Goal: Task Accomplishment & Management: Complete application form

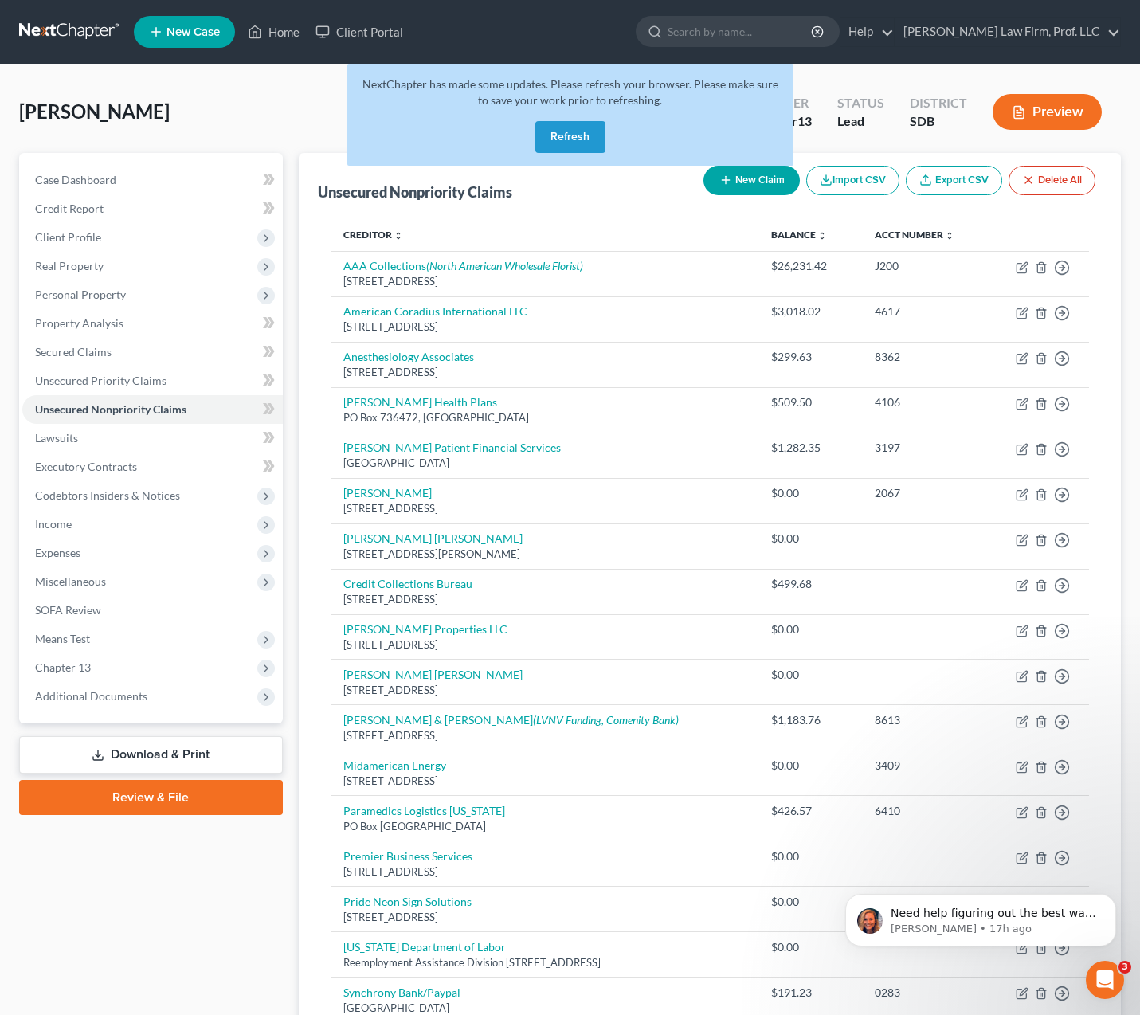
drag, startPoint x: 555, startPoint y: 125, endPoint x: 633, endPoint y: 118, distance: 78.4
click at [555, 124] on button "Refresh" at bounding box center [570, 137] width 70 height 32
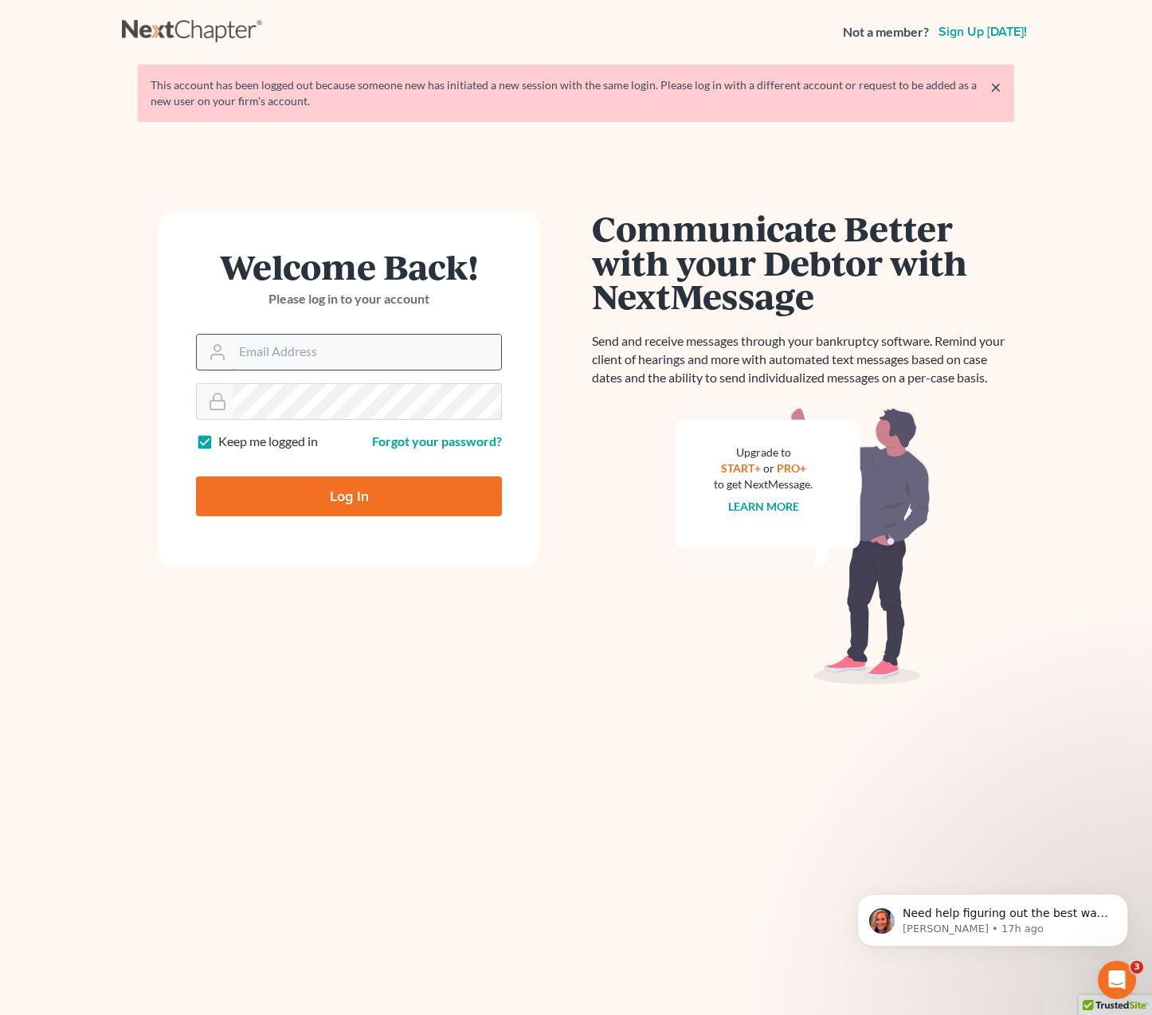
click at [266, 354] on input "Email Address" at bounding box center [367, 351] width 268 height 35
click at [266, 355] on input "Email Address" at bounding box center [367, 351] width 268 height 35
click at [266, 356] on input "Email Address" at bounding box center [367, 351] width 268 height 35
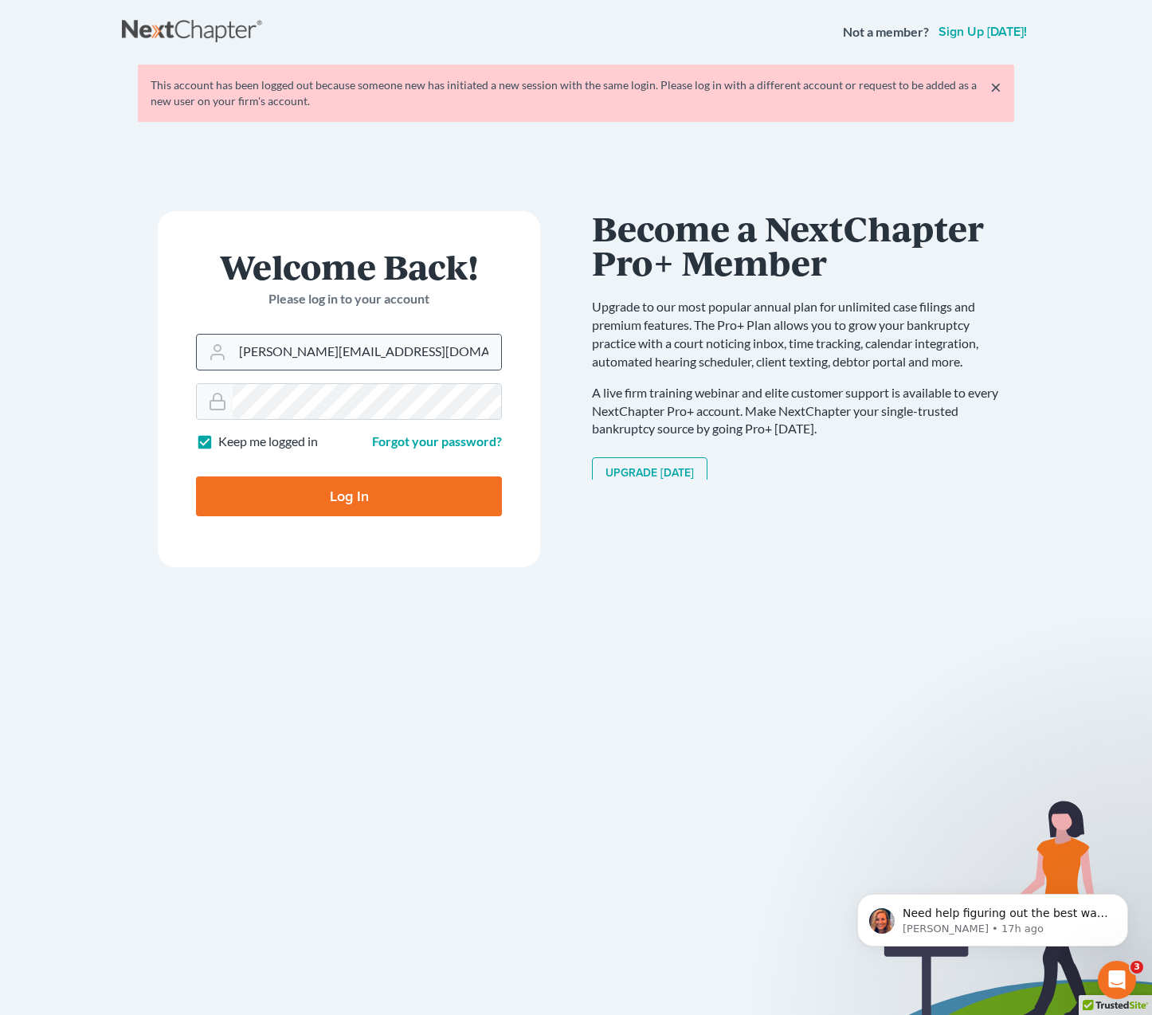
click at [230, 346] on div at bounding box center [215, 351] width 36 height 35
click at [232, 346] on div at bounding box center [215, 351] width 36 height 35
click at [241, 351] on input "jenna@sgsllc.com" at bounding box center [367, 351] width 268 height 35
type input "[PERSON_NAME][EMAIL_ADDRESS][DOMAIN_NAME]"
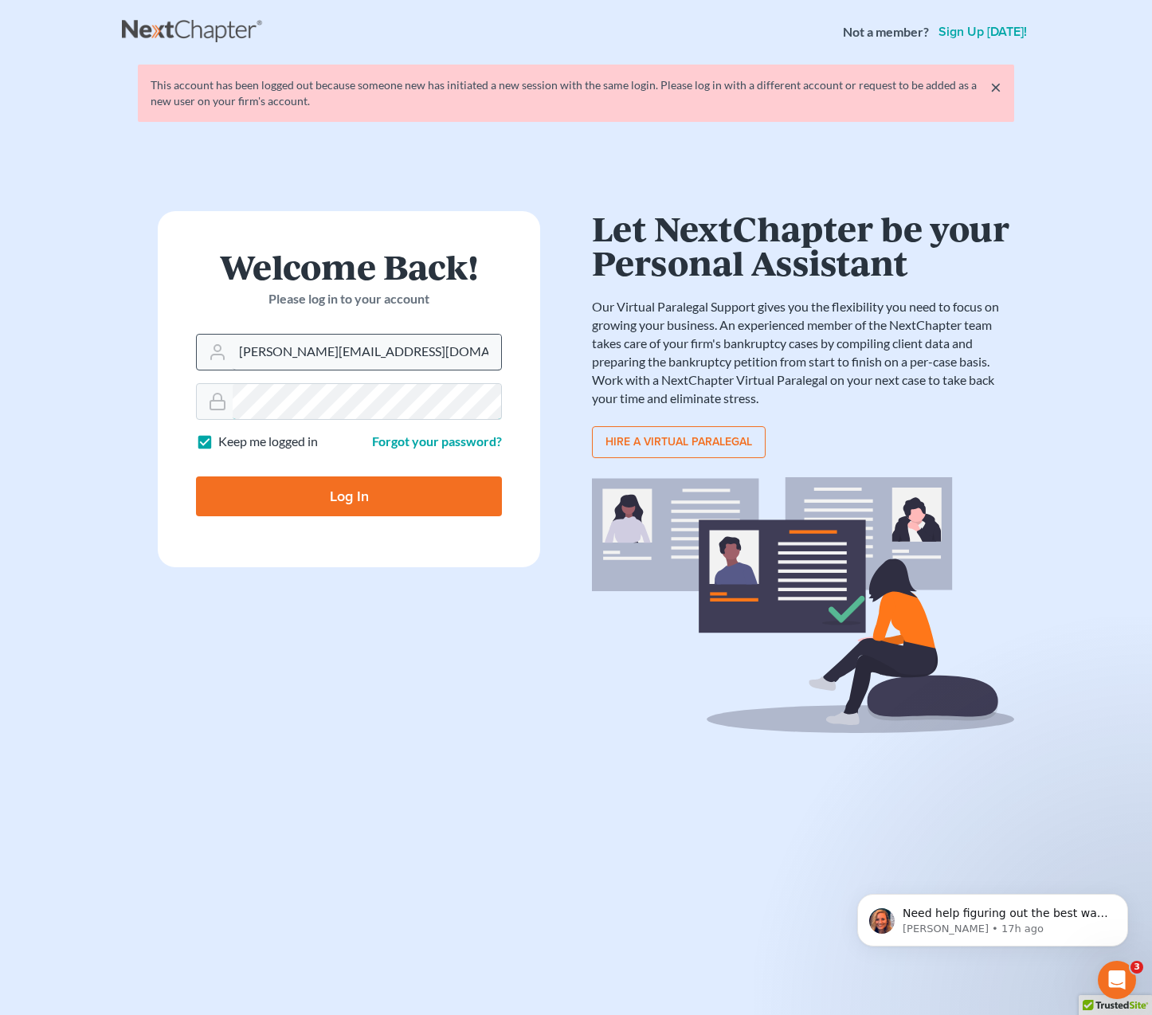
click at [196, 476] on input "Log In" at bounding box center [349, 496] width 306 height 40
type input "Thinking..."
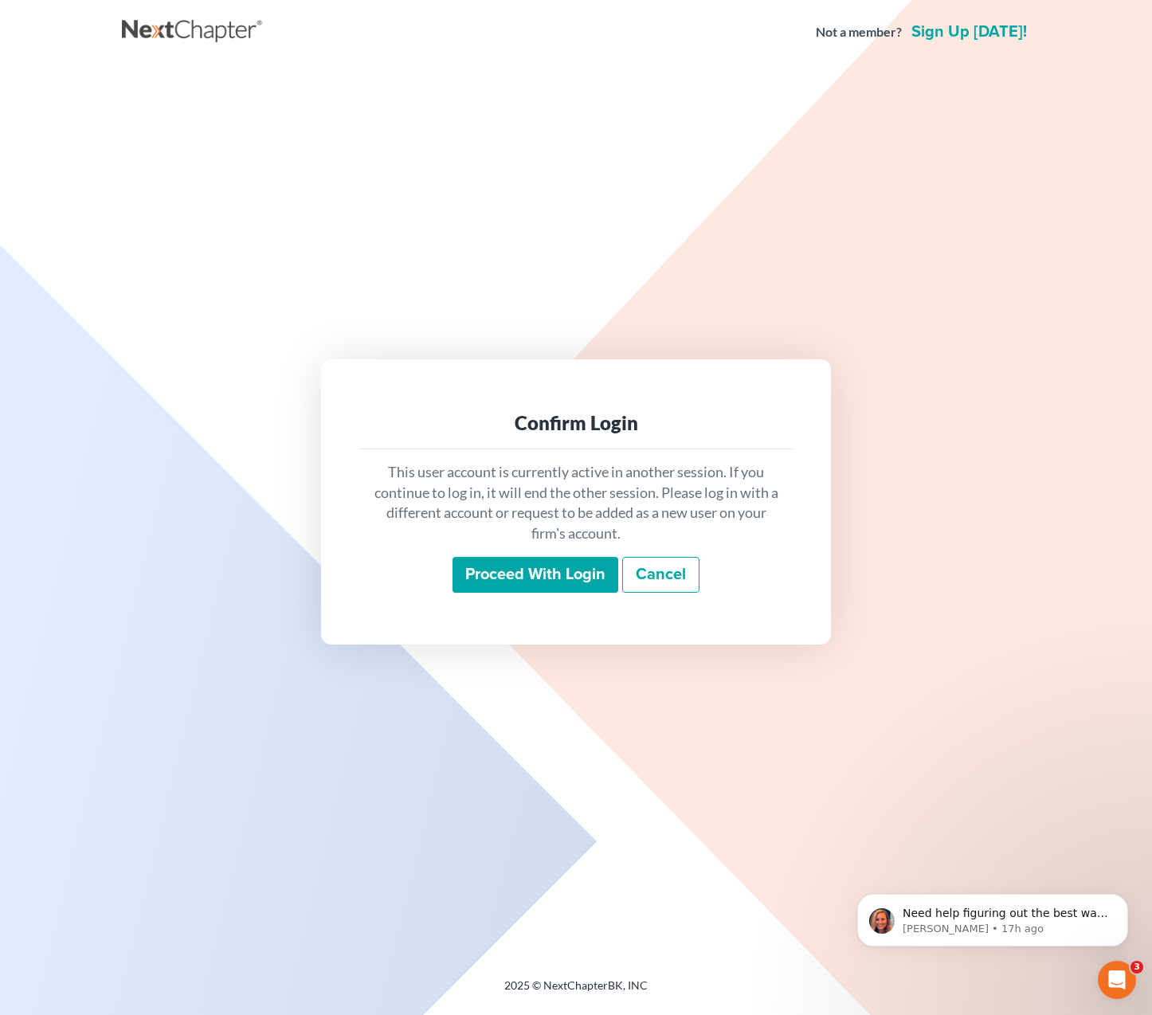
click at [580, 585] on input "Proceed with login" at bounding box center [535, 575] width 166 height 37
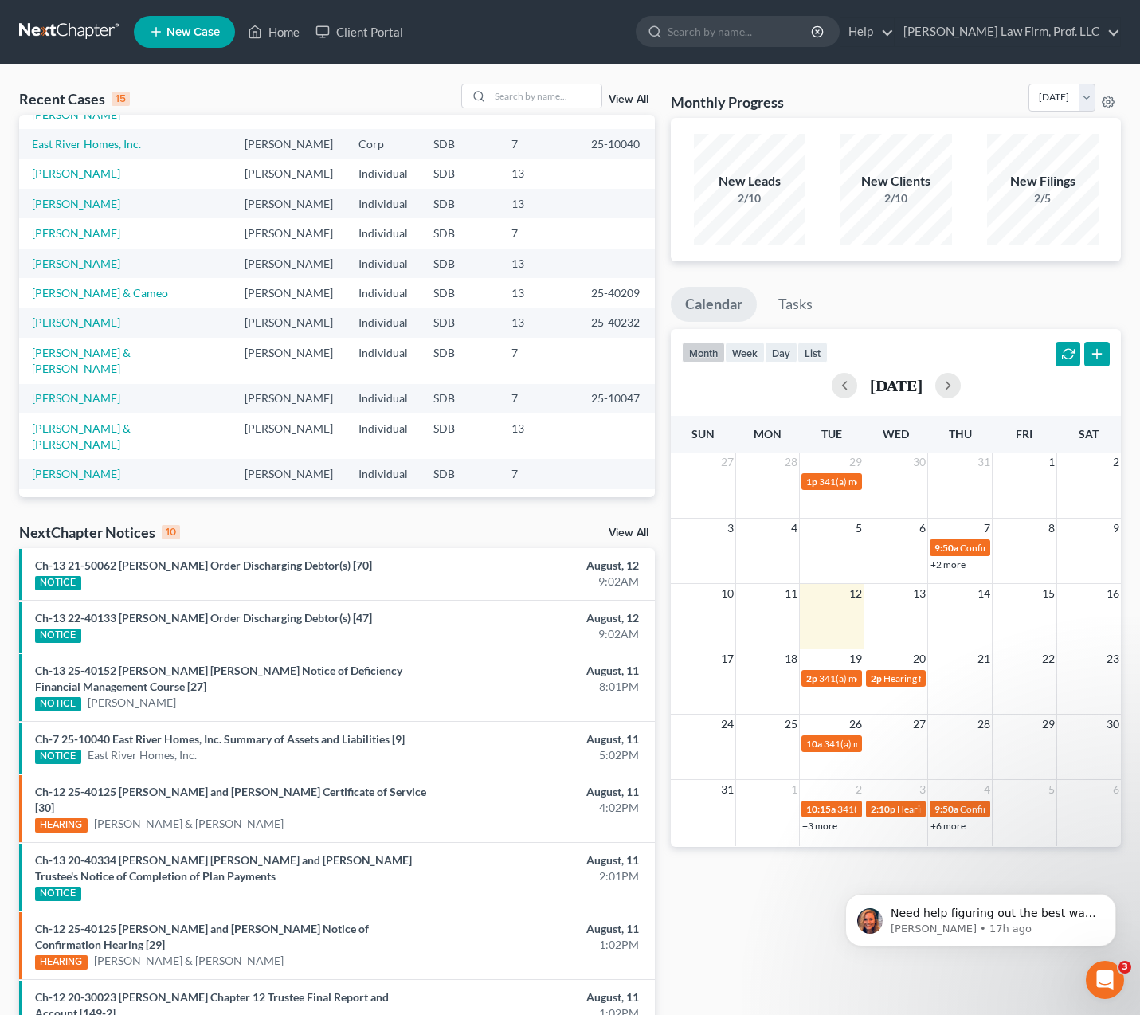
click at [187, 42] on link "New Case" at bounding box center [184, 32] width 101 height 32
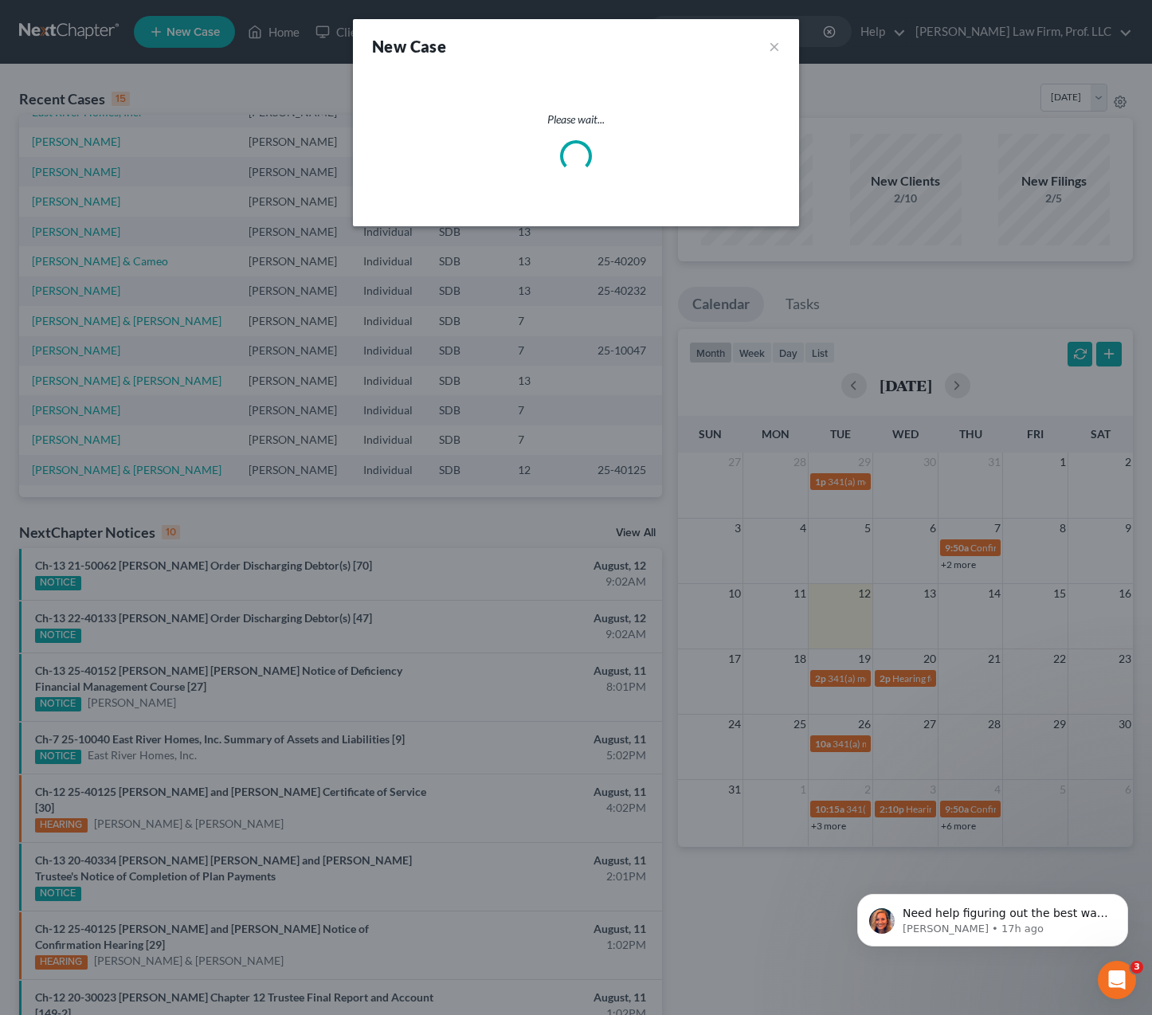
select select "73"
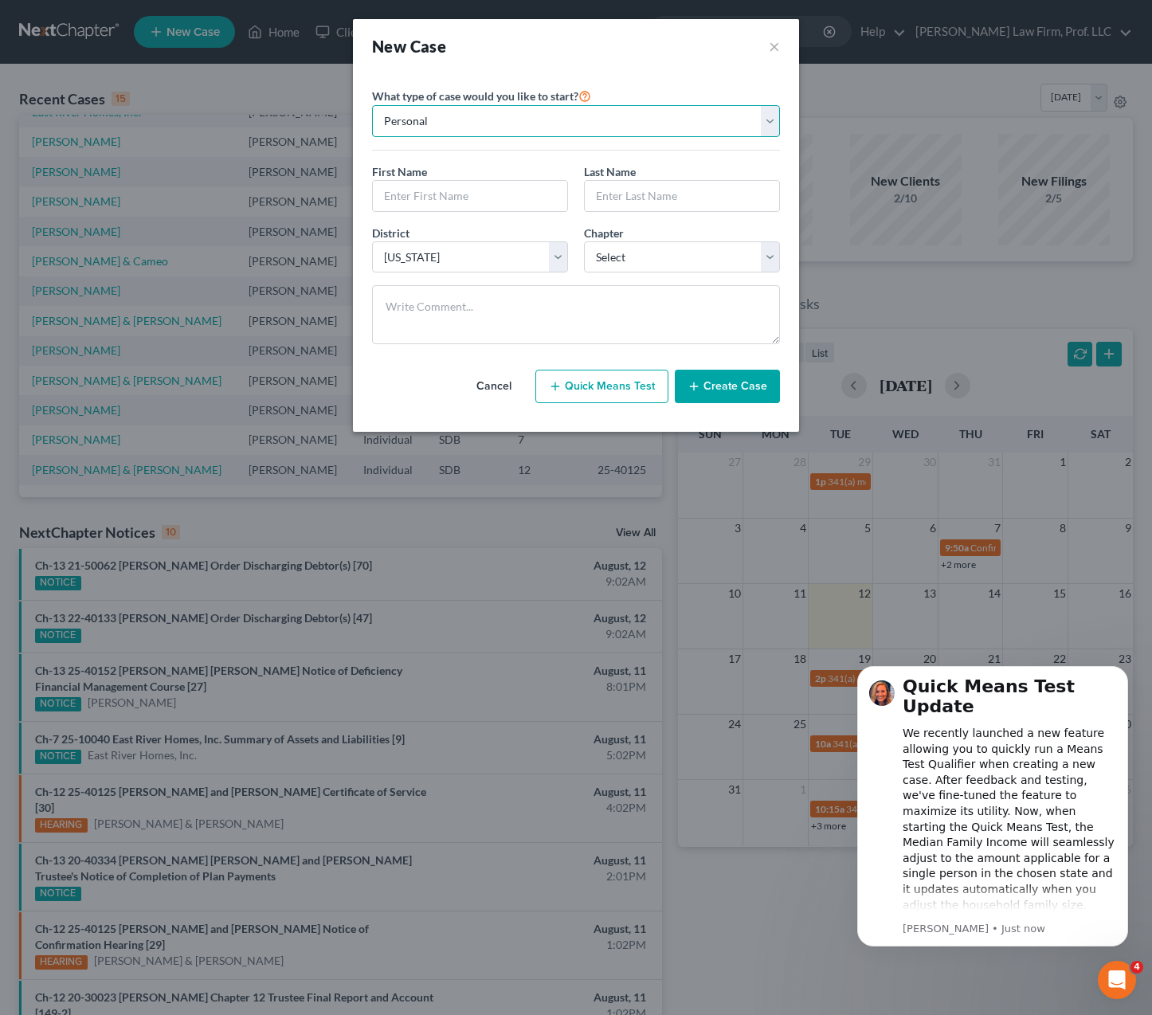
click at [507, 130] on select "Personal Business" at bounding box center [576, 121] width 408 height 32
click at [506, 126] on select "Personal Business" at bounding box center [576, 121] width 408 height 32
click at [505, 126] on select "Personal Business" at bounding box center [576, 121] width 408 height 32
click at [372, 105] on select "Personal Business" at bounding box center [576, 121] width 408 height 32
click at [548, 115] on select "Personal Business" at bounding box center [576, 121] width 408 height 32
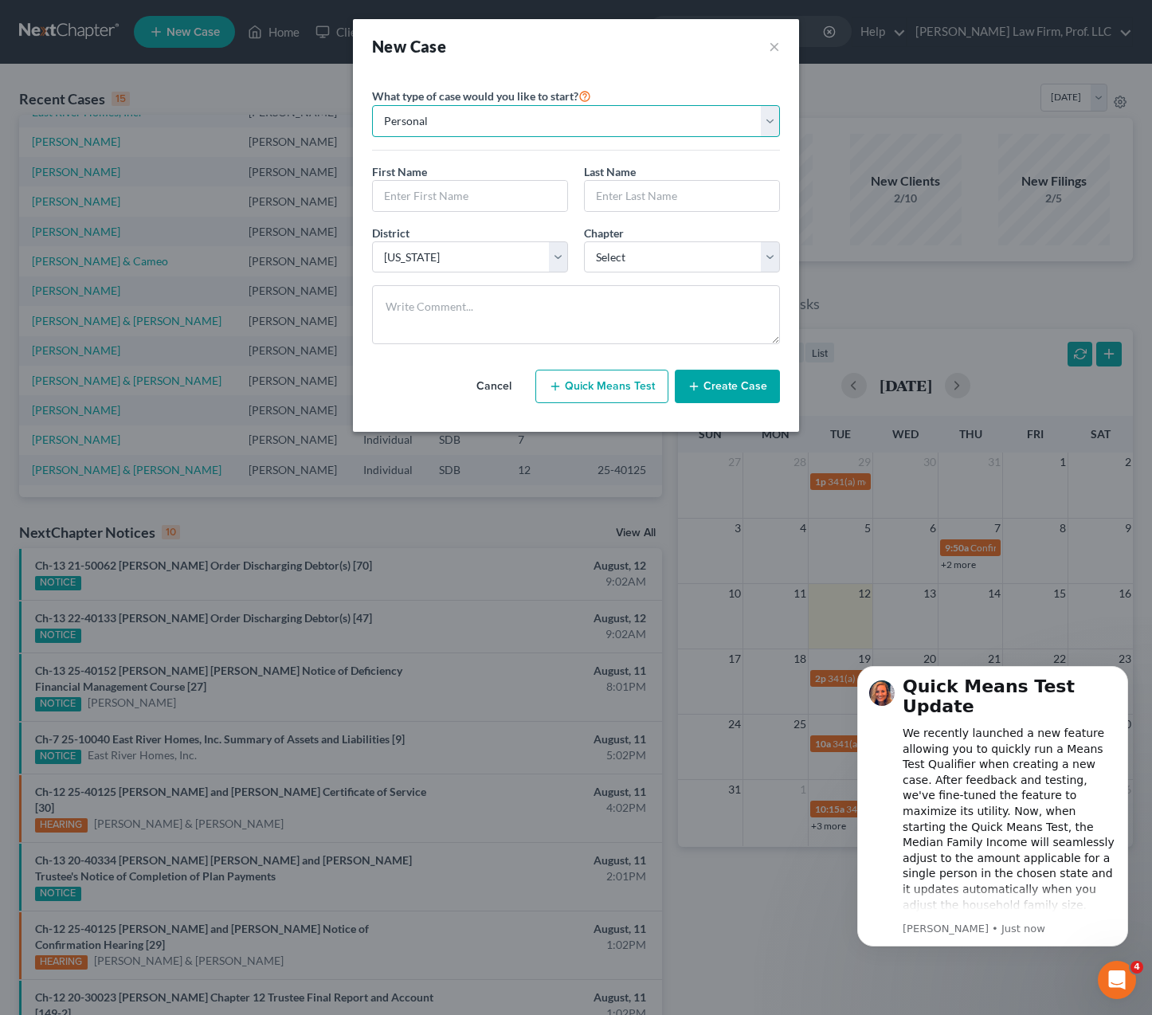
click at [548, 115] on select "Personal Business" at bounding box center [576, 121] width 408 height 32
click at [462, 189] on input "text" at bounding box center [470, 196] width 194 height 30
type input "Kon"
type input "Biliu"
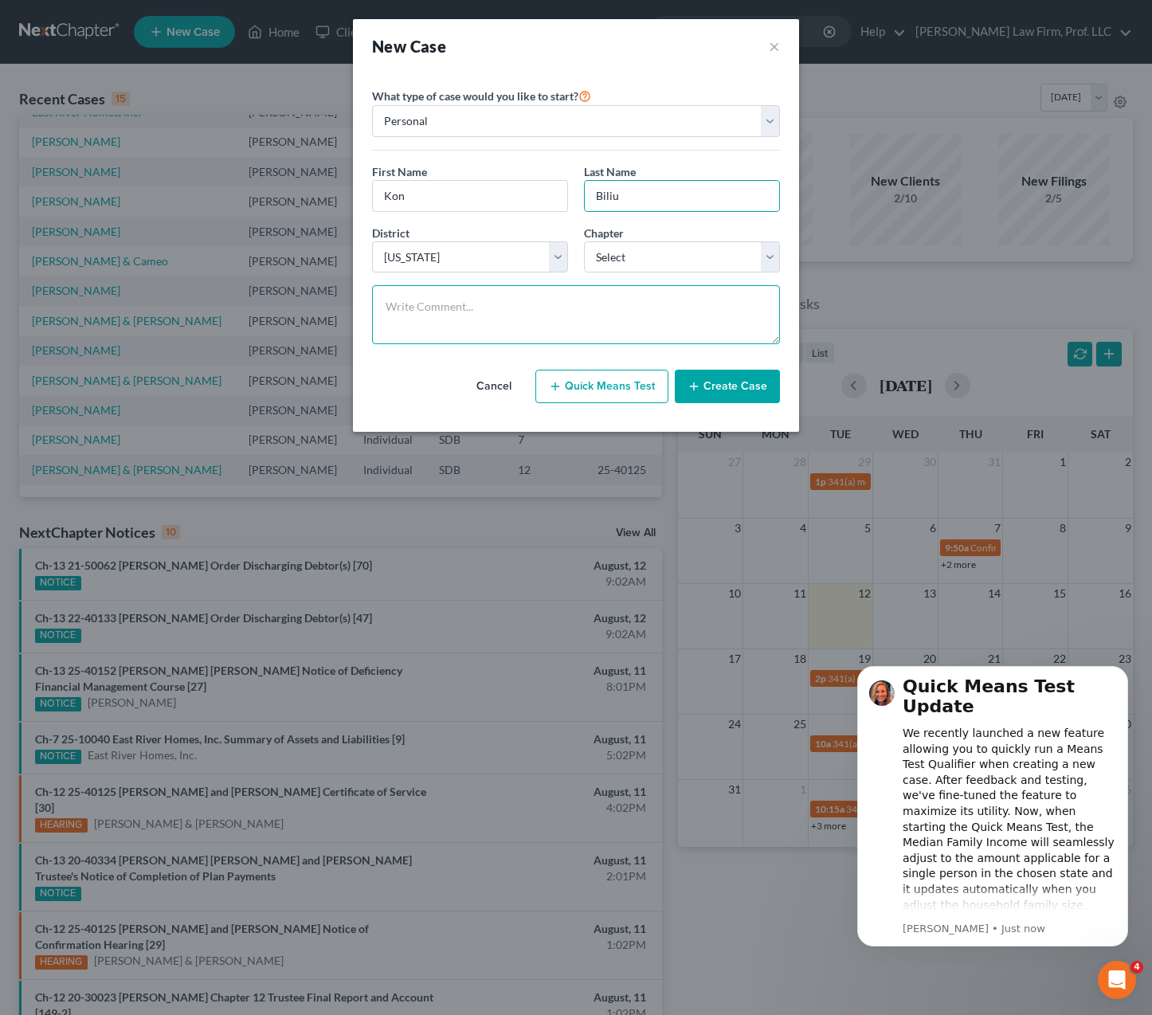
click at [564, 291] on textarea at bounding box center [576, 314] width 408 height 59
click at [702, 246] on select "Select 7 11 12 13" at bounding box center [682, 257] width 196 height 32
click at [467, 318] on textarea at bounding box center [576, 314] width 408 height 59
click at [701, 266] on select "Select 7 11 12 13" at bounding box center [682, 257] width 196 height 32
select select "3"
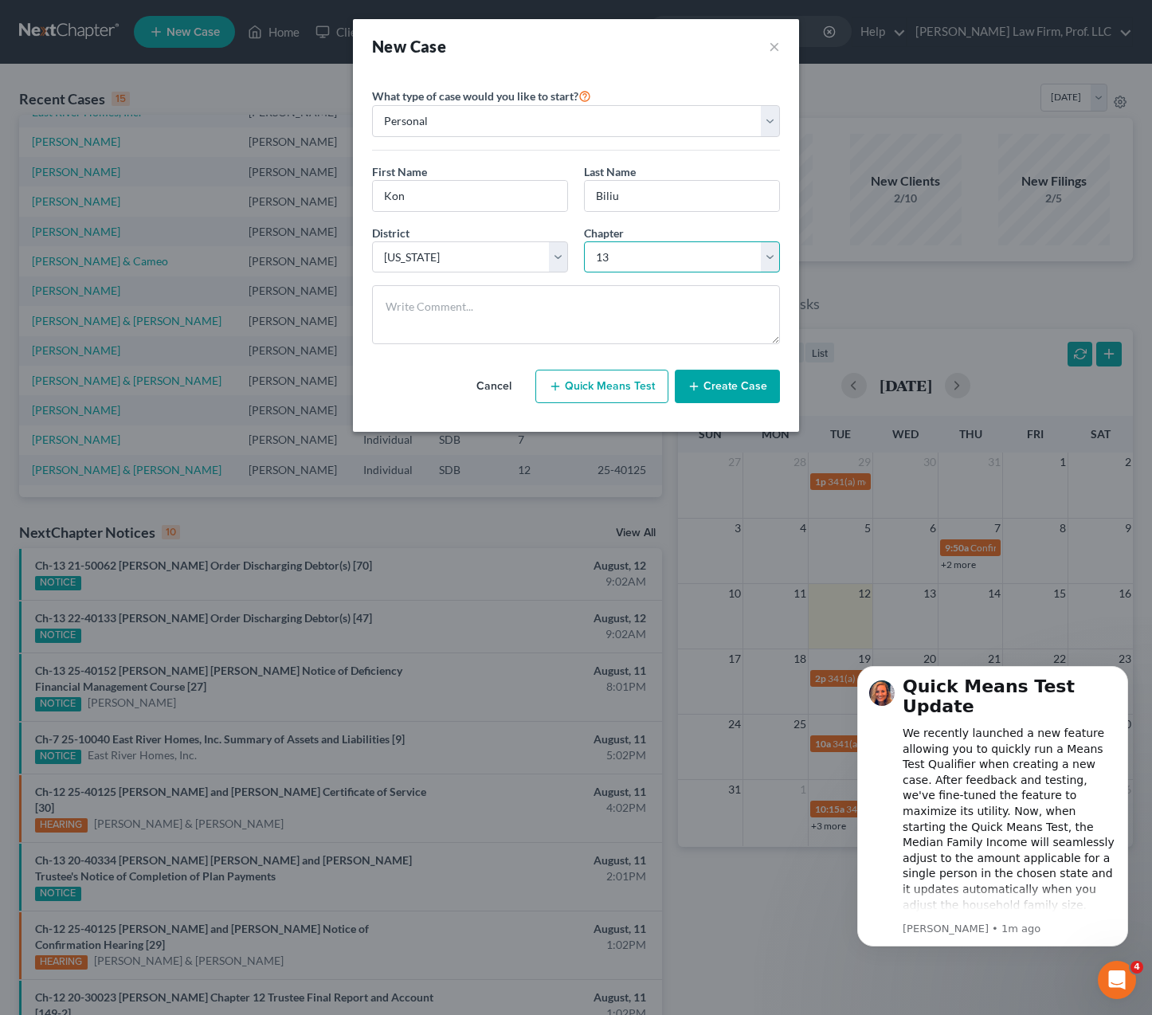
click at [584, 241] on select "Select 7 11 12 13" at bounding box center [682, 257] width 196 height 32
click at [711, 384] on button "Create Case" at bounding box center [727, 386] width 105 height 33
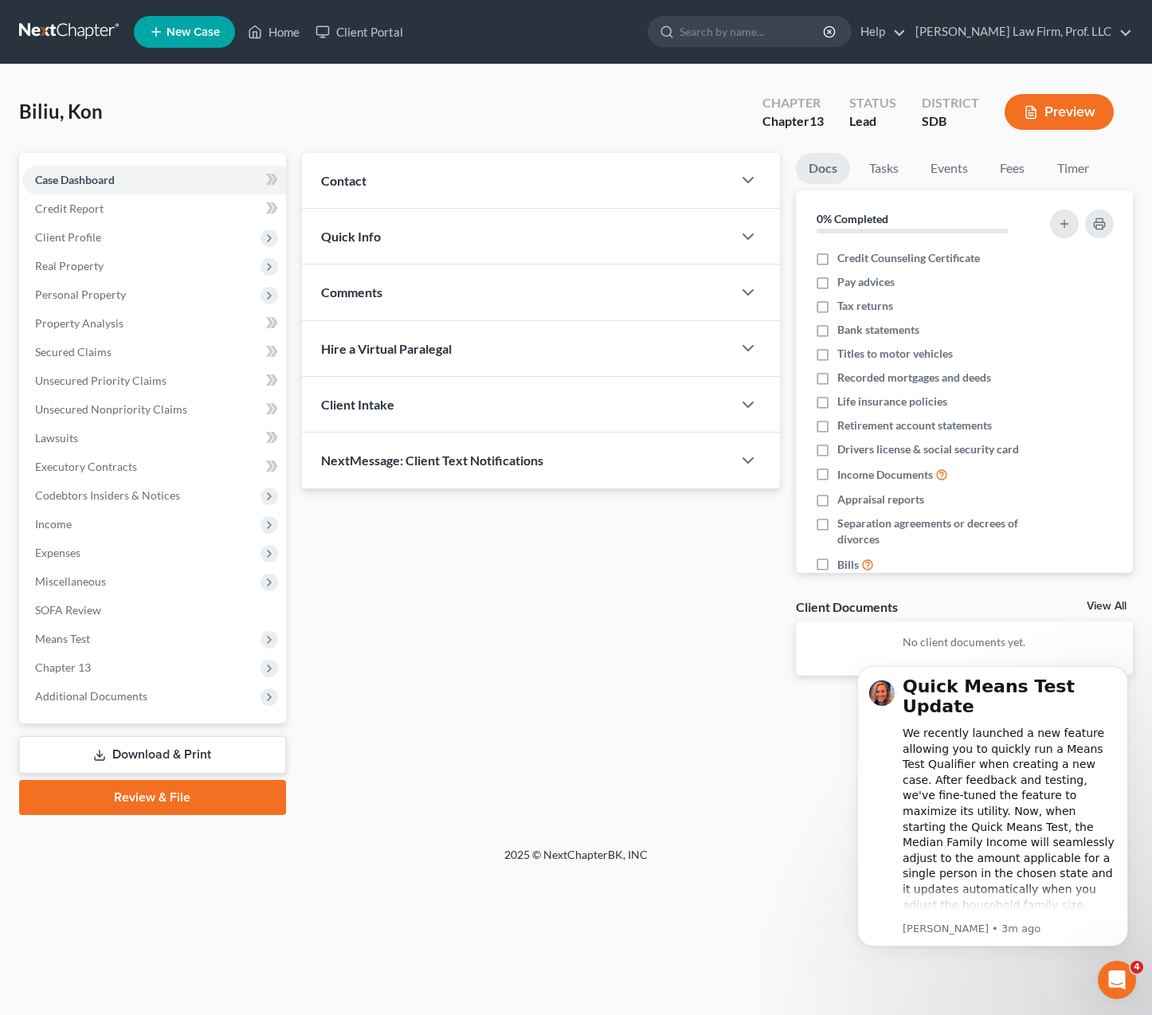
drag, startPoint x: 585, startPoint y: 602, endPoint x: 647, endPoint y: 582, distance: 64.5
click at [589, 600] on div "Updates & News × Contact New Contact Quick Info Status Discharged Discharged & …" at bounding box center [541, 427] width 494 height 548
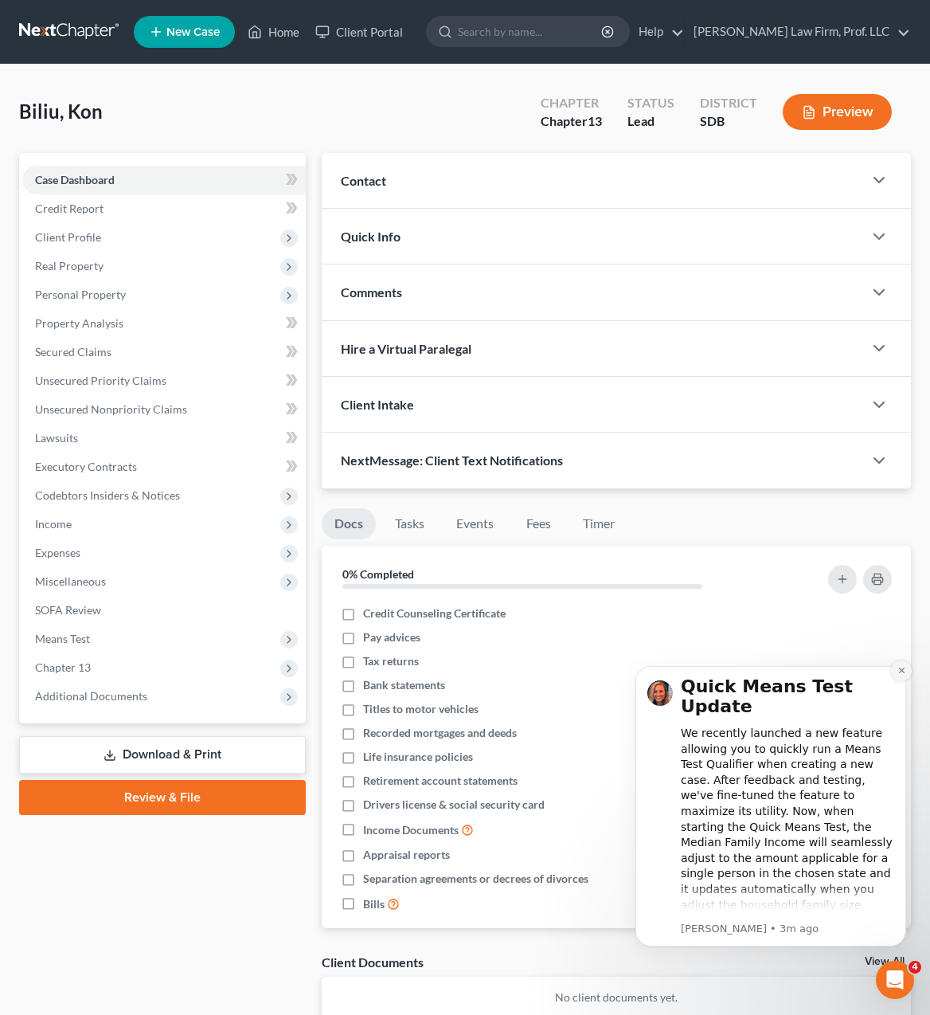
click at [910, 674] on button "Dismiss notification" at bounding box center [901, 670] width 21 height 21
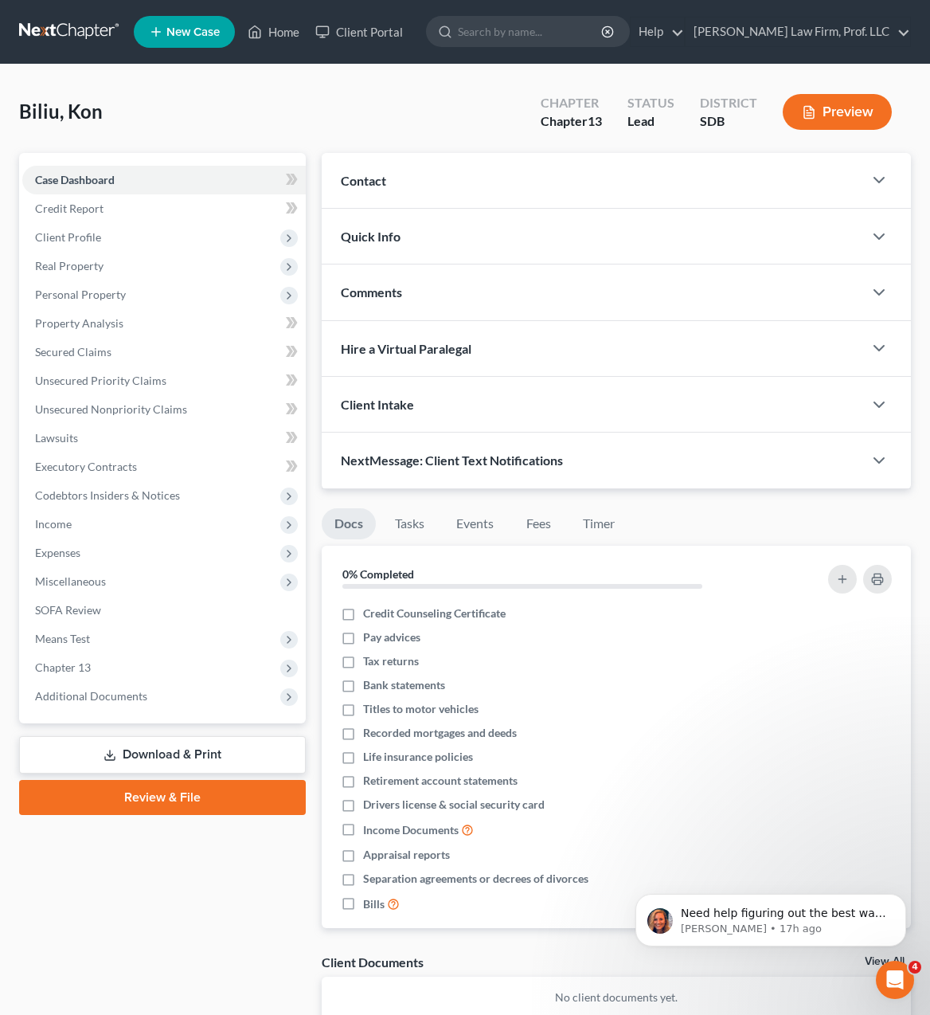
drag, startPoint x: 69, startPoint y: 919, endPoint x: 88, endPoint y: 919, distance: 18.3
click at [72, 919] on div "Case Dashboard Payments Invoices Payments Payments Credit Report Client Profile" at bounding box center [162, 604] width 303 height 903
click at [899, 899] on icon "Dismiss notification" at bounding box center [902, 898] width 9 height 9
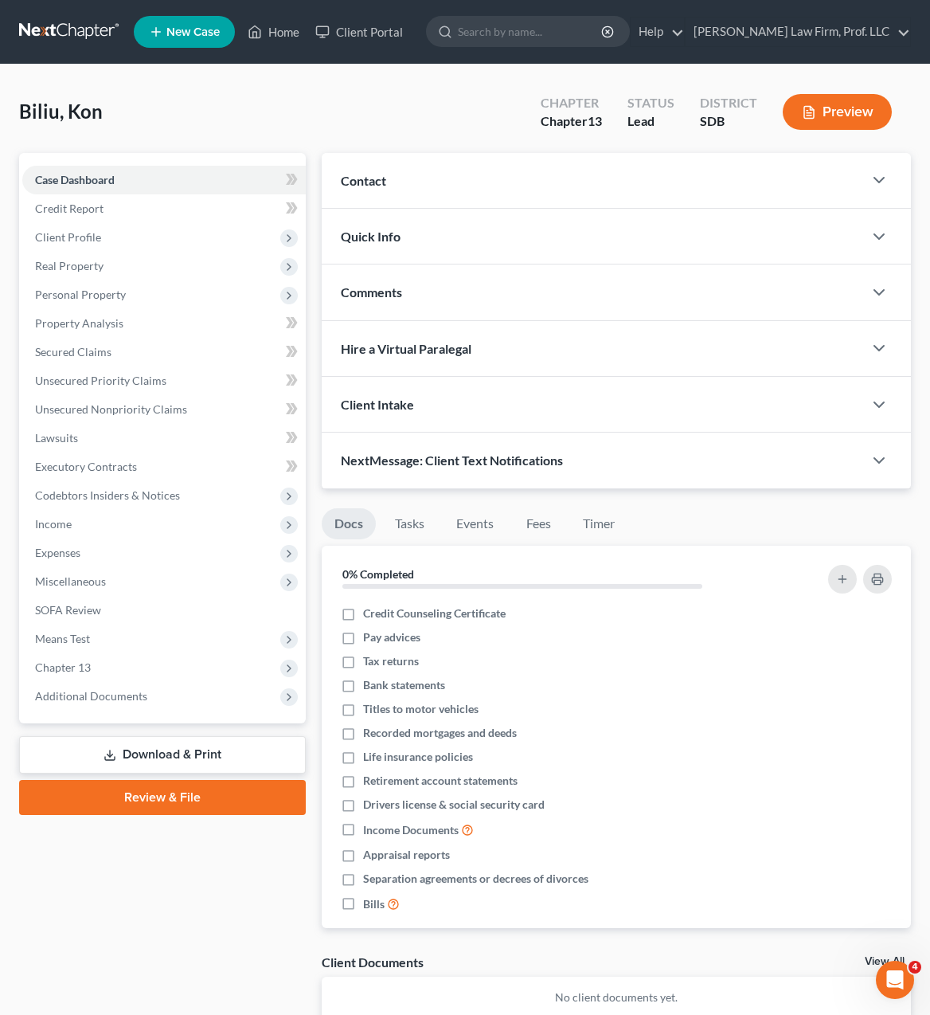
click at [197, 880] on div "Case Dashboard Payments Invoices Payments Payments Credit Report Client Profile" at bounding box center [162, 604] width 303 height 903
click at [142, 882] on div "Case Dashboard Payments Invoices Payments Payments Credit Report Client Profile" at bounding box center [162, 604] width 303 height 903
click at [211, 99] on div "Biliu, Kon Upgraded Chapter Chapter 13 Status Lead District SDB Preview" at bounding box center [465, 118] width 892 height 69
click at [155, 849] on div "Case Dashboard Payments Invoices Payments Payments Credit Report Client Profile" at bounding box center [162, 604] width 303 height 903
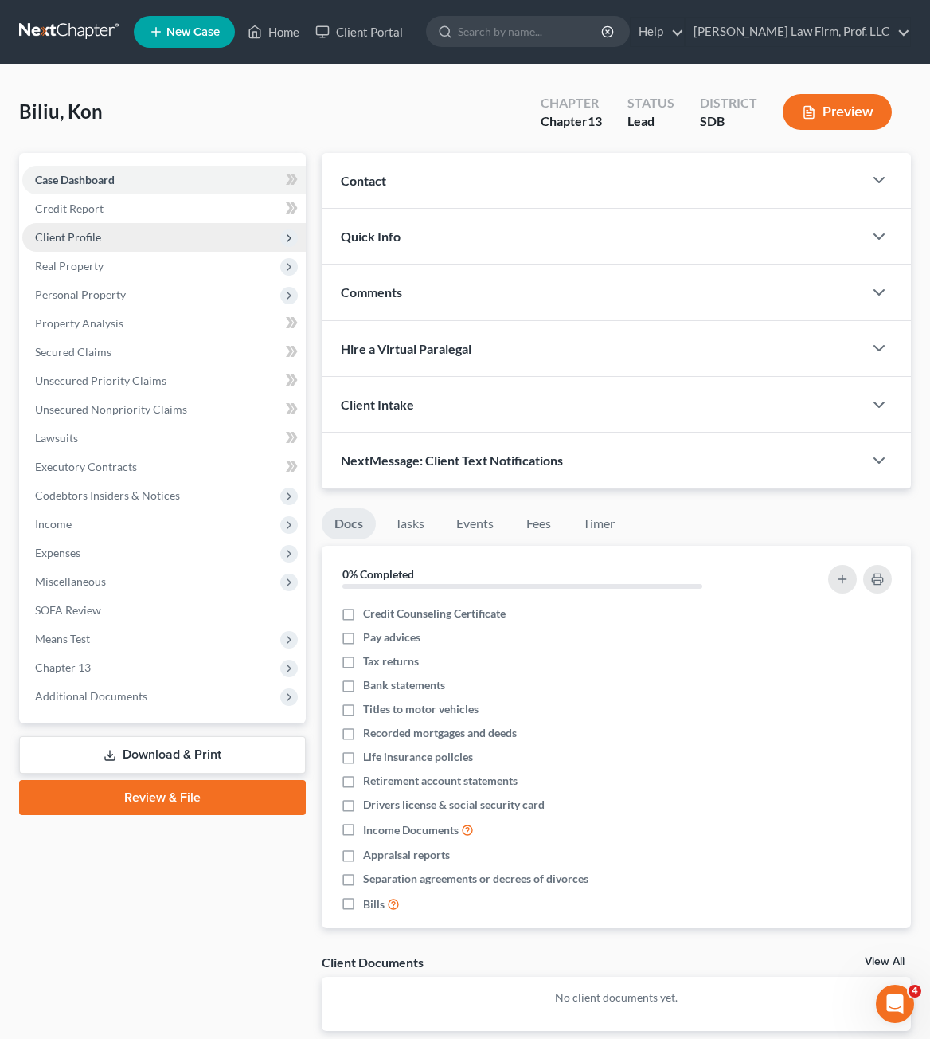
click at [75, 233] on span "Client Profile" at bounding box center [68, 237] width 66 height 14
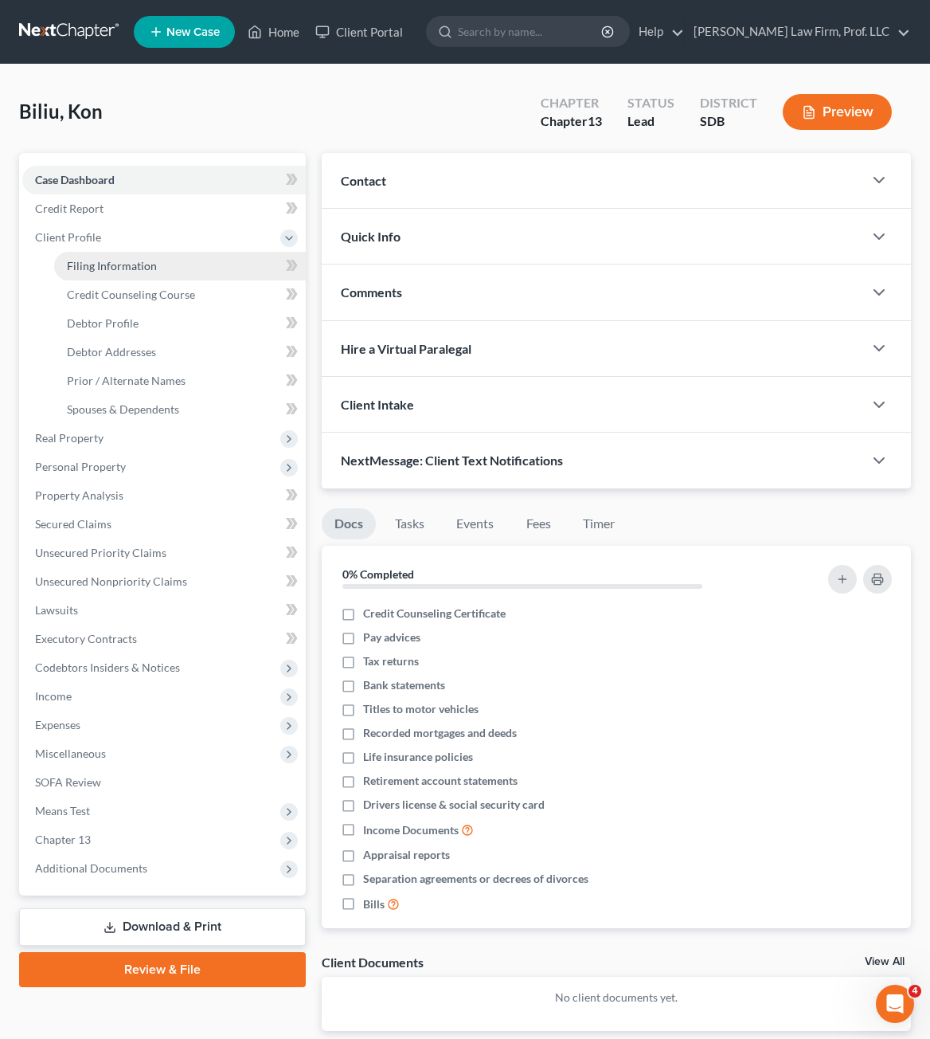
click at [127, 270] on span "Filing Information" at bounding box center [112, 266] width 90 height 14
select select "1"
select select "0"
select select "3"
select select "73"
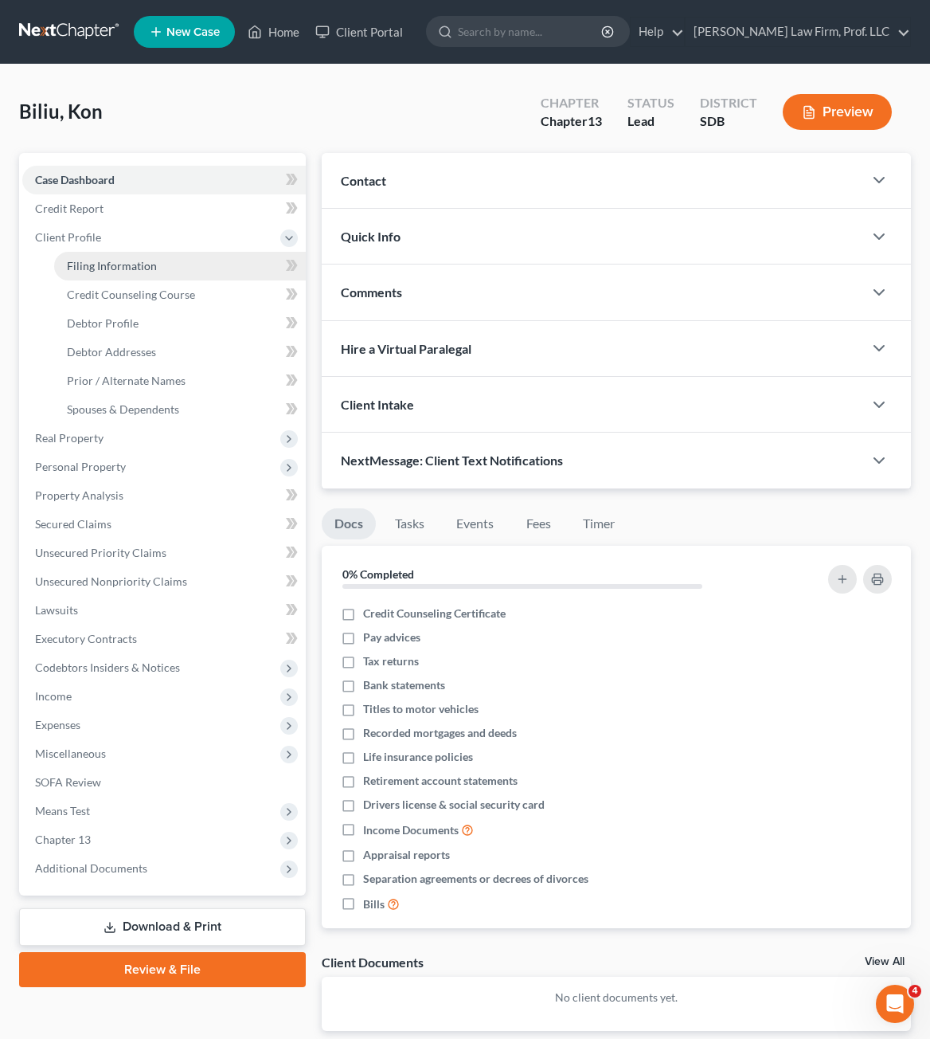
select select "43"
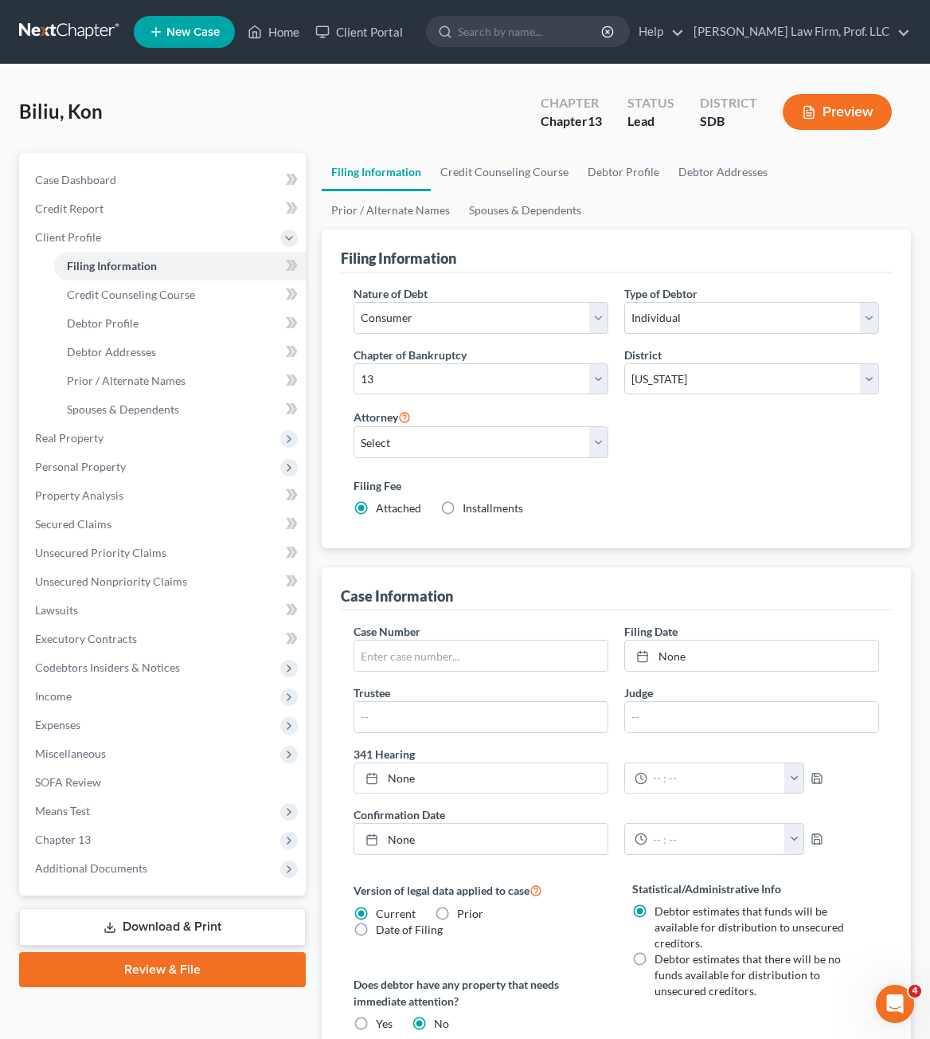
click at [761, 452] on div "Nature of Debt Select Business Consumer Other Nature of Business Select Clearin…" at bounding box center [617, 407] width 542 height 244
click at [152, 325] on link "Debtor Profile" at bounding box center [180, 323] width 252 height 29
select select "0"
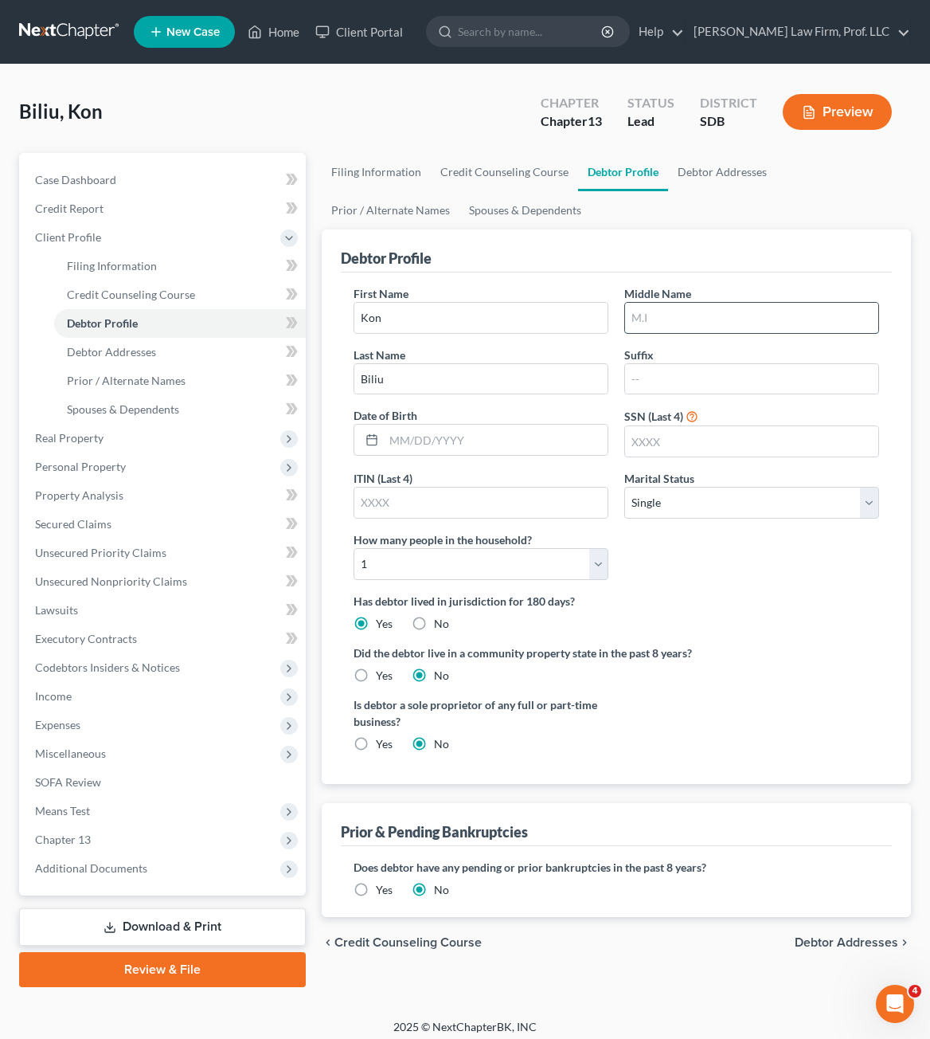
click at [693, 329] on input "text" at bounding box center [751, 318] width 253 height 30
click at [522, 441] on input "text" at bounding box center [496, 439] width 224 height 30
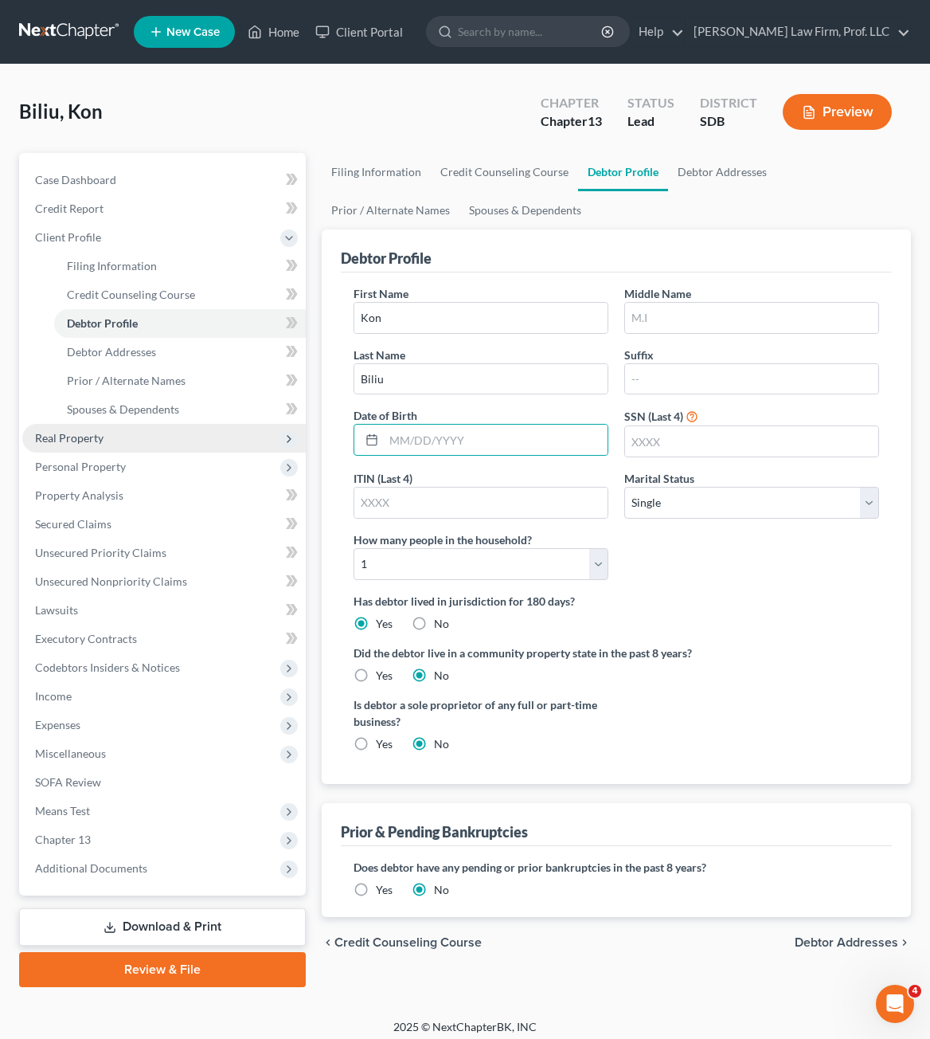
click at [65, 444] on span "Real Property" at bounding box center [69, 438] width 68 height 14
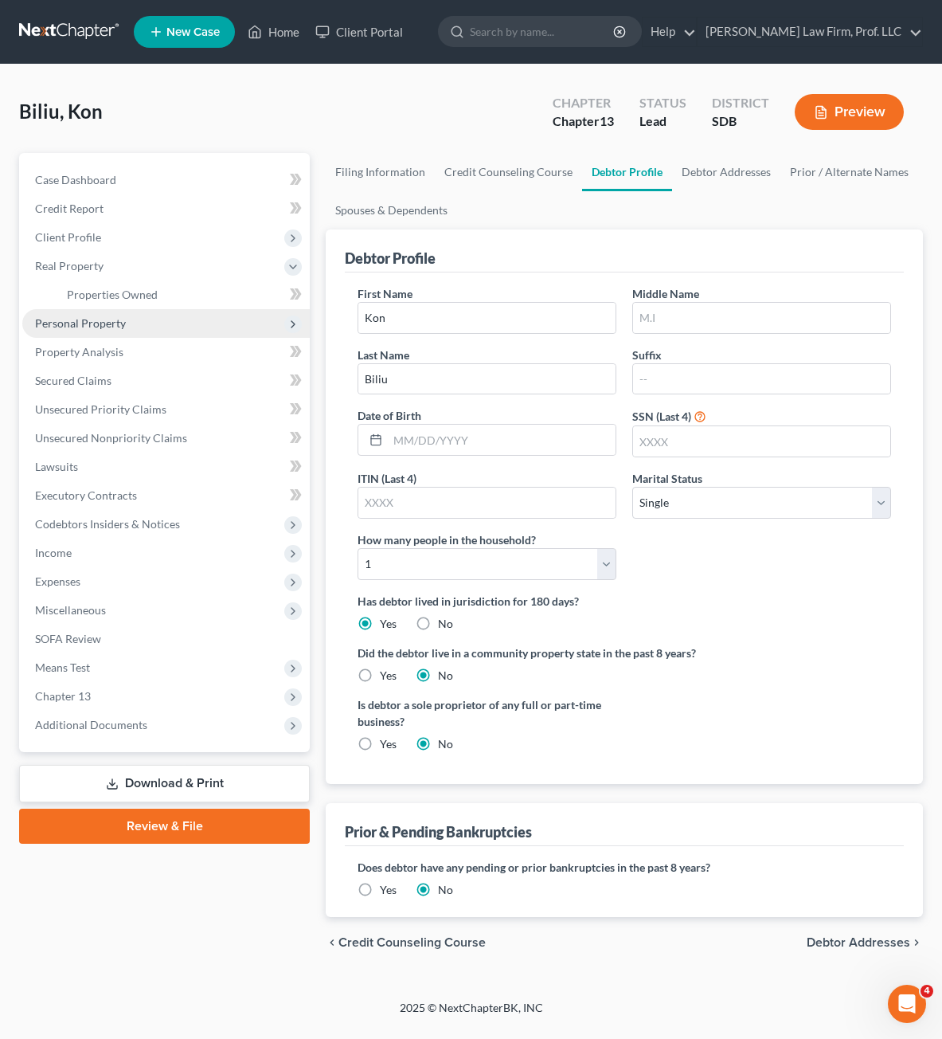
click at [83, 327] on span "Personal Property" at bounding box center [80, 323] width 91 height 14
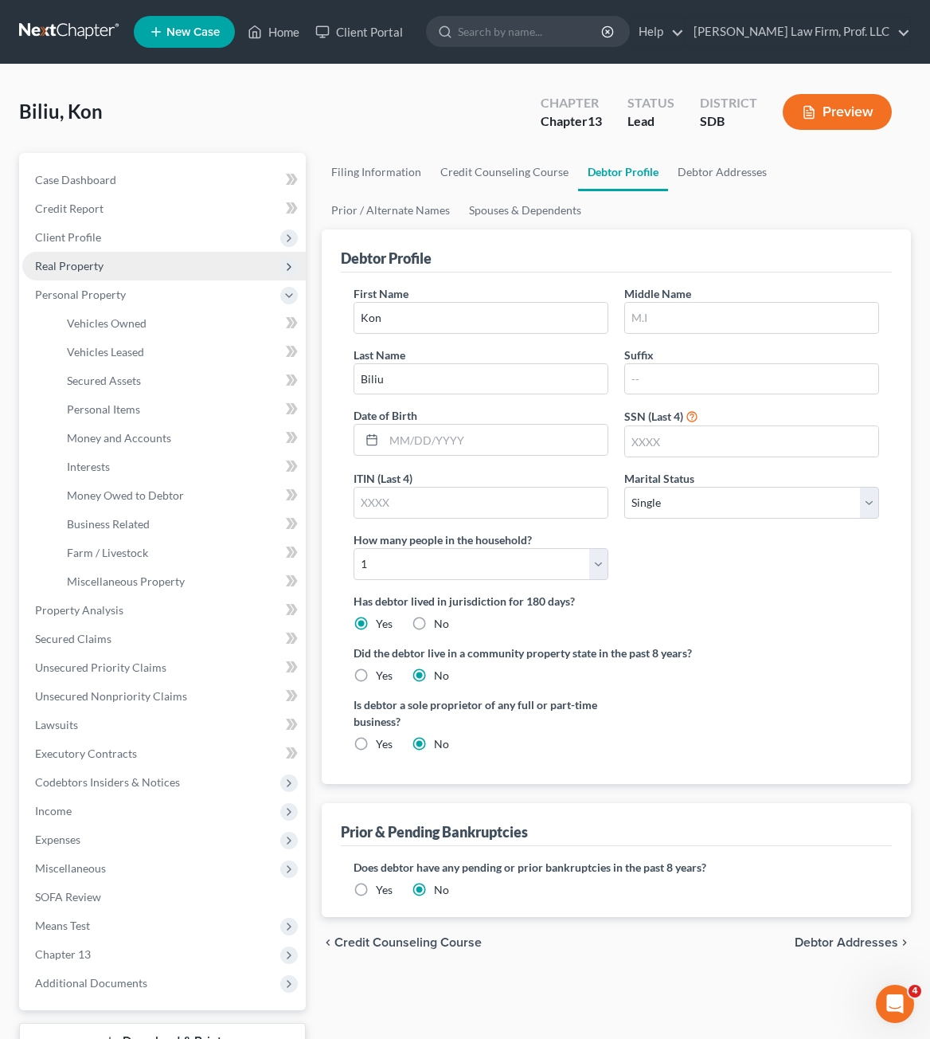
click at [108, 272] on span "Real Property" at bounding box center [164, 266] width 284 height 29
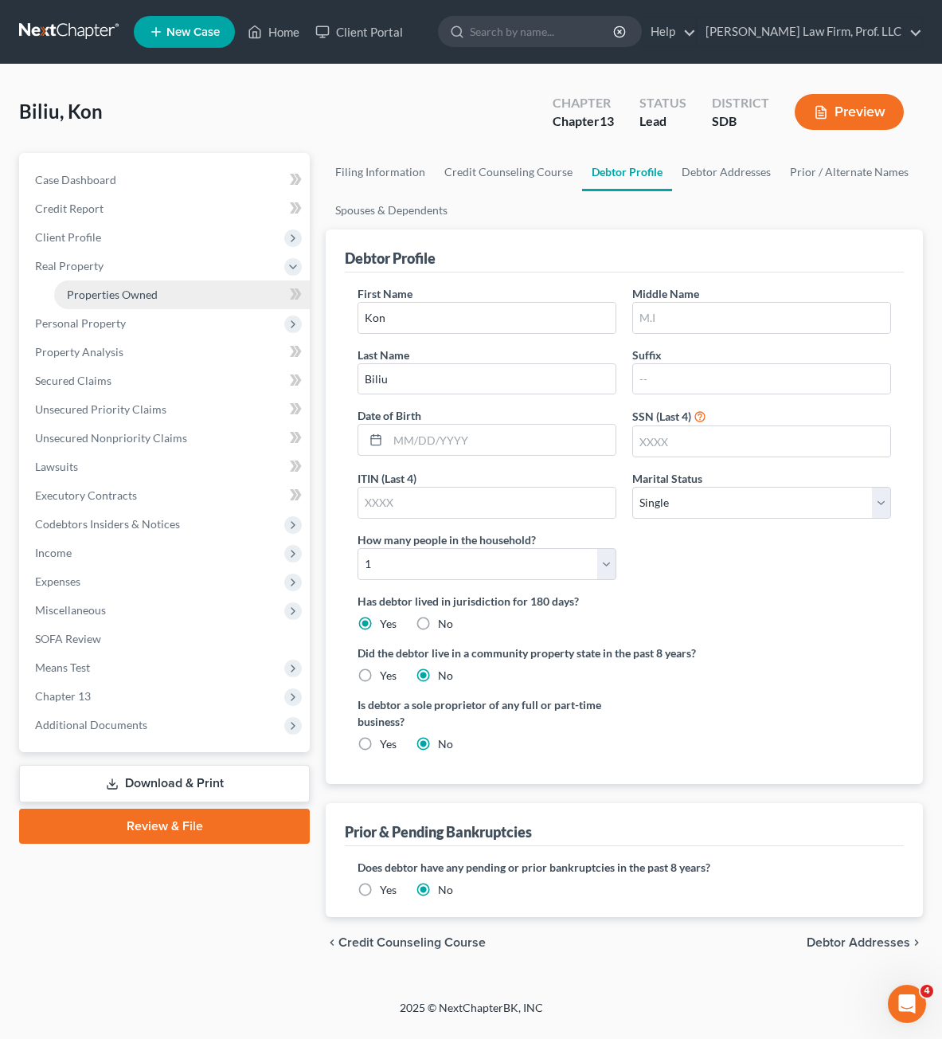
click at [119, 294] on span "Properties Owned" at bounding box center [112, 295] width 91 height 14
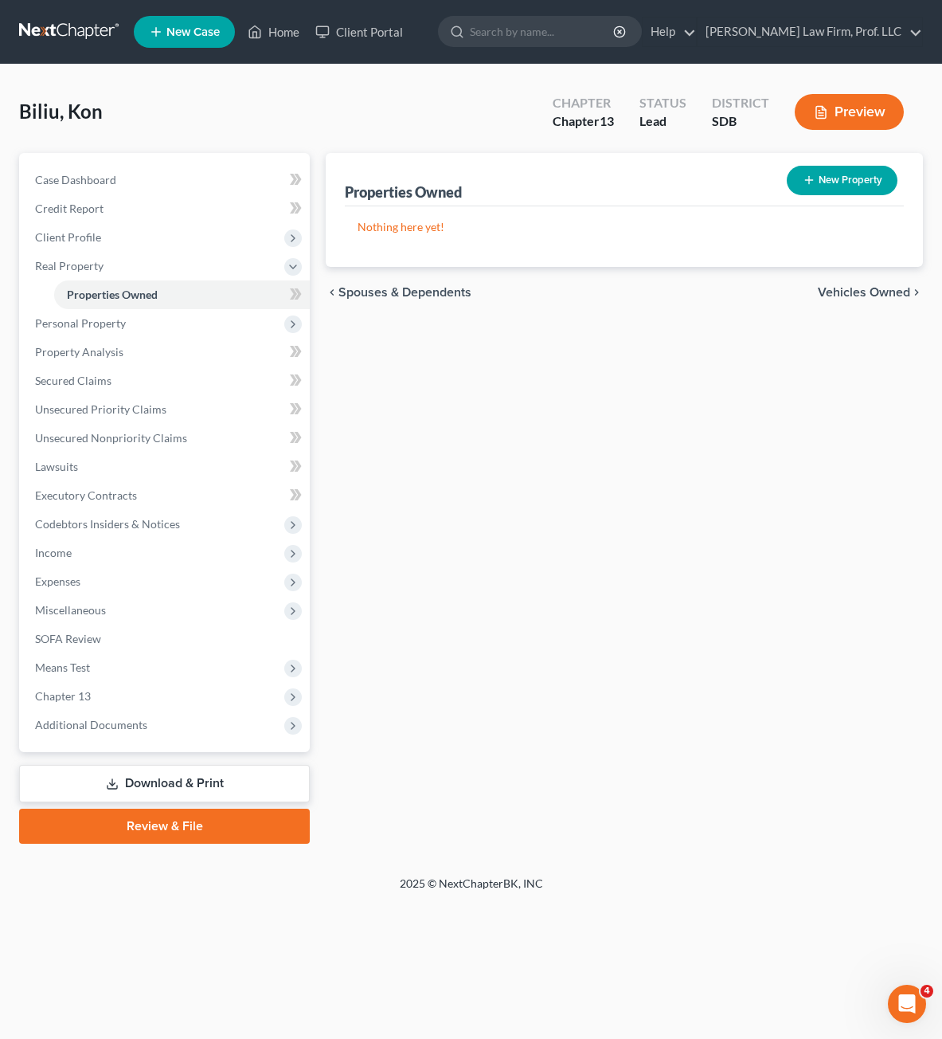
click at [820, 189] on button "New Property" at bounding box center [842, 180] width 111 height 29
select select "0"
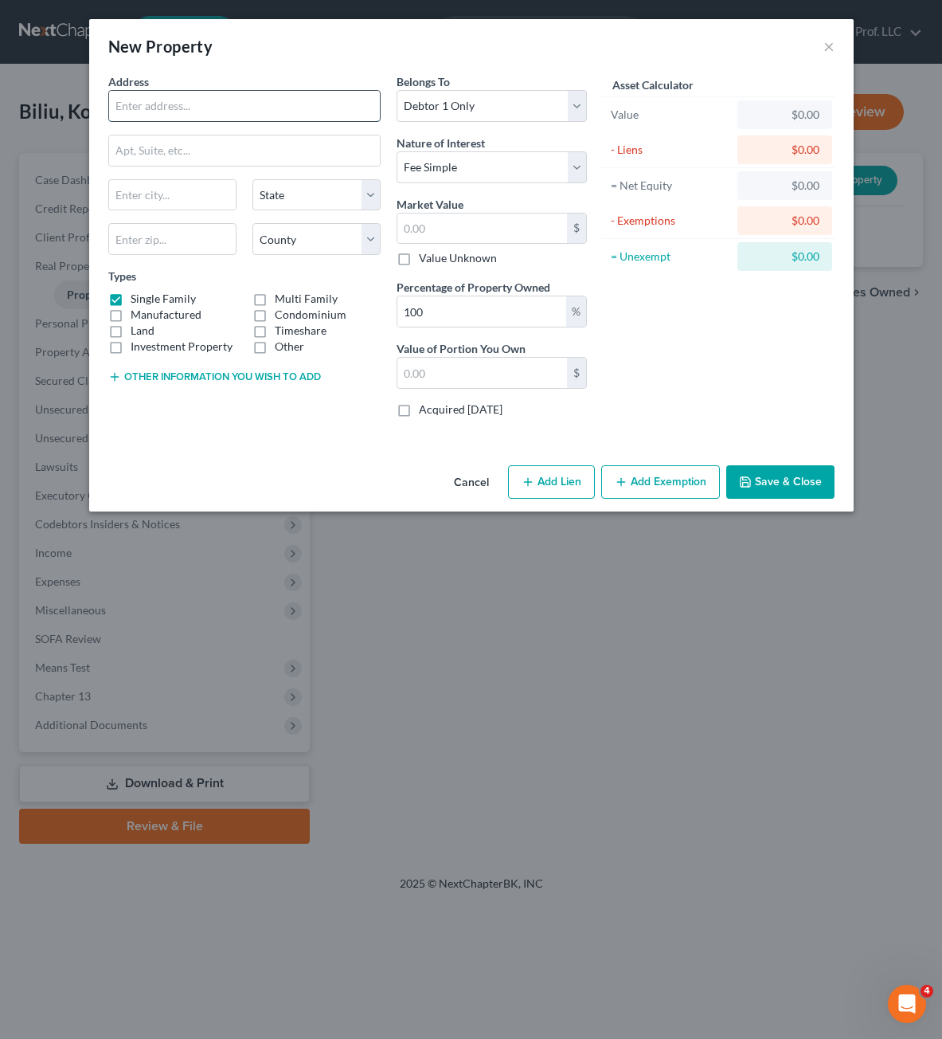
click at [253, 115] on input "text" at bounding box center [244, 106] width 271 height 30
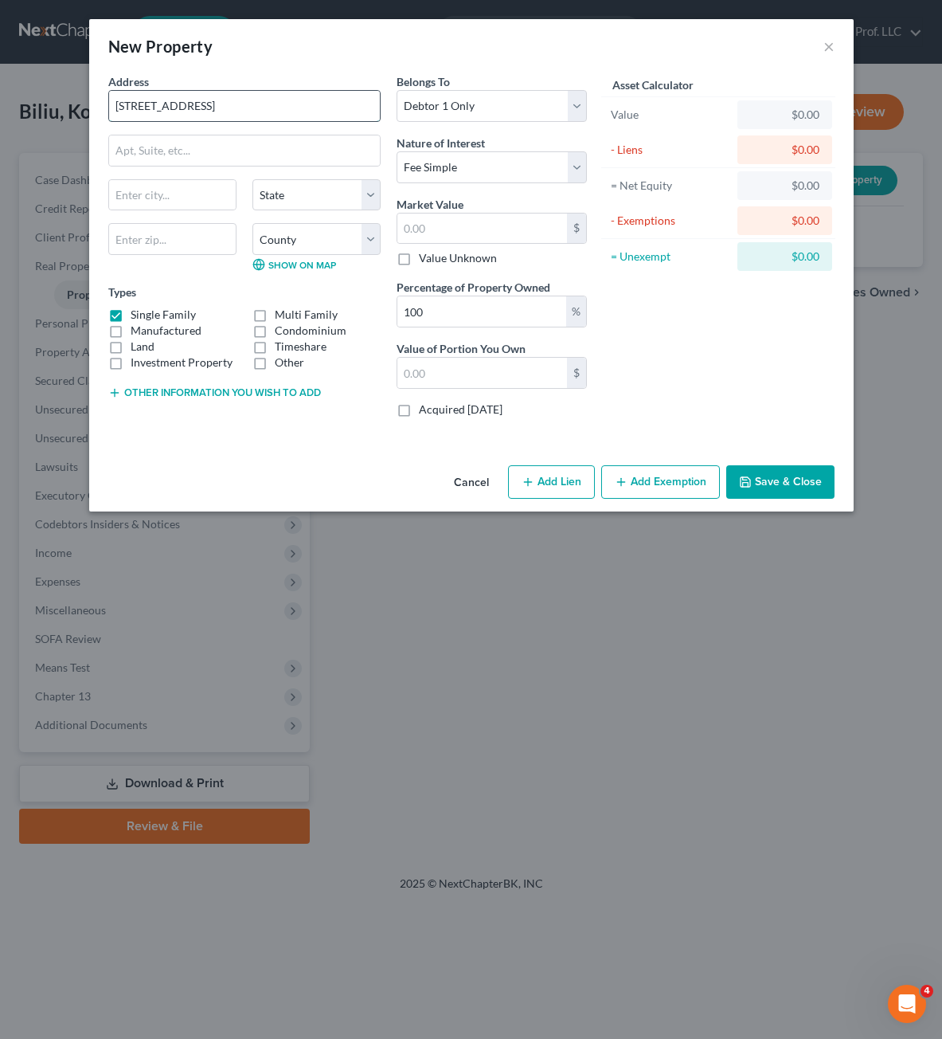
type input "[STREET_ADDRESS]"
type input "[GEOGRAPHIC_DATA]"
select select "43"
type input "57103"
click at [506, 110] on select "Select Debtor 1 Only Debtor 2 Only Debtor 1 And Debtor 2 Only At Least One Of T…" at bounding box center [492, 106] width 190 height 32
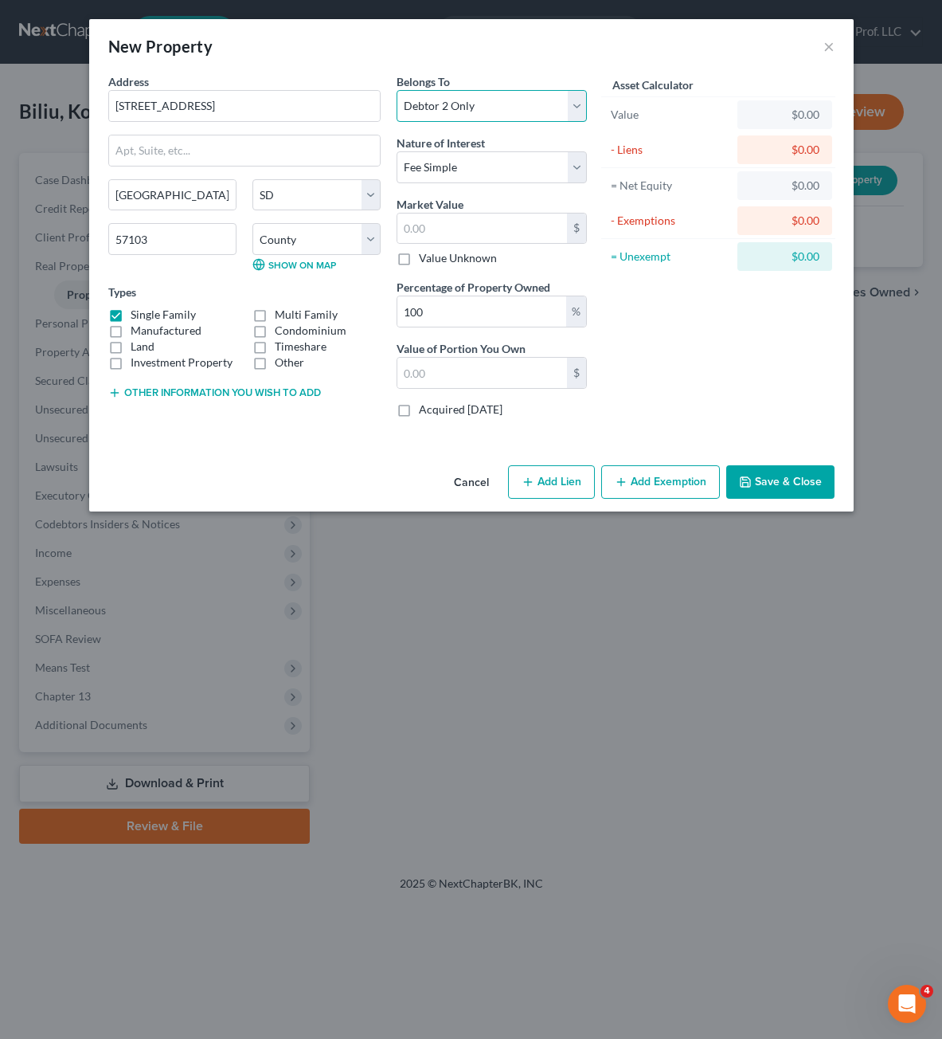
click at [397, 90] on select "Select Debtor 1 Only Debtor 2 Only Debtor 1 And Debtor 2 Only At Least One Of T…" at bounding box center [492, 106] width 190 height 32
click at [239, 452] on div "Address * [STREET_ADDRESS] [GEOGRAPHIC_DATA] [US_STATE][GEOGRAPHIC_DATA] [GEOGR…" at bounding box center [471, 265] width 765 height 385
click at [695, 351] on div "Asset Calculator Value $0.00 - Liens $0.00 = Net Equity $0.00 - Exemptions $0.0…" at bounding box center [719, 251] width 248 height 357
click at [537, 116] on select "Select Debtor 1 Only Debtor 2 Only Debtor 1 And Debtor 2 Only At Least One Of T…" at bounding box center [492, 106] width 190 height 32
select select "2"
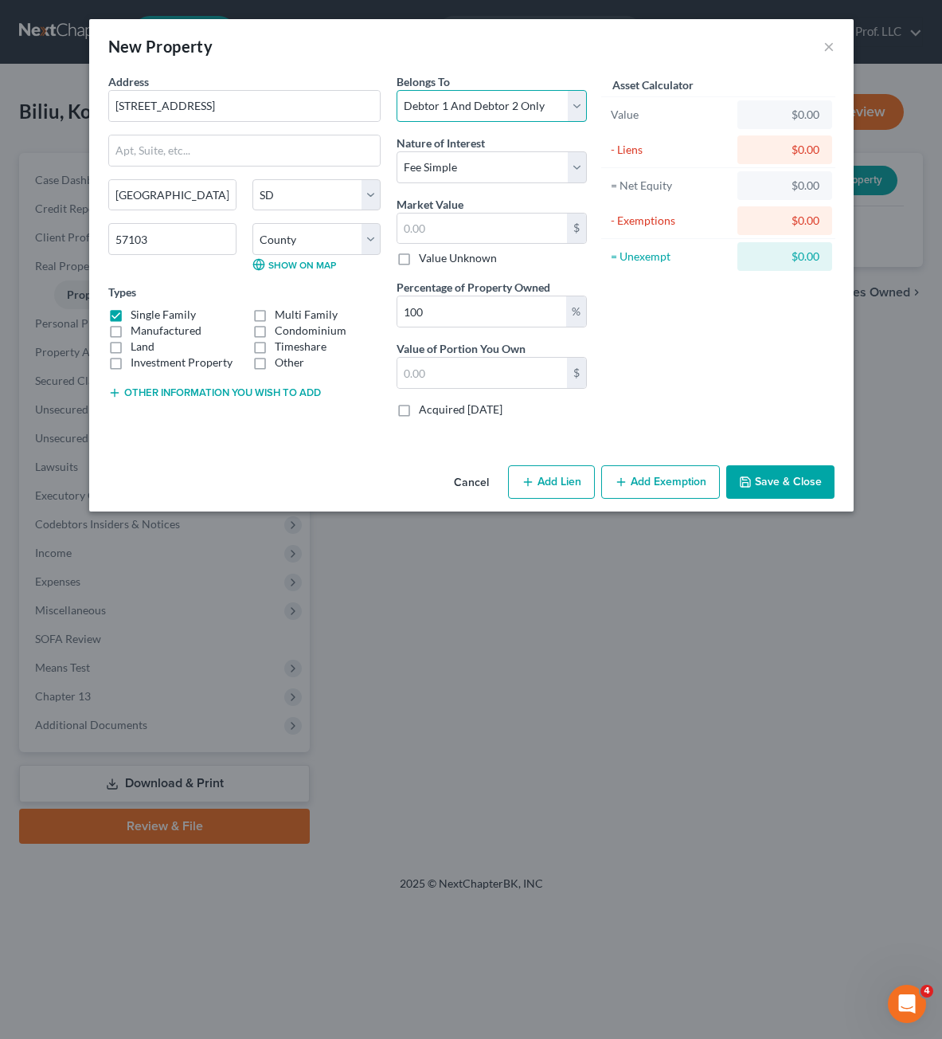
click at [397, 90] on select "Select Debtor 1 Only Debtor 2 Only Debtor 1 And Debtor 2 Only At Least One Of T…" at bounding box center [492, 106] width 190 height 32
click at [690, 403] on div "Asset Calculator Value $0.00 - Liens $0.00 = Net Equity $0.00 - Exemptions $0.0…" at bounding box center [719, 251] width 248 height 357
click at [499, 170] on select "Select Fee Simple Joint Tenant Life Estate Equitable Interest Future Interest T…" at bounding box center [492, 167] width 190 height 32
click at [467, 213] on input "text" at bounding box center [482, 228] width 170 height 30
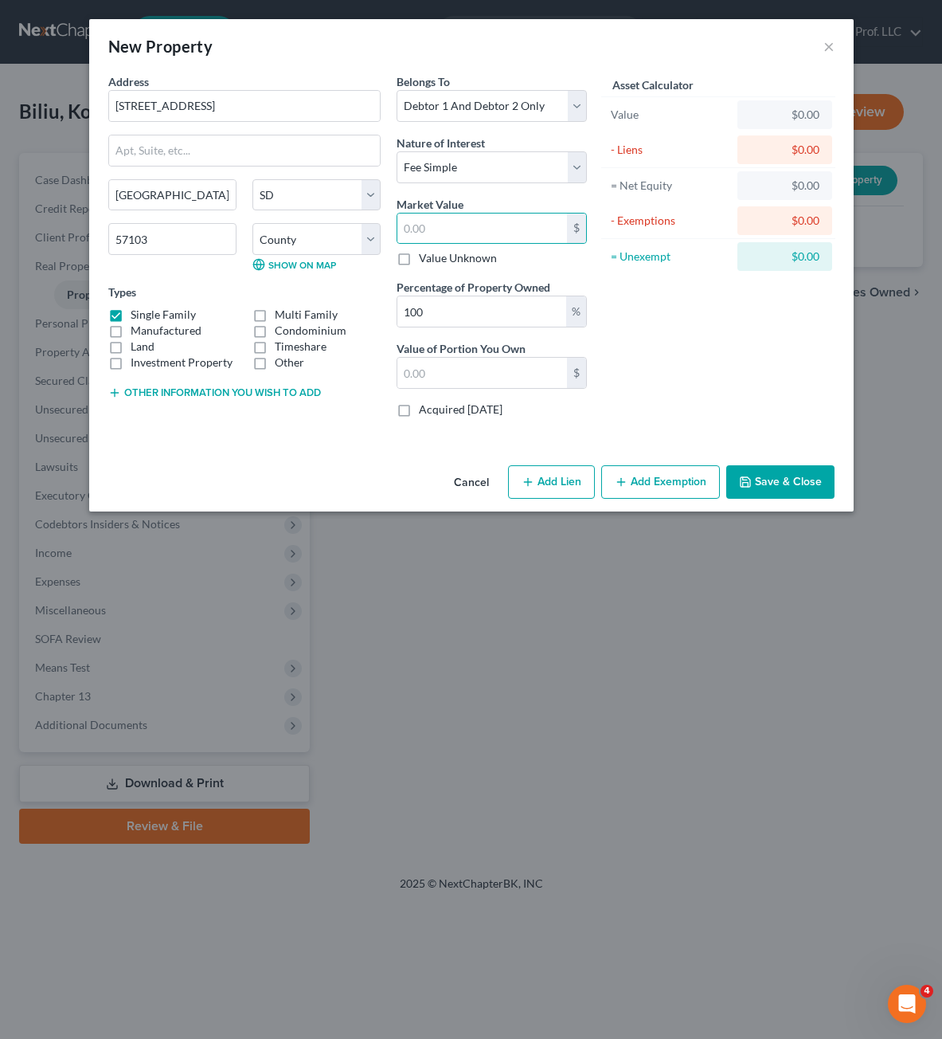
click at [681, 346] on div "Asset Calculator Value $0.00 - Liens $0.00 = Net Equity $0.00 - Exemptions $0.0…" at bounding box center [719, 251] width 248 height 357
click at [531, 236] on input "text" at bounding box center [482, 228] width 170 height 30
type input "6"
type input "6.00"
type input "60"
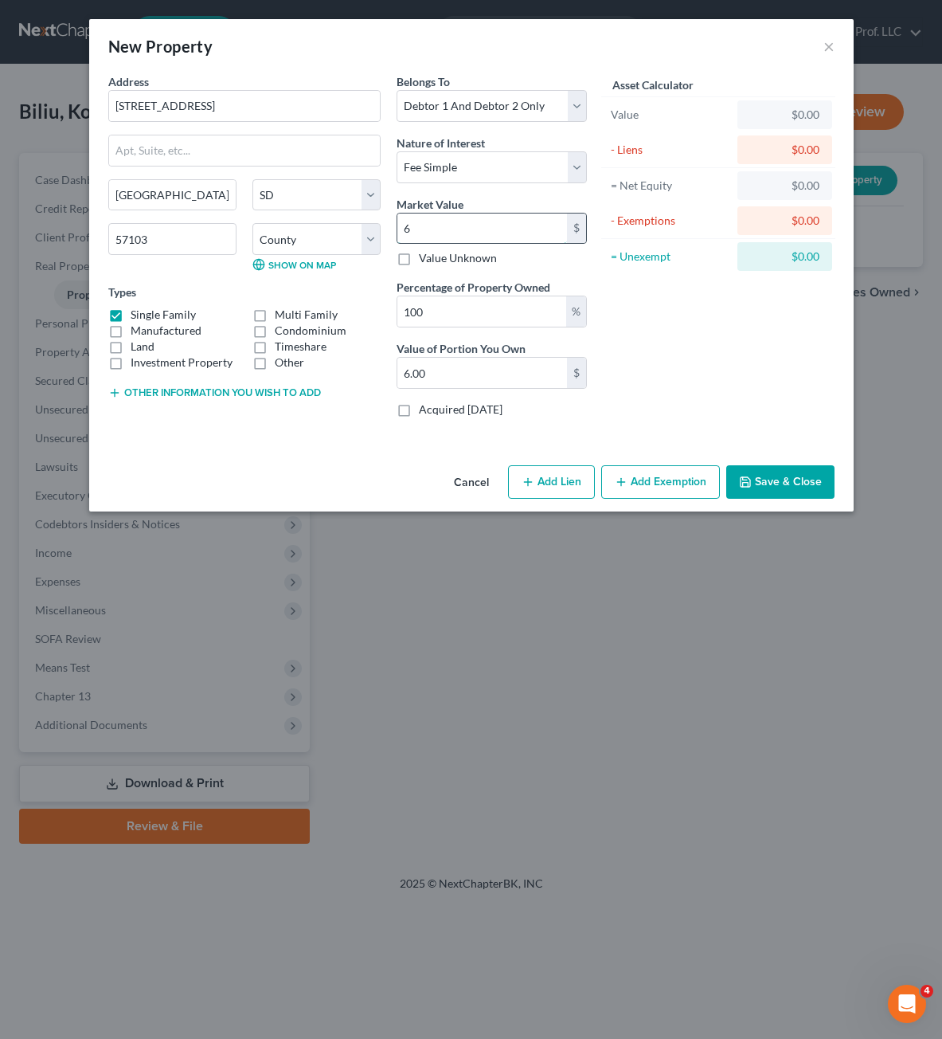
type input "60.00"
type input "600"
type input "600.00"
type input "6000"
type input "6,000.00"
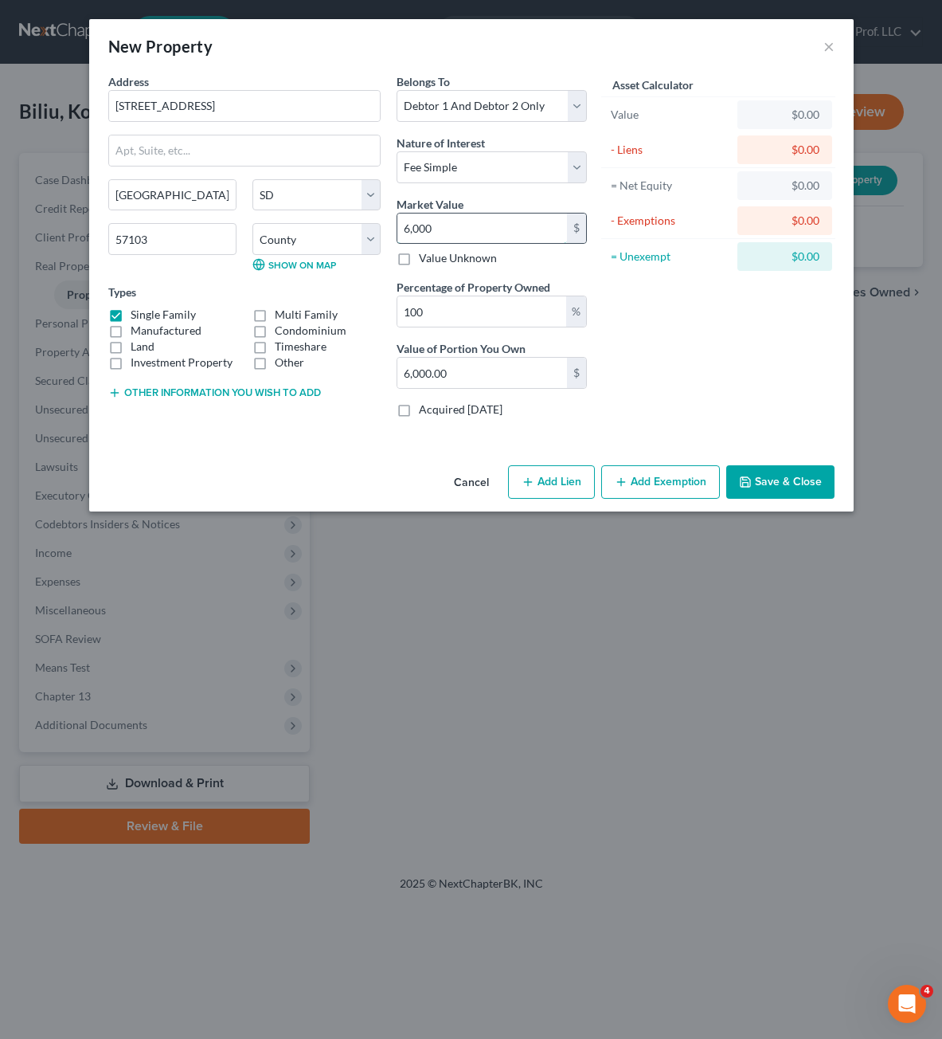
type input "6,0000"
type input "60,000.00"
type input "60,0000"
type input "600,000.00"
type input "600,000"
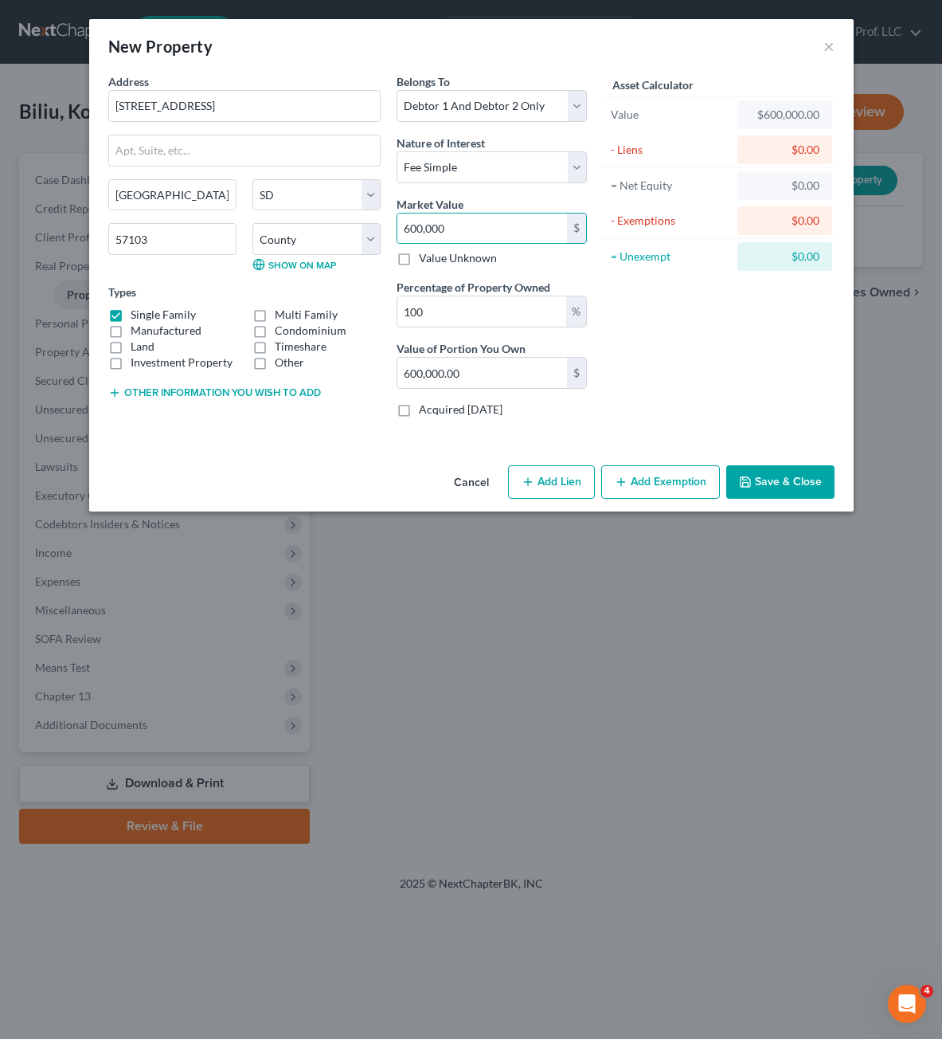
click at [620, 374] on div "Asset Calculator Value $600,000.00 - Liens $0.00 = Net Equity $0.00 - Exemption…" at bounding box center [719, 251] width 248 height 357
click at [682, 389] on div "Asset Calculator Value $600,000.00 - Liens $0.00 = Net Equity $0.00 - Exemption…" at bounding box center [719, 251] width 248 height 357
click at [712, 341] on div "Asset Calculator Value $600,000.00 - Liens $0.00 = Net Equity $0.00 - Exemption…" at bounding box center [719, 251] width 248 height 357
click at [659, 479] on button "Add Exemption" at bounding box center [660, 481] width 119 height 33
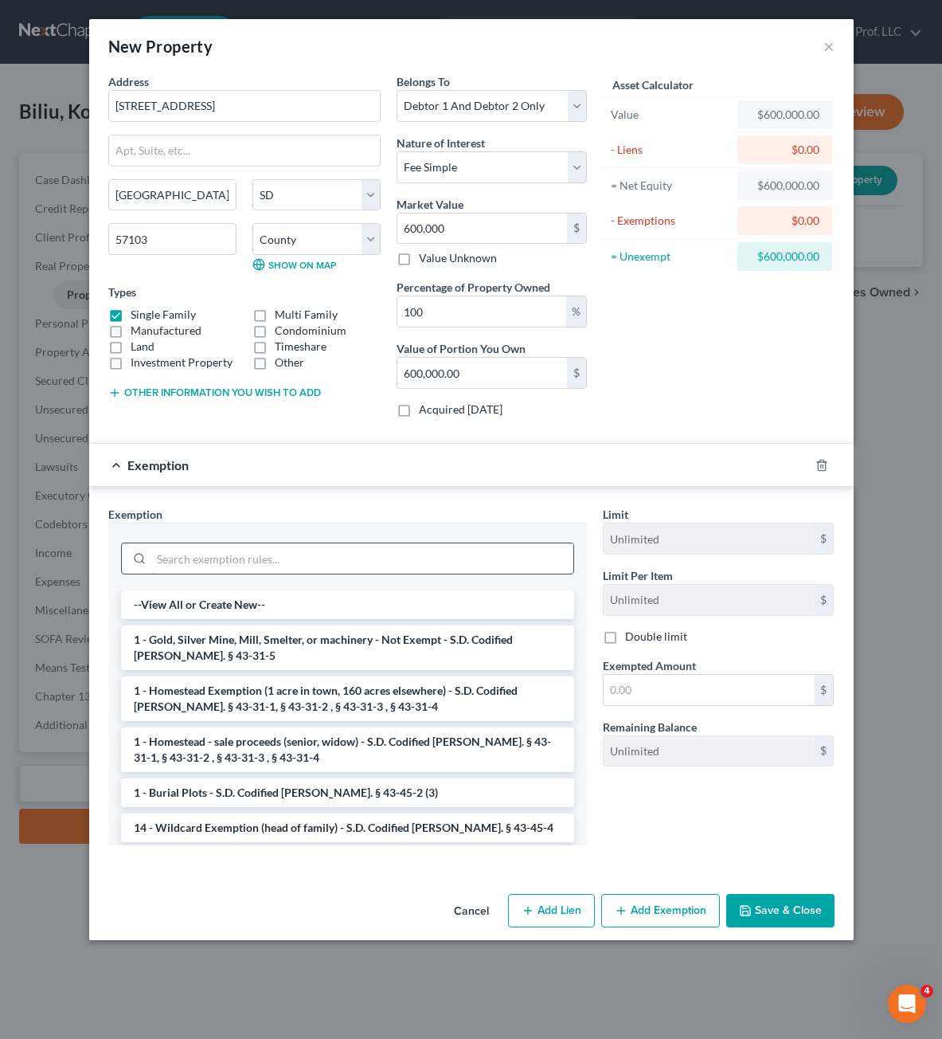
click at [291, 553] on input "search" at bounding box center [362, 558] width 422 height 30
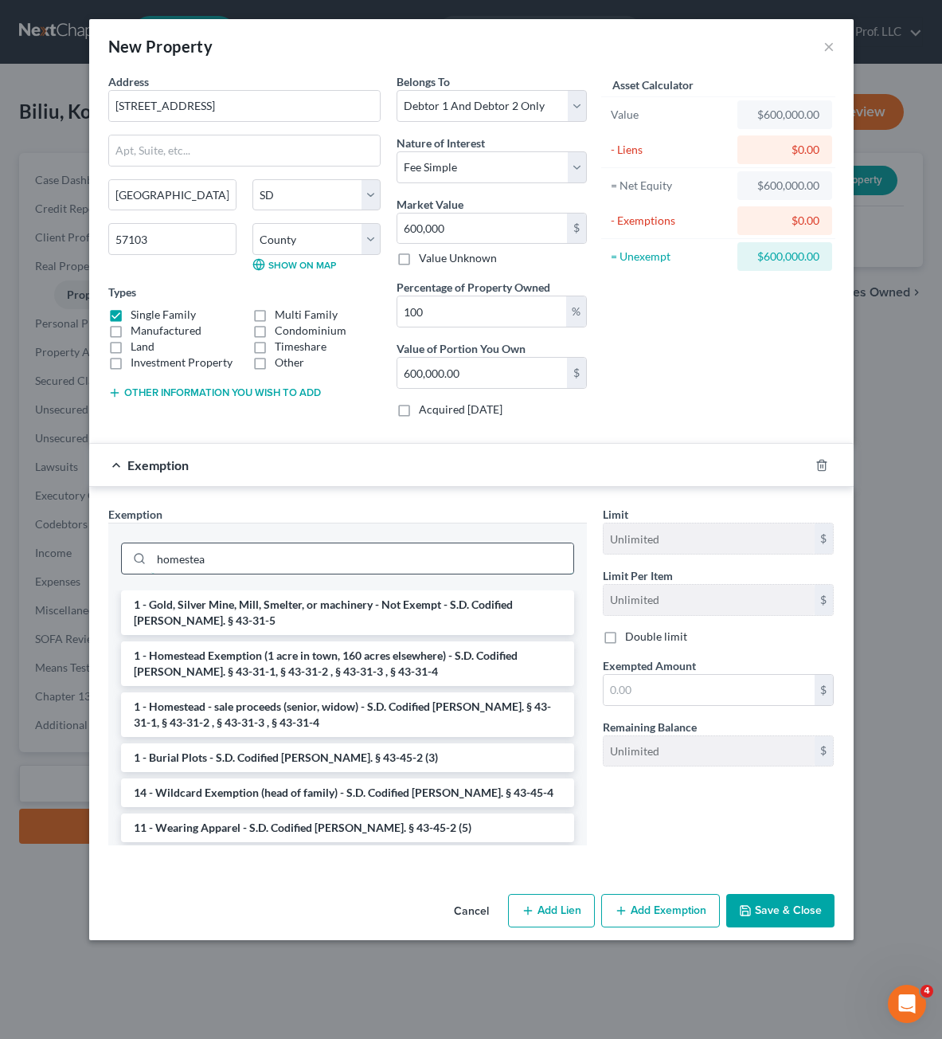
type input "homestead"
click at [359, 569] on input "homestead" at bounding box center [362, 558] width 422 height 30
click at [358, 569] on input "homestead" at bounding box center [362, 558] width 422 height 30
type input "homestead"
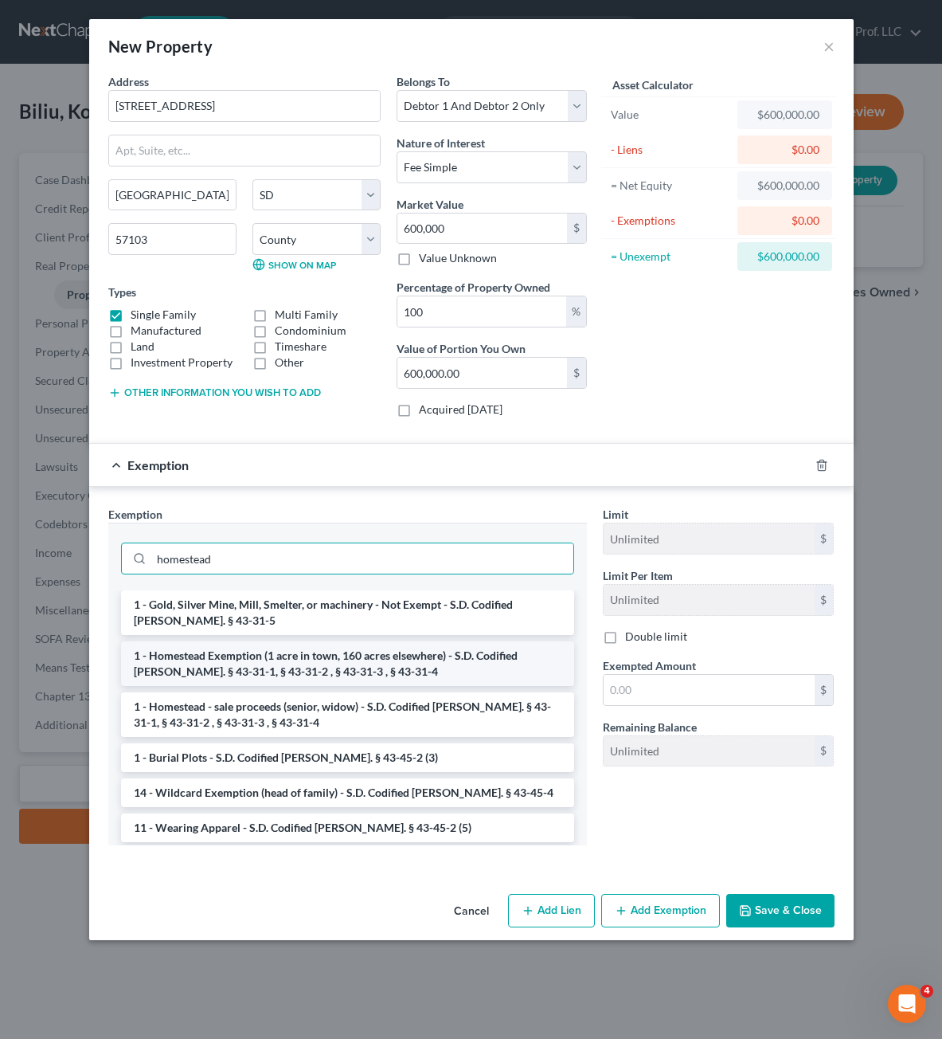
click at [324, 672] on li "1 - Homestead Exemption (1 acre in town, 160 acres elsewhere) - S.D. Codified […" at bounding box center [347, 663] width 453 height 45
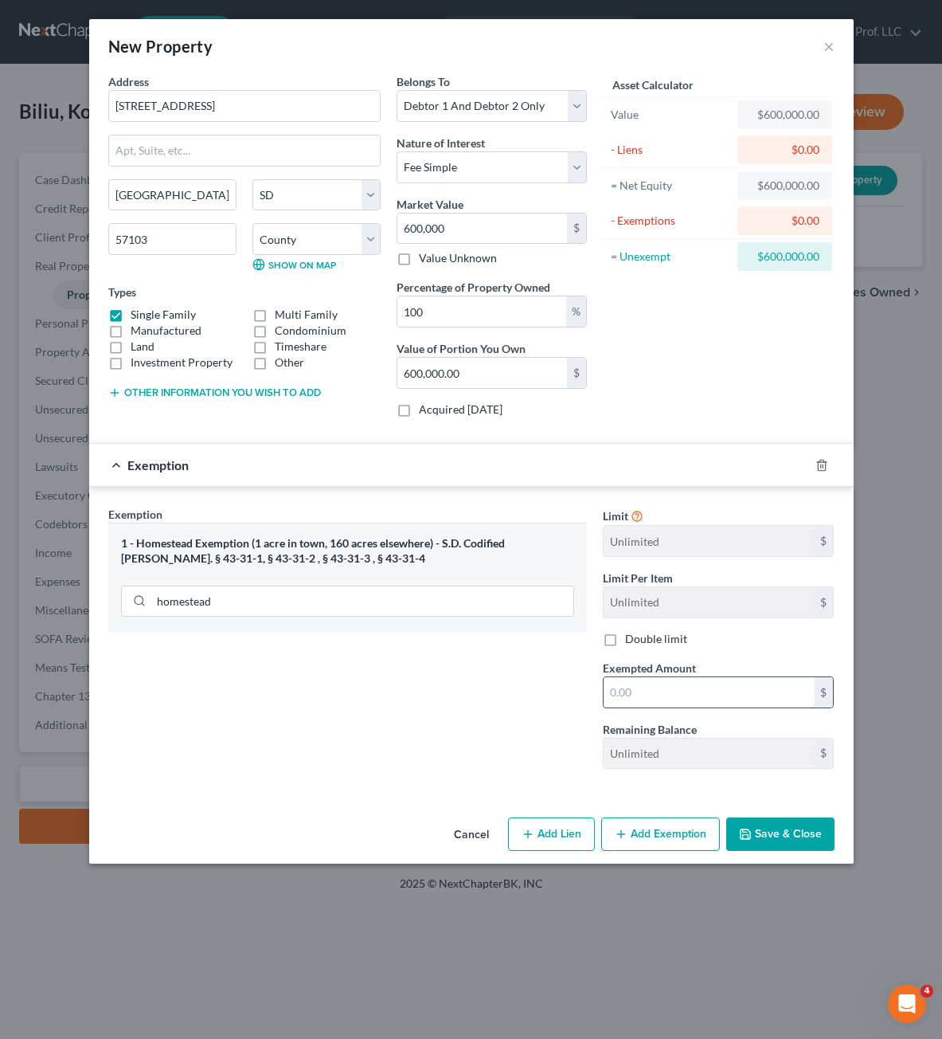
click at [636, 693] on input "text" at bounding box center [709, 692] width 211 height 30
type input "100,000"
click at [513, 651] on div "Exemption Set must be selected for CA. Exemption * 1 - [GEOGRAPHIC_DATA] (1 acr…" at bounding box center [347, 644] width 495 height 276
click at [812, 828] on button "Save & Close" at bounding box center [780, 833] width 108 height 33
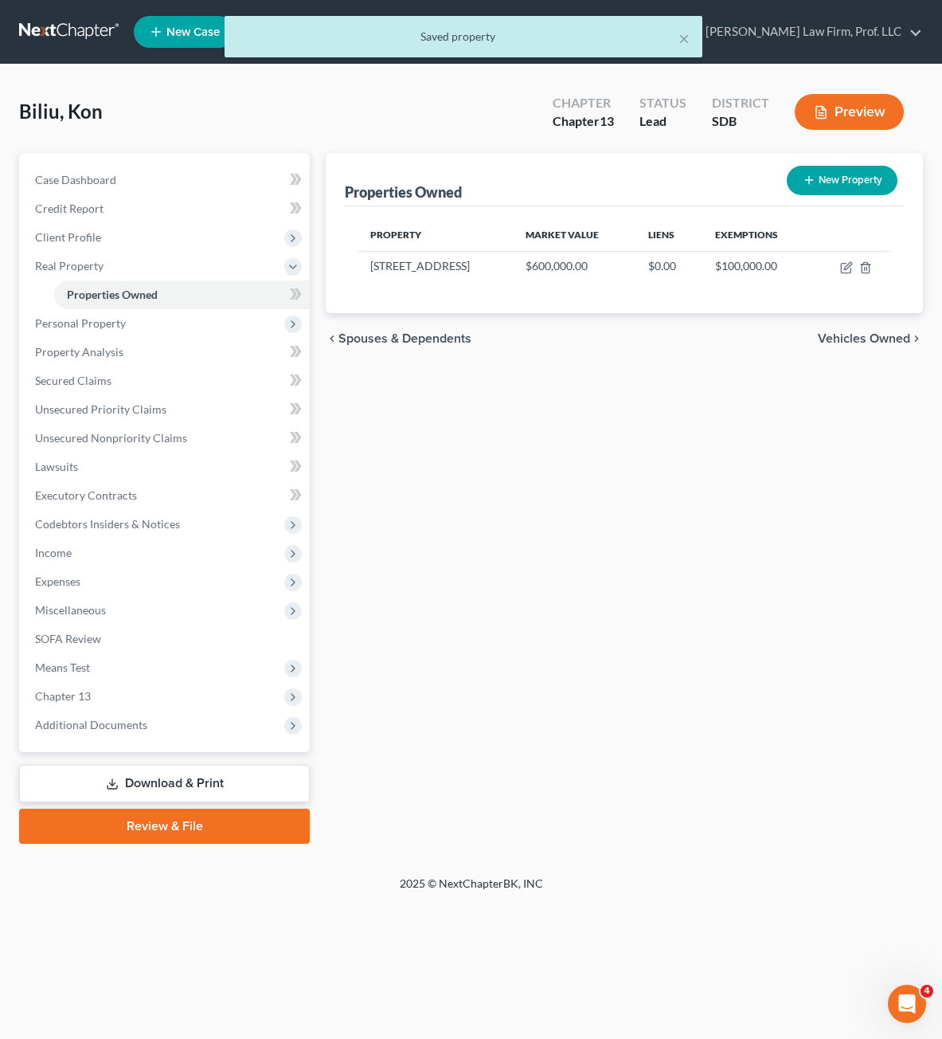
click at [612, 479] on div "Properties Owned New Property Property Market Value Liens Exemptions [STREET_AD…" at bounding box center [624, 498] width 613 height 690
click at [655, 609] on div "Properties Owned New Property Property Market Value Liens Exemptions [STREET_AD…" at bounding box center [624, 498] width 613 height 690
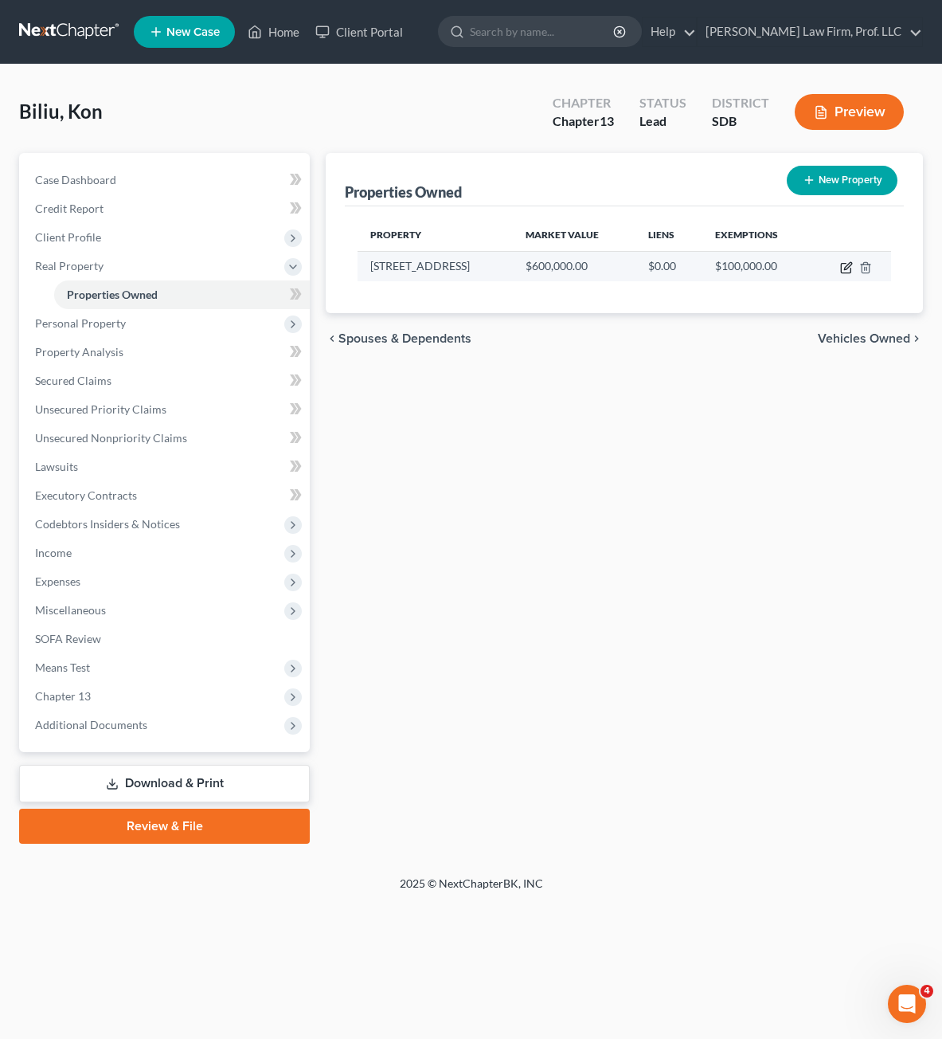
click at [845, 269] on icon "button" at bounding box center [847, 265] width 7 height 7
select select "43"
select select "2"
select select "0"
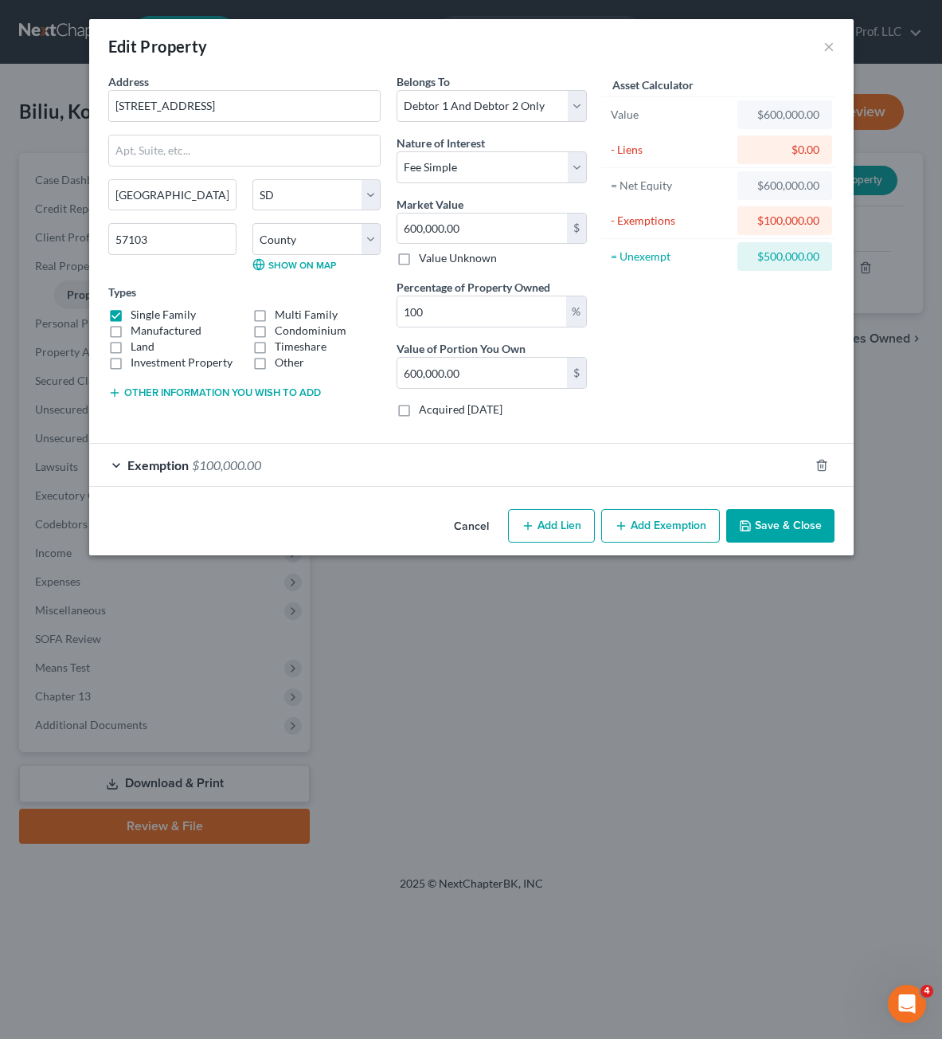
drag, startPoint x: 143, startPoint y: 399, endPoint x: 154, endPoint y: 389, distance: 15.2
click at [144, 399] on div "Other information you wish to add" at bounding box center [244, 391] width 272 height 16
click at [155, 386] on button "Other information you wish to add" at bounding box center [214, 392] width 213 height 13
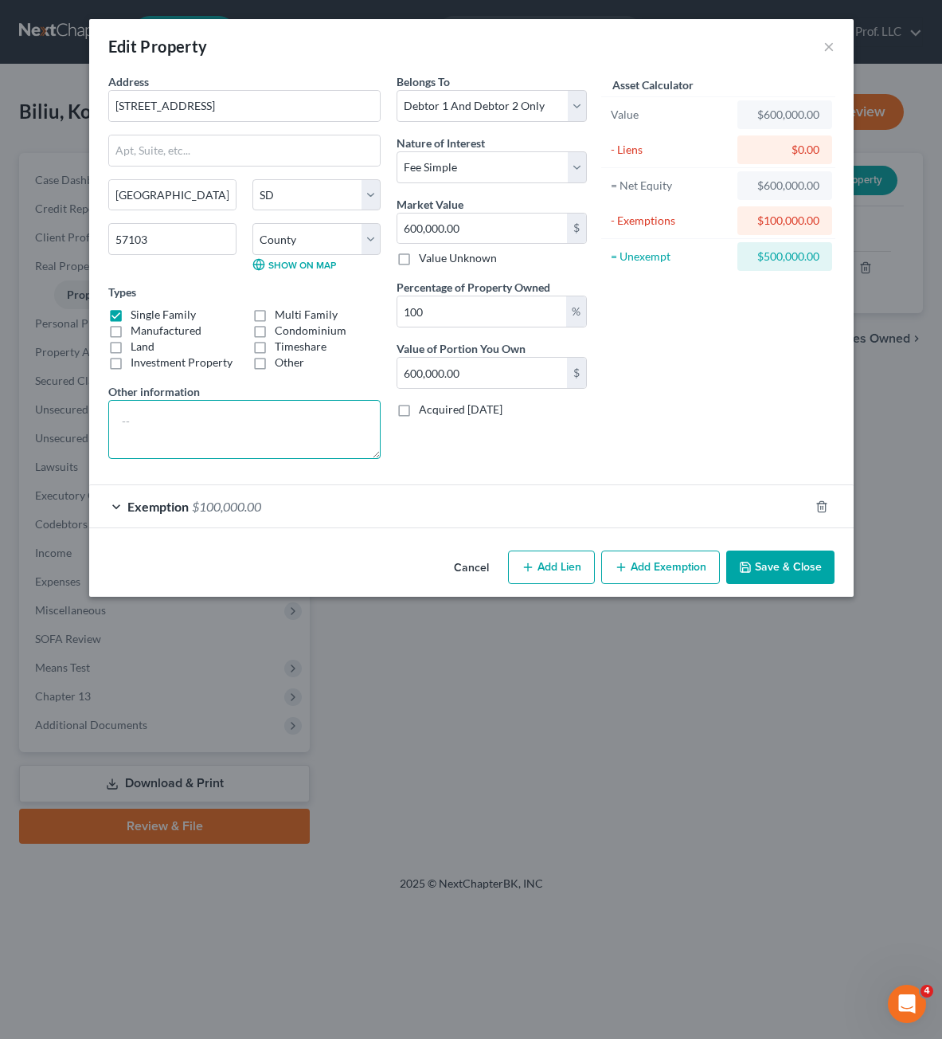
click at [222, 418] on textarea at bounding box center [244, 429] width 272 height 59
paste textarea "$517,700"
type textarea "2024 tax assessed value: $517,700, [DOMAIN_NAME] value = $603,000"
click at [763, 561] on button "Save & Close" at bounding box center [780, 566] width 108 height 33
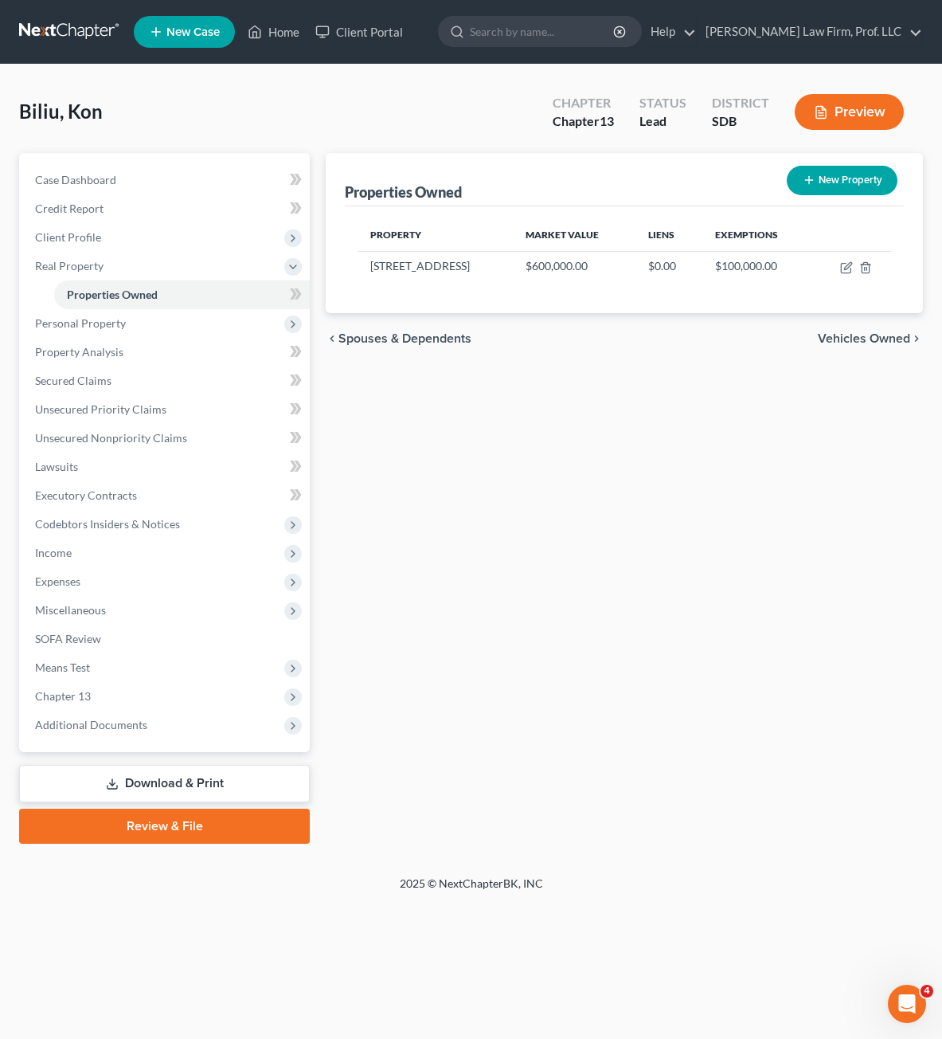
click at [595, 358] on div "chevron_left Spouses & Dependents Vehicles Owned chevron_right" at bounding box center [624, 338] width 597 height 51
click at [76, 233] on span "Client Profile" at bounding box center [68, 237] width 66 height 14
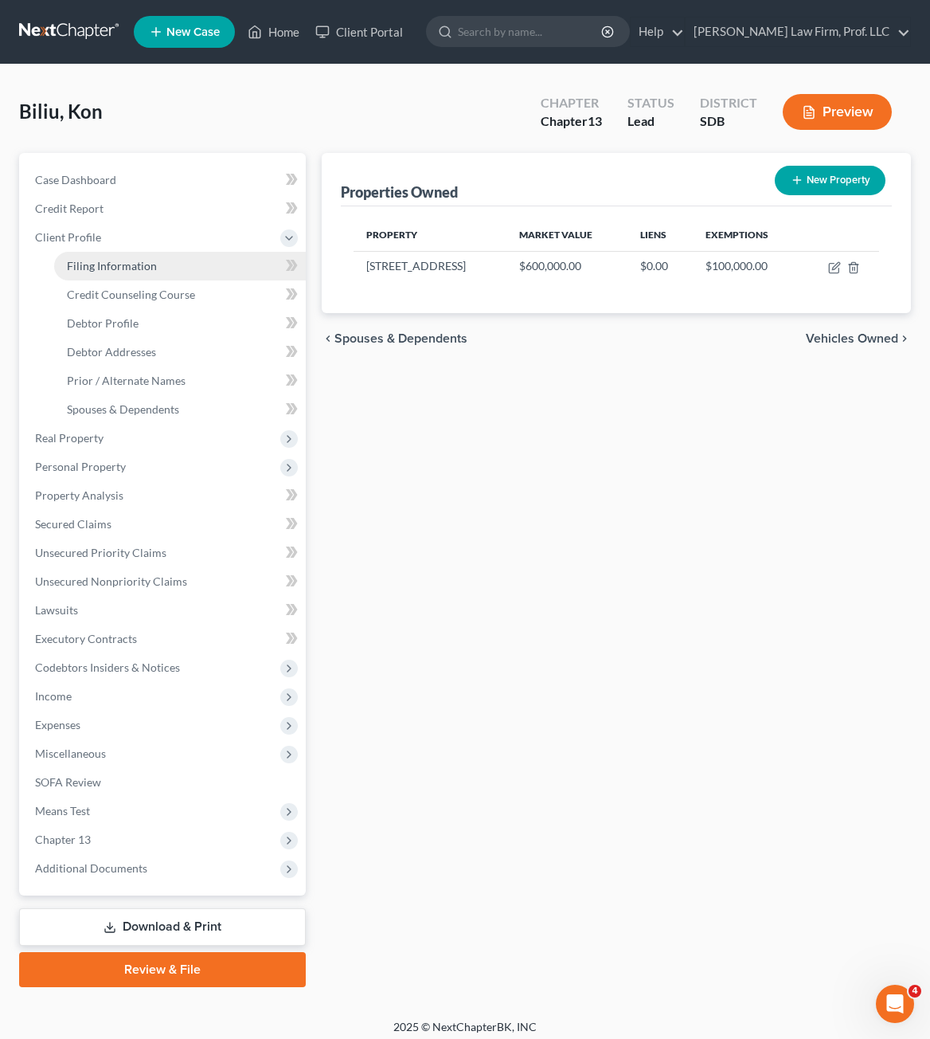
click at [186, 276] on link "Filing Information" at bounding box center [180, 266] width 252 height 29
select select "1"
select select "0"
select select "3"
select select "73"
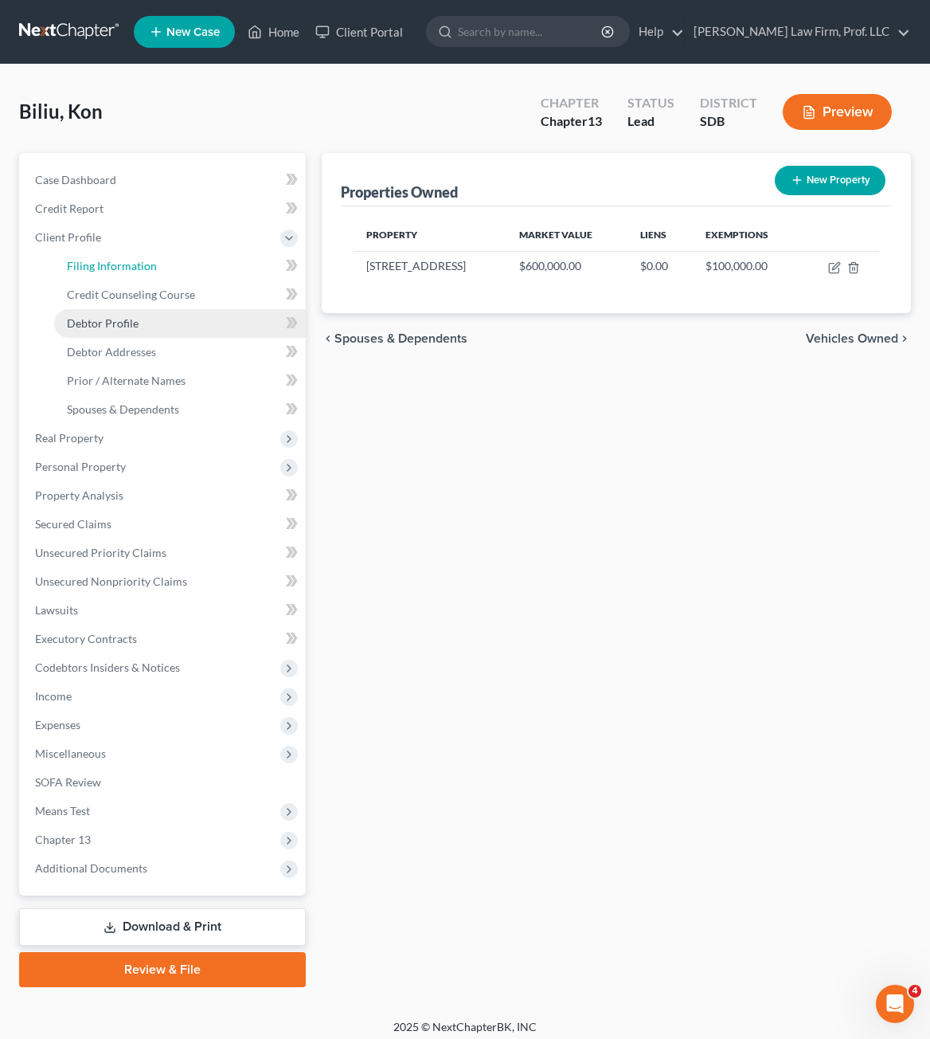
select select "0"
select select "43"
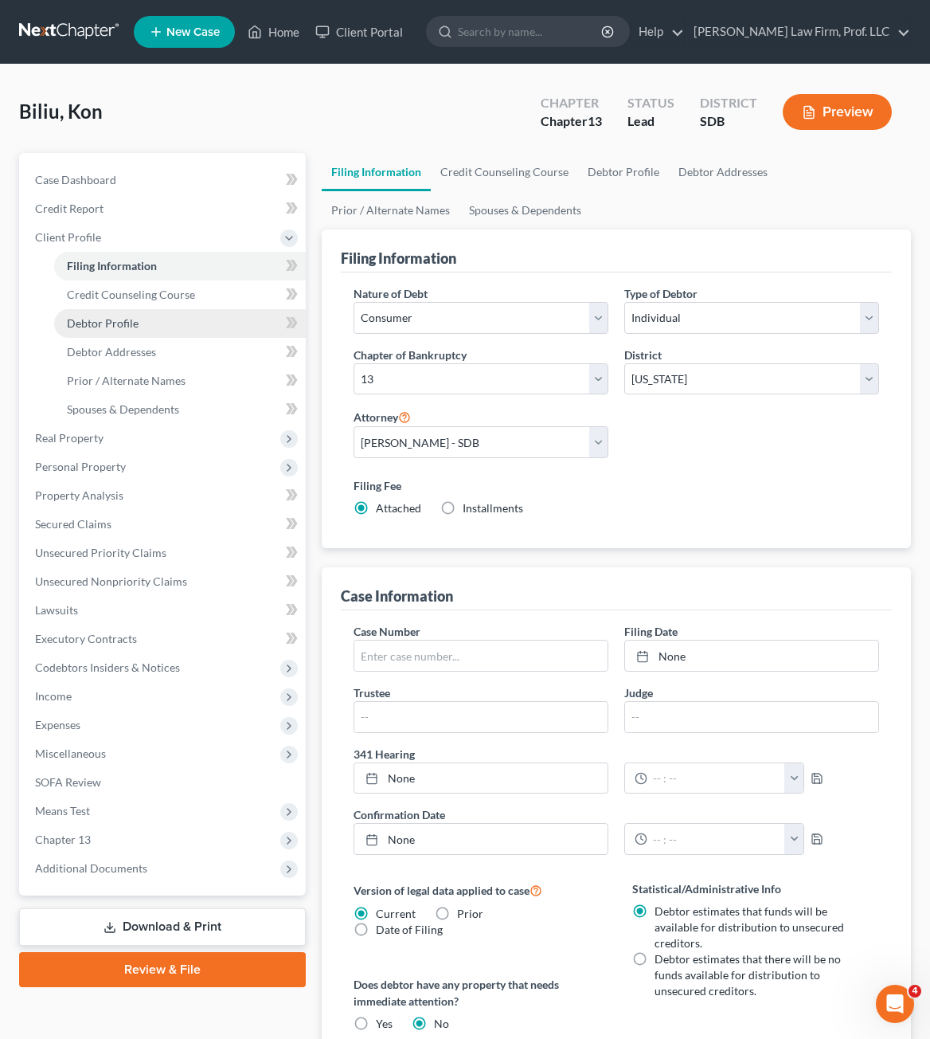
click at [155, 325] on link "Debtor Profile" at bounding box center [180, 323] width 252 height 29
select select "0"
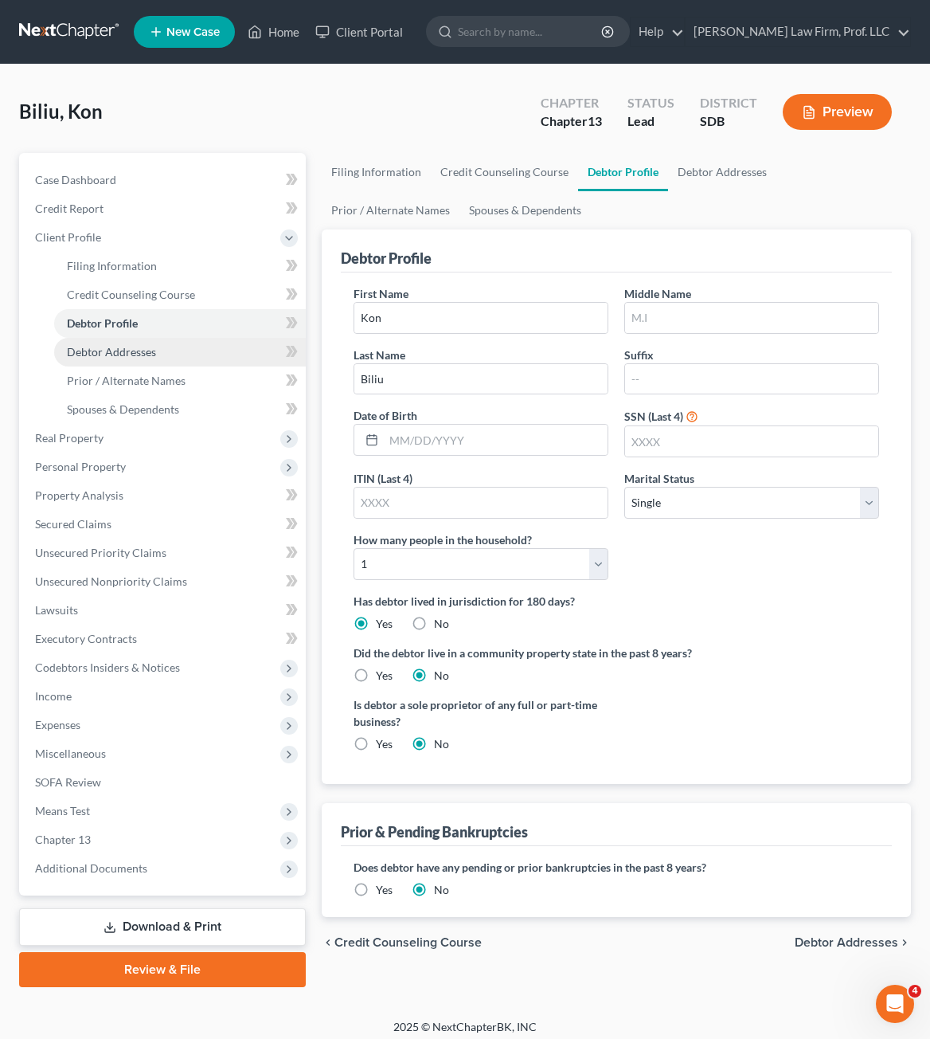
click at [161, 346] on link "Debtor Addresses" at bounding box center [180, 352] width 252 height 29
select select "0"
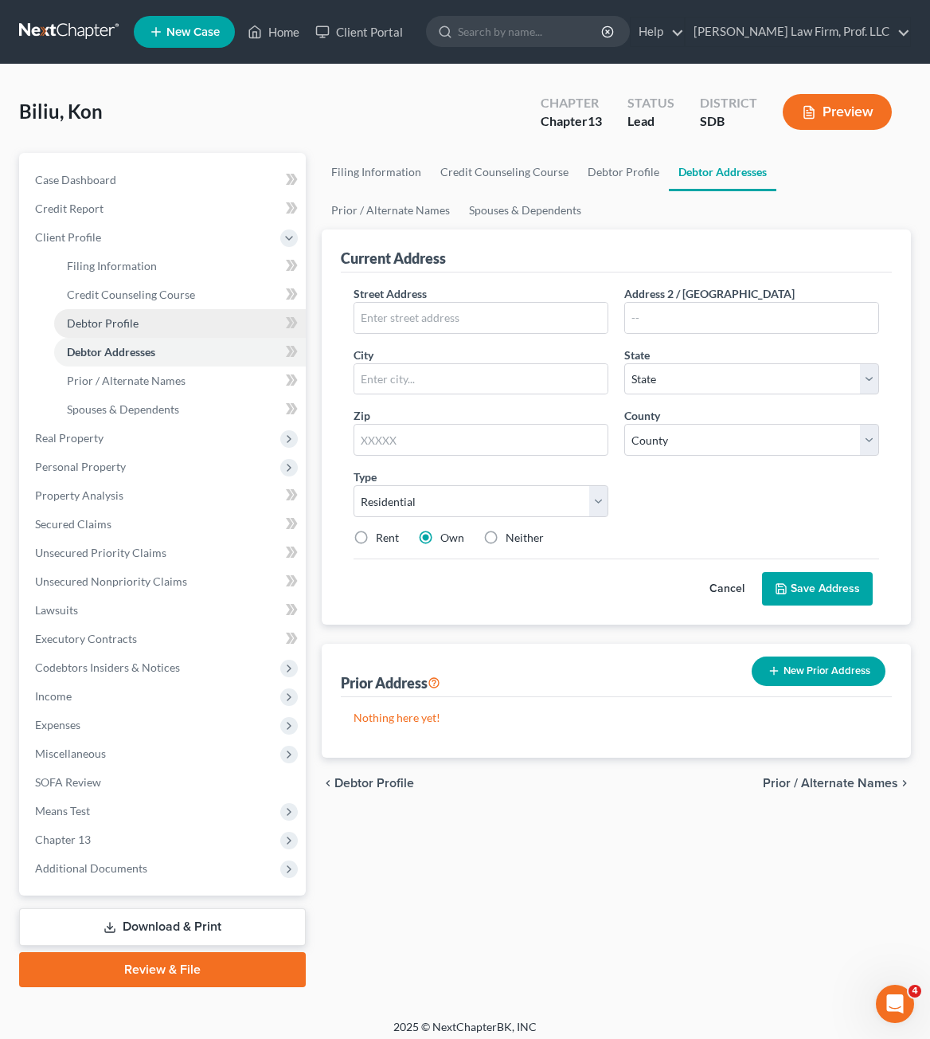
click at [165, 327] on link "Debtor Profile" at bounding box center [180, 323] width 252 height 29
select select "0"
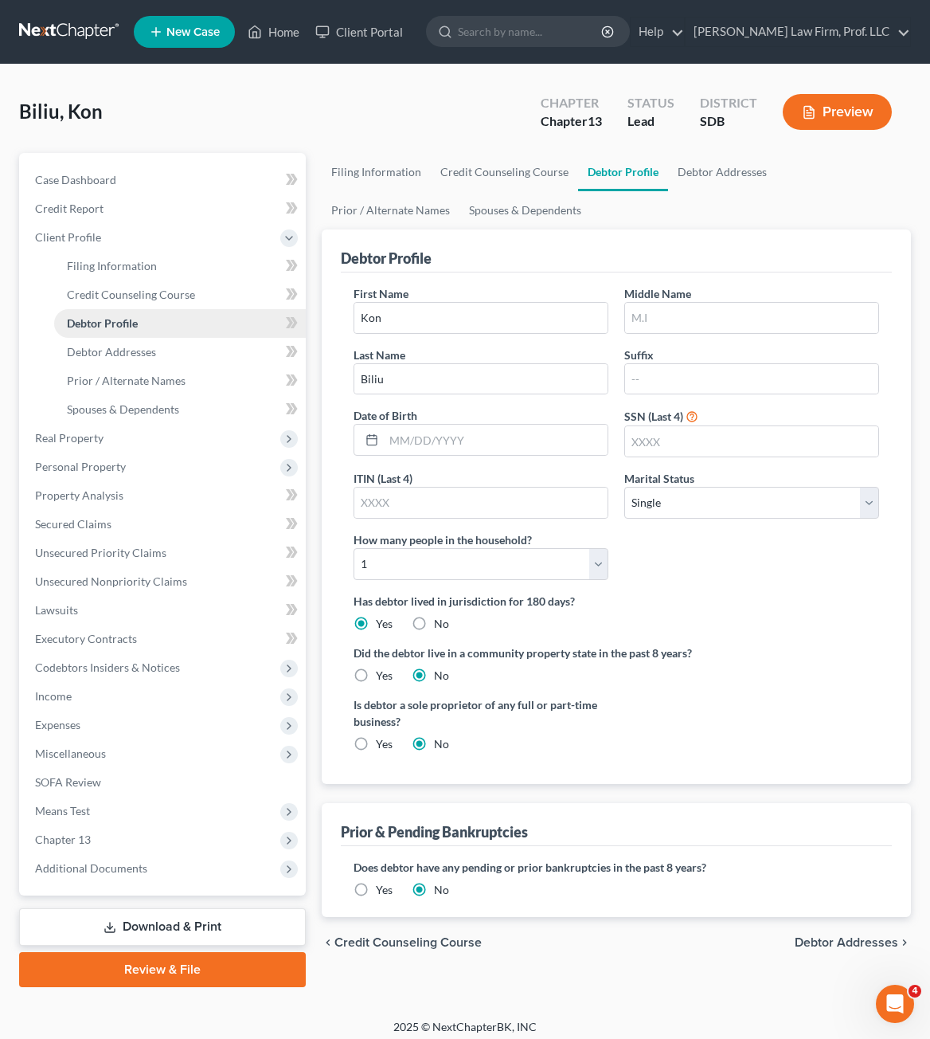
click at [180, 317] on link "Debtor Profile" at bounding box center [180, 323] width 252 height 29
click at [580, 554] on select "Select 1 2 3 4 5 6 7 8 9 10 11 12 13 14 15 16 17 18 19 20" at bounding box center [481, 564] width 255 height 32
select select "3"
click at [354, 548] on select "Select 1 2 3 4 5 6 7 8 9 10 11 12 13 14 15 16 17 18 19 20" at bounding box center [481, 564] width 255 height 32
click at [757, 644] on label "Did the debtor live in a community property state in the past 8 years?" at bounding box center [617, 652] width 526 height 17
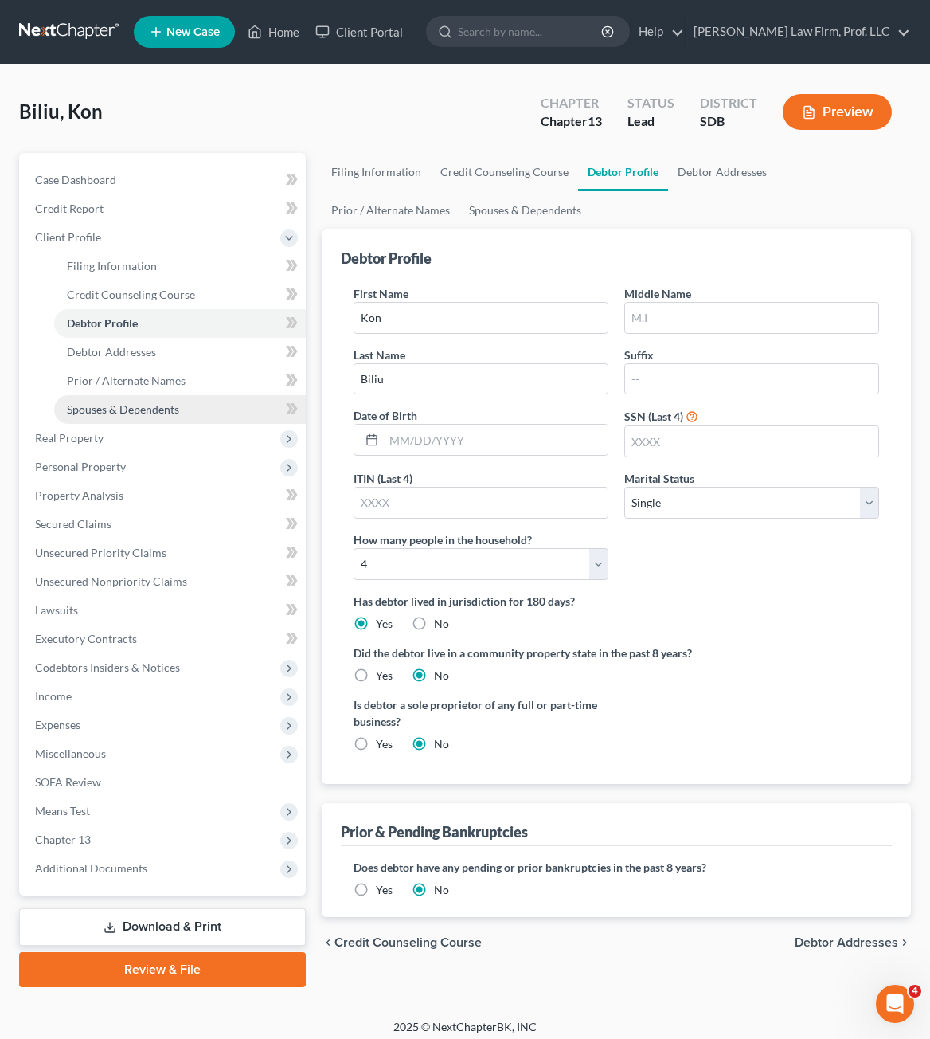
click at [169, 415] on link "Spouses & Dependents" at bounding box center [180, 409] width 252 height 29
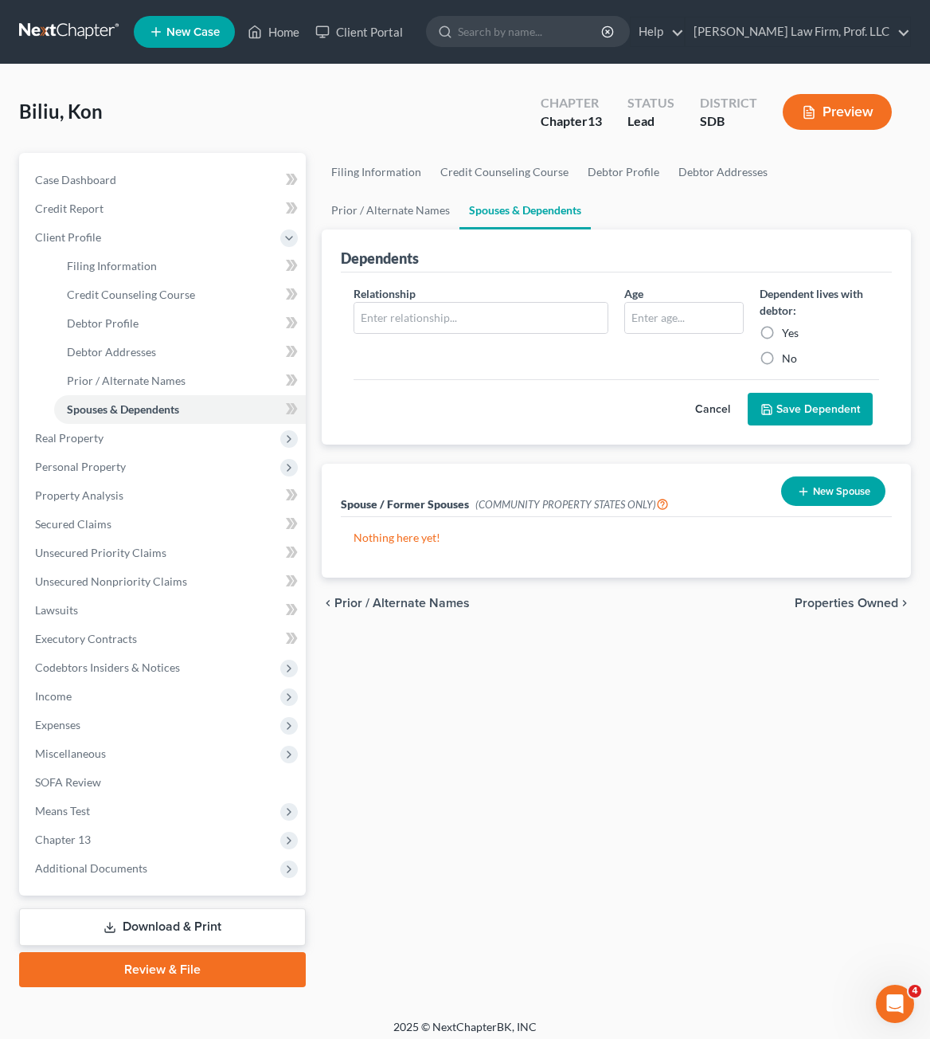
click at [474, 368] on div "Relationship * Age Dependent lives with debtor: Yes No" at bounding box center [617, 332] width 542 height 94
click at [468, 315] on input "text" at bounding box center [480, 318] width 253 height 30
type input "Spouse"
click at [795, 338] on label "Yes" at bounding box center [790, 333] width 17 height 16
click at [795, 335] on input "Yes" at bounding box center [793, 330] width 10 height 10
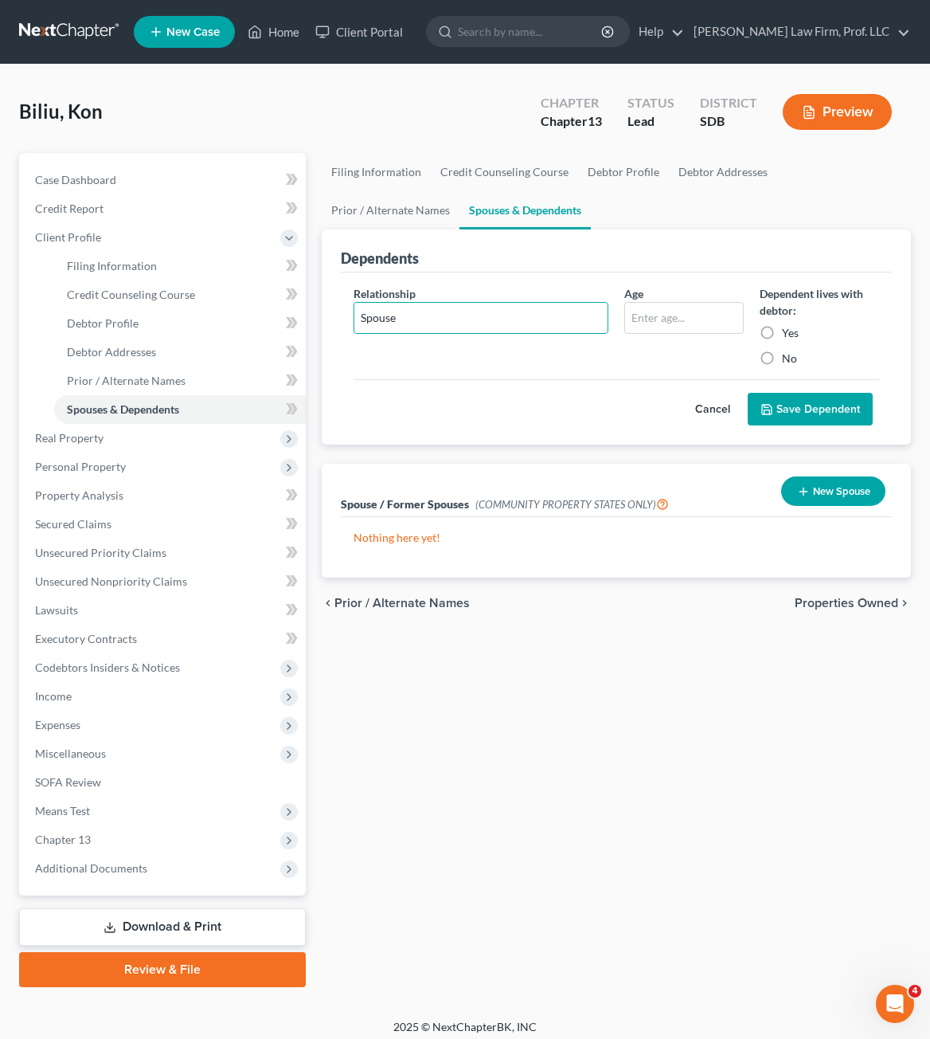
radio input "true"
click at [772, 409] on icon "submit" at bounding box center [767, 410] width 10 height 10
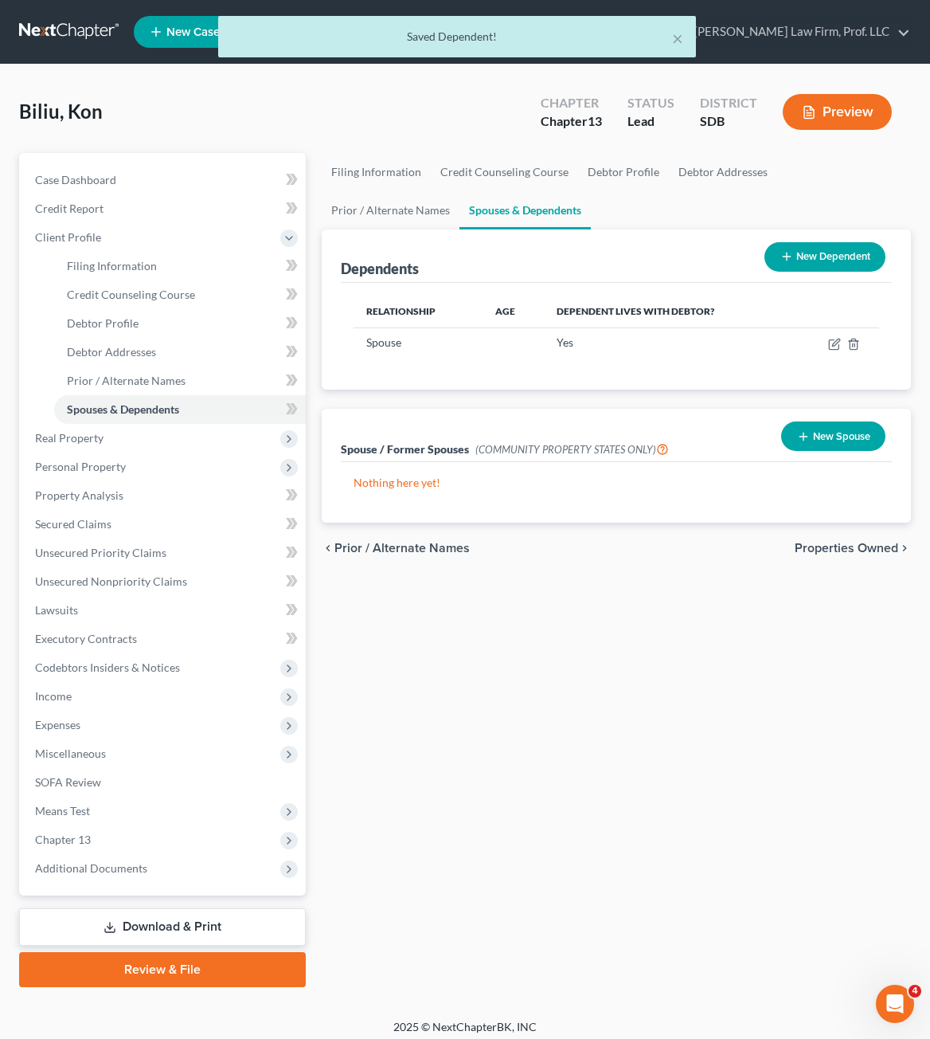
click at [854, 271] on button "New Dependent" at bounding box center [825, 256] width 121 height 29
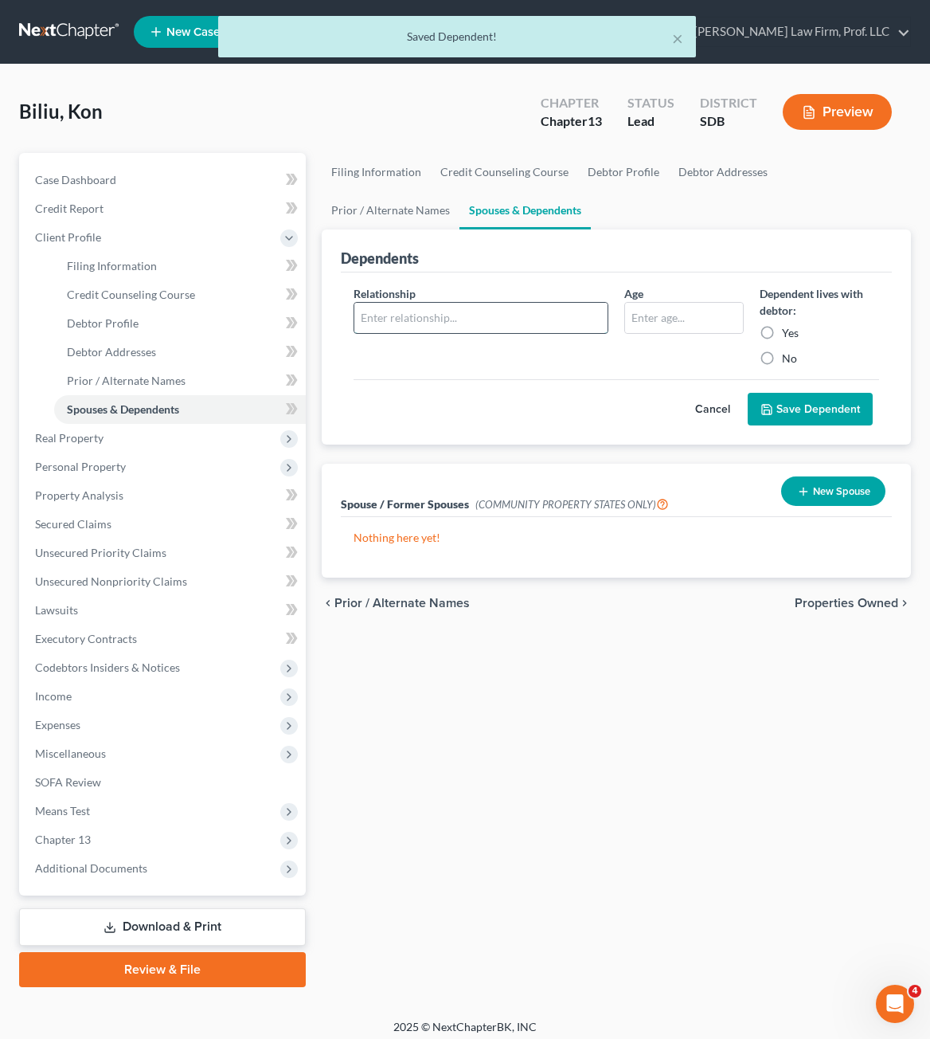
click at [408, 319] on input "text" at bounding box center [480, 318] width 253 height 30
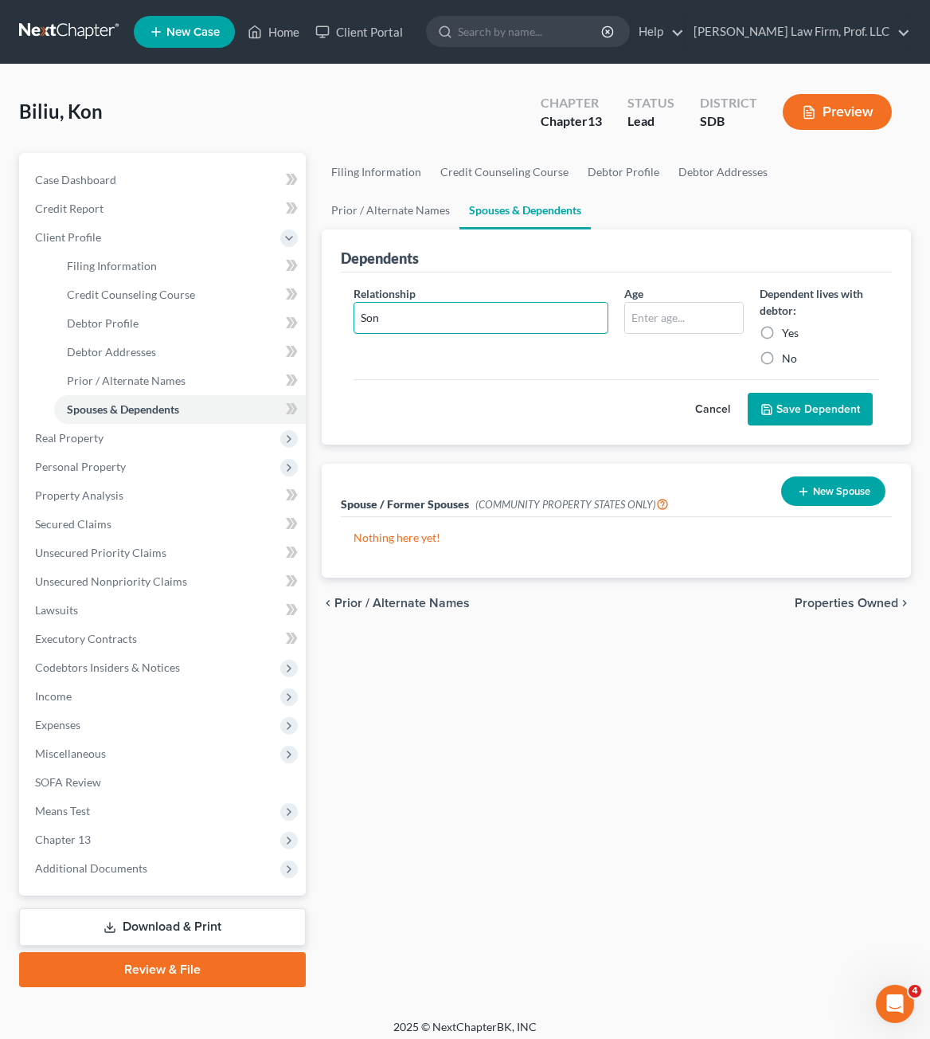
type input "Son"
click at [782, 336] on label "Yes" at bounding box center [790, 333] width 17 height 16
click at [788, 335] on input "Yes" at bounding box center [793, 330] width 10 height 10
radio input "true"
click at [713, 320] on input "text" at bounding box center [684, 318] width 118 height 30
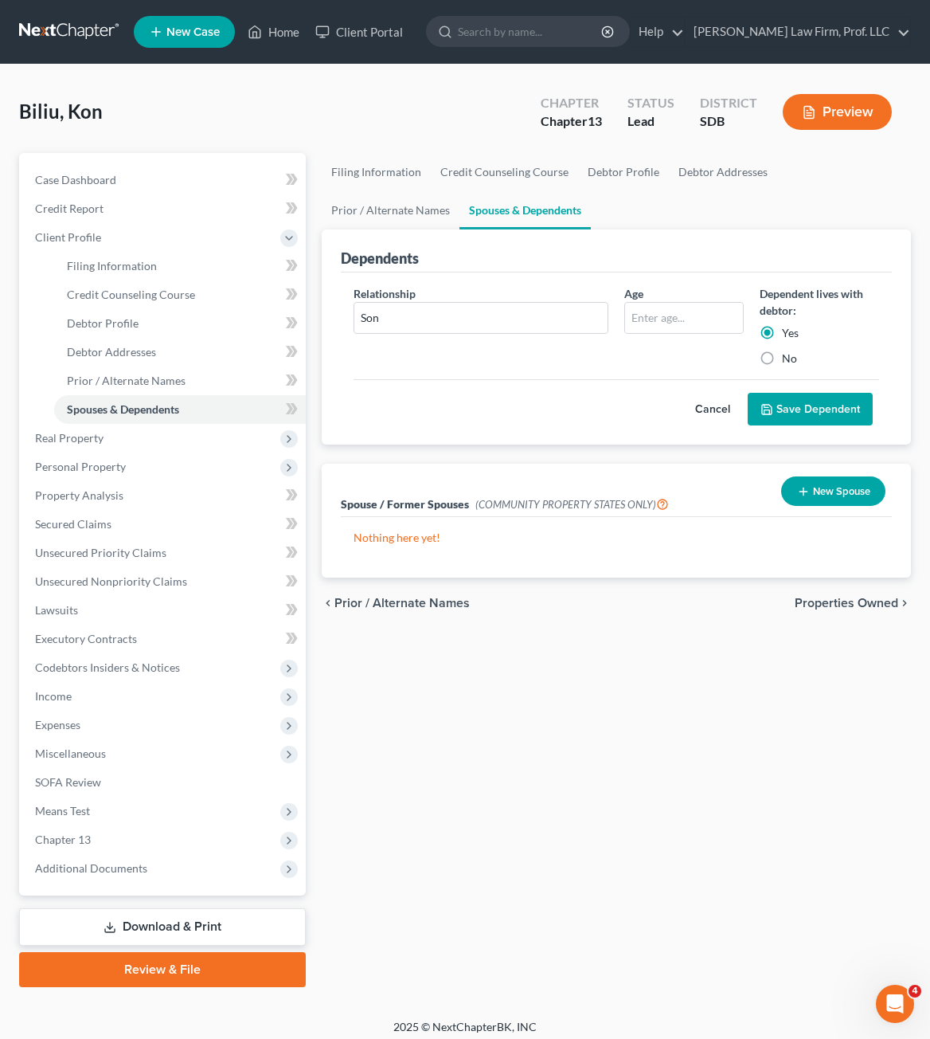
click at [796, 409] on button "Save Dependent" at bounding box center [810, 409] width 125 height 33
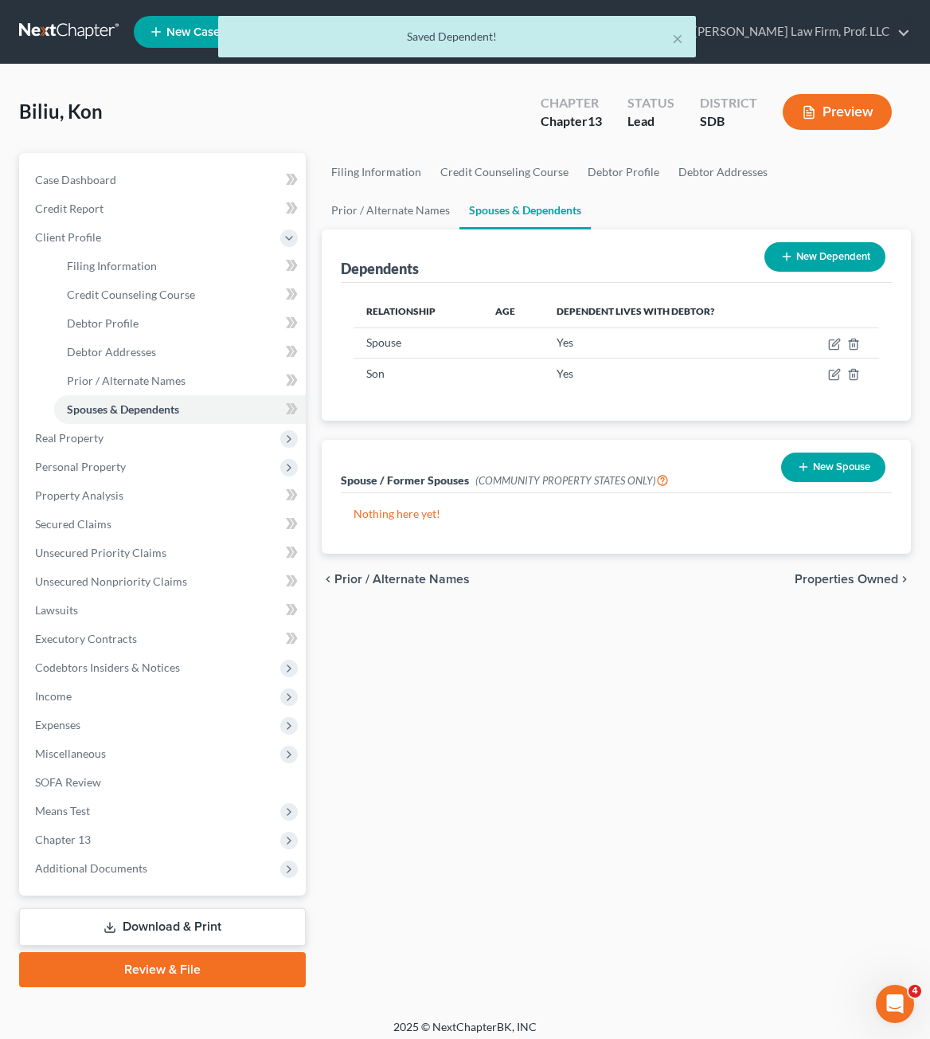
click at [826, 259] on button "New Dependent" at bounding box center [825, 256] width 121 height 29
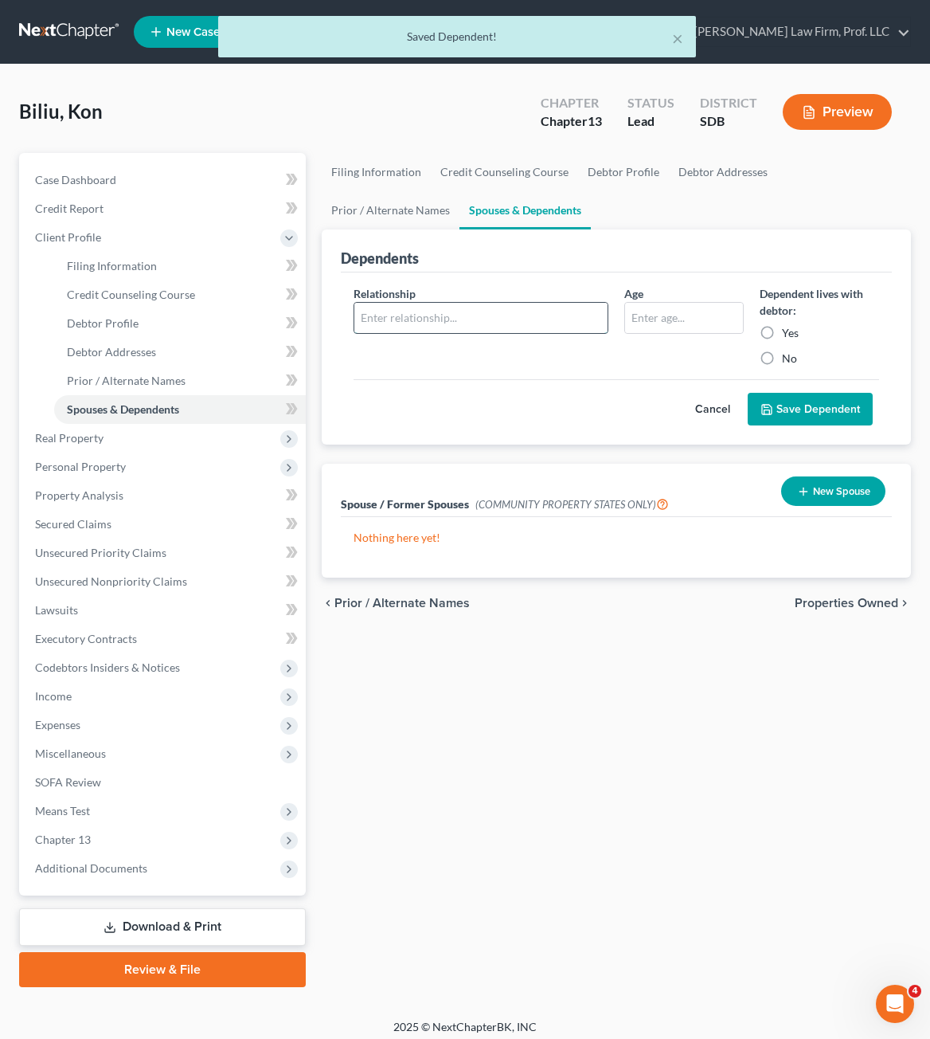
click at [365, 323] on input "text" at bounding box center [480, 318] width 253 height 30
type input "Son"
click at [685, 317] on input "text" at bounding box center [684, 318] width 118 height 30
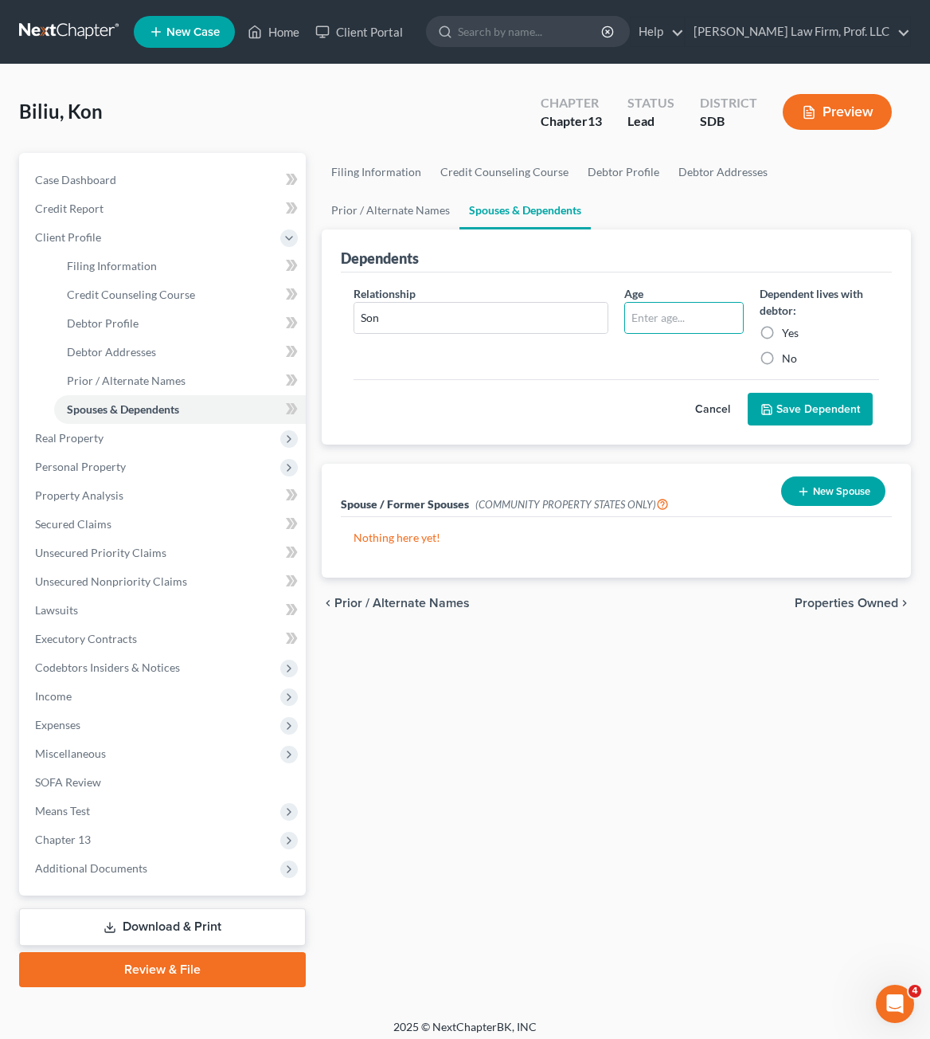
click at [796, 327] on label "Yes" at bounding box center [790, 333] width 17 height 16
click at [796, 327] on input "Yes" at bounding box center [793, 330] width 10 height 10
radio input "true"
click at [794, 393] on button "Save Dependent" at bounding box center [810, 409] width 125 height 33
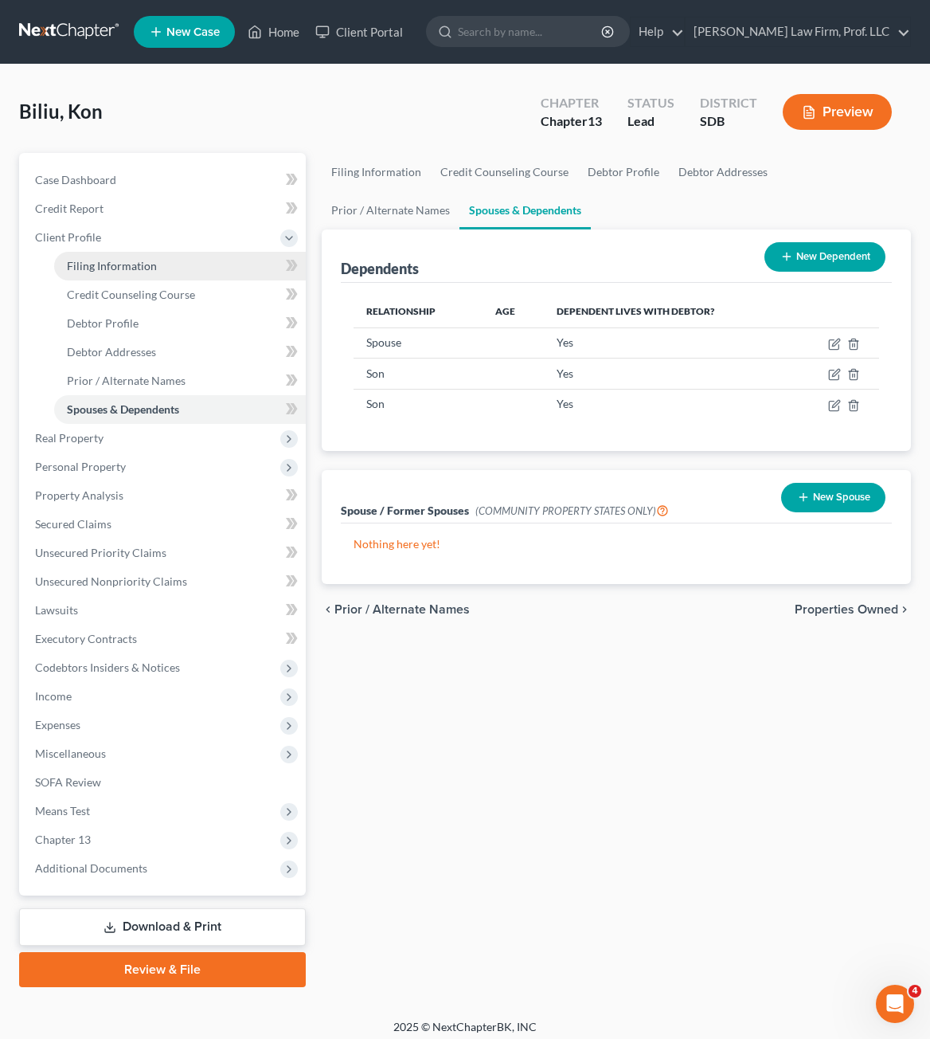
click at [125, 259] on span "Filing Information" at bounding box center [112, 266] width 90 height 14
select select "1"
select select "0"
select select "3"
select select "73"
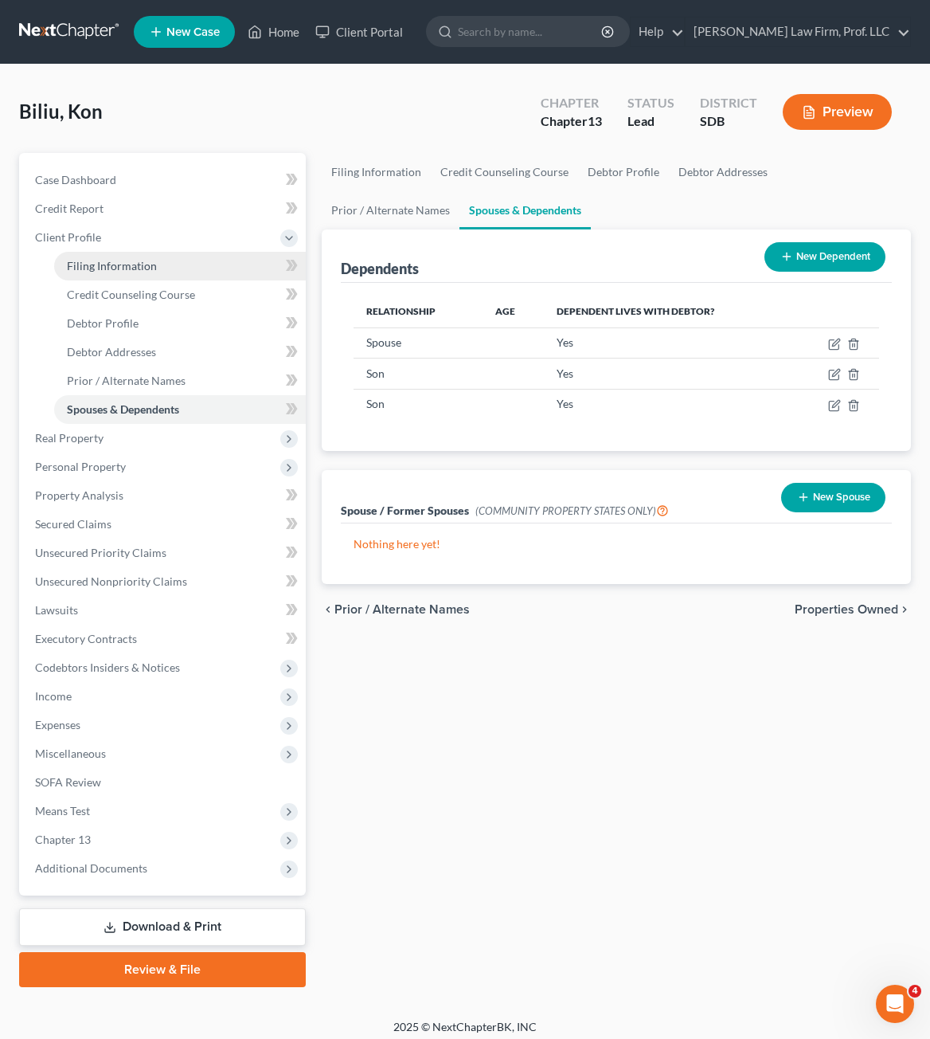
select select "0"
select select "43"
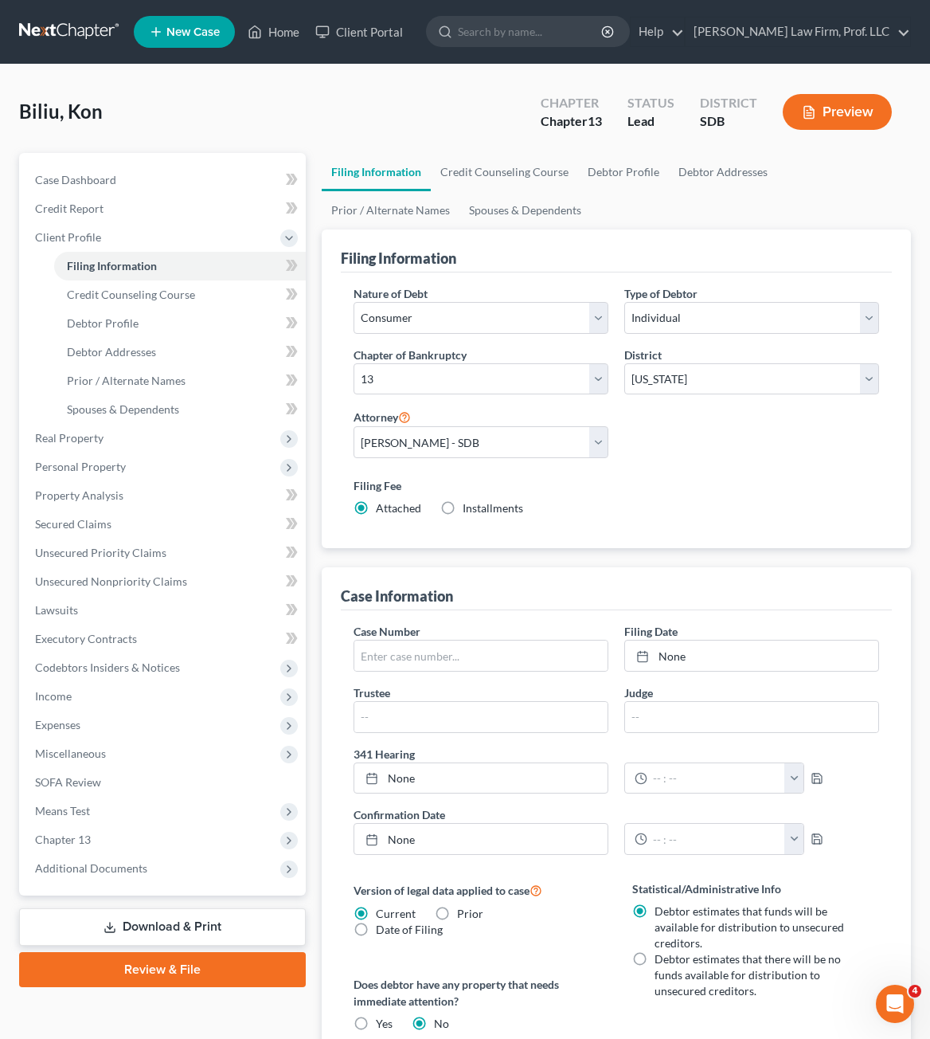
click at [820, 503] on div "Filing Fee Attached Installments Installments" at bounding box center [617, 496] width 526 height 39
click at [115, 327] on span "Debtor Profile" at bounding box center [103, 323] width 72 height 14
select select "0"
select select "3"
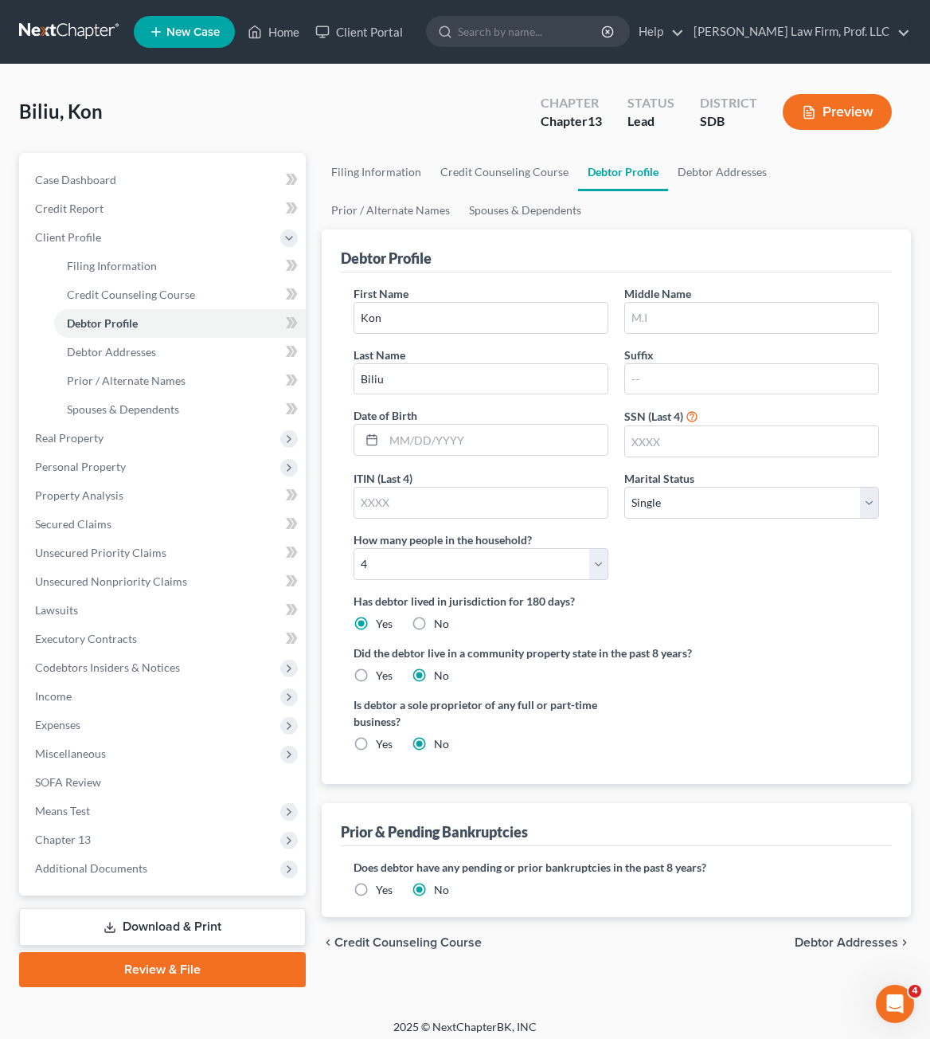
click at [807, 609] on div "Has debtor lived in jurisdiction for 180 days? Yes No Debtor must reside in jur…" at bounding box center [617, 612] width 526 height 39
drag, startPoint x: 788, startPoint y: 484, endPoint x: 786, endPoint y: 496, distance: 12.2
click at [788, 485] on div "Marital Status Select [DEMOGRAPHIC_DATA] Married [DEMOGRAPHIC_DATA] Divorced Wi…" at bounding box center [751, 494] width 271 height 49
click at [770, 535] on div "First Name Kon Middle Name Last Name [PERSON_NAME] Date of Birth SSN (Last 4) I…" at bounding box center [617, 438] width 542 height 307
click at [769, 520] on div "First Name Kon Middle Name Last Name [PERSON_NAME] Date of Birth SSN (Last 4) I…" at bounding box center [617, 438] width 542 height 307
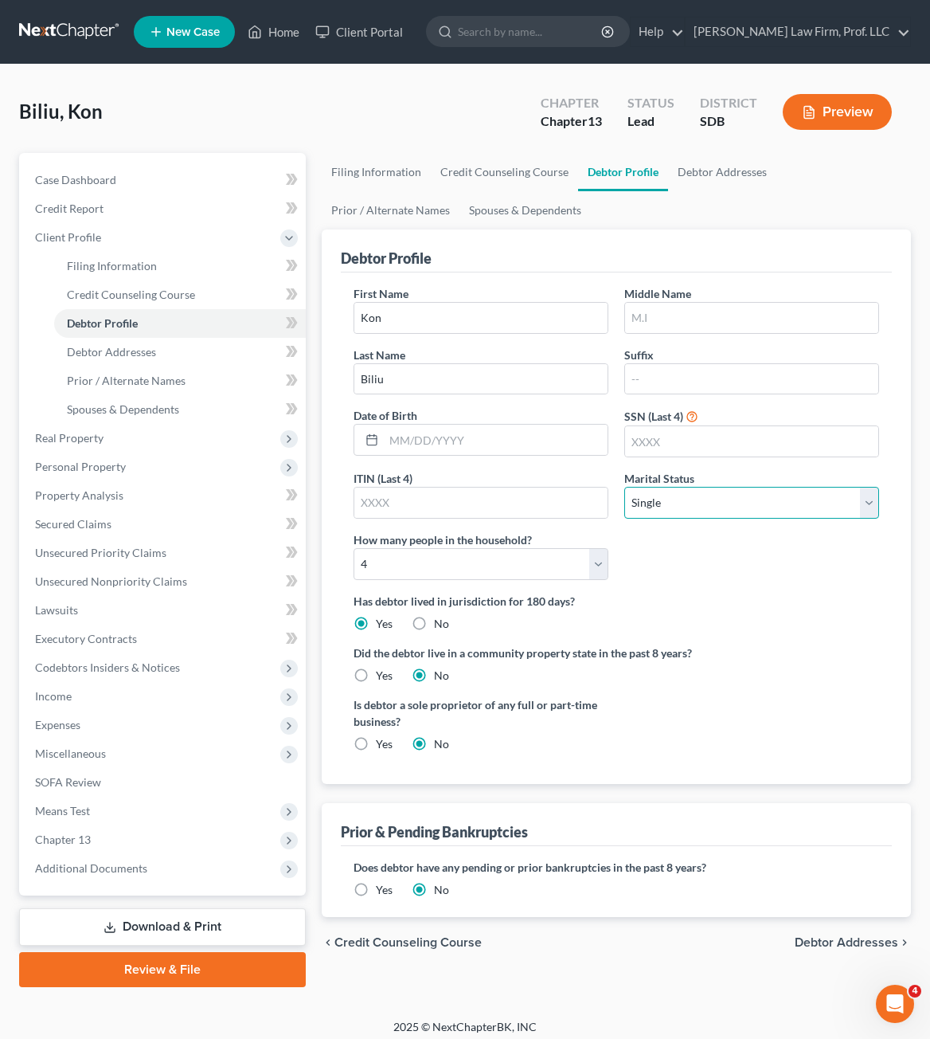
click at [771, 507] on select "Select Single Married Separated Divorced Widowed" at bounding box center [751, 503] width 255 height 32
select select "1"
click at [624, 487] on select "Select Single Married Separated Divorced Widowed" at bounding box center [751, 503] width 255 height 32
click at [662, 419] on label "SSN (Last 4)" at bounding box center [653, 416] width 59 height 17
click at [659, 431] on input "text" at bounding box center [751, 441] width 253 height 30
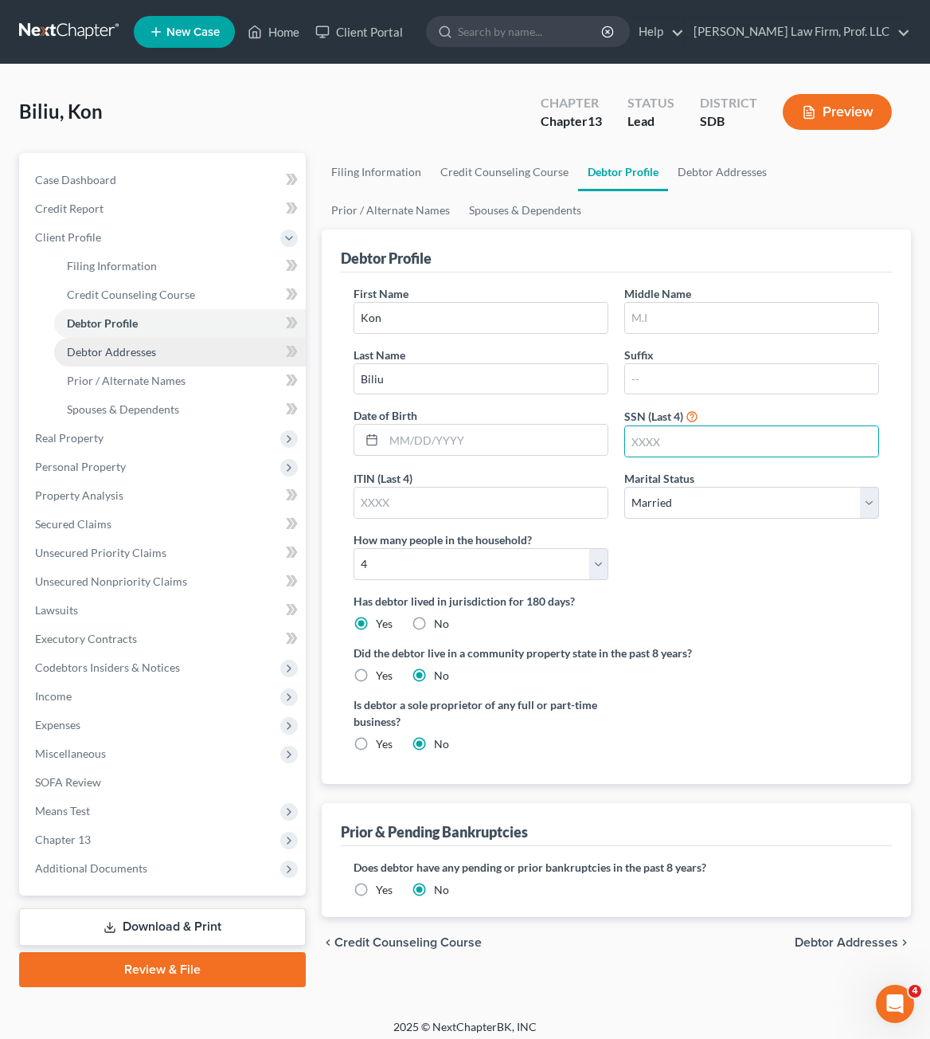
click at [122, 358] on link "Debtor Addresses" at bounding box center [180, 352] width 252 height 29
select select "0"
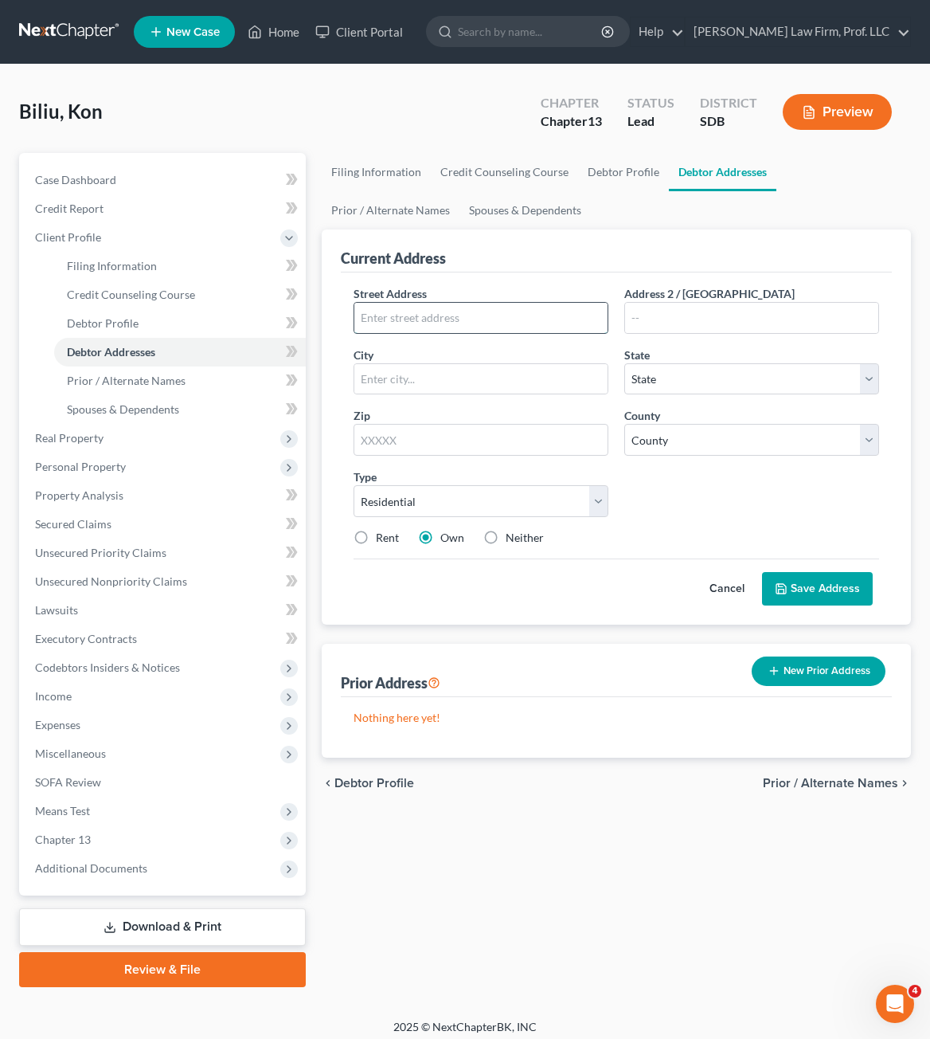
click at [542, 318] on input "text" at bounding box center [480, 318] width 253 height 30
type input "5"
type input "[STREET_ADDRESS]"
type input "[GEOGRAPHIC_DATA]"
select select "43"
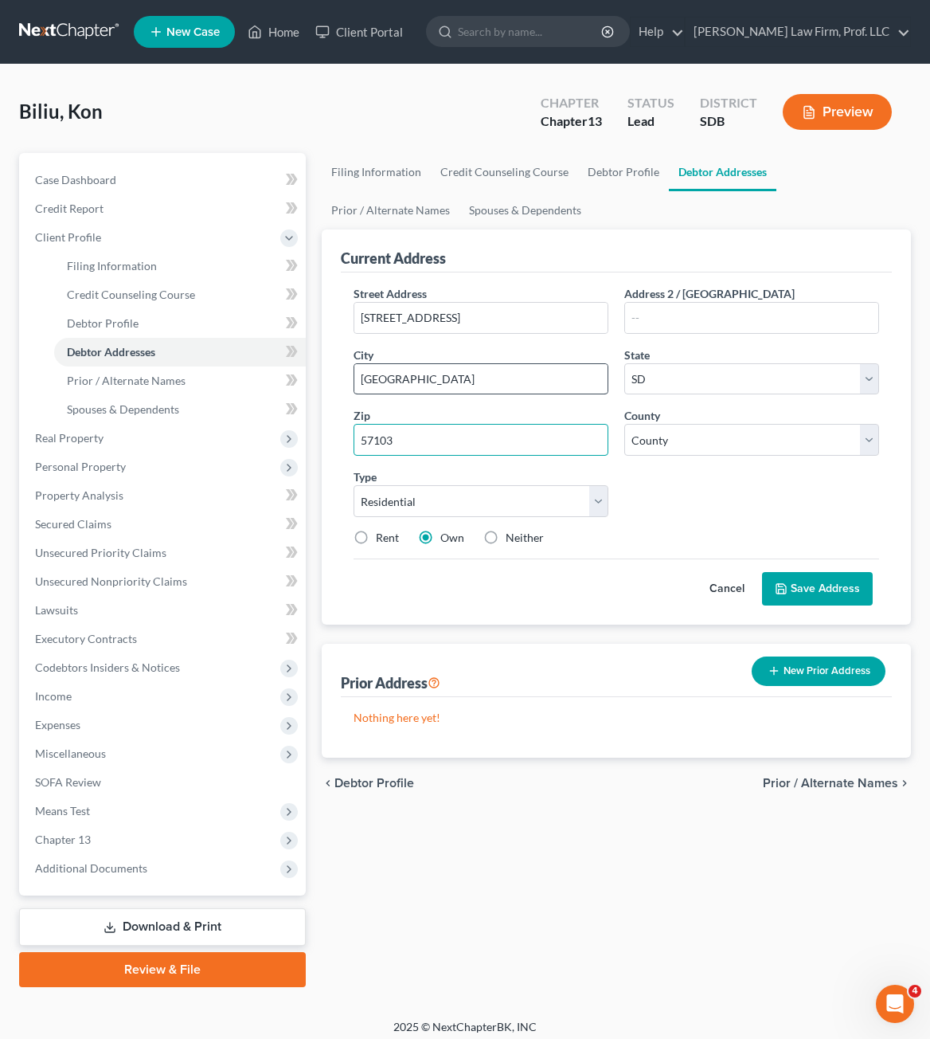
type input "57103"
click at [705, 480] on div "Street Address * [STREET_ADDRESS] Address 2 / [GEOGRAPHIC_DATA] * [GEOGRAPHIC_D…" at bounding box center [617, 421] width 542 height 273
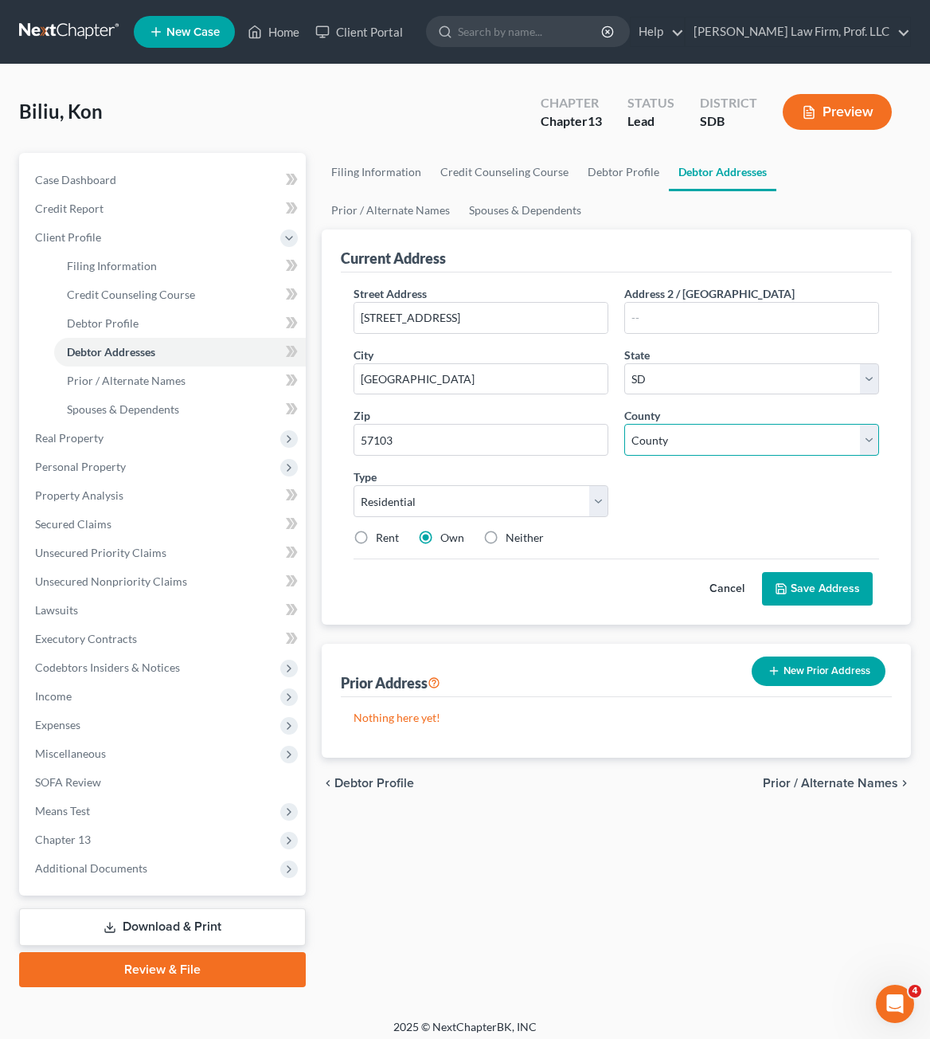
click at [708, 441] on select "County [GEOGRAPHIC_DATA] [GEOGRAPHIC_DATA] [GEOGRAPHIC_DATA] [GEOGRAPHIC_DATA] …" at bounding box center [751, 440] width 255 height 32
select select "48"
click at [624, 424] on select "County [GEOGRAPHIC_DATA] [GEOGRAPHIC_DATA] [GEOGRAPHIC_DATA] [GEOGRAPHIC_DATA] …" at bounding box center [751, 440] width 255 height 32
click at [685, 523] on div "Street Address * [STREET_ADDRESS] Address 2 / [GEOGRAPHIC_DATA] * [GEOGRAPHIC_D…" at bounding box center [617, 421] width 542 height 273
click at [848, 588] on button "Save Address" at bounding box center [817, 588] width 111 height 33
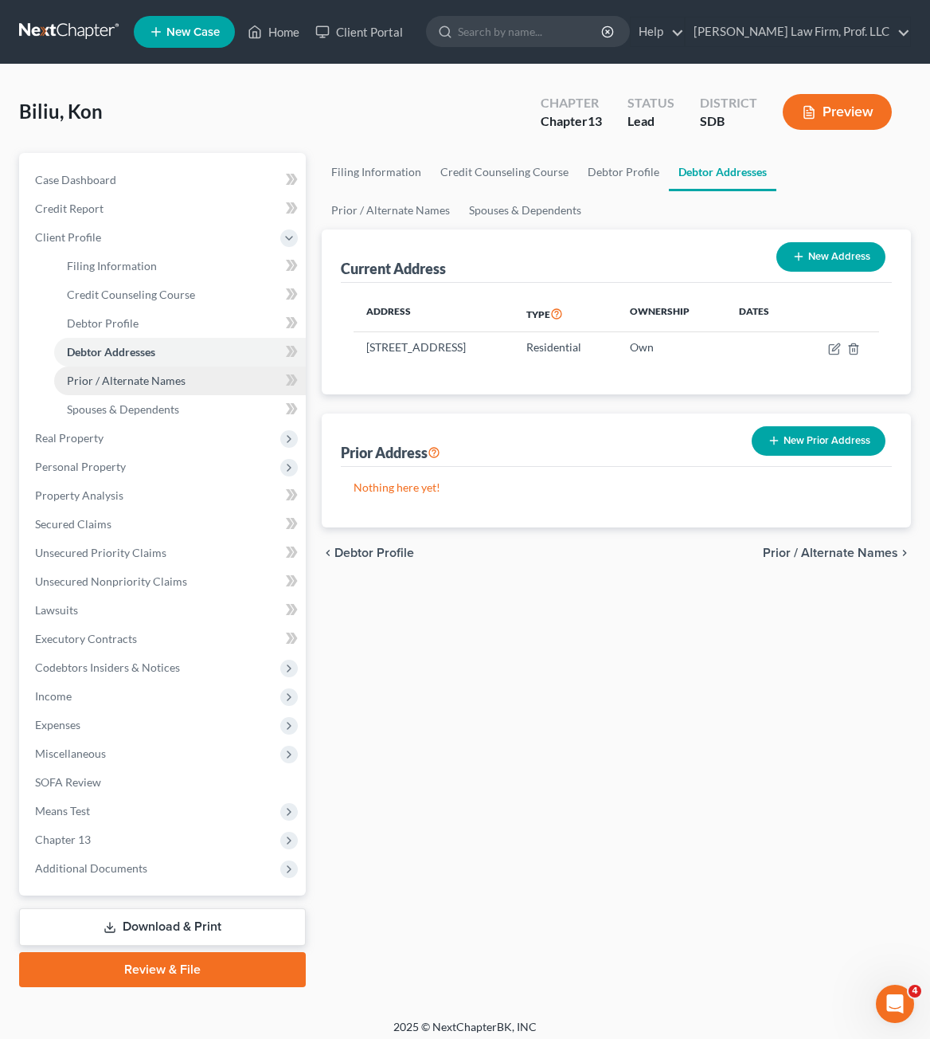
click at [186, 379] on link "Prior / Alternate Names" at bounding box center [180, 380] width 252 height 29
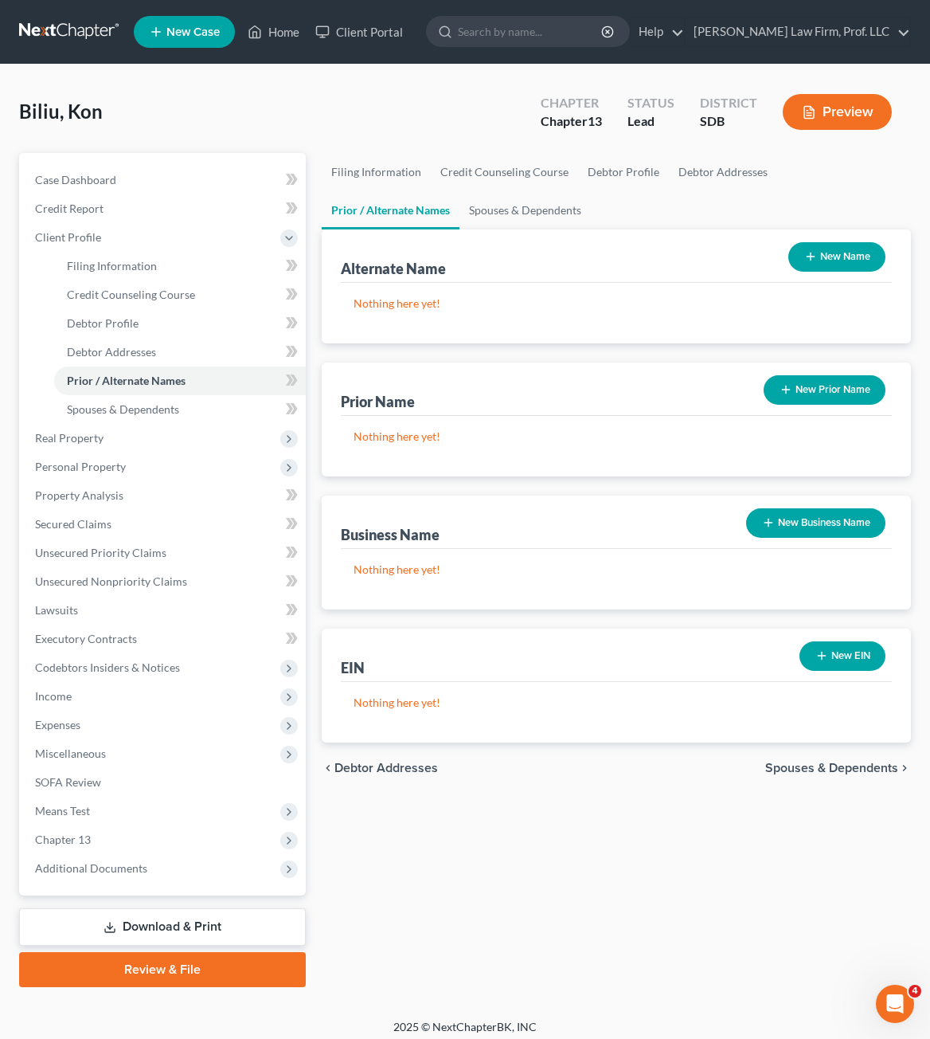
click at [556, 883] on div "Filing Information Credit Counseling Course Debtor Profile Debtor Addresses Pri…" at bounding box center [616, 570] width 605 height 834
click at [780, 530] on button "New Business Name" at bounding box center [815, 522] width 139 height 29
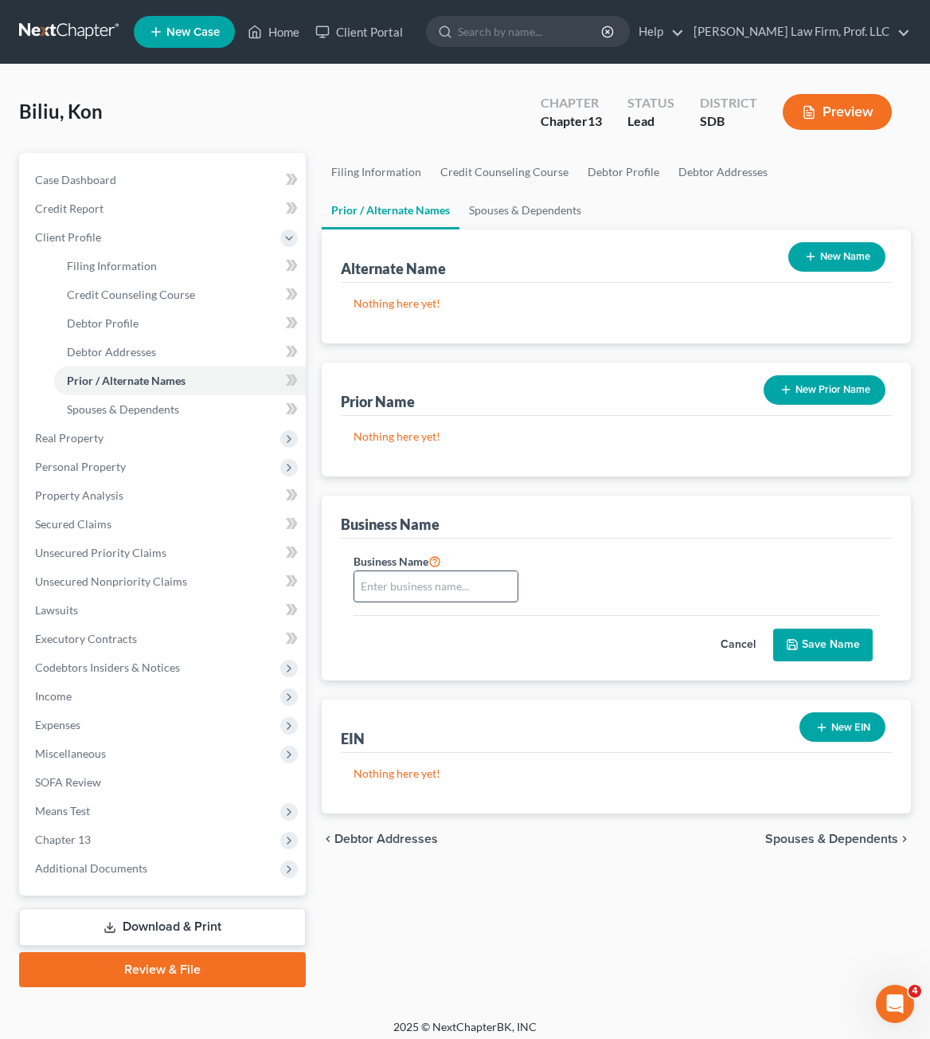
click at [489, 592] on input "text" at bounding box center [435, 586] width 163 height 30
click at [742, 639] on button "Cancel" at bounding box center [738, 645] width 70 height 32
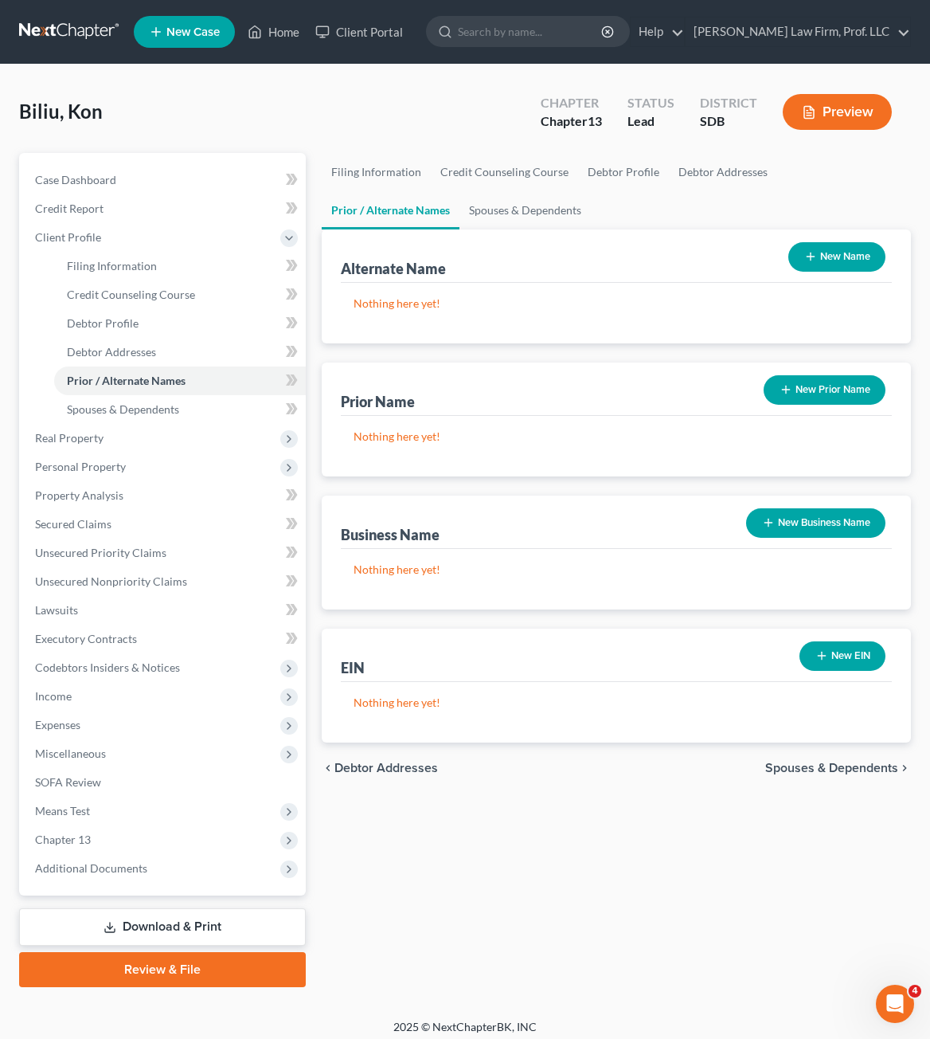
click at [723, 733] on div "Nothing here yet!" at bounding box center [616, 712] width 551 height 61
click at [72, 777] on span "SOFA Review" at bounding box center [68, 782] width 66 height 14
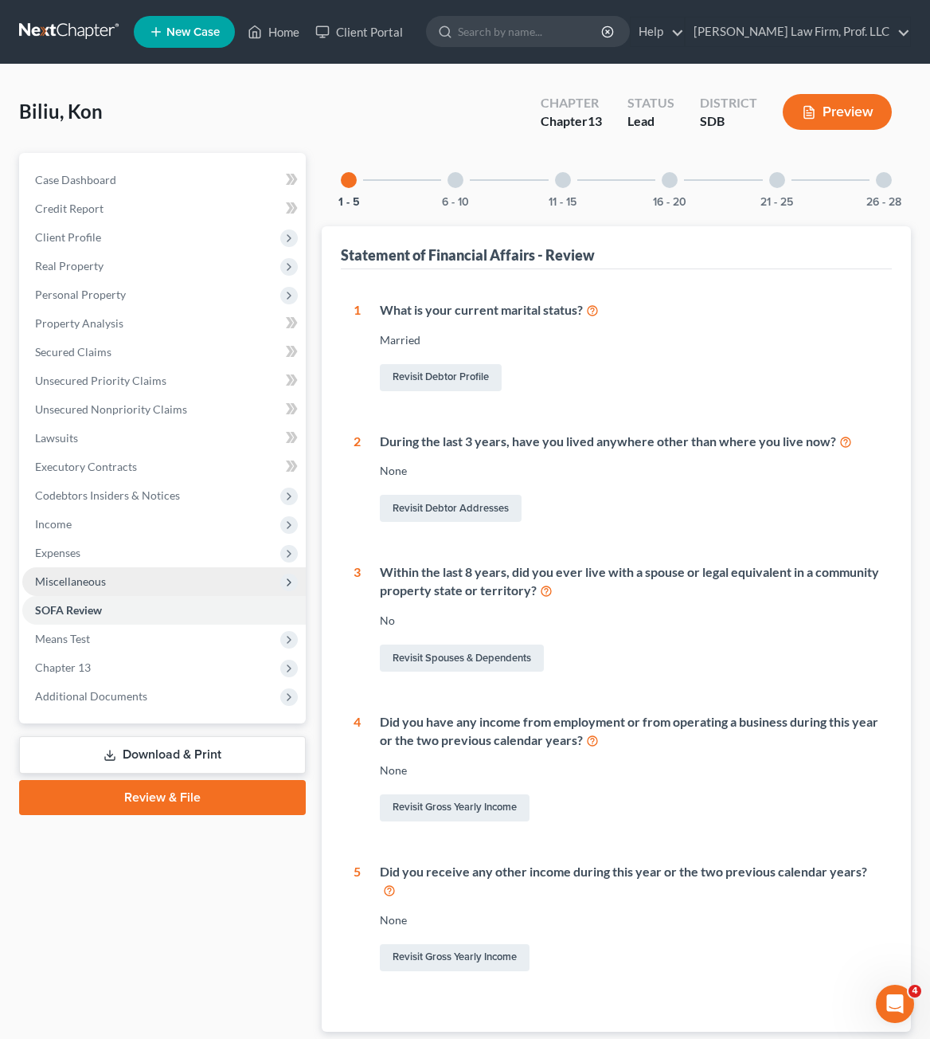
click at [80, 588] on span "Miscellaneous" at bounding box center [164, 581] width 284 height 29
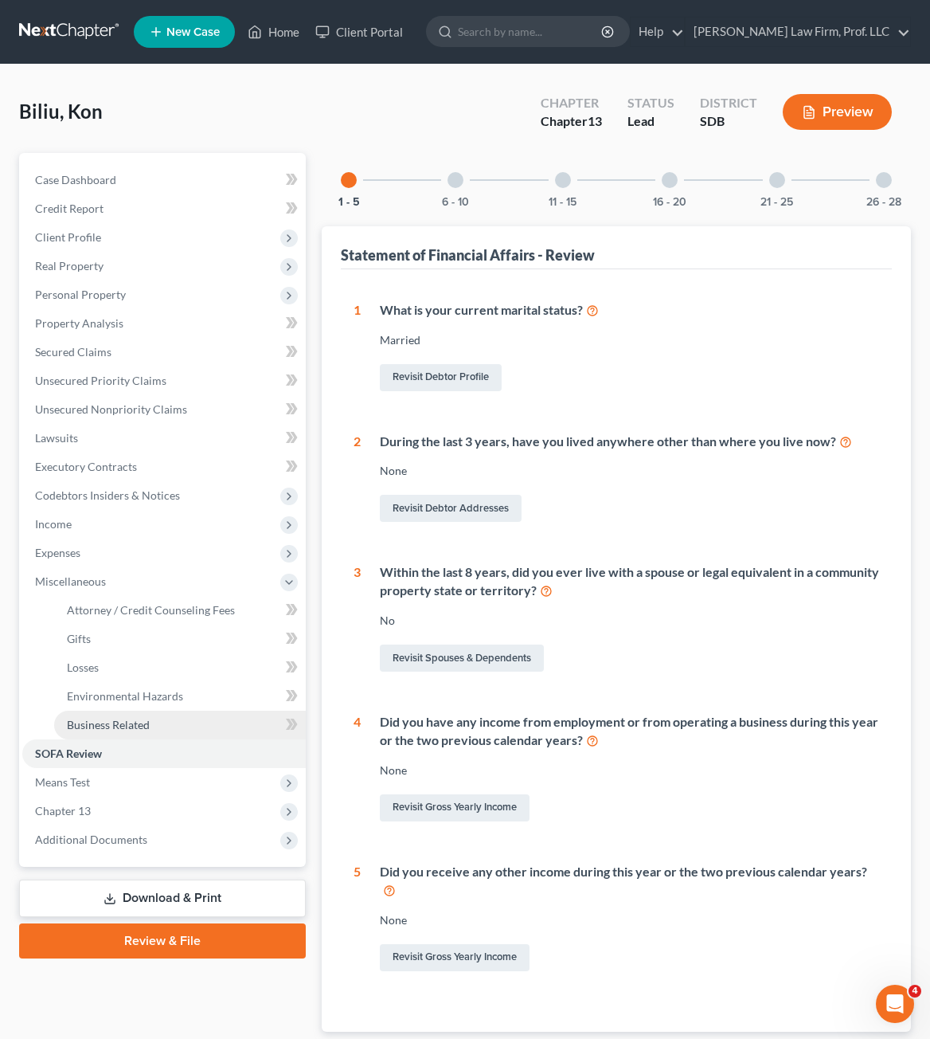
click at [121, 726] on span "Business Related" at bounding box center [108, 725] width 83 height 14
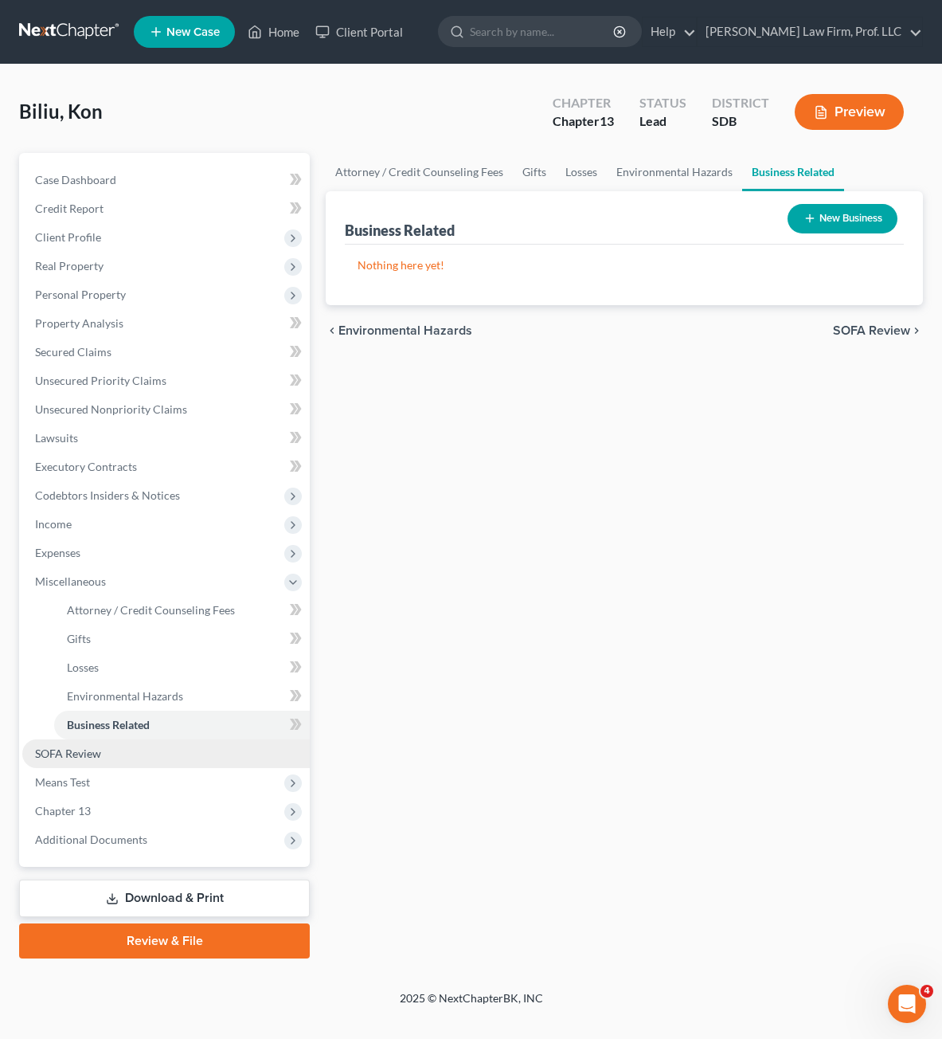
click at [87, 750] on span "SOFA Review" at bounding box center [68, 753] width 66 height 14
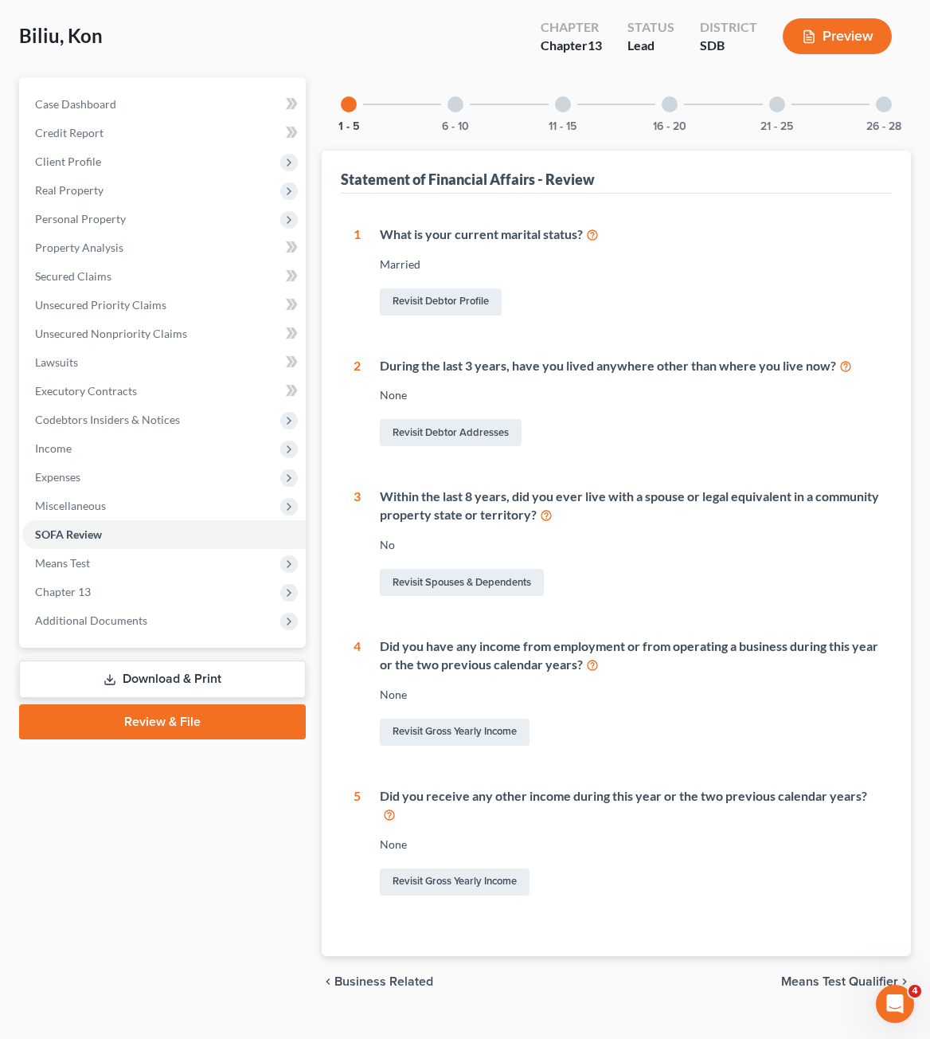
scroll to position [86, 0]
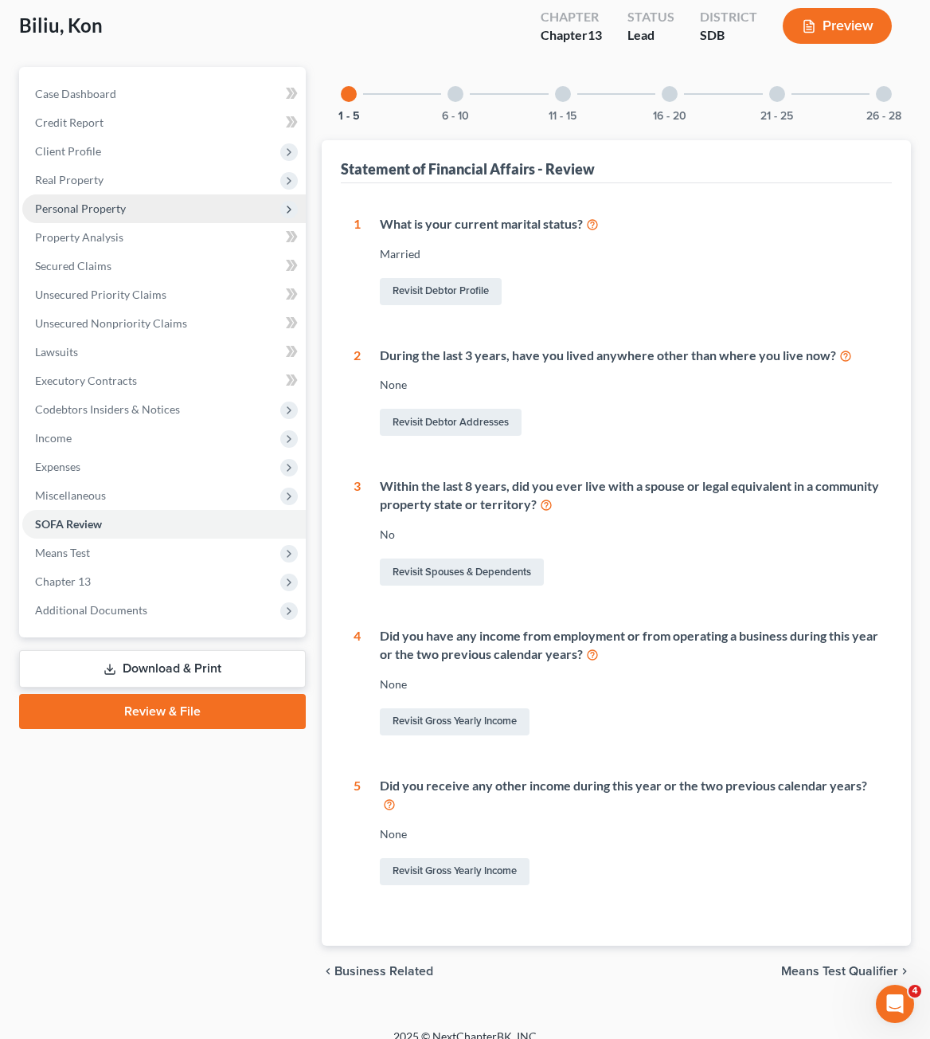
click at [131, 213] on span "Personal Property" at bounding box center [164, 208] width 284 height 29
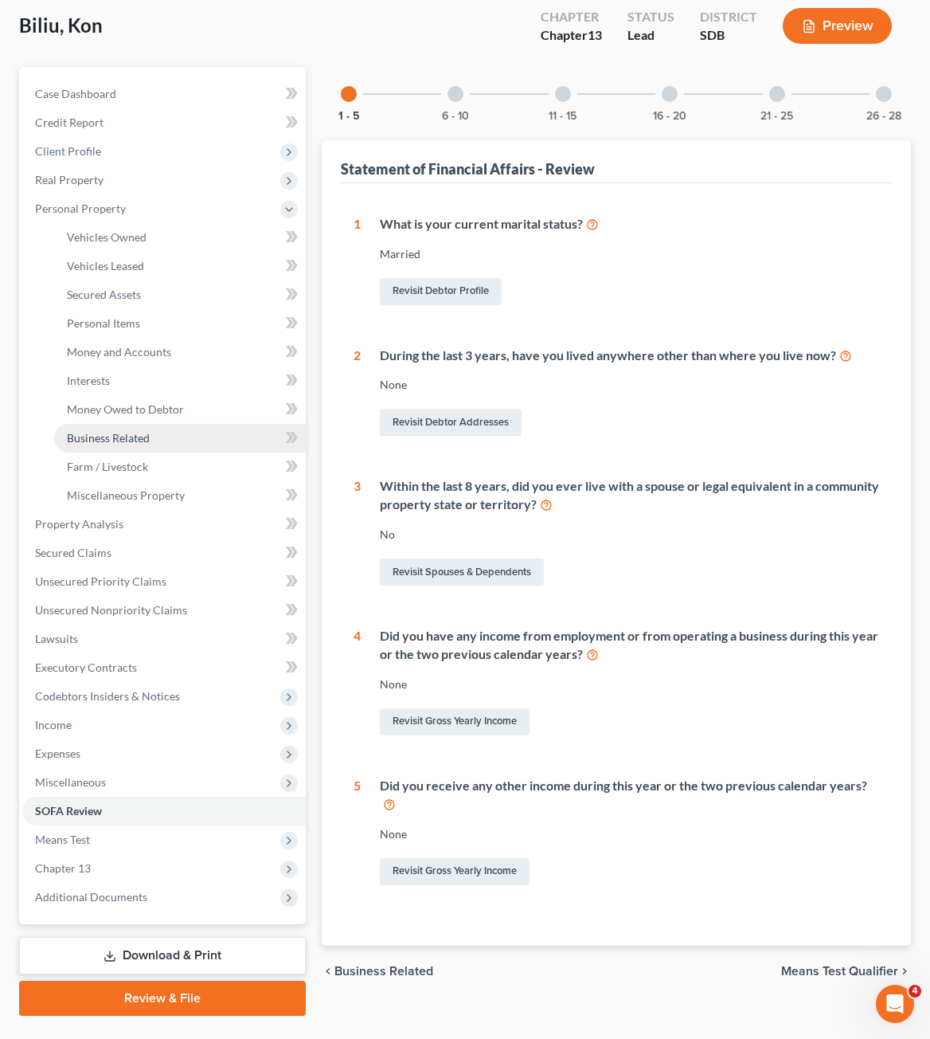
click at [129, 440] on span "Business Related" at bounding box center [108, 438] width 83 height 14
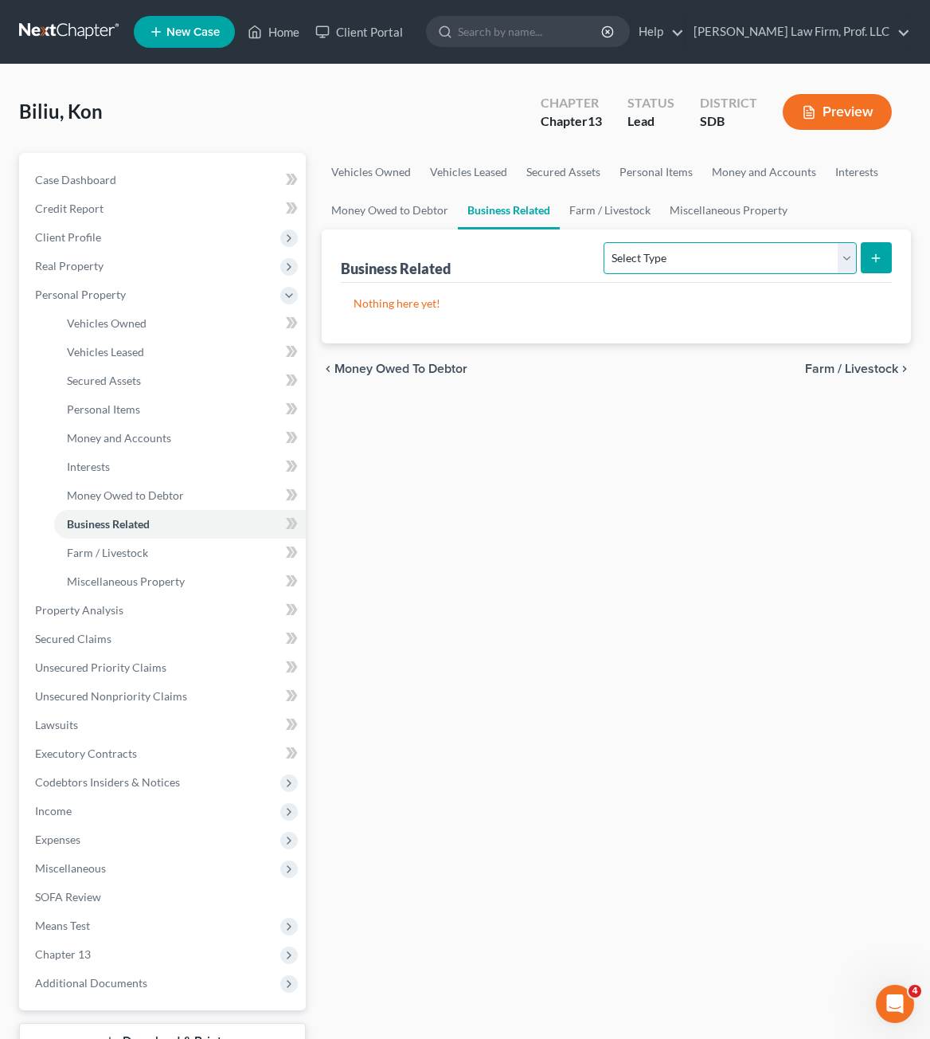
click at [710, 264] on select "Select Type Customer Lists Franchises Inventory Licenses Machinery Office Equip…" at bounding box center [730, 258] width 252 height 32
drag, startPoint x: 492, startPoint y: 437, endPoint x: 364, endPoint y: 395, distance: 135.0
click at [492, 437] on div "Vehicles Owned Vehicles Leased Secured Assets Personal Items Money and Accounts…" at bounding box center [616, 627] width 605 height 949
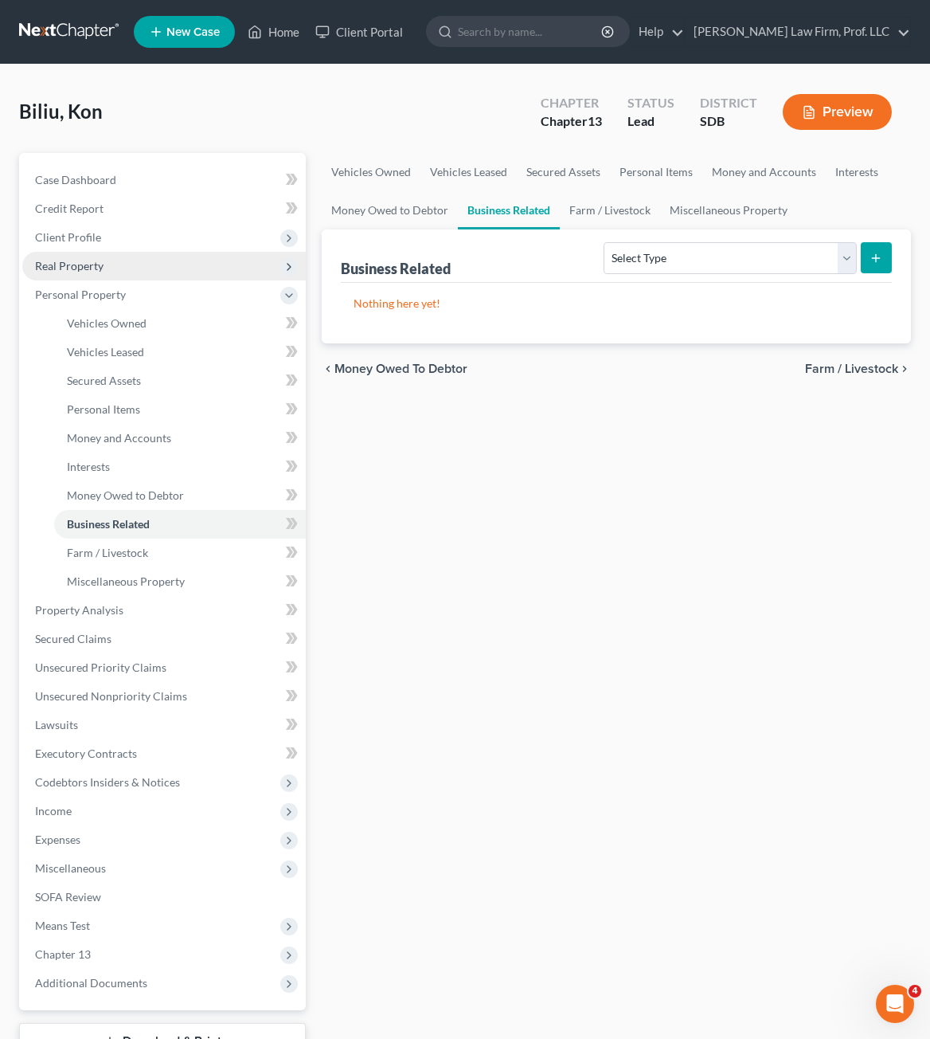
click at [84, 268] on span "Real Property" at bounding box center [69, 266] width 68 height 14
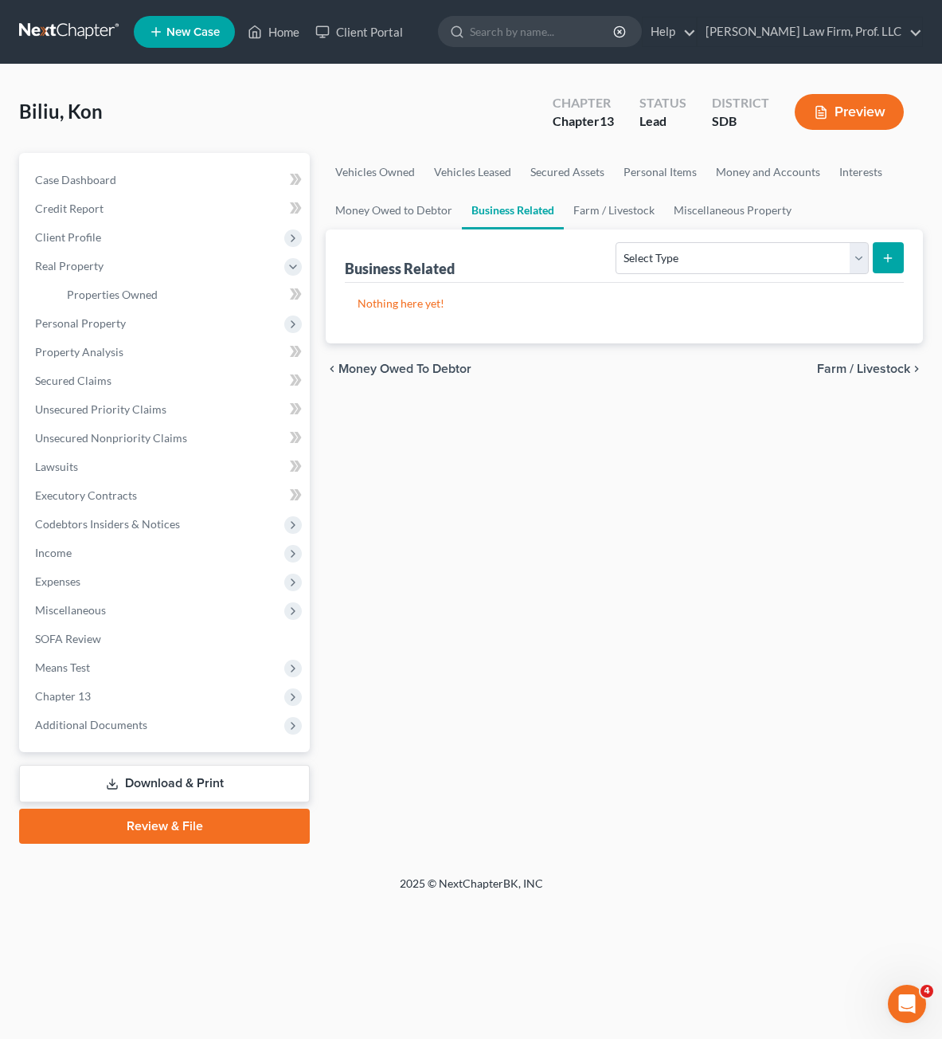
click at [528, 636] on div "Vehicles Owned Vehicles Leased Secured Assets Personal Items Money and Accounts…" at bounding box center [624, 498] width 613 height 690
click at [98, 241] on span "Client Profile" at bounding box center [68, 237] width 66 height 14
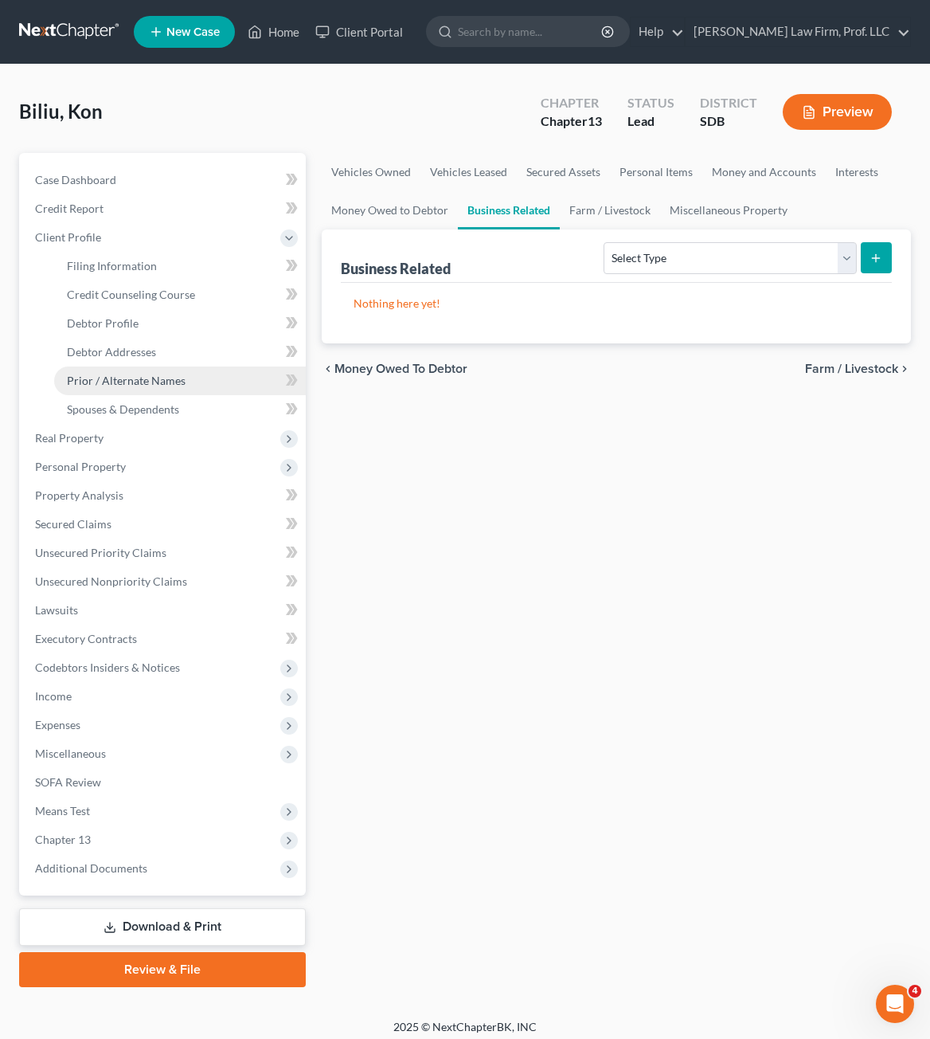
drag, startPoint x: 141, startPoint y: 381, endPoint x: 193, endPoint y: 380, distance: 51.8
click at [141, 381] on span "Prior / Alternate Names" at bounding box center [126, 381] width 119 height 14
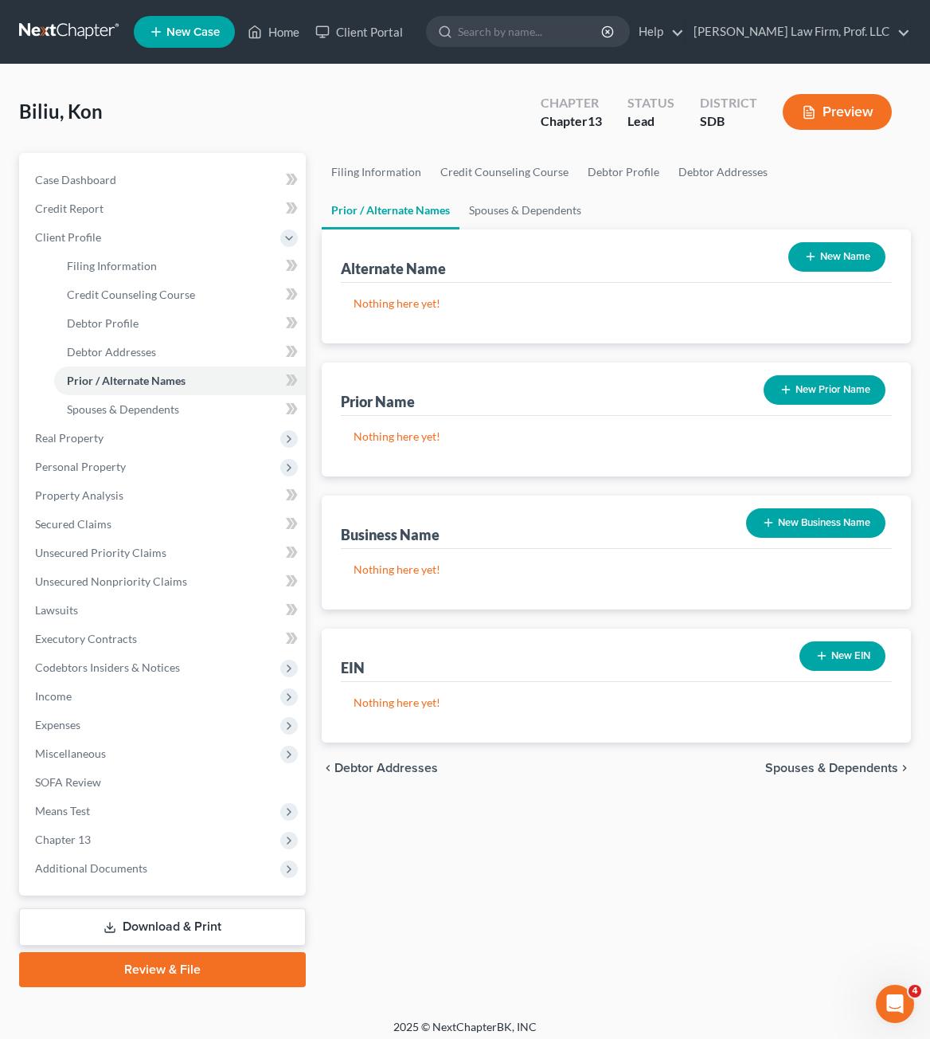
click at [514, 270] on div "Alternate Name New Name" at bounding box center [616, 255] width 551 height 53
click at [170, 297] on span "Credit Counseling Course" at bounding box center [131, 295] width 128 height 14
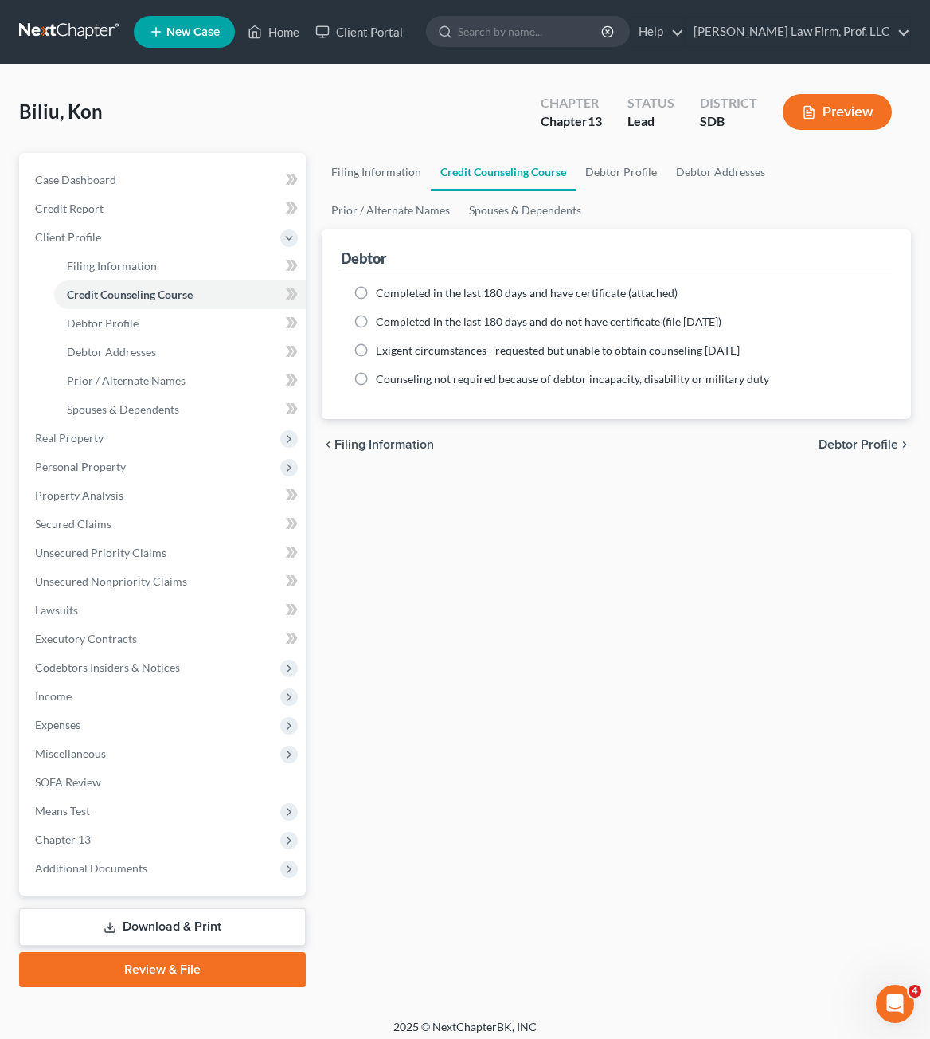
click at [866, 831] on div "Filing Information Credit Counseling Course Debtor Profile Debtor Addresses Pri…" at bounding box center [616, 570] width 605 height 834
click at [475, 580] on div "Filing Information Credit Counseling Course Debtor Profile Debtor Addresses Pri…" at bounding box center [616, 570] width 605 height 834
drag, startPoint x: 413, startPoint y: 689, endPoint x: 939, endPoint y: 333, distance: 635.5
click at [417, 674] on div "Filing Information Credit Counseling Course Debtor Profile Debtor Addresses Pri…" at bounding box center [616, 570] width 605 height 834
click at [347, 929] on div "Filing Information Credit Counseling Course Debtor Profile Debtor Addresses Pri…" at bounding box center [616, 570] width 605 height 834
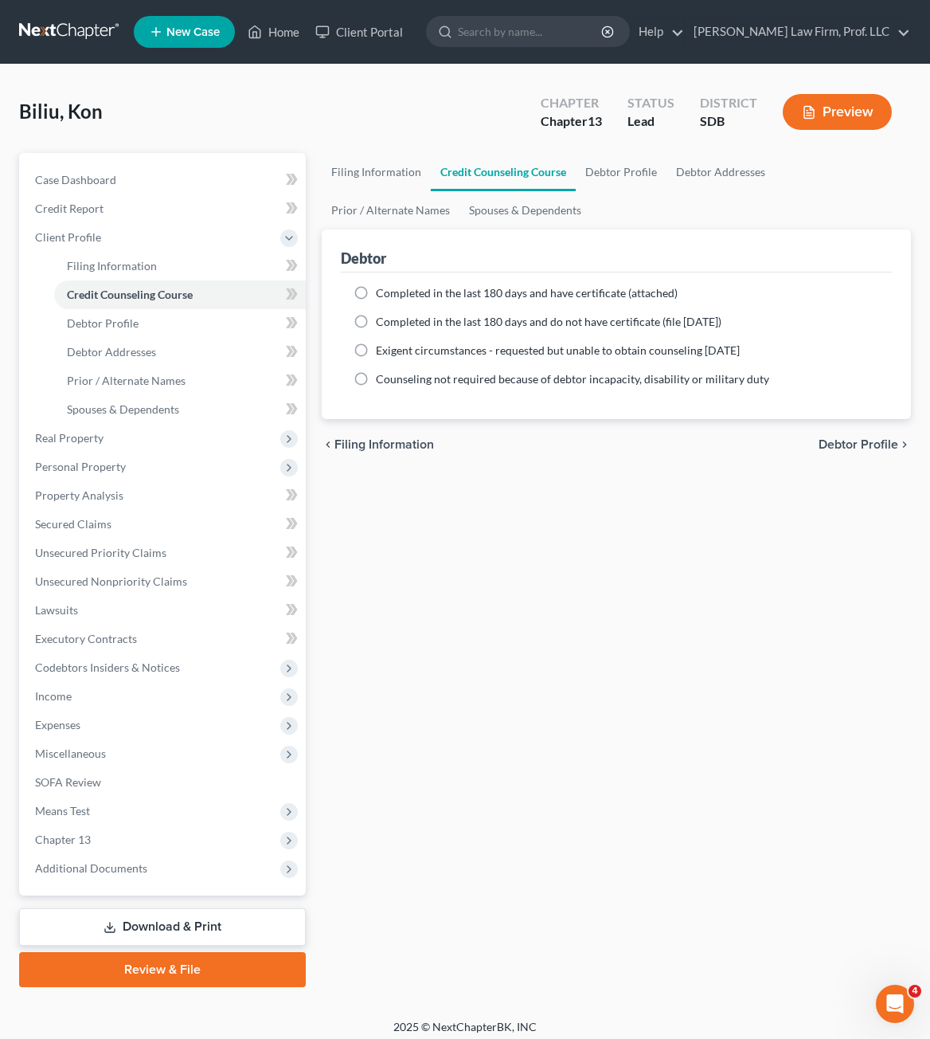
click at [547, 489] on div "Filing Information Credit Counseling Course Debtor Profile Debtor Addresses Pri…" at bounding box center [616, 570] width 605 height 834
click at [393, 346] on span "Exigent circumstances - requested but unable to obtain counseling [DATE]" at bounding box center [558, 350] width 364 height 14
click at [393, 346] on input "Exigent circumstances - requested but unable to obtain counseling [DATE]" at bounding box center [387, 347] width 10 height 10
radio input "true"
click at [397, 332] on ng-include "Completed in the last 180 days and have certificate (attached) Date Completed N…" at bounding box center [617, 336] width 526 height 102
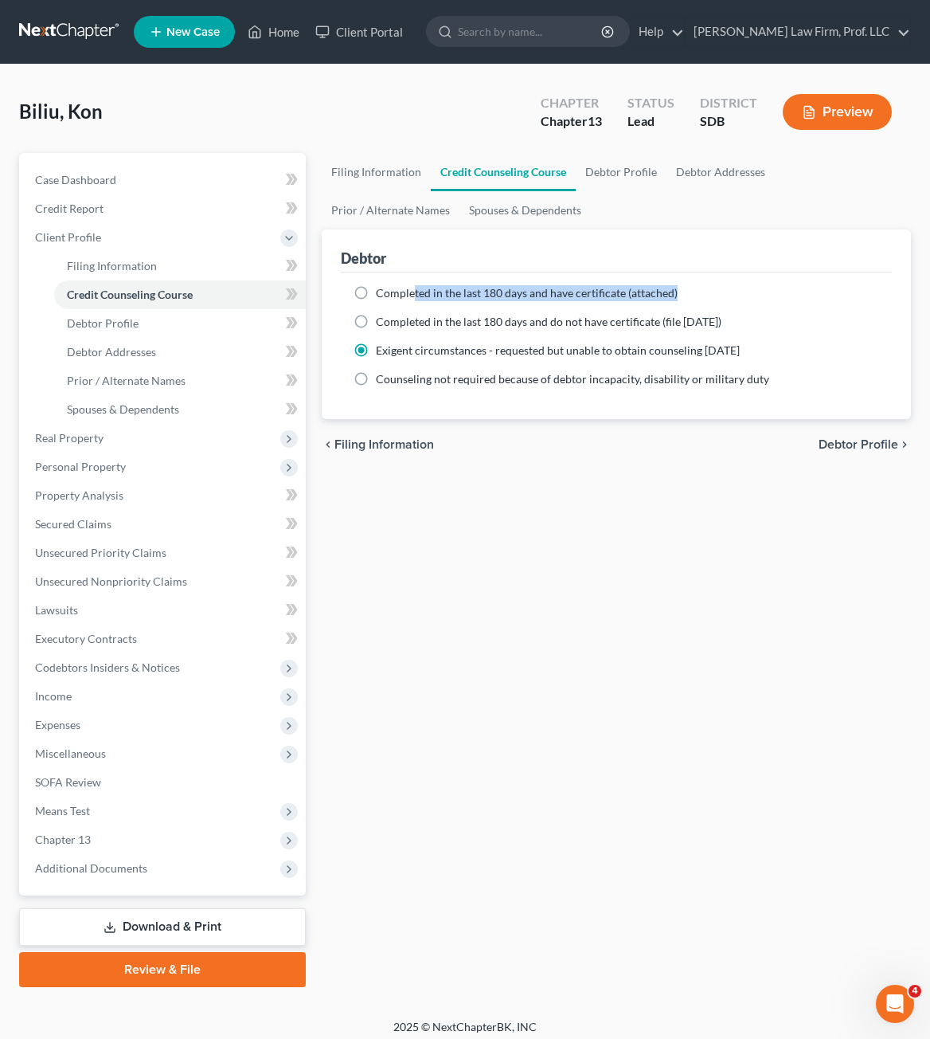
click at [413, 300] on ng-include "Completed in the last 180 days and have certificate (attached) Date Completed N…" at bounding box center [617, 336] width 526 height 102
click at [398, 411] on div "Completed in the last 180 days and have certificate (attached) Date Completed N…" at bounding box center [616, 345] width 551 height 147
click at [469, 397] on div "Completed in the last 180 days and have certificate (attached) Date Completed N…" at bounding box center [616, 345] width 551 height 147
click at [376, 299] on label "Completed in the last 180 days and have certificate (attached)" at bounding box center [527, 293] width 302 height 16
click at [382, 295] on input "Completed in the last 180 days and have certificate (attached)" at bounding box center [387, 290] width 10 height 10
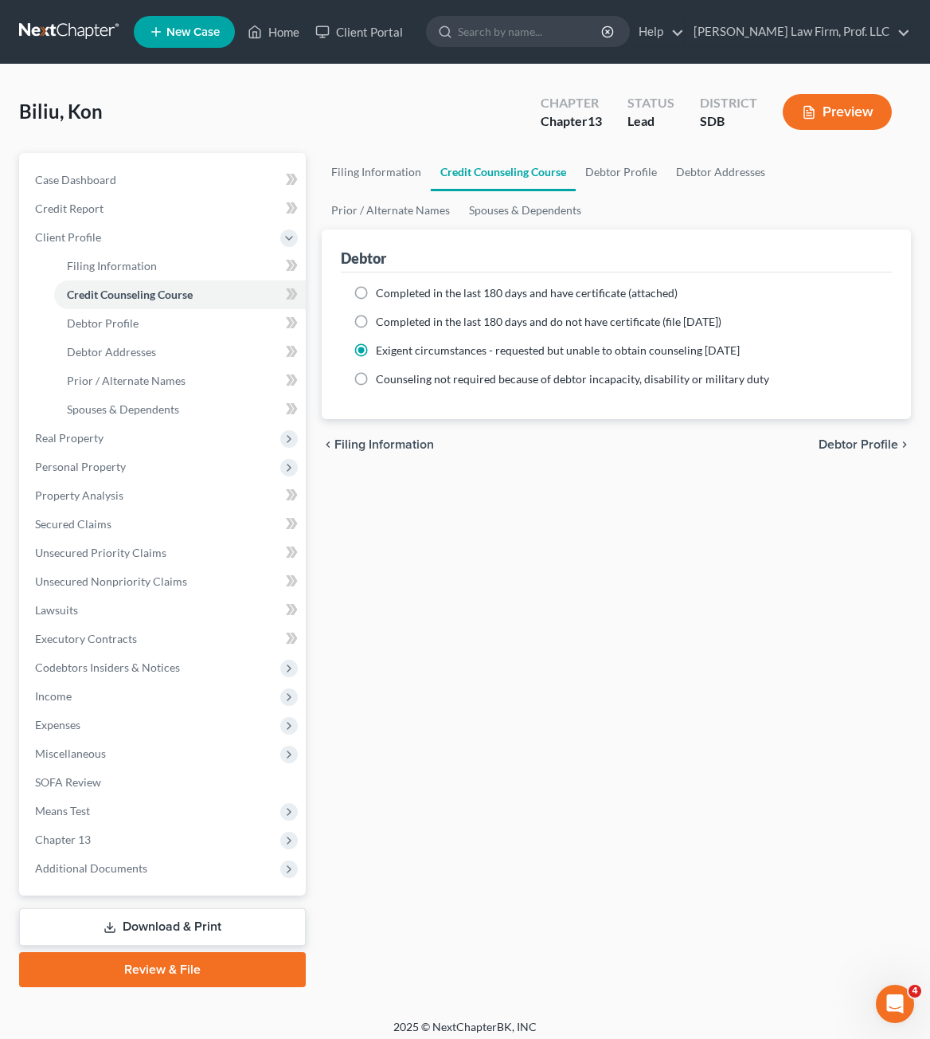
radio input "true"
radio input "false"
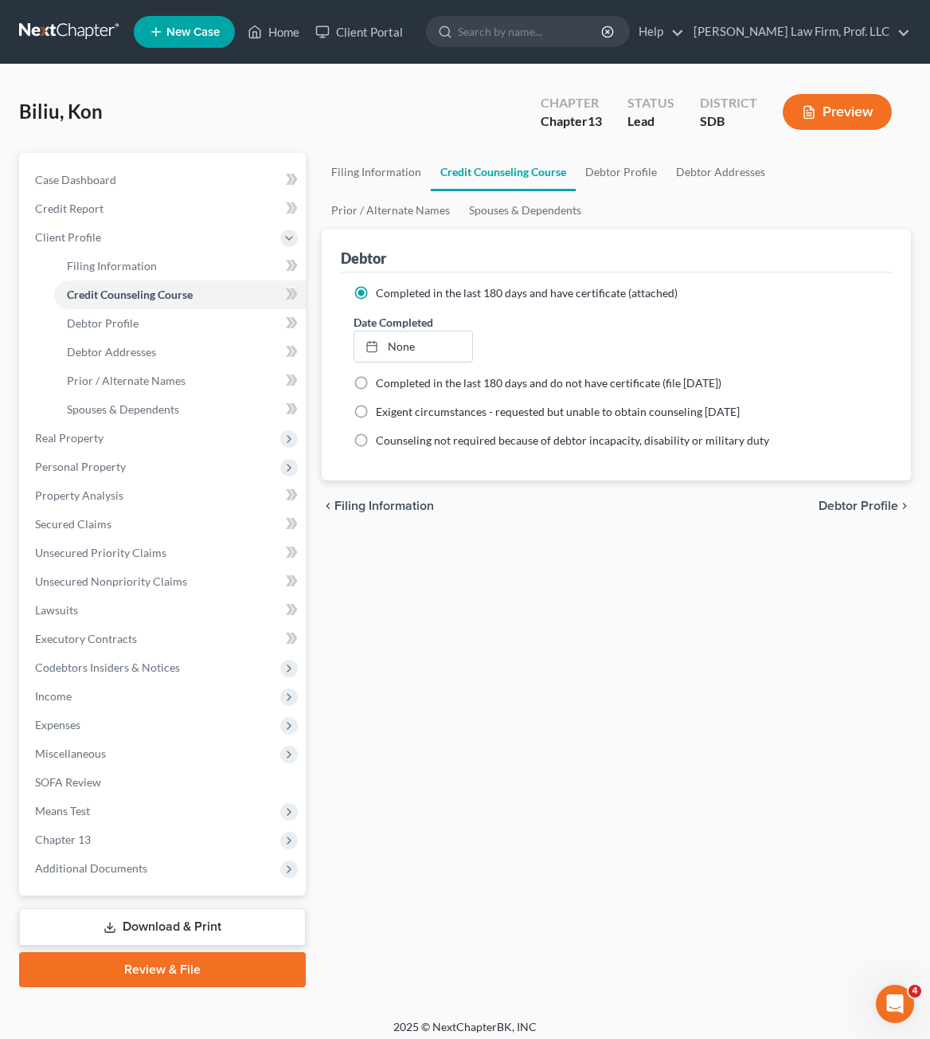
drag, startPoint x: 584, startPoint y: 637, endPoint x: 663, endPoint y: 587, distance: 93.5
click at [585, 637] on div "Filing Information Credit Counseling Course Debtor Profile Debtor Addresses Pri…" at bounding box center [616, 570] width 605 height 834
click at [539, 377] on span "Completed in the last 180 days and do not have certificate (file [DATE])" at bounding box center [549, 383] width 346 height 14
click at [393, 377] on input "Completed in the last 180 days and do not have certificate (file [DATE])" at bounding box center [387, 380] width 10 height 10
radio input "true"
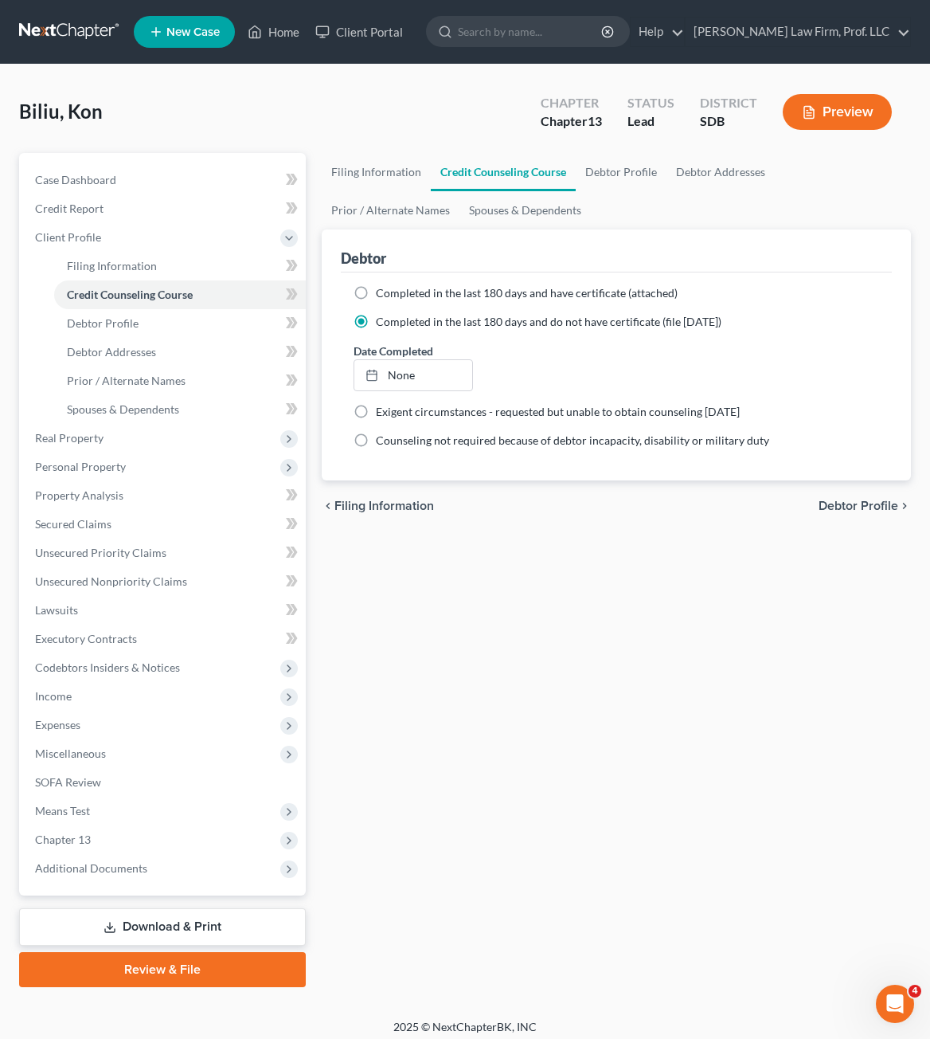
click at [507, 311] on ng-include "Completed in the last 180 days and have certificate (attached) Date Completed N…" at bounding box center [617, 366] width 526 height 163
click at [510, 295] on span "Completed in the last 180 days and have certificate (attached)" at bounding box center [527, 293] width 302 height 14
click at [393, 295] on input "Completed in the last 180 days and have certificate (attached)" at bounding box center [387, 290] width 10 height 10
radio input "true"
radio input "false"
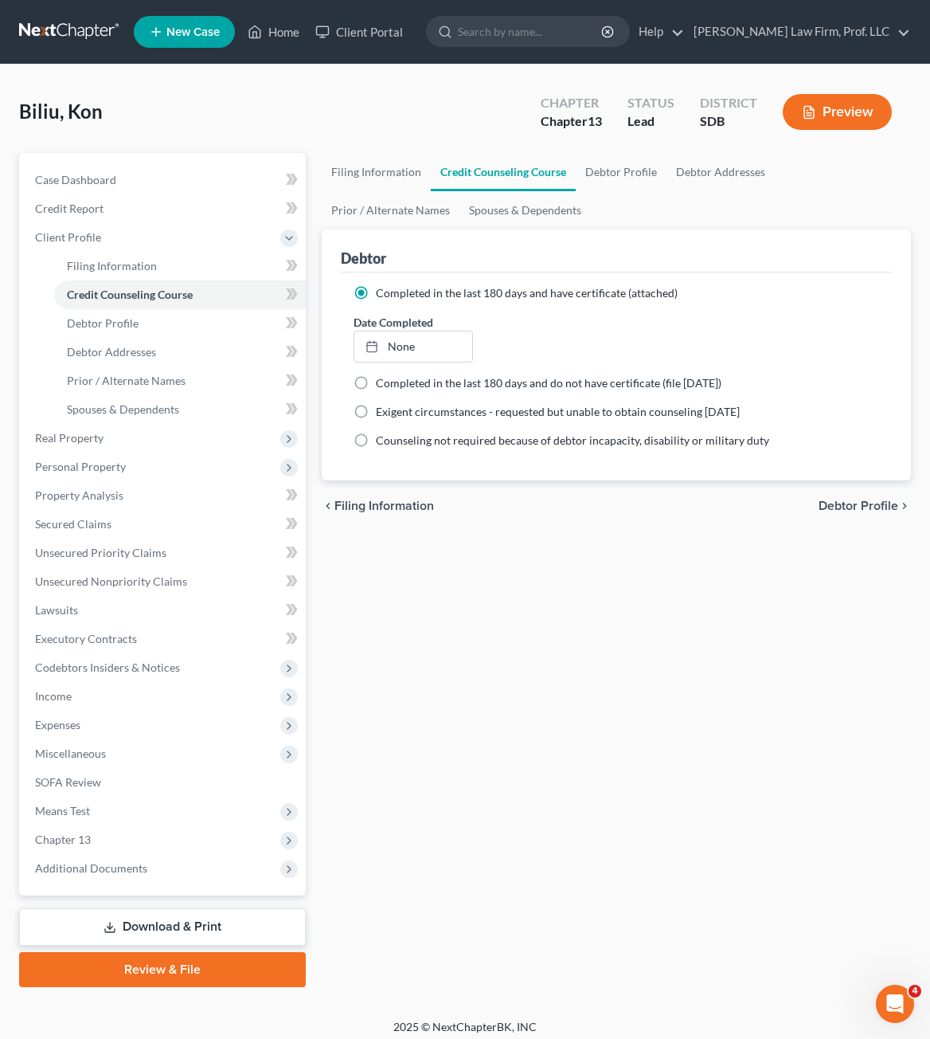
click at [746, 601] on div "Filing Information Credit Counseling Course Debtor Profile Debtor Addresses Pri…" at bounding box center [616, 570] width 605 height 834
click at [491, 543] on div "Filing Information Credit Counseling Course Debtor Profile Debtor Addresses Pri…" at bounding box center [616, 570] width 605 height 834
drag, startPoint x: 66, startPoint y: 272, endPoint x: 75, endPoint y: 268, distance: 9.6
click at [67, 272] on link "Filing Information" at bounding box center [180, 266] width 252 height 29
select select "1"
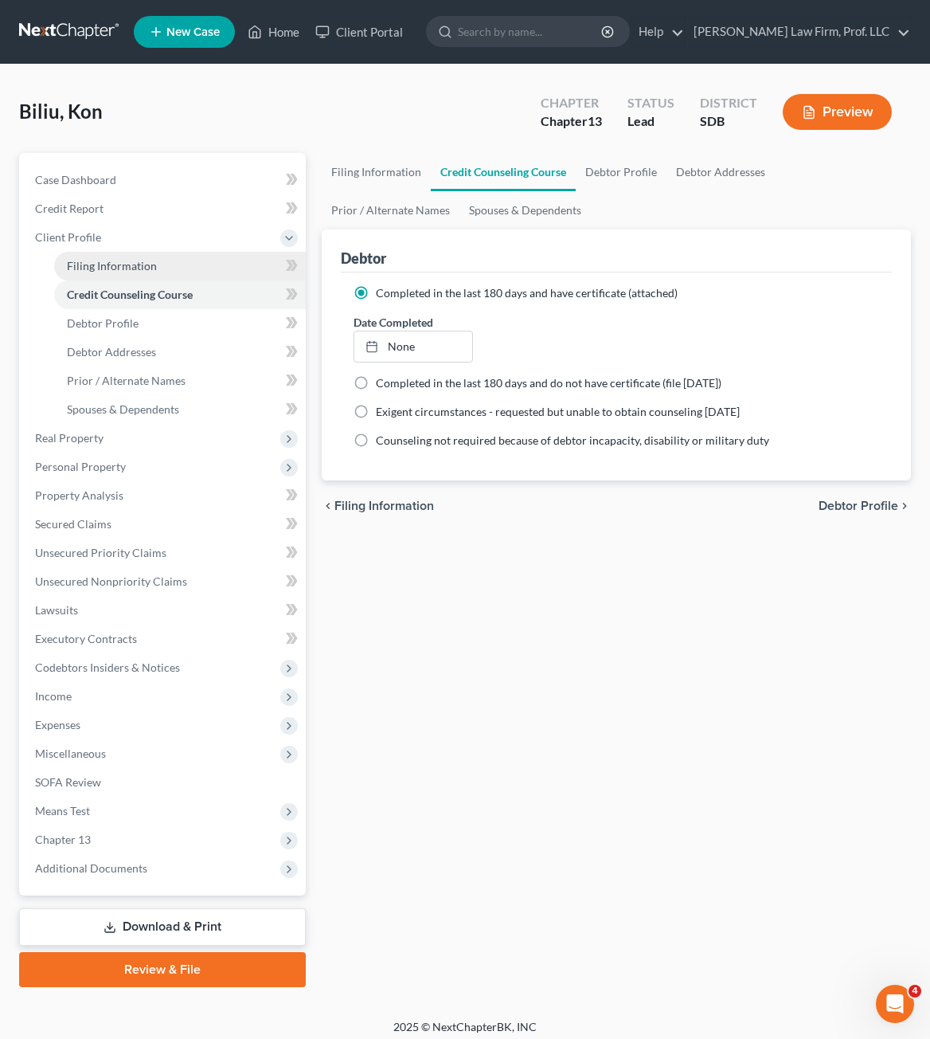
select select "0"
select select "3"
select select "73"
select select "0"
select select "43"
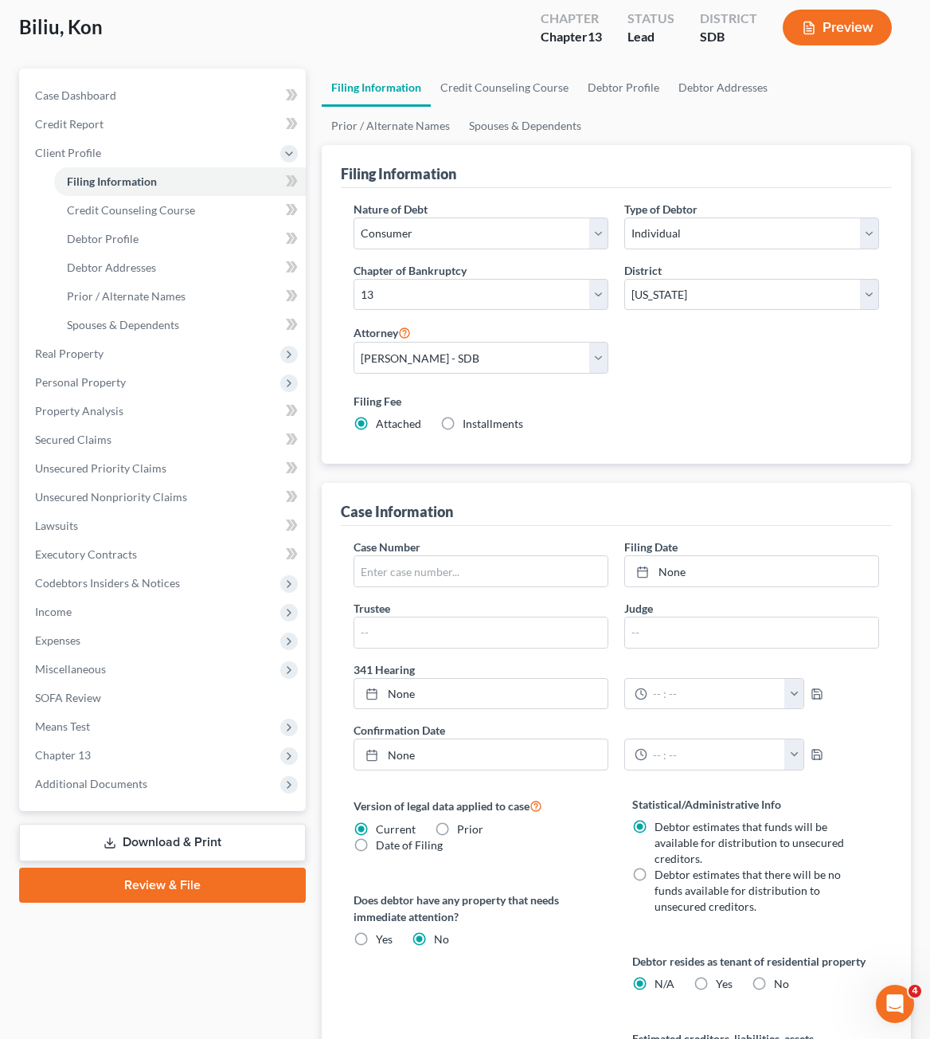
scroll to position [159, 0]
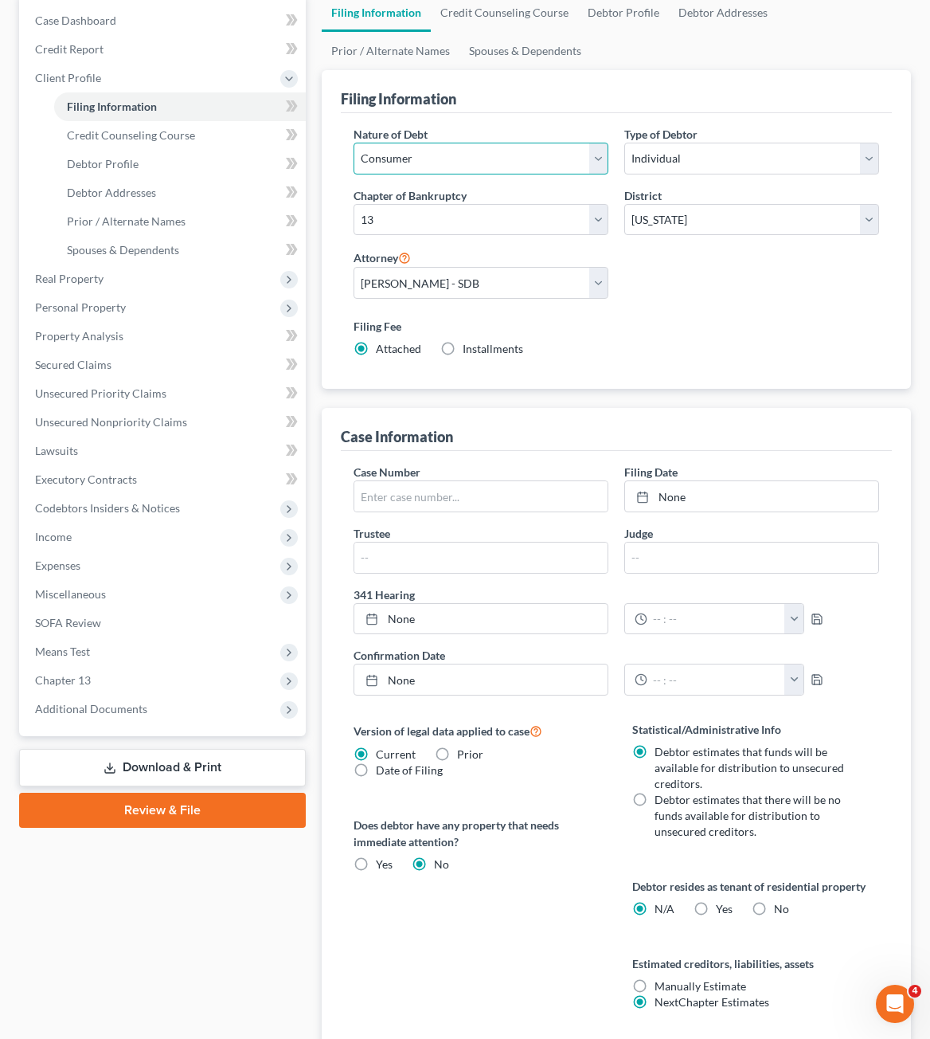
click at [591, 162] on select "Select Business Consumer Other" at bounding box center [481, 159] width 255 height 32
select select "0"
click at [354, 143] on select "Select Business Consumer Other" at bounding box center [481, 159] width 255 height 32
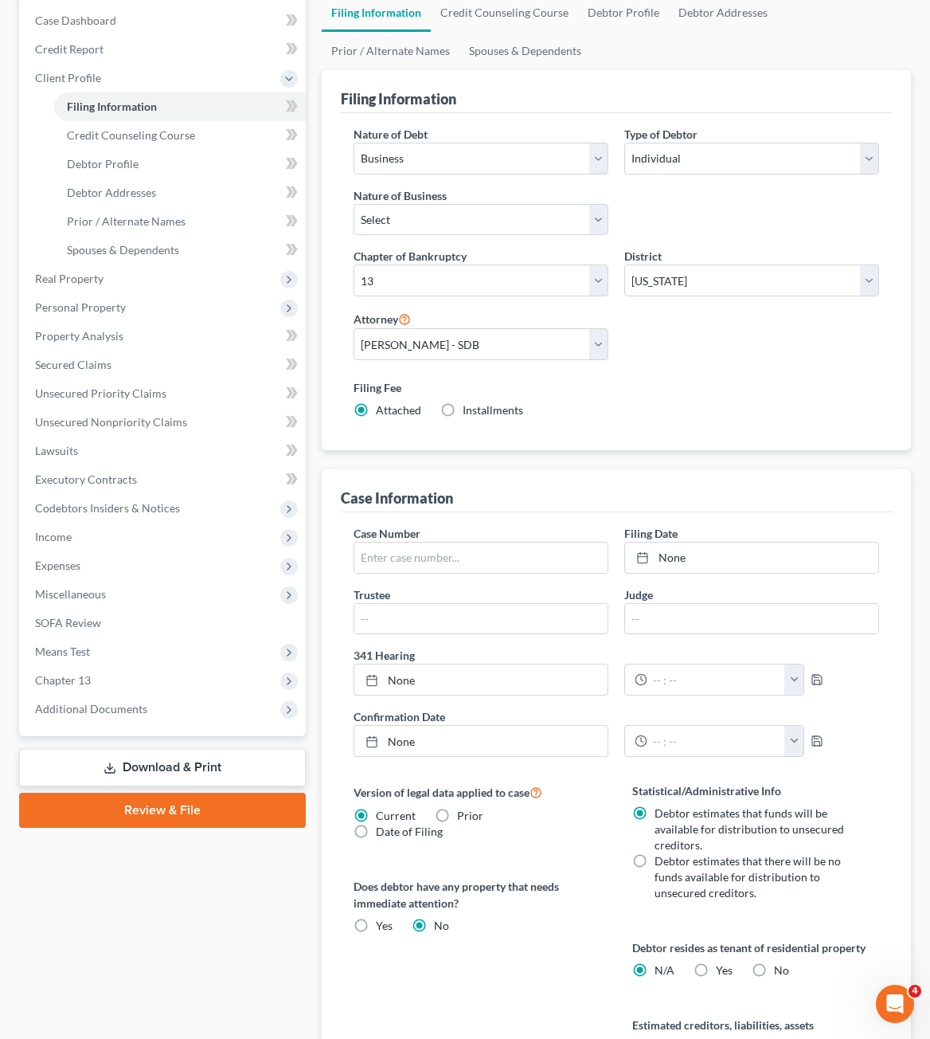
click at [702, 398] on div "Filing Fee Attached Installments Installments" at bounding box center [617, 398] width 526 height 39
click at [499, 246] on div "Nature of Debt Select Business Consumer Other Nature of Business Select Clearin…" at bounding box center [481, 187] width 271 height 123
click at [507, 237] on div "Nature of Debt Select Business Consumer Other Nature of Business Select Clearin…" at bounding box center [481, 187] width 271 height 123
click at [521, 227] on select "Select Clearing Bank Commodity Broker Health Care Business Other Railroad Singl…" at bounding box center [481, 220] width 255 height 32
select select "3"
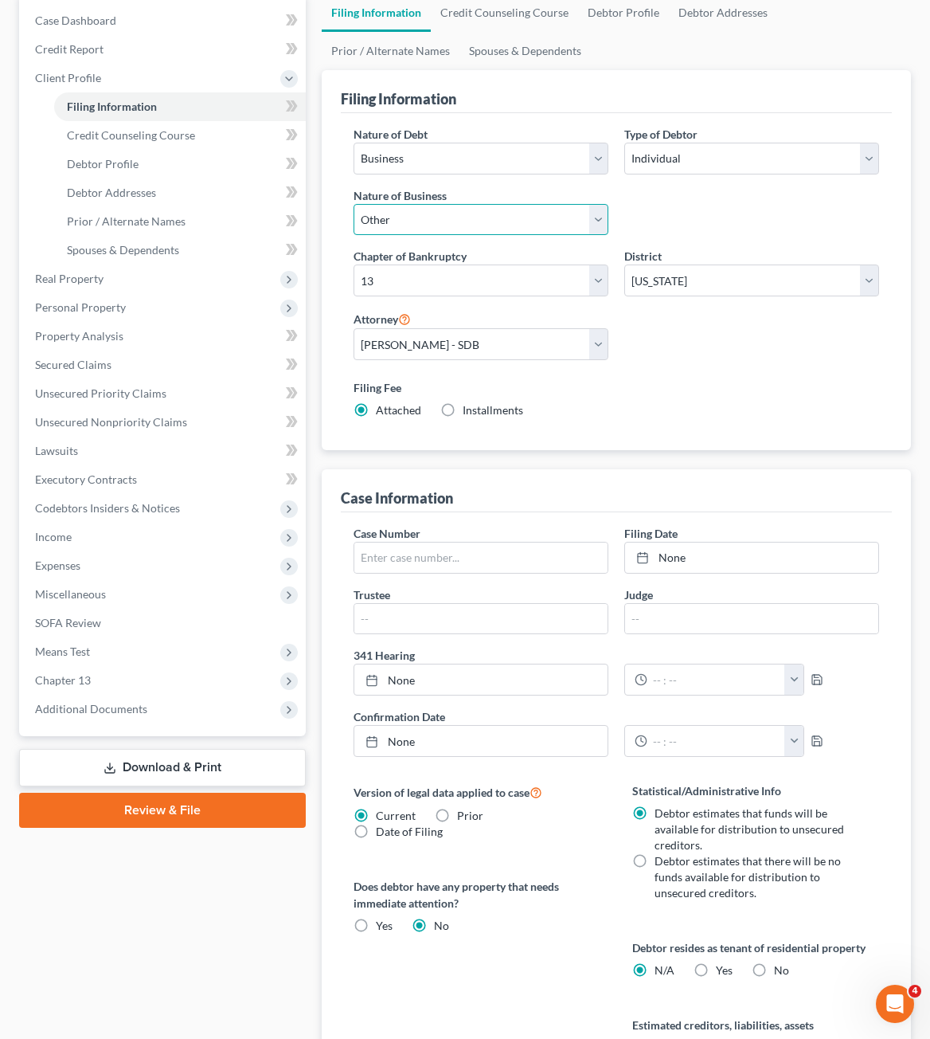
click at [354, 204] on select "Select Clearing Bank Commodity Broker Health Care Business Other Railroad Singl…" at bounding box center [481, 220] width 255 height 32
click at [680, 375] on div "Filing Fee Attached Installments Installments" at bounding box center [617, 402] width 542 height 58
click at [683, 366] on div "Nature of Debt Select Business Consumer Other Nature of Business Select Clearin…" at bounding box center [617, 278] width 542 height 305
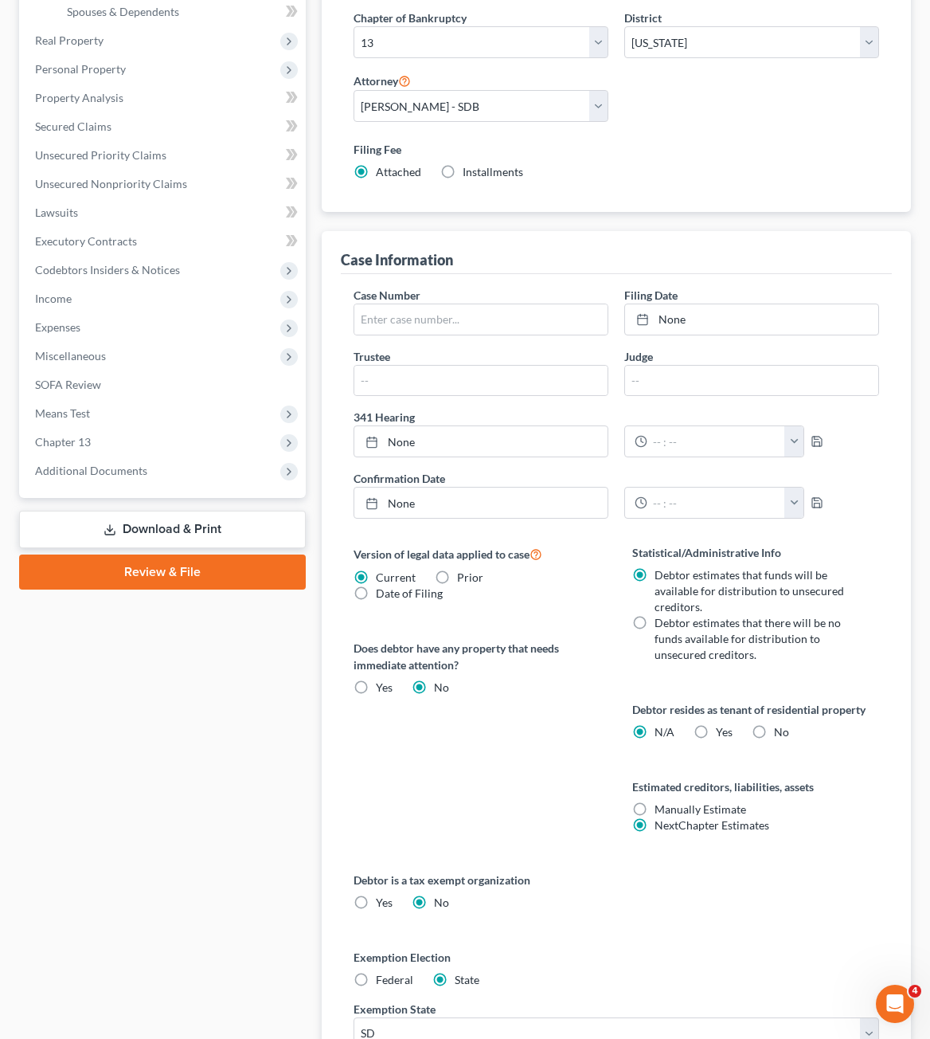
scroll to position [80, 0]
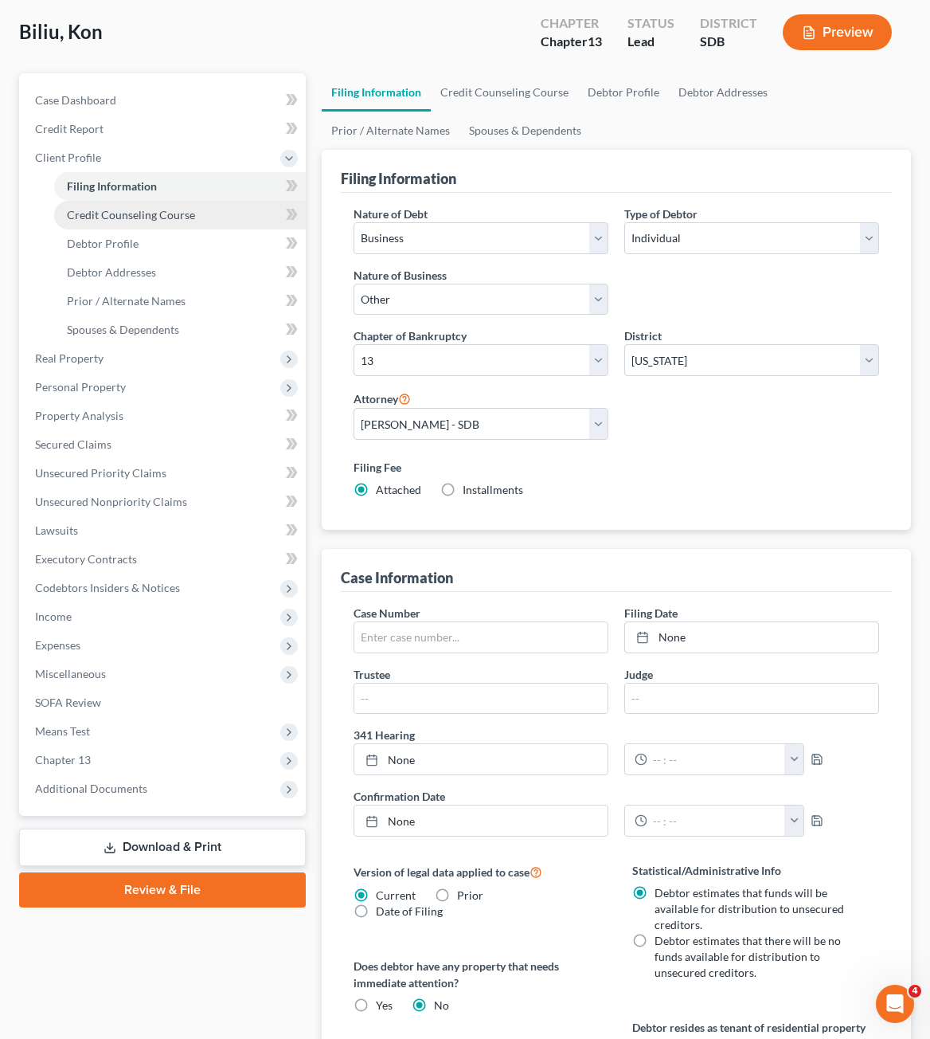
click at [165, 222] on link "Credit Counseling Course" at bounding box center [180, 215] width 252 height 29
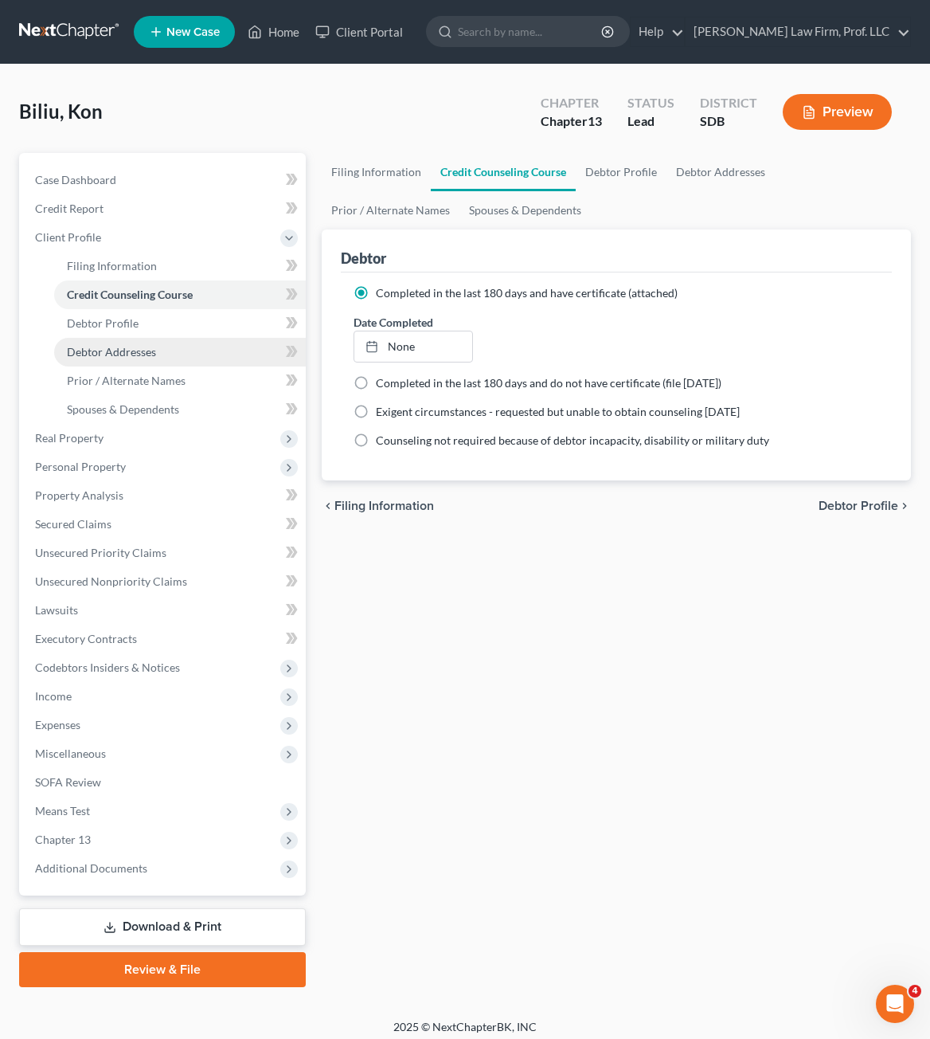
click at [132, 345] on span "Debtor Addresses" at bounding box center [111, 352] width 89 height 14
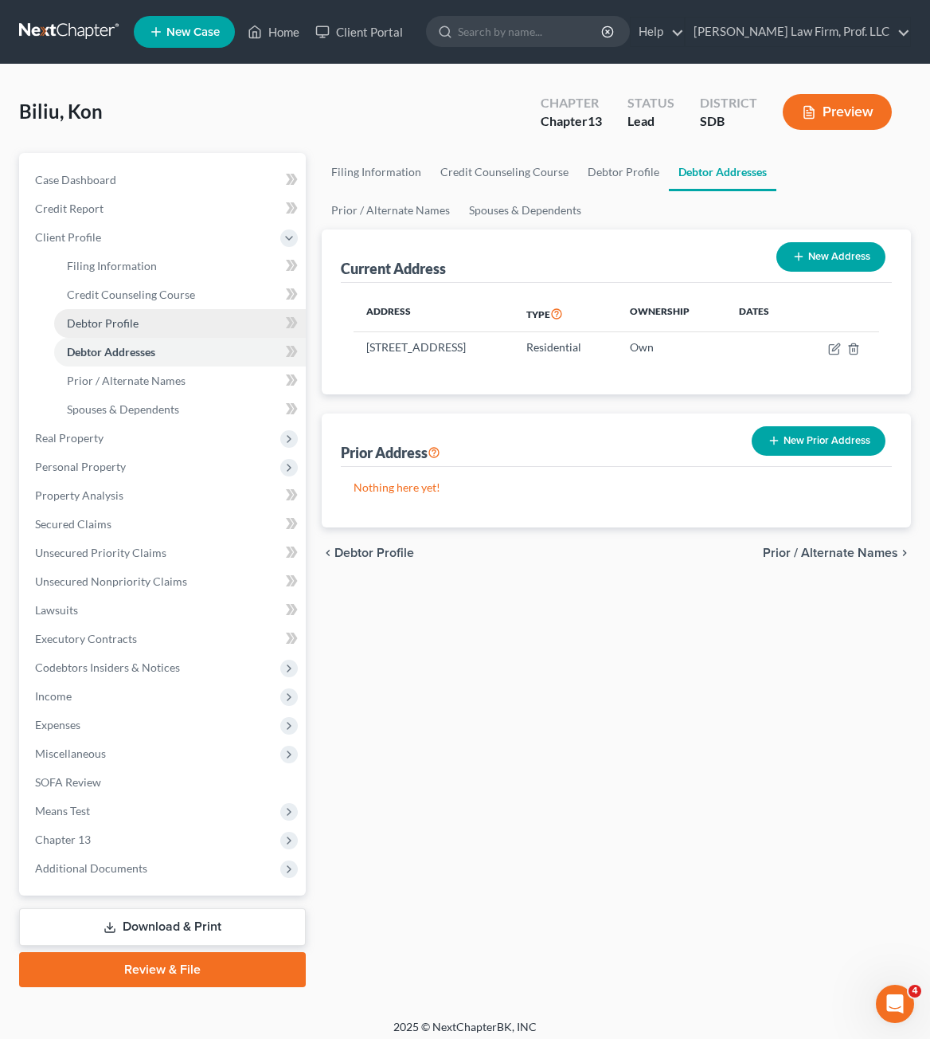
click at [156, 333] on link "Debtor Profile" at bounding box center [180, 323] width 252 height 29
select select "1"
select select "3"
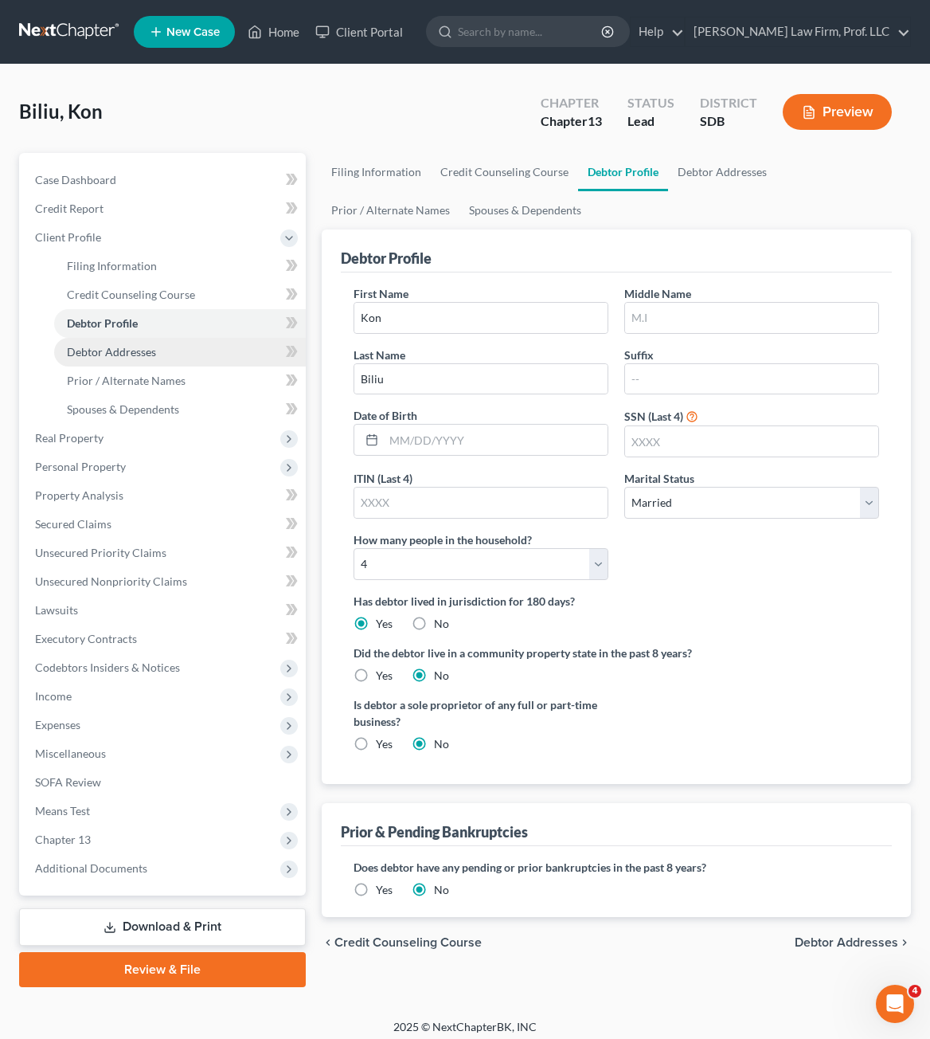
click at [141, 362] on link "Debtor Addresses" at bounding box center [180, 352] width 252 height 29
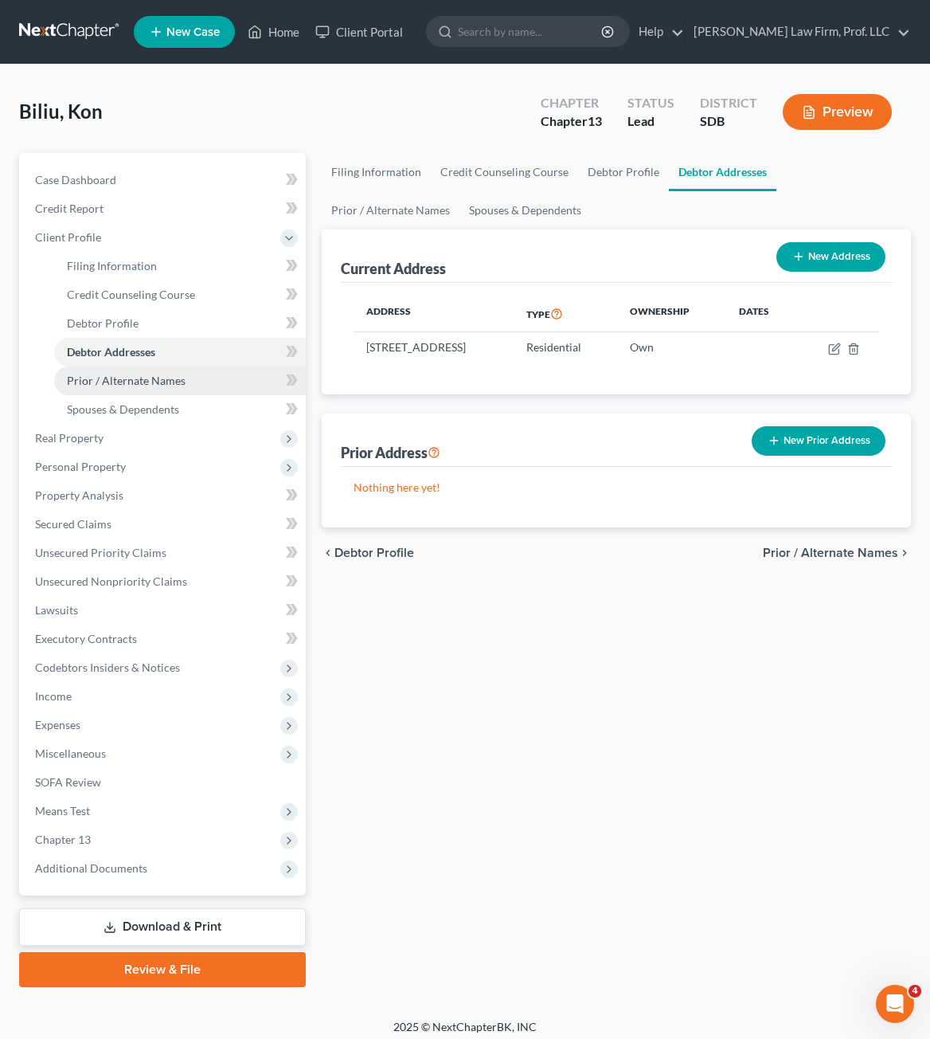
click at [151, 381] on span "Prior / Alternate Names" at bounding box center [126, 381] width 119 height 14
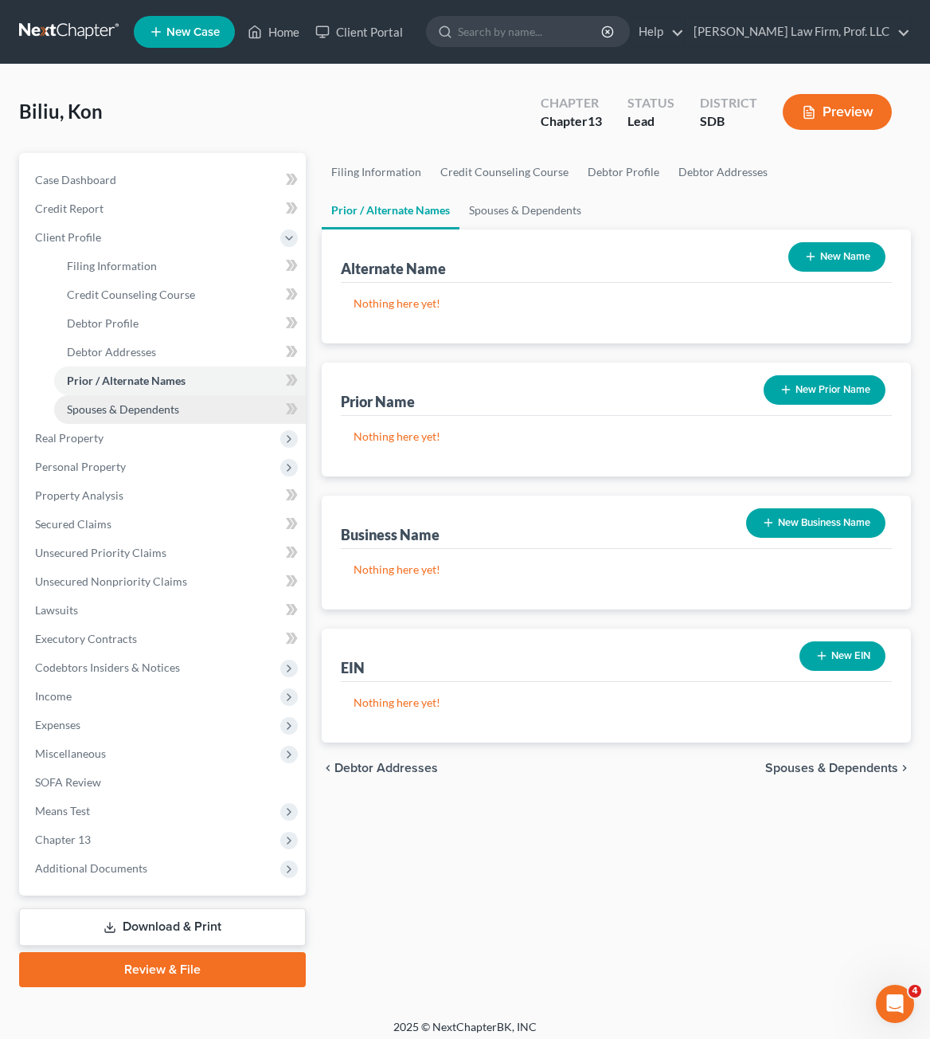
click at [149, 414] on span "Spouses & Dependents" at bounding box center [123, 409] width 112 height 14
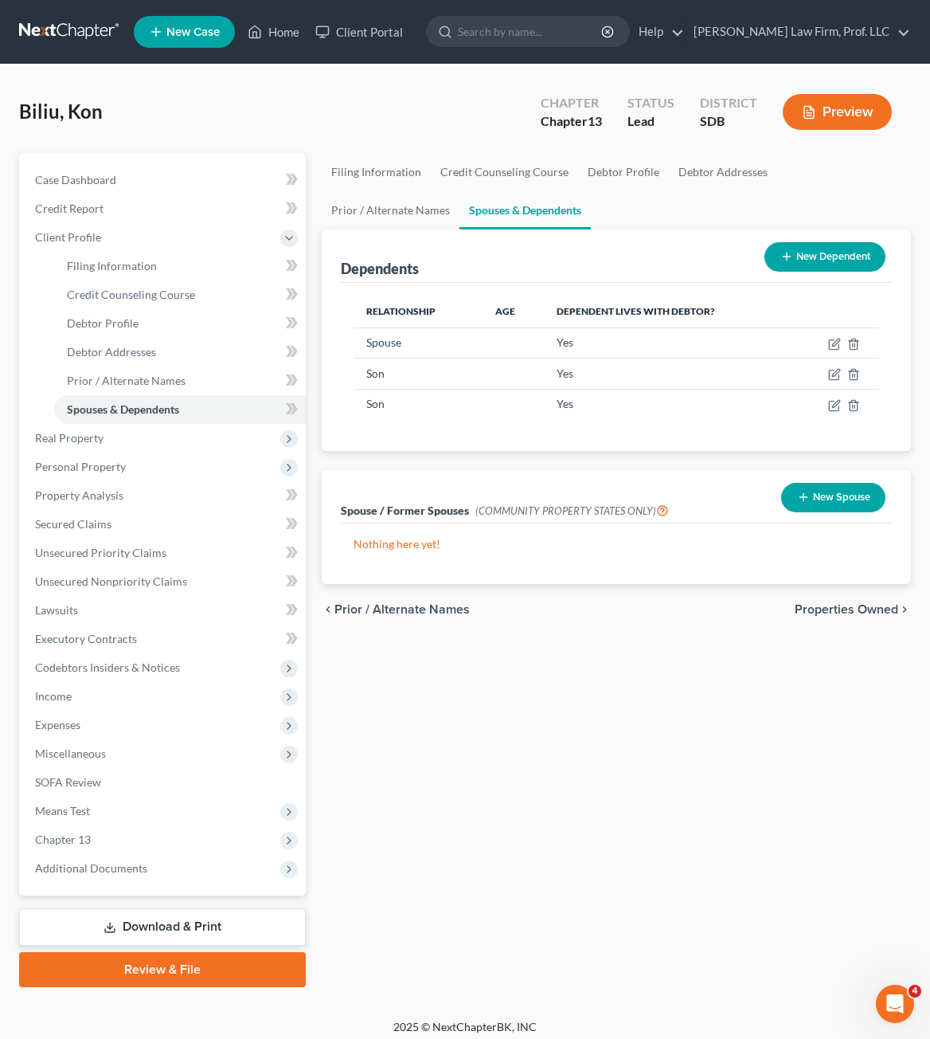
drag, startPoint x: 610, startPoint y: 846, endPoint x: 2, endPoint y: 370, distance: 772.7
click at [609, 840] on div "Filing Information Credit Counseling Course Debtor Profile Debtor Addresses Pri…" at bounding box center [616, 570] width 605 height 834
click at [83, 441] on span "Real Property" at bounding box center [69, 438] width 68 height 14
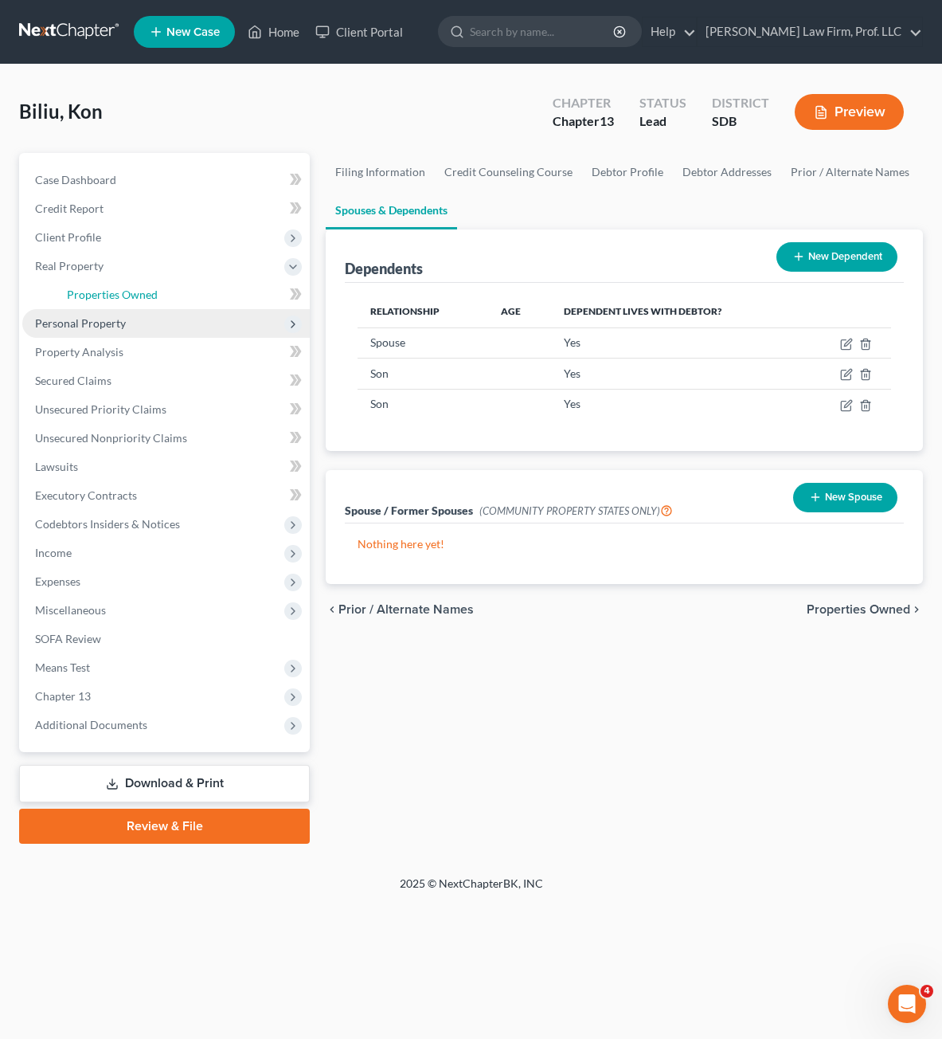
drag, startPoint x: 118, startPoint y: 291, endPoint x: 92, endPoint y: 315, distance: 34.9
click at [116, 291] on span "Properties Owned" at bounding box center [112, 295] width 91 height 14
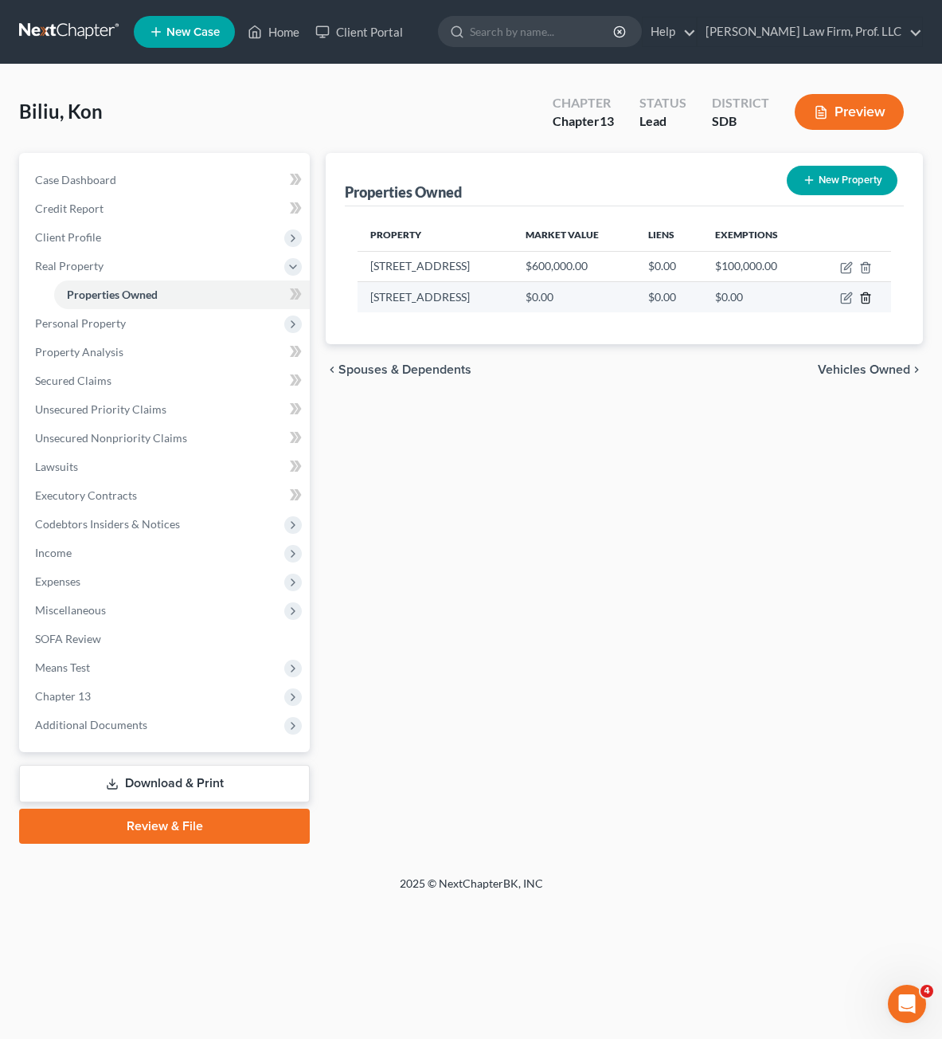
click at [863, 302] on icon "button" at bounding box center [865, 297] width 13 height 13
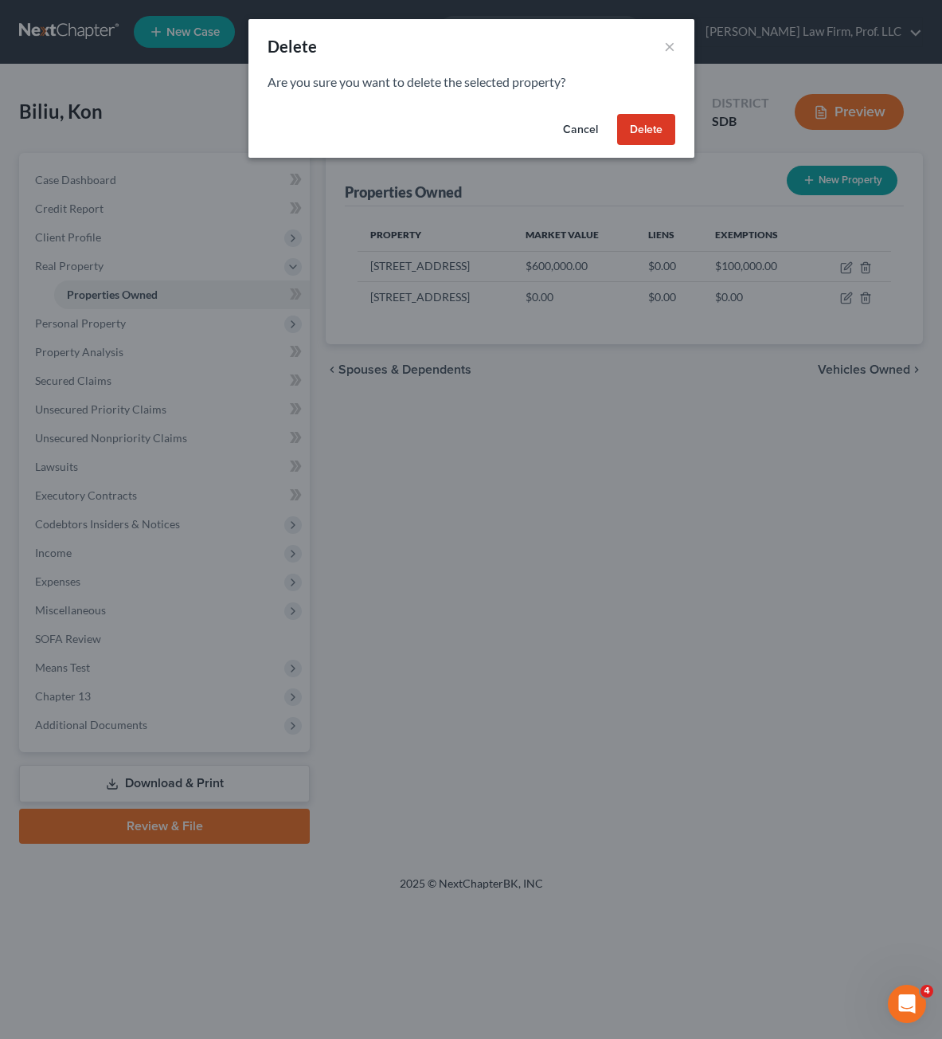
click at [636, 131] on button "Delete" at bounding box center [646, 130] width 58 height 32
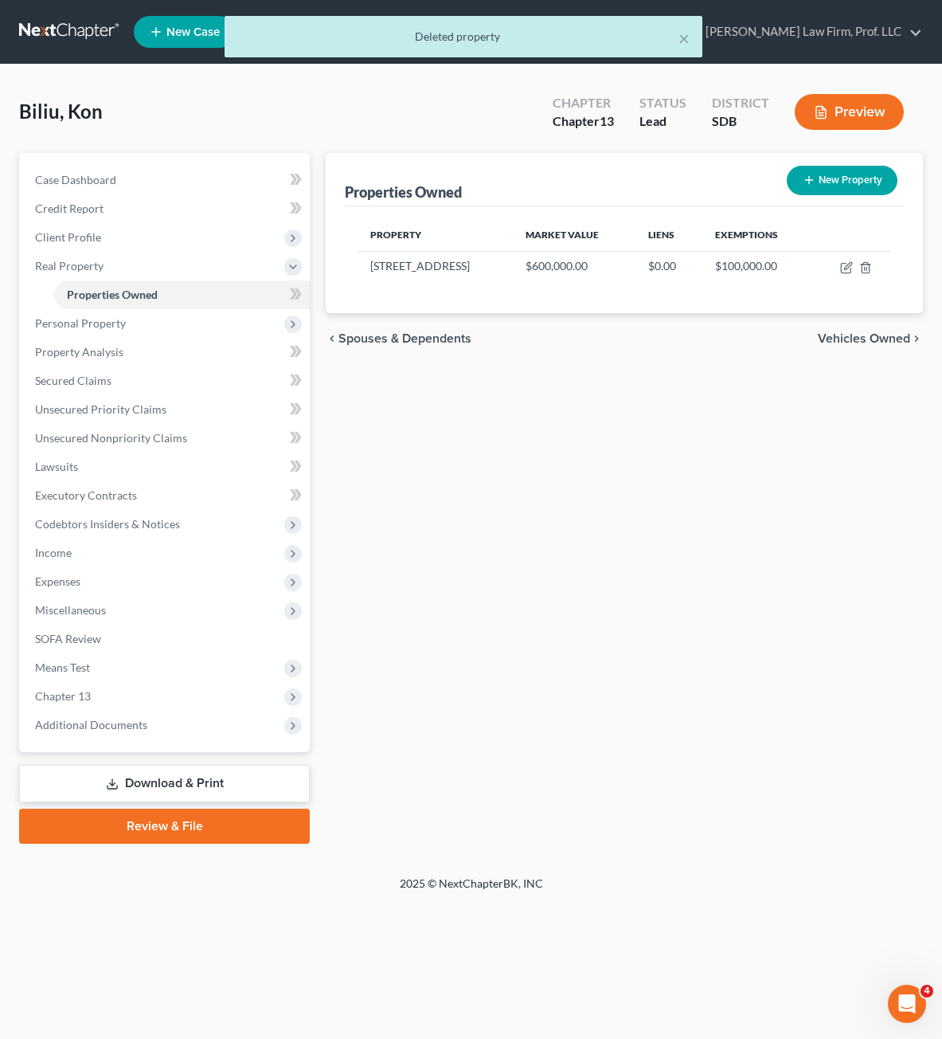
click at [783, 494] on div "Properties Owned New Property Property Market Value Liens Exemptions [STREET_AD…" at bounding box center [624, 498] width 613 height 690
drag, startPoint x: 110, startPoint y: 235, endPoint x: 124, endPoint y: 236, distance: 14.4
click at [111, 235] on span "Client Profile" at bounding box center [166, 237] width 288 height 29
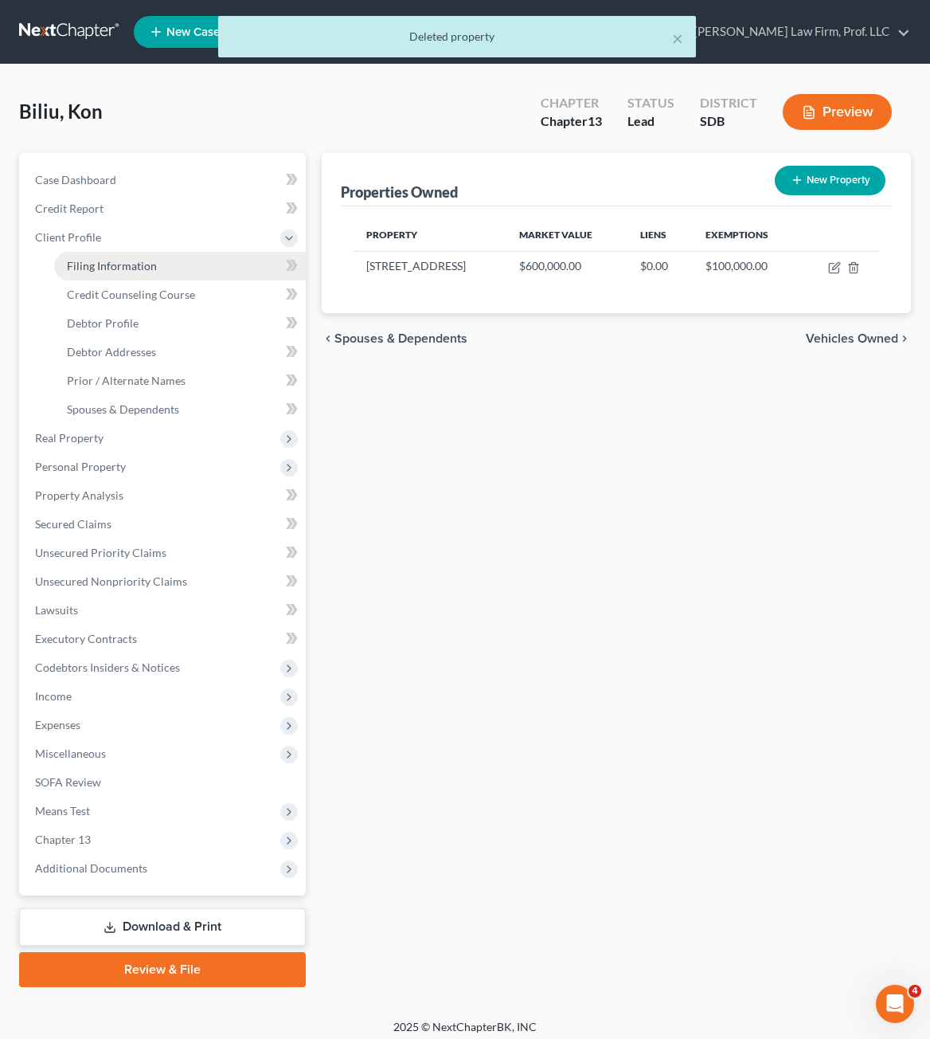
click at [125, 270] on span "Filing Information" at bounding box center [112, 266] width 90 height 14
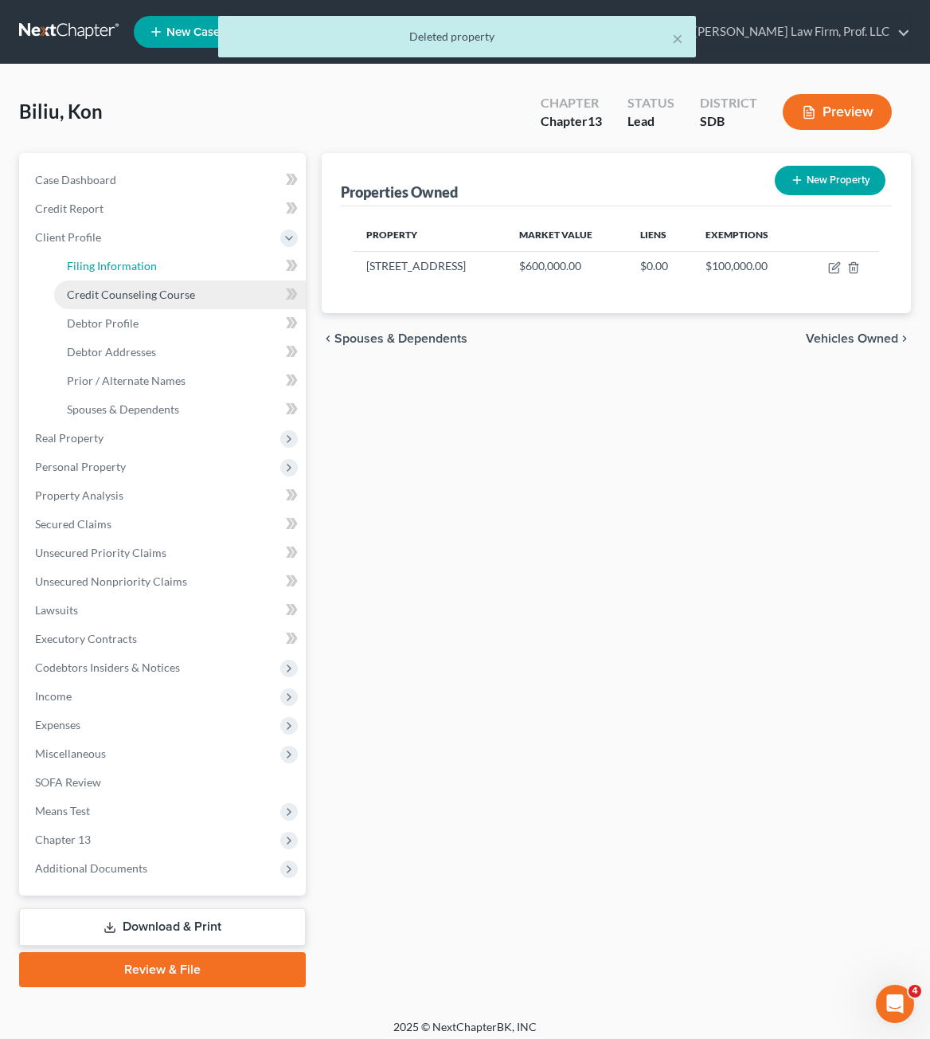
select select "0"
select select "3"
select select "0"
select select "3"
select select "73"
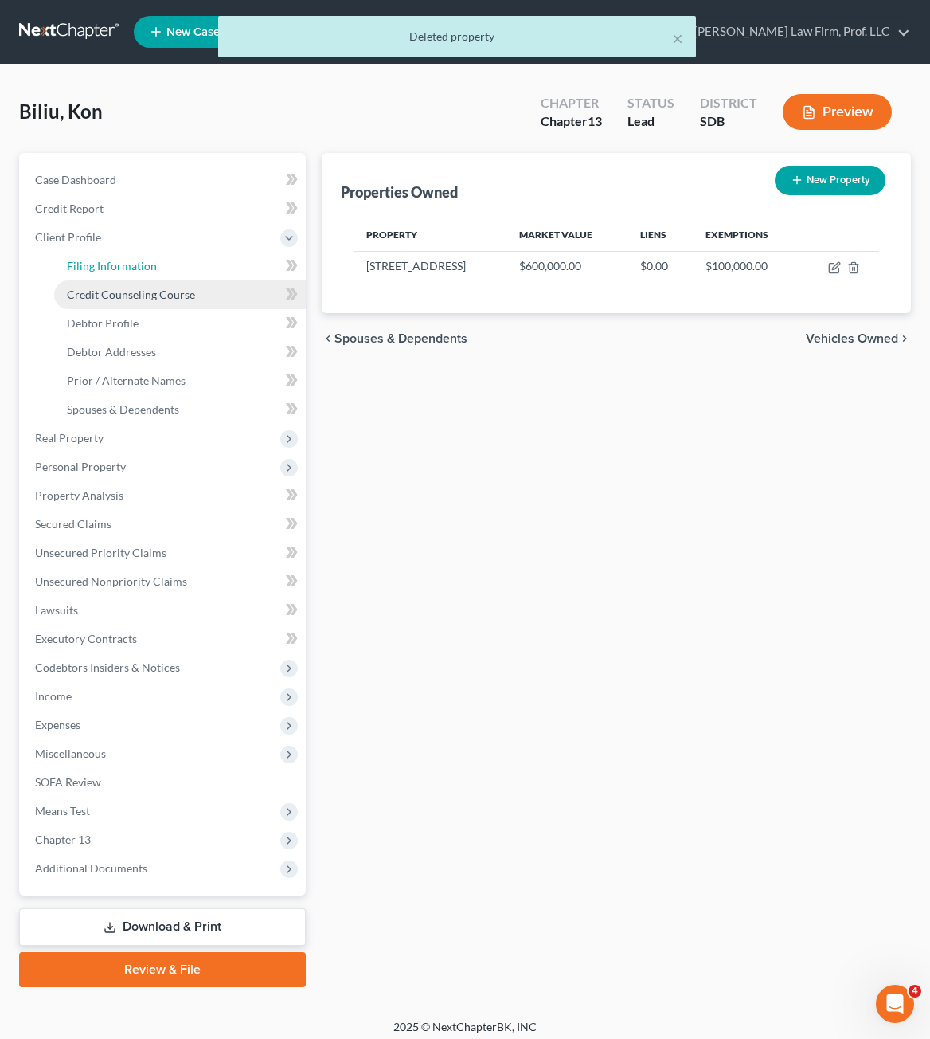
select select "0"
select select "43"
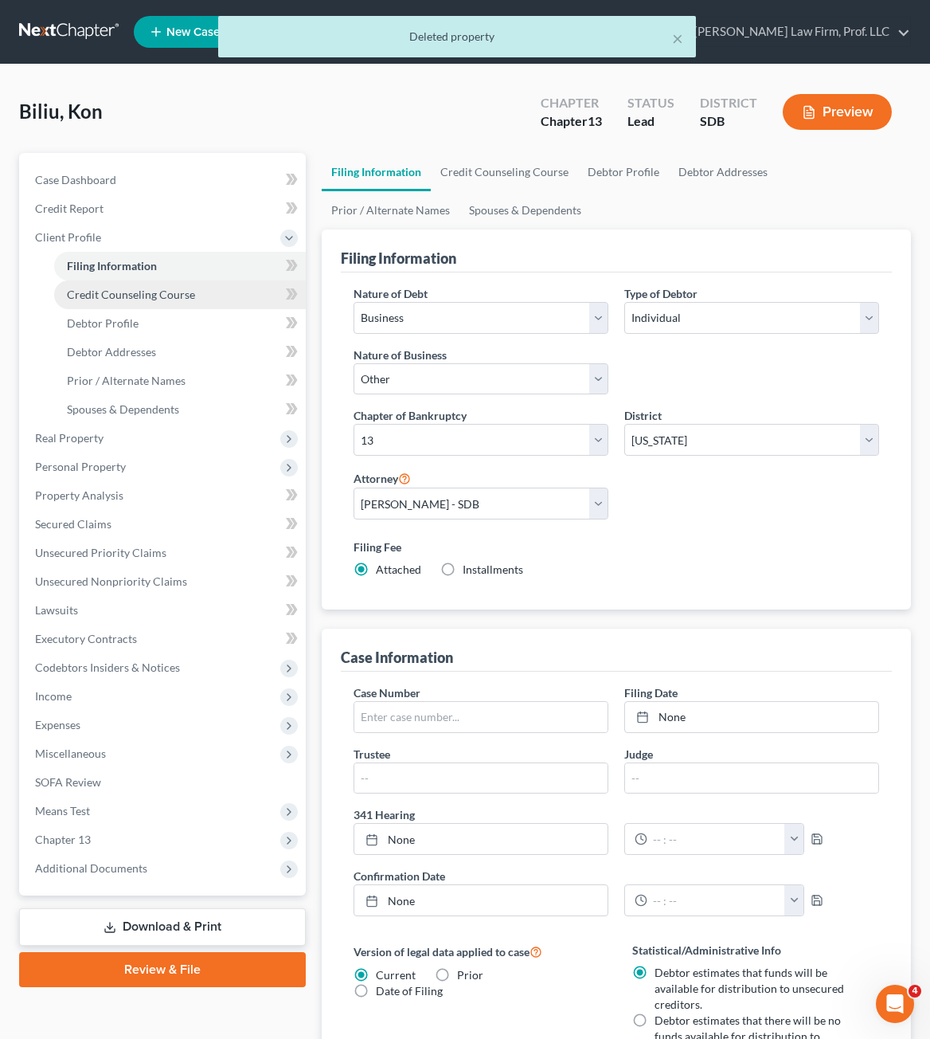
click at [140, 297] on span "Credit Counseling Course" at bounding box center [131, 295] width 128 height 14
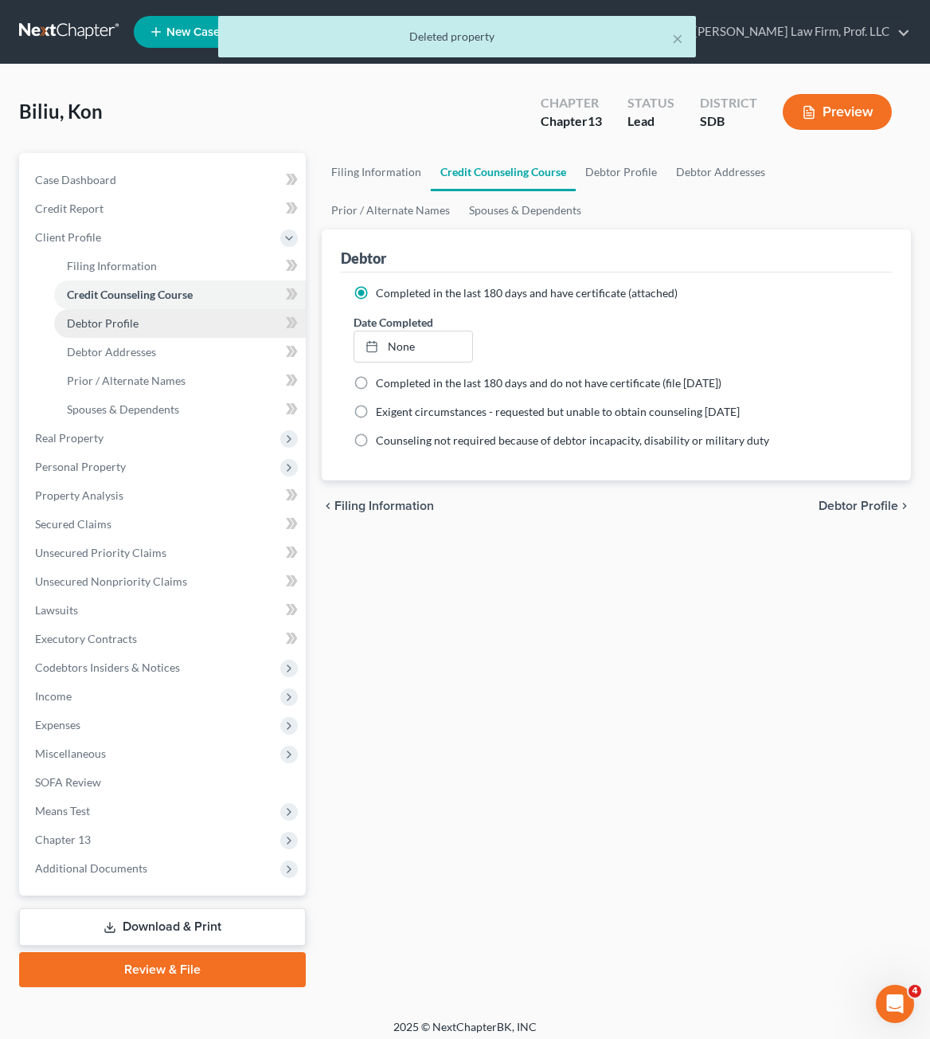
click at [128, 326] on span "Debtor Profile" at bounding box center [103, 323] width 72 height 14
select select "1"
select select "3"
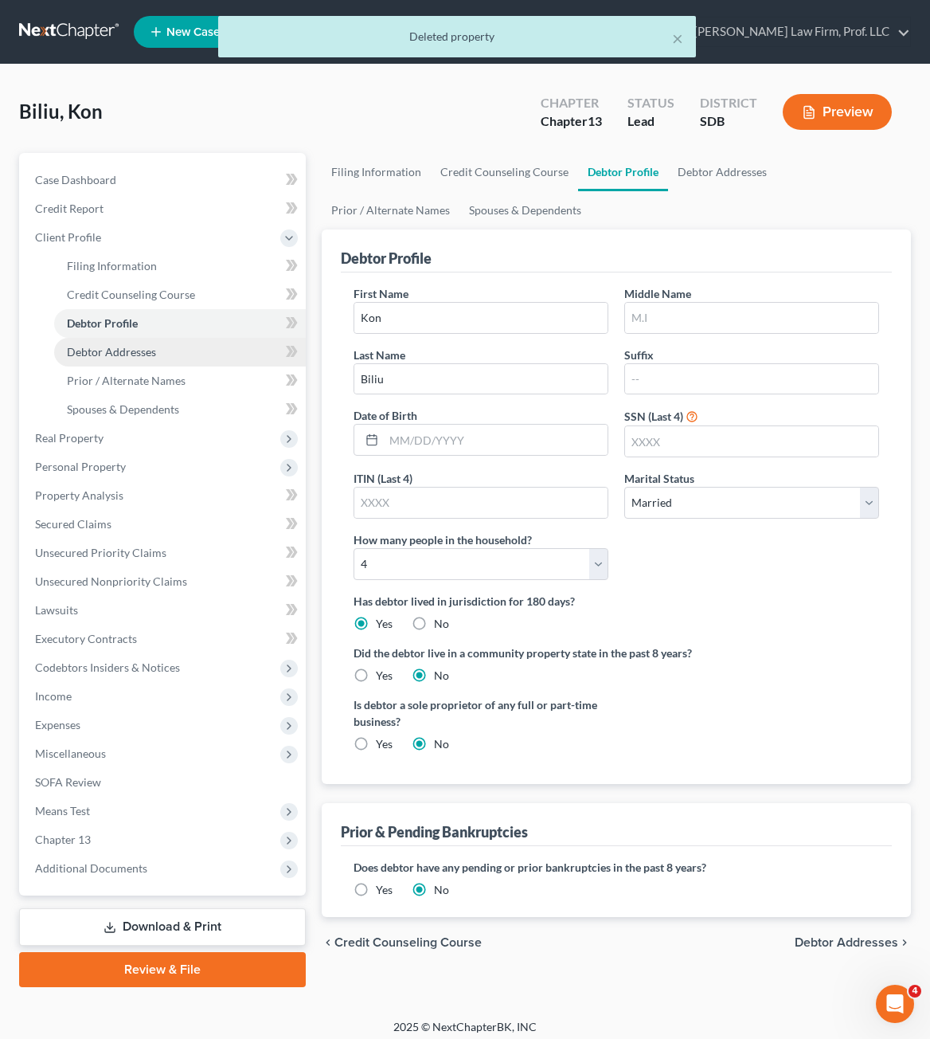
click at [111, 356] on span "Debtor Addresses" at bounding box center [111, 352] width 89 height 14
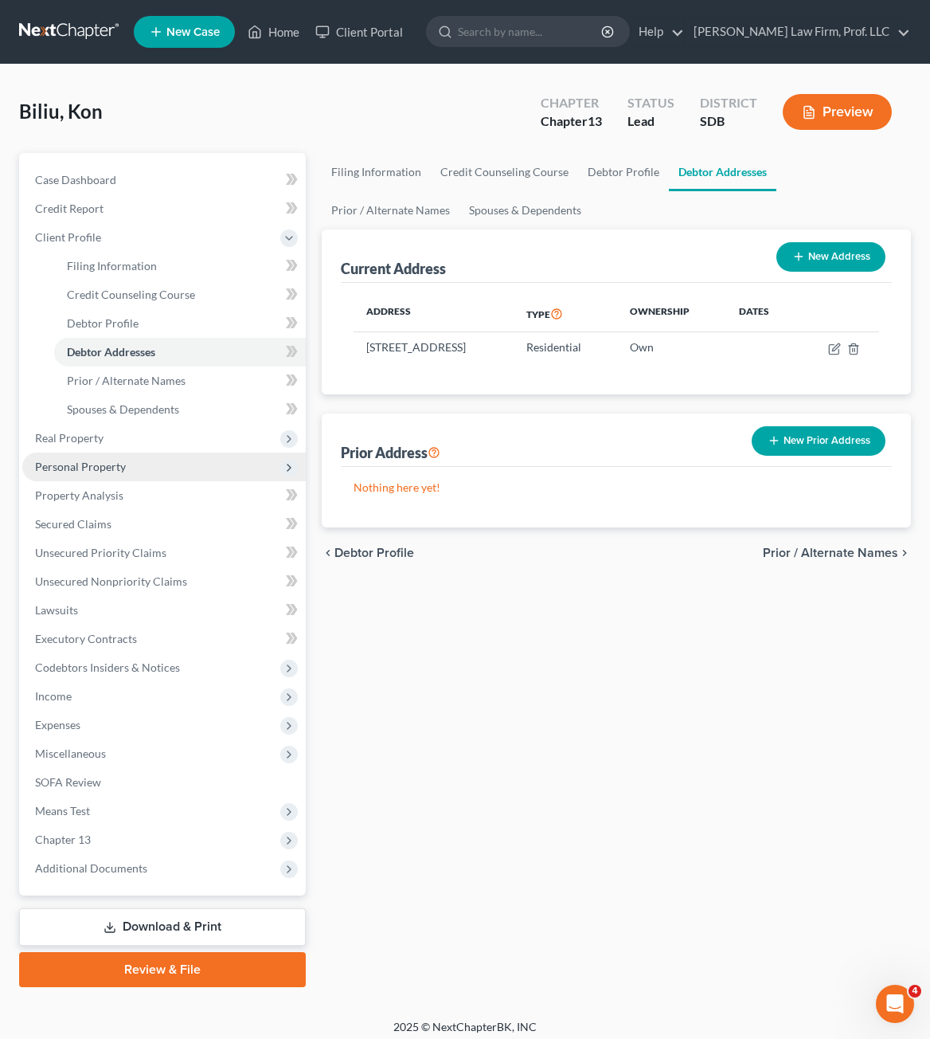
click at [151, 457] on span "Personal Property" at bounding box center [164, 466] width 284 height 29
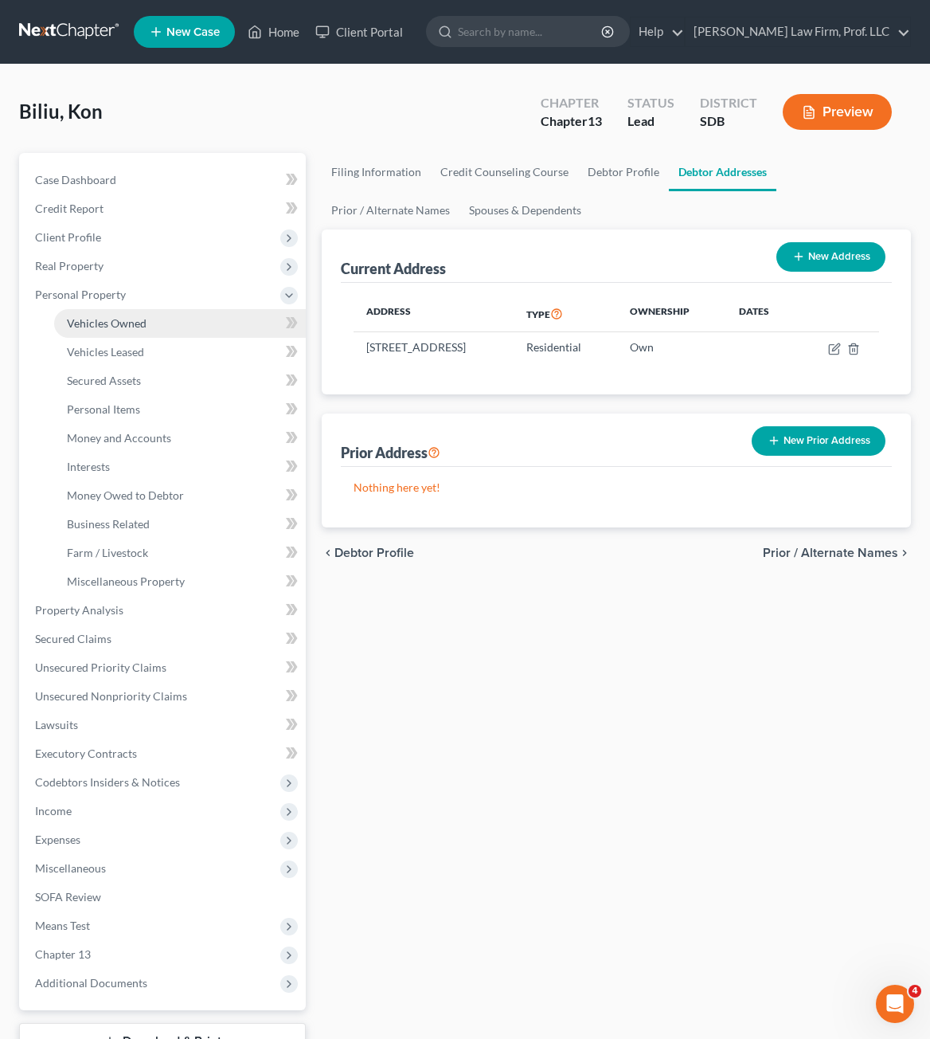
click at [126, 322] on span "Vehicles Owned" at bounding box center [107, 323] width 80 height 14
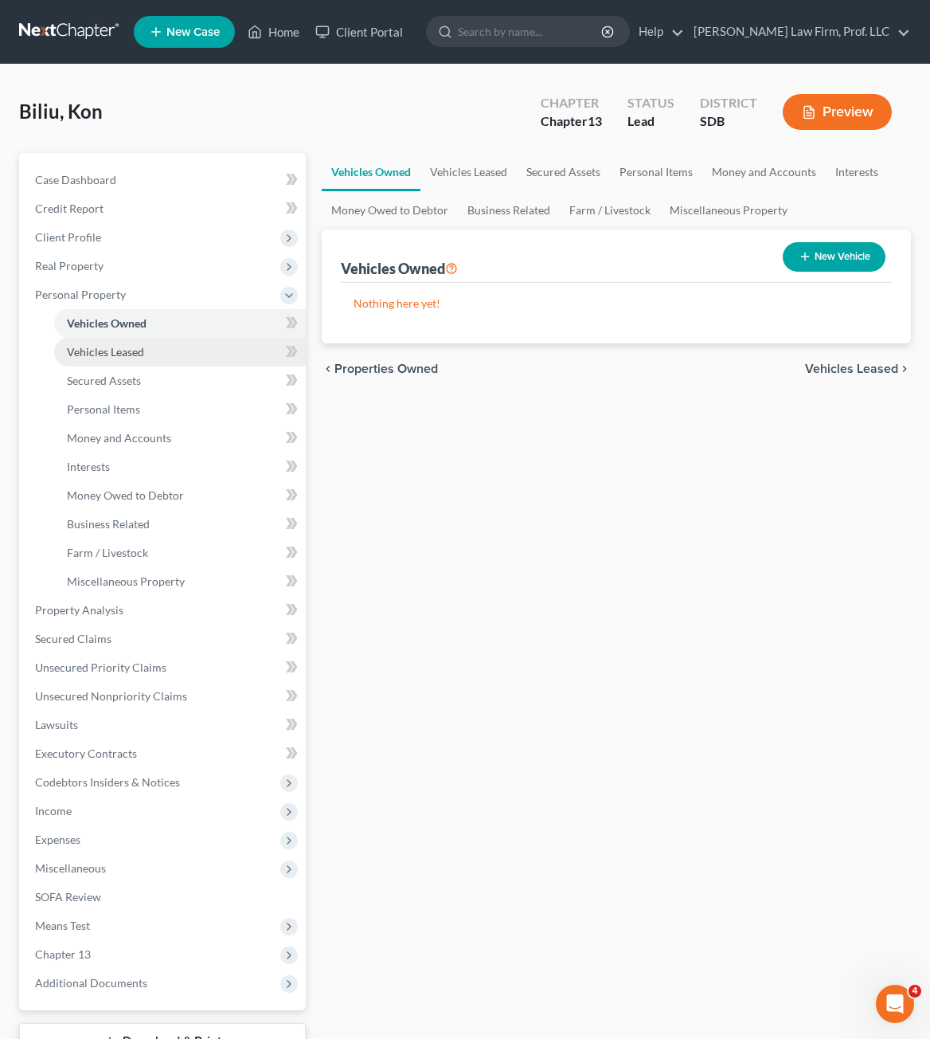
click at [139, 351] on span "Vehicles Leased" at bounding box center [105, 352] width 77 height 14
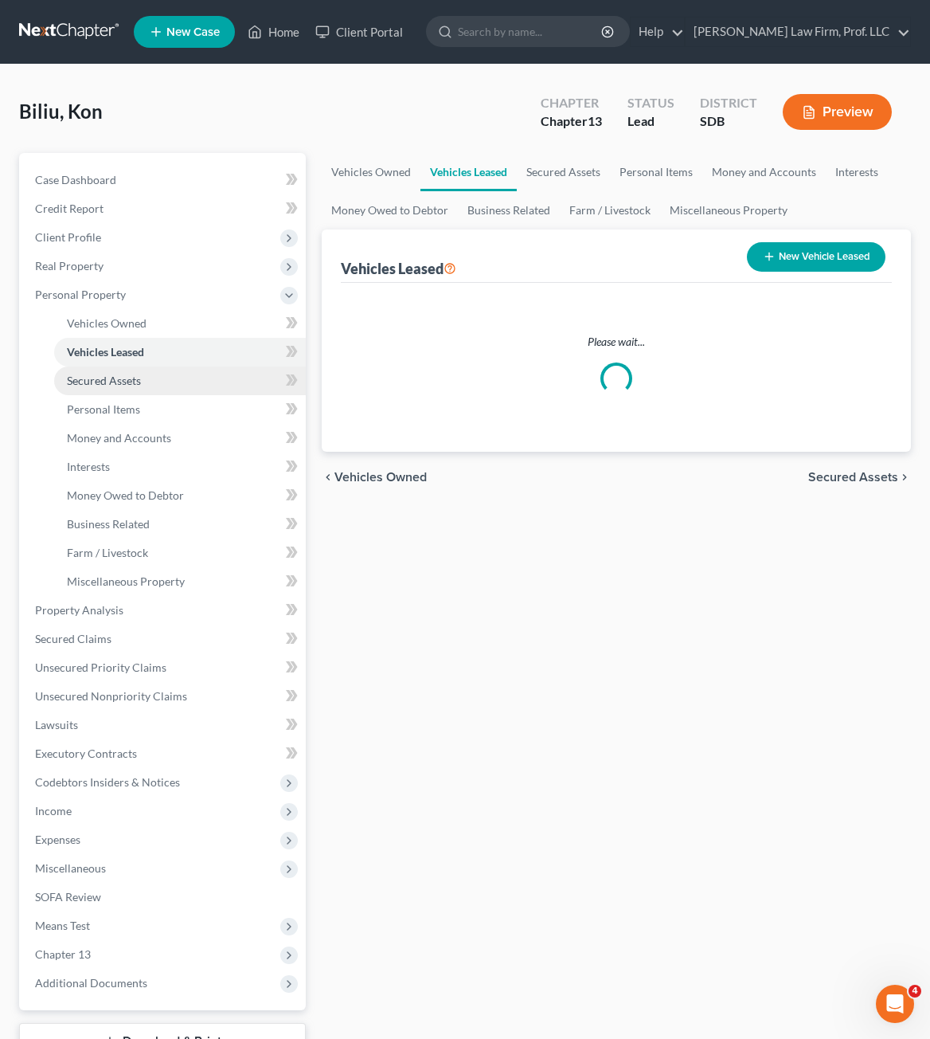
click at [142, 383] on link "Secured Assets" at bounding box center [180, 380] width 252 height 29
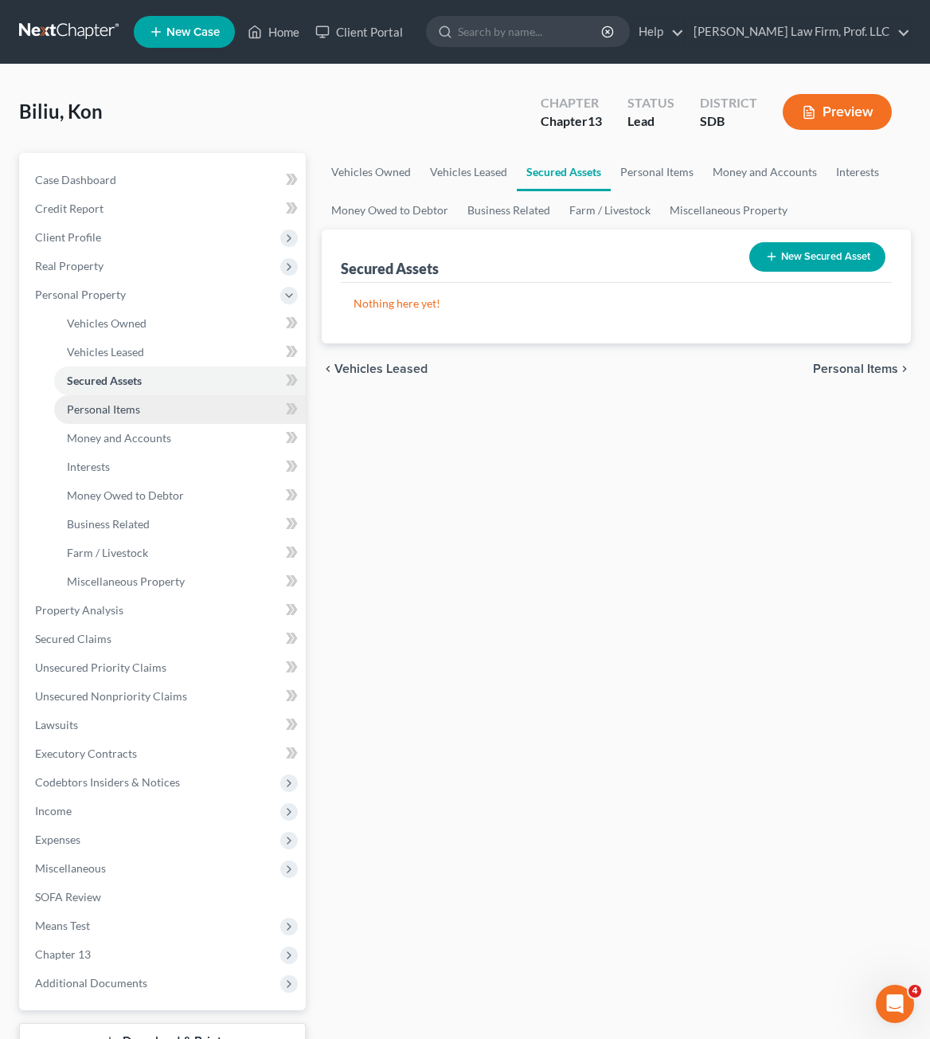
click at [140, 409] on link "Personal Items" at bounding box center [180, 409] width 252 height 29
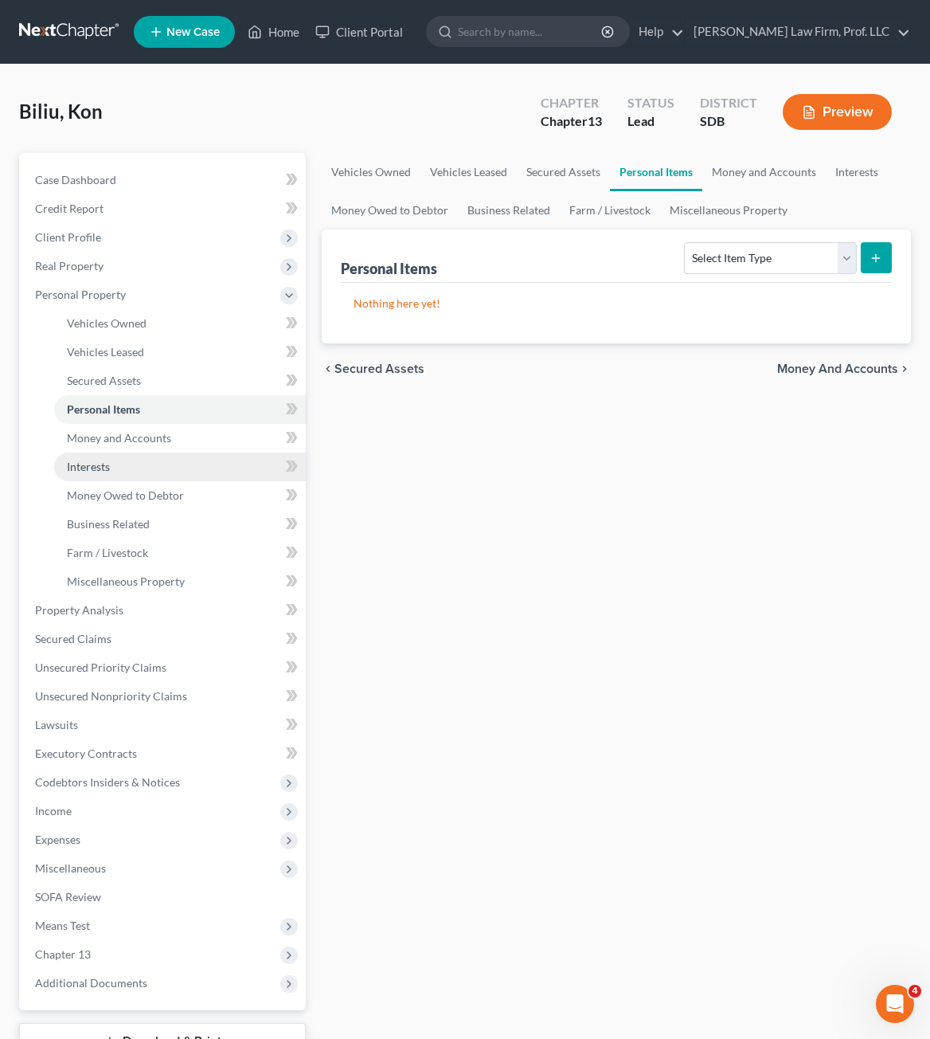
click at [165, 462] on link "Interests" at bounding box center [180, 466] width 252 height 29
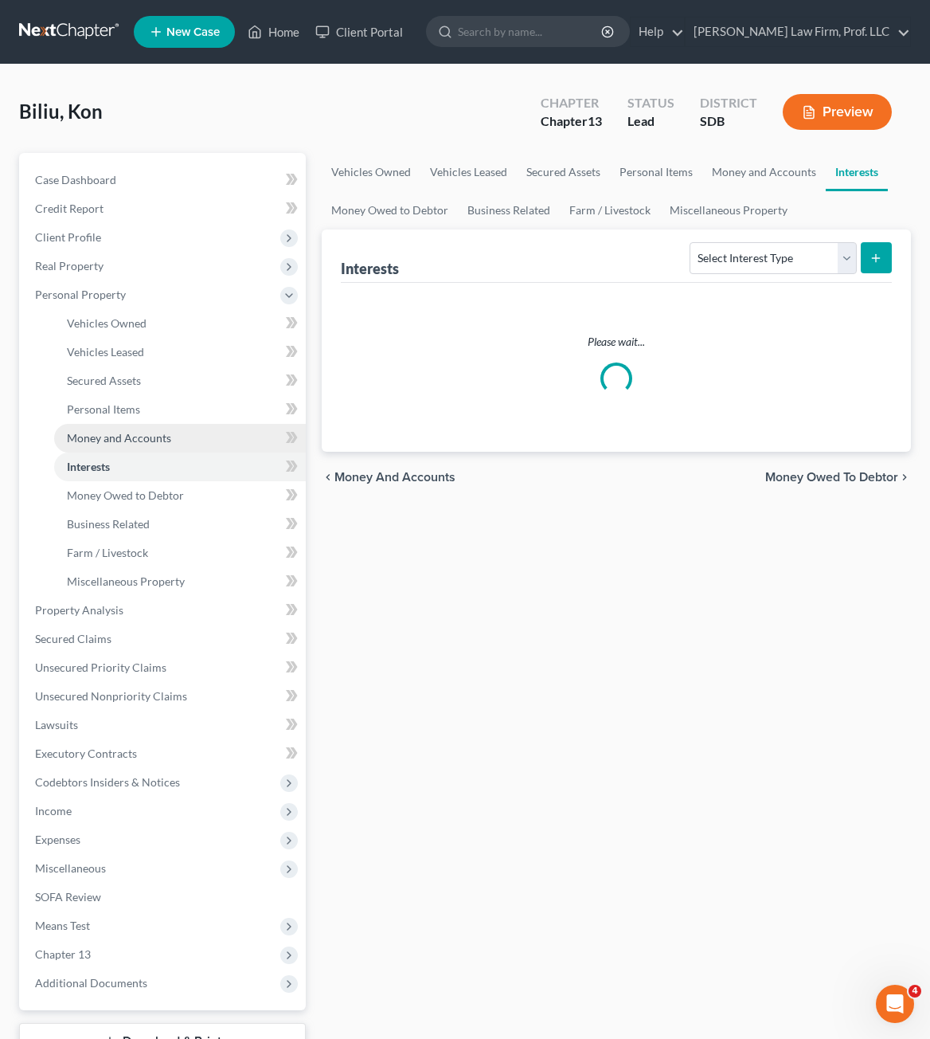
click at [163, 448] on link "Money and Accounts" at bounding box center [180, 438] width 252 height 29
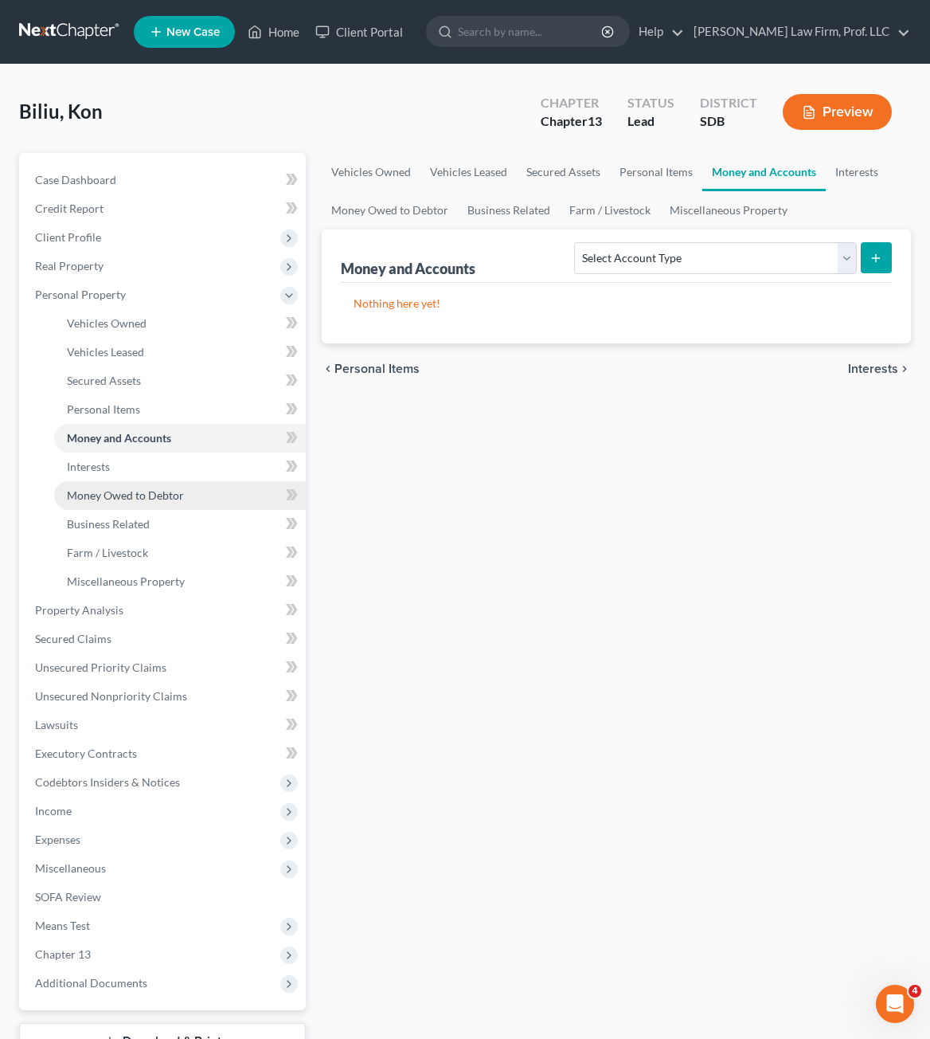
click at [182, 484] on link "Money Owed to Debtor" at bounding box center [180, 495] width 252 height 29
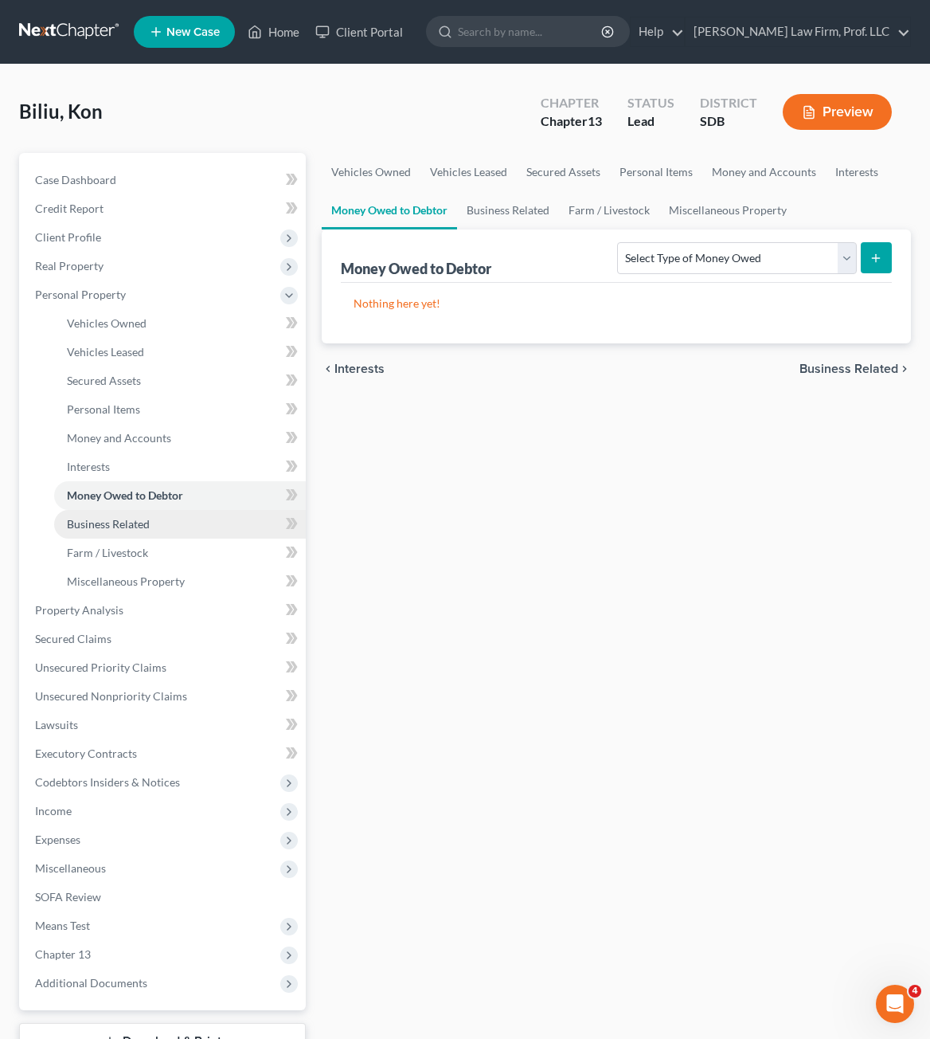
click at [161, 522] on link "Business Related" at bounding box center [180, 524] width 252 height 29
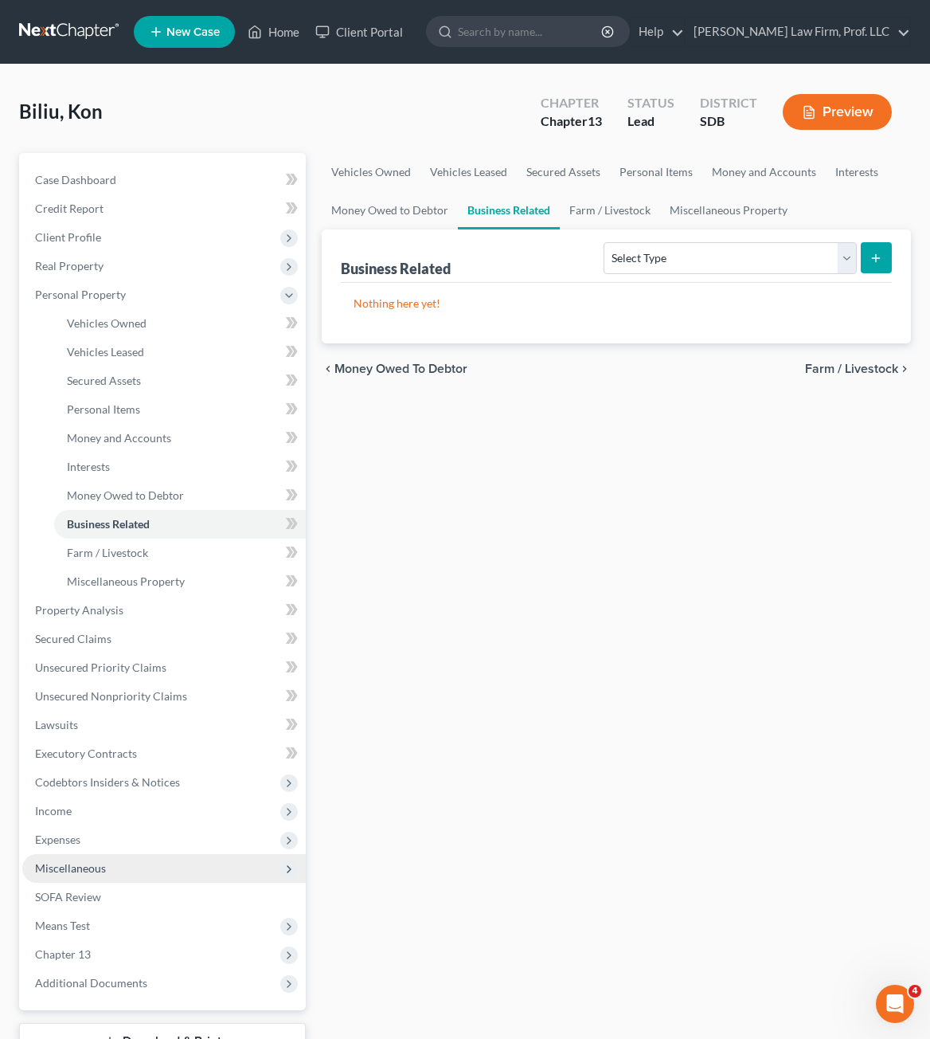
click at [127, 874] on span "Miscellaneous" at bounding box center [164, 868] width 284 height 29
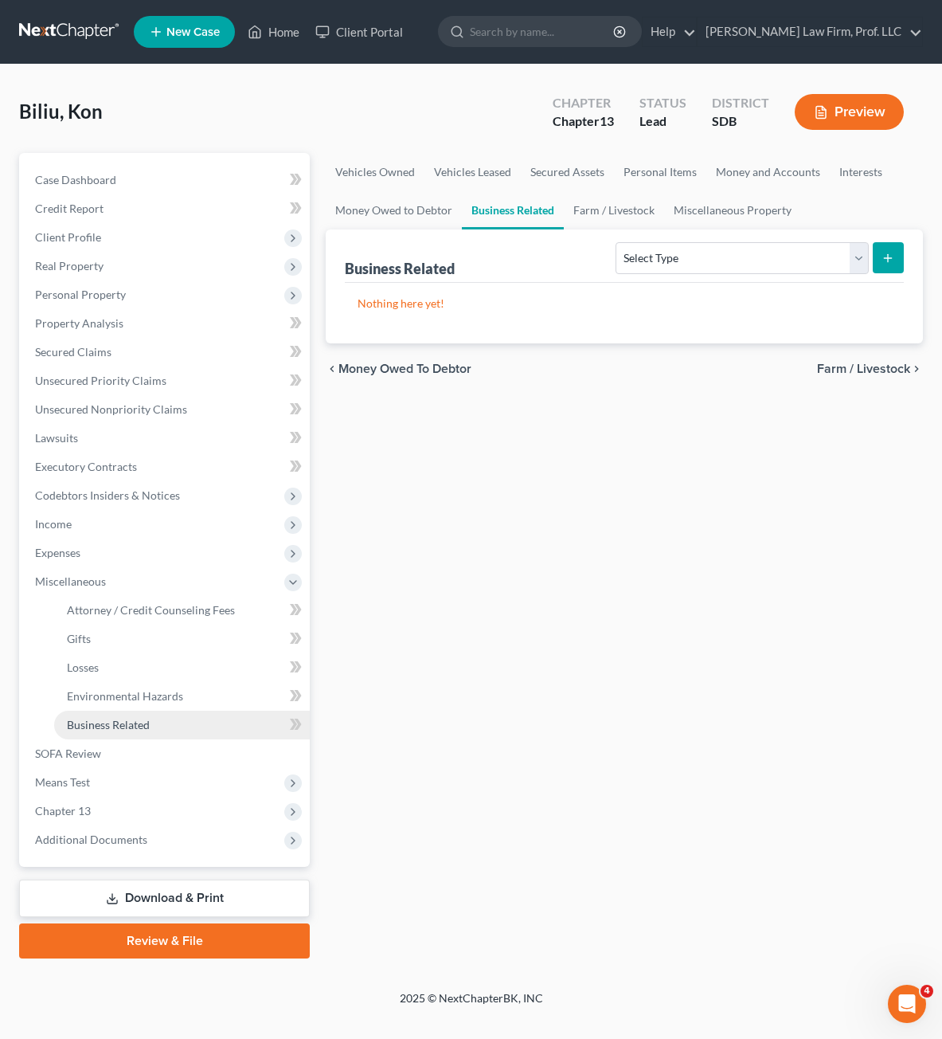
click at [120, 722] on span "Business Related" at bounding box center [108, 725] width 83 height 14
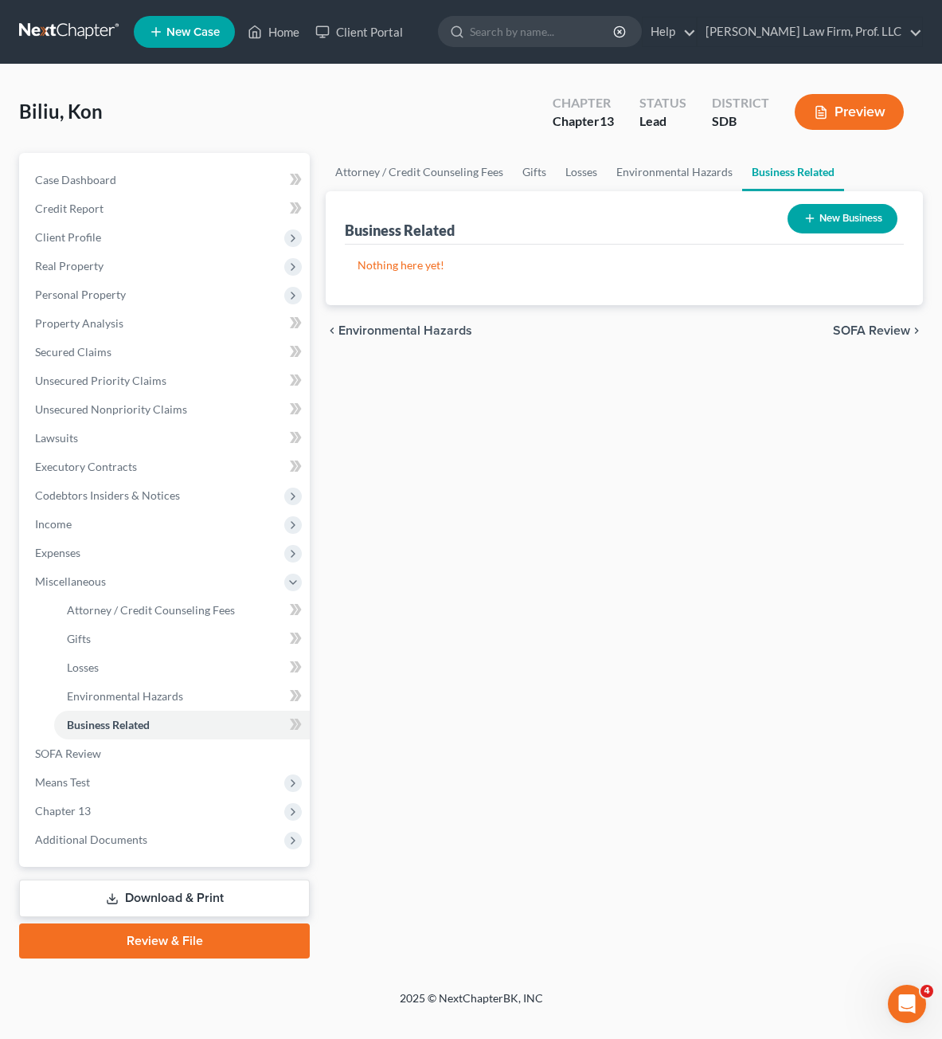
click at [699, 436] on div "Attorney / Credit Counseling Fees Gifts Losses Environmental Hazards Business R…" at bounding box center [624, 555] width 613 height 805
click at [801, 211] on button "New Business" at bounding box center [843, 218] width 110 height 29
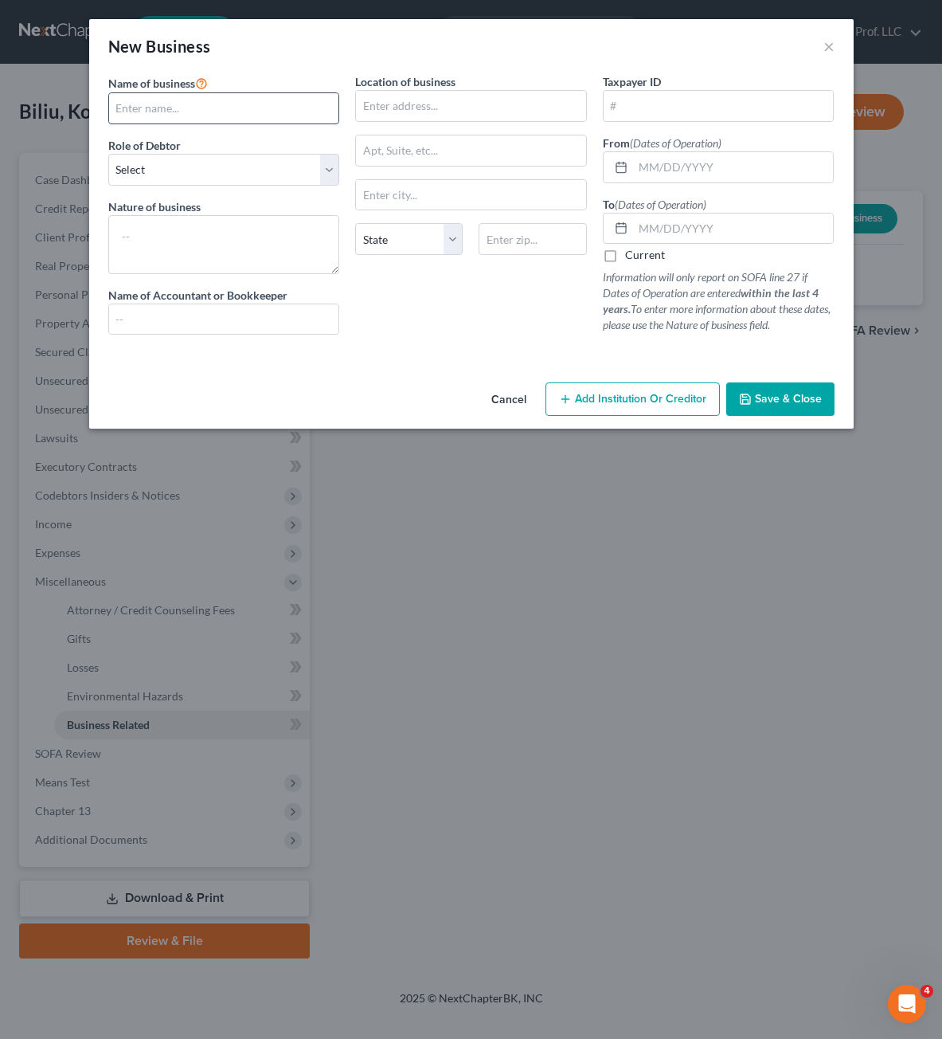
drag, startPoint x: 184, startPoint y: 121, endPoint x: 196, endPoint y: 104, distance: 20.6
click at [186, 121] on input "text" at bounding box center [224, 108] width 230 height 30
type input "Maximus Transportation"
drag, startPoint x: 237, startPoint y: 170, endPoint x: 248, endPoint y: 172, distance: 11.3
click at [237, 170] on select "Select A member of a limited liability company (LLC) or limited liability partn…" at bounding box center [224, 170] width 232 height 32
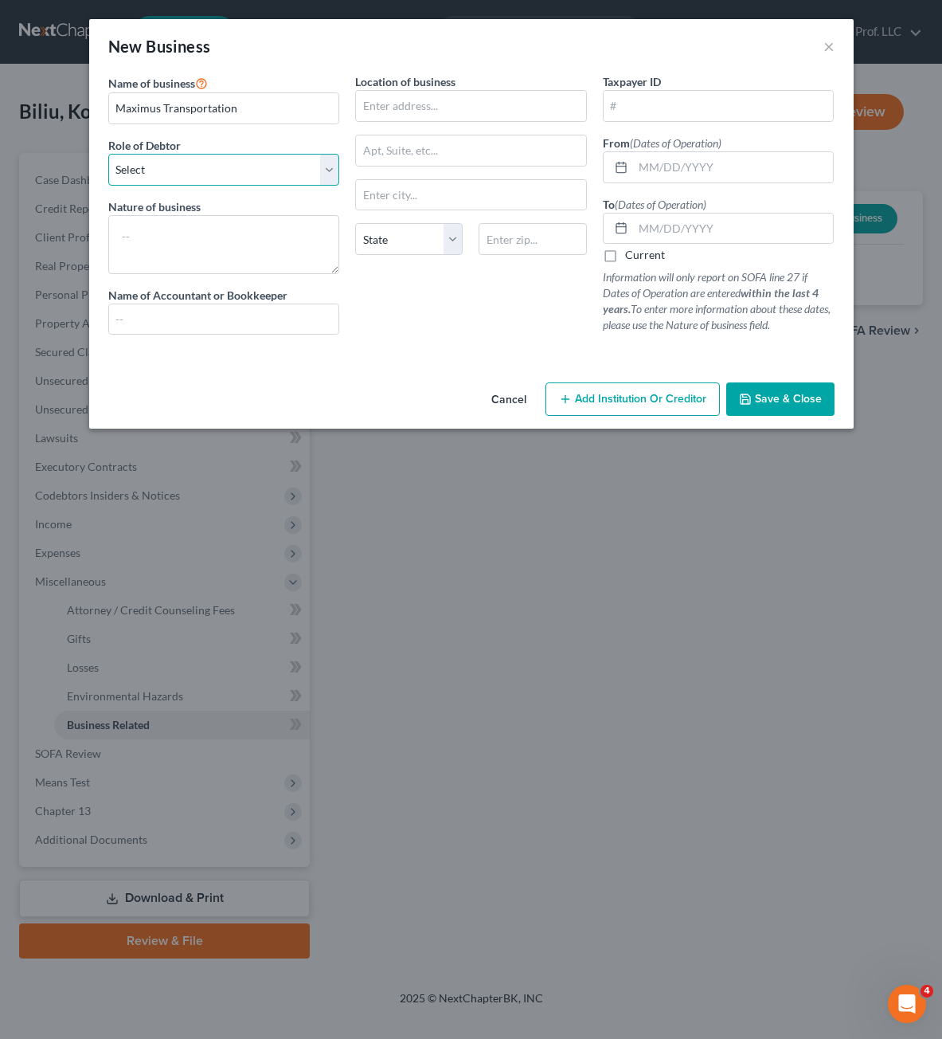
select select "partner"
click at [108, 154] on select "Select A member of a limited liability company (LLC) or limited liability partn…" at bounding box center [224, 170] width 232 height 32
click at [248, 351] on div at bounding box center [471, 353] width 742 height 13
click at [257, 267] on textarea at bounding box center [224, 244] width 232 height 59
type textarea "Trucking"
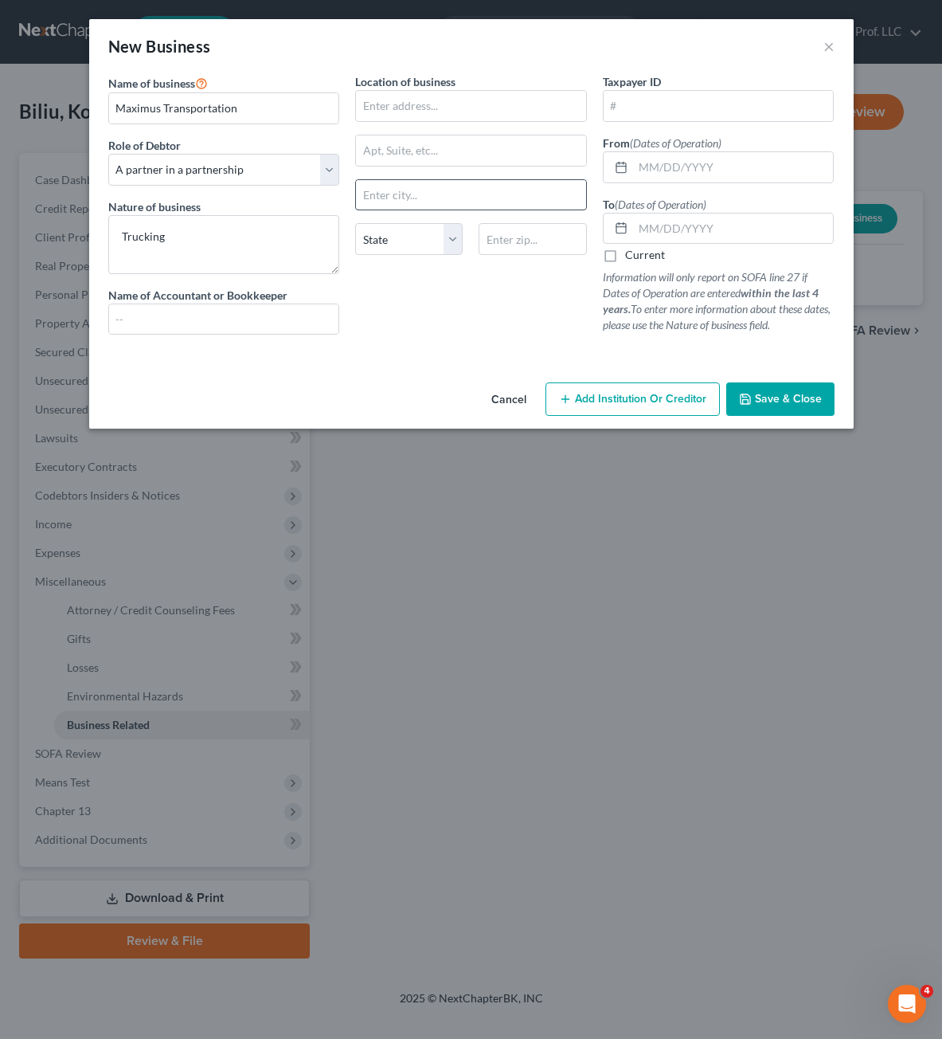
drag, startPoint x: 444, startPoint y: 352, endPoint x: 550, endPoint y: 198, distance: 187.8
click at [445, 350] on div at bounding box center [471, 353] width 742 height 13
drag, startPoint x: 538, startPoint y: 131, endPoint x: 536, endPoint y: 118, distance: 13.6
click at [537, 130] on div "Location of business State [US_STATE][GEOGRAPHIC_DATA] [GEOGRAPHIC_DATA] [GEOGR…" at bounding box center [471, 210] width 248 height 274
click at [536, 118] on input "text" at bounding box center [471, 106] width 230 height 30
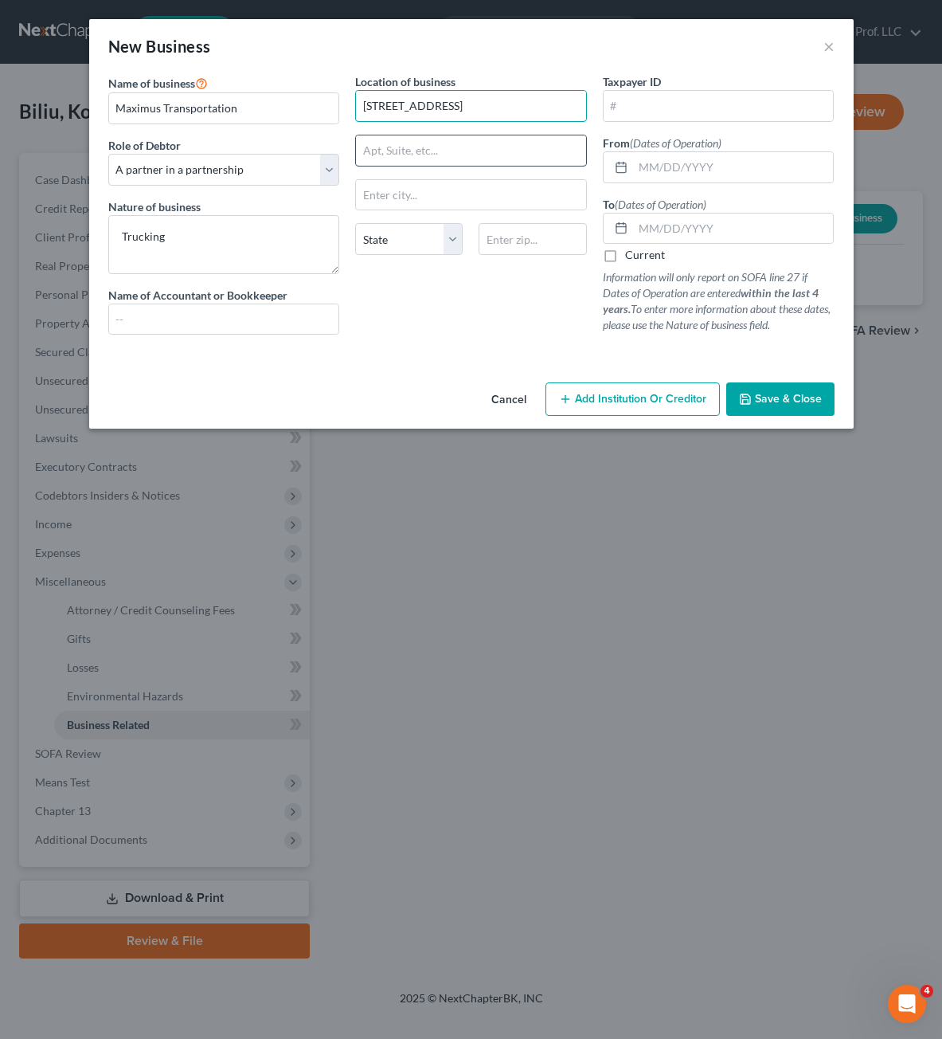
type input "[STREET_ADDRESS]"
type input "[GEOGRAPHIC_DATA]"
select select "43"
type input "57103"
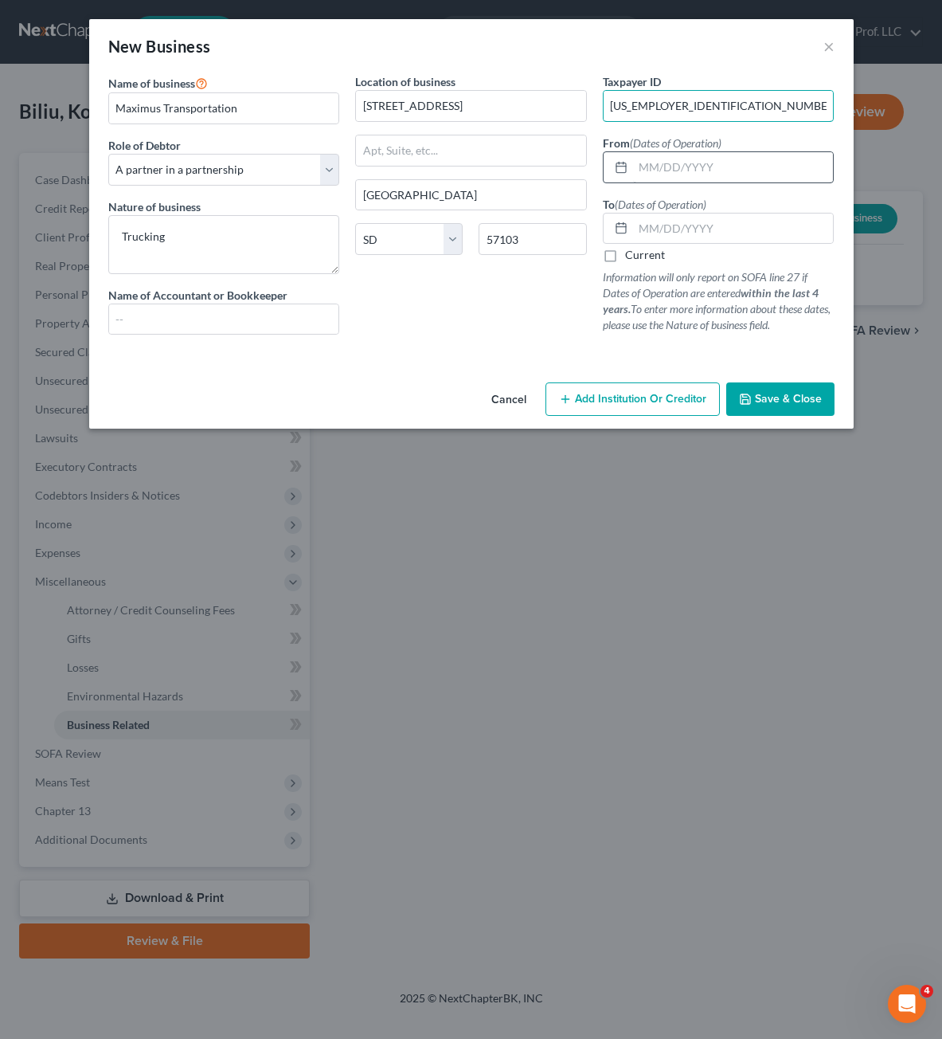
type input "[US_EMPLOYER_IDENTIFICATION_NUMBER]"
click at [638, 163] on input "text" at bounding box center [733, 167] width 201 height 30
type input "[DATE]"
drag, startPoint x: 695, startPoint y: 248, endPoint x: 698, endPoint y: 229, distance: 20.2
click at [696, 247] on div "Current" at bounding box center [719, 255] width 232 height 16
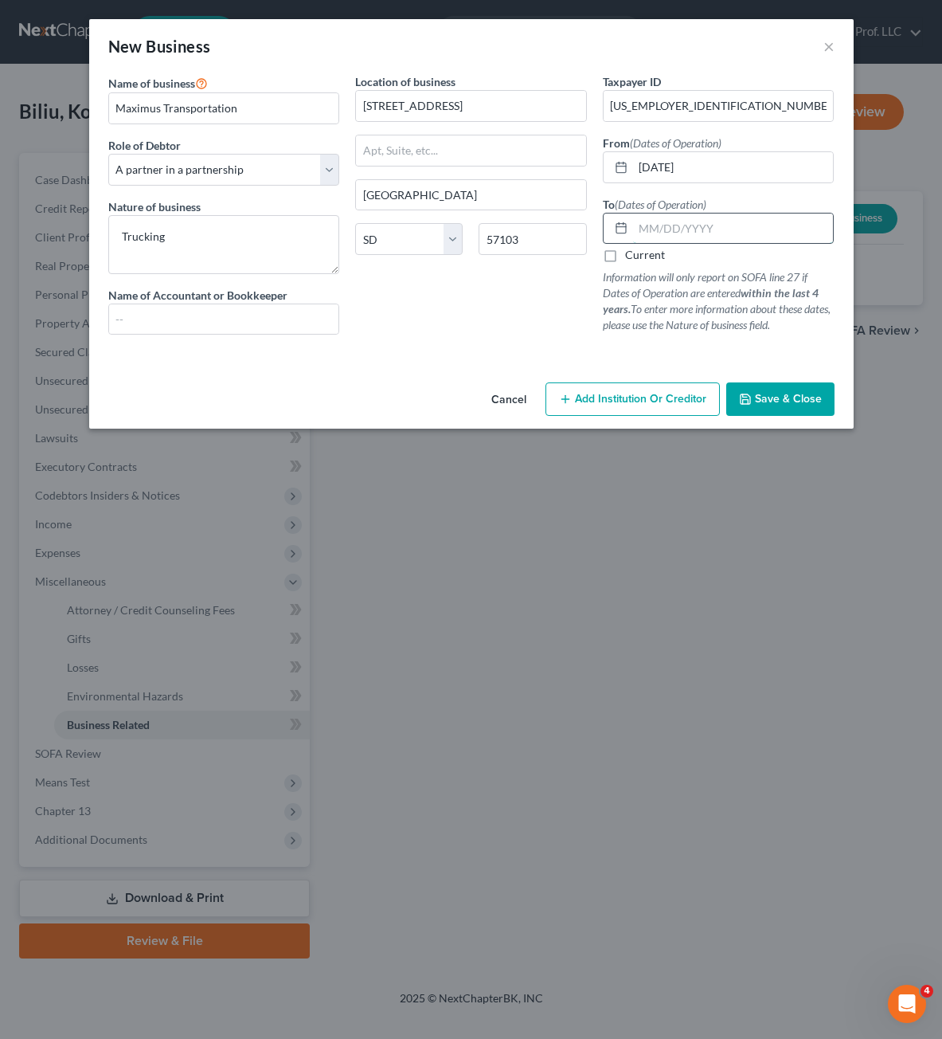
click at [701, 222] on input "text" at bounding box center [733, 228] width 201 height 30
click at [626, 253] on label "Current" at bounding box center [645, 255] width 40 height 16
click at [632, 253] on input "Current" at bounding box center [637, 252] width 10 height 10
checkbox input "true"
click at [698, 336] on div "Taxpayer ID [US_EMPLOYER_IDENTIFICATION_NUMBER] From (Dates of Operation) [DATE…" at bounding box center [719, 210] width 248 height 274
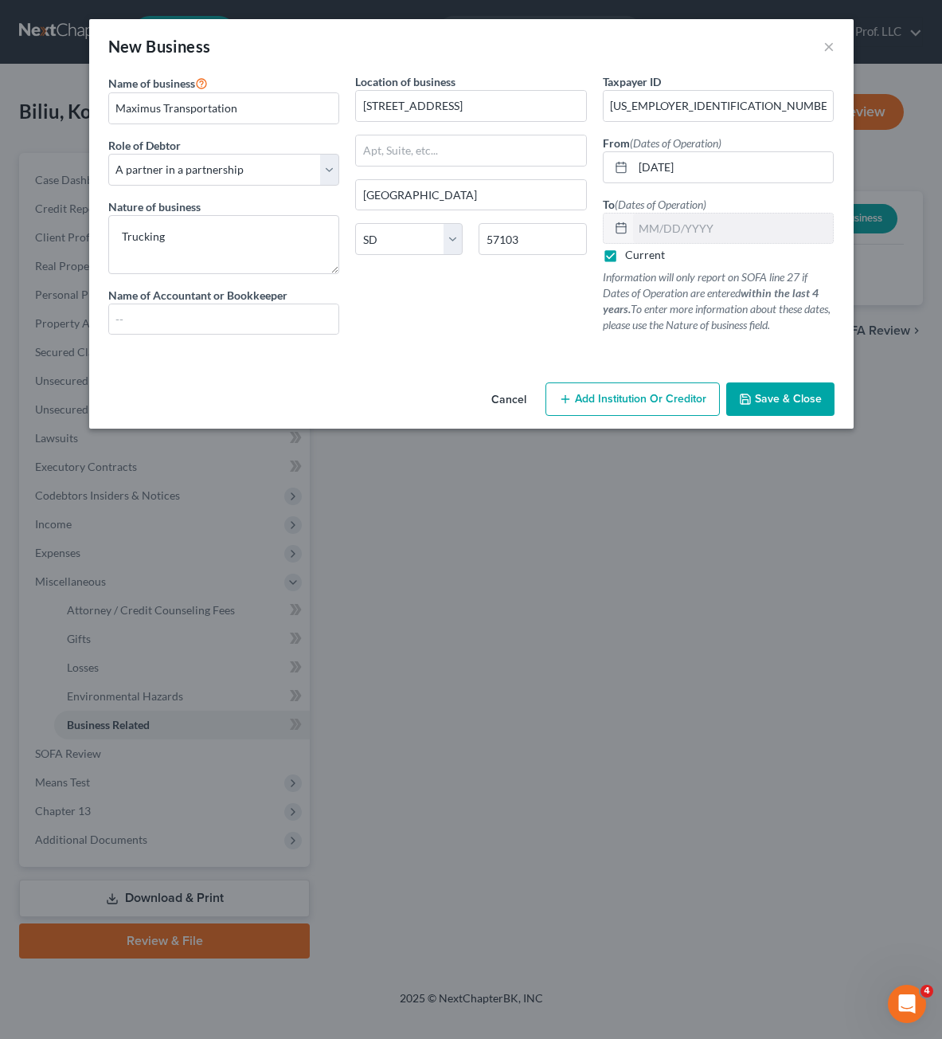
click at [769, 401] on span "Save & Close" at bounding box center [788, 399] width 67 height 14
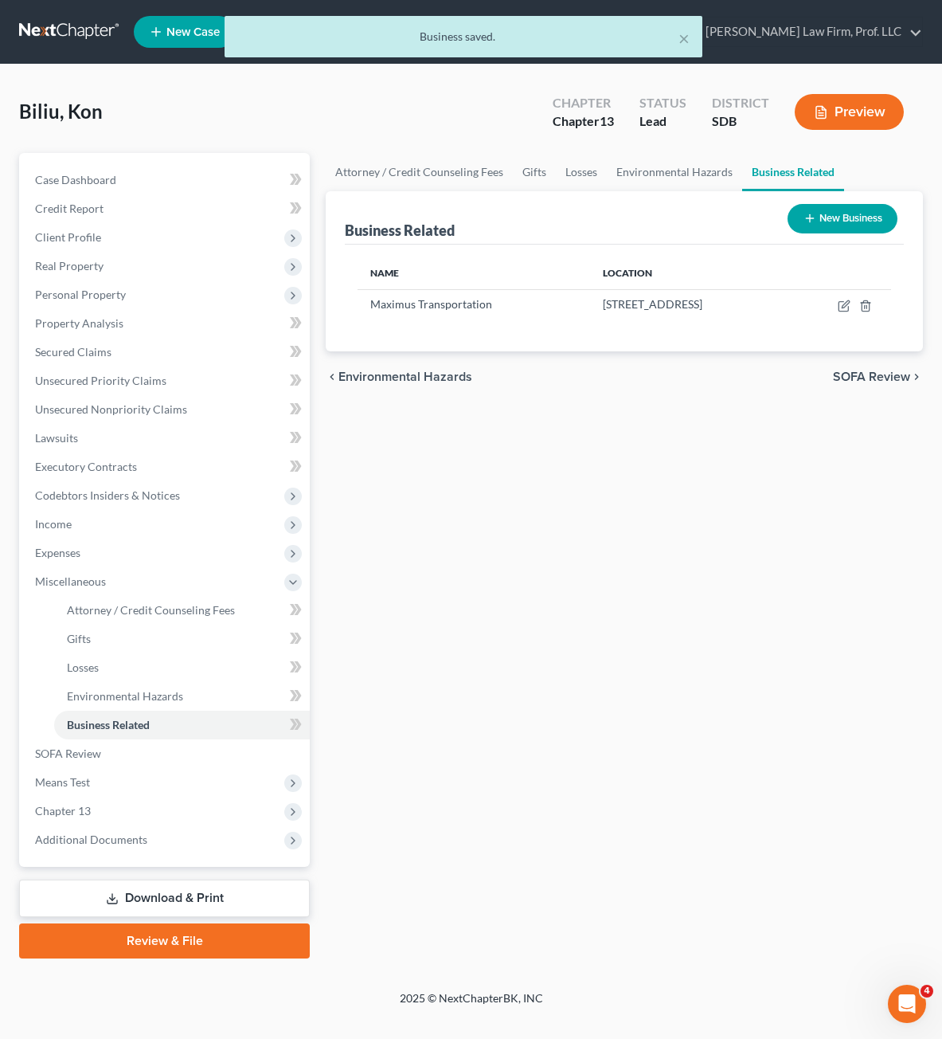
click at [787, 528] on div "Attorney / Credit Counseling Fees Gifts Losses Environmental Hazards Business R…" at bounding box center [624, 555] width 613 height 805
click at [128, 768] on span "Means Test" at bounding box center [166, 782] width 288 height 29
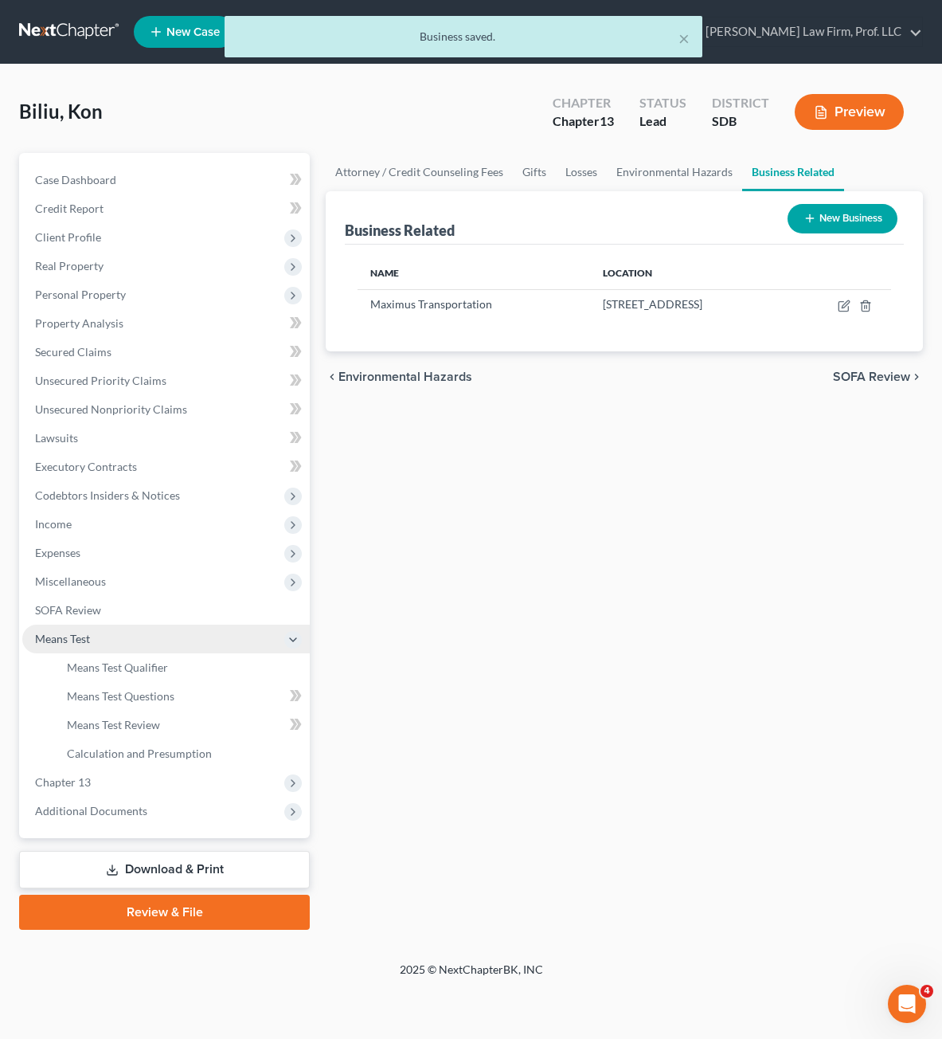
click at [165, 626] on span "Means Test" at bounding box center [166, 638] width 288 height 29
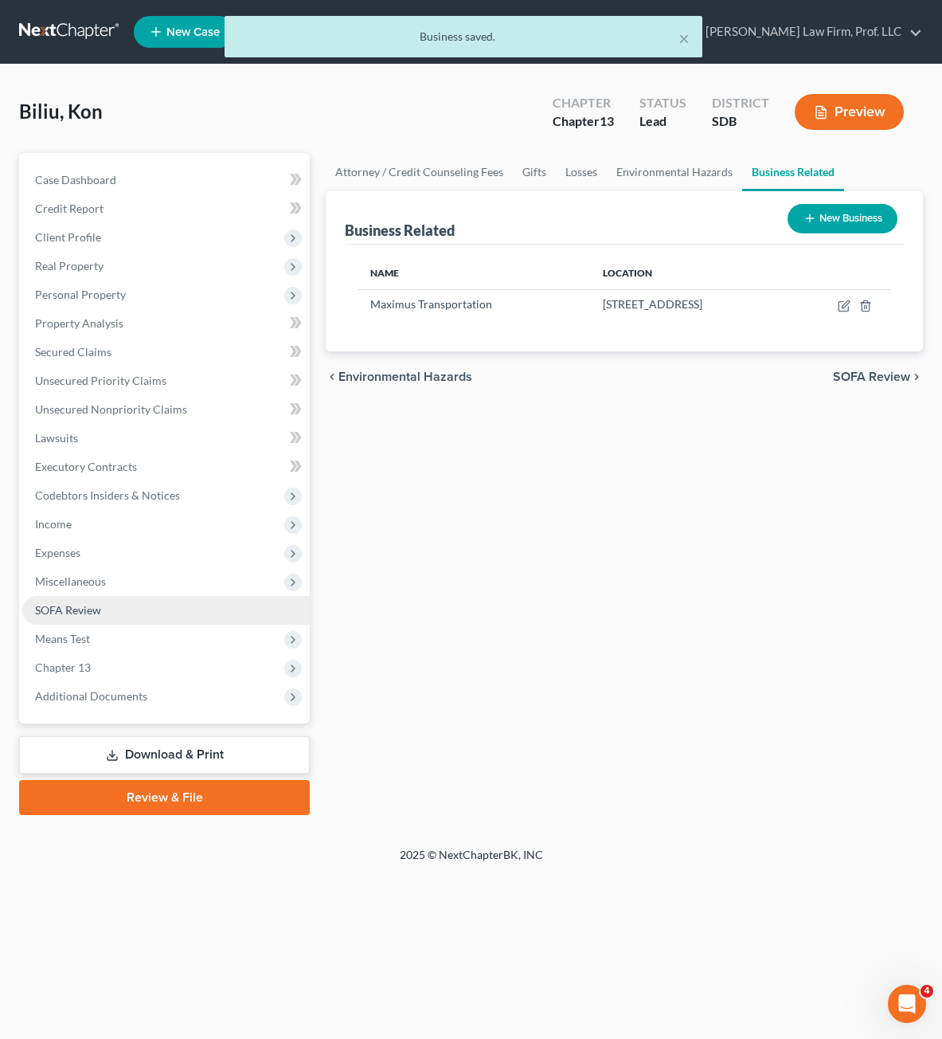
click at [164, 617] on link "SOFA Review" at bounding box center [166, 610] width 288 height 29
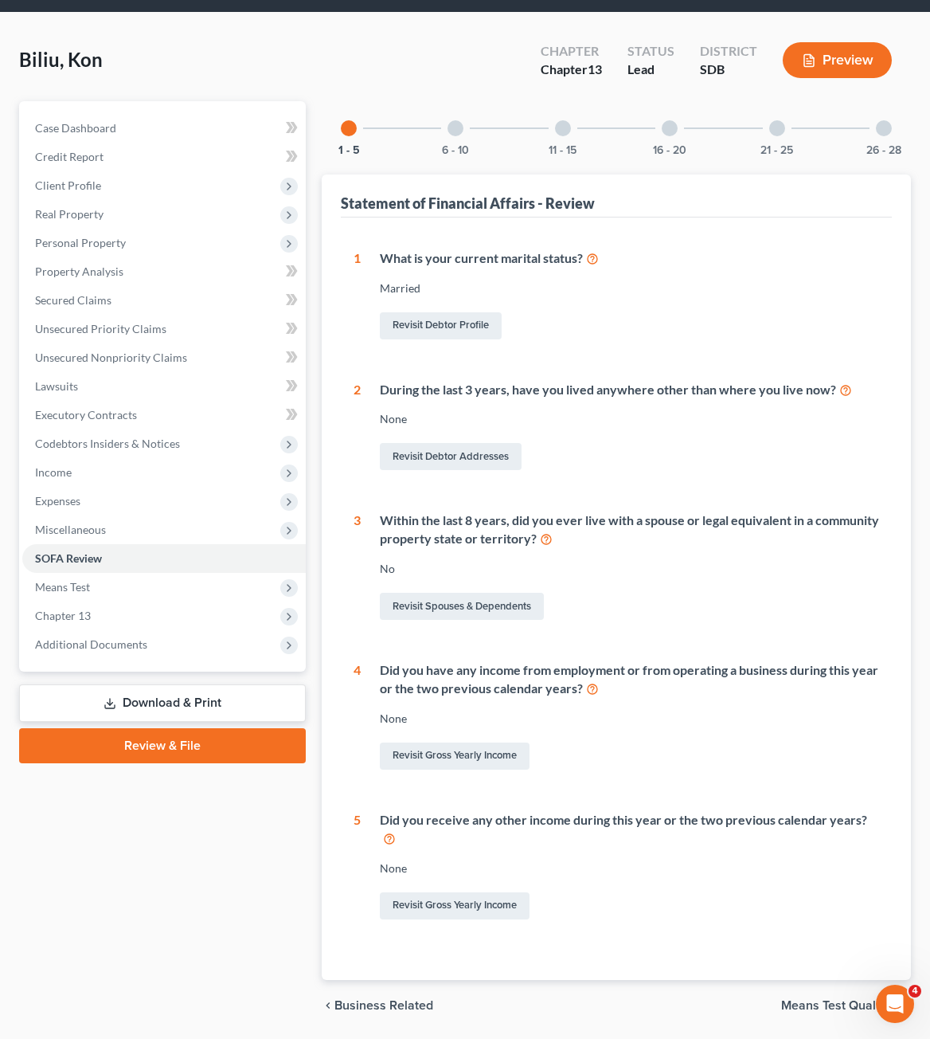
scroll to position [86, 0]
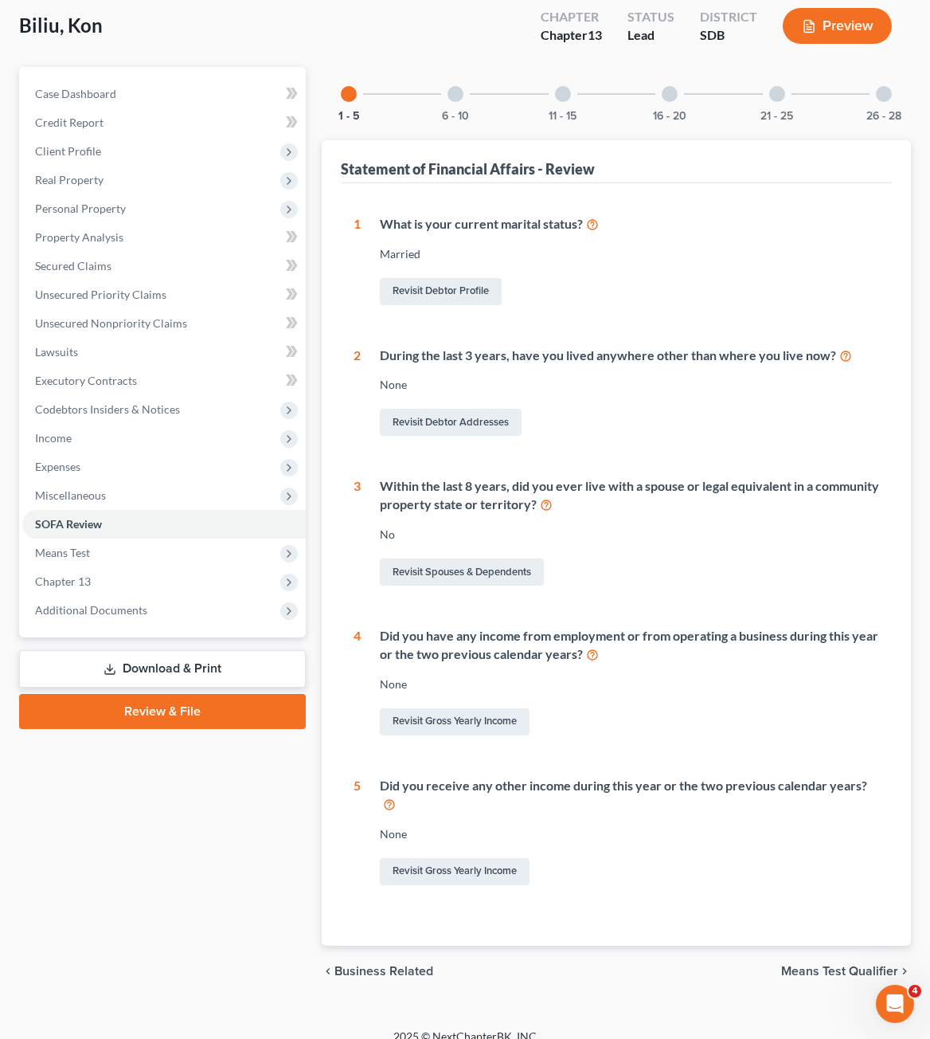
click at [645, 418] on div "Revisit Debtor Addresses" at bounding box center [629, 421] width 499 height 33
click at [71, 499] on span "Miscellaneous" at bounding box center [70, 495] width 71 height 14
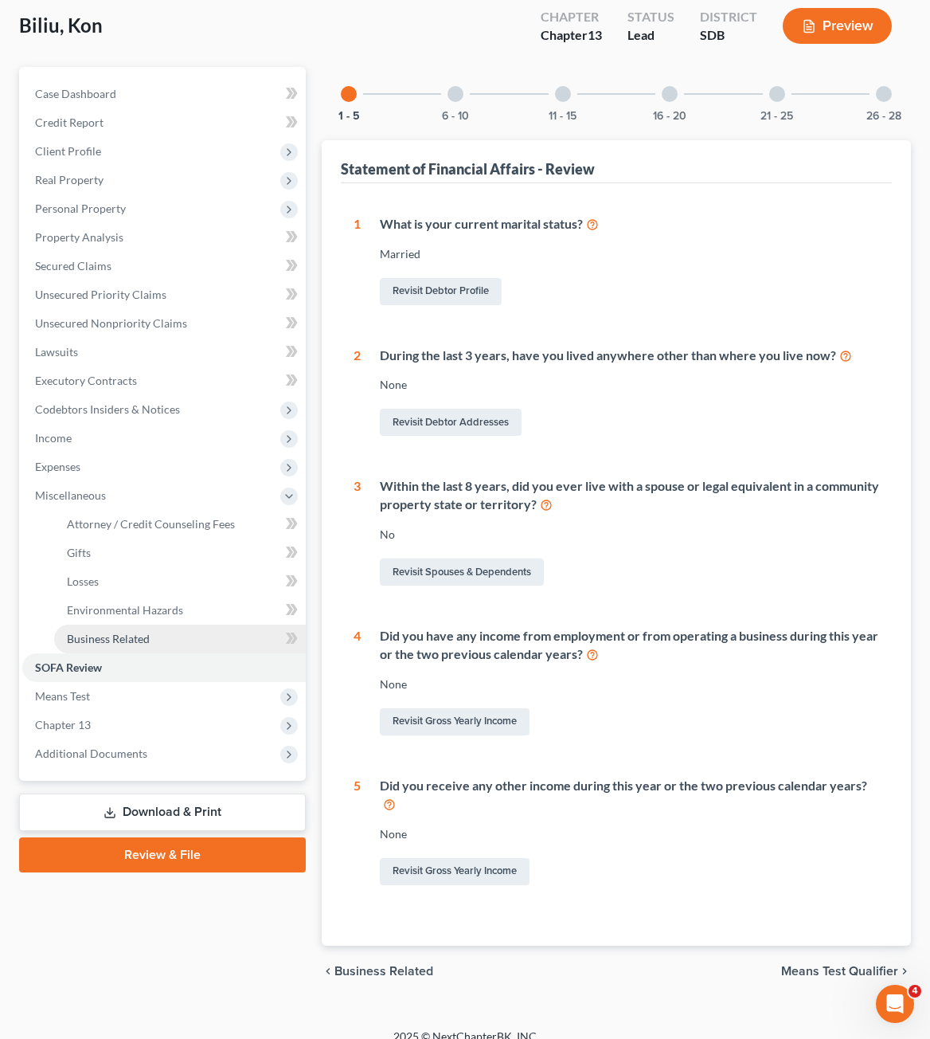
click at [143, 629] on link "Business Related" at bounding box center [180, 638] width 252 height 29
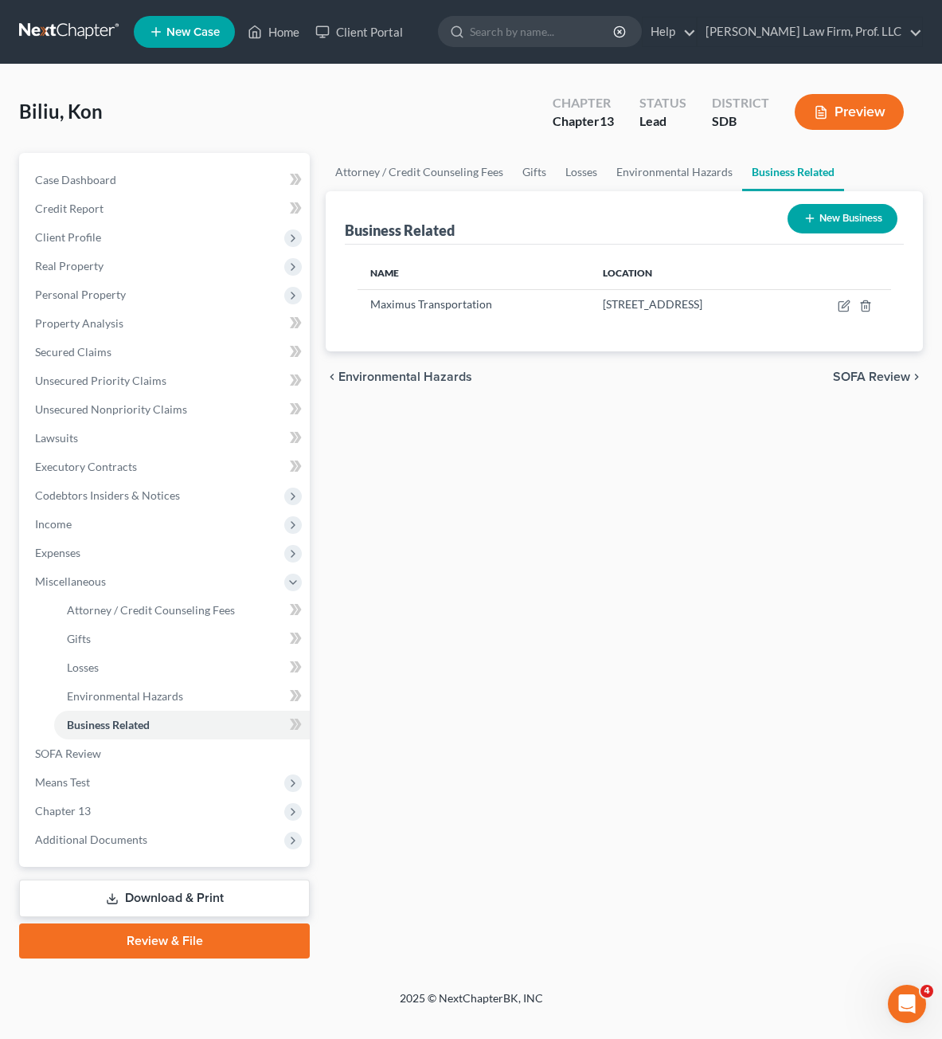
drag, startPoint x: 895, startPoint y: 436, endPoint x: 810, endPoint y: 369, distance: 108.8
click at [888, 432] on div "Attorney / Credit Counseling Fees Gifts Losses Environmental Hazards Business R…" at bounding box center [624, 555] width 613 height 805
click at [841, 303] on icon "button" at bounding box center [844, 305] width 13 height 13
select select "partner"
select select "43"
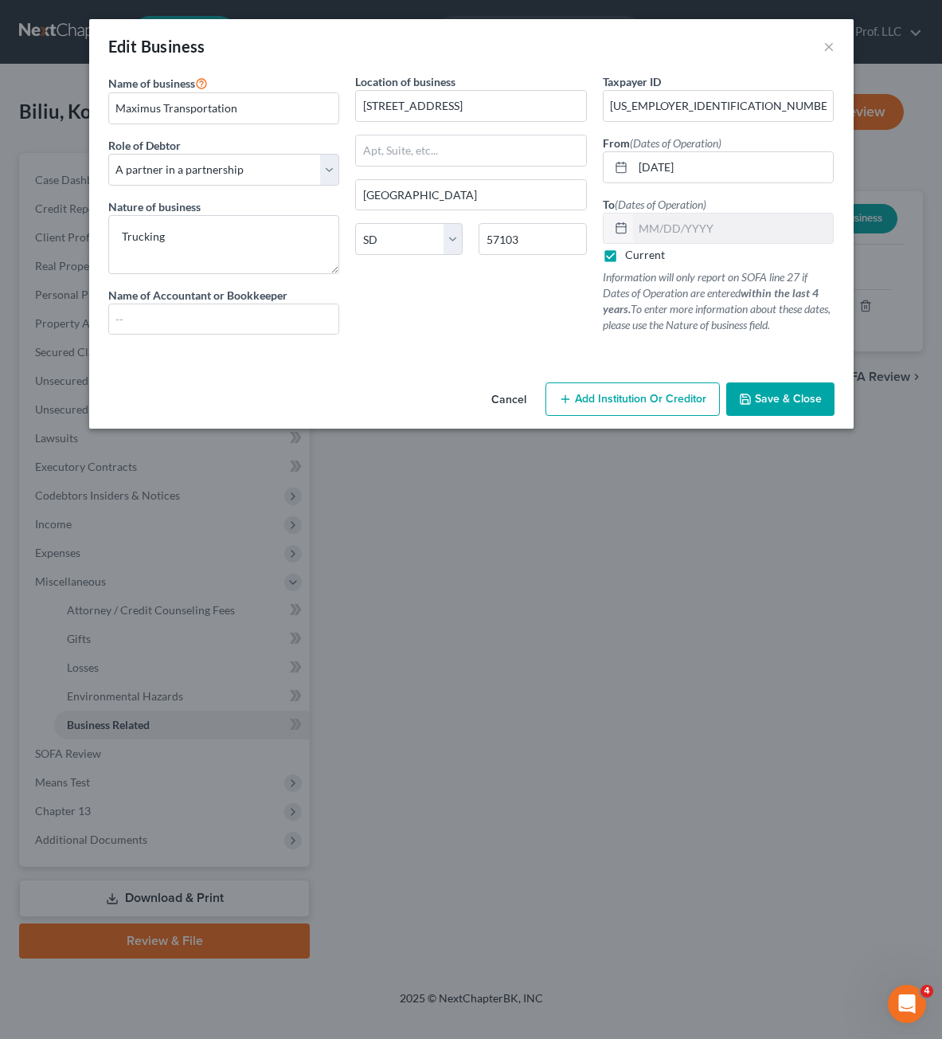
click at [442, 329] on div "Location of business [STREET_ADDRESS] [GEOGRAPHIC_DATA] [US_STATE] AK AR AZ CA …" at bounding box center [471, 210] width 248 height 274
drag, startPoint x: 415, startPoint y: 371, endPoint x: 350, endPoint y: 343, distance: 71.0
click at [413, 370] on div "Name of business * Maximus Transportation Role of Debtor * Select A member of a…" at bounding box center [471, 224] width 765 height 303
click at [272, 327] on input "text" at bounding box center [224, 319] width 230 height 30
click at [179, 244] on textarea "Trucking" at bounding box center [224, 244] width 232 height 59
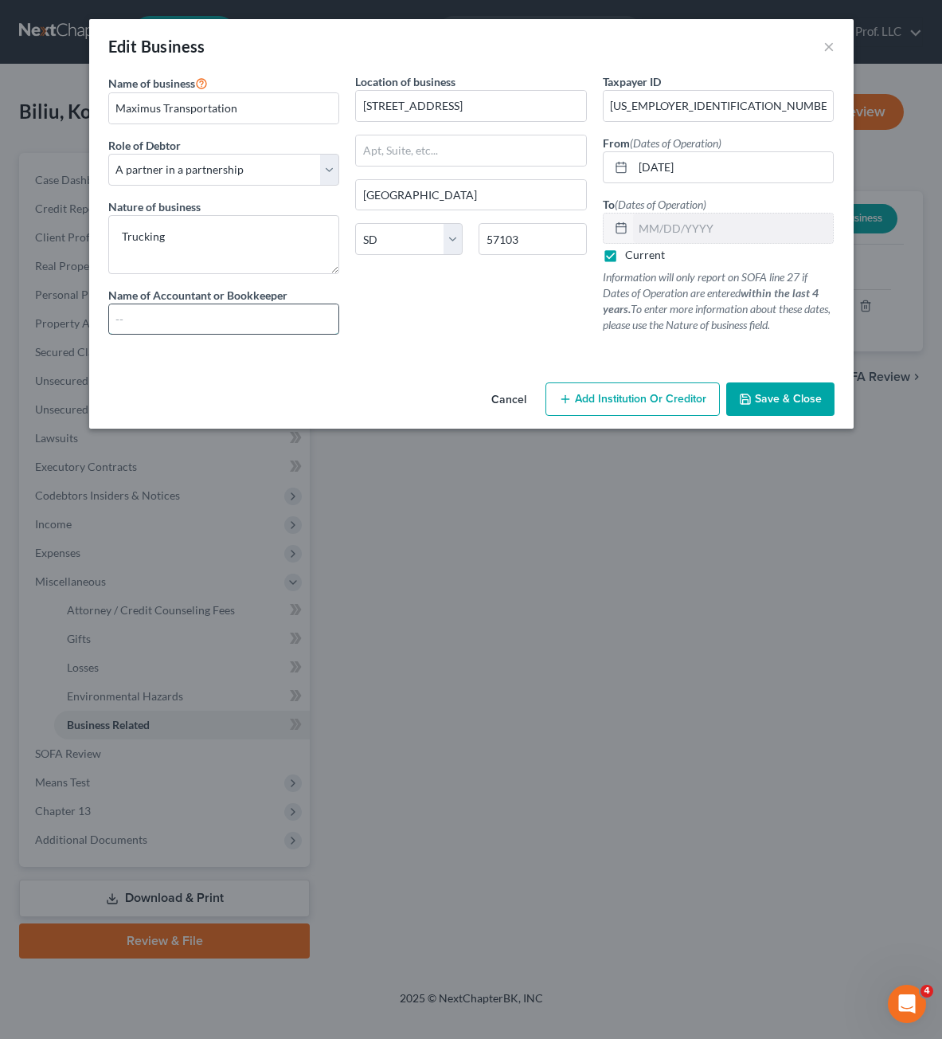
click at [211, 320] on input "text" at bounding box center [224, 319] width 230 height 30
type input "Capital Tax & Consulting"
click at [437, 351] on div at bounding box center [471, 353] width 742 height 13
drag, startPoint x: 779, startPoint y: 400, endPoint x: 681, endPoint y: 289, distance: 147.8
click at [715, 299] on div "Edit Business × Name of business * Maximus Transportation Role of Debtor * Sele…" at bounding box center [471, 223] width 765 height 409
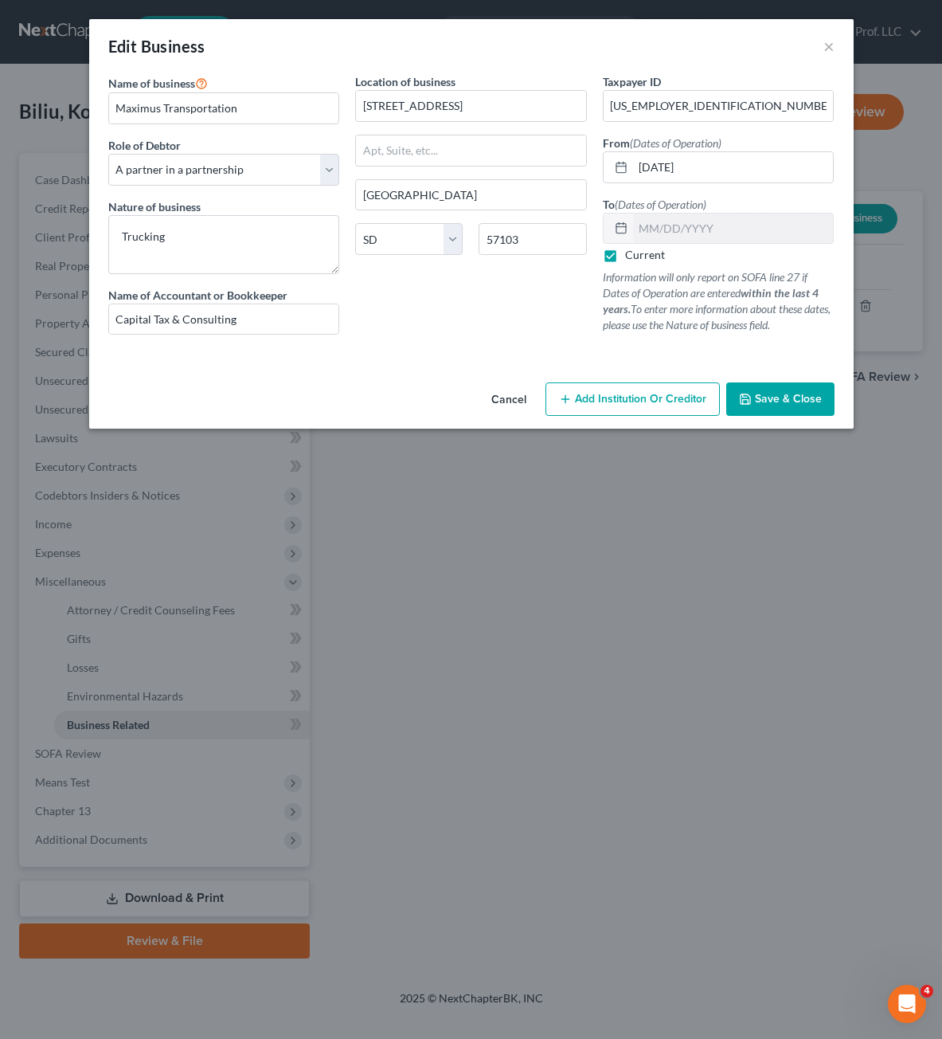
click at [628, 257] on label "Current" at bounding box center [645, 255] width 40 height 16
click at [632, 257] on input "Current" at bounding box center [637, 252] width 10 height 10
checkbox input "false"
click at [711, 227] on input "text" at bounding box center [733, 228] width 201 height 30
click at [765, 391] on button "Save & Close" at bounding box center [780, 398] width 108 height 33
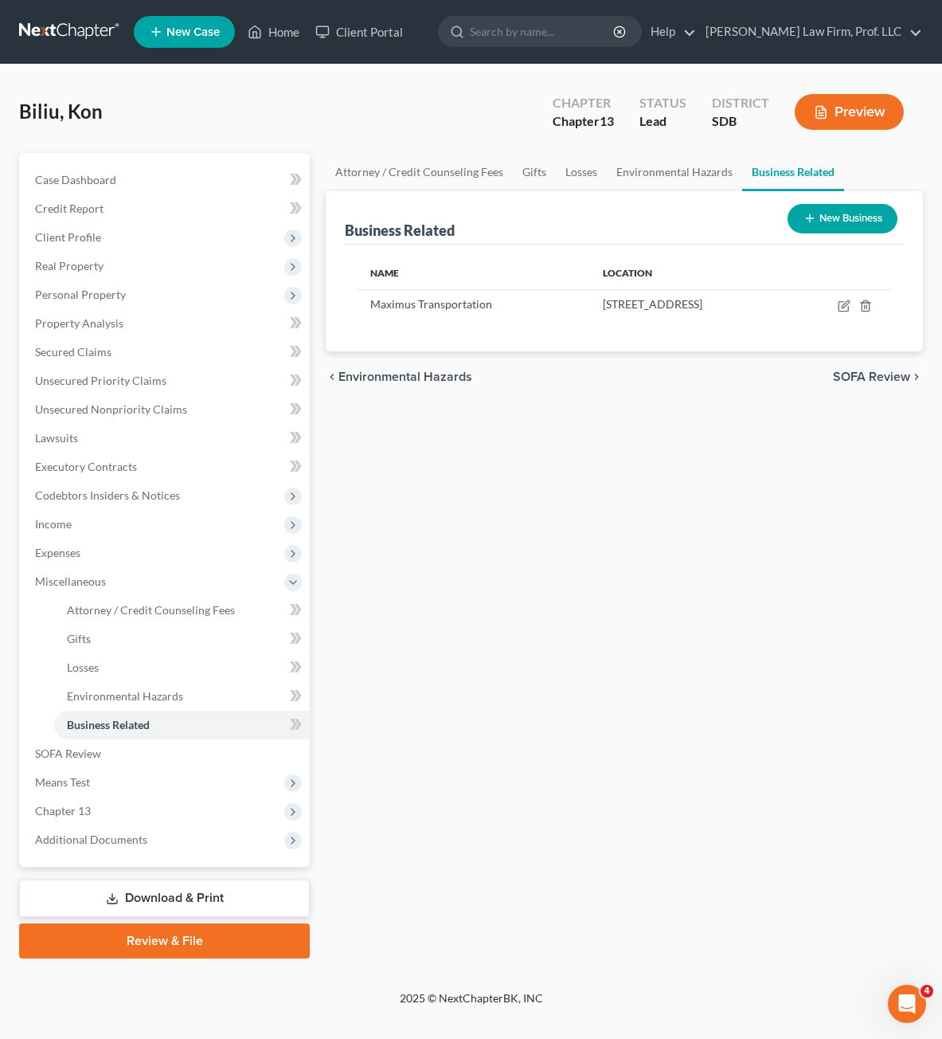
click at [608, 618] on div "Attorney / Credit Counseling Fees Gifts Losses Environmental Hazards Business R…" at bounding box center [624, 555] width 613 height 805
click at [710, 537] on div "Attorney / Credit Counseling Fees Gifts Losses Environmental Hazards Business R…" at bounding box center [624, 555] width 613 height 805
click at [51, 230] on span "Client Profile" at bounding box center [68, 237] width 66 height 14
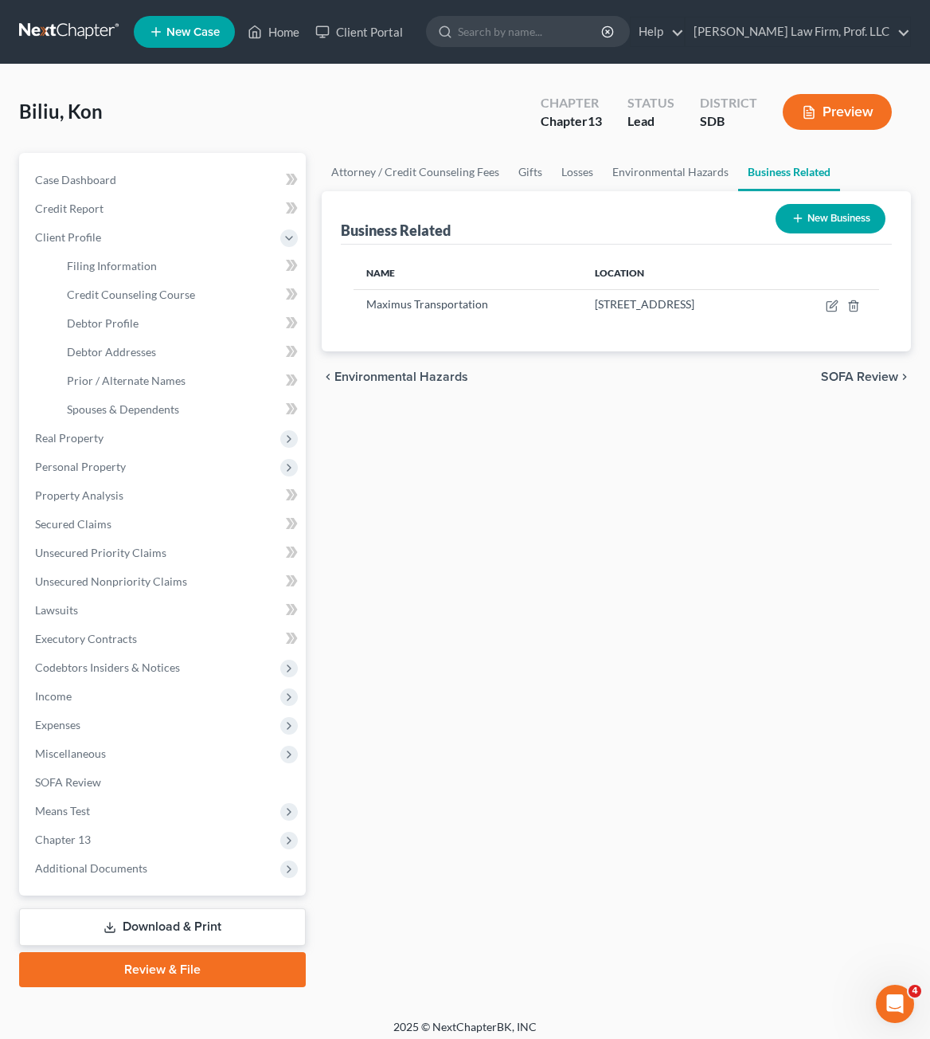
drag, startPoint x: 637, startPoint y: 516, endPoint x: 459, endPoint y: 346, distance: 246.7
click at [637, 516] on div "Attorney / Credit Counseling Fees Gifts Losses Environmental Hazards Business R…" at bounding box center [616, 570] width 605 height 834
click at [104, 276] on link "Filing Information" at bounding box center [180, 266] width 252 height 29
select select "0"
select select "3"
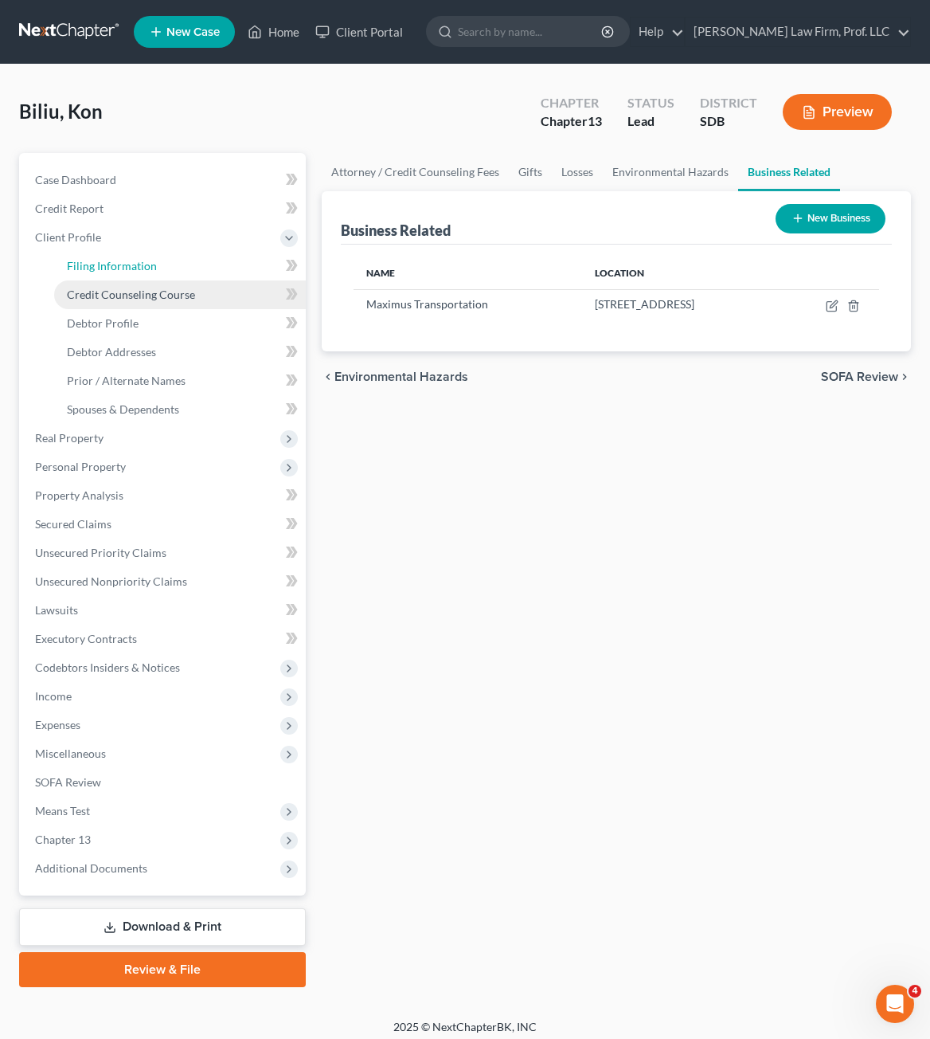
select select "0"
select select "3"
select select "73"
select select "0"
select select "43"
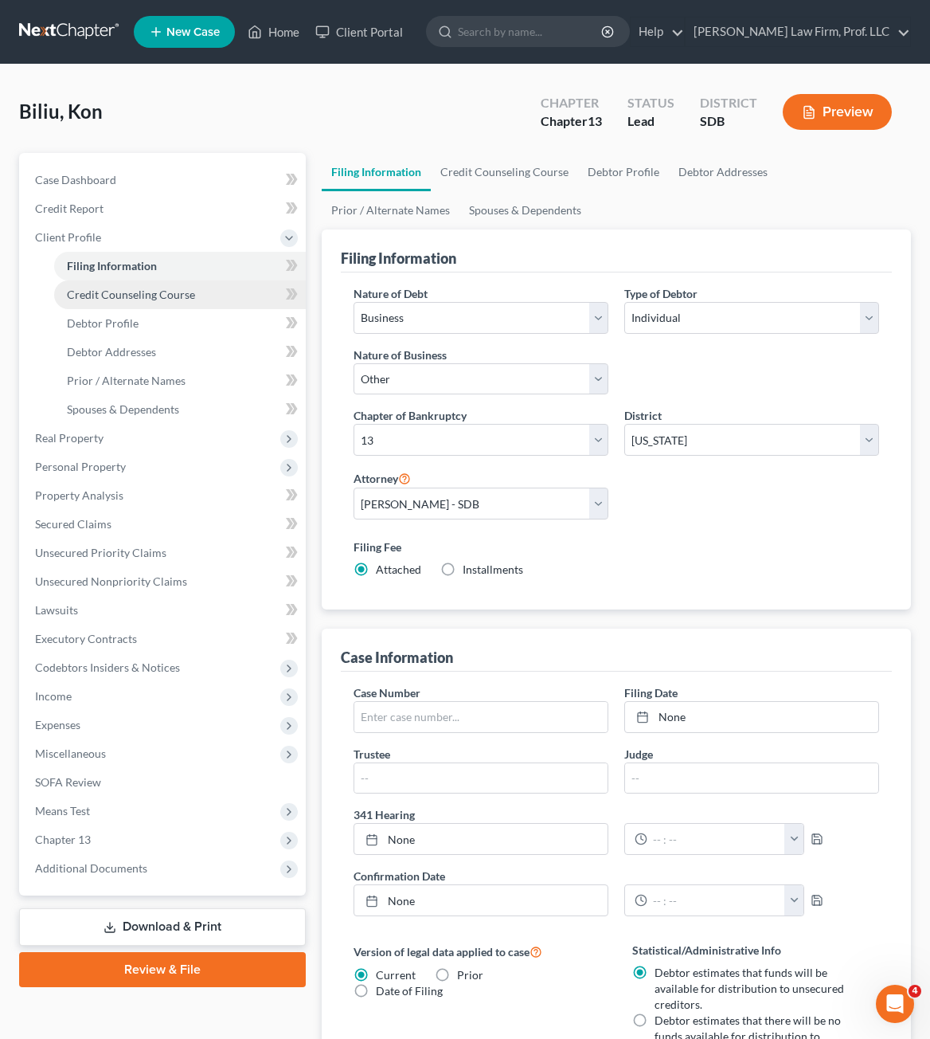
click at [123, 300] on span "Credit Counseling Course" at bounding box center [131, 295] width 128 height 14
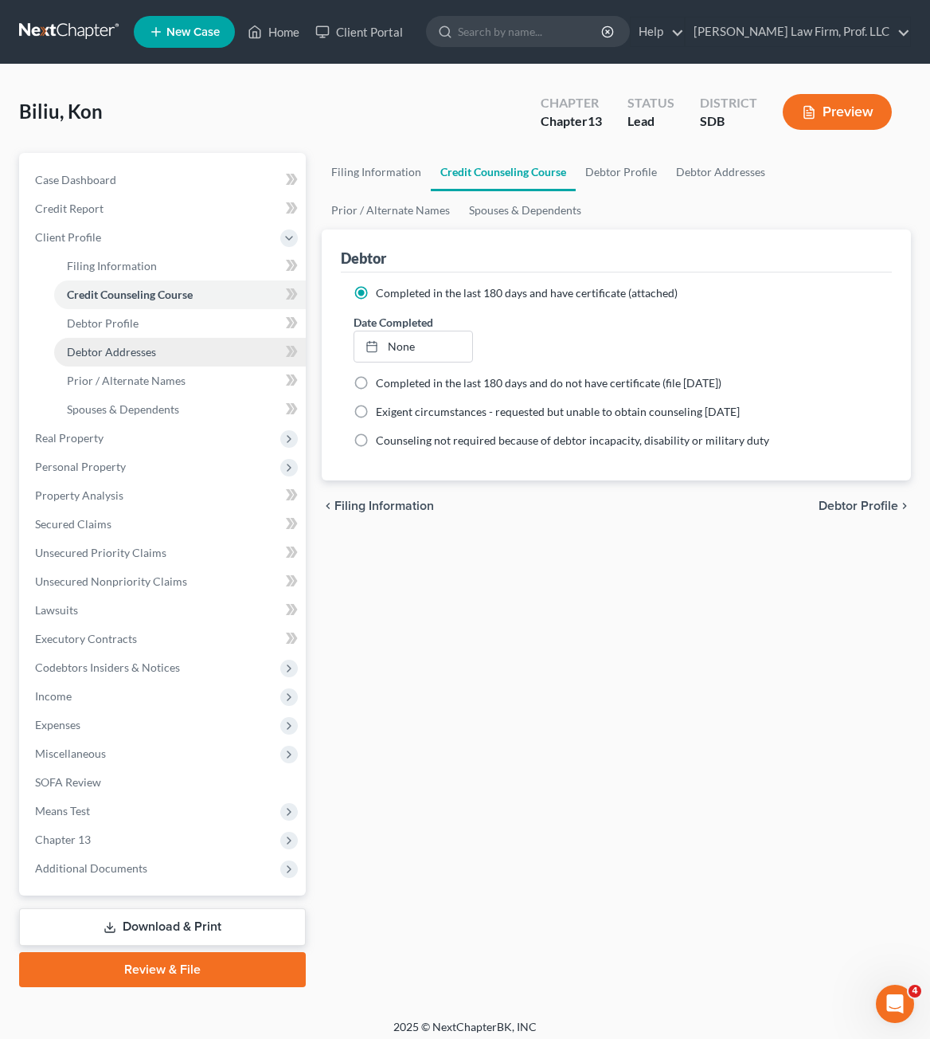
click at [124, 343] on link "Debtor Addresses" at bounding box center [180, 352] width 252 height 29
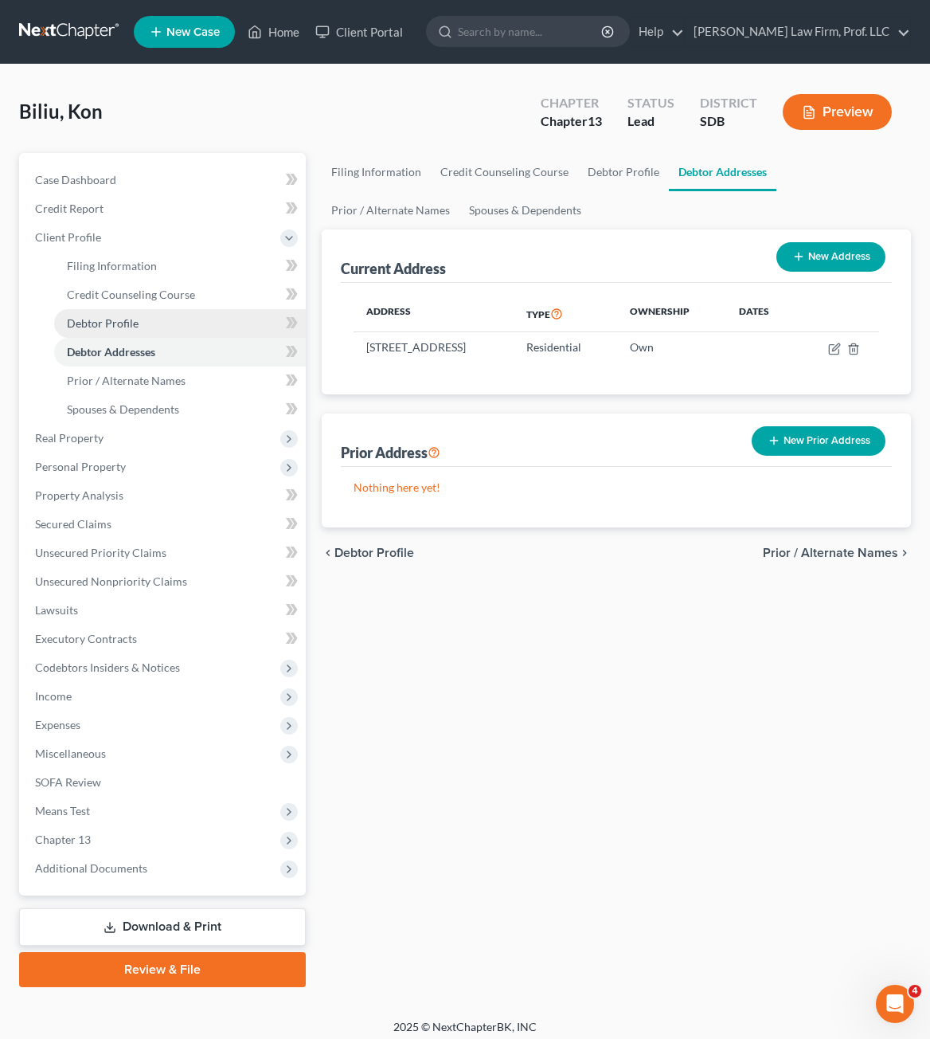
click at [125, 320] on span "Debtor Profile" at bounding box center [103, 323] width 72 height 14
select select "1"
select select "3"
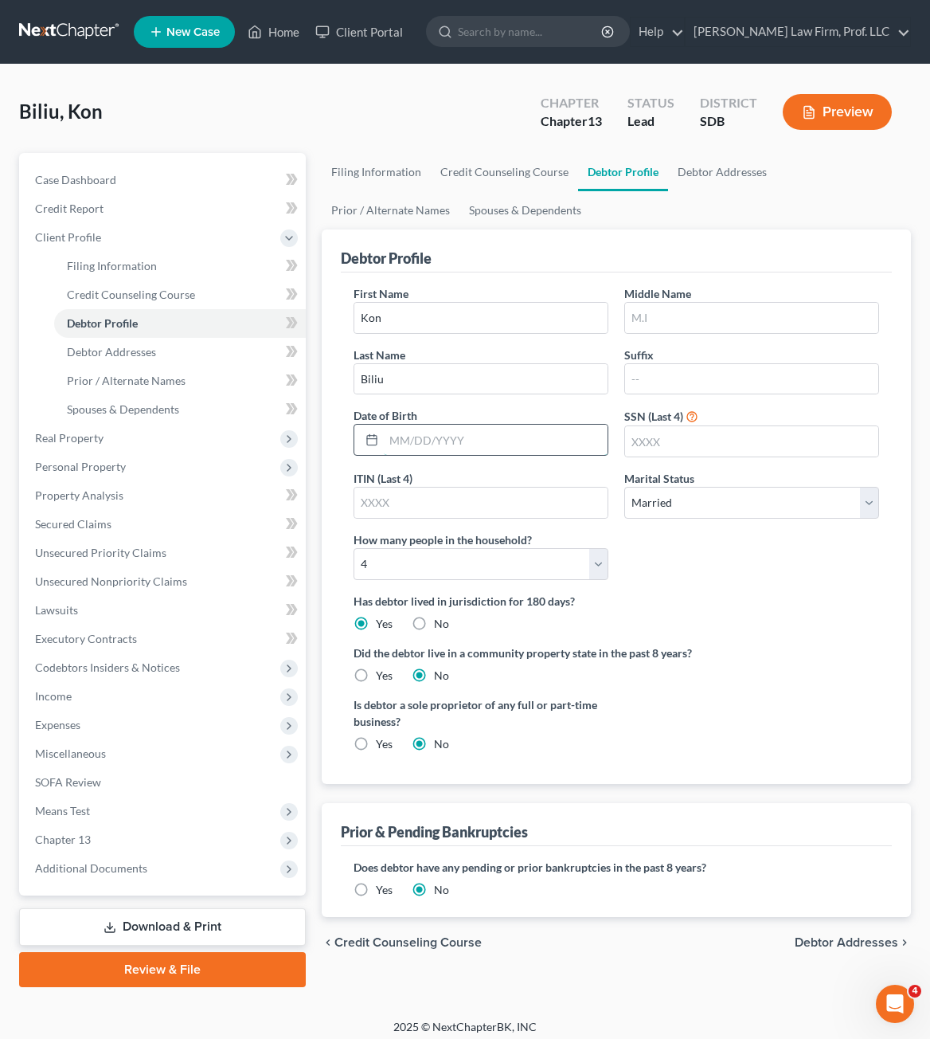
click at [427, 441] on input "text" at bounding box center [496, 439] width 224 height 30
type input "1865"
drag, startPoint x: 804, startPoint y: 598, endPoint x: 808, endPoint y: 591, distance: 8.2
click at [805, 598] on label "Has debtor lived in jurisdiction for 180 days?" at bounding box center [617, 601] width 526 height 17
drag, startPoint x: 733, startPoint y: 645, endPoint x: 712, endPoint y: 645, distance: 21.5
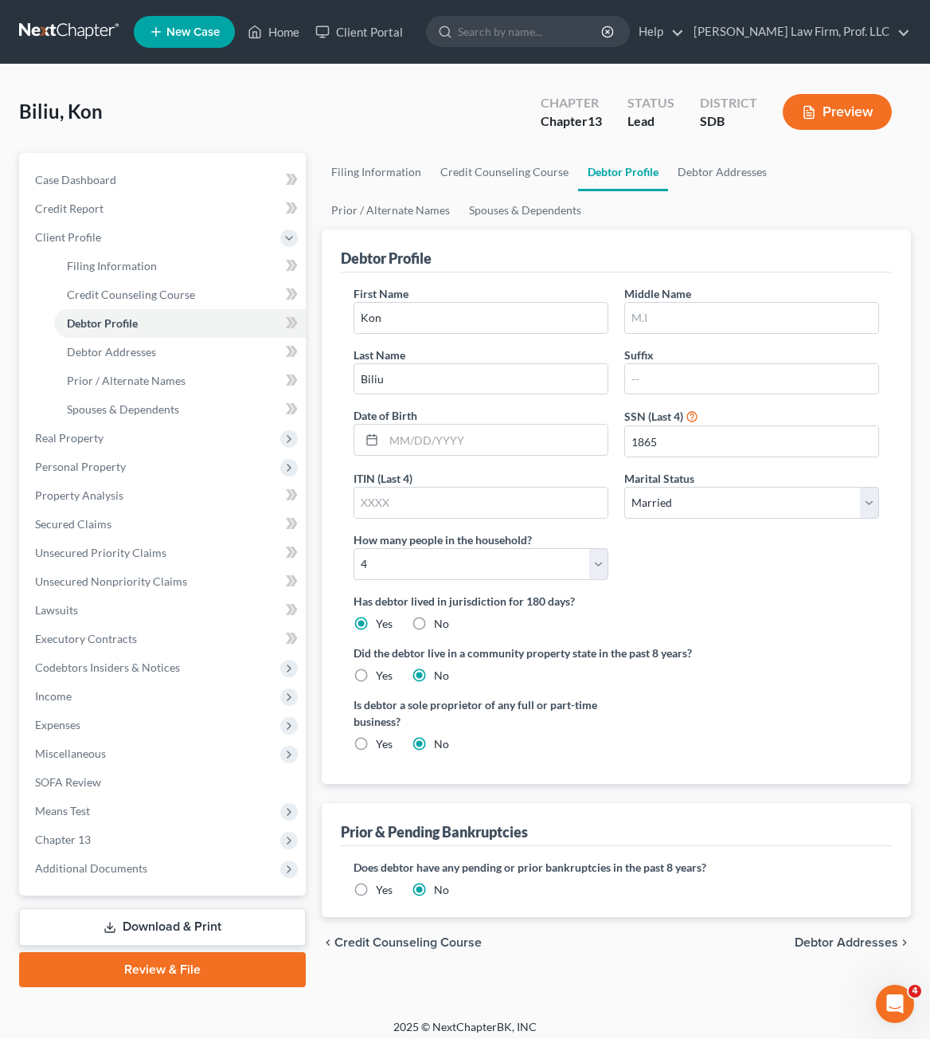
click at [735, 645] on label "Did the debtor live in a community property state in the past 8 years?" at bounding box center [617, 652] width 526 height 17
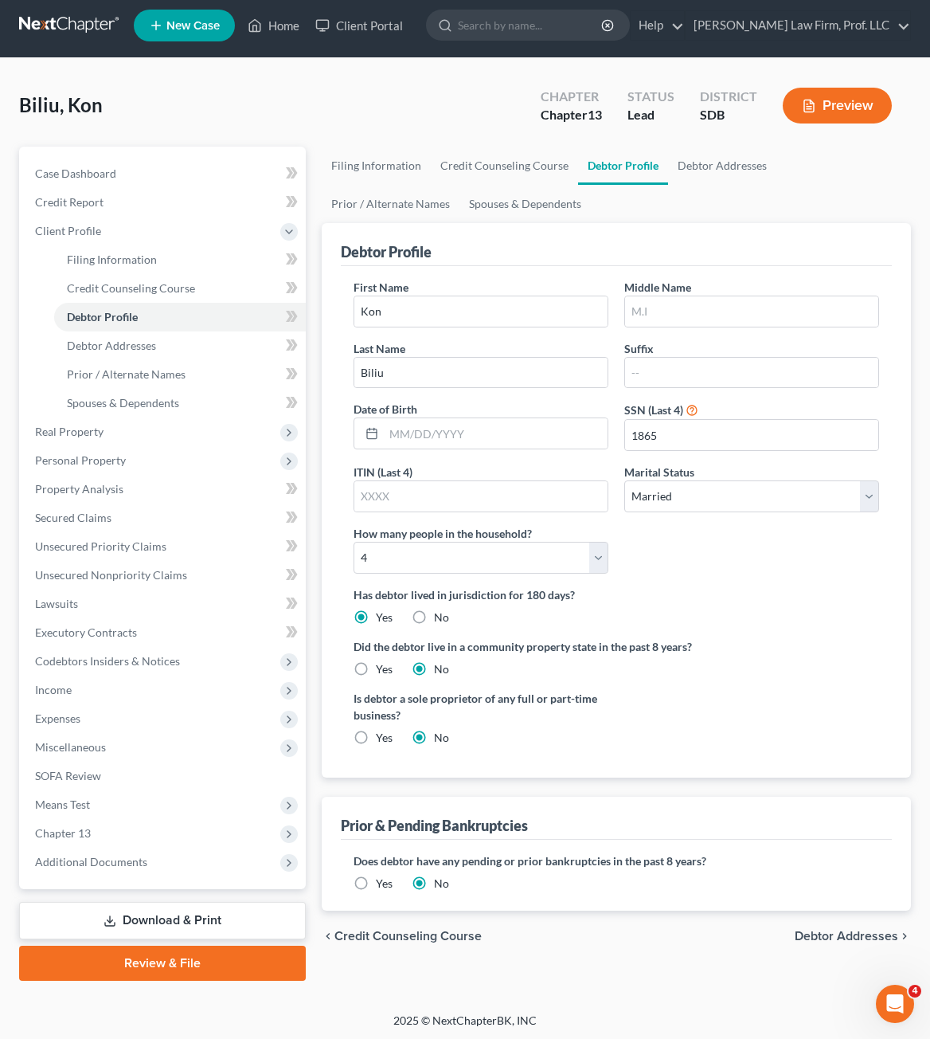
scroll to position [9, 0]
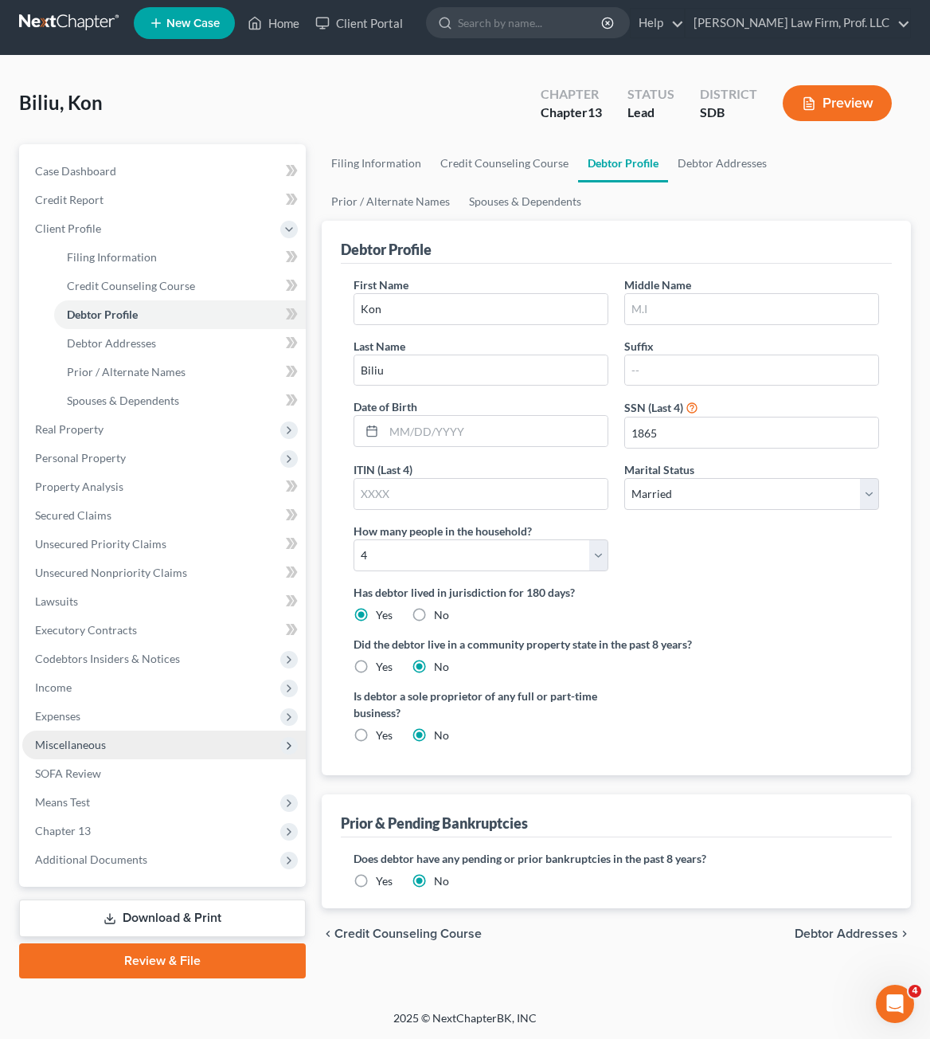
click at [70, 744] on span "Miscellaneous" at bounding box center [70, 744] width 71 height 14
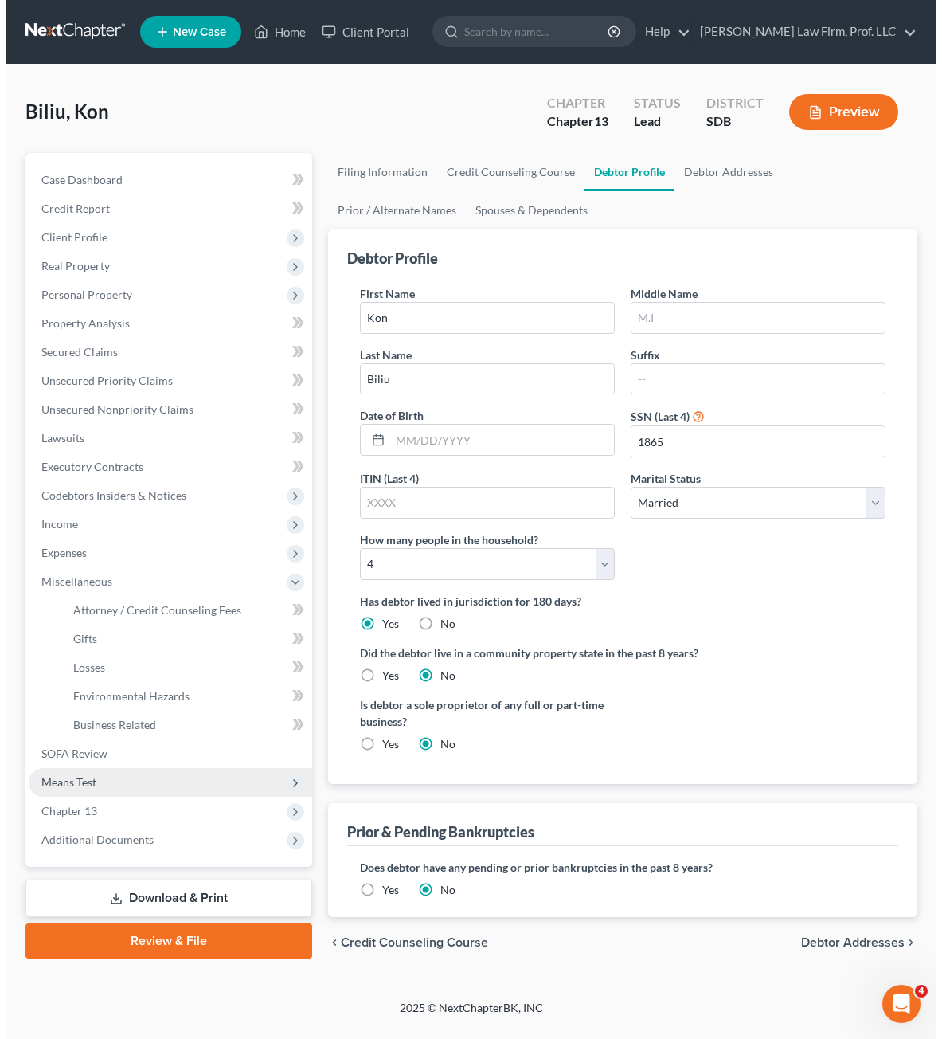
scroll to position [0, 0]
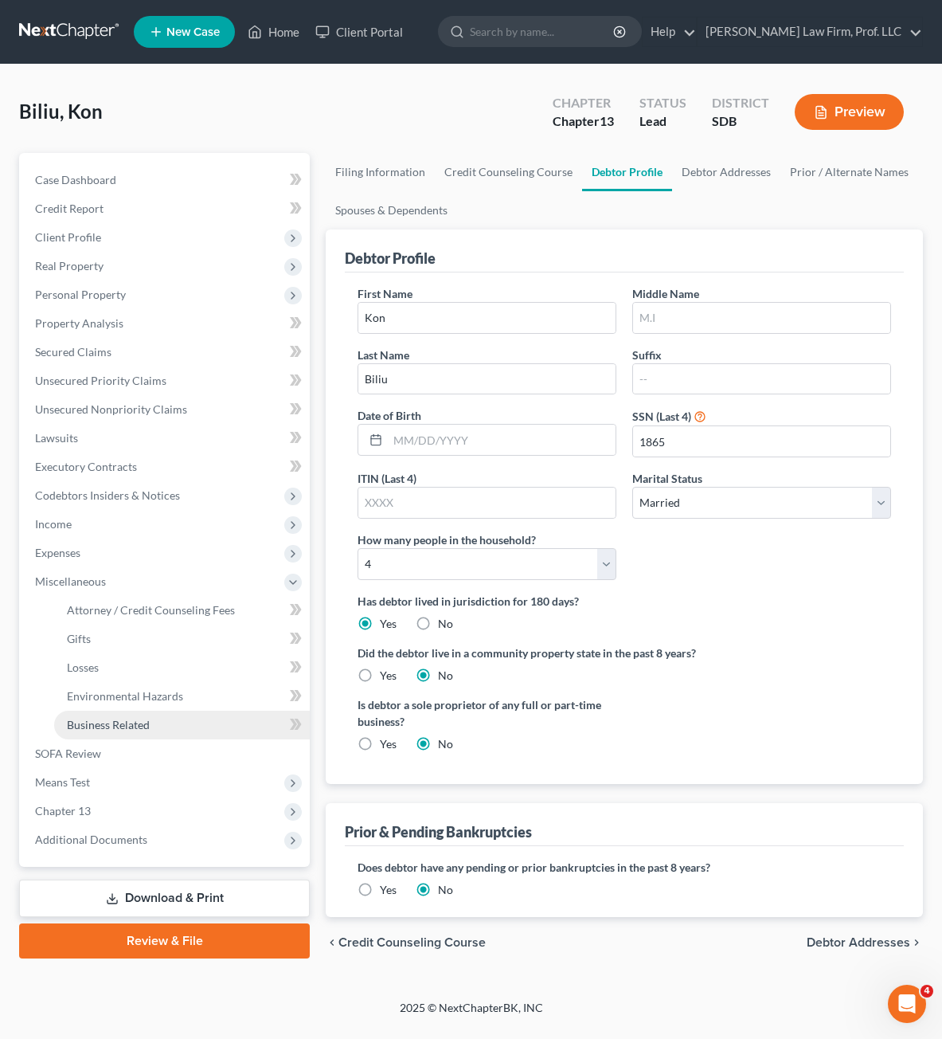
click at [123, 722] on span "Business Related" at bounding box center [108, 725] width 83 height 14
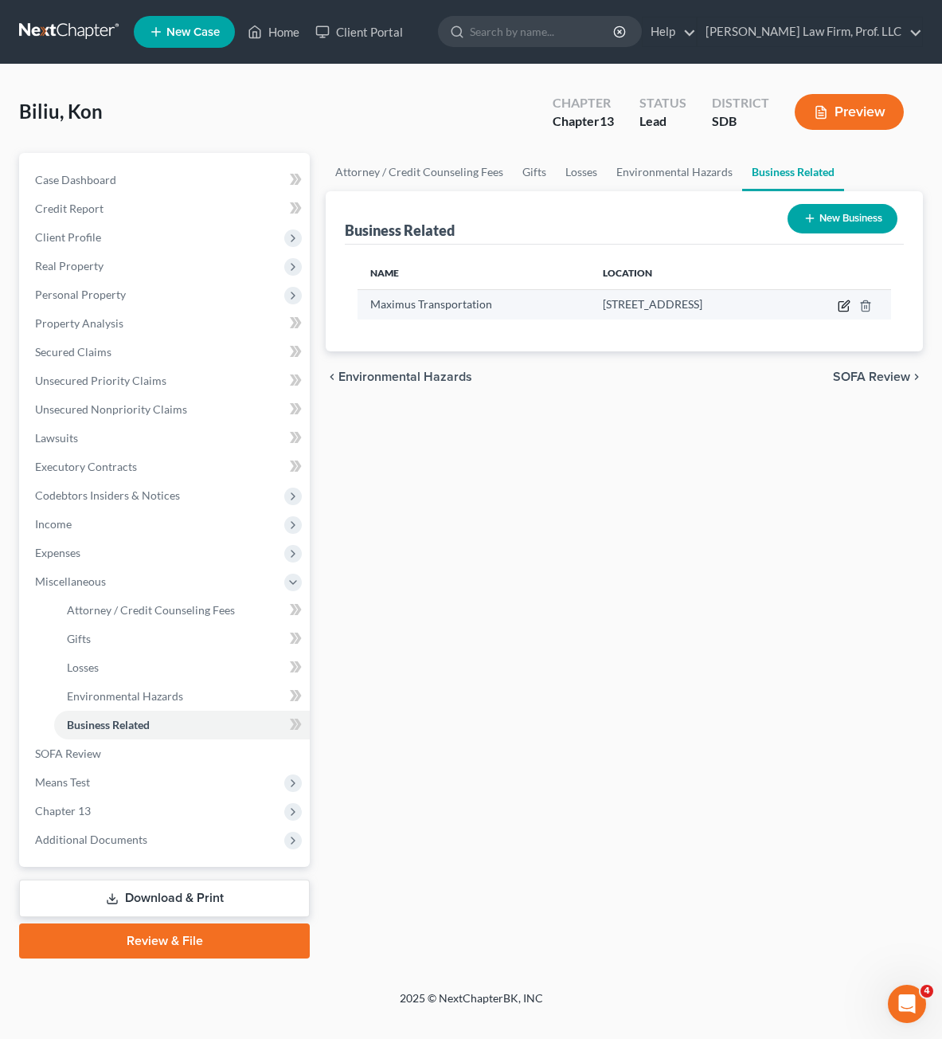
click at [840, 304] on icon "button" at bounding box center [844, 305] width 13 height 13
select select "partner"
select select "43"
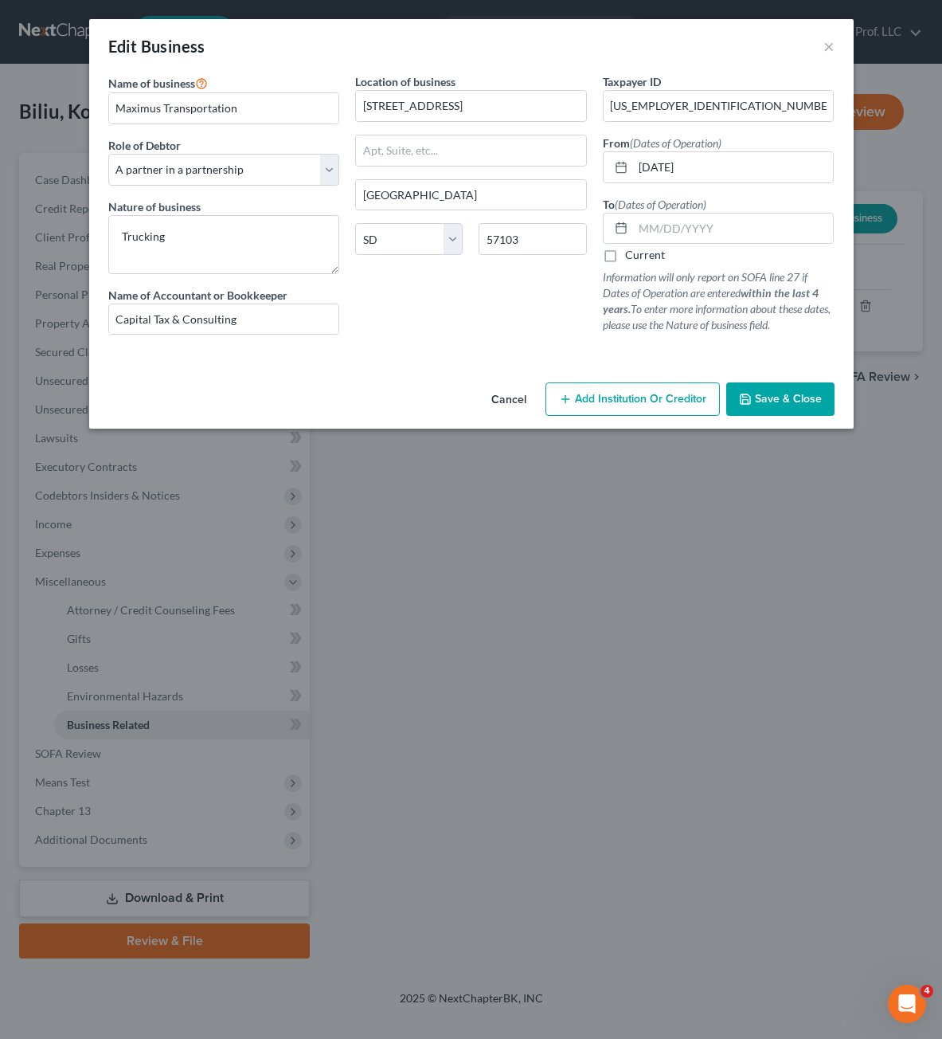
click at [218, 190] on div "Name of business * Maximus Transportation Role of Debtor * Select A member of a…" at bounding box center [224, 210] width 248 height 274
click at [241, 174] on select "Select A member of a limited liability company (LLC) or limited liability partn…" at bounding box center [224, 170] width 232 height 32
select select "member"
click at [108, 154] on select "Select A member of a limited liability company (LLC) or limited liability partn…" at bounding box center [224, 170] width 232 height 32
click at [413, 334] on div "Location of business [STREET_ADDRESS] [GEOGRAPHIC_DATA] [US_STATE] AK AR AZ CA …" at bounding box center [471, 210] width 248 height 274
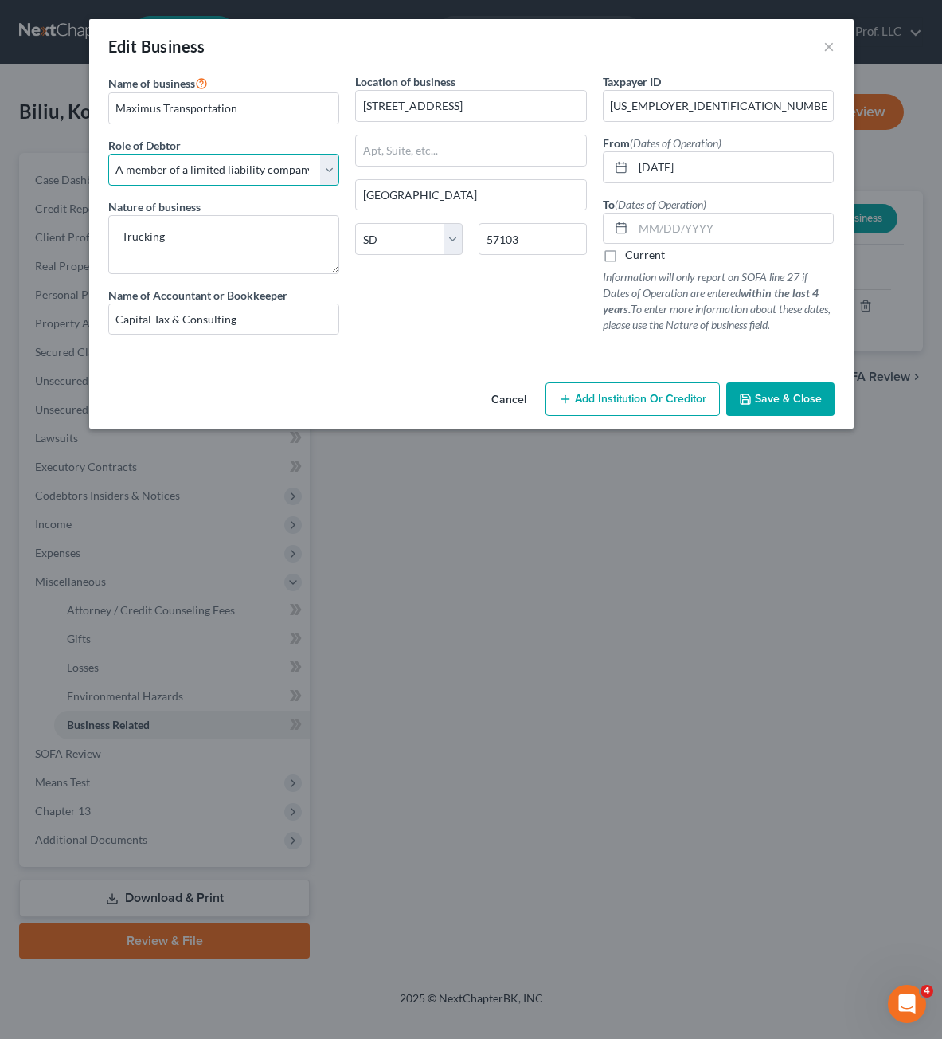
click at [315, 178] on select "Select A member of a limited liability company (LLC) or limited liability partn…" at bounding box center [224, 170] width 232 height 32
drag, startPoint x: 316, startPoint y: 178, endPoint x: 327, endPoint y: 180, distance: 11.4
click at [316, 178] on select "Select A member of a limited liability company (LLC) or limited liability partn…" at bounding box center [224, 170] width 232 height 32
click at [755, 389] on button "Save & Close" at bounding box center [780, 398] width 108 height 33
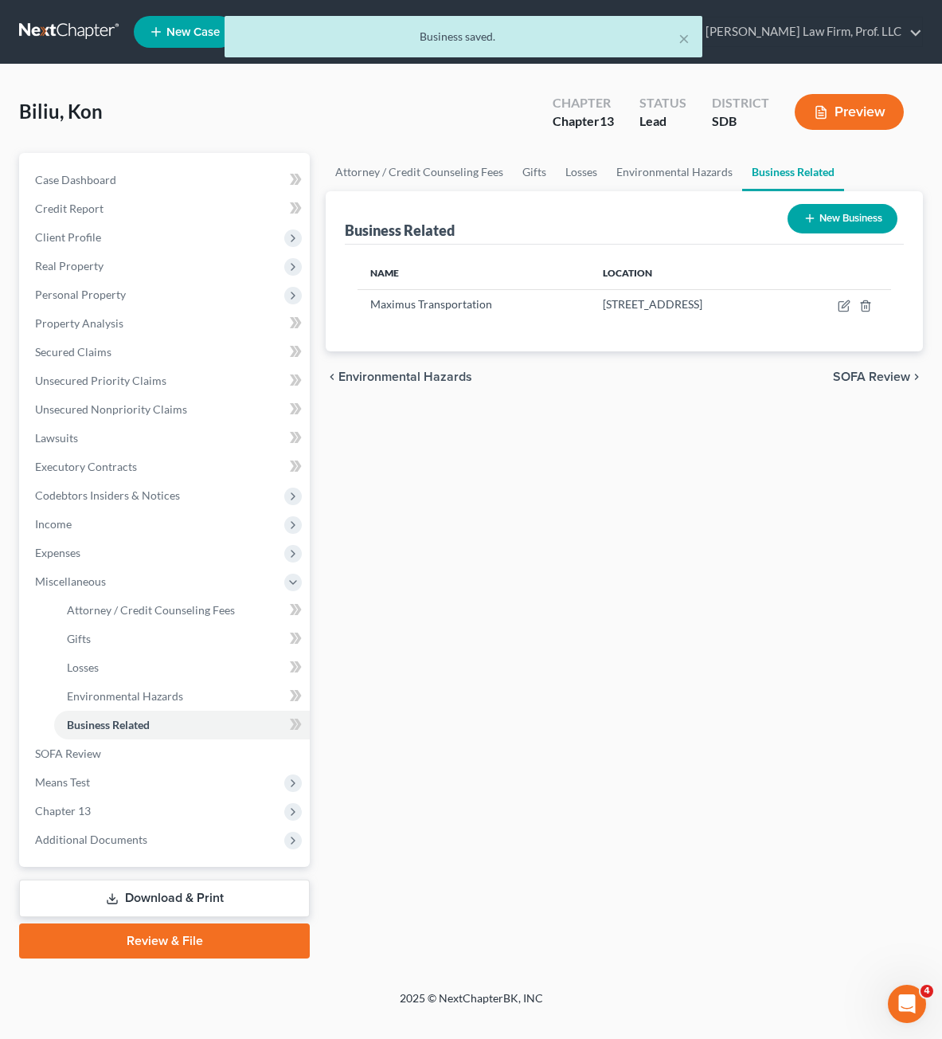
click at [734, 774] on div at bounding box center [471, 519] width 942 height 1039
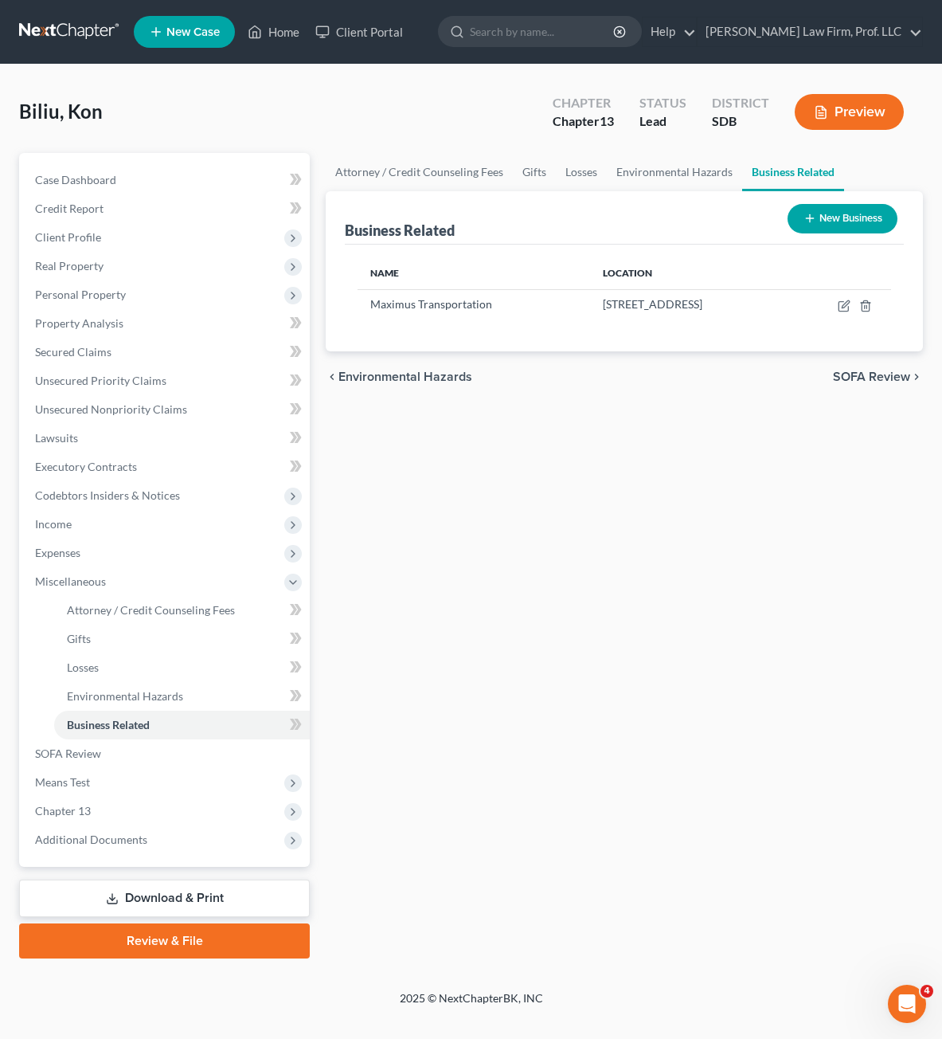
click at [542, 556] on div "Attorney / Credit Counseling Fees Gifts Losses Environmental Hazards Business R…" at bounding box center [624, 555] width 613 height 805
click at [569, 543] on div "Attorney / Credit Counseling Fees Gifts Losses Environmental Hazards Business R…" at bounding box center [624, 555] width 613 height 805
click at [833, 225] on button "New Business" at bounding box center [843, 218] width 110 height 29
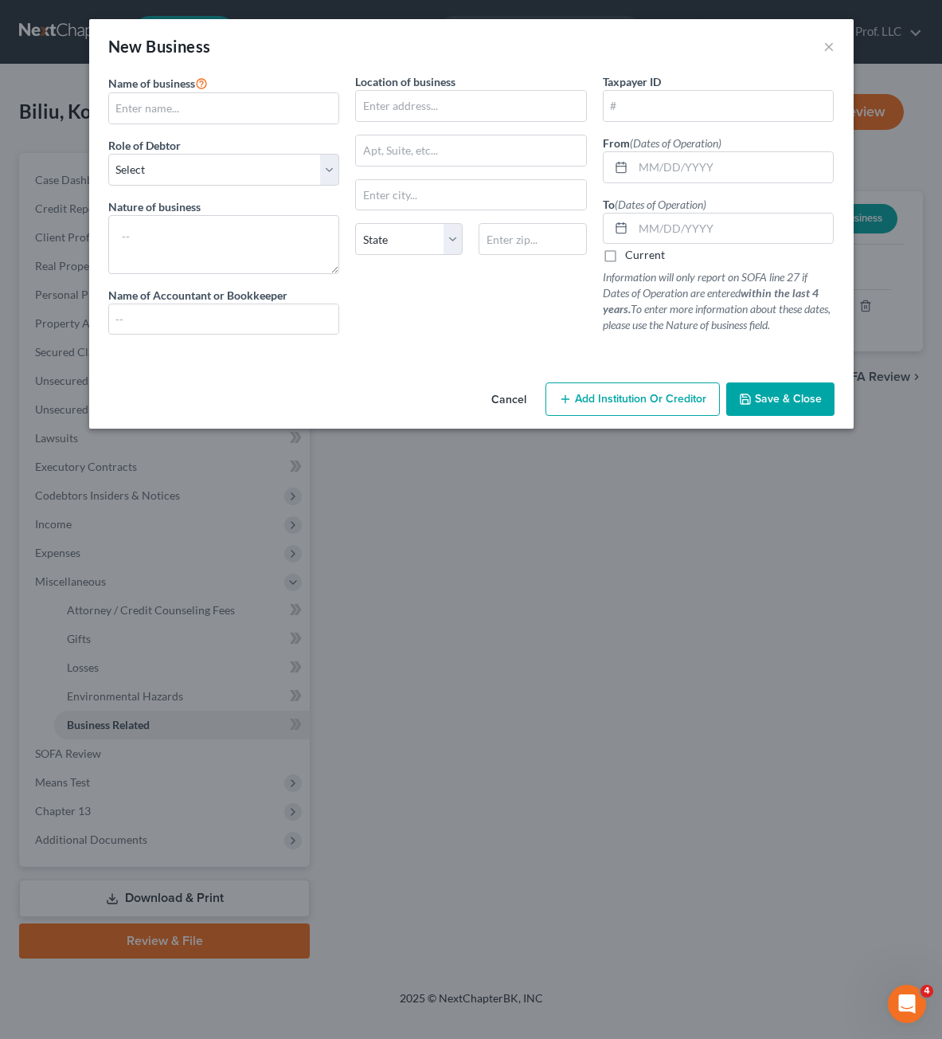
click at [411, 334] on div "Location of business State [US_STATE][GEOGRAPHIC_DATA] [GEOGRAPHIC_DATA] [GEOGR…" at bounding box center [471, 210] width 248 height 274
click at [232, 113] on input "text" at bounding box center [224, 108] width 230 height 30
type input "The Party Bus LLC"
click at [268, 178] on select "Select A member of a limited liability company (LLC) or limited liability partn…" at bounding box center [224, 170] width 232 height 32
select select "member"
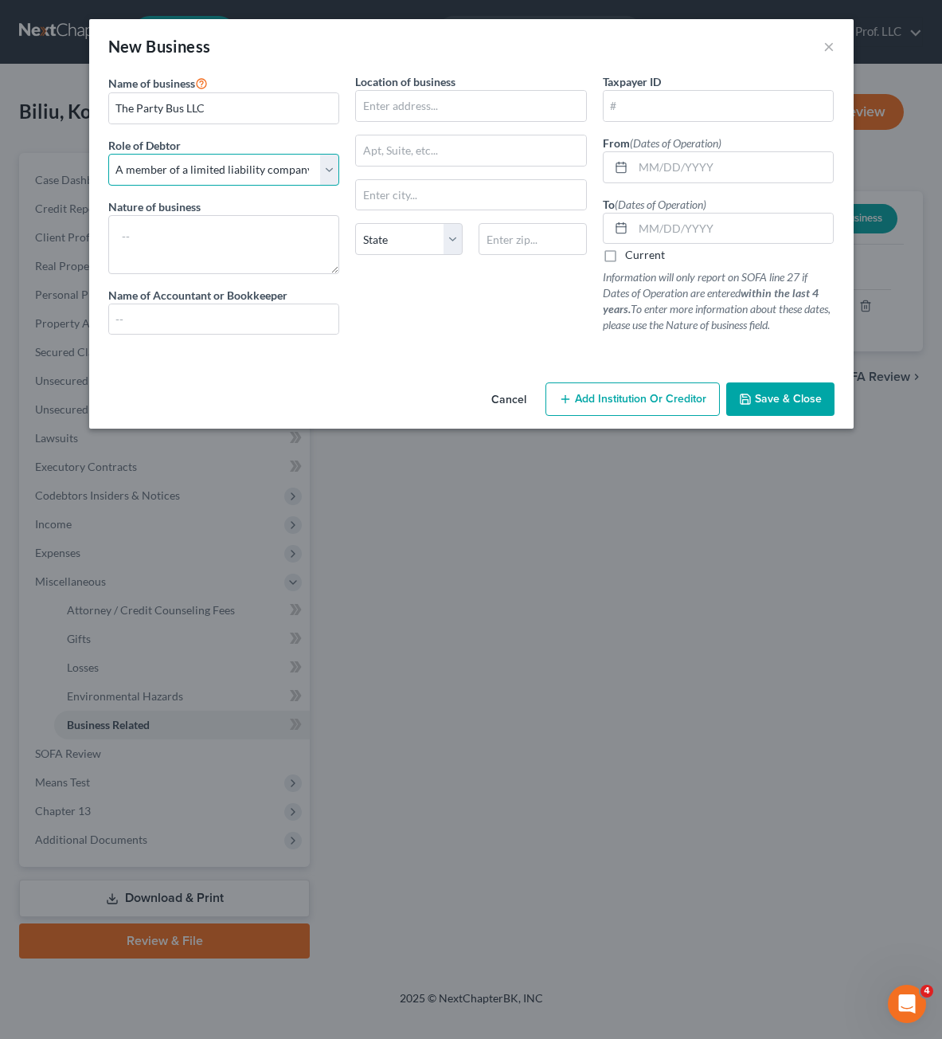
click at [108, 154] on select "Select A member of a limited liability company (LLC) or limited liability partn…" at bounding box center [224, 170] width 232 height 32
click at [270, 229] on textarea at bounding box center [224, 244] width 232 height 59
type textarea "Transportation"
click at [397, 102] on input "text" at bounding box center [471, 106] width 230 height 30
type input "[STREET_ADDRESS]"
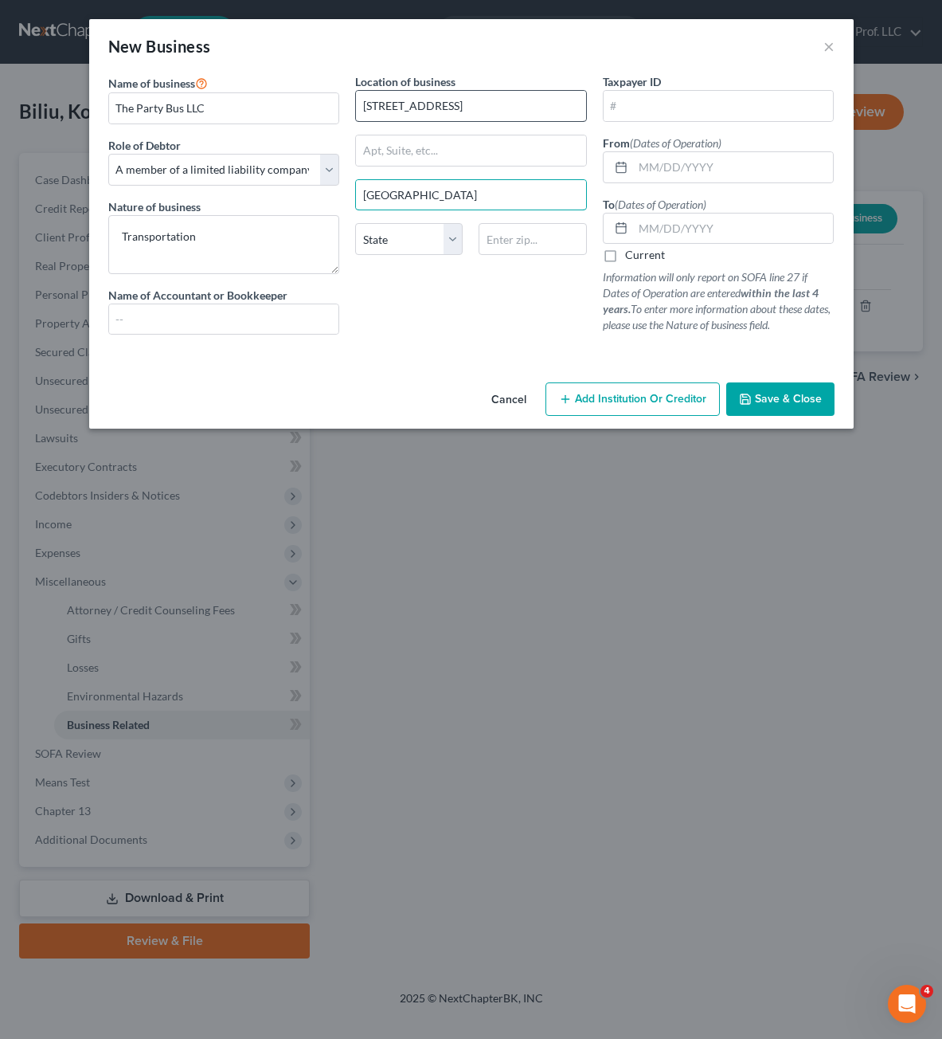
type input "[GEOGRAPHIC_DATA]"
select select "43"
type input "57103"
click at [670, 174] on input "text" at bounding box center [733, 167] width 201 height 30
click at [739, 395] on button "Save & Close" at bounding box center [780, 398] width 108 height 33
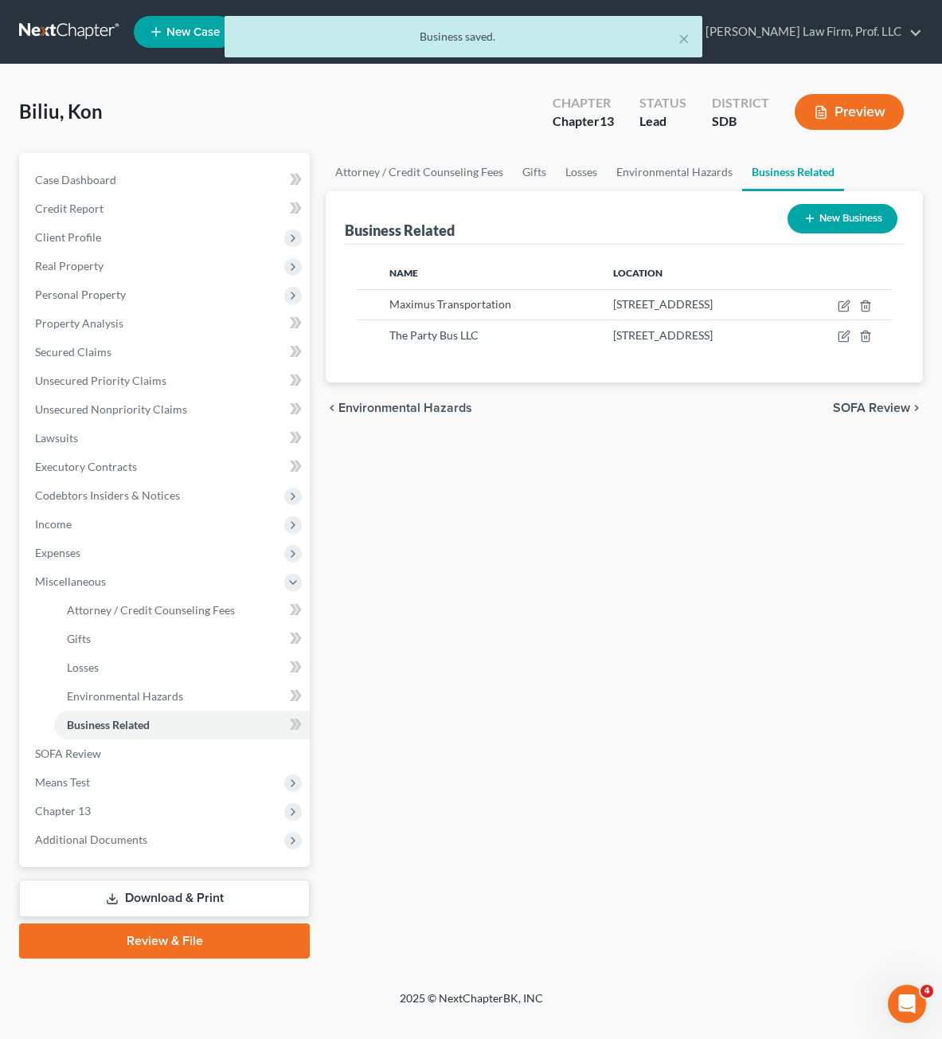
click at [651, 487] on div "Attorney / Credit Counseling Fees Gifts Losses Environmental Hazards Business R…" at bounding box center [624, 555] width 613 height 805
click at [845, 218] on button "New Business" at bounding box center [843, 218] width 110 height 29
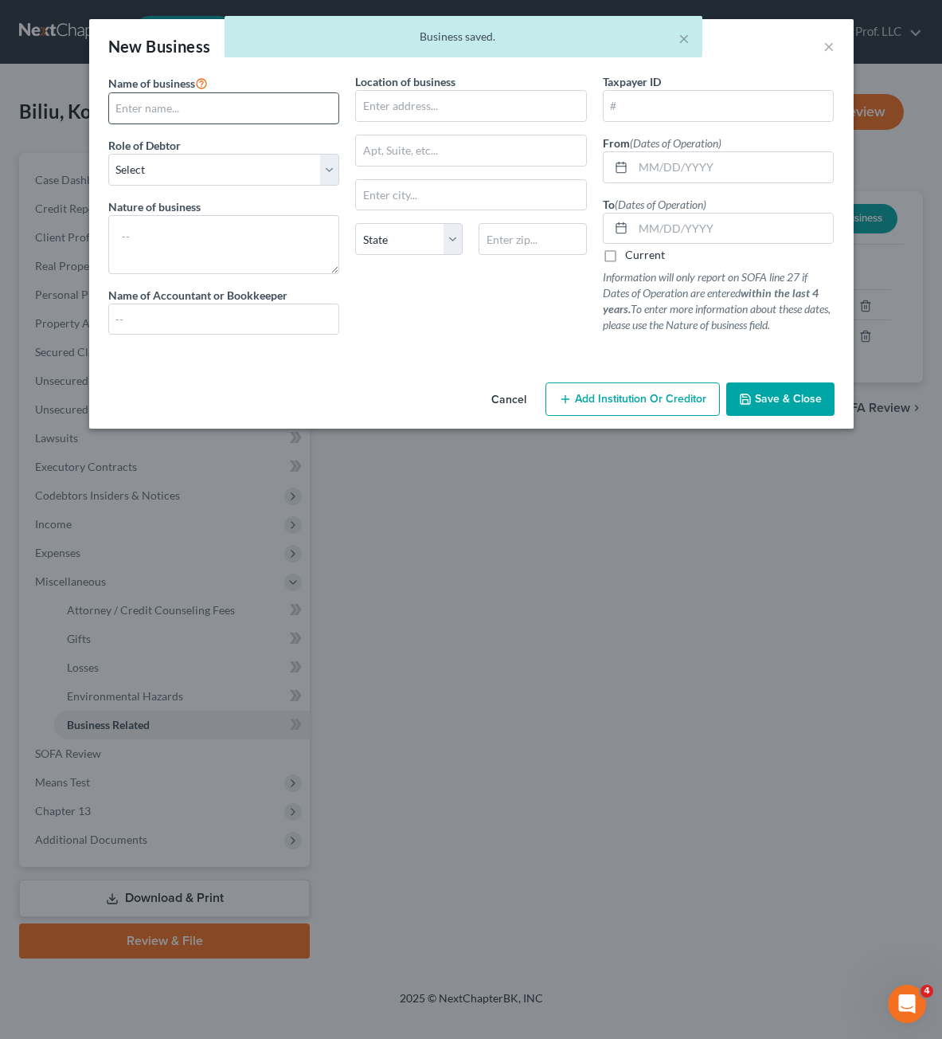
click at [260, 108] on input "text" at bounding box center [224, 108] width 230 height 30
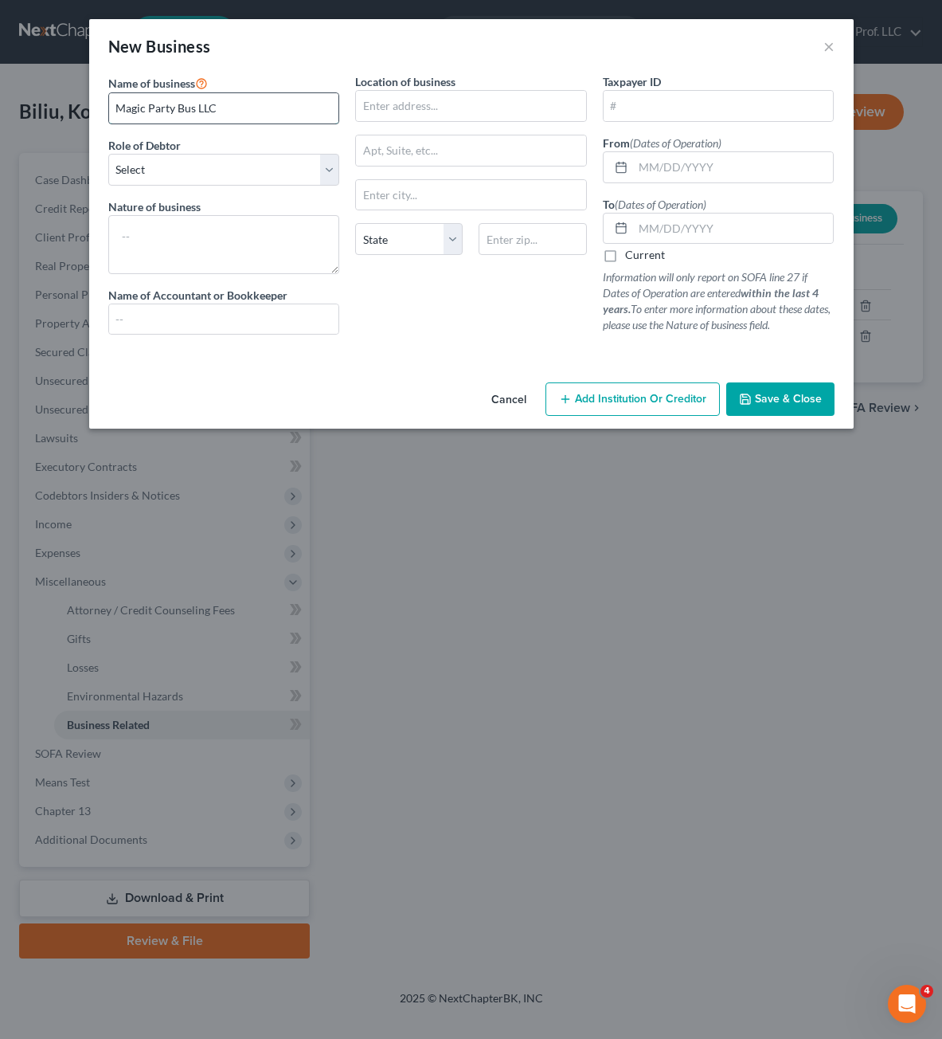
type input "Magic Party Bus LLC"
click at [222, 159] on select "Select A member of a limited liability company (LLC) or limited liability partn…" at bounding box center [224, 170] width 232 height 32
select select "member"
click at [108, 154] on select "Select A member of a limited liability company (LLC) or limited liability partn…" at bounding box center [224, 170] width 232 height 32
click at [203, 241] on textarea at bounding box center [224, 244] width 232 height 59
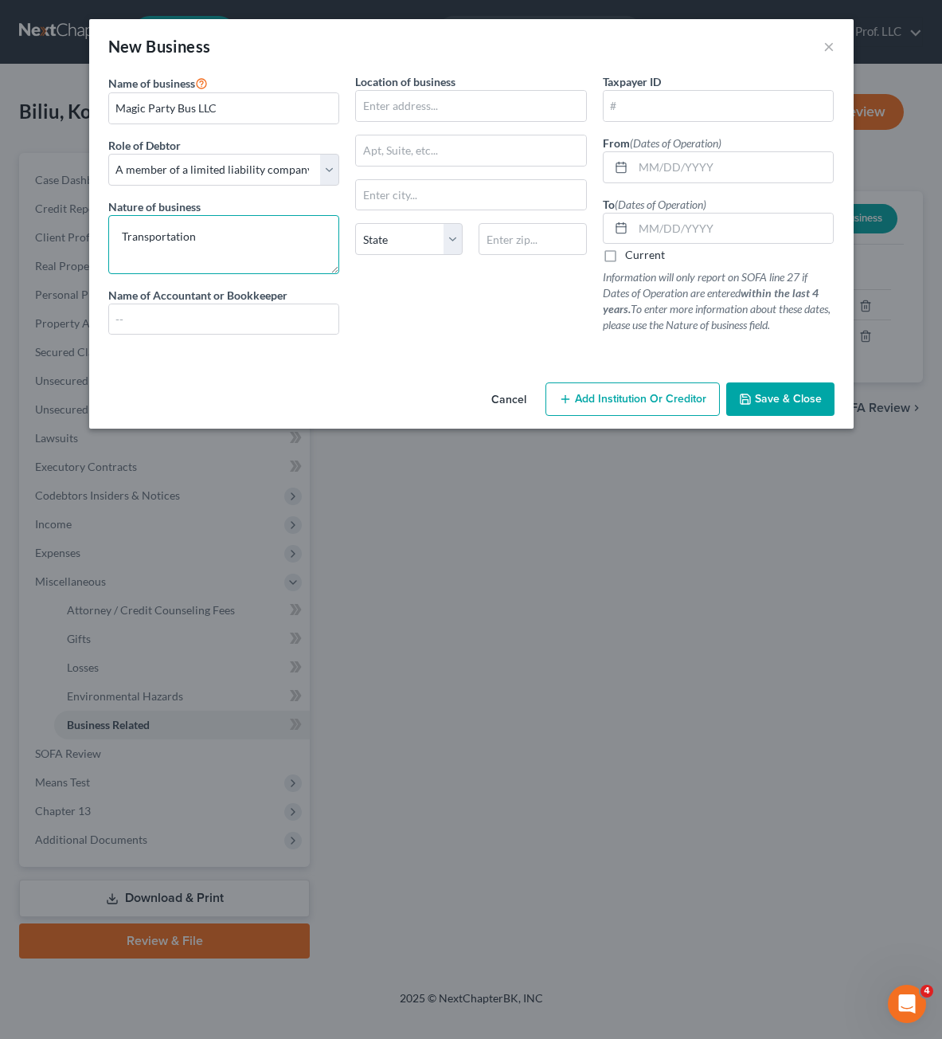
type textarea "Transportation"
click at [444, 284] on div "Location of business State [US_STATE][GEOGRAPHIC_DATA] [GEOGRAPHIC_DATA] [GEOGR…" at bounding box center [471, 210] width 248 height 274
click at [507, 111] on input "text" at bounding box center [471, 106] width 230 height 30
type input "[STREET_ADDRESS][PERSON_NAME]"
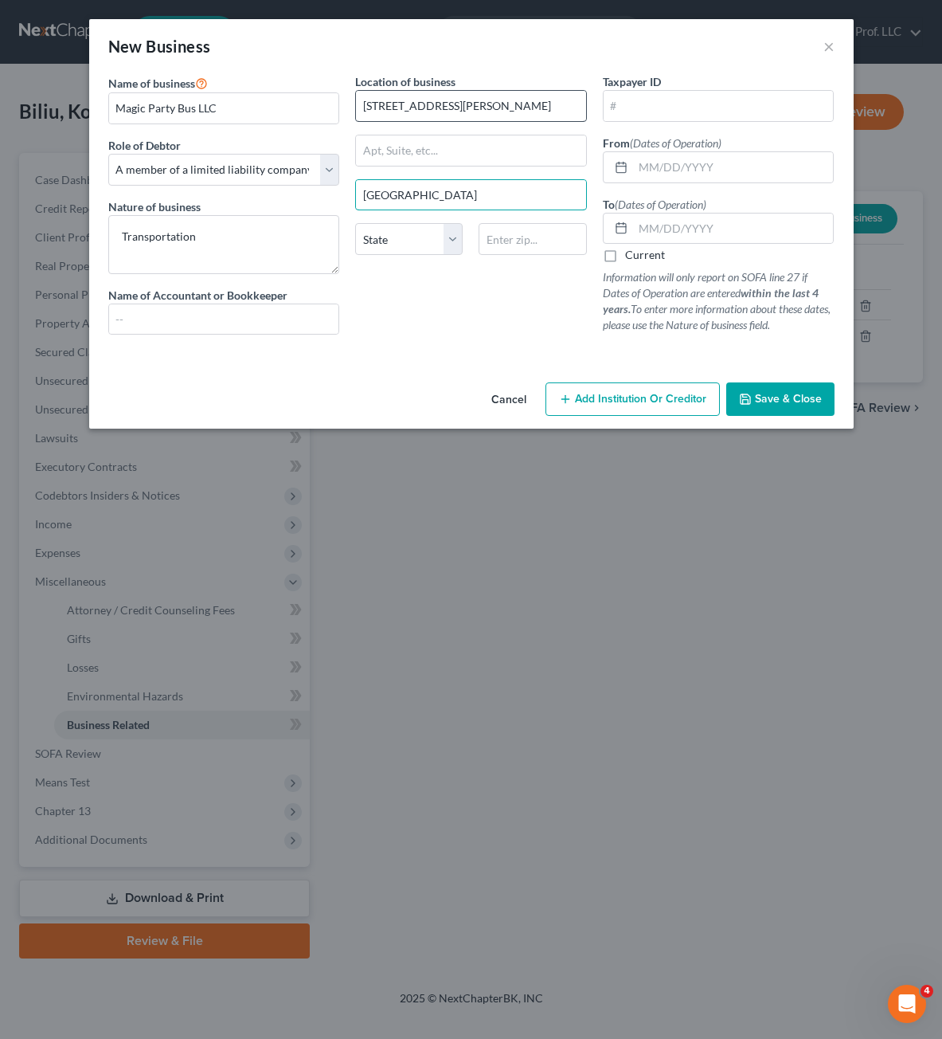
type input "[GEOGRAPHIC_DATA]"
type input "~"
select select "43"
type input "57103"
click at [652, 115] on input "text" at bounding box center [719, 106] width 230 height 30
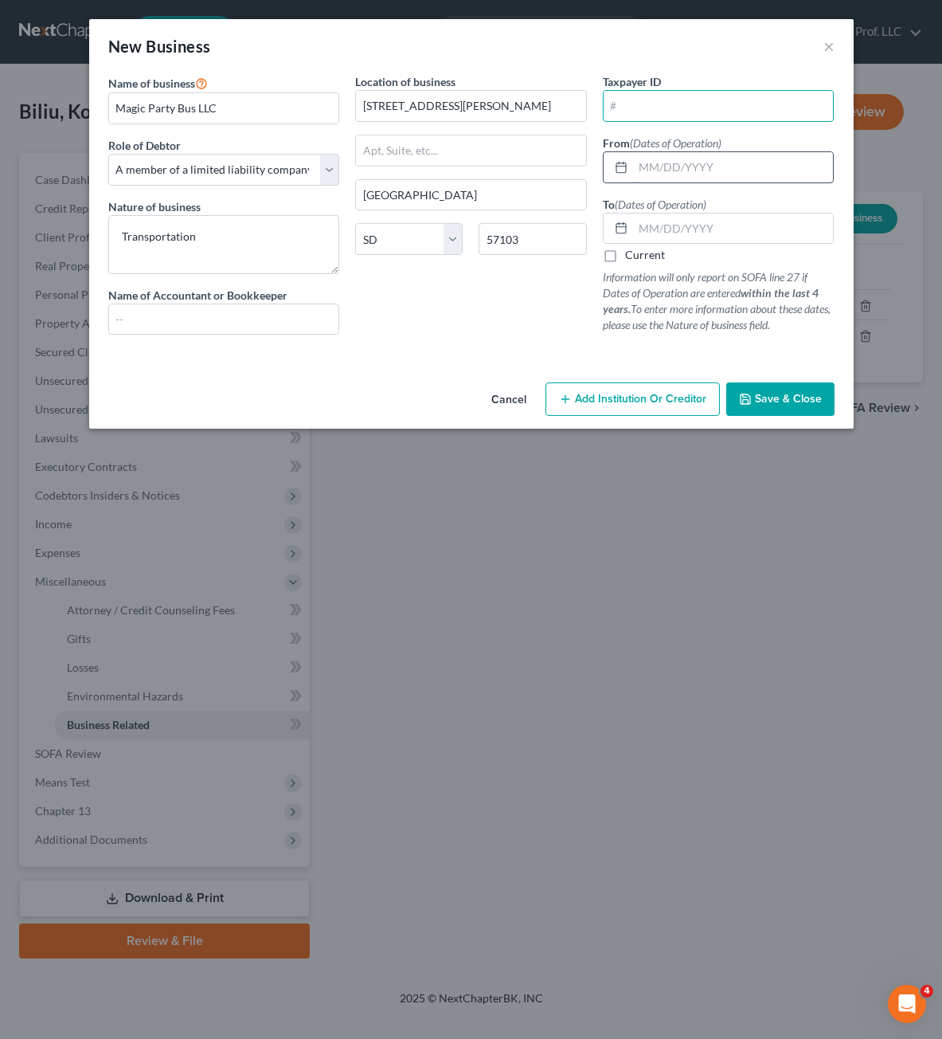
drag, startPoint x: 654, startPoint y: 151, endPoint x: 651, endPoint y: 165, distance: 14.5
click at [654, 152] on div at bounding box center [719, 167] width 232 height 32
click at [641, 170] on input "text" at bounding box center [733, 167] width 201 height 30
click at [712, 168] on input "text" at bounding box center [733, 167] width 201 height 30
type input "1"
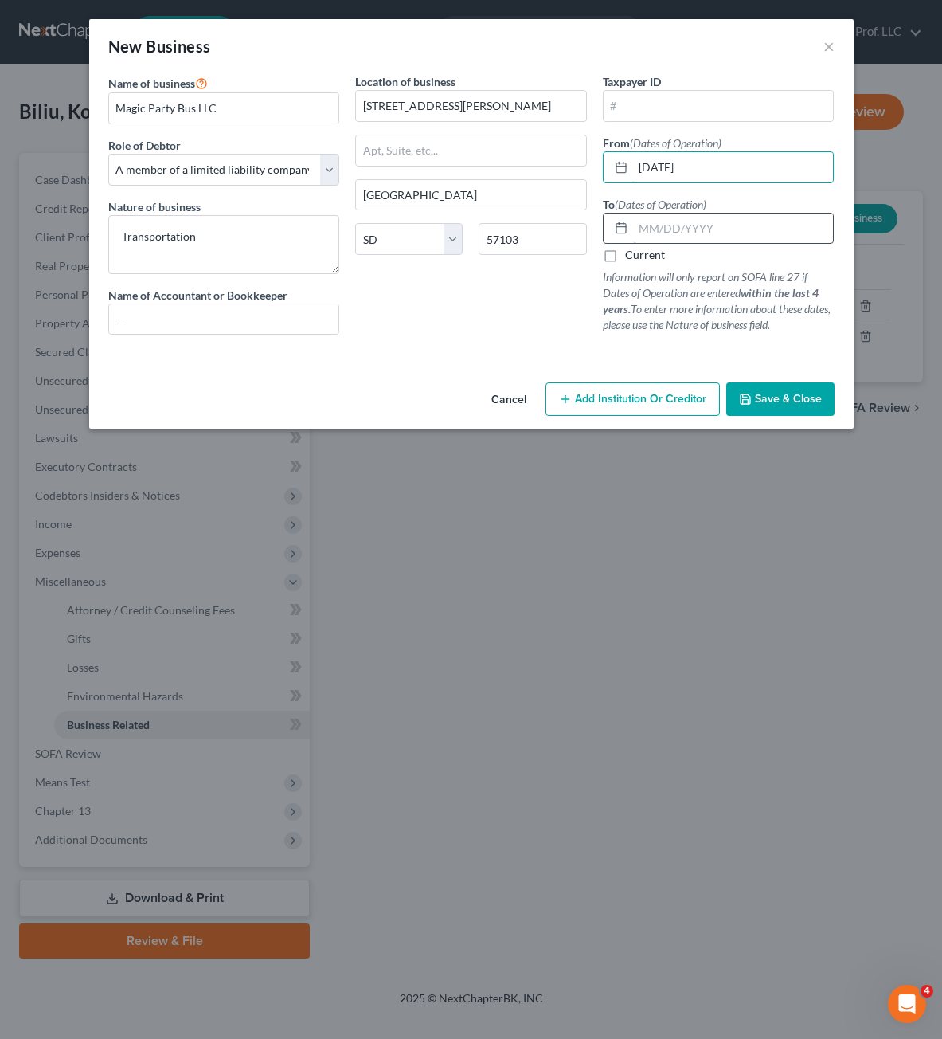
type input "[DATE]"
drag, startPoint x: 665, startPoint y: 223, endPoint x: 366, endPoint y: 10, distance: 367.3
click at [664, 224] on input "text" at bounding box center [733, 228] width 201 height 30
type input "[DATE]"
click at [448, 311] on div "Location of business [STREET_ADDRESS][PERSON_NAME] [GEOGRAPHIC_DATA] [US_STATE]…" at bounding box center [471, 210] width 248 height 274
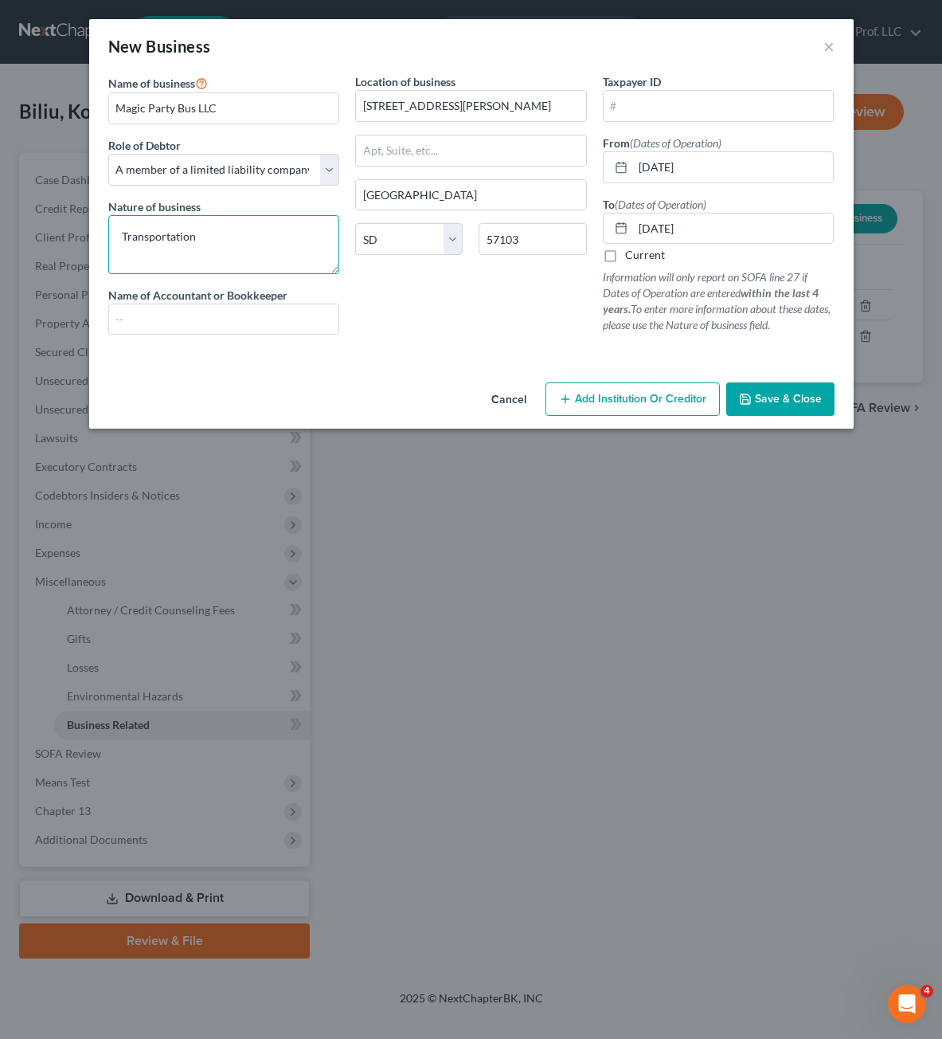
click at [288, 241] on textarea "Transportation" at bounding box center [224, 244] width 232 height 59
click at [769, 376] on div "Name of business * Magic Party Bus LLC Role of Debtor * Select A member of a li…" at bounding box center [471, 224] width 765 height 303
click at [773, 420] on div "Cancel Add Institution Or Creditor Save & Close" at bounding box center [471, 402] width 765 height 53
click at [777, 399] on span "Save & Close" at bounding box center [788, 399] width 67 height 14
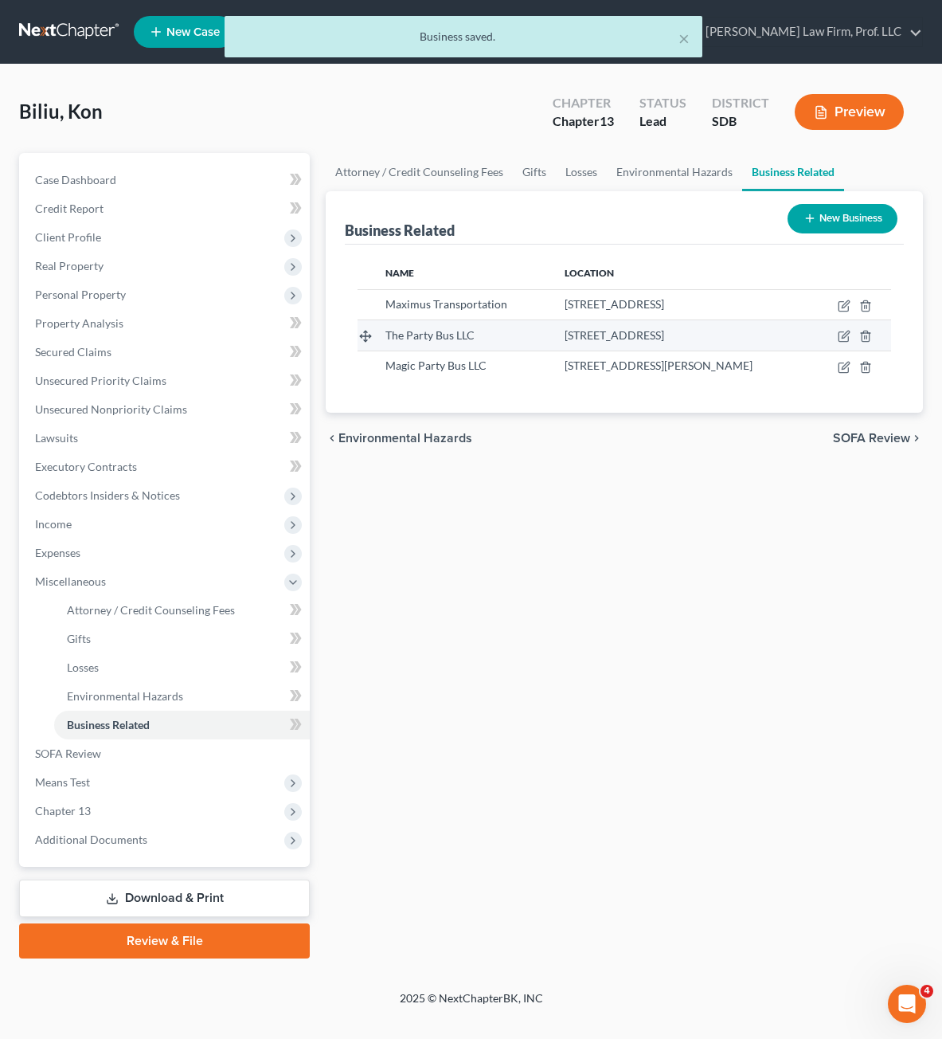
drag, startPoint x: 718, startPoint y: 669, endPoint x: 792, endPoint y: 335, distance: 341.8
click at [718, 650] on div "Attorney / Credit Counseling Fees Gifts Losses Environmental Hazards Business R…" at bounding box center [624, 555] width 613 height 805
click at [839, 334] on icon "button" at bounding box center [844, 337] width 10 height 10
select select "member"
select select "43"
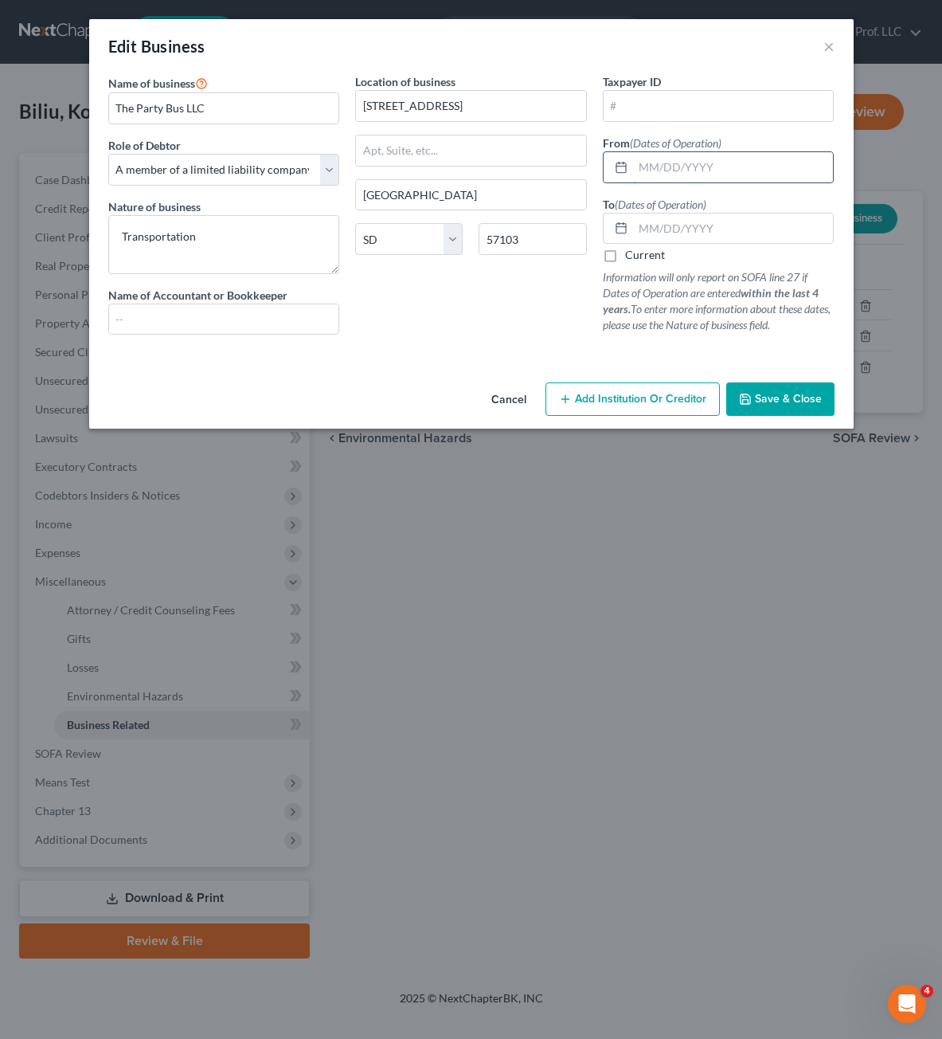
click at [657, 168] on input "text" at bounding box center [733, 167] width 201 height 30
type input "[DATE]"
click at [687, 221] on input "text" at bounding box center [733, 228] width 201 height 30
type input "[DATE]"
click at [505, 311] on div "Location of business [STREET_ADDRESS] [GEOGRAPHIC_DATA] [US_STATE] AK AR AZ CA …" at bounding box center [471, 210] width 248 height 274
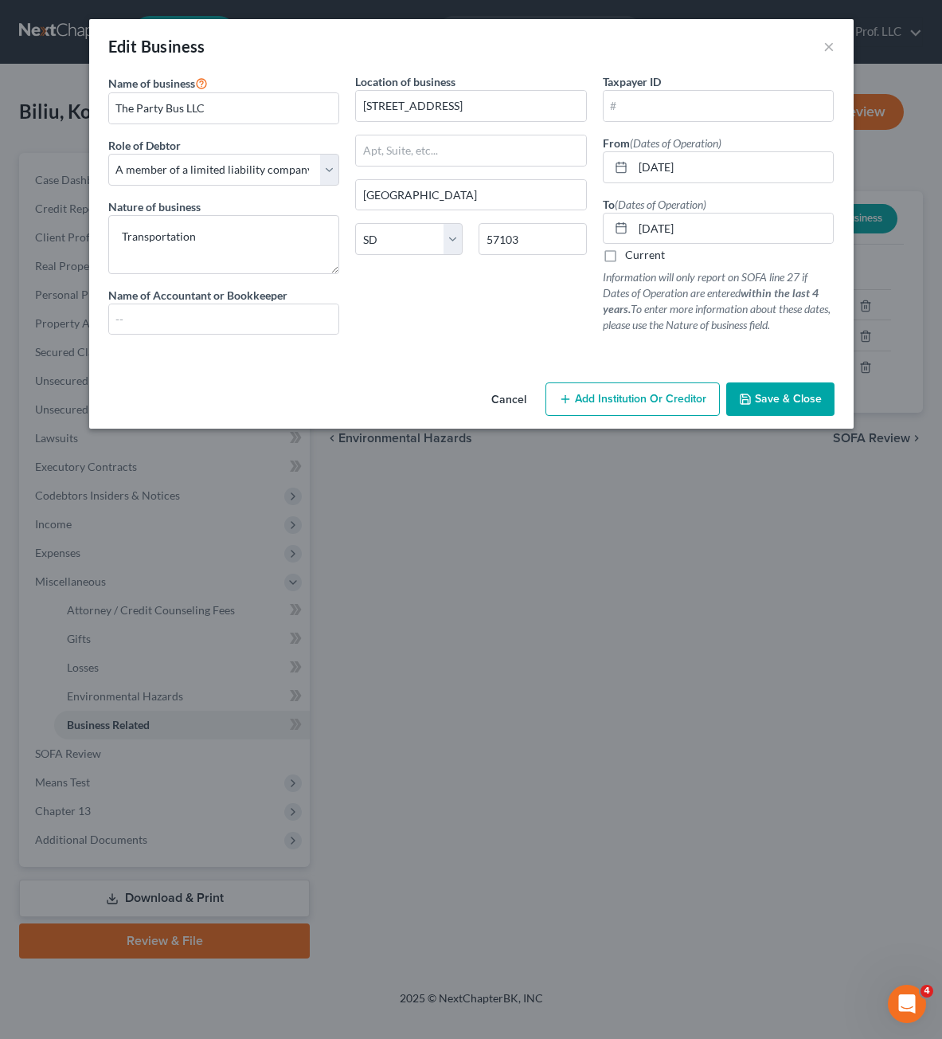
click at [763, 392] on span "Save & Close" at bounding box center [788, 399] width 67 height 14
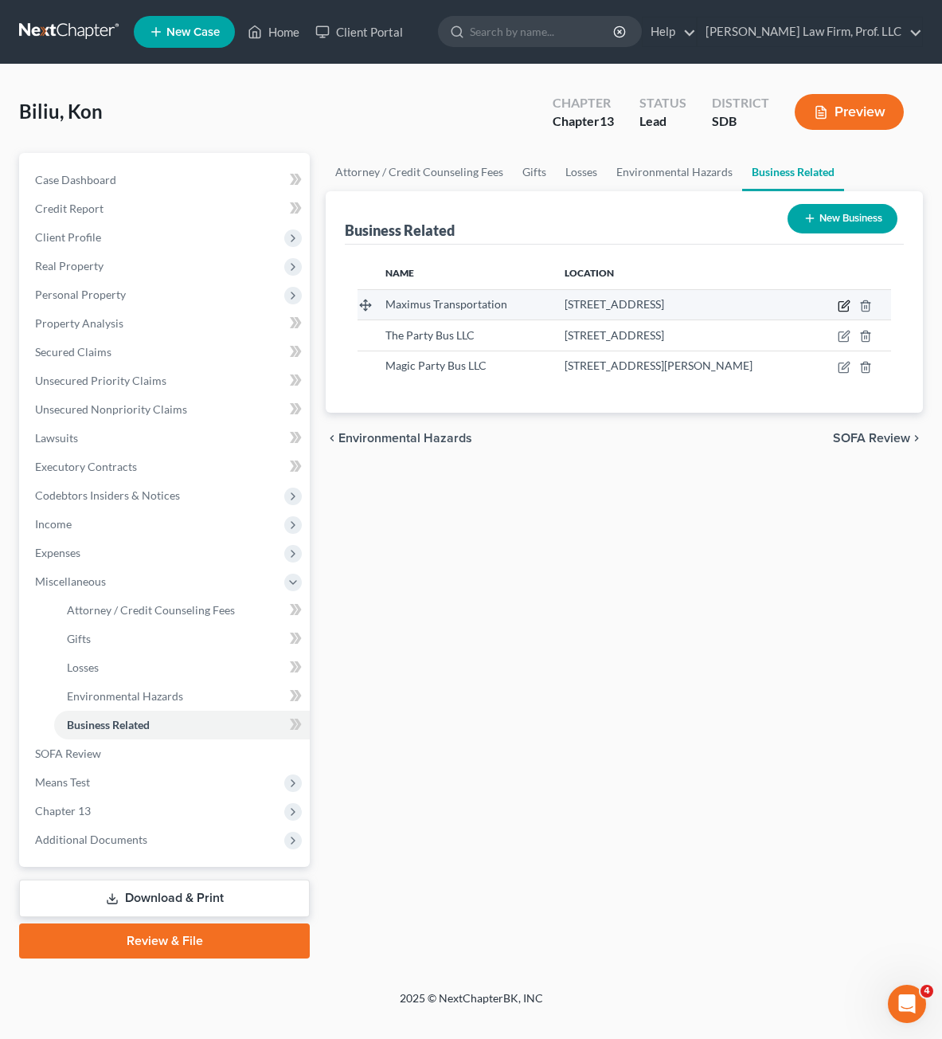
click at [844, 311] on icon "button" at bounding box center [844, 307] width 10 height 10
select select "member"
select select "43"
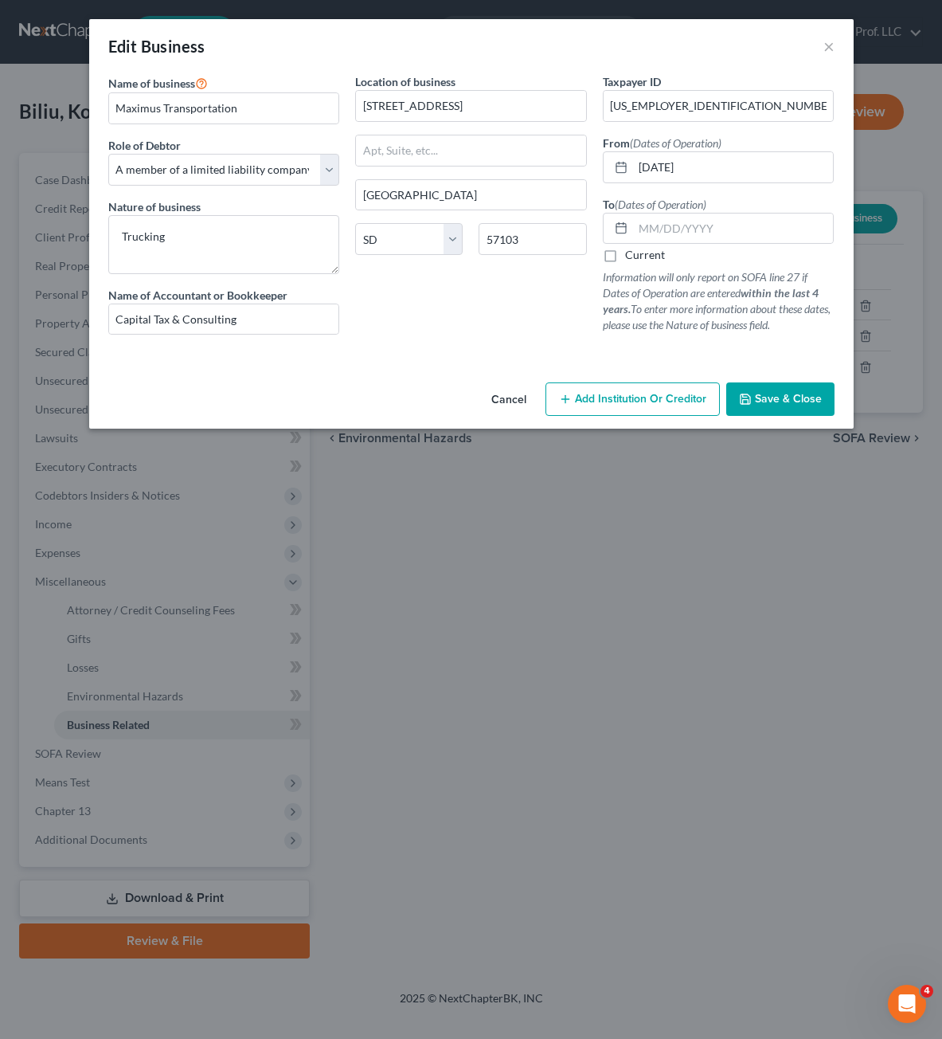
drag, startPoint x: 569, startPoint y: 299, endPoint x: 641, endPoint y: 283, distance: 74.4
click at [571, 300] on div "Location of business [STREET_ADDRESS] [GEOGRAPHIC_DATA] [US_STATE] AK AR AZ CA …" at bounding box center [471, 210] width 248 height 274
drag, startPoint x: 685, startPoint y: 234, endPoint x: 571, endPoint y: 163, distance: 134.1
click at [685, 233] on input "text" at bounding box center [733, 228] width 201 height 30
type input "[DATE]"
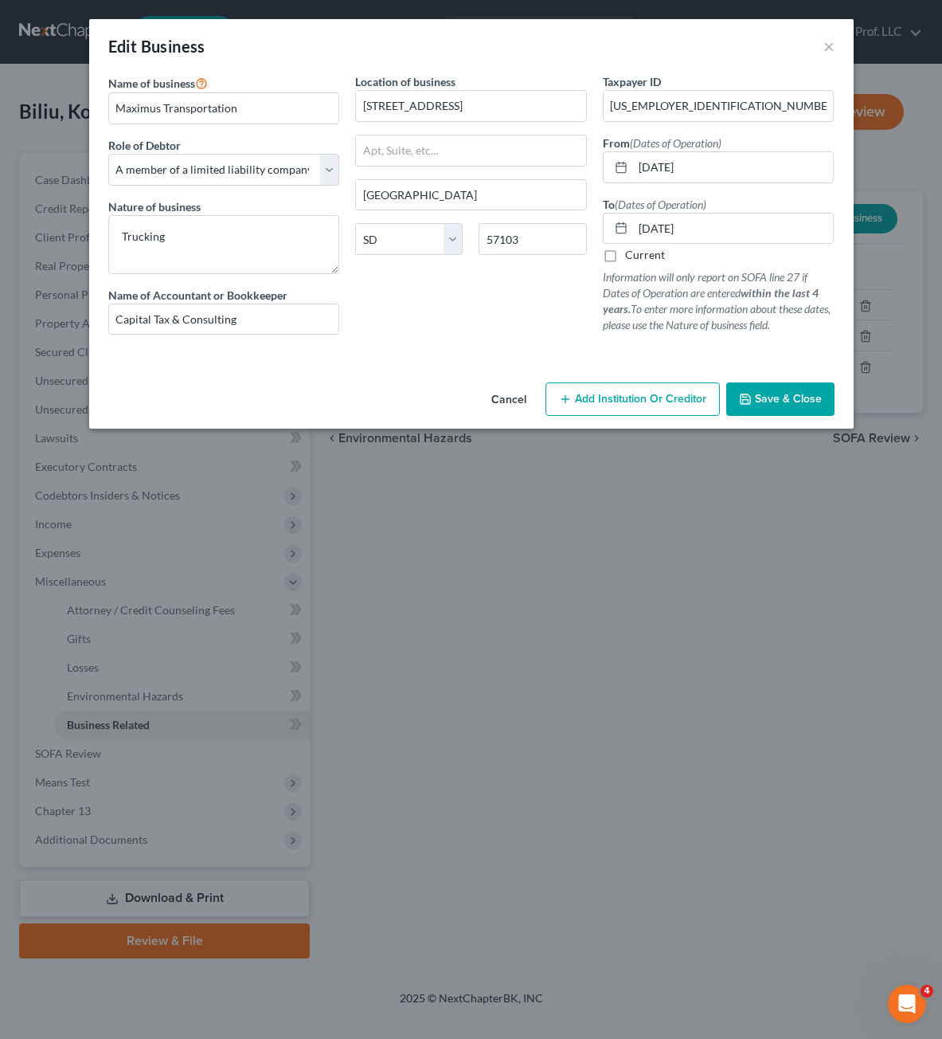
drag, startPoint x: 389, startPoint y: 307, endPoint x: 503, endPoint y: 316, distance: 114.2
click at [391, 307] on div "Location of business [STREET_ADDRESS] [GEOGRAPHIC_DATA] [US_STATE] AK AR AZ CA …" at bounding box center [471, 210] width 248 height 274
click at [772, 397] on span "Save & Close" at bounding box center [788, 399] width 67 height 14
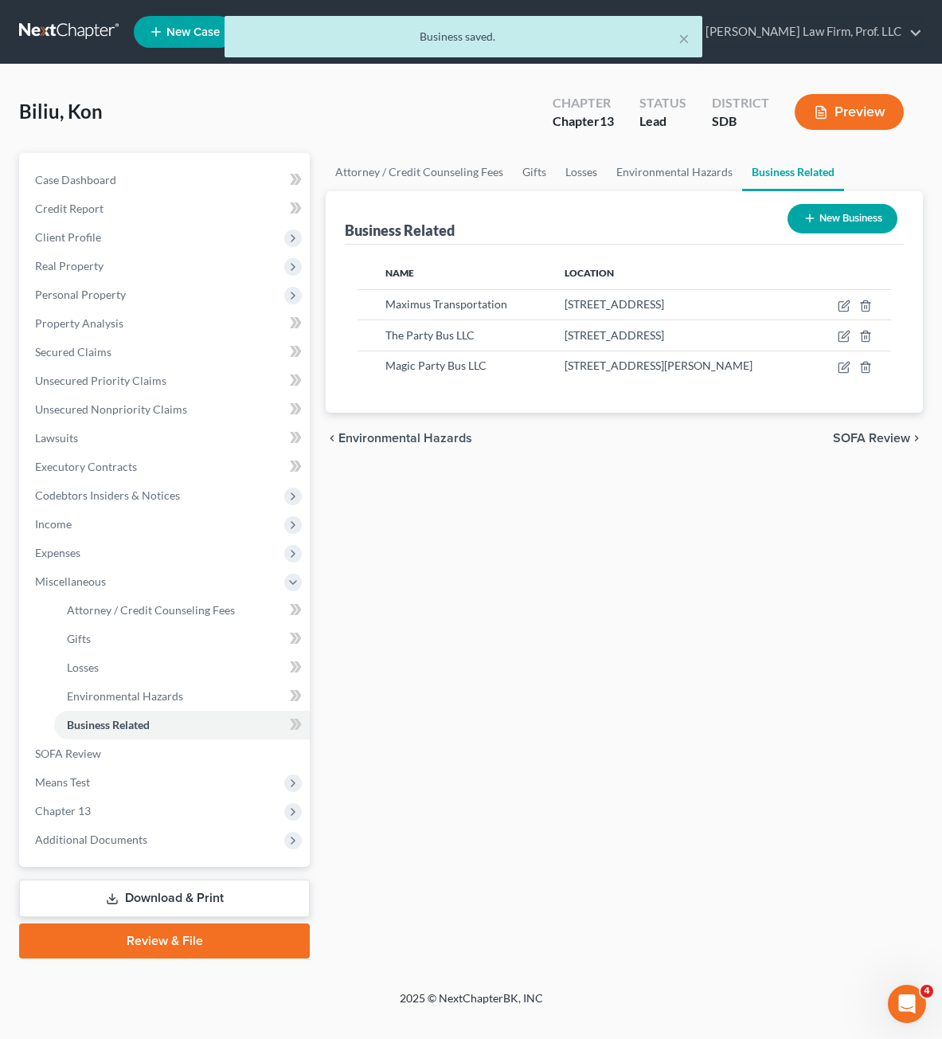
drag, startPoint x: 809, startPoint y: 733, endPoint x: 795, endPoint y: 733, distance: 14.4
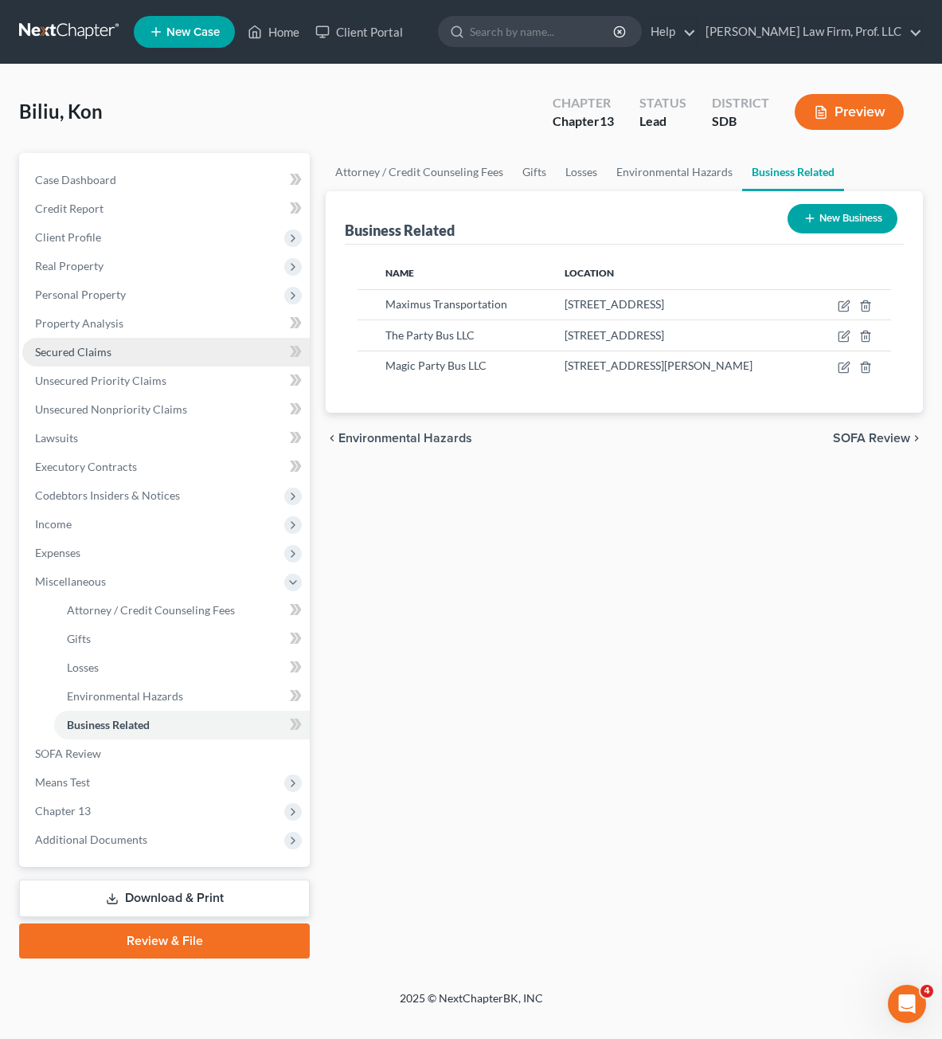
click at [82, 361] on link "Secured Claims" at bounding box center [166, 352] width 288 height 29
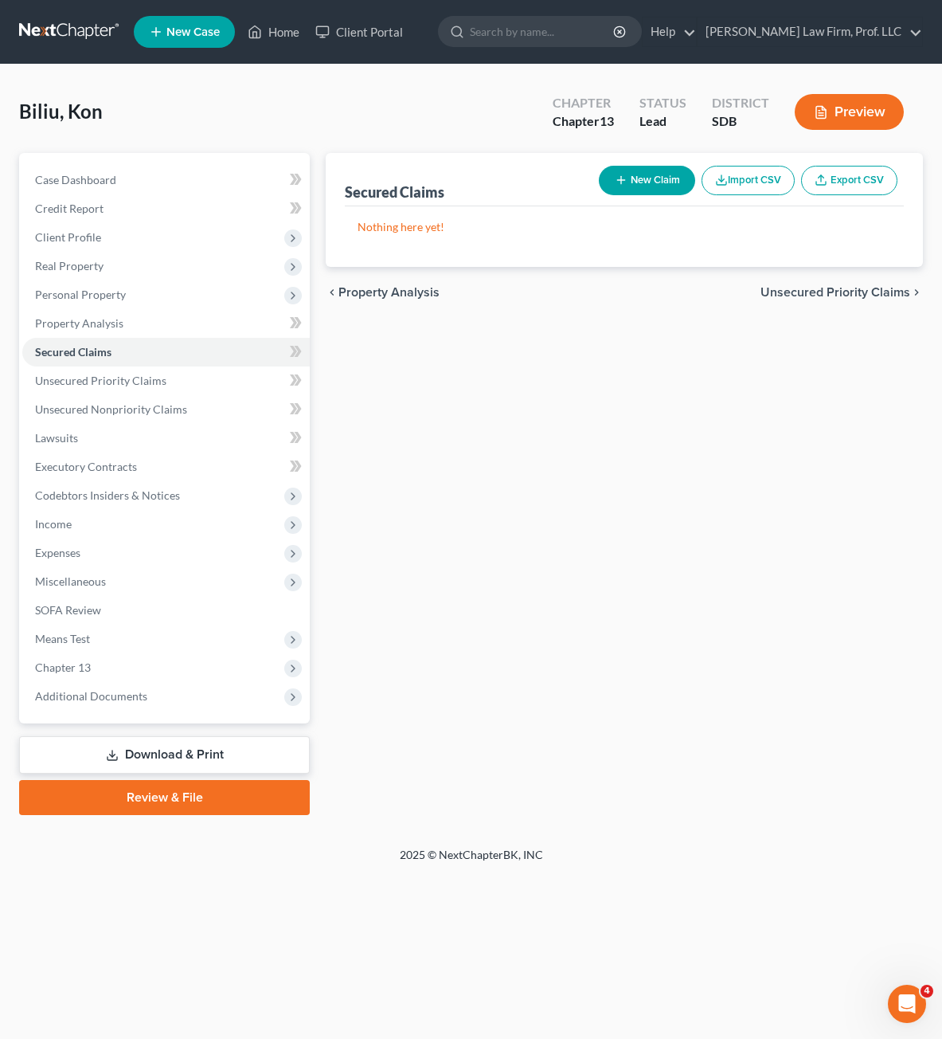
drag, startPoint x: 675, startPoint y: 604, endPoint x: 655, endPoint y: 558, distance: 49.6
click at [675, 602] on div "Secured Claims New Claim Import CSV Export CSV Nothing here yet! Previous 1 Nex…" at bounding box center [624, 484] width 613 height 662
click at [637, 178] on button "New Claim" at bounding box center [647, 180] width 96 height 29
select select "0"
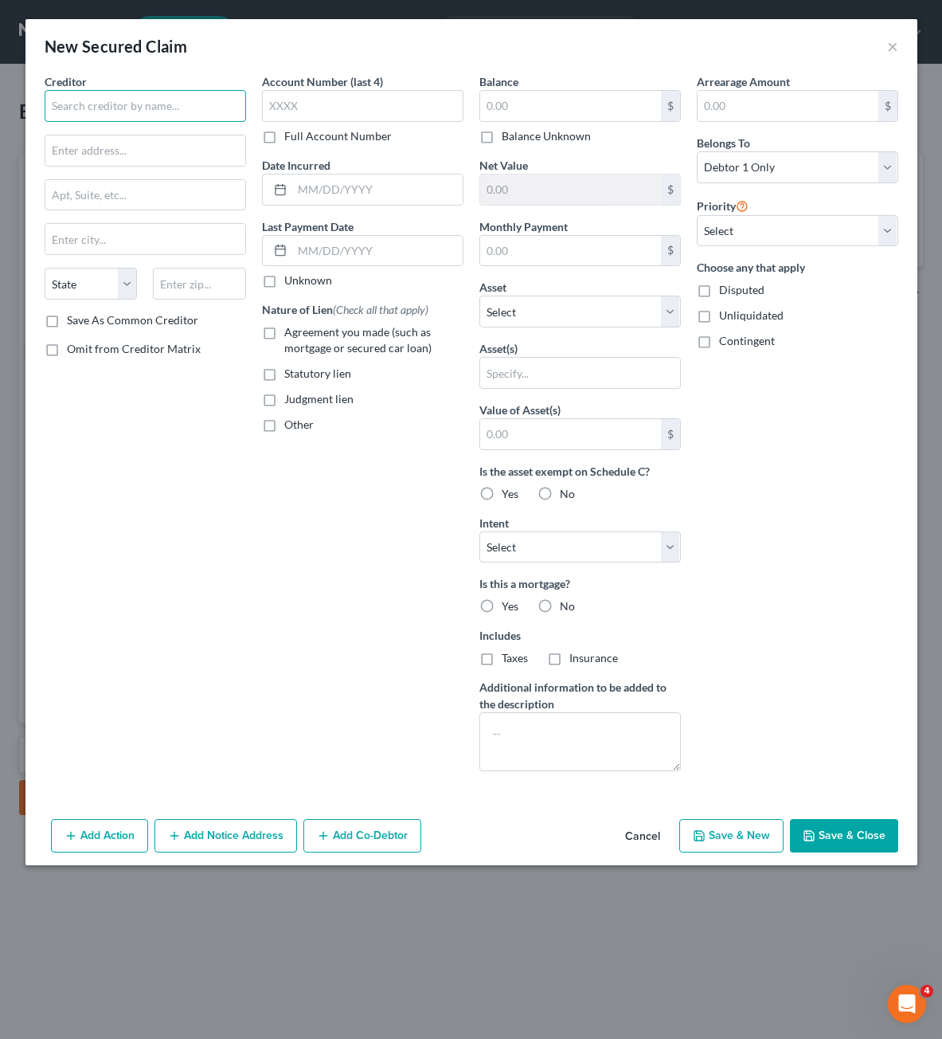
click at [83, 108] on input "text" at bounding box center [145, 106] width 201 height 32
type input "Lien Solutions"
type input "PO Box 29071"
type input "91209"
type input "[GEOGRAPHIC_DATA]"
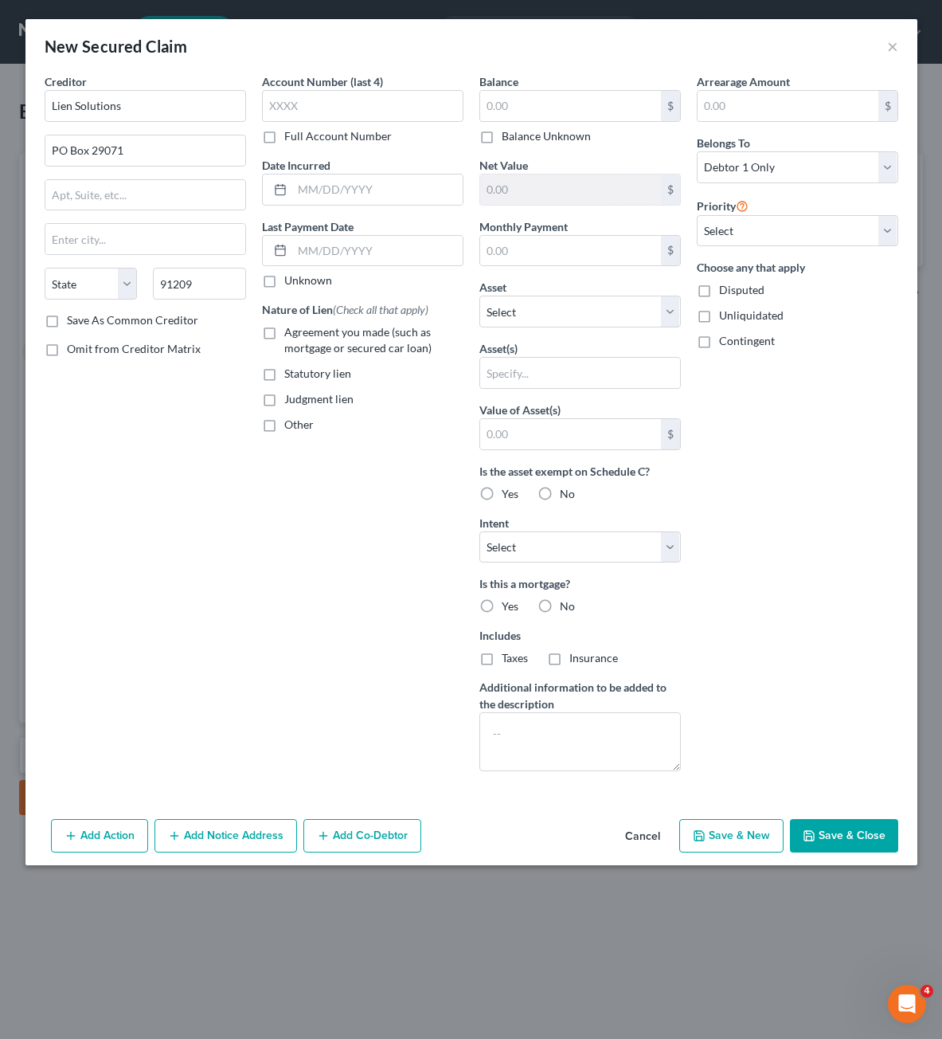
select select "4"
click at [364, 106] on input "text" at bounding box center [362, 106] width 201 height 32
click at [699, 511] on div "Arrearage Amount $ Belongs To * Select Debtor 1 Only Debtor 2 Only Debtor 1 And…" at bounding box center [797, 428] width 217 height 710
drag, startPoint x: 785, startPoint y: 559, endPoint x: 823, endPoint y: 694, distance: 140.7
click at [787, 560] on div "Arrearage Amount $ Belongs To * Select Debtor 1 Only Debtor 2 Only Debtor 1 And…" at bounding box center [797, 428] width 217 height 710
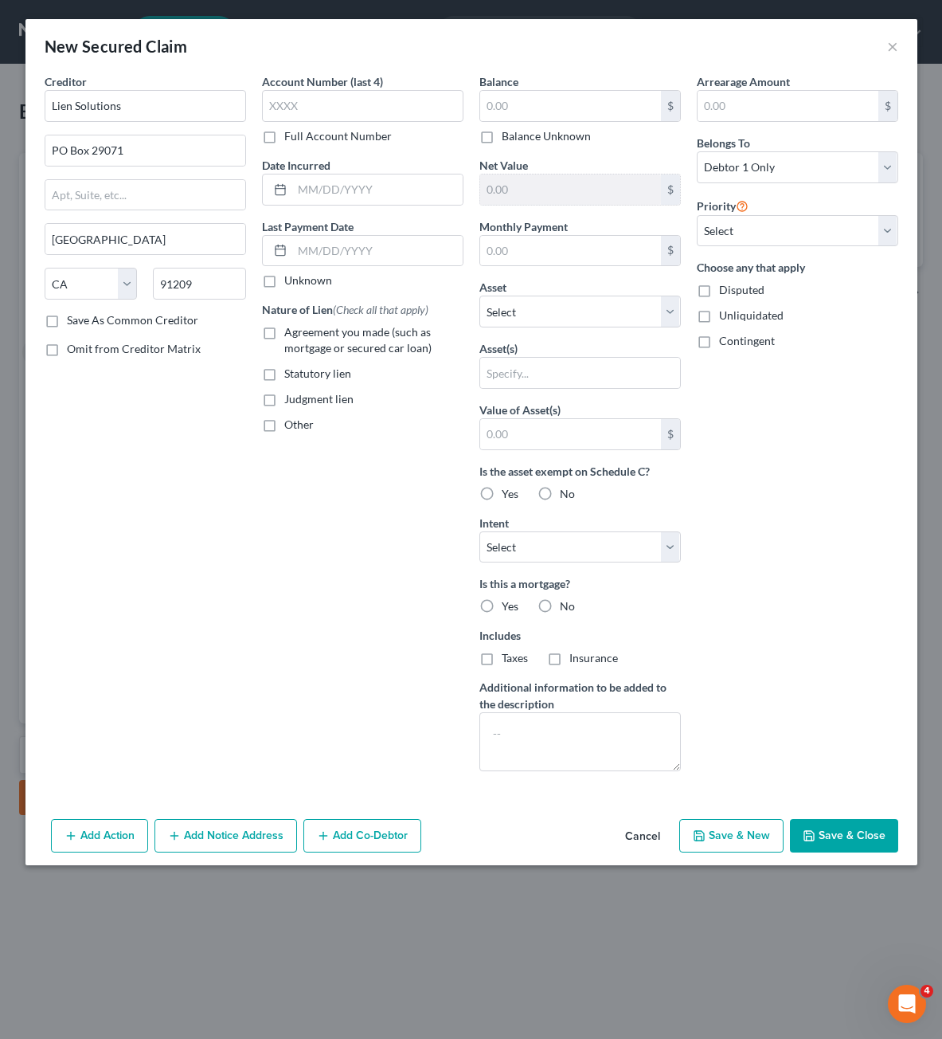
drag, startPoint x: 829, startPoint y: 812, endPoint x: 831, endPoint y: 820, distance: 9.1
click at [831, 813] on div "New Secured Claim × Creditor * Lien Solutions [GEOGRAPHIC_DATA] [US_STATE][GEOG…" at bounding box center [471, 442] width 892 height 846
click at [832, 829] on button "Save & Close" at bounding box center [844, 835] width 108 height 33
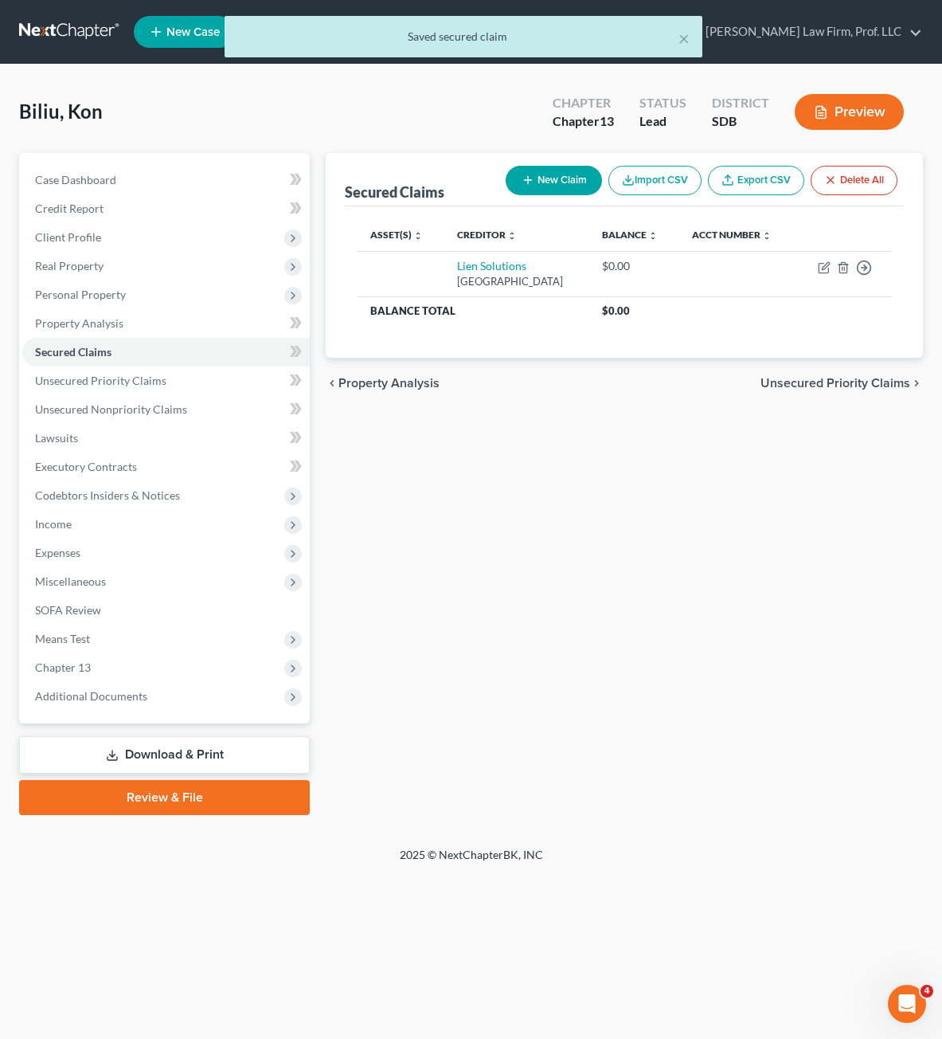
click at [632, 490] on div "Secured Claims New Claim Import CSV Export CSV Delete All Asset(s) expand_more …" at bounding box center [624, 484] width 613 height 662
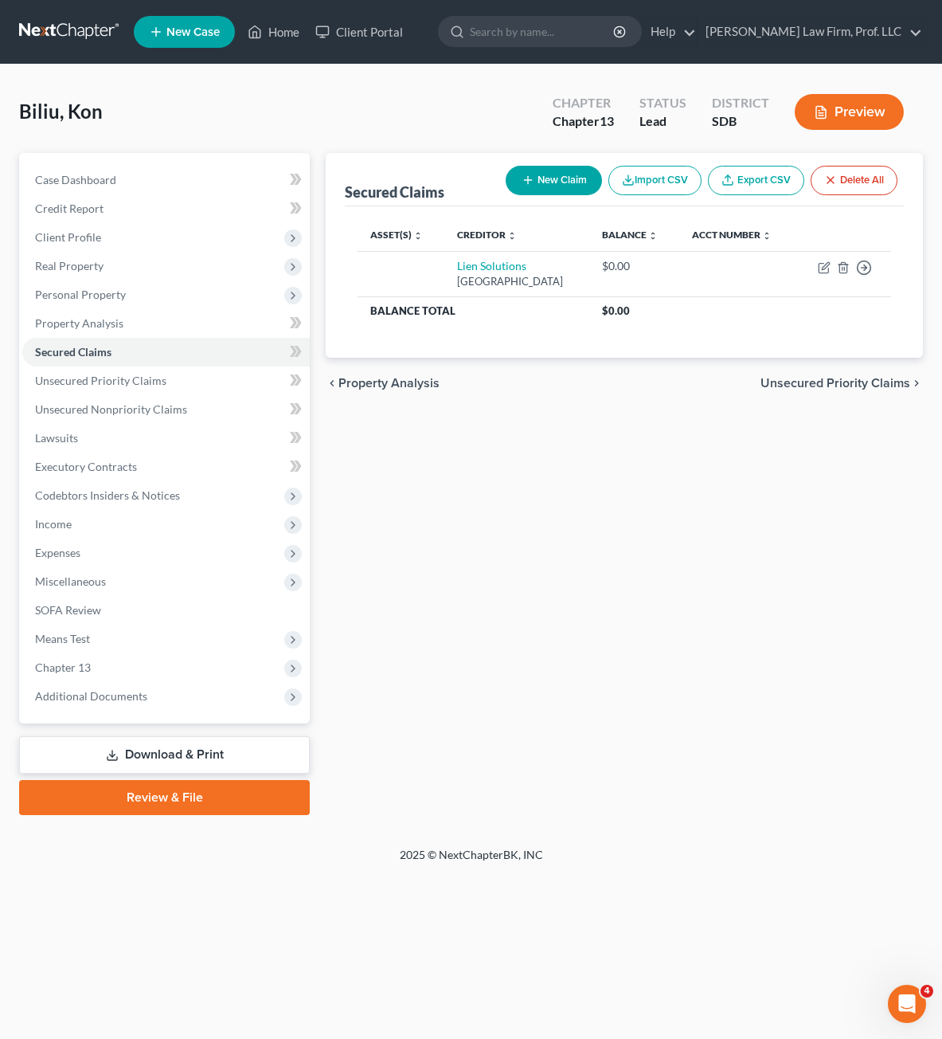
click at [645, 827] on div "Petition Navigation Case Dashboard Payments Invoices Payments Payments Credit R…" at bounding box center [471, 490] width 904 height 675
click at [85, 260] on span "Real Property" at bounding box center [69, 266] width 68 height 14
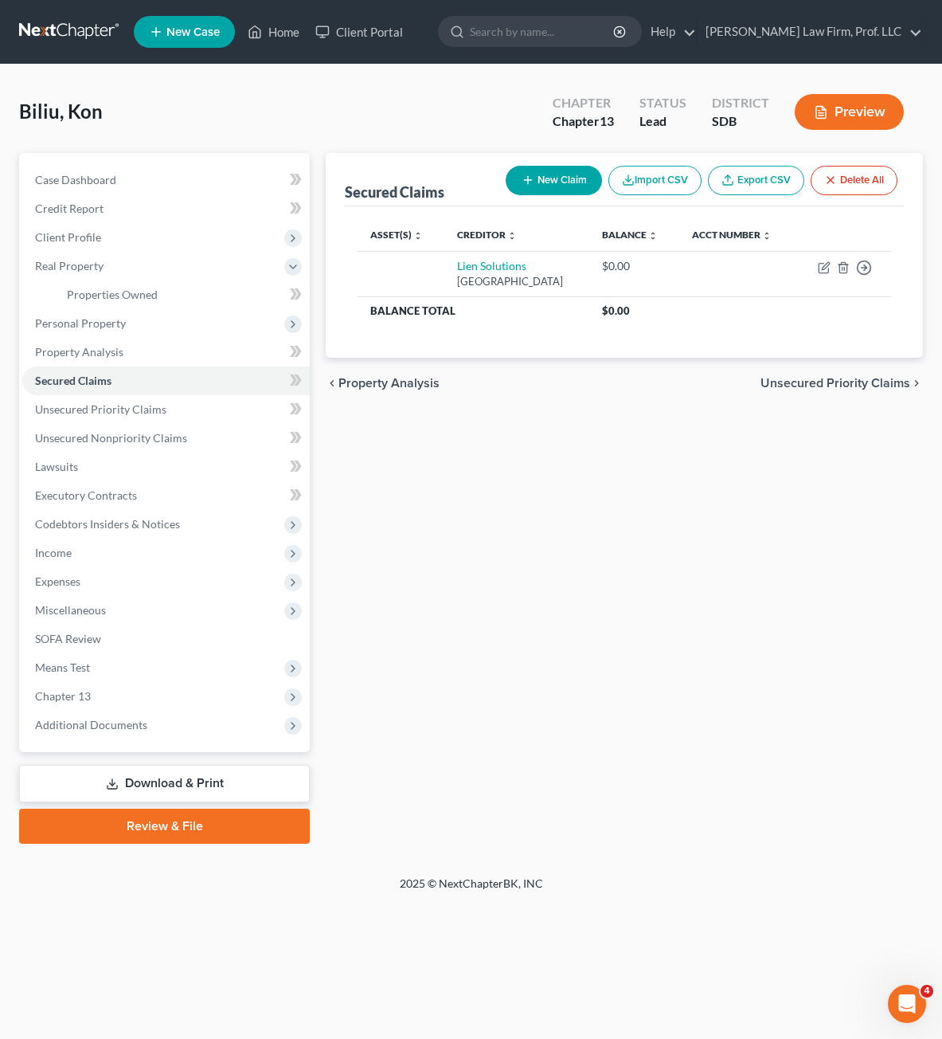
drag, startPoint x: 683, startPoint y: 636, endPoint x: 585, endPoint y: 570, distance: 118.2
click at [679, 627] on div "Secured Claims New Claim Import CSV Export CSV Delete All Asset(s) expand_more …" at bounding box center [624, 498] width 613 height 690
click at [100, 296] on span "Properties Owned" at bounding box center [112, 295] width 91 height 14
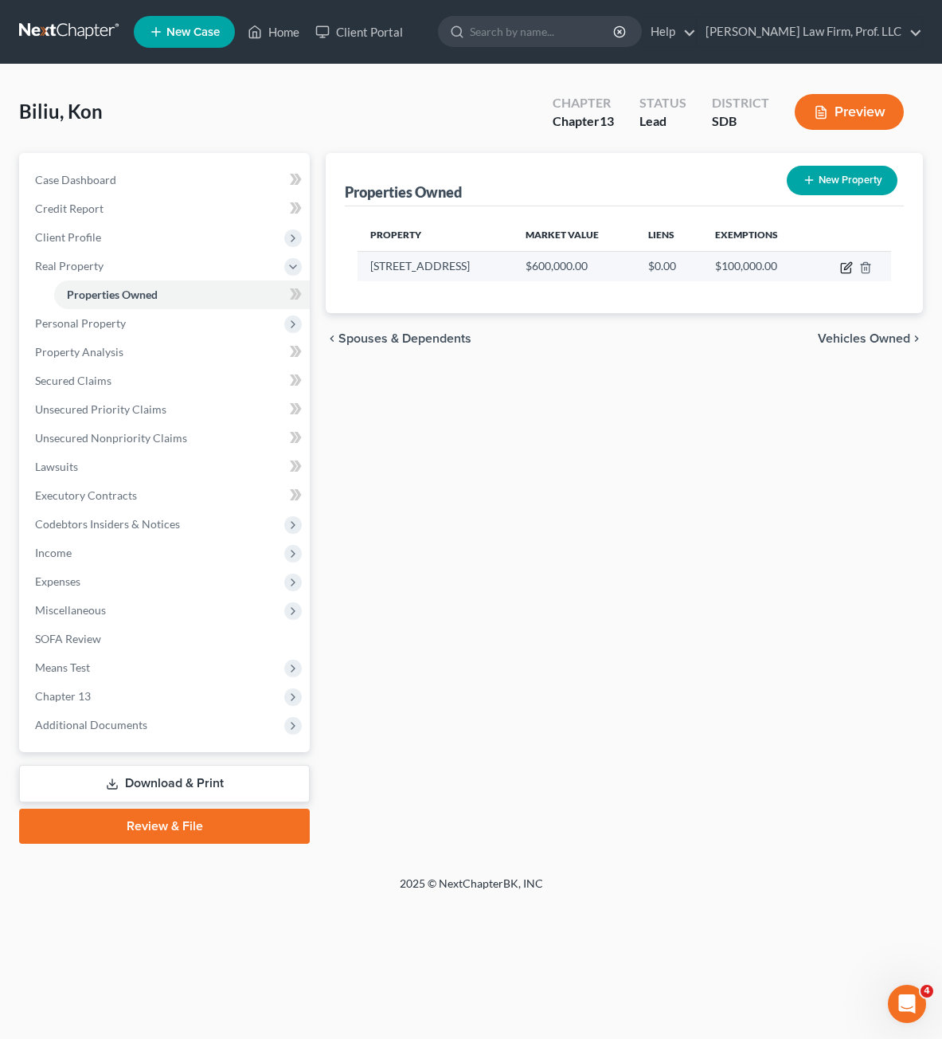
click at [843, 264] on icon "button" at bounding box center [846, 267] width 13 height 13
select select "43"
select select "2"
select select "0"
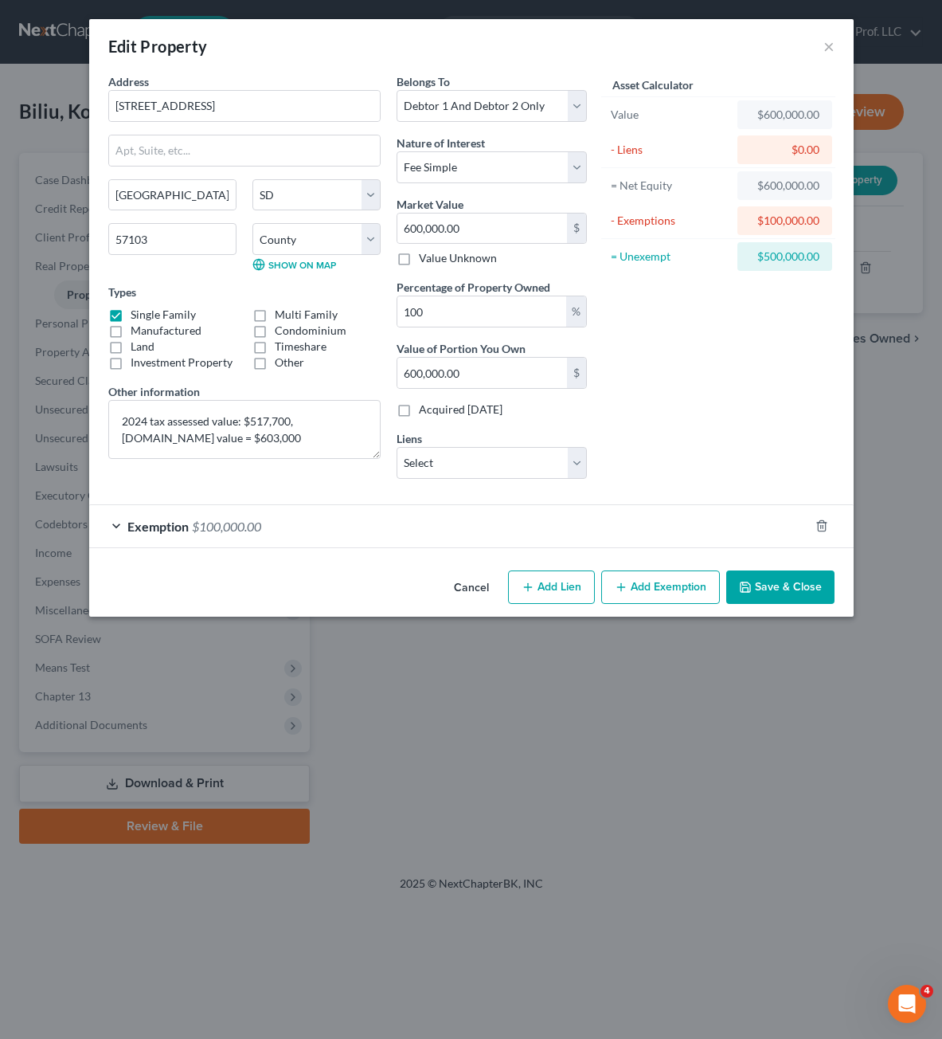
drag, startPoint x: 541, startPoint y: 586, endPoint x: 338, endPoint y: 625, distance: 206.0
click at [538, 583] on button "Add Lien" at bounding box center [551, 586] width 87 height 33
select select "2"
select select "0"
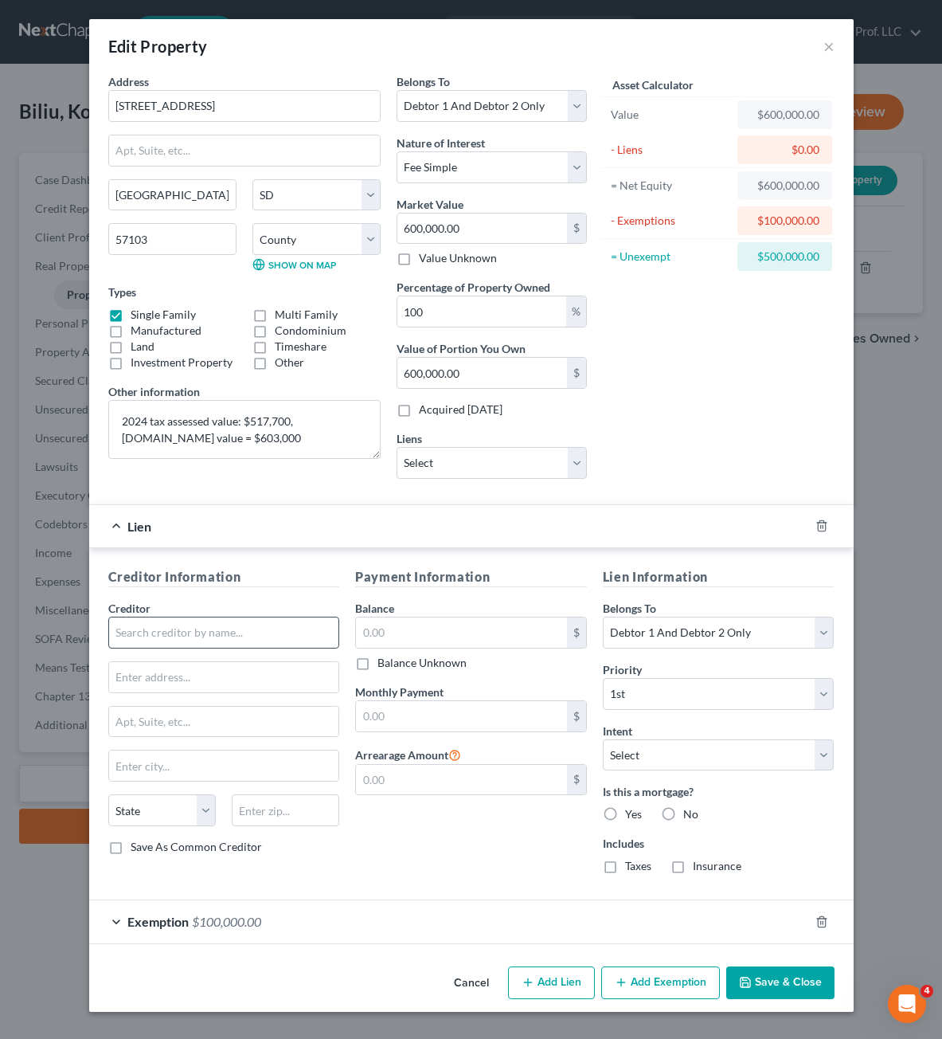
click at [213, 651] on div "Creditor * State [US_STATE] AK AR AZ CA CO [GEOGRAPHIC_DATA] DE DC [GEOGRAPHIC_…" at bounding box center [224, 719] width 232 height 239
click at [213, 644] on input "text" at bounding box center [224, 632] width 232 height 32
click at [217, 636] on input "text" at bounding box center [224, 632] width 232 height 32
type input "[PERSON_NAME] Fargo Bank"
type input "PO Box 297800"
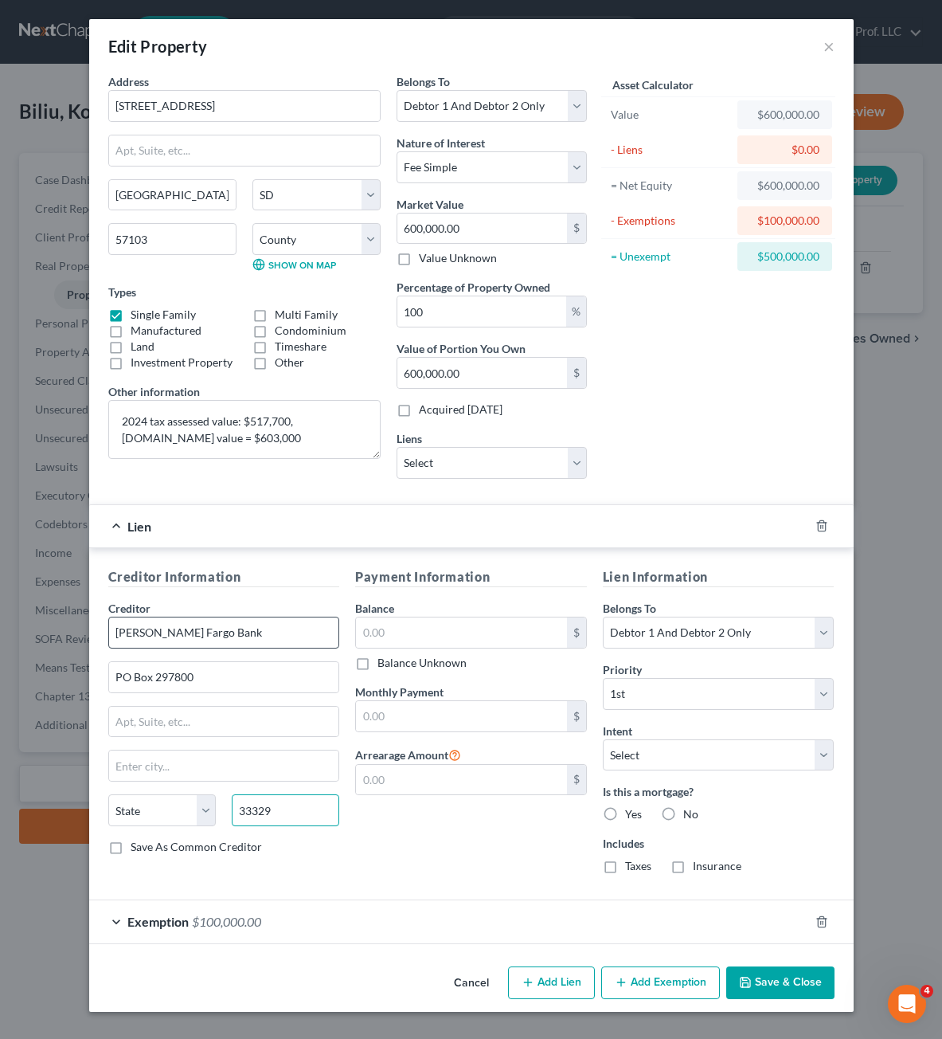
type input "33329"
type input "[GEOGRAPHIC_DATA]"
select select "9"
click at [510, 636] on input "text" at bounding box center [461, 632] width 211 height 30
drag, startPoint x: 224, startPoint y: 667, endPoint x: -15, endPoint y: 654, distance: 239.3
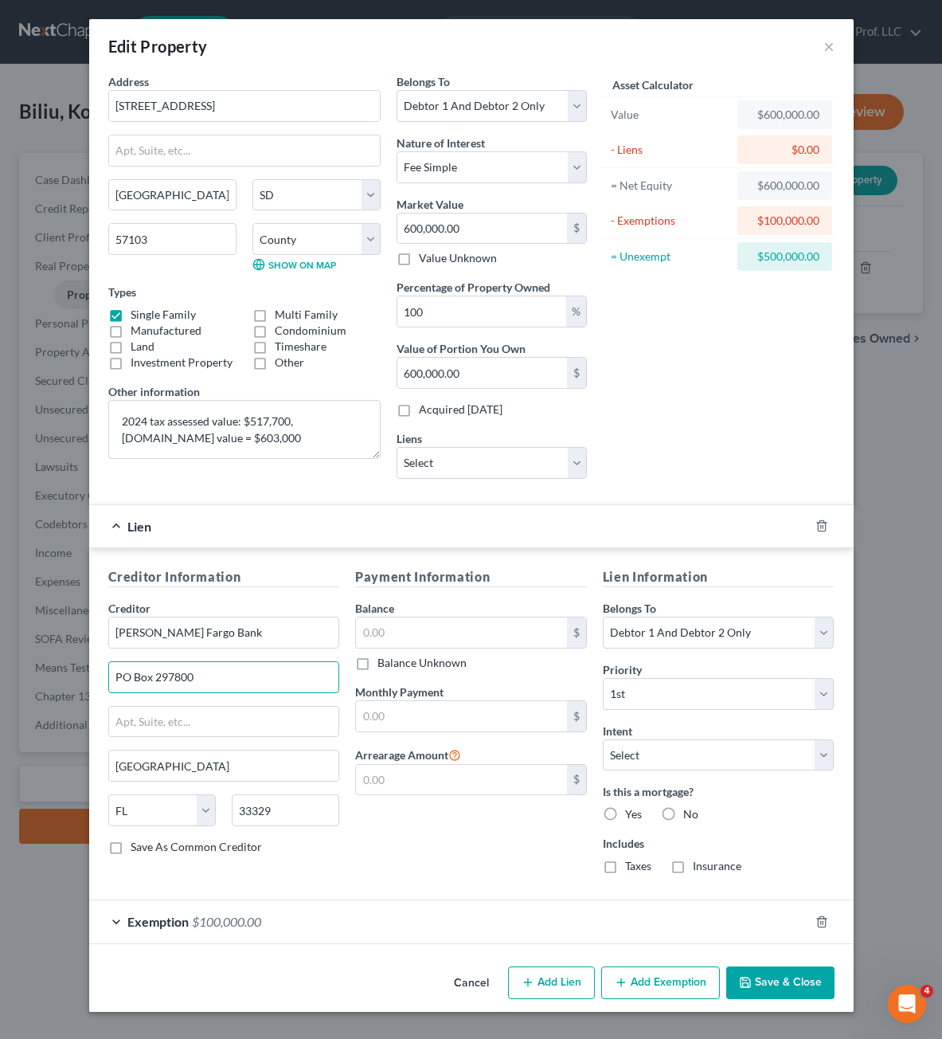
click at [0, 654] on html "Home New Case Client Portal [PERSON_NAME] Law Firm, Prof. LLC [PERSON_NAME][EMA…" at bounding box center [471, 519] width 942 height 1039
type input "PO Box 14411"
type input "50306"
type input "Des Moines"
select select "16"
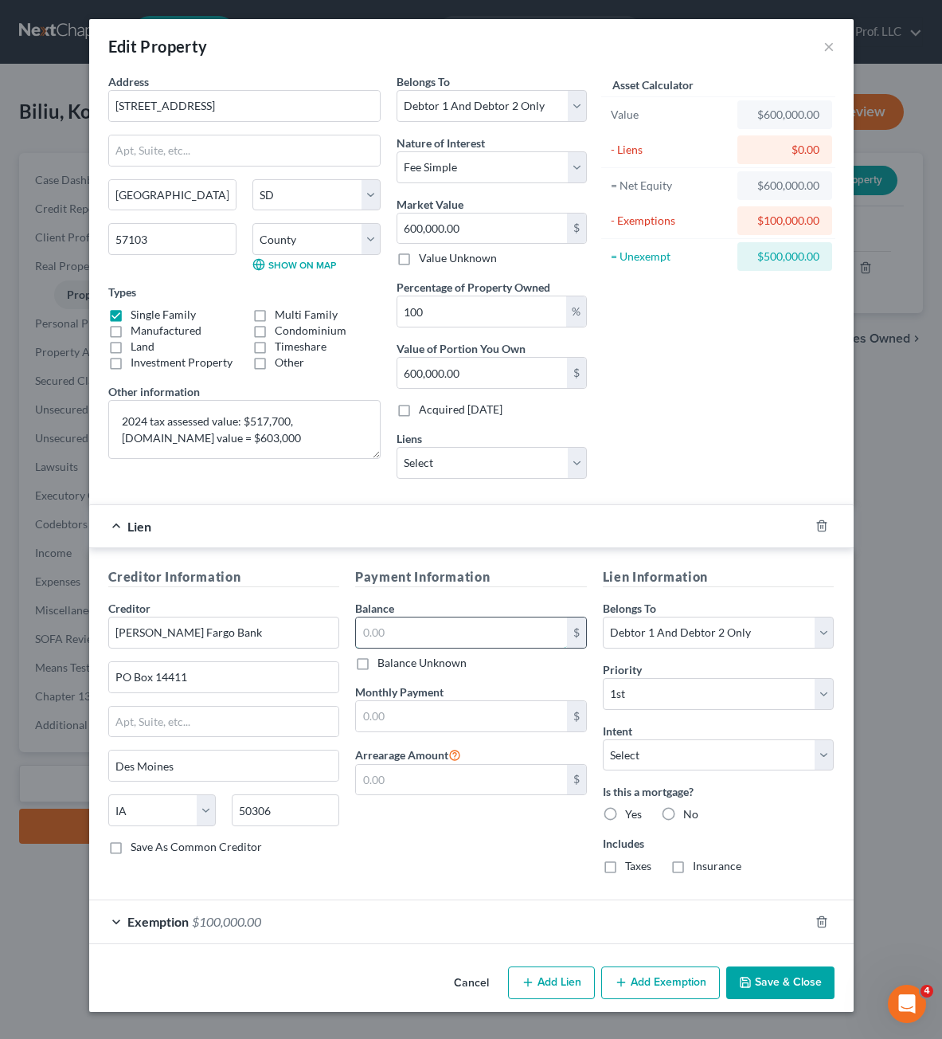
click at [408, 628] on input "text" at bounding box center [461, 632] width 211 height 30
type input "389,267.05"
click at [440, 884] on div "Payment Information Balance 389,267.05 $ Balance Unknown Balance Undetermined 3…" at bounding box center [471, 726] width 248 height 319
click at [421, 875] on div "Payment Information Balance 389,267.05 $ Balance Unknown Balance Undetermined 3…" at bounding box center [471, 726] width 248 height 319
click at [444, 869] on div "Payment Information Balance 389,267.05 $ Balance Unknown Balance Undetermined 3…" at bounding box center [471, 726] width 248 height 319
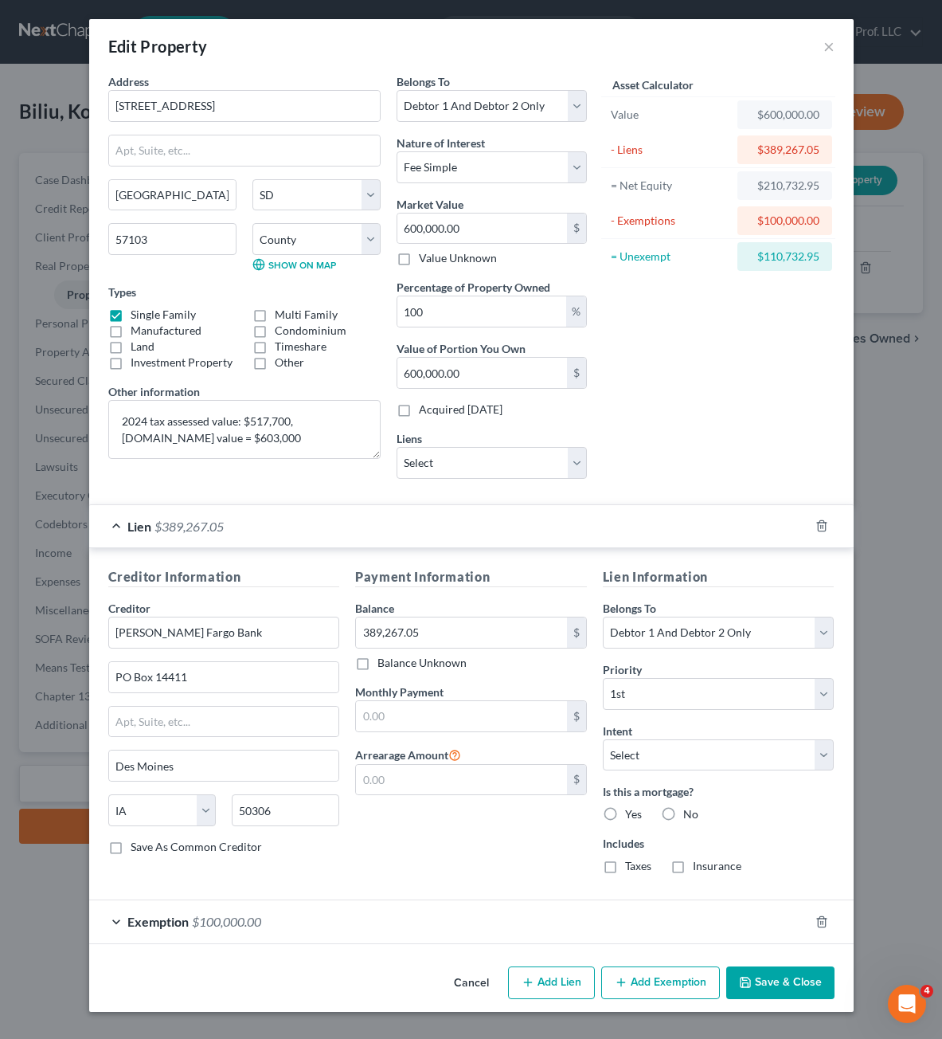
click at [444, 868] on div "Payment Information Balance 389,267.05 $ Balance Unknown Balance Undetermined 3…" at bounding box center [471, 726] width 248 height 319
click at [780, 830] on div "Lien Information Belongs To * Select Debtor 1 Only Debtor 2 Only Debtor 1 And D…" at bounding box center [719, 726] width 248 height 319
click at [625, 813] on label "Yes" at bounding box center [633, 814] width 17 height 16
click at [632, 813] on input "Yes" at bounding box center [637, 811] width 10 height 10
radio input "true"
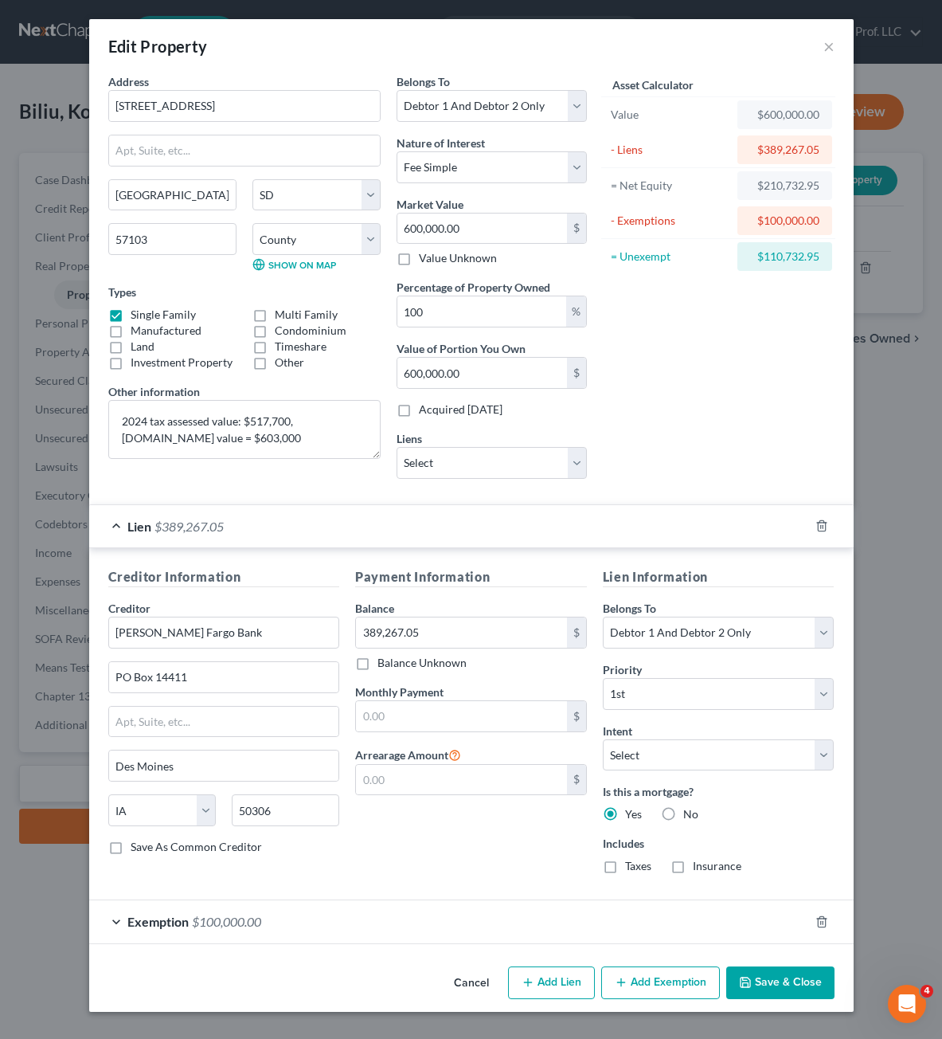
click at [401, 813] on div "Payment Information Balance 389,267.05 $ Balance Unknown Balance Undetermined 3…" at bounding box center [471, 726] width 248 height 319
click at [475, 854] on div "Payment Information Balance 389,267.05 $ Balance Unknown Balance Undetermined 3…" at bounding box center [471, 726] width 248 height 319
click at [793, 996] on button "Save & Close" at bounding box center [780, 982] width 108 height 33
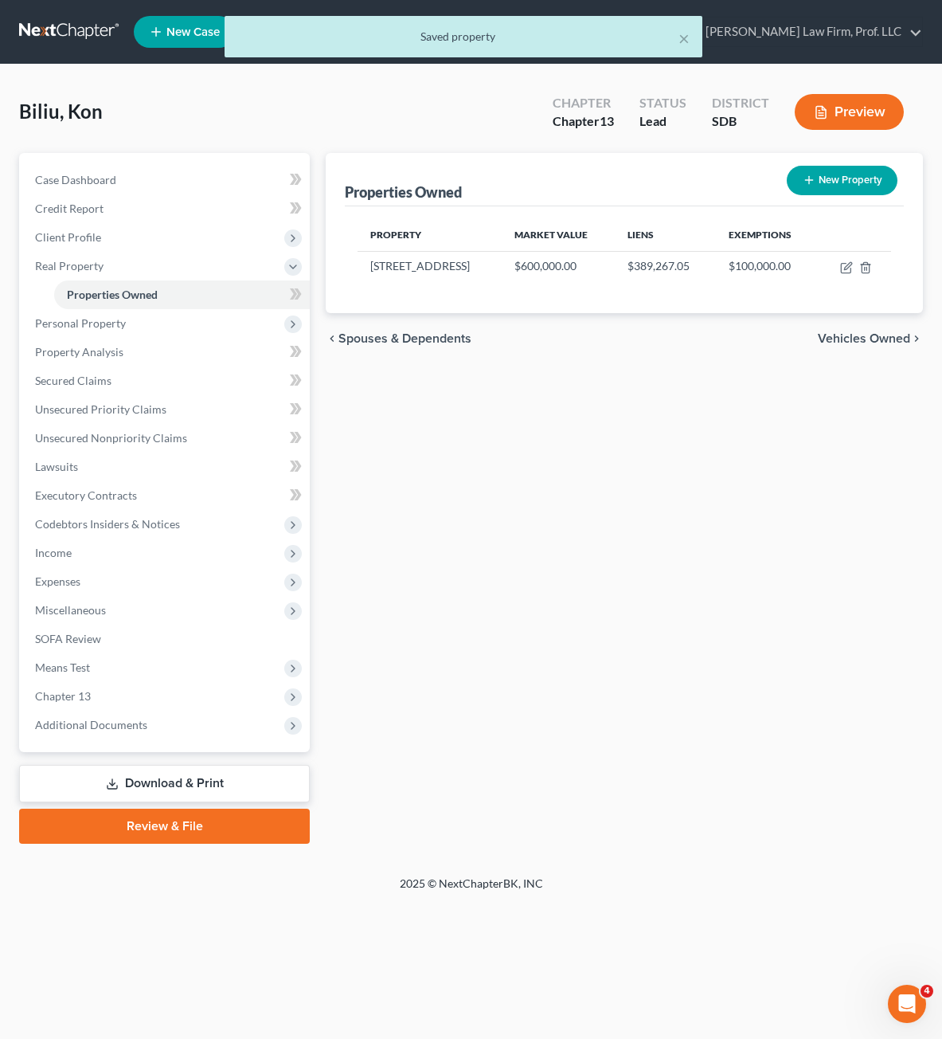
drag, startPoint x: 595, startPoint y: 557, endPoint x: 631, endPoint y: 580, distance: 42.6
click at [596, 557] on div "Properties Owned New Property Property Market Value Liens Exemptions [STREET_AD…" at bounding box center [624, 498] width 613 height 690
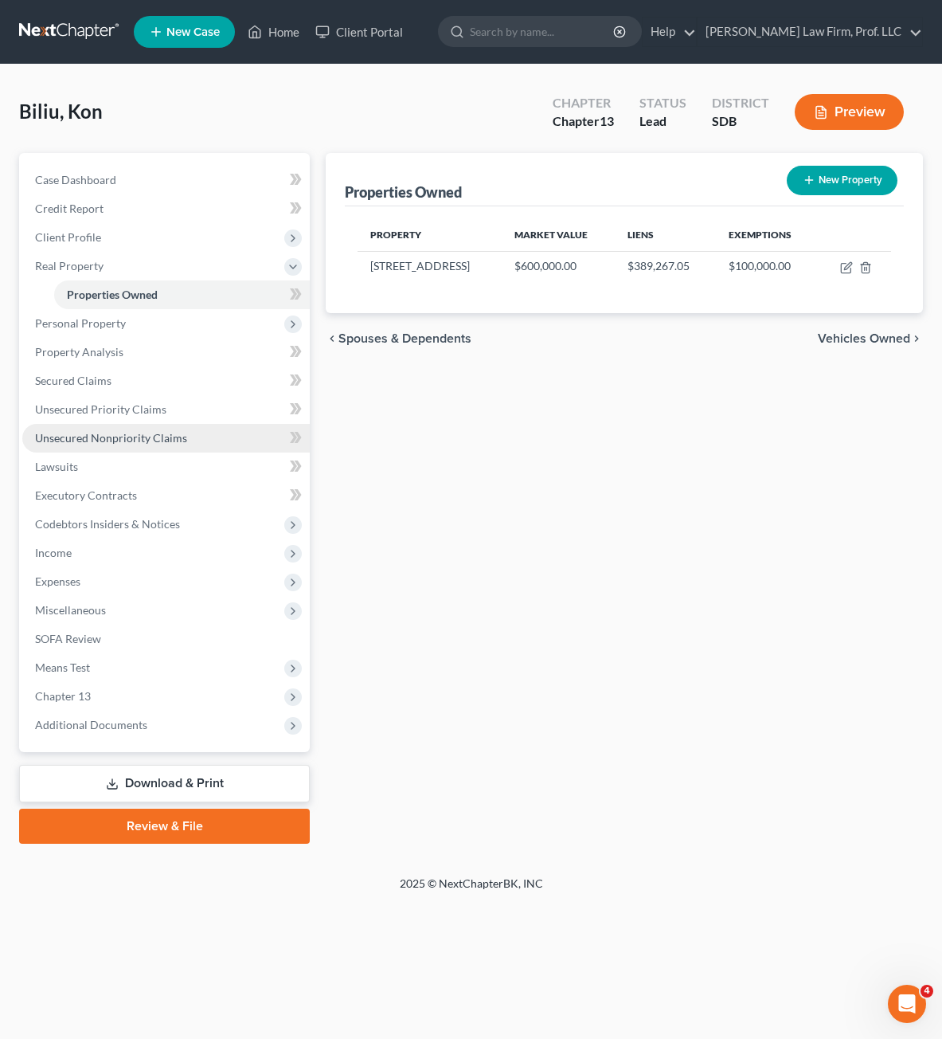
click at [133, 431] on span "Unsecured Nonpriority Claims" at bounding box center [111, 438] width 152 height 14
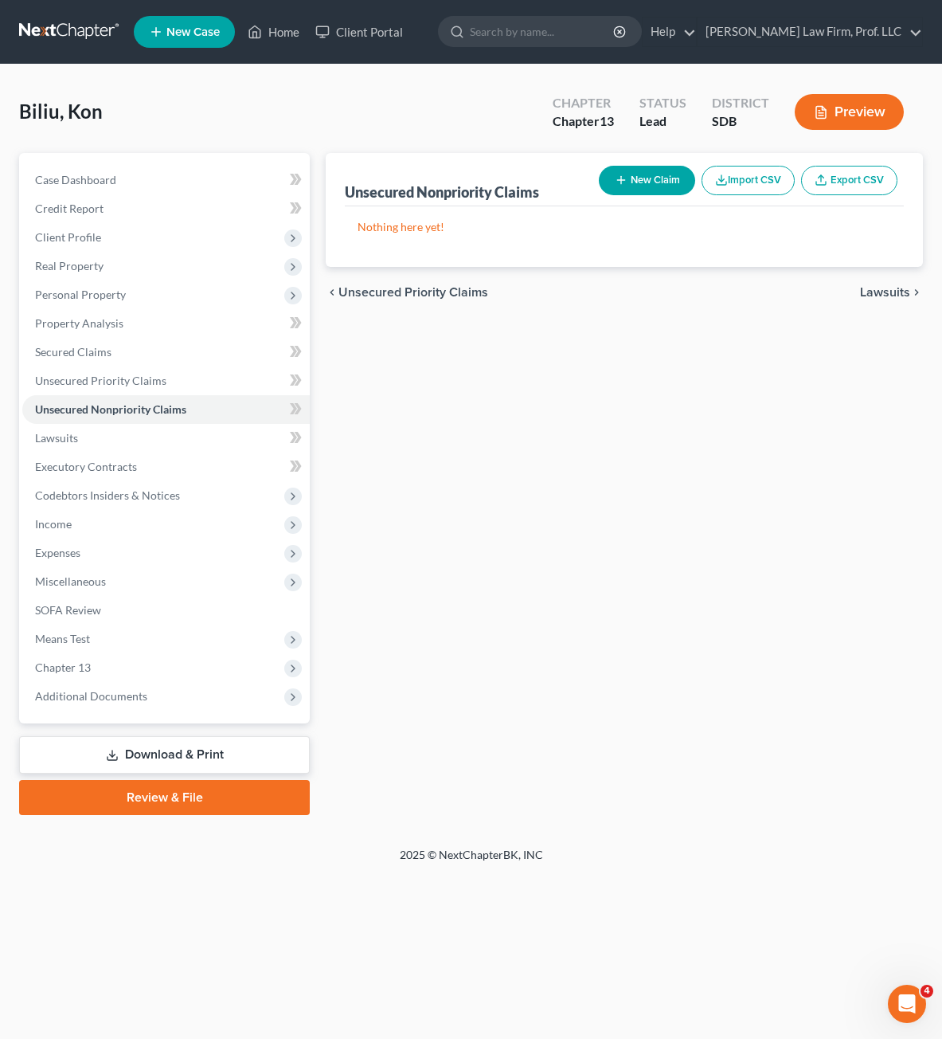
drag, startPoint x: 580, startPoint y: 260, endPoint x: 663, endPoint y: 208, distance: 98.3
click at [581, 259] on div "Nothing here yet!" at bounding box center [624, 236] width 559 height 61
click at [673, 186] on button "New Claim" at bounding box center [647, 180] width 96 height 29
select select "0"
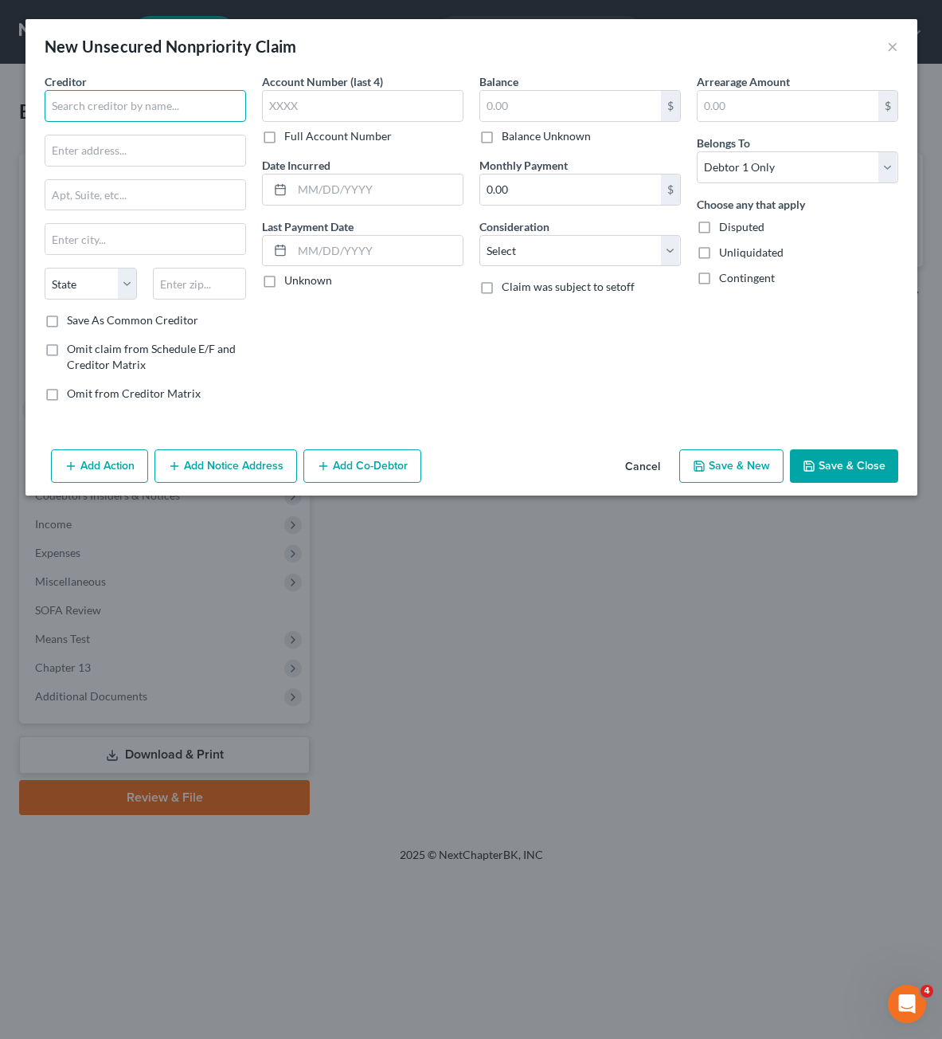
click at [94, 109] on input "text" at bounding box center [145, 106] width 201 height 32
type input "A"
type input "American Express"
type input "PO Box 297800"
type input "33329"
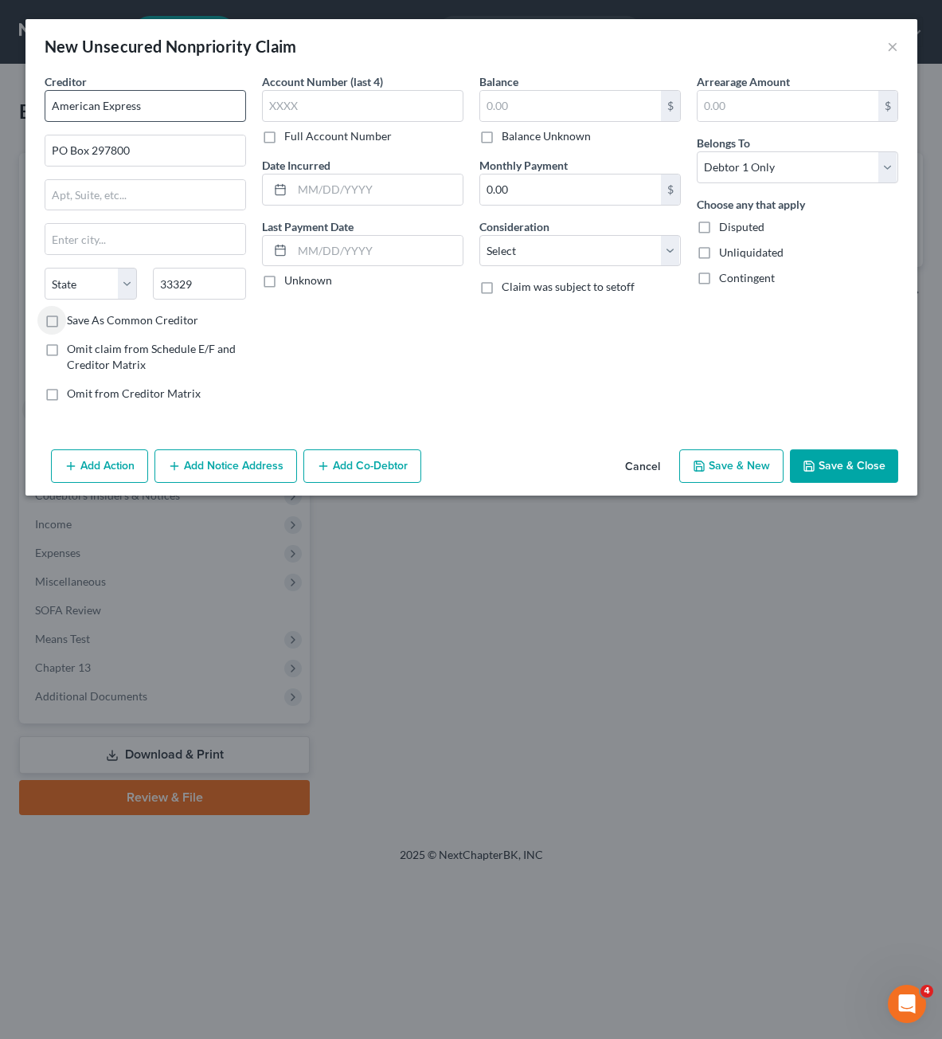
type input "[GEOGRAPHIC_DATA]"
select select "9"
click at [298, 96] on input "text" at bounding box center [362, 106] width 201 height 32
type input "2"
click at [530, 226] on label "Consideration" at bounding box center [514, 226] width 70 height 17
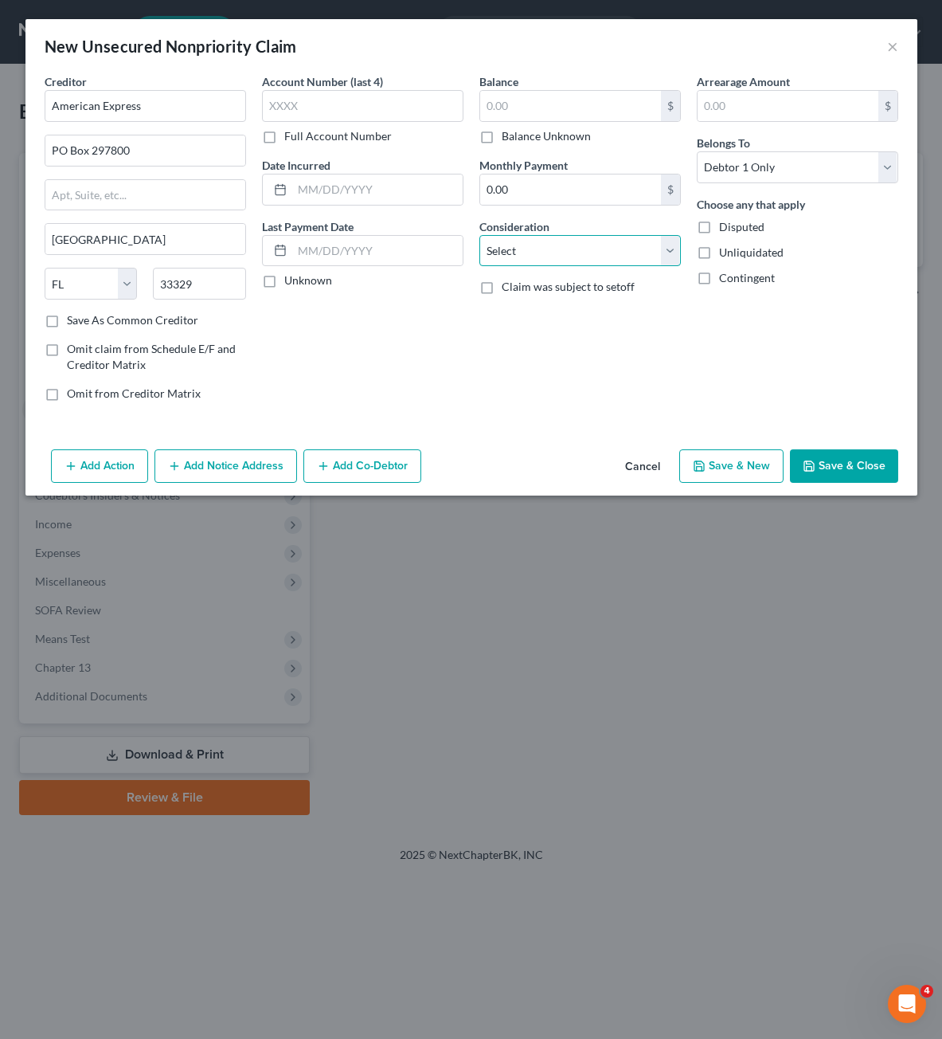
click at [516, 261] on select "Select Cable / Satellite Services Collection Agency Credit Card Debt Debt Couns…" at bounding box center [579, 251] width 201 height 32
select select "2"
click at [479, 235] on select "Select Cable / Satellite Services Collection Agency Credit Card Debt Debt Couns…" at bounding box center [579, 251] width 201 height 32
click at [733, 394] on div "Arrearage Amount $ Belongs To * Select Debtor 1 Only Debtor 2 Only Debtor 1 And…" at bounding box center [797, 243] width 217 height 341
click at [548, 109] on input "text" at bounding box center [570, 106] width 181 height 30
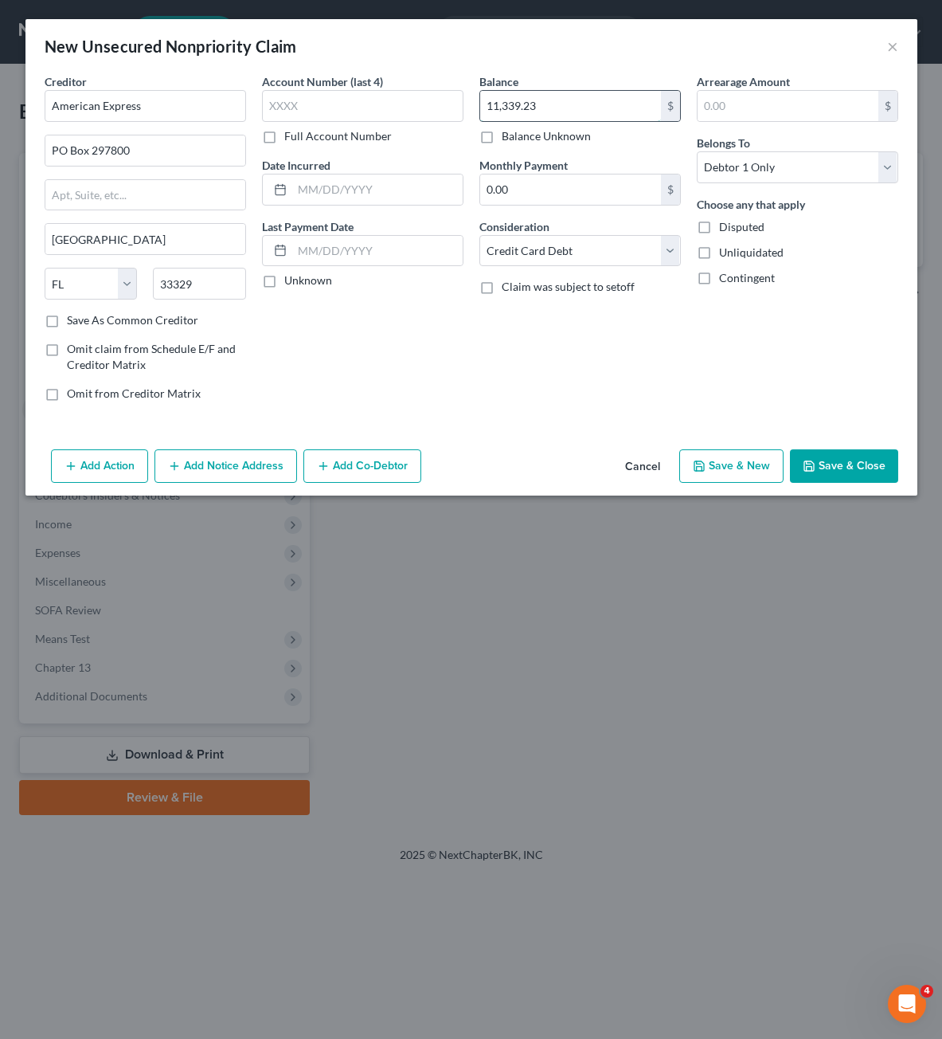
type input "11,339.23"
click at [375, 353] on div "Account Number (last 4) Full Account Number Date Incurred Last Payment Date Unk…" at bounding box center [362, 243] width 217 height 341
click at [749, 465] on button "Save & New" at bounding box center [731, 465] width 104 height 33
select select "0"
drag, startPoint x: 459, startPoint y: 330, endPoint x: 9, endPoint y: 189, distance: 471.5
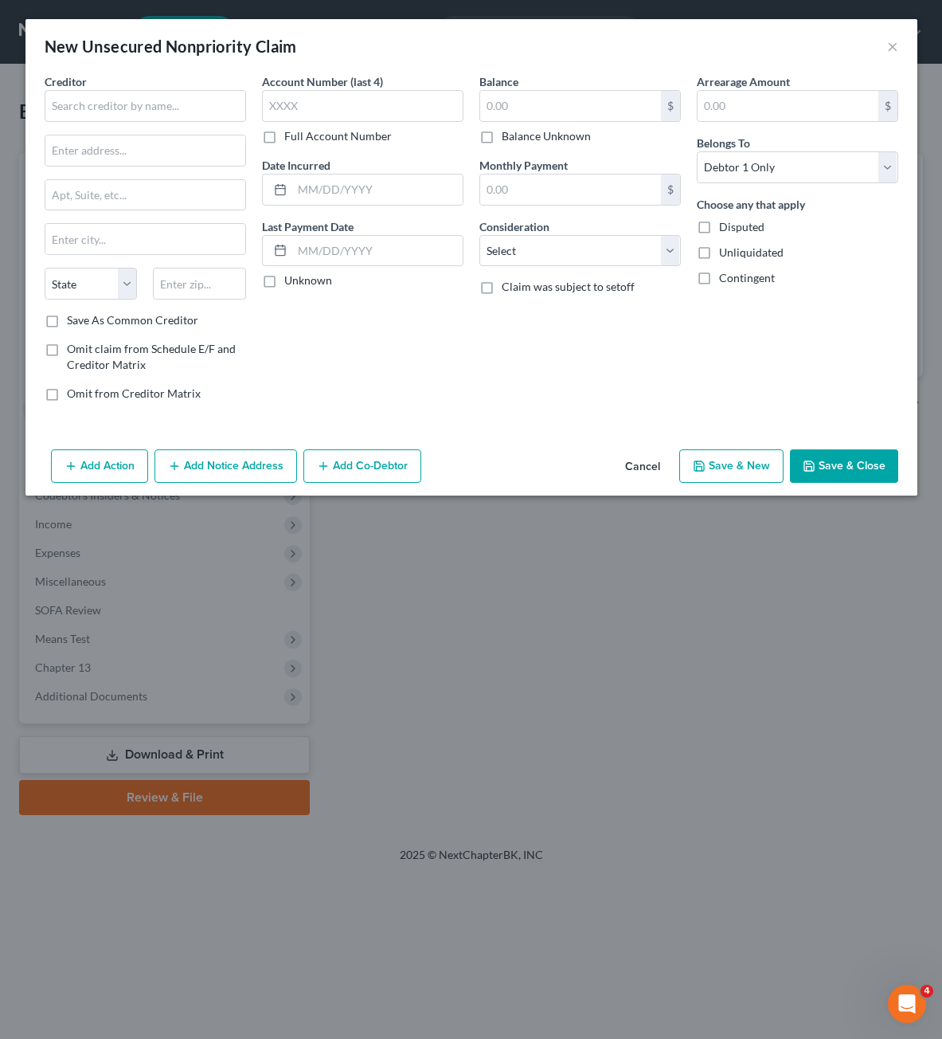
click at [458, 331] on div "Account Number (last 4) Full Account Number Date Incurred Last Payment Date Unk…" at bounding box center [362, 243] width 217 height 341
click at [108, 100] on input "text" at bounding box center [145, 106] width 201 height 32
type input "Discover"
click at [129, 155] on input "text" at bounding box center [145, 150] width 200 height 30
paste input "P.O. Box 30943"
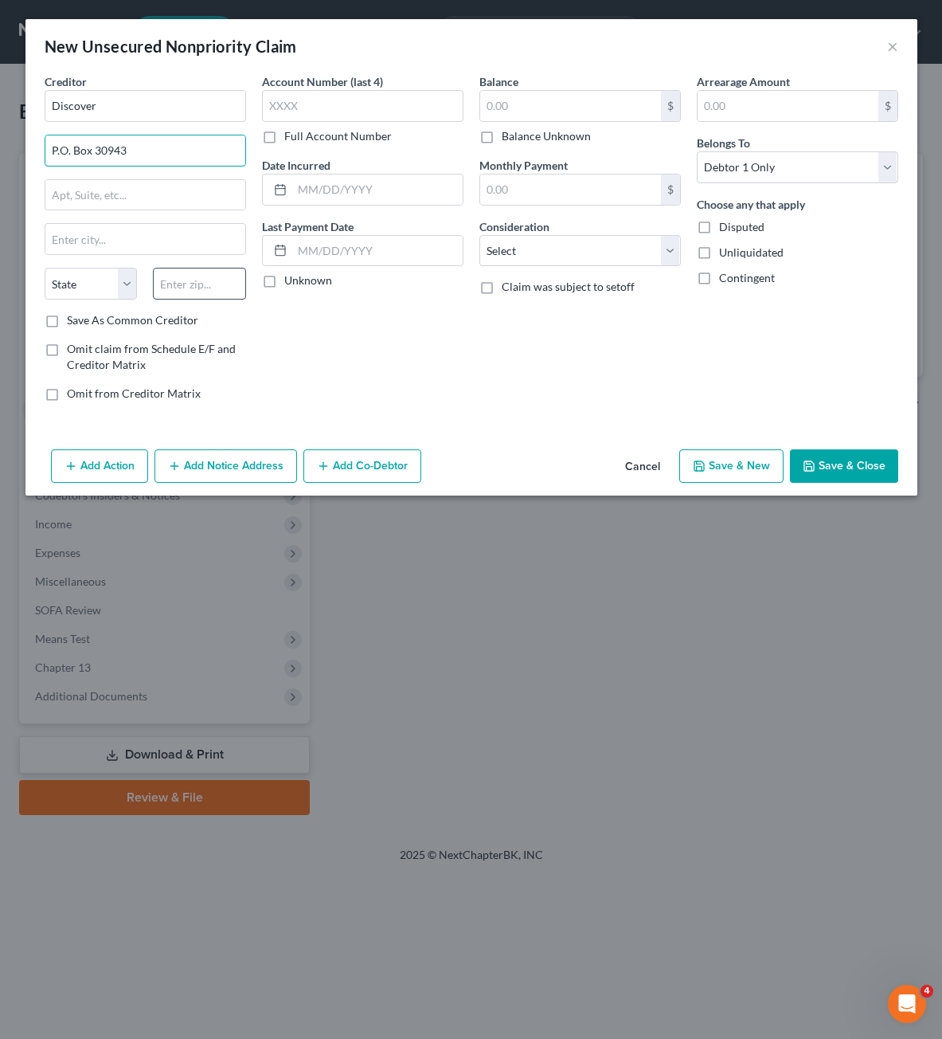
type input "P.O. Box 30943"
click at [182, 273] on input "text" at bounding box center [199, 284] width 93 height 32
type input "84130"
type input "[GEOGRAPHIC_DATA]"
select select "46"
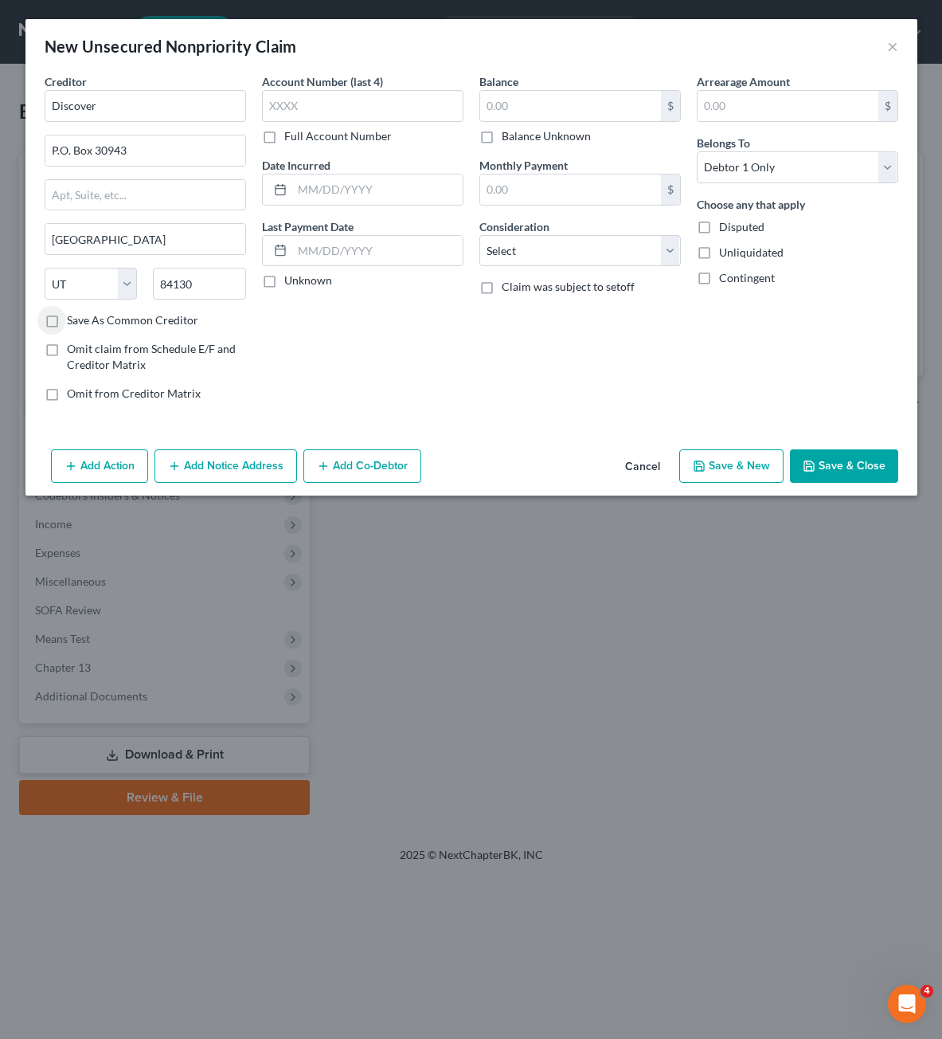
click at [263, 325] on div "Account Number (last 4) Full Account Number Date Incurred Last Payment Date Unk…" at bounding box center [362, 243] width 217 height 341
click at [122, 108] on input "Discover" at bounding box center [145, 106] width 201 height 32
click at [582, 260] on select "Select Cable / Satellite Services Collection Agency Credit Card Debt Debt Couns…" at bounding box center [579, 251] width 201 height 32
select select "2"
click at [479, 235] on select "Select Cable / Satellite Services Collection Agency Credit Card Debt Debt Couns…" at bounding box center [579, 251] width 201 height 32
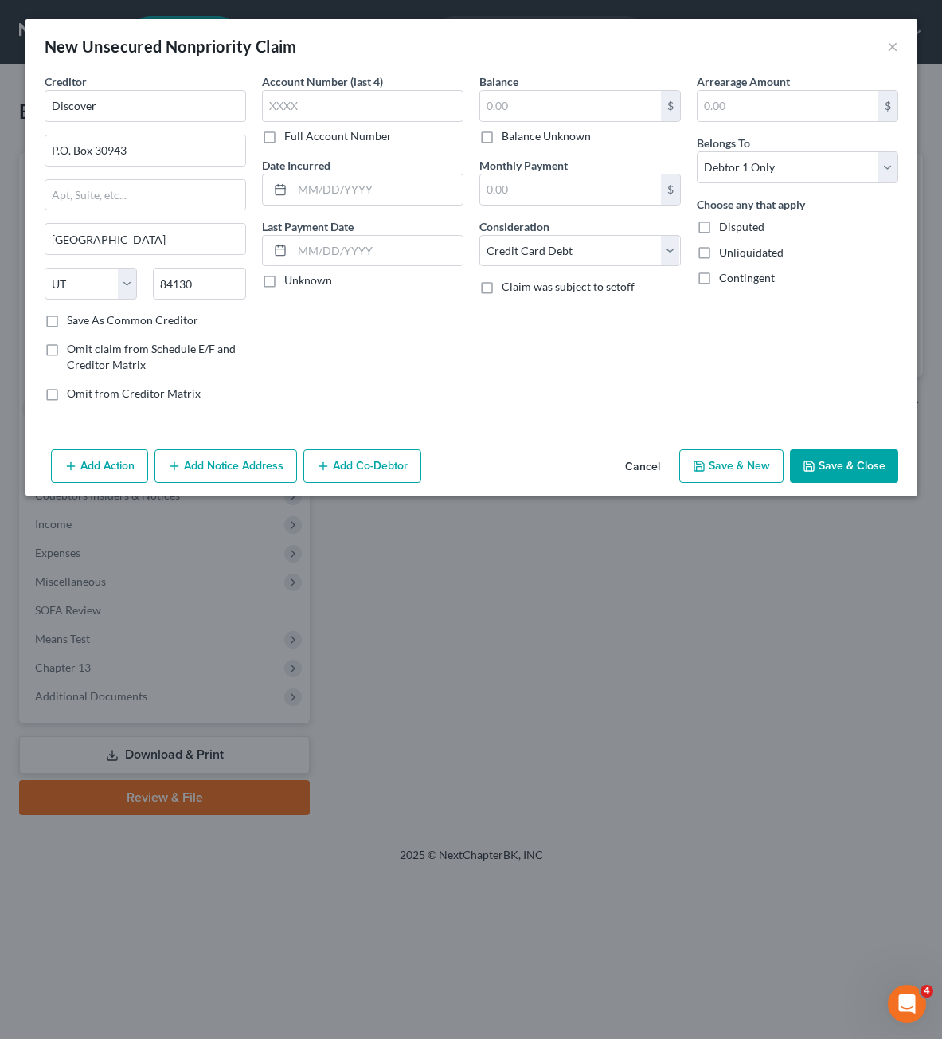
click at [489, 373] on div "Balance $ Balance Unknown Balance Undetermined $ Balance Unknown Monthly Paymen…" at bounding box center [579, 243] width 217 height 341
click at [577, 143] on label "Balance Unknown" at bounding box center [546, 136] width 89 height 16
click at [518, 139] on input "Balance Unknown" at bounding box center [513, 133] width 10 height 10
checkbox input "true"
type input "0.00"
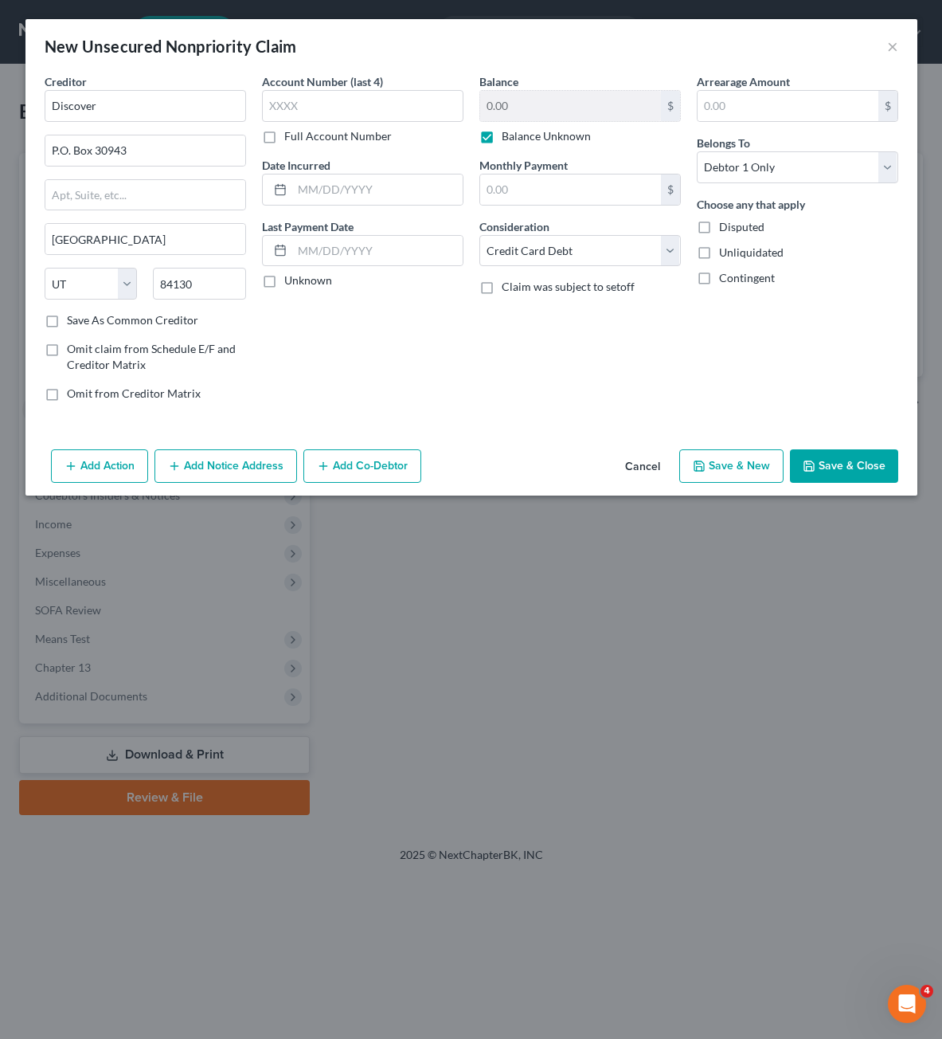
click at [822, 455] on button "Save & Close" at bounding box center [844, 465] width 108 height 33
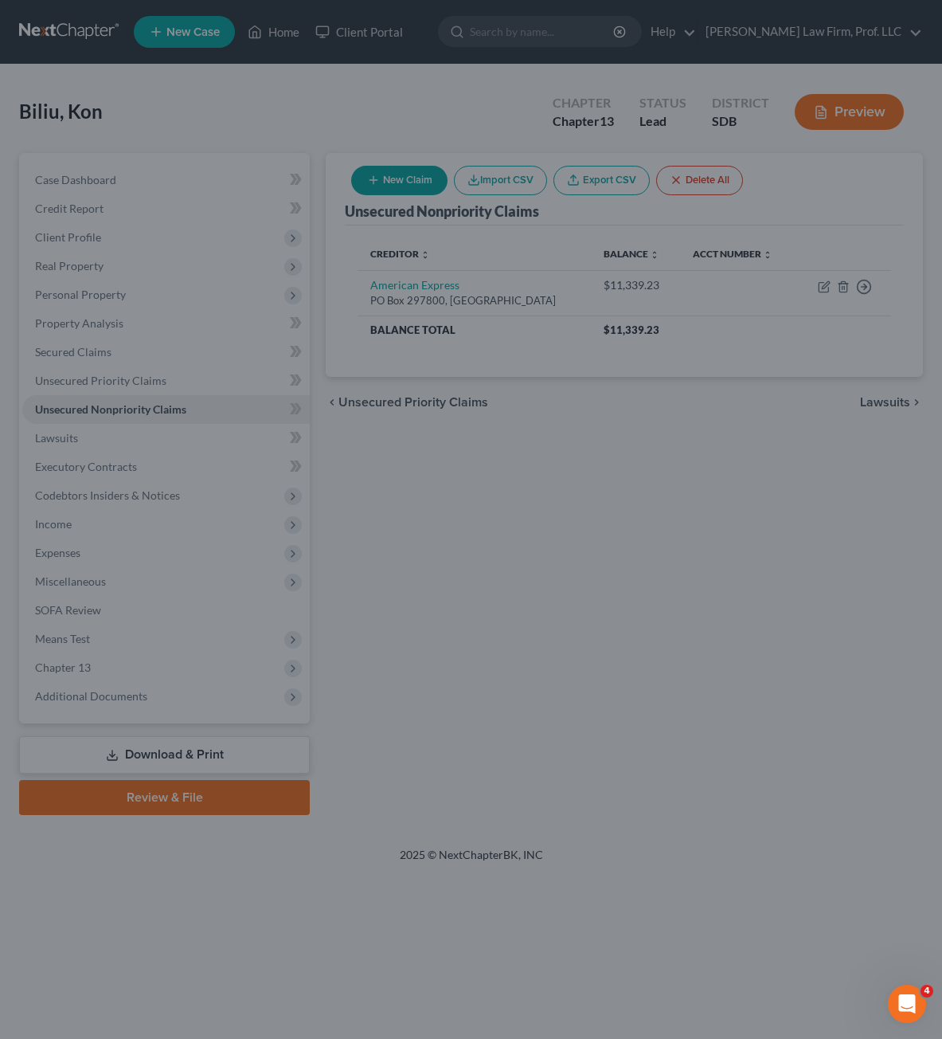
type input "0.00"
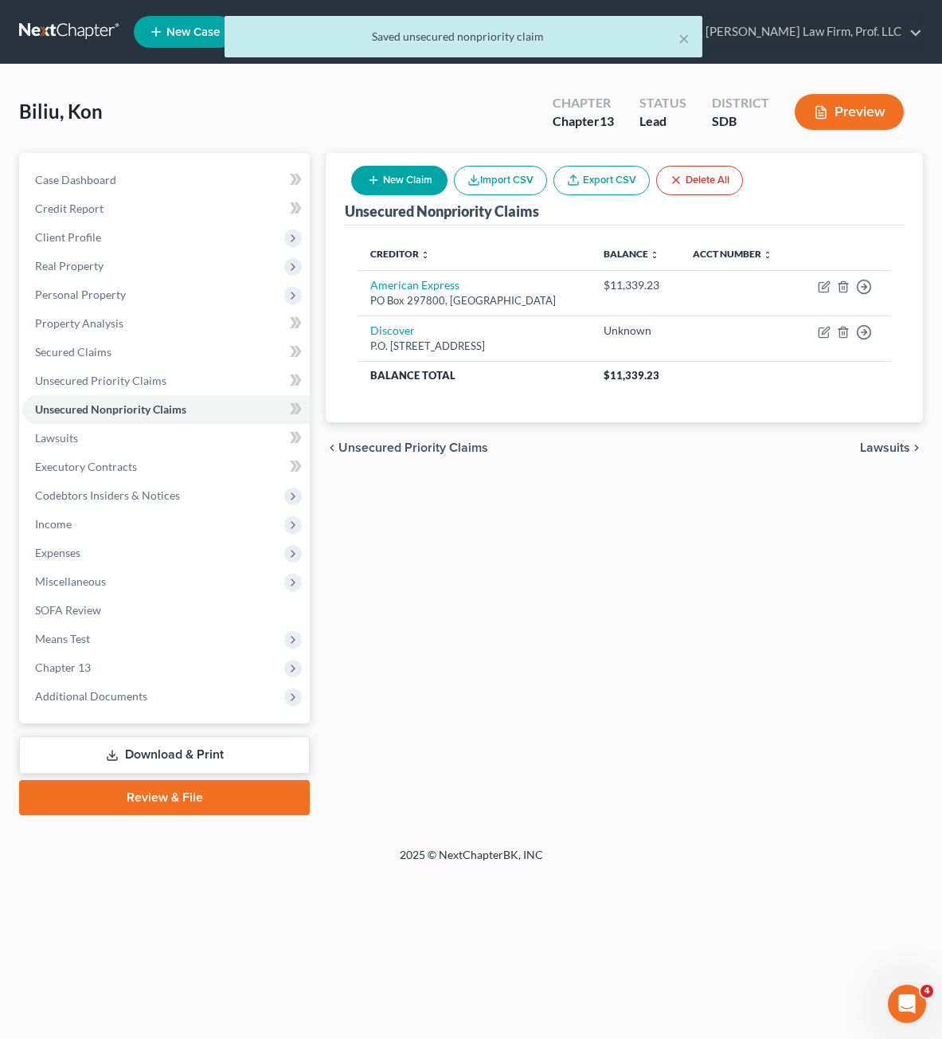
click at [415, 179] on button "New Claim" at bounding box center [399, 180] width 96 height 29
select select "0"
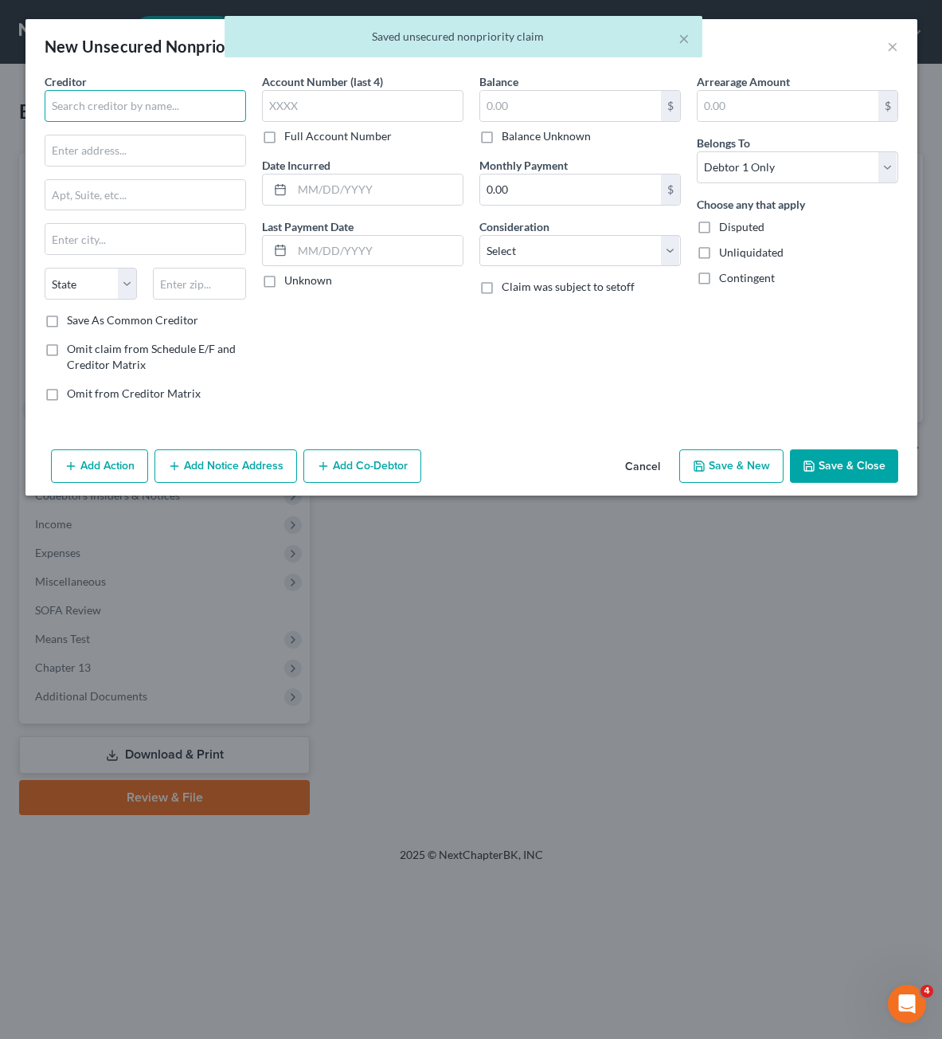
click at [164, 117] on input "text" at bounding box center [145, 106] width 201 height 32
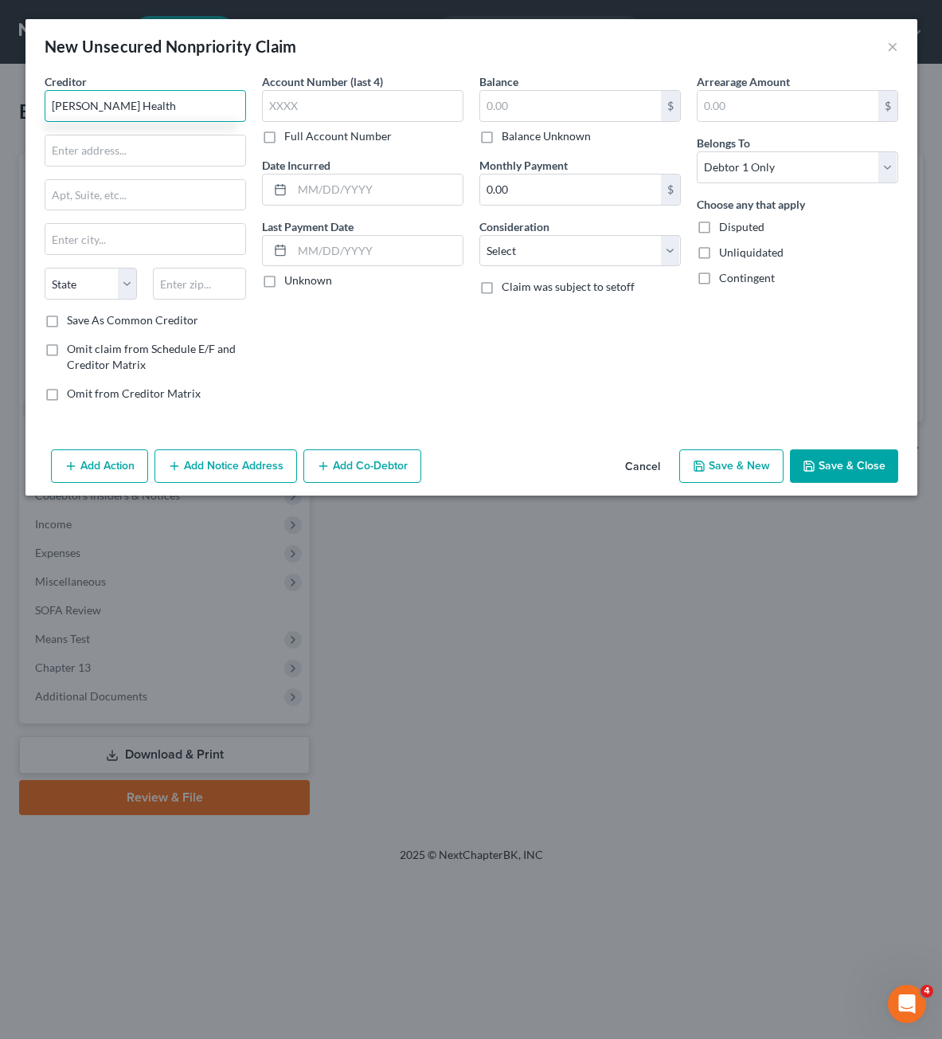
type input "[PERSON_NAME] Health"
type input "[STREET_ADDRESS]"
type input "58501"
type input "Bismarck"
select select "29"
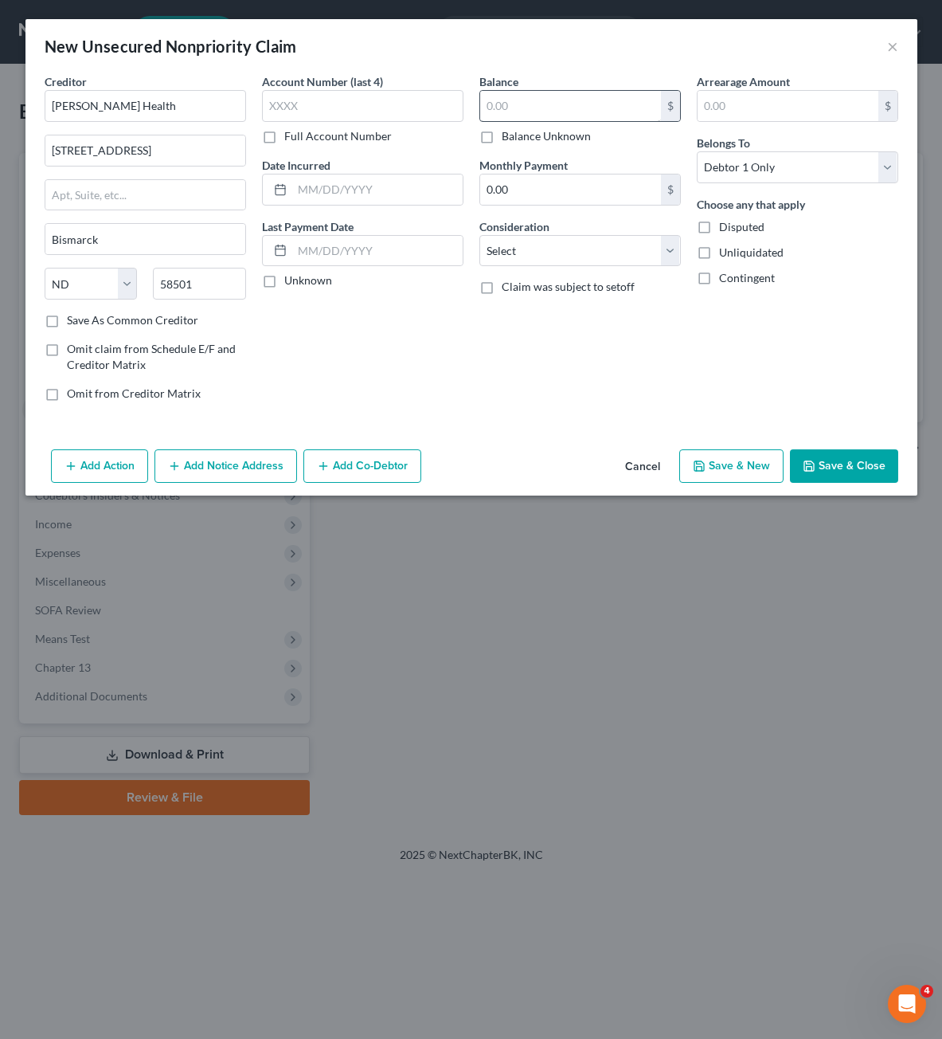
drag, startPoint x: 584, startPoint y: 86, endPoint x: 563, endPoint y: 106, distance: 28.7
click at [582, 90] on div "Balance $ Balance Unknown Balance Undetermined $ Balance Unknown" at bounding box center [579, 108] width 201 height 71
click at [563, 106] on input "text" at bounding box center [570, 106] width 181 height 30
type input "2,911.00"
drag, startPoint x: 525, startPoint y: 248, endPoint x: 536, endPoint y: 265, distance: 20.1
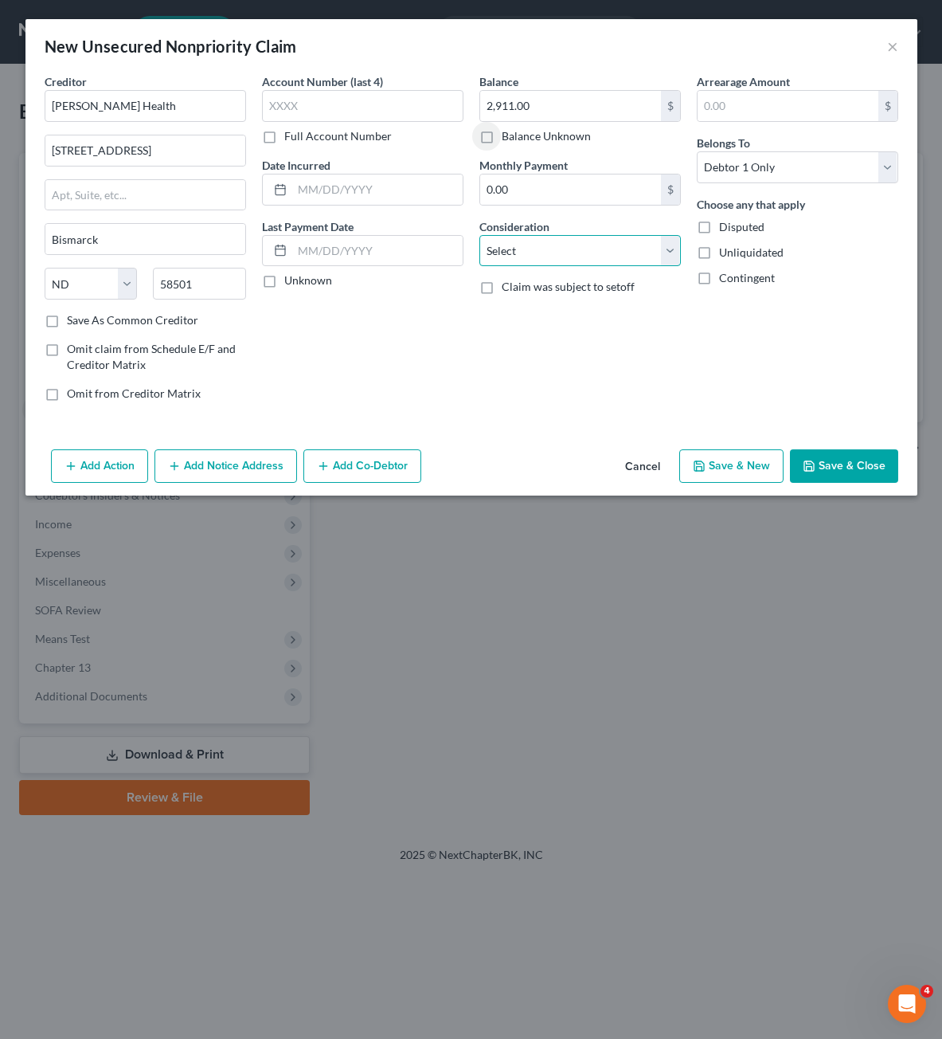
click at [525, 248] on select "Select Cable / Satellite Services Collection Agency Credit Card Debt Debt Couns…" at bounding box center [579, 251] width 201 height 32
click at [479, 235] on select "Select Cable / Satellite Services Collection Agency Credit Card Debt Debt Couns…" at bounding box center [579, 251] width 201 height 32
click at [582, 430] on div "Creditor * [PERSON_NAME] Health [STREET_ADDRESS] Bismarck State [US_STATE] AK A…" at bounding box center [471, 258] width 892 height 370
click at [557, 327] on div at bounding box center [579, 311] width 201 height 32
click at [555, 323] on input "text" at bounding box center [580, 311] width 200 height 30
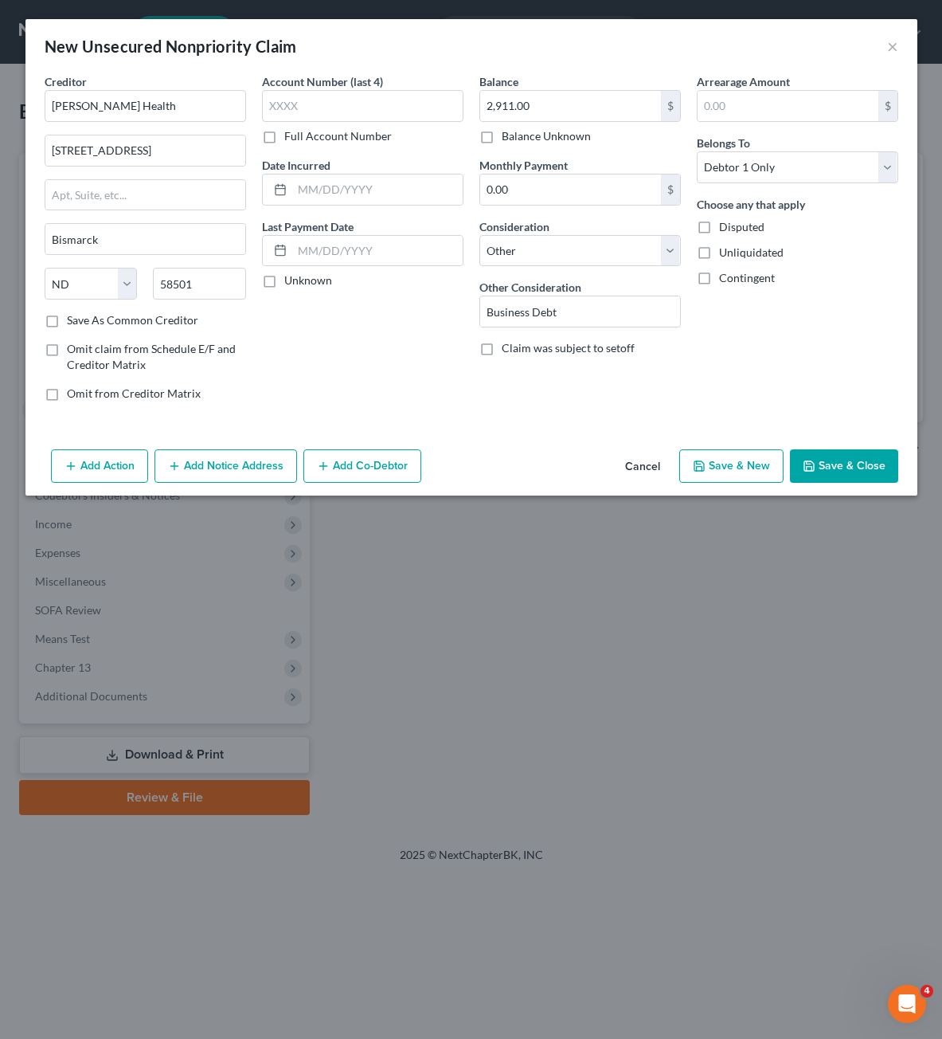
click at [718, 375] on div "Arrearage Amount $ Belongs To * Select Debtor 1 Only Debtor 2 Only Debtor 1 And…" at bounding box center [797, 243] width 217 height 341
click at [655, 265] on select "Select Cable / Satellite Services Collection Agency Credit Card Debt Debt Couns…" at bounding box center [579, 251] width 201 height 32
drag, startPoint x: 844, startPoint y: 373, endPoint x: 775, endPoint y: 352, distance: 72.3
click at [844, 371] on div "Arrearage Amount $ Belongs To * Select Debtor 1 Only Debtor 2 Only Debtor 1 And…" at bounding box center [797, 243] width 217 height 341
click at [311, 359] on div "Account Number (last 4) Full Account Number Date Incurred Last Payment Date Unk…" at bounding box center [362, 243] width 217 height 341
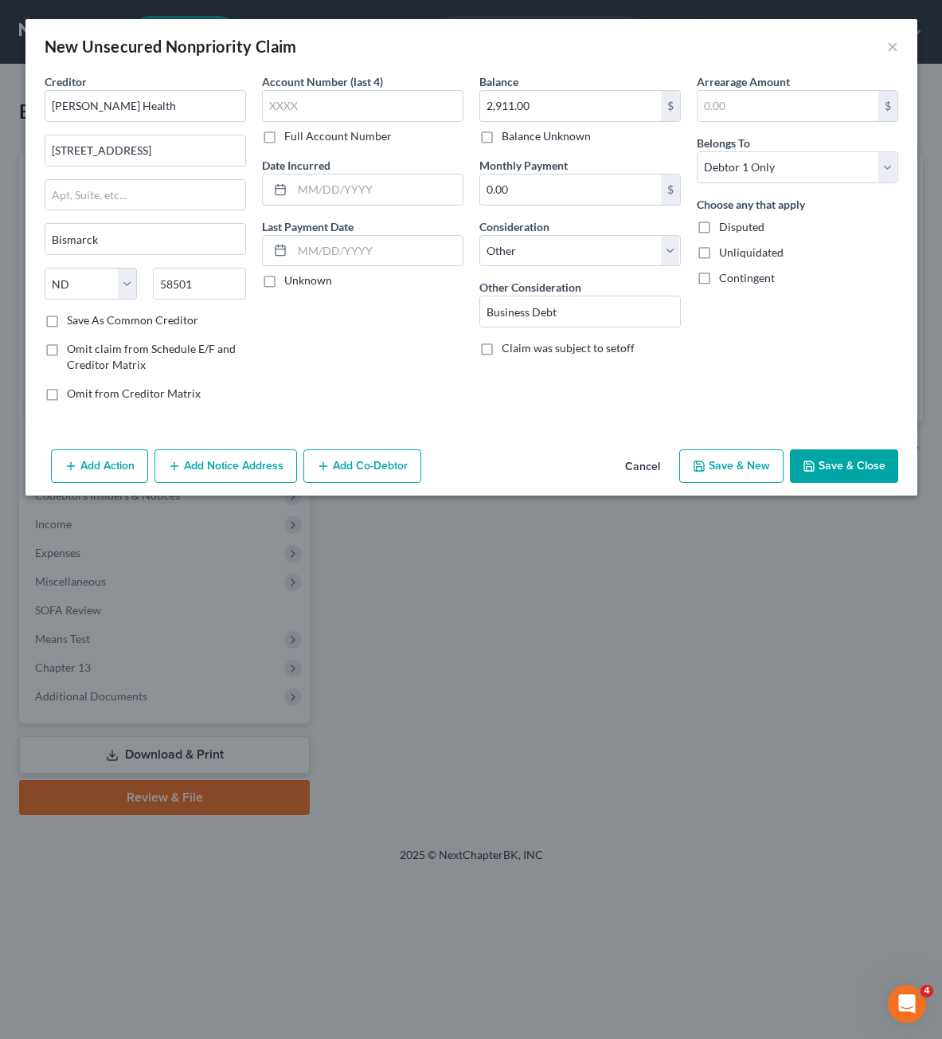
click at [320, 328] on div "Account Number (last 4) Full Account Number Date Incurred Last Payment Date Unk…" at bounding box center [362, 243] width 217 height 341
click at [749, 393] on div "Arrearage Amount $ Belongs To * Select Debtor 1 Only Debtor 2 Only Debtor 1 And…" at bounding box center [797, 243] width 217 height 341
click at [866, 465] on button "Save & Close" at bounding box center [844, 465] width 108 height 33
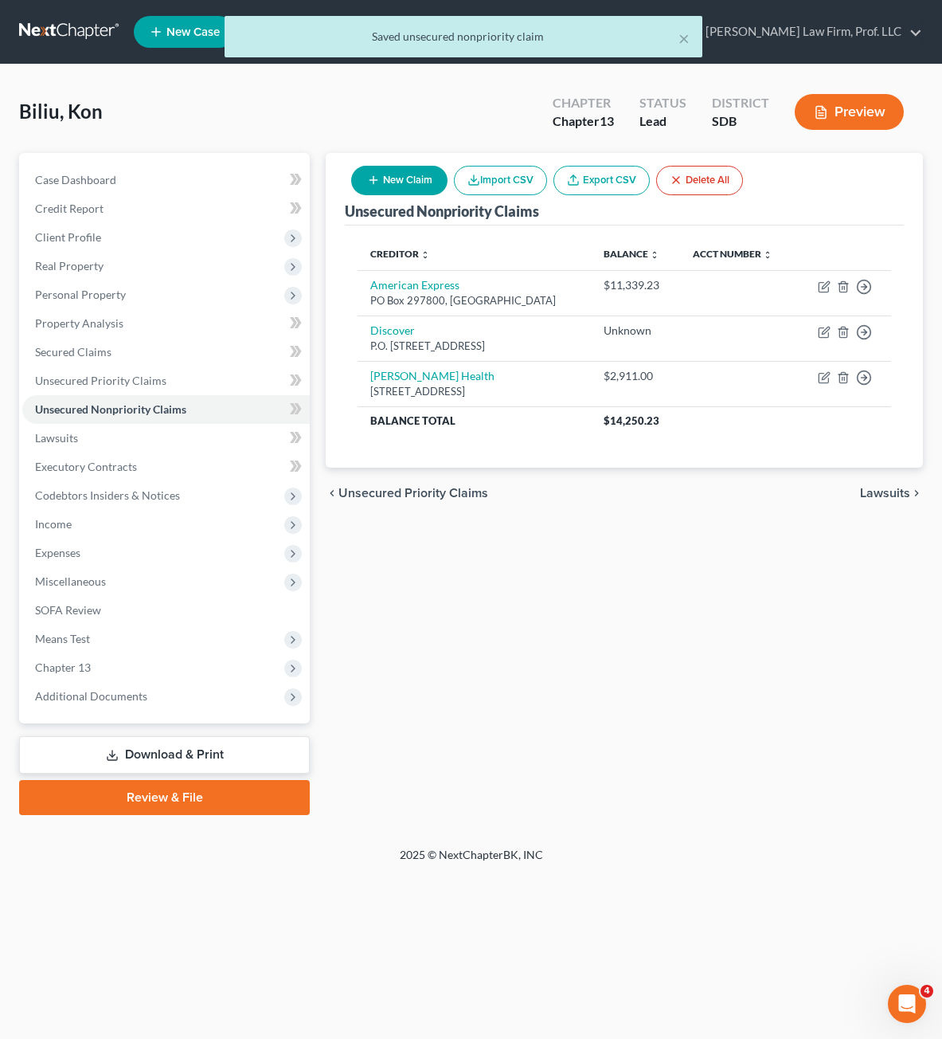
click at [619, 612] on div "Unsecured Nonpriority Claims New Claim Import CSV Export CSV Delete All Credito…" at bounding box center [624, 484] width 613 height 662
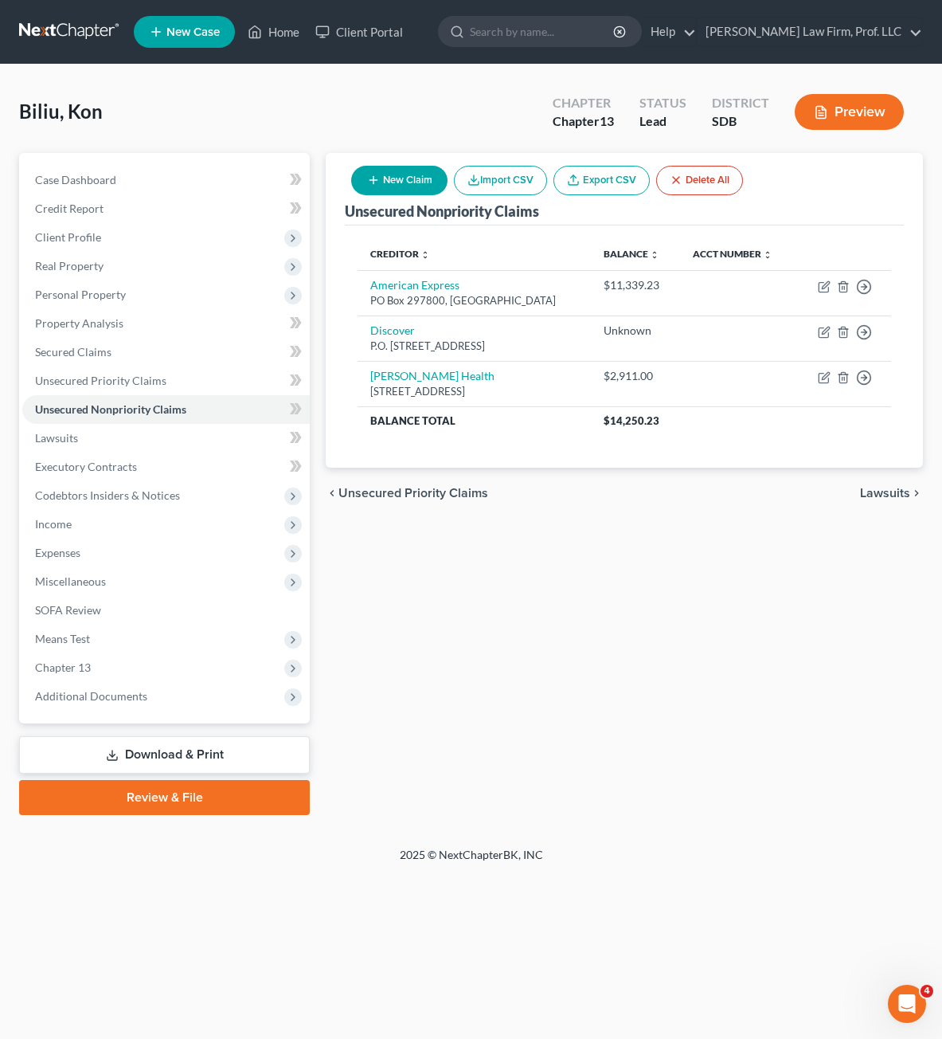
click at [780, 642] on div "Unsecured Nonpriority Claims New Claim Import CSV Export CSV Delete All Credito…" at bounding box center [624, 484] width 613 height 662
click at [80, 299] on span "Personal Property" at bounding box center [80, 295] width 91 height 14
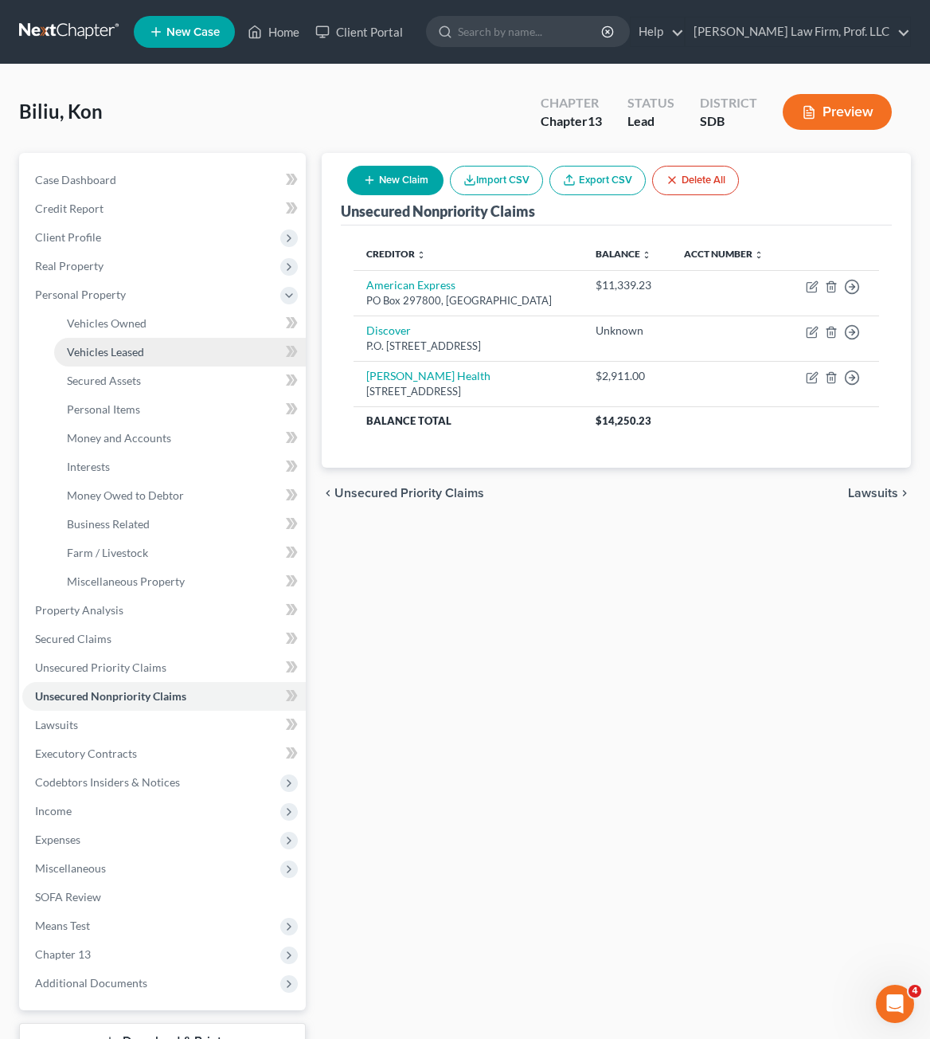
click at [115, 338] on link "Vehicles Leased" at bounding box center [180, 352] width 252 height 29
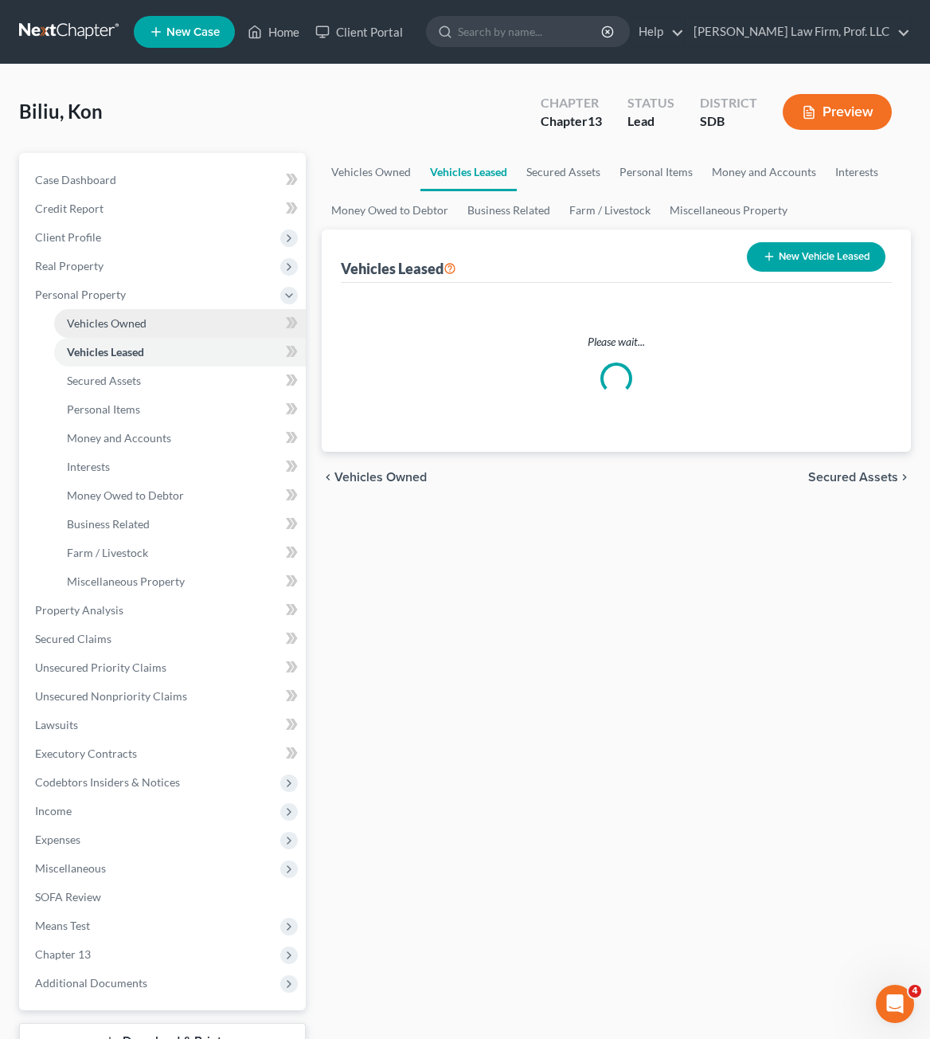
click at [122, 323] on span "Vehicles Owned" at bounding box center [107, 323] width 80 height 14
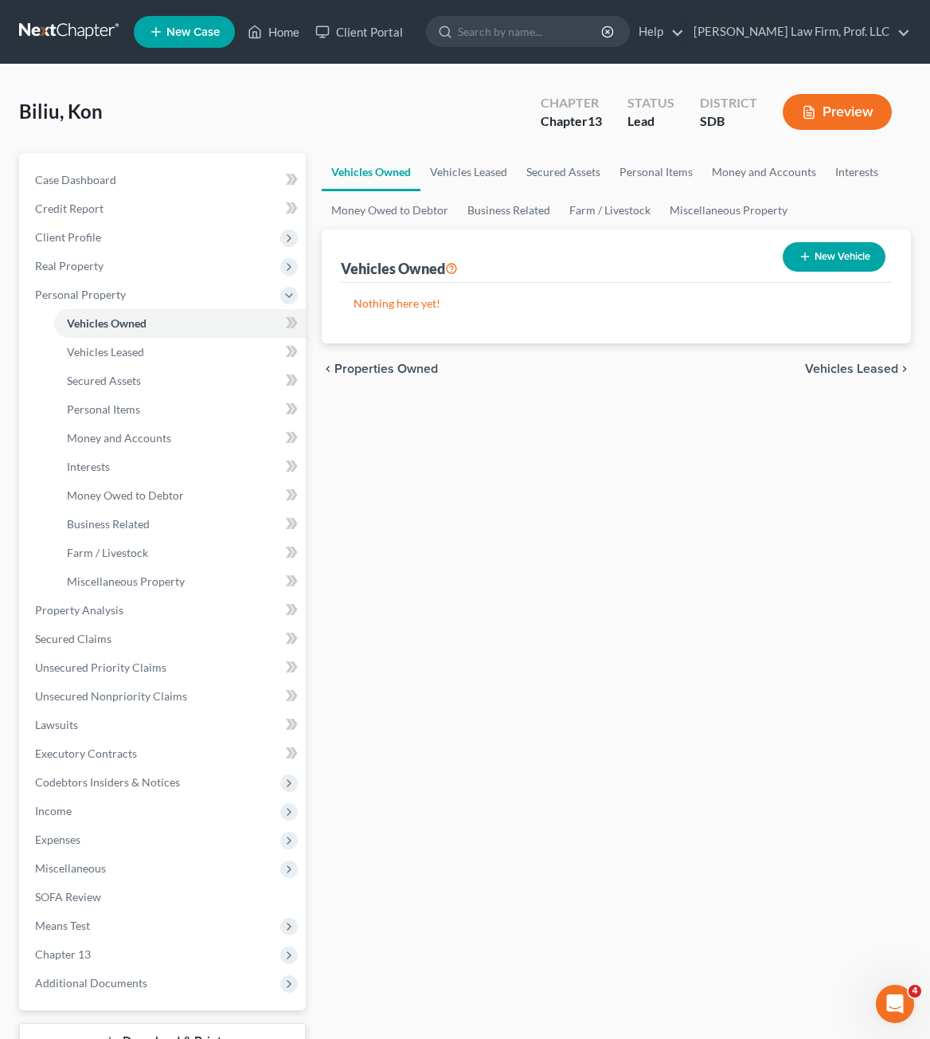
click at [825, 254] on button "New Vehicle" at bounding box center [834, 256] width 103 height 29
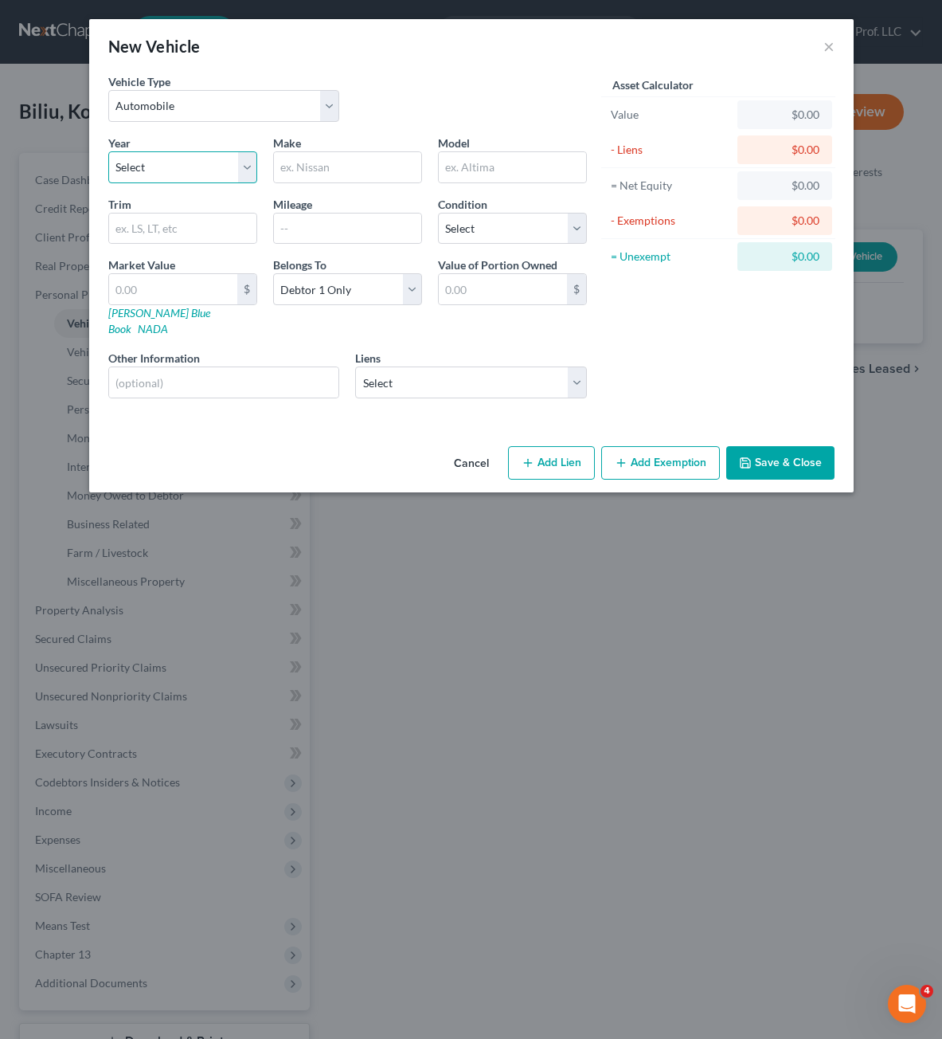
click at [174, 154] on select "Select 2026 2025 2024 2023 2022 2021 2020 2019 2018 2017 2016 2015 2014 2013 20…" at bounding box center [182, 167] width 149 height 32
click at [178, 162] on select "Select 2026 2025 2024 2023 2022 2021 2020 2019 2018 2017 2016 2015 2014 2013 20…" at bounding box center [182, 167] width 149 height 32
click at [186, 219] on input "text" at bounding box center [182, 228] width 147 height 30
click at [358, 163] on input "text" at bounding box center [347, 167] width 147 height 30
drag, startPoint x: 722, startPoint y: 333, endPoint x: 723, endPoint y: 360, distance: 27.1
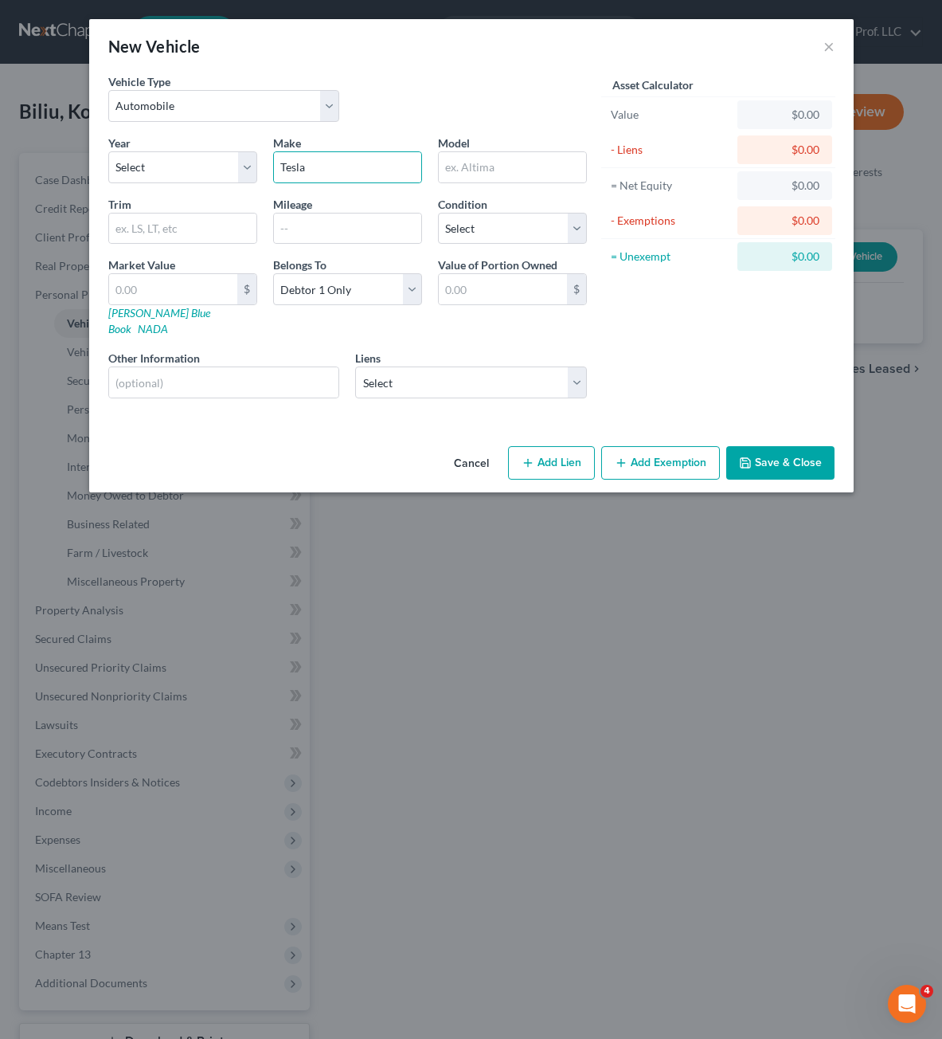
click at [722, 333] on div "Asset Calculator Value $0.00 - Liens $0.00 = Net Equity $0.00 - Exemptions $0.0…" at bounding box center [719, 242] width 248 height 338
click at [808, 456] on button "Save & Close" at bounding box center [780, 462] width 108 height 33
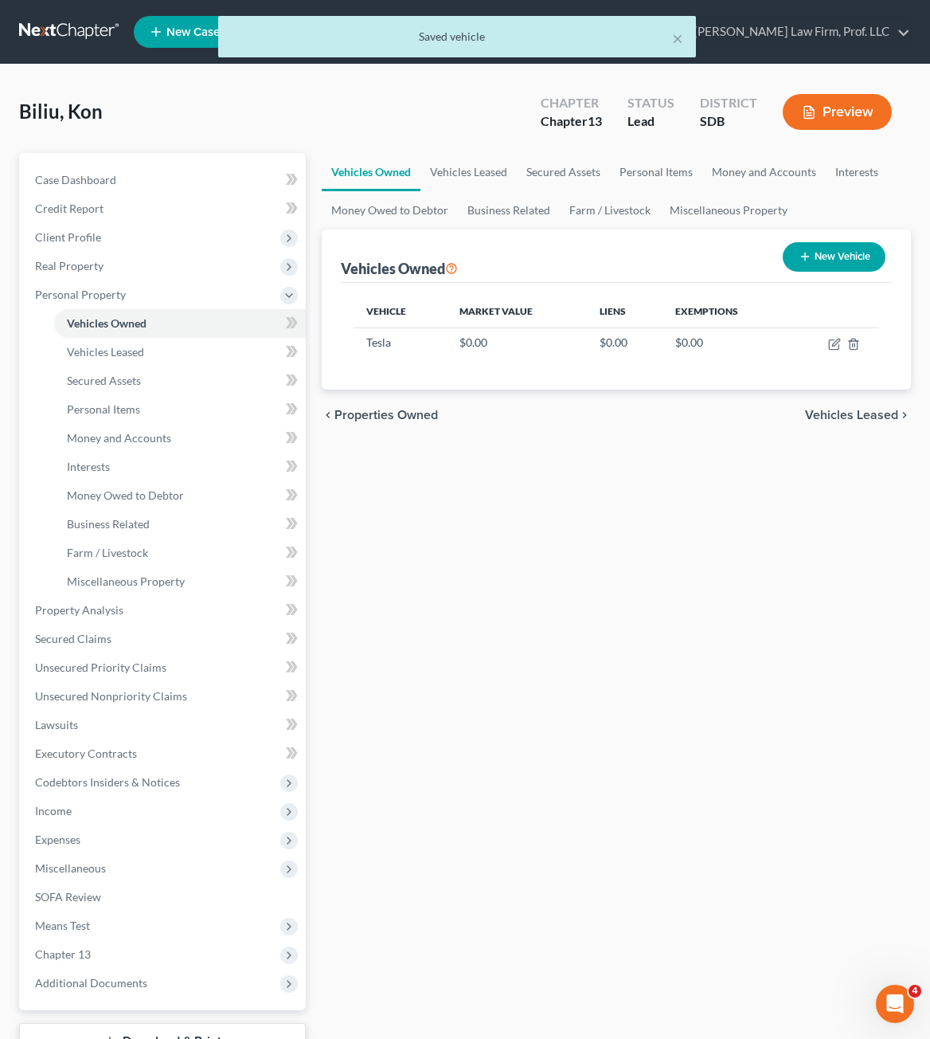
click at [732, 617] on div "Vehicles Owned Vehicles Leased Secured Assets Personal Items Money and Accounts…" at bounding box center [616, 627] width 605 height 949
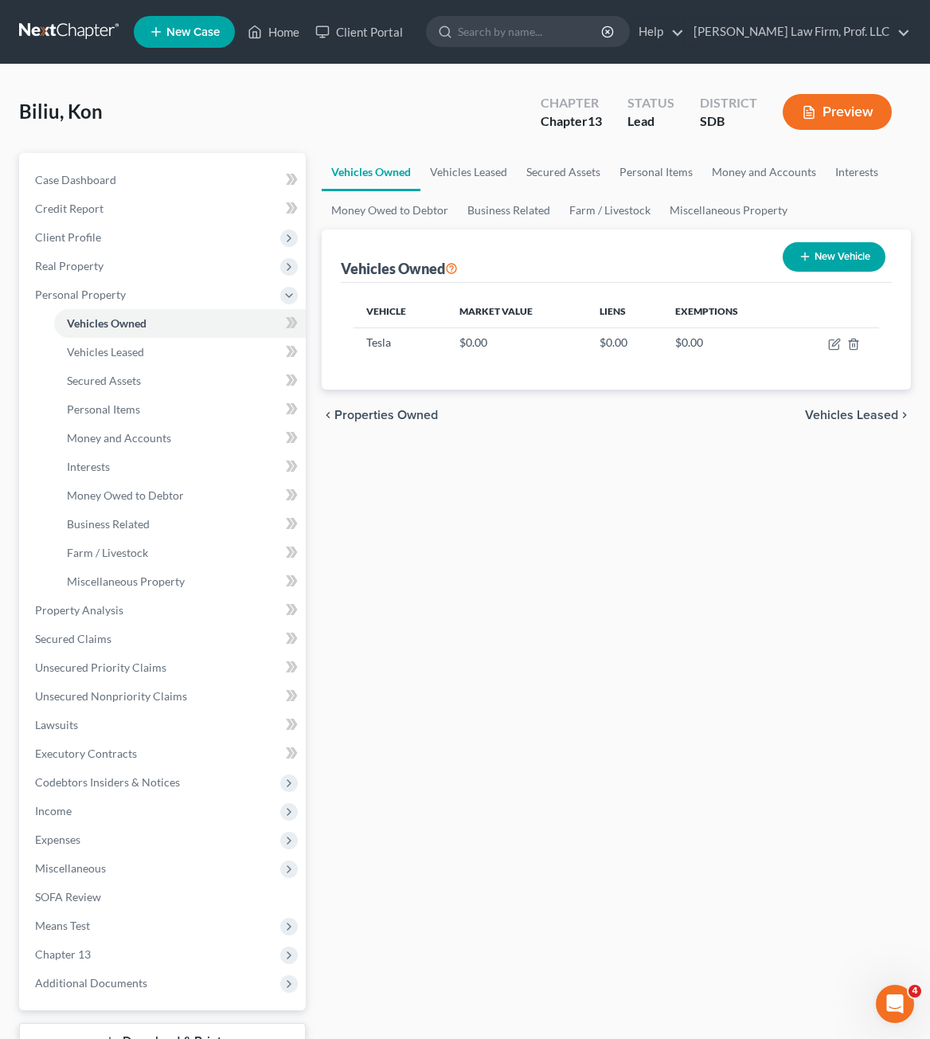
click at [736, 554] on div "Vehicles Owned Vehicles Leased Secured Assets Personal Items Money and Accounts…" at bounding box center [616, 627] width 605 height 949
click at [114, 699] on span "Unsecured Nonpriority Claims" at bounding box center [111, 696] width 152 height 14
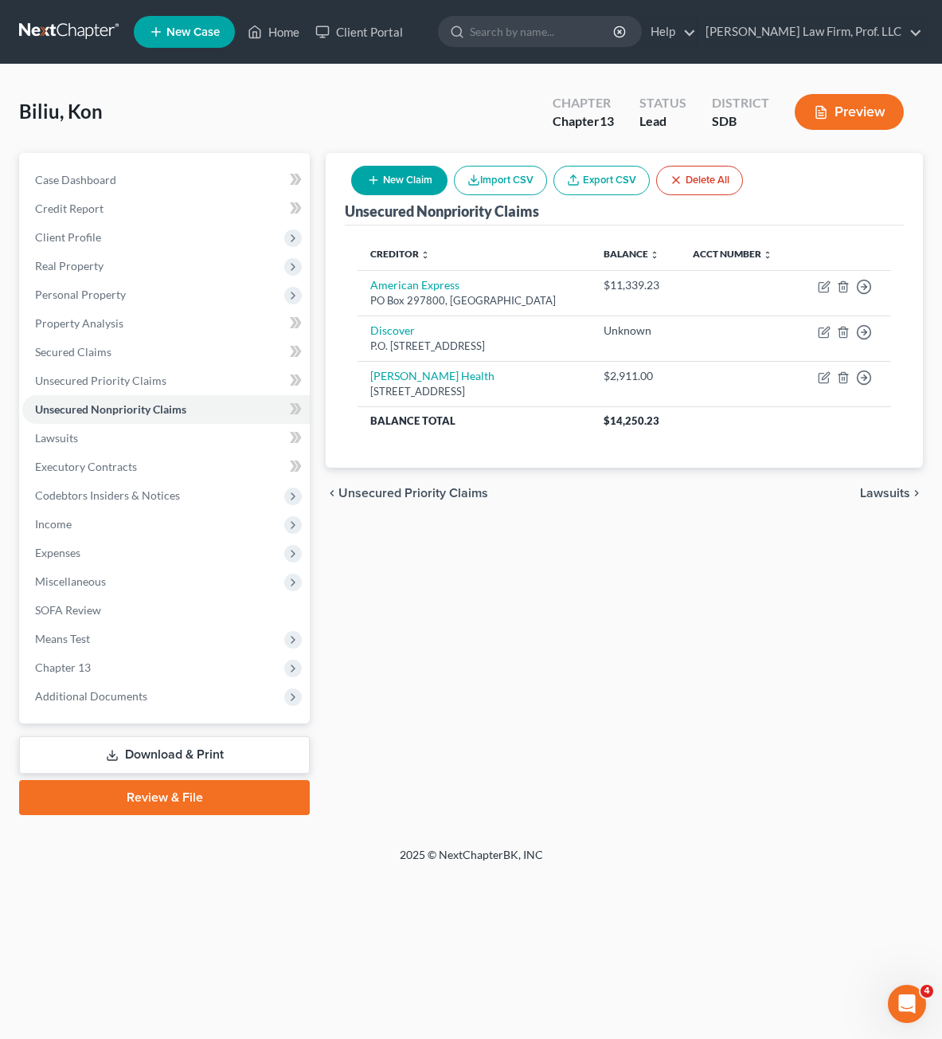
click at [397, 186] on button "New Claim" at bounding box center [399, 180] width 96 height 29
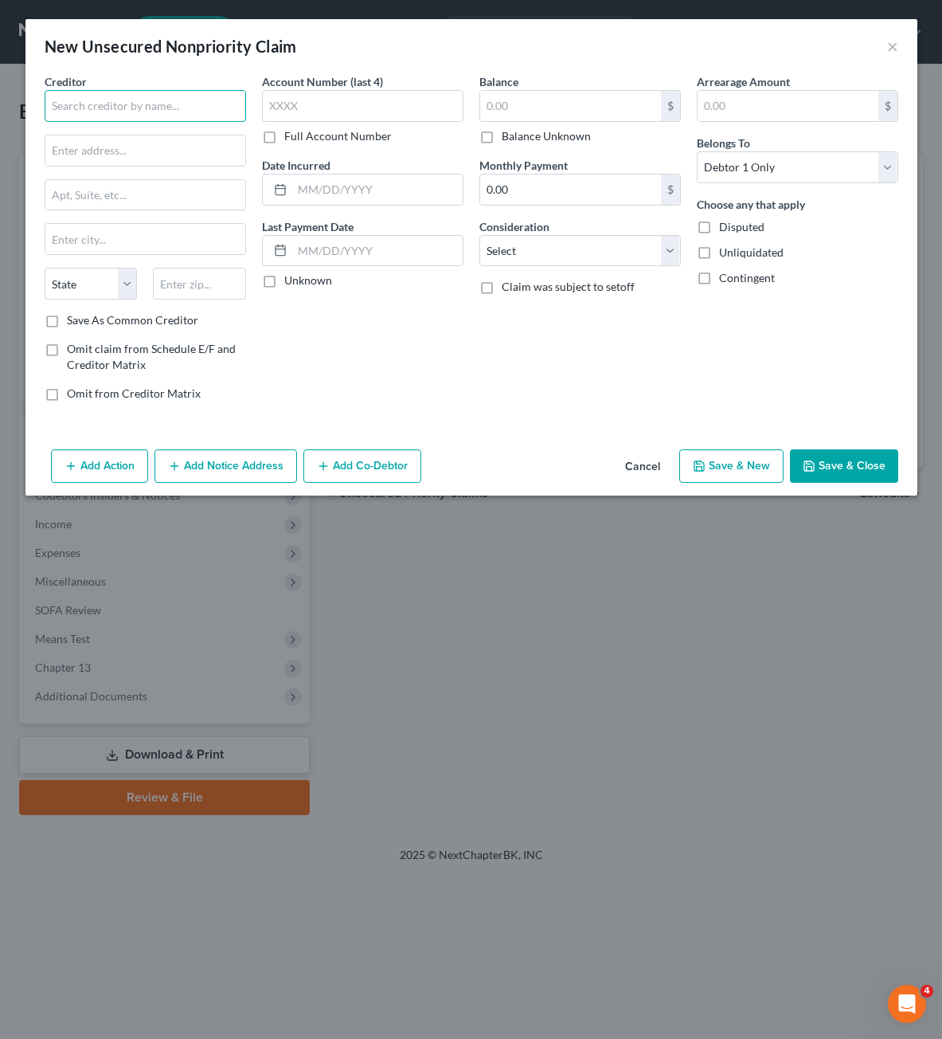
click at [171, 104] on input "text" at bounding box center [145, 106] width 201 height 32
click at [368, 293] on div "Account Number (last 4) Full Account Number Date Incurred Last Payment Date Unk…" at bounding box center [362, 243] width 217 height 341
click at [612, 121] on div "$" at bounding box center [579, 106] width 201 height 32
click at [616, 113] on input "text" at bounding box center [570, 106] width 181 height 30
click at [616, 111] on input "text" at bounding box center [570, 106] width 181 height 30
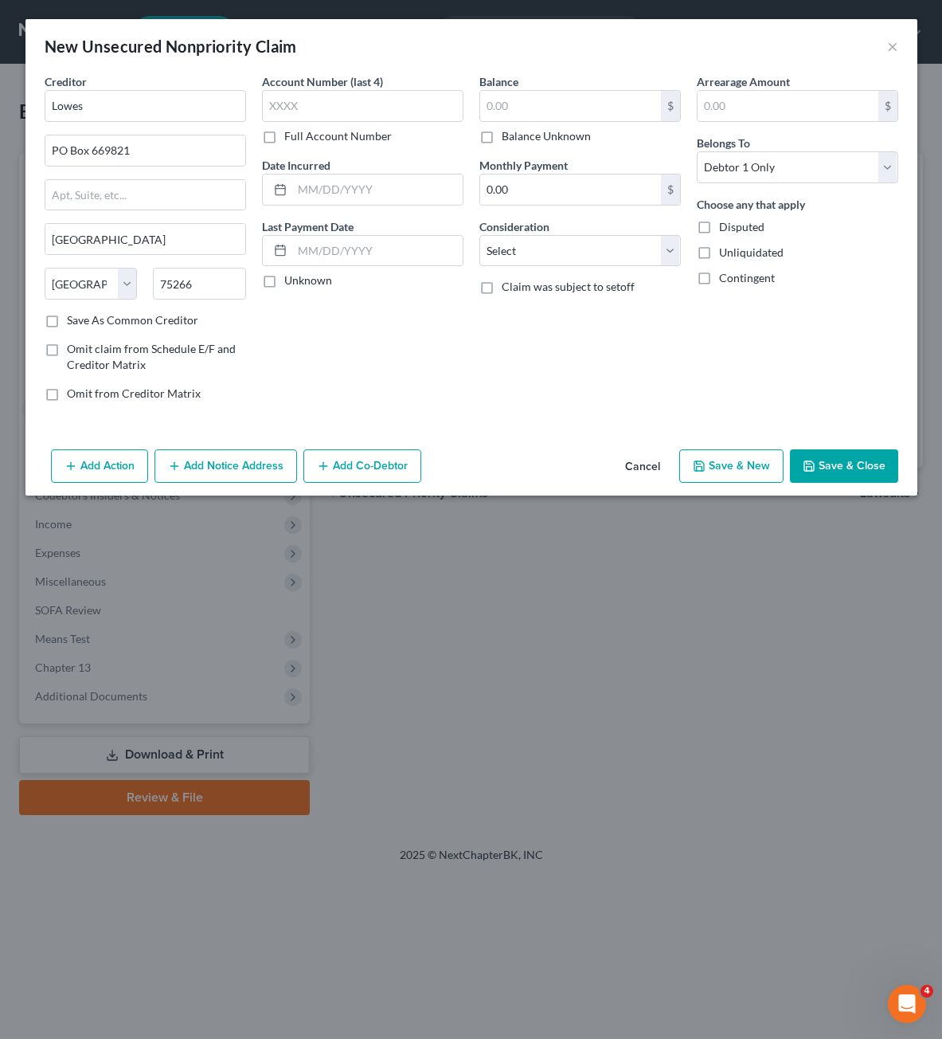
click at [554, 139] on label "Balance Unknown" at bounding box center [546, 136] width 89 height 16
click at [518, 139] on input "Balance Unknown" at bounding box center [513, 133] width 10 height 10
drag, startPoint x: 546, startPoint y: 244, endPoint x: 549, endPoint y: 263, distance: 18.6
click at [546, 244] on select "Select Cable / Satellite Services Collection Agency Credit Card Debt Debt Couns…" at bounding box center [579, 251] width 201 height 32
click at [479, 235] on select "Select Cable / Satellite Services Collection Agency Credit Card Debt Debt Couns…" at bounding box center [579, 251] width 201 height 32
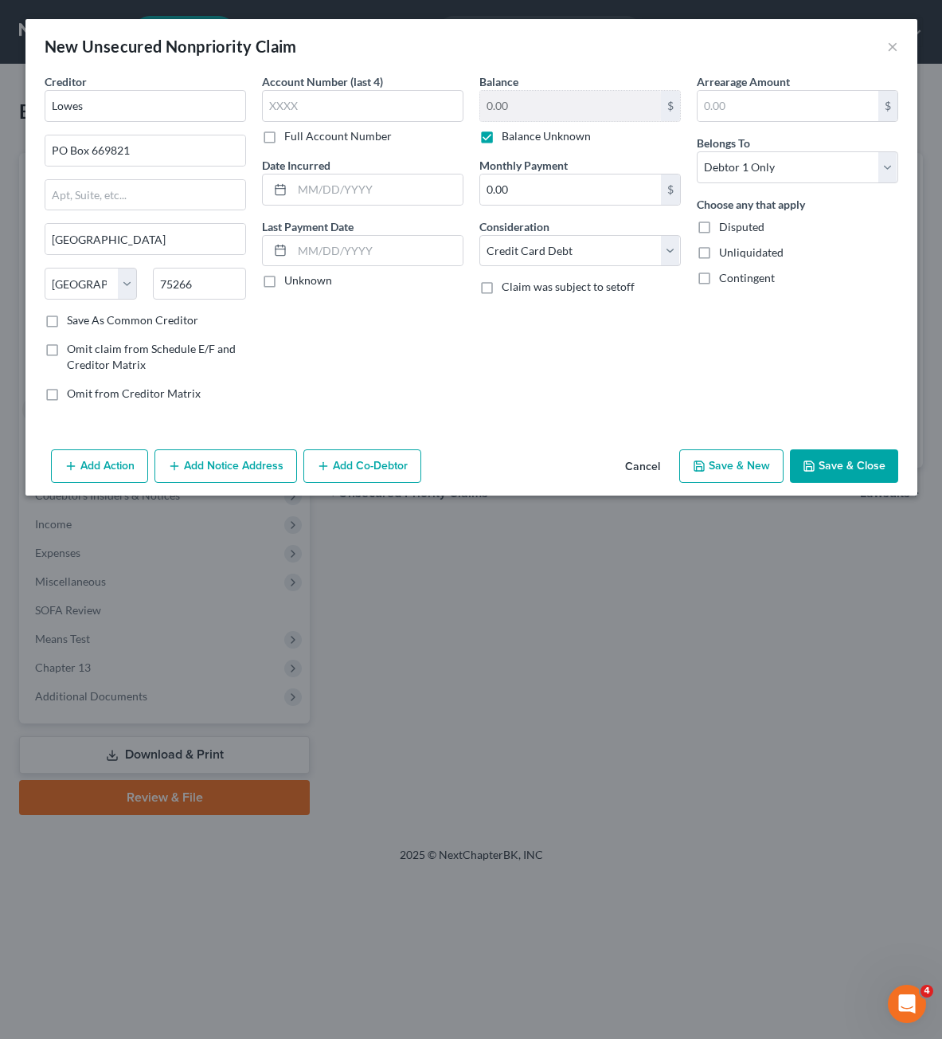
drag, startPoint x: 645, startPoint y: 353, endPoint x: 890, endPoint y: 387, distance: 247.7
click at [664, 356] on div "Balance 0.00 $ Balance Unknown Balance Undetermined 0.00 $ Balance Unknown Mont…" at bounding box center [579, 243] width 217 height 341
click at [848, 462] on button "Save & Close" at bounding box center [844, 465] width 108 height 33
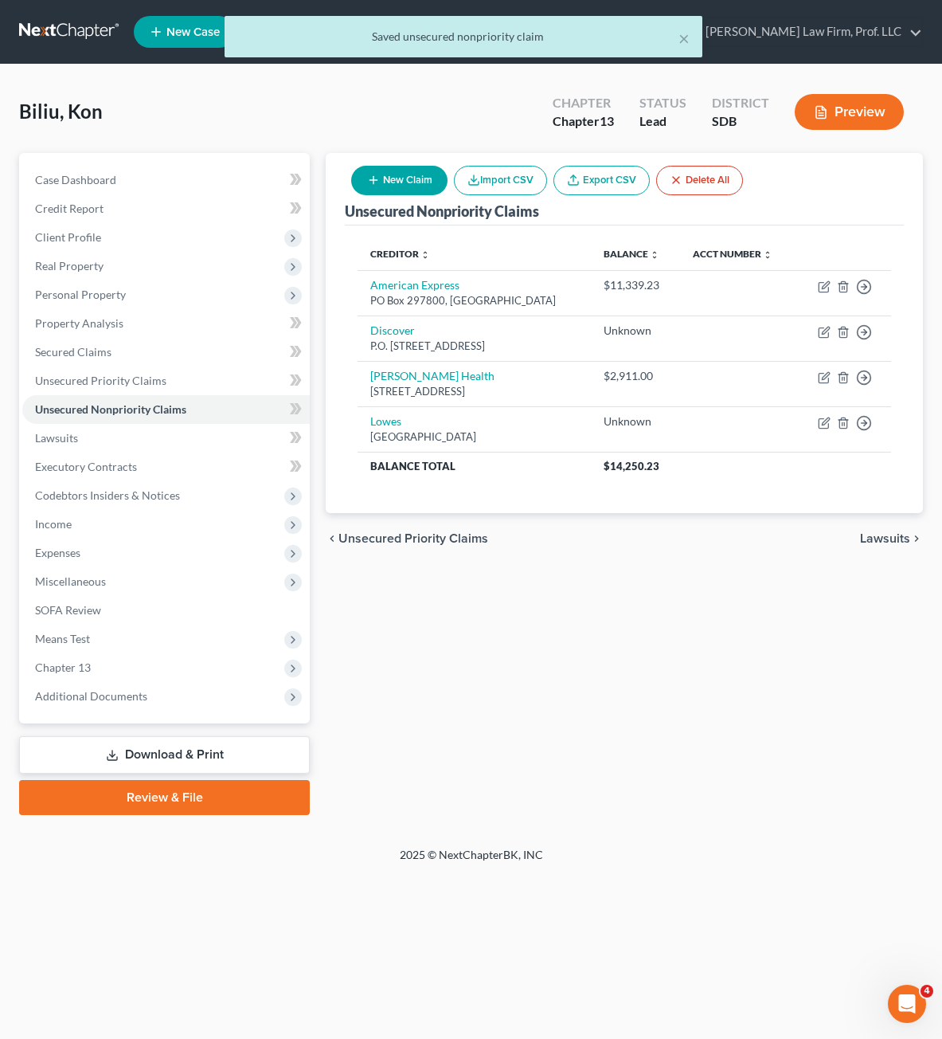
drag, startPoint x: 635, startPoint y: 632, endPoint x: 642, endPoint y: 624, distance: 10.7
click at [636, 628] on div "Unsecured Nonpriority Claims New Claim Import CSV Export CSV Delete All Credito…" at bounding box center [624, 484] width 613 height 662
click at [406, 199] on div "New Claim Import CSV Export CSV Delete All" at bounding box center [547, 180] width 405 height 42
click at [405, 189] on button "New Claim" at bounding box center [399, 180] width 96 height 29
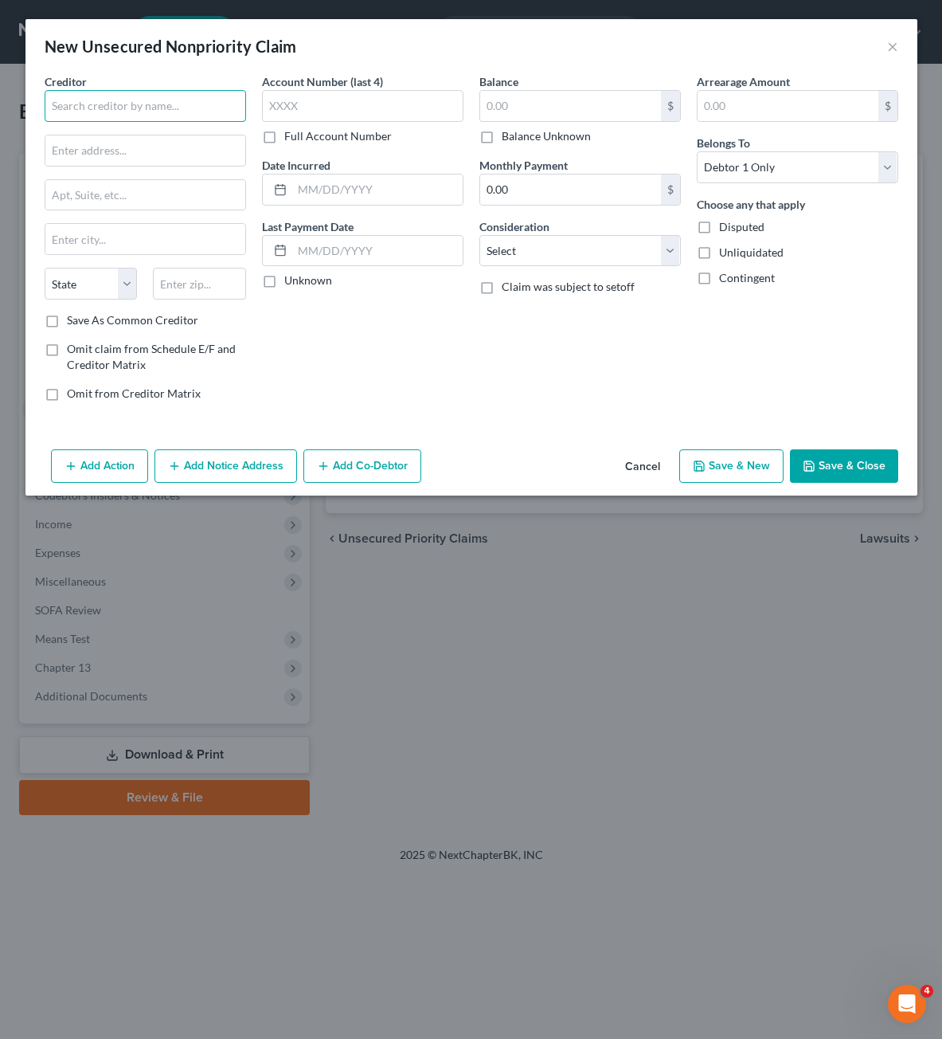
click at [151, 97] on input "text" at bounding box center [145, 106] width 201 height 32
click at [647, 462] on button "Cancel" at bounding box center [642, 467] width 61 height 32
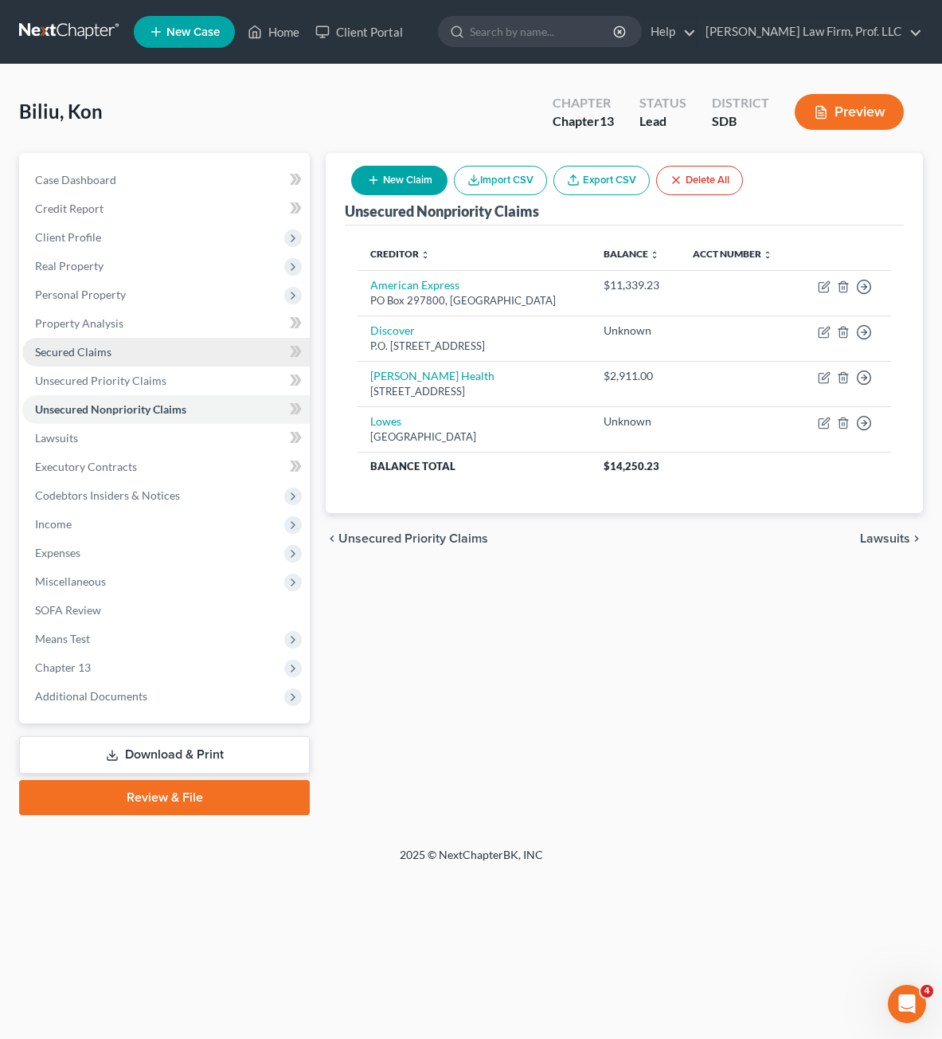
click at [80, 356] on span "Secured Claims" at bounding box center [73, 352] width 76 height 14
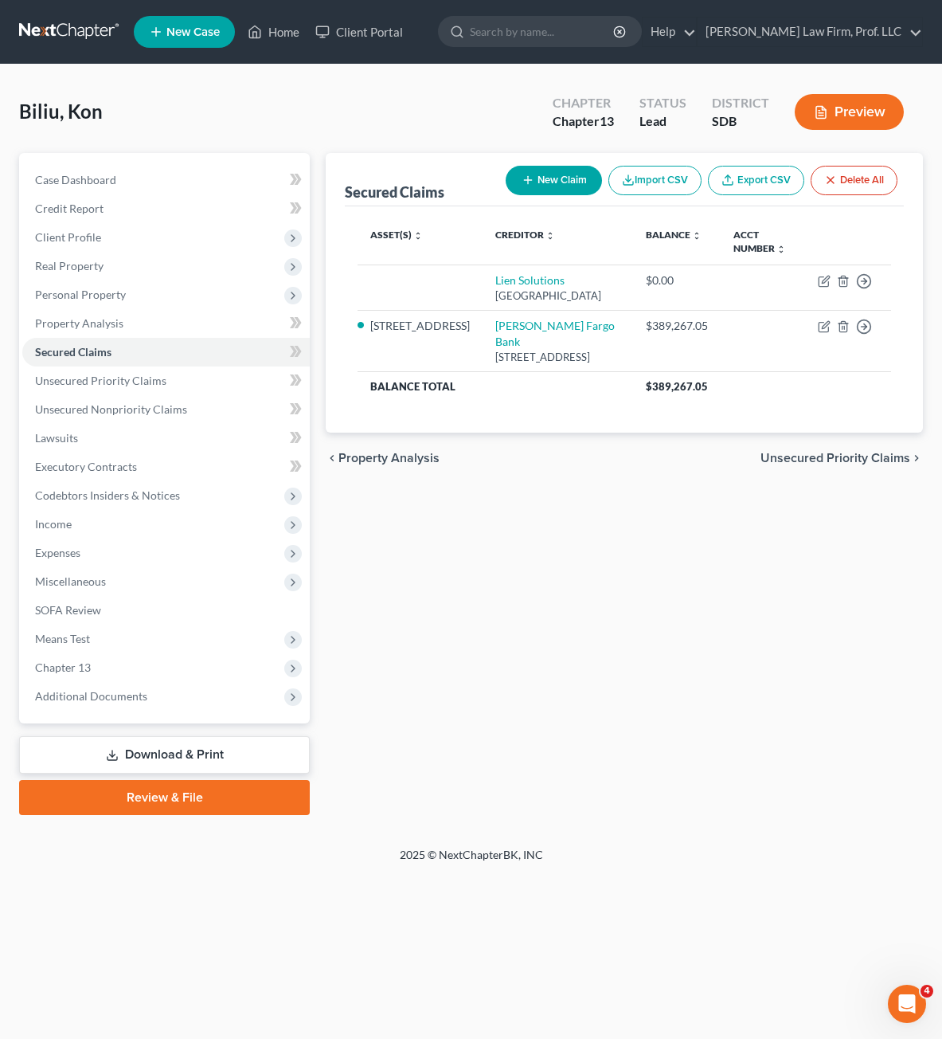
click at [526, 181] on icon "button" at bounding box center [528, 180] width 13 height 13
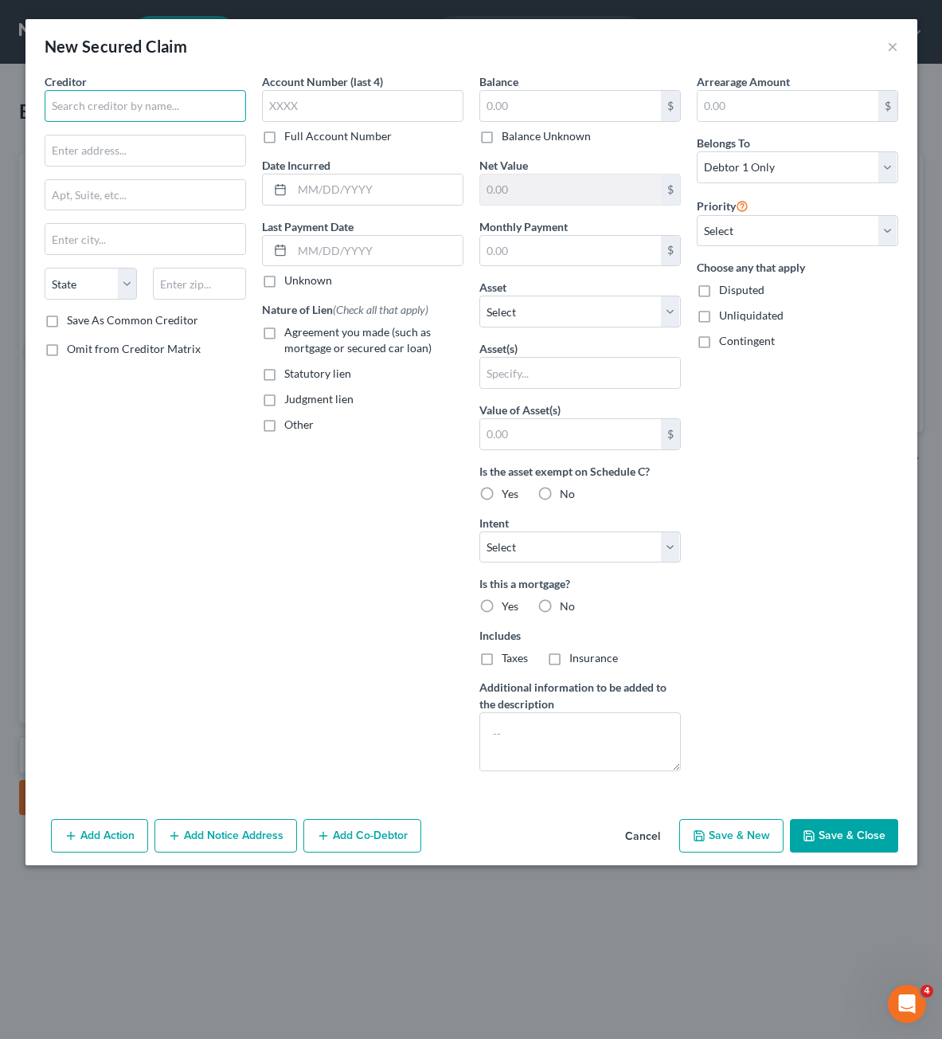
click at [170, 113] on input "text" at bounding box center [145, 106] width 201 height 32
drag, startPoint x: 267, startPoint y: 649, endPoint x: 342, endPoint y: 410, distance: 250.4
click at [264, 649] on div "Account Number (last 4) Full Account Number Date Incurred Last Payment Date Unk…" at bounding box center [362, 428] width 217 height 710
click at [509, 104] on input "text" at bounding box center [570, 106] width 181 height 30
drag, startPoint x: 738, startPoint y: 498, endPoint x: 719, endPoint y: 507, distance: 21.4
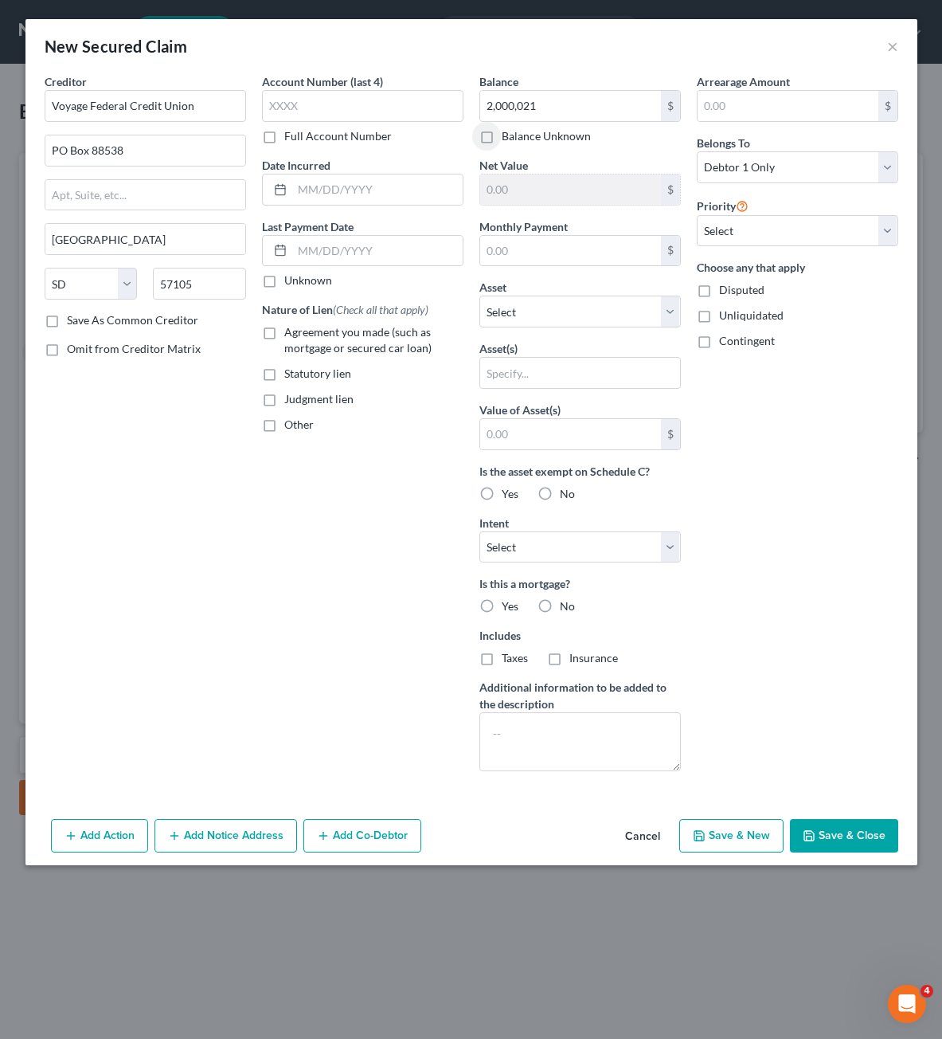
click at [738, 499] on div "Arrearage Amount $ Belongs To * Select Debtor 1 Only Debtor 2 Only Debtor 1 And…" at bounding box center [797, 428] width 217 height 710
click at [788, 586] on div "Arrearage Amount $ Belongs To * Select Debtor 1 Only Debtor 2 Only Debtor 1 And…" at bounding box center [797, 428] width 217 height 710
click at [234, 555] on div "Creditor * Voyage Federal Credit Union PO Box 88538 [GEOGRAPHIC_DATA] [US_STATE…" at bounding box center [145, 428] width 217 height 710
click at [284, 329] on label "Agreement you made (such as mortgage or secured car loan)" at bounding box center [373, 340] width 179 height 32
click at [291, 329] on input "Agreement you made (such as mortgage or secured car loan)" at bounding box center [296, 329] width 10 height 10
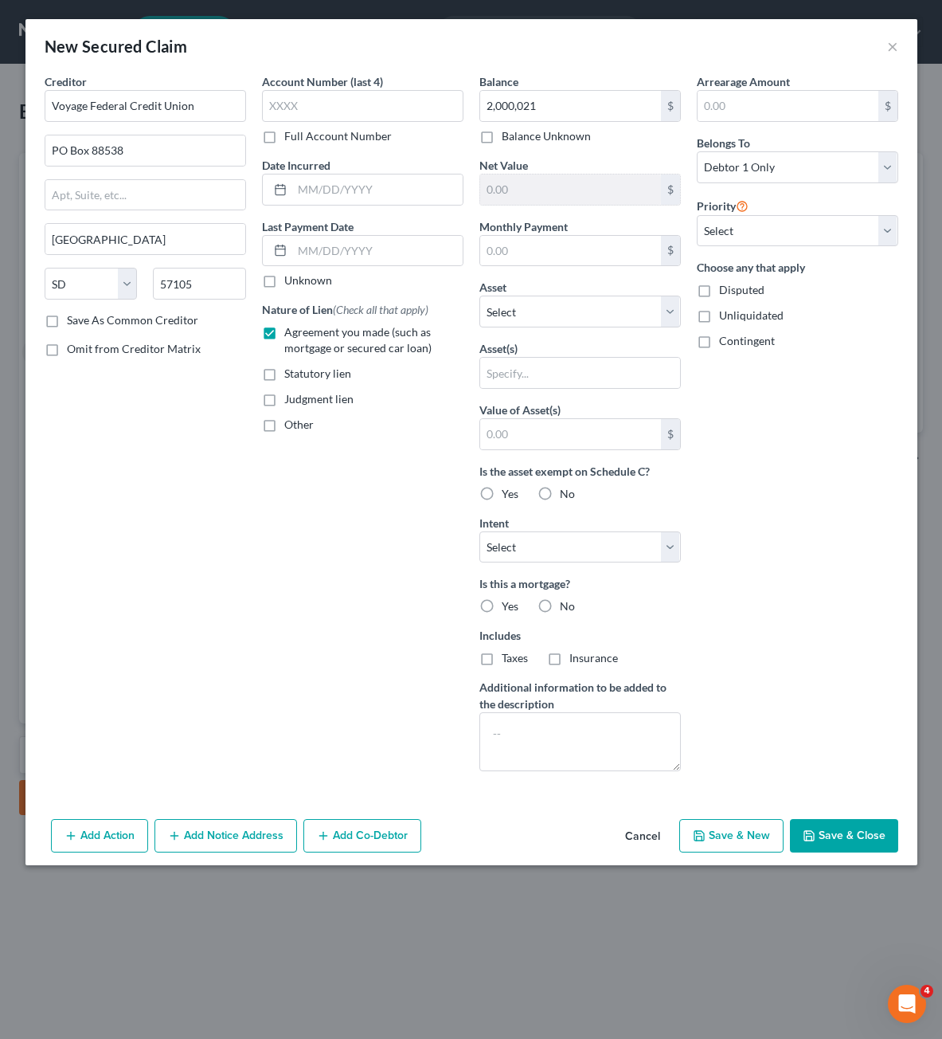
click at [265, 570] on div "Account Number (last 4) Full Account Number Date Incurred Last Payment Date Unk…" at bounding box center [362, 428] width 217 height 710
drag, startPoint x: 569, startPoint y: 745, endPoint x: 578, endPoint y: 746, distance: 9.6
click at [568, 745] on textarea at bounding box center [579, 741] width 201 height 59
click at [600, 428] on input "text" at bounding box center [570, 434] width 181 height 30
click at [597, 427] on input "text" at bounding box center [570, 434] width 181 height 30
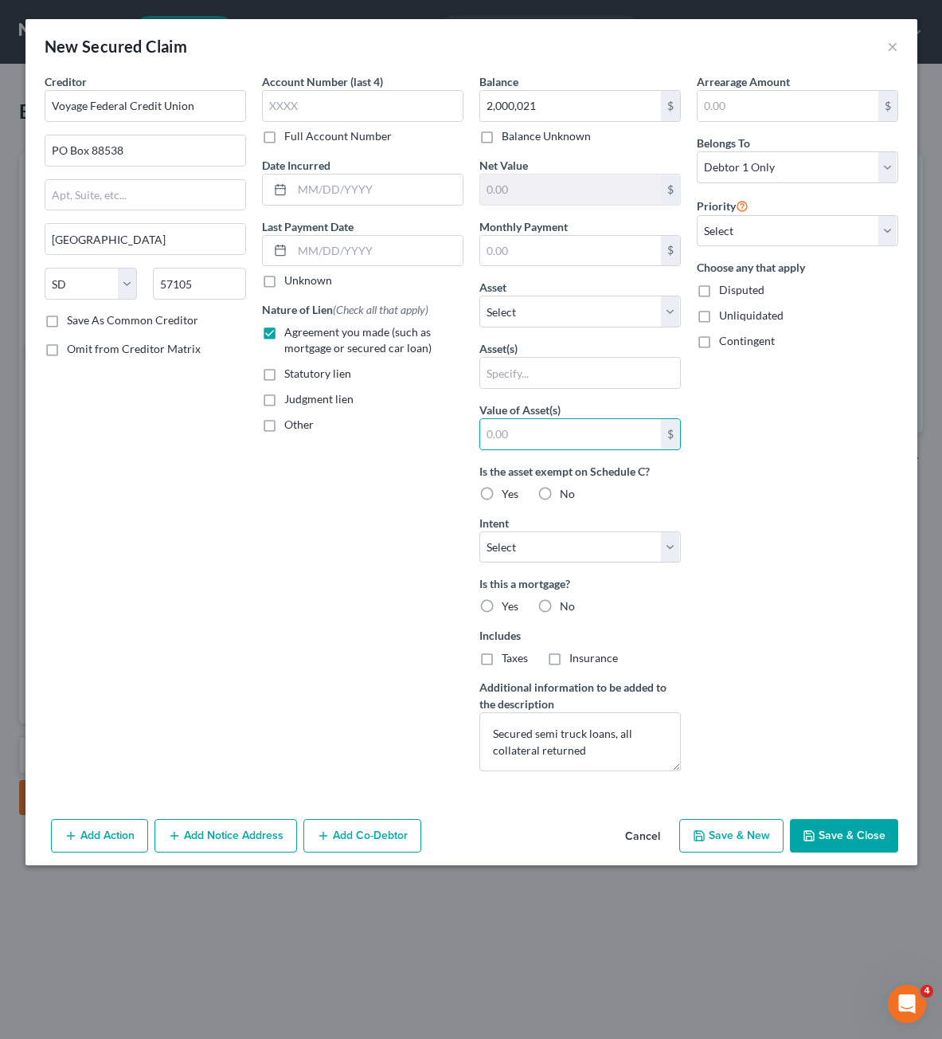
click at [707, 450] on div "Arrearage Amount $ Belongs To * Select Debtor 1 Only Debtor 2 Only Debtor 1 And…" at bounding box center [797, 428] width 217 height 710
click at [555, 547] on select "Select Surrender Redeem Reaffirm Avoid Other" at bounding box center [579, 547] width 201 height 32
click at [479, 531] on select "Select Surrender Redeem Reaffirm Avoid Other" at bounding box center [579, 547] width 201 height 32
drag, startPoint x: 797, startPoint y: 581, endPoint x: 799, endPoint y: 799, distance: 217.4
click at [798, 581] on div "Arrearage Amount $ Belongs To * Select Debtor 1 Only Debtor 2 Only Debtor 1 And…" at bounding box center [797, 428] width 217 height 710
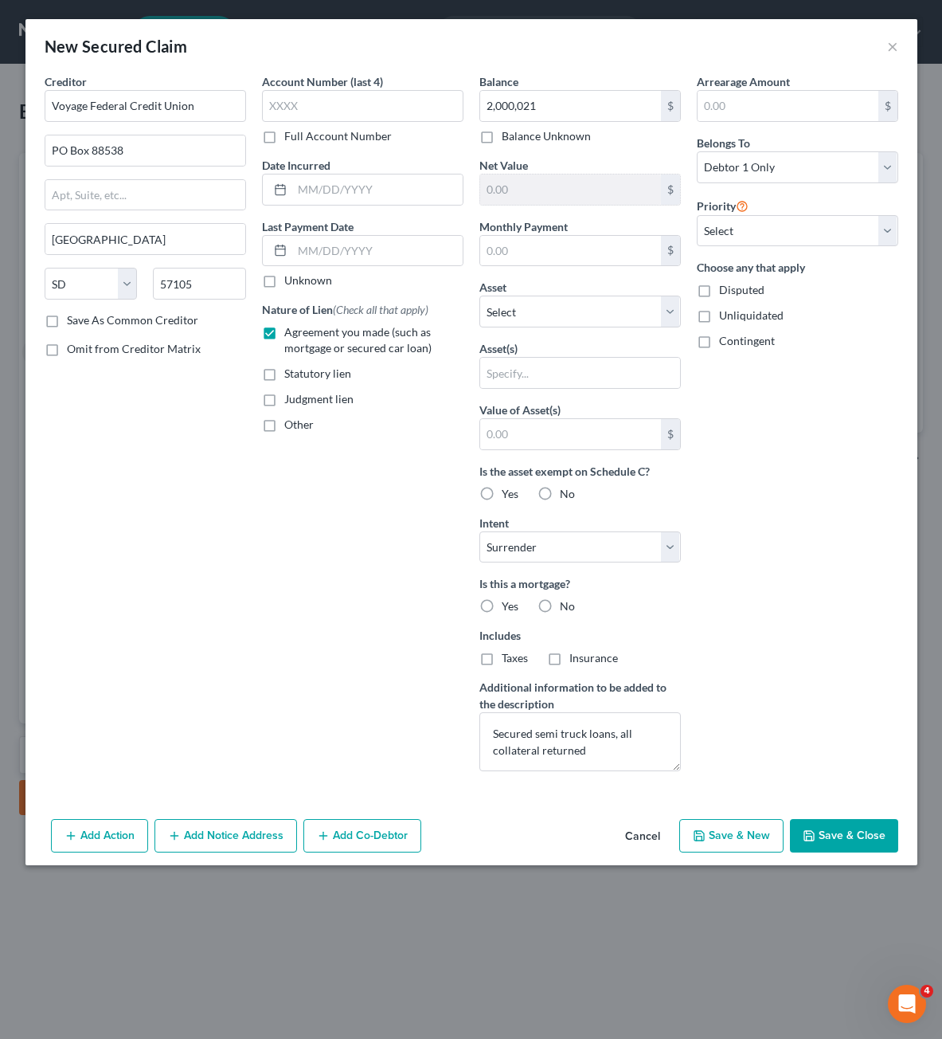
click at [812, 712] on div "Arrearage Amount $ Belongs To * Select Debtor 1 Only Debtor 2 Only Debtor 1 And…" at bounding box center [797, 428] width 217 height 710
click at [560, 602] on label "No" at bounding box center [567, 606] width 15 height 16
click at [566, 602] on input "No" at bounding box center [571, 603] width 10 height 10
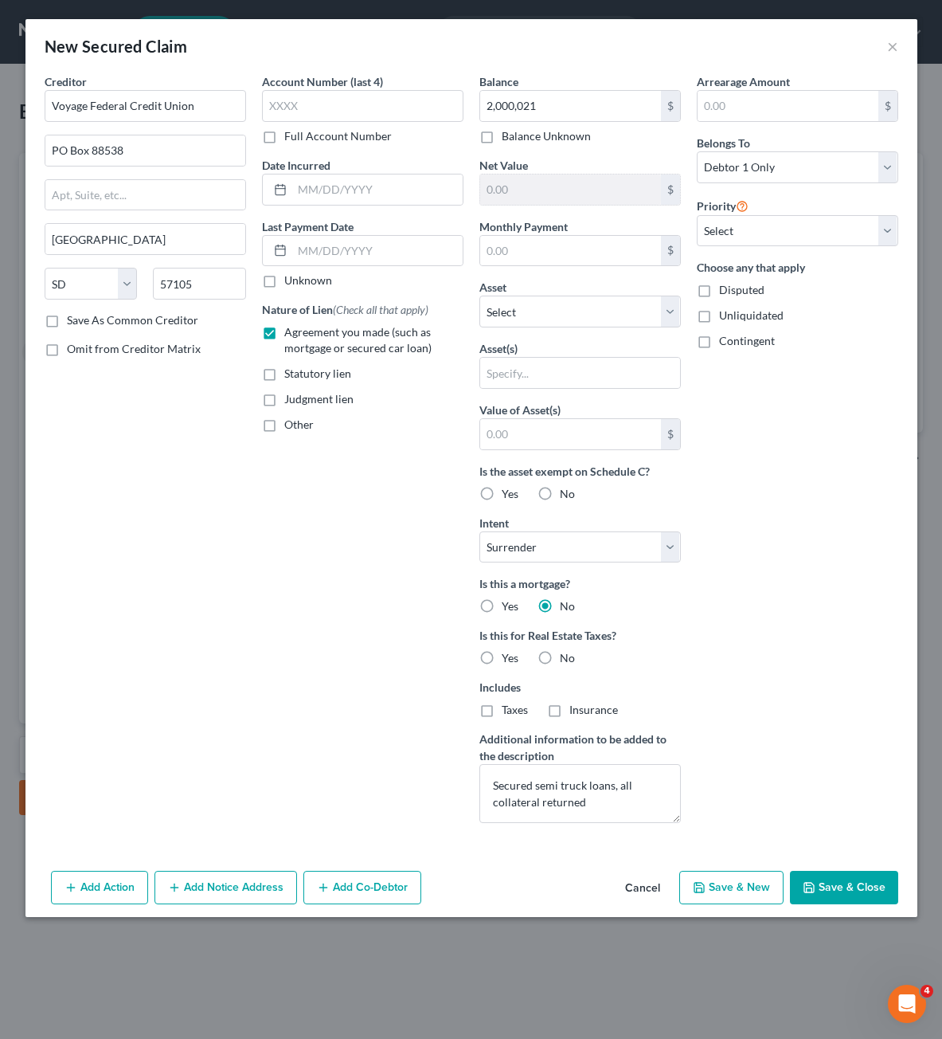
click at [672, 659] on div "Is this for Real Estate Taxes? Yes No" at bounding box center [579, 646] width 201 height 39
click at [578, 660] on div "Is this for Real Estate Taxes? Yes No" at bounding box center [579, 646] width 201 height 39
click at [560, 661] on label "No" at bounding box center [567, 658] width 15 height 16
click at [566, 660] on input "No" at bounding box center [571, 655] width 10 height 10
click at [755, 713] on div "Arrearage Amount $ Belongs To * Select Debtor 1 Only Debtor 2 Only Debtor 1 And…" at bounding box center [797, 454] width 217 height 762
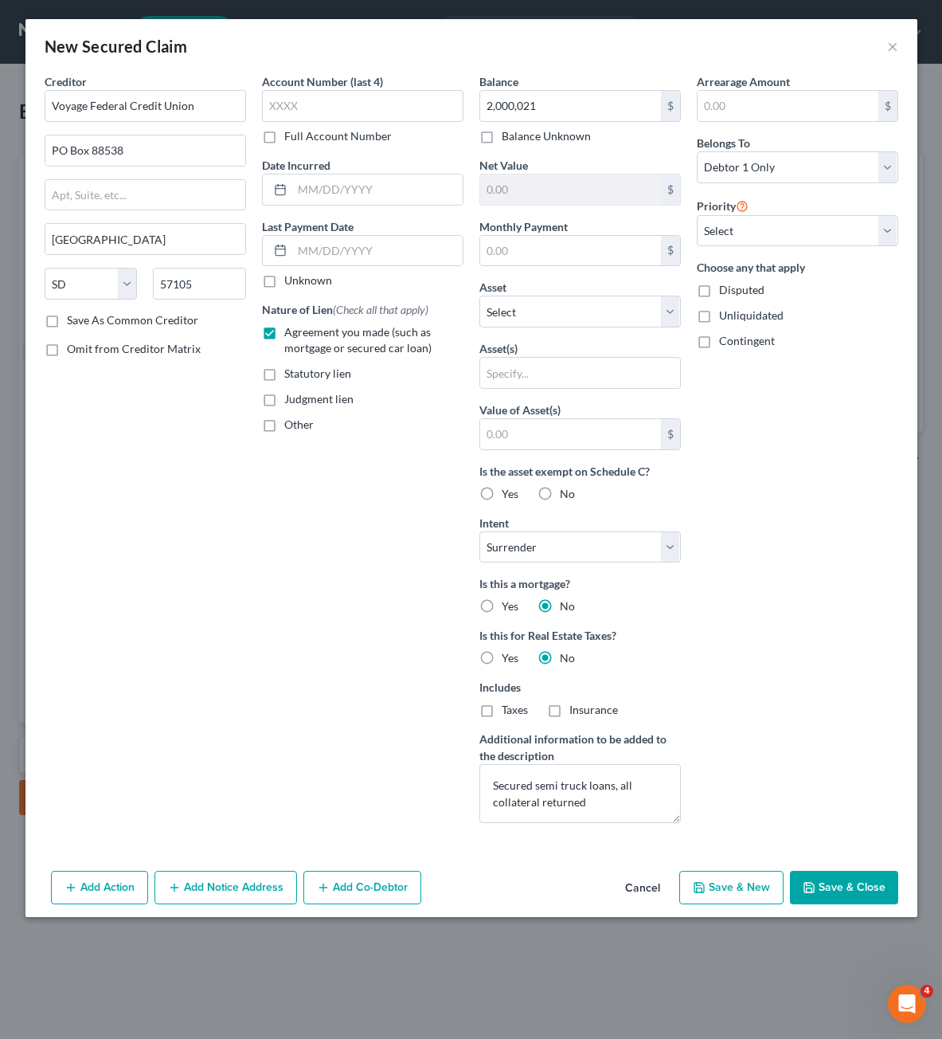
click at [844, 901] on button "Save & Close" at bounding box center [844, 886] width 108 height 33
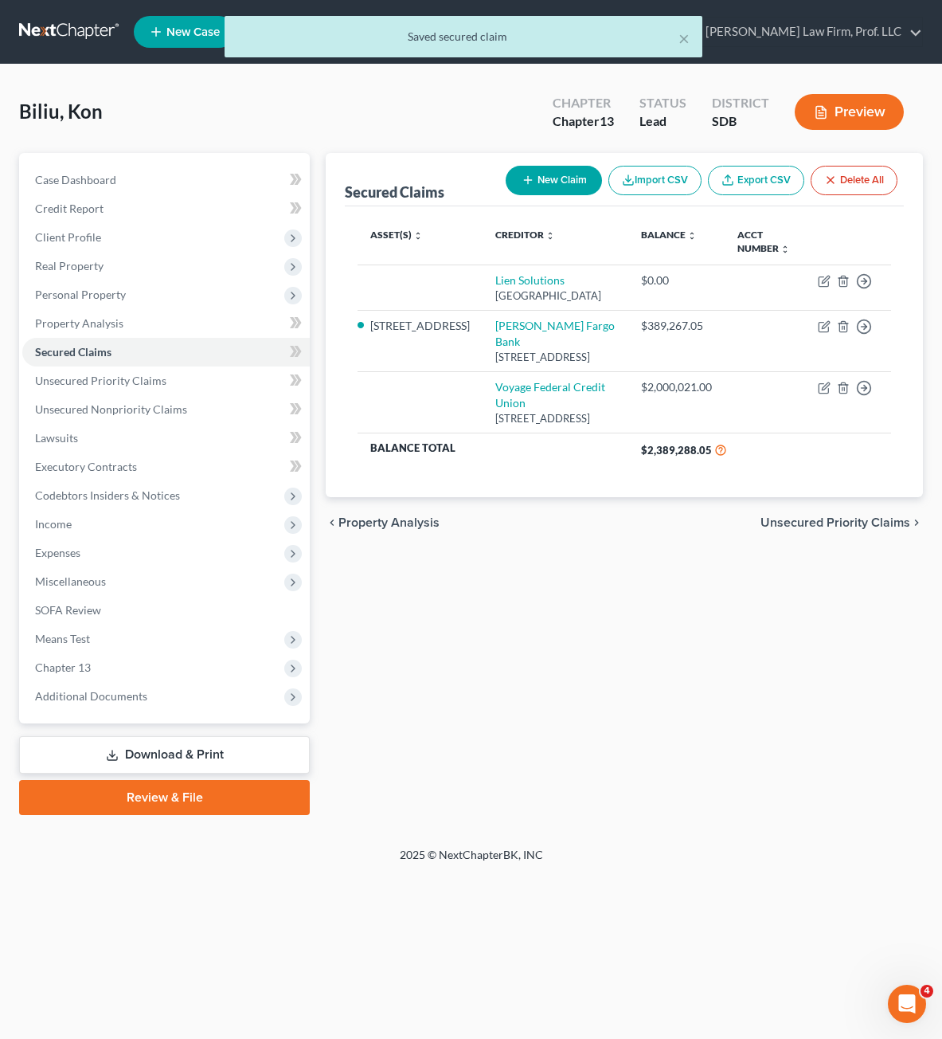
drag, startPoint x: 708, startPoint y: 784, endPoint x: 706, endPoint y: 755, distance: 28.7
click at [706, 769] on div "Secured Claims New Claim Import CSV Export CSV Delete All Asset(s) expand_more …" at bounding box center [624, 484] width 613 height 662
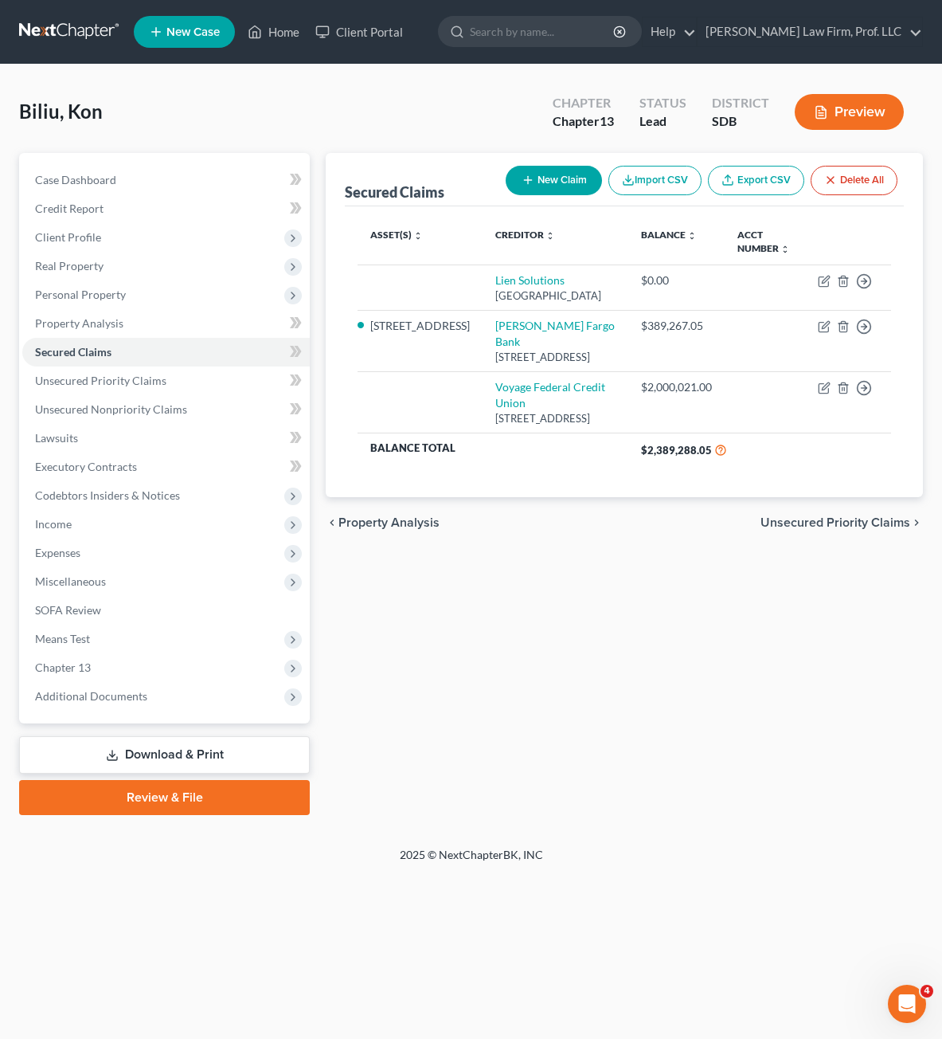
drag, startPoint x: 604, startPoint y: 786, endPoint x: 564, endPoint y: 711, distance: 85.2
click at [605, 779] on div "Secured Claims New Claim Import CSV Export CSV Delete All Asset(s) expand_more …" at bounding box center [624, 484] width 613 height 662
click at [115, 409] on span "Unsecured Nonpriority Claims" at bounding box center [111, 409] width 152 height 14
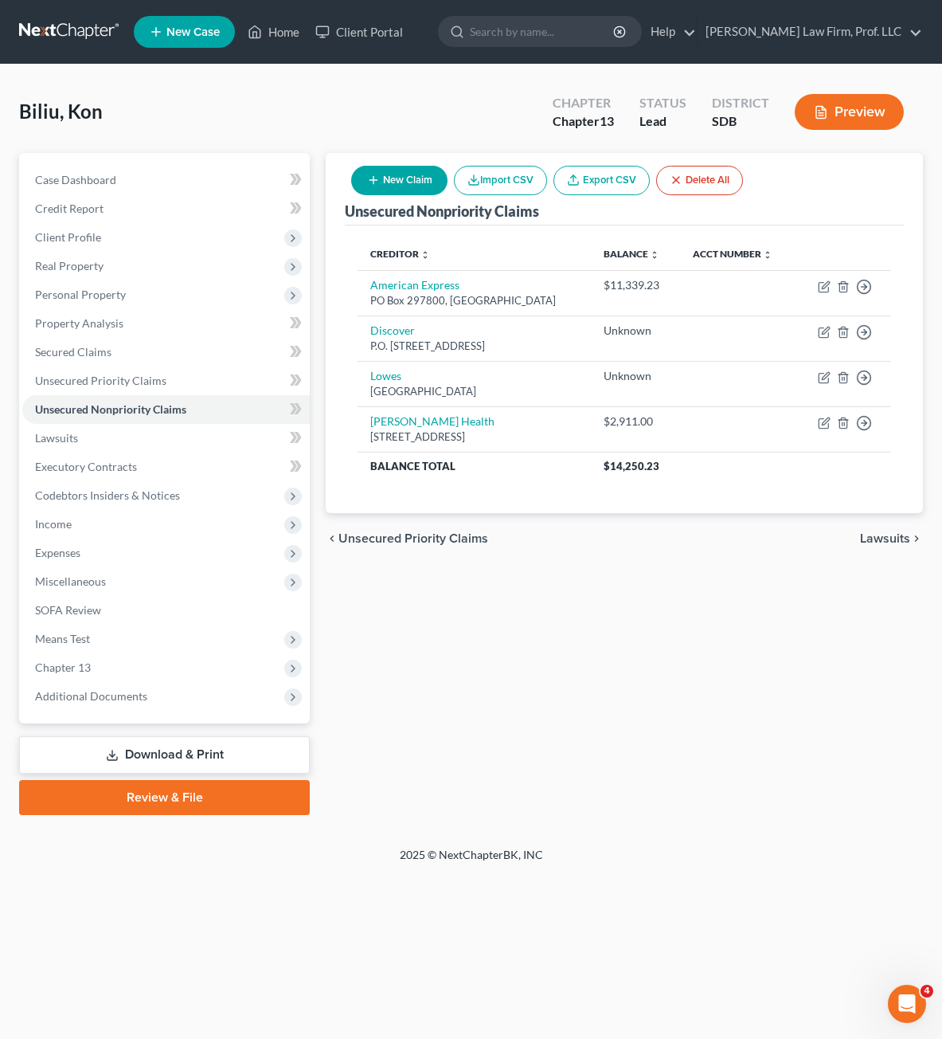
click at [364, 175] on button "New Claim" at bounding box center [399, 180] width 96 height 29
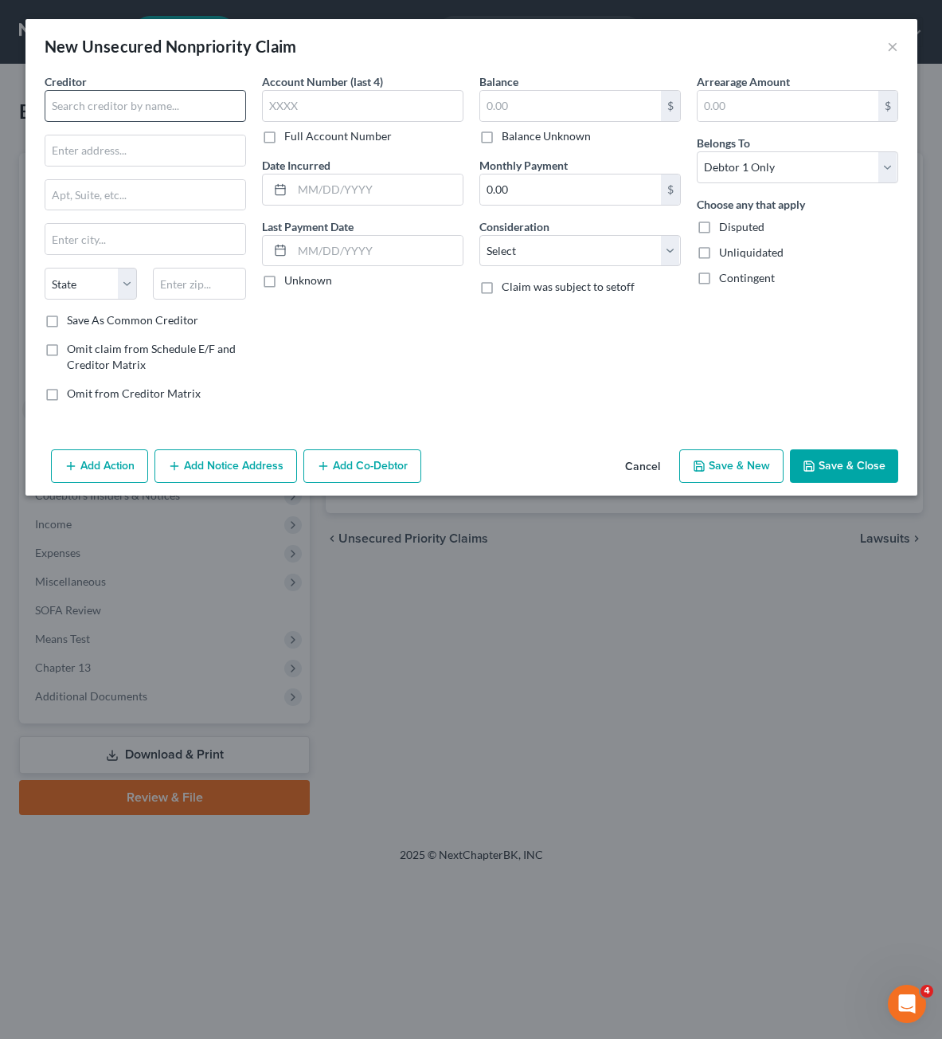
drag, startPoint x: 162, startPoint y: 127, endPoint x: 160, endPoint y: 105, distance: 22.4
click at [162, 124] on div "Creditor * State [US_STATE] AK AR AZ CA CO [GEOGRAPHIC_DATA] DE DC [GEOGRAPHIC_…" at bounding box center [145, 192] width 201 height 239
click at [160, 103] on input "text" at bounding box center [145, 106] width 201 height 32
click at [367, 101] on input "text" at bounding box center [362, 106] width 201 height 32
click at [522, 108] on input "text" at bounding box center [570, 106] width 181 height 30
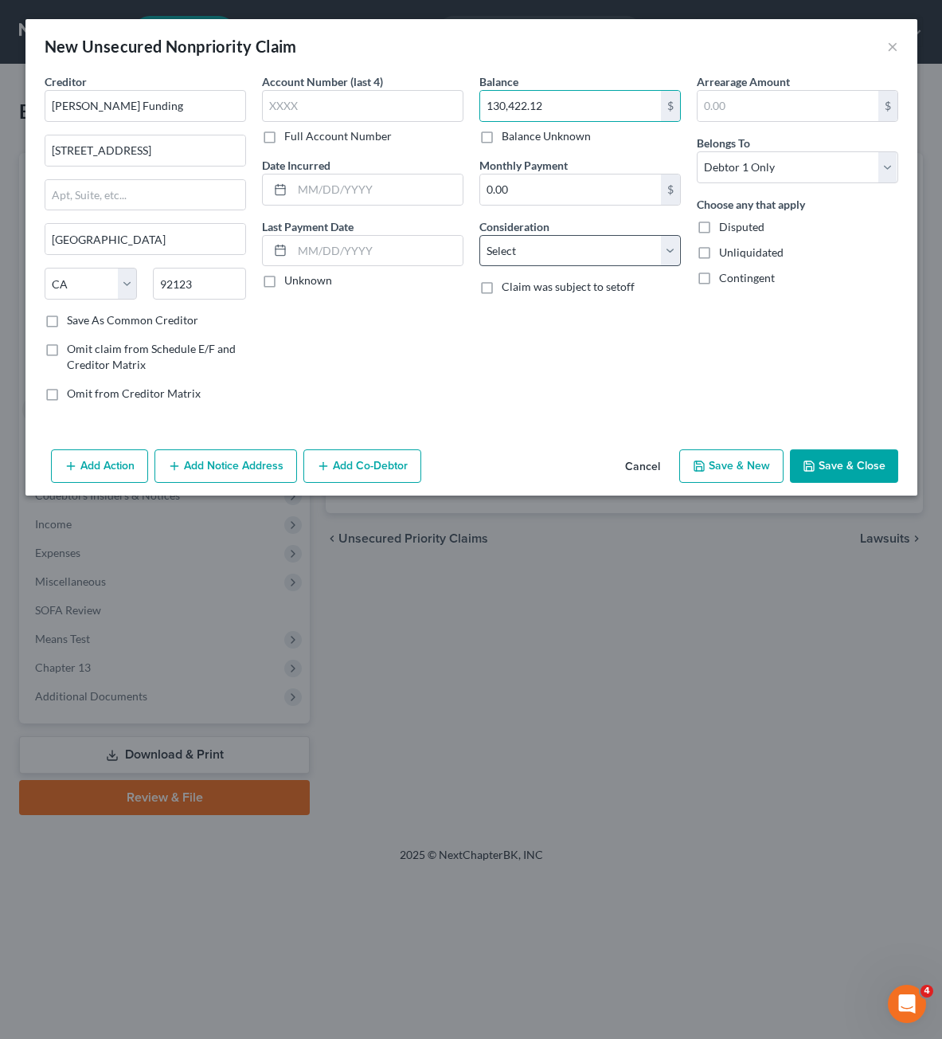
drag, startPoint x: 610, startPoint y: 365, endPoint x: 581, endPoint y: 246, distance: 122.3
click at [610, 352] on div "Balance 130,422.12 $ Balance Unknown Balance Undetermined 130,422.12 $ Balance …" at bounding box center [579, 243] width 217 height 341
click at [581, 246] on select "Select Cable / Satellite Services Collection Agency Credit Card Debt Debt Couns…" at bounding box center [579, 251] width 201 height 32
click at [479, 235] on select "Select Cable / Satellite Services Collection Agency Credit Card Debt Debt Couns…" at bounding box center [579, 251] width 201 height 32
drag, startPoint x: 566, startPoint y: 421, endPoint x: 532, endPoint y: 292, distance: 132.7
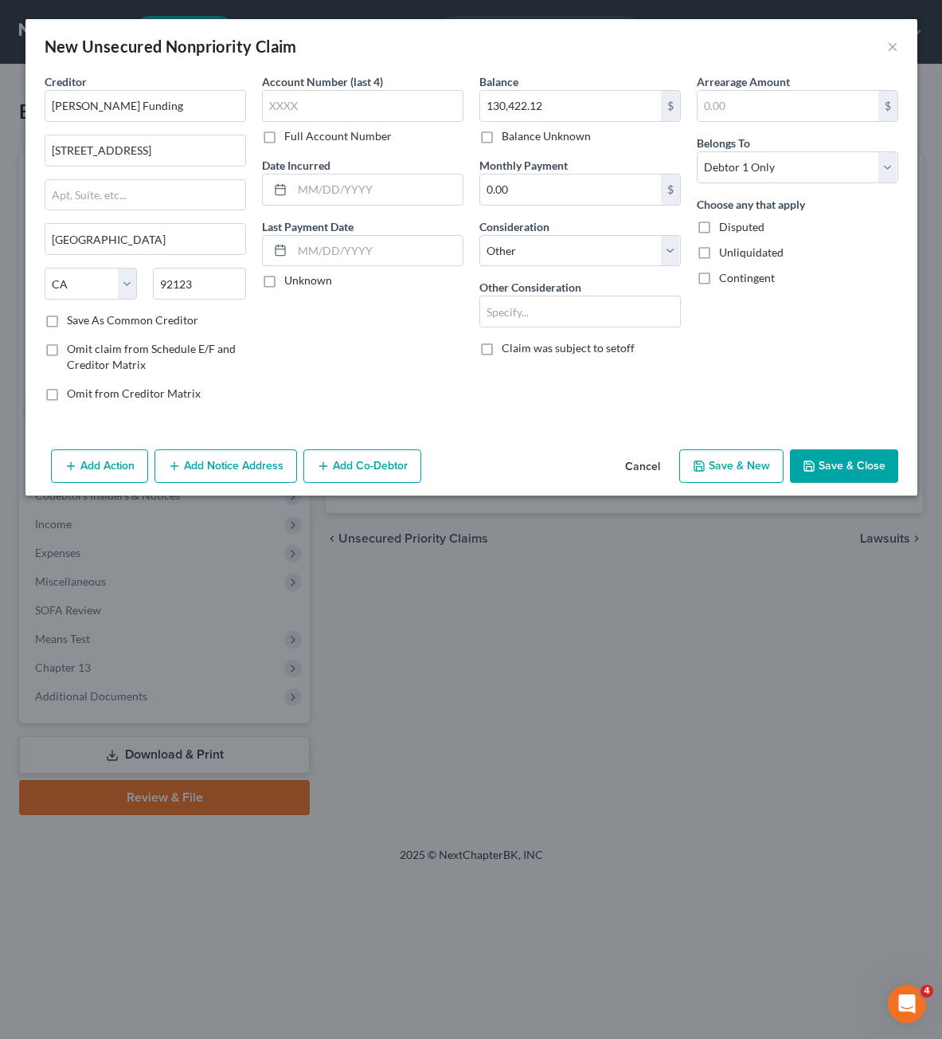
click at [566, 420] on div "Creditor * [PERSON_NAME] Funding [STREET_ADDRESS][GEOGRAPHIC_DATA] [US_STATE][G…" at bounding box center [471, 258] width 892 height 370
click at [532, 292] on label "Other Consideration" at bounding box center [530, 287] width 102 height 17
drag, startPoint x: 527, startPoint y: 295, endPoint x: 523, endPoint y: 312, distance: 17.2
click at [525, 309] on div at bounding box center [579, 311] width 201 height 32
click at [523, 312] on input "text" at bounding box center [580, 311] width 200 height 30
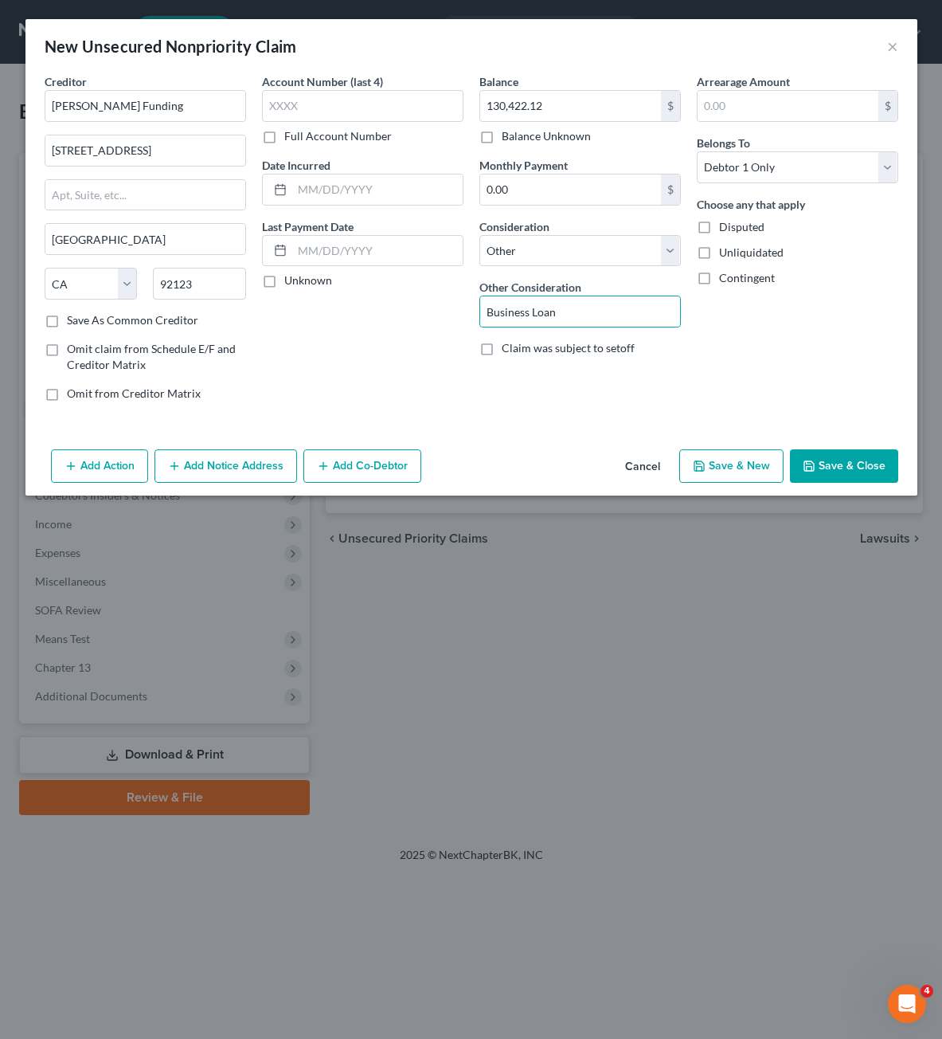
click at [334, 362] on div "Account Number (last 4) Full Account Number Date Incurred Last Payment Date Unk…" at bounding box center [362, 243] width 217 height 341
click at [873, 376] on div "Arrearage Amount $ Belongs To * Select Debtor 1 Only Debtor 2 Only Debtor 1 And…" at bounding box center [797, 243] width 217 height 341
click at [834, 397] on div "Arrearage Amount $ Belongs To * Select Debtor 1 Only Debtor 2 Only Debtor 1 And…" at bounding box center [797, 243] width 217 height 341
click at [747, 338] on div "Arrearage Amount $ Belongs To * Select Debtor 1 Only Debtor 2 Only Debtor 1 And…" at bounding box center [797, 243] width 217 height 341
click at [828, 476] on button "Save & Close" at bounding box center [844, 465] width 108 height 33
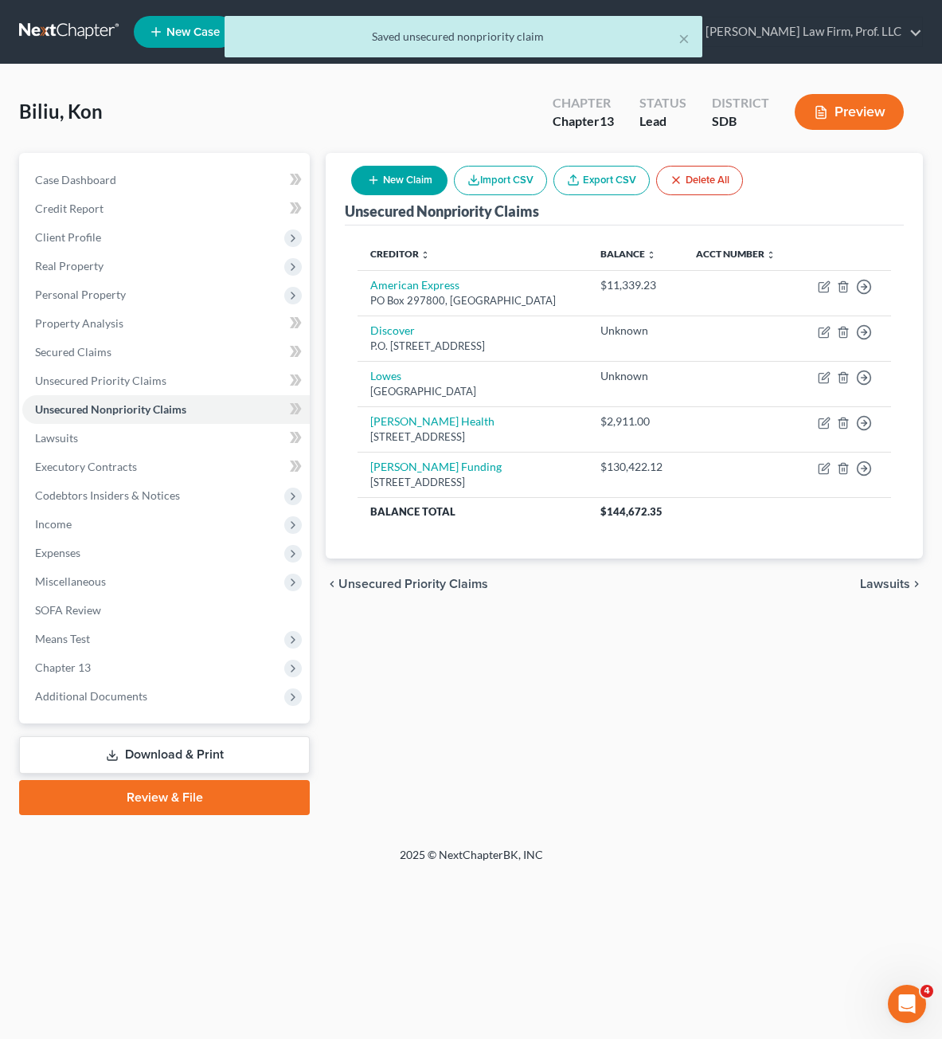
click at [409, 186] on button "New Claim" at bounding box center [399, 180] width 96 height 29
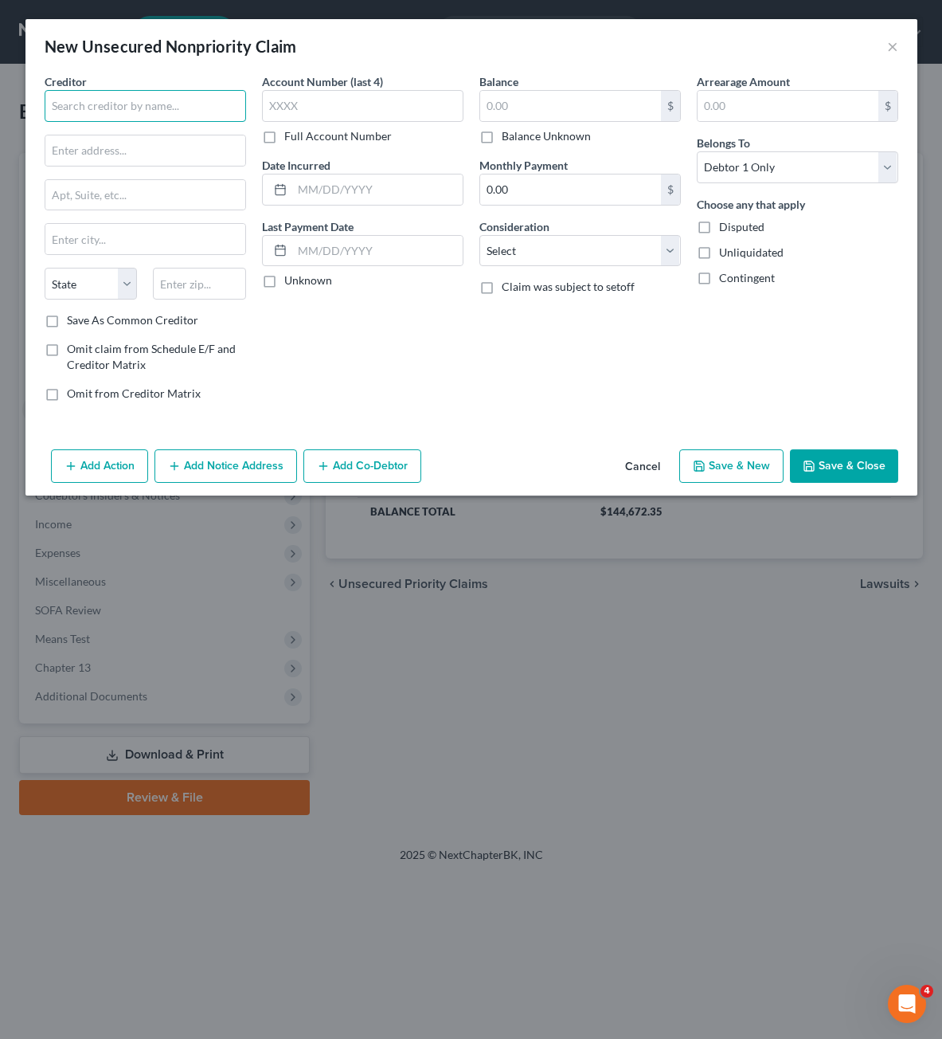
click at [92, 115] on input "text" at bounding box center [145, 106] width 201 height 32
drag, startPoint x: 400, startPoint y: 334, endPoint x: 541, endPoint y: 156, distance: 227.4
click at [405, 325] on div "Account Number (last 4) Full Account Number Date Incurred Last Payment Date Unk…" at bounding box center [362, 243] width 217 height 341
click at [567, 102] on input "text" at bounding box center [570, 106] width 181 height 30
drag, startPoint x: 544, startPoint y: 381, endPoint x: 559, endPoint y: 345, distance: 39.6
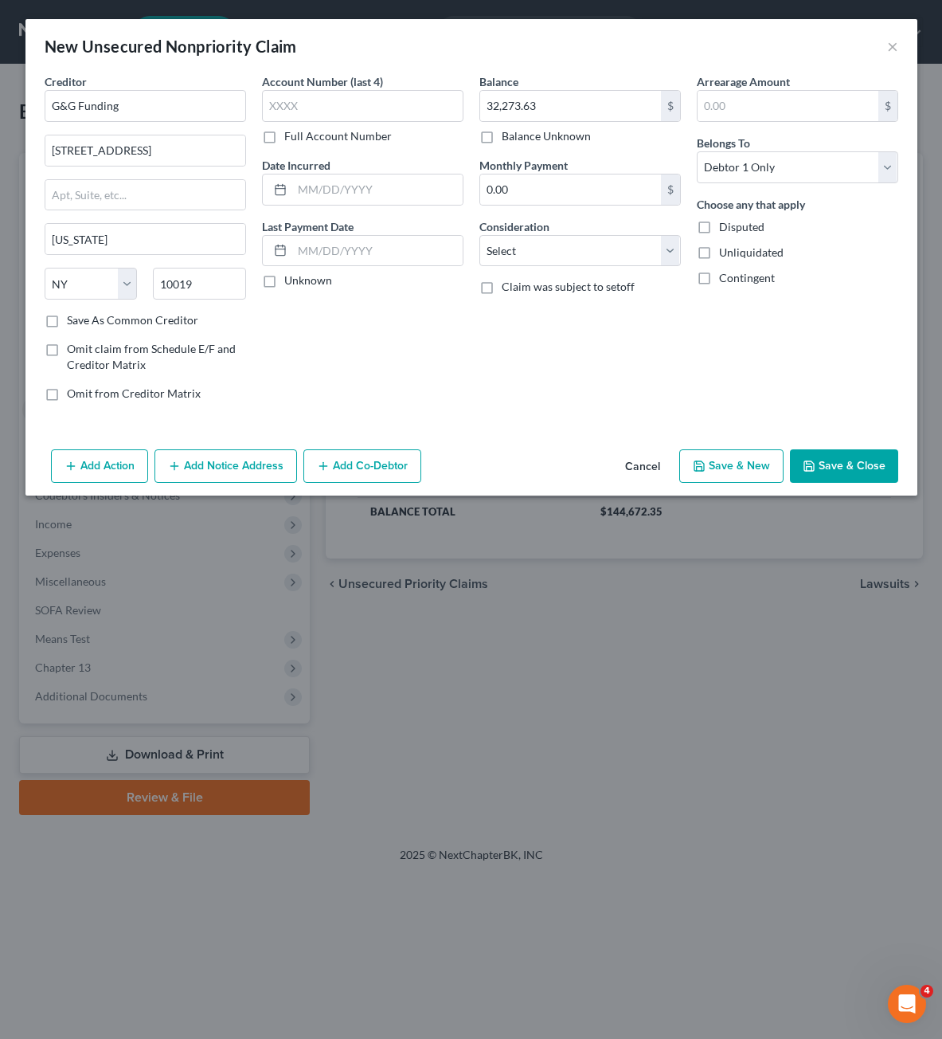
click at [543, 381] on div "Balance 32,273.63 $ Balance Unknown Balance Undetermined 32,273.63 $ Balance Un…" at bounding box center [579, 243] width 217 height 341
click at [600, 255] on select "Select Cable / Satellite Services Collection Agency Credit Card Debt Debt Couns…" at bounding box center [579, 251] width 201 height 32
click at [479, 235] on select "Select Cable / Satellite Services Collection Agency Credit Card Debt Debt Couns…" at bounding box center [579, 251] width 201 height 32
drag, startPoint x: 599, startPoint y: 324, endPoint x: 592, endPoint y: 333, distance: 11.3
click at [599, 325] on input "text" at bounding box center [580, 311] width 200 height 30
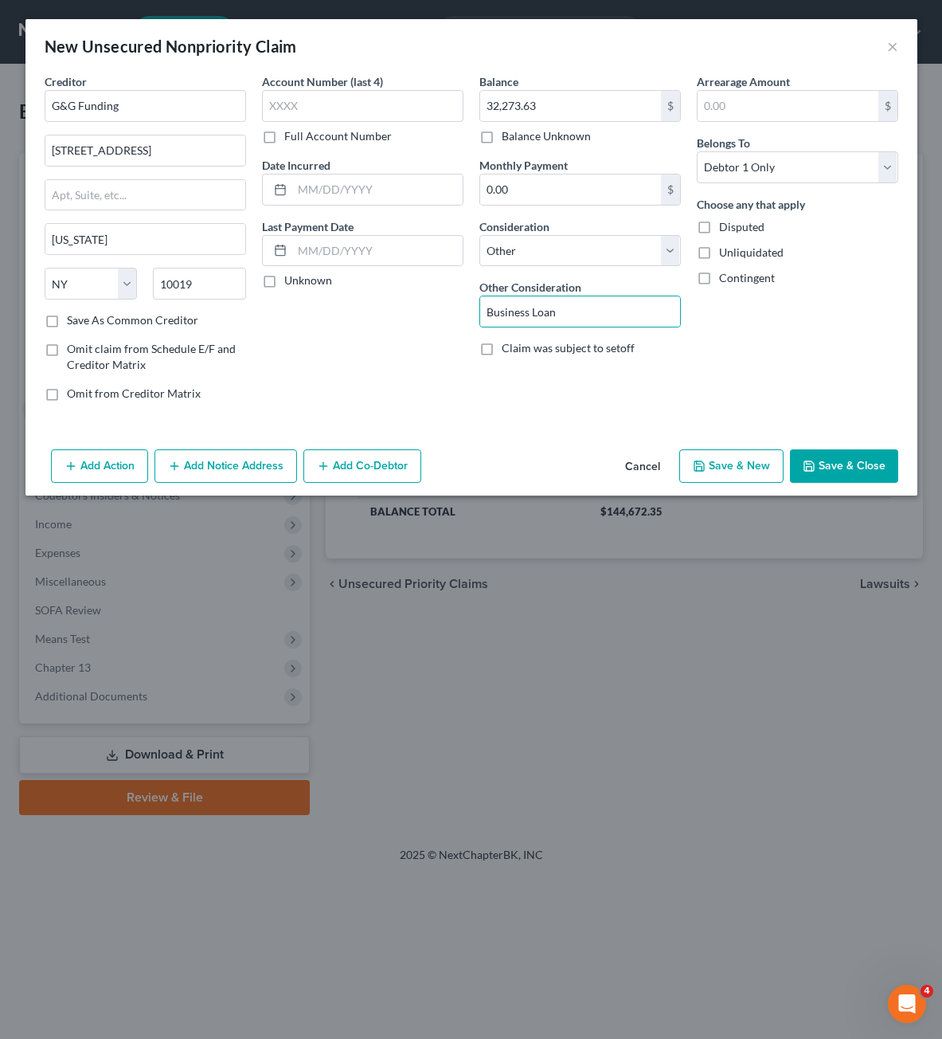
click at [743, 370] on div "Arrearage Amount $ Belongs To * Select Debtor 1 Only Debtor 2 Only Debtor 1 And…" at bounding box center [797, 243] width 217 height 341
click at [837, 462] on button "Save & Close" at bounding box center [844, 465] width 108 height 33
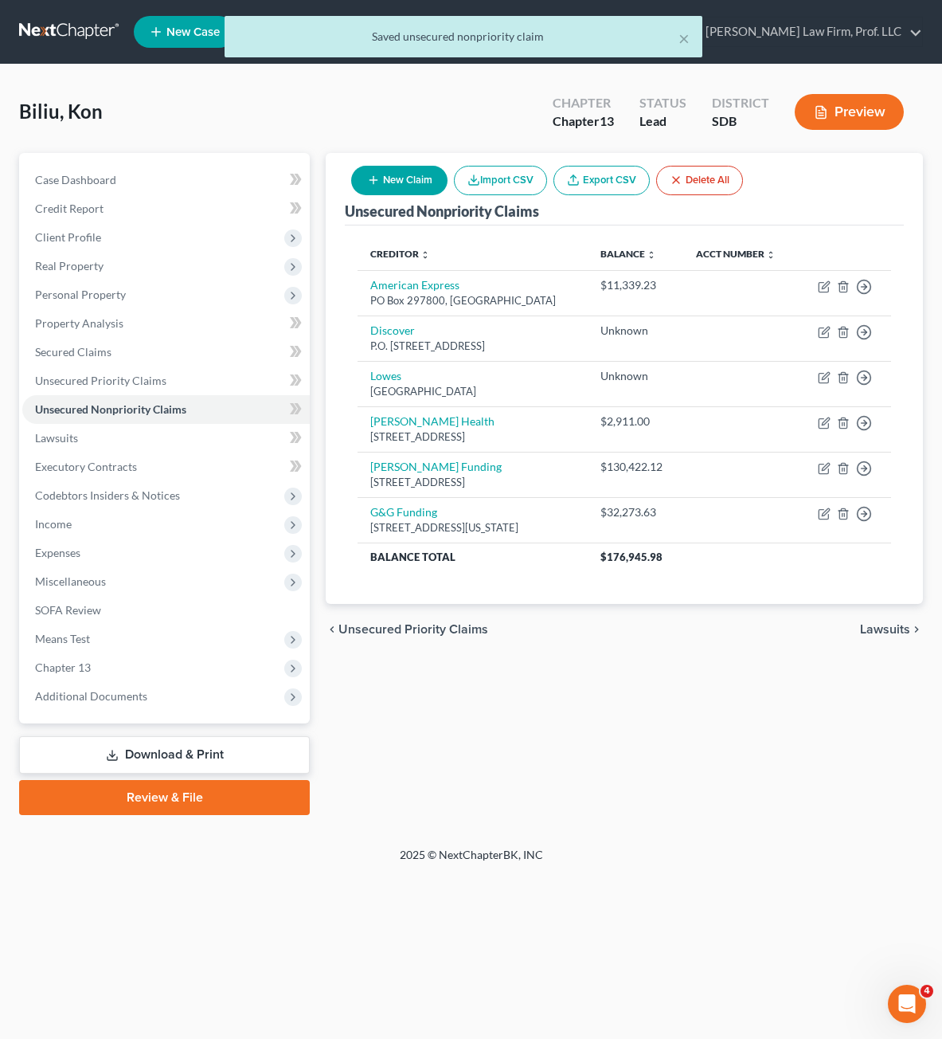
click at [670, 678] on div "Unsecured Nonpriority Claims New Claim Import CSV Export CSV Delete All Credito…" at bounding box center [624, 484] width 613 height 662
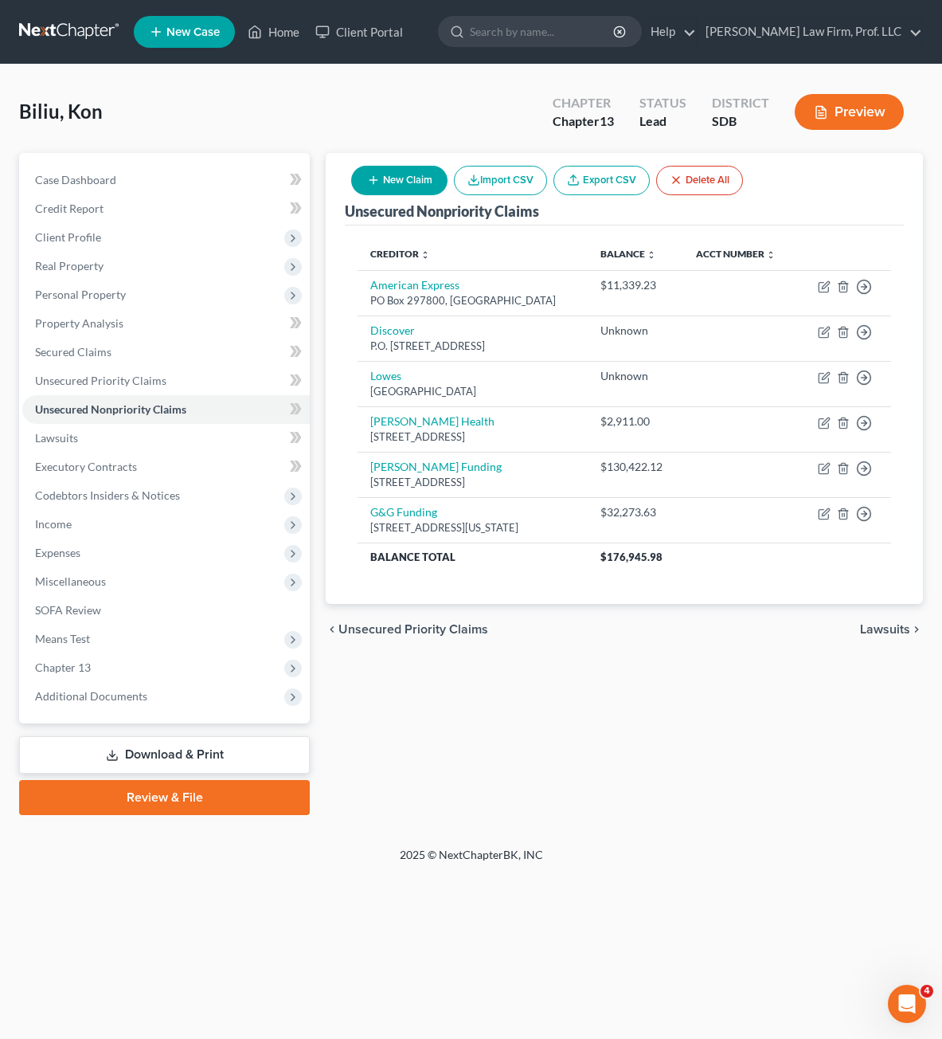
click at [435, 183] on button "New Claim" at bounding box center [399, 180] width 96 height 29
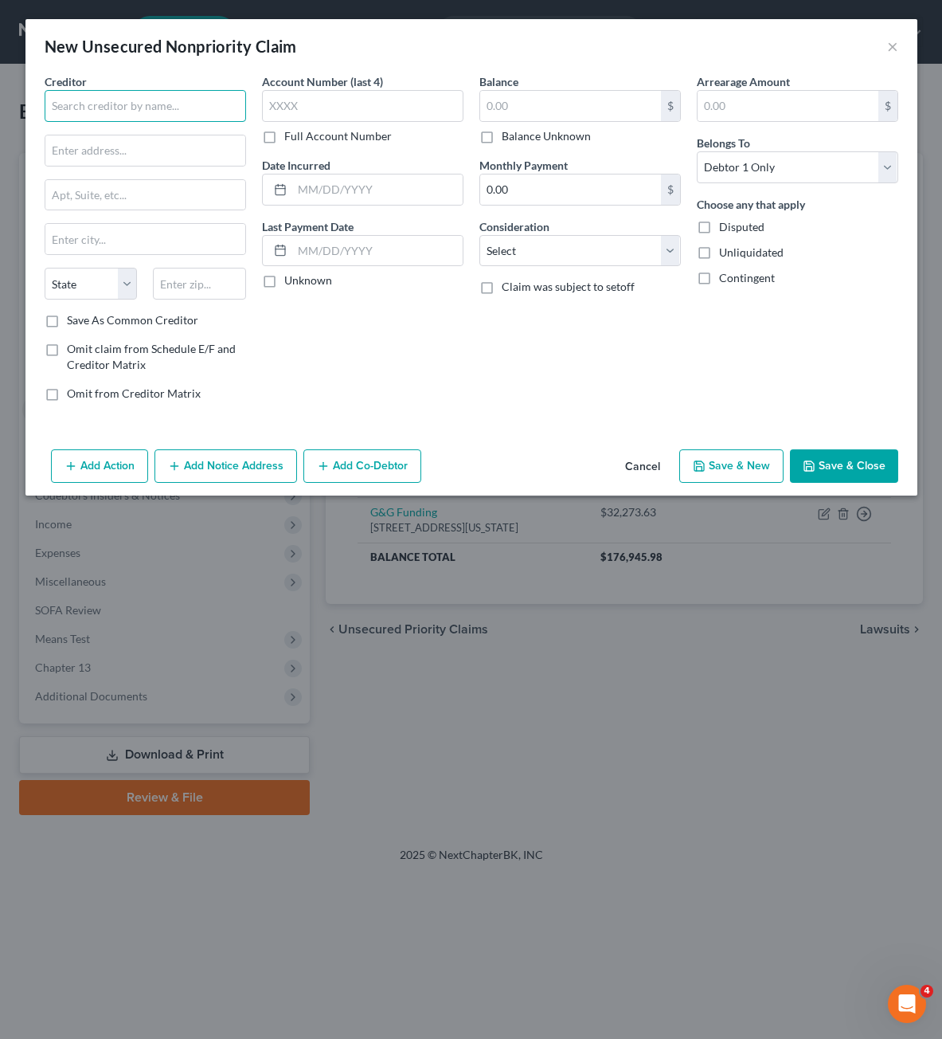
click at [170, 111] on input "text" at bounding box center [145, 106] width 201 height 32
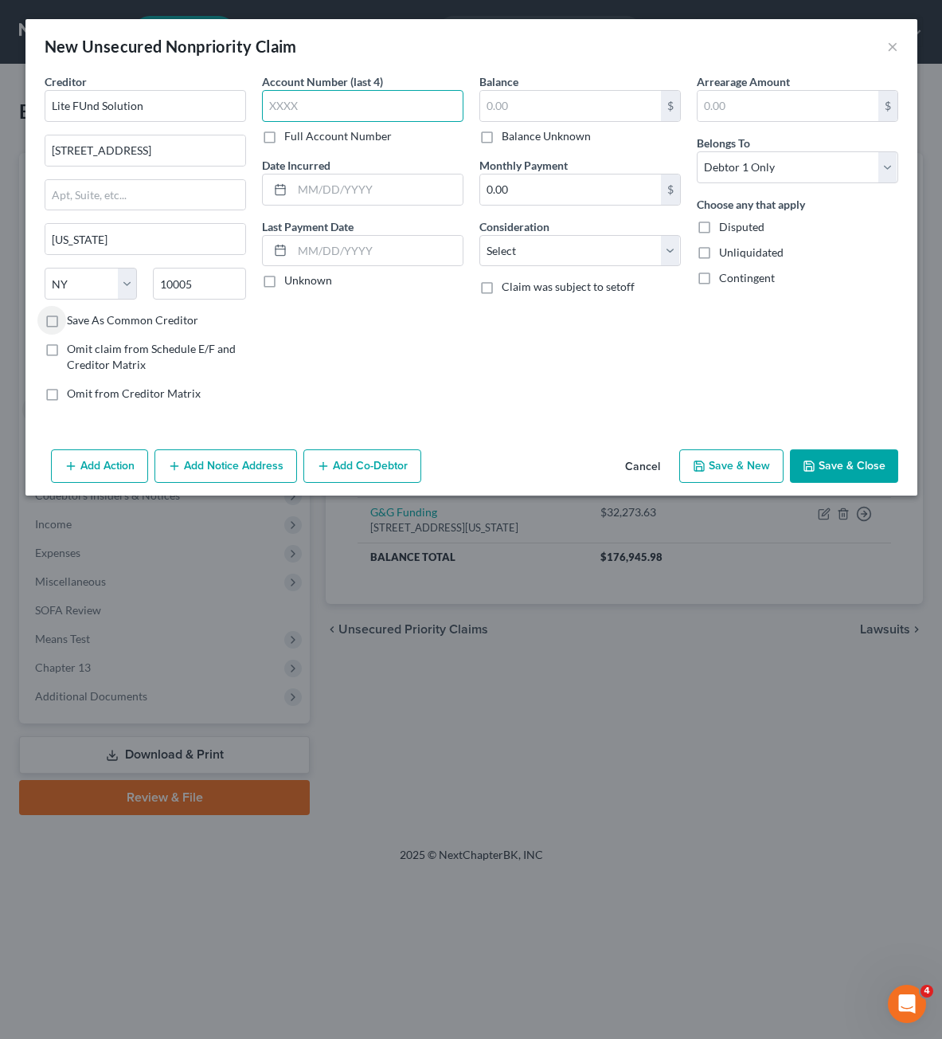
click at [421, 107] on input "text" at bounding box center [362, 106] width 201 height 32
click at [497, 108] on input "text" at bounding box center [570, 106] width 181 height 30
drag, startPoint x: 549, startPoint y: 249, endPoint x: 549, endPoint y: 261, distance: 11.9
click at [549, 249] on select "Select Cable / Satellite Services Collection Agency Credit Card Debt Debt Couns…" at bounding box center [579, 251] width 201 height 32
click at [479, 235] on select "Select Cable / Satellite Services Collection Agency Credit Card Debt Debt Couns…" at bounding box center [579, 251] width 201 height 32
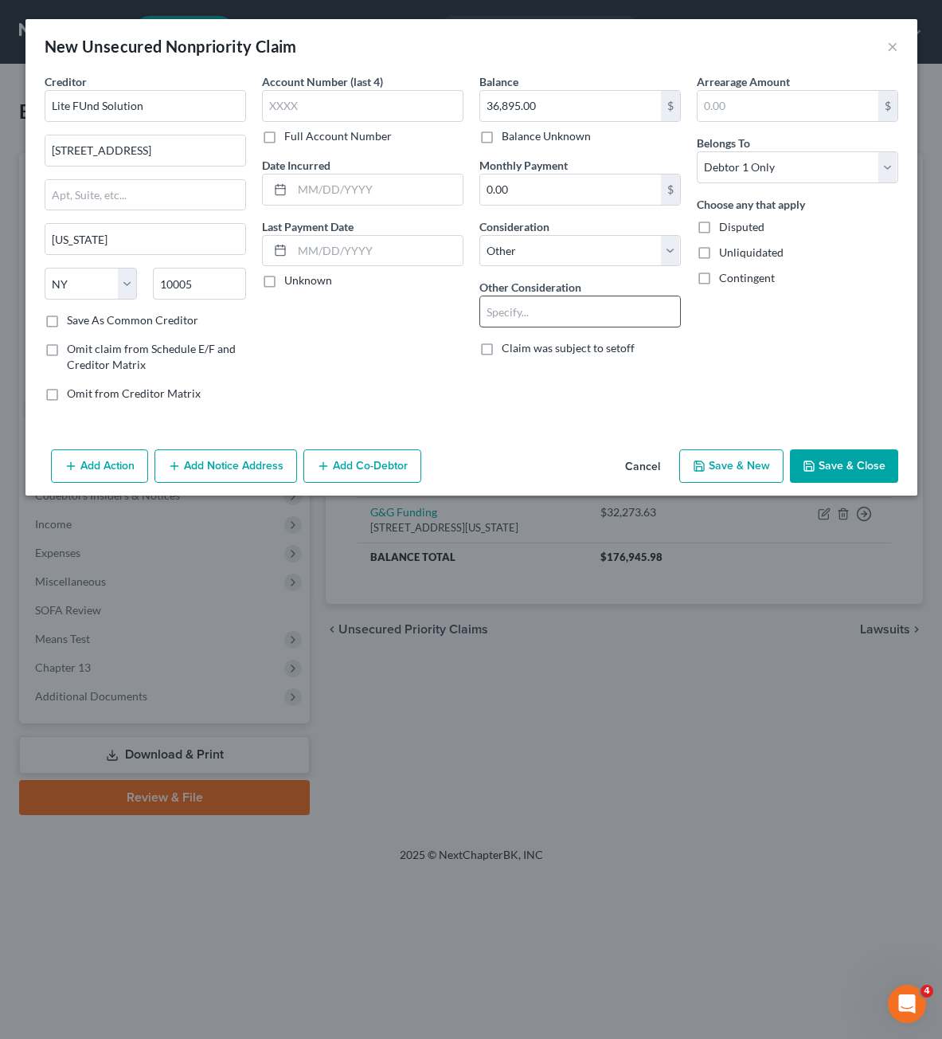
click at [569, 320] on input "text" at bounding box center [580, 311] width 200 height 30
click at [84, 104] on input "Lite FUnd Solution" at bounding box center [145, 106] width 201 height 32
drag, startPoint x: 375, startPoint y: 331, endPoint x: 413, endPoint y: 351, distance: 43.5
click at [377, 331] on div "Account Number (last 4) Full Account Number Date Incurred Last Payment Date Unk…" at bounding box center [362, 243] width 217 height 341
click at [596, 316] on input "Business Laon" at bounding box center [580, 311] width 200 height 30
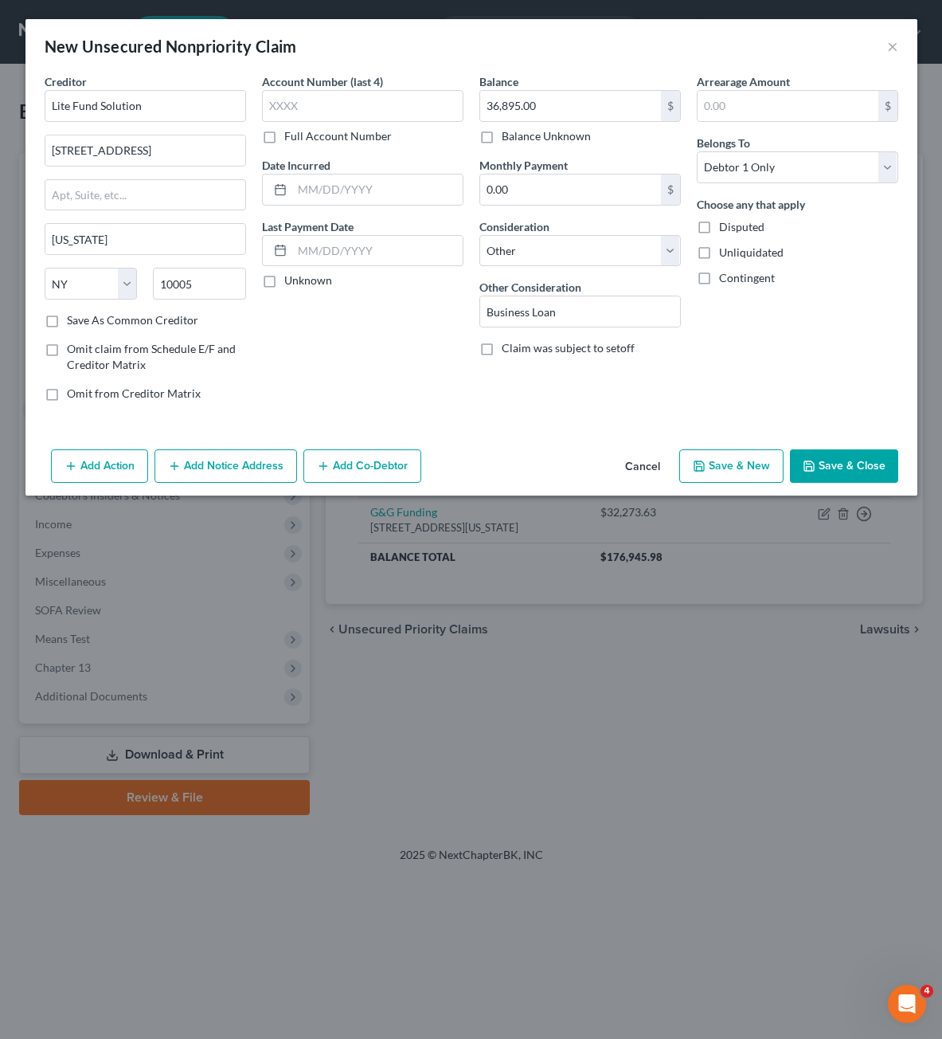
drag, startPoint x: 746, startPoint y: 350, endPoint x: 788, endPoint y: 392, distance: 58.6
click at [747, 350] on div "Arrearage Amount $ Belongs To * Select Debtor 1 Only Debtor 2 Only Debtor 1 And…" at bounding box center [797, 243] width 217 height 341
click at [861, 460] on button "Save & Close" at bounding box center [844, 465] width 108 height 33
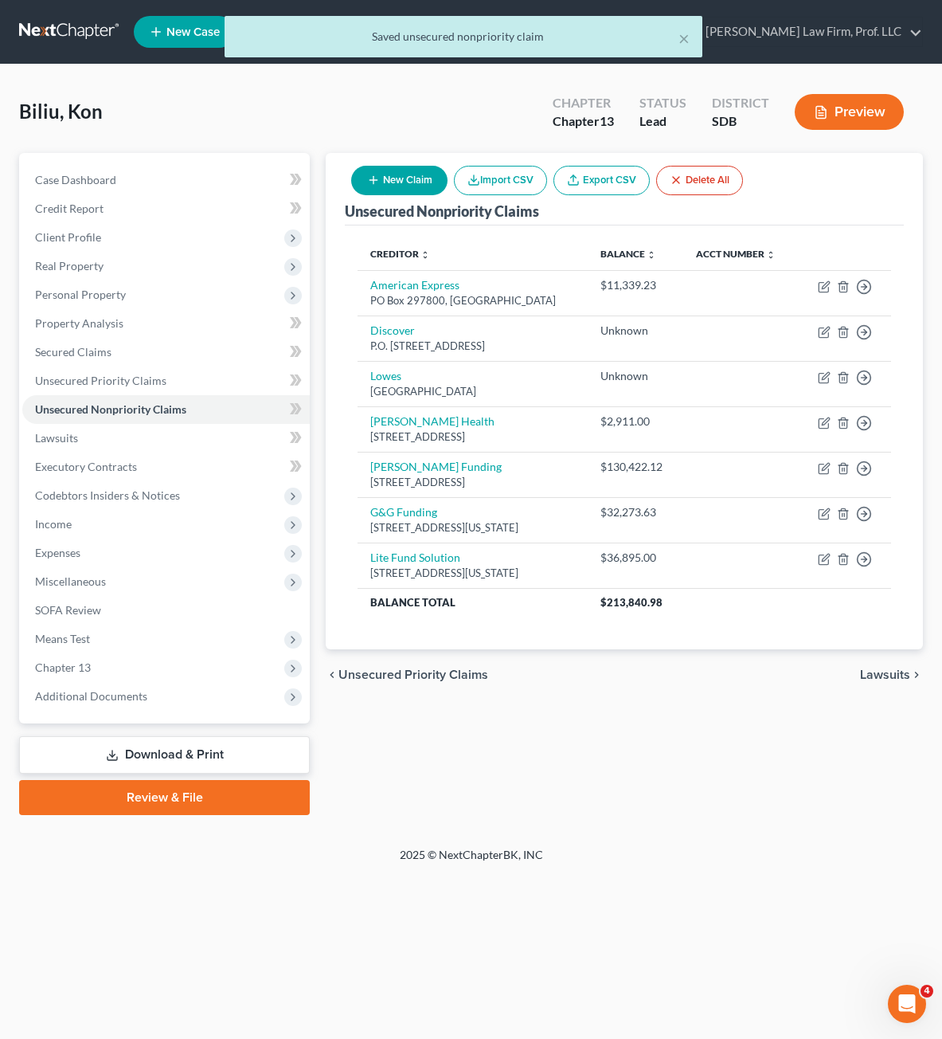
click at [712, 933] on div "Home New Case Client Portal [PERSON_NAME] Law Firm, Prof. LLC [PERSON_NAME][EMA…" at bounding box center [471, 519] width 942 height 1039
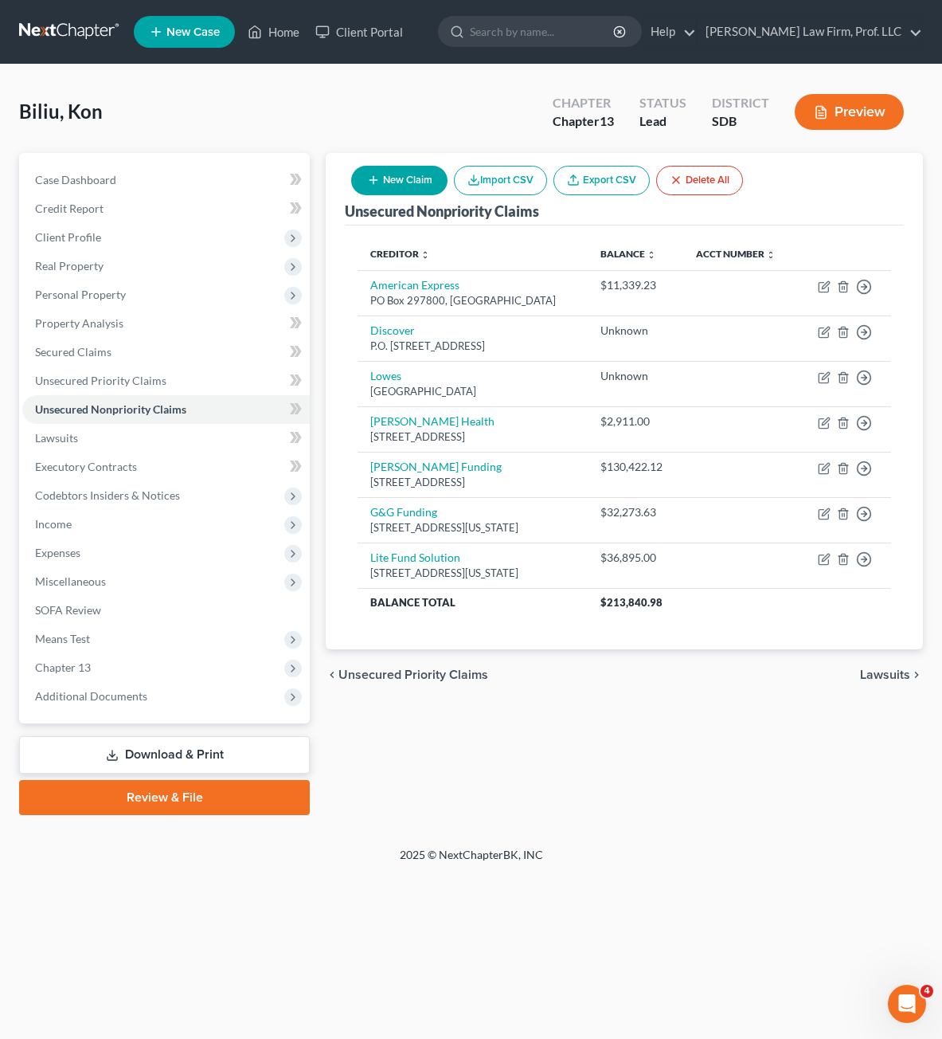
click at [396, 191] on button "New Claim" at bounding box center [399, 180] width 96 height 29
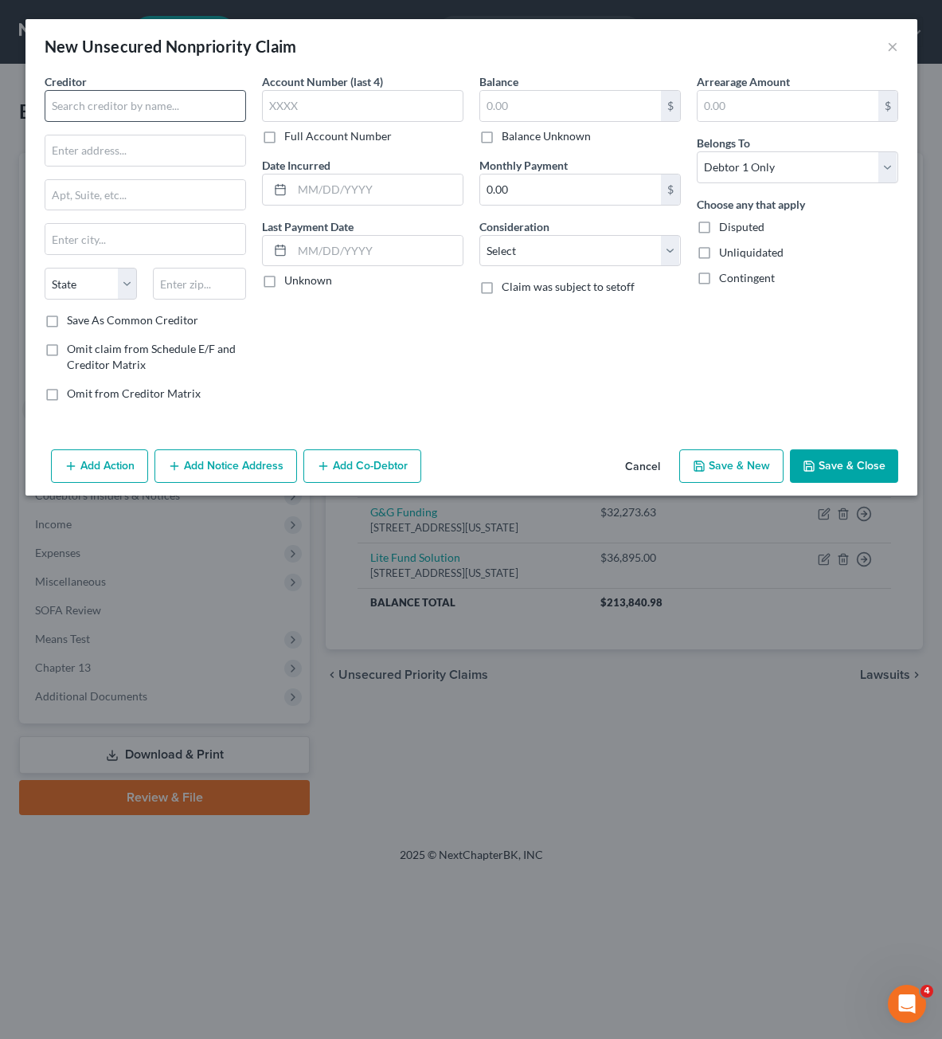
drag, startPoint x: 226, startPoint y: 77, endPoint x: 200, endPoint y: 106, distance: 38.9
click at [224, 79] on div "Creditor *" at bounding box center [145, 97] width 201 height 49
click at [200, 106] on input "text" at bounding box center [145, 106] width 201 height 32
drag, startPoint x: 344, startPoint y: 120, endPoint x: 431, endPoint y: 108, distance: 87.7
click at [348, 116] on input "text" at bounding box center [362, 106] width 201 height 32
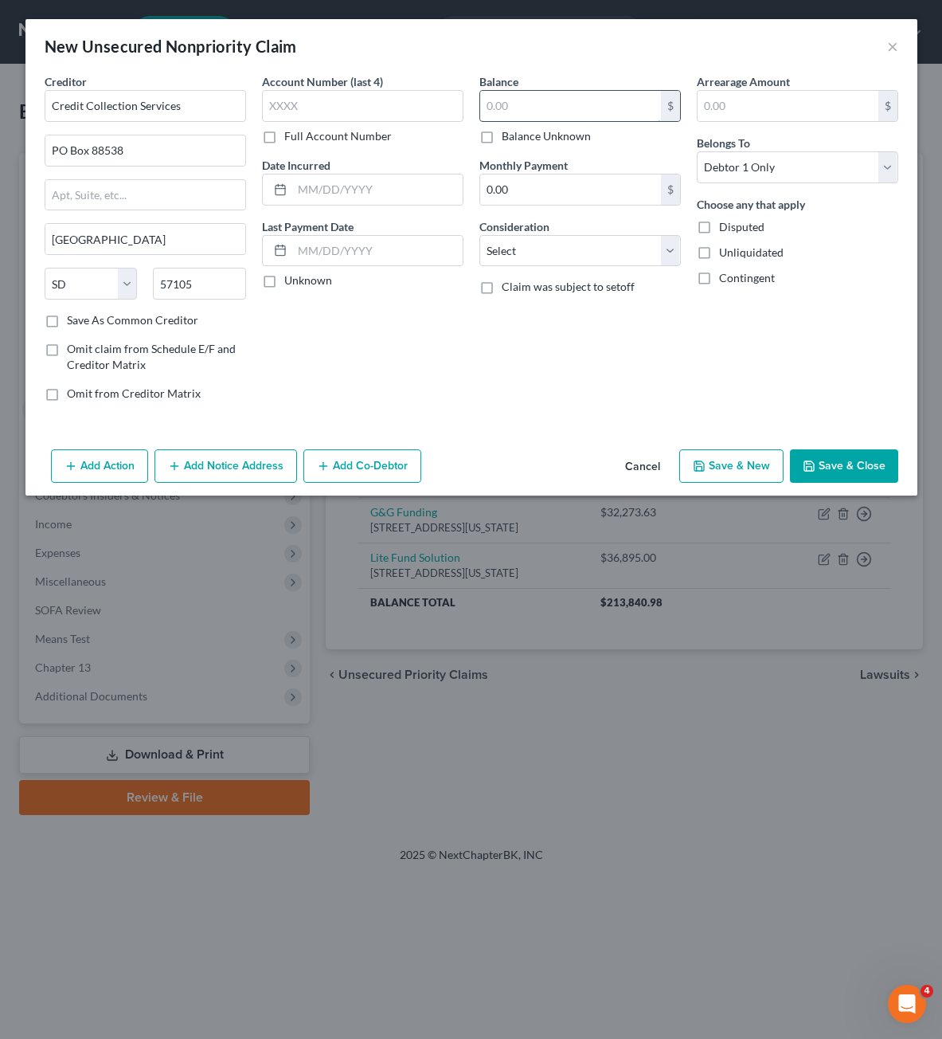
click at [522, 108] on input "text" at bounding box center [570, 106] width 181 height 30
drag, startPoint x: 669, startPoint y: 255, endPoint x: 656, endPoint y: 262, distance: 14.6
click at [669, 255] on select "Select Cable / Satellite Services Collection Agency Credit Card Debt Debt Couns…" at bounding box center [579, 251] width 201 height 32
click at [479, 235] on select "Select Cable / Satellite Services Collection Agency Credit Card Debt Debt Couns…" at bounding box center [579, 251] width 201 height 32
click at [589, 408] on div "Balance 1,115.32 $ Balance Unknown Balance Undetermined 1,115.32 $ Balance Unkn…" at bounding box center [579, 243] width 217 height 341
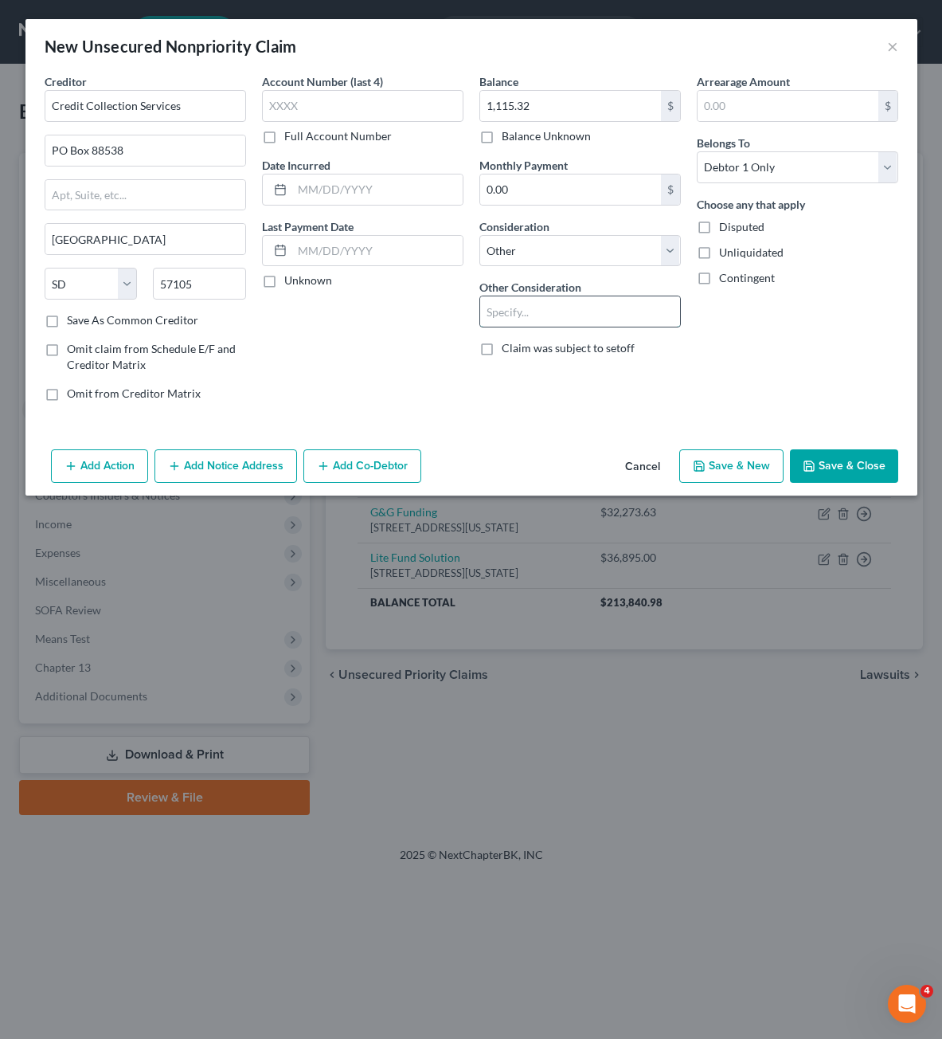
click at [574, 316] on input "text" at bounding box center [580, 311] width 200 height 30
click at [785, 348] on div "Arrearage Amount $ Belongs To * Select Debtor 1 Only Debtor 2 Only Debtor 1 And…" at bounding box center [797, 243] width 217 height 341
click at [750, 407] on div "Arrearage Amount $ Belongs To * Select Debtor 1 Only Debtor 2 Only Debtor 1 And…" at bounding box center [797, 243] width 217 height 341
drag, startPoint x: 851, startPoint y: 471, endPoint x: 729, endPoint y: 538, distance: 139.3
click at [851, 472] on button "Save & Close" at bounding box center [844, 465] width 108 height 33
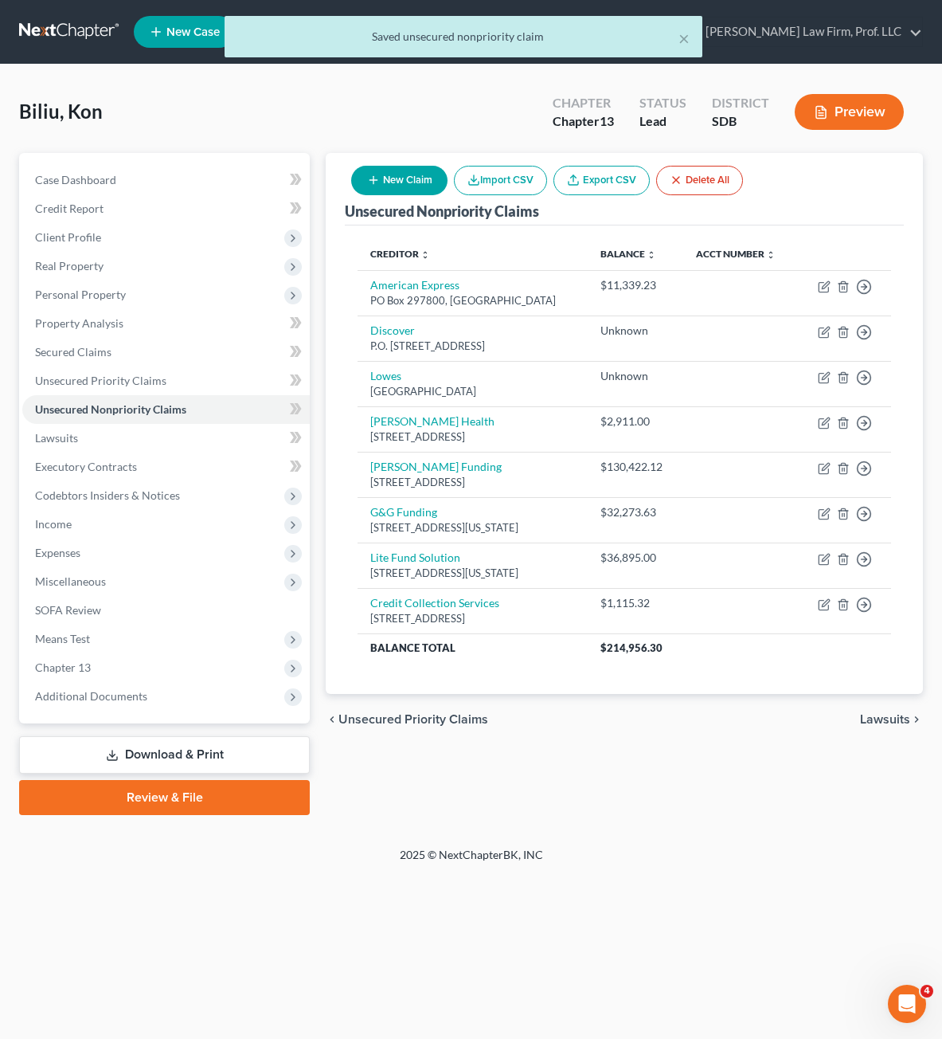
drag, startPoint x: 453, startPoint y: 836, endPoint x: 514, endPoint y: 818, distance: 64.0
click at [456, 836] on div "× Saved unsecured nonpriority claim Biliu, Kon Upgraded Chapter Chapter 13 Stat…" at bounding box center [471, 456] width 942 height 782
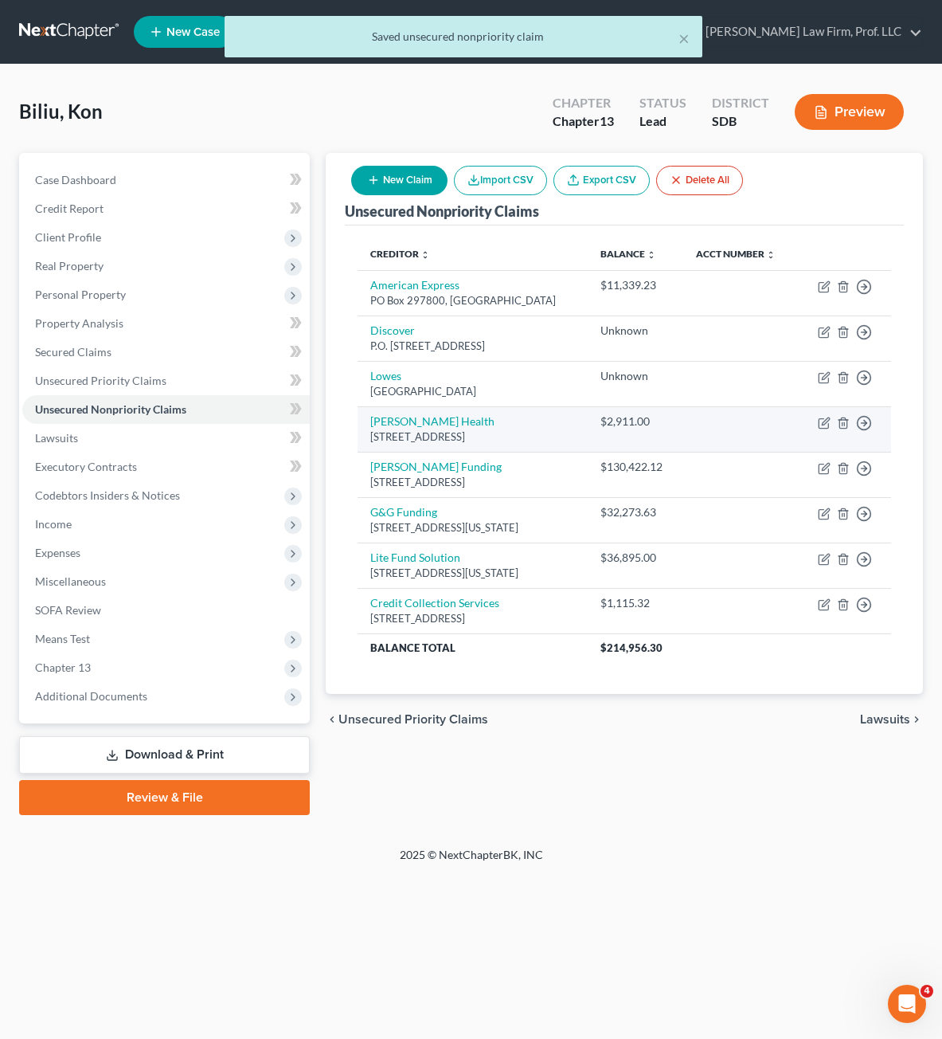
drag, startPoint x: 713, startPoint y: 785, endPoint x: 530, endPoint y: 437, distance: 392.9
click at [713, 782] on div "Unsecured Nonpriority Claims New Claim Import CSV Export CSV Delete All Credito…" at bounding box center [624, 484] width 613 height 662
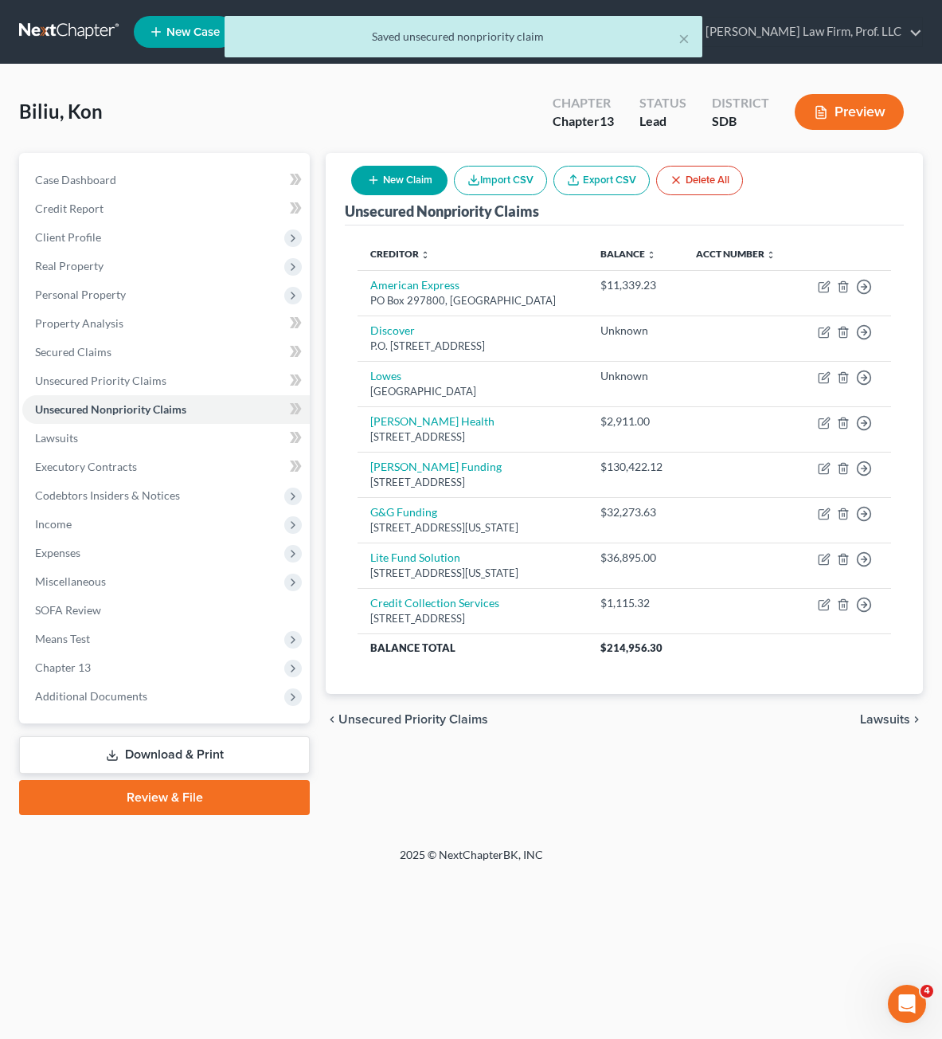
click at [389, 177] on button "New Claim" at bounding box center [399, 180] width 96 height 29
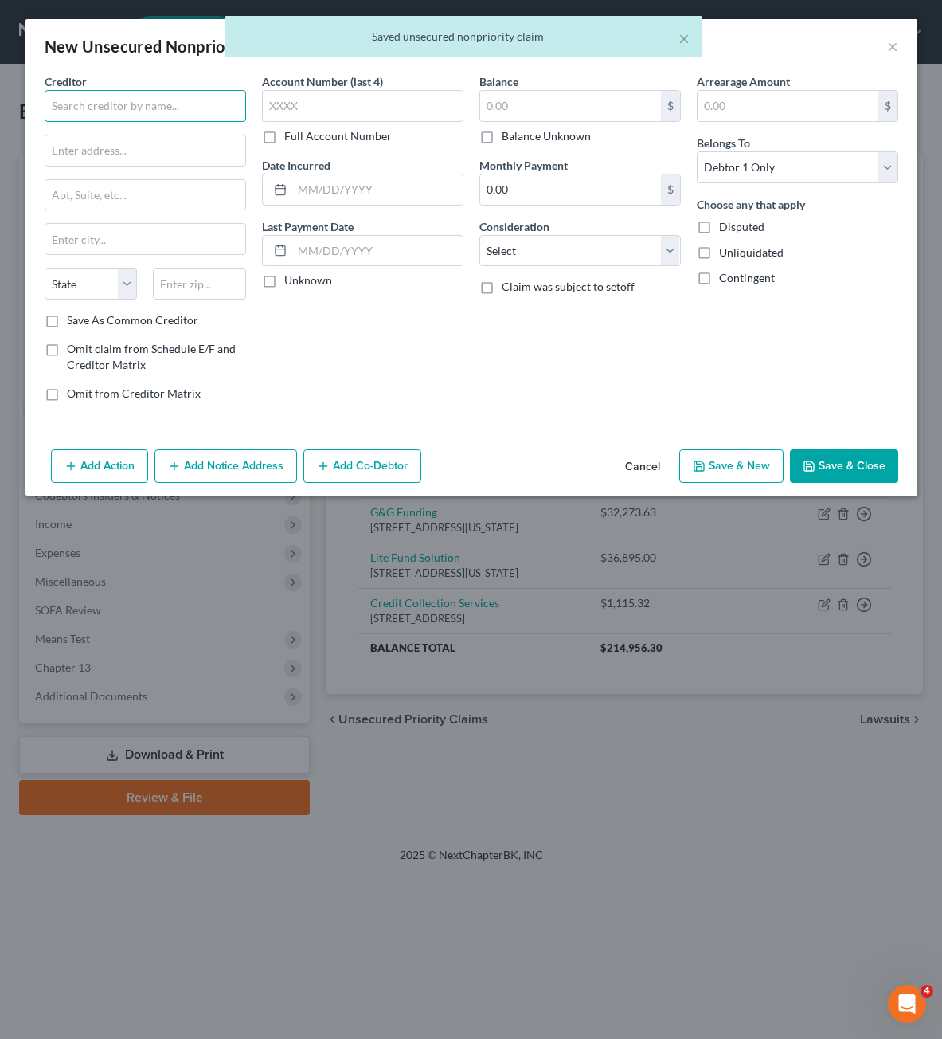
click at [216, 107] on input "text" at bounding box center [145, 106] width 201 height 32
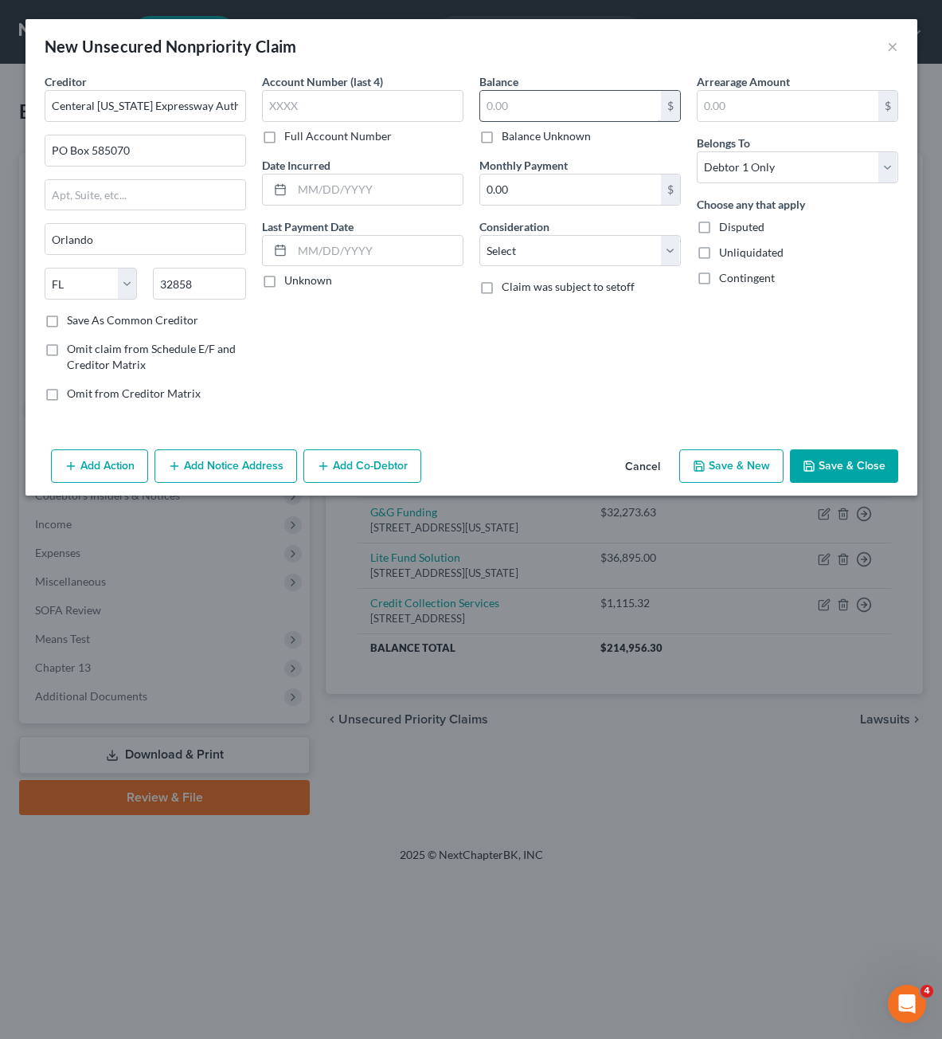
drag, startPoint x: 557, startPoint y: 83, endPoint x: 560, endPoint y: 112, distance: 29.6
click at [560, 92] on div "Balance $ Balance Unknown Balance Undetermined $ Balance Unknown" at bounding box center [579, 108] width 201 height 71
click at [560, 112] on input "text" at bounding box center [570, 106] width 181 height 30
drag, startPoint x: 523, startPoint y: 477, endPoint x: 542, endPoint y: 303, distance: 175.4
click at [524, 476] on div "Add Action Add Notice Address Add Co-Debtor Cancel Save & New Save & Close" at bounding box center [471, 469] width 892 height 53
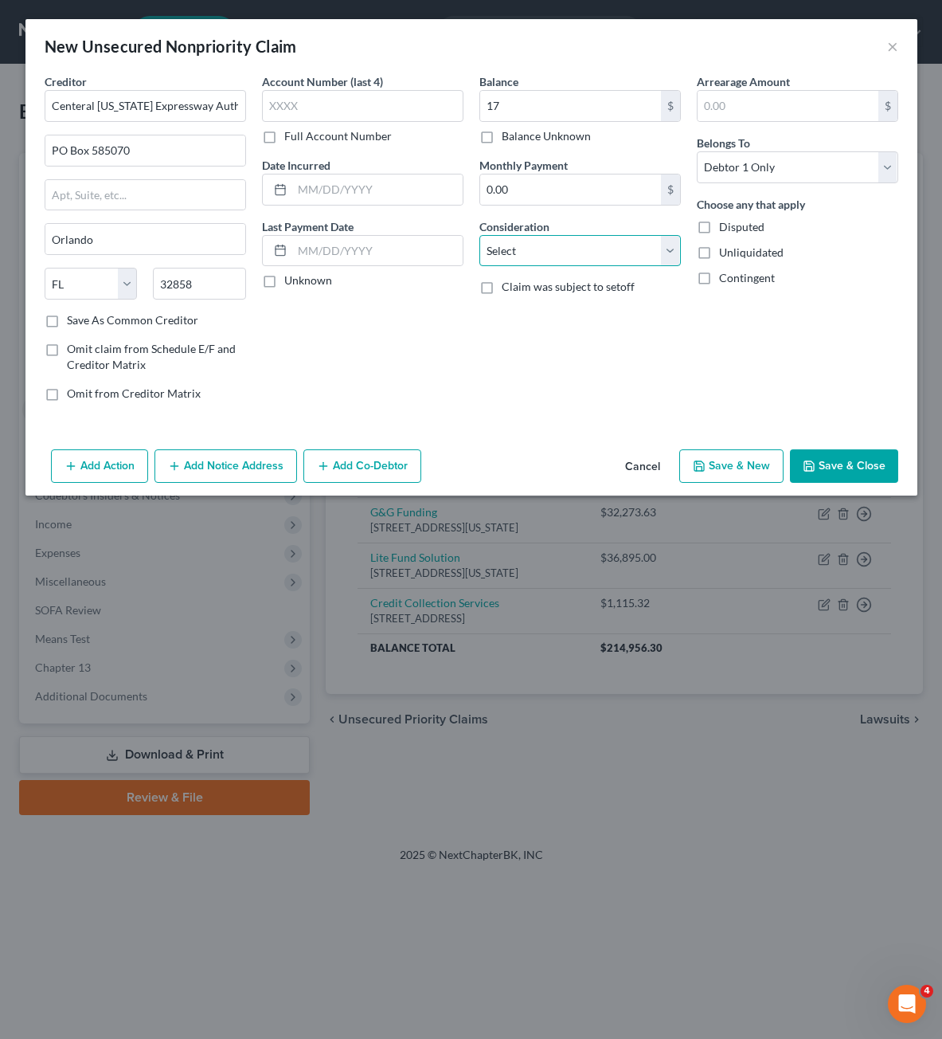
drag, startPoint x: 562, startPoint y: 252, endPoint x: 563, endPoint y: 265, distance: 13.6
click at [562, 252] on select "Select Cable / Satellite Services Collection Agency Credit Card Debt Debt Couns…" at bounding box center [579, 251] width 201 height 32
click at [479, 235] on select "Select Cable / Satellite Services Collection Agency Credit Card Debt Debt Couns…" at bounding box center [579, 251] width 201 height 32
click at [569, 321] on input "text" at bounding box center [580, 311] width 200 height 30
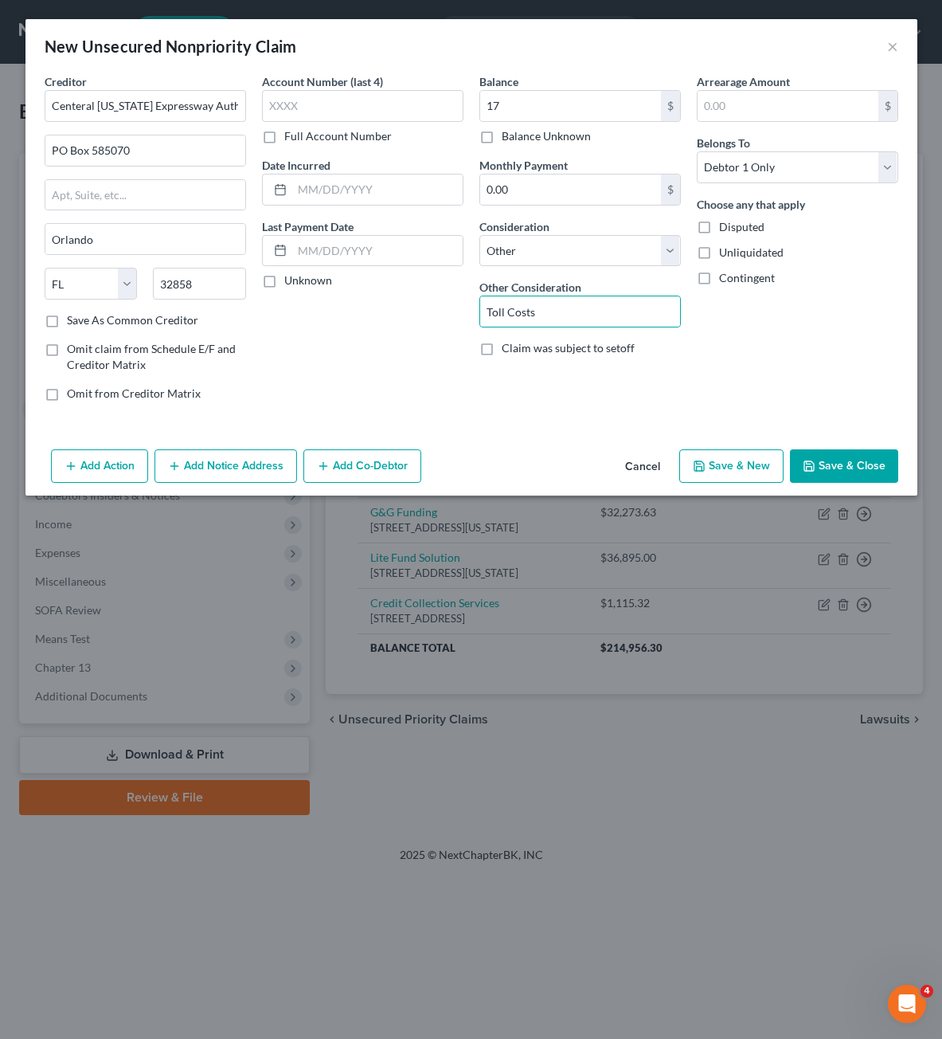
click at [793, 333] on div "Arrearage Amount $ Belongs To * Select Debtor 1 Only Debtor 2 Only Debtor 1 And…" at bounding box center [797, 243] width 217 height 341
click at [843, 460] on button "Save & Close" at bounding box center [844, 465] width 108 height 33
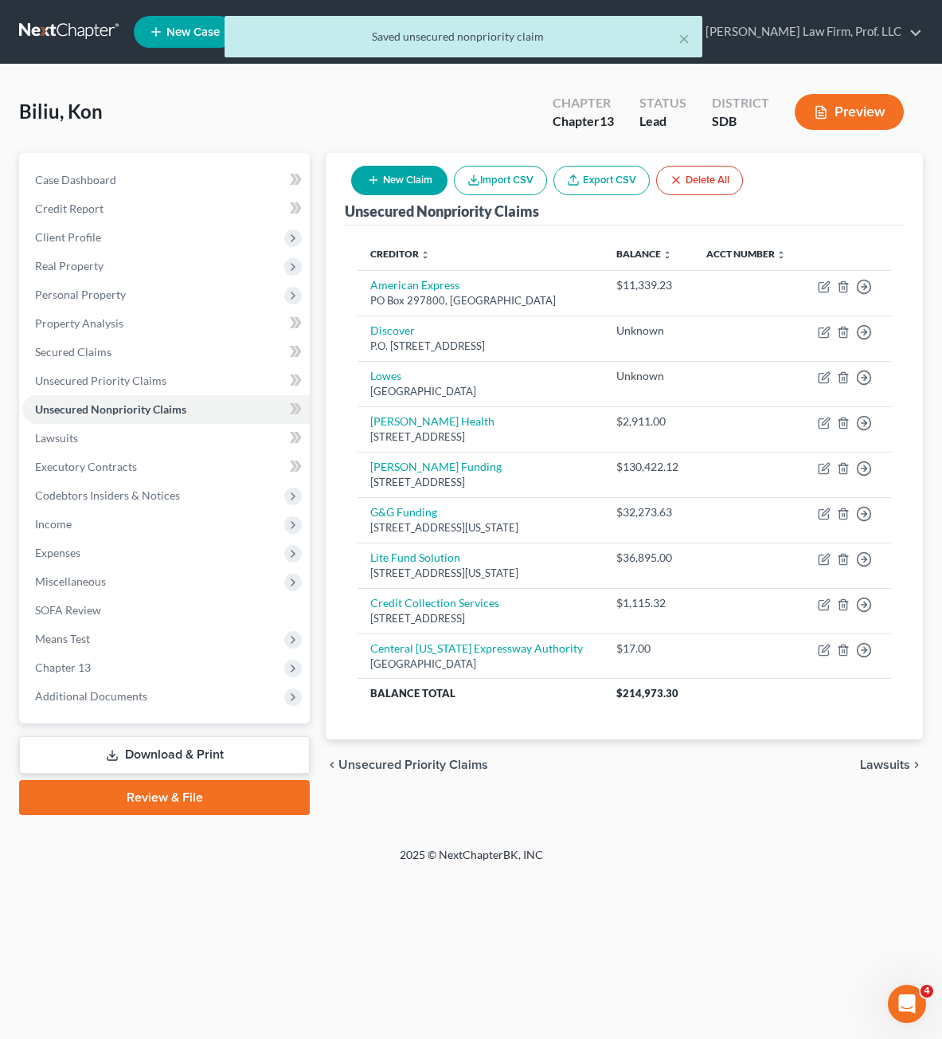
click at [372, 190] on button "New Claim" at bounding box center [399, 180] width 96 height 29
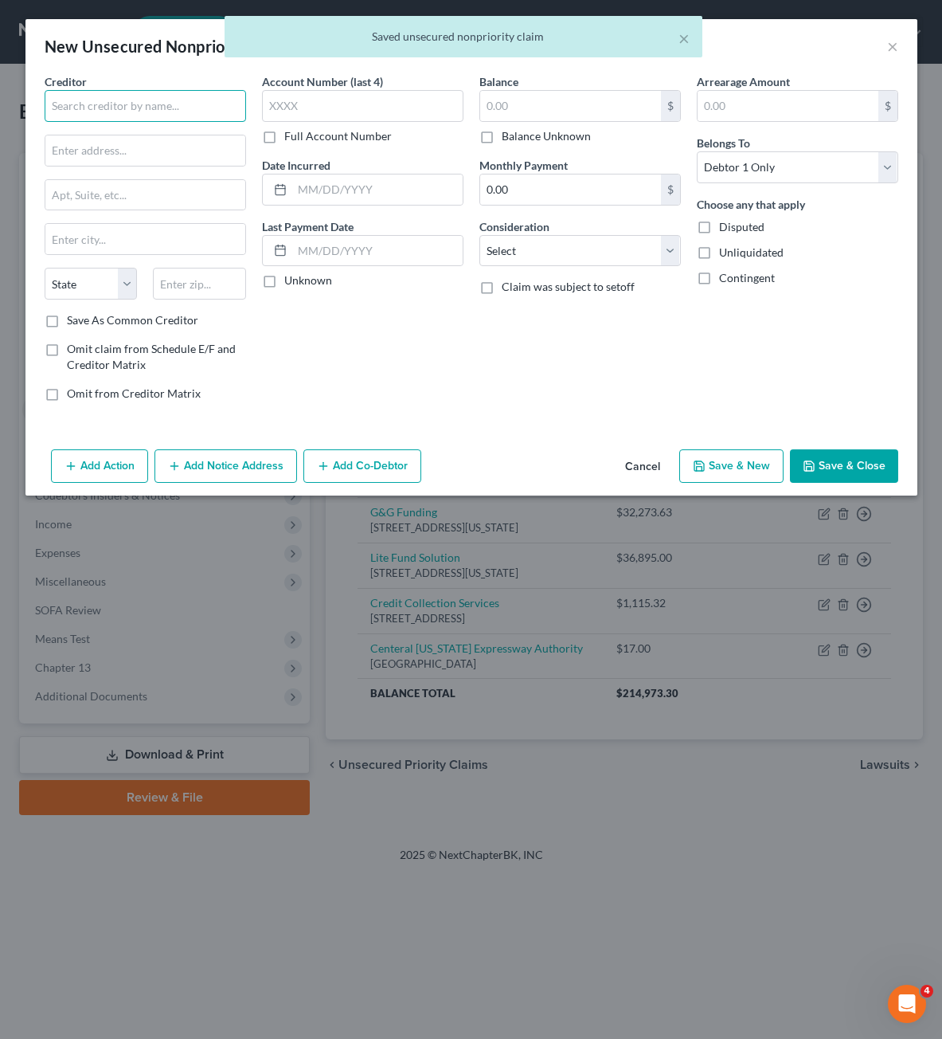
click at [166, 116] on input "text" at bounding box center [145, 106] width 201 height 32
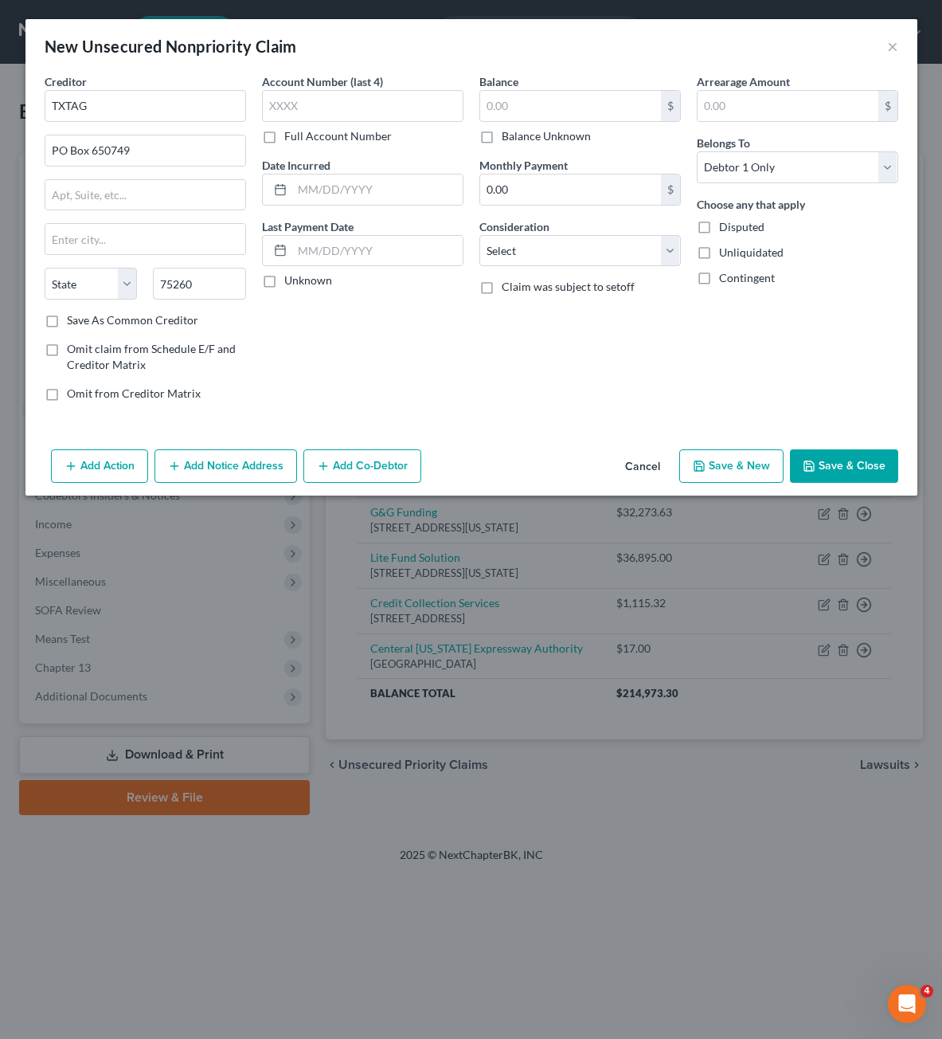
click at [350, 324] on div "Account Number (last 4) Full Account Number Date Incurred Last Payment Date Unk…" at bounding box center [362, 243] width 217 height 341
click at [351, 297] on div "Account Number (last 4) Full Account Number Date Incurred Last Payment Date Unk…" at bounding box center [362, 243] width 217 height 341
drag, startPoint x: 492, startPoint y: 123, endPoint x: 505, endPoint y: 117, distance: 14.2
click at [504, 119] on div "$ Balance Unknown" at bounding box center [579, 117] width 201 height 54
click at [509, 109] on input "text" at bounding box center [570, 106] width 181 height 30
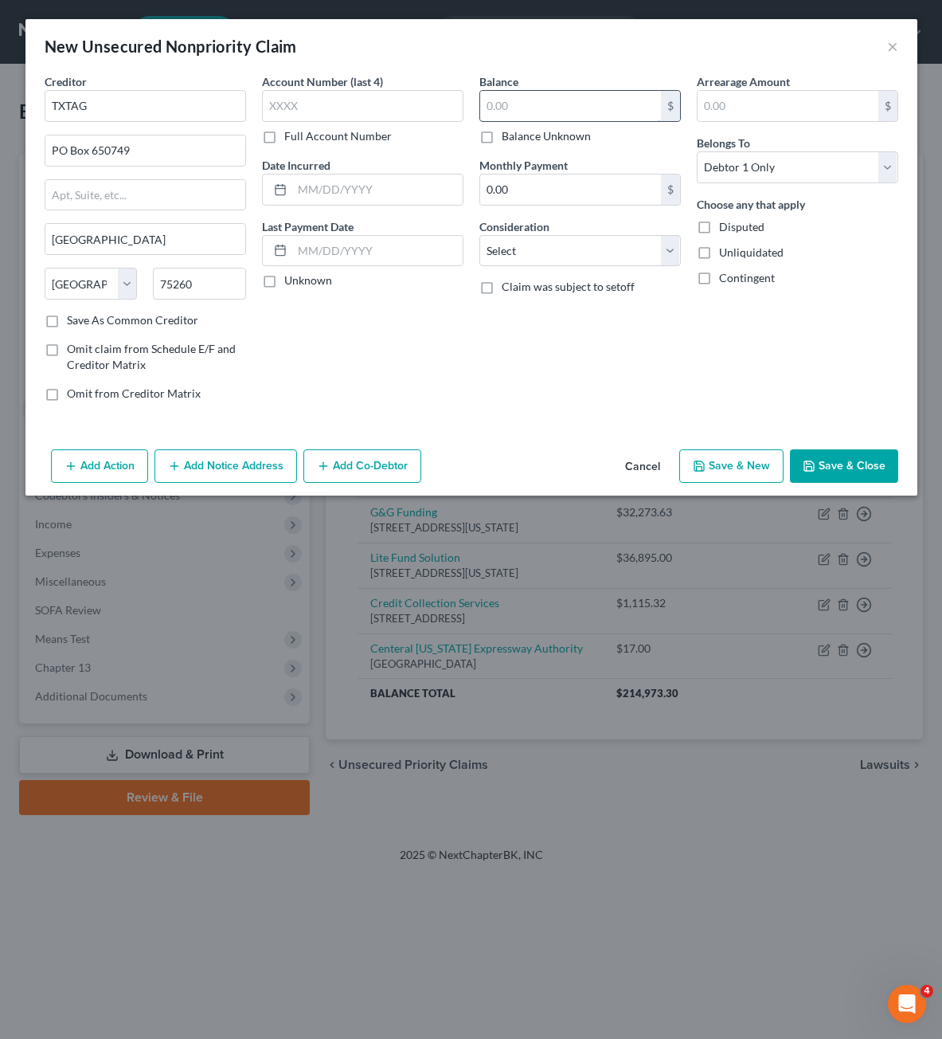
click at [508, 115] on input "text" at bounding box center [570, 106] width 181 height 30
drag, startPoint x: 619, startPoint y: 241, endPoint x: 620, endPoint y: 264, distance: 23.1
click at [619, 241] on select "Select Cable / Satellite Services Collection Agency Credit Card Debt Debt Couns…" at bounding box center [579, 251] width 201 height 32
click at [479, 235] on select "Select Cable / Satellite Services Collection Agency Credit Card Debt Debt Couns…" at bounding box center [579, 251] width 201 height 32
click at [554, 323] on div at bounding box center [579, 311] width 201 height 32
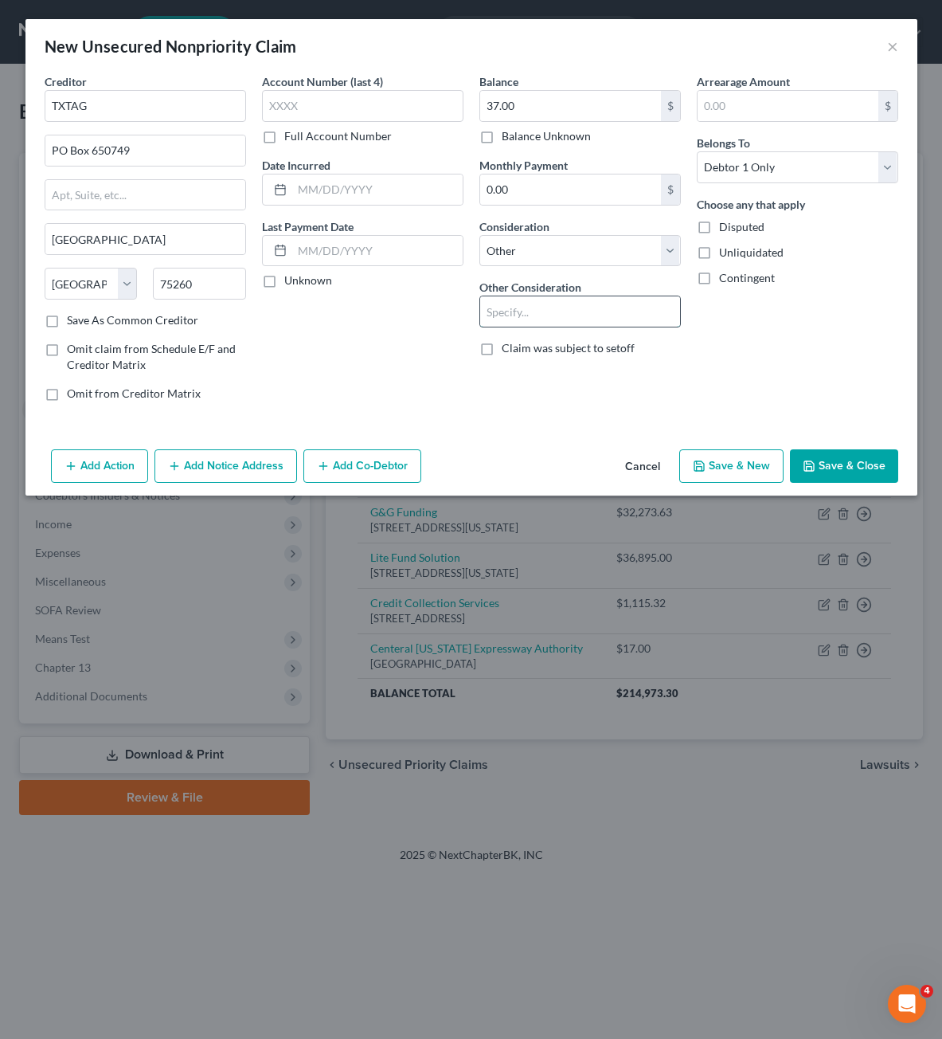
click at [554, 319] on input "text" at bounding box center [580, 311] width 200 height 30
click at [852, 449] on button "Save & Close" at bounding box center [844, 465] width 108 height 33
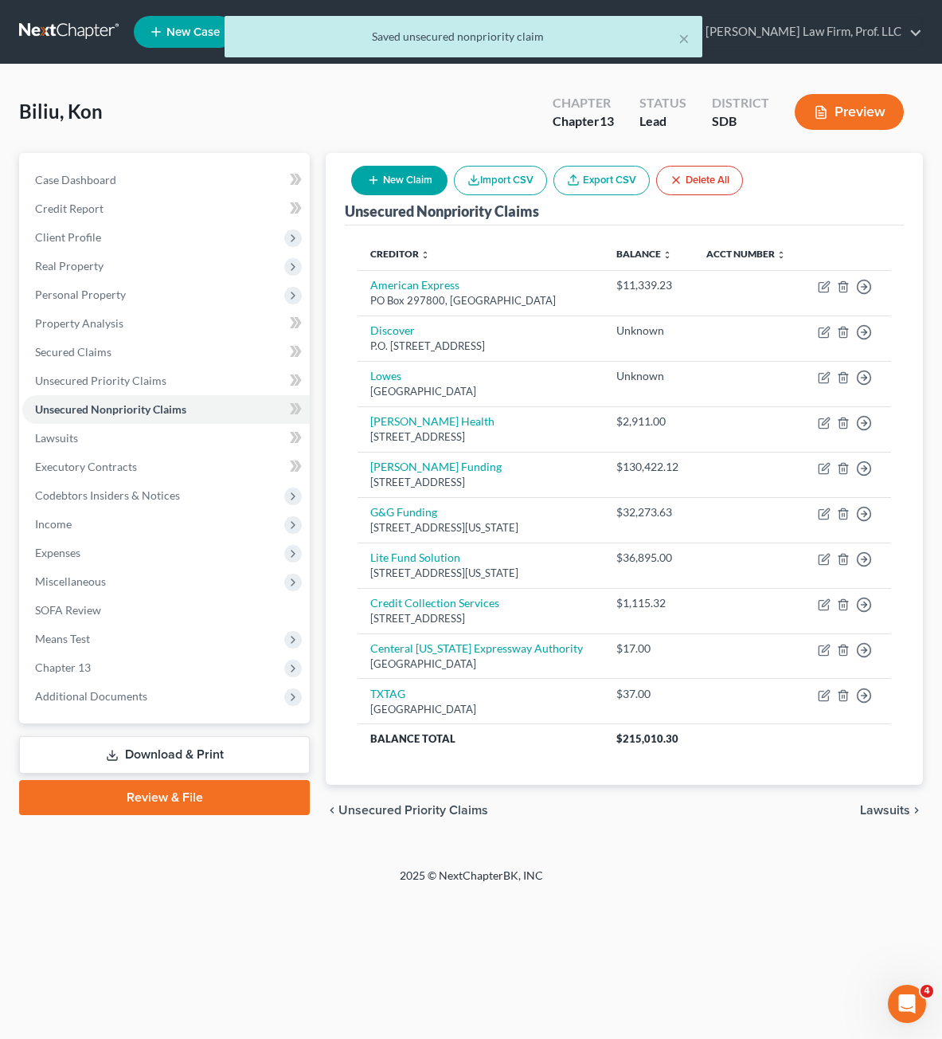
click at [395, 189] on button "New Claim" at bounding box center [399, 180] width 96 height 29
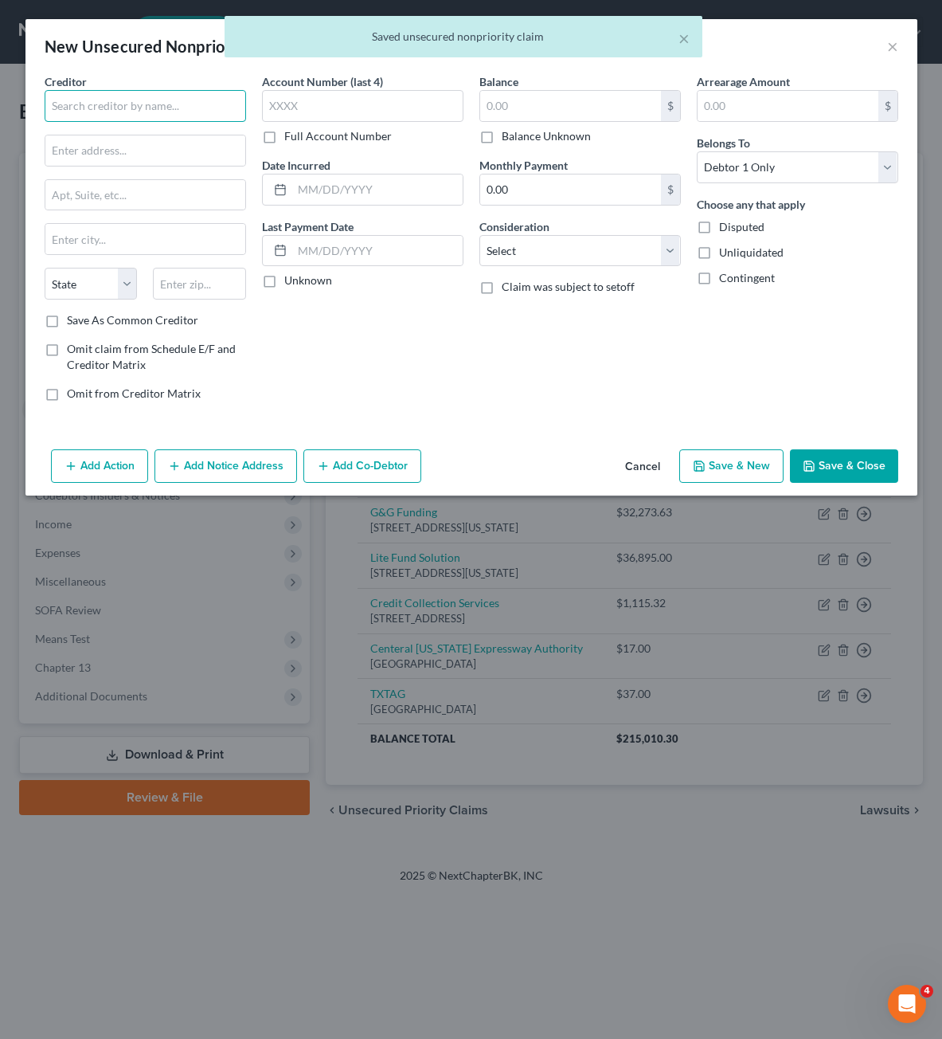
drag, startPoint x: 72, startPoint y: 104, endPoint x: 78, endPoint y: 66, distance: 38.0
click at [72, 89] on div "Creditor *" at bounding box center [145, 97] width 201 height 49
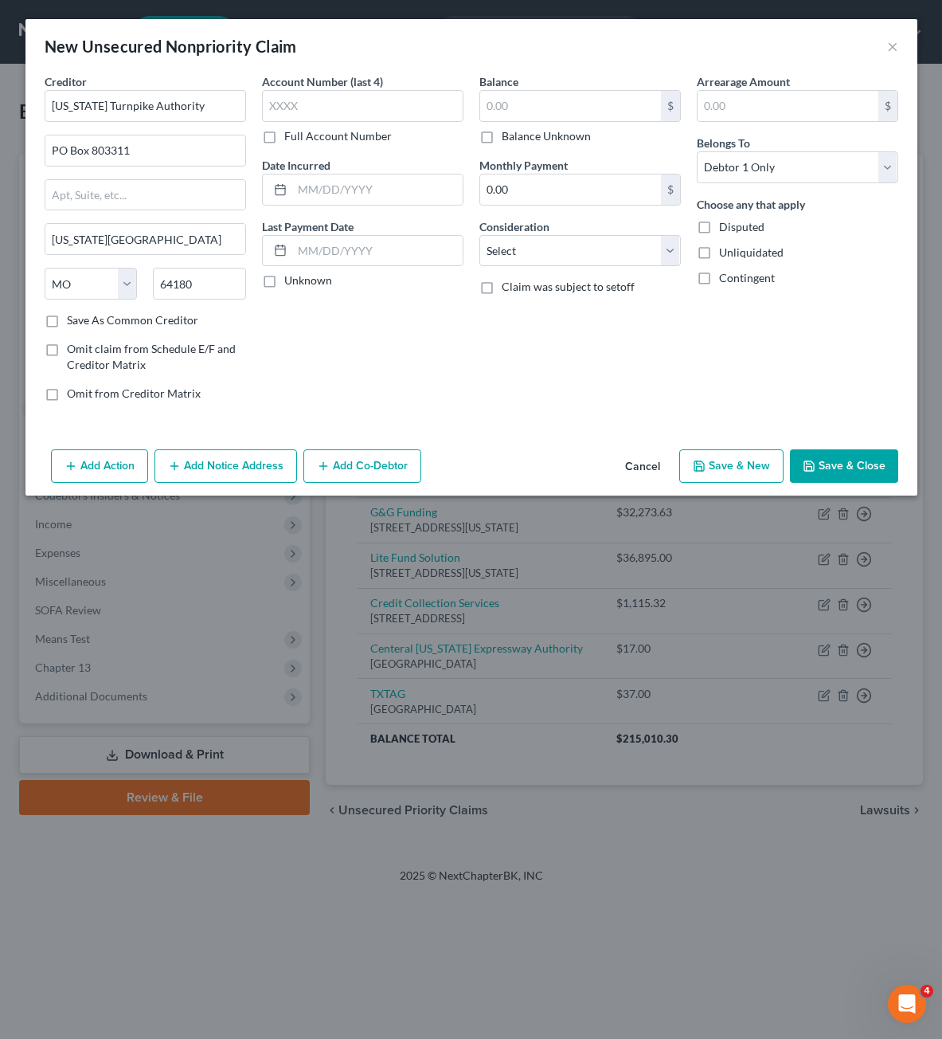
drag, startPoint x: 353, startPoint y: 406, endPoint x: 591, endPoint y: 271, distance: 273.9
click at [357, 406] on div "Account Number (last 4) Full Account Number Date Incurred Last Payment Date Unk…" at bounding box center [362, 243] width 217 height 341
click at [571, 116] on input "text" at bounding box center [570, 106] width 181 height 30
drag, startPoint x: 605, startPoint y: 252, endPoint x: 604, endPoint y: 265, distance: 12.8
click at [605, 252] on select "Select Cable / Satellite Services Collection Agency Credit Card Debt Debt Couns…" at bounding box center [579, 251] width 201 height 32
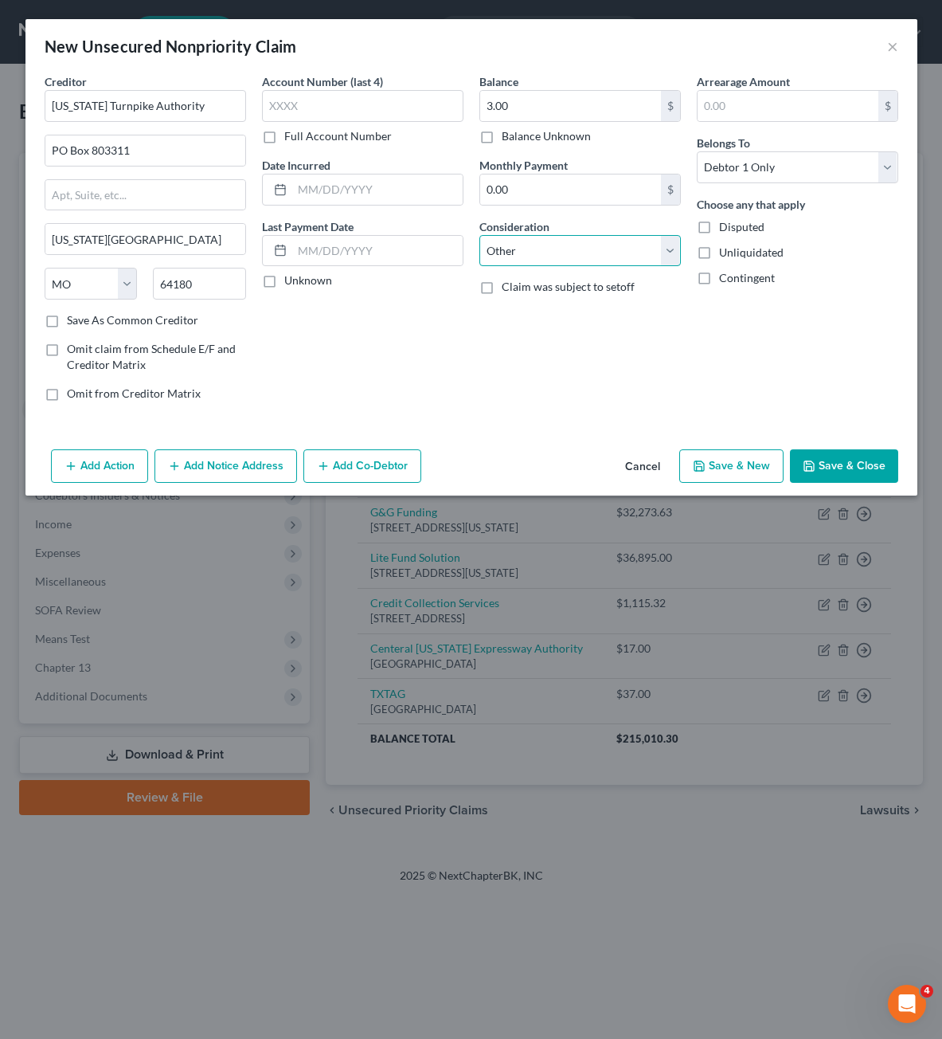
click at [479, 235] on select "Select Cable / Satellite Services Collection Agency Credit Card Debt Debt Couns…" at bounding box center [579, 251] width 201 height 32
click at [542, 311] on input "text" at bounding box center [580, 311] width 200 height 30
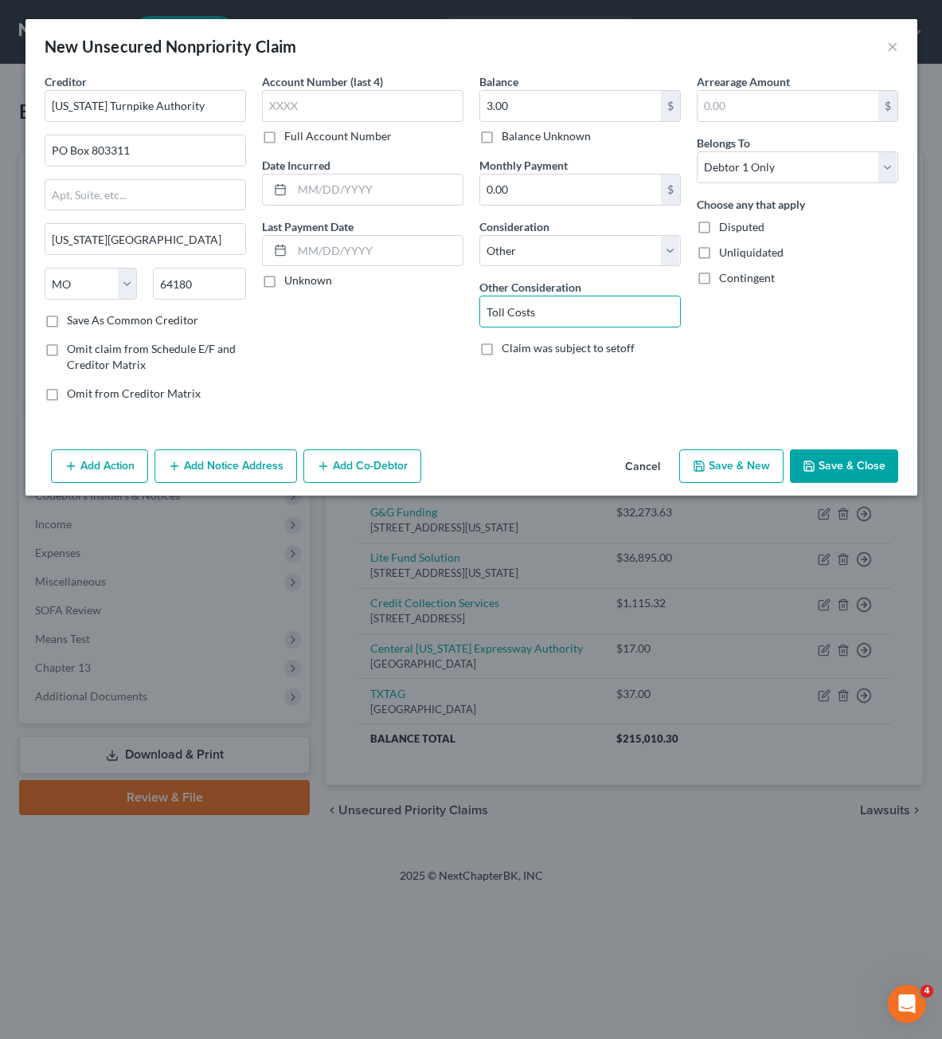
click at [861, 420] on div "Creditor * [US_STATE] Turnpike Authority [GEOGRAPHIC_DATA] [US_STATE][GEOGRAPHI…" at bounding box center [471, 258] width 892 height 370
click at [824, 452] on button "Save & Close" at bounding box center [844, 465] width 108 height 33
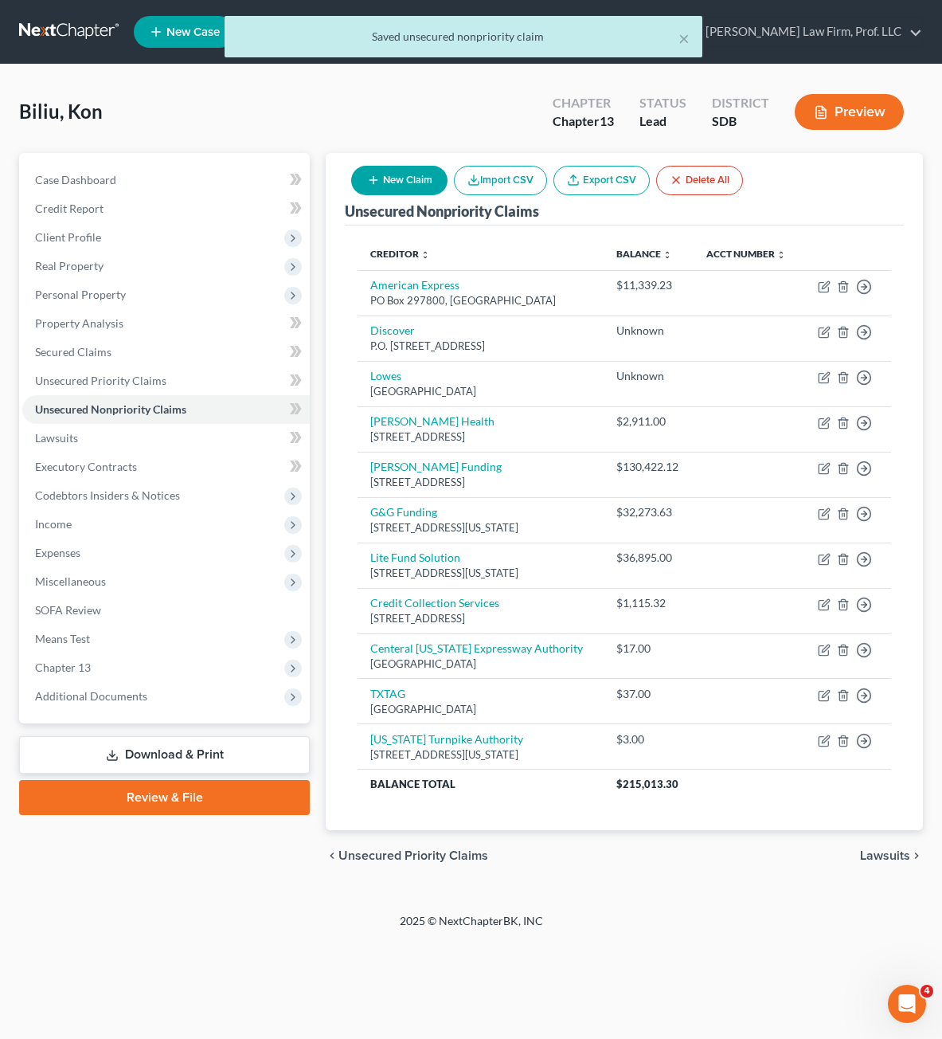
click at [420, 178] on button "New Claim" at bounding box center [399, 180] width 96 height 29
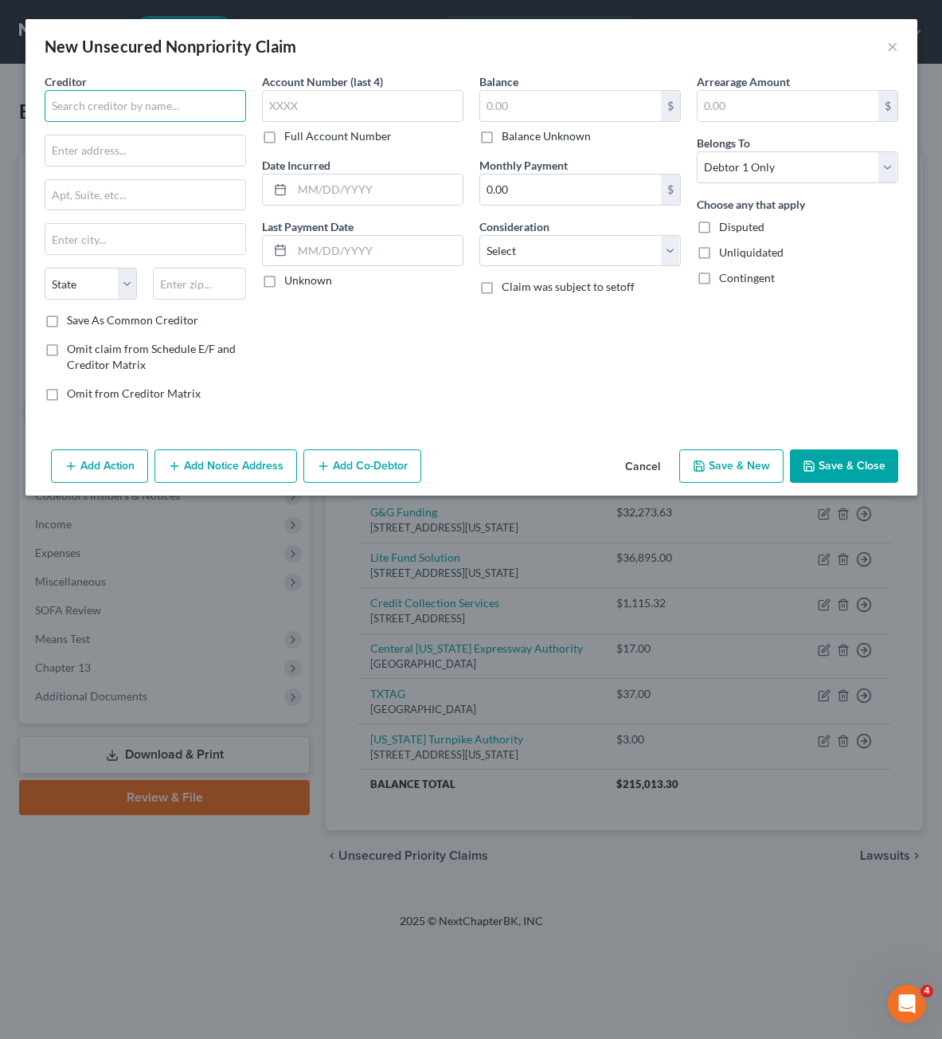
drag, startPoint x: 104, startPoint y: 115, endPoint x: 96, endPoint y: 82, distance: 33.6
click at [101, 115] on input "text" at bounding box center [145, 106] width 201 height 32
click at [620, 97] on input "text" at bounding box center [570, 106] width 181 height 30
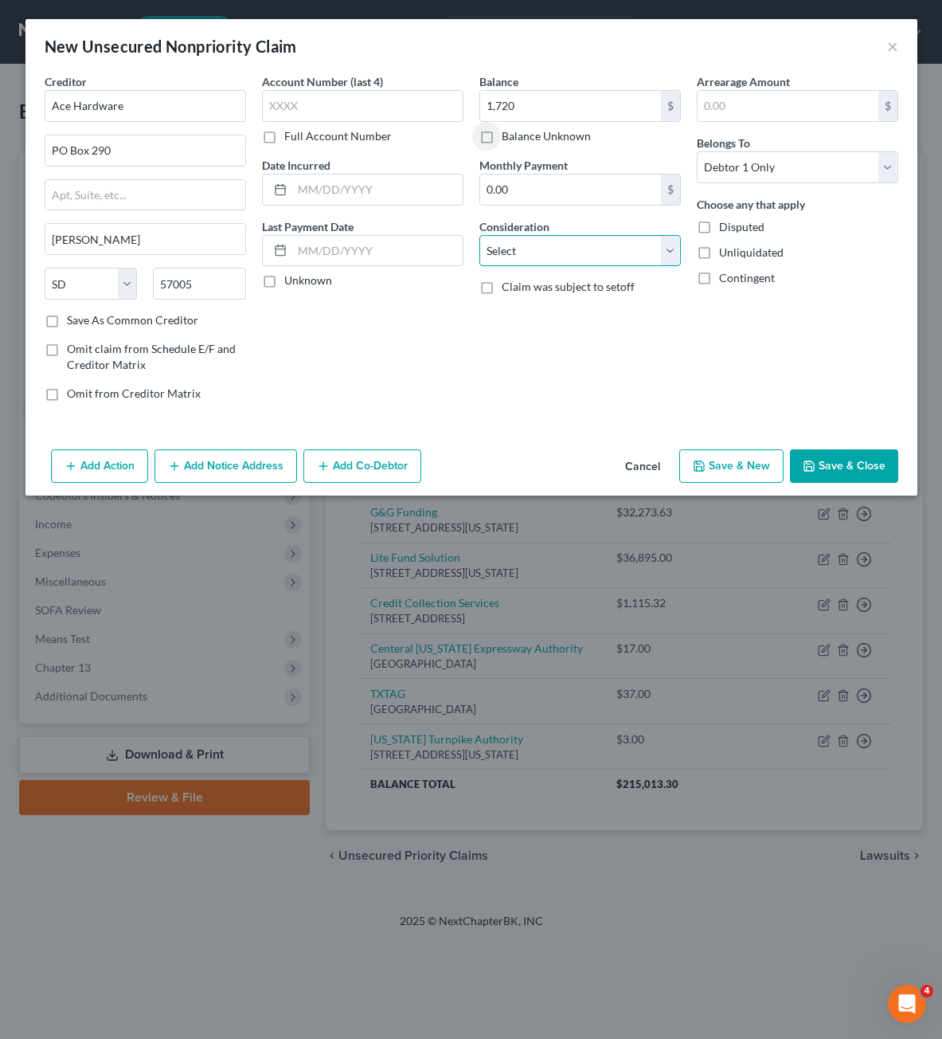
click at [533, 264] on select "Select Cable / Satellite Services Collection Agency Credit Card Debt Debt Couns…" at bounding box center [579, 251] width 201 height 32
click at [479, 235] on select "Select Cable / Satellite Services Collection Agency Credit Card Debt Debt Couns…" at bounding box center [579, 251] width 201 height 32
click at [540, 311] on input "text" at bounding box center [580, 311] width 200 height 30
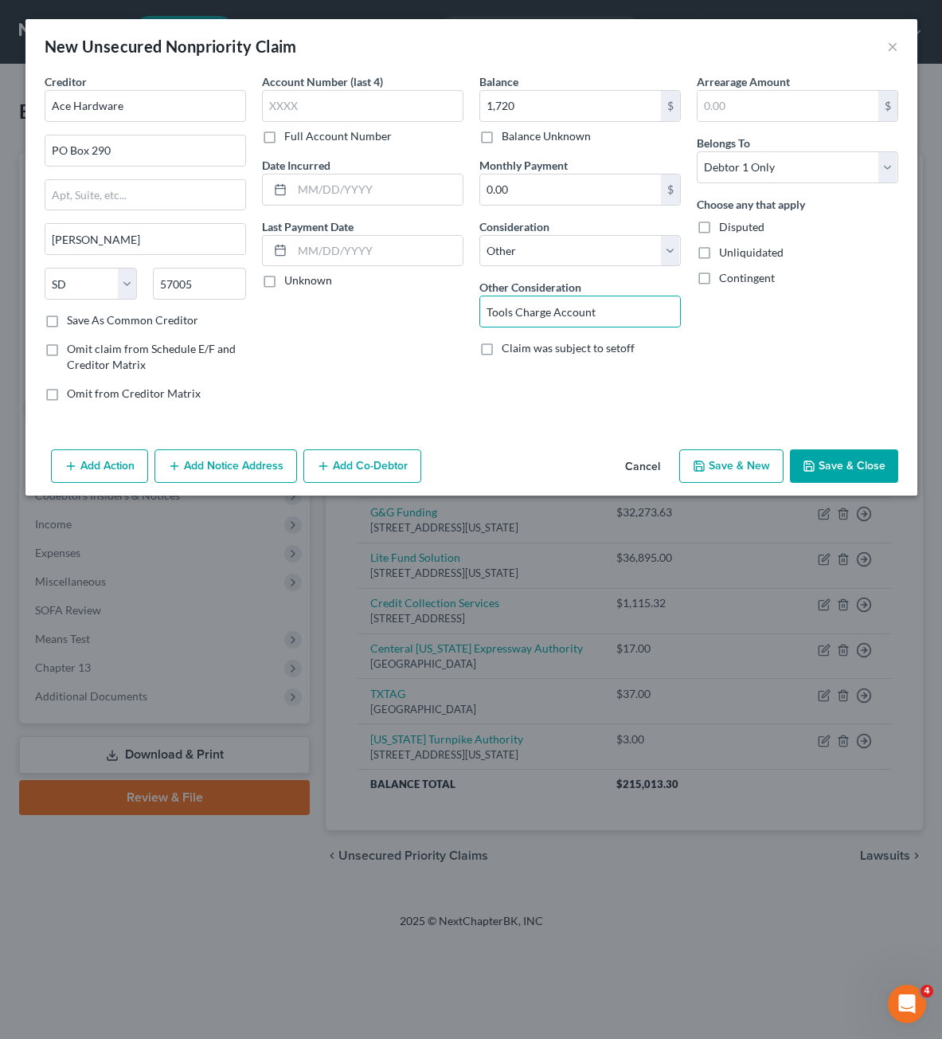
click at [791, 357] on div "Arrearage Amount $ Belongs To * Select Debtor 1 Only Debtor 2 Only Debtor 1 And…" at bounding box center [797, 243] width 217 height 341
drag, startPoint x: 757, startPoint y: 342, endPoint x: 816, endPoint y: 558, distance: 223.7
click at [757, 348] on div "Arrearage Amount $ Belongs To * Select Debtor 1 Only Debtor 2 Only Debtor 1 And…" at bounding box center [797, 243] width 217 height 341
drag, startPoint x: 888, startPoint y: 483, endPoint x: 882, endPoint y: 476, distance: 8.5
click at [887, 483] on div "Add Action Add Notice Address Add Co-Debtor Cancel Save & New Save & Close" at bounding box center [471, 469] width 892 height 53
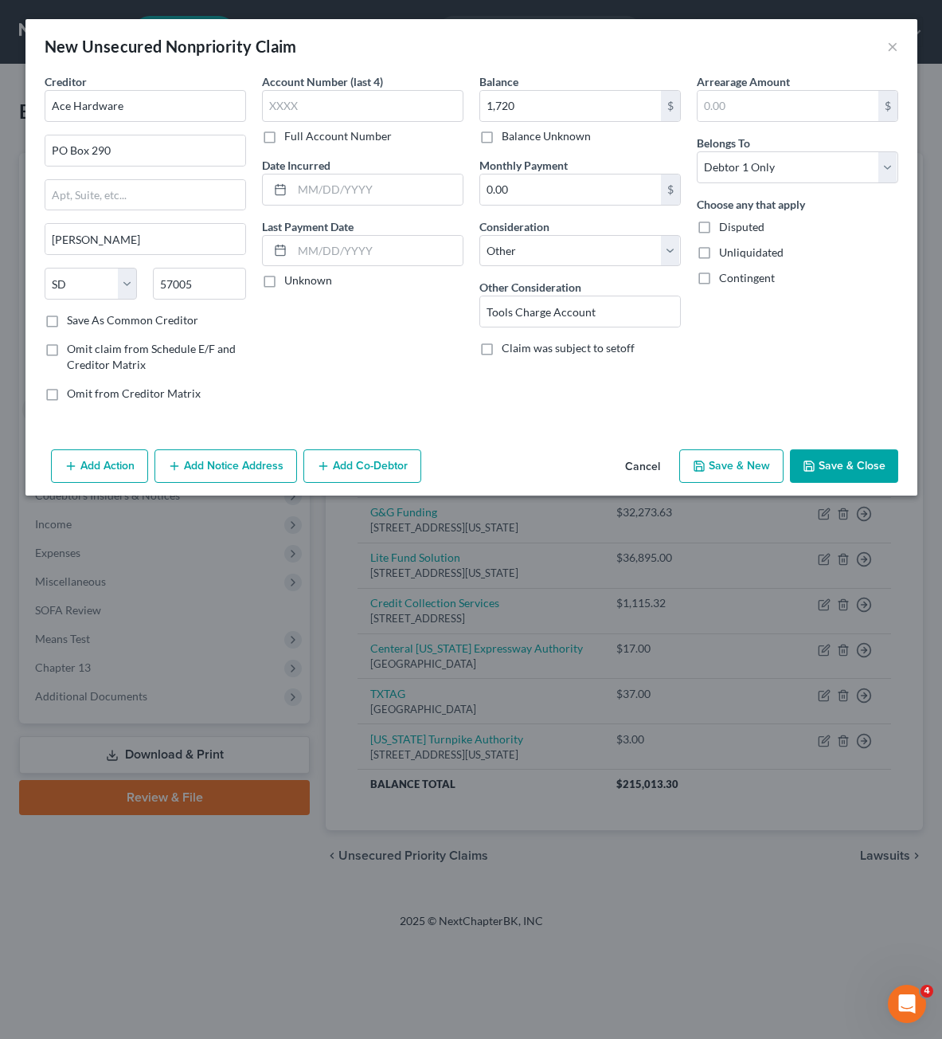
click at [882, 476] on button "Save & Close" at bounding box center [844, 465] width 108 height 33
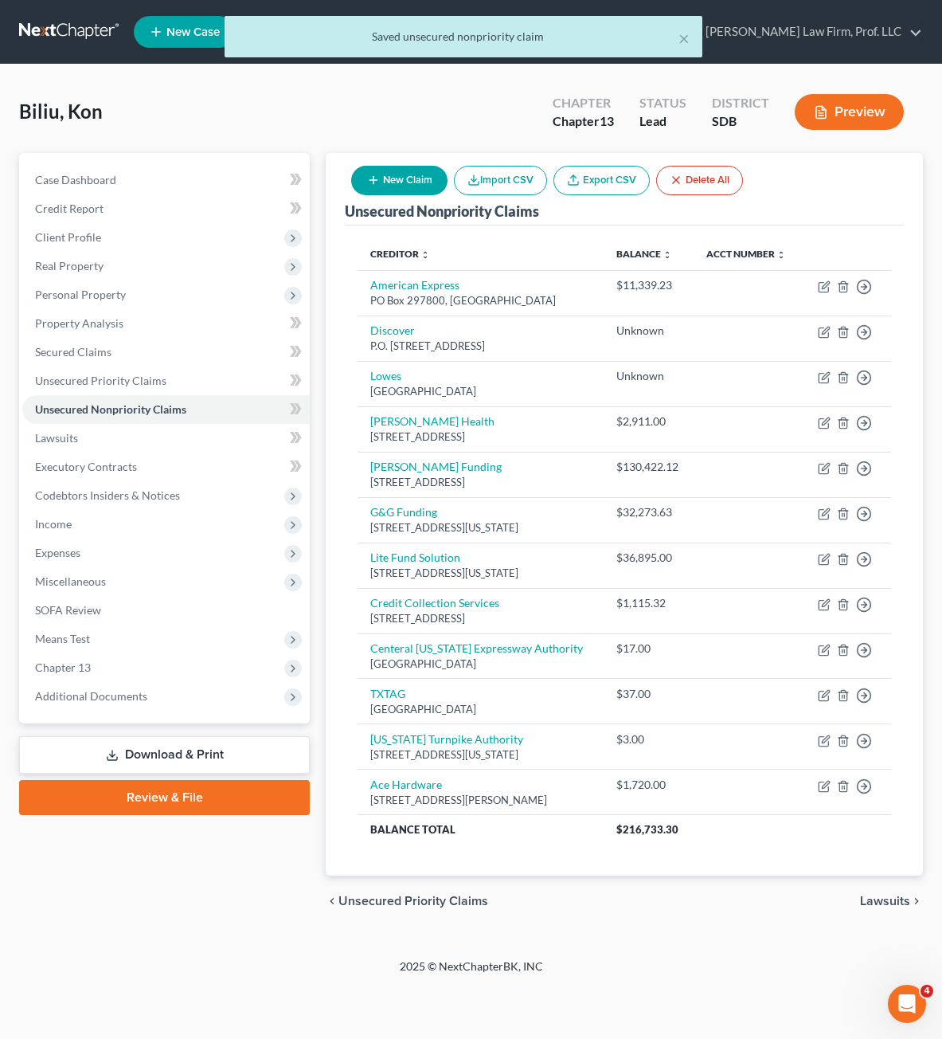
click at [379, 182] on icon "button" at bounding box center [373, 180] width 13 height 13
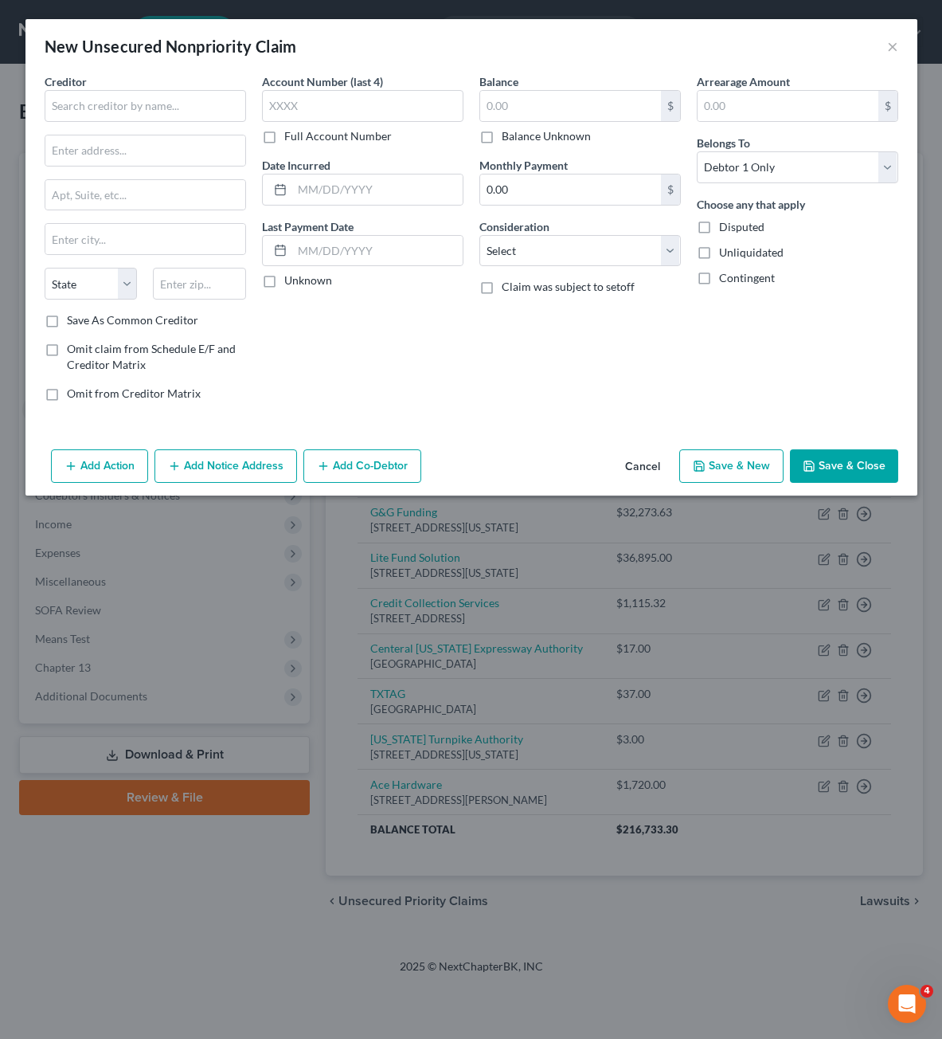
click at [180, 125] on div "Creditor * State [US_STATE] AK AR AZ CA CO [GEOGRAPHIC_DATA] DE DC [GEOGRAPHIC_…" at bounding box center [145, 192] width 201 height 239
click at [175, 102] on input "text" at bounding box center [145, 106] width 201 height 32
click at [175, 104] on input "[PERSON_NAME] [PERSON_NAME] * [PERSON_NAME], LLP" at bounding box center [145, 106] width 201 height 32
click at [126, 151] on input "text" at bounding box center [145, 150] width 200 height 30
click at [374, 105] on input "text" at bounding box center [362, 106] width 201 height 32
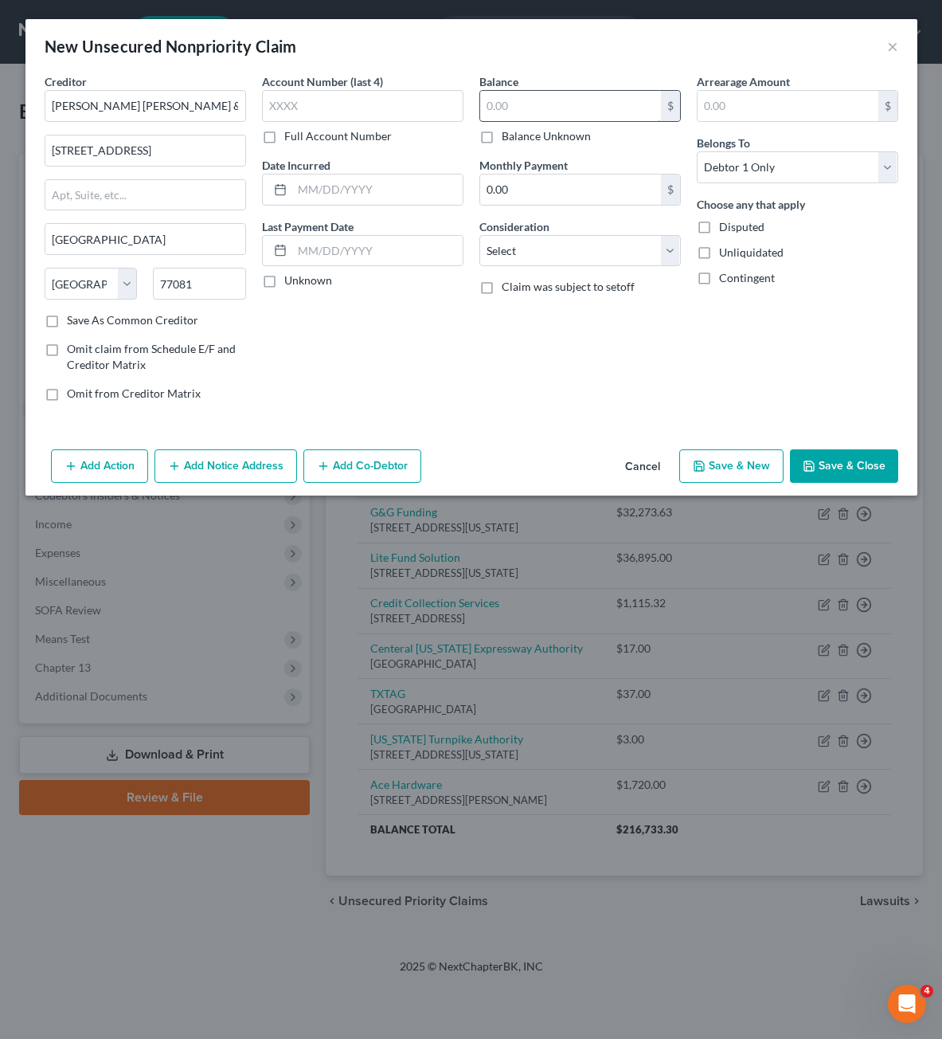
click at [626, 104] on input "text" at bounding box center [570, 106] width 181 height 30
drag, startPoint x: 525, startPoint y: 251, endPoint x: 525, endPoint y: 264, distance: 13.5
click at [525, 251] on select "Select Cable / Satellite Services Collection Agency Credit Card Debt Debt Couns…" at bounding box center [579, 251] width 201 height 32
click at [479, 235] on select "Select Cable / Satellite Services Collection Agency Credit Card Debt Debt Couns…" at bounding box center [579, 251] width 201 height 32
click at [542, 311] on input "text" at bounding box center [580, 311] width 200 height 30
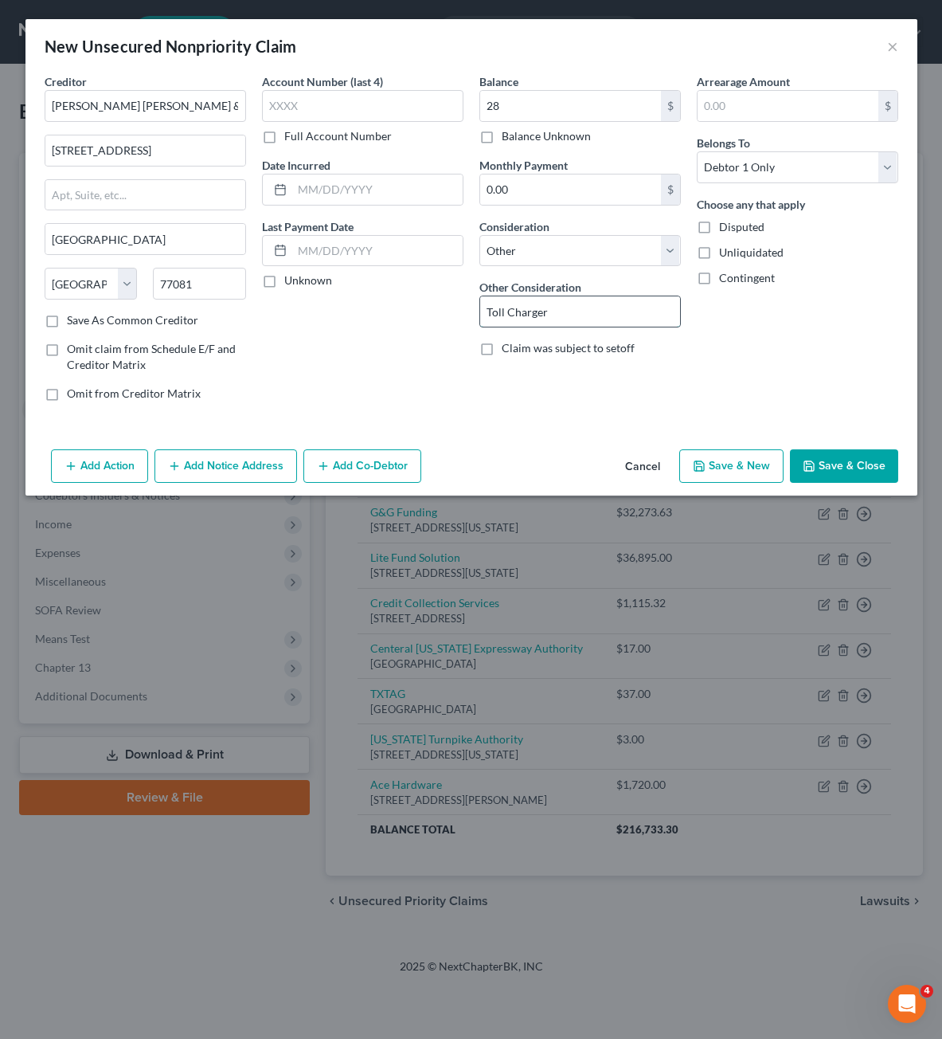
click at [583, 311] on input "Toll Charger" at bounding box center [580, 311] width 200 height 30
click at [738, 377] on div "Arrearage Amount $ Belongs To * Select Debtor 1 Only Debtor 2 Only Debtor 1 And…" at bounding box center [797, 243] width 217 height 341
click at [556, 95] on input "28" at bounding box center [570, 106] width 181 height 30
drag, startPoint x: 359, startPoint y: 403, endPoint x: 507, endPoint y: 442, distance: 152.4
click at [359, 407] on div "Account Number (last 4) Full Account Number Date Incurred Last Payment Date Unk…" at bounding box center [362, 243] width 217 height 341
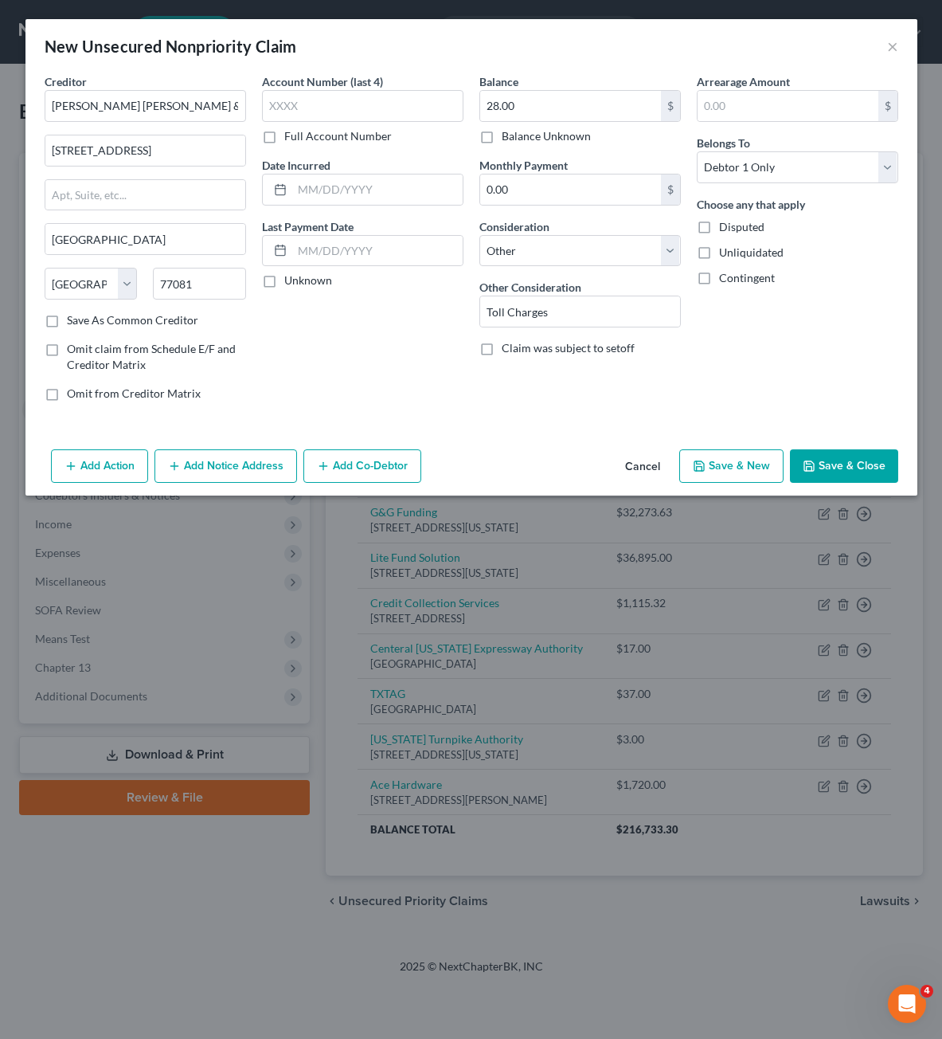
click at [827, 467] on button "Save & Close" at bounding box center [844, 465] width 108 height 33
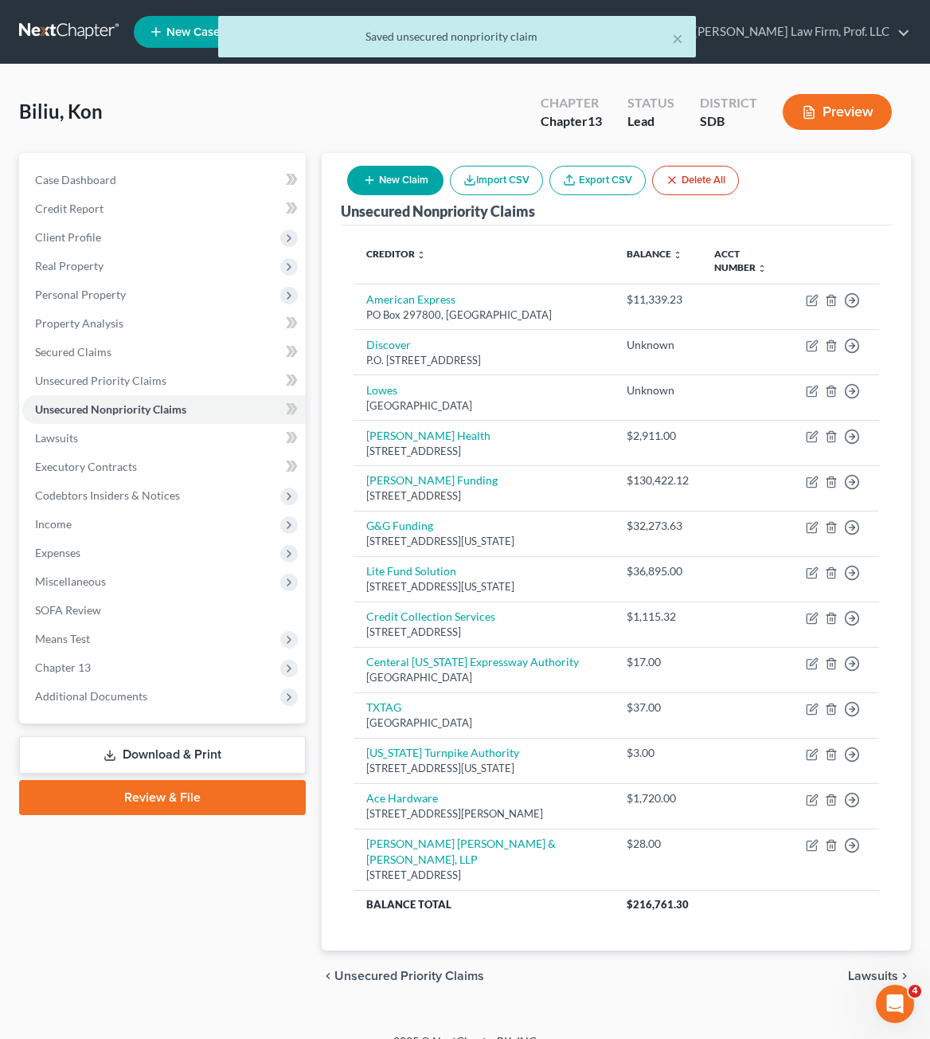
click at [374, 184] on icon "button" at bounding box center [369, 180] width 13 height 13
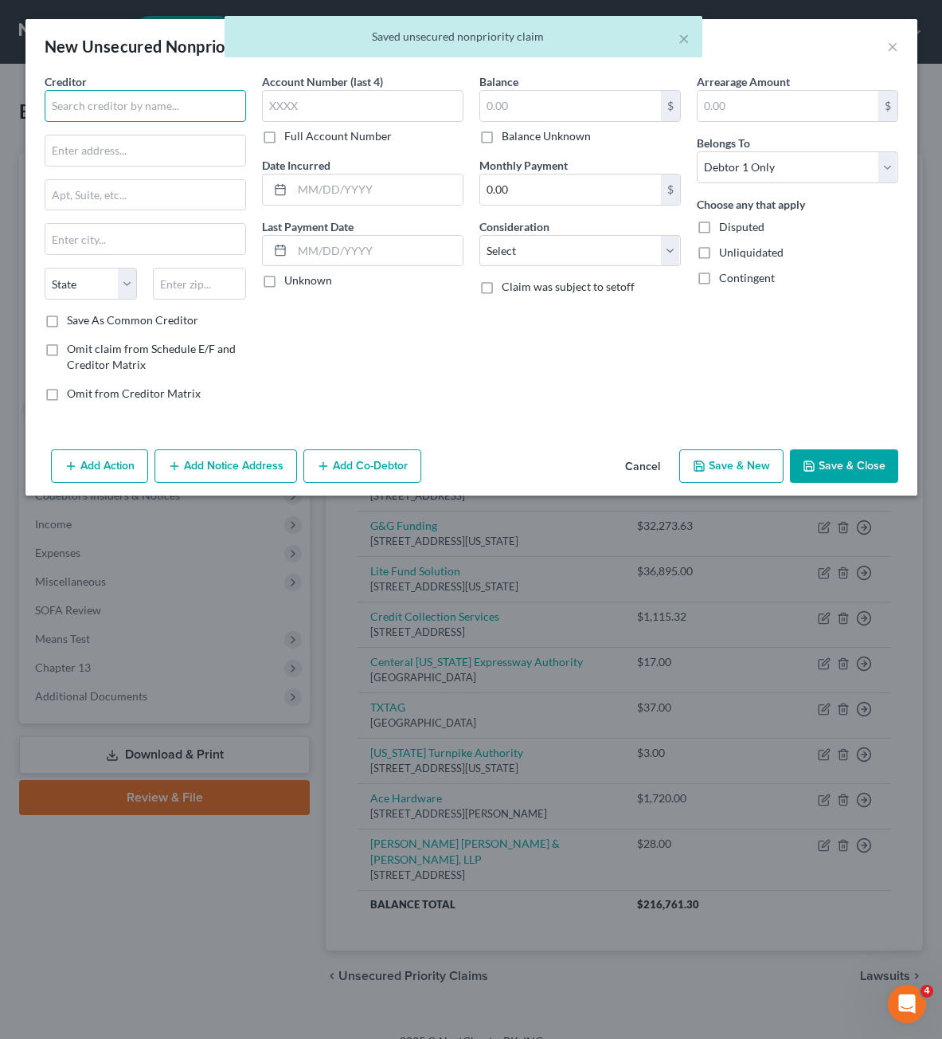
click at [196, 116] on input "text" at bounding box center [145, 106] width 201 height 32
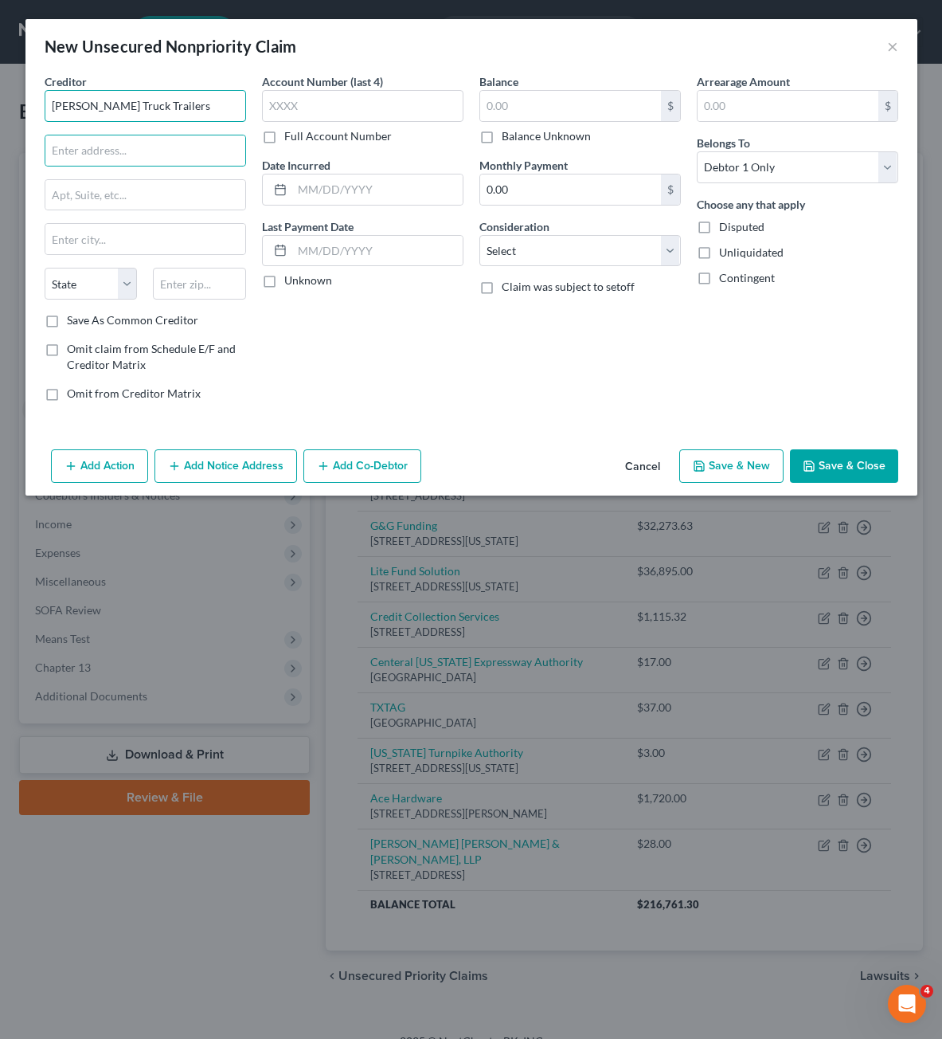
click at [92, 104] on input "[PERSON_NAME] Truck Trailers" at bounding box center [145, 106] width 201 height 32
click at [191, 135] on input "text" at bounding box center [145, 150] width 200 height 30
click at [182, 143] on input "text" at bounding box center [145, 150] width 200 height 30
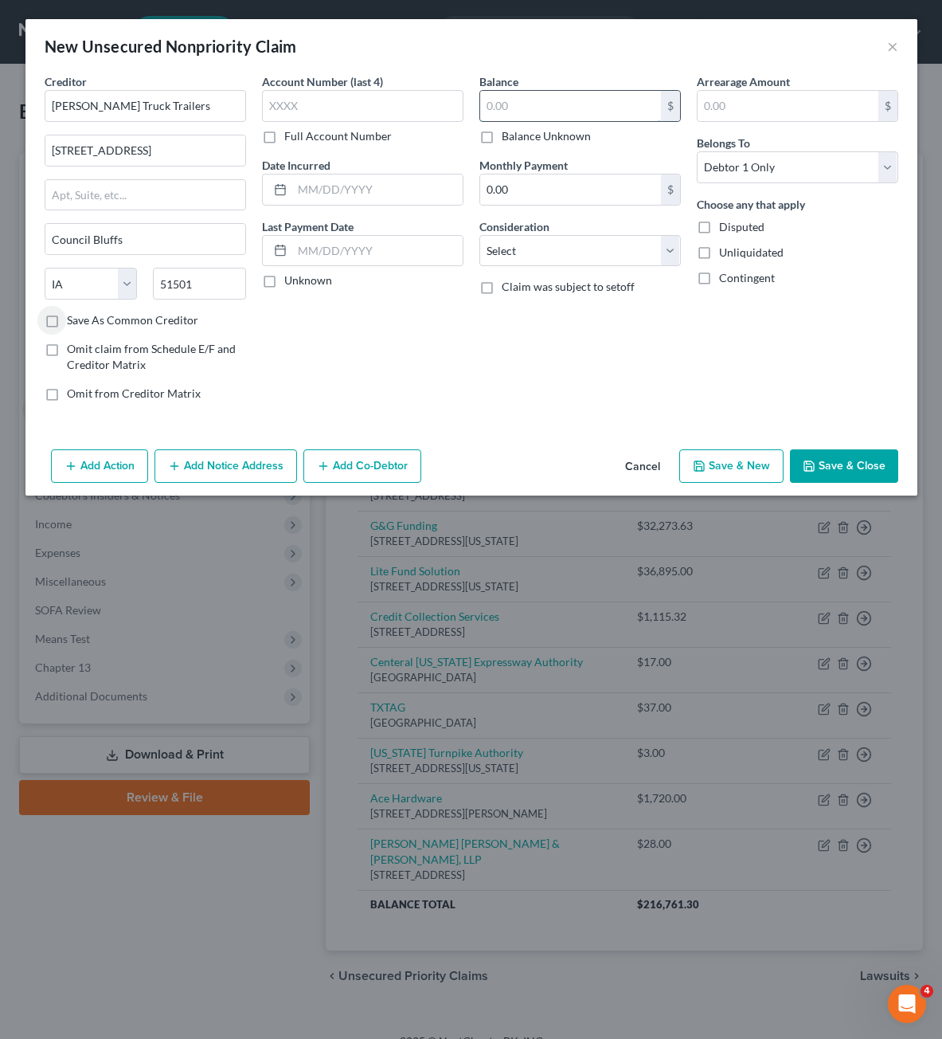
click at [541, 115] on input "text" at bounding box center [570, 106] width 181 height 30
click at [583, 248] on select "Select Cable / Satellite Services Collection Agency Credit Card Debt Debt Couns…" at bounding box center [579, 251] width 201 height 32
click at [479, 235] on select "Select Cable / Satellite Services Collection Agency Credit Card Debt Debt Couns…" at bounding box center [579, 251] width 201 height 32
click at [581, 305] on input "text" at bounding box center [580, 311] width 200 height 30
click at [749, 334] on div "Arrearage Amount $ Belongs To * Select Debtor 1 Only Debtor 2 Only Debtor 1 And…" at bounding box center [797, 243] width 217 height 341
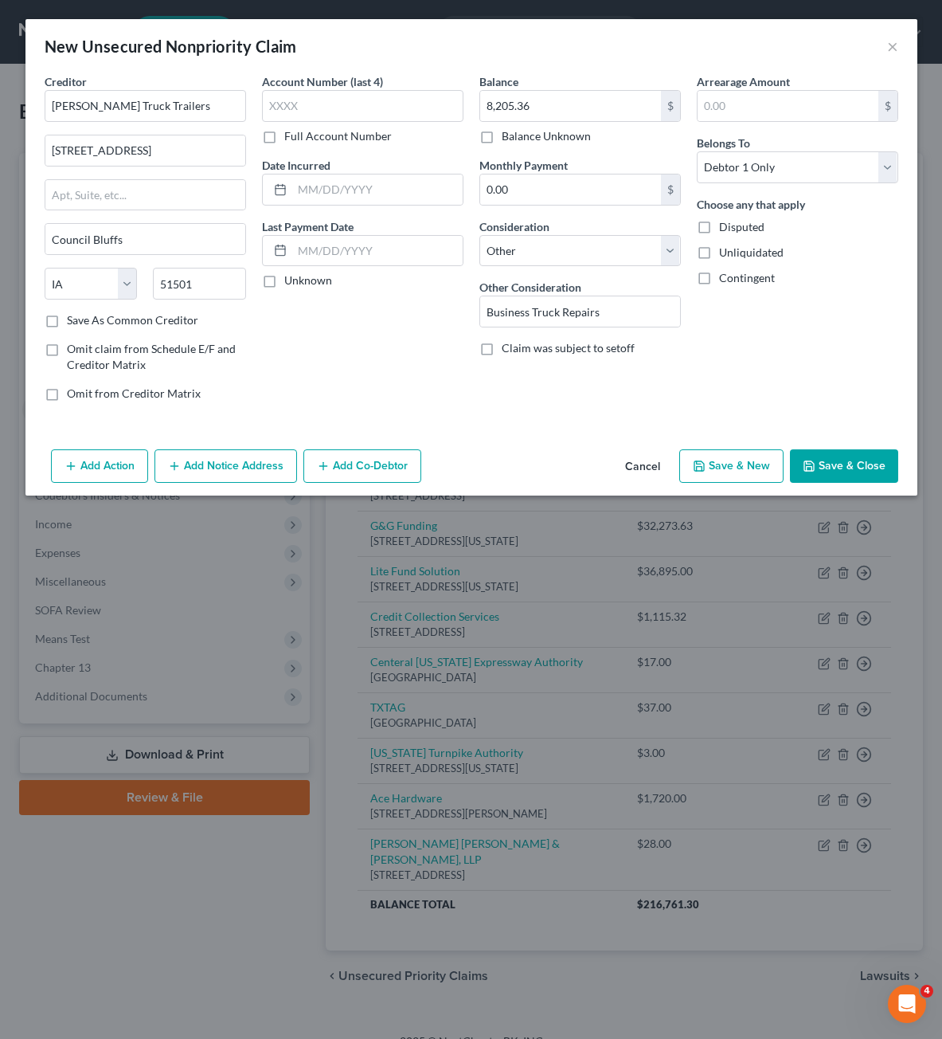
click at [823, 441] on div "Creditor * [PERSON_NAME] Truck Trailers [STREET_ADDRESS][GEOGRAPHIC_DATA] State…" at bounding box center [471, 258] width 892 height 370
click at [827, 464] on button "Save & Close" at bounding box center [844, 465] width 108 height 33
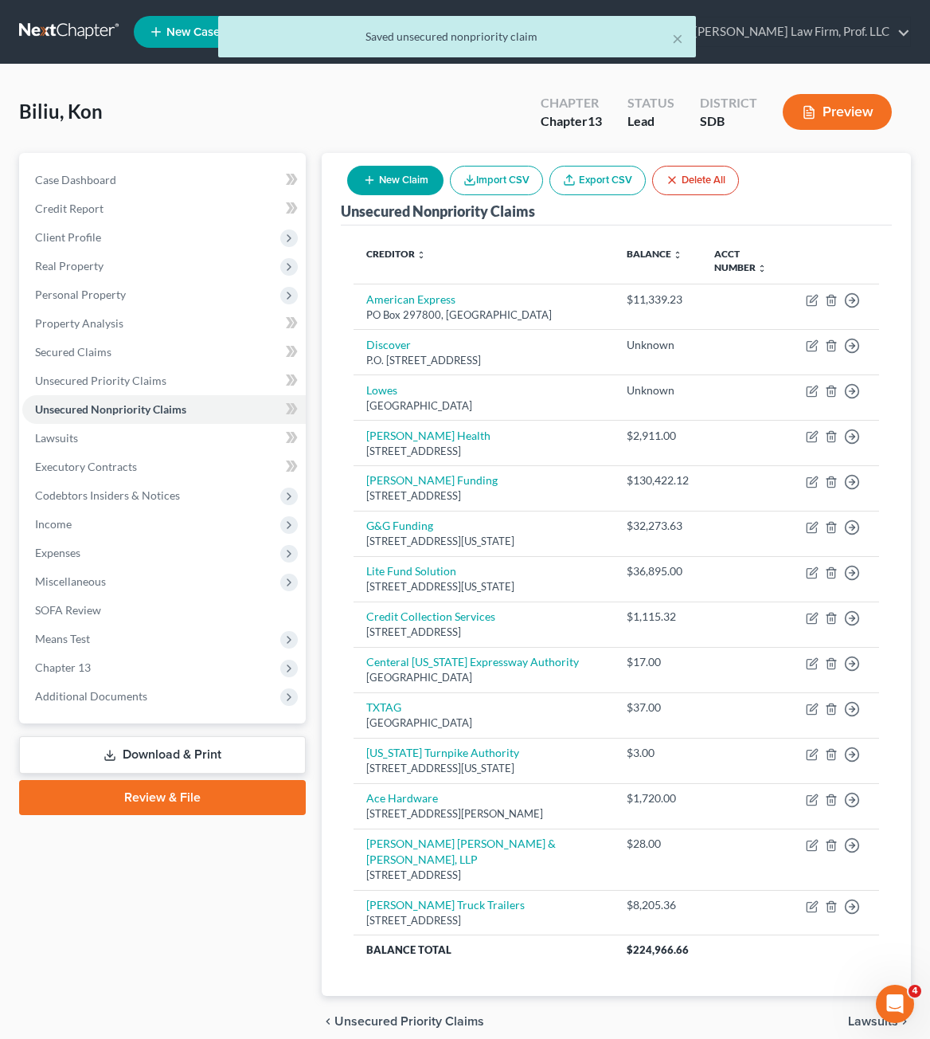
click at [357, 175] on button "New Claim" at bounding box center [395, 180] width 96 height 29
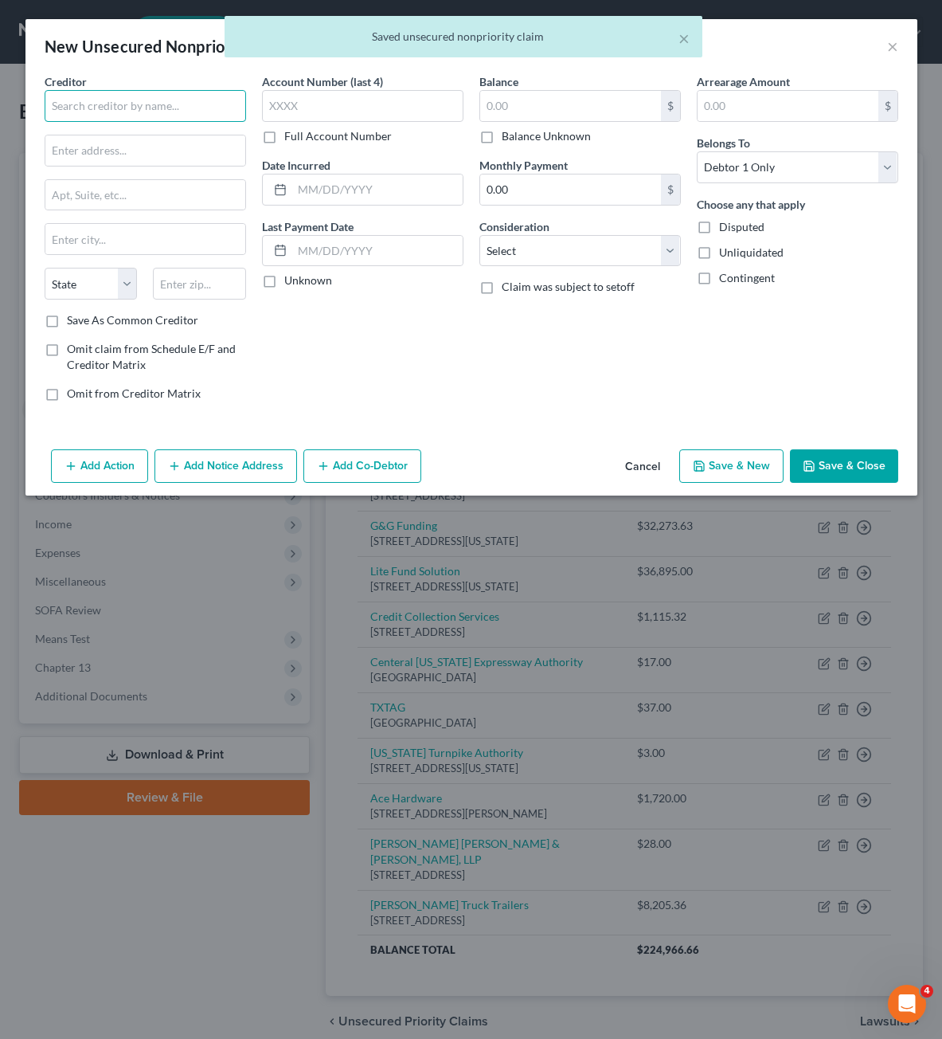
click at [178, 106] on input "text" at bounding box center [145, 106] width 201 height 32
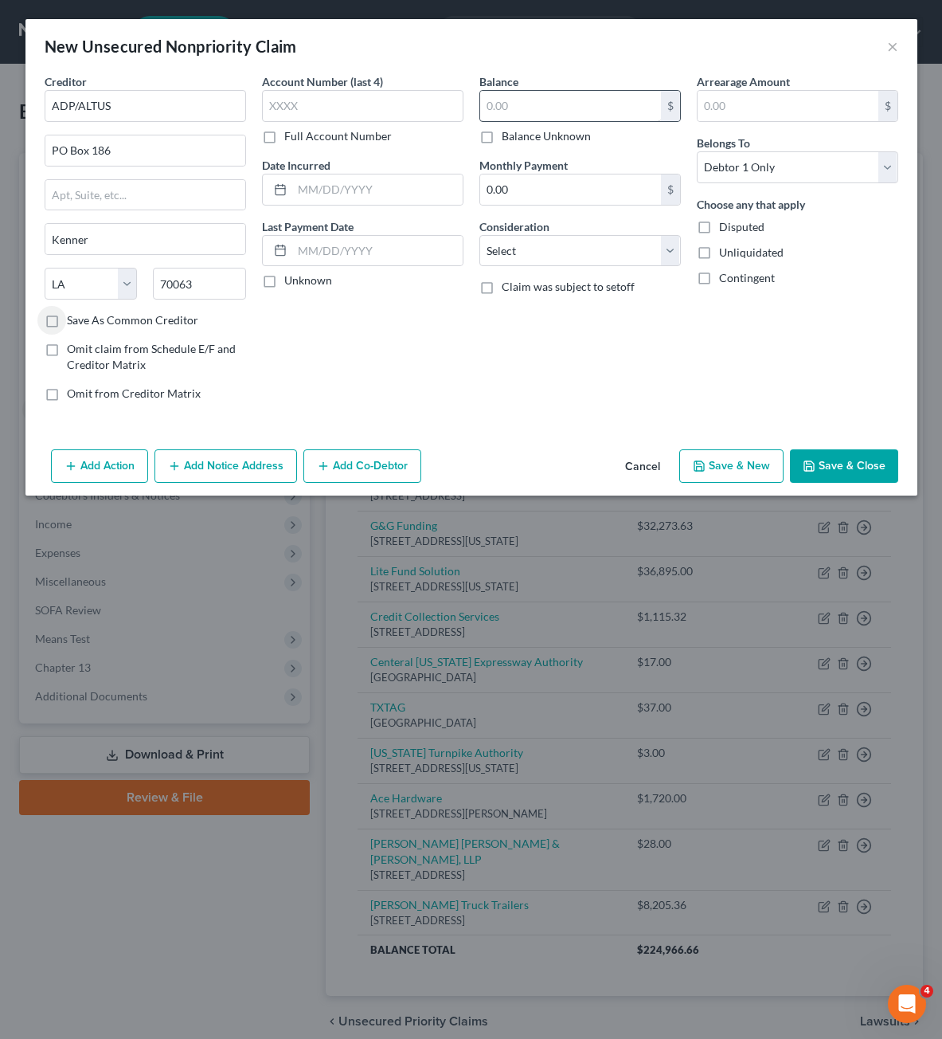
click at [564, 130] on label "Balance Unknown" at bounding box center [546, 136] width 89 height 16
click at [518, 130] on input "Balance Unknown" at bounding box center [513, 133] width 10 height 10
click at [566, 133] on label "Balance Unknown" at bounding box center [546, 136] width 89 height 16
click at [518, 133] on input "Balance Unknown" at bounding box center [513, 133] width 10 height 10
click at [580, 94] on input "0.00" at bounding box center [570, 106] width 181 height 30
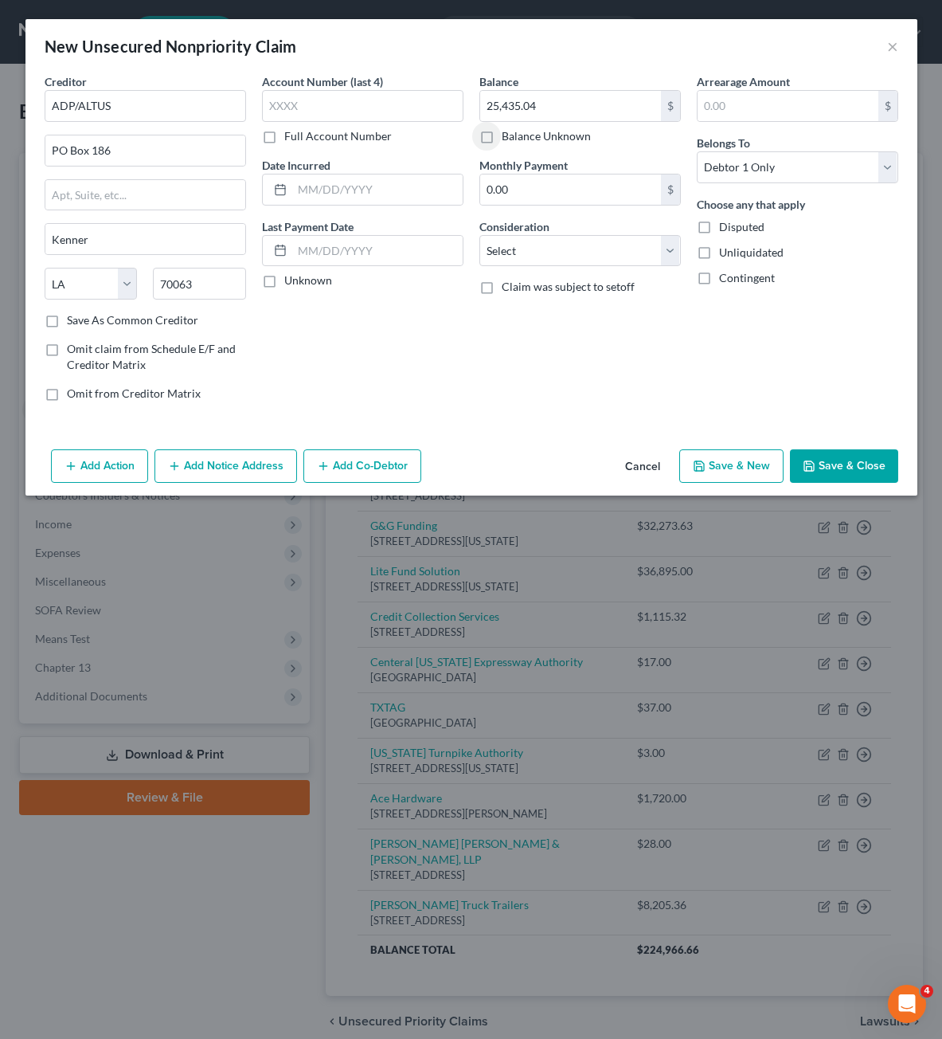
click at [596, 224] on div "Consideration Select Cable / Satellite Services Collection Agency Credit Card D…" at bounding box center [579, 242] width 201 height 49
drag, startPoint x: 595, startPoint y: 234, endPoint x: 595, endPoint y: 245, distance: 11.1
click at [595, 237] on select "Select Cable / Satellite Services Collection Agency Credit Card Debt Debt Couns…" at bounding box center [579, 251] width 201 height 32
click at [479, 235] on select "Select Cable / Satellite Services Collection Agency Credit Card Debt Debt Couns…" at bounding box center [579, 251] width 201 height 32
click at [532, 312] on input "text" at bounding box center [580, 311] width 200 height 30
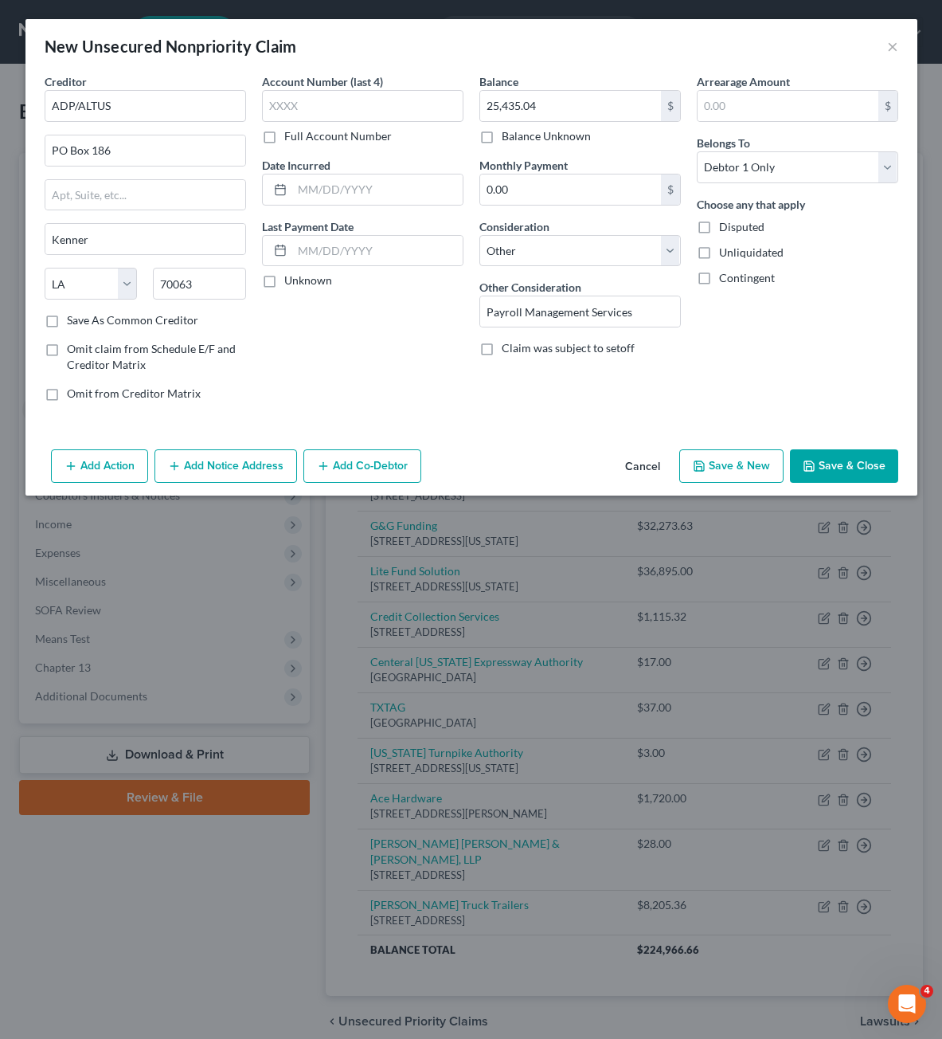
click at [687, 366] on div "Balance 25,435.04 $ Balance Unknown Balance Undetermined 25,435.04 $ Balance Un…" at bounding box center [579, 243] width 217 height 341
click at [777, 368] on div "Arrearage Amount $ Belongs To * Select Debtor 1 Only Debtor 2 Only Debtor 1 And…" at bounding box center [797, 243] width 217 height 341
click at [483, 309] on input "Payroll Management Services" at bounding box center [580, 311] width 200 height 30
drag, startPoint x: 733, startPoint y: 375, endPoint x: 811, endPoint y: 431, distance: 95.9
click at [735, 374] on div "Arrearage Amount $ Belongs To * Select Debtor 1 Only Debtor 2 Only Debtor 1 And…" at bounding box center [797, 243] width 217 height 341
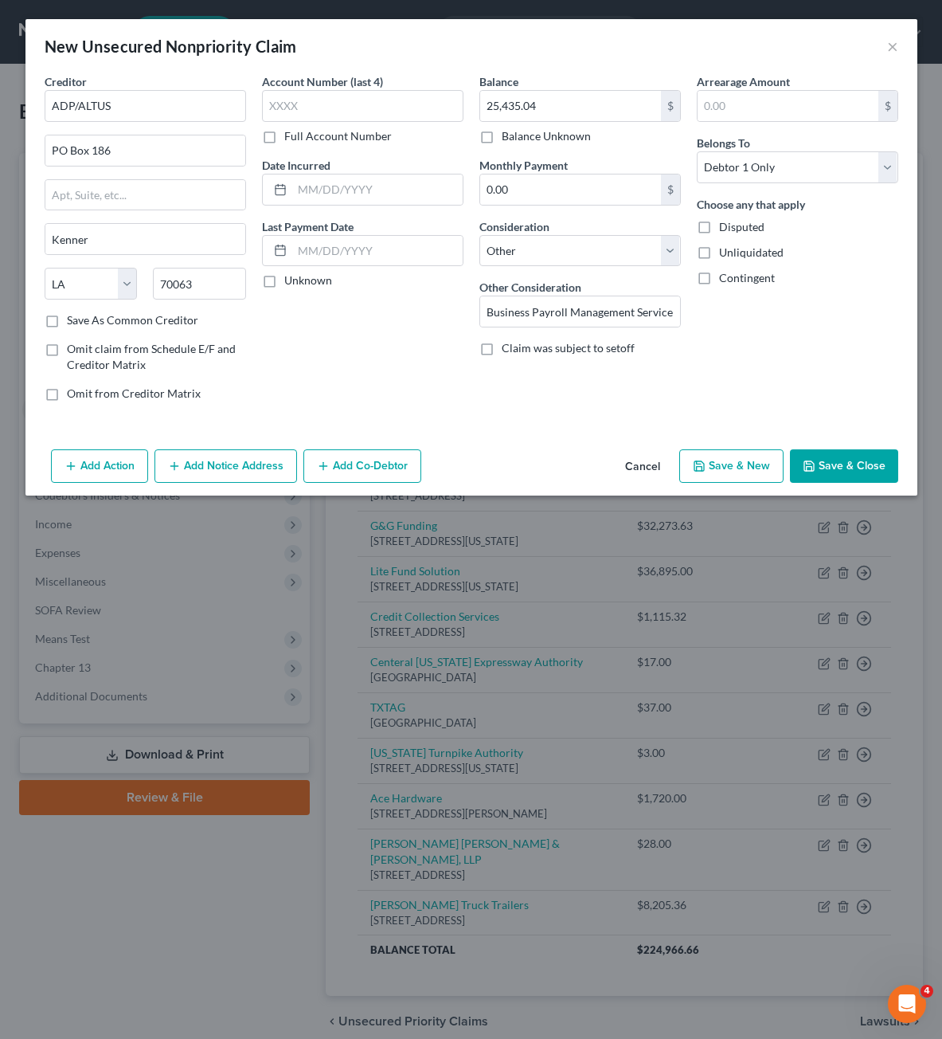
click at [818, 453] on button "Save & Close" at bounding box center [844, 465] width 108 height 33
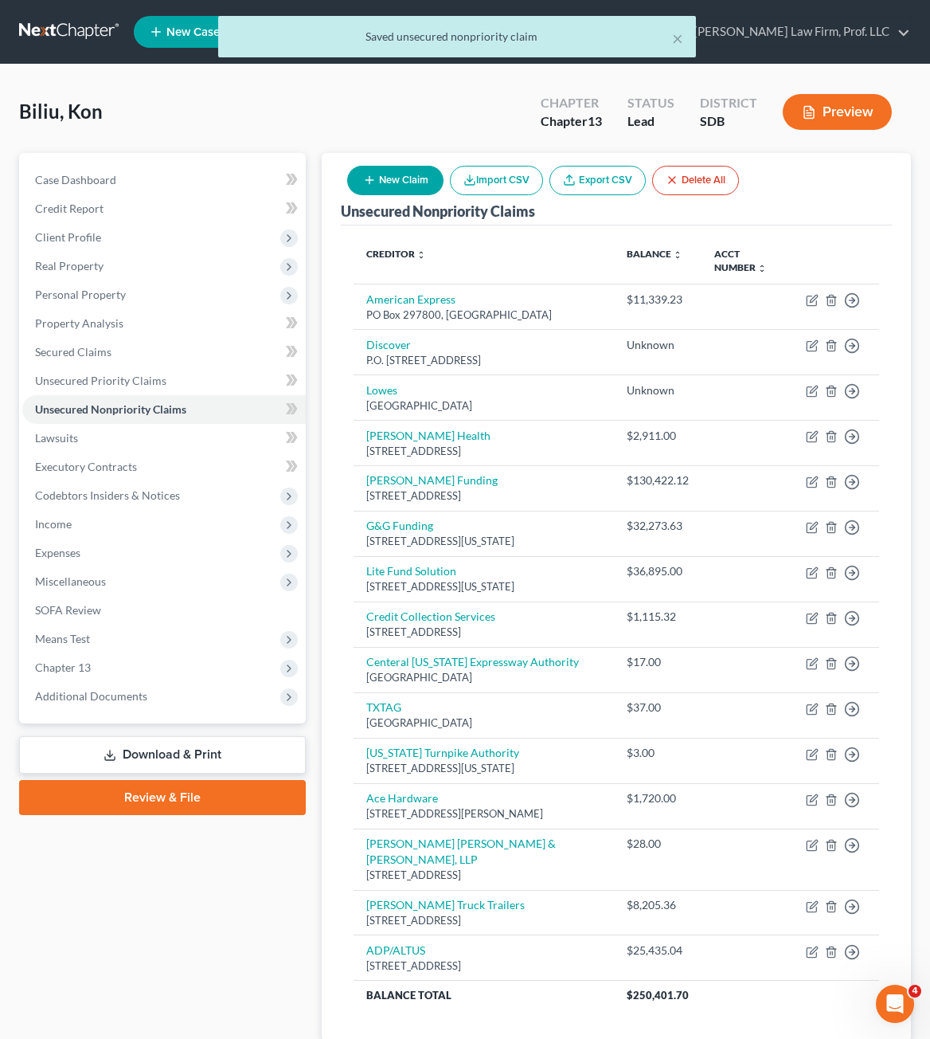
click at [423, 168] on button "New Claim" at bounding box center [395, 180] width 96 height 29
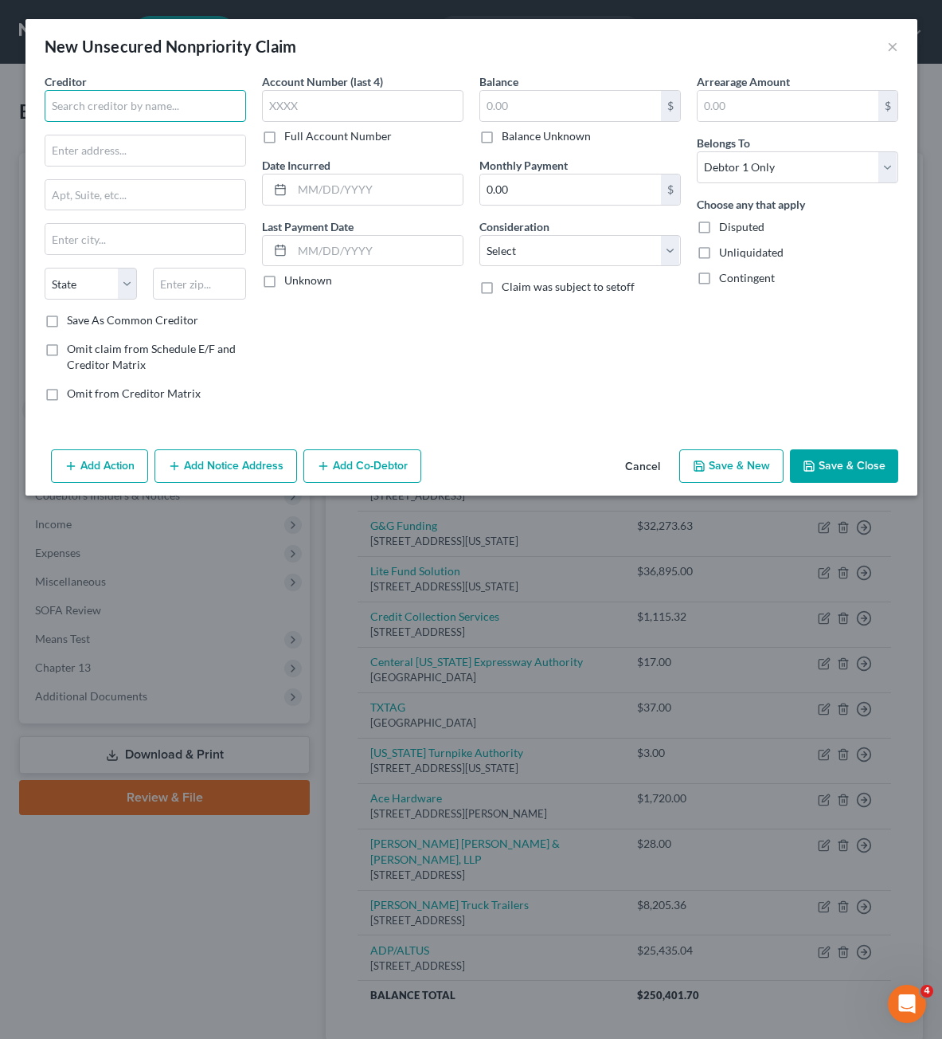
click at [178, 115] on input "text" at bounding box center [145, 106] width 201 height 32
drag, startPoint x: 216, startPoint y: 288, endPoint x: 208, endPoint y: 267, distance: 22.2
click at [216, 287] on input "text" at bounding box center [199, 284] width 93 height 32
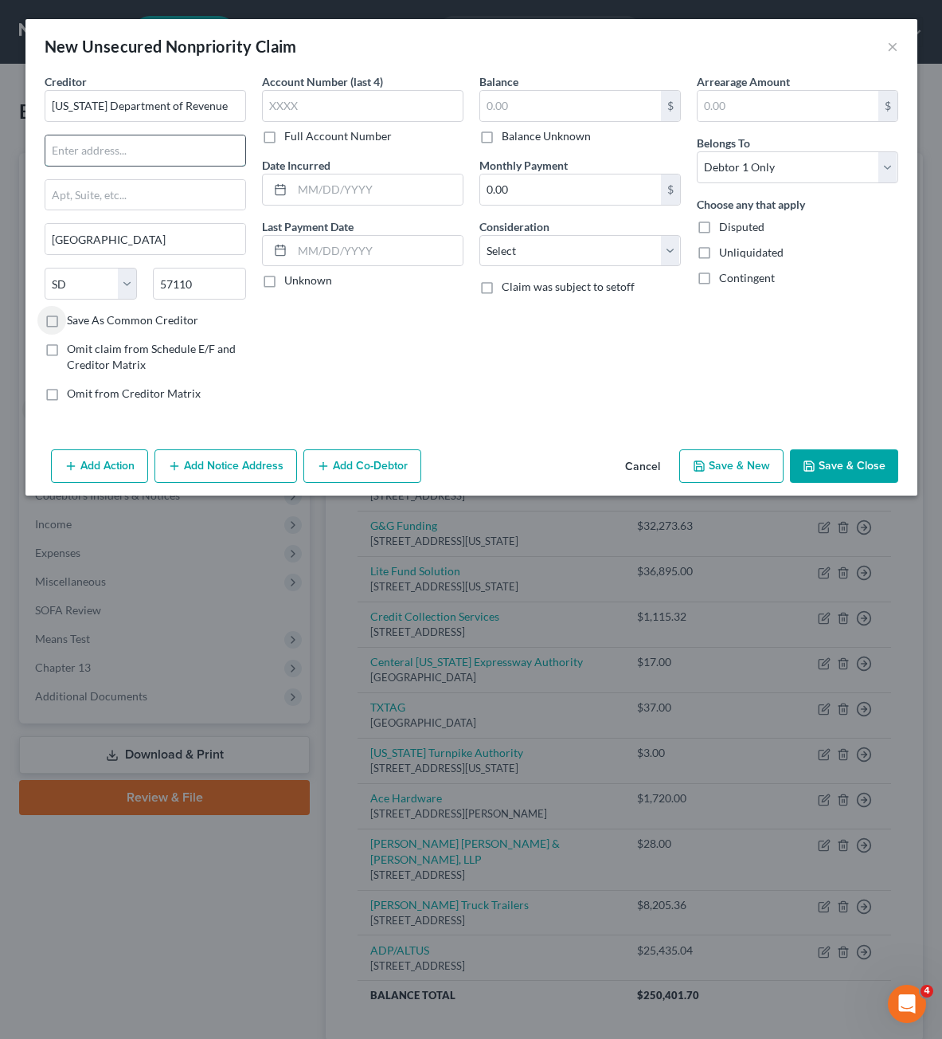
click at [143, 160] on input "text" at bounding box center [145, 150] width 200 height 30
paste input "[STREET_ADDRESS]"
click at [440, 315] on div "Account Number (last 4) Full Account Number Date Incurred Last Payment Date Unk…" at bounding box center [362, 243] width 217 height 341
click at [624, 100] on input "text" at bounding box center [570, 106] width 181 height 30
click at [564, 128] on label "Balance Unknown" at bounding box center [546, 136] width 89 height 16
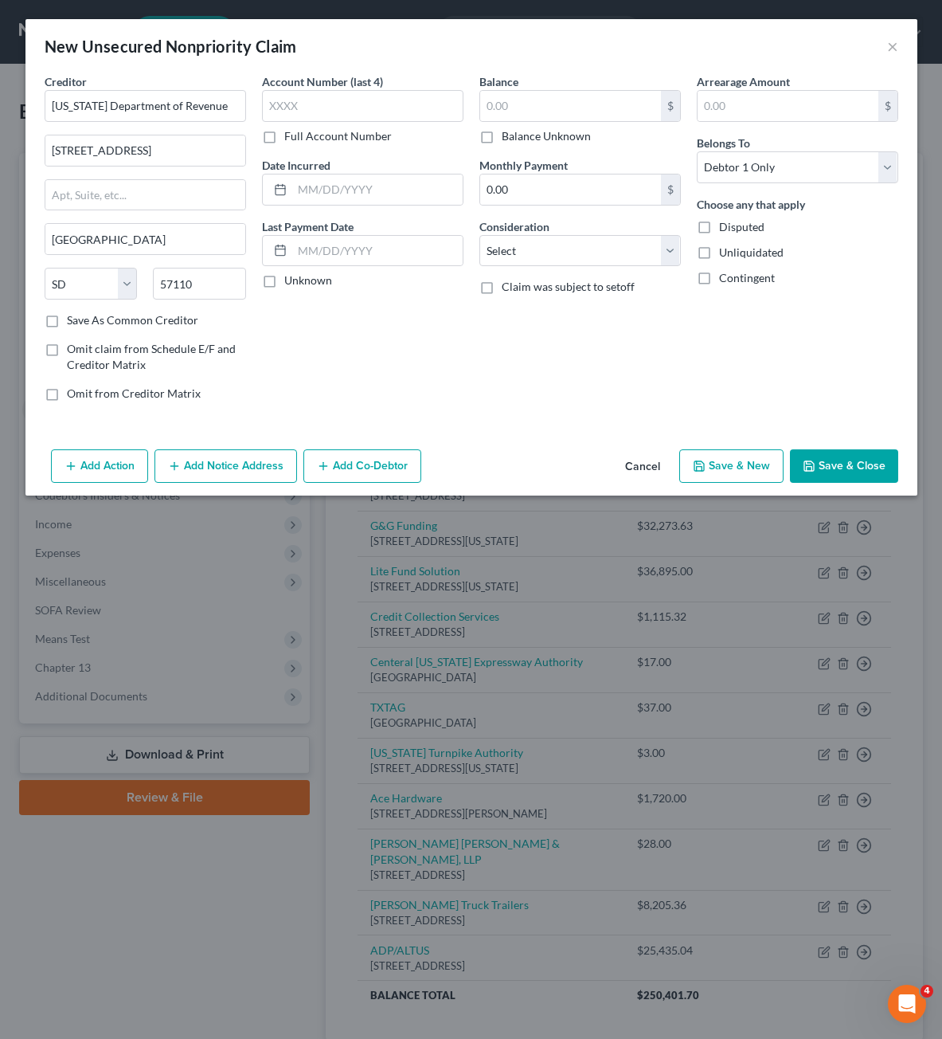
click at [518, 128] on input "Balance Unknown" at bounding box center [513, 133] width 10 height 10
click at [818, 375] on div "Arrearage Amount $ Belongs To * Select Debtor 1 Only Debtor 2 Only Debtor 1 And…" at bounding box center [797, 243] width 217 height 341
drag, startPoint x: 890, startPoint y: 471, endPoint x: 354, endPoint y: 483, distance: 536.1
click at [890, 469] on button "Save & Close" at bounding box center [844, 465] width 108 height 33
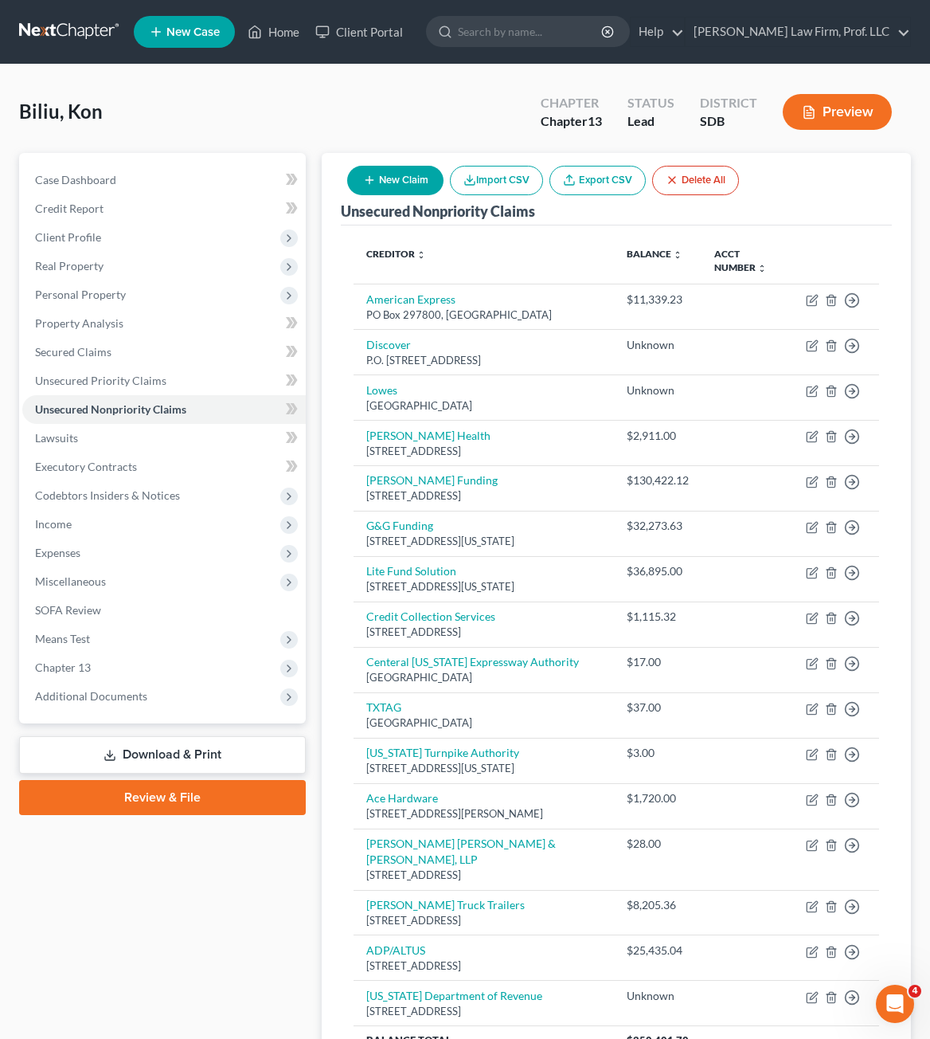
click at [367, 179] on icon "button" at bounding box center [369, 180] width 13 height 13
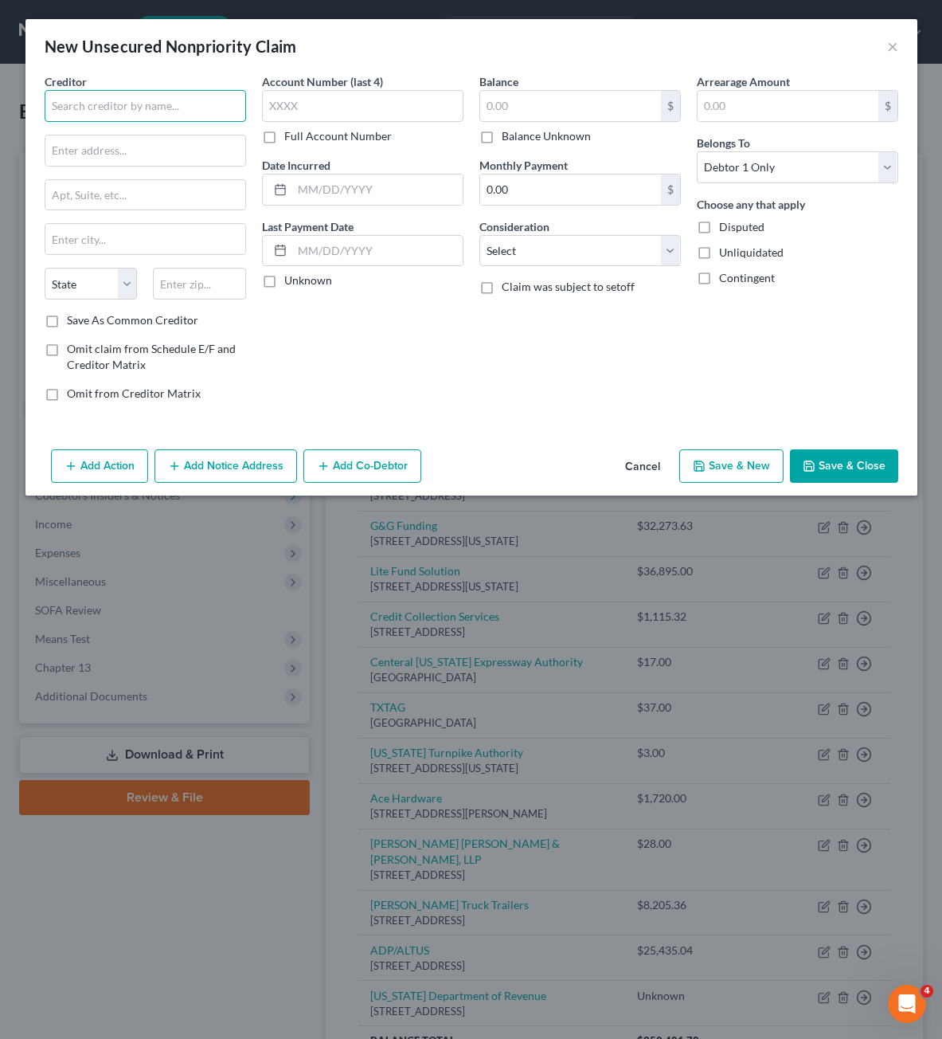
click at [85, 98] on input "text" at bounding box center [145, 106] width 201 height 32
click at [518, 100] on input "text" at bounding box center [570, 106] width 181 height 30
drag, startPoint x: 708, startPoint y: 424, endPoint x: 593, endPoint y: 280, distance: 184.2
click at [702, 424] on div "Creditor * Carrier Services [STREET_ADDRESS][GEOGRAPHIC_DATA] [US_STATE][GEOGRA…" at bounding box center [471, 258] width 892 height 370
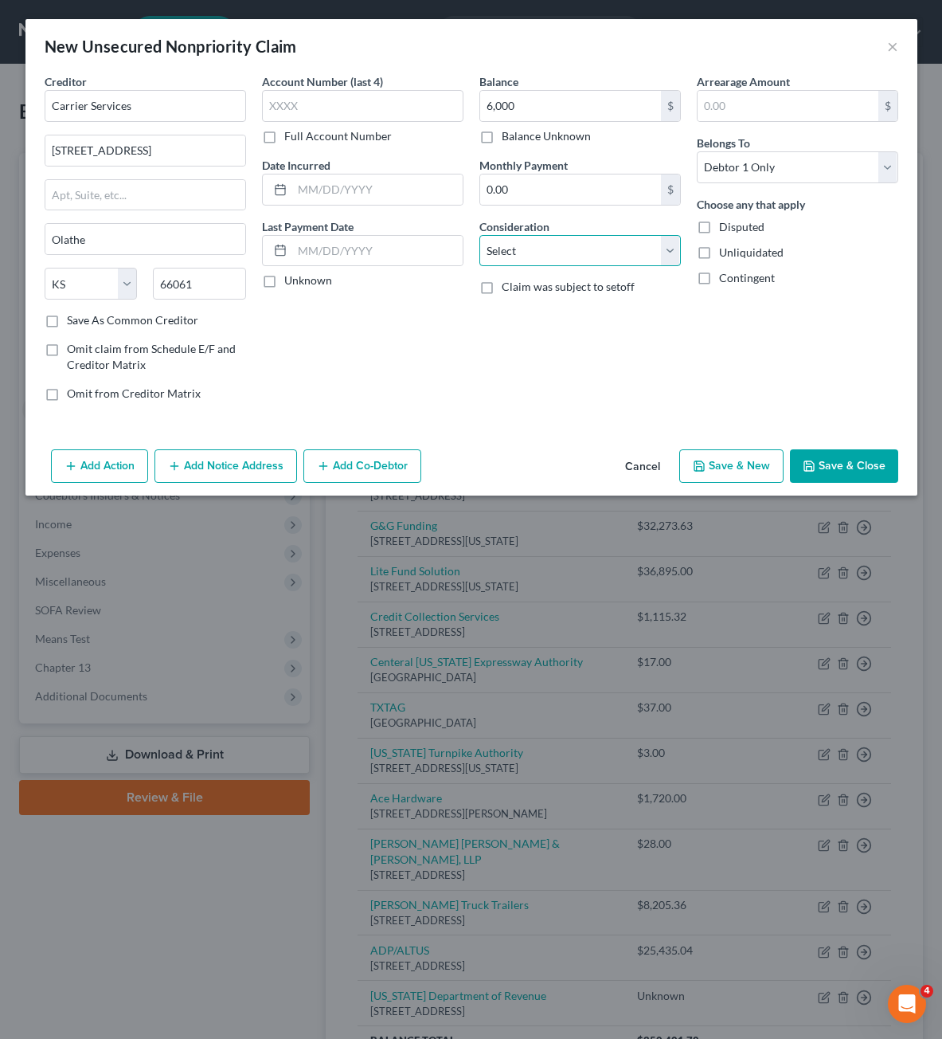
click at [587, 256] on select "Select Cable / Satellite Services Collection Agency Credit Card Debt Debt Couns…" at bounding box center [579, 251] width 201 height 32
click at [479, 235] on select "Select Cable / Satellite Services Collection Agency Credit Card Debt Debt Couns…" at bounding box center [579, 251] width 201 height 32
click at [632, 319] on input "text" at bounding box center [580, 311] width 200 height 30
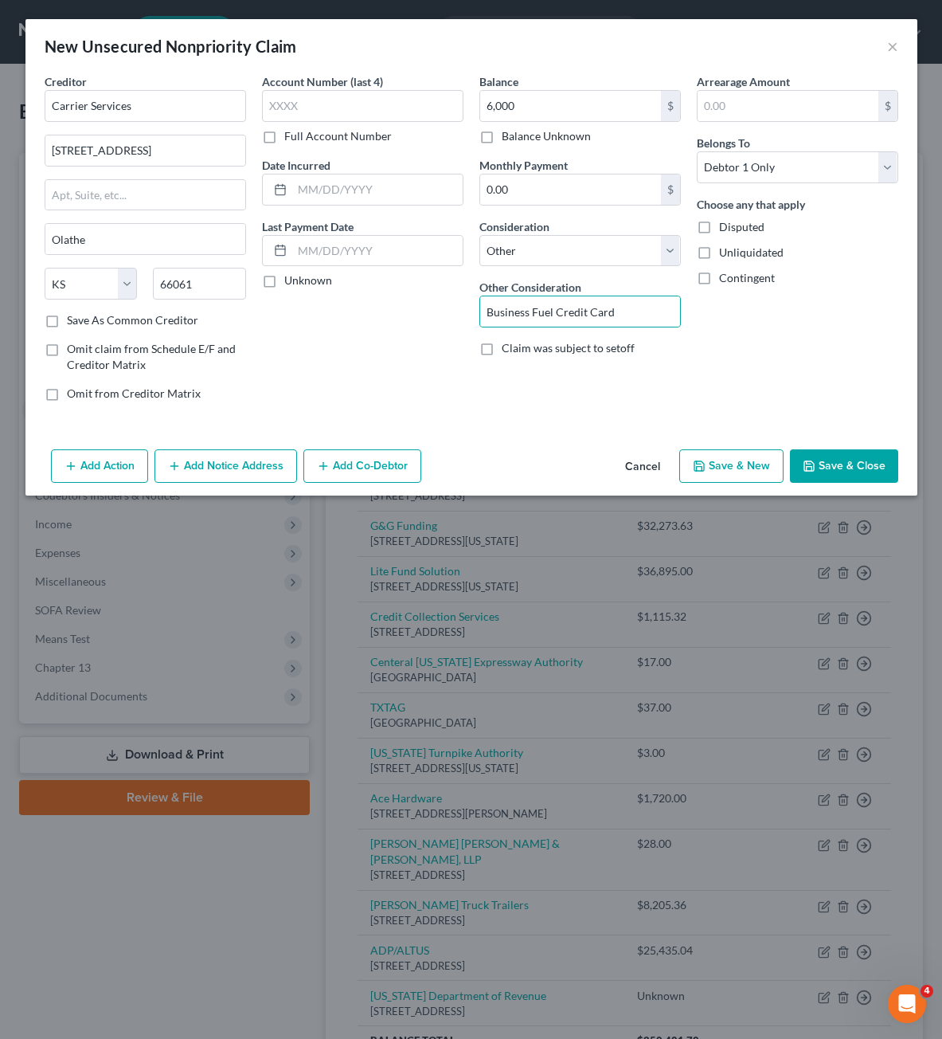
click at [789, 334] on div "Arrearage Amount $ Belongs To * Select Debtor 1 Only Debtor 2 Only Debtor 1 And…" at bounding box center [797, 243] width 217 height 341
drag, startPoint x: 808, startPoint y: 460, endPoint x: 866, endPoint y: 559, distance: 114.6
click at [811, 460] on icon "button" at bounding box center [809, 466] width 13 height 13
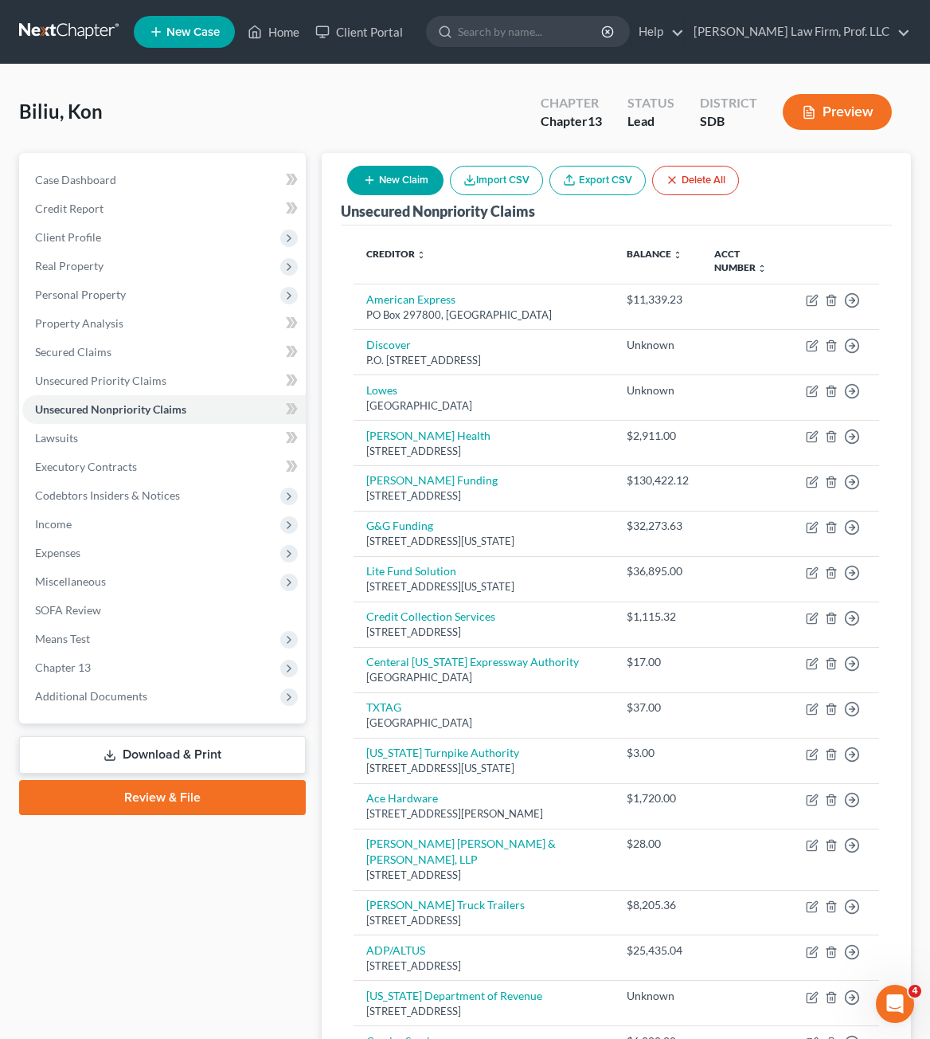
click at [390, 172] on button "New Claim" at bounding box center [395, 180] width 96 height 29
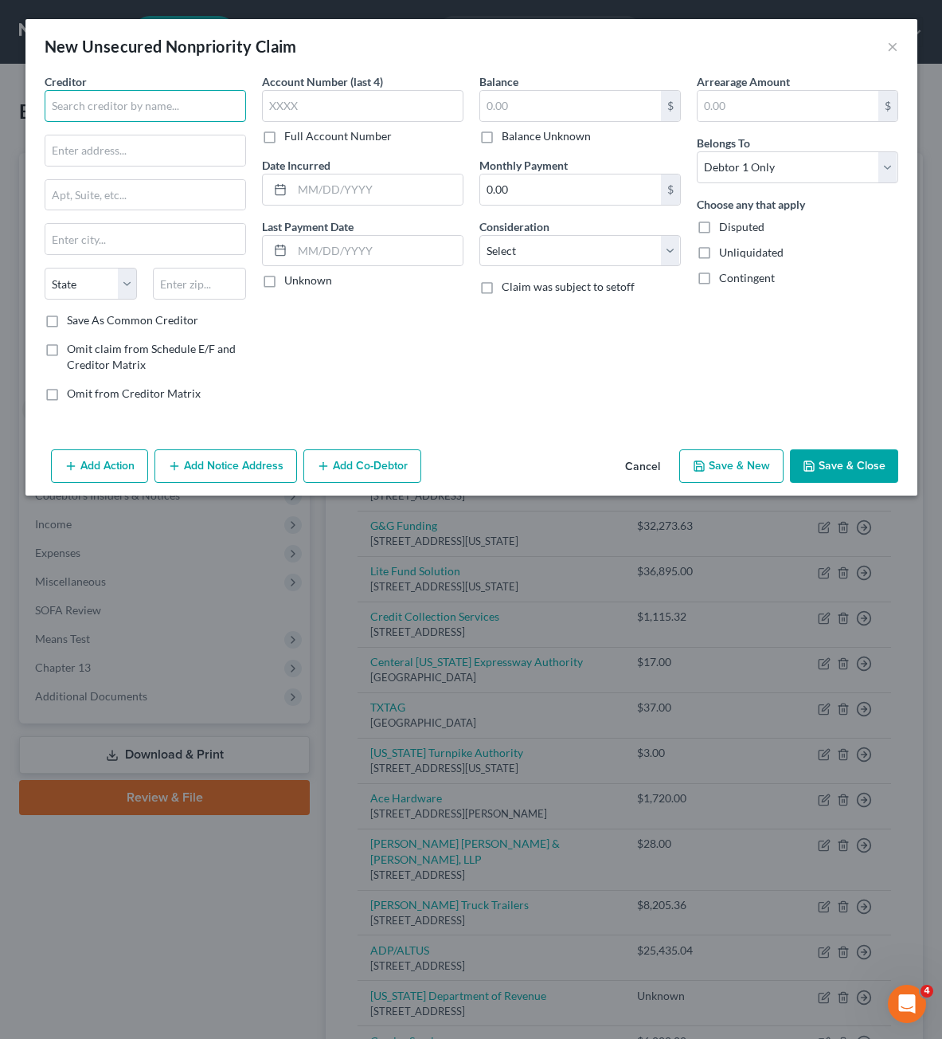
click at [103, 97] on input "text" at bounding box center [145, 106] width 201 height 32
click at [331, 413] on div "Account Number (last 4) Full Account Number Date Incurred Last Payment Date Unk…" at bounding box center [362, 243] width 217 height 341
drag, startPoint x: 295, startPoint y: 384, endPoint x: 262, endPoint y: 346, distance: 50.3
click at [295, 381] on div "Account Number (last 4) Full Account Number Date Incurred Last Payment Date Unk…" at bounding box center [362, 243] width 217 height 341
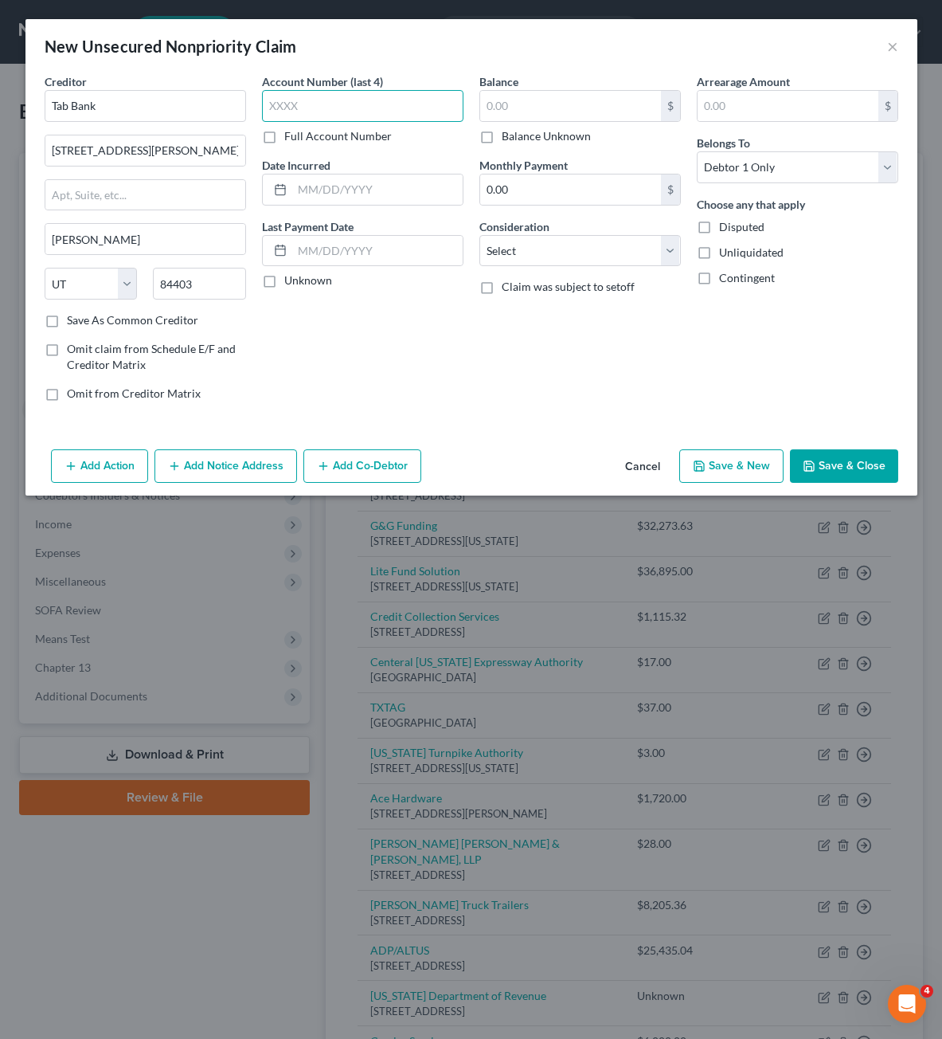
click at [356, 108] on input "text" at bounding box center [362, 106] width 201 height 32
click at [534, 106] on input "text" at bounding box center [570, 106] width 181 height 30
click at [579, 103] on input "29,382.3" at bounding box center [570, 106] width 181 height 30
click at [581, 103] on input "29,382.3" at bounding box center [570, 106] width 181 height 30
click at [554, 97] on input "29,382.3" at bounding box center [570, 106] width 181 height 30
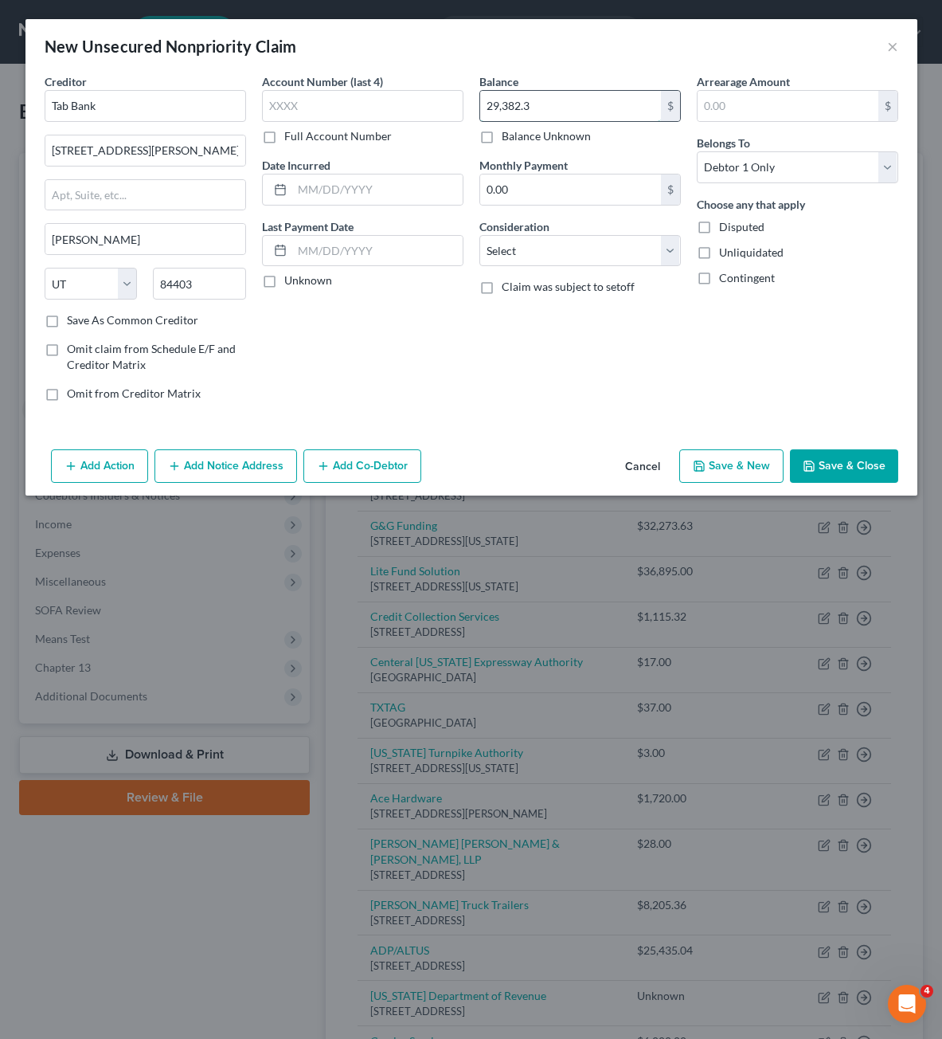
click at [561, 109] on input "29,382.3" at bounding box center [570, 106] width 181 height 30
click at [571, 264] on select "Select Cable / Satellite Services Collection Agency Credit Card Debt Debt Couns…" at bounding box center [579, 251] width 201 height 32
click at [479, 235] on select "Select Cable / Satellite Services Collection Agency Credit Card Debt Debt Couns…" at bounding box center [579, 251] width 201 height 32
drag, startPoint x: 546, startPoint y: 338, endPoint x: 546, endPoint y: 318, distance: 19.9
click at [546, 334] on div "Balance 29,382.34 $ Balance Unknown Balance Undetermined 29,382.34 $ Balance Un…" at bounding box center [579, 243] width 217 height 341
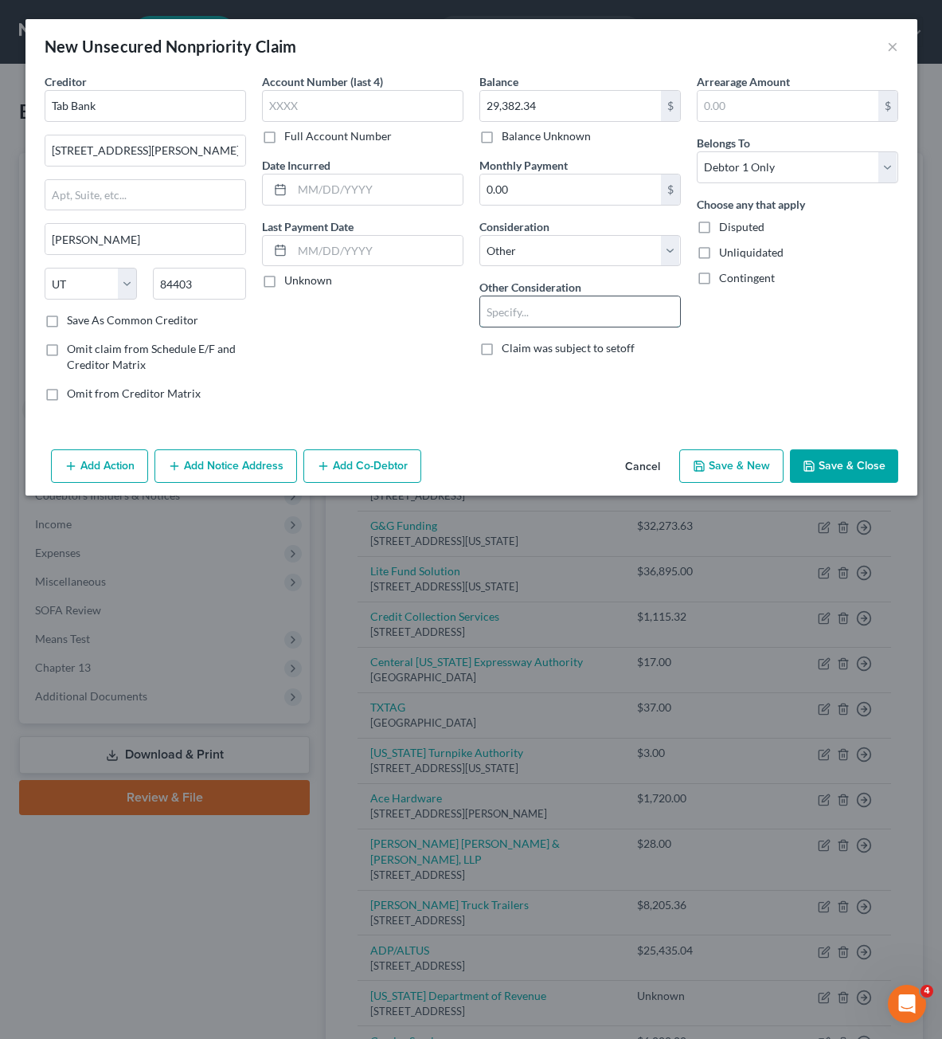
click at [546, 318] on input "text" at bounding box center [580, 311] width 200 height 30
click at [761, 332] on div "Arrearage Amount $ Belongs To * Select Debtor 1 Only Debtor 2 Only Debtor 1 And…" at bounding box center [797, 243] width 217 height 341
click at [721, 340] on div "Arrearage Amount $ Belongs To * Select Debtor 1 Only Debtor 2 Only Debtor 1 And…" at bounding box center [797, 243] width 217 height 341
click at [875, 446] on div "Add Action Add Notice Address Add Co-Debtor Cancel Save & New Save & Close" at bounding box center [471, 469] width 892 height 53
click at [870, 460] on button "Save & Close" at bounding box center [844, 465] width 108 height 33
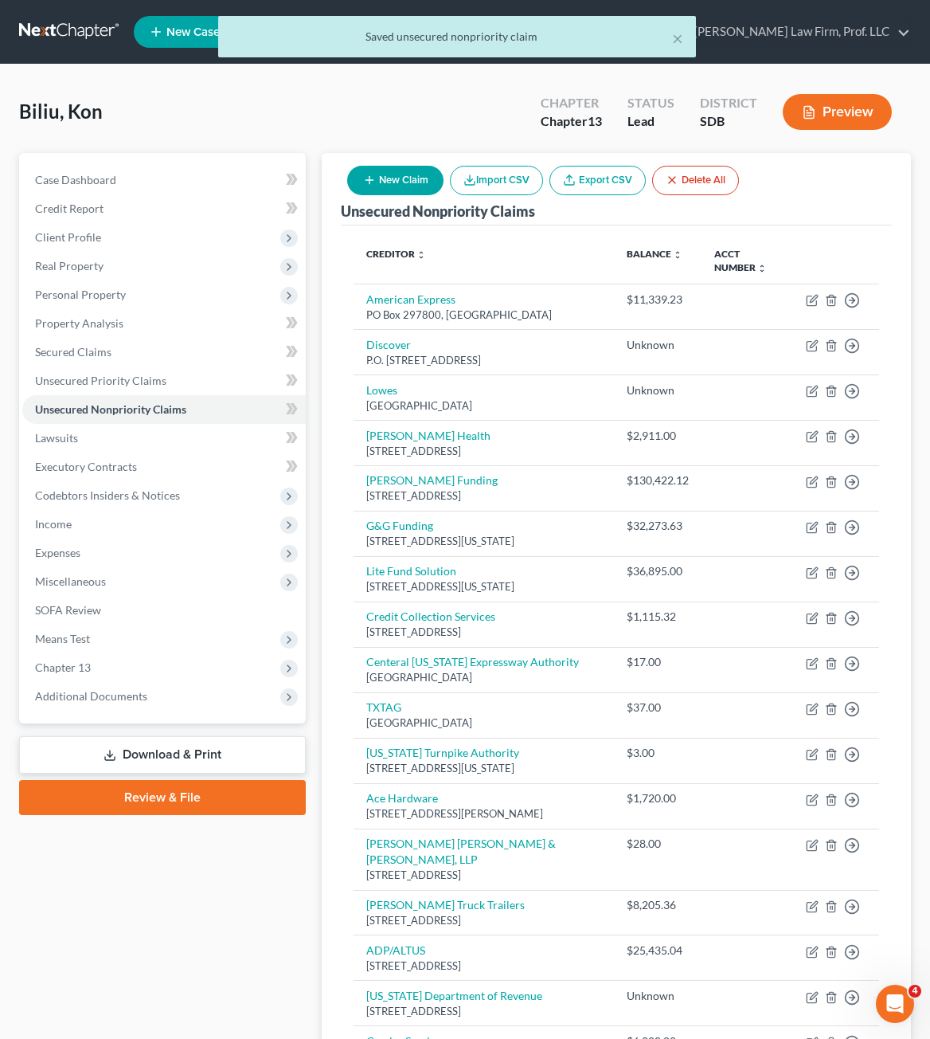
click at [407, 185] on button "New Claim" at bounding box center [395, 180] width 96 height 29
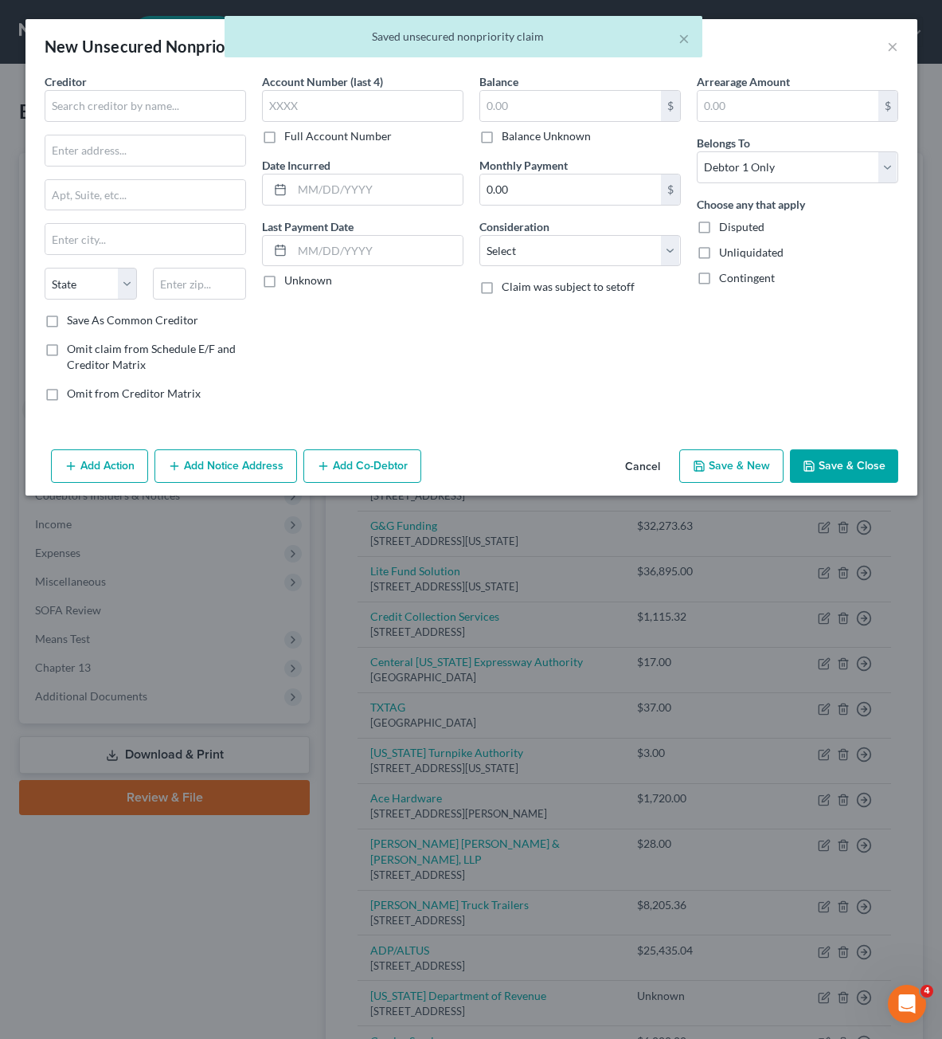
click at [123, 122] on div "Creditor * State [US_STATE] AK AR AZ CA CO [GEOGRAPHIC_DATA] DE DC [GEOGRAPHIC_…" at bounding box center [145, 192] width 201 height 239
click at [123, 115] on input "text" at bounding box center [145, 106] width 201 height 32
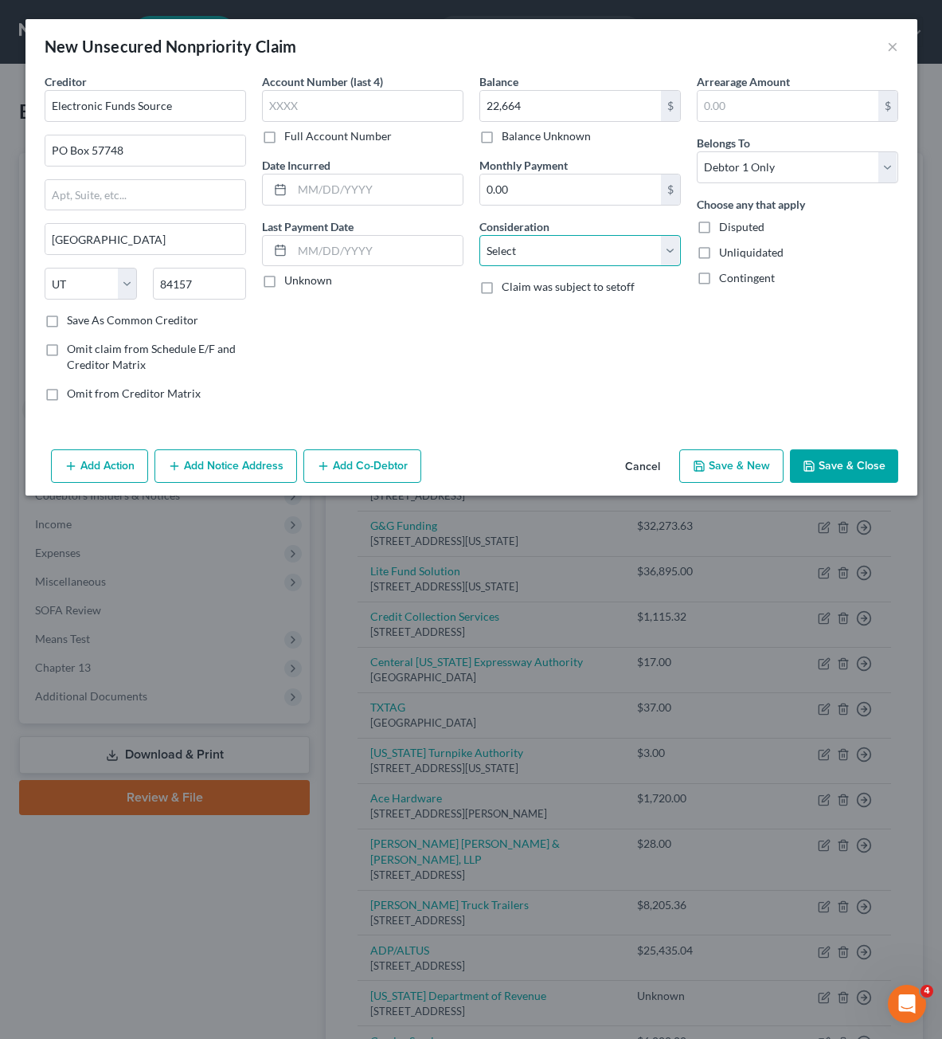
click at [516, 241] on select "Select Cable / Satellite Services Collection Agency Credit Card Debt Debt Couns…" at bounding box center [579, 251] width 201 height 32
click at [479, 235] on select "Select Cable / Satellite Services Collection Agency Credit Card Debt Debt Couns…" at bounding box center [579, 251] width 201 height 32
click at [545, 314] on input "text" at bounding box center [580, 311] width 200 height 30
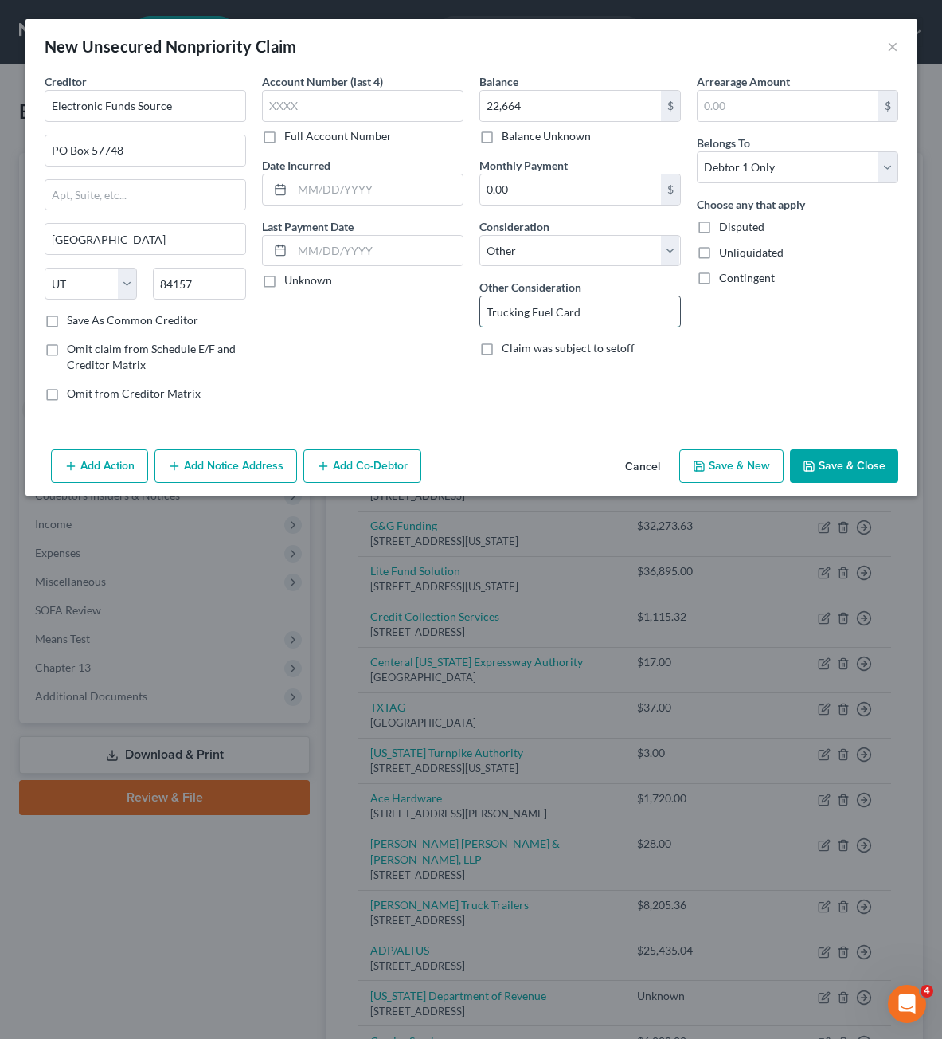
click at [483, 304] on input "Trucking Fuel Card" at bounding box center [580, 311] width 200 height 30
click at [758, 320] on div "Arrearage Amount $ Belongs To * Select Debtor 1 Only Debtor 2 Only Debtor 1 And…" at bounding box center [797, 243] width 217 height 341
click at [835, 466] on button "Save & Close" at bounding box center [844, 465] width 108 height 33
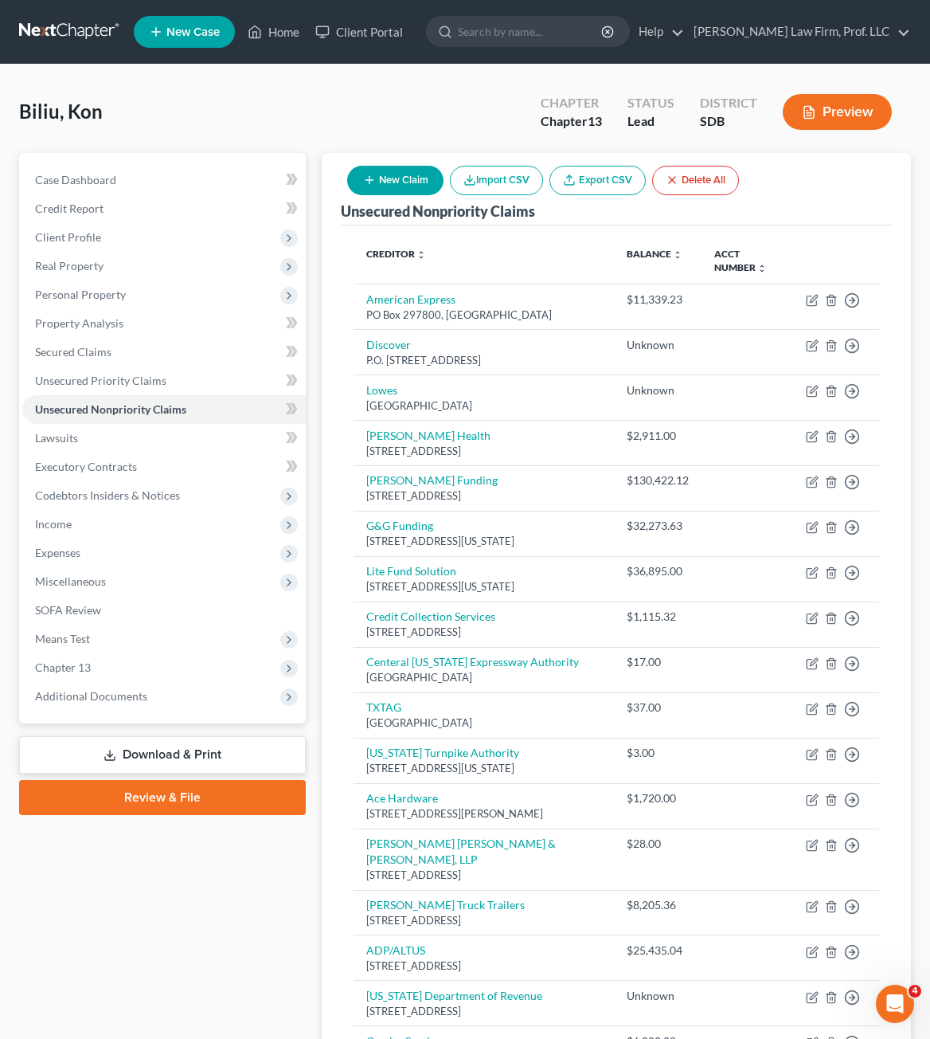
click at [374, 185] on icon "button" at bounding box center [369, 180] width 13 height 13
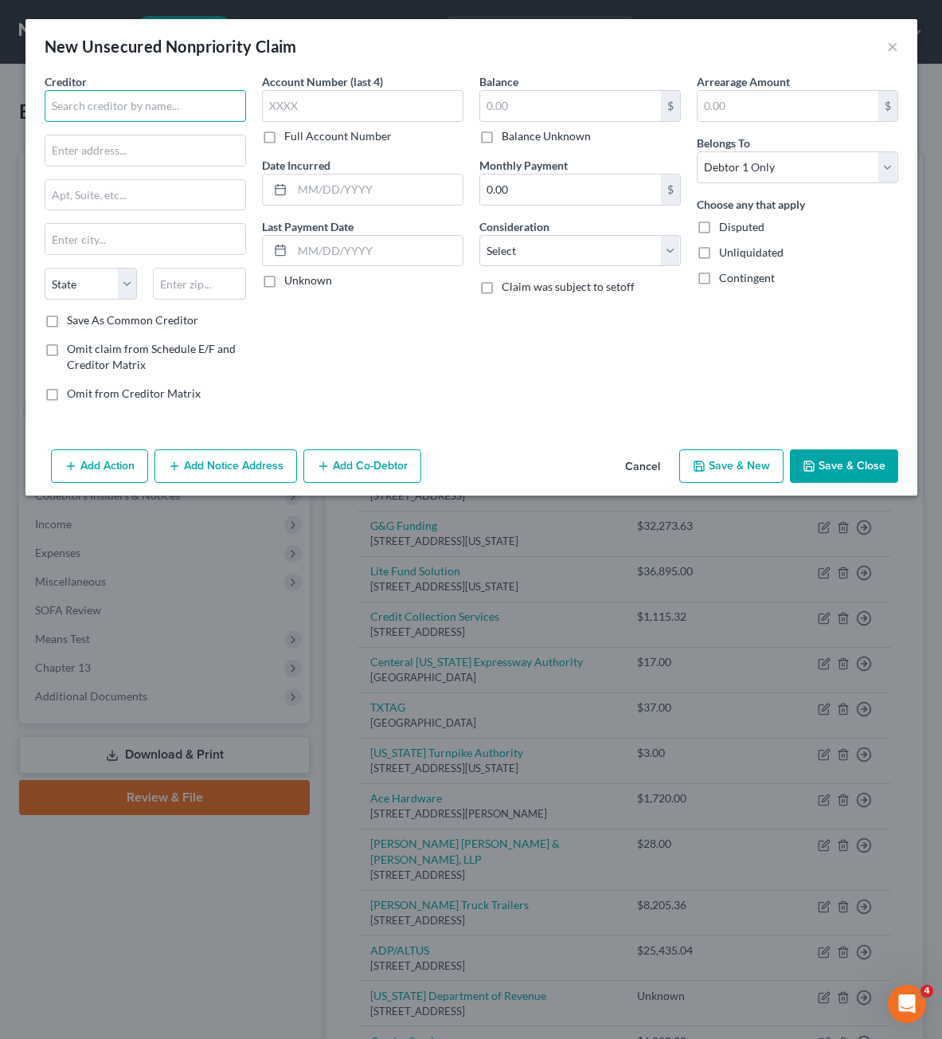
click at [55, 101] on input "text" at bounding box center [145, 106] width 201 height 32
click at [194, 284] on input "text" at bounding box center [199, 284] width 93 height 32
click at [359, 336] on div "Account Number (last 4) Full Account Number Date Incurred Last Payment Date Unk…" at bounding box center [362, 243] width 217 height 341
drag, startPoint x: 652, startPoint y: 340, endPoint x: 674, endPoint y: 335, distance: 22.0
click at [653, 339] on div "Balance $ Balance Unknown Balance Undetermined $ Balance Unknown Monthly Paymen…" at bounding box center [579, 243] width 217 height 341
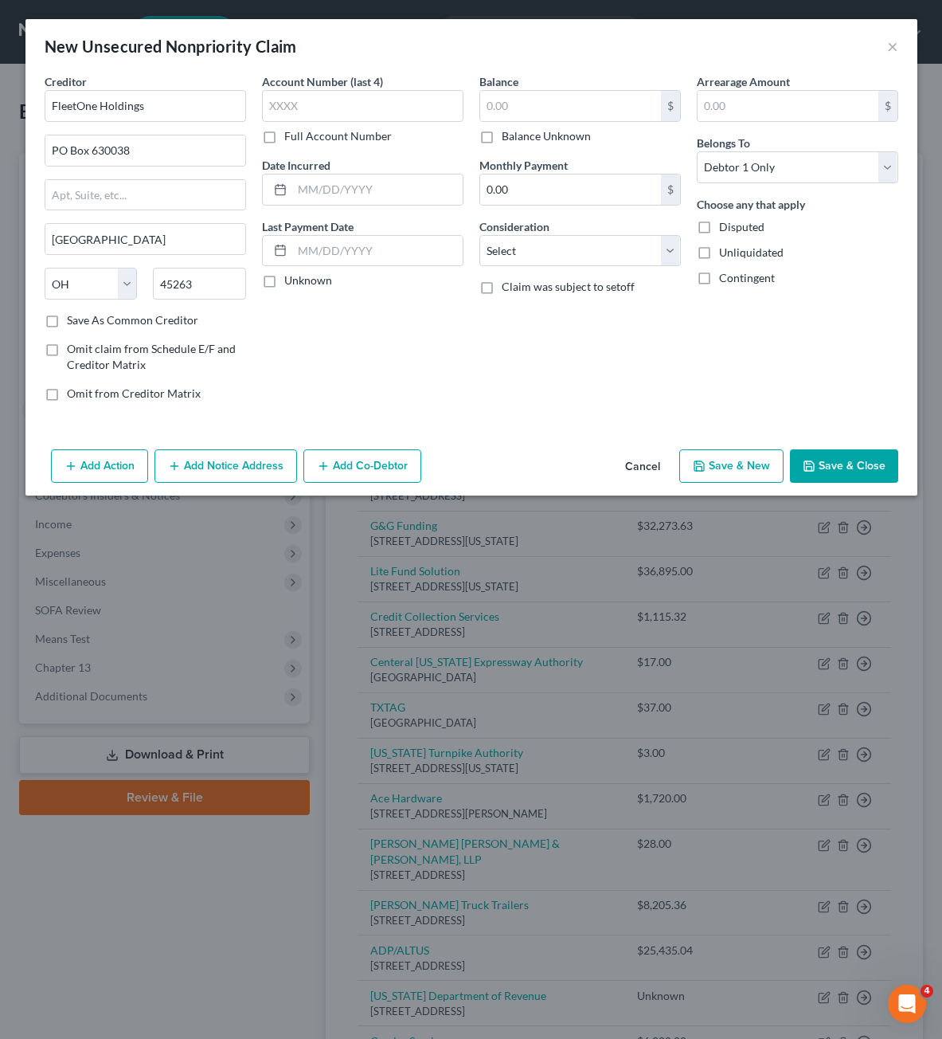
click at [640, 479] on button "Cancel" at bounding box center [642, 467] width 61 height 32
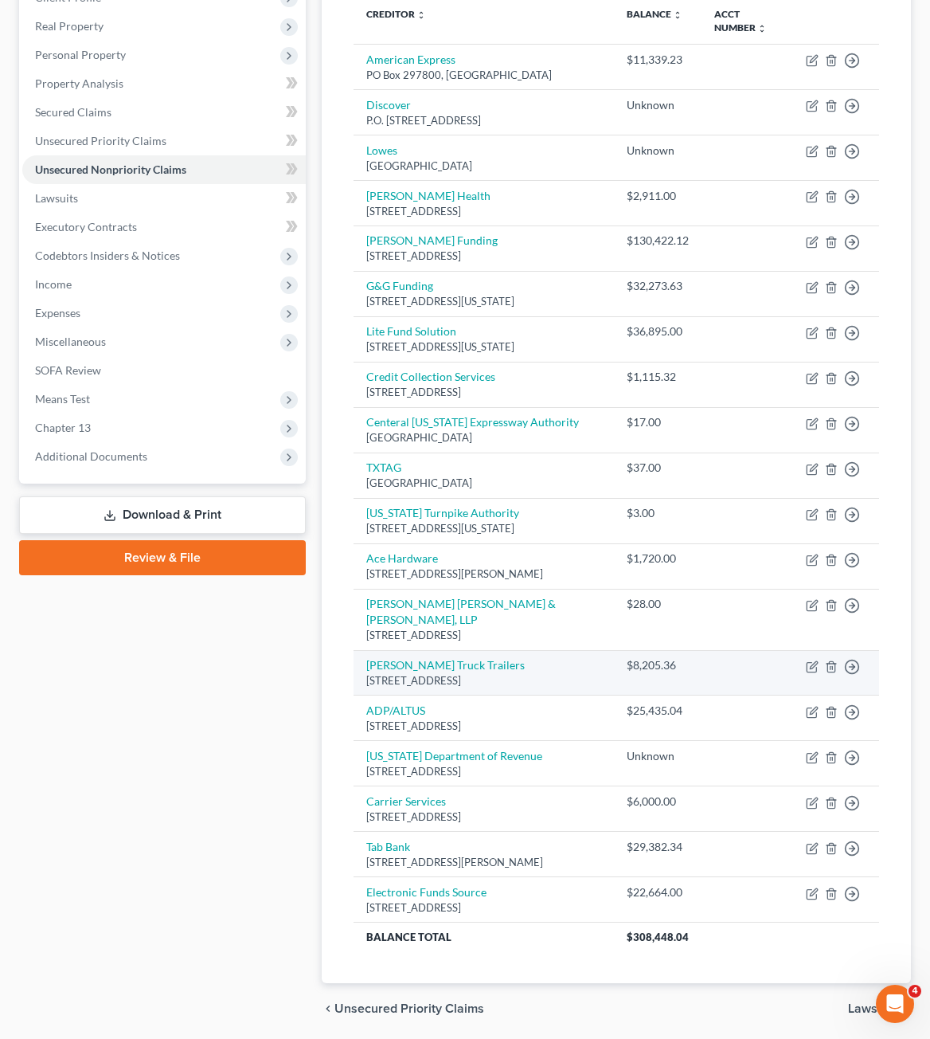
scroll to position [309, 0]
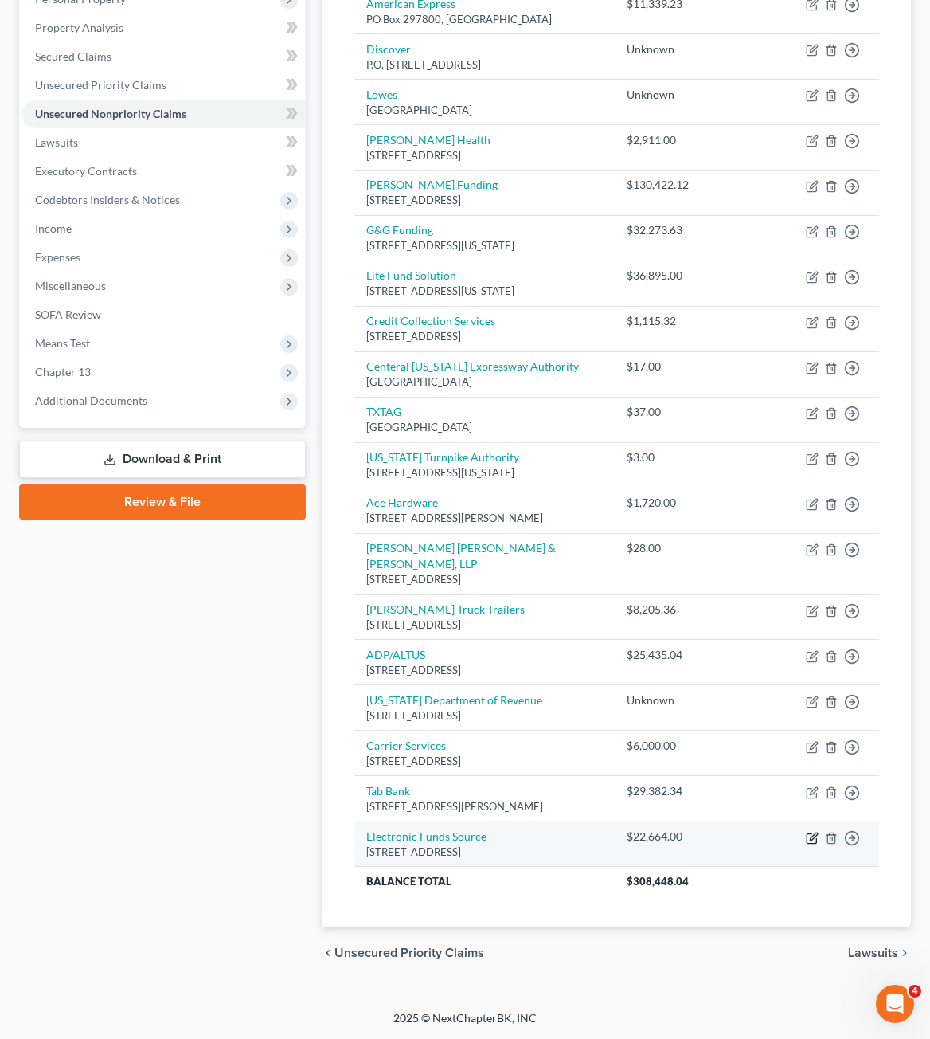
click at [816, 842] on icon "button" at bounding box center [812, 838] width 10 height 10
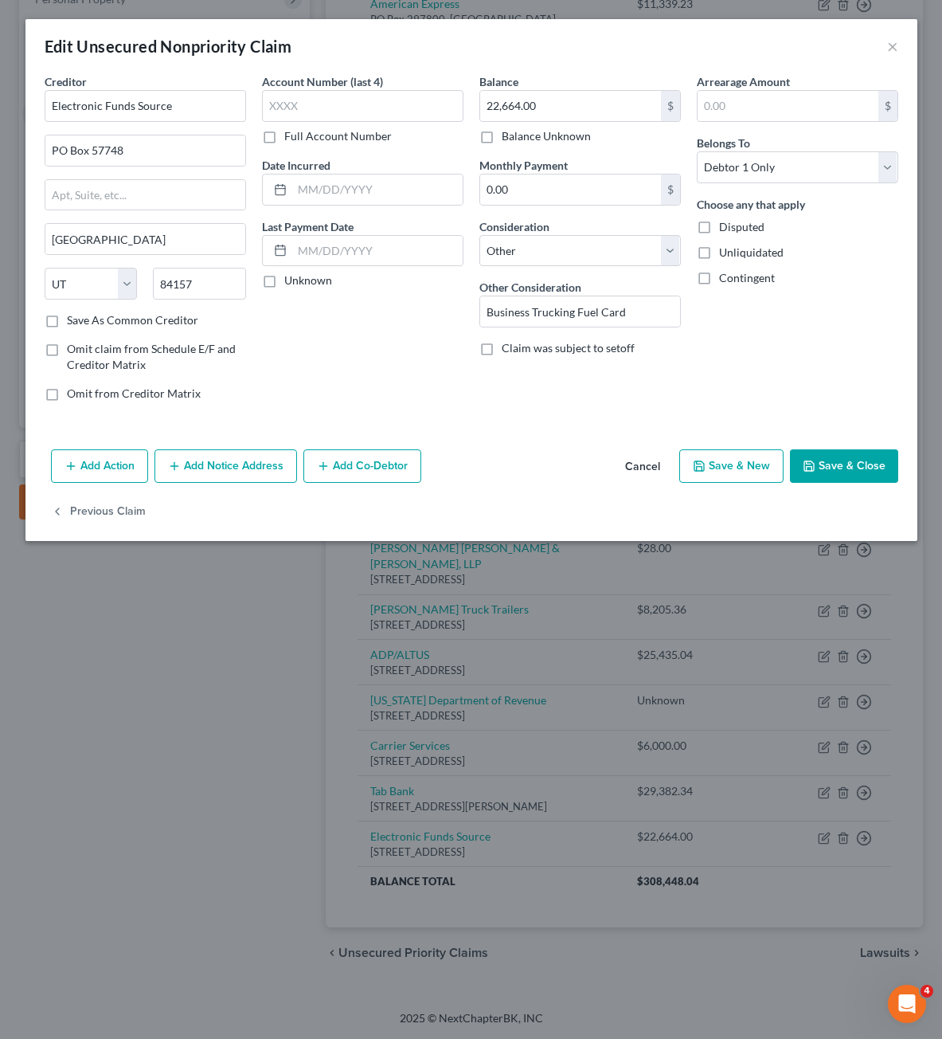
drag, startPoint x: 548, startPoint y: 410, endPoint x: 133, endPoint y: 483, distance: 421.2
click at [546, 409] on div "Balance 22,664.00 $ Balance Unknown Balance Undetermined 22,664.00 $ Balance Un…" at bounding box center [579, 243] width 217 height 341
click at [217, 473] on button "Add Notice Address" at bounding box center [226, 465] width 143 height 33
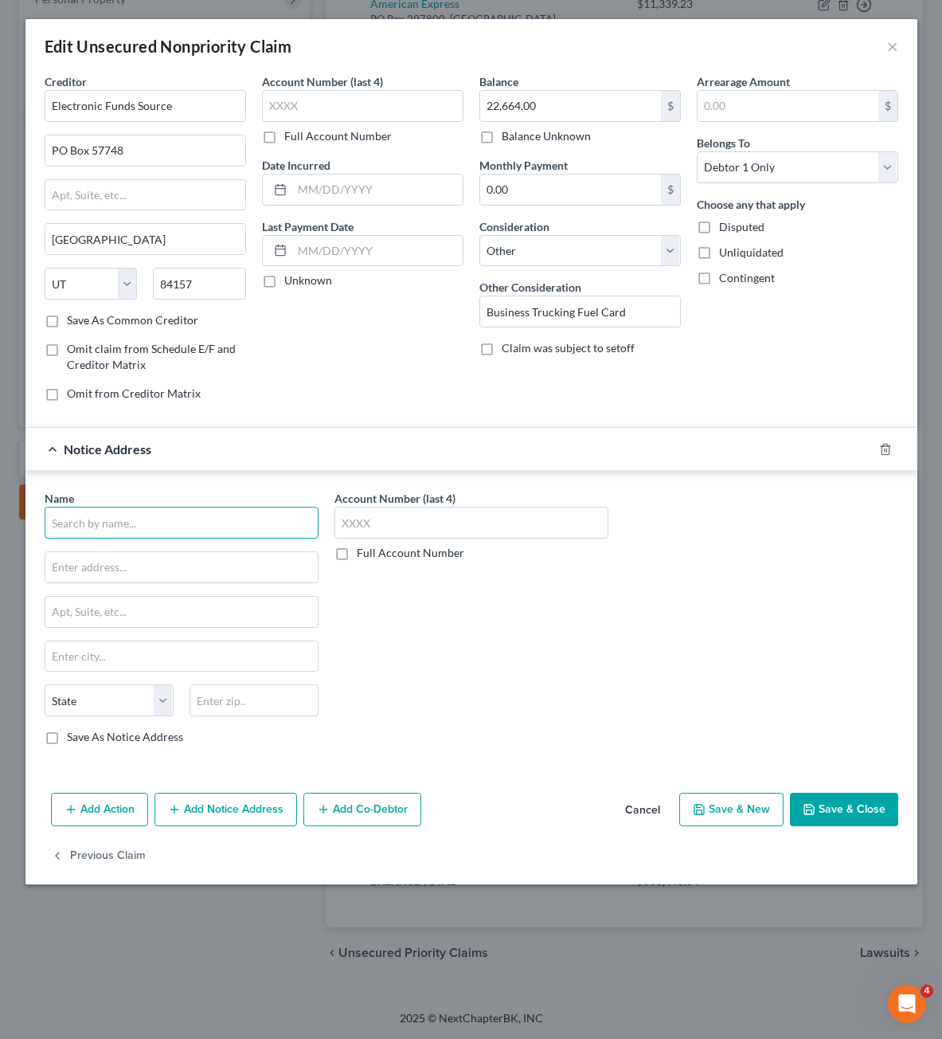
click at [129, 508] on input "text" at bounding box center [182, 523] width 274 height 32
drag, startPoint x: 638, startPoint y: 690, endPoint x: 686, endPoint y: 769, distance: 92.2
click at [642, 691] on div "Name * FleetOne Holdings [GEOGRAPHIC_DATA] [GEOGRAPHIC_DATA] [US_STATE] AK AR A…" at bounding box center [472, 624] width 870 height 268
click at [843, 820] on button "Save & Close" at bounding box center [844, 808] width 108 height 33
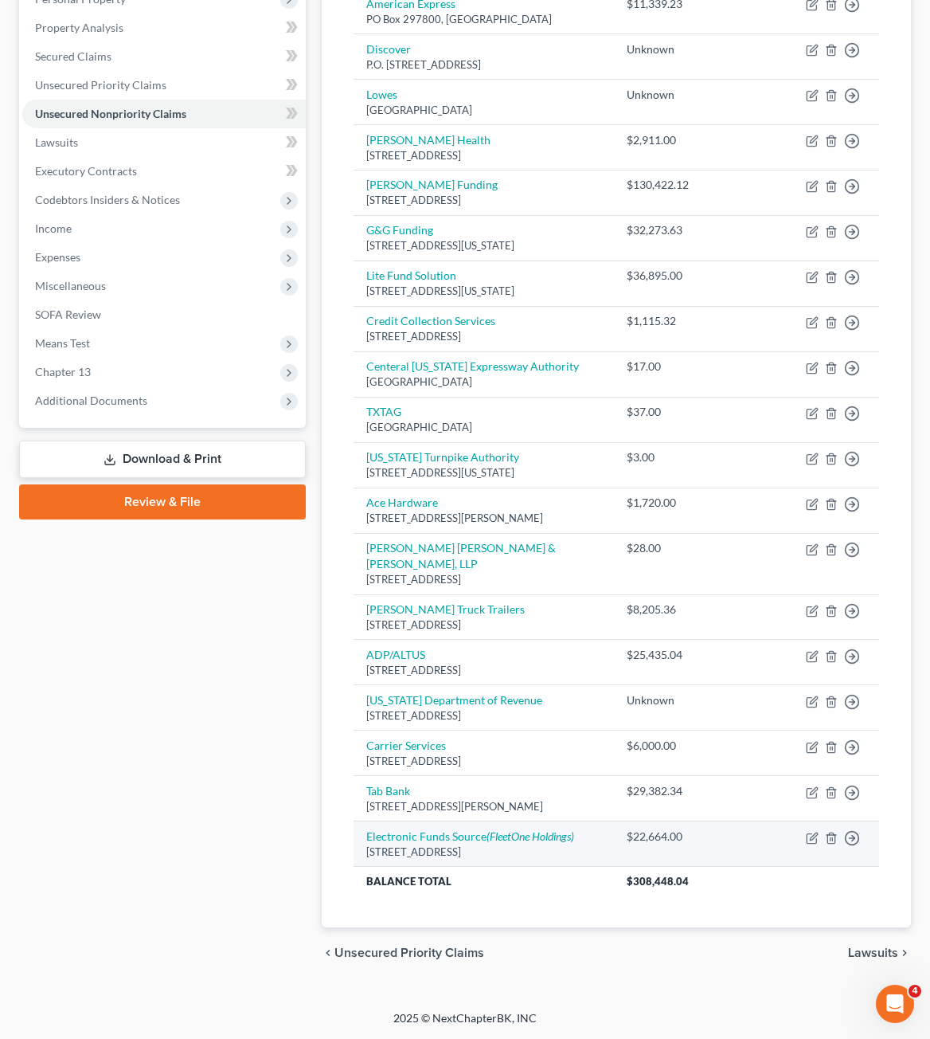
drag, startPoint x: 497, startPoint y: 956, endPoint x: 658, endPoint y: 836, distance: 200.4
click at [499, 948] on div "chevron_left Unsecured Priority Claims Lawsuits chevron_right" at bounding box center [616, 952] width 589 height 51
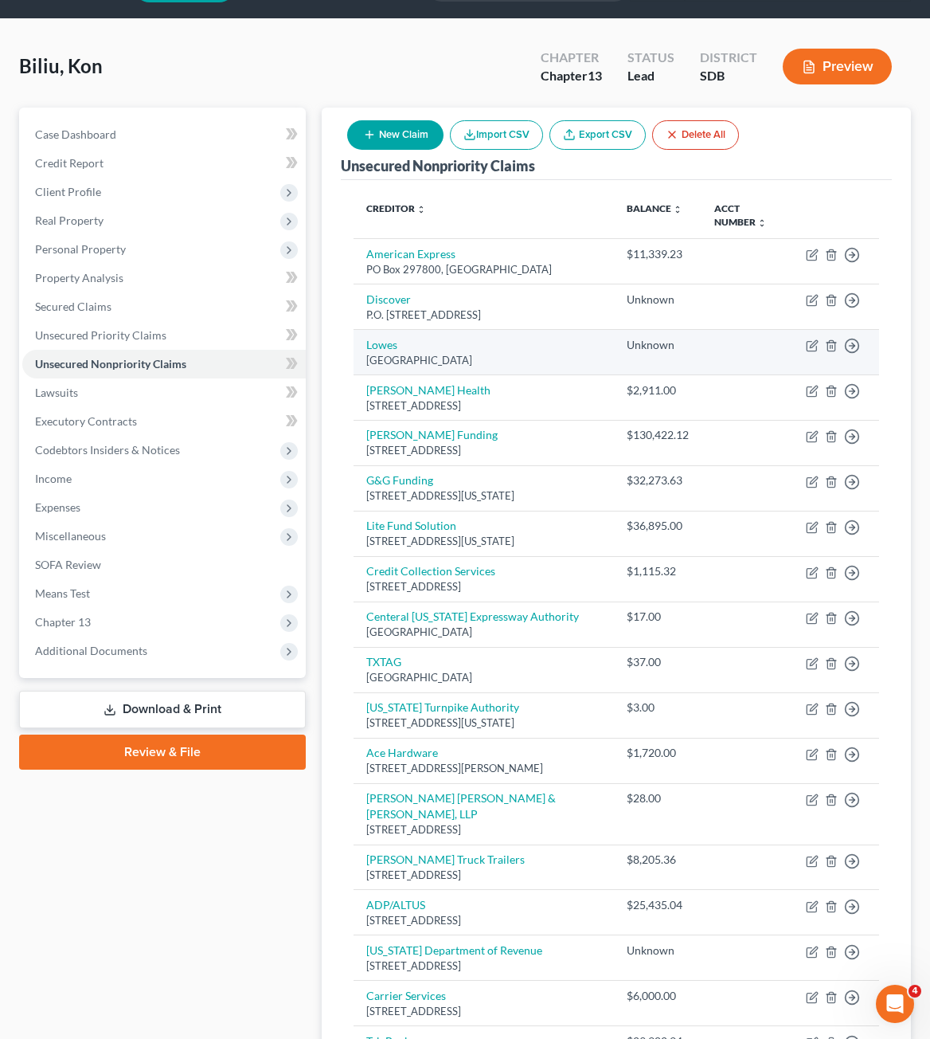
scroll to position [0, 0]
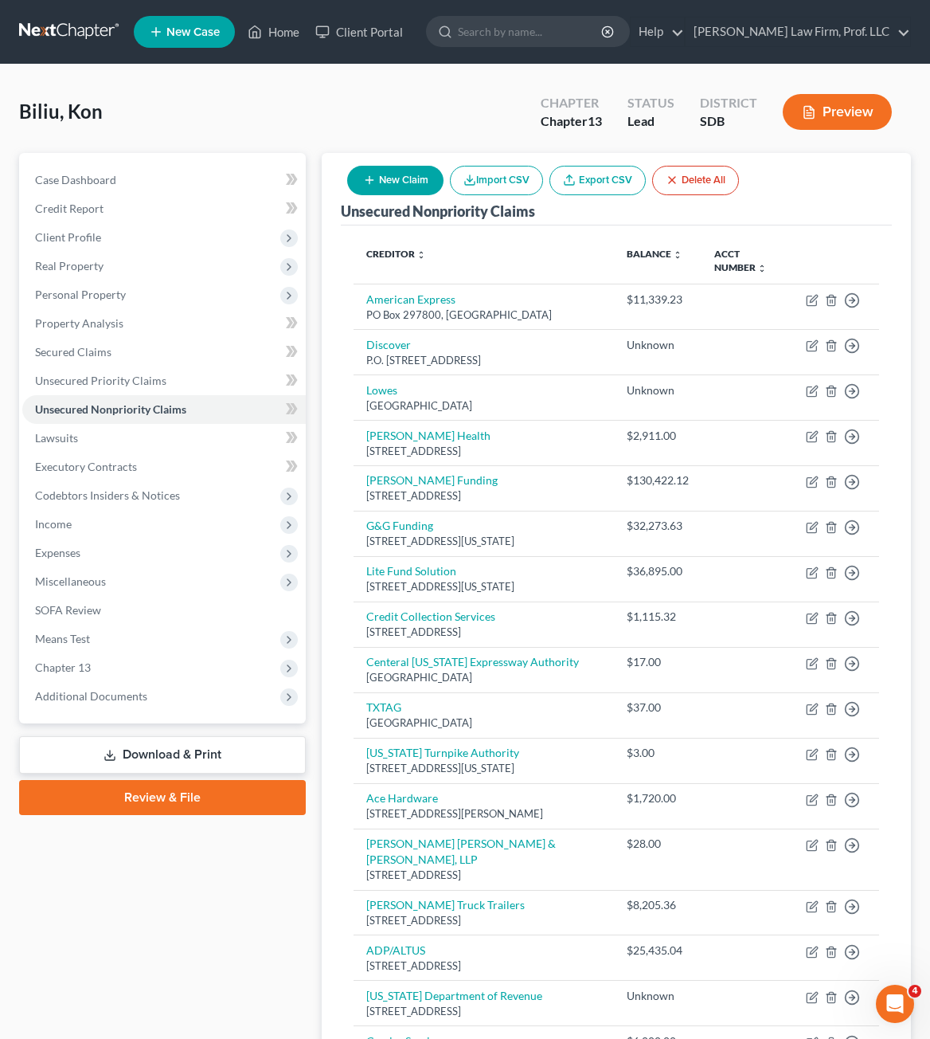
click at [406, 162] on div "New Claim Import CSV Export CSV Delete All" at bounding box center [543, 180] width 405 height 42
click at [375, 173] on button "New Claim" at bounding box center [395, 180] width 96 height 29
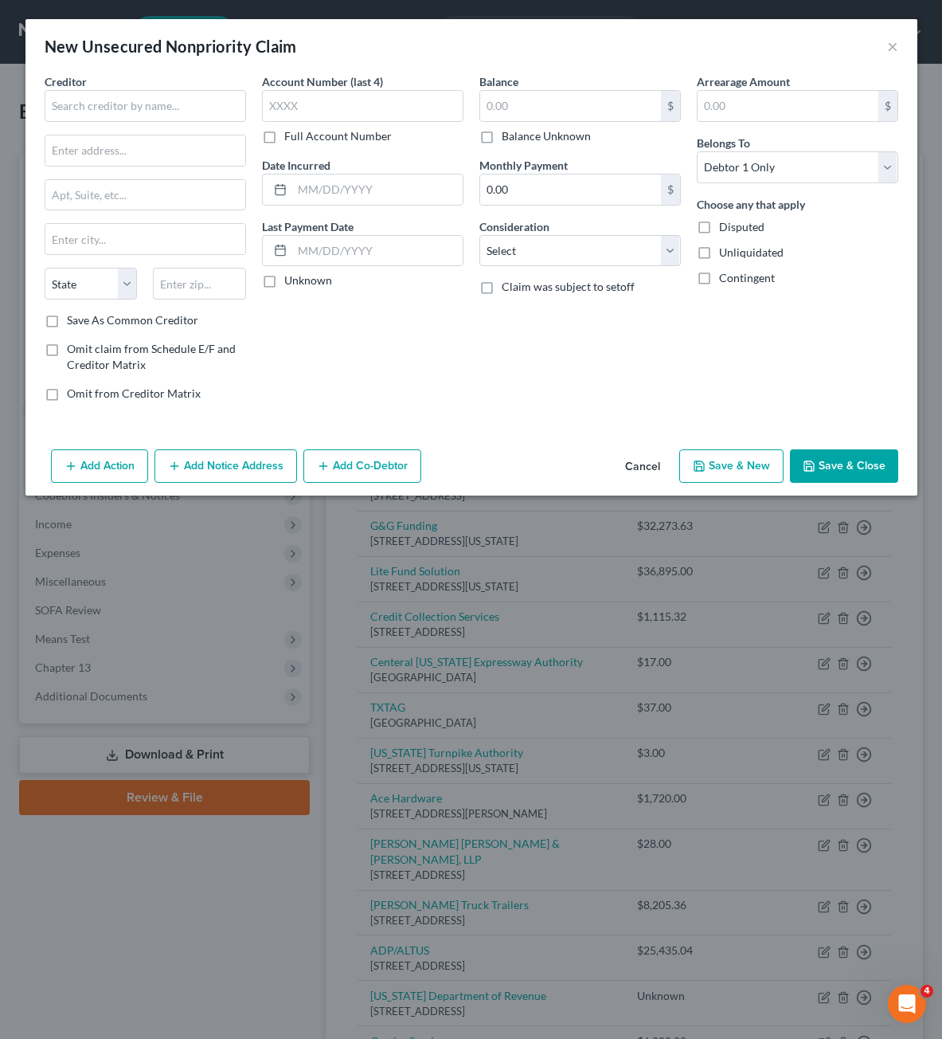
click at [27, 88] on div "Creditor * State [US_STATE] AK AR AZ CA CO CT DE DC [GEOGRAPHIC_DATA] [GEOGRAPH…" at bounding box center [471, 258] width 892 height 370
click at [52, 89] on label "Creditor *" at bounding box center [66, 81] width 42 height 17
click at [84, 106] on input "text" at bounding box center [145, 106] width 201 height 32
click at [542, 108] on input "text" at bounding box center [570, 106] width 181 height 30
click at [203, 277] on input "9430" at bounding box center [199, 284] width 93 height 32
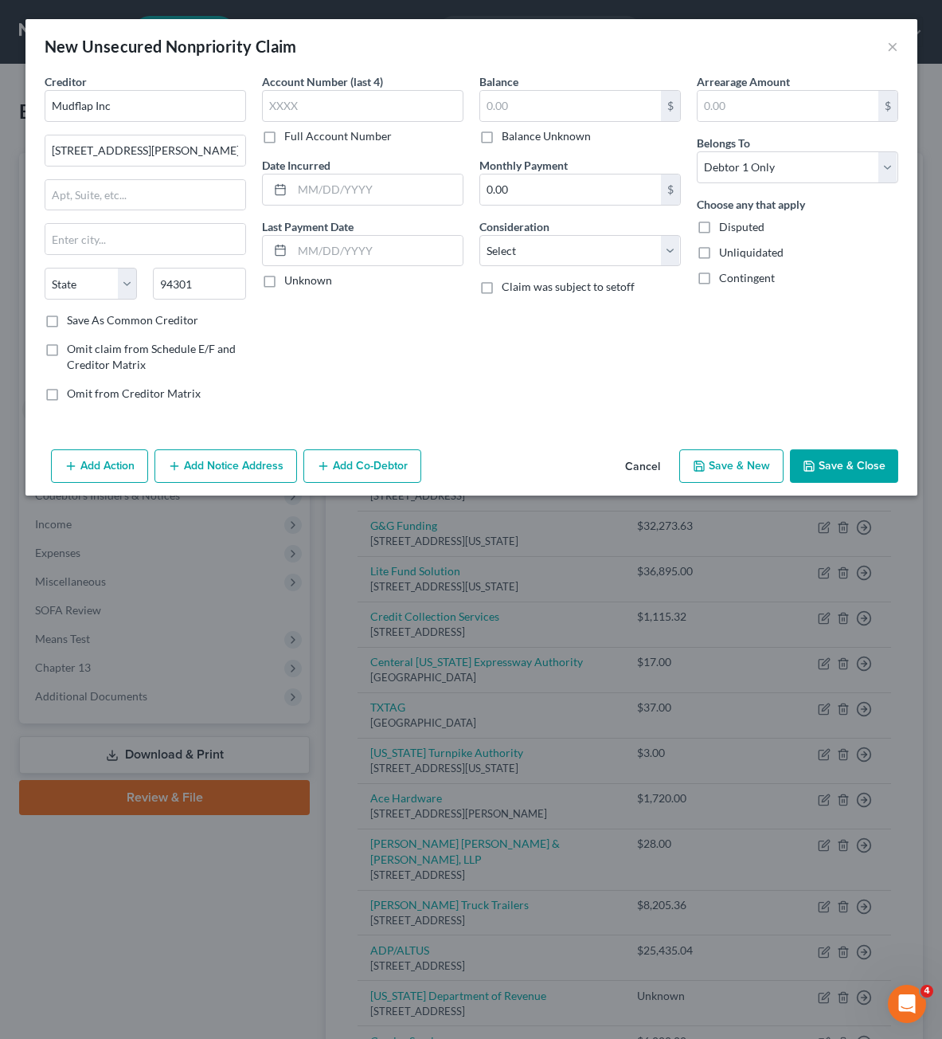
click at [550, 138] on label "Balance Unknown" at bounding box center [546, 136] width 89 height 16
click at [518, 138] on input "Balance Unknown" at bounding box center [513, 133] width 10 height 10
click at [554, 136] on label "Balance Unknown" at bounding box center [546, 136] width 89 height 16
click at [518, 136] on input "Balance Unknown" at bounding box center [513, 133] width 10 height 10
click at [565, 92] on input "0.00" at bounding box center [570, 106] width 181 height 30
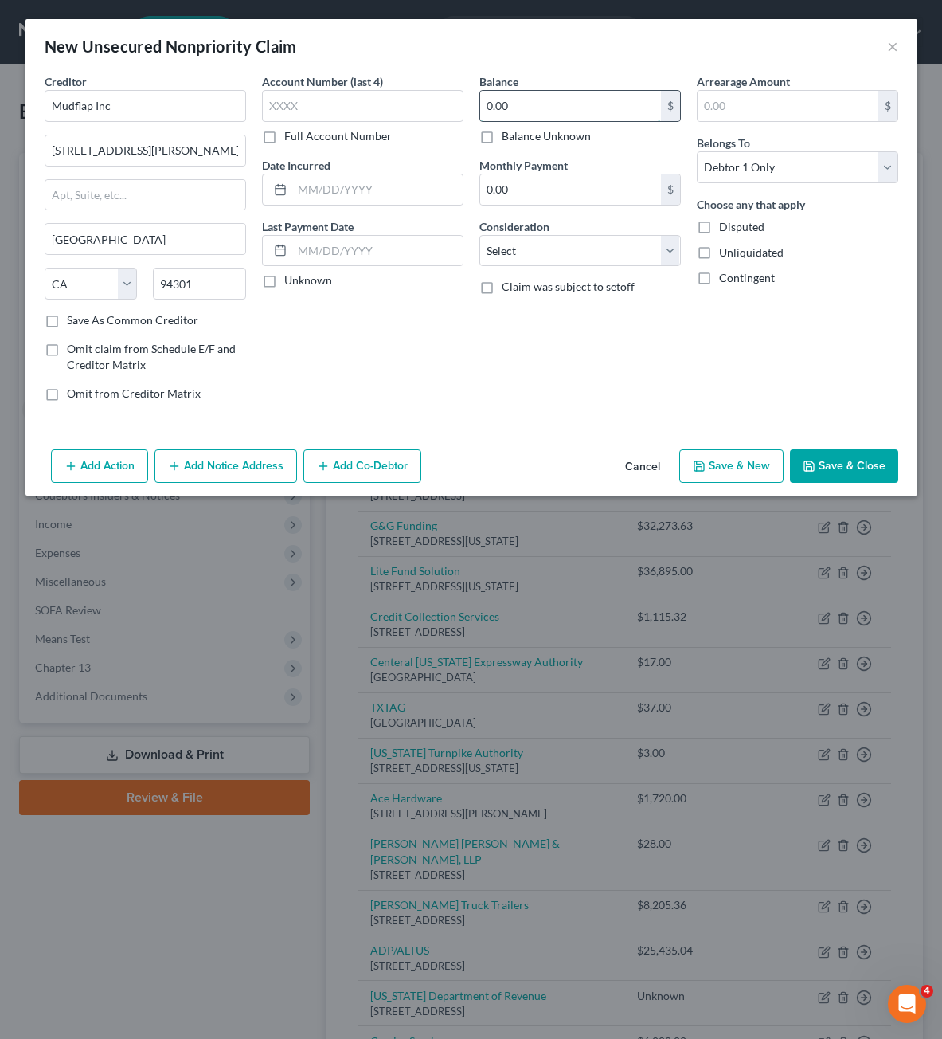
click at [564, 102] on input "0.00" at bounding box center [570, 106] width 181 height 30
click at [549, 261] on select "Select Cable / Satellite Services Collection Agency Credit Card Debt Debt Couns…" at bounding box center [579, 251] width 201 height 32
click at [479, 235] on select "Select Cable / Satellite Services Collection Agency Credit Card Debt Debt Couns…" at bounding box center [579, 251] width 201 height 32
drag, startPoint x: 514, startPoint y: 304, endPoint x: 514, endPoint y: 285, distance: 19.1
click at [513, 304] on input "text" at bounding box center [580, 311] width 200 height 30
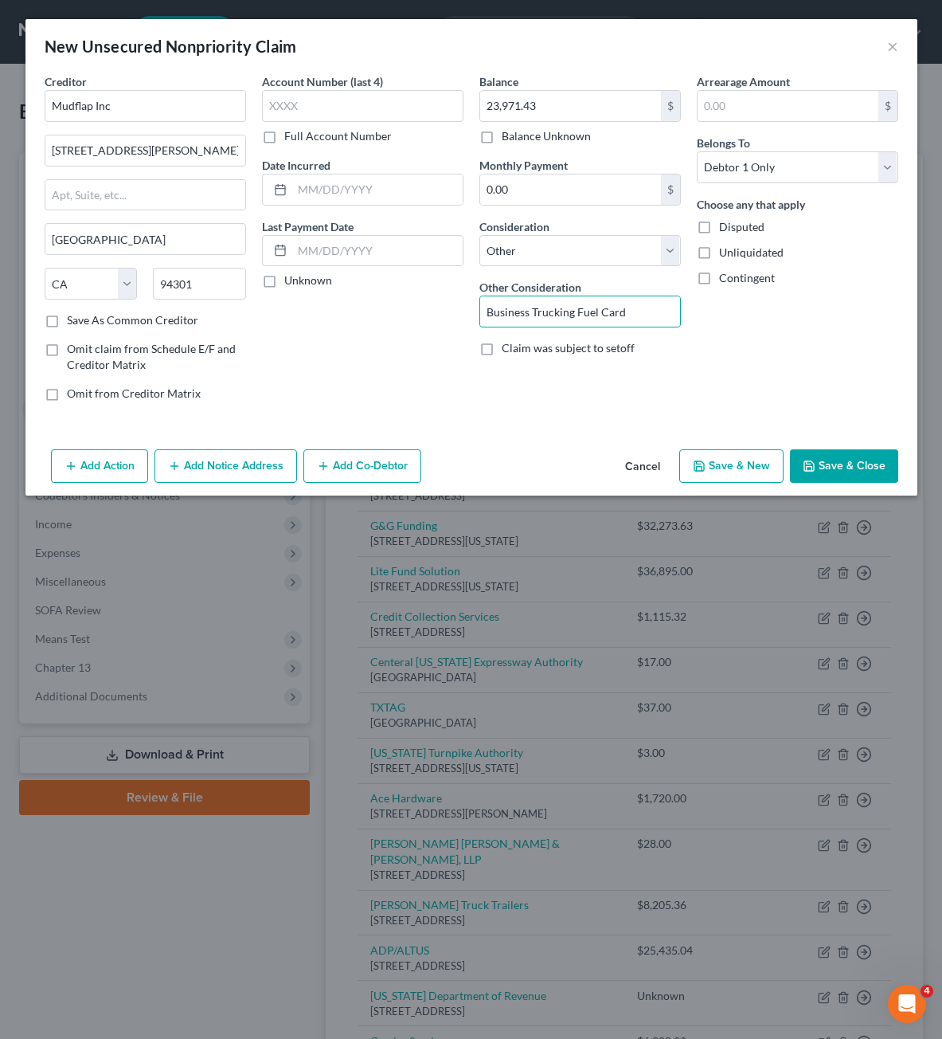
click at [786, 307] on div "Arrearage Amount $ Belongs To * Select Debtor 1 Only Debtor 2 Only Debtor 1 And…" at bounding box center [797, 243] width 217 height 341
drag, startPoint x: 823, startPoint y: 474, endPoint x: 910, endPoint y: 548, distance: 114.1
click at [823, 474] on button "Save & Close" at bounding box center [844, 465] width 108 height 33
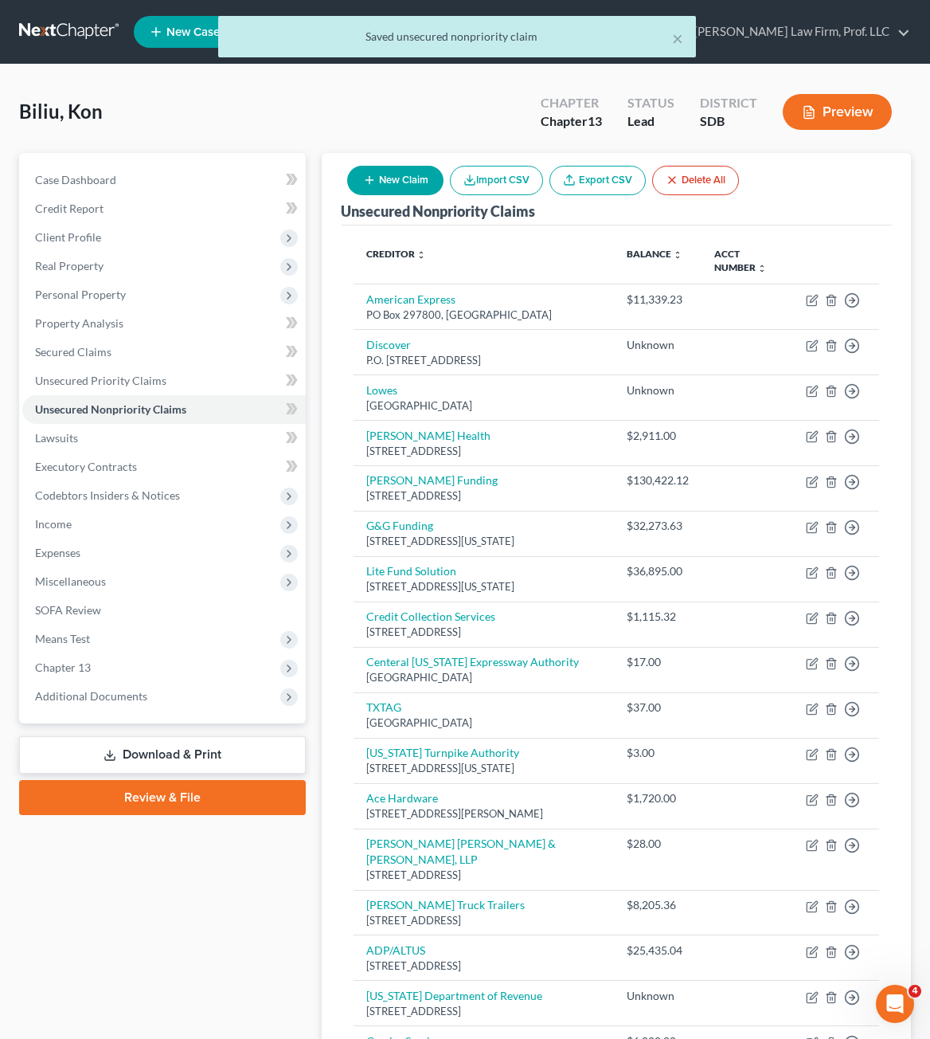
click at [387, 174] on button "New Claim" at bounding box center [395, 180] width 96 height 29
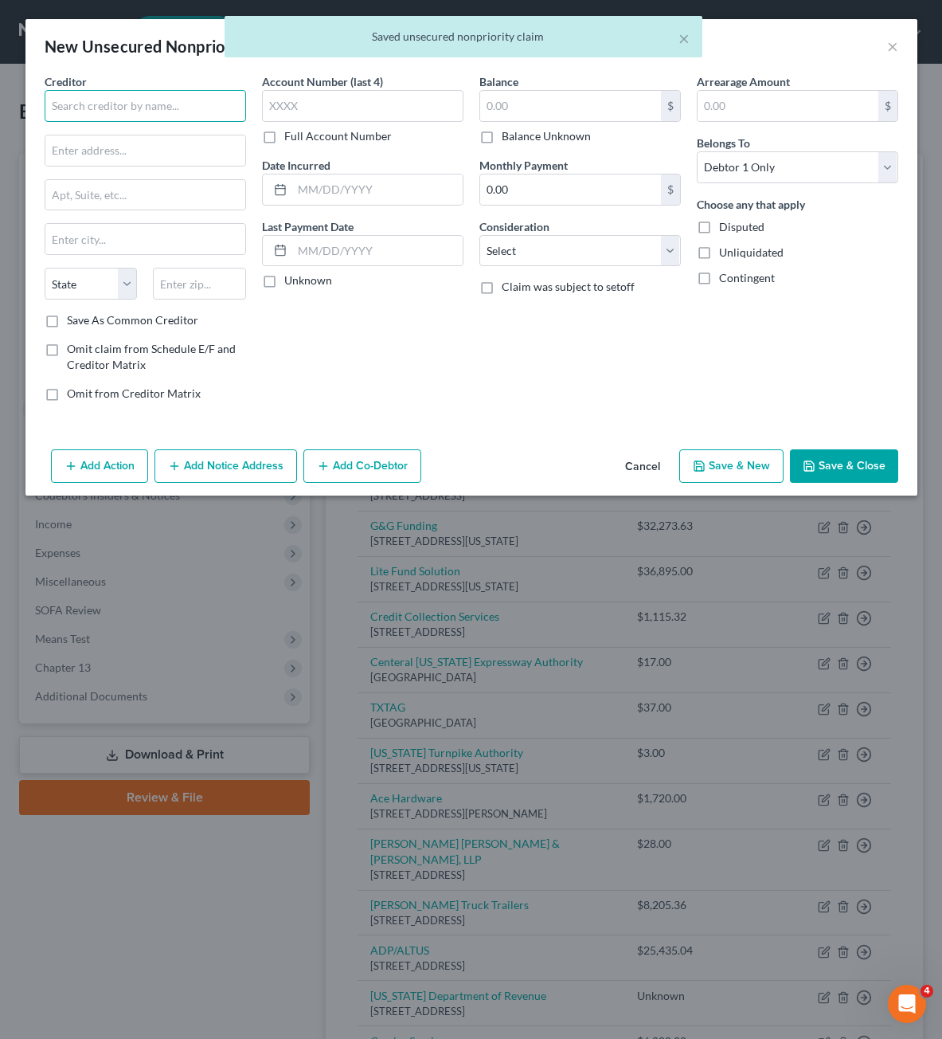
drag, startPoint x: 145, startPoint y: 111, endPoint x: 153, endPoint y: 100, distance: 13.7
click at [145, 110] on input "text" at bounding box center [145, 106] width 201 height 32
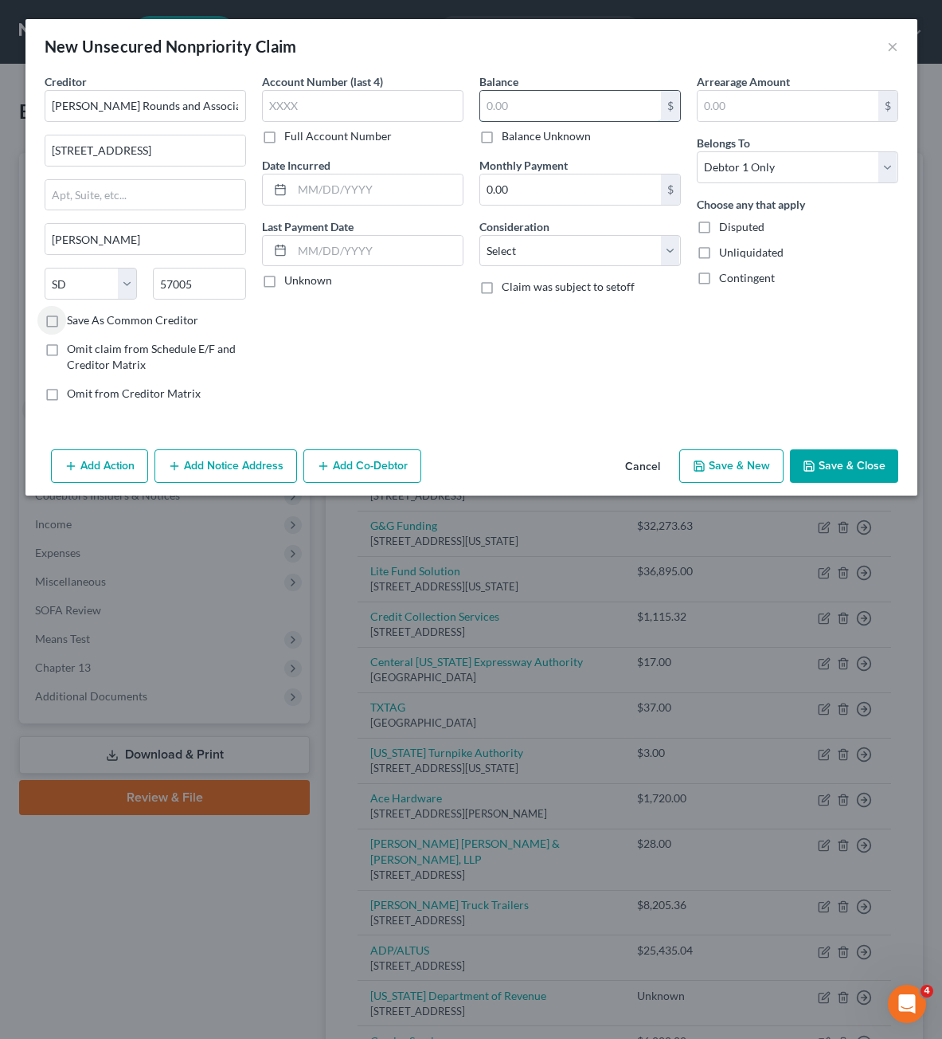
click at [577, 102] on input "text" at bounding box center [570, 106] width 181 height 30
click at [223, 284] on input "57005" at bounding box center [199, 284] width 93 height 32
drag, startPoint x: 564, startPoint y: 425, endPoint x: 518, endPoint y: 156, distance: 273.0
click at [557, 414] on div "Creditor * [PERSON_NAME] Rounds and Associates 125 E Dakota [GEOGRAPHIC_DATA] […" at bounding box center [471, 258] width 892 height 370
click at [541, 100] on input "text" at bounding box center [570, 106] width 181 height 30
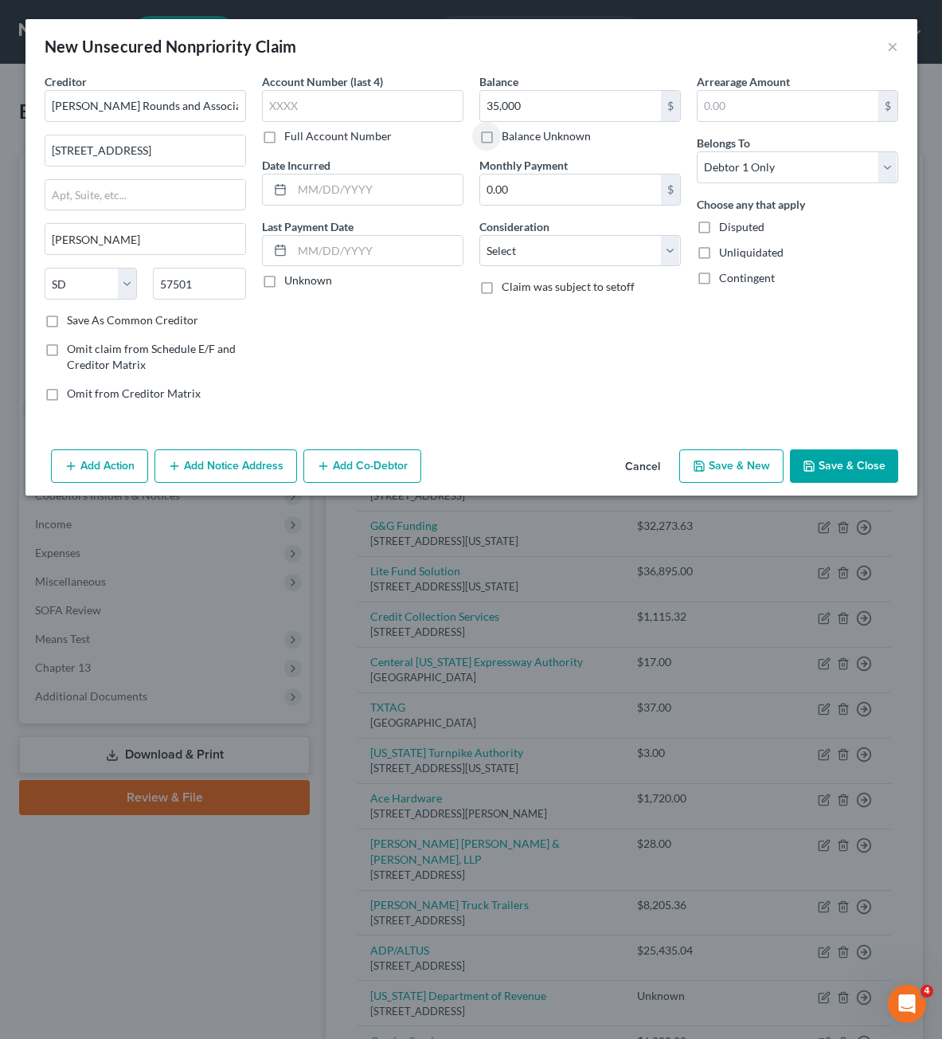
click at [521, 397] on div "Balance 35,000.00 $ Balance Unknown Balance Undetermined 35,000 $ Balance Unkno…" at bounding box center [579, 243] width 217 height 341
click at [573, 268] on div "Balance 35,000.00 $ Balance Unknown Balance Undetermined 35,000 $ Balance Unkno…" at bounding box center [579, 243] width 217 height 341
click at [577, 254] on select "Select Cable / Satellite Services Collection Agency Credit Card Debt Debt Couns…" at bounding box center [579, 251] width 201 height 32
click at [479, 235] on select "Select Cable / Satellite Services Collection Agency Credit Card Debt Debt Couns…" at bounding box center [579, 251] width 201 height 32
click at [534, 388] on div "Balance 35,000.00 $ Balance Unknown Balance Undetermined 35,000 $ Balance Unkno…" at bounding box center [579, 243] width 217 height 341
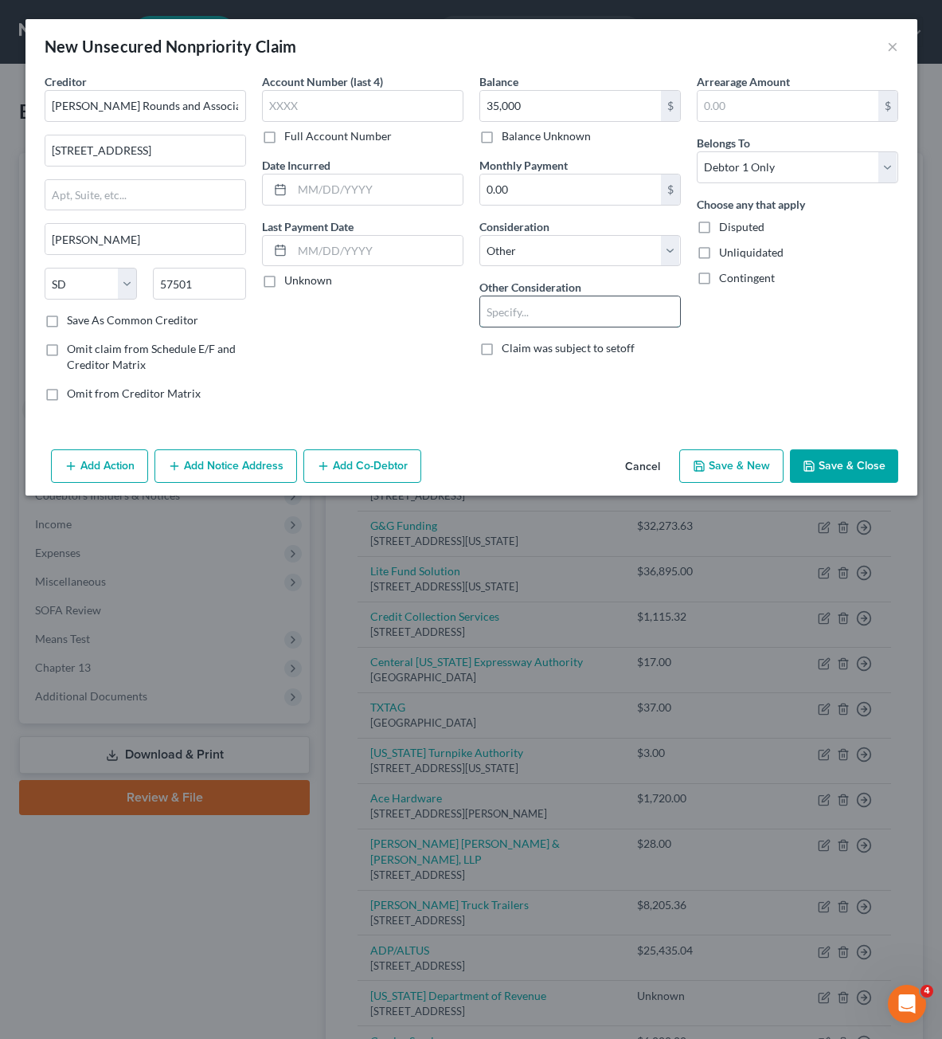
click at [541, 321] on input "text" at bounding box center [580, 311] width 200 height 30
click at [831, 288] on div "Arrearage Amount $ Belongs To * Select Debtor 1 Only Debtor 2 Only Debtor 1 And…" at bounding box center [797, 243] width 217 height 341
click at [801, 470] on button "Save & Close" at bounding box center [844, 465] width 108 height 33
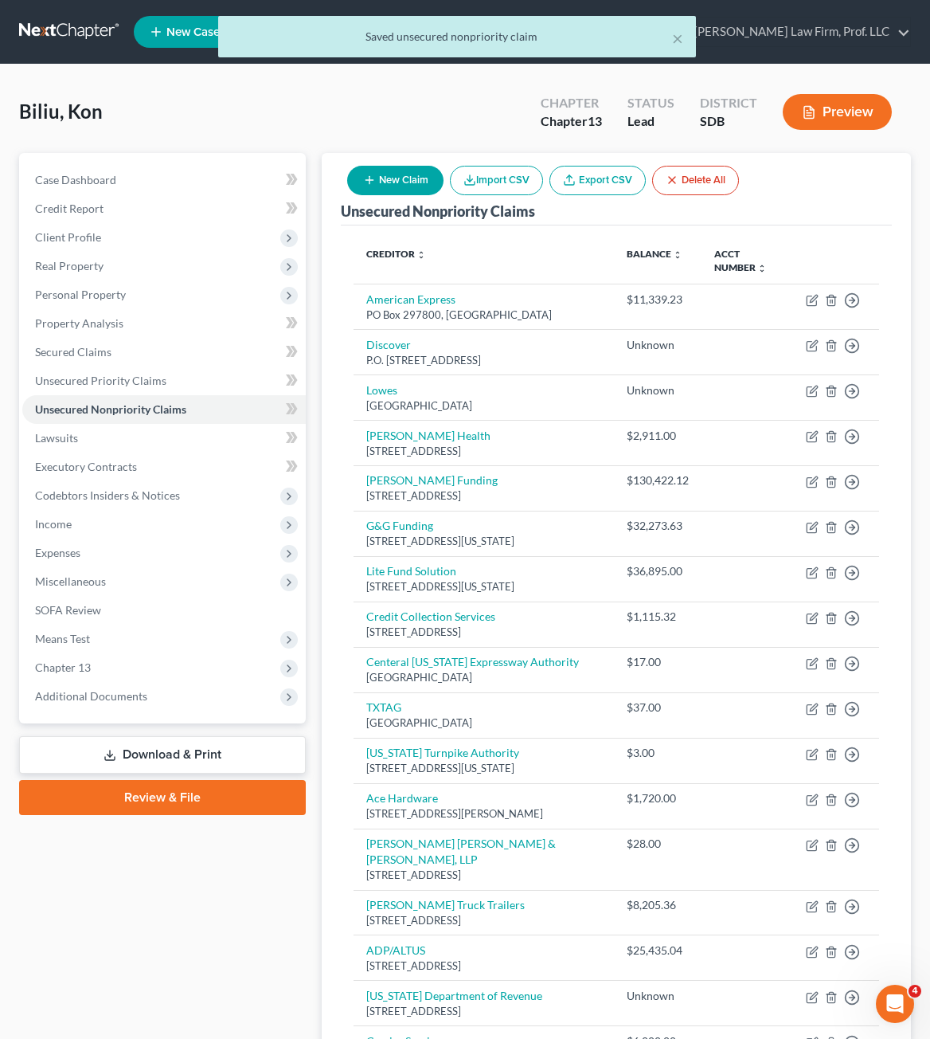
click at [409, 174] on button "New Claim" at bounding box center [395, 180] width 96 height 29
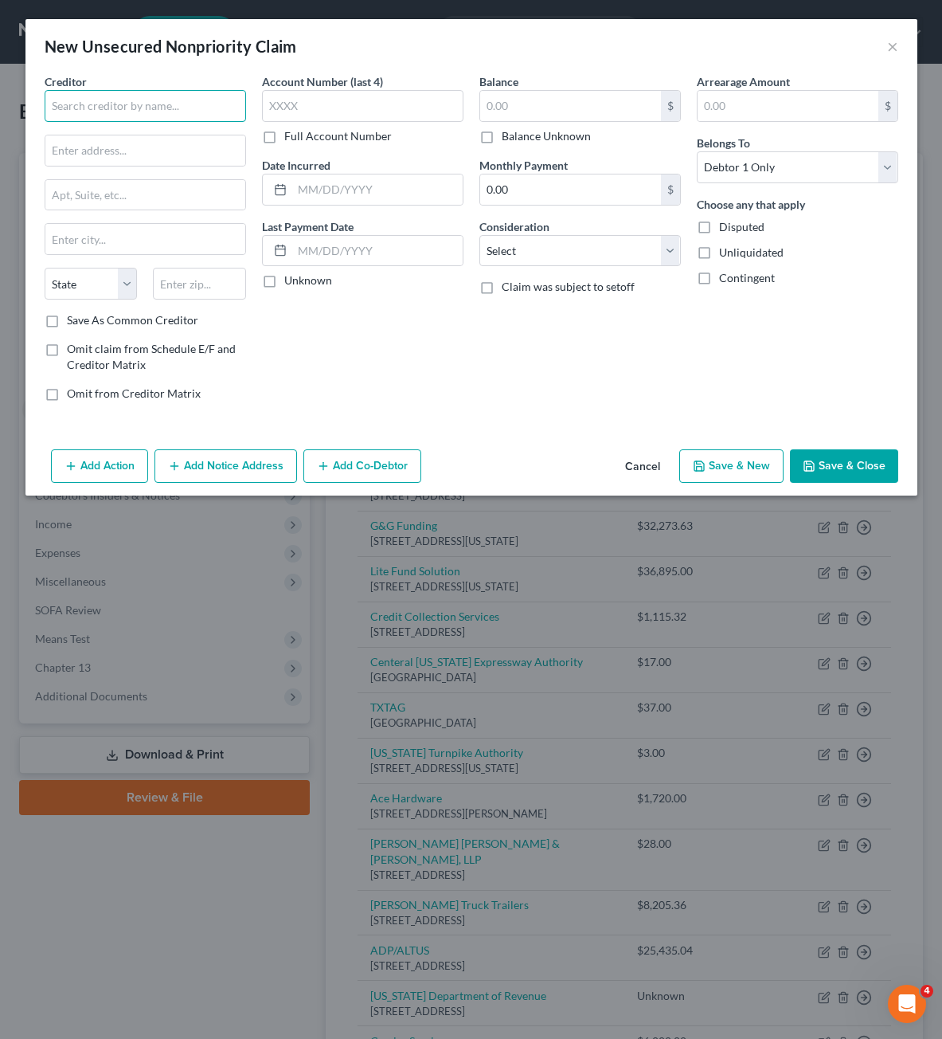
click at [110, 109] on input "text" at bounding box center [145, 106] width 201 height 32
click at [534, 102] on input "text" at bounding box center [570, 106] width 181 height 30
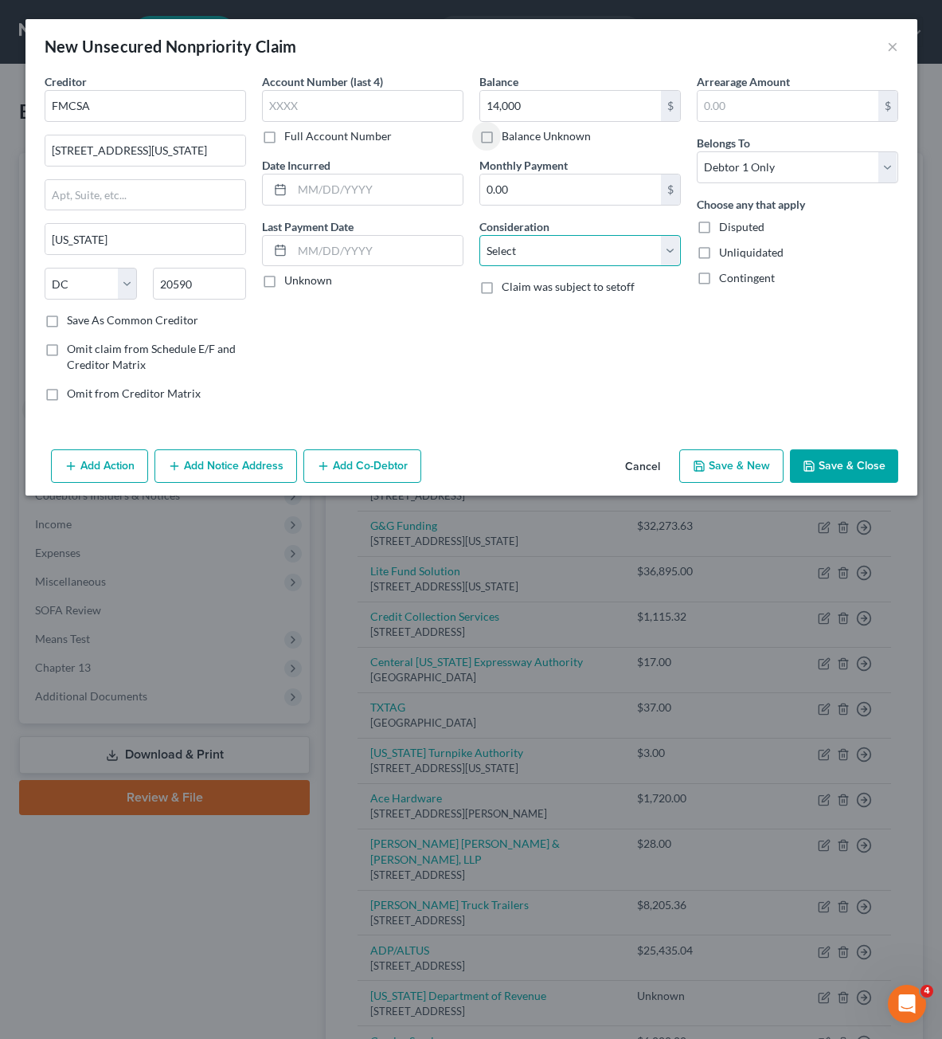
click at [542, 257] on select "Select Cable / Satellite Services Collection Agency Credit Card Debt Debt Couns…" at bounding box center [579, 251] width 201 height 32
click at [479, 235] on select "Select Cable / Satellite Services Collection Agency Credit Card Debt Debt Couns…" at bounding box center [579, 251] width 201 height 32
drag, startPoint x: 567, startPoint y: 317, endPoint x: 538, endPoint y: 339, distance: 37.0
click at [566, 317] on input "text" at bounding box center [580, 311] width 200 height 30
click at [777, 325] on div "Arrearage Amount $ Belongs To * Select Debtor 1 Only Debtor 2 Only Debtor 1 And…" at bounding box center [797, 243] width 217 height 341
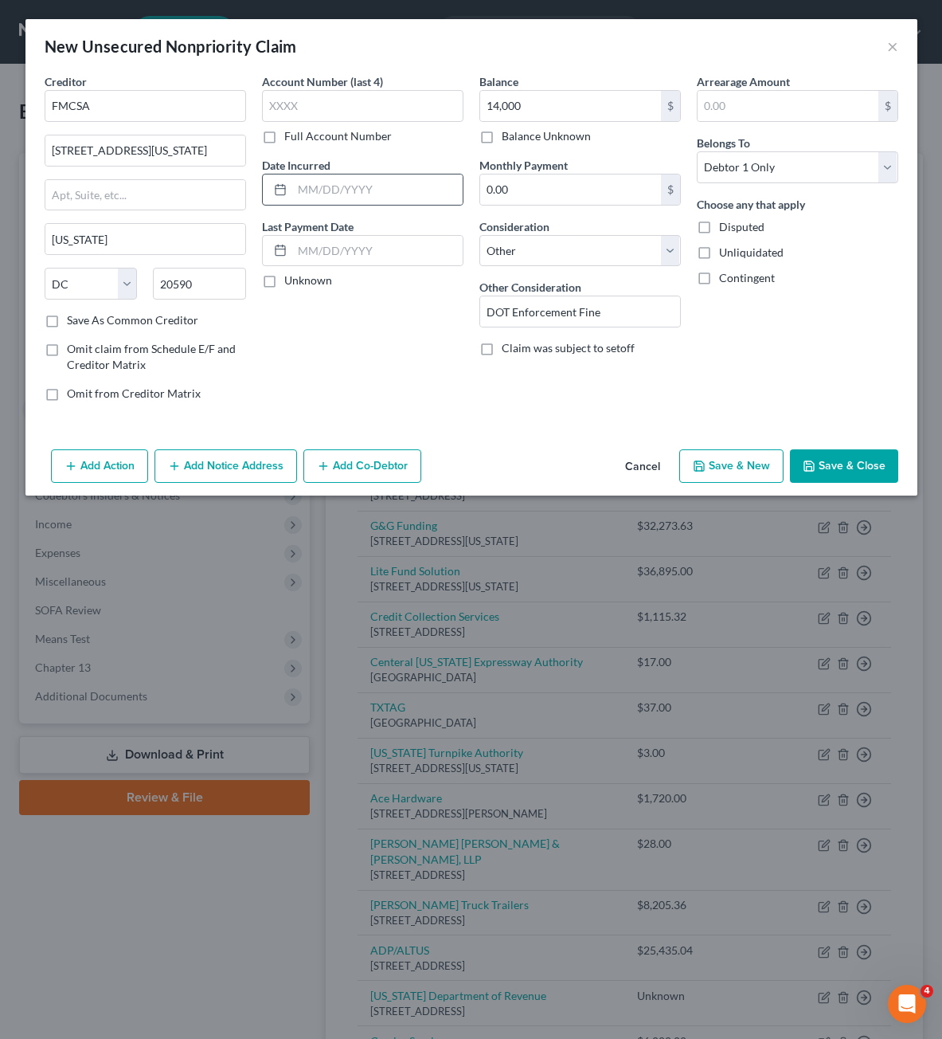
click at [354, 299] on div "Account Number (last 4) Full Account Number Date Incurred Last Payment Date Unk…" at bounding box center [362, 243] width 217 height 341
drag, startPoint x: 327, startPoint y: 198, endPoint x: 331, endPoint y: 174, distance: 23.6
click at [325, 198] on input "text" at bounding box center [377, 189] width 170 height 30
drag, startPoint x: 305, startPoint y: 351, endPoint x: 427, endPoint y: 367, distance: 122.9
click at [306, 351] on div "Account Number (last 4) Full Account Number Date Incurred 08/2023 Last Payment …" at bounding box center [362, 243] width 217 height 341
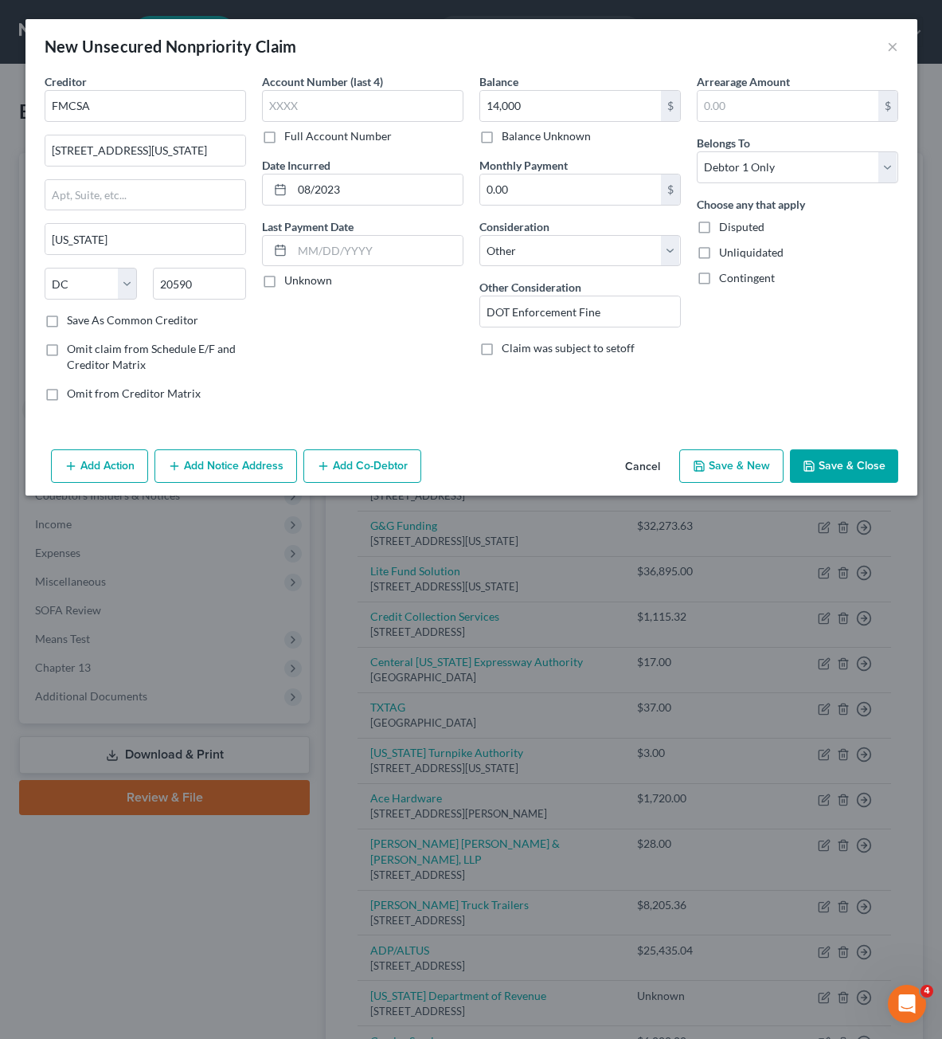
click at [821, 385] on div "Arrearage Amount $ Belongs To * Select Debtor 1 Only Debtor 2 Only Debtor 1 And…" at bounding box center [797, 243] width 217 height 341
click at [838, 452] on button "Save & Close" at bounding box center [844, 465] width 108 height 33
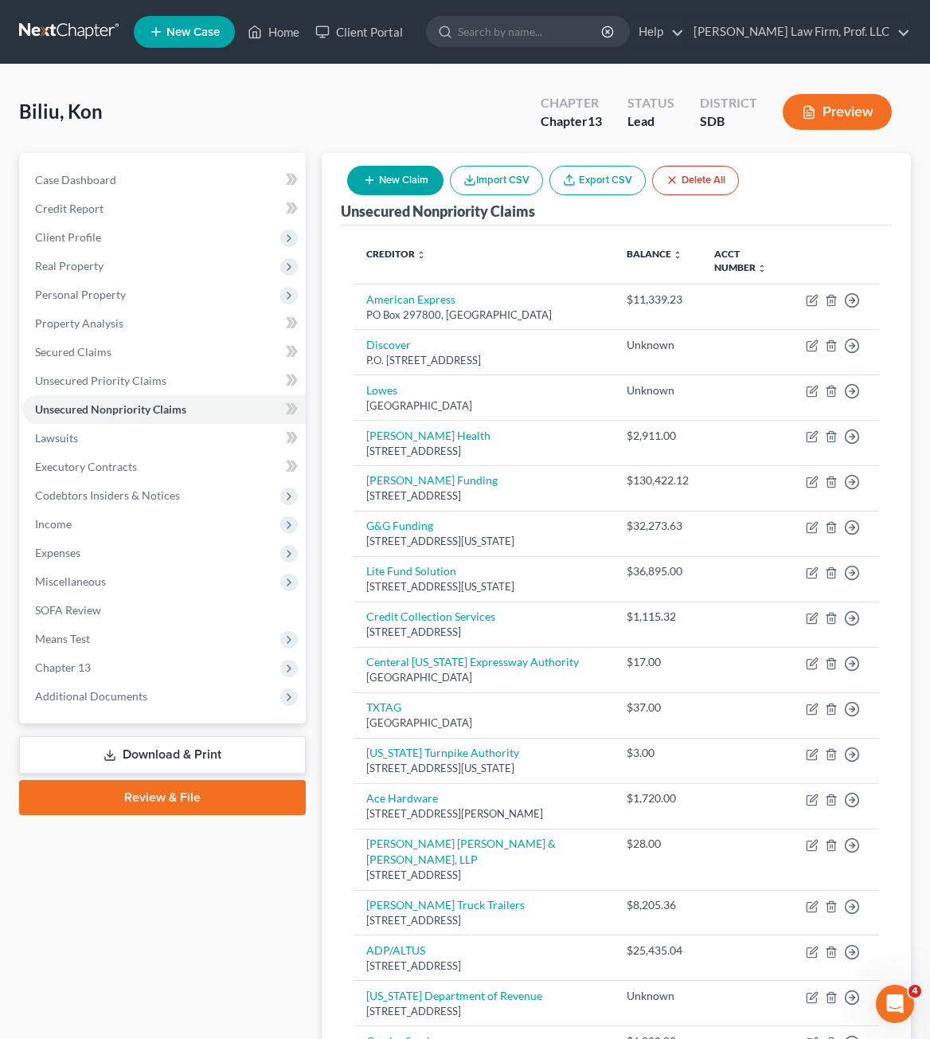
click at [397, 167] on button "New Claim" at bounding box center [395, 180] width 96 height 29
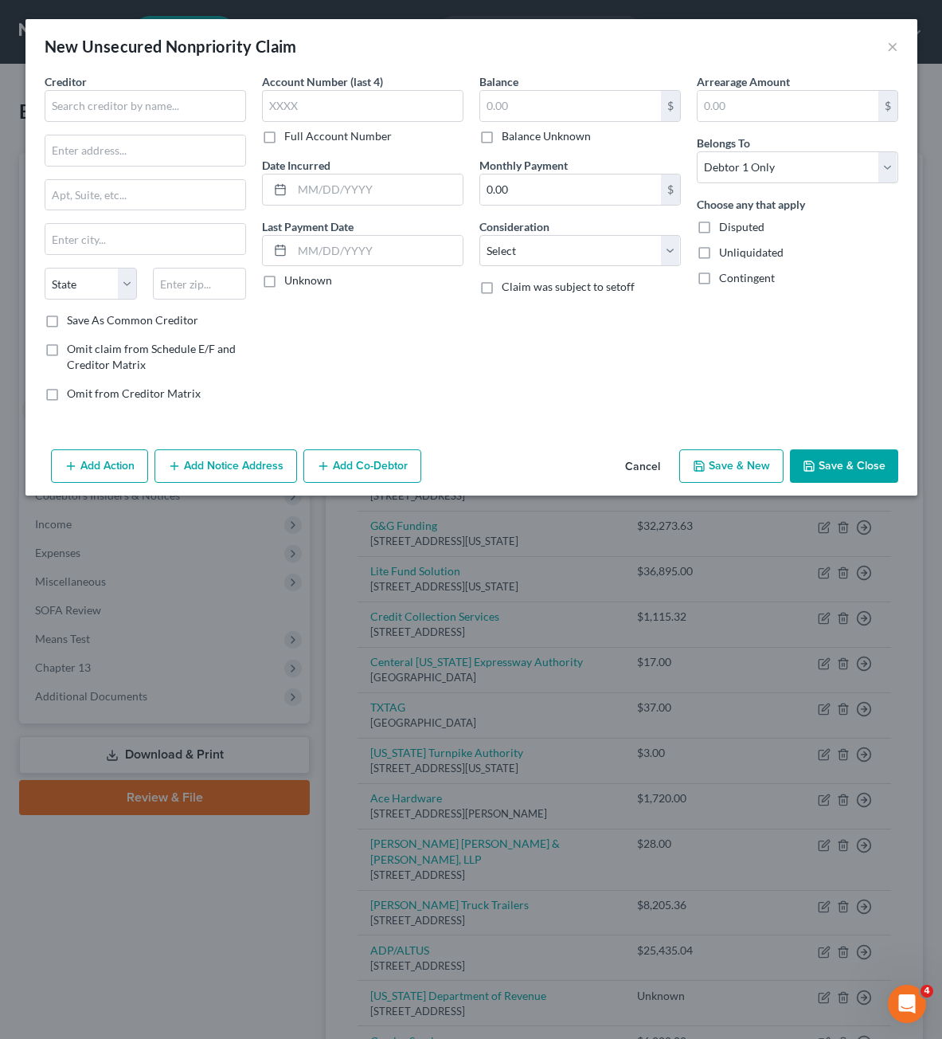
click at [182, 80] on div "Creditor *" at bounding box center [145, 97] width 201 height 49
click at [178, 95] on input "text" at bounding box center [145, 106] width 201 height 32
click at [555, 100] on input "text" at bounding box center [570, 106] width 181 height 30
drag, startPoint x: 448, startPoint y: 415, endPoint x: 370, endPoint y: 153, distance: 273.2
click at [449, 406] on div "Creditor * Creekside Commercial [STREET_ADDRESS] State [US_STATE][GEOGRAPHIC_DA…" at bounding box center [471, 258] width 892 height 370
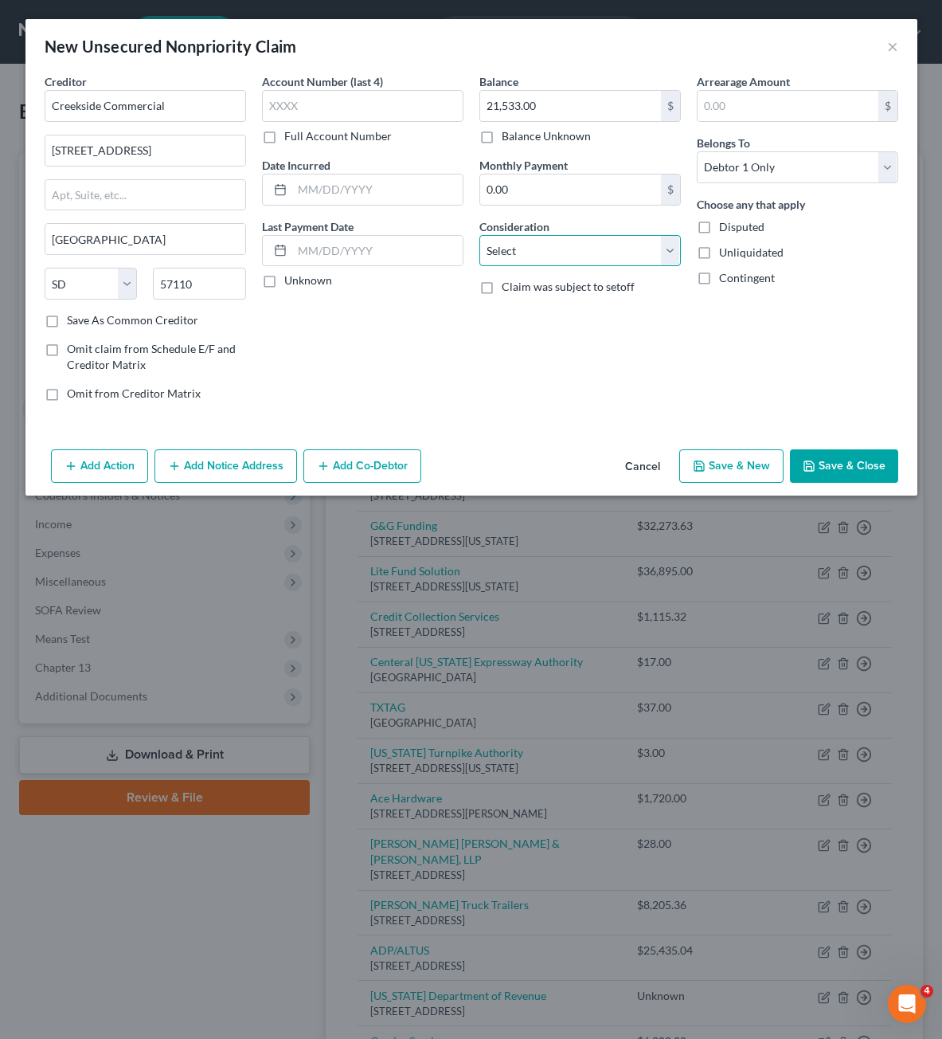
drag, startPoint x: 564, startPoint y: 244, endPoint x: 573, endPoint y: 264, distance: 22.5
click at [564, 244] on select "Select Cable / Satellite Services Collection Agency Credit Card Debt Debt Couns…" at bounding box center [579, 251] width 201 height 32
click at [479, 235] on select "Select Cable / Satellite Services Collection Agency Credit Card Debt Debt Couns…" at bounding box center [579, 251] width 201 height 32
click at [601, 417] on div "Creditor * Creekside Commercial [STREET_ADDRESS] State [US_STATE][GEOGRAPHIC_DA…" at bounding box center [471, 258] width 892 height 370
click at [561, 306] on input "text" at bounding box center [580, 311] width 200 height 30
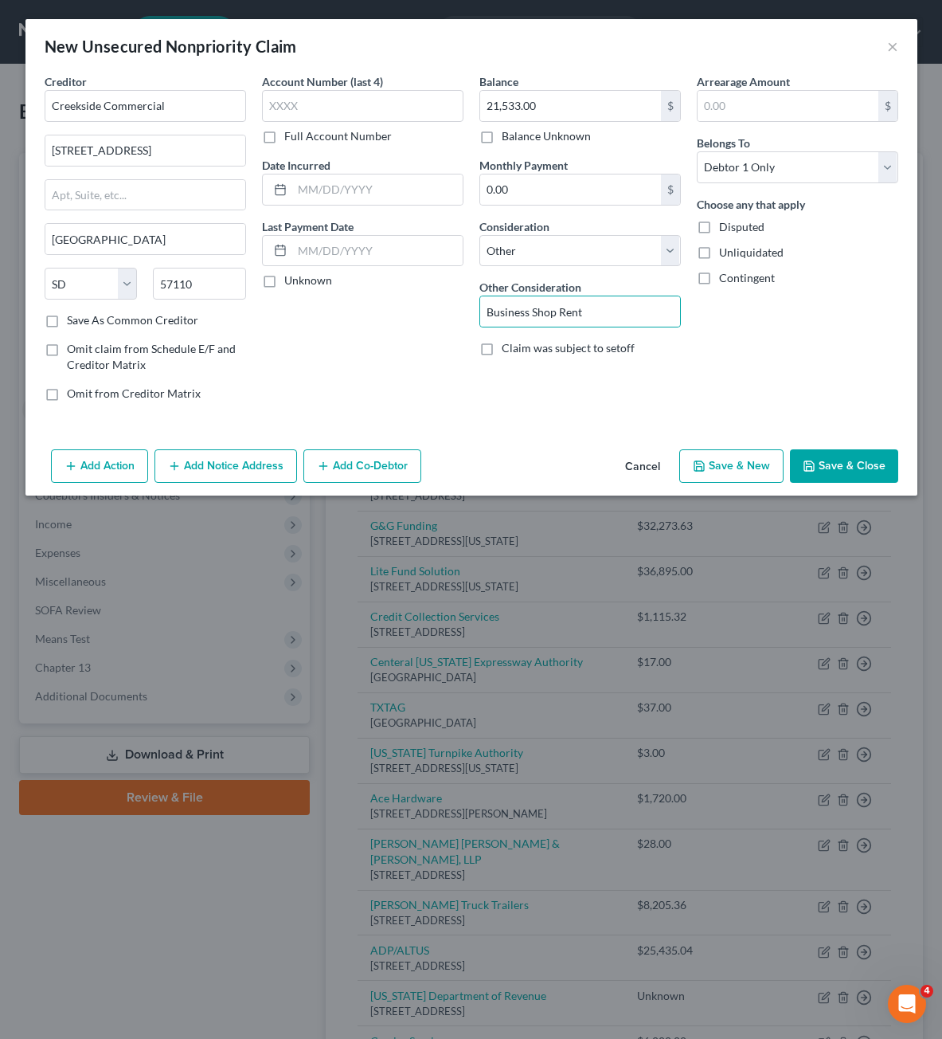
click at [859, 413] on div "Arrearage Amount $ Belongs To * Select Debtor 1 Only Debtor 2 Only Debtor 1 And…" at bounding box center [797, 243] width 217 height 341
click at [542, 399] on div "Balance 21,533.00 $ Balance Unknown Balance Undetermined 21,533.00 $ Balance Un…" at bounding box center [579, 243] width 217 height 341
click at [874, 465] on button "Save & Close" at bounding box center [844, 465] width 108 height 33
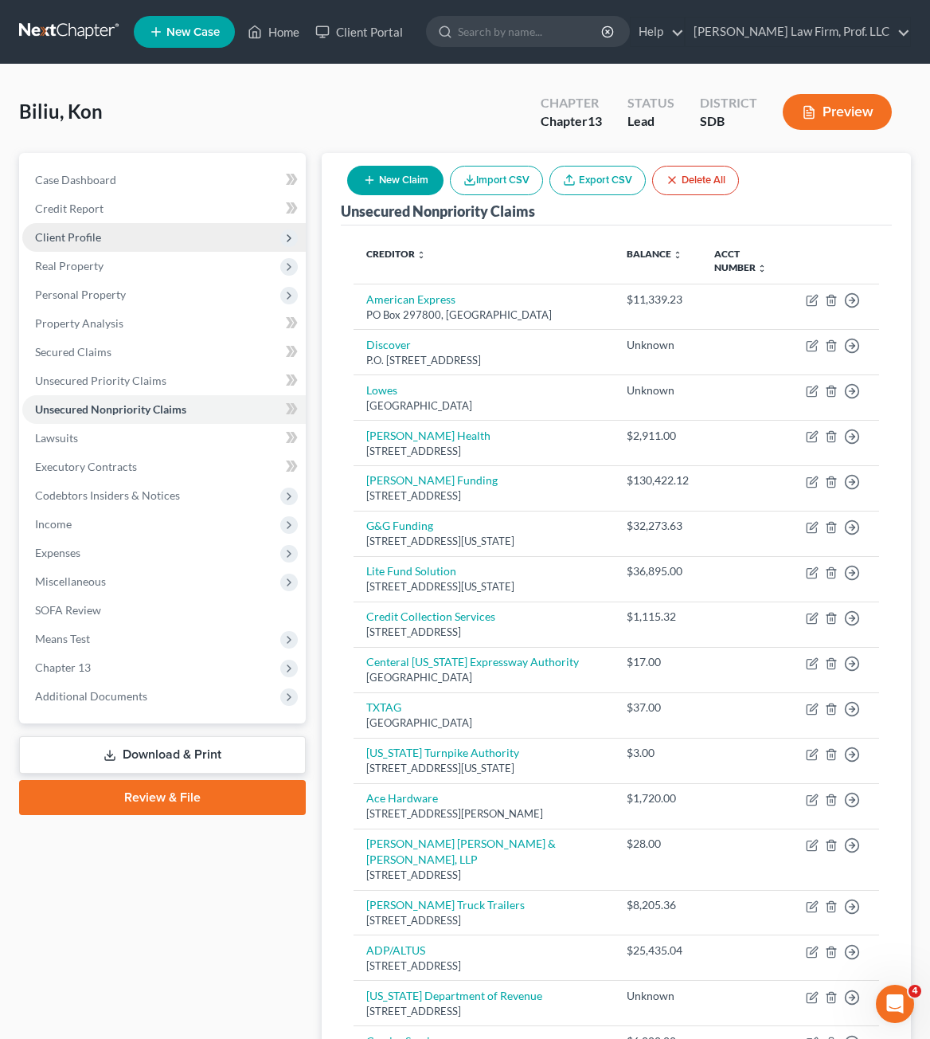
click at [78, 233] on span "Client Profile" at bounding box center [68, 237] width 66 height 14
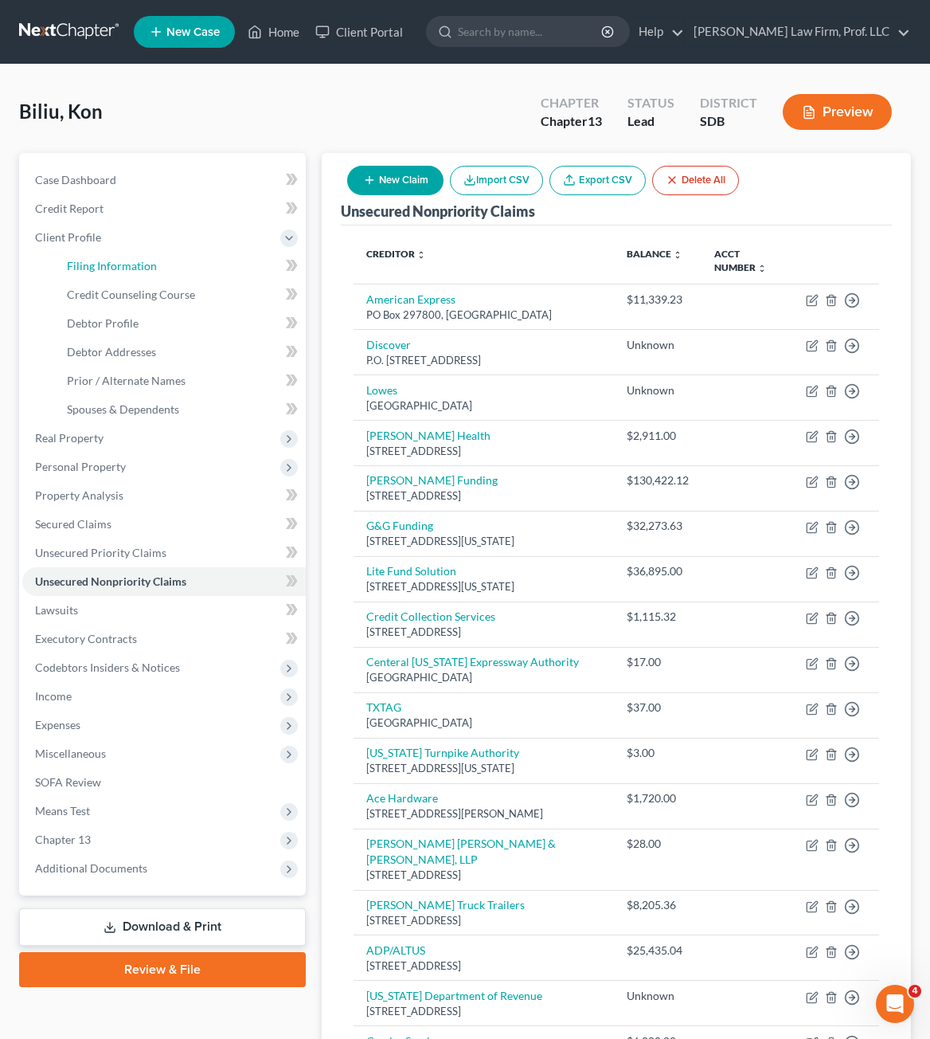
drag, startPoint x: 104, startPoint y: 271, endPoint x: 915, endPoint y: 418, distance: 824.0
click at [105, 270] on span "Filing Information" at bounding box center [112, 266] width 90 height 14
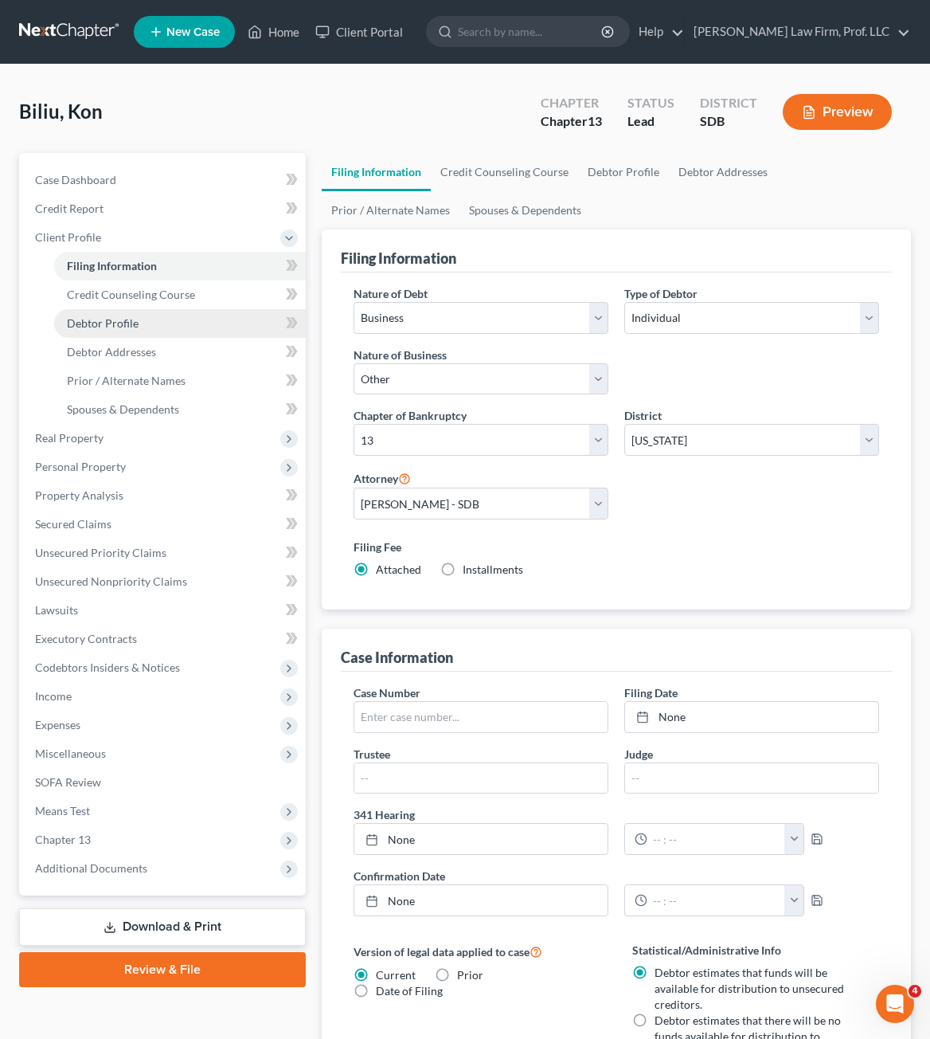
click at [106, 323] on span "Debtor Profile" at bounding box center [103, 323] width 72 height 14
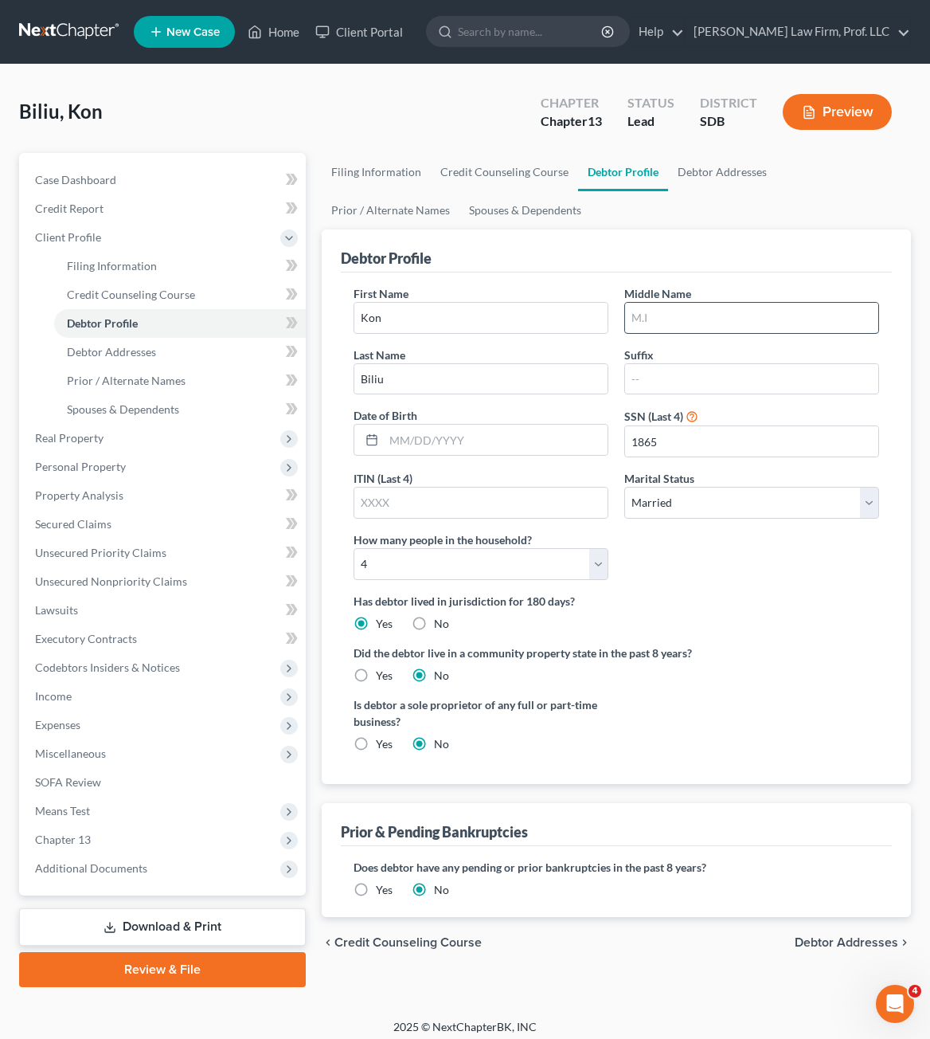
click at [707, 322] on input "text" at bounding box center [751, 318] width 253 height 30
click at [808, 722] on div "Is debtor a sole proprietor of any full or part-time business? Yes No" at bounding box center [617, 730] width 542 height 68
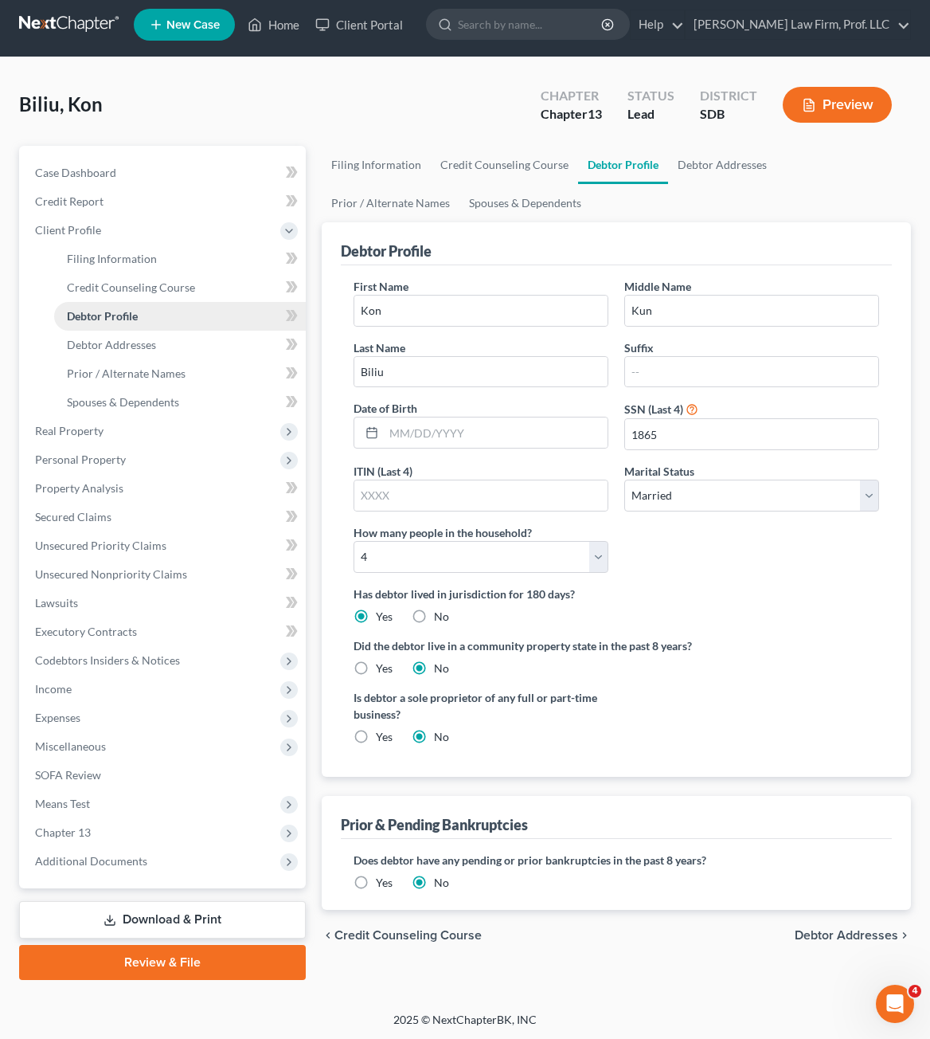
scroll to position [9, 0]
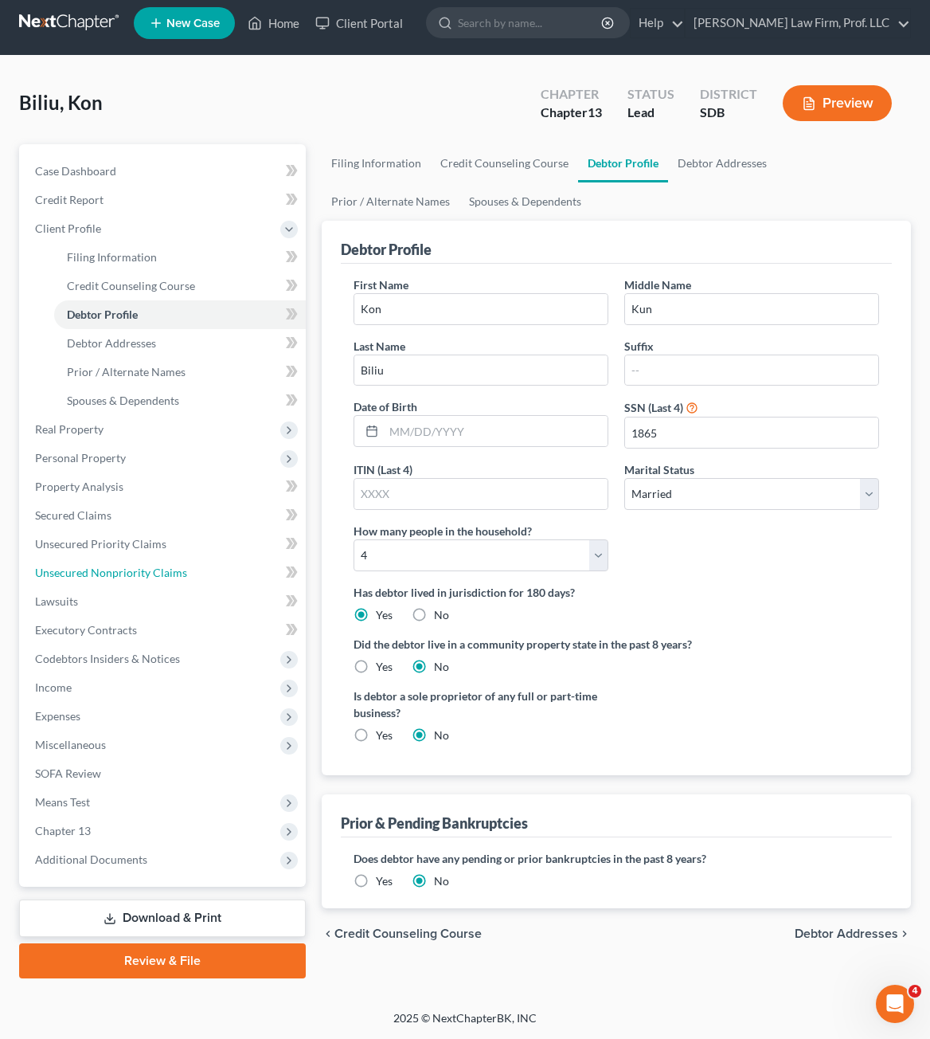
click at [98, 579] on link "Unsecured Nonpriority Claims" at bounding box center [164, 572] width 284 height 29
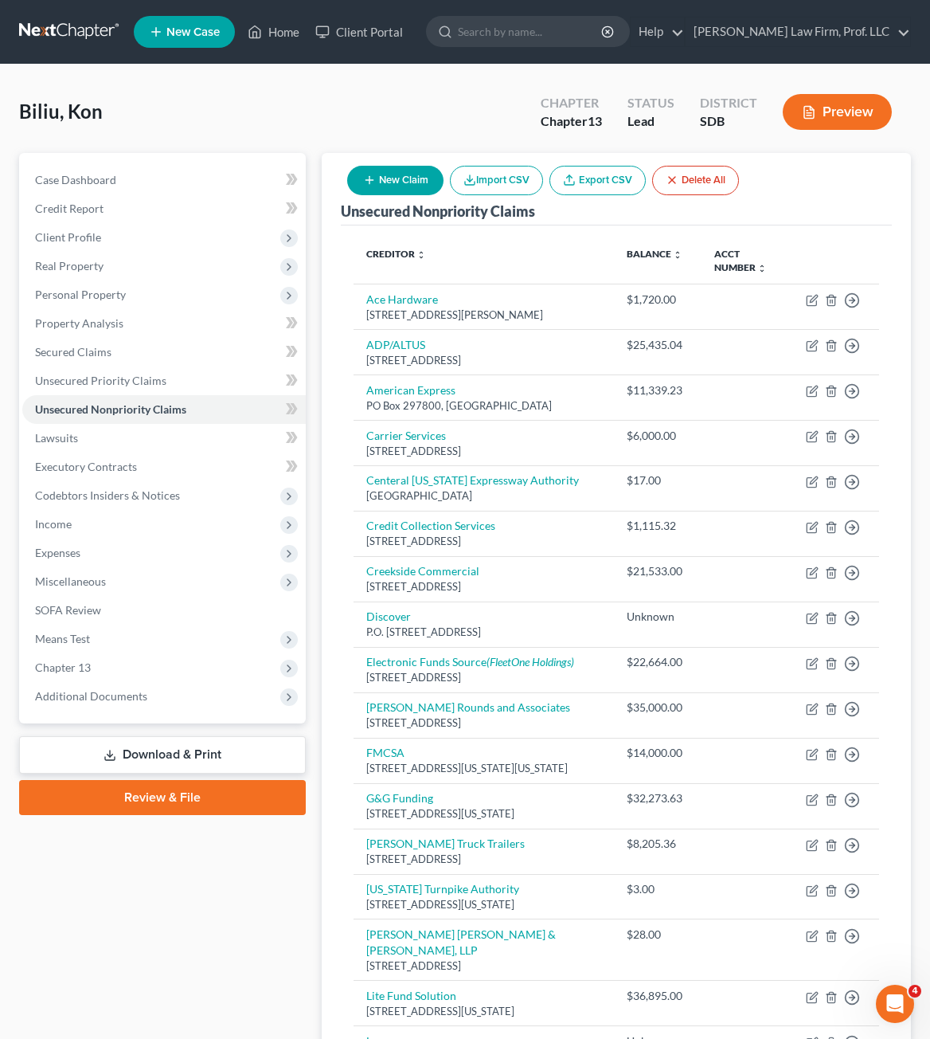
click at [394, 182] on button "New Claim" at bounding box center [395, 180] width 96 height 29
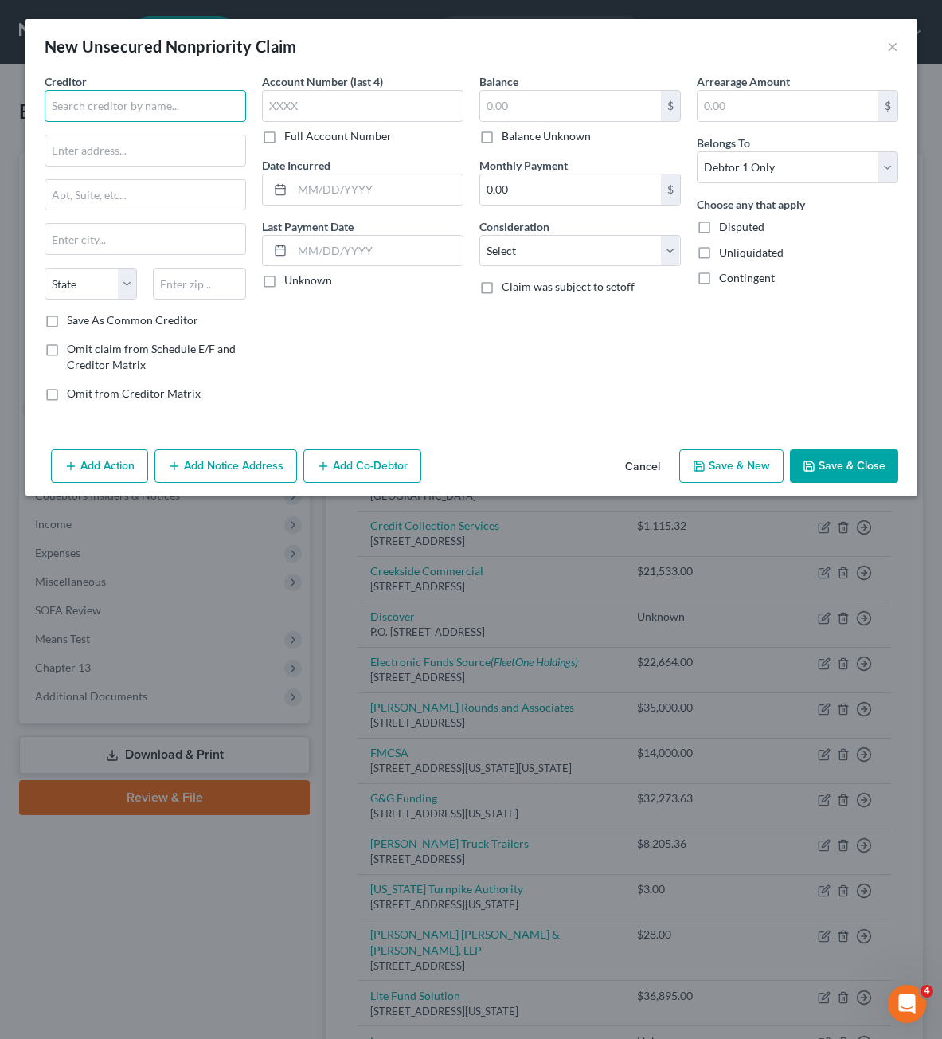
click at [208, 111] on input "text" at bounding box center [145, 106] width 201 height 32
click at [132, 130] on div "AAA Collections" at bounding box center [140, 134] width 166 height 16
click at [526, 103] on input "text" at bounding box center [570, 106] width 181 height 30
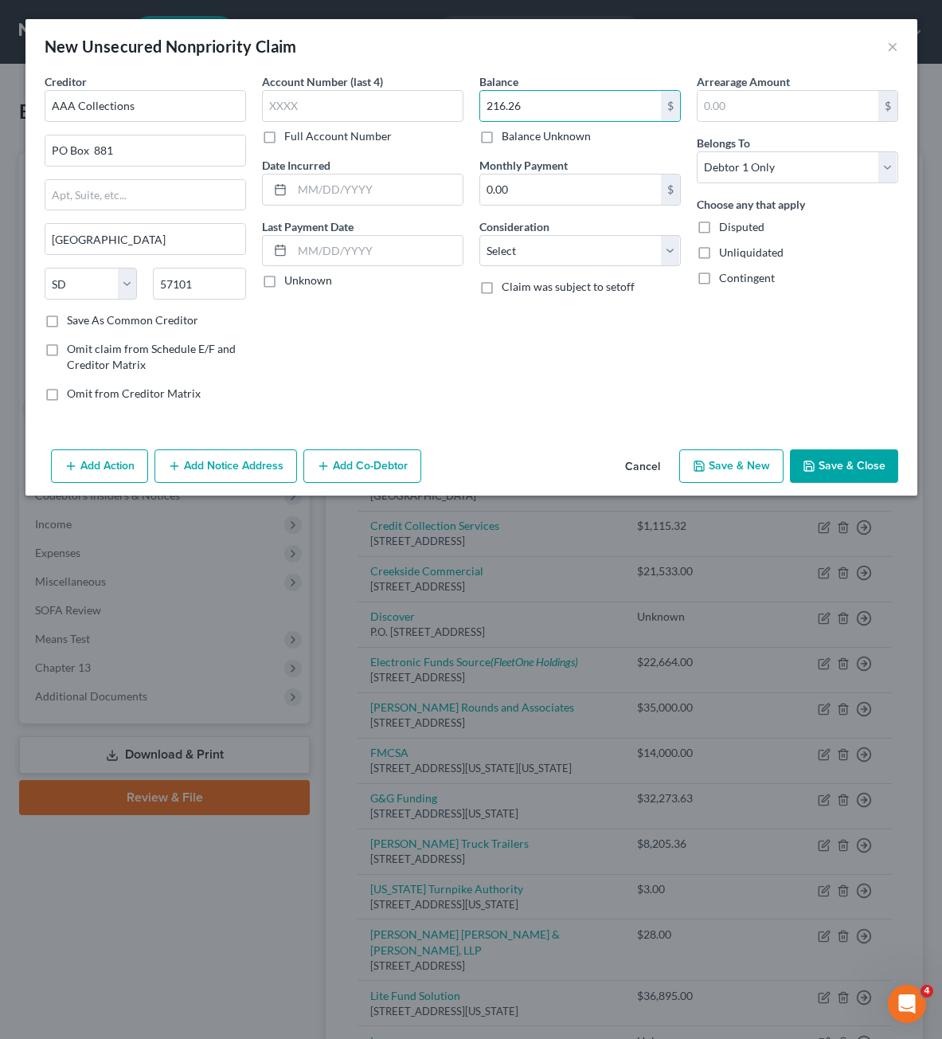
drag, startPoint x: 626, startPoint y: 363, endPoint x: 683, endPoint y: 373, distance: 57.3
click at [626, 365] on div "Balance 216.26 $ Balance Unknown Balance Undetermined 216.26 $ Balance Unknown …" at bounding box center [579, 243] width 217 height 341
click at [718, 366] on div "Arrearage Amount $ Belongs To * Select Debtor 1 Only Debtor 2 Only Debtor 1 And…" at bounding box center [797, 243] width 217 height 341
click at [851, 450] on button "Save & Close" at bounding box center [844, 465] width 108 height 33
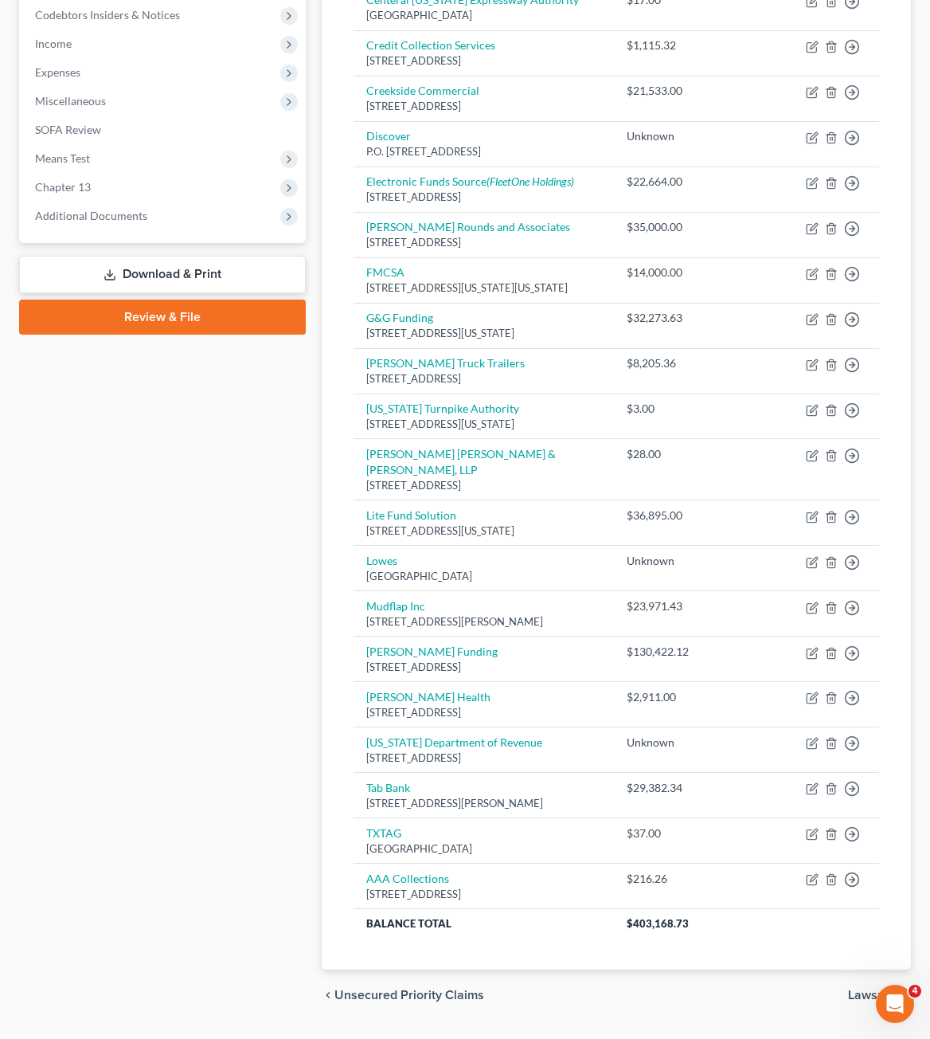
scroll to position [551, 0]
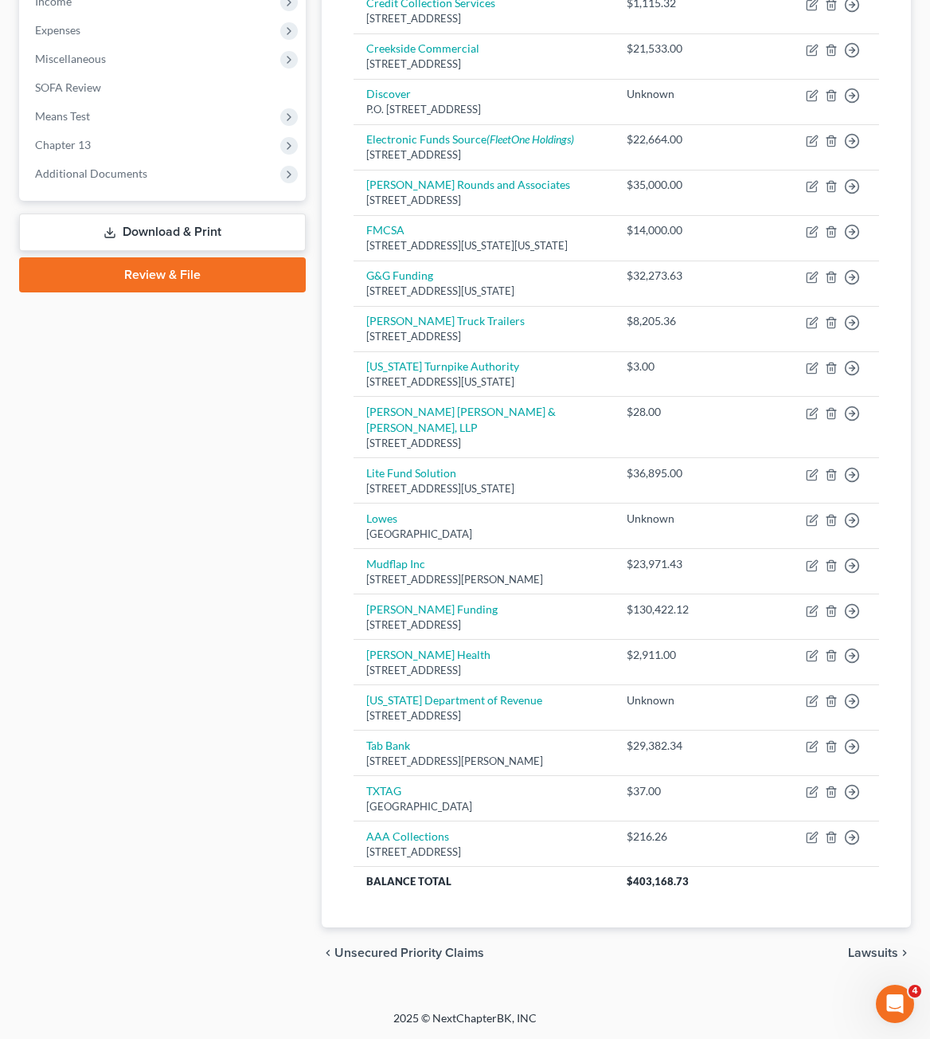
click at [6, 554] on div "Biliu, Kon Upgraded Chapter Chapter 13 Status Lead District SDB Preview Petitio…" at bounding box center [465, 276] width 930 height 1468
click at [209, 578] on div "Case Dashboard Payments Invoices Payments Payments Credit Report Client Profile" at bounding box center [162, 304] width 303 height 1348
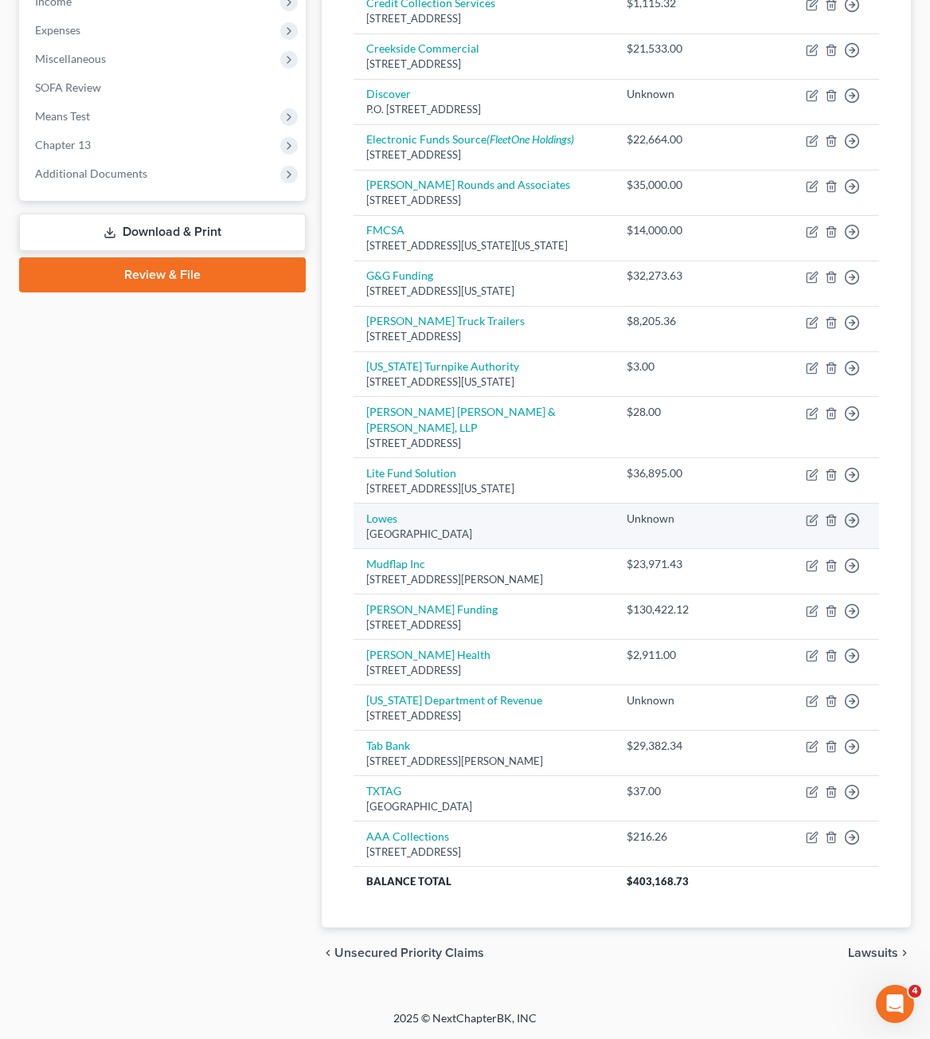
scroll to position [0, 0]
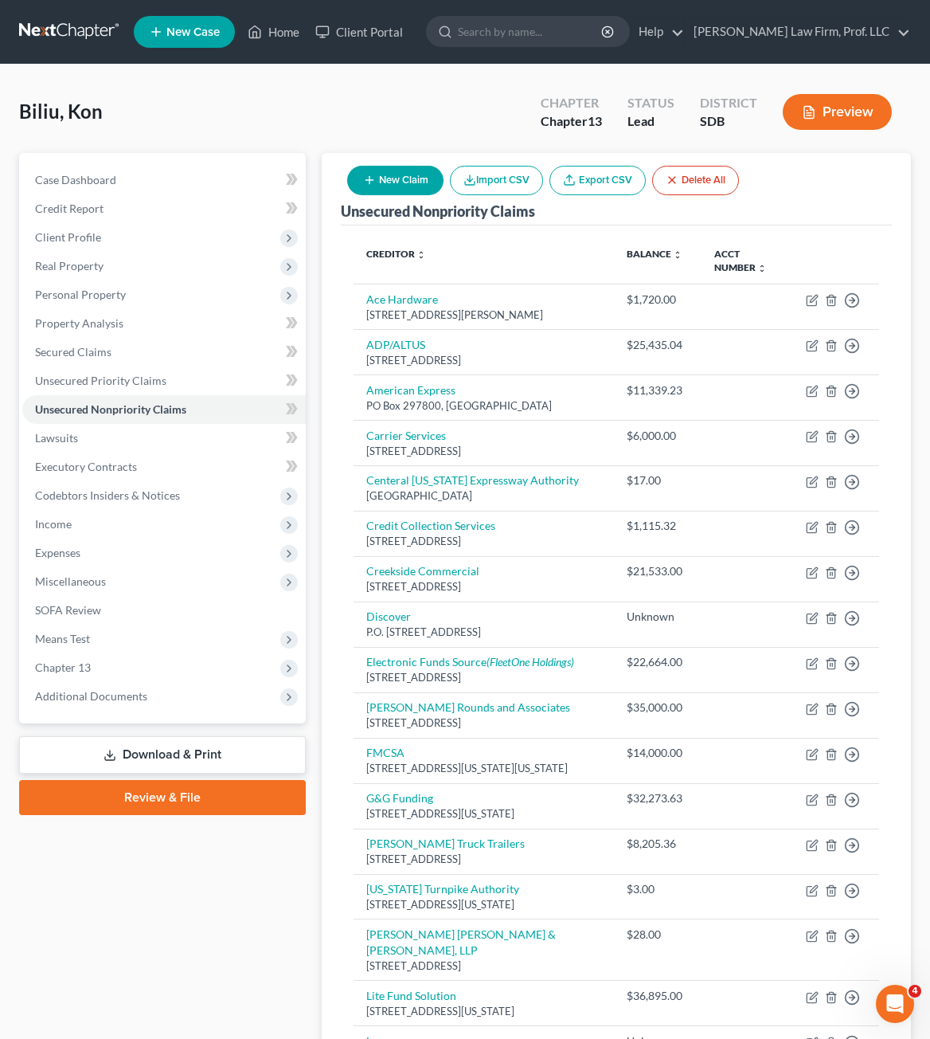
click at [252, 987] on div "Case Dashboard Payments Invoices Payments Payments Credit Report Client Profile" at bounding box center [162, 827] width 303 height 1348
click at [374, 187] on button "New Claim" at bounding box center [395, 180] width 96 height 29
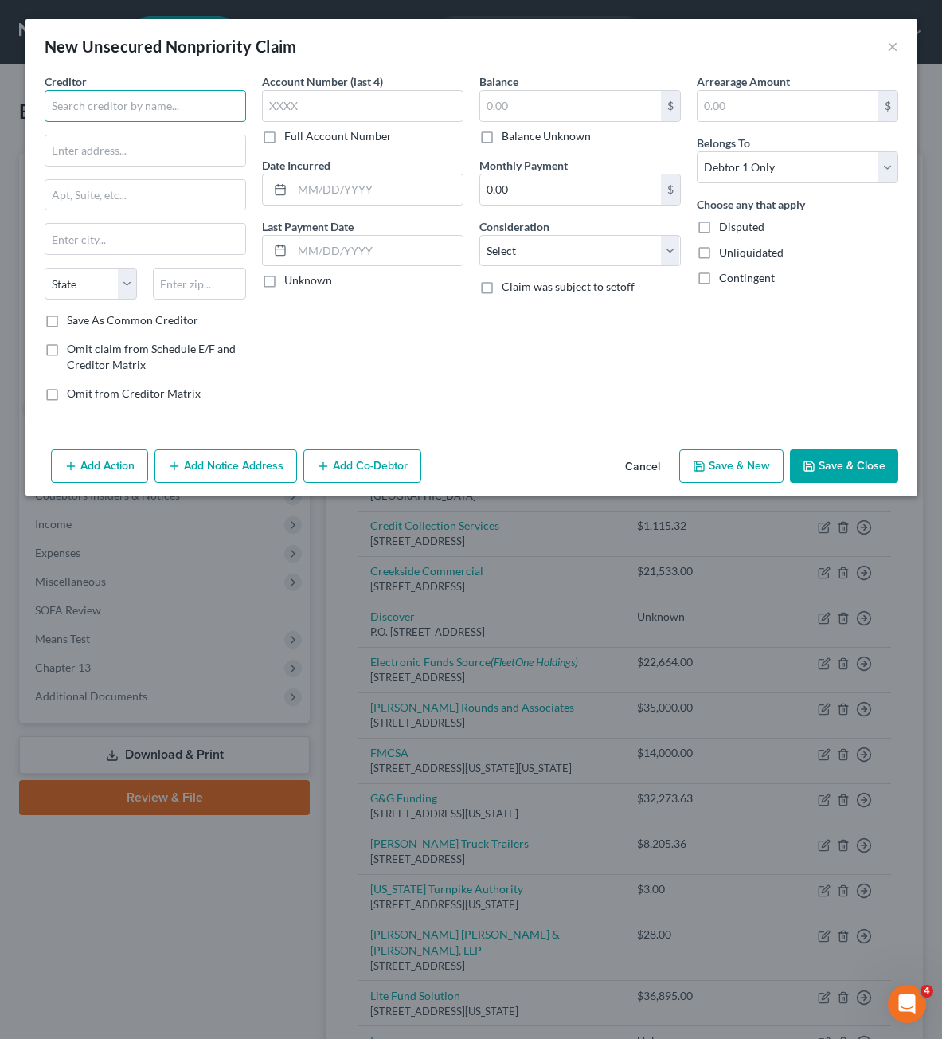
click at [150, 113] on input "text" at bounding box center [145, 106] width 201 height 32
drag, startPoint x: 131, startPoint y: 104, endPoint x: 115, endPoint y: 130, distance: 30.7
drag, startPoint x: 115, startPoint y: 130, endPoint x: 92, endPoint y: 125, distance: 24.4
click at [88, 102] on input "[US_STATE] Turnpike and INfrastructure COmmission" at bounding box center [145, 106] width 201 height 32
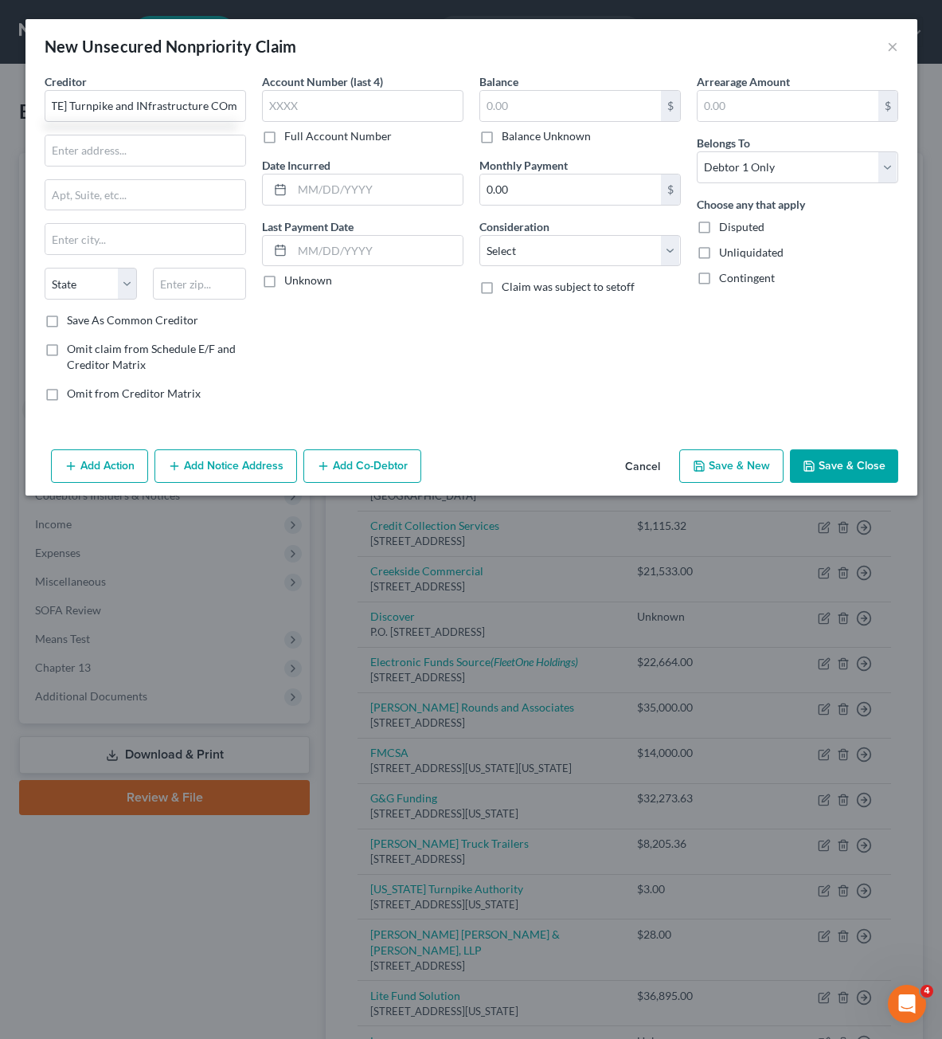
click at [94, 130] on div "Creditor * [US_STATE] Turnpike and INfrastructure COmmission State [US_STATE] A…" at bounding box center [145, 192] width 201 height 239
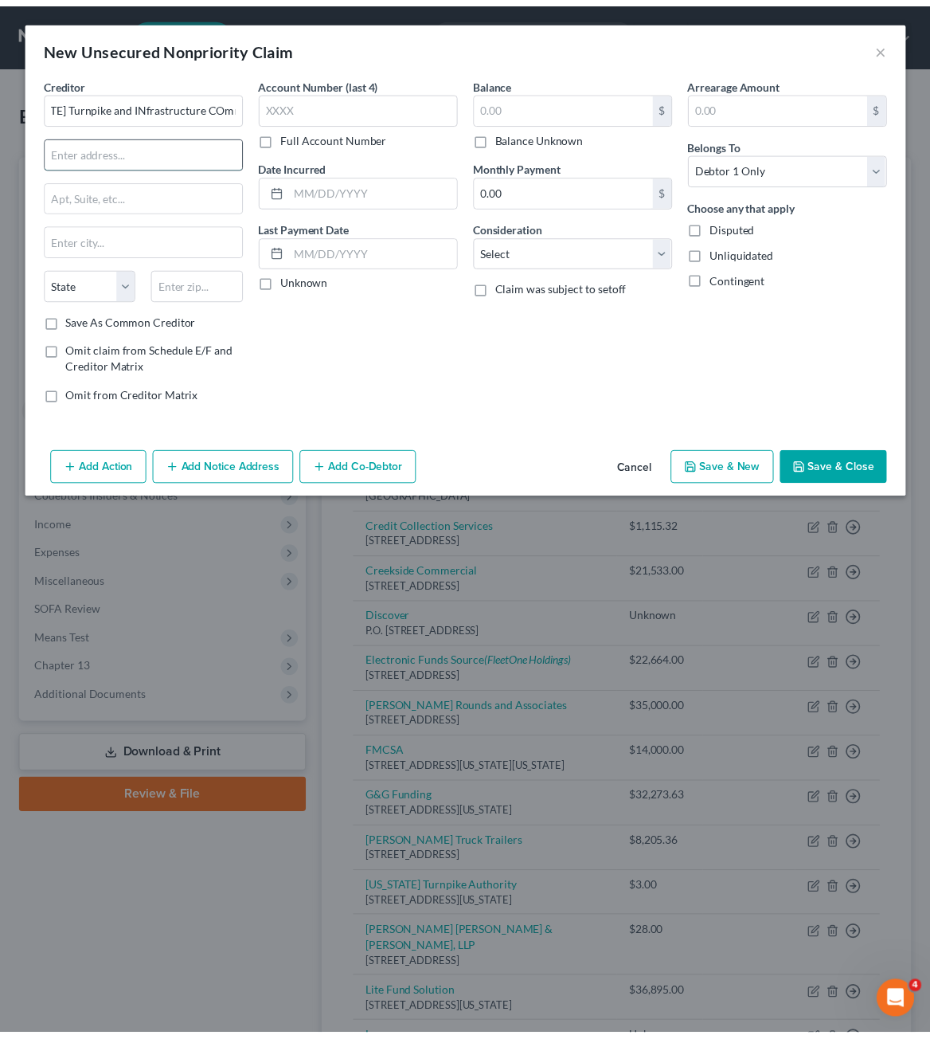
scroll to position [0, 0]
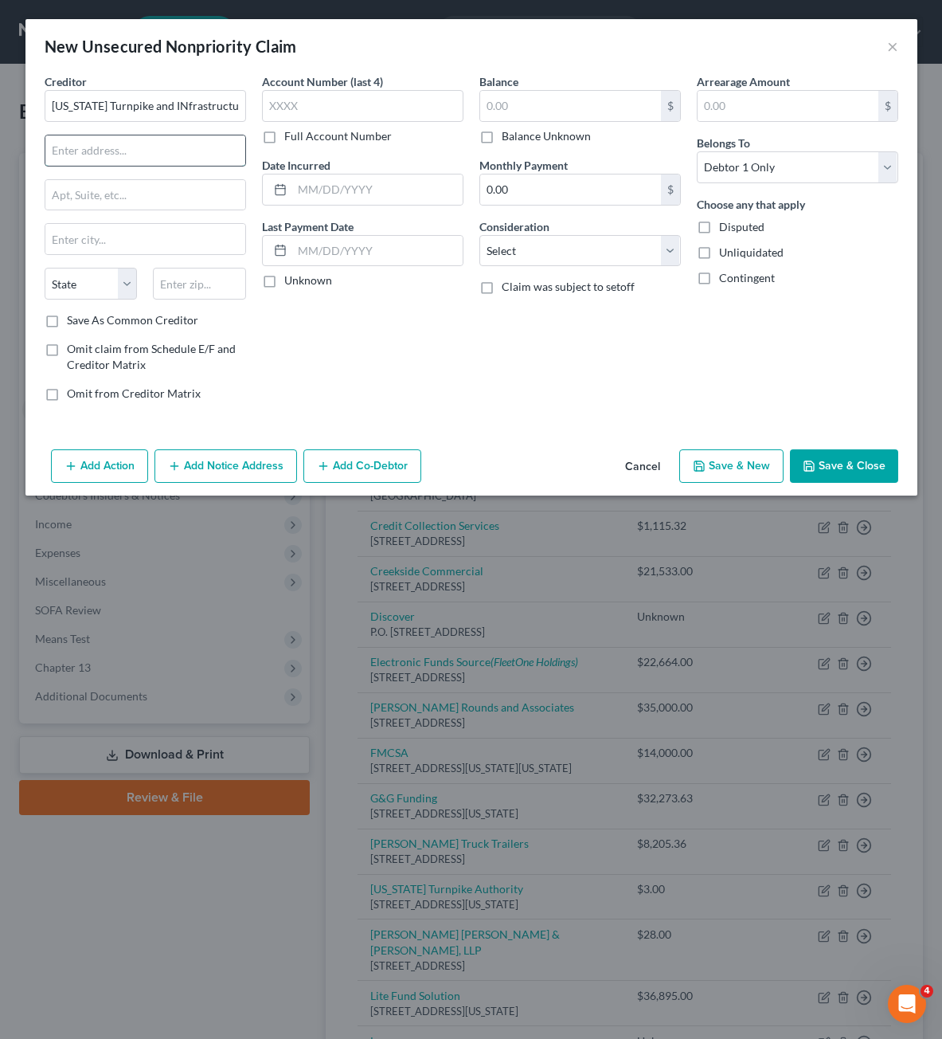
click at [96, 148] on input "text" at bounding box center [145, 150] width 200 height 30
click at [105, 109] on input "[US_STATE] Turnpike and INfrastructure COmmission" at bounding box center [145, 106] width 201 height 32
click at [179, 102] on input "[US_STATE] Turnpike and INfrastructure COmmission" at bounding box center [145, 106] width 201 height 32
click at [153, 100] on input "[US_STATE] Turnpike and INfrastructure COmmission" at bounding box center [145, 106] width 201 height 32
click at [222, 108] on input "[US_STATE] Turnpike and Infrastructure COmmission" at bounding box center [145, 106] width 201 height 32
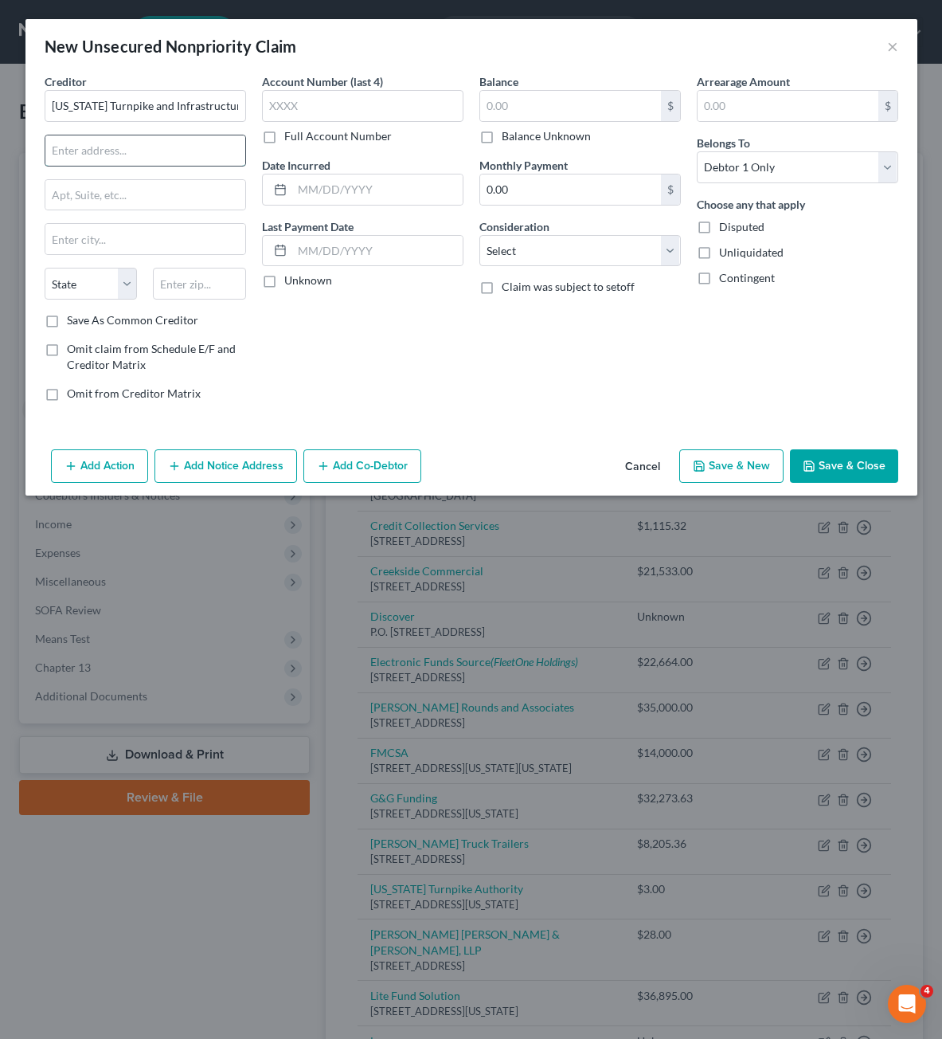
click at [161, 155] on input "text" at bounding box center [145, 150] width 200 height 30
click at [205, 112] on input "[US_STATE] Turnpike and Infrastructure Commission" at bounding box center [145, 106] width 201 height 32
click at [318, 326] on div "Account Number (last 4) Full Account Number Date Incurred Last Payment Date Unk…" at bounding box center [362, 243] width 217 height 341
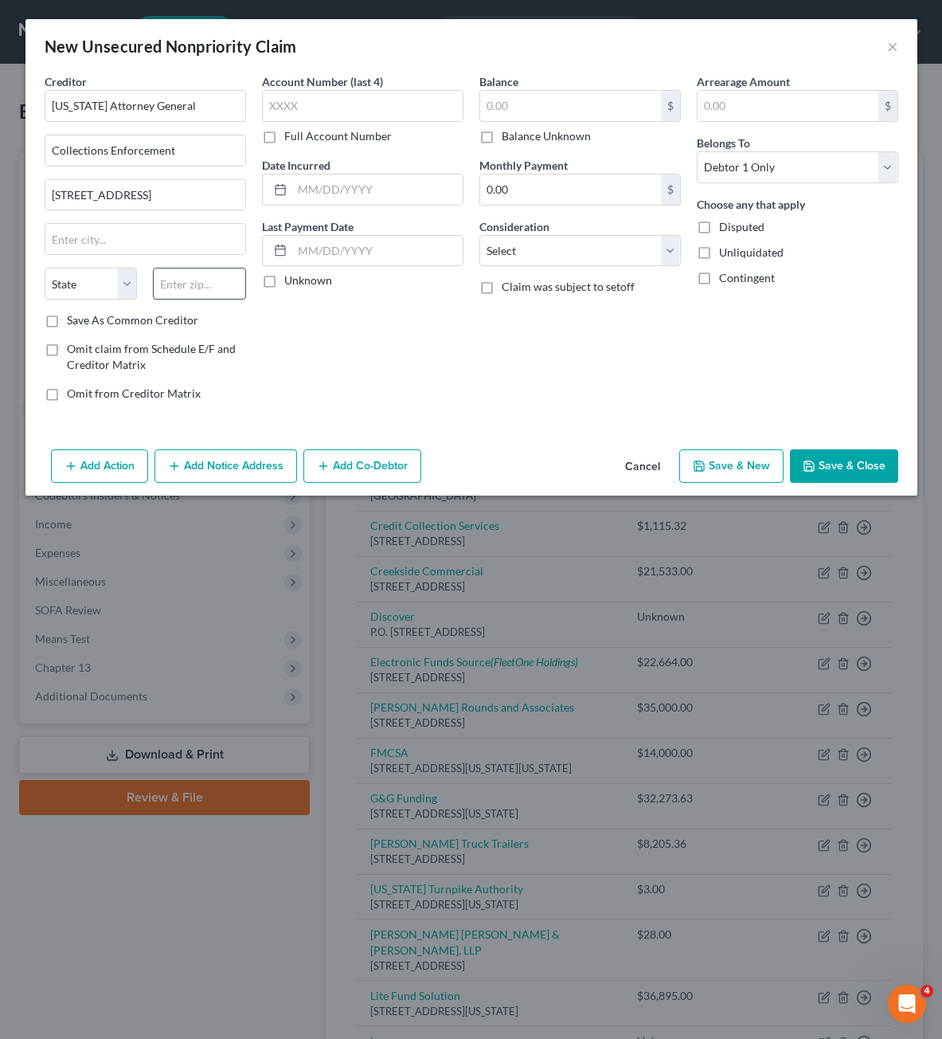
drag, startPoint x: 150, startPoint y: 270, endPoint x: 157, endPoint y: 276, distance: 9.1
click at [152, 273] on div at bounding box center [199, 284] width 109 height 32
click at [158, 276] on input "text" at bounding box center [199, 284] width 93 height 32
click at [393, 381] on div "Account Number (last 4) Full Account Number Date Incurred Last Payment Date Unk…" at bounding box center [362, 243] width 217 height 341
click at [597, 104] on input "text" at bounding box center [570, 106] width 181 height 30
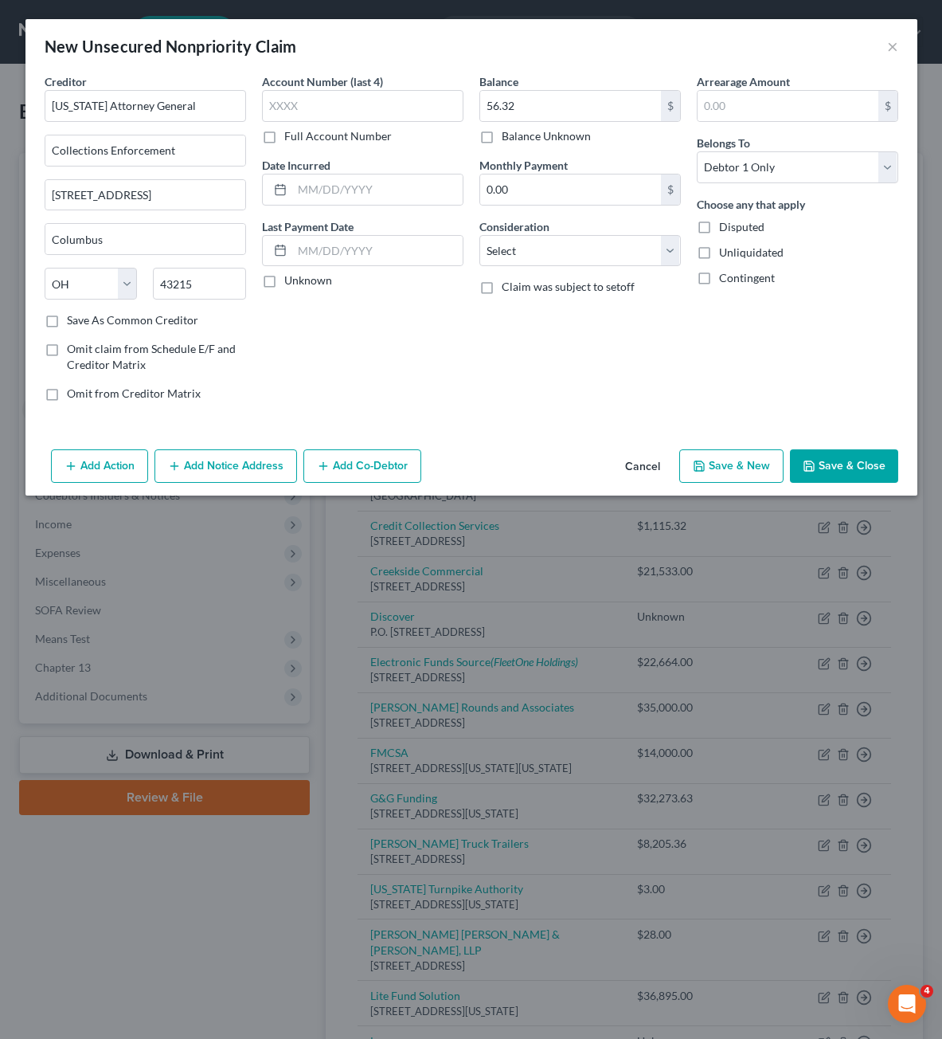
drag, startPoint x: 528, startPoint y: 319, endPoint x: 573, endPoint y: 227, distance: 102.2
click at [532, 319] on div "Balance 56.32 $ Balance Unknown Balance Undetermined 56.32 $ Balance Unknown Mo…" at bounding box center [579, 243] width 217 height 341
drag, startPoint x: 569, startPoint y: 245, endPoint x: 572, endPoint y: 262, distance: 16.9
click at [569, 245] on select "Select Cable / Satellite Services Collection Agency Credit Card Debt Debt Couns…" at bounding box center [579, 251] width 201 height 32
click at [479, 235] on select "Select Cable / Satellite Services Collection Agency Credit Card Debt Debt Couns…" at bounding box center [579, 251] width 201 height 32
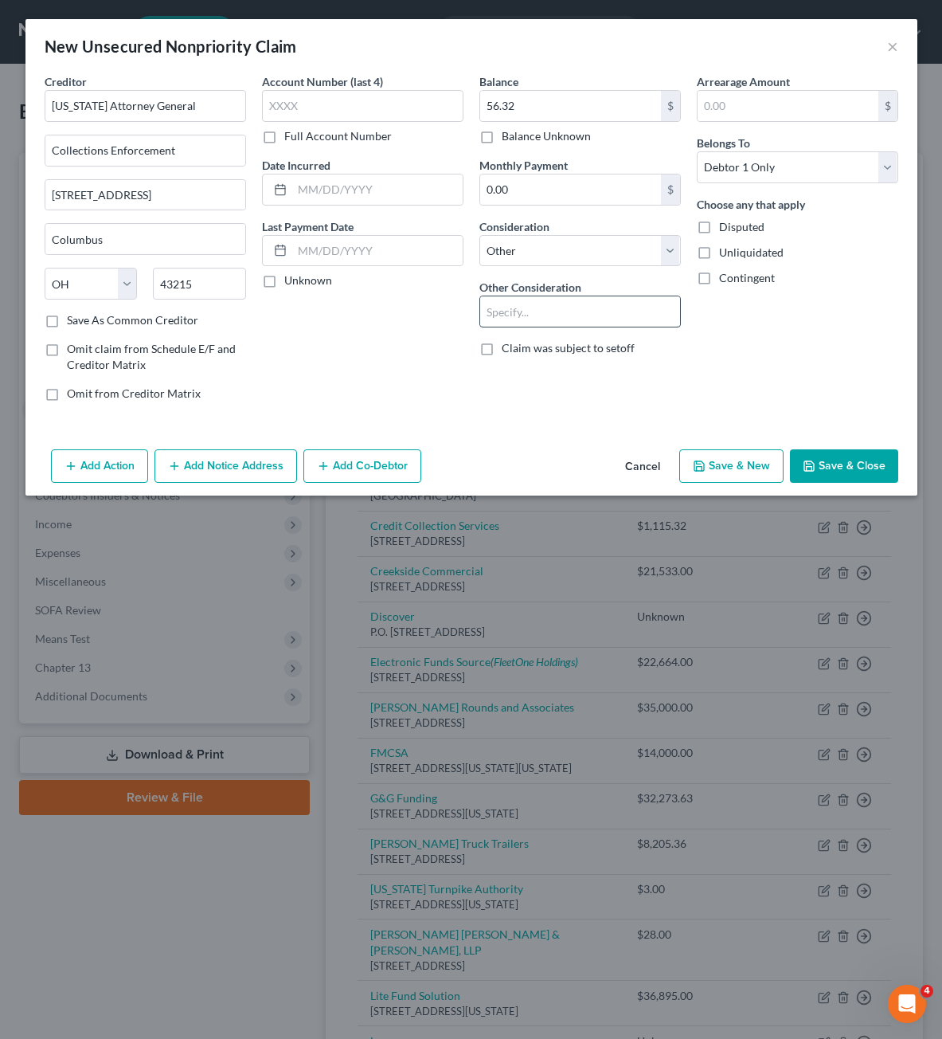
click at [560, 307] on input "text" at bounding box center [580, 311] width 200 height 30
drag, startPoint x: 816, startPoint y: 407, endPoint x: 833, endPoint y: 452, distance: 48.7
click at [816, 407] on div "Arrearage Amount $ Belongs To * Select Debtor 1 Only Debtor 2 Only Debtor 1 And…" at bounding box center [797, 243] width 217 height 341
click at [833, 477] on button "Save & Close" at bounding box center [844, 465] width 108 height 33
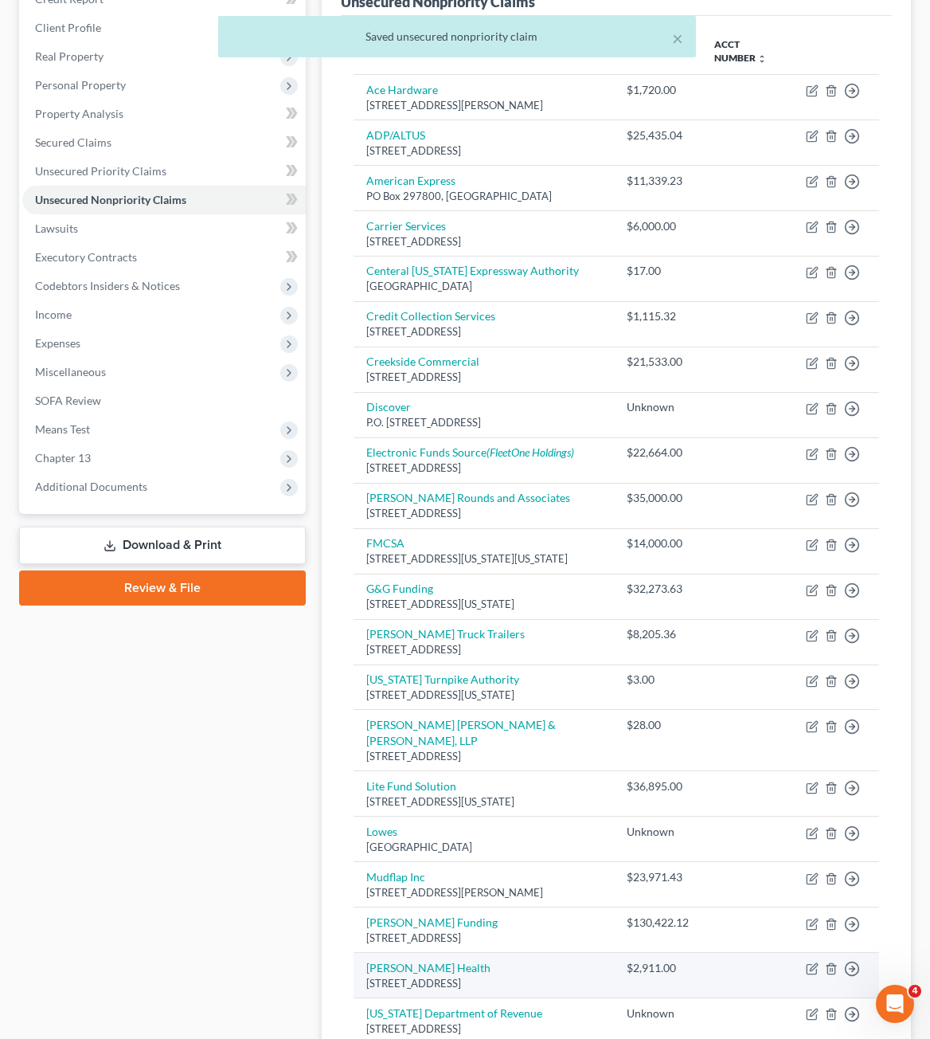
scroll to position [557, 0]
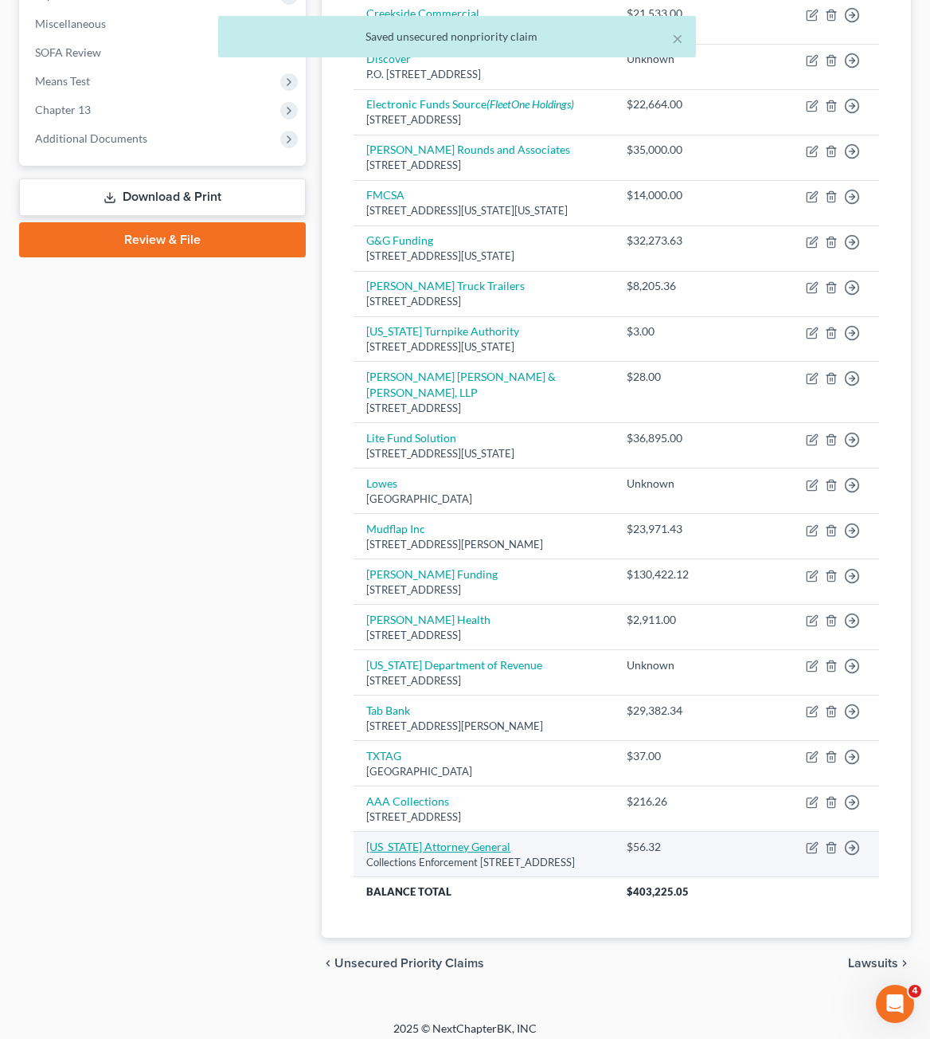
click at [439, 853] on link "[US_STATE] Attorney General" at bounding box center [438, 846] width 144 height 14
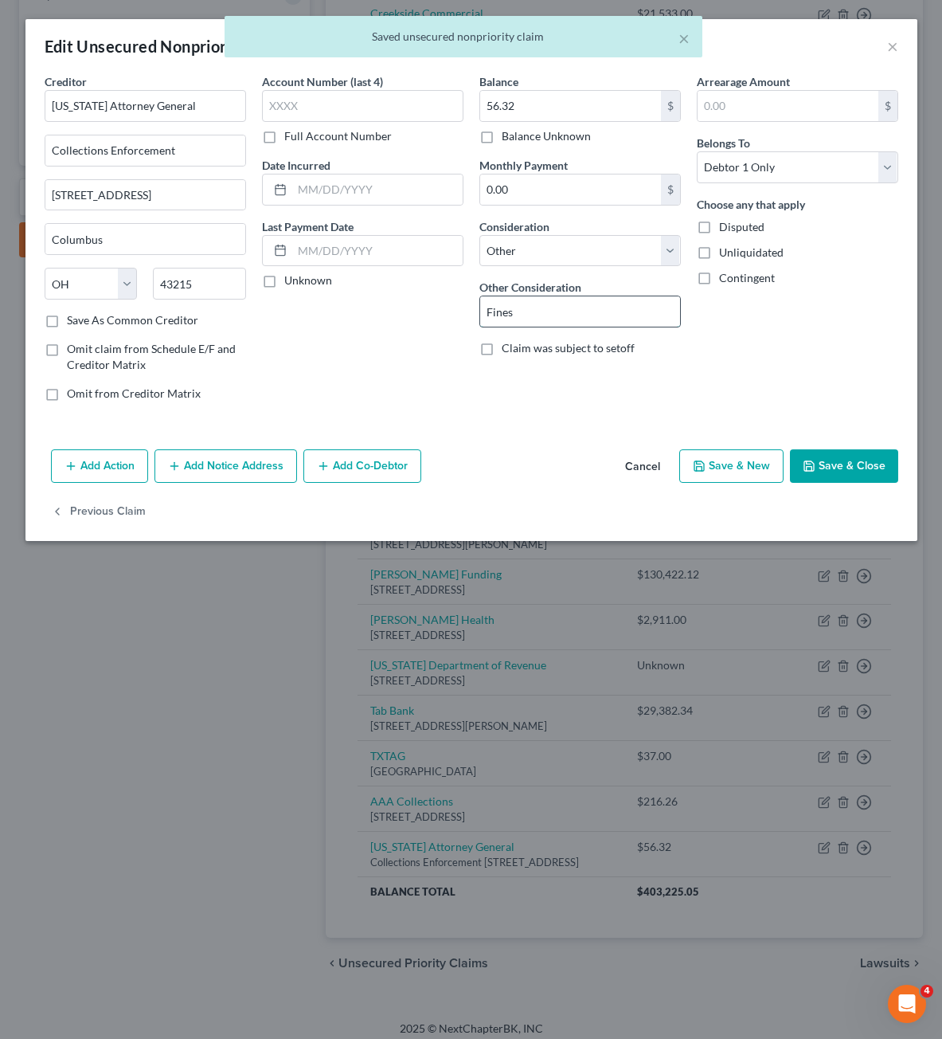
click at [493, 314] on input "Fines" at bounding box center [580, 311] width 200 height 30
click at [478, 315] on div "Balance 56.32 $ Balance Unknown Balance Undetermined 56.32 $ Balance Unknown Mo…" at bounding box center [579, 243] width 217 height 341
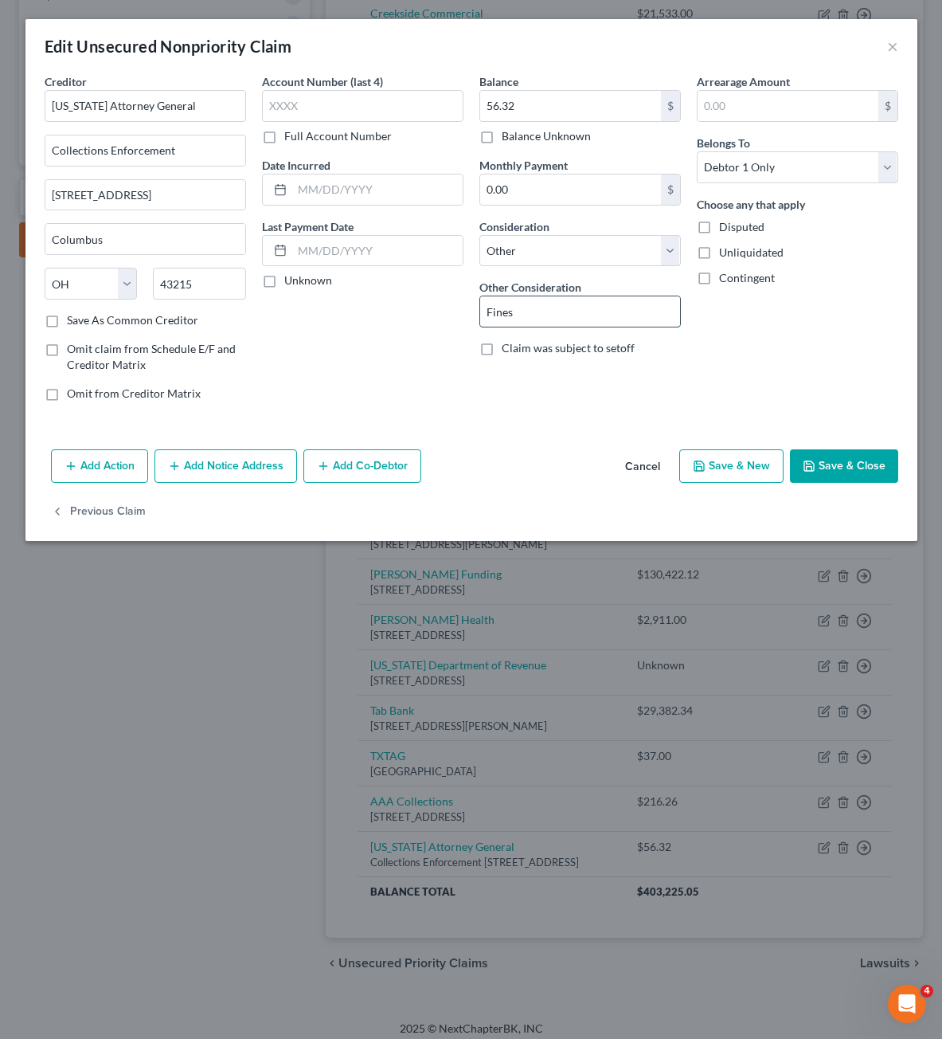
click at [483, 311] on input "Fines" at bounding box center [580, 311] width 200 height 30
click at [847, 472] on button "Save & Close" at bounding box center [844, 465] width 108 height 33
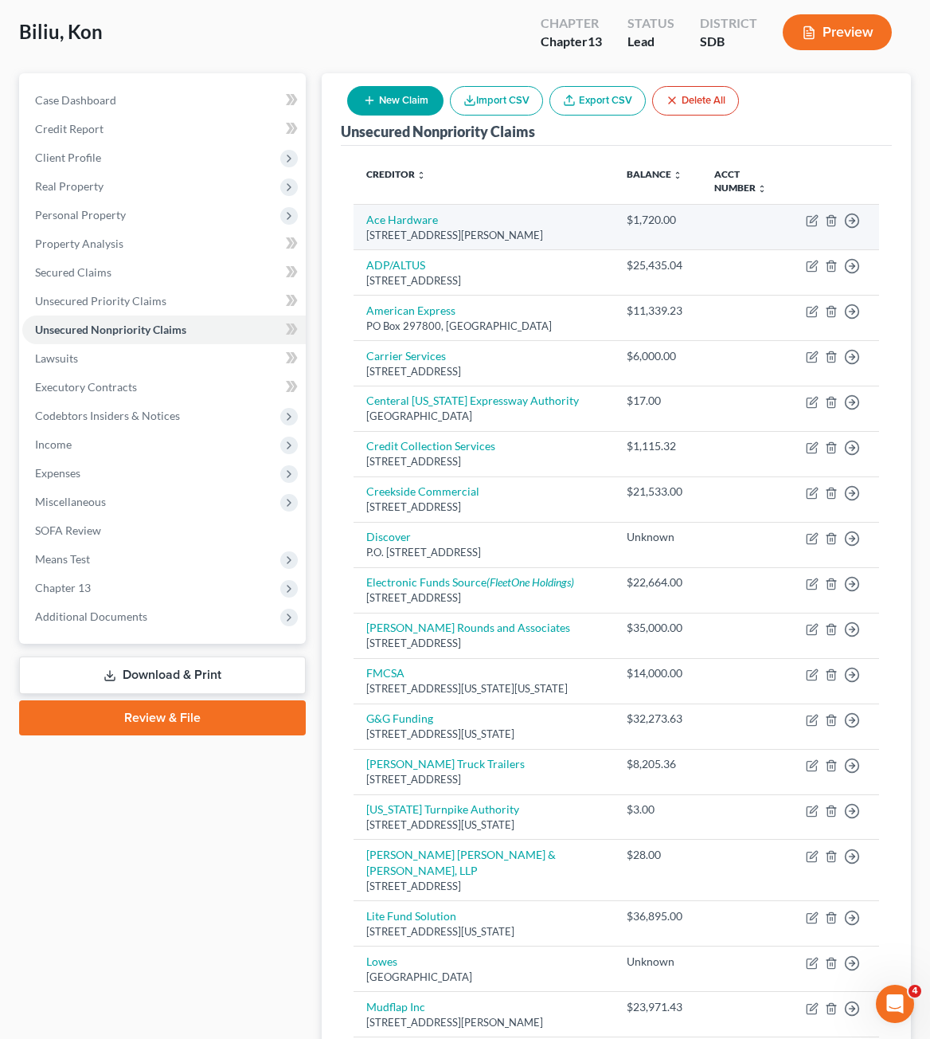
scroll to position [0, 0]
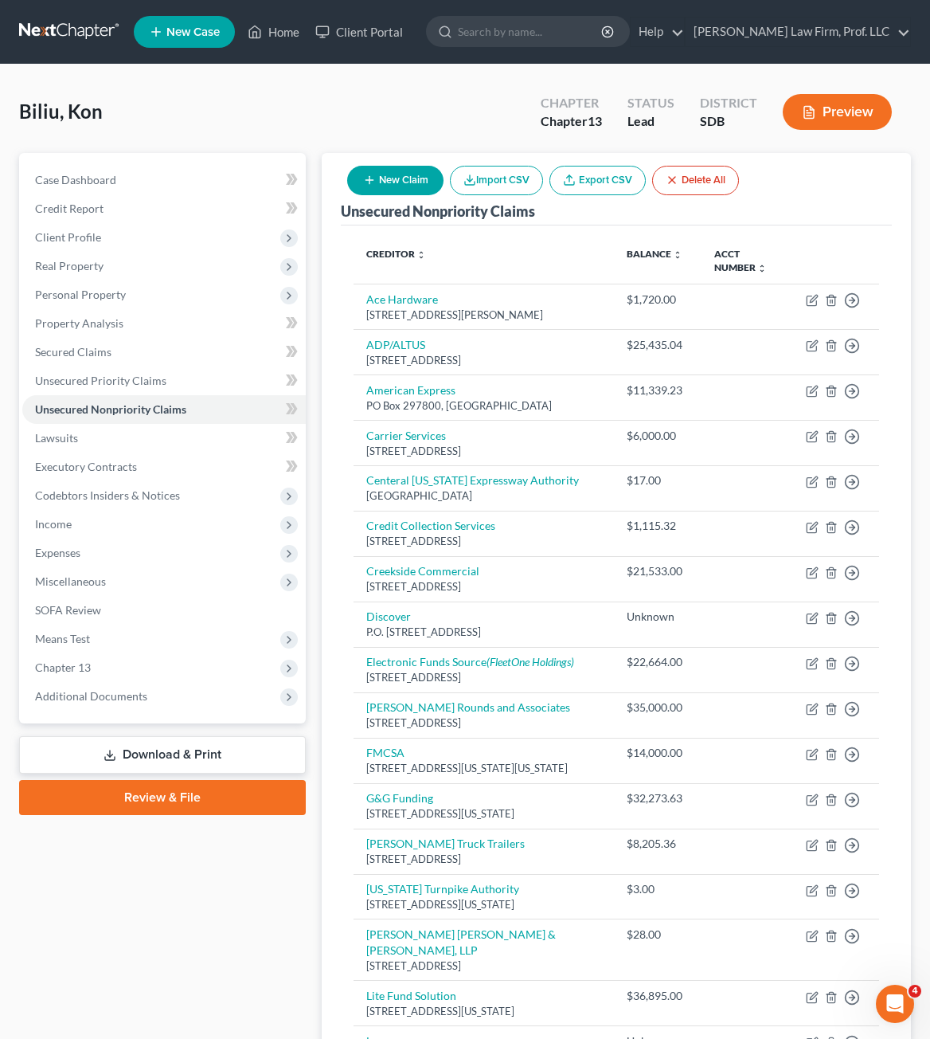
click at [428, 183] on button "New Claim" at bounding box center [395, 180] width 96 height 29
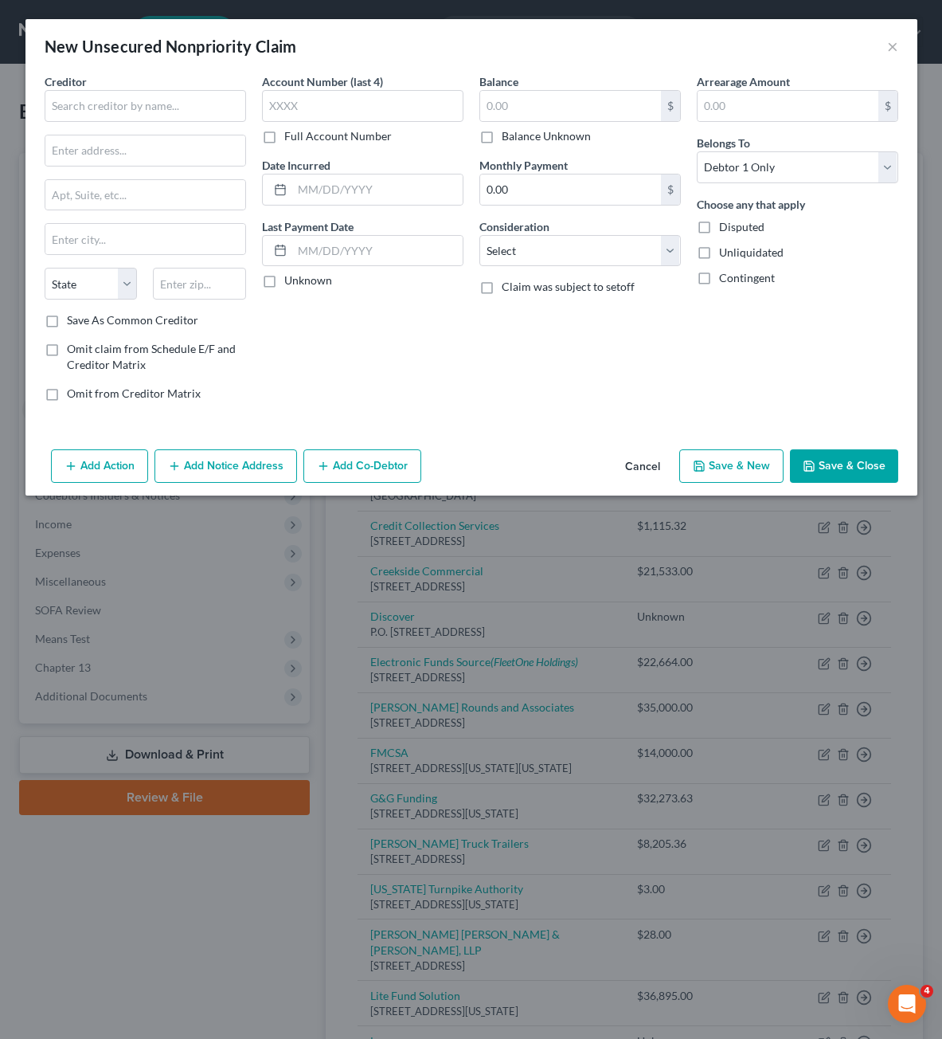
click at [106, 88] on div "Creditor *" at bounding box center [145, 97] width 201 height 49
click at [97, 100] on input "text" at bounding box center [145, 106] width 201 height 32
click at [392, 281] on div "Unknown" at bounding box center [362, 280] width 201 height 16
click at [576, 113] on input "text" at bounding box center [570, 106] width 181 height 30
click at [575, 115] on input "text" at bounding box center [570, 106] width 181 height 30
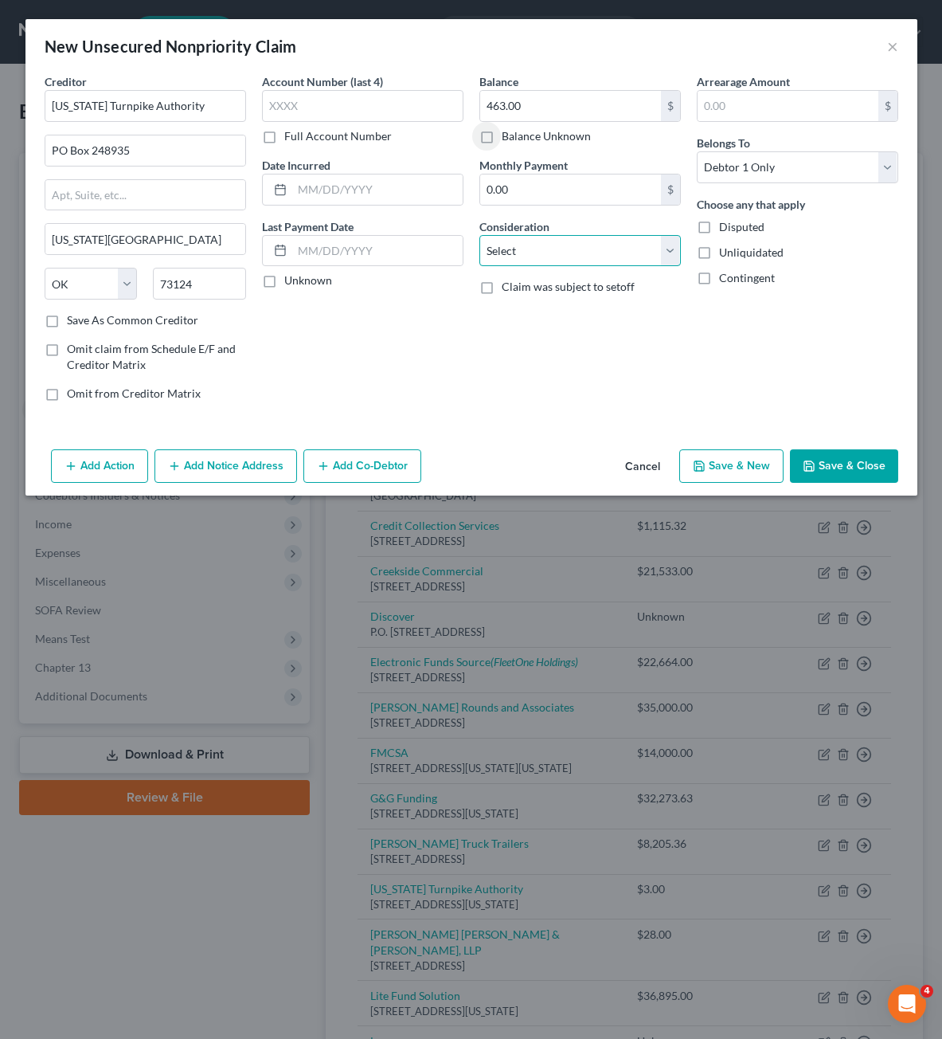
click at [597, 252] on select "Select Cable / Satellite Services Collection Agency Credit Card Debt Debt Couns…" at bounding box center [579, 251] width 201 height 32
click at [479, 235] on select "Select Cable / Satellite Services Collection Agency Credit Card Debt Debt Couns…" at bounding box center [579, 251] width 201 height 32
click at [538, 317] on input "text" at bounding box center [580, 311] width 200 height 30
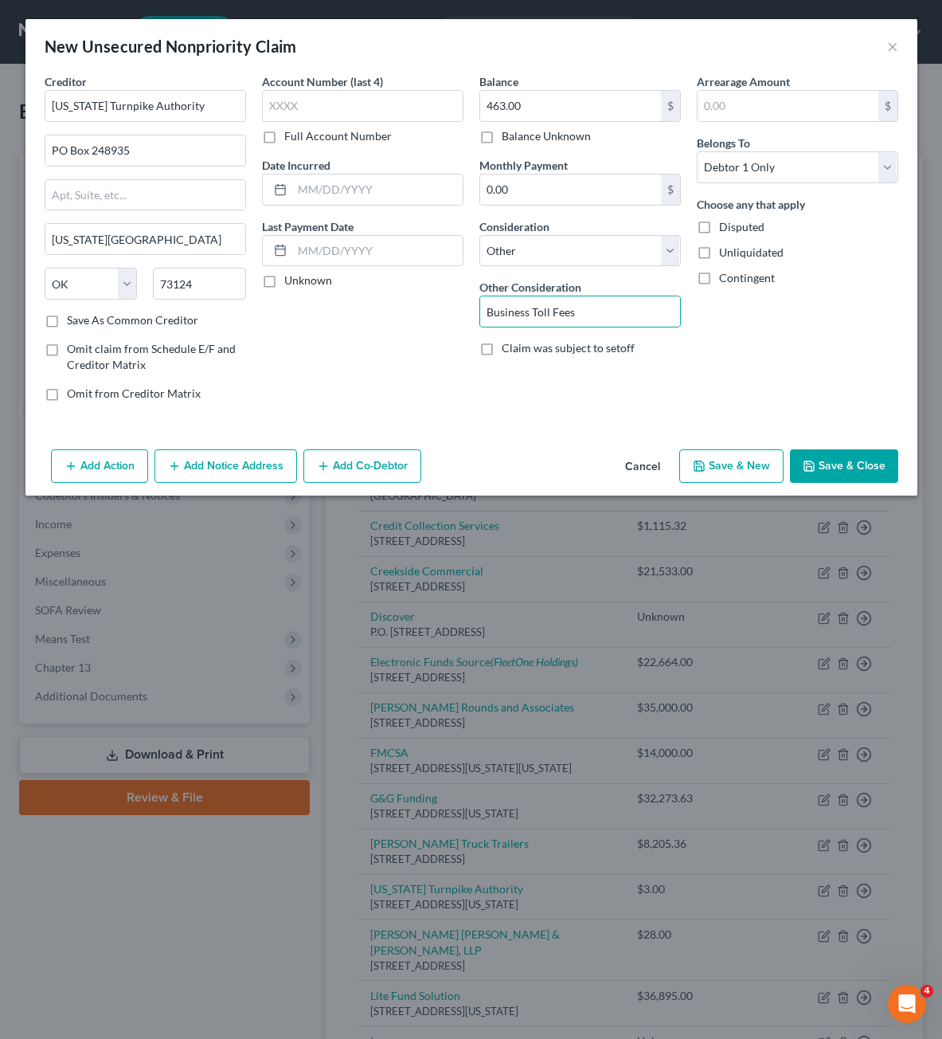
click at [804, 334] on div "Arrearage Amount $ Belongs To * Select Debtor 1 Only Debtor 2 Only Debtor 1 And…" at bounding box center [797, 243] width 217 height 341
click at [844, 471] on button "Save & Close" at bounding box center [844, 465] width 108 height 33
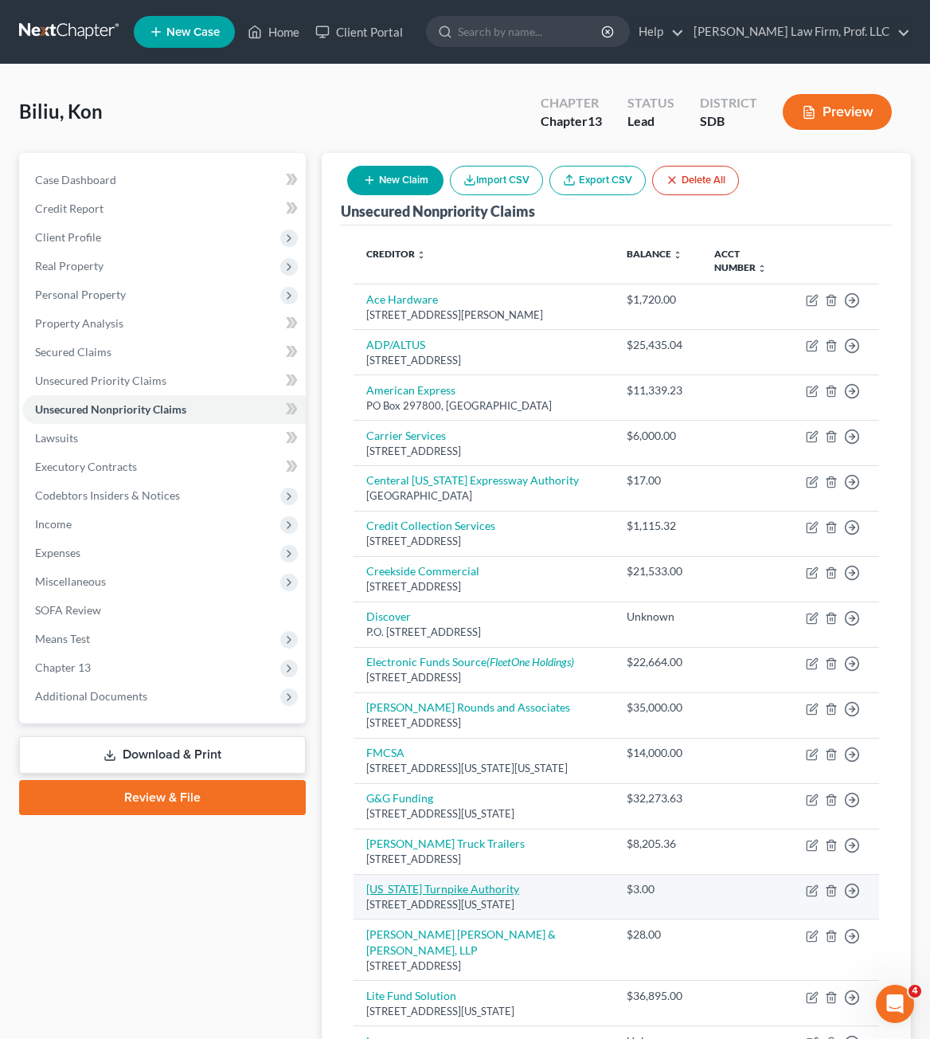
click at [479, 882] on link "[US_STATE] Turnpike Authority" at bounding box center [442, 889] width 153 height 14
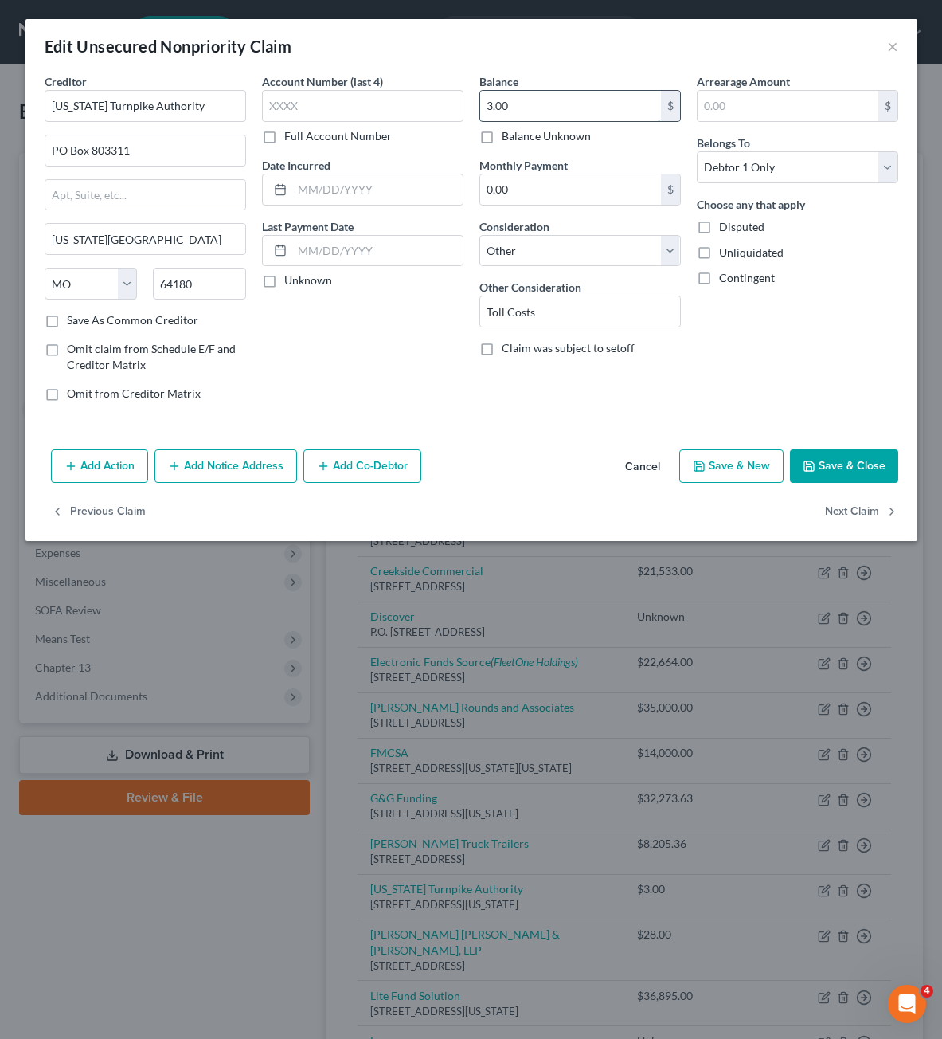
click at [565, 107] on input "3.00" at bounding box center [570, 106] width 181 height 30
click at [820, 457] on button "Save & Close" at bounding box center [844, 465] width 108 height 33
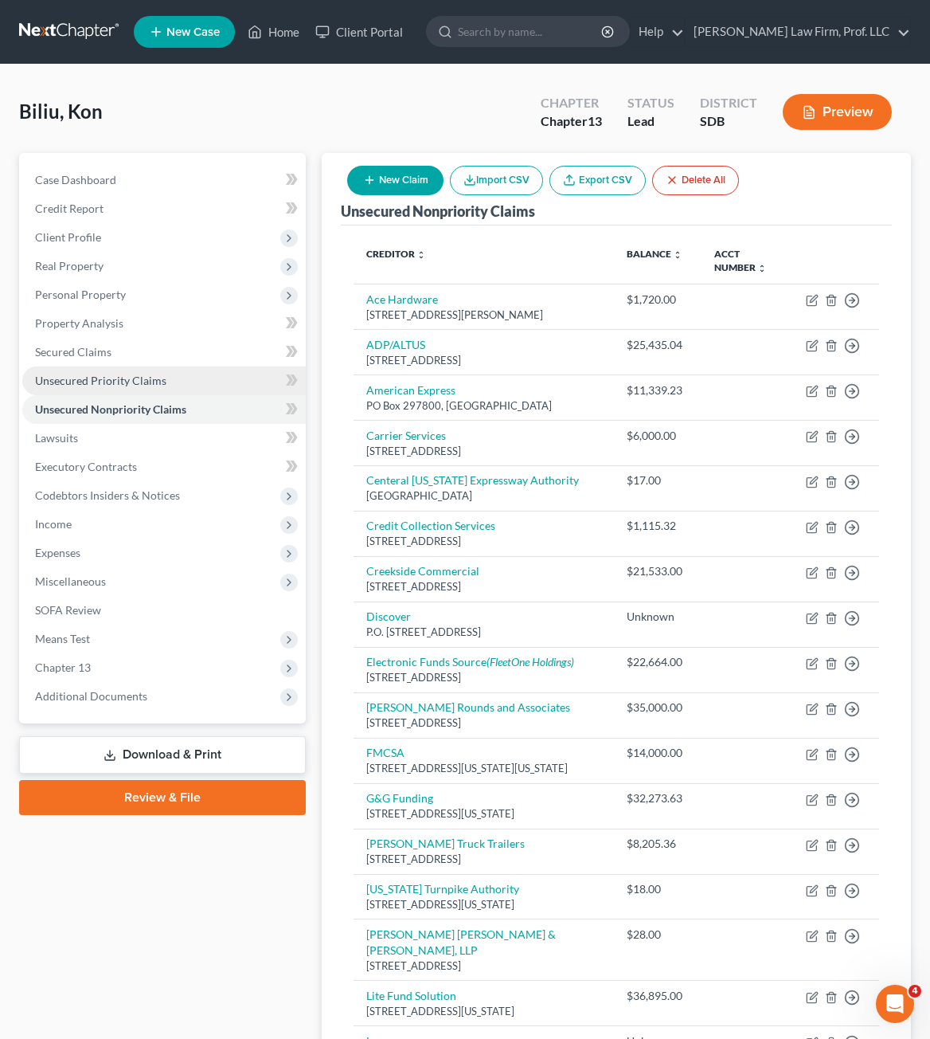
click at [97, 374] on span "Unsecured Priority Claims" at bounding box center [100, 381] width 131 height 14
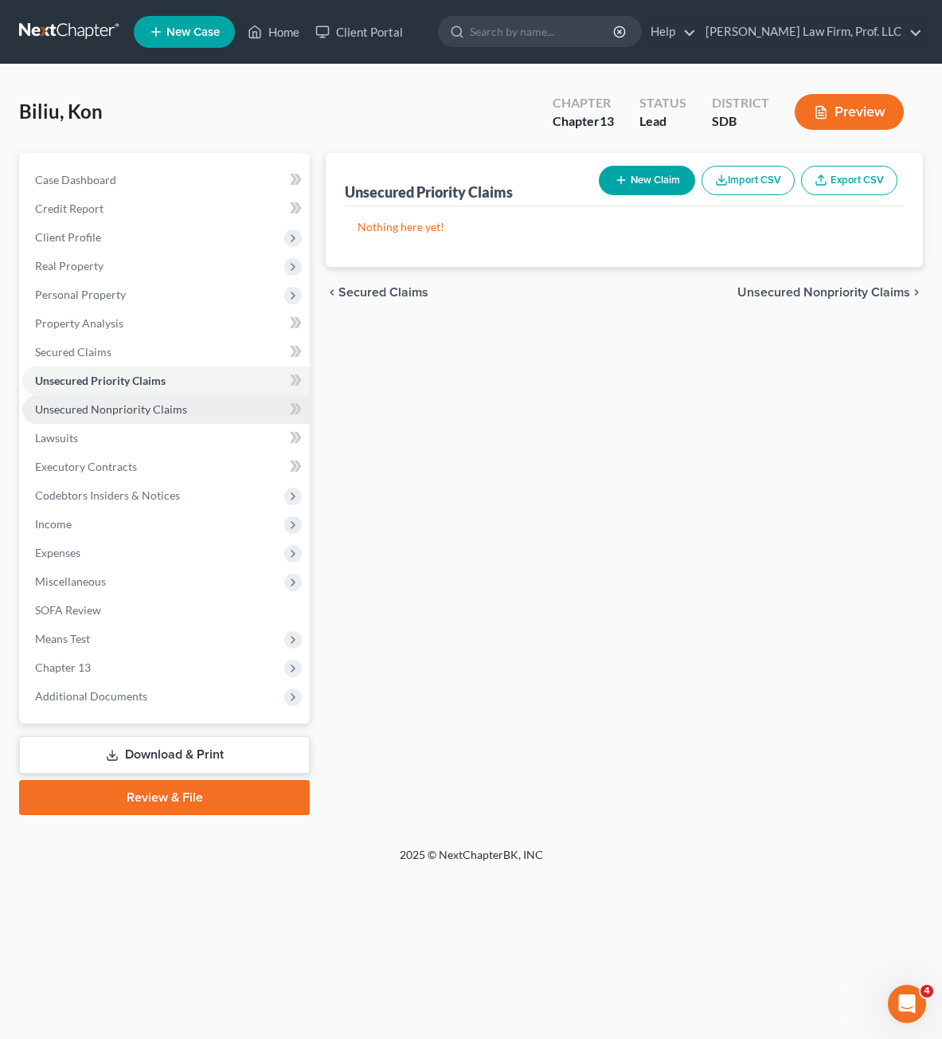
click at [91, 409] on span "Unsecured Nonpriority Claims" at bounding box center [111, 409] width 152 height 14
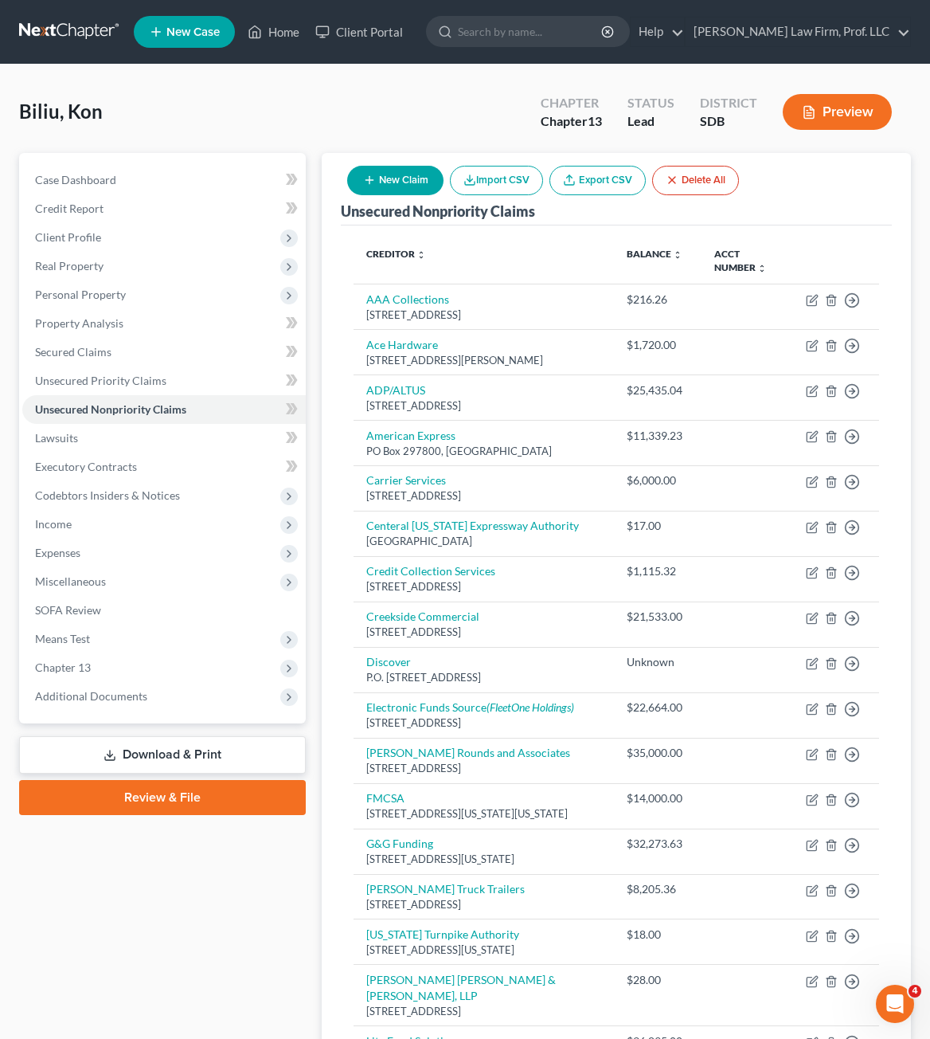
click at [366, 182] on icon "button" at bounding box center [369, 180] width 13 height 13
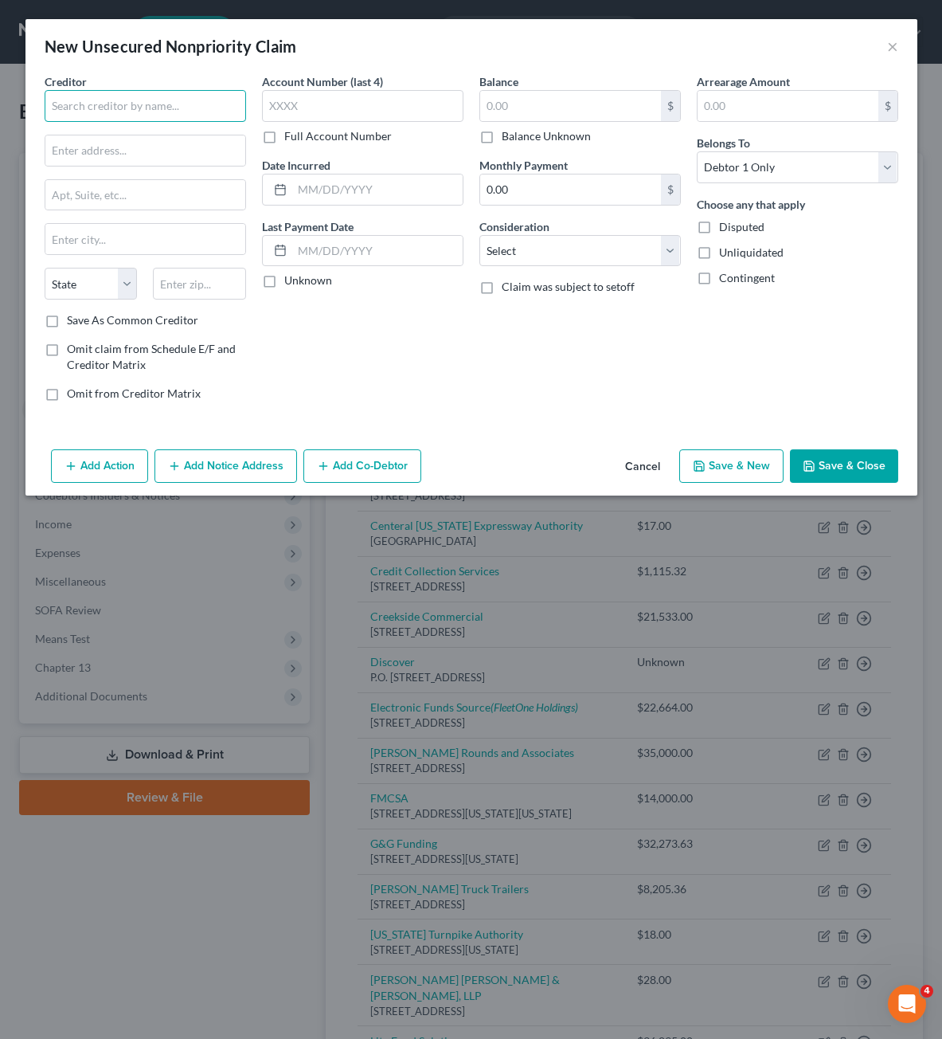
click at [147, 96] on input "text" at bounding box center [145, 106] width 201 height 32
click at [483, 114] on input "text" at bounding box center [570, 106] width 181 height 30
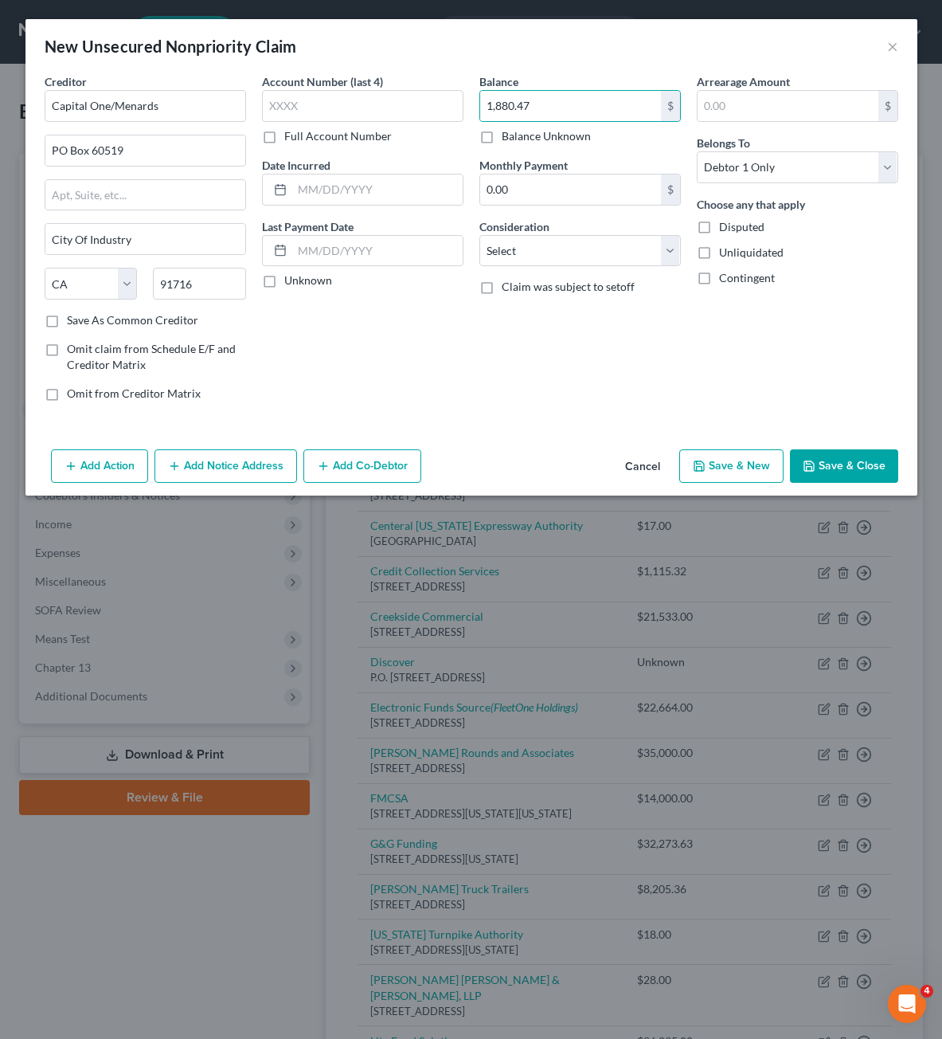
drag, startPoint x: 452, startPoint y: 475, endPoint x: 546, endPoint y: 308, distance: 191.5
click at [453, 465] on div "Add Action Add Notice Address Add Co-Debtor Cancel Save & New Save & Close" at bounding box center [471, 469] width 892 height 53
click at [568, 261] on select "Select Cable / Satellite Services Collection Agency Credit Card Debt Debt Couns…" at bounding box center [579, 251] width 201 height 32
click at [479, 235] on select "Select Cable / Satellite Services Collection Agency Credit Card Debt Debt Couns…" at bounding box center [579, 251] width 201 height 32
click at [576, 393] on div "Balance 1,880.47 $ Balance Unknown Balance Undetermined 1,880.47 $ Balance Unkn…" at bounding box center [579, 243] width 217 height 341
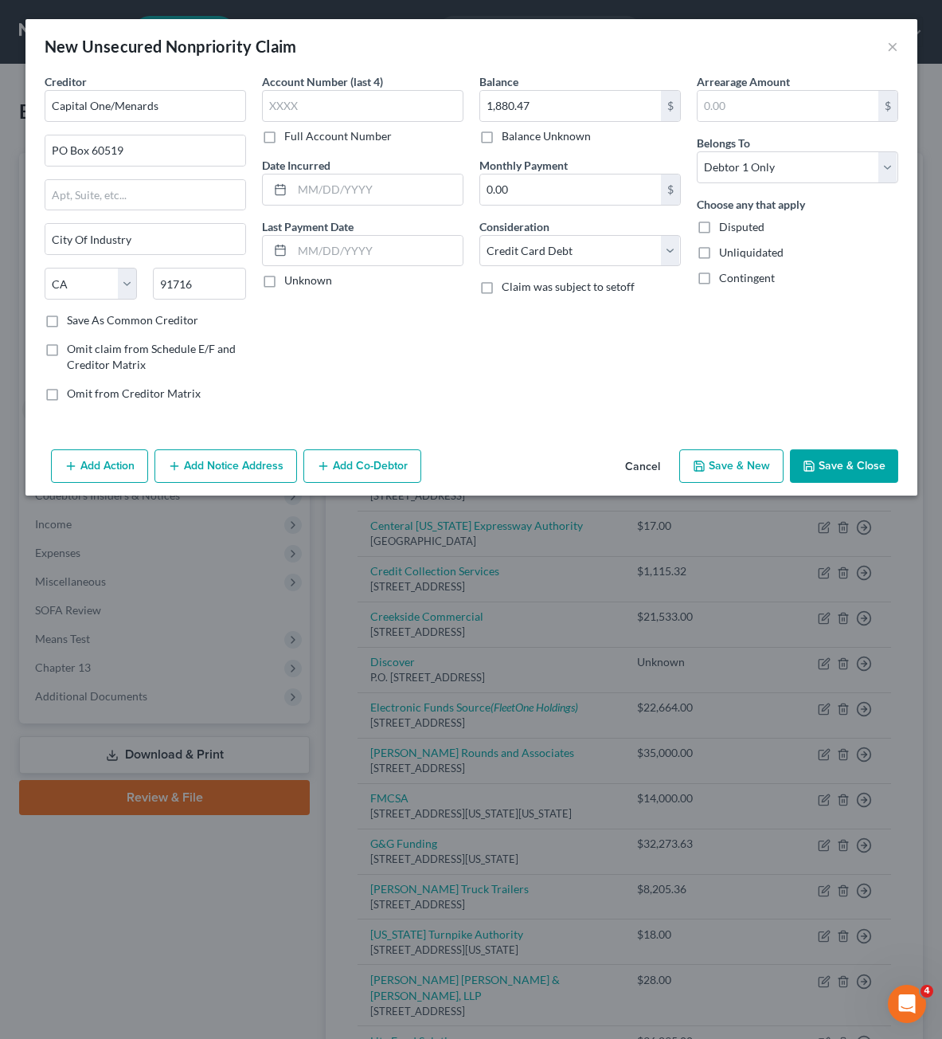
drag, startPoint x: 817, startPoint y: 470, endPoint x: 516, endPoint y: 68, distance: 501.7
click at [816, 470] on button "Save & Close" at bounding box center [844, 465] width 108 height 33
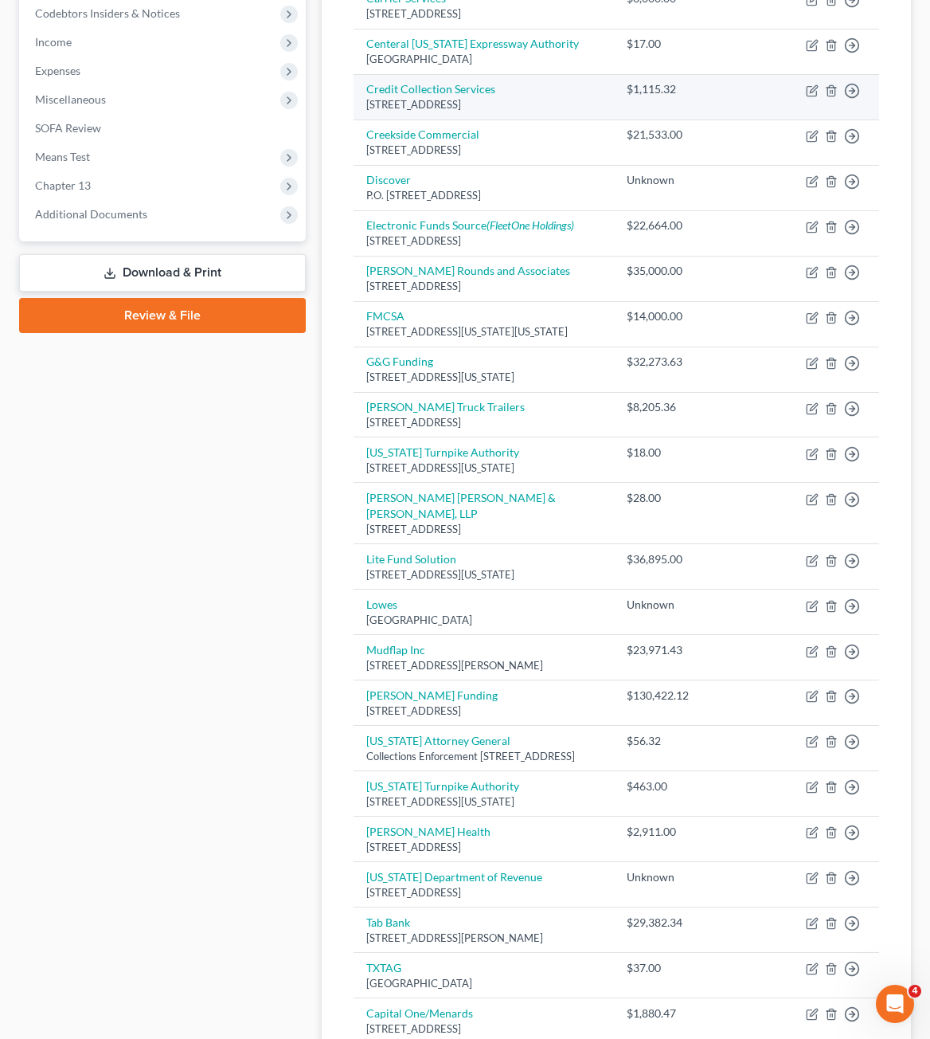
scroll to position [478, 0]
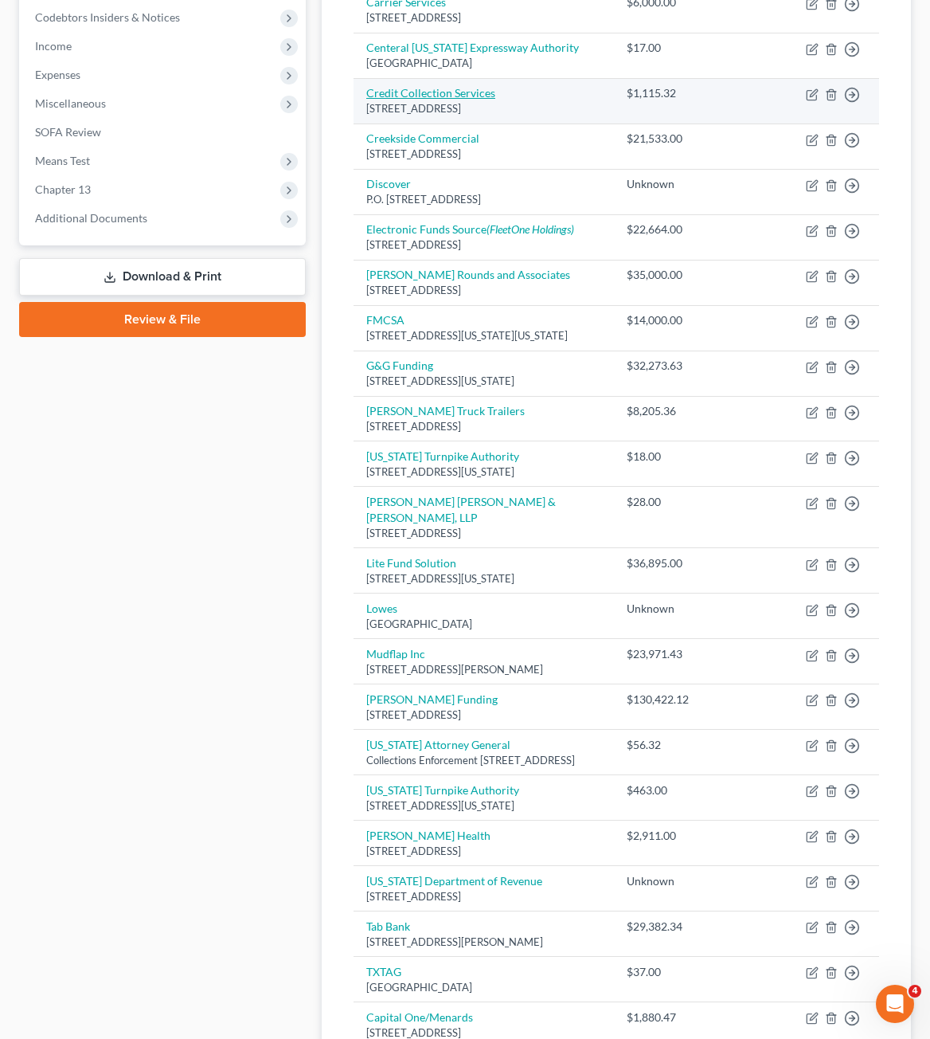
click at [471, 94] on link "Credit Collection Services" at bounding box center [430, 93] width 129 height 14
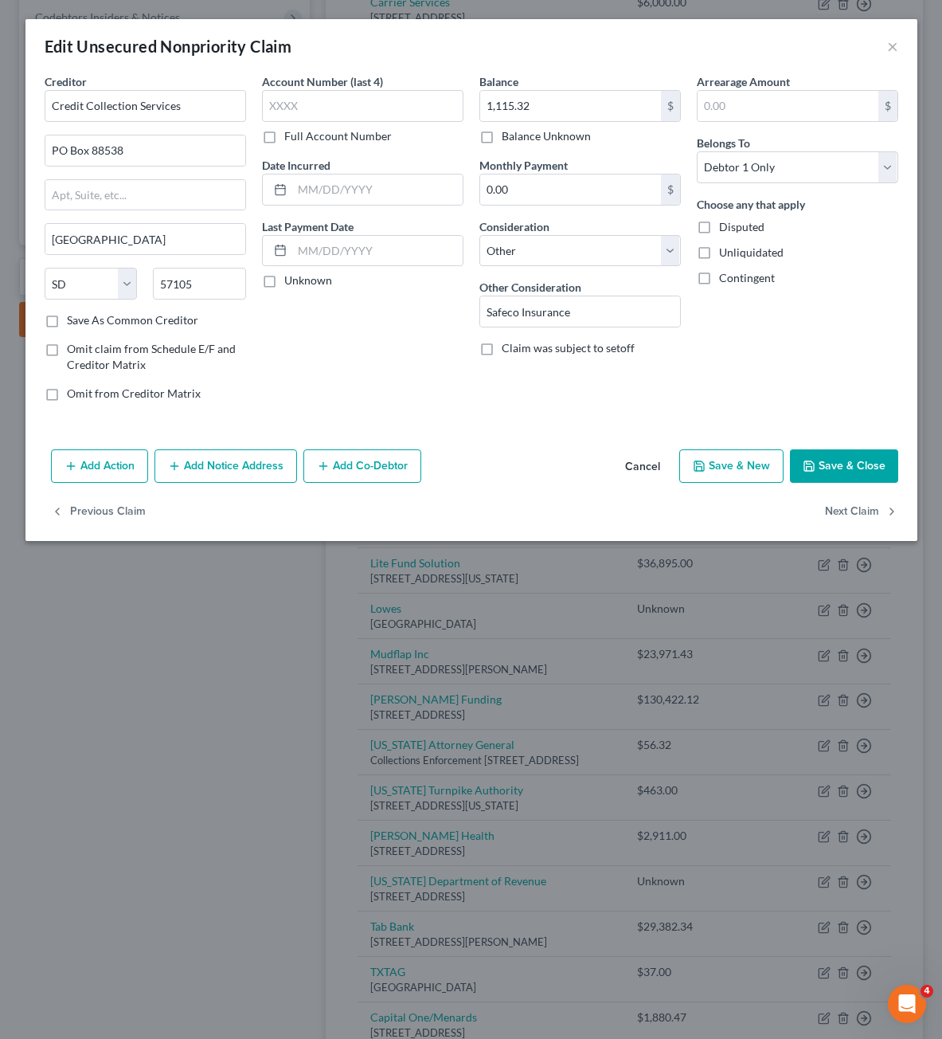
click at [799, 315] on div "Arrearage Amount $ Belongs To * Select Debtor 1 Only Debtor 2 Only Debtor 1 And…" at bounding box center [797, 243] width 217 height 341
click at [174, 472] on button "Add Notice Address" at bounding box center [226, 465] width 143 height 33
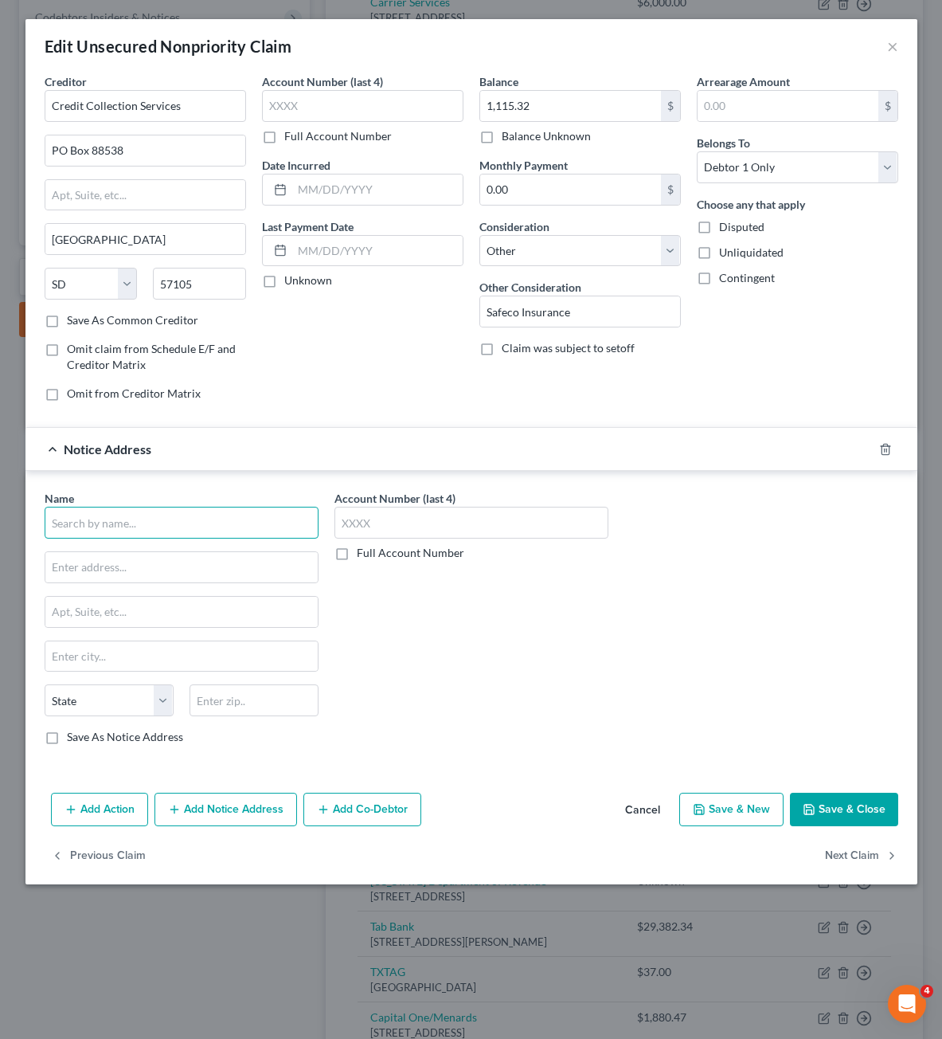
drag, startPoint x: 198, startPoint y: 538, endPoint x: 190, endPoint y: 532, distance: 9.6
click at [196, 538] on input "text" at bounding box center [182, 523] width 274 height 32
click at [107, 568] on input "text" at bounding box center [181, 567] width 272 height 30
click at [528, 640] on div "Account Number (last 4) Full Account Number" at bounding box center [472, 624] width 290 height 268
drag, startPoint x: 825, startPoint y: 808, endPoint x: 935, endPoint y: 880, distance: 131.2
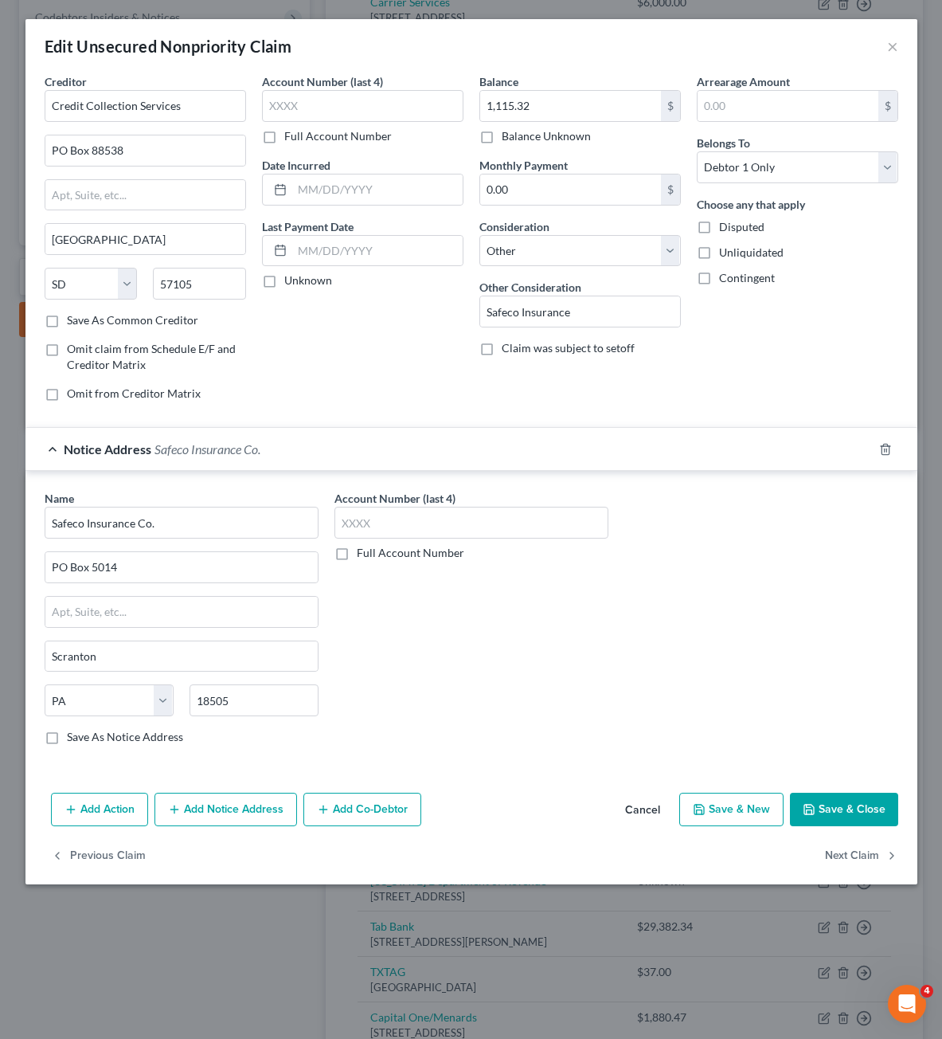
click at [827, 808] on button "Save & Close" at bounding box center [844, 808] width 108 height 33
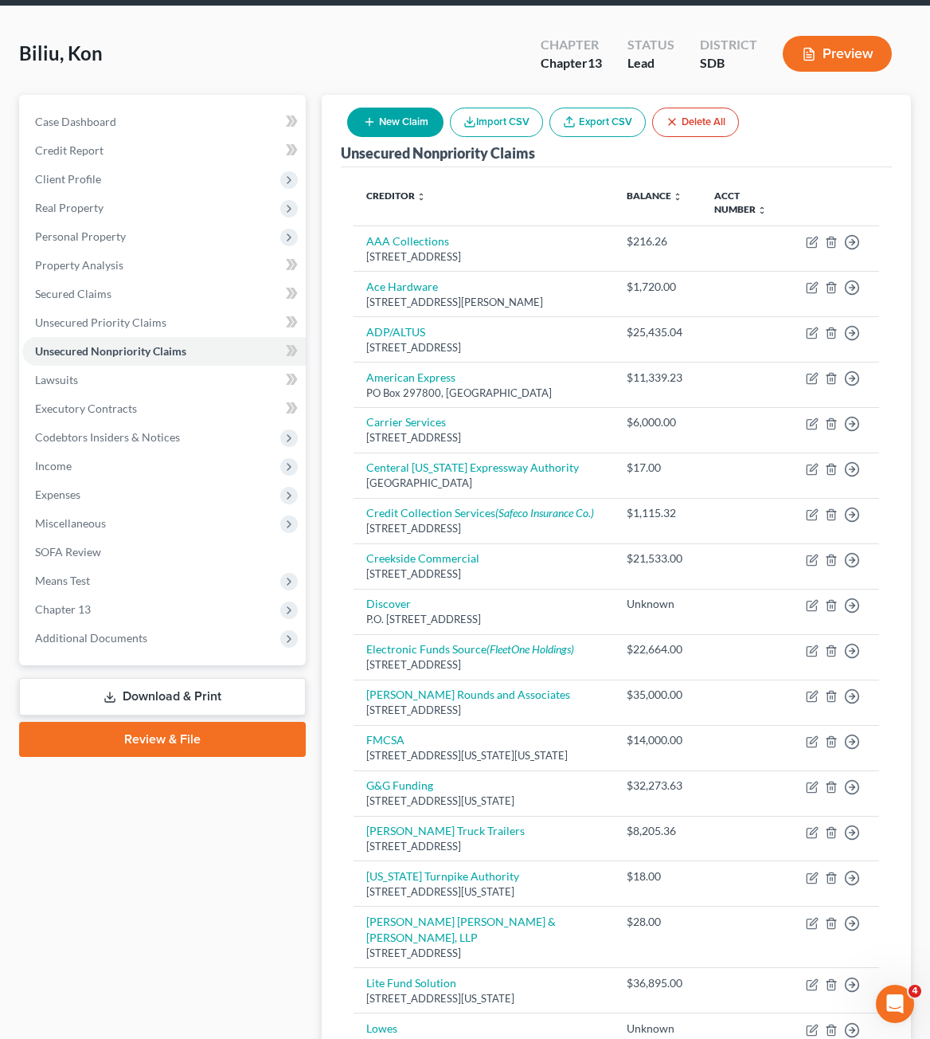
scroll to position [0, 0]
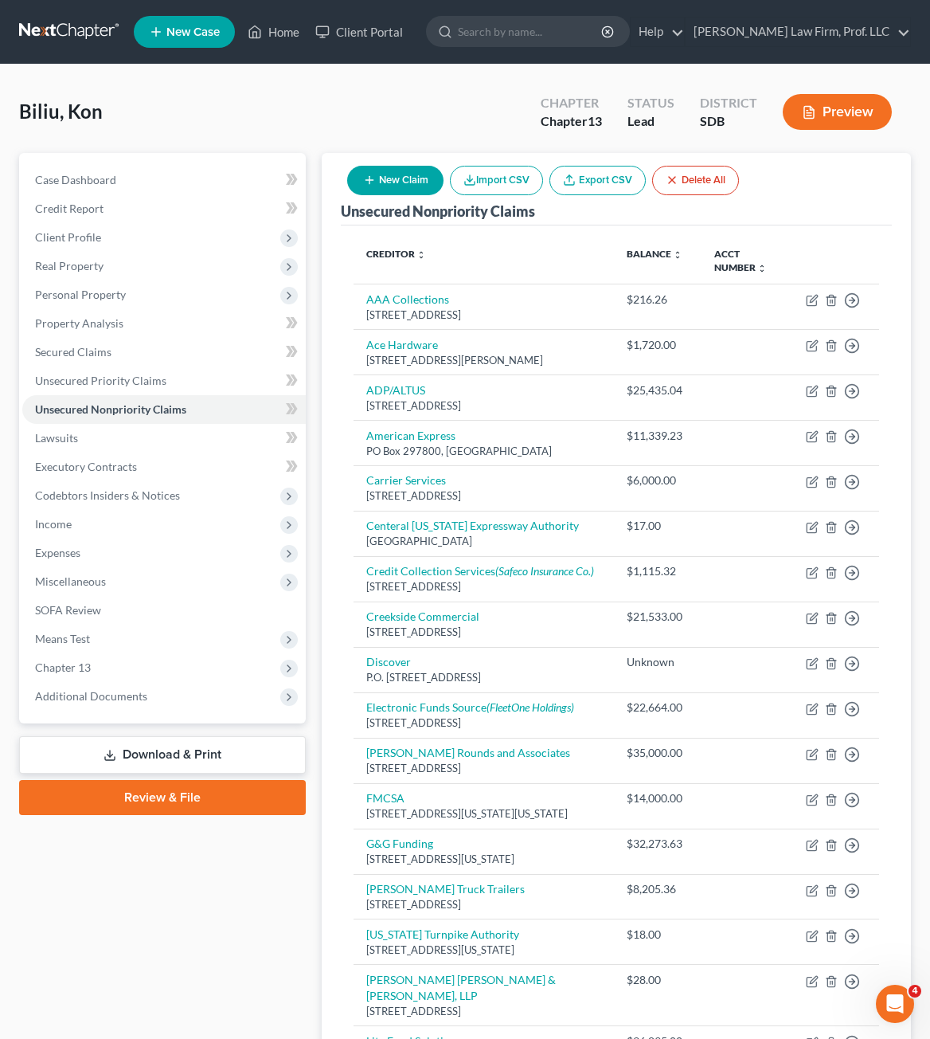
click at [403, 178] on button "New Claim" at bounding box center [395, 180] width 96 height 29
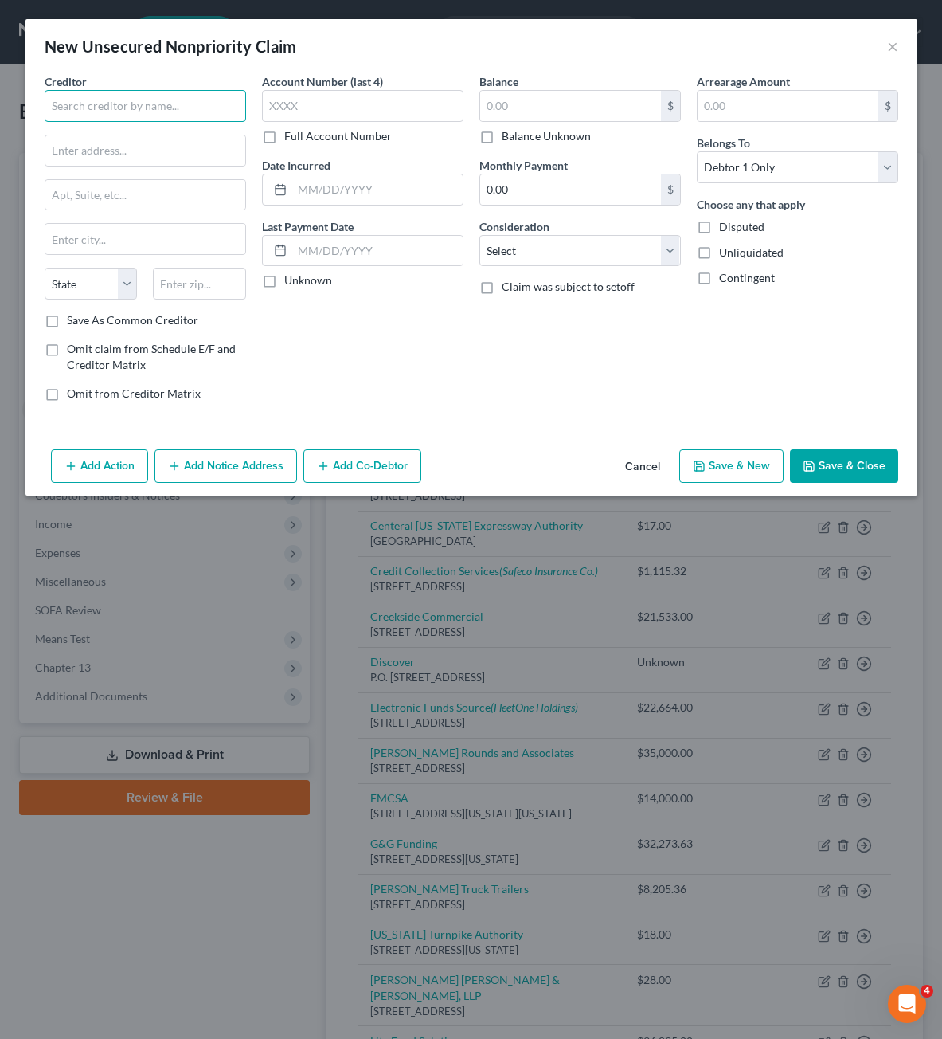
click at [174, 115] on input "text" at bounding box center [145, 106] width 201 height 32
drag, startPoint x: 68, startPoint y: 143, endPoint x: 137, endPoint y: 129, distance: 70.0
click at [70, 143] on input "PO box 3502" at bounding box center [145, 150] width 200 height 30
click at [242, 270] on input "text" at bounding box center [199, 284] width 93 height 32
drag, startPoint x: 569, startPoint y: 99, endPoint x: 577, endPoint y: 120, distance: 22.7
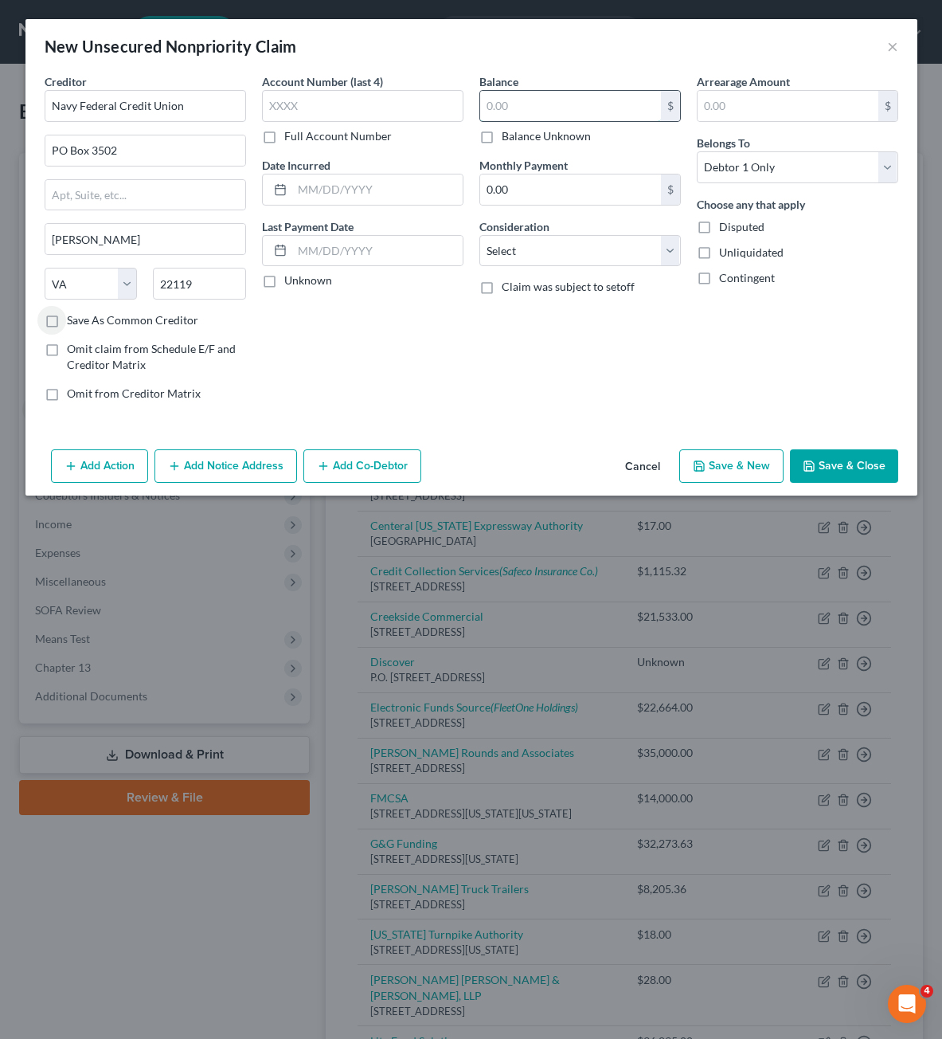
click at [571, 100] on input "text" at bounding box center [570, 106] width 181 height 30
click at [546, 141] on label "Balance Unknown" at bounding box center [546, 136] width 89 height 16
click at [518, 139] on input "Balance Unknown" at bounding box center [513, 133] width 10 height 10
click at [812, 455] on button "Save & Close" at bounding box center [844, 465] width 108 height 33
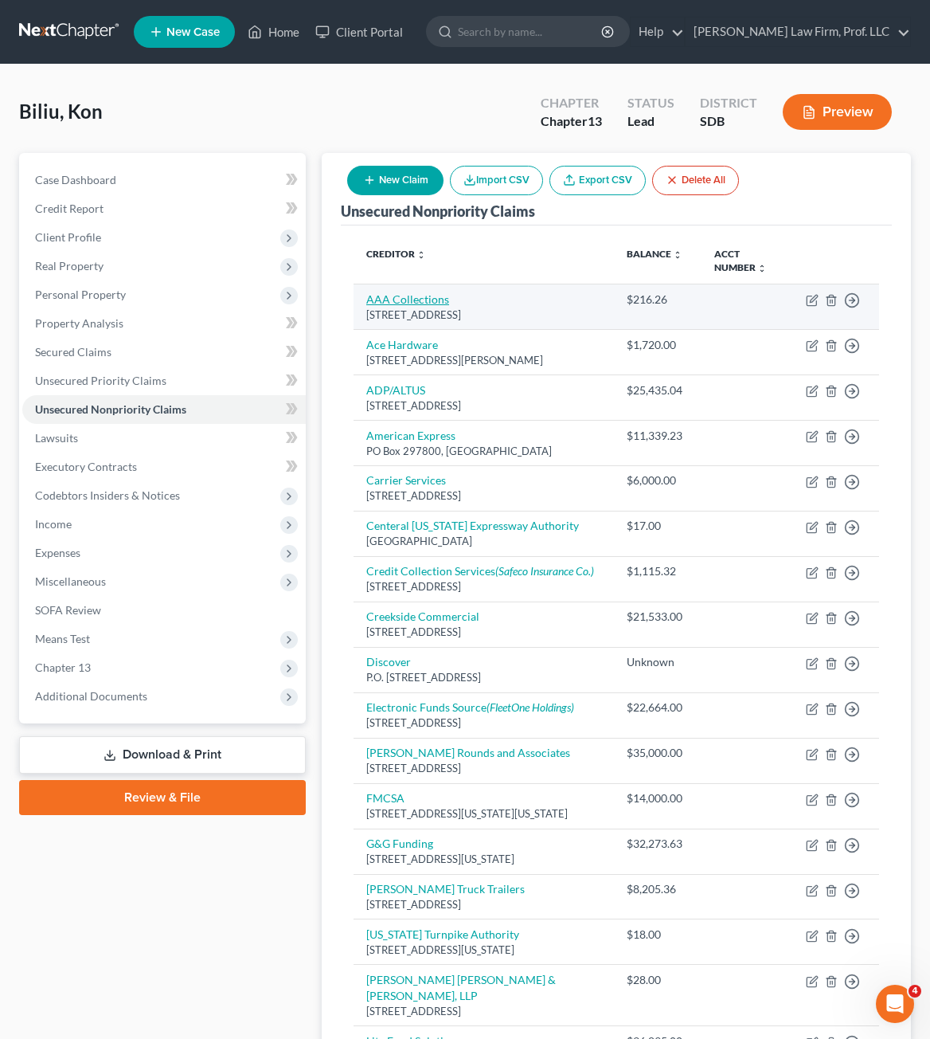
click at [419, 300] on link "AAA Collections" at bounding box center [407, 299] width 83 height 14
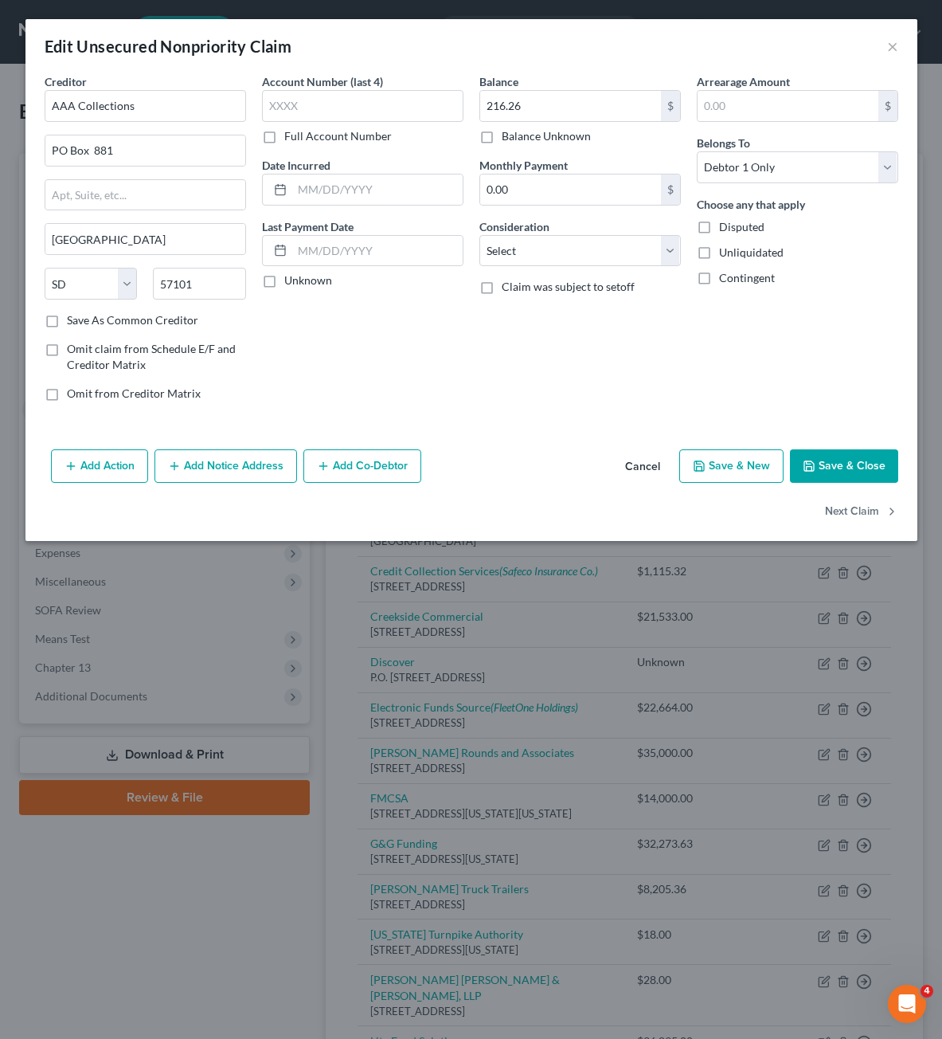
drag, startPoint x: 304, startPoint y: 381, endPoint x: 233, endPoint y: 428, distance: 85.7
click at [303, 381] on div "Account Number (last 4) Full Account Number Date Incurred Last Payment Date Unk…" at bounding box center [362, 243] width 217 height 341
click at [181, 460] on icon "button" at bounding box center [174, 466] width 13 height 13
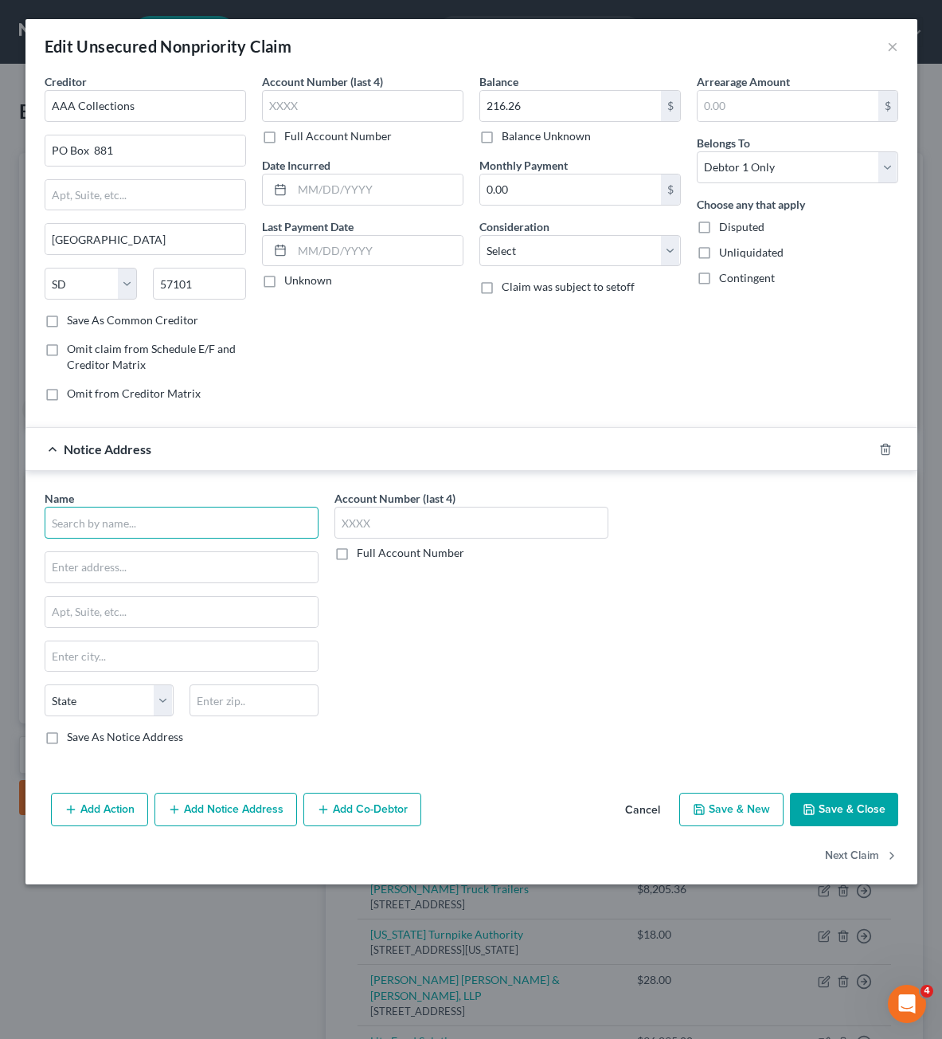
click at [109, 522] on input "text" at bounding box center [182, 523] width 274 height 32
click at [124, 572] on div "[STREET_ADDRESS]" at bounding box center [140, 565] width 166 height 14
click at [416, 628] on div "Account Number (last 4) Full Account Number" at bounding box center [472, 624] width 290 height 268
click at [859, 798] on button "Save & Close" at bounding box center [844, 808] width 108 height 33
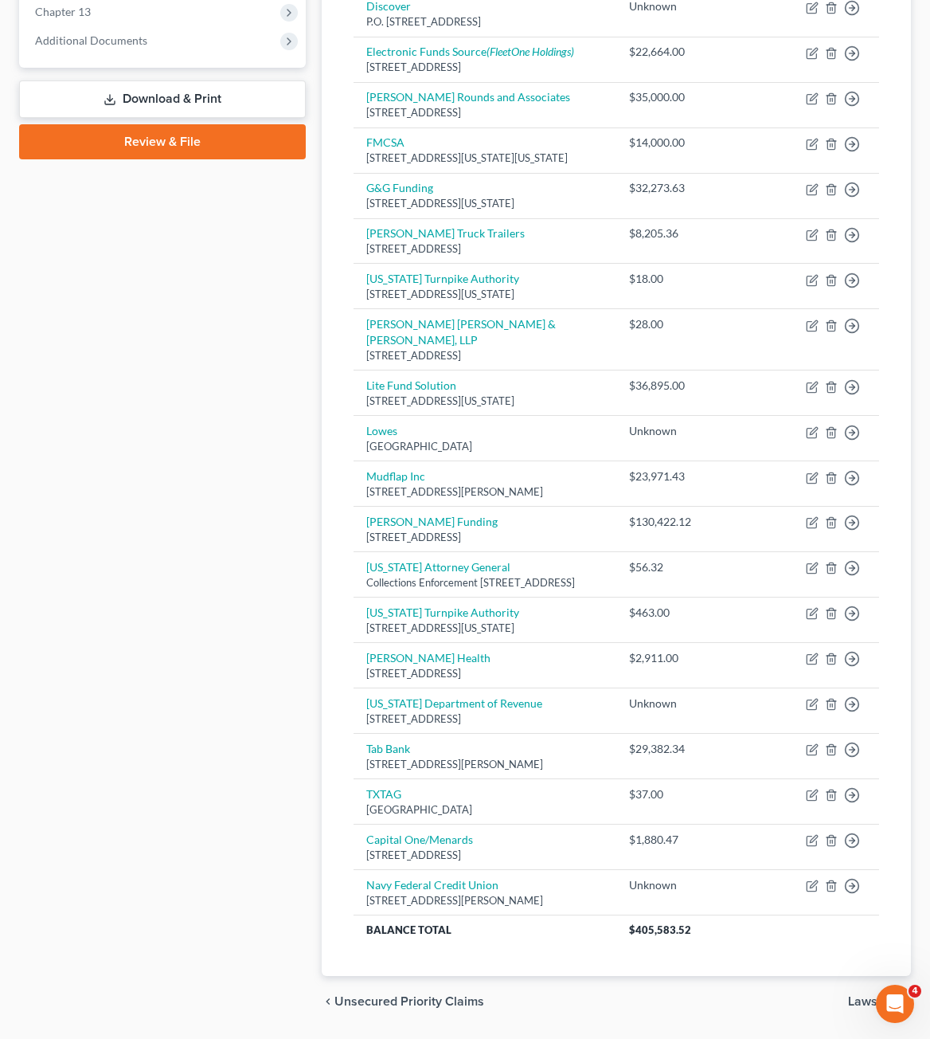
scroll to position [733, 0]
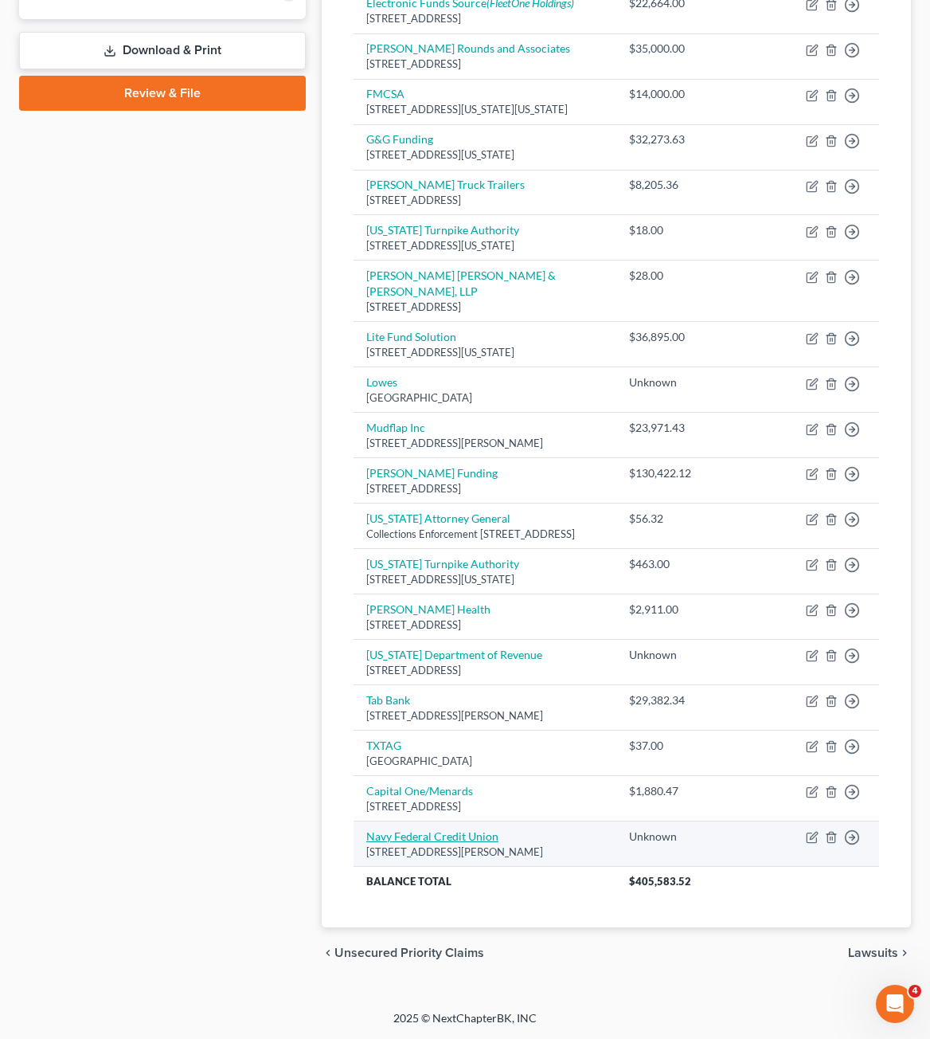
click at [420, 831] on link "Navy Federal Credit Union" at bounding box center [432, 836] width 132 height 14
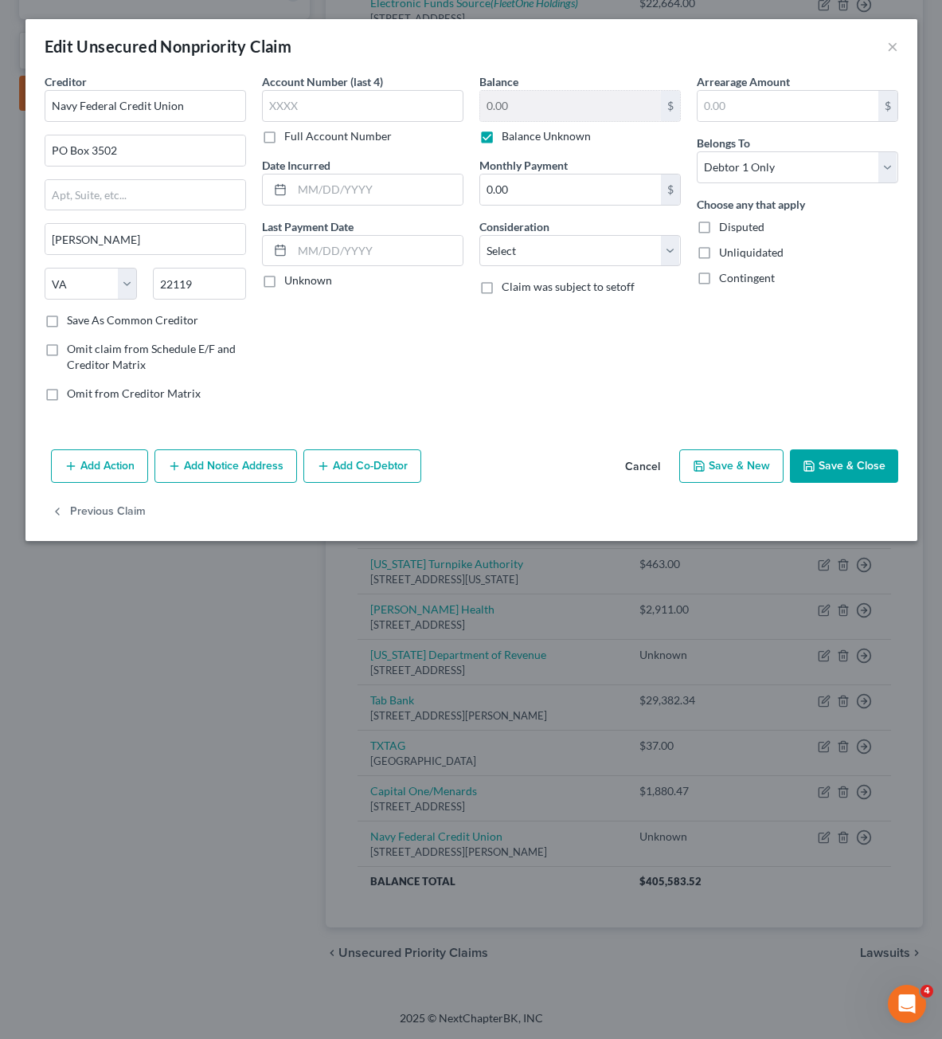
click at [507, 138] on label "Balance Unknown" at bounding box center [546, 136] width 89 height 16
click at [508, 138] on input "Balance Unknown" at bounding box center [513, 133] width 10 height 10
click at [516, 105] on input "0.00" at bounding box center [570, 106] width 181 height 30
click at [514, 108] on input "0.00" at bounding box center [570, 106] width 181 height 30
drag, startPoint x: 777, startPoint y: 374, endPoint x: 799, endPoint y: 407, distance: 39.8
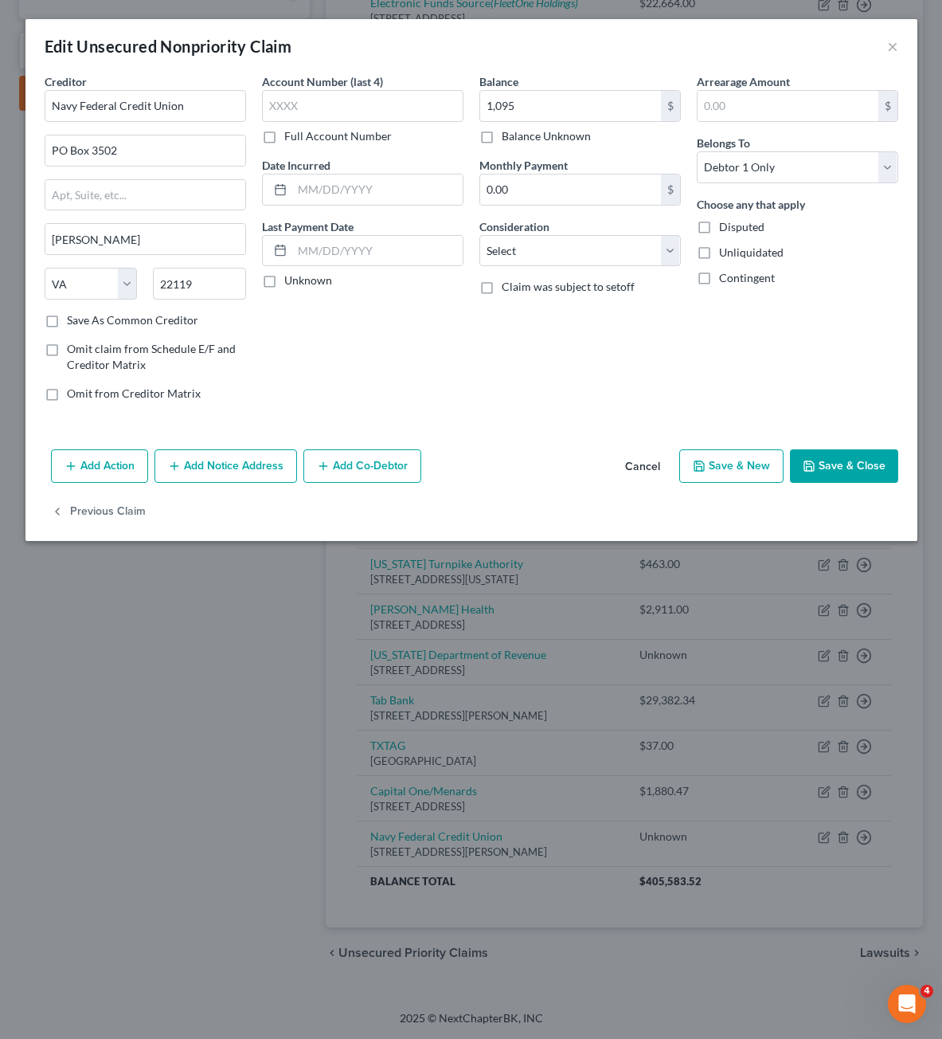
click at [779, 374] on div "Arrearage Amount $ Belongs To * Select Debtor 1 Only Debtor 2 Only Debtor 1 And…" at bounding box center [797, 243] width 217 height 341
click at [548, 254] on select "Select Cable / Satellite Services Collection Agency Credit Card Debt Debt Couns…" at bounding box center [579, 251] width 201 height 32
click at [479, 235] on select "Select Cable / Satellite Services Collection Agency Credit Card Debt Debt Couns…" at bounding box center [579, 251] width 201 height 32
drag, startPoint x: 703, startPoint y: 358, endPoint x: 796, endPoint y: 424, distance: 113.1
click at [709, 362] on div "Arrearage Amount $ Belongs To * Select Debtor 1 Only Debtor 2 Only Debtor 1 And…" at bounding box center [797, 243] width 217 height 341
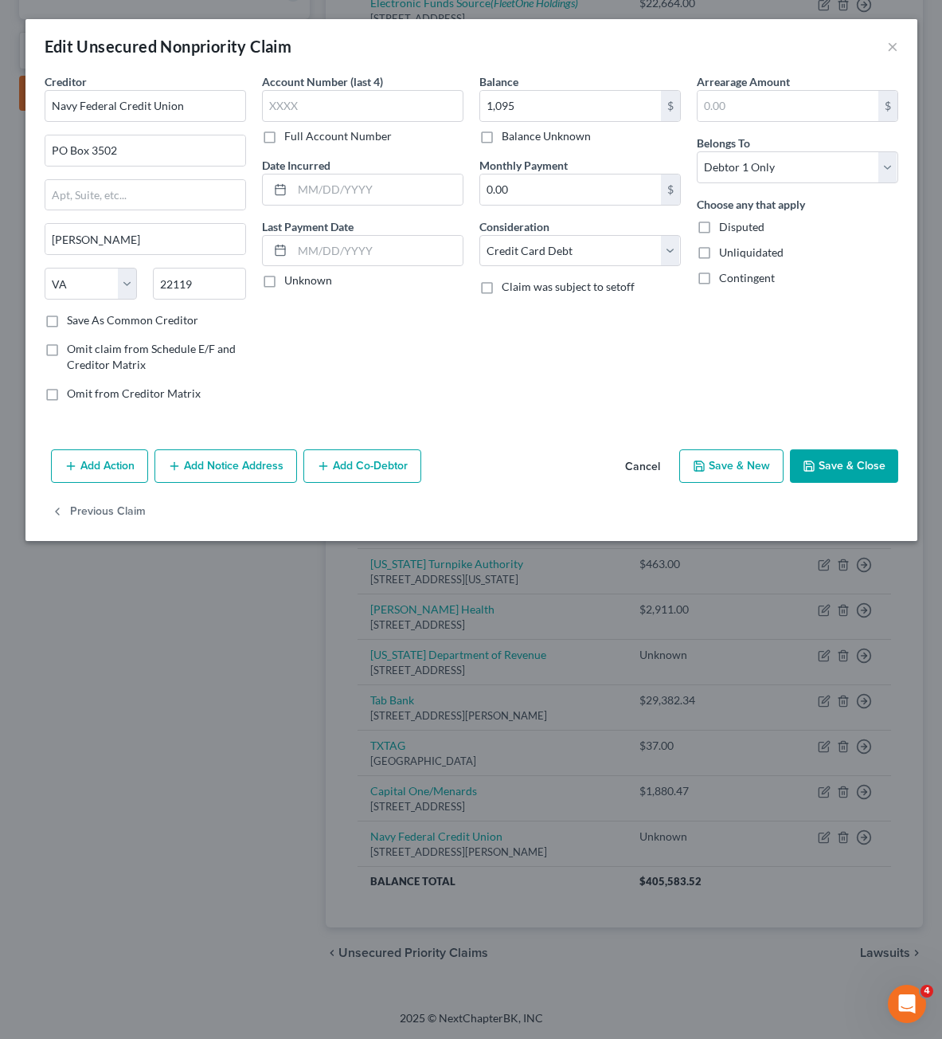
drag, startPoint x: 866, startPoint y: 457, endPoint x: 885, endPoint y: 435, distance: 29.4
click at [866, 457] on button "Save & Close" at bounding box center [844, 465] width 108 height 33
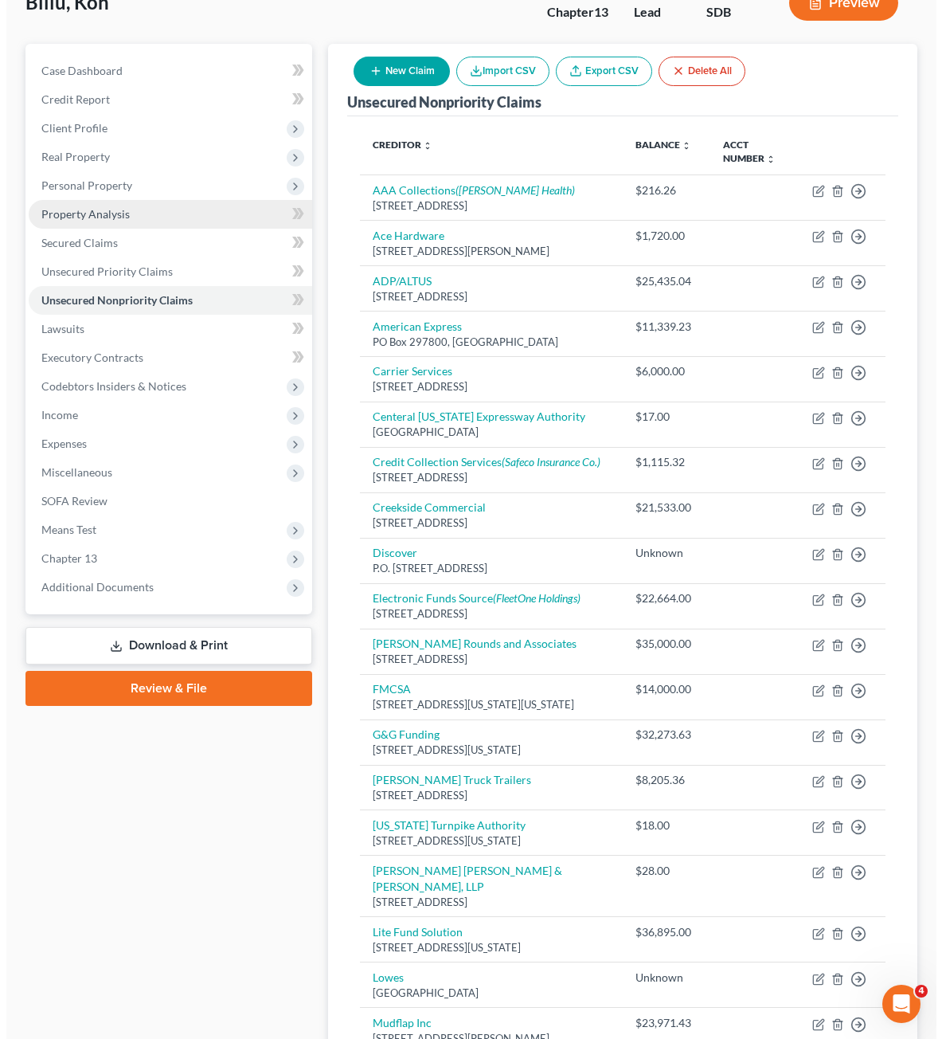
scroll to position [0, 0]
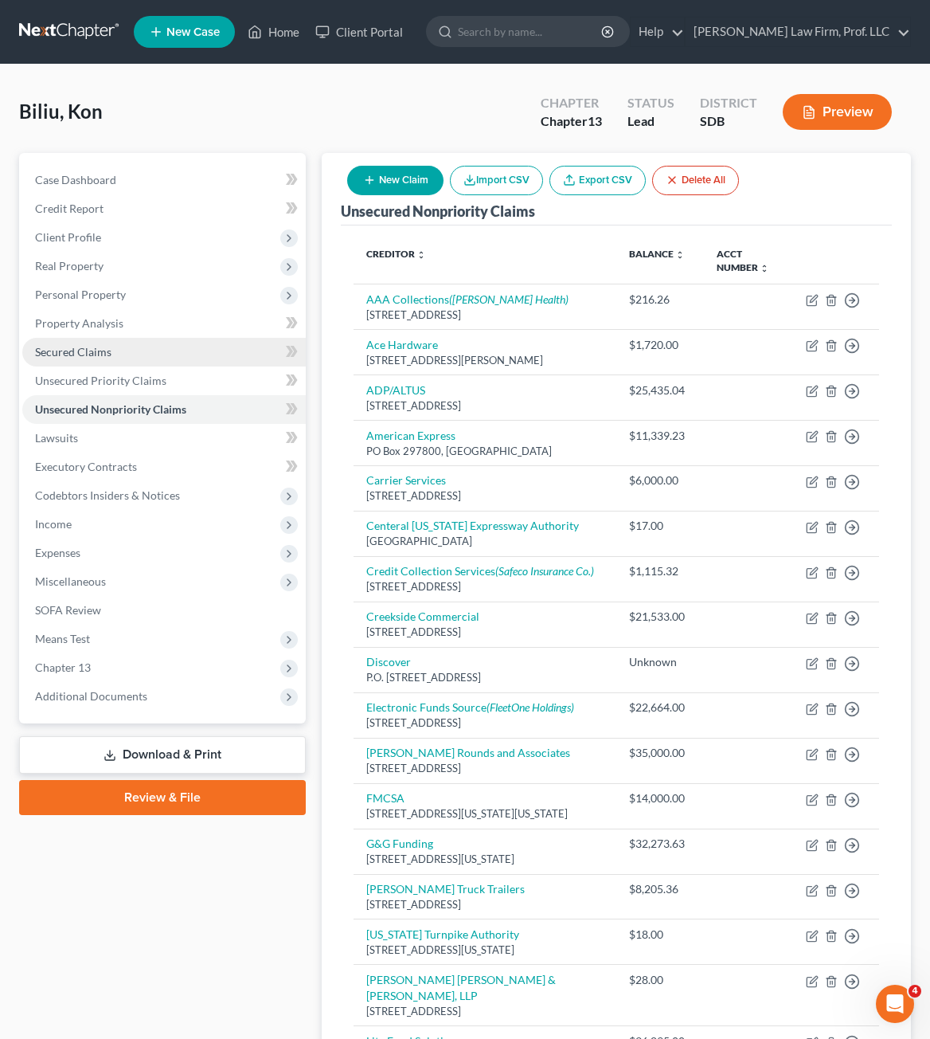
click at [83, 351] on span "Secured Claims" at bounding box center [73, 352] width 76 height 14
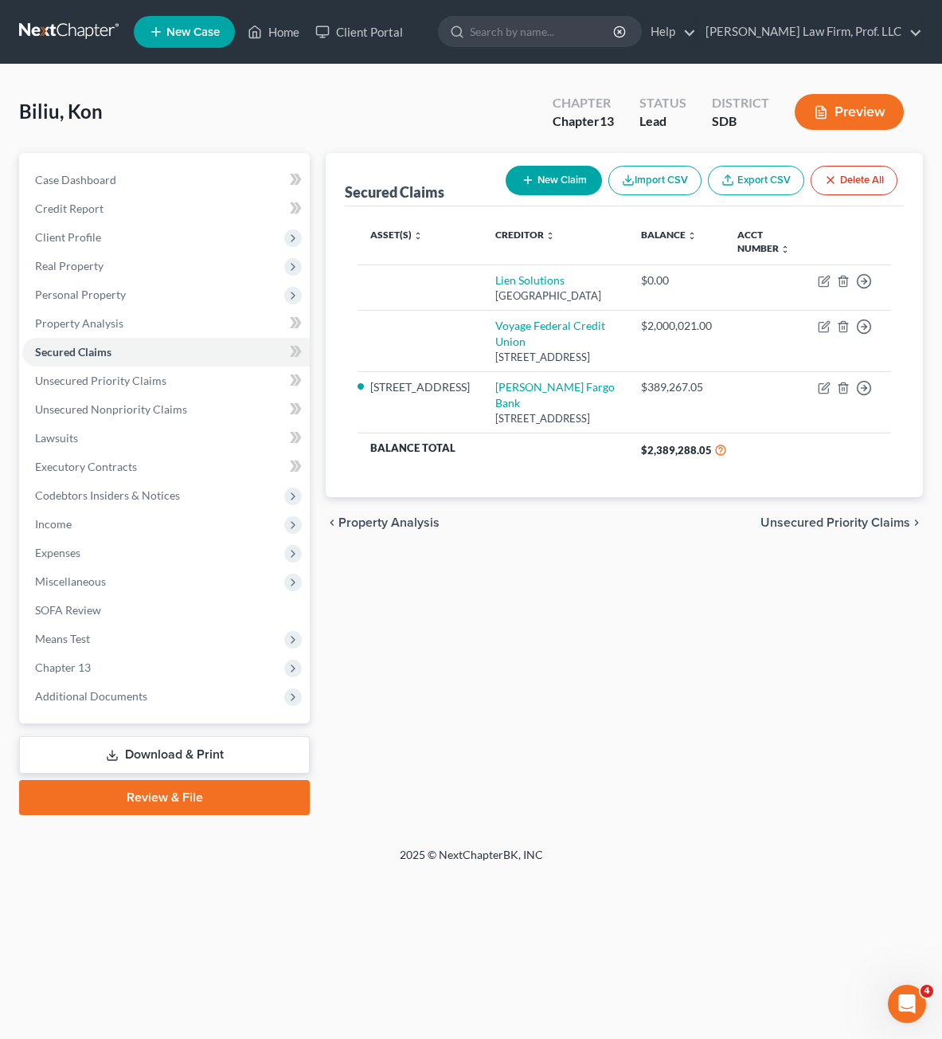
click at [666, 618] on div "Secured Claims New Claim Import CSV Export CSV Delete All Asset(s) expand_more …" at bounding box center [624, 484] width 613 height 662
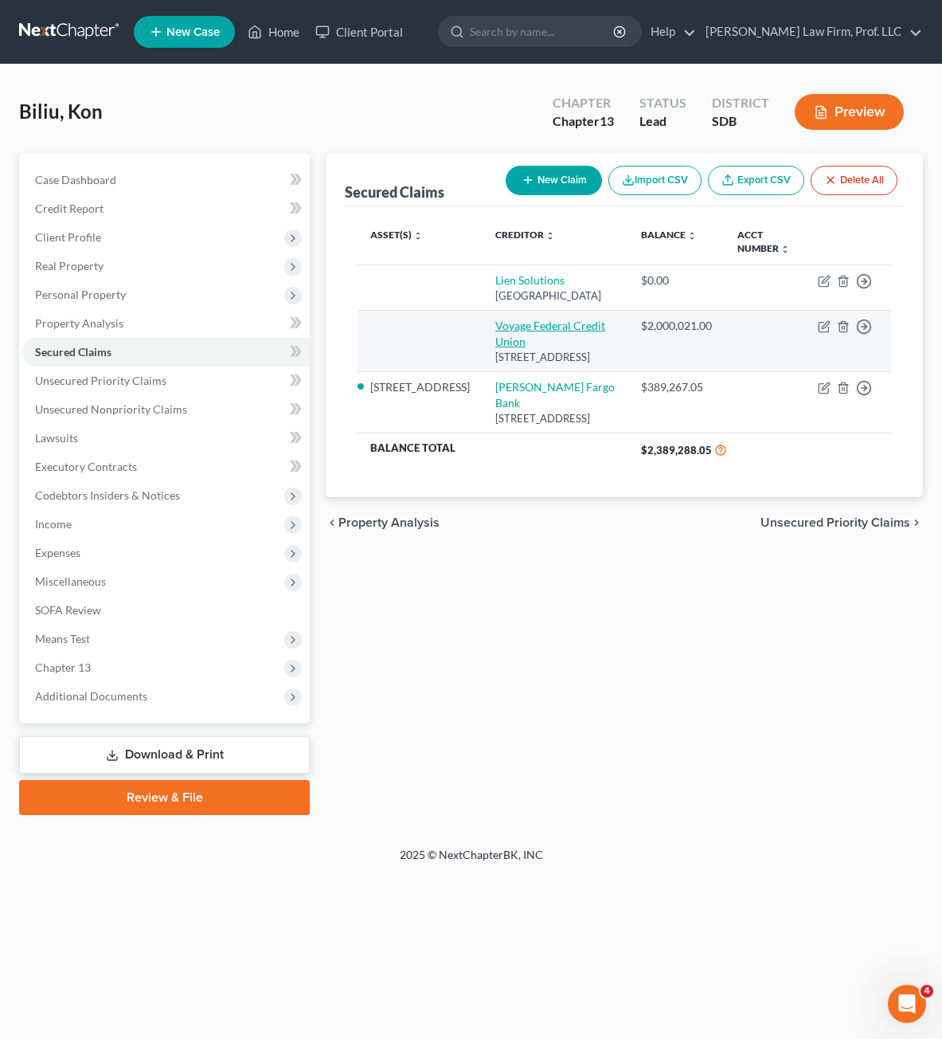
click at [509, 337] on link "Voyage Federal Credit Union" at bounding box center [550, 333] width 110 height 29
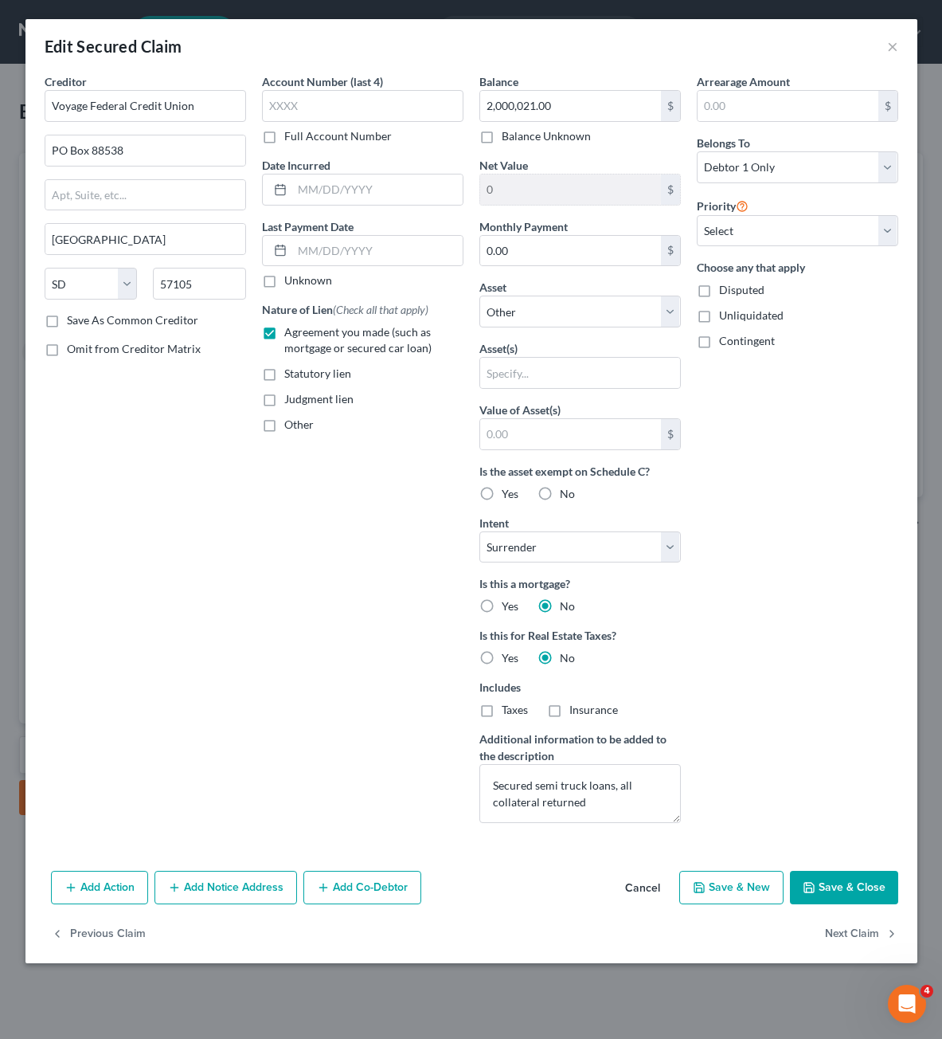
click at [838, 612] on div "Arrearage Amount $ Belongs To * Select Debtor 1 Only Debtor 2 Only Debtor 1 And…" at bounding box center [797, 454] width 217 height 762
click at [599, 104] on input "2,000,021.00" at bounding box center [570, 106] width 181 height 30
click at [833, 594] on div "Arrearage Amount $ Belongs To * Select Debtor 1 Only Debtor 2 Only Debtor 1 And…" at bounding box center [797, 454] width 217 height 762
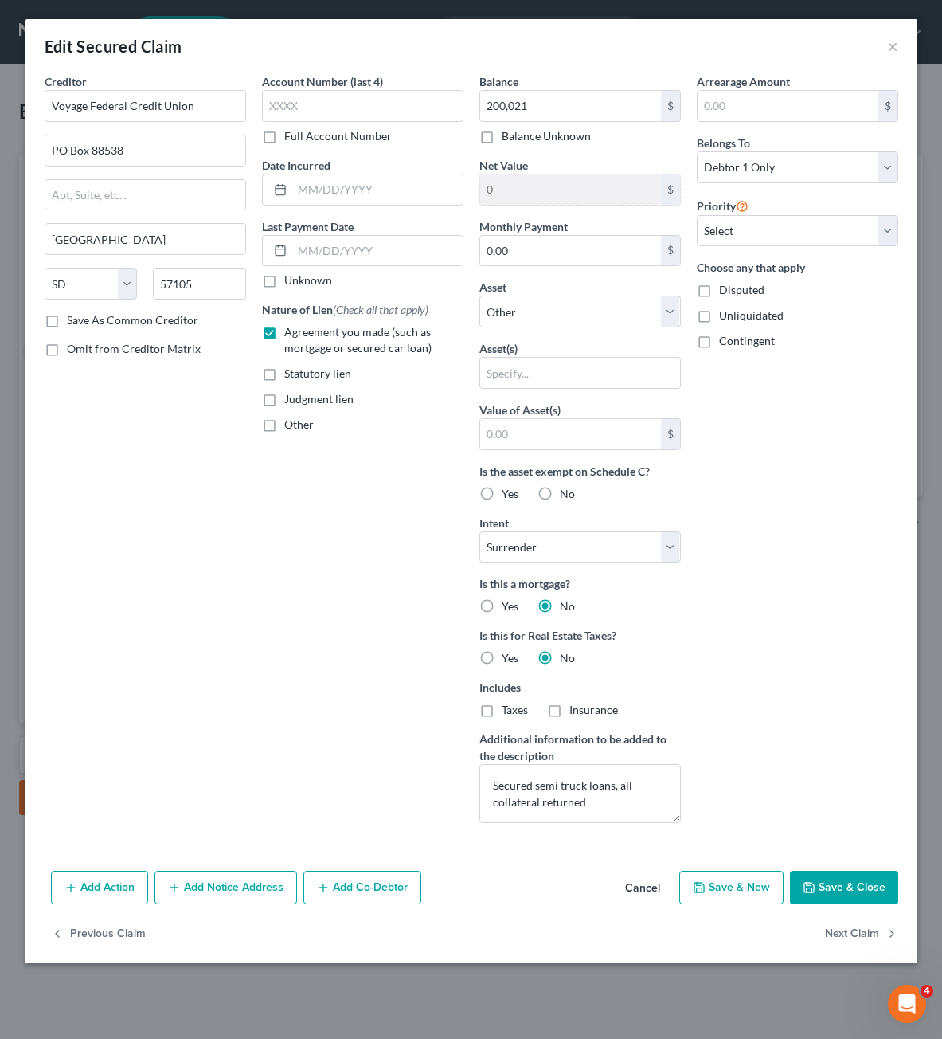
click at [851, 878] on button "Save & Close" at bounding box center [844, 886] width 108 height 33
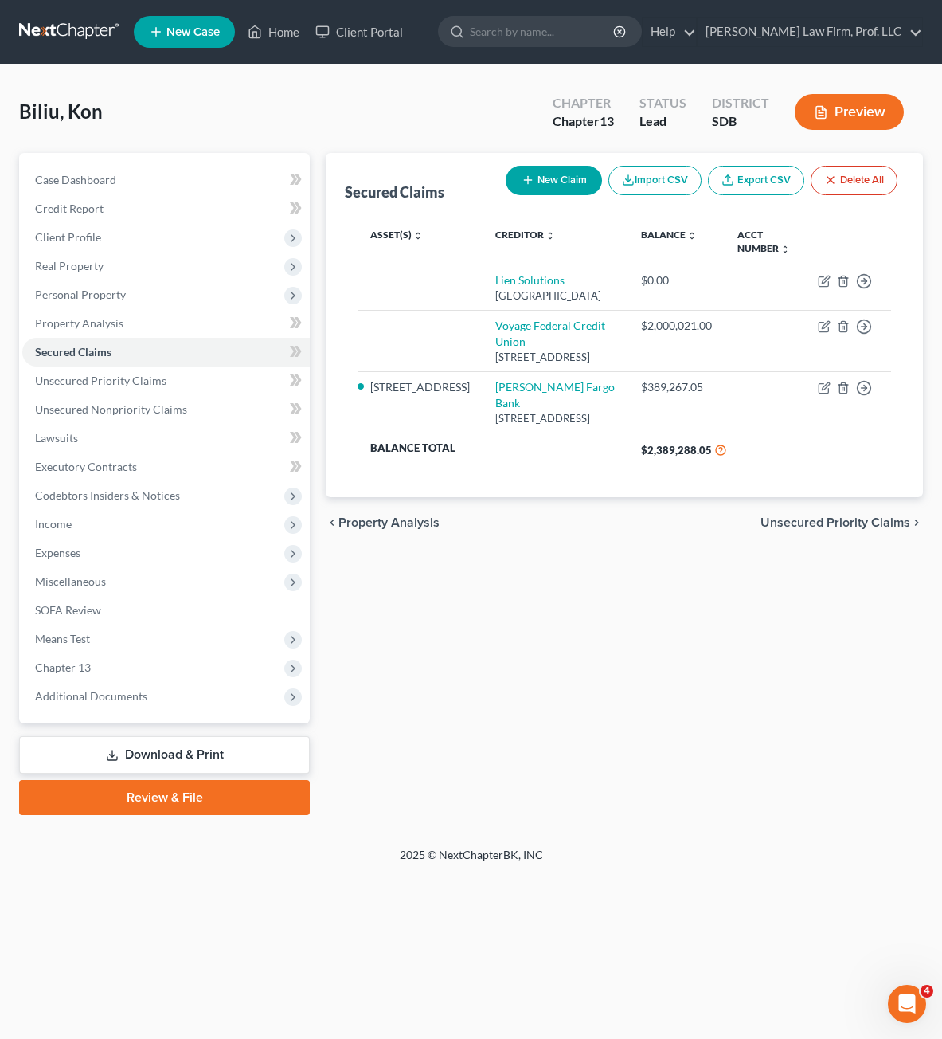
click at [706, 706] on div "Secured Claims New Claim Import CSV Export CSV Delete All Asset(s) expand_more …" at bounding box center [624, 484] width 613 height 662
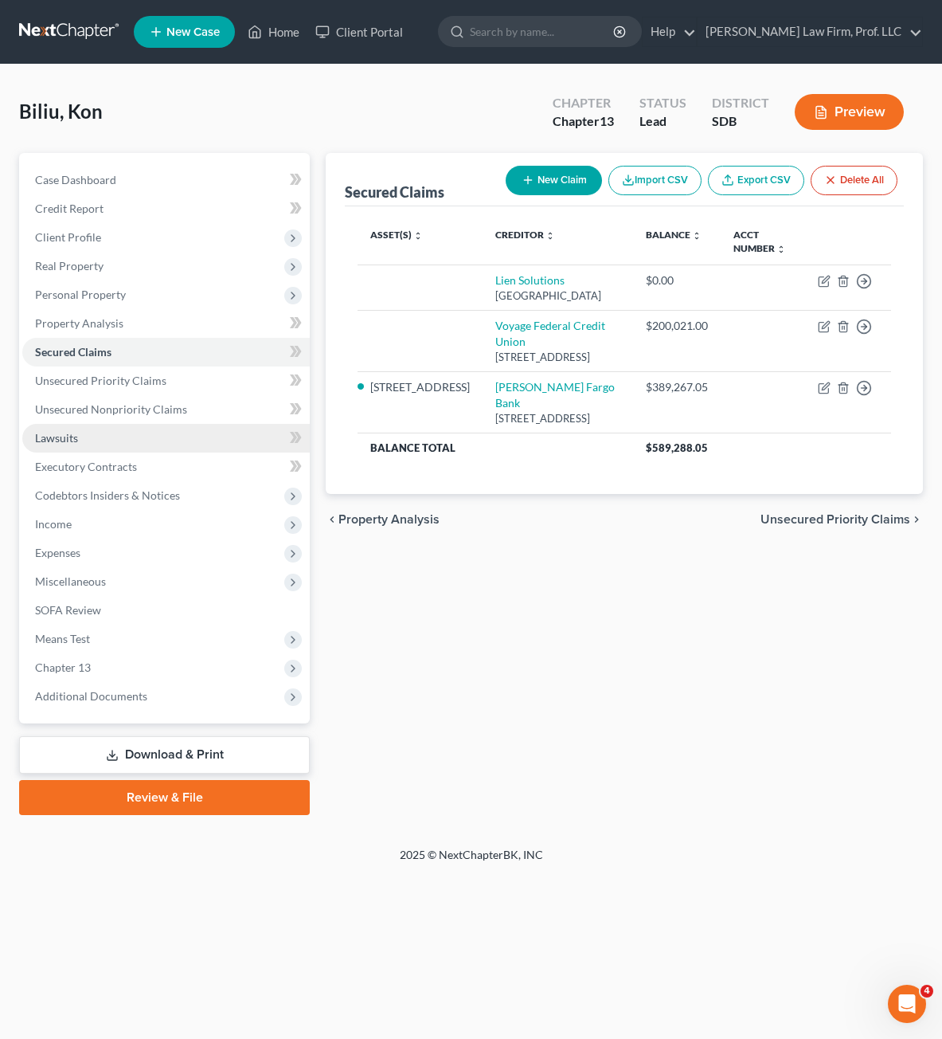
click at [96, 438] on link "Lawsuits" at bounding box center [166, 438] width 288 height 29
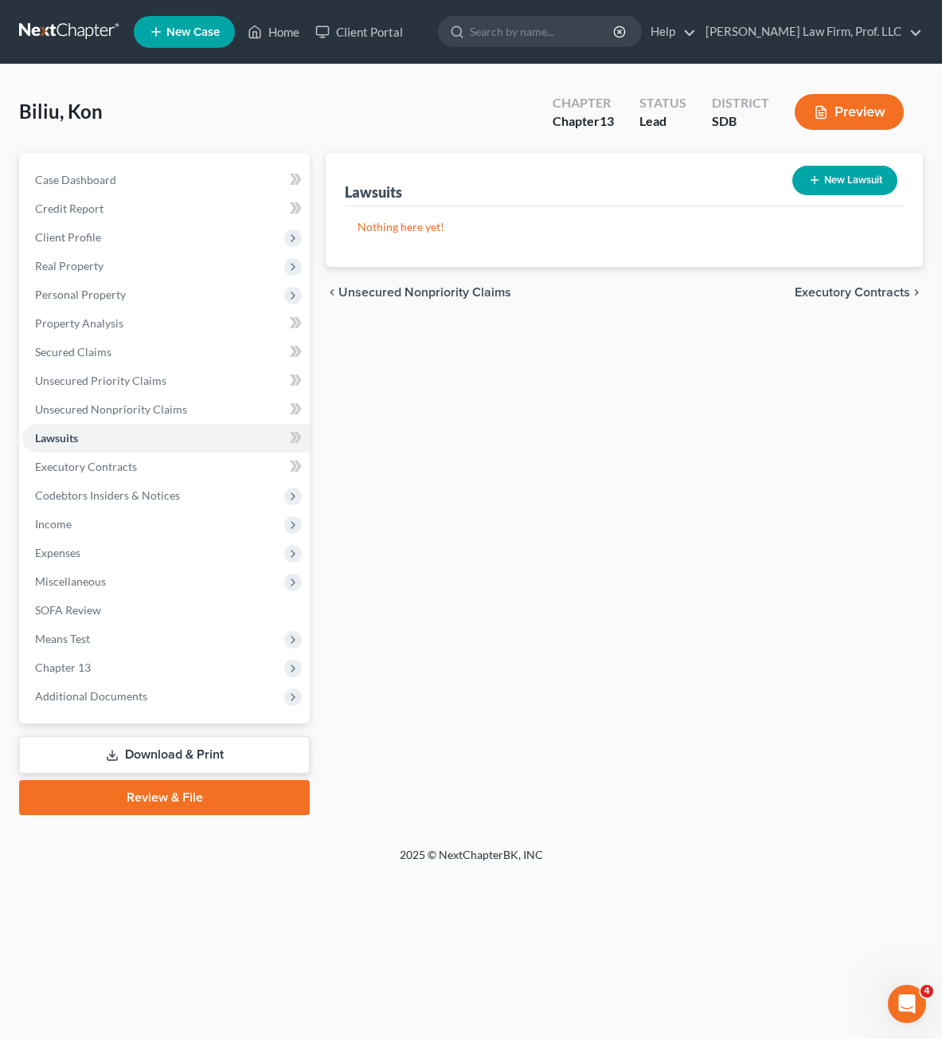
click at [862, 183] on button "New Lawsuit" at bounding box center [844, 180] width 105 height 29
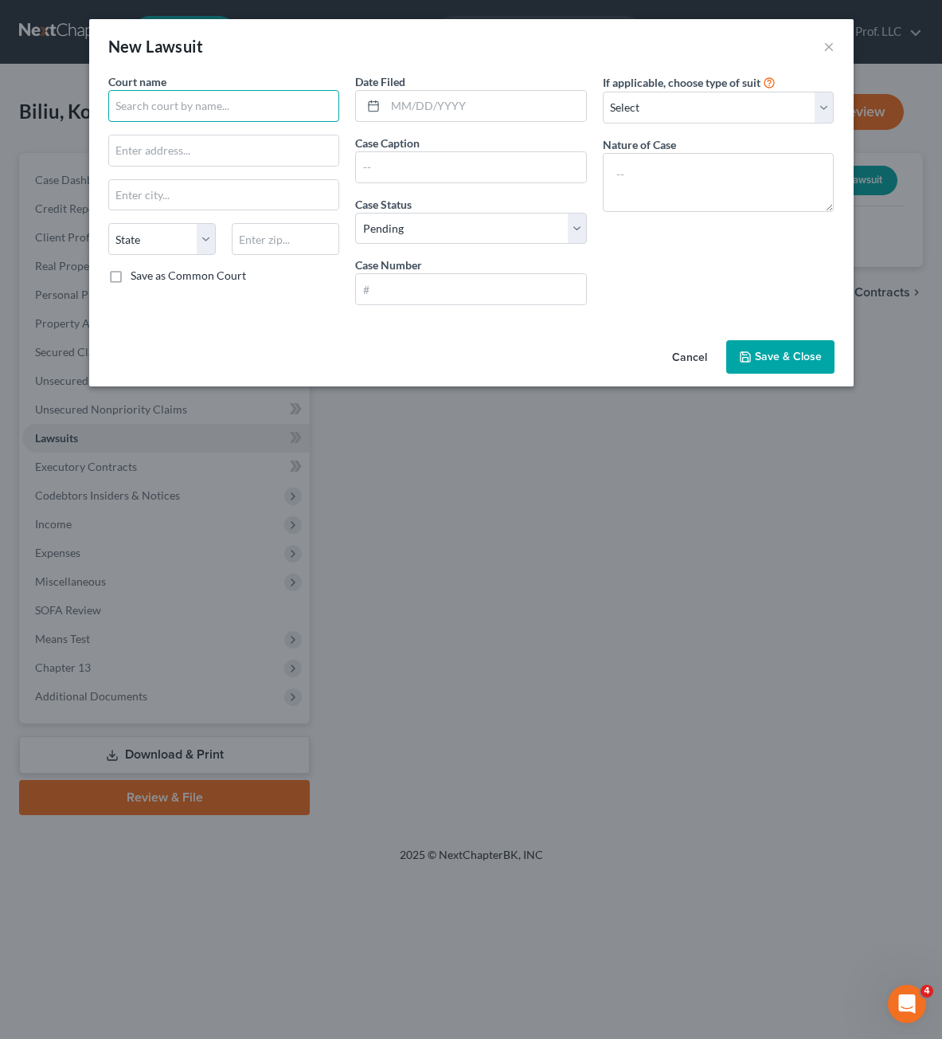
click at [206, 116] on input "text" at bounding box center [224, 106] width 232 height 32
click at [166, 135] on input "text" at bounding box center [224, 150] width 230 height 30
paste input "[STREET_ADDRESS]"
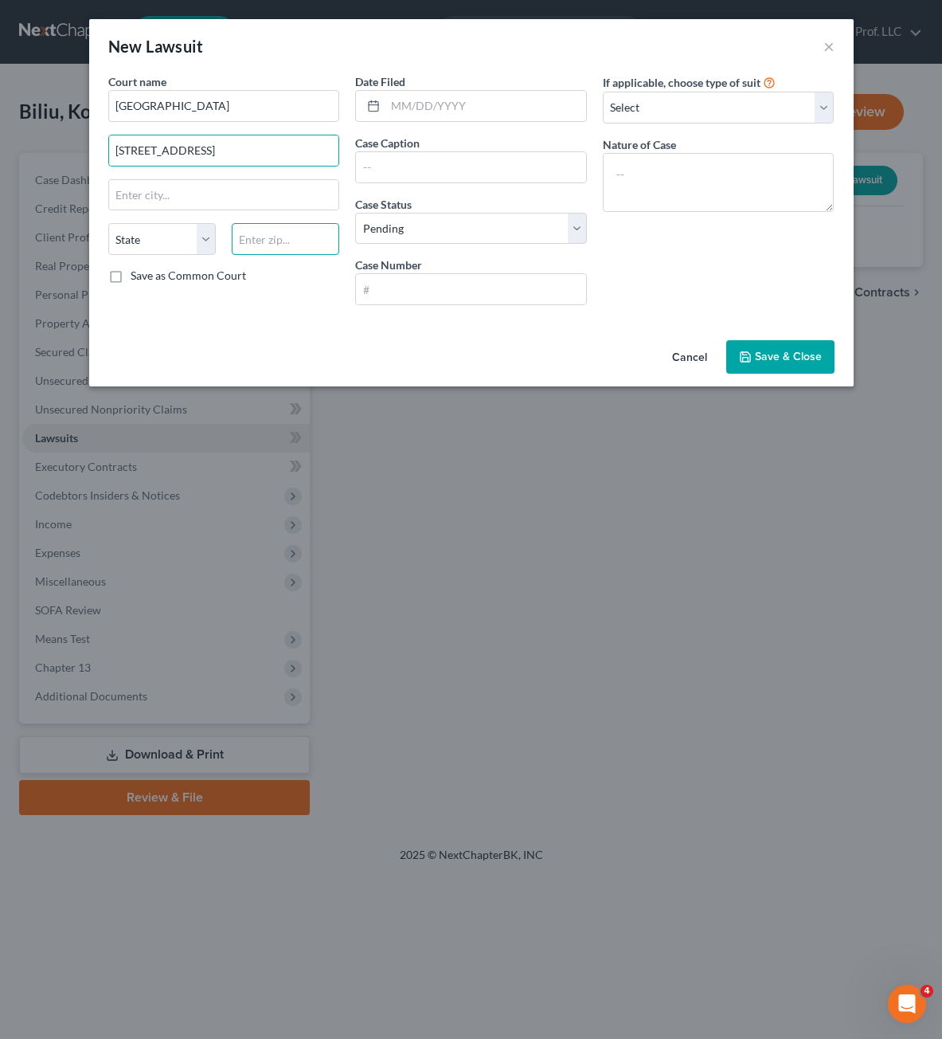
click at [244, 246] on input "text" at bounding box center [286, 239] width 108 height 32
click at [447, 98] on input "text" at bounding box center [485, 106] width 201 height 30
click at [440, 165] on input "text" at bounding box center [471, 167] width 230 height 30
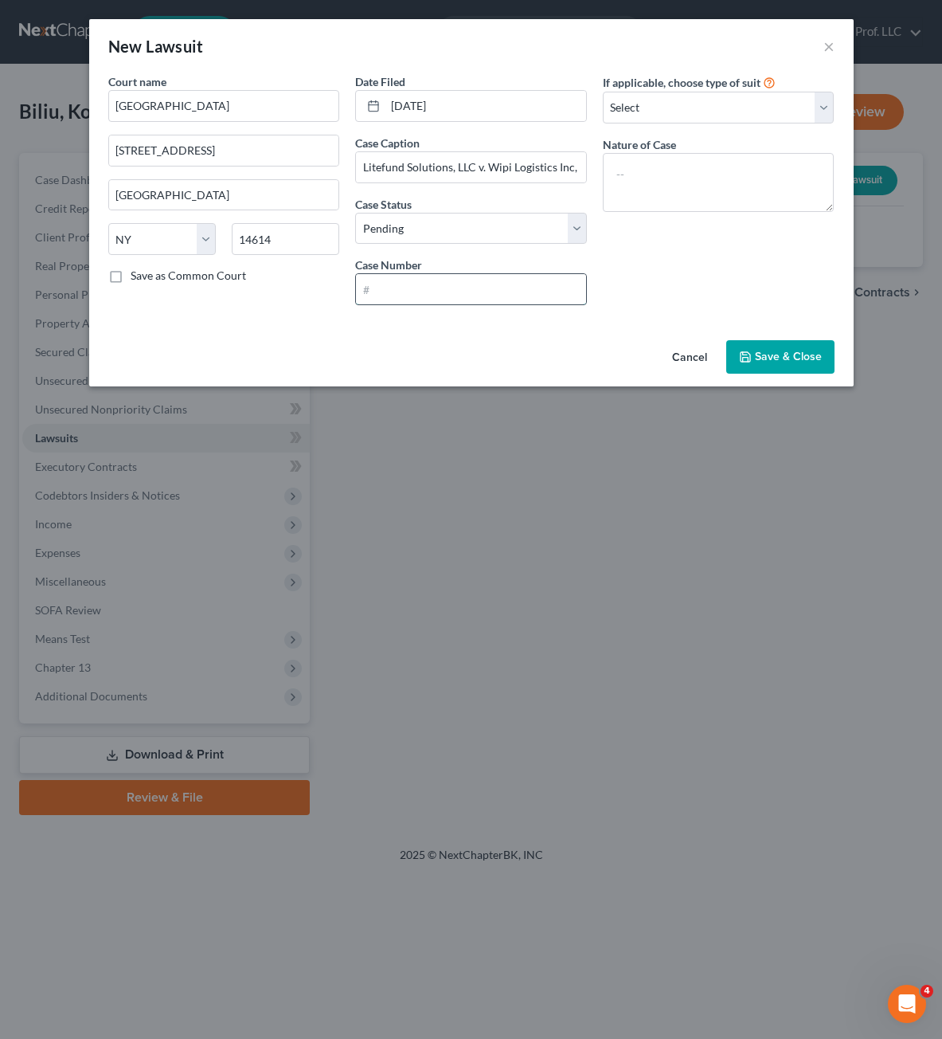
click at [483, 295] on input "text" at bounding box center [471, 289] width 230 height 30
click at [687, 112] on select "Select Repossession Garnishment Foreclosure Attached, Seized, Or Levied Other" at bounding box center [719, 108] width 232 height 32
click at [603, 92] on select "Select Repossession Garnishment Foreclosure Attached, Seized, Or Levied Other" at bounding box center [719, 108] width 232 height 32
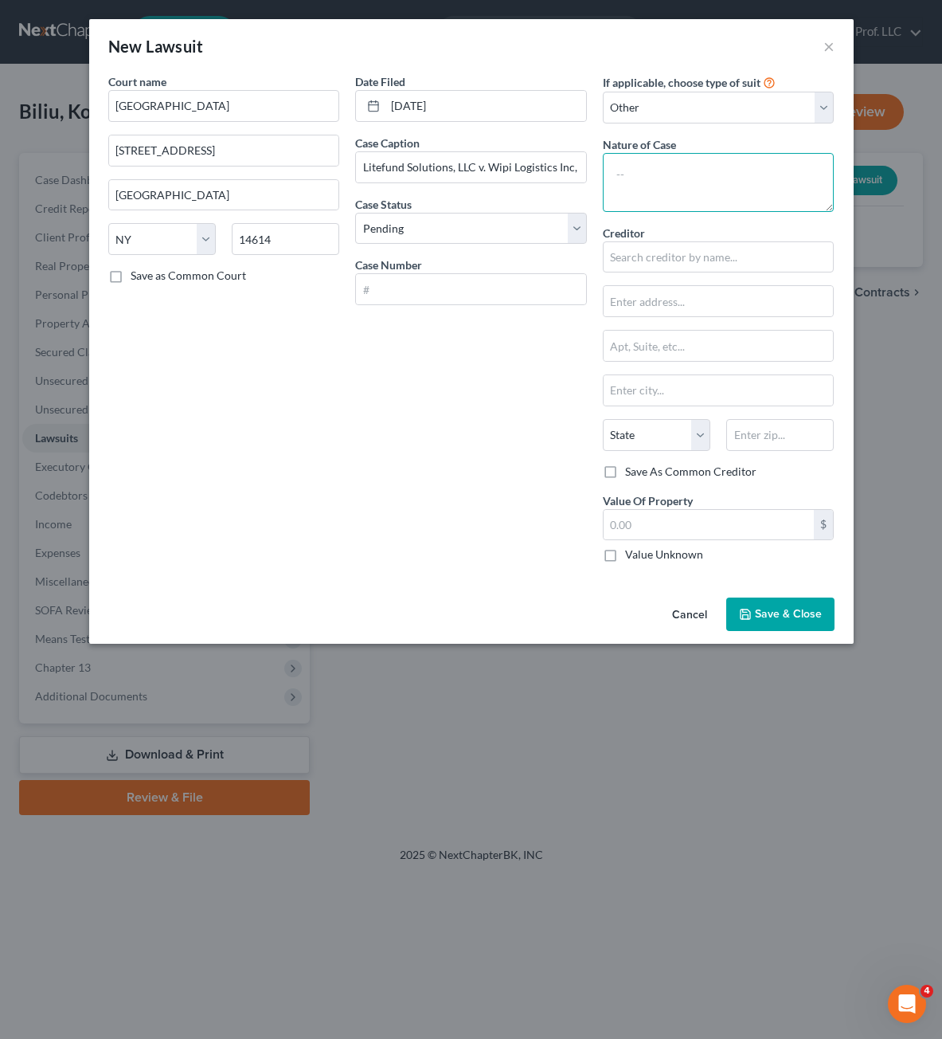
click at [672, 198] on textarea at bounding box center [719, 182] width 232 height 59
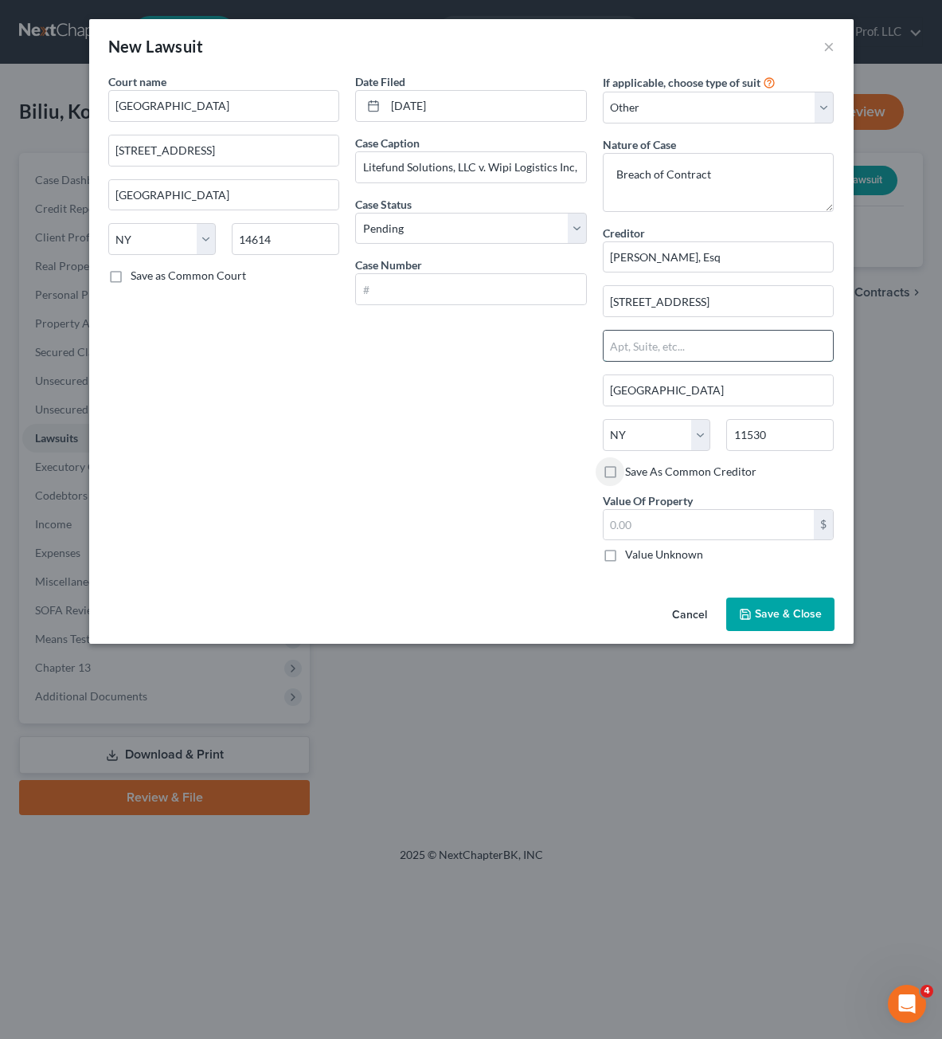
click at [800, 337] on input "text" at bounding box center [719, 346] width 230 height 30
click at [805, 320] on div "Creditor * [PERSON_NAME], Esq [STREET_ADDRESS][GEOGRAPHIC_DATA][US_STATE] CA CO…" at bounding box center [719, 344] width 232 height 239
click at [814, 297] on input "[STREET_ADDRESS]" at bounding box center [719, 301] width 230 height 30
drag, startPoint x: 681, startPoint y: 560, endPoint x: 757, endPoint y: 616, distance: 95.1
click at [681, 559] on label "Value Unknown" at bounding box center [664, 554] width 78 height 16
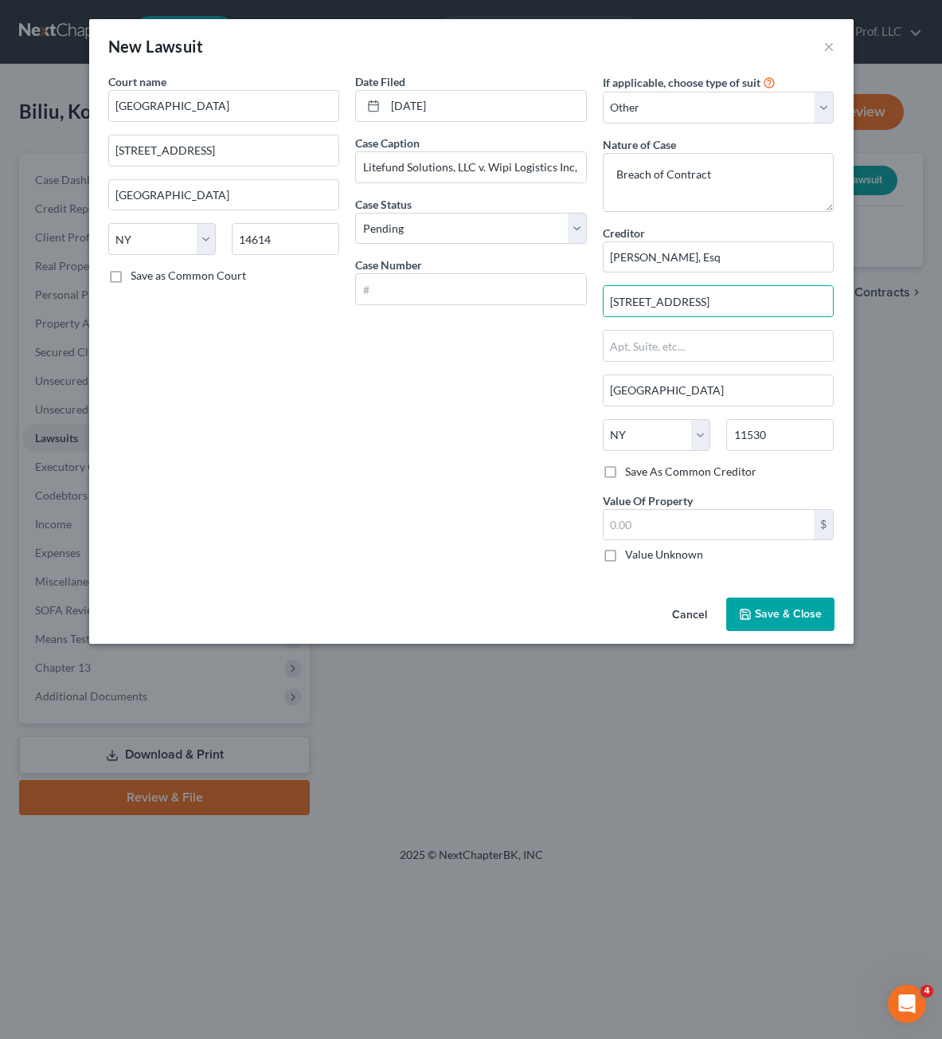
click at [642, 557] on input "Value Unknown" at bounding box center [637, 551] width 10 height 10
click at [757, 616] on span "Save & Close" at bounding box center [788, 614] width 67 height 14
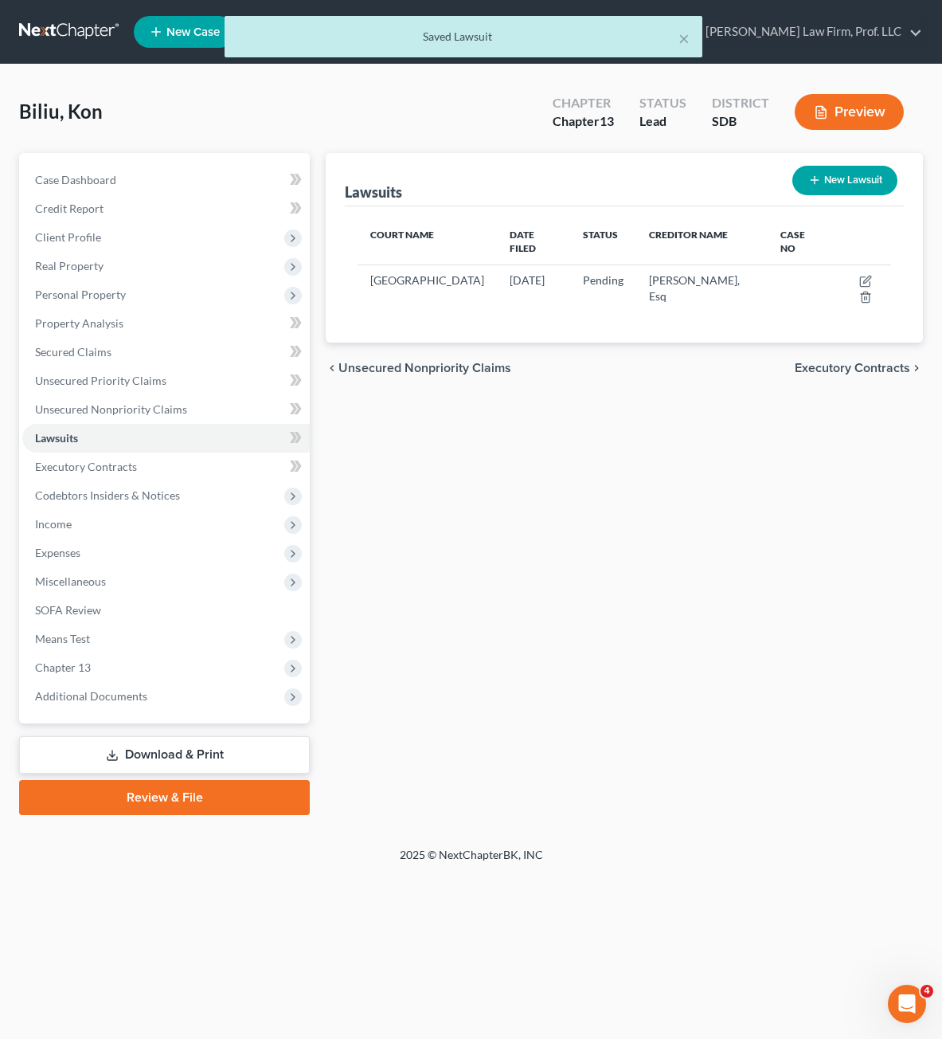
click at [917, 704] on div "Lawsuits New Lawsuit Court Name Date Filed Status Creditor Name Case No [GEOGRA…" at bounding box center [624, 484] width 613 height 662
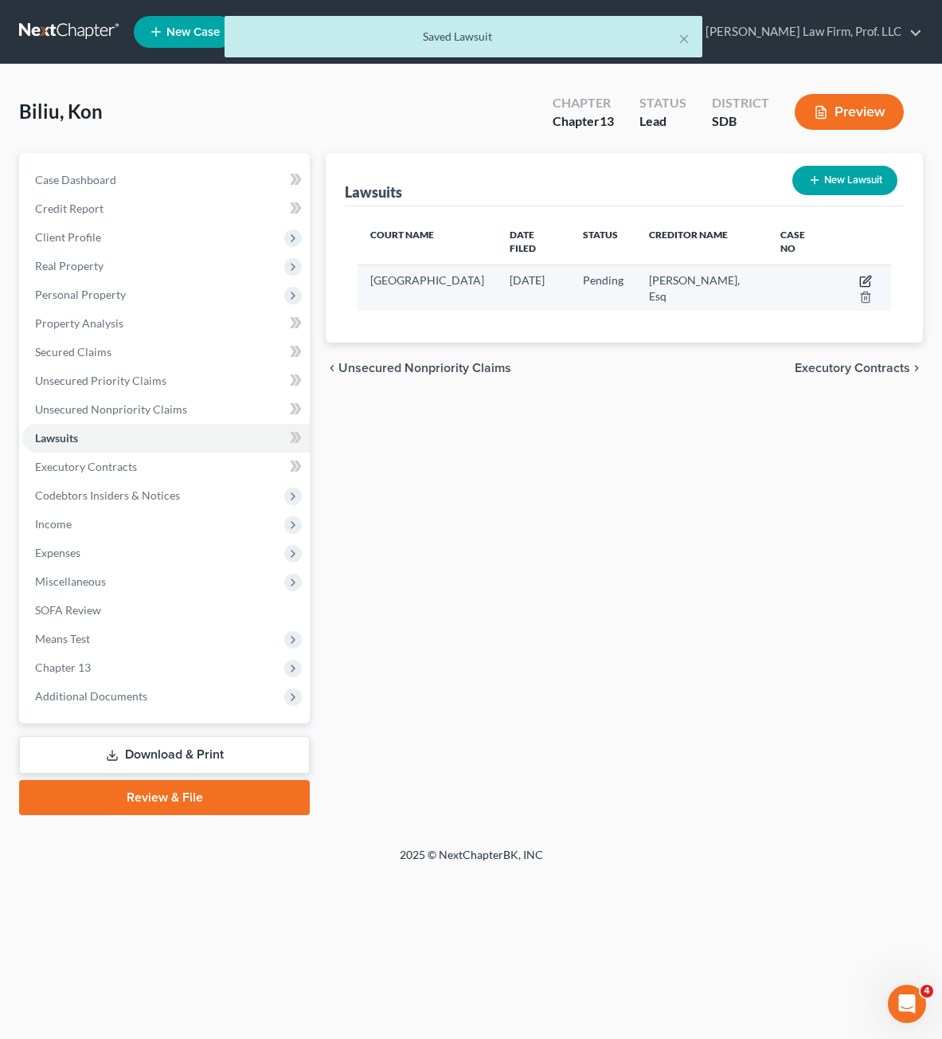
click at [859, 275] on icon "button" at bounding box center [865, 281] width 13 height 13
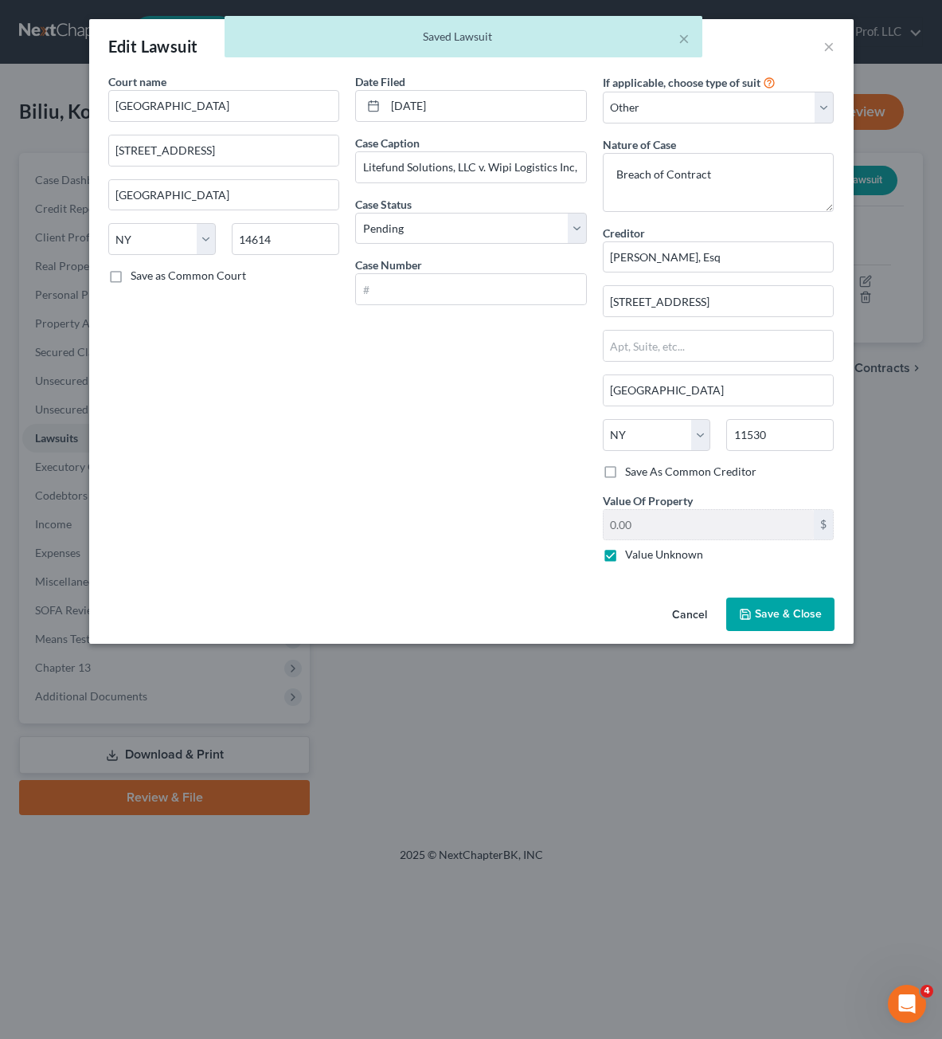
click at [646, 556] on label "Value Unknown" at bounding box center [664, 554] width 78 height 16
click at [642, 556] on input "Value Unknown" at bounding box center [637, 551] width 10 height 10
click at [664, 521] on input "0.00" at bounding box center [709, 525] width 211 height 30
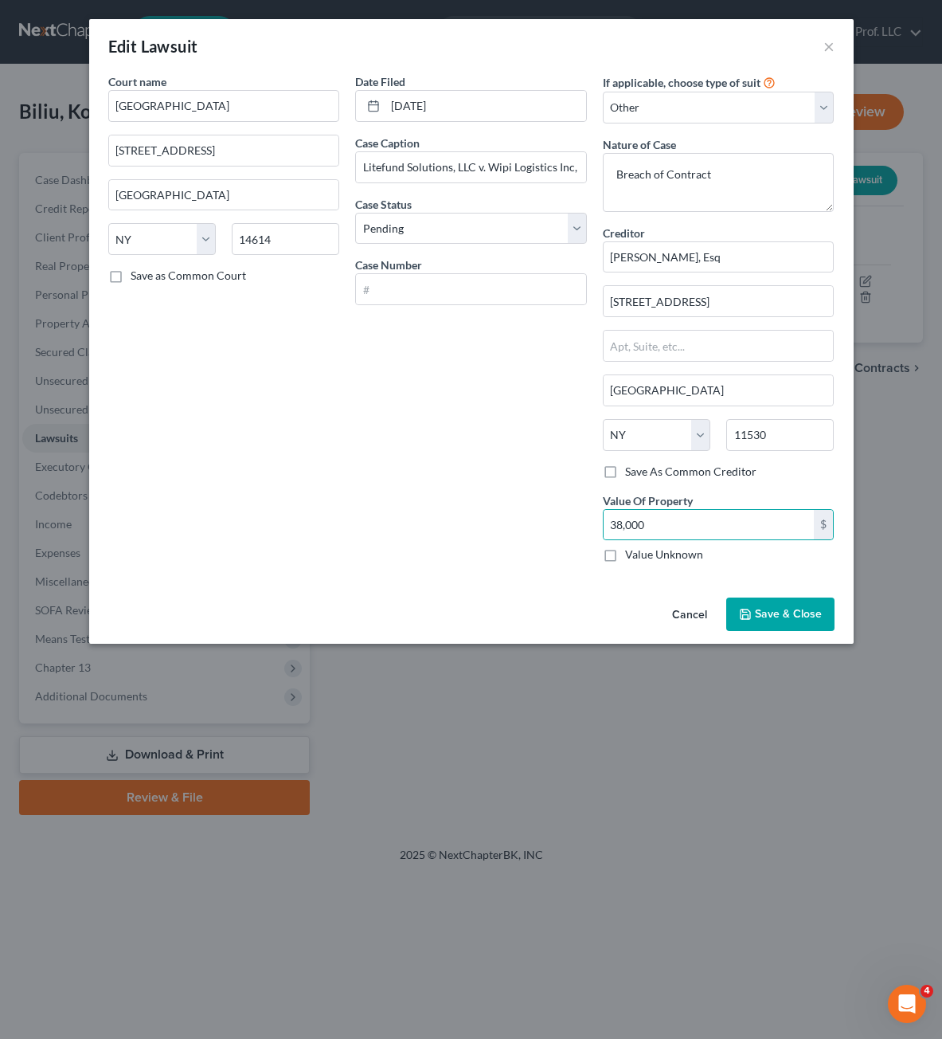
drag, startPoint x: 820, startPoint y: 625, endPoint x: 812, endPoint y: 617, distance: 11.3
click at [817, 618] on button "Save & Close" at bounding box center [780, 613] width 108 height 33
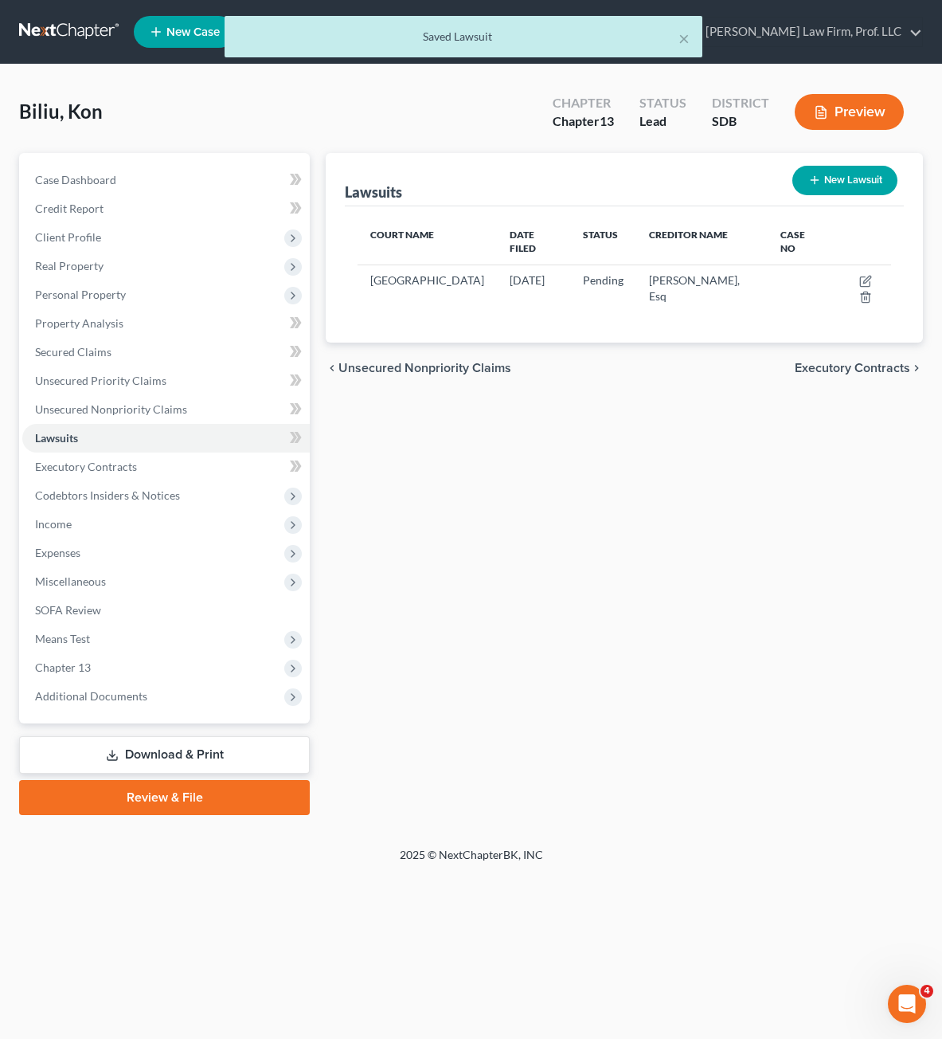
click at [775, 703] on div at bounding box center [471, 519] width 942 height 1039
drag, startPoint x: 913, startPoint y: 546, endPoint x: 838, endPoint y: 523, distance: 79.1
click at [910, 546] on div "Lawsuits New Lawsuit Court Name Date Filed Status Creditor Name Case No [GEOGRA…" at bounding box center [624, 484] width 613 height 662
click at [95, 406] on span "Unsecured Nonpriority Claims" at bounding box center [111, 409] width 152 height 14
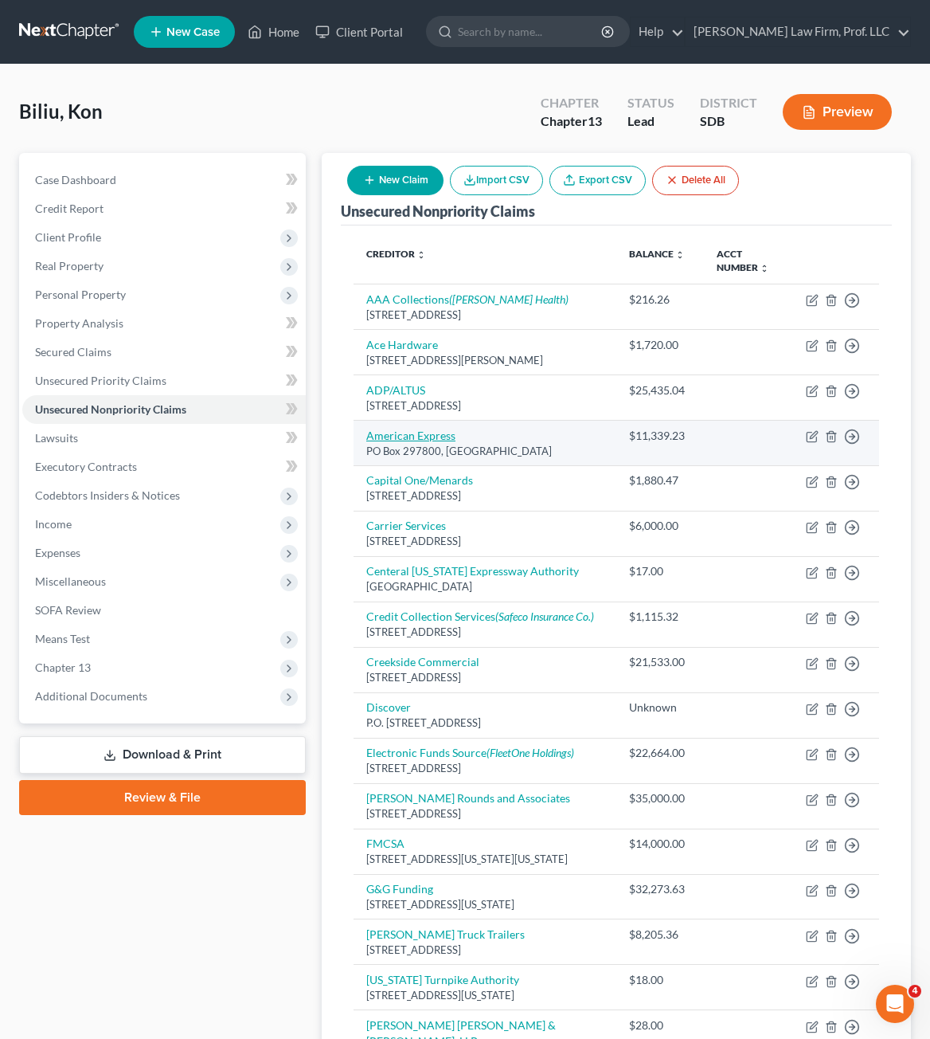
click at [436, 436] on link "American Express" at bounding box center [410, 435] width 89 height 14
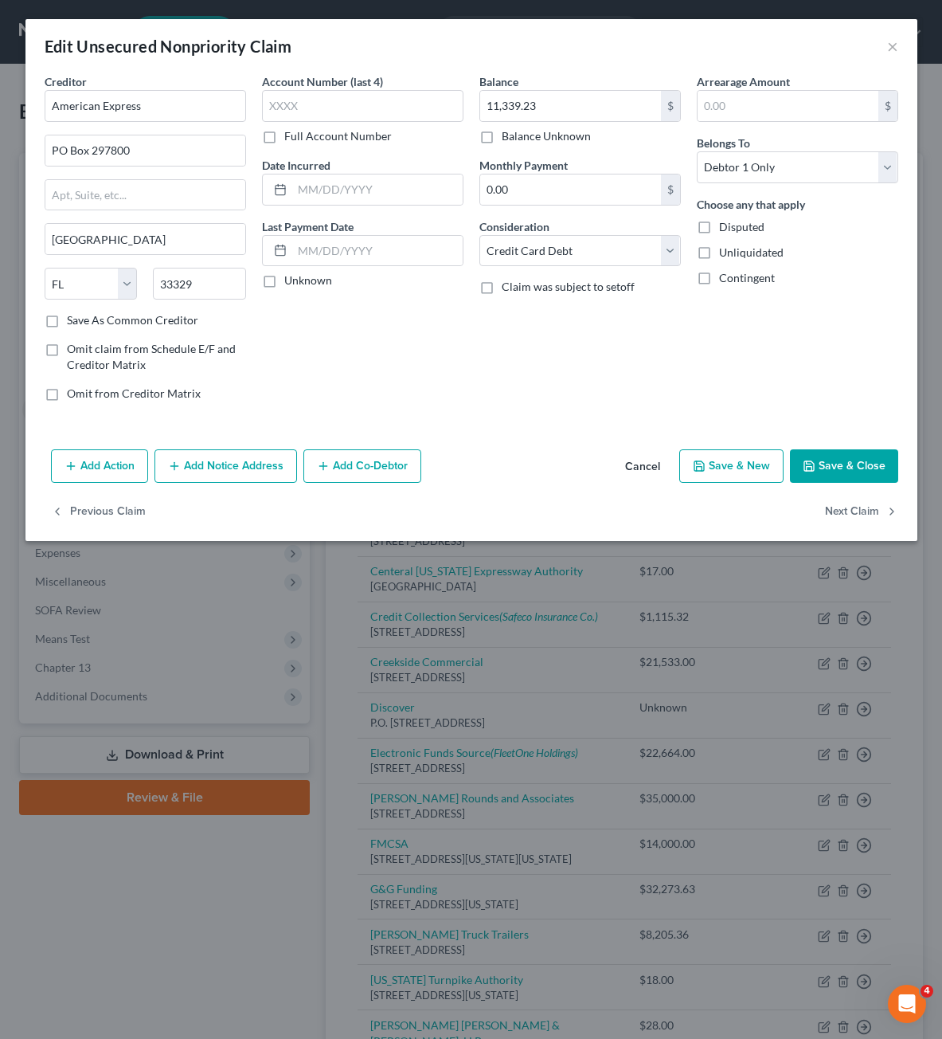
click at [276, 467] on button "Add Notice Address" at bounding box center [226, 465] width 143 height 33
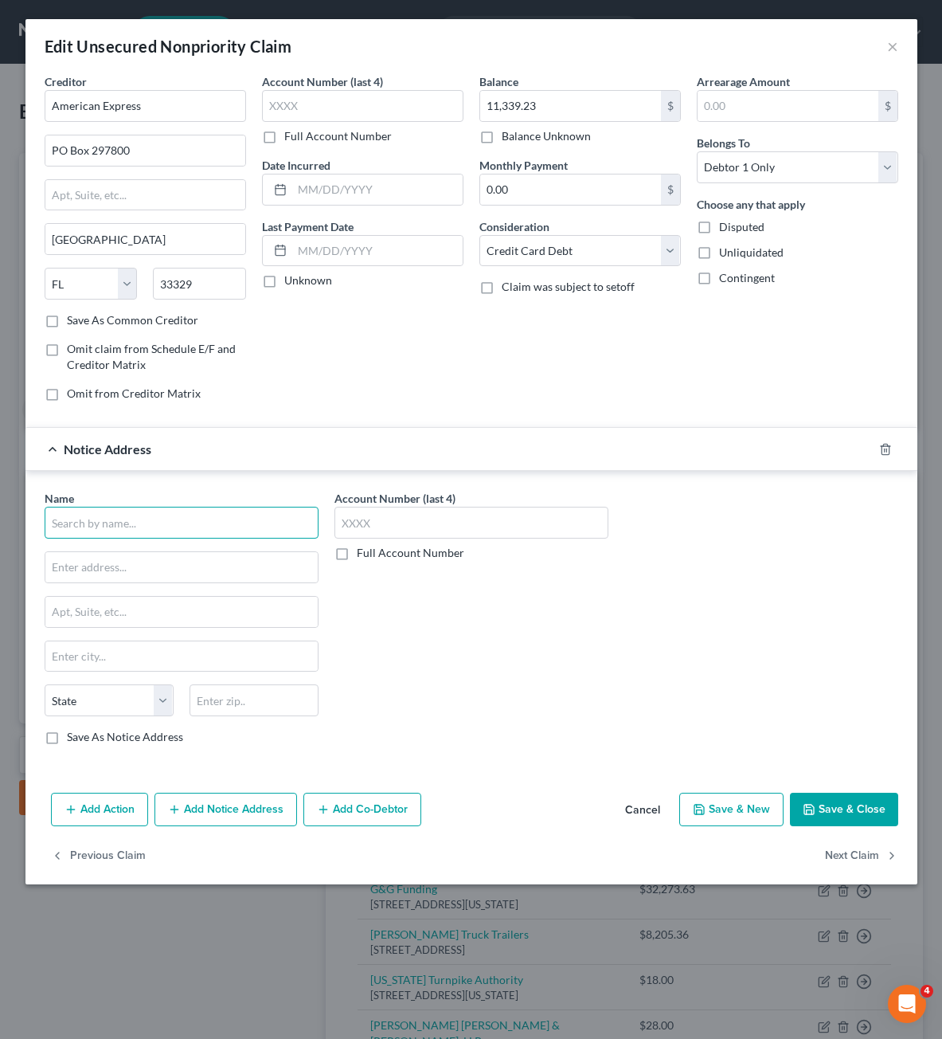
click at [202, 538] on input "text" at bounding box center [182, 523] width 274 height 32
click at [205, 533] on input "text" at bounding box center [182, 523] width 274 height 32
click at [616, 642] on div "Account Number (last 4) Full Account Number" at bounding box center [472, 624] width 290 height 268
drag, startPoint x: 537, startPoint y: 656, endPoint x: 816, endPoint y: 784, distance: 306.8
click at [537, 653] on div "Account Number (last 4) Full Account Number" at bounding box center [472, 624] width 290 height 268
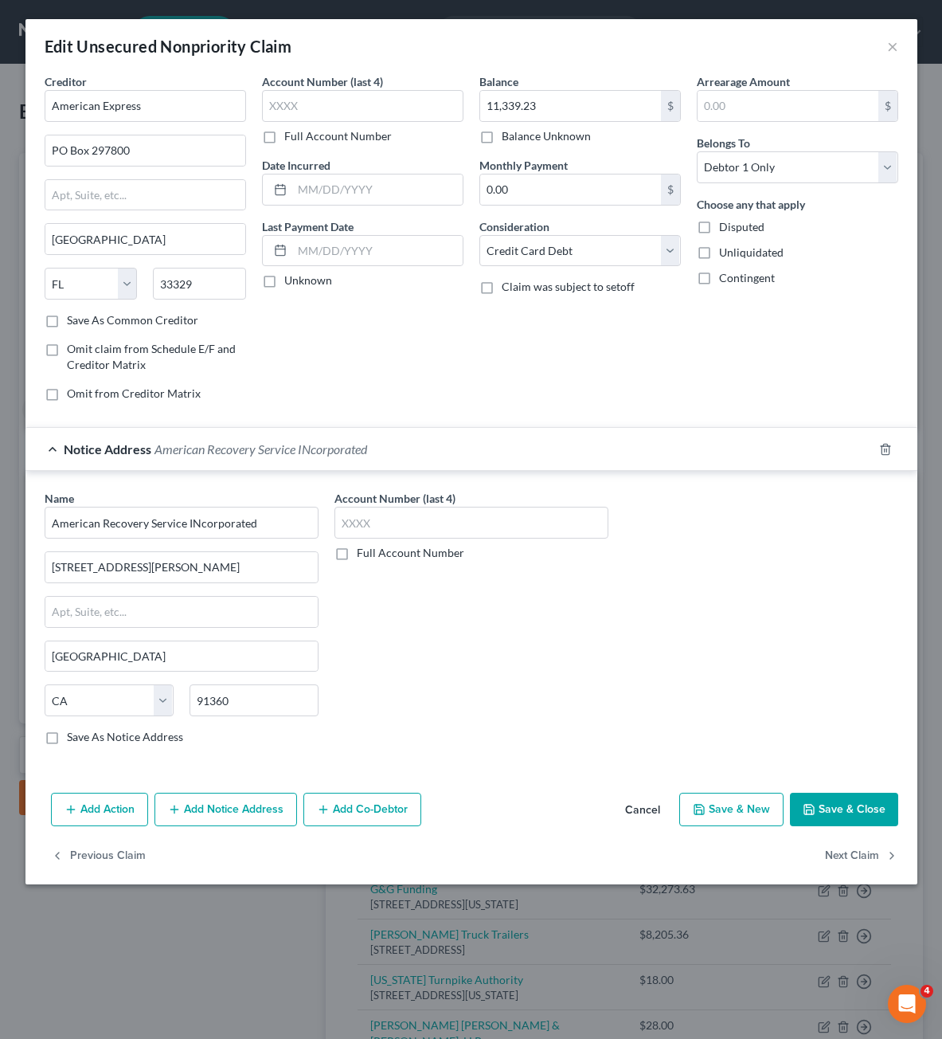
drag, startPoint x: 835, startPoint y: 804, endPoint x: 835, endPoint y: 788, distance: 15.9
click at [835, 796] on button "Save & Close" at bounding box center [844, 808] width 108 height 33
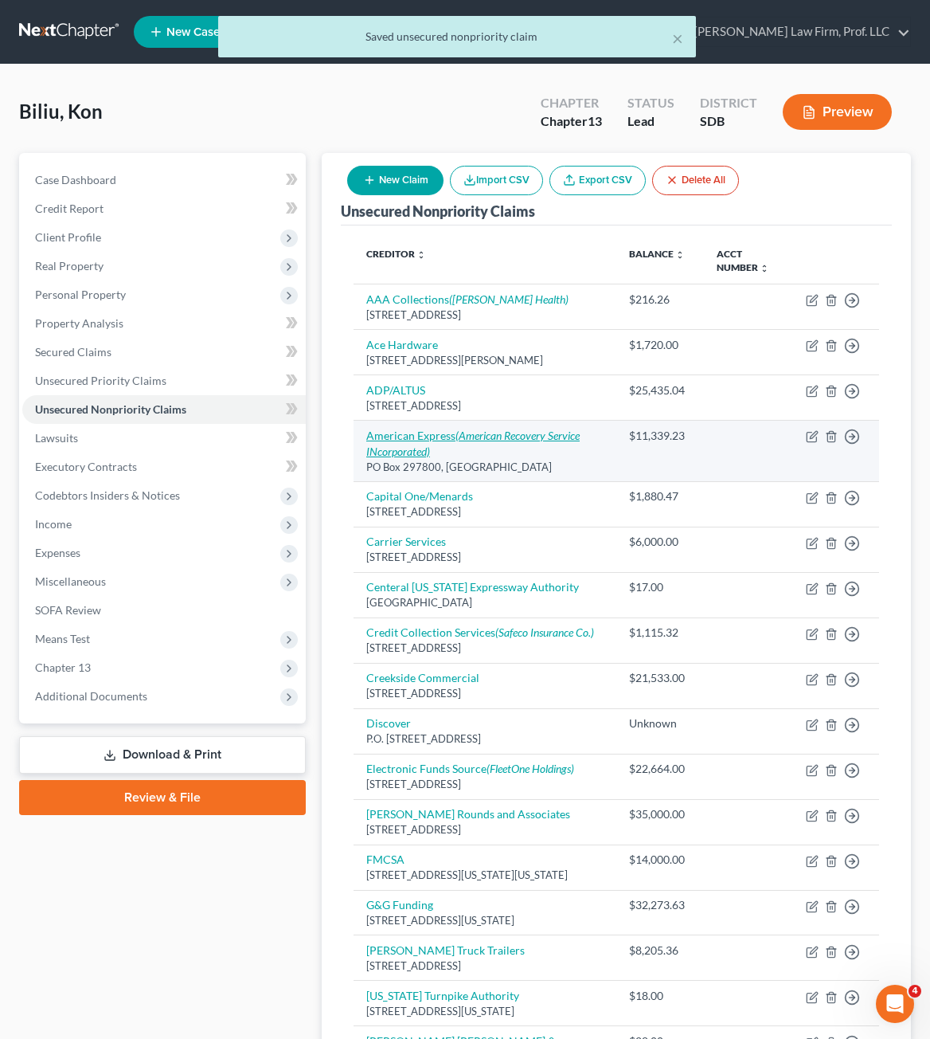
click at [456, 430] on icon "(American Recovery Service INcorporated)" at bounding box center [472, 442] width 213 height 29
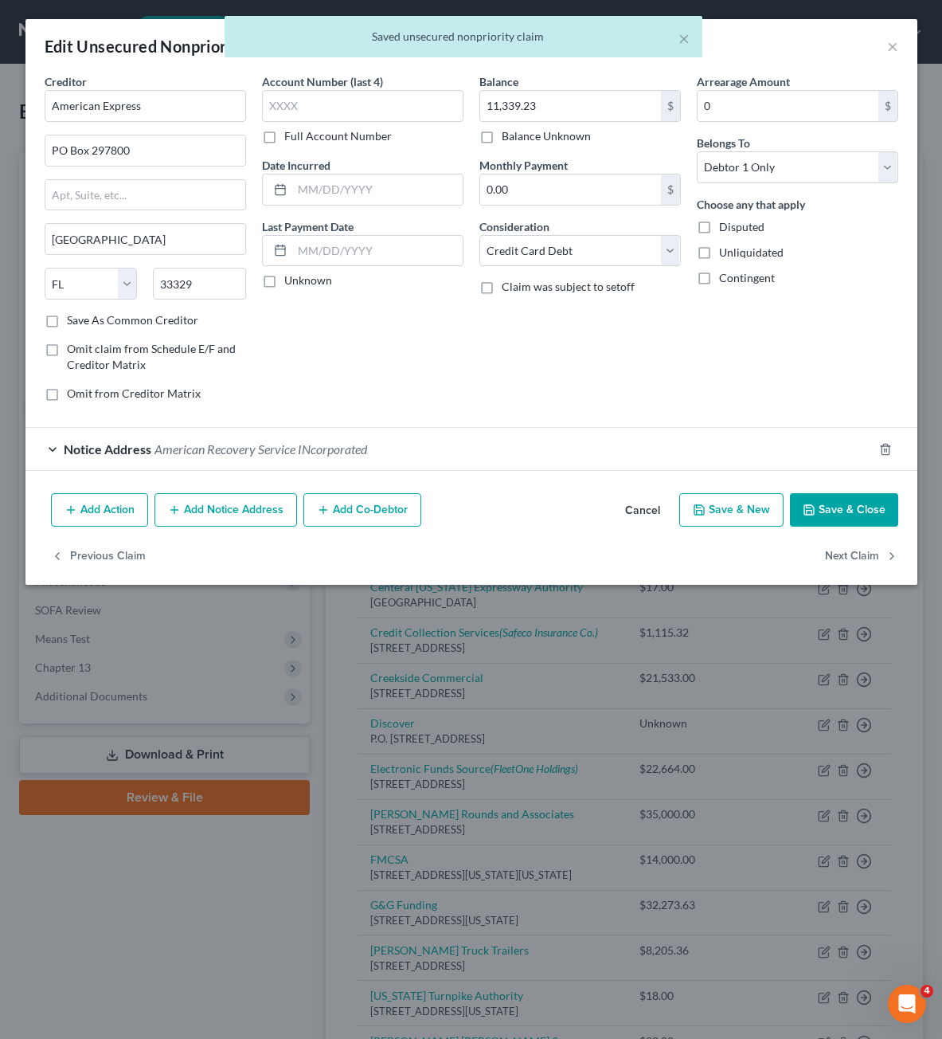
click at [179, 452] on span "American Recovery Service INcorporated" at bounding box center [261, 448] width 213 height 15
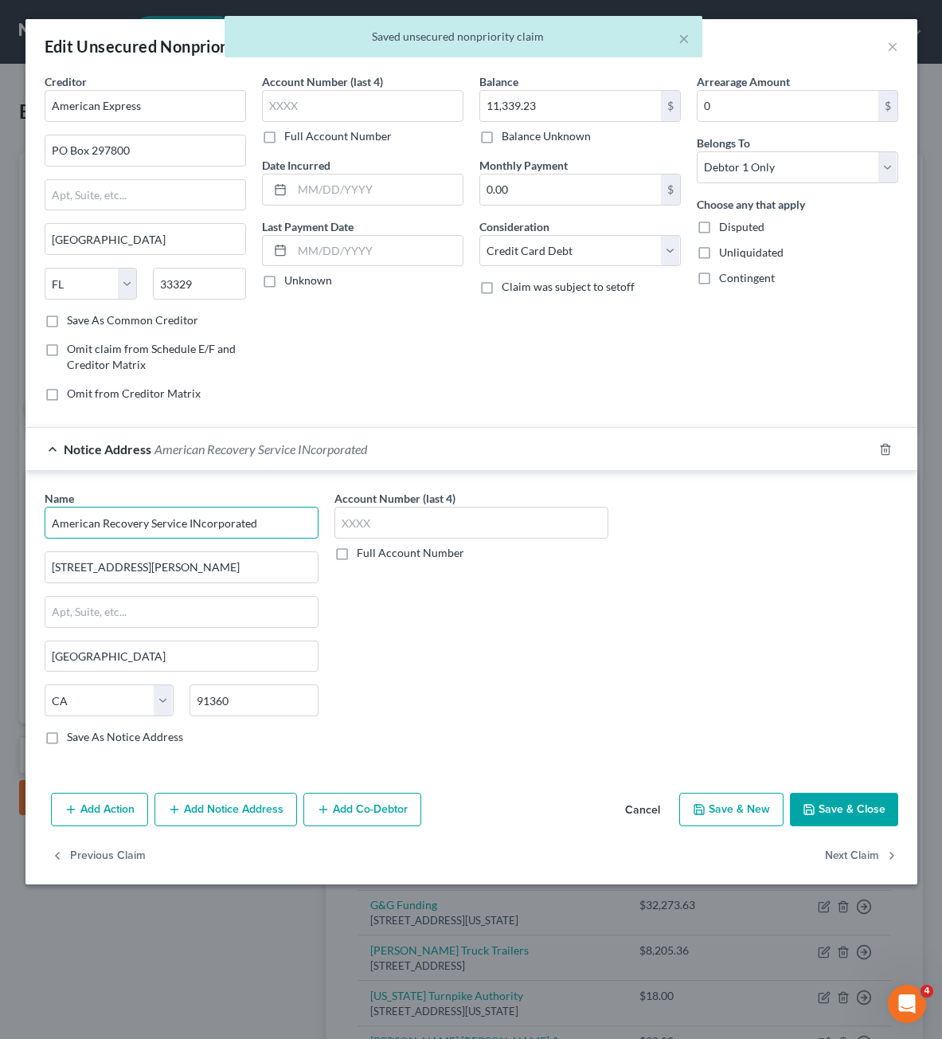
click at [198, 519] on input "American Recovery Service INcorporated" at bounding box center [182, 523] width 274 height 32
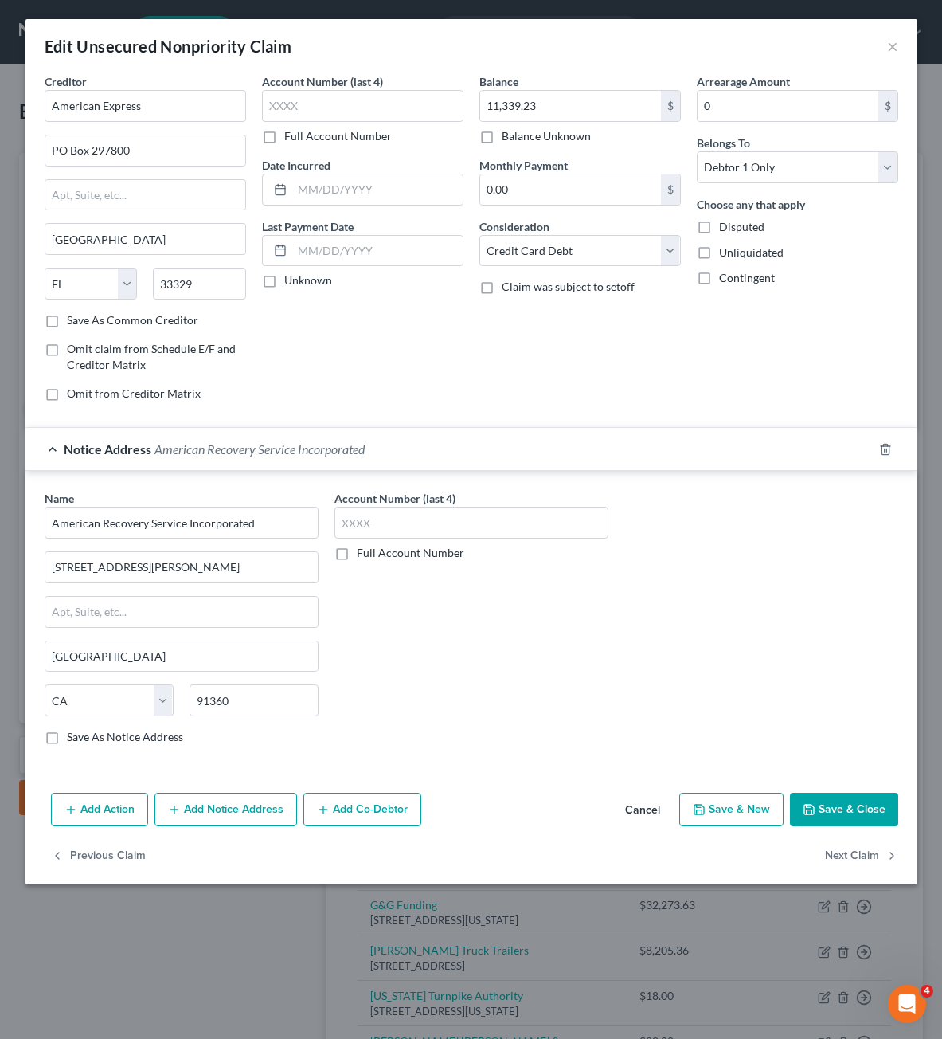
drag, startPoint x: 532, startPoint y: 640, endPoint x: 679, endPoint y: 749, distance: 183.8
click at [534, 640] on div "Account Number (last 4) Full Account Number" at bounding box center [472, 624] width 290 height 268
click at [837, 808] on button "Save & Close" at bounding box center [844, 808] width 108 height 33
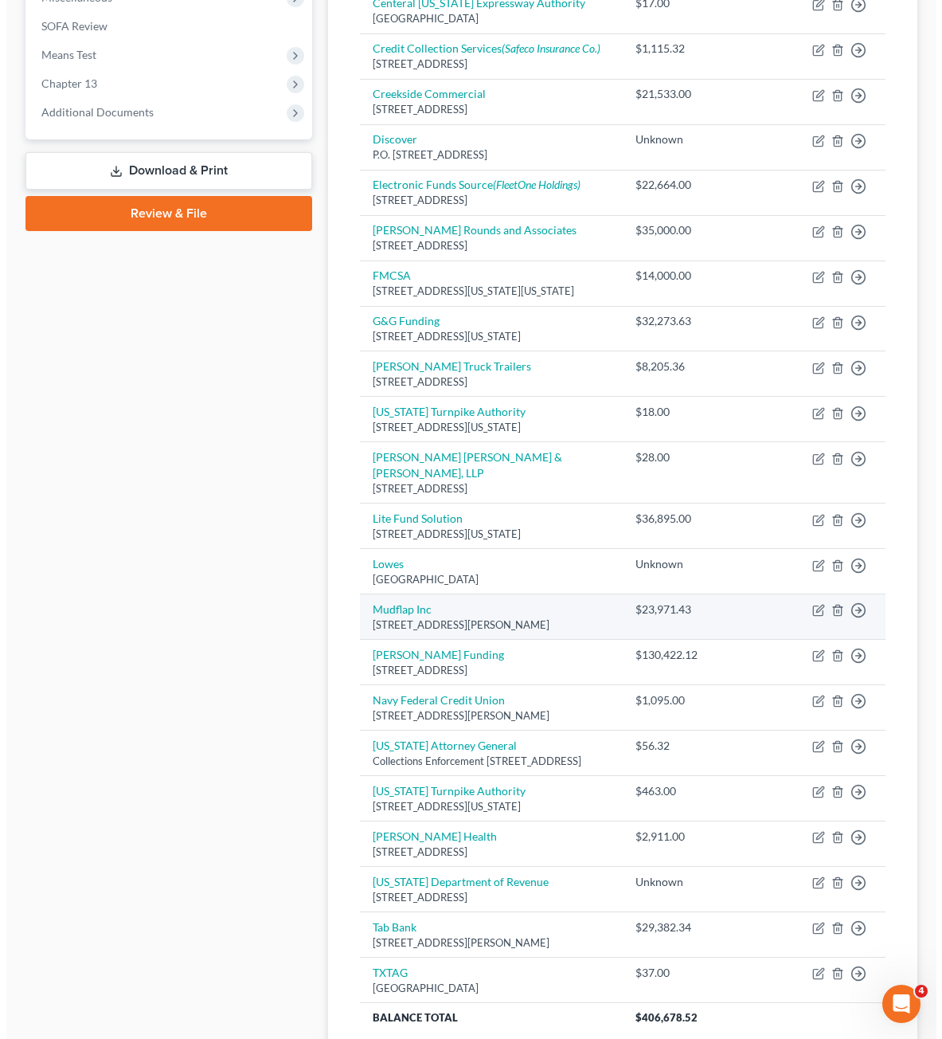
scroll to position [749, 0]
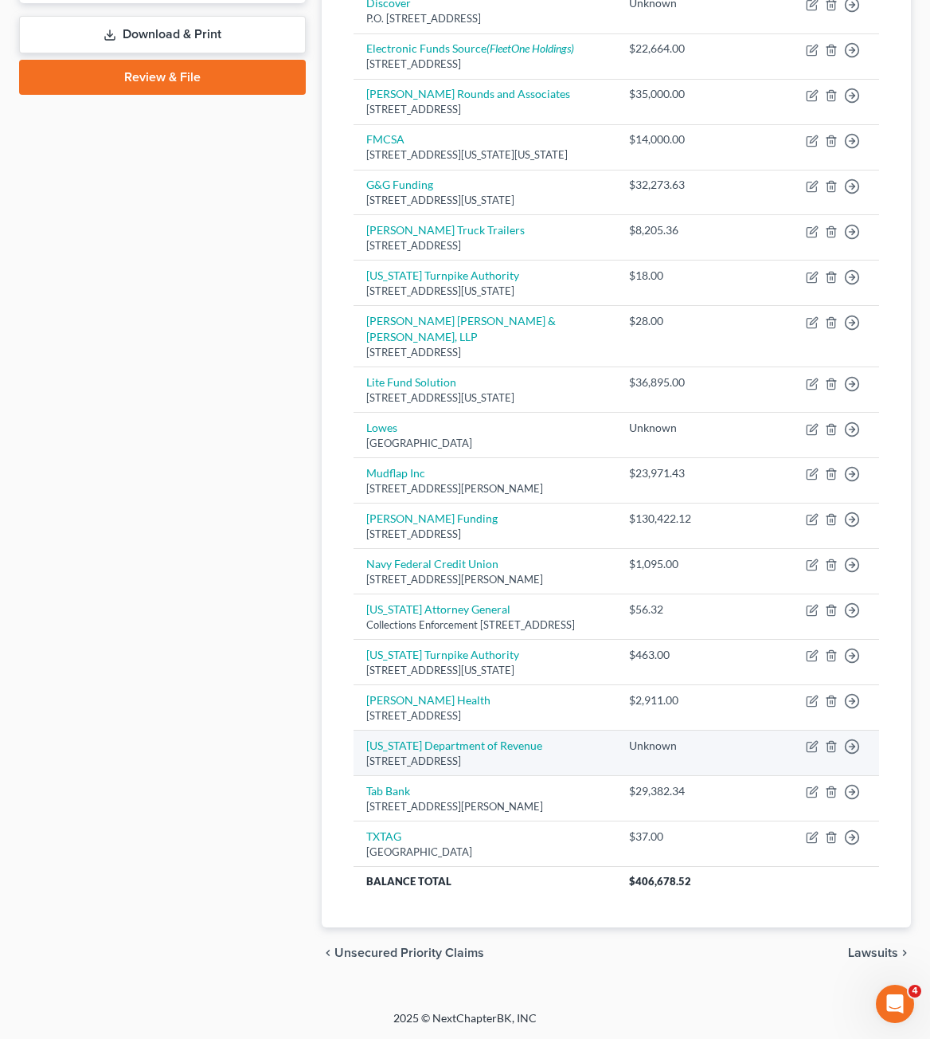
click at [467, 730] on td "[US_STATE] Department of Revenue [STREET_ADDRESS]" at bounding box center [485, 752] width 263 height 45
click at [456, 738] on link "[US_STATE] Department of Revenue" at bounding box center [454, 745] width 176 height 14
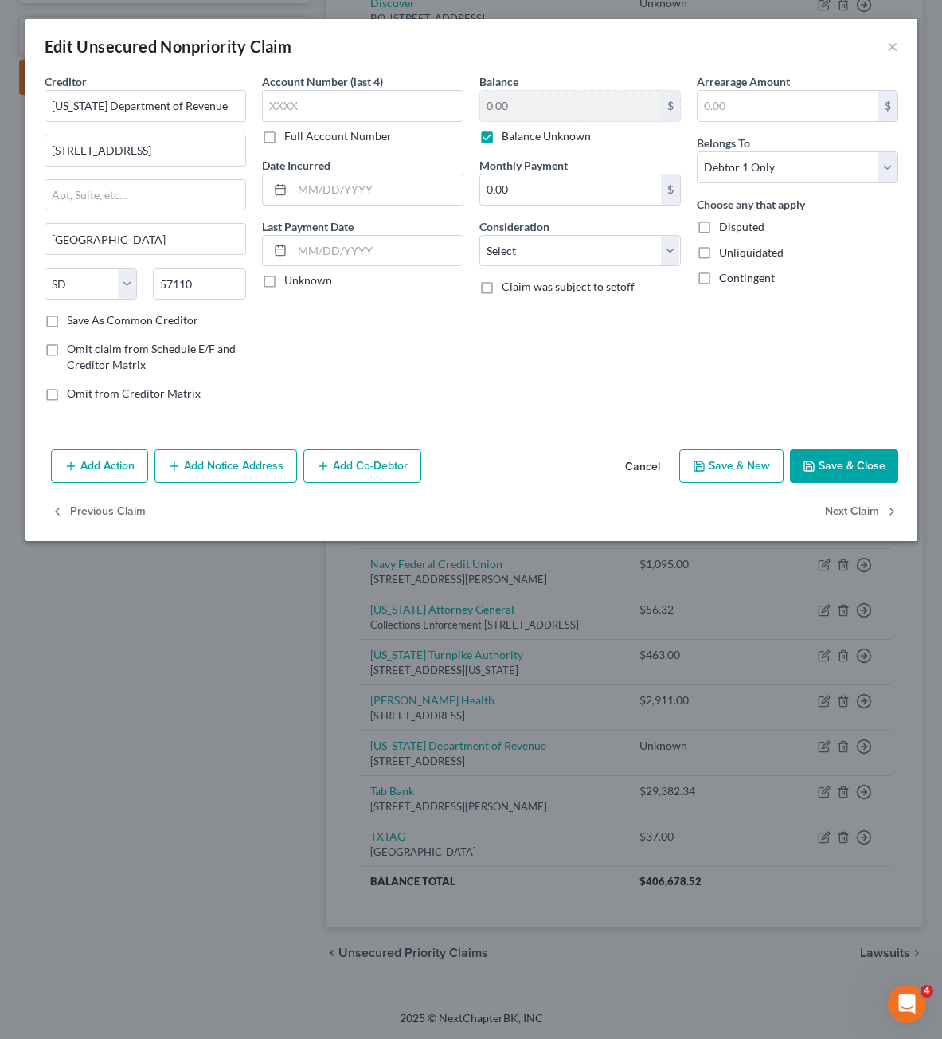
click at [414, 393] on div "Account Number (last 4) Full Account Number Date Incurred Last Payment Date Unk…" at bounding box center [362, 243] width 217 height 341
click at [887, 37] on div "Edit Unsecured Nonpriority Claim ×" at bounding box center [471, 46] width 892 height 54
click at [887, 41] on button "×" at bounding box center [892, 46] width 11 height 19
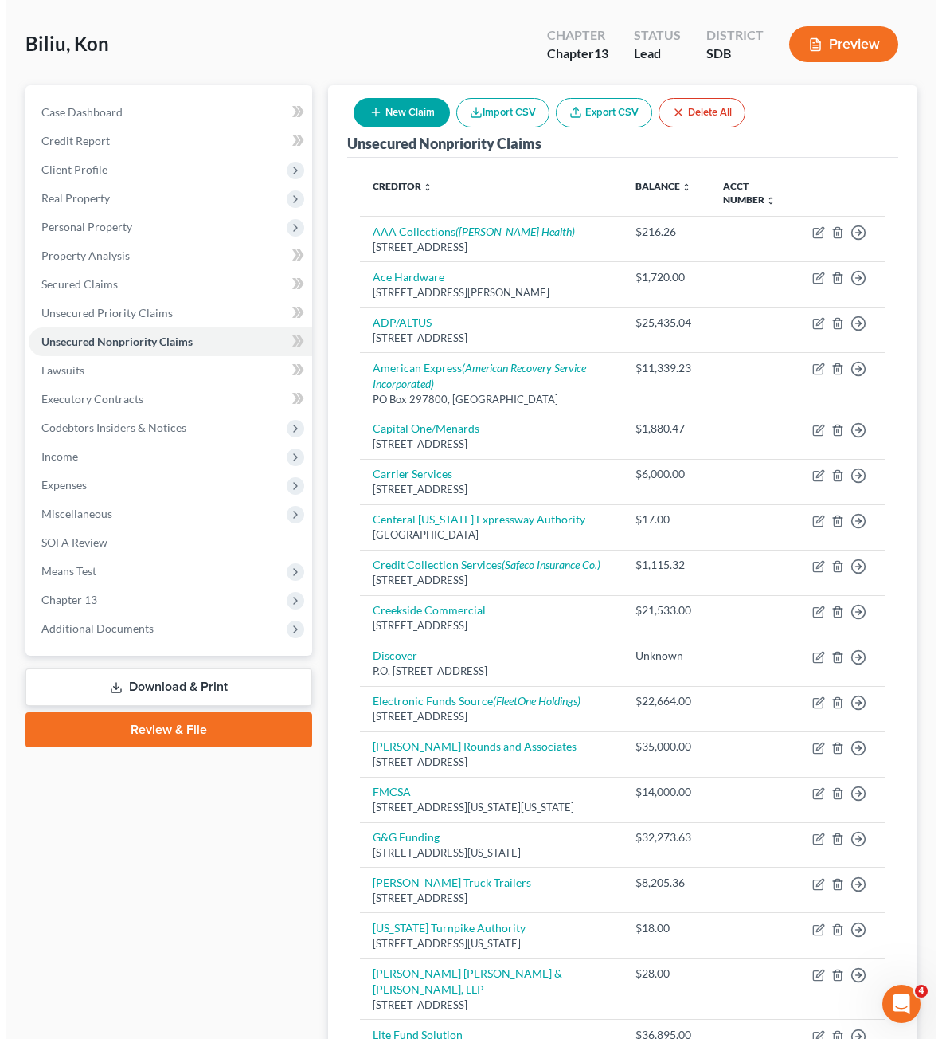
scroll to position [0, 0]
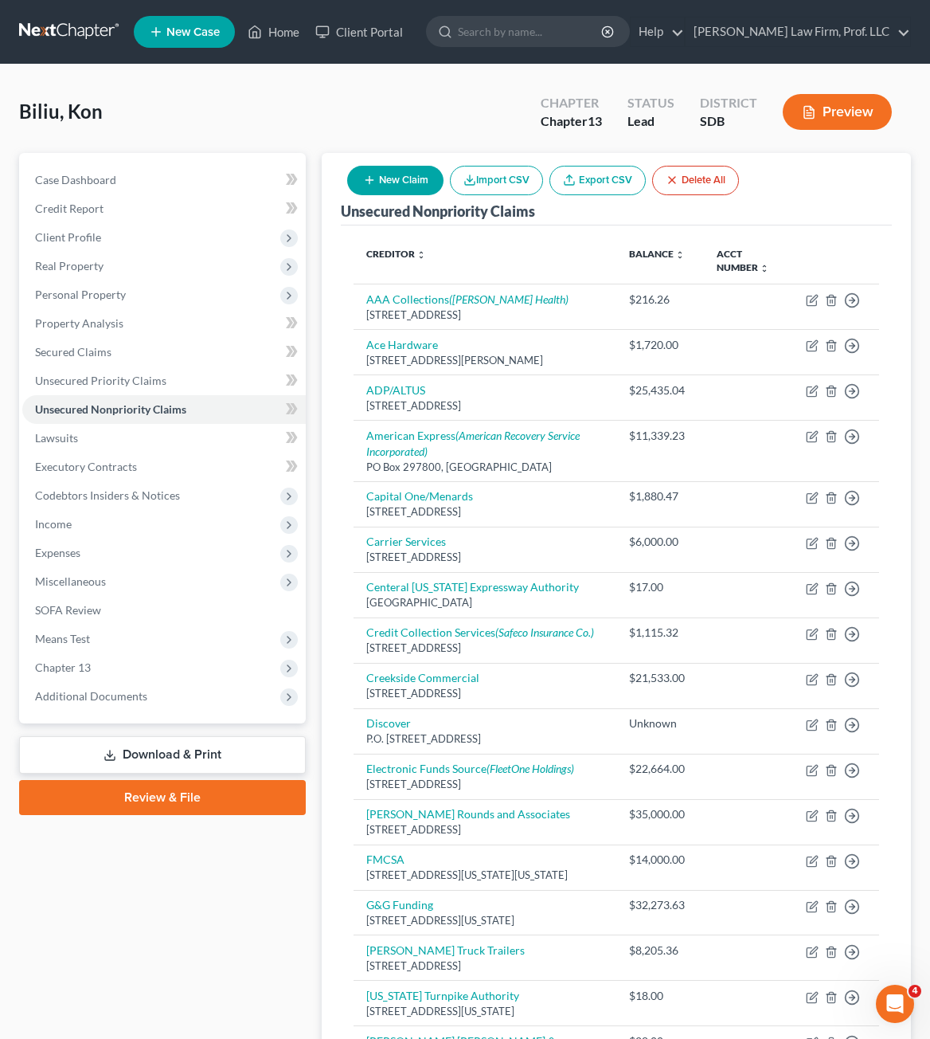
click at [397, 174] on button "New Claim" at bounding box center [395, 180] width 96 height 29
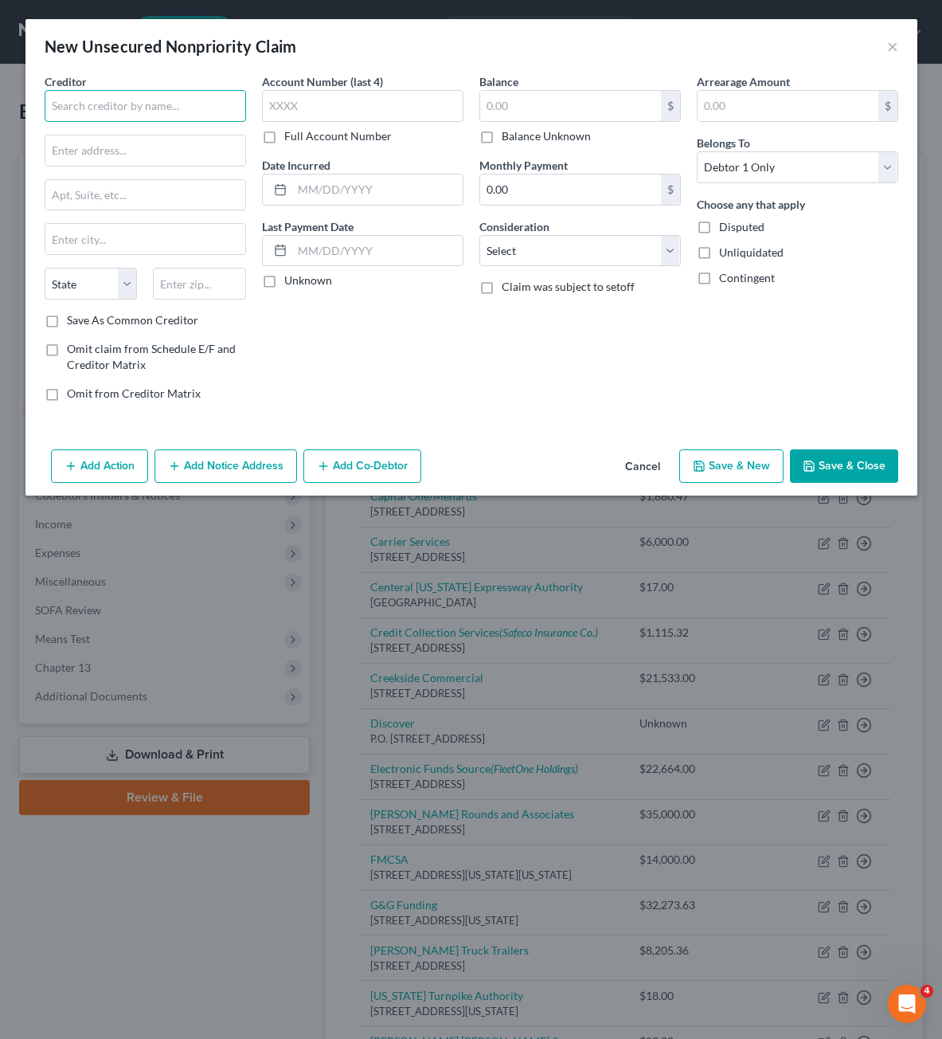
click at [191, 118] on input "text" at bounding box center [145, 106] width 201 height 32
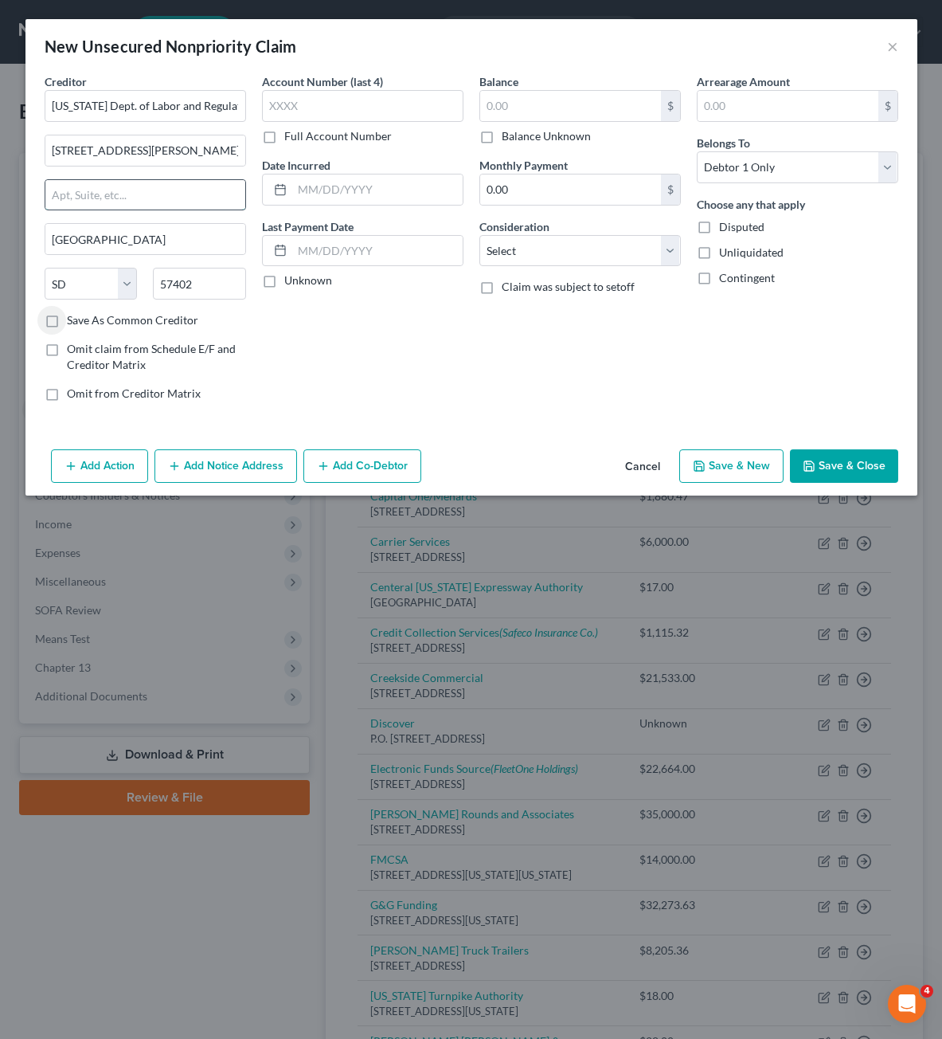
click at [211, 203] on input "text" at bounding box center [145, 195] width 200 height 30
drag, startPoint x: 525, startPoint y: 363, endPoint x: 573, endPoint y: 41, distance: 325.4
click at [529, 356] on div "Balance $ Balance Unknown Balance Undetermined $ Balance Unknown Monthly Paymen…" at bounding box center [579, 243] width 217 height 341
click at [507, 119] on input "text" at bounding box center [570, 106] width 181 height 30
click at [667, 356] on div "Balance 703.76 $ Balance Unknown Balance Undetermined 703.76 $ Balance Unknown …" at bounding box center [579, 243] width 217 height 341
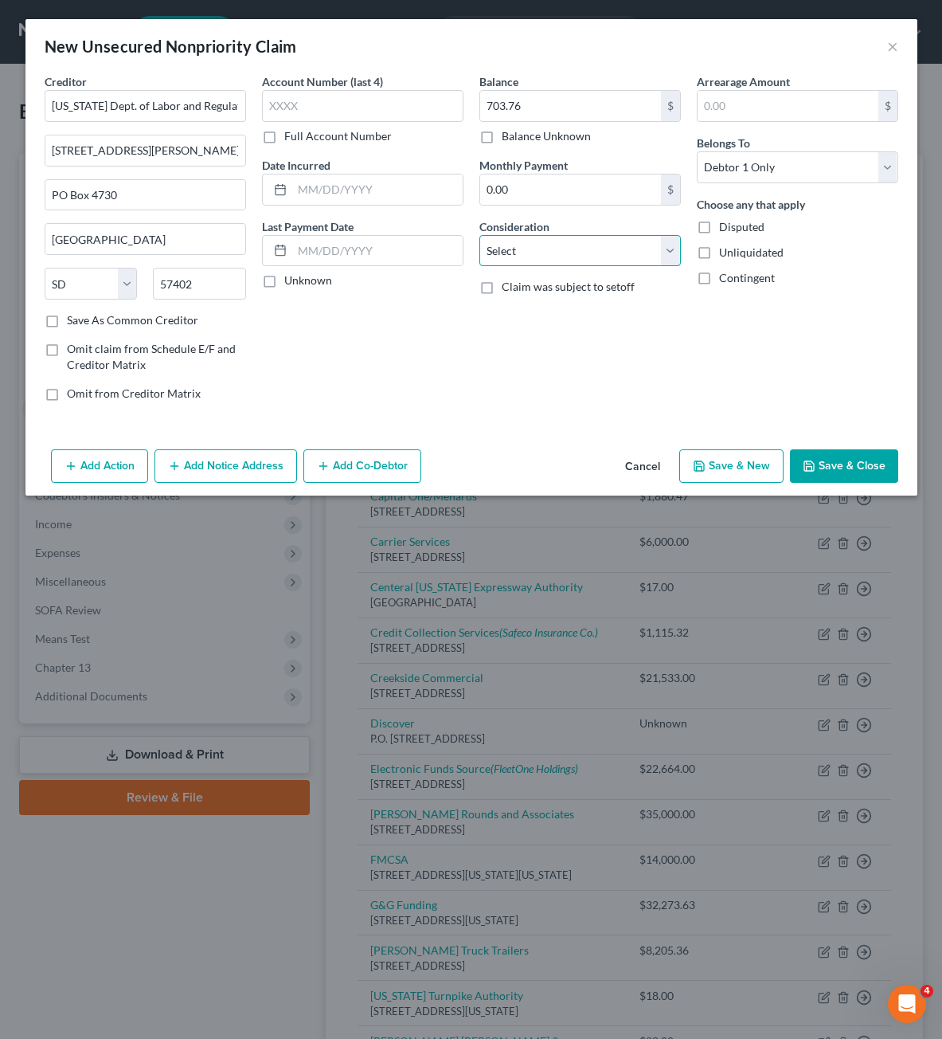
click at [636, 265] on select "Select Cable / Satellite Services Collection Agency Credit Card Debt Debt Couns…" at bounding box center [579, 251] width 201 height 32
click at [479, 235] on select "Select Cable / Satellite Services Collection Agency Credit Card Debt Debt Couns…" at bounding box center [579, 251] width 201 height 32
click at [527, 410] on div "Balance 703.76 $ Balance Unknown Balance Undetermined 703.76 $ Balance Unknown …" at bounding box center [579, 243] width 217 height 341
drag, startPoint x: 550, startPoint y: 329, endPoint x: 550, endPoint y: 318, distance: 11.2
click at [550, 328] on div "Balance 703.76 $ Balance Unknown Balance Undetermined 703.76 $ Balance Unknown …" at bounding box center [579, 243] width 217 height 341
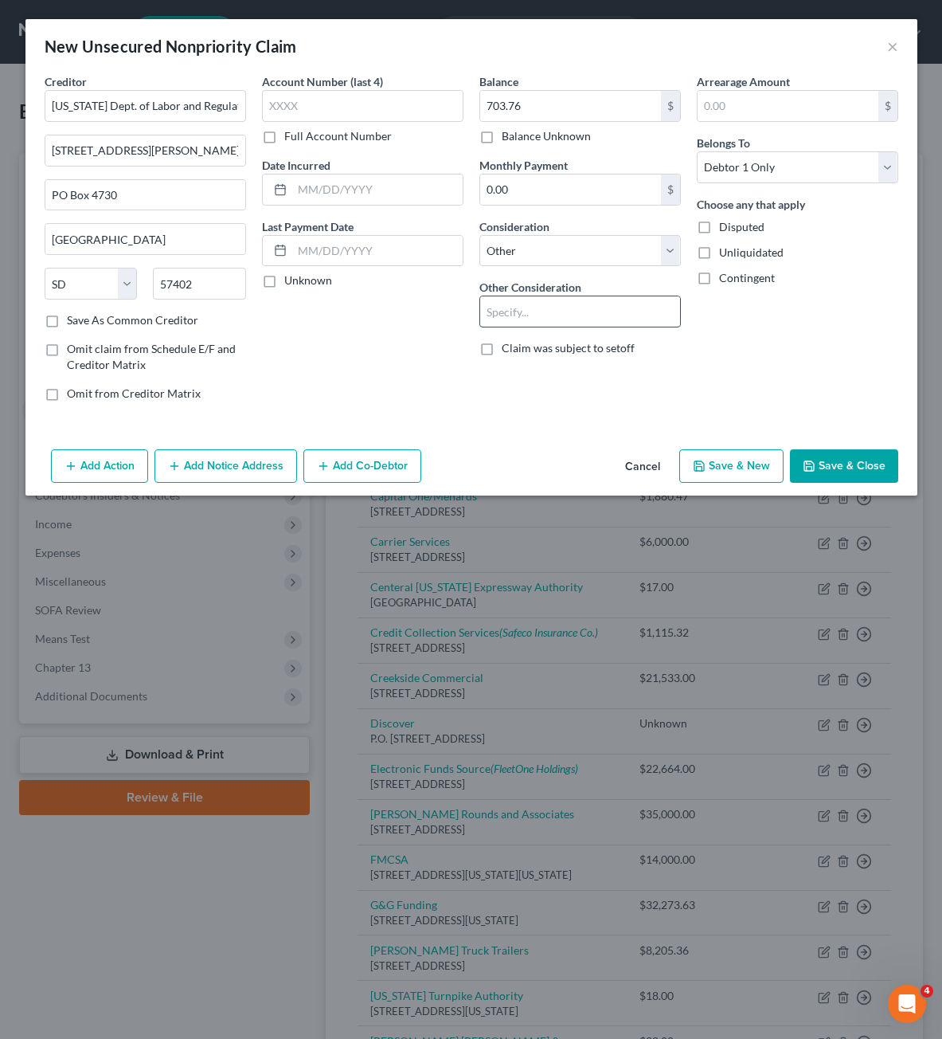
click at [550, 318] on input "text" at bounding box center [580, 311] width 200 height 30
click at [881, 451] on button "Save & Close" at bounding box center [844, 465] width 108 height 33
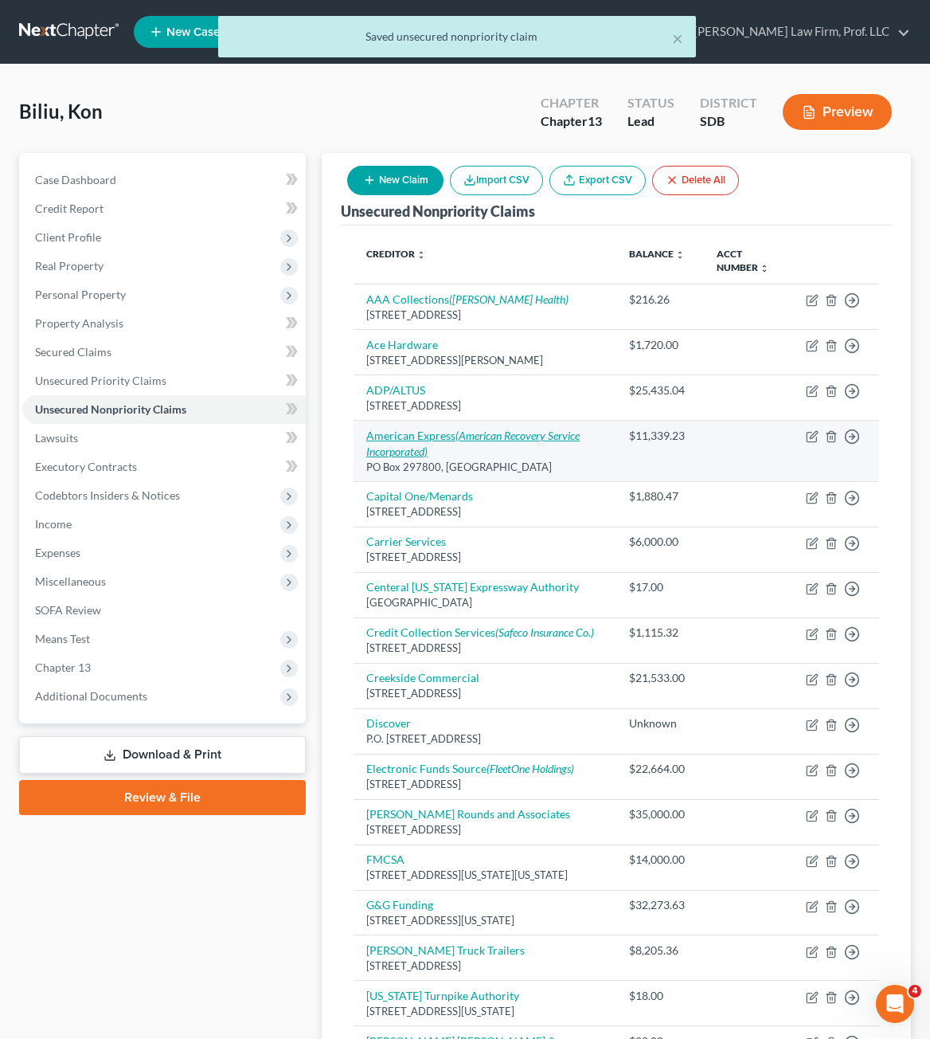
click at [530, 439] on icon "(American Recovery Service Incorporated)" at bounding box center [472, 442] width 213 height 29
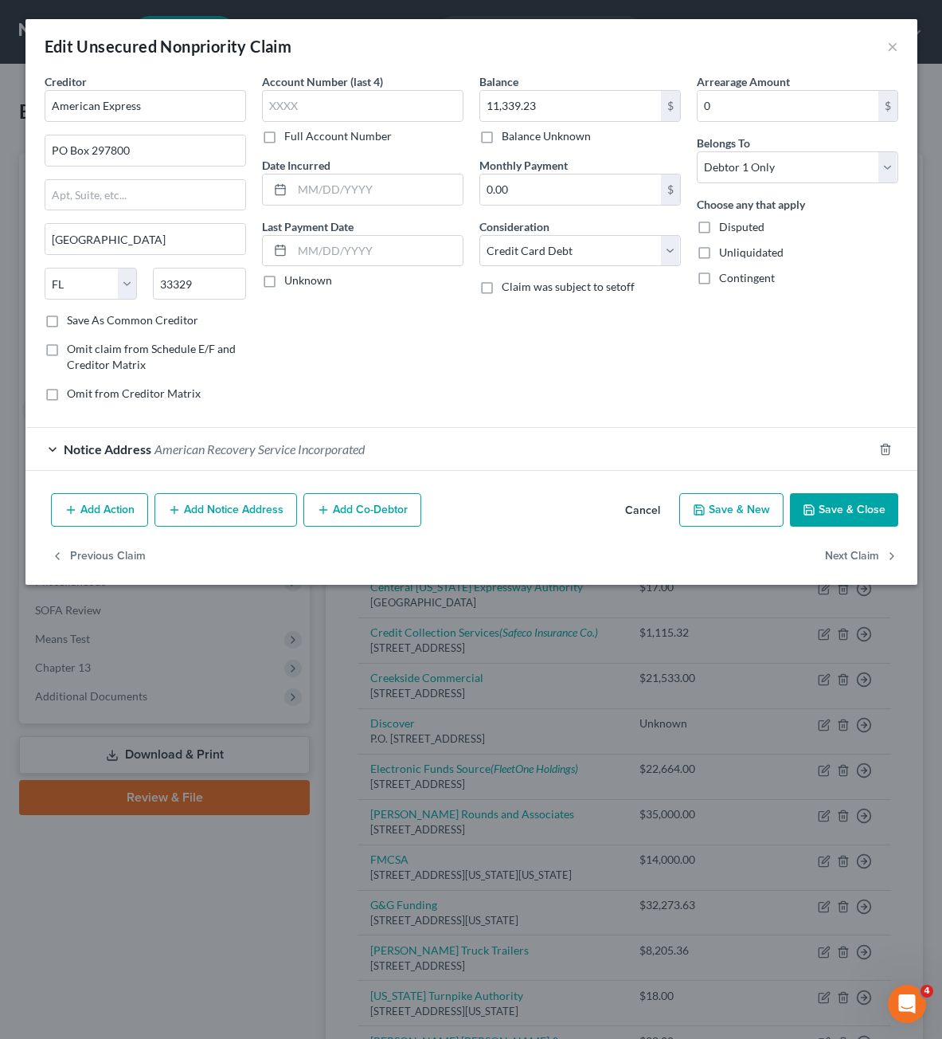
click at [205, 515] on button "Add Notice Address" at bounding box center [226, 509] width 143 height 33
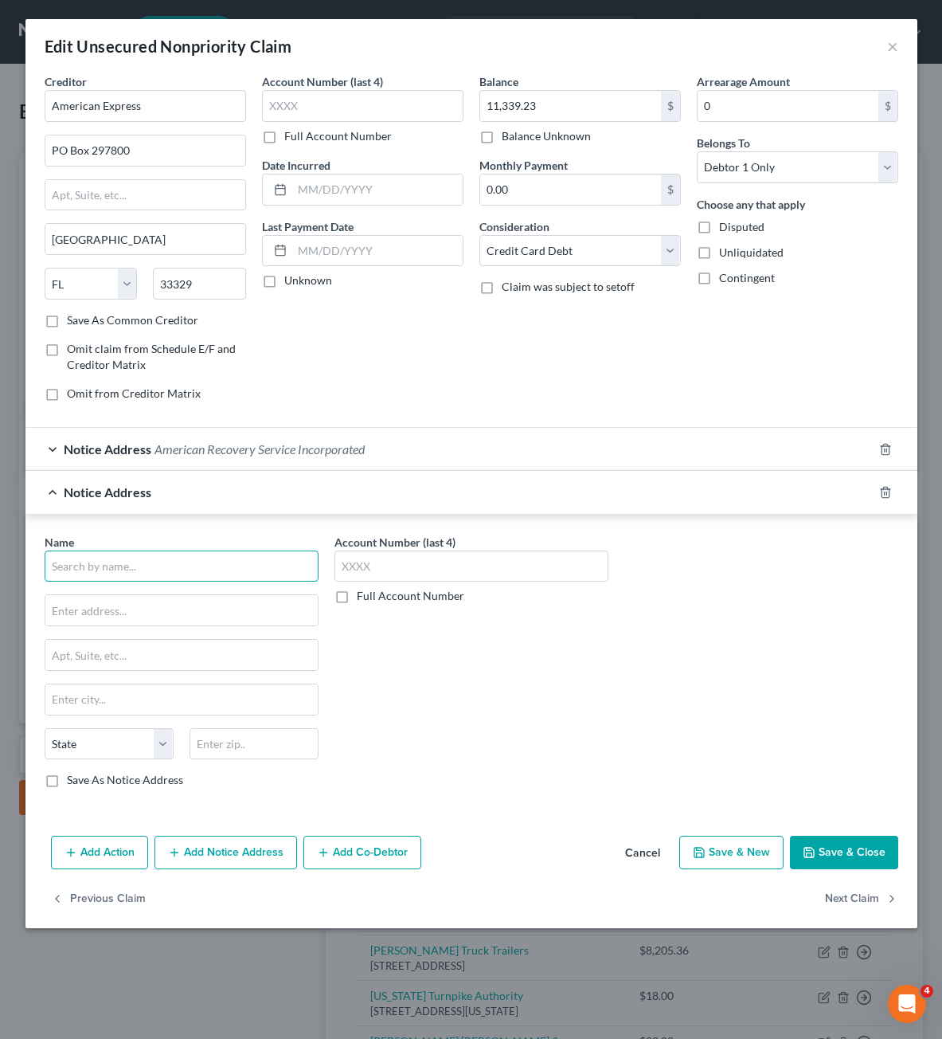
click at [162, 565] on input "text" at bounding box center [182, 566] width 274 height 32
drag, startPoint x: 499, startPoint y: 729, endPoint x: 535, endPoint y: 721, distance: 37.5
click at [502, 726] on div "Account Number (last 4) Full Account Number" at bounding box center [472, 668] width 290 height 268
click at [859, 851] on button "Save & Close" at bounding box center [844, 851] width 108 height 33
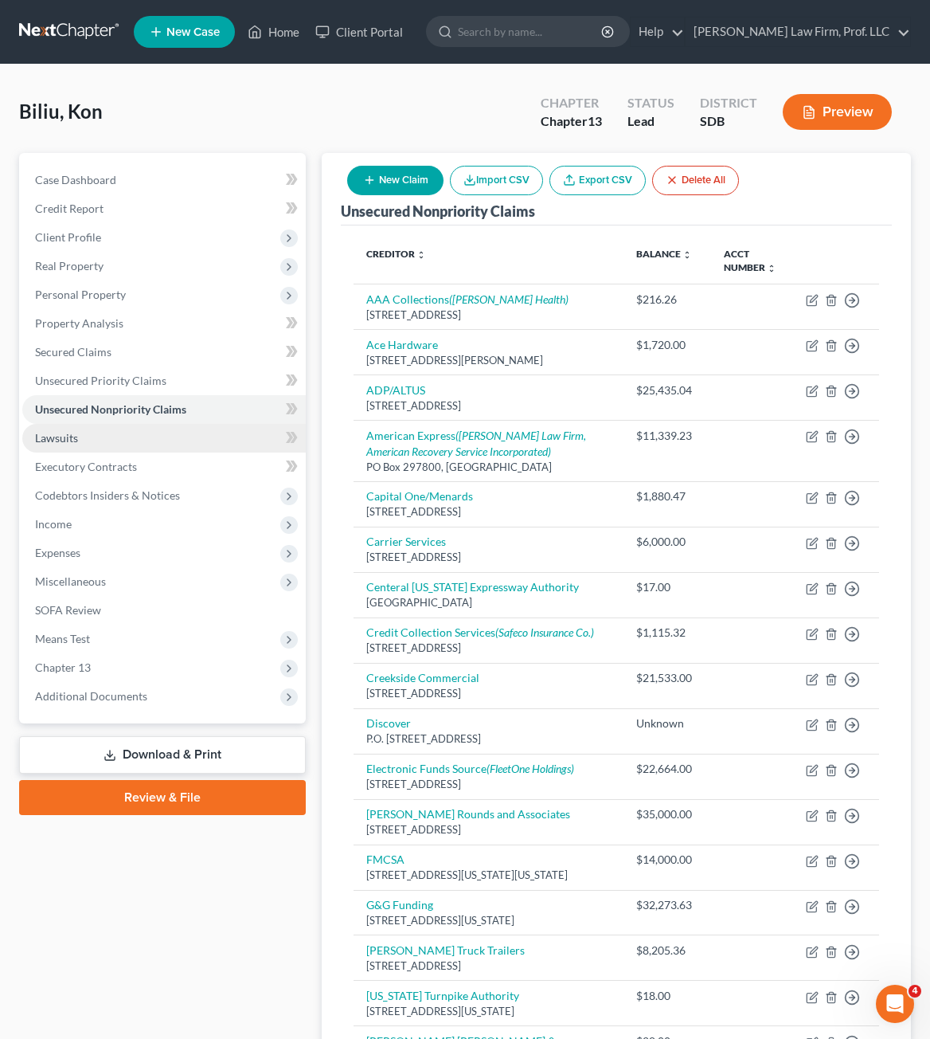
click at [66, 440] on span "Lawsuits" at bounding box center [56, 438] width 43 height 14
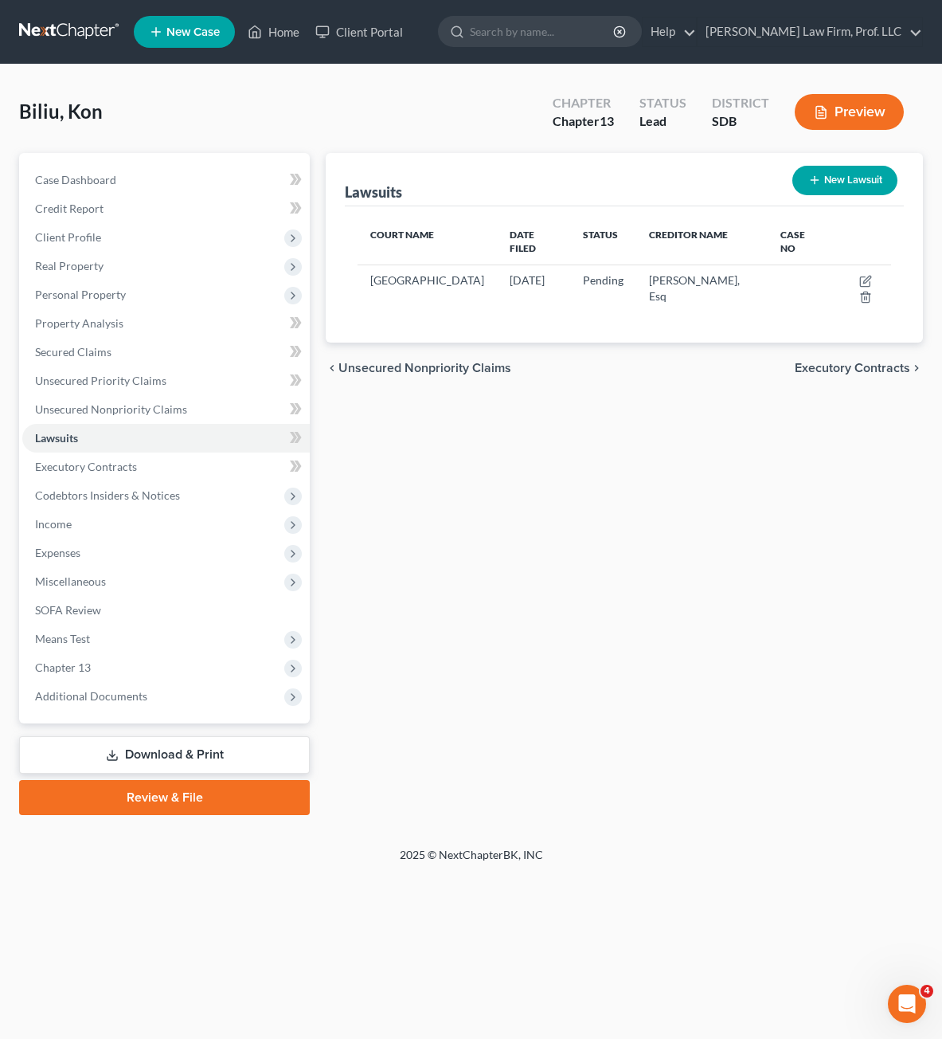
click at [816, 194] on button "New Lawsuit" at bounding box center [844, 180] width 105 height 29
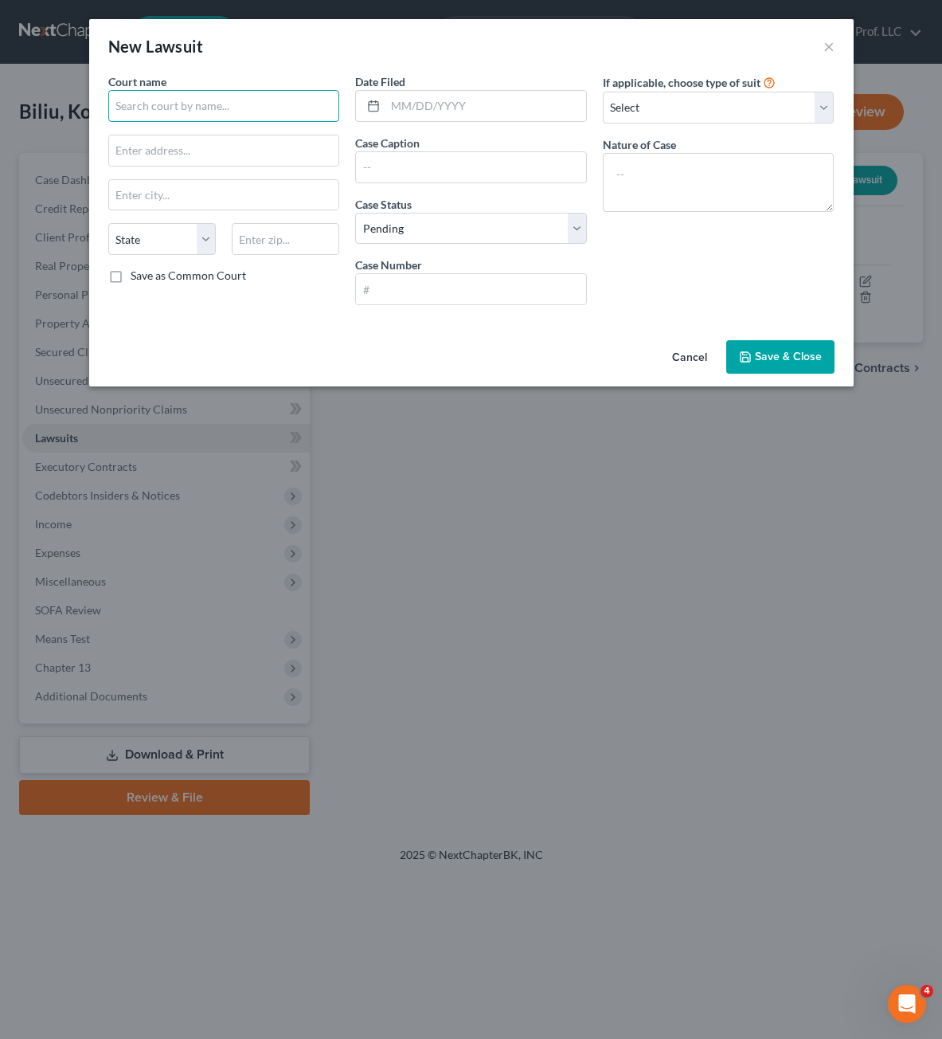
click at [239, 110] on input "text" at bounding box center [224, 106] width 232 height 32
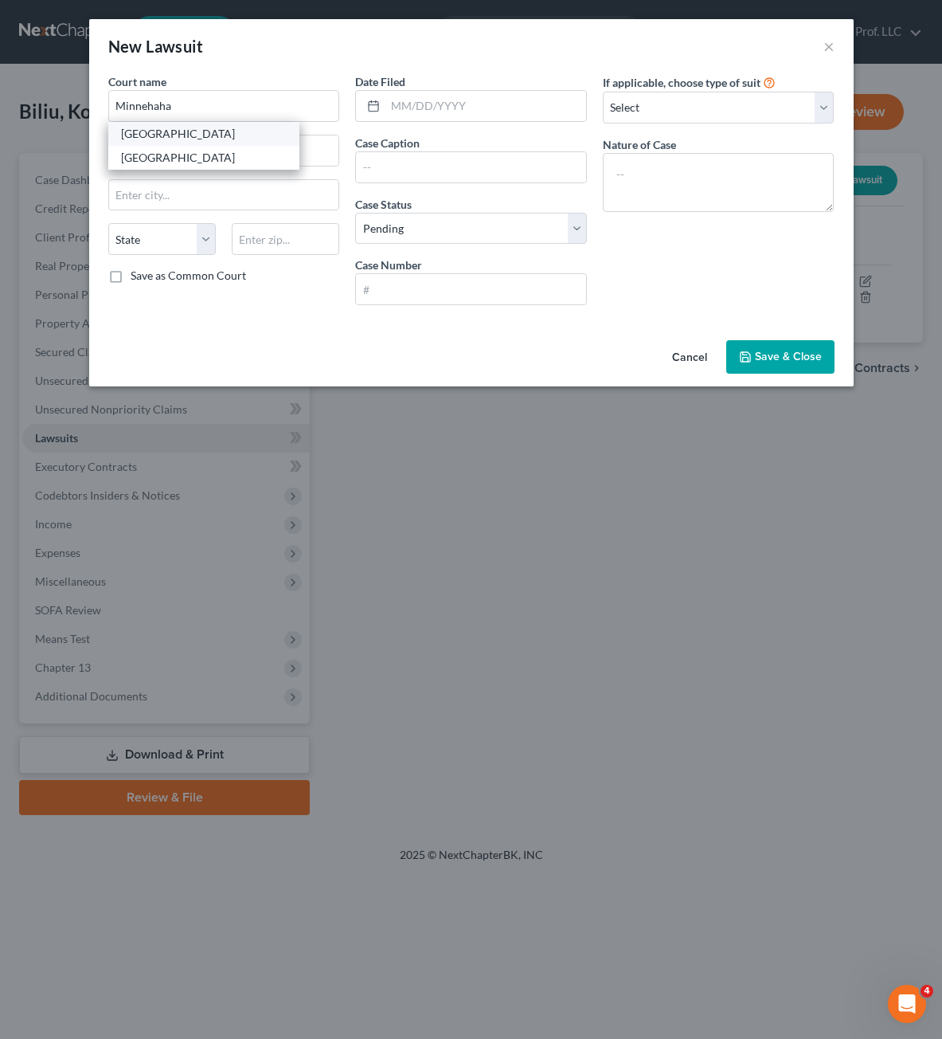
click at [173, 139] on div "[GEOGRAPHIC_DATA]" at bounding box center [204, 134] width 166 height 16
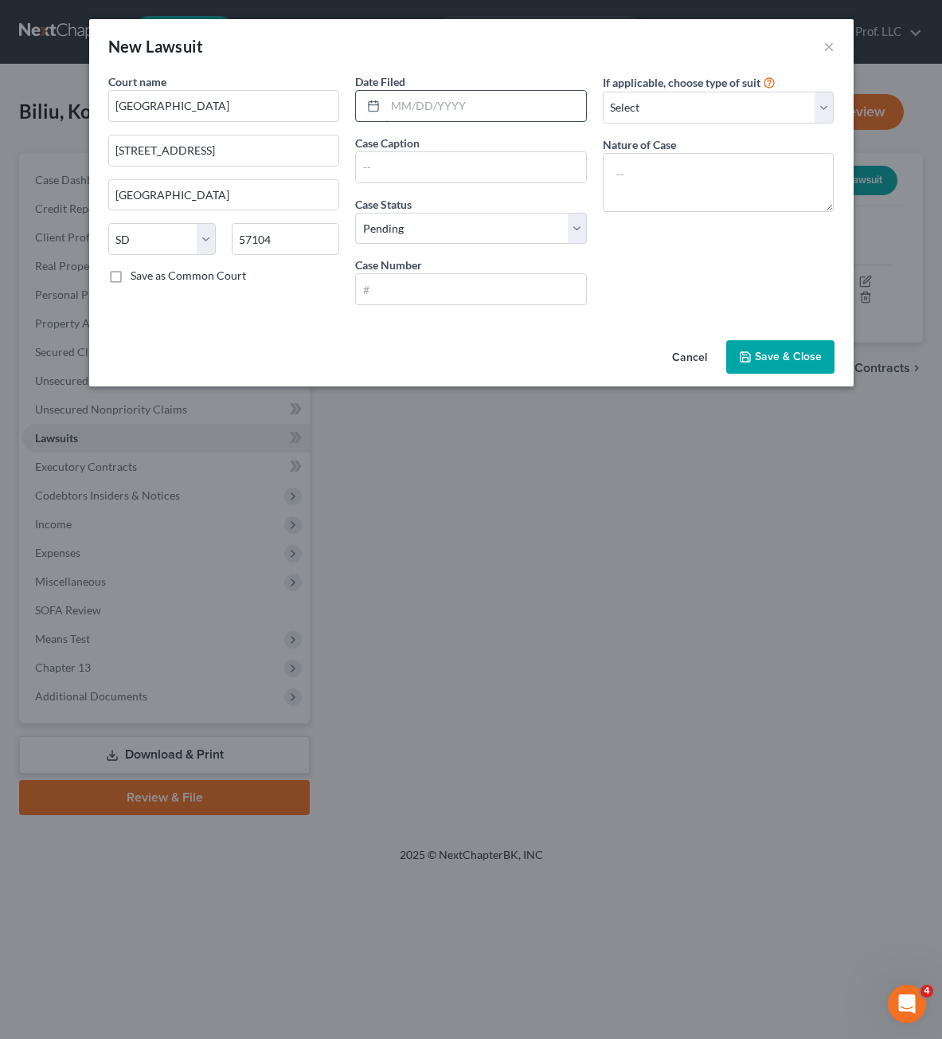
click at [419, 113] on input "text" at bounding box center [485, 106] width 201 height 30
click at [560, 242] on select "Select Pending On Appeal Concluded" at bounding box center [471, 229] width 232 height 32
click at [355, 213] on select "Select Pending On Appeal Concluded" at bounding box center [471, 229] width 232 height 32
click at [492, 305] on div at bounding box center [471, 289] width 232 height 32
click at [491, 297] on input "text" at bounding box center [471, 289] width 230 height 30
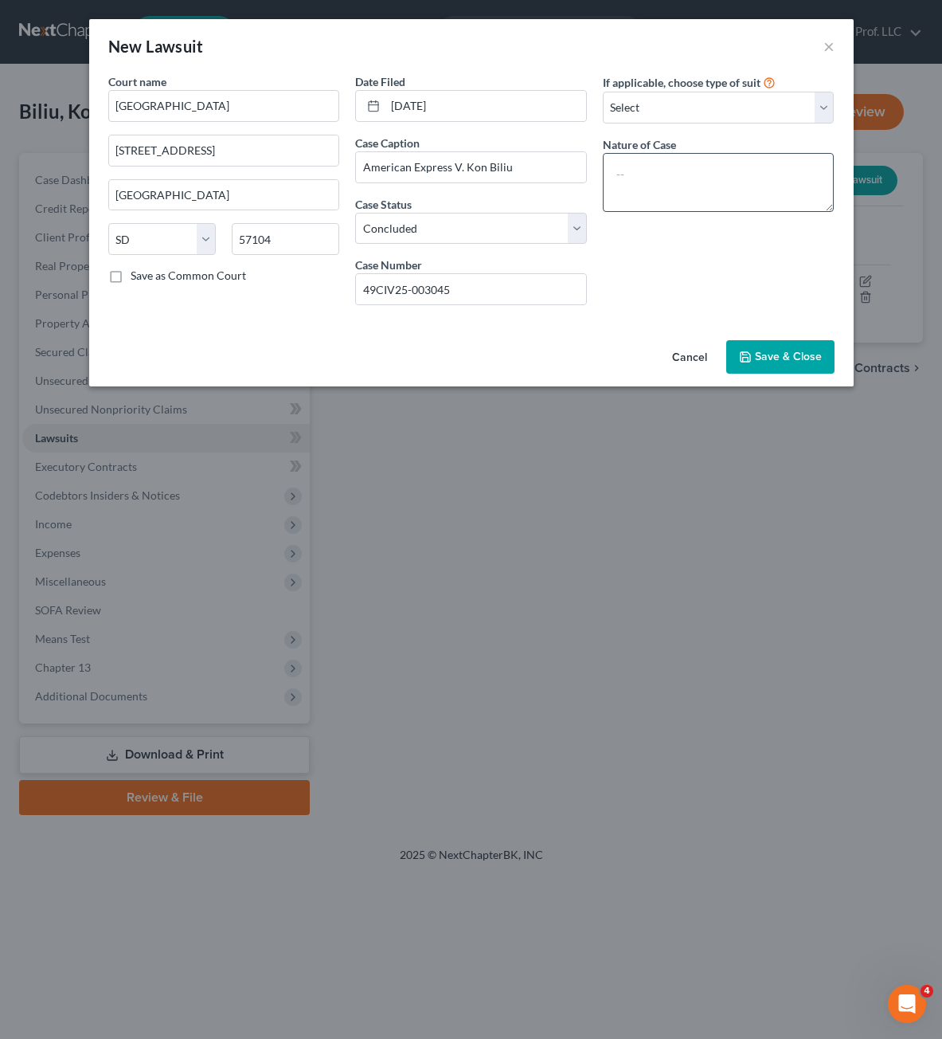
drag, startPoint x: 709, startPoint y: 213, endPoint x: 713, endPoint y: 192, distance: 21.1
click at [709, 211] on div "If applicable, choose type of suit Select Repossession Garnishment Foreclosure …" at bounding box center [719, 195] width 248 height 244
click at [713, 192] on textarea at bounding box center [719, 182] width 232 height 59
click at [729, 236] on div "If applicable, choose type of suit Select Repossession Garnishment Foreclosure …" at bounding box center [719, 195] width 248 height 244
drag, startPoint x: 740, startPoint y: 324, endPoint x: 750, endPoint y: 339, distance: 18.3
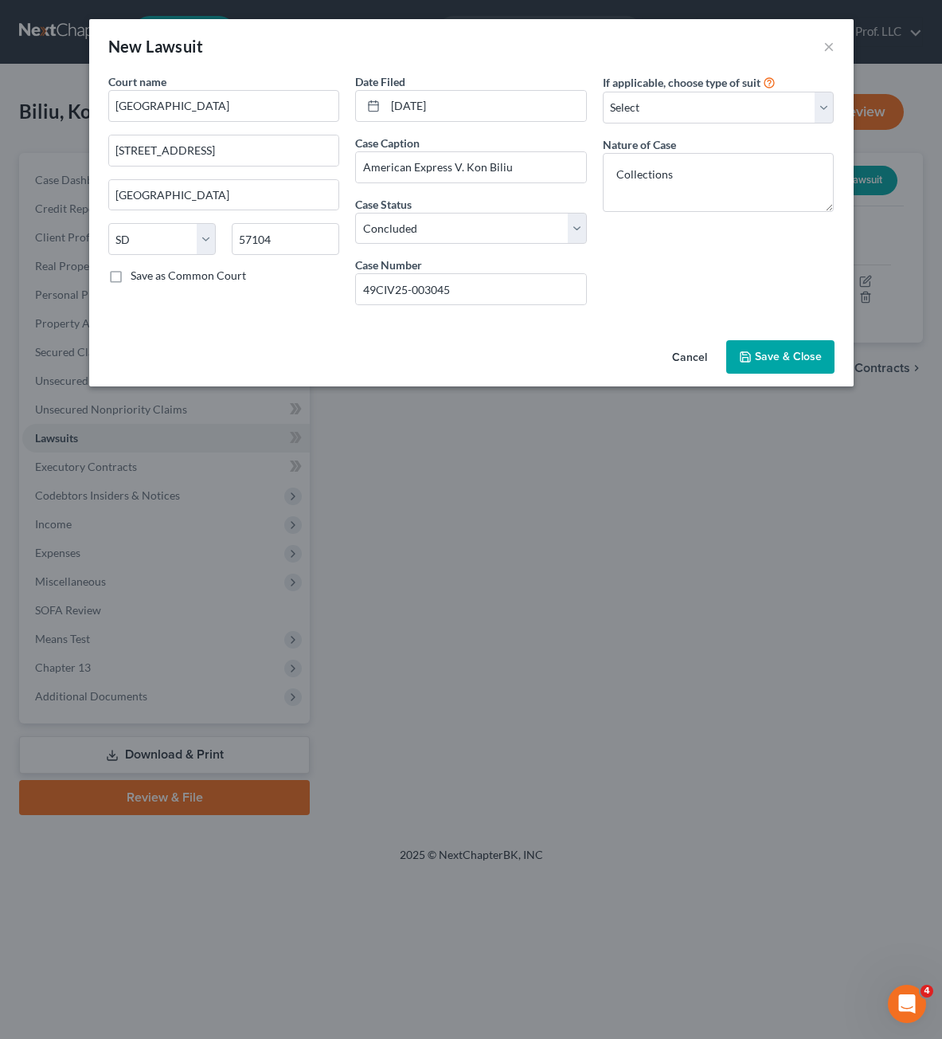
click at [741, 324] on div "Court name * [GEOGRAPHIC_DATA] [GEOGRAPHIC_DATA] [GEOGRAPHIC_DATA] [US_STATE][G…" at bounding box center [471, 203] width 765 height 260
click at [753, 349] on button "Save & Close" at bounding box center [780, 356] width 108 height 33
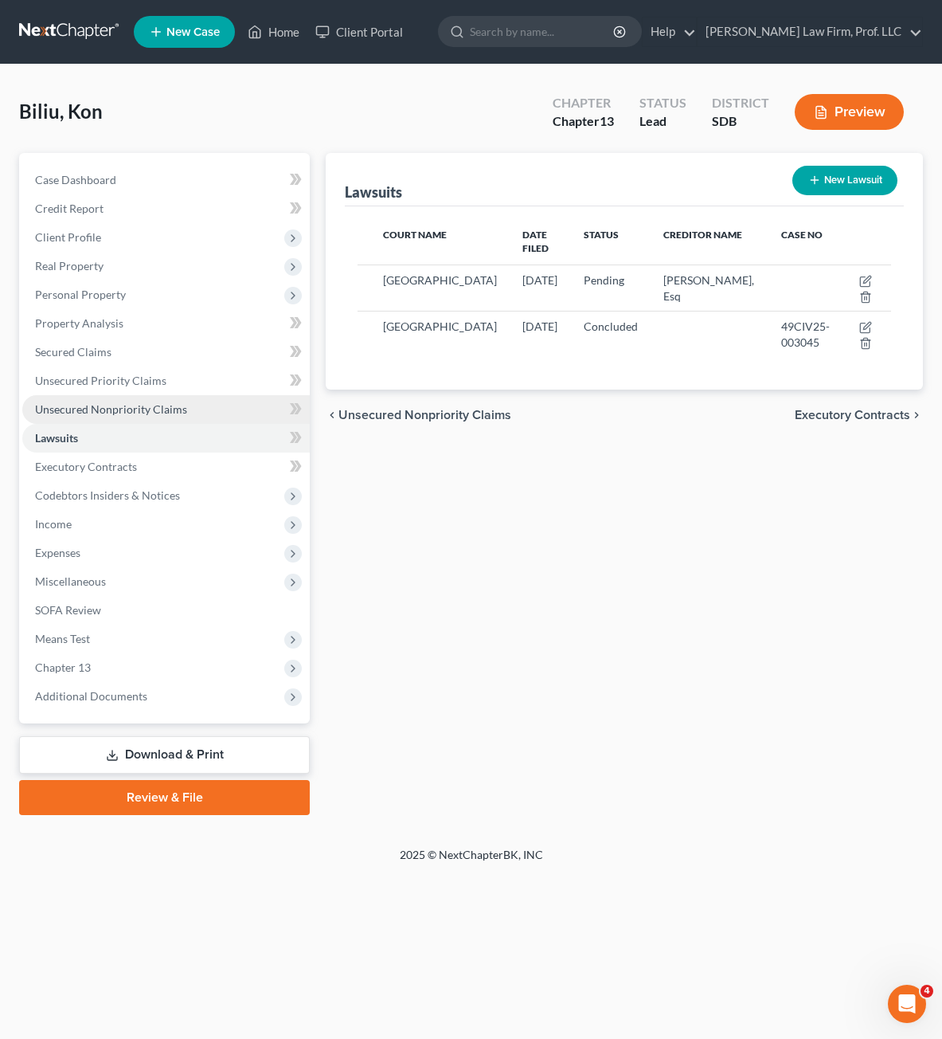
click at [96, 421] on link "Unsecured Nonpriority Claims" at bounding box center [166, 409] width 288 height 29
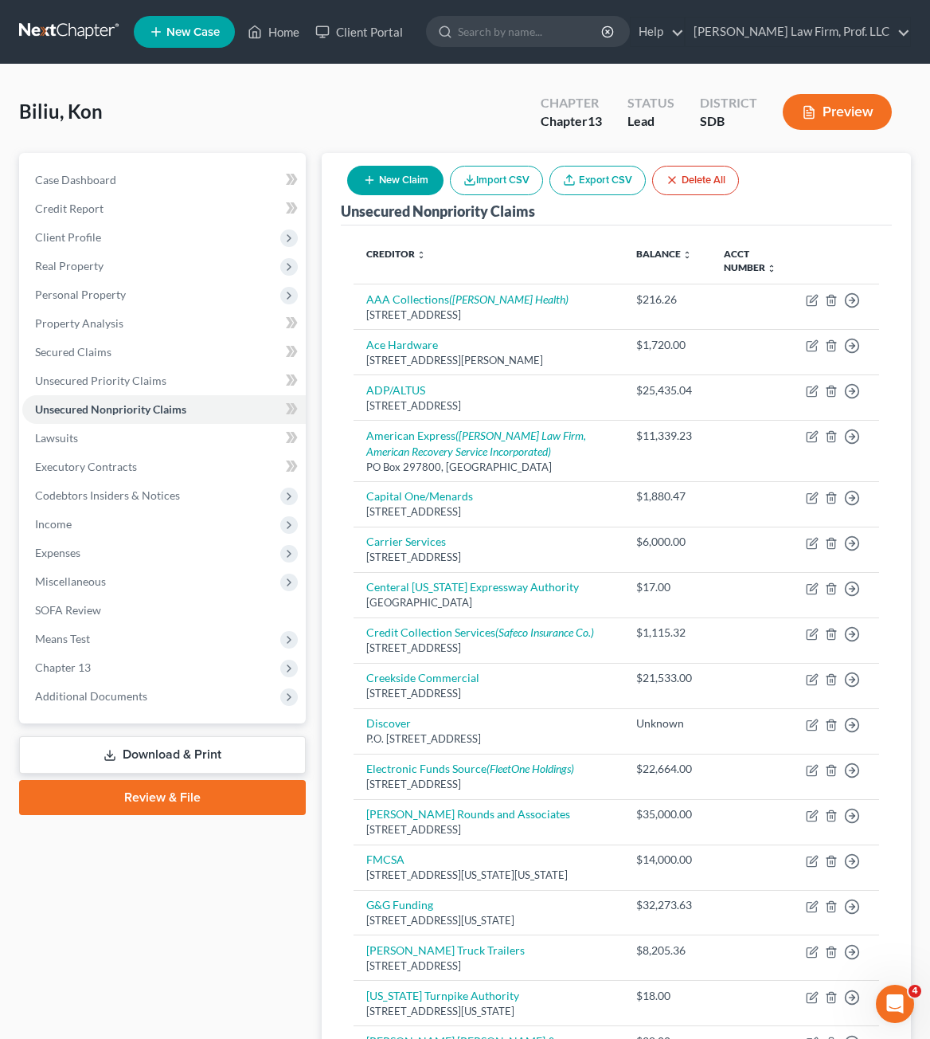
click at [378, 181] on button "New Claim" at bounding box center [395, 180] width 96 height 29
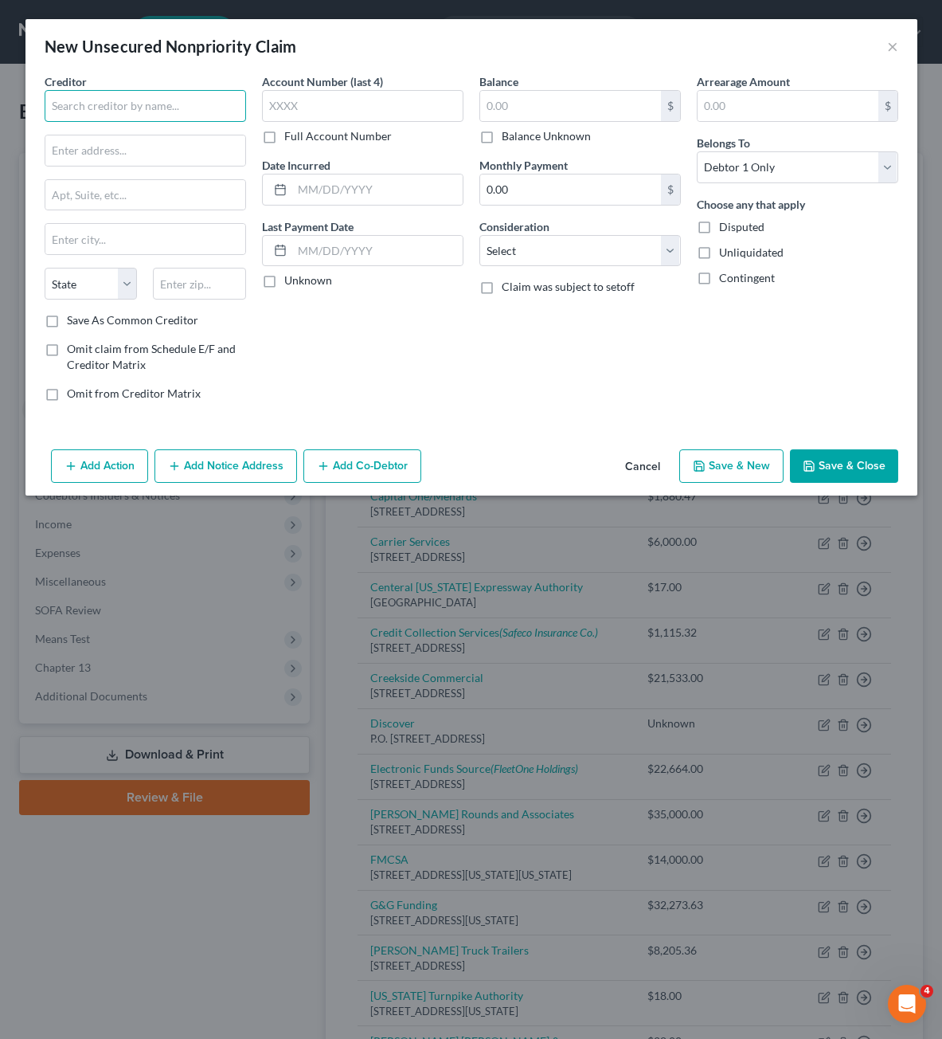
click at [181, 116] on input "text" at bounding box center [145, 106] width 201 height 32
click at [88, 143] on div "[GEOGRAPHIC_DATA]" at bounding box center [140, 149] width 166 height 14
click at [428, 347] on div "Account Number (last 4) Full Account Number Date Incurred Last Payment Date Unk…" at bounding box center [362, 243] width 217 height 341
click at [215, 472] on button "Add Notice Address" at bounding box center [226, 465] width 143 height 33
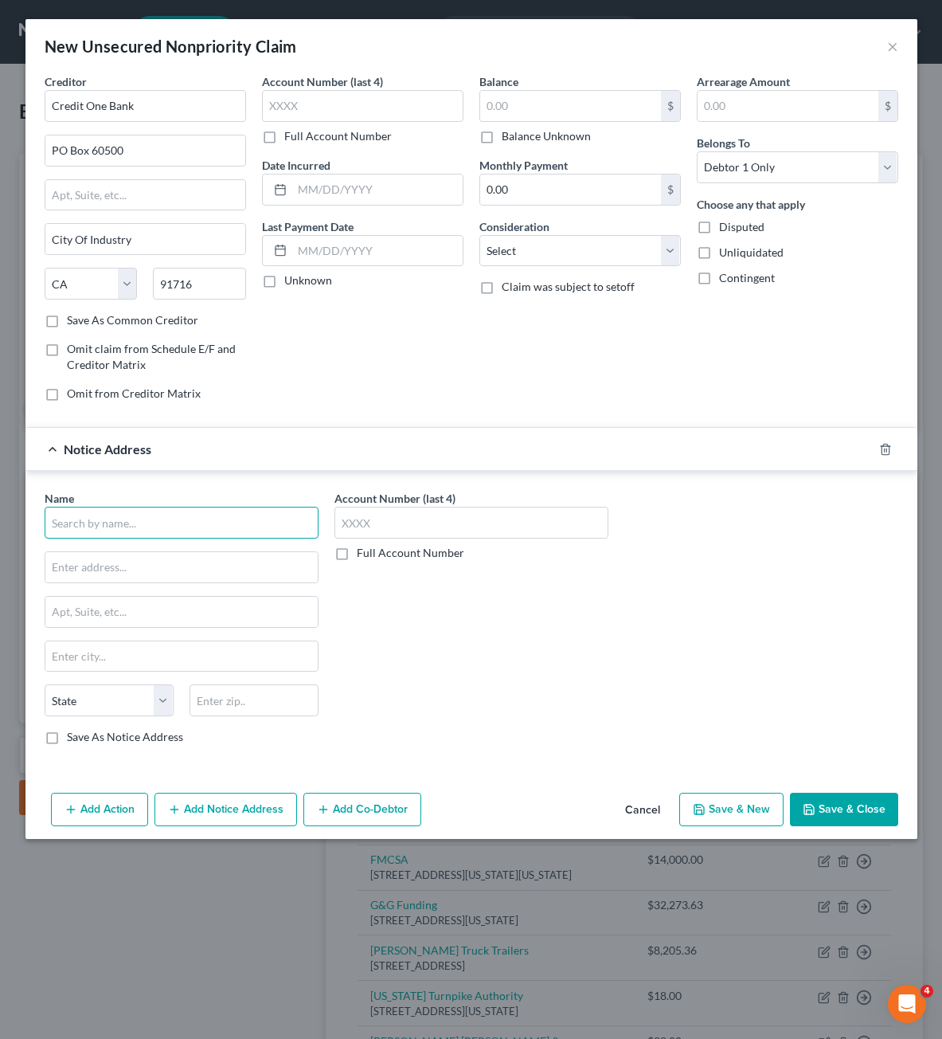
click at [135, 520] on input "text" at bounding box center [182, 523] width 274 height 32
click at [131, 554] on input "text" at bounding box center [181, 567] width 272 height 30
drag, startPoint x: 145, startPoint y: 533, endPoint x: 152, endPoint y: 522, distance: 12.6
click at [146, 532] on input "Credit One" at bounding box center [182, 523] width 274 height 32
click at [143, 561] on div "[GEOGRAPHIC_DATA]" at bounding box center [140, 565] width 166 height 14
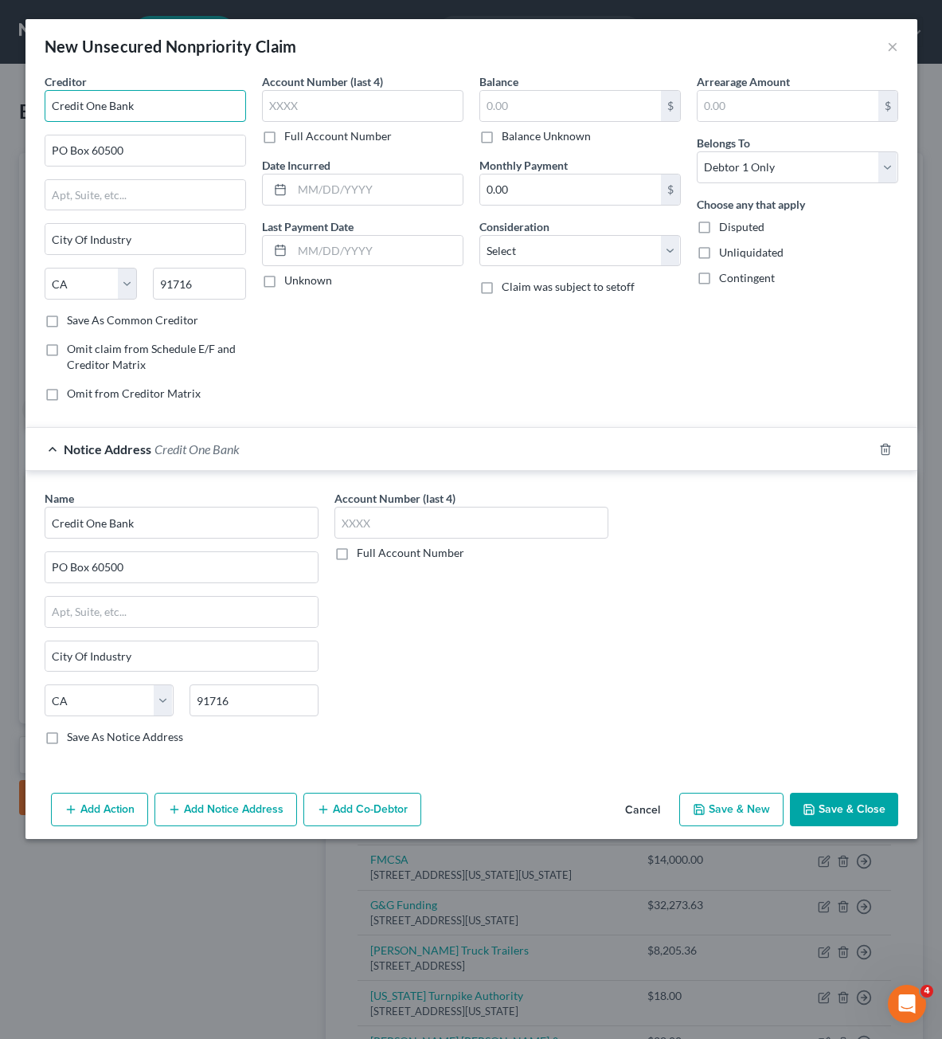
click at [163, 100] on input "Credit One Bank" at bounding box center [145, 106] width 201 height 32
drag, startPoint x: 163, startPoint y: 100, endPoint x: 162, endPoint y: 108, distance: 8.0
click at [164, 100] on input "Credit One Bank" at bounding box center [145, 106] width 201 height 32
click at [158, 122] on div "Creditor * Credit One Bank [GEOGRAPHIC_DATA][US_STATE] CA CO [GEOGRAPHIC_DATA] …" at bounding box center [145, 192] width 201 height 239
drag, startPoint x: 158, startPoint y: 123, endPoint x: 170, endPoint y: 112, distance: 15.8
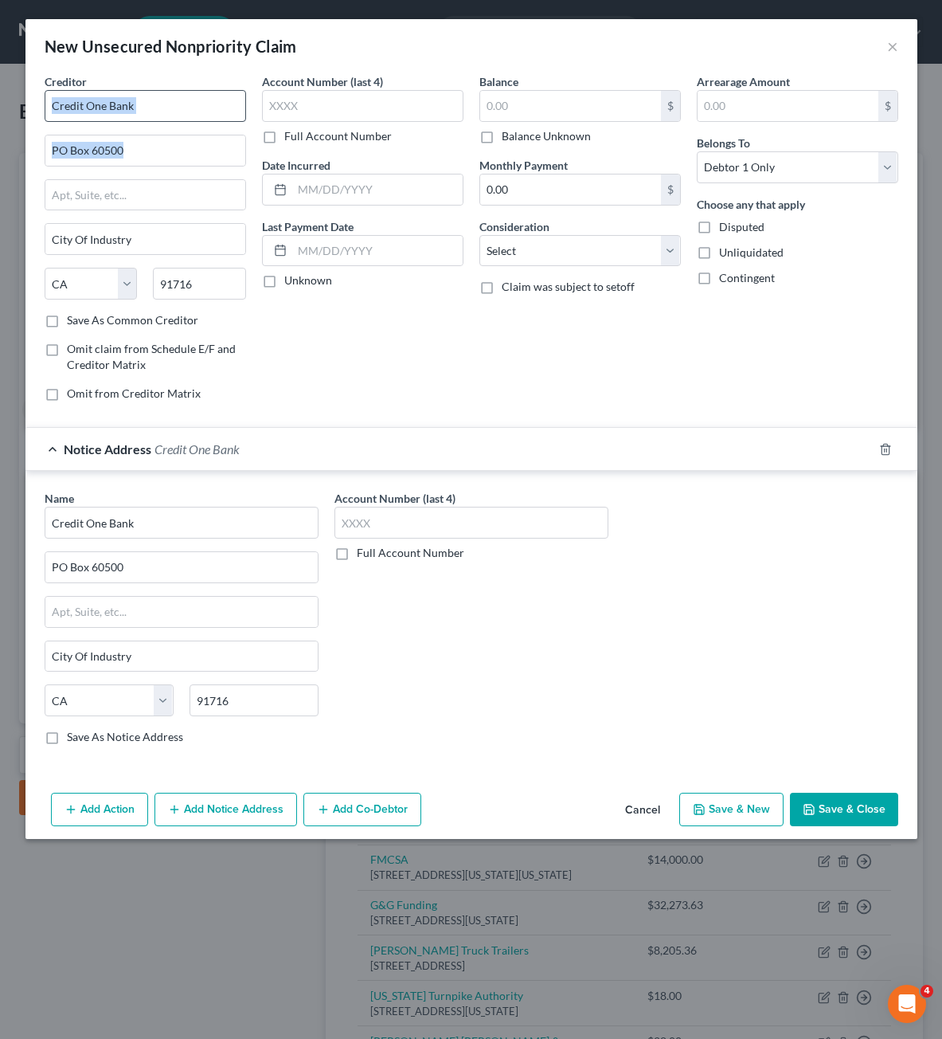
click at [159, 123] on div "Creditor * Credit One Bank [GEOGRAPHIC_DATA][US_STATE] CA CO [GEOGRAPHIC_DATA] …" at bounding box center [145, 192] width 201 height 239
click at [170, 112] on input "Credit One Bank" at bounding box center [145, 106] width 201 height 32
click at [170, 111] on input "Credit One Bank" at bounding box center [145, 106] width 201 height 32
click at [174, 166] on div at bounding box center [145, 151] width 201 height 32
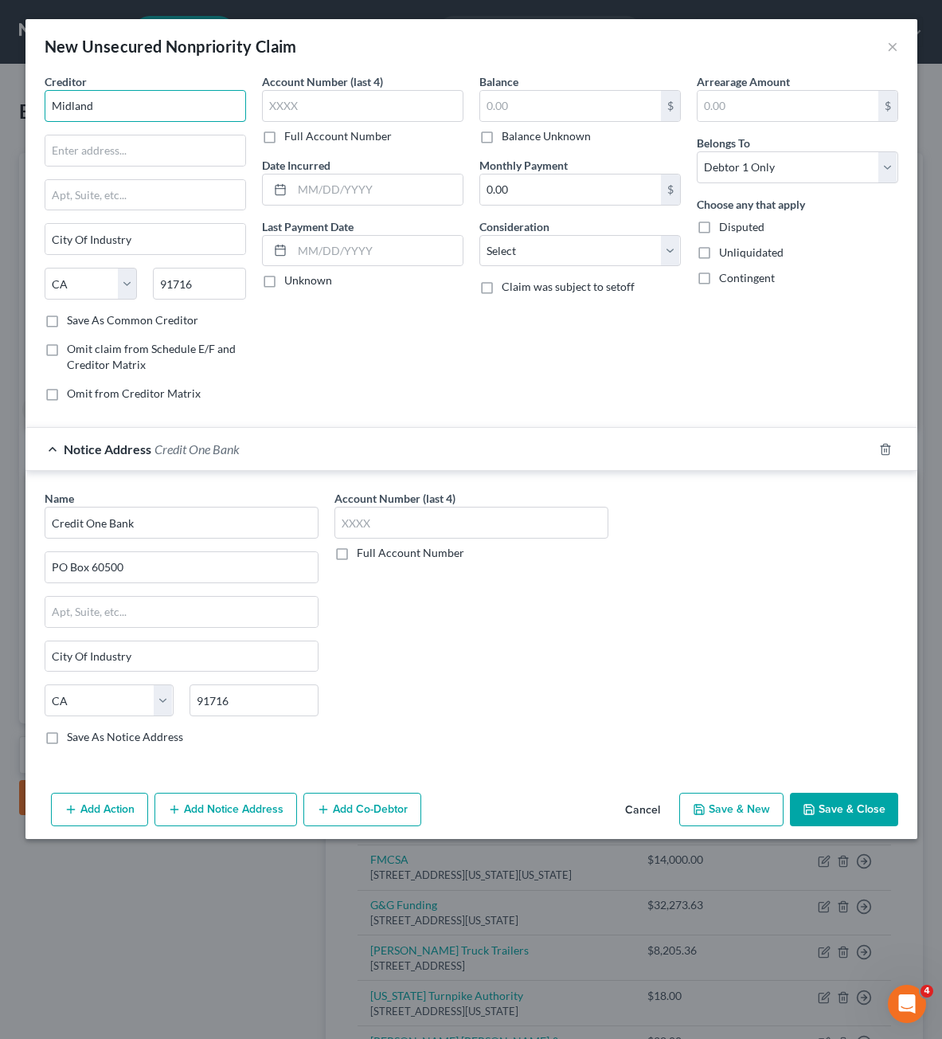
click at [136, 96] on input "Midland" at bounding box center [145, 106] width 201 height 32
click at [130, 131] on div "Midland Credit Management" at bounding box center [140, 134] width 166 height 16
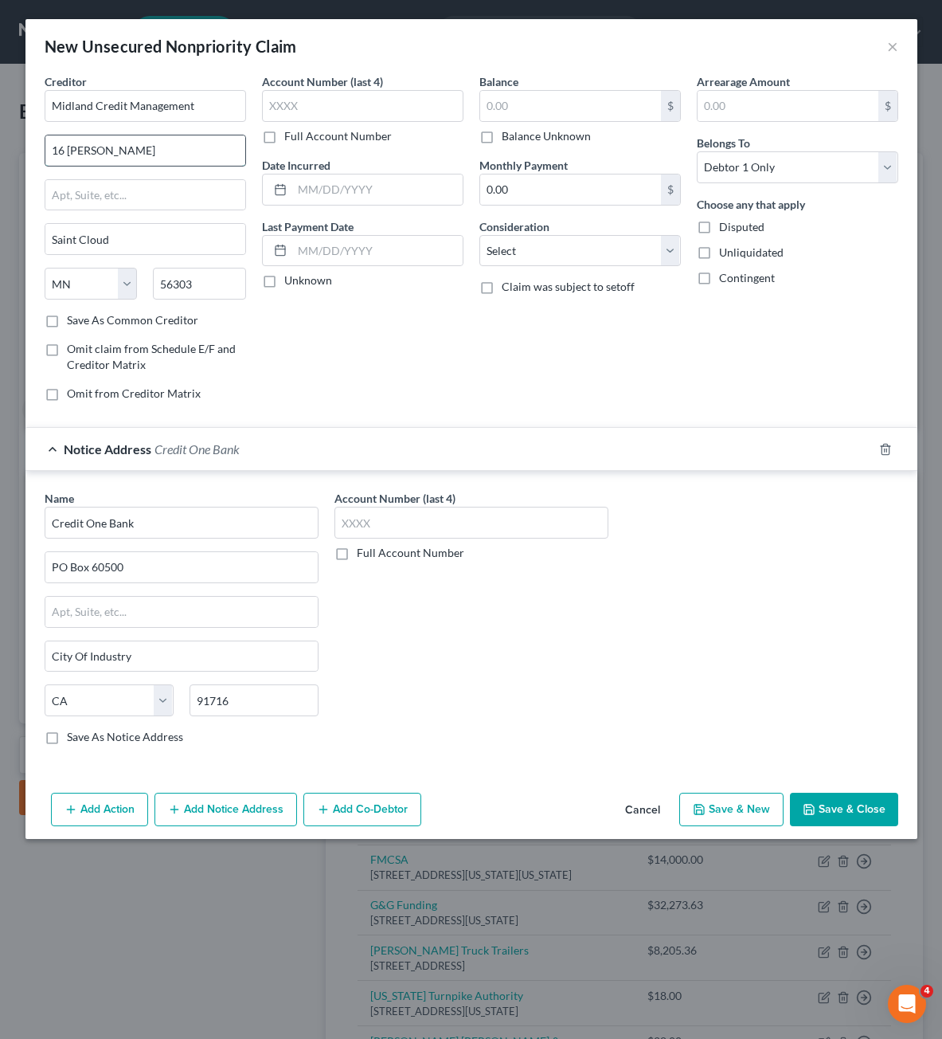
click at [148, 157] on input "16 [PERSON_NAME]" at bounding box center [145, 150] width 200 height 30
click at [148, 155] on input "16 [PERSON_NAME]" at bounding box center [145, 150] width 200 height 30
drag, startPoint x: 370, startPoint y: 338, endPoint x: 506, endPoint y: 39, distance: 328.2
click at [375, 321] on div "Account Number (last 4) Full Account Number Date Incurred Last Payment Date Unk…" at bounding box center [362, 243] width 217 height 341
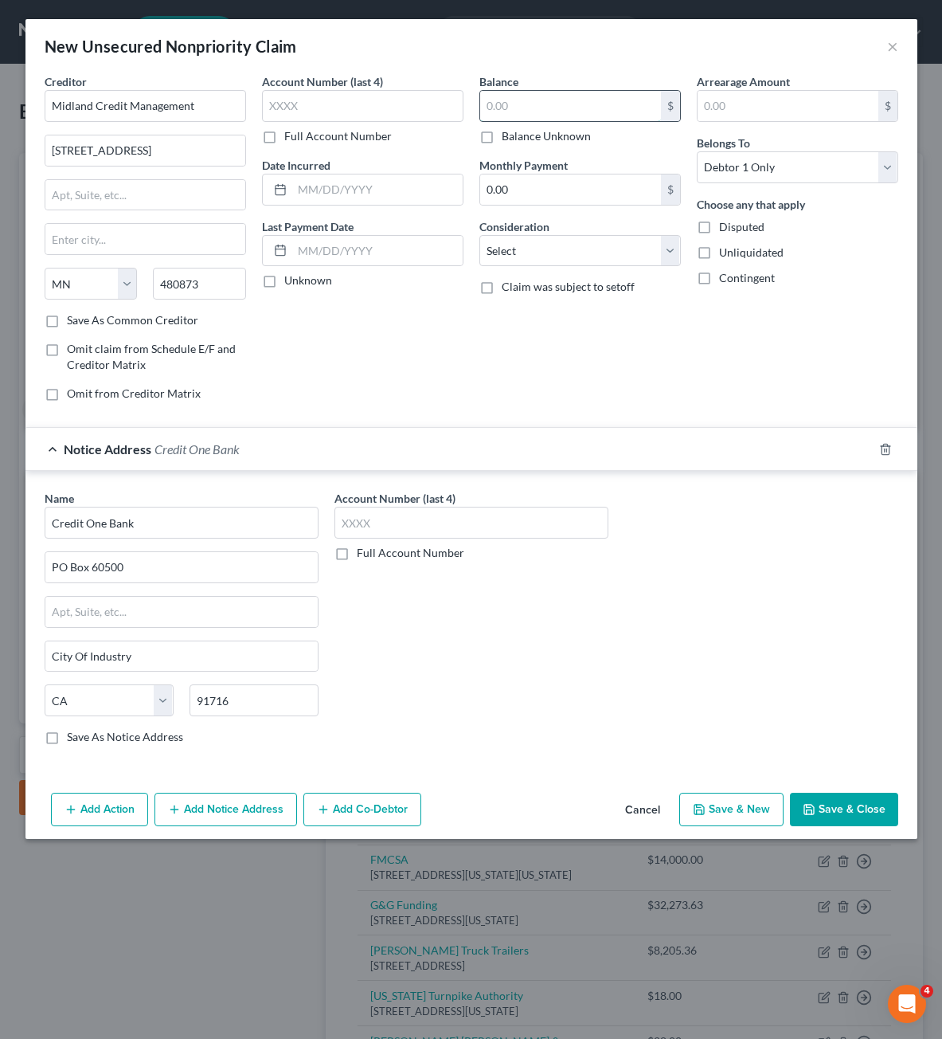
click at [527, 105] on input "text" at bounding box center [570, 106] width 181 height 30
click at [591, 262] on select "Select Cable / Satellite Services Collection Agency Credit Card Debt Debt Couns…" at bounding box center [579, 251] width 201 height 32
click at [479, 235] on select "Select Cable / Satellite Services Collection Agency Credit Card Debt Debt Couns…" at bounding box center [579, 251] width 201 height 32
click at [589, 768] on div "Name * Credit [GEOGRAPHIC_DATA] [US_STATE][GEOGRAPHIC_DATA] CA CO [GEOGRAPHIC_D…" at bounding box center [471, 620] width 892 height 299
drag, startPoint x: 748, startPoint y: 636, endPoint x: 759, endPoint y: 634, distance: 11.4
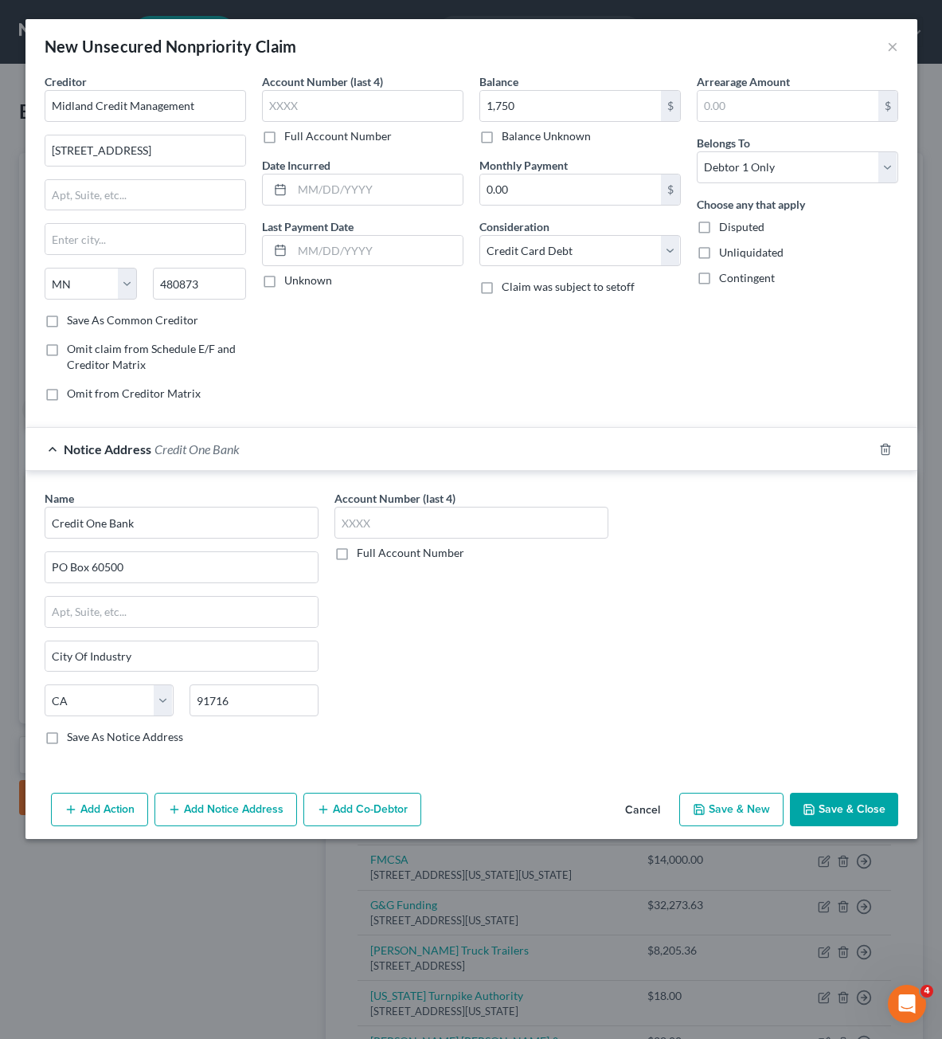
click at [749, 636] on div "Name * Credit [GEOGRAPHIC_DATA] [US_STATE][GEOGRAPHIC_DATA] CA CO [GEOGRAPHIC_D…" at bounding box center [472, 624] width 870 height 268
click at [847, 812] on button "Save & Close" at bounding box center [844, 808] width 108 height 33
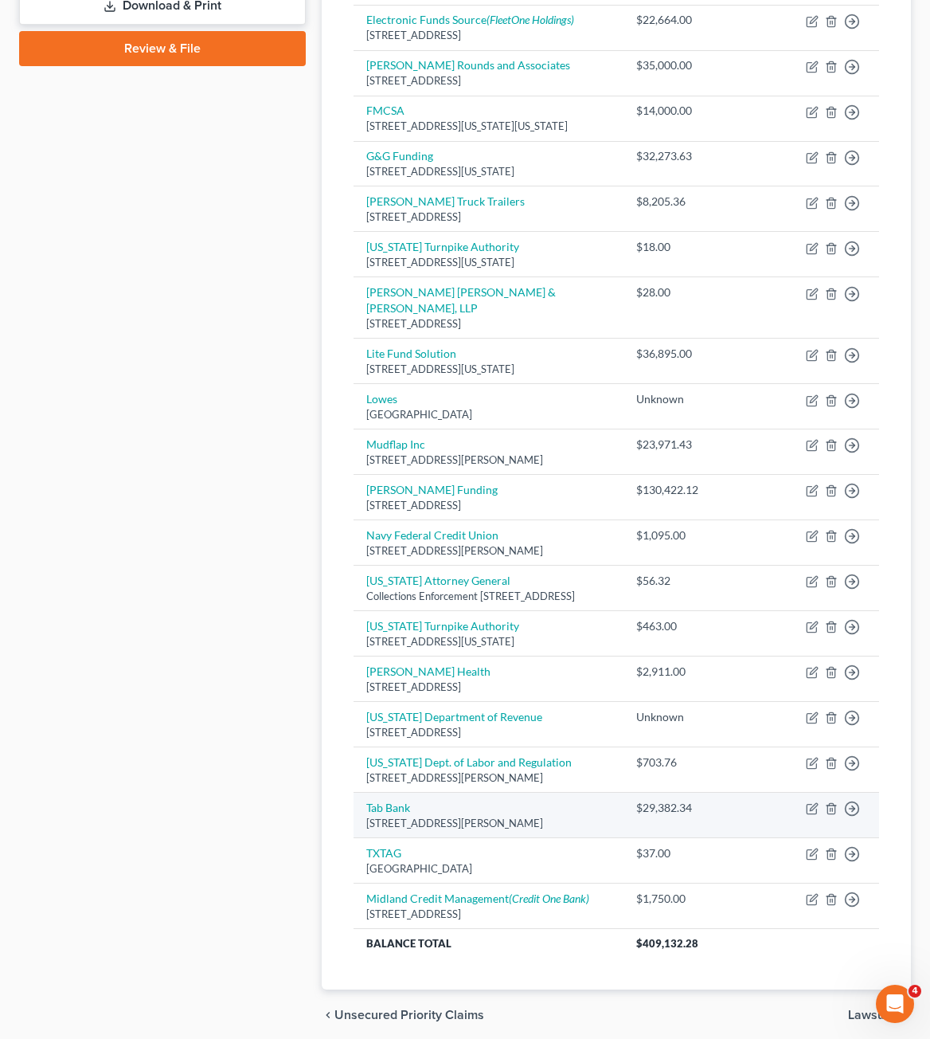
scroll to position [854, 0]
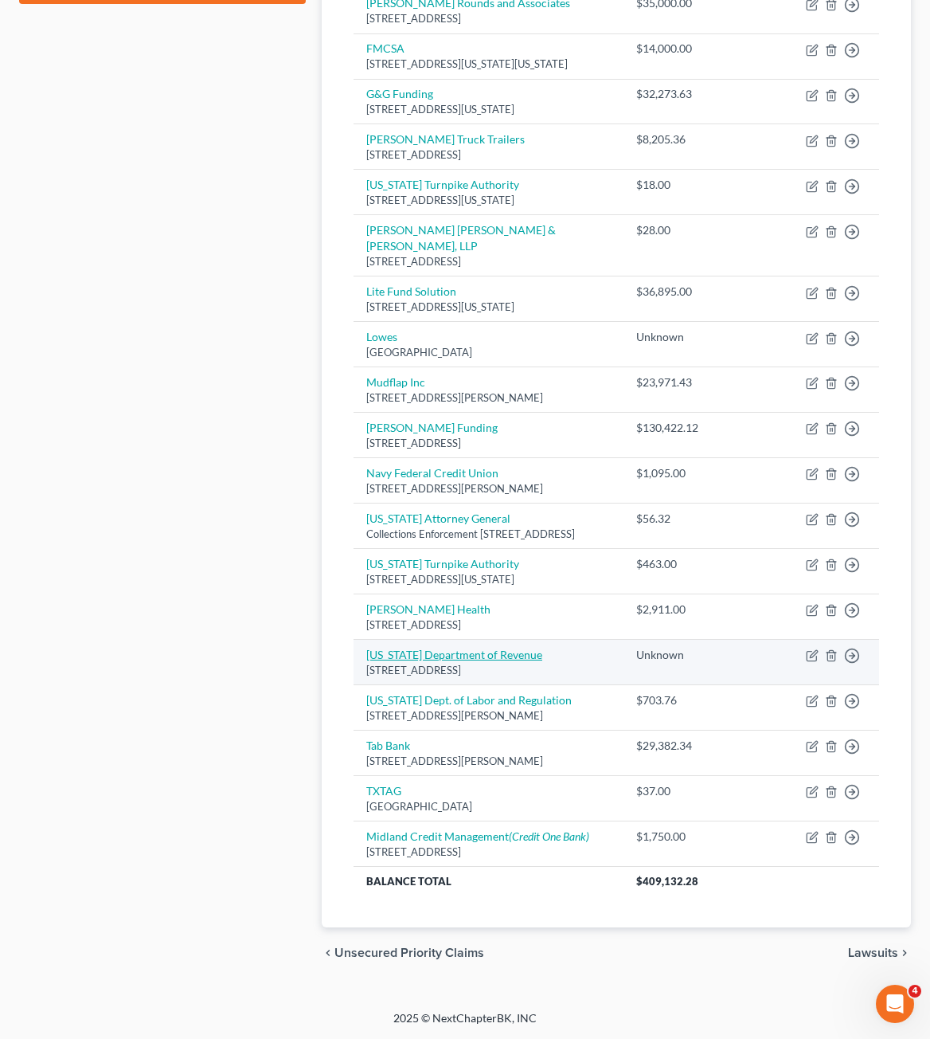
click at [524, 647] on link "[US_STATE] Department of Revenue" at bounding box center [454, 654] width 176 height 14
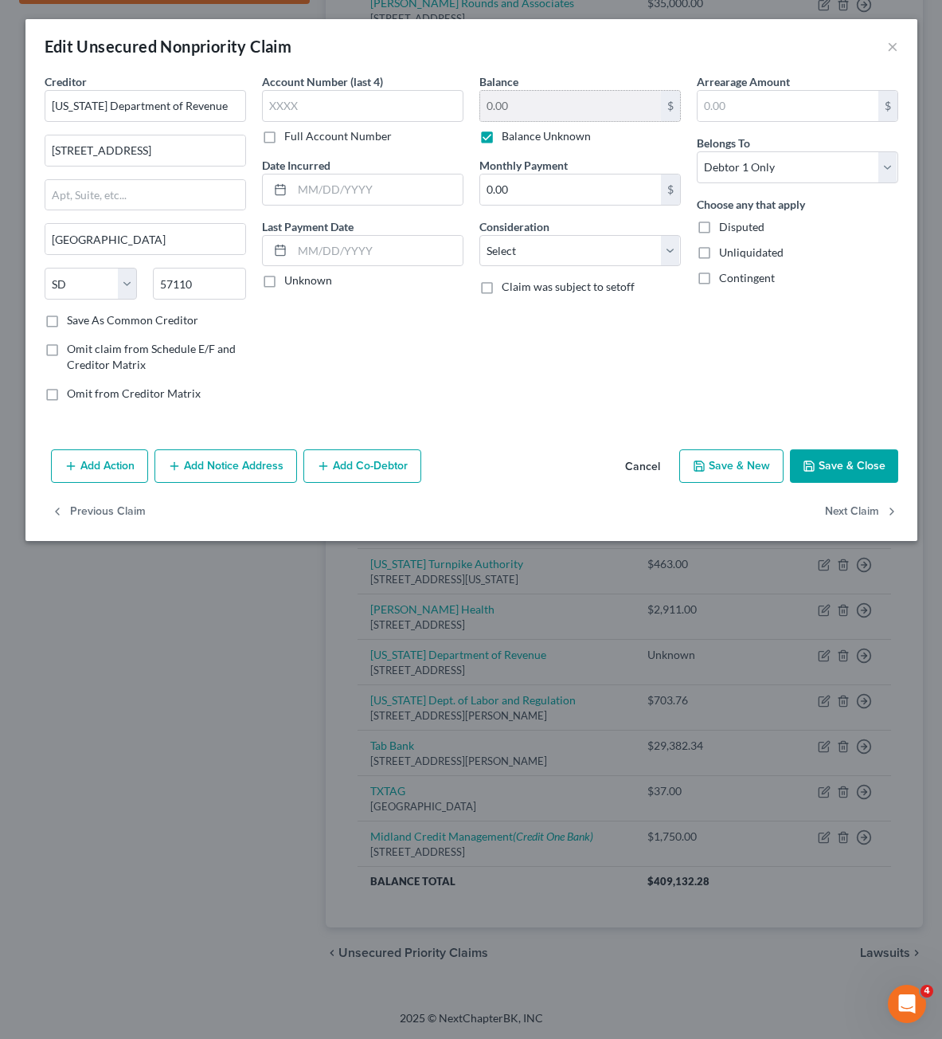
drag, startPoint x: 505, startPoint y: 143, endPoint x: 534, endPoint y: 105, distance: 48.3
click at [506, 143] on label "Balance Unknown" at bounding box center [546, 136] width 89 height 16
click at [530, 133] on label "Balance Unknown" at bounding box center [546, 136] width 89 height 16
click at [518, 133] on input "Balance Unknown" at bounding box center [513, 133] width 10 height 10
click at [530, 108] on input "0.00" at bounding box center [570, 106] width 181 height 30
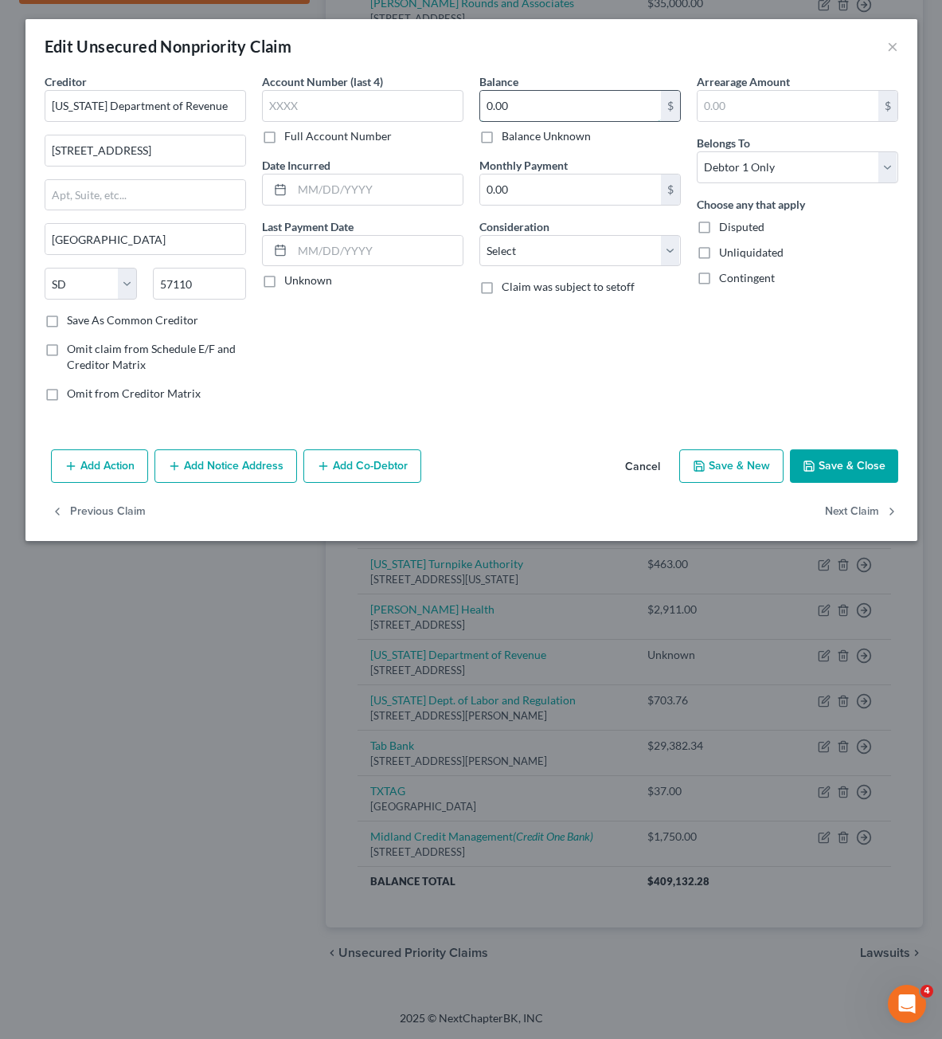
click at [530, 108] on input "0.00" at bounding box center [570, 106] width 181 height 30
click at [568, 433] on div "Creditor * [US_STATE] Department of Revenue [STREET_ADDRESS][GEOGRAPHIC_DATA] […" at bounding box center [471, 258] width 892 height 370
drag, startPoint x: 594, startPoint y: 246, endPoint x: 583, endPoint y: 246, distance: 11.1
click at [594, 246] on select "Select Cable / Satellite Services Collection Agency Credit Card Debt Debt Couns…" at bounding box center [579, 251] width 201 height 32
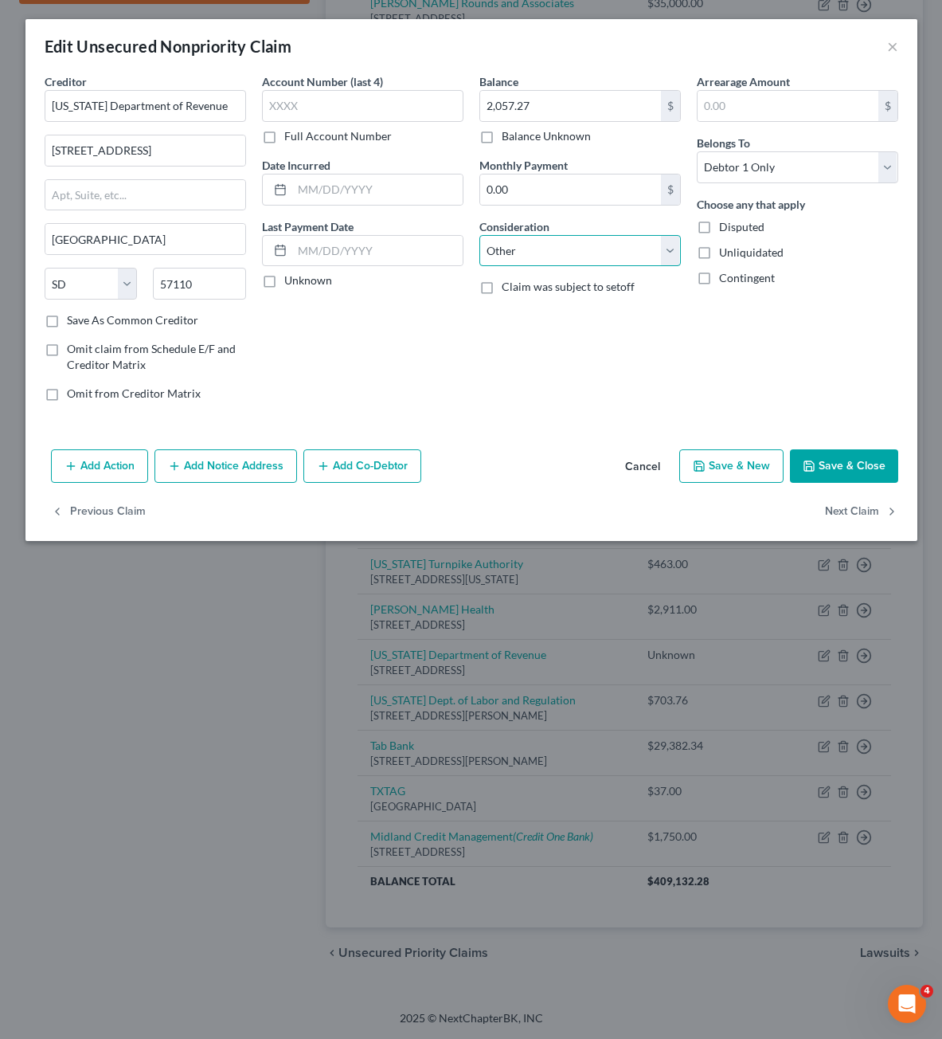
click at [479, 235] on select "Select Cable / Satellite Services Collection Agency Credit Card Debt Debt Couns…" at bounding box center [579, 251] width 201 height 32
click at [577, 310] on input "text" at bounding box center [580, 311] width 200 height 30
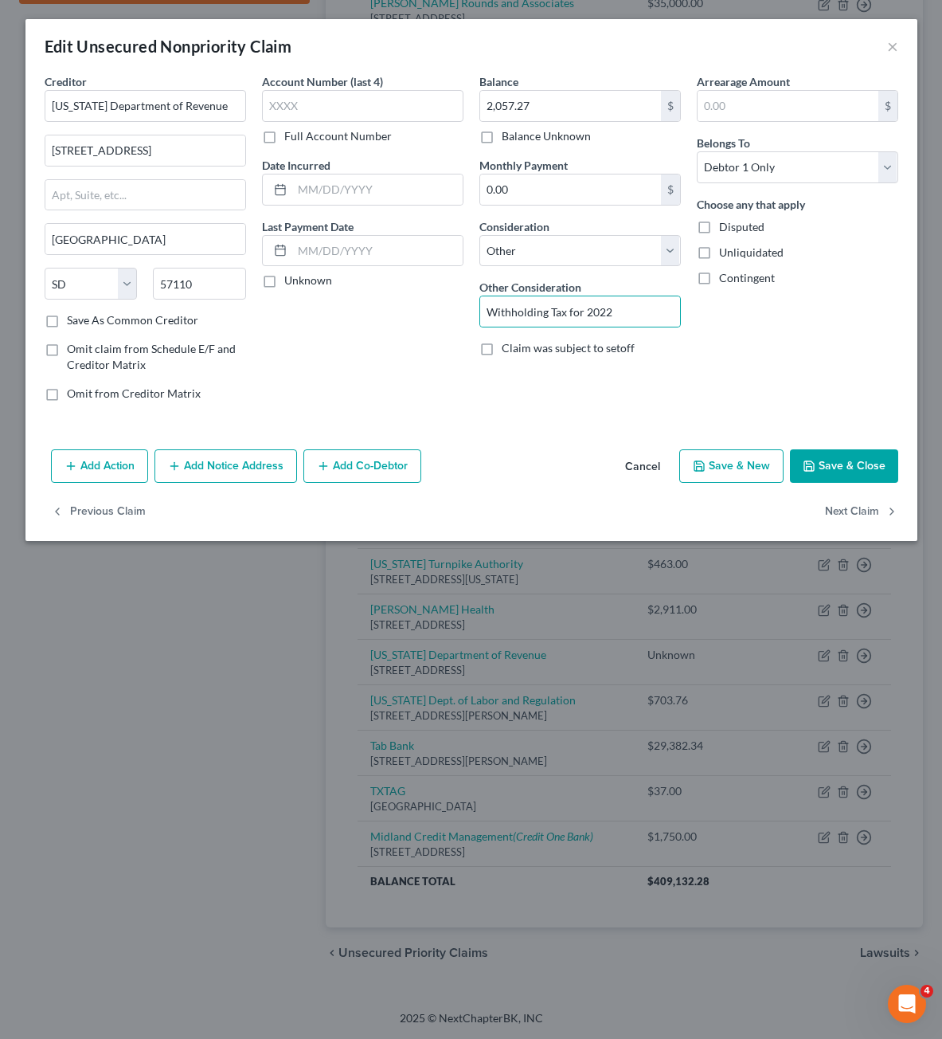
click at [526, 424] on div "Creditor * [US_STATE] Department of Revenue [STREET_ADDRESS][GEOGRAPHIC_DATA] […" at bounding box center [471, 258] width 892 height 370
click at [836, 473] on button "Save & Close" at bounding box center [844, 465] width 108 height 33
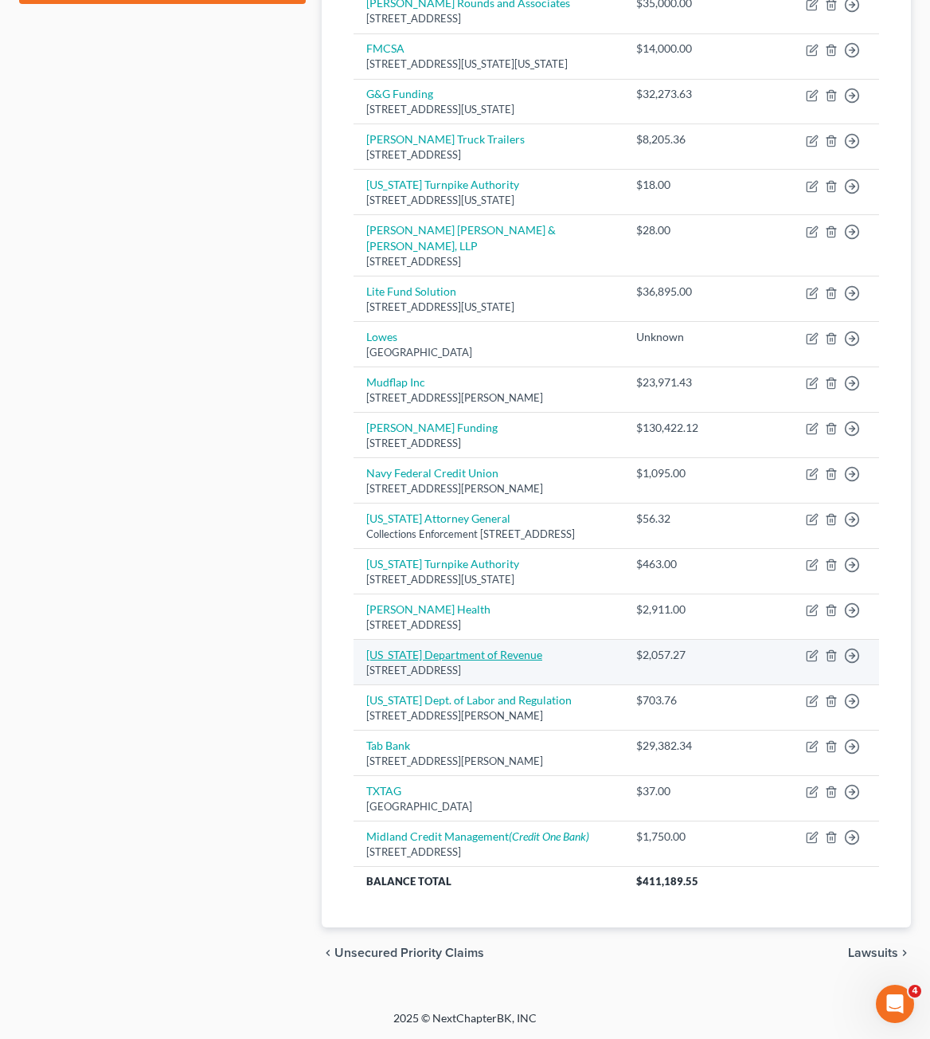
click at [453, 647] on link "[US_STATE] Department of Revenue" at bounding box center [454, 654] width 176 height 14
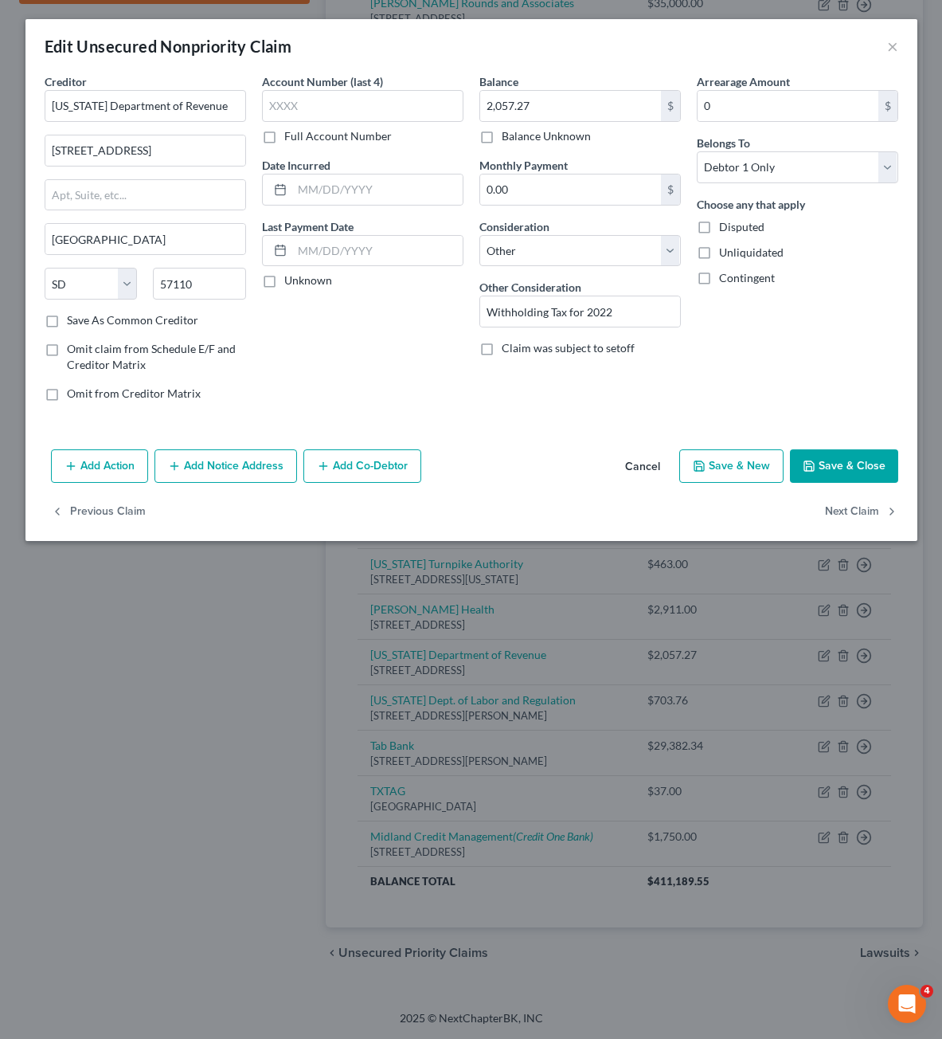
click at [522, 135] on label "Balance Unknown" at bounding box center [546, 136] width 89 height 16
click at [518, 135] on input "Balance Unknown" at bounding box center [513, 133] width 10 height 10
click at [810, 311] on div "Arrearage Amount 0 $ Belongs To * Select Debtor 1 Only Debtor 2 Only Debtor 1 A…" at bounding box center [797, 243] width 217 height 341
drag, startPoint x: 600, startPoint y: 307, endPoint x: 616, endPoint y: 307, distance: 16.7
click at [613, 307] on input "Withholding Tax for 2022" at bounding box center [580, 311] width 200 height 30
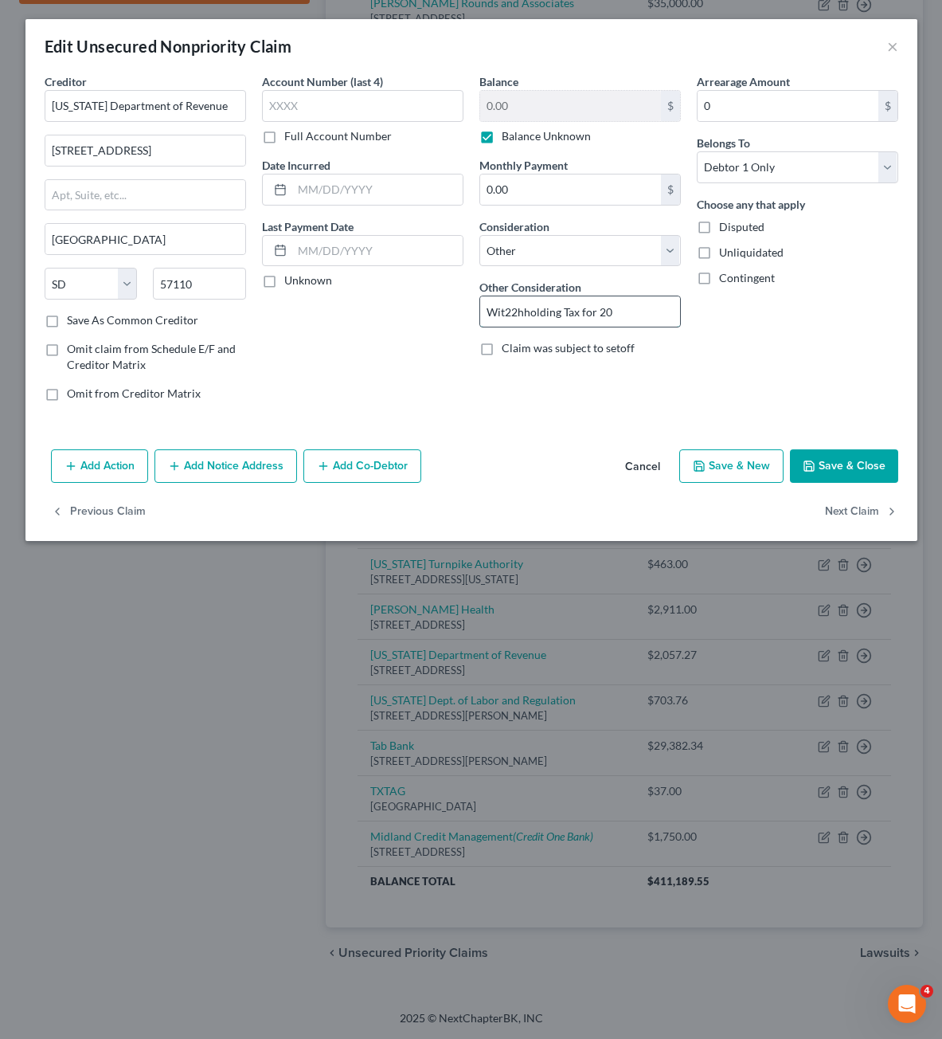
click at [507, 320] on input "Wit22hholding Tax for 20" at bounding box center [580, 311] width 200 height 30
click at [506, 315] on input "Wit22hholding Tax for 20" at bounding box center [580, 311] width 200 height 30
click at [507, 303] on input "Wit22hholding Tax for 20" at bounding box center [580, 311] width 200 height 30
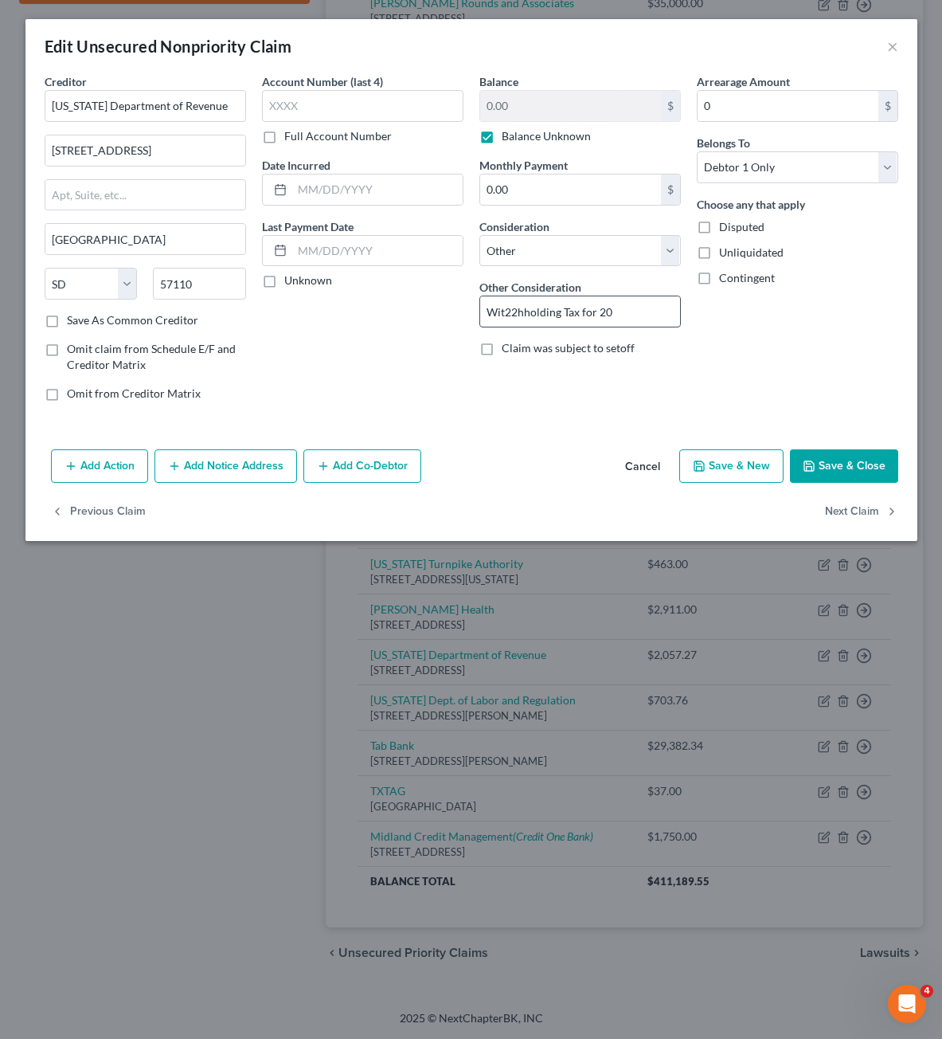
click at [507, 303] on input "Wit22hholding Tax for 20" at bounding box center [580, 311] width 200 height 30
click at [852, 453] on button "Save & Close" at bounding box center [844, 465] width 108 height 33
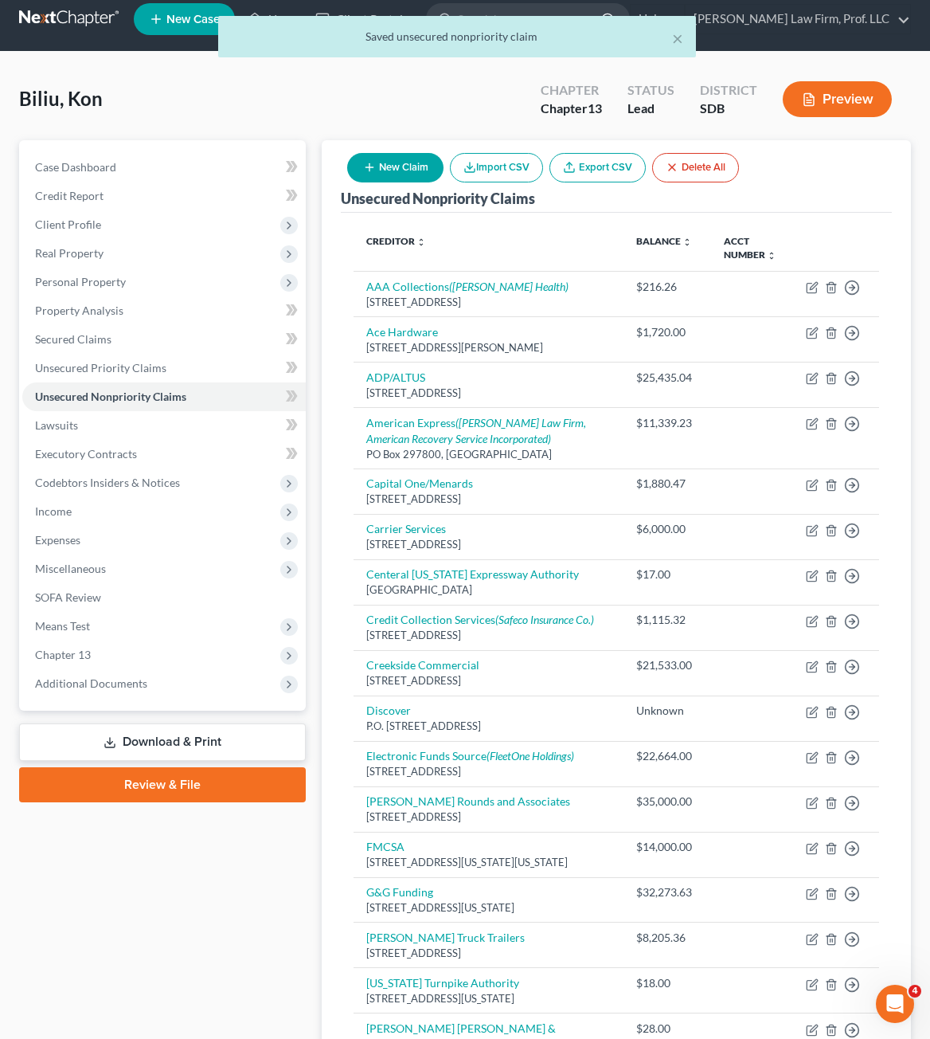
scroll to position [0, 0]
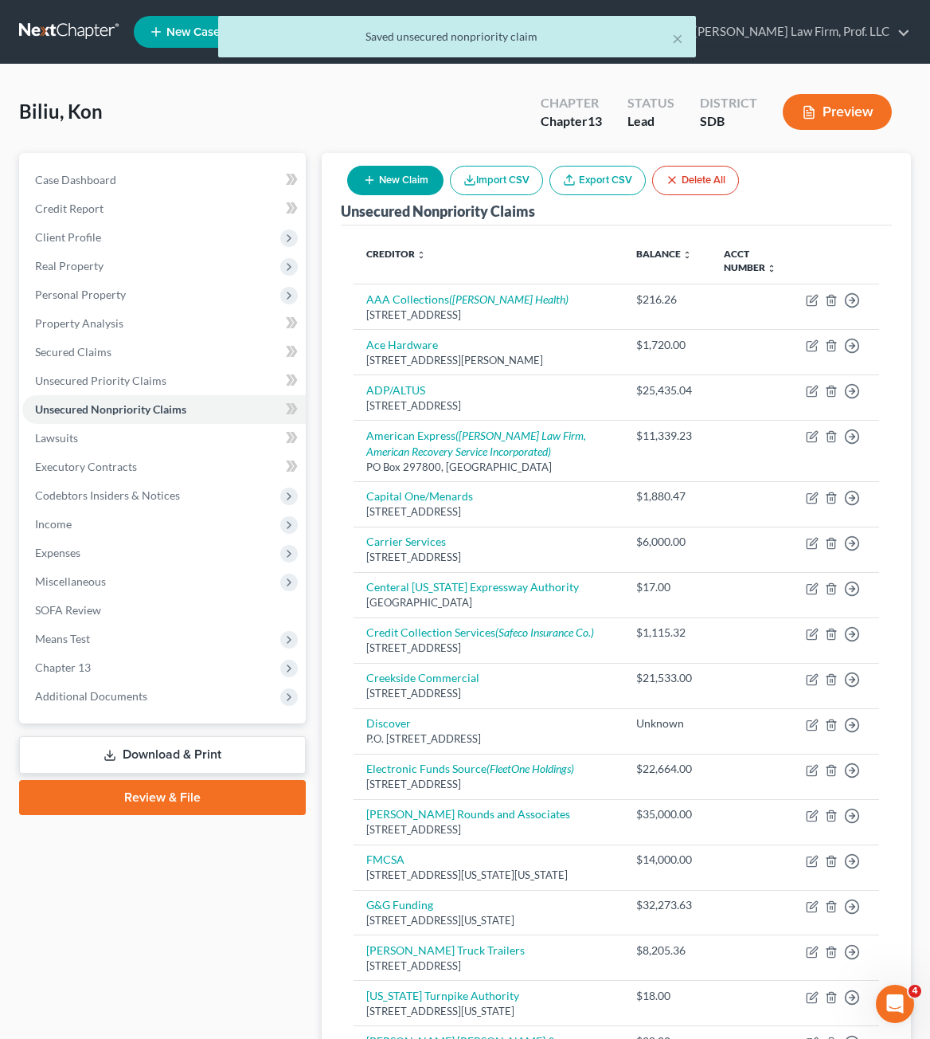
click at [415, 170] on button "New Claim" at bounding box center [395, 180] width 96 height 29
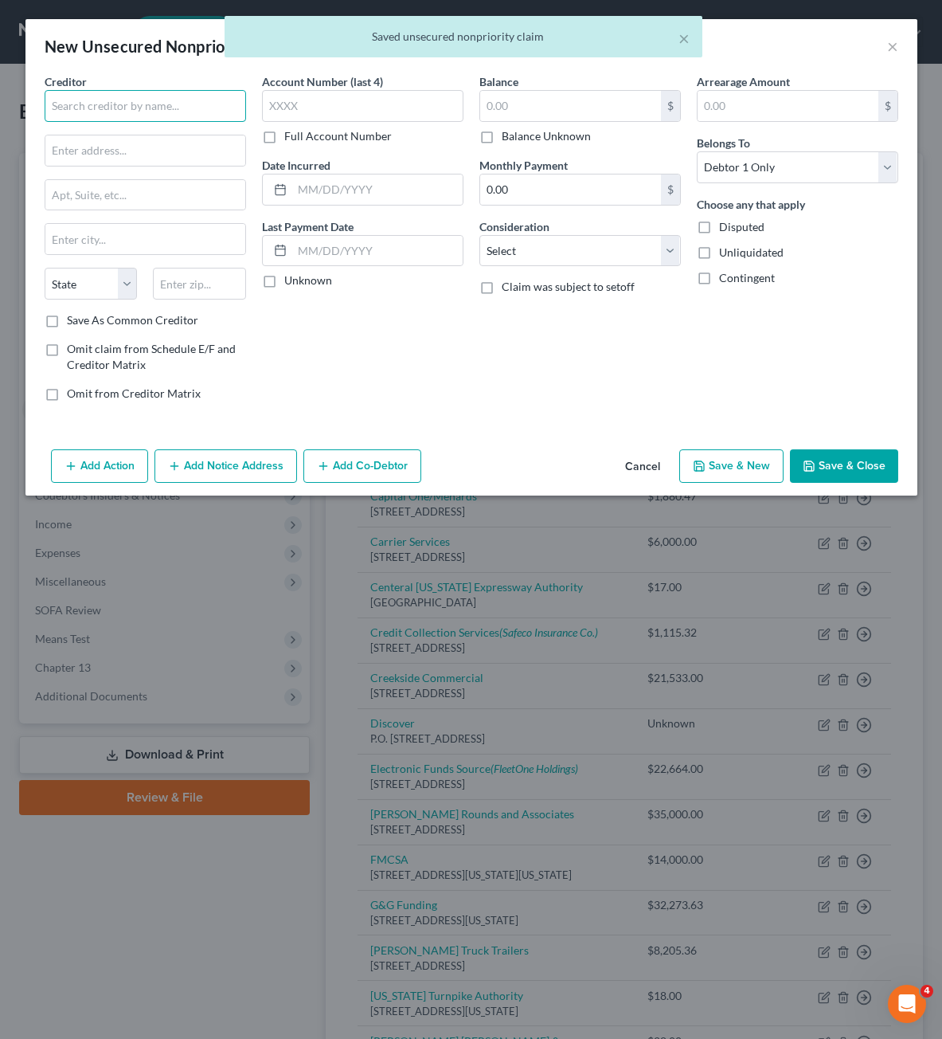
click at [195, 107] on input "text" at bounding box center [145, 106] width 201 height 32
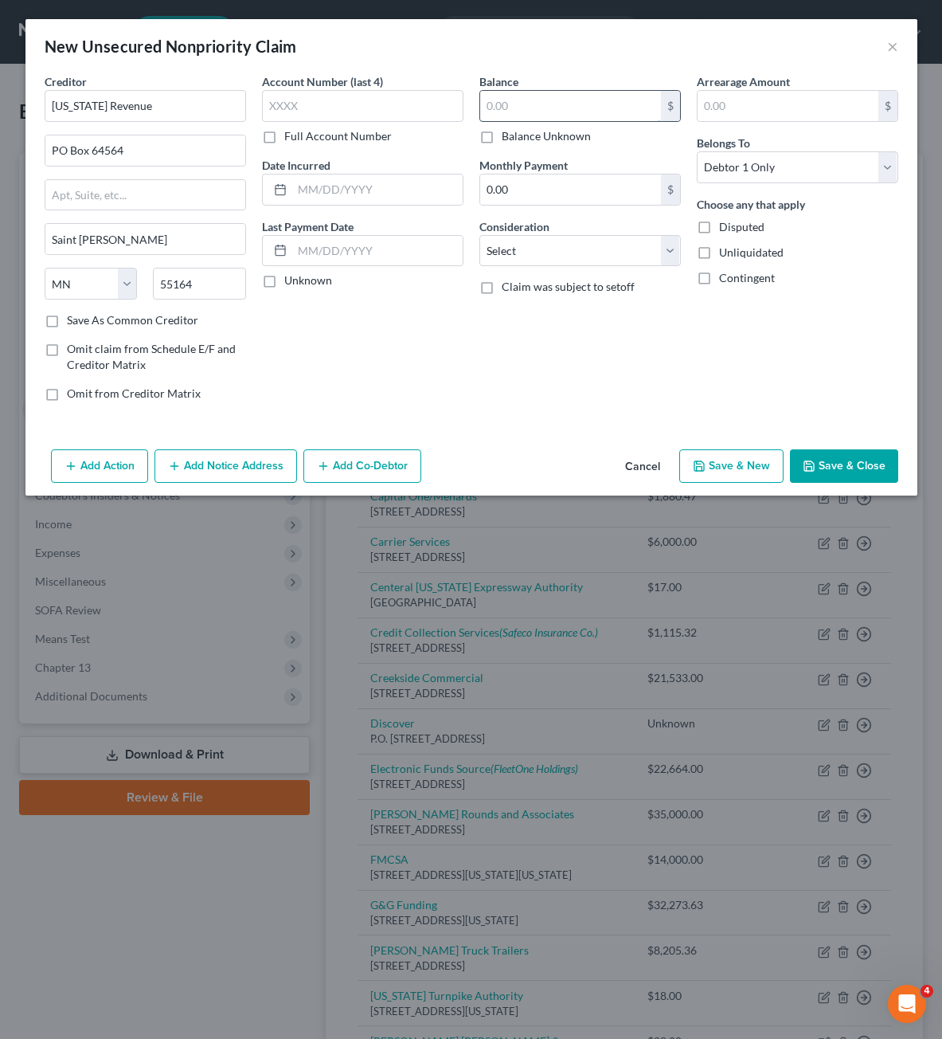
click at [514, 92] on input "text" at bounding box center [570, 106] width 181 height 30
click at [538, 249] on select "Select Cable / Satellite Services Collection Agency Credit Card Debt Debt Couns…" at bounding box center [579, 251] width 201 height 32
click at [542, 249] on select "Select Cable / Satellite Services Collection Agency Credit Card Debt Debt Couns…" at bounding box center [579, 251] width 201 height 32
drag, startPoint x: 542, startPoint y: 249, endPoint x: 544, endPoint y: 260, distance: 10.5
click at [542, 249] on select "Select Cable / Satellite Services Collection Agency Credit Card Debt Debt Couns…" at bounding box center [579, 251] width 201 height 32
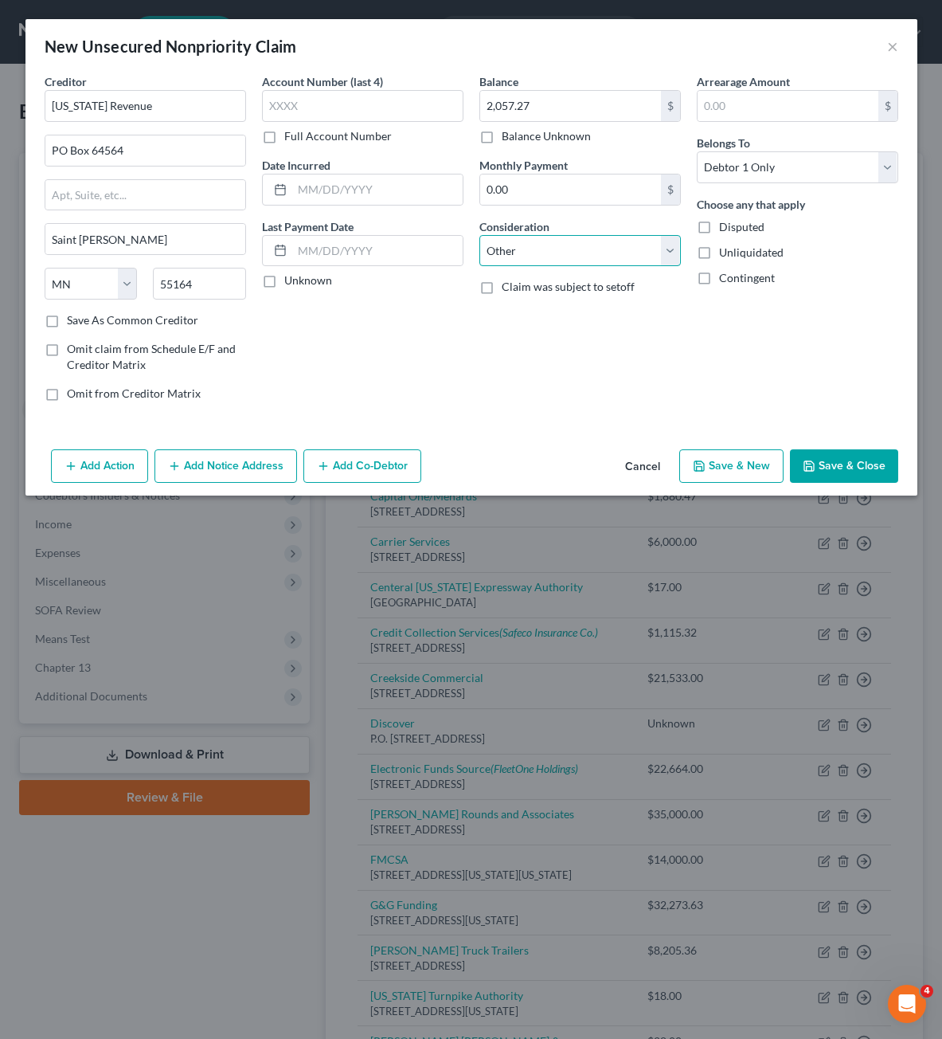
click at [479, 235] on select "Select Cable / Satellite Services Collection Agency Credit Card Debt Debt Couns…" at bounding box center [579, 251] width 201 height 32
click at [558, 317] on input "text" at bounding box center [580, 311] width 200 height 30
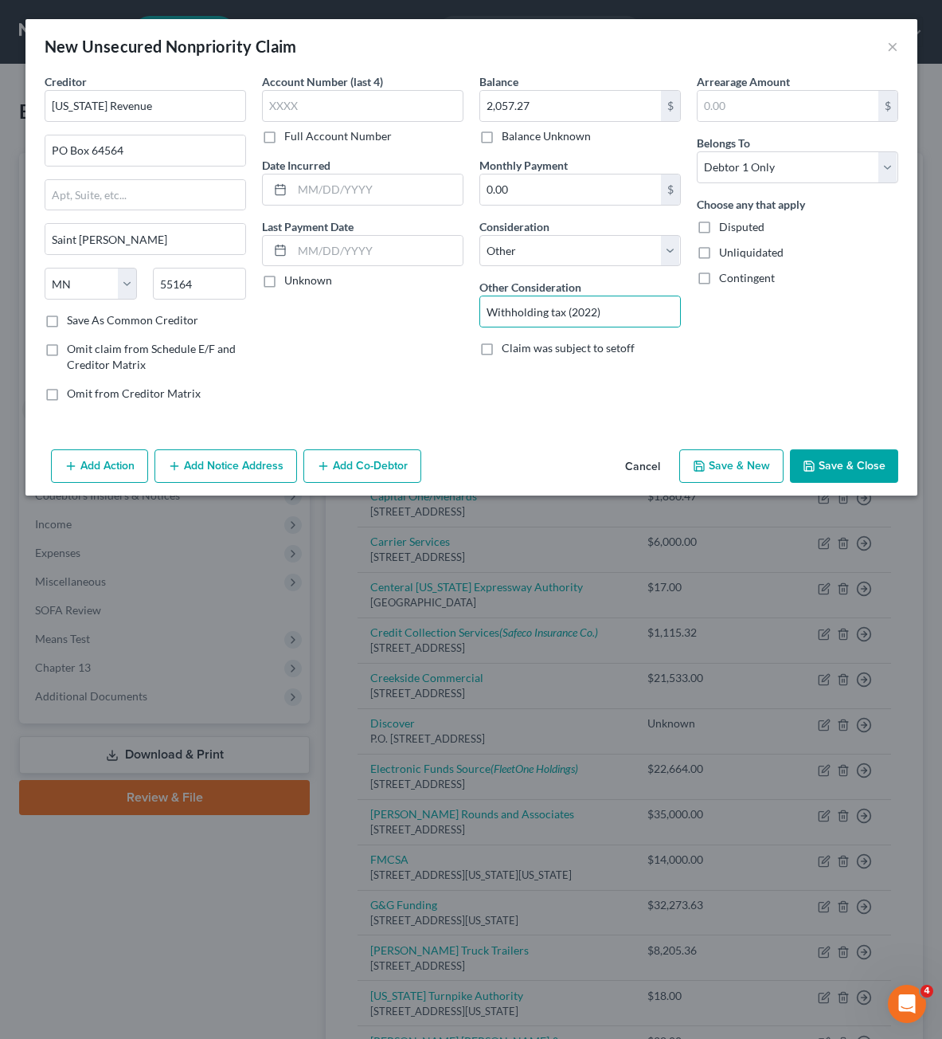
click at [723, 350] on div "Arrearage Amount $ Belongs To * Select Debtor 1 Only Debtor 2 Only Debtor 1 And…" at bounding box center [797, 243] width 217 height 341
click at [876, 456] on button "Save & Close" at bounding box center [844, 465] width 108 height 33
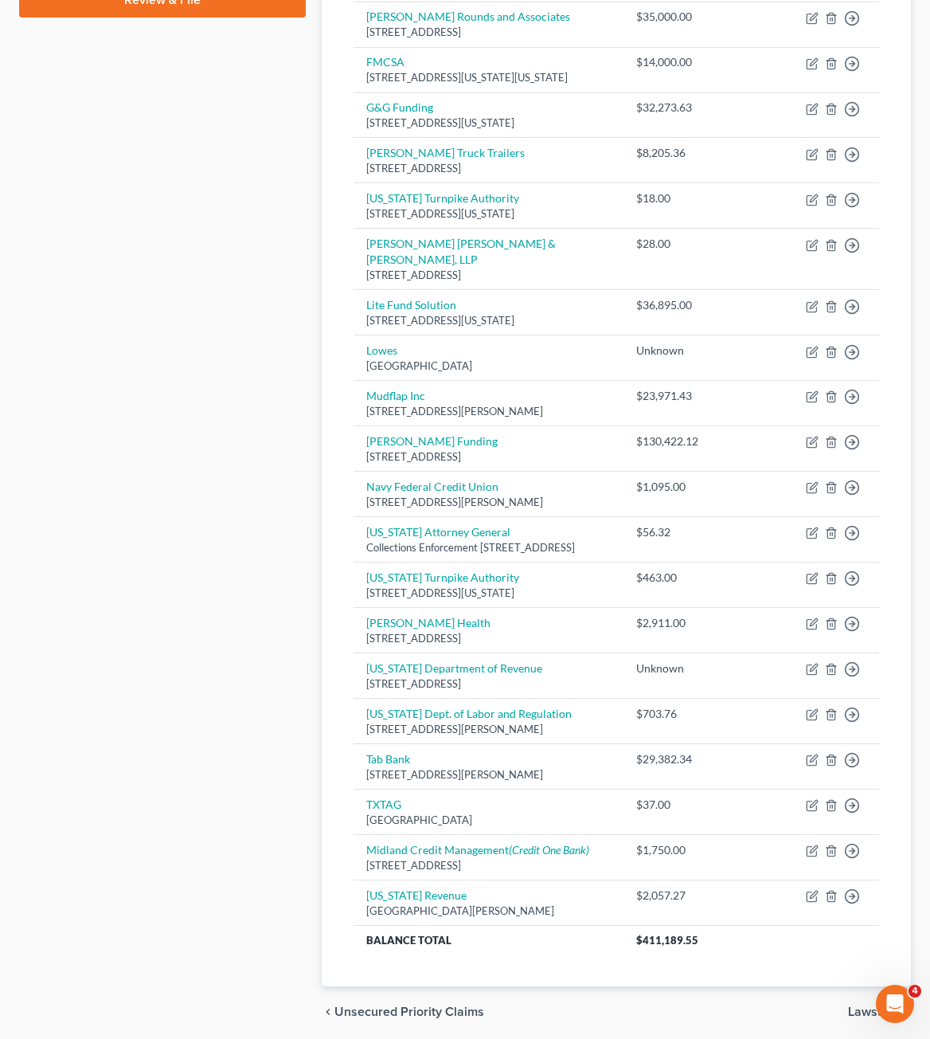
scroll to position [899, 0]
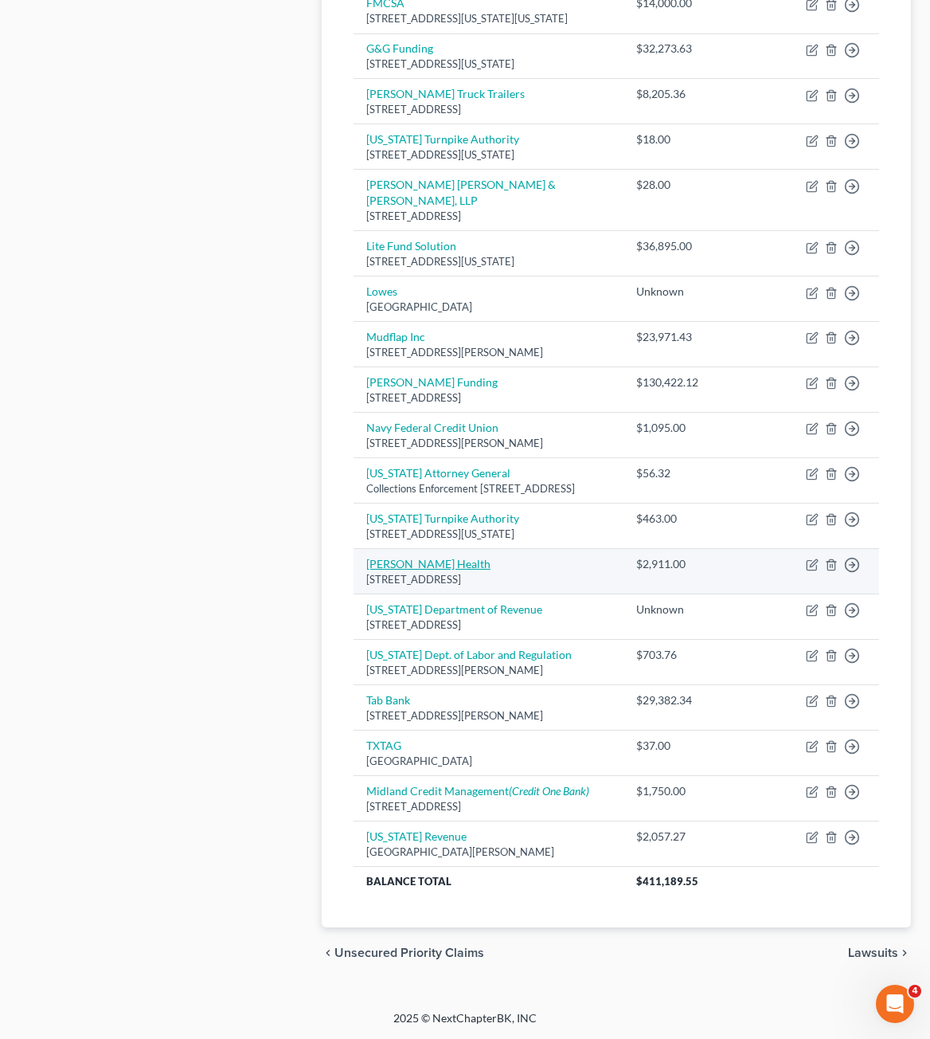
click at [433, 557] on link "[PERSON_NAME] Health" at bounding box center [428, 564] width 124 height 14
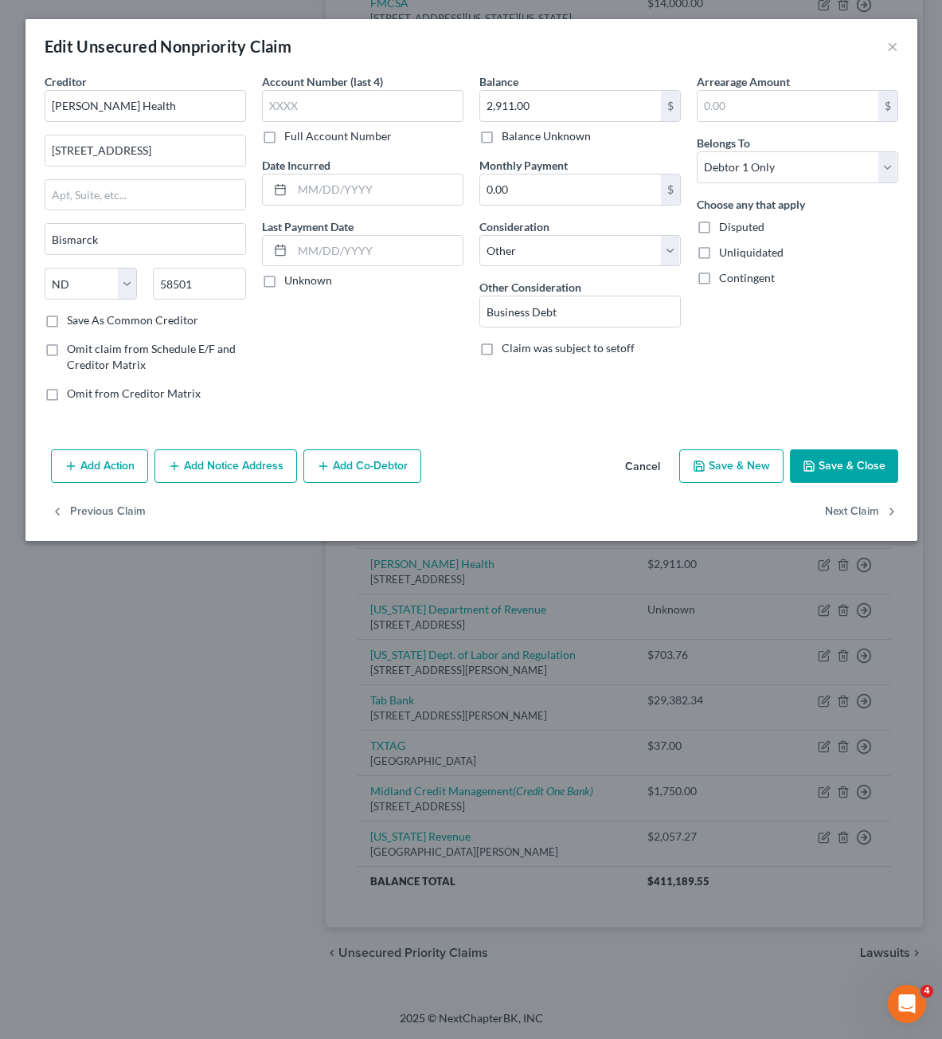
click at [330, 395] on div "Account Number (last 4) Full Account Number Date Incurred Last Payment Date Unk…" at bounding box center [362, 243] width 217 height 341
click at [860, 453] on button "Save & Close" at bounding box center [844, 465] width 108 height 33
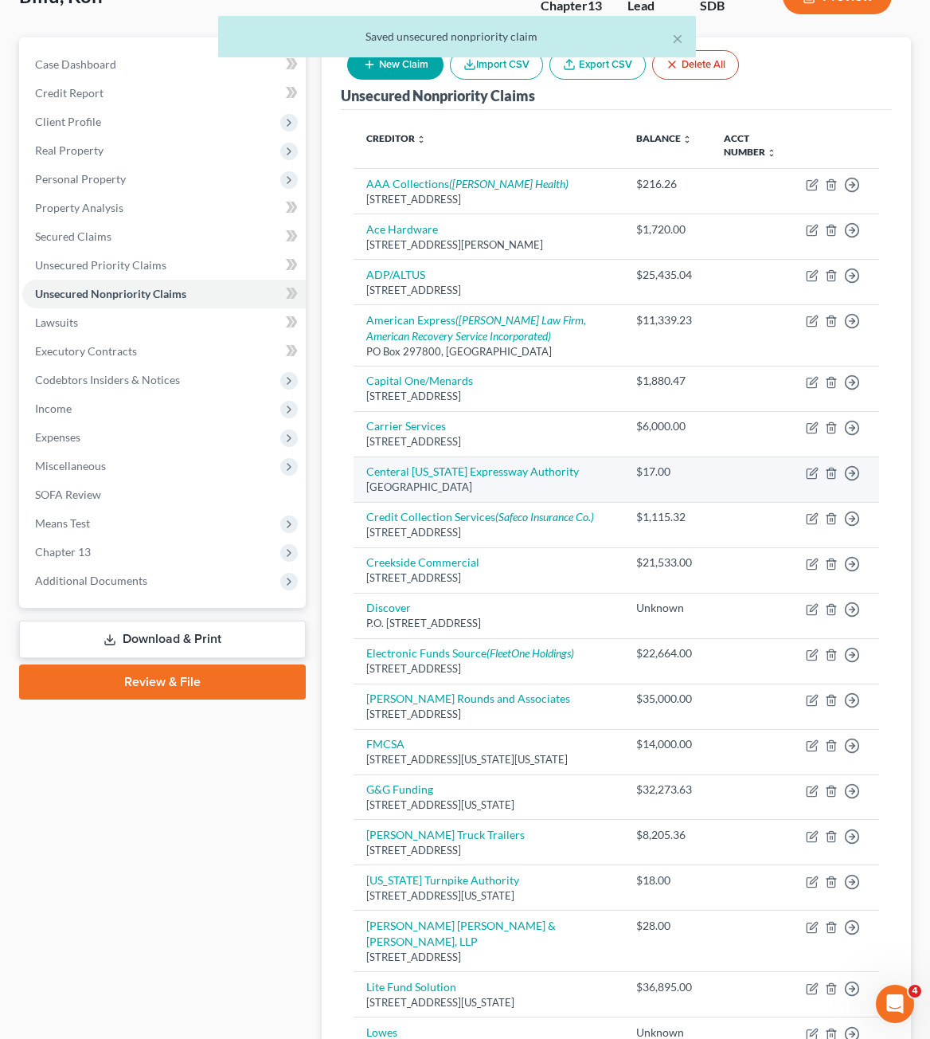
scroll to position [23, 0]
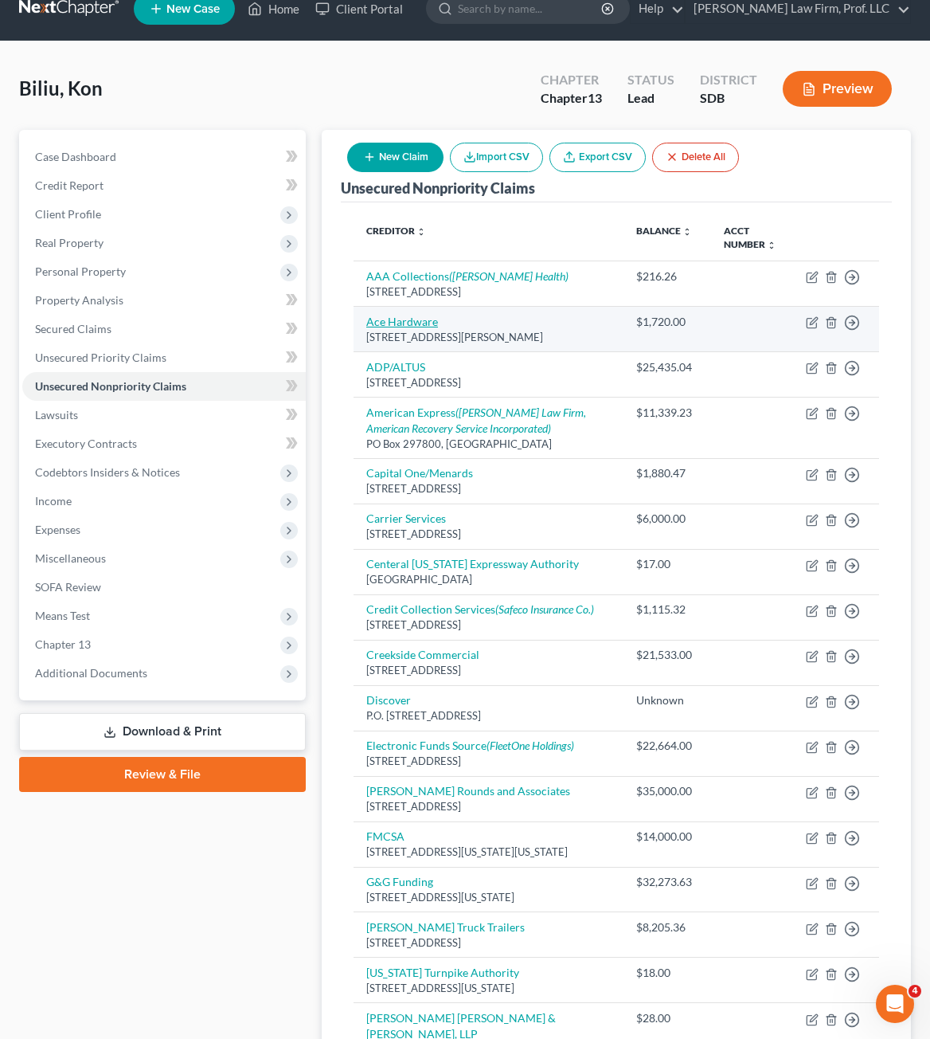
click at [431, 321] on link "Ace Hardware" at bounding box center [402, 322] width 72 height 14
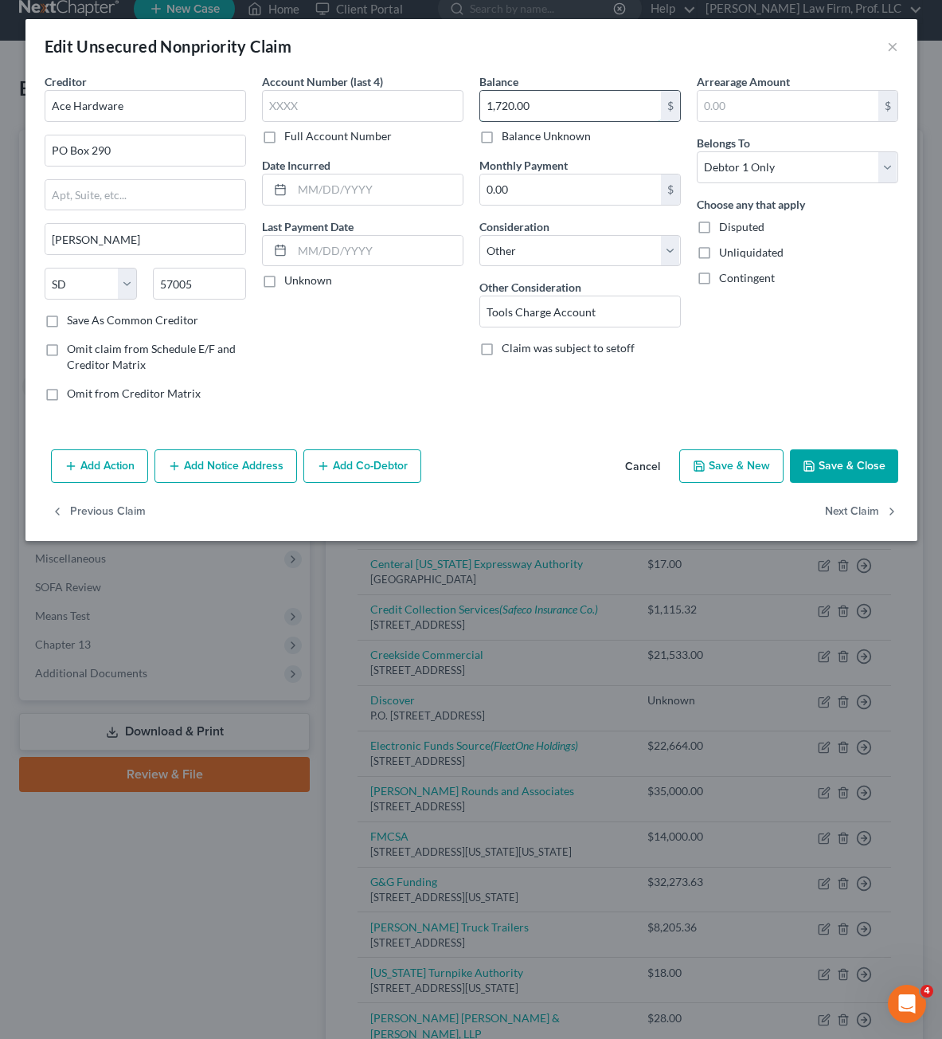
click at [548, 108] on input "1,720.00" at bounding box center [570, 106] width 181 height 30
click at [893, 464] on button "Save & Close" at bounding box center [844, 465] width 108 height 33
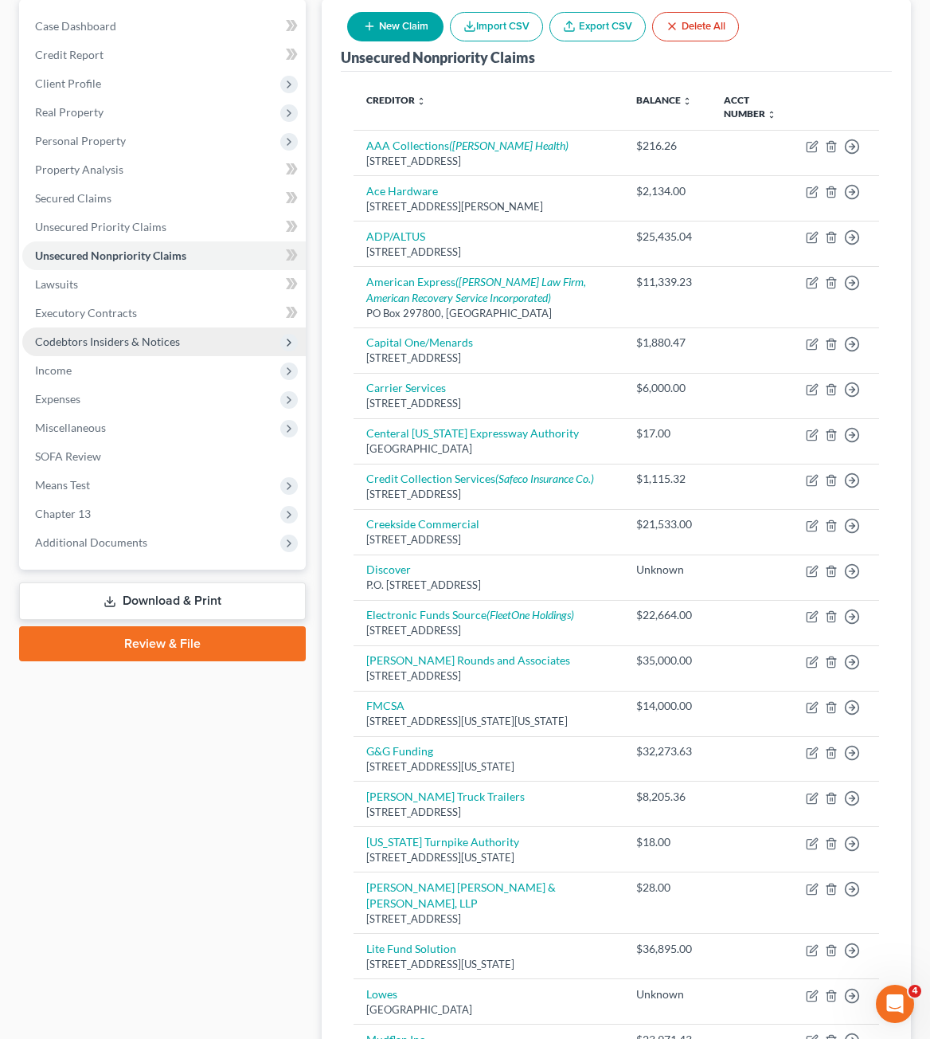
scroll to position [0, 0]
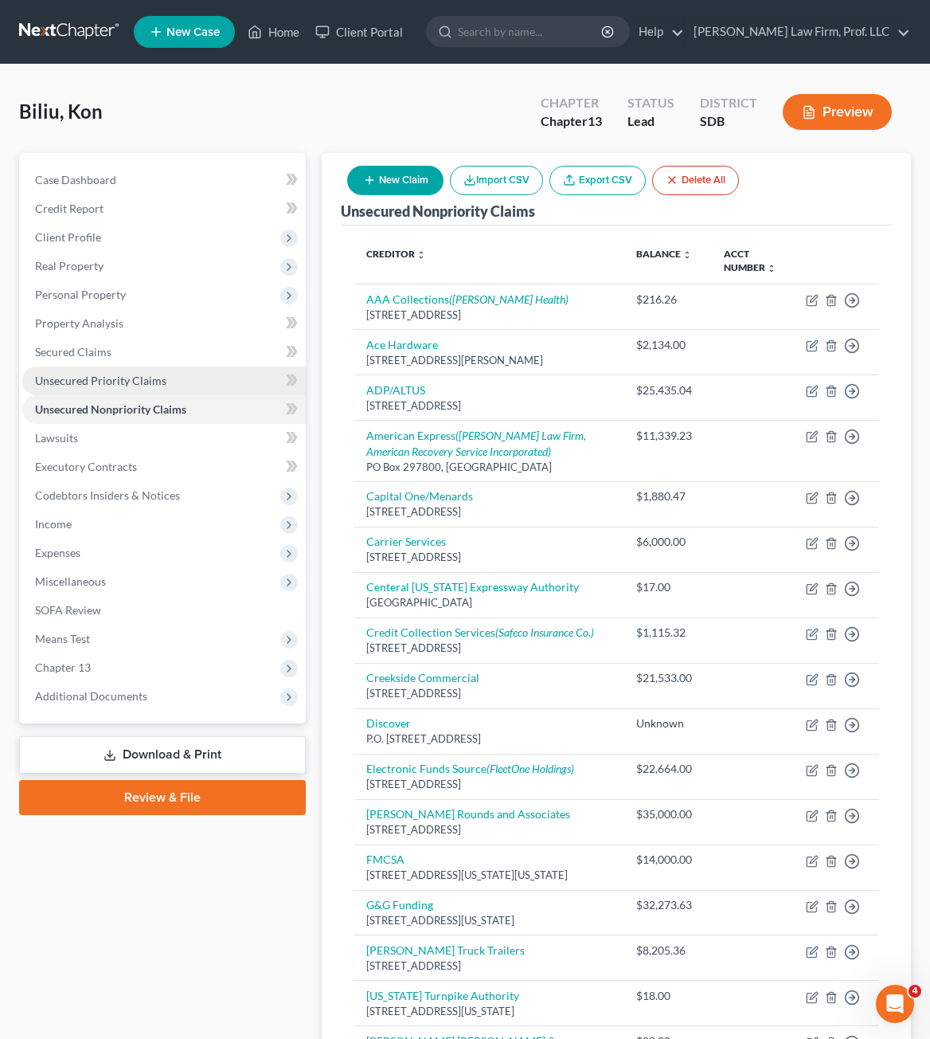
click at [90, 382] on span "Unsecured Priority Claims" at bounding box center [100, 381] width 131 height 14
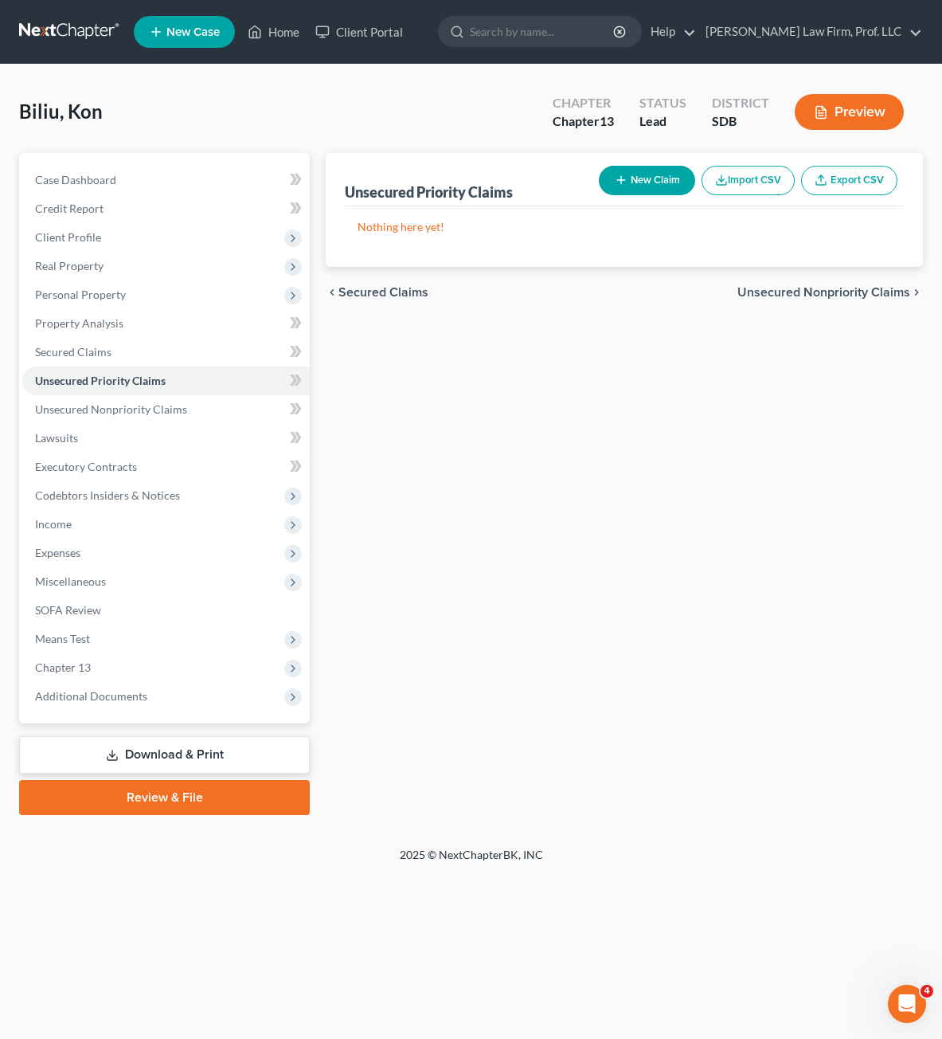
drag, startPoint x: 473, startPoint y: 484, endPoint x: 311, endPoint y: 435, distance: 169.0
click at [471, 484] on div "Unsecured Priority Claims New Claim Import CSV Export CSV Nothing here yet! Pre…" at bounding box center [624, 484] width 613 height 662
click at [675, 178] on button "New Claim" at bounding box center [647, 180] width 96 height 29
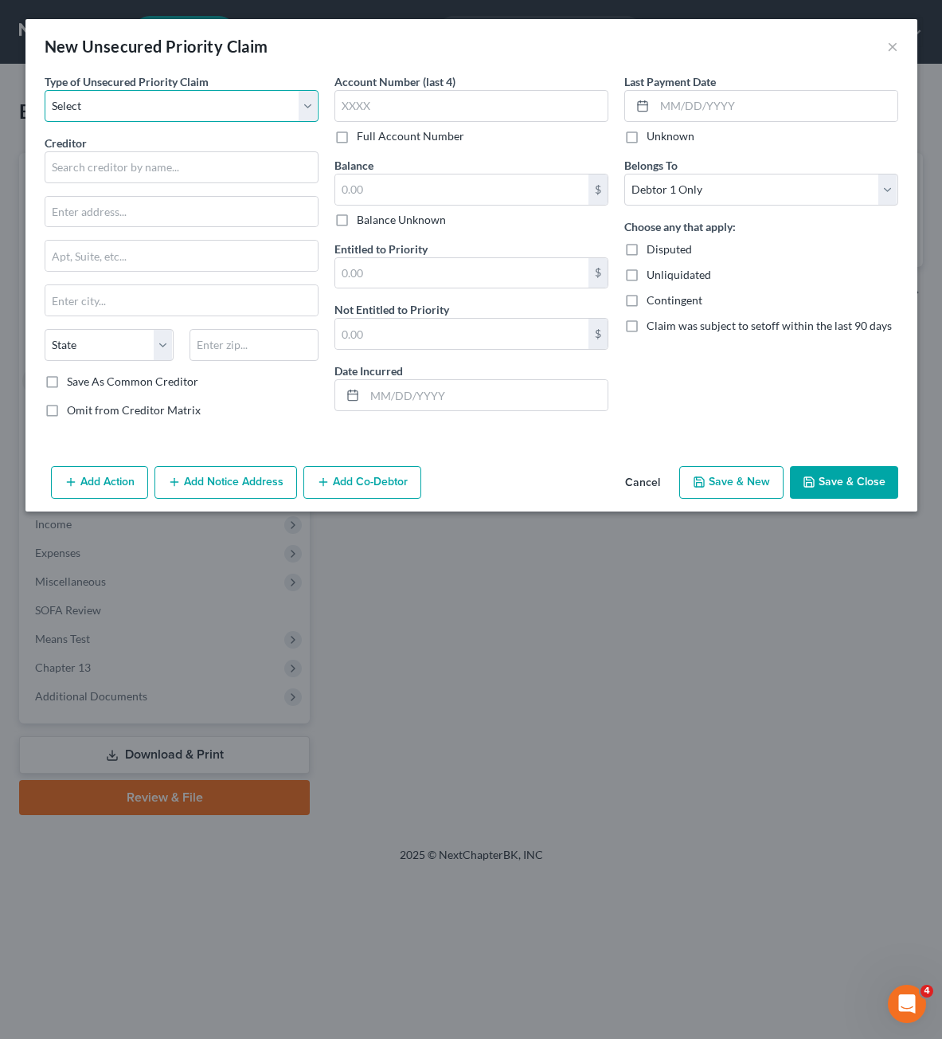
click at [204, 114] on select "Select Taxes & Other Government Units Domestic Support Obligations Extensions o…" at bounding box center [182, 106] width 274 height 32
click at [45, 90] on select "Select Taxes & Other Government Units Domestic Support Obligations Extensions o…" at bounding box center [182, 106] width 274 height 32
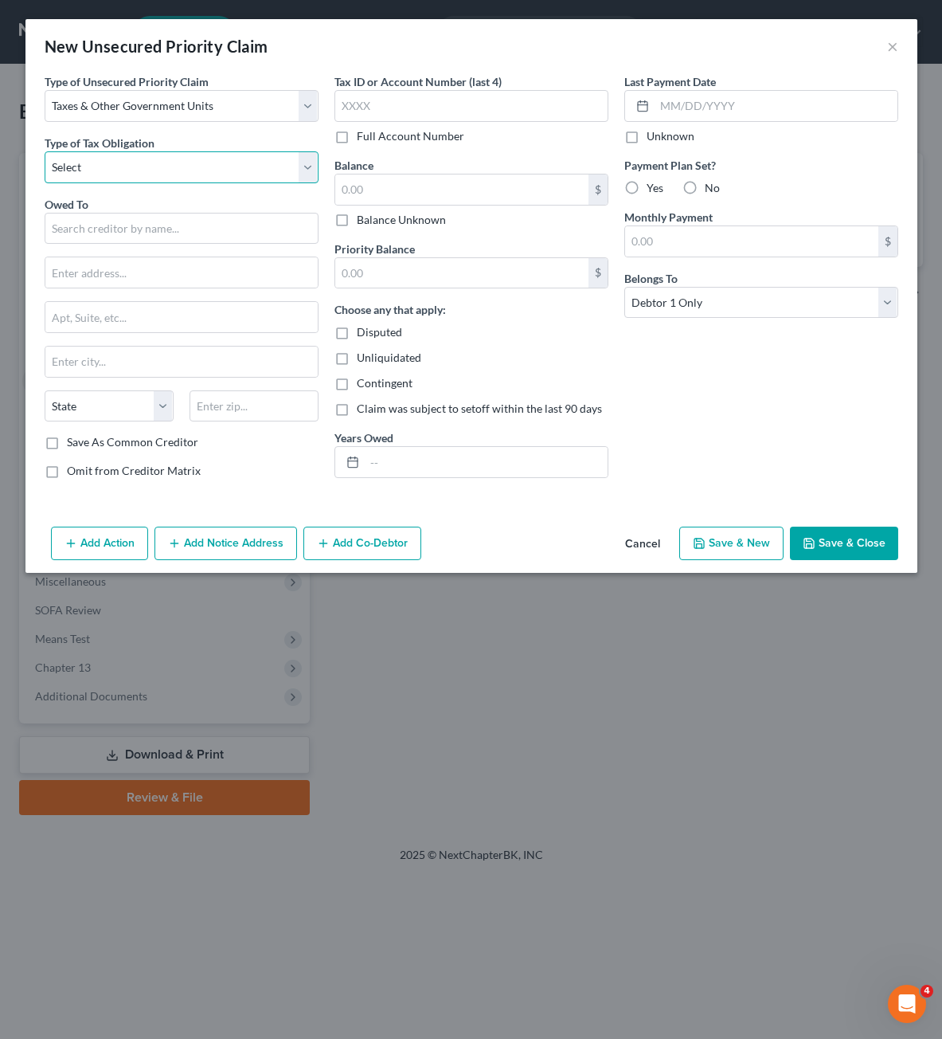
click at [125, 158] on select "Select Federal City State Franchise Tax Board Other" at bounding box center [182, 167] width 274 height 32
click at [45, 151] on select "Select Federal City State Franchise Tax Board Other" at bounding box center [182, 167] width 274 height 32
click at [115, 227] on input "text" at bounding box center [182, 229] width 274 height 32
click at [218, 276] on input "text" at bounding box center [181, 272] width 272 height 30
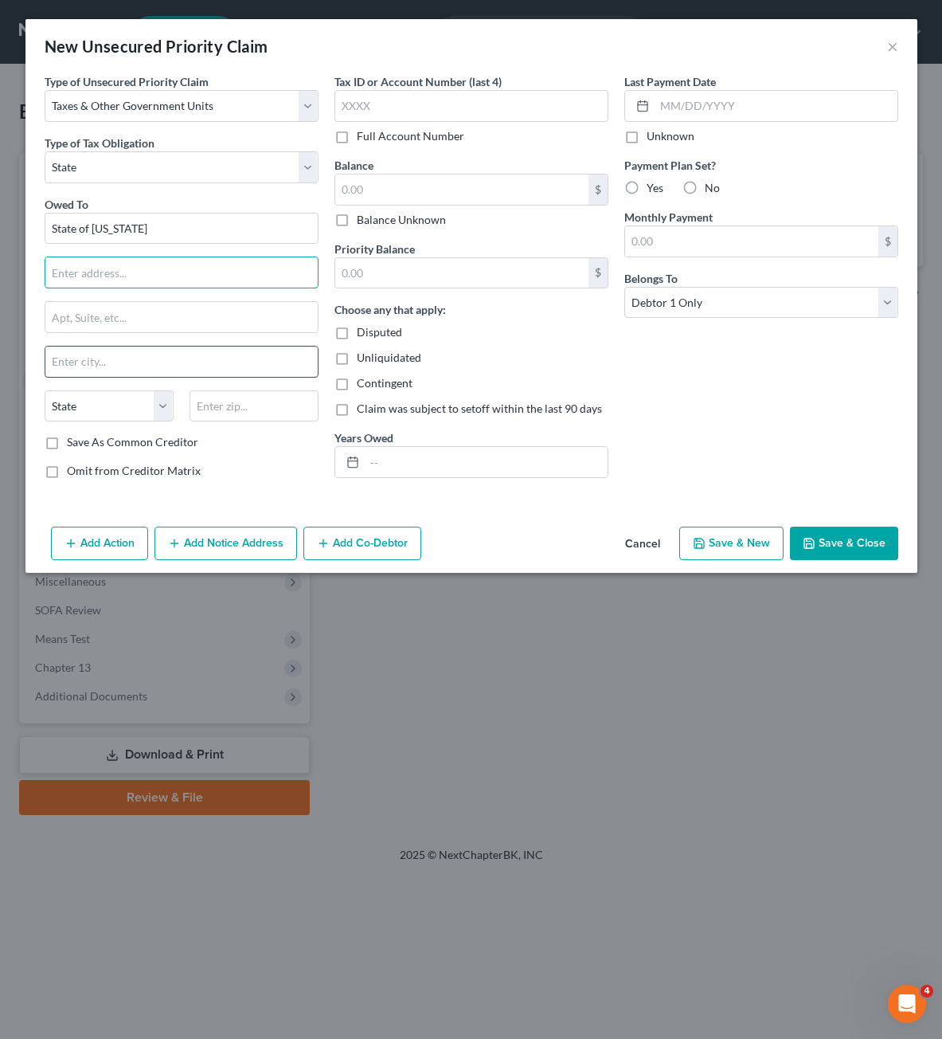
paste input "PO Box 182131"
click at [238, 405] on input "text" at bounding box center [254, 406] width 129 height 32
drag, startPoint x: 282, startPoint y: 446, endPoint x: 445, endPoint y: 453, distance: 163.4
click at [288, 442] on div "Save As Common Creditor" at bounding box center [182, 442] width 274 height 16
click at [772, 349] on div "Last Payment Date Unknown Payment Plan Set? Yes No Monthly Payment $ Belongs To…" at bounding box center [761, 282] width 290 height 418
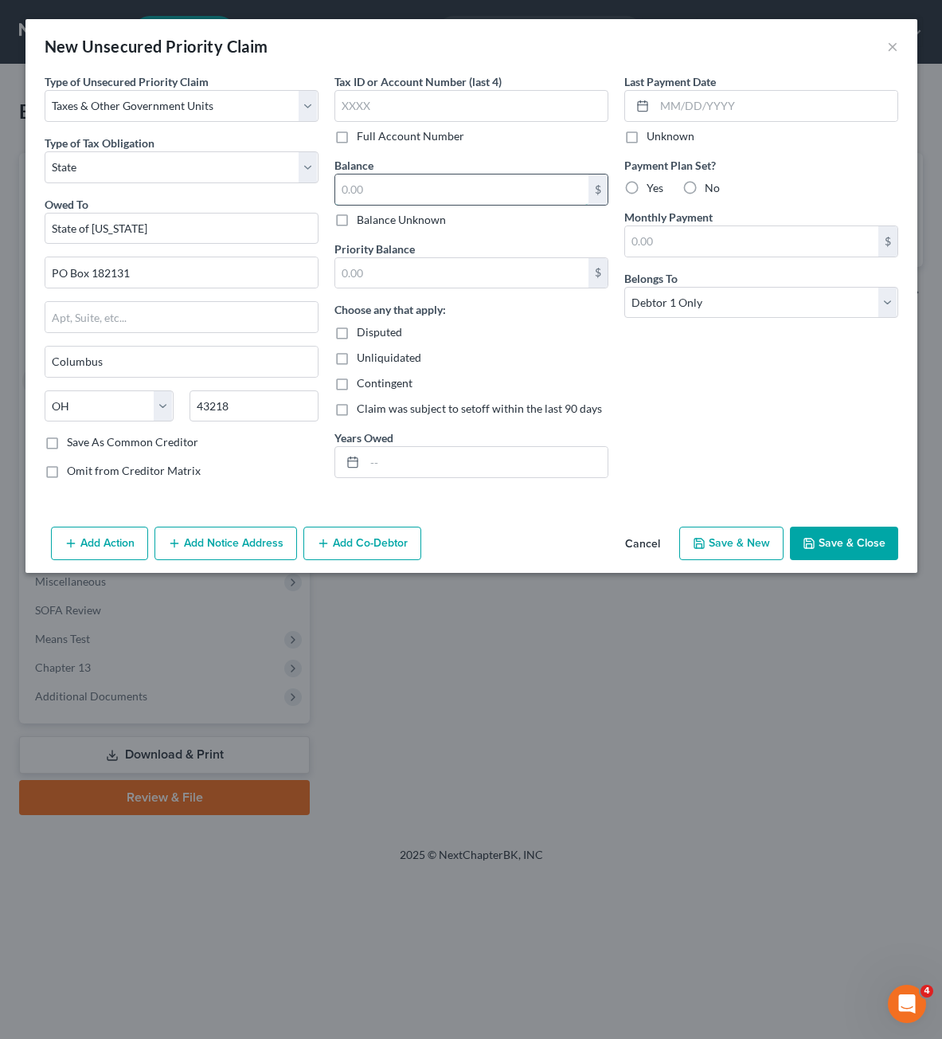
click at [522, 201] on input "text" at bounding box center [461, 189] width 253 height 30
click at [504, 460] on input "text" at bounding box center [486, 462] width 243 height 30
click at [496, 511] on div "Type of Unsecured Priority Claim * Select Taxes & Other Government Units Domest…" at bounding box center [471, 296] width 892 height 447
click at [839, 535] on button "Save & Close" at bounding box center [844, 542] width 108 height 33
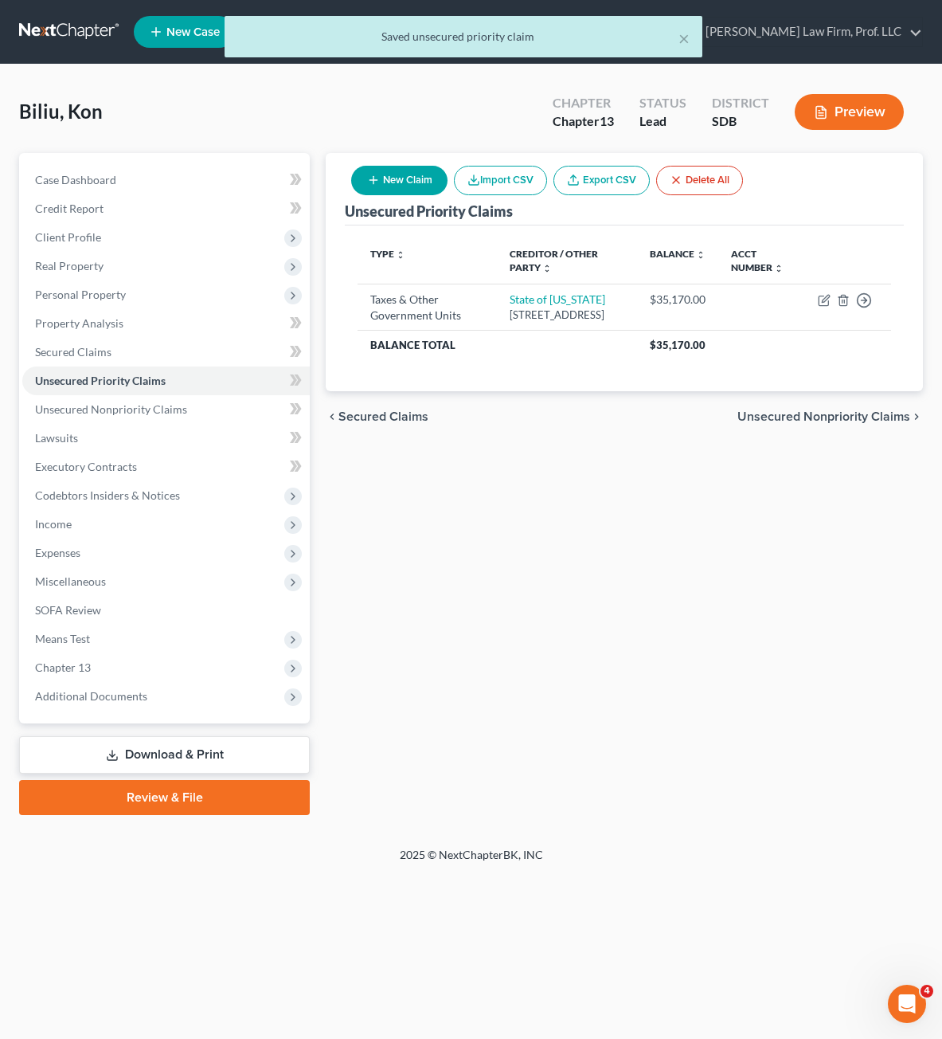
click at [796, 625] on div "Unsecured Priority Claims New Claim Import CSV Export CSV Delete All Type expan…" at bounding box center [624, 484] width 613 height 662
click at [119, 417] on link "Unsecured Nonpriority Claims" at bounding box center [166, 409] width 288 height 29
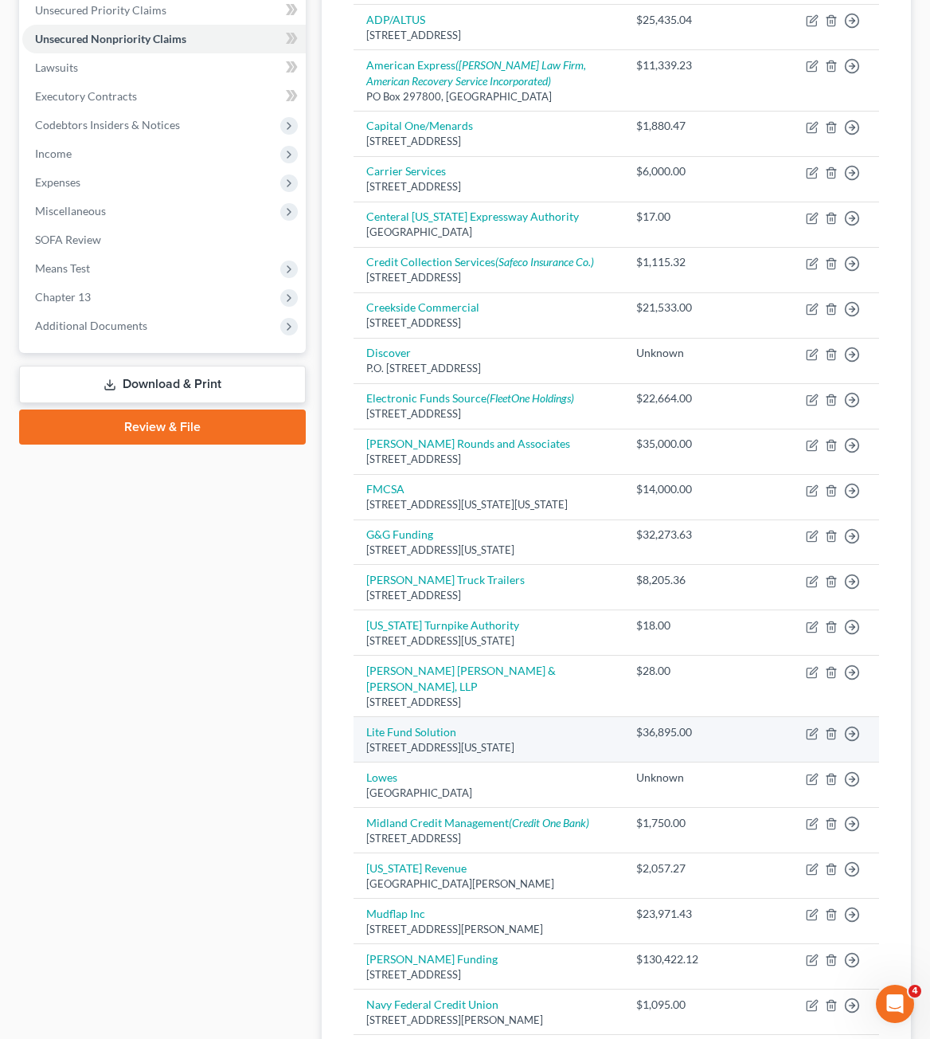
scroll to position [398, 0]
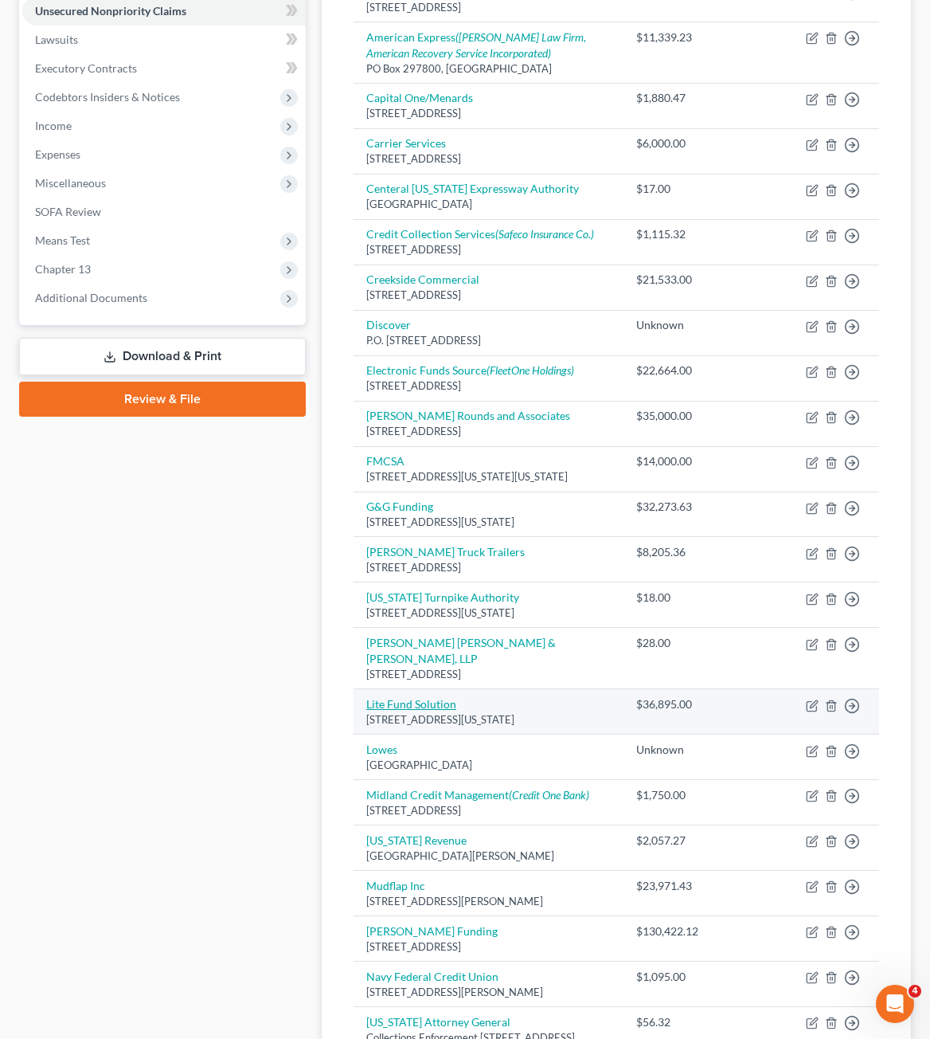
click at [448, 699] on link "Lite Fund Solution" at bounding box center [411, 704] width 90 height 14
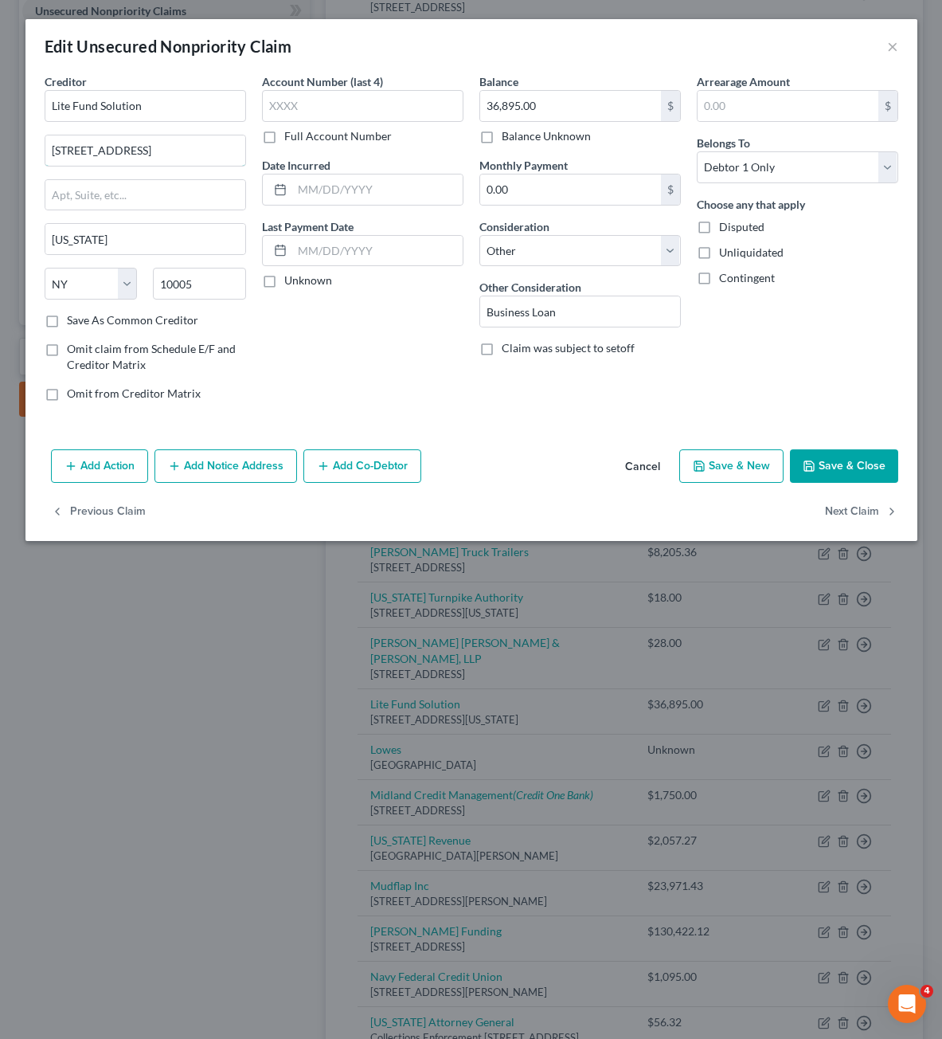
drag, startPoint x: 129, startPoint y: 146, endPoint x: 197, endPoint y: 132, distance: 69.0
click at [134, 146] on input "[STREET_ADDRESS]" at bounding box center [145, 150] width 200 height 30
click at [812, 451] on button "Save & Close" at bounding box center [844, 465] width 108 height 33
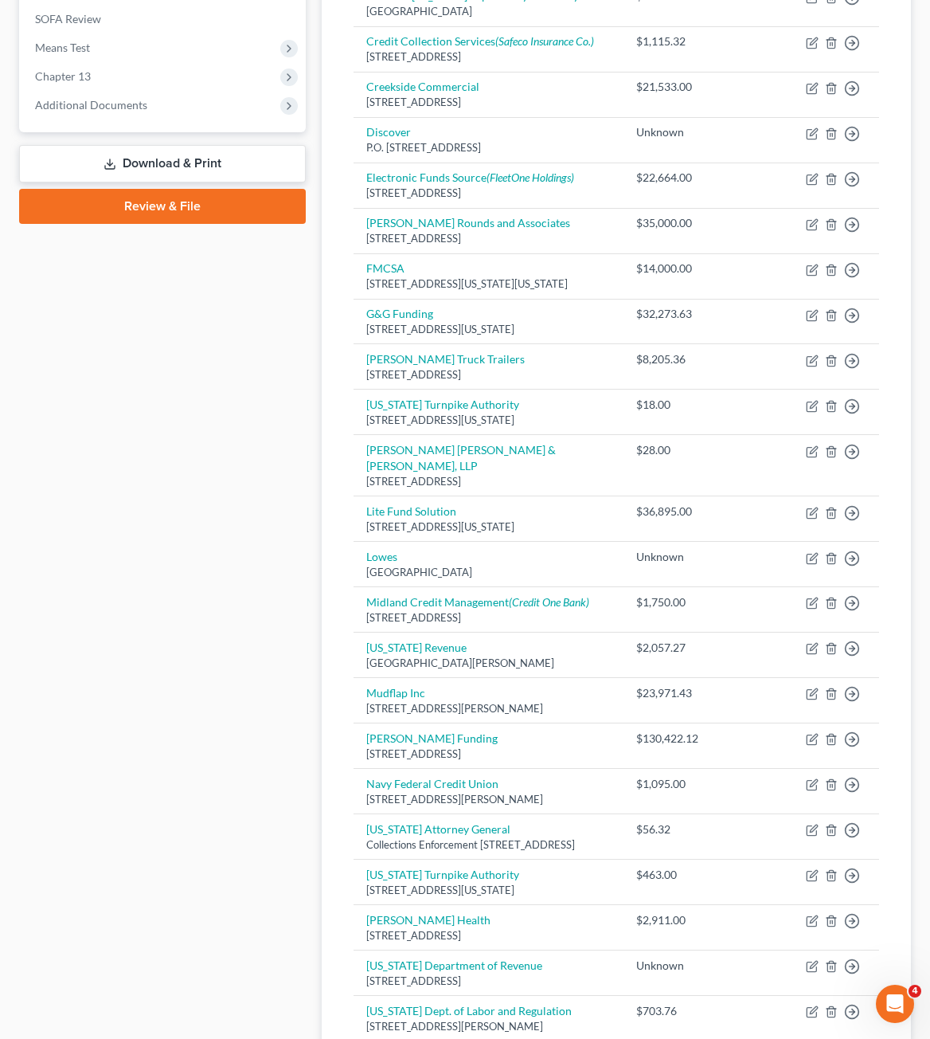
scroll to position [478, 0]
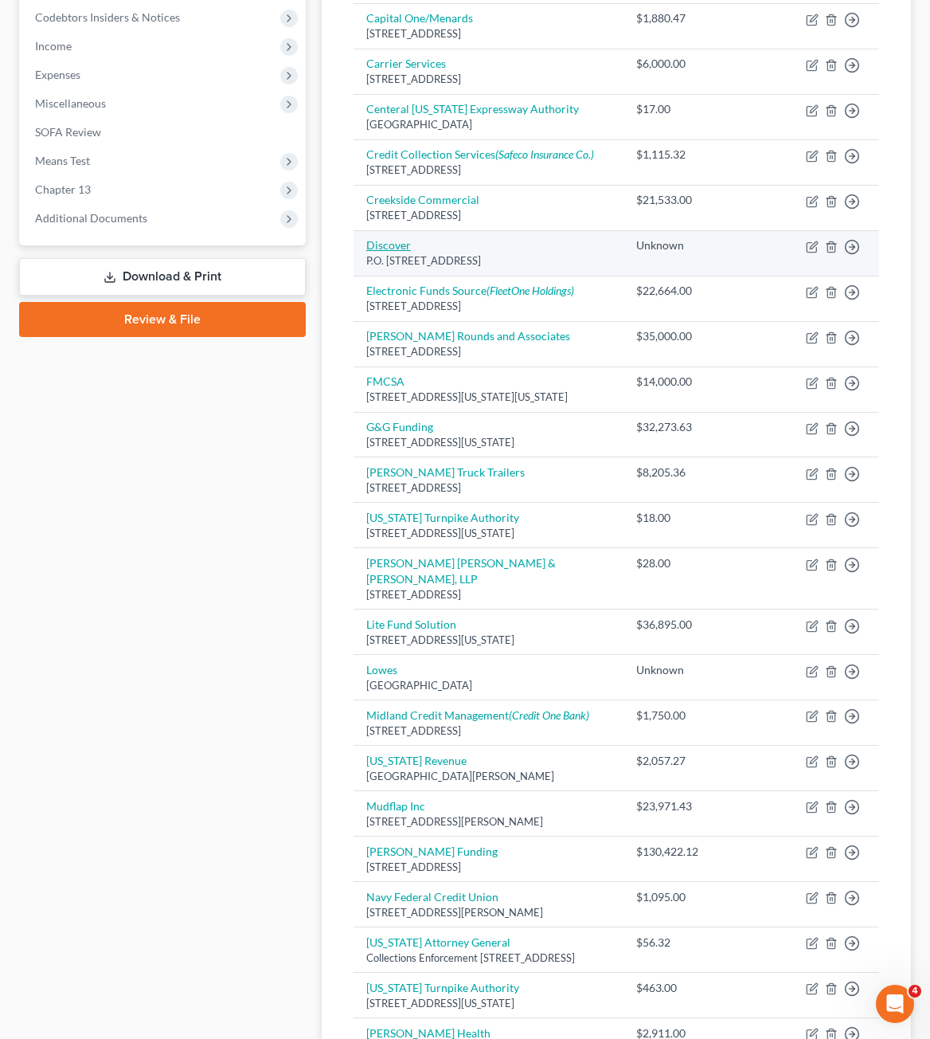
click at [401, 246] on link "Discover" at bounding box center [388, 245] width 45 height 14
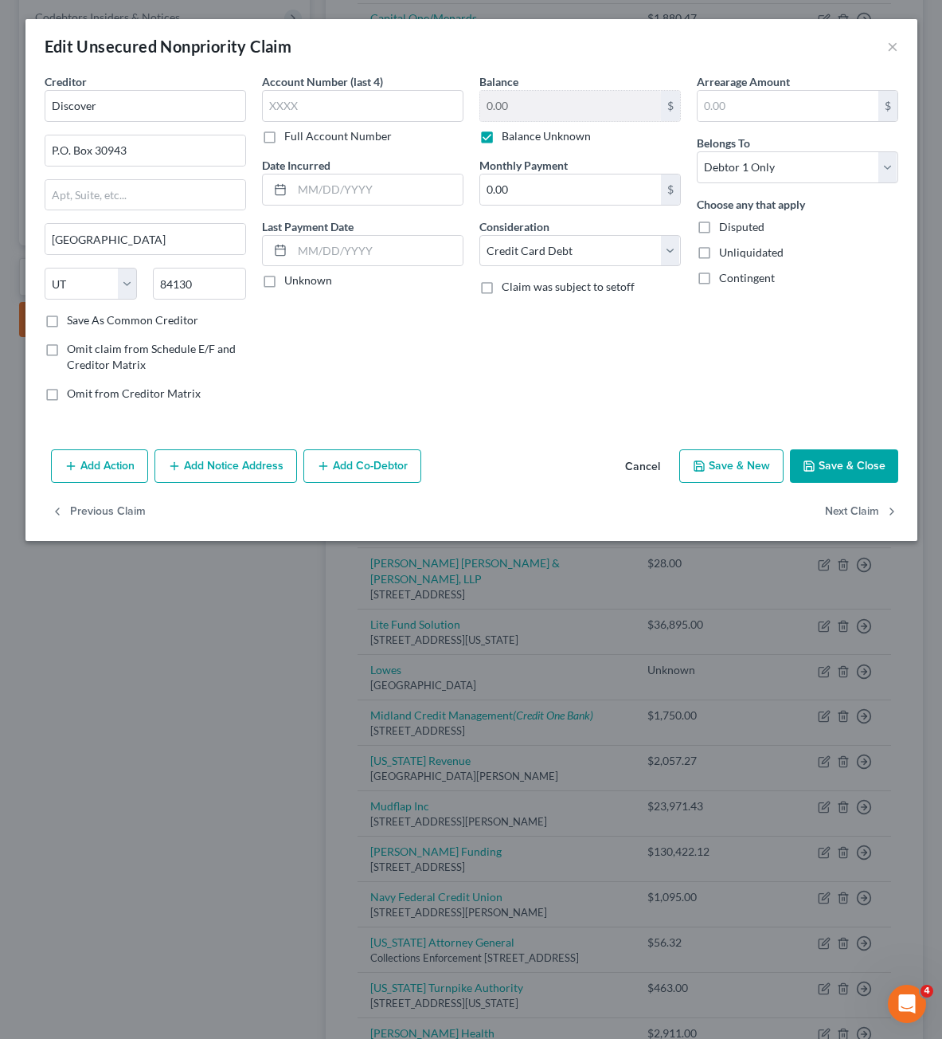
click at [530, 136] on label "Balance Unknown" at bounding box center [546, 136] width 89 height 16
click at [518, 136] on input "Balance Unknown" at bounding box center [513, 133] width 10 height 10
click at [537, 111] on input "0.00" at bounding box center [570, 106] width 181 height 30
click at [536, 110] on input "0.00" at bounding box center [570, 106] width 181 height 30
click at [536, 109] on input "0.00" at bounding box center [570, 106] width 181 height 30
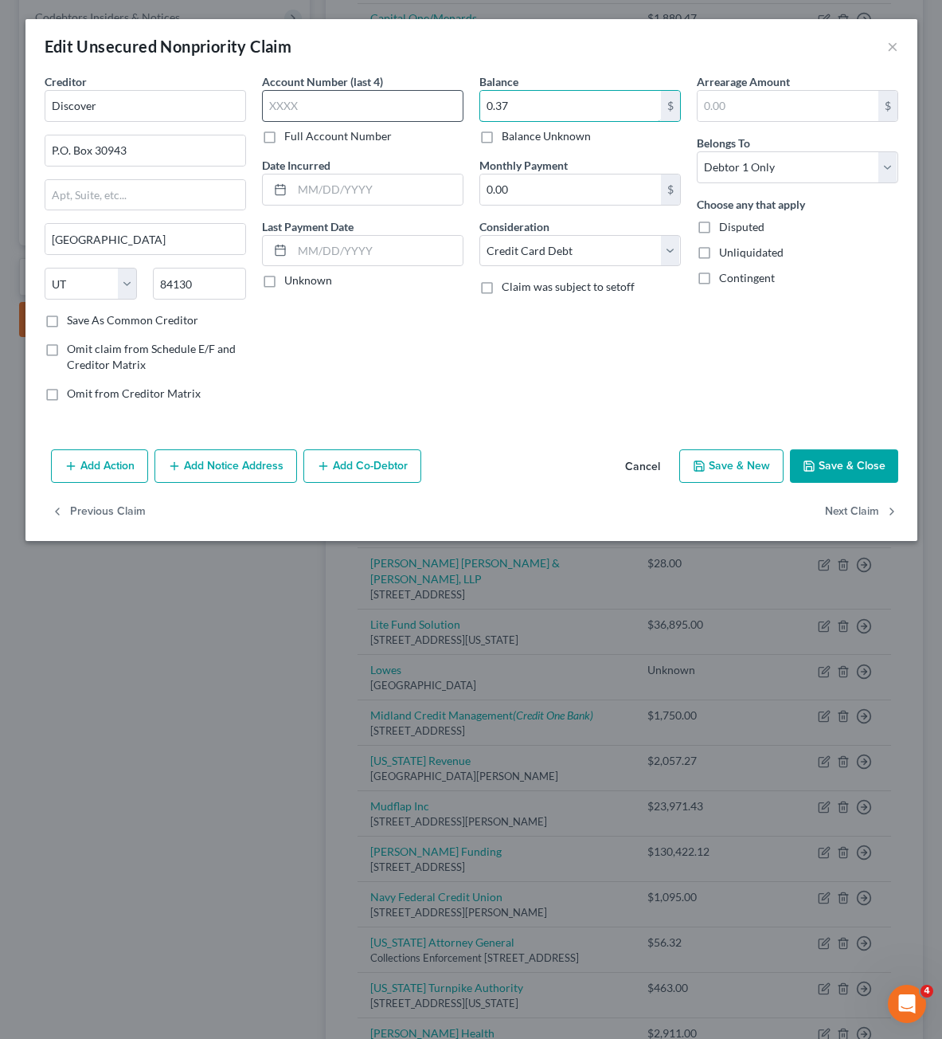
drag, startPoint x: 534, startPoint y: 108, endPoint x: 442, endPoint y: 95, distance: 93.3
click at [483, 104] on input "0.37" at bounding box center [570, 106] width 181 height 30
drag, startPoint x: 501, startPoint y: 385, endPoint x: 579, endPoint y: 398, distance: 79.2
click at [503, 383] on div "Balance 3,700.00 $ Balance Unknown Balance Undetermined 3,700 $ Balance Unknown…" at bounding box center [579, 243] width 217 height 341
click at [837, 467] on button "Save & Close" at bounding box center [844, 465] width 108 height 33
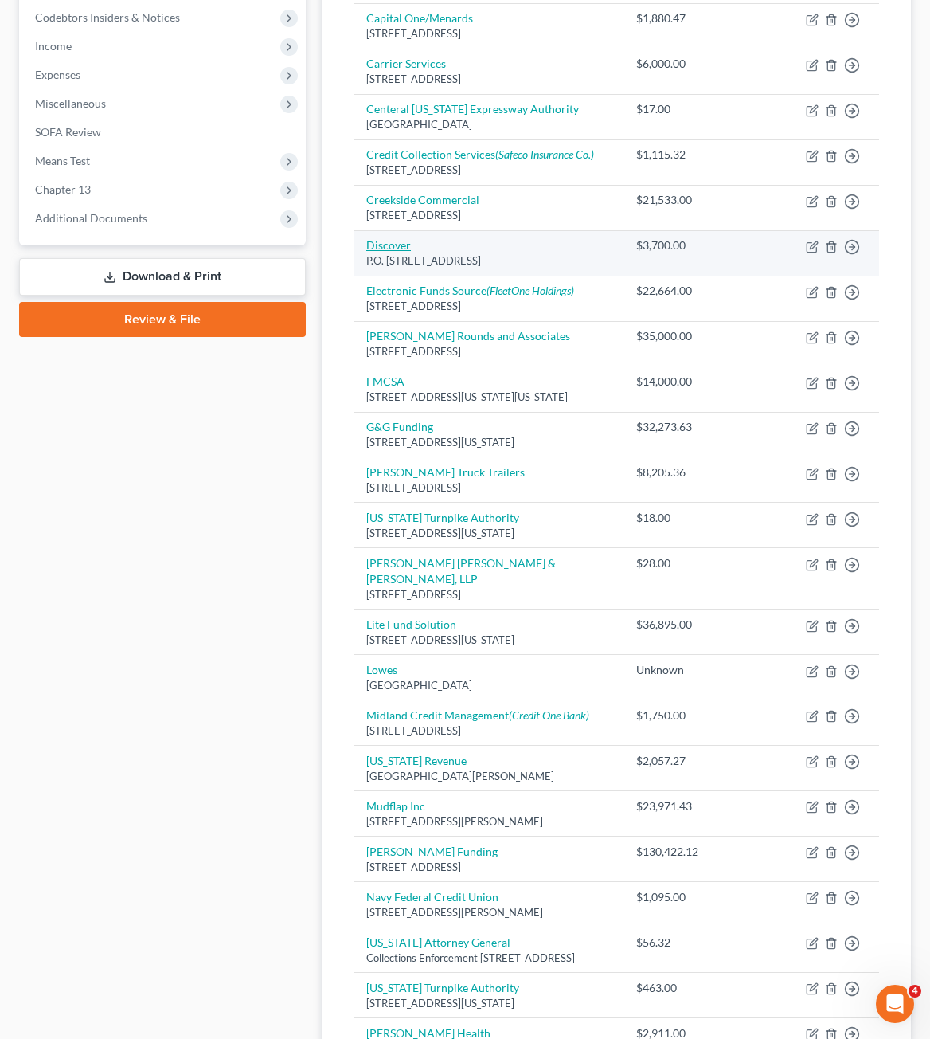
click at [393, 248] on link "Discover" at bounding box center [388, 245] width 45 height 14
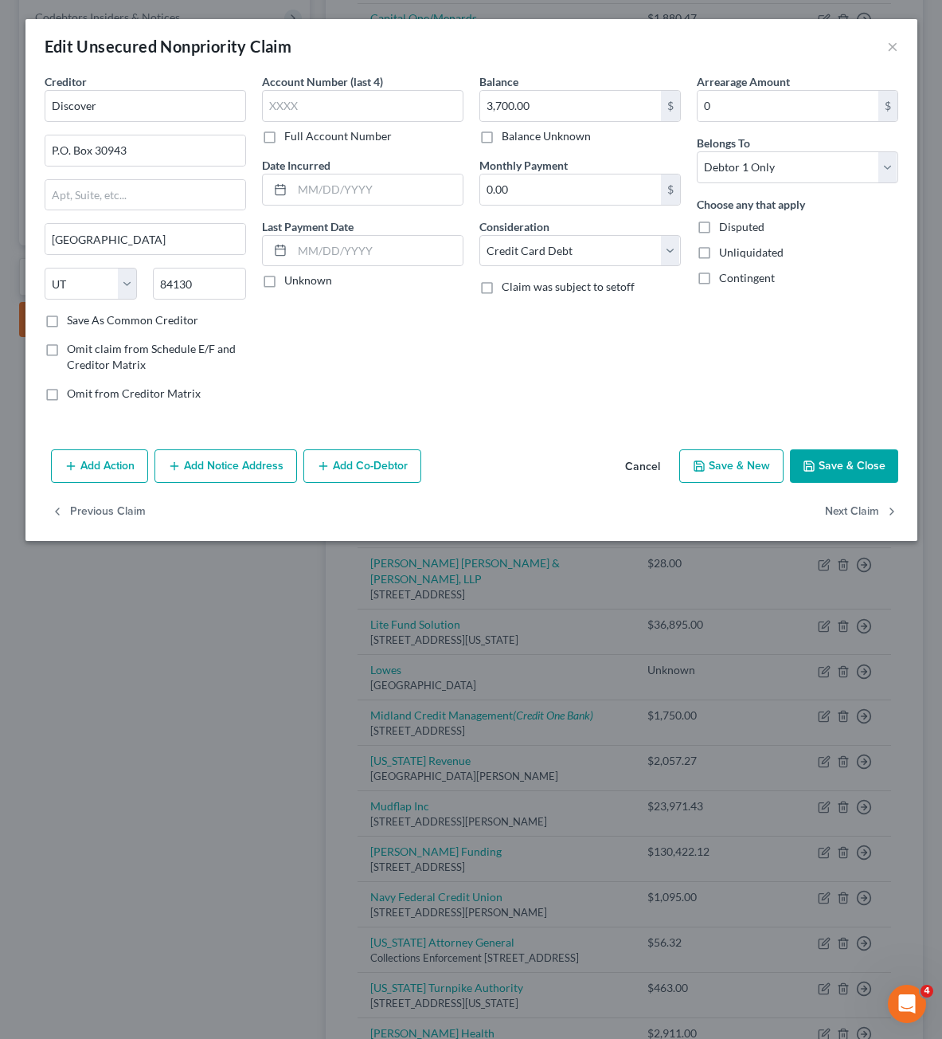
click at [145, 170] on div "Creditor * Discover P.O. [GEOGRAPHIC_DATA] [US_STATE][GEOGRAPHIC_DATA] AR AZ CA…" at bounding box center [145, 192] width 201 height 239
click at [151, 158] on input "P.O. Box 30943" at bounding box center [145, 150] width 200 height 30
click at [68, 153] on input "P.O. Box 6103" at bounding box center [145, 150] width 200 height 30
click at [230, 296] on input "84130" at bounding box center [199, 284] width 93 height 32
click at [230, 298] on input "84130" at bounding box center [199, 284] width 93 height 32
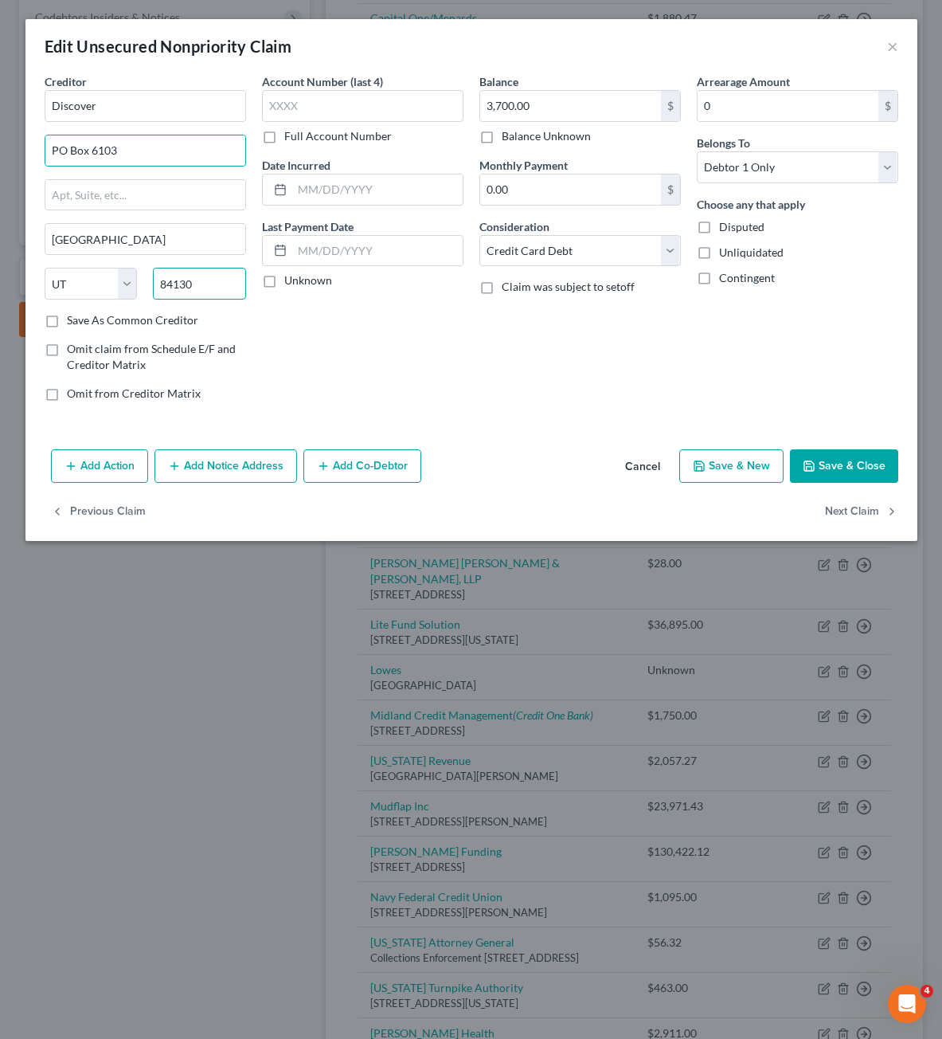
click at [230, 298] on input "84130" at bounding box center [199, 284] width 93 height 32
drag, startPoint x: 503, startPoint y: 376, endPoint x: 886, endPoint y: 434, distance: 388.2
click at [507, 377] on div "Balance 3,700.00 $ Balance Unknown Balance Undetermined 3,700.00 $ Balance Unkn…" at bounding box center [579, 243] width 217 height 341
click at [864, 471] on button "Save & Close" at bounding box center [844, 465] width 108 height 33
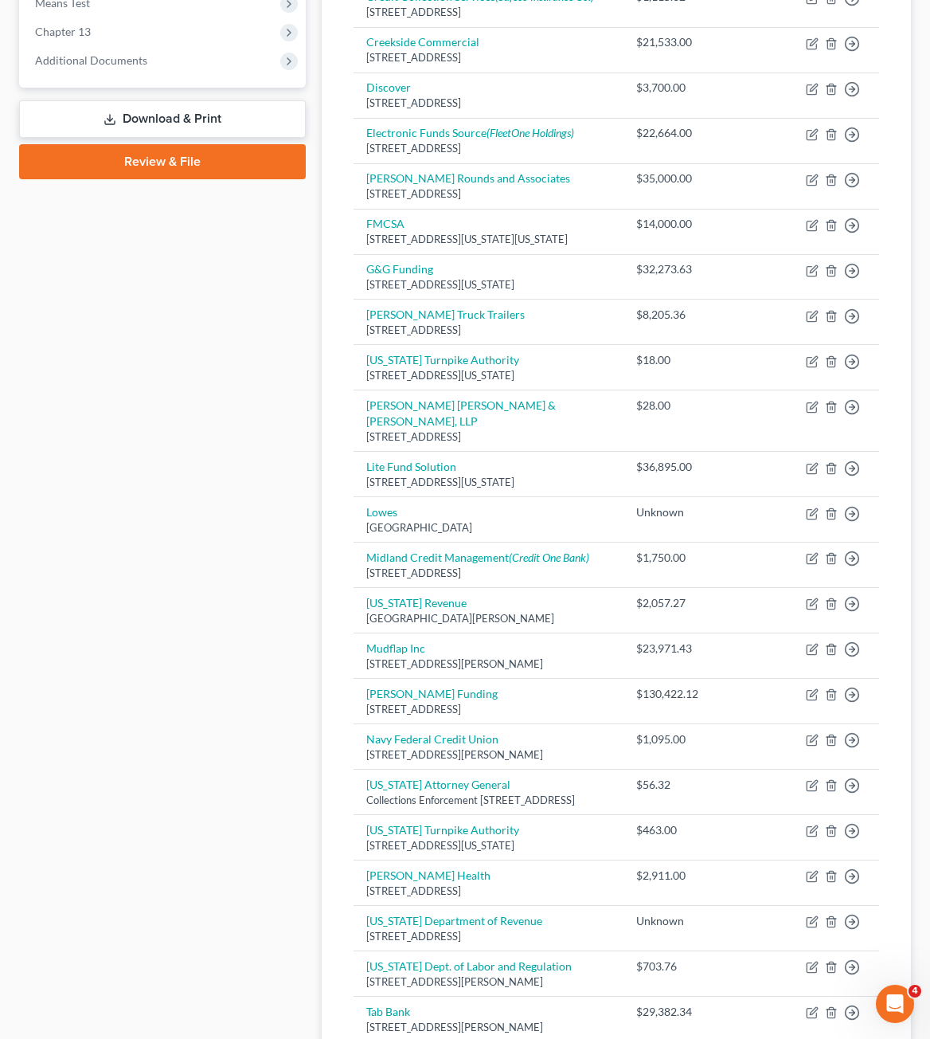
scroll to position [717, 0]
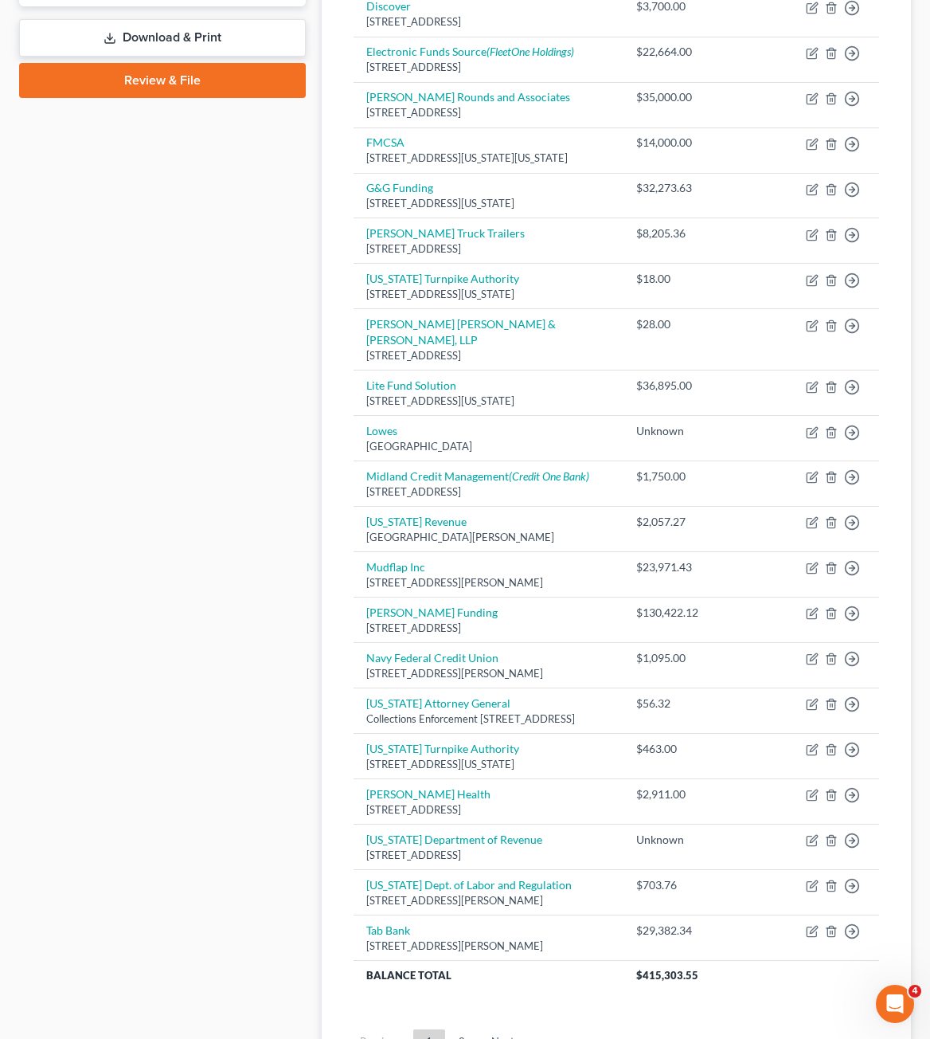
click at [252, 503] on div "Case Dashboard Payments Invoices Payments Payments Credit Report Client Profile" at bounding box center [162, 281] width 303 height 1690
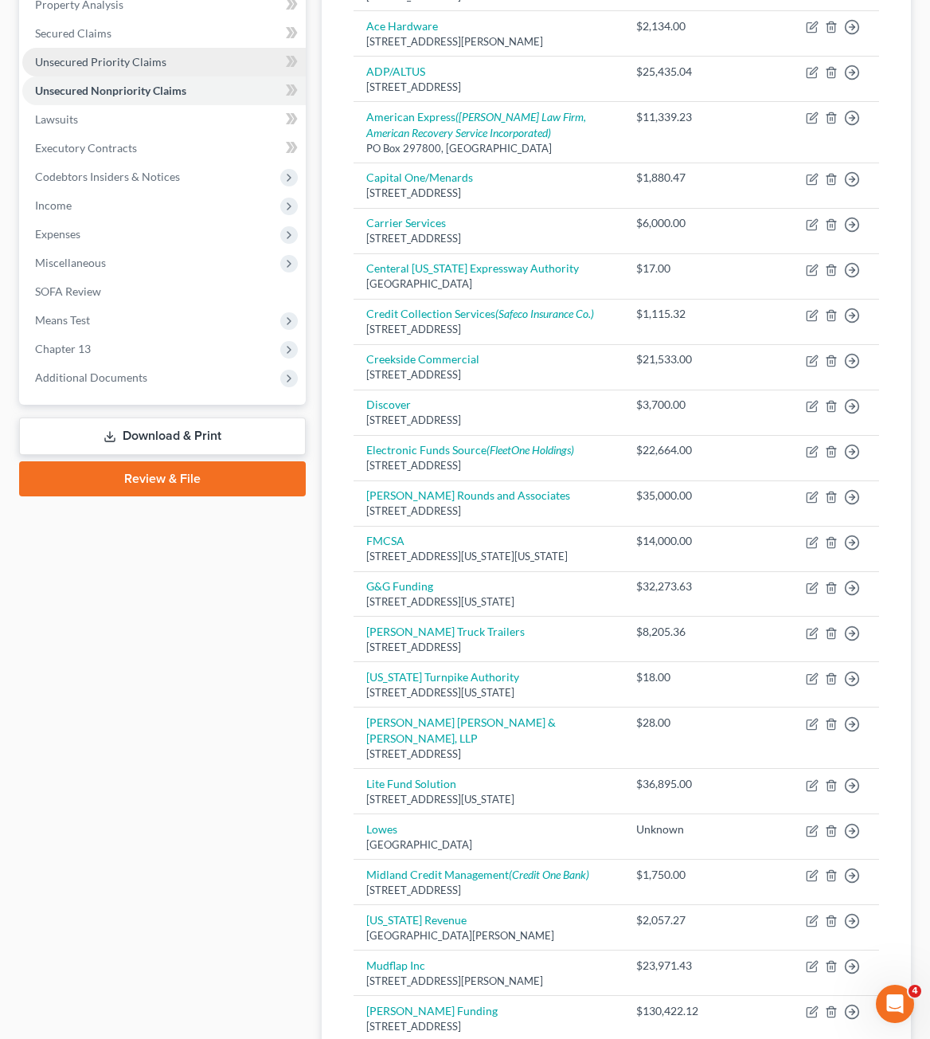
scroll to position [0, 0]
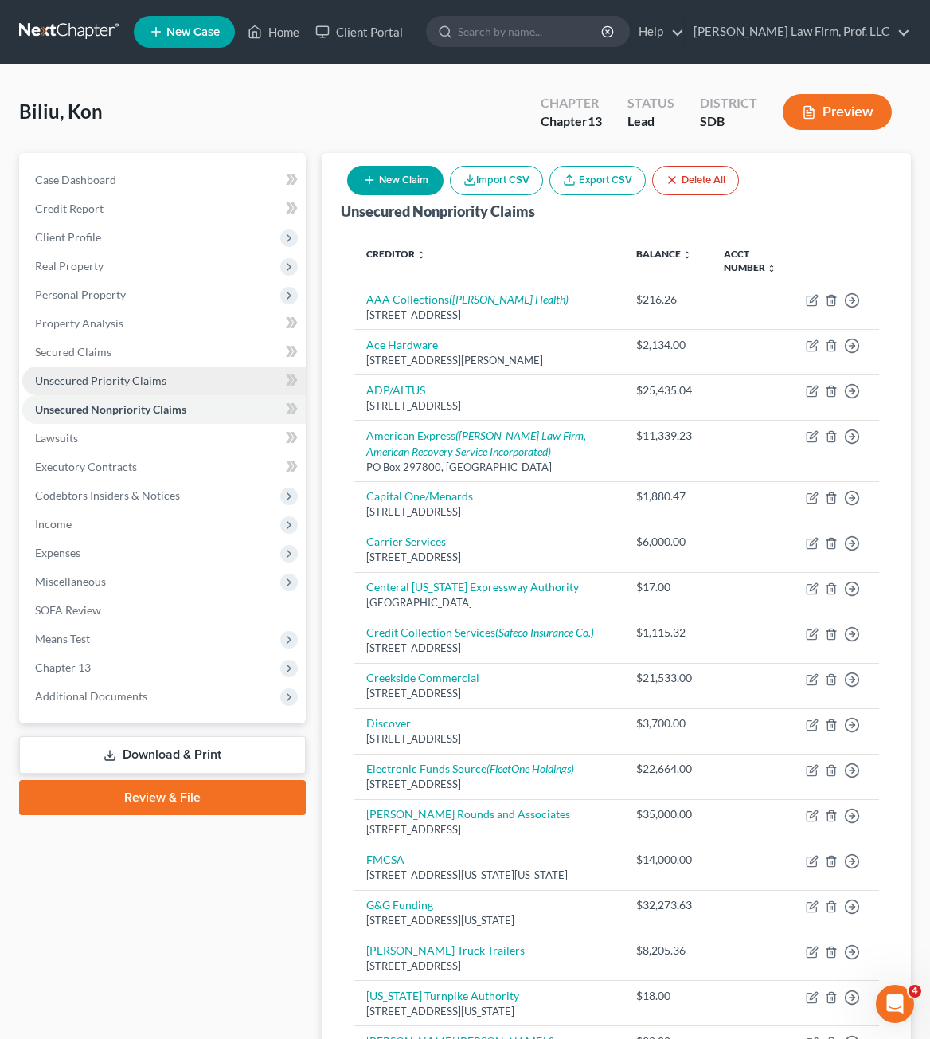
click at [80, 386] on span "Unsecured Priority Claims" at bounding box center [100, 381] width 131 height 14
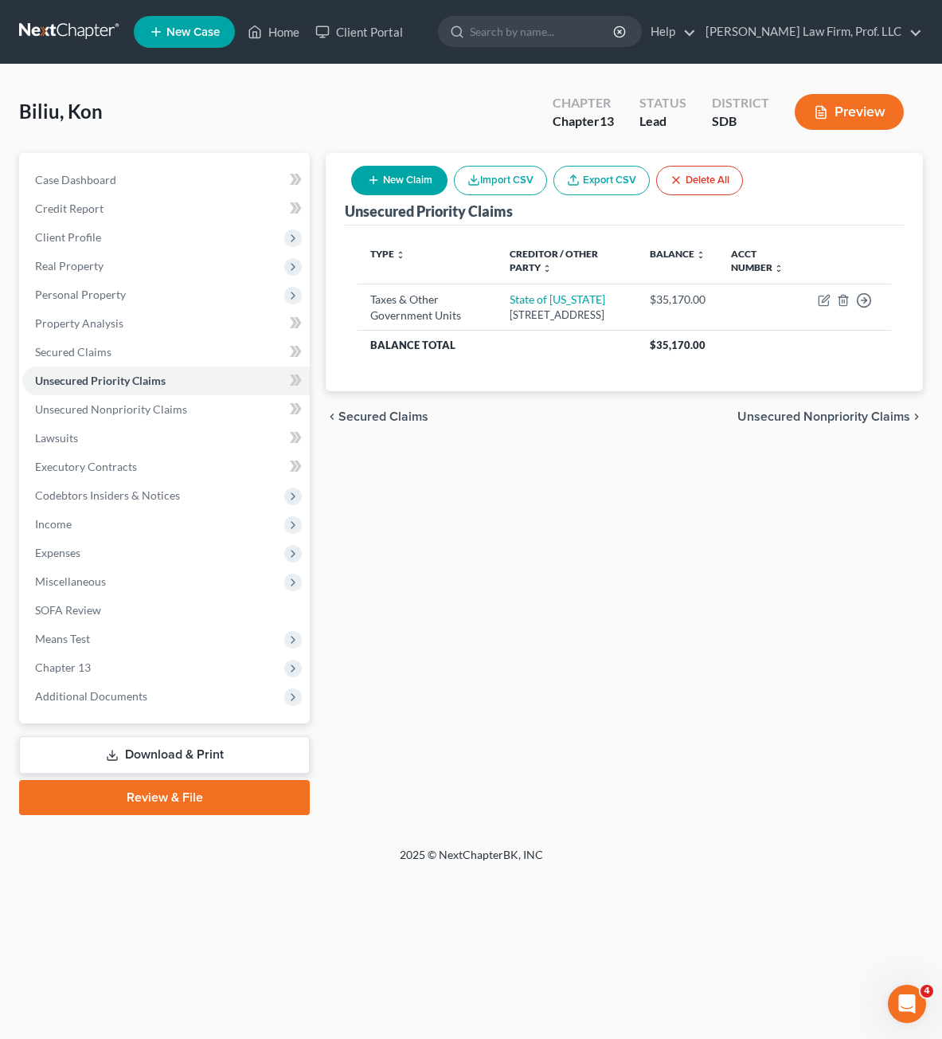
click at [376, 184] on icon "button" at bounding box center [373, 180] width 13 height 13
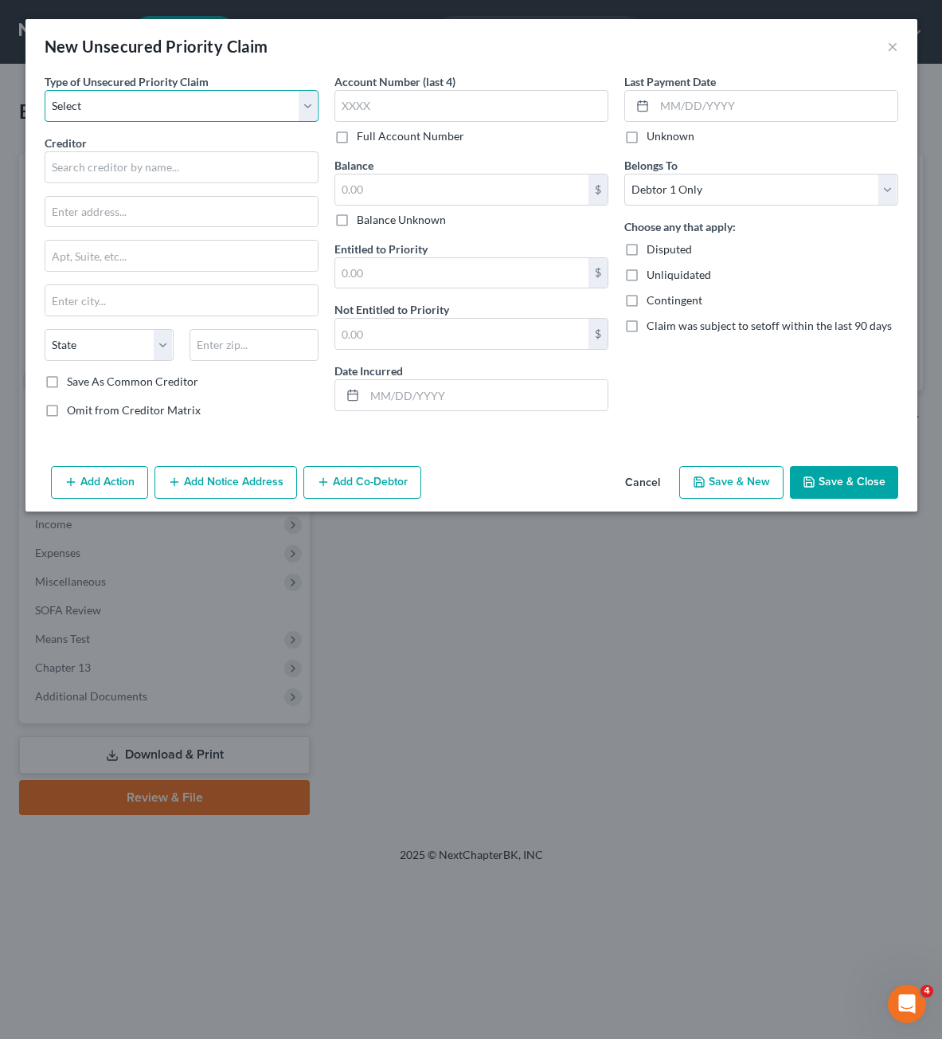
click at [152, 110] on select "Select Taxes & Other Government Units Domestic Support Obligations Extensions o…" at bounding box center [182, 106] width 274 height 32
click at [45, 90] on select "Select Taxes & Other Government Units Domestic Support Obligations Extensions o…" at bounding box center [182, 106] width 274 height 32
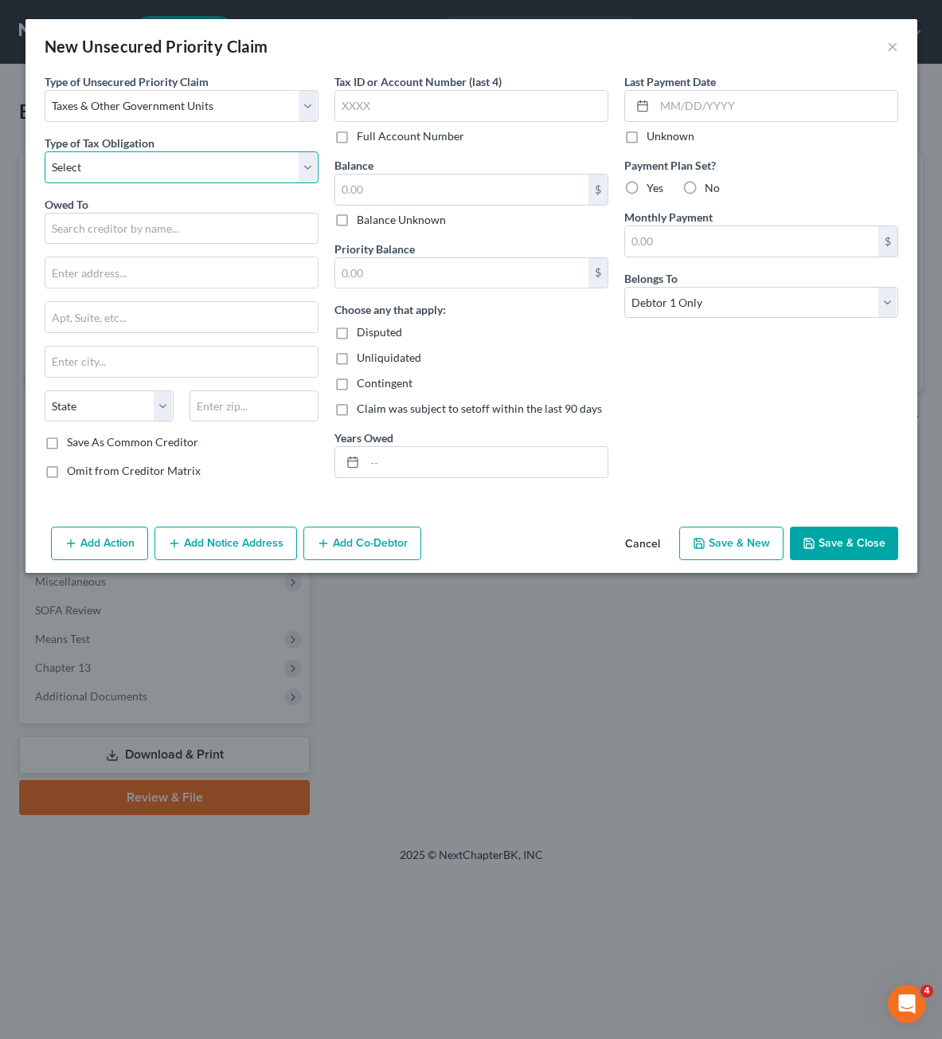
click at [132, 164] on select "Select Federal City State Franchise Tax Board Other" at bounding box center [182, 167] width 274 height 32
click at [45, 151] on select "Select Federal City State Franchise Tax Board Other" at bounding box center [182, 167] width 274 height 32
click at [113, 221] on input "text" at bounding box center [182, 229] width 274 height 32
click at [501, 190] on input "text" at bounding box center [461, 189] width 253 height 30
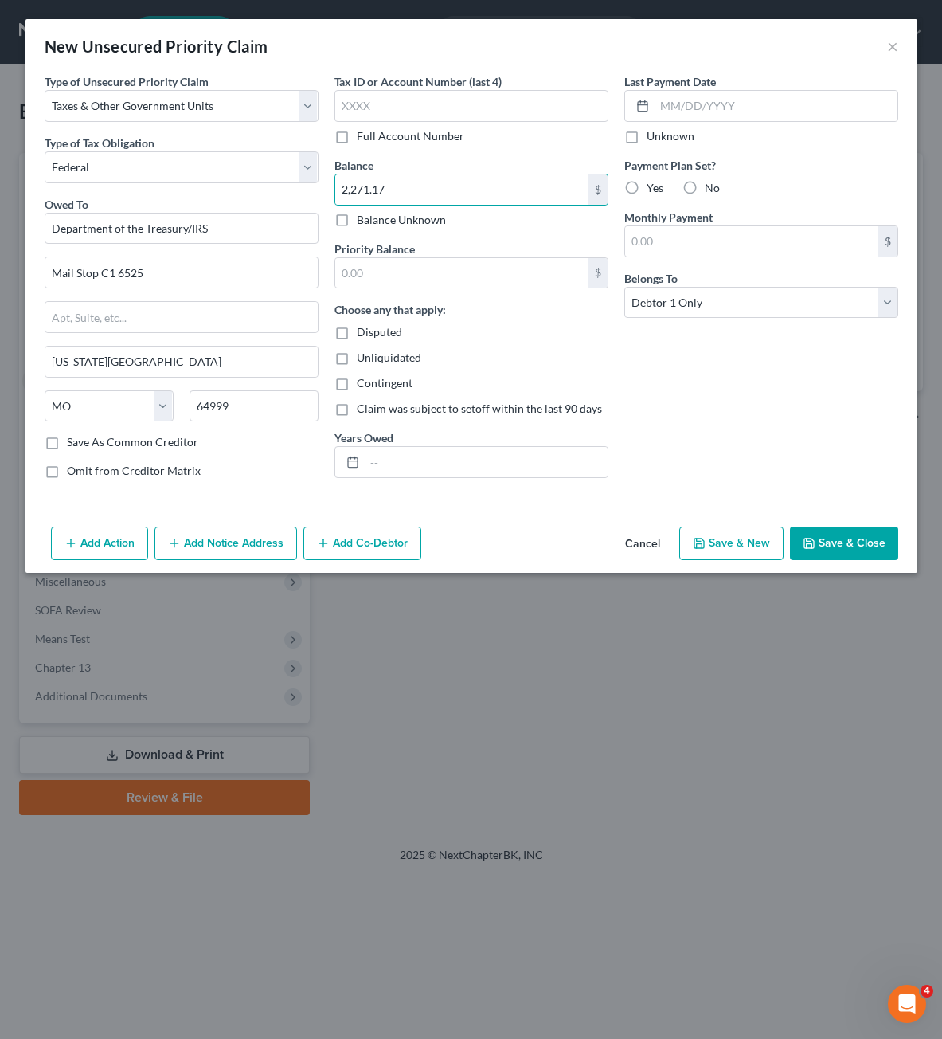
drag, startPoint x: 718, startPoint y: 356, endPoint x: 736, endPoint y: 271, distance: 87.0
click at [722, 350] on div "Last Payment Date Unknown Payment Plan Set? Yes No Monthly Payment $ Belongs To…" at bounding box center [761, 282] width 290 height 418
click at [442, 278] on input "text" at bounding box center [461, 273] width 253 height 30
drag, startPoint x: 488, startPoint y: 462, endPoint x: 484, endPoint y: 394, distance: 67.8
click at [488, 460] on input "text" at bounding box center [486, 462] width 243 height 30
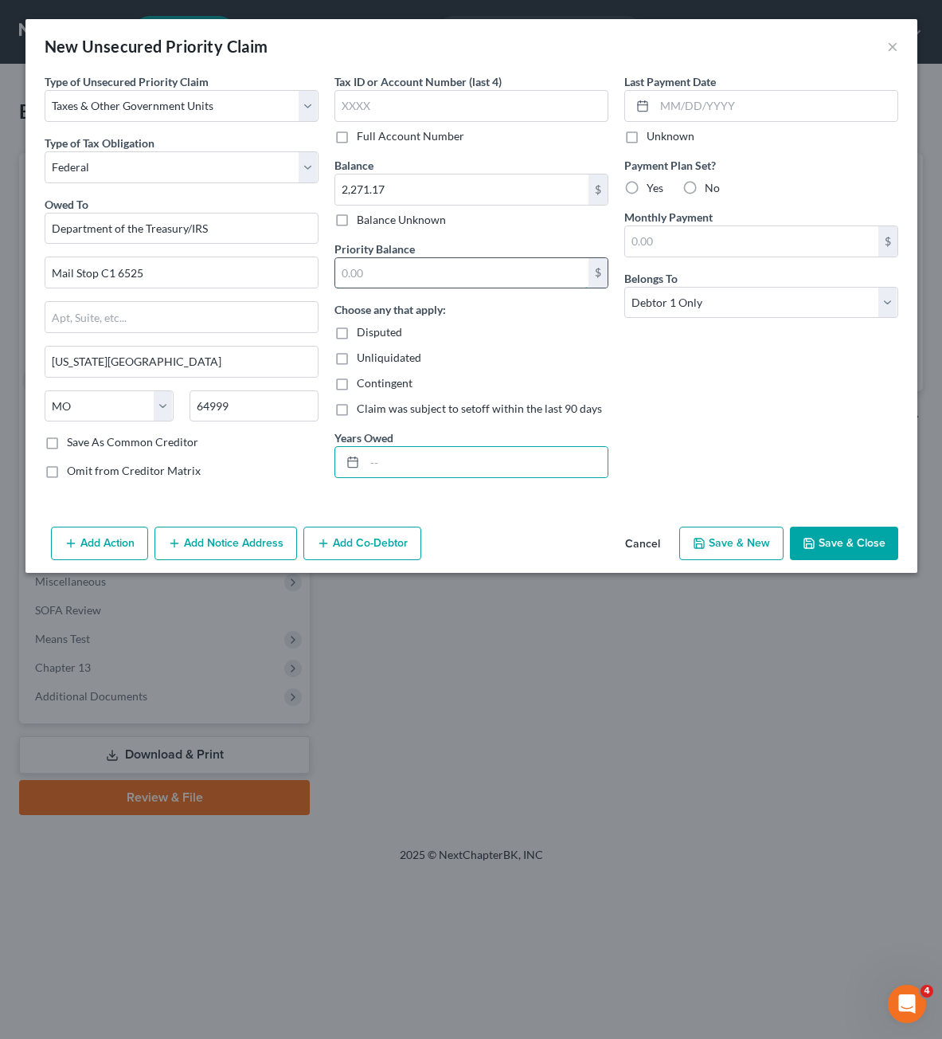
click at [475, 273] on input "text" at bounding box center [461, 273] width 253 height 30
drag, startPoint x: 462, startPoint y: 451, endPoint x: 448, endPoint y: 456, distance: 15.1
click at [456, 454] on input "text" at bounding box center [486, 462] width 243 height 30
drag, startPoint x: 682, startPoint y: 377, endPoint x: 830, endPoint y: 390, distance: 148.7
click at [683, 377] on div "Last Payment Date Unknown Payment Plan Set? Yes No Monthly Payment $ Belongs To…" at bounding box center [761, 282] width 290 height 418
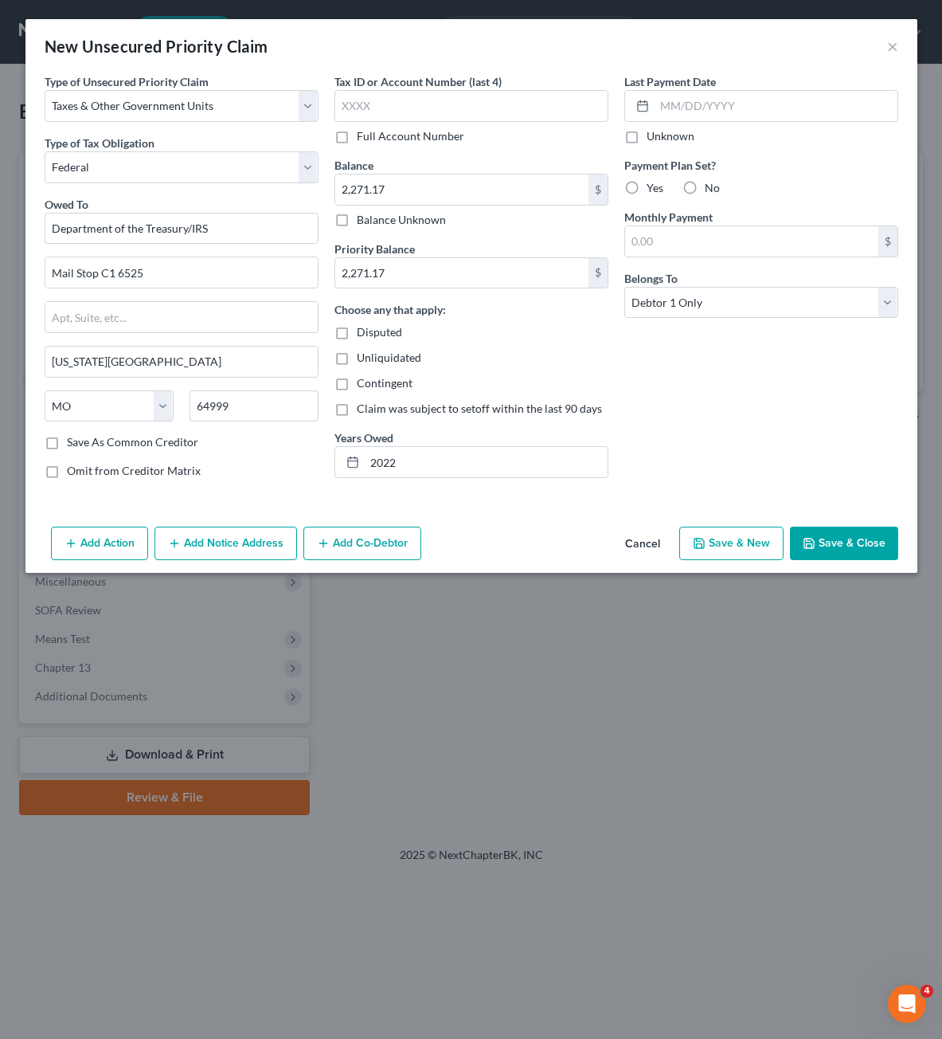
drag, startPoint x: 843, startPoint y: 391, endPoint x: 793, endPoint y: 413, distance: 54.2
click at [843, 392] on div "Last Payment Date Unknown Payment Plan Set? Yes No Monthly Payment $ Belongs To…" at bounding box center [761, 282] width 290 height 418
click at [792, 449] on div "Last Payment Date Unknown Payment Plan Set? Yes No Monthly Payment $ Belongs To…" at bounding box center [761, 282] width 290 height 418
click at [846, 540] on button "Save & Close" at bounding box center [844, 542] width 108 height 33
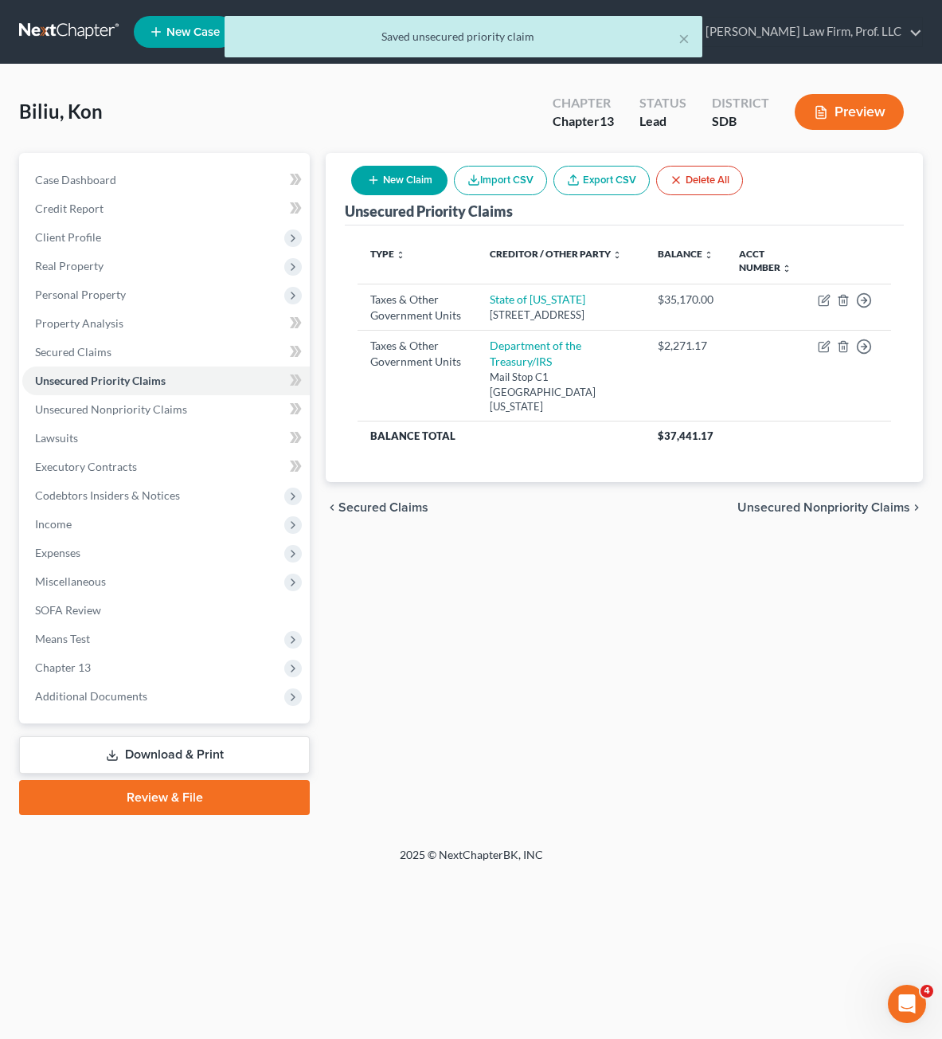
drag, startPoint x: 778, startPoint y: 709, endPoint x: 773, endPoint y: 675, distance: 33.9
click at [777, 698] on div "Unsecured Priority Claims New Claim Import CSV Export CSV Delete All Type expan…" at bounding box center [624, 484] width 613 height 662
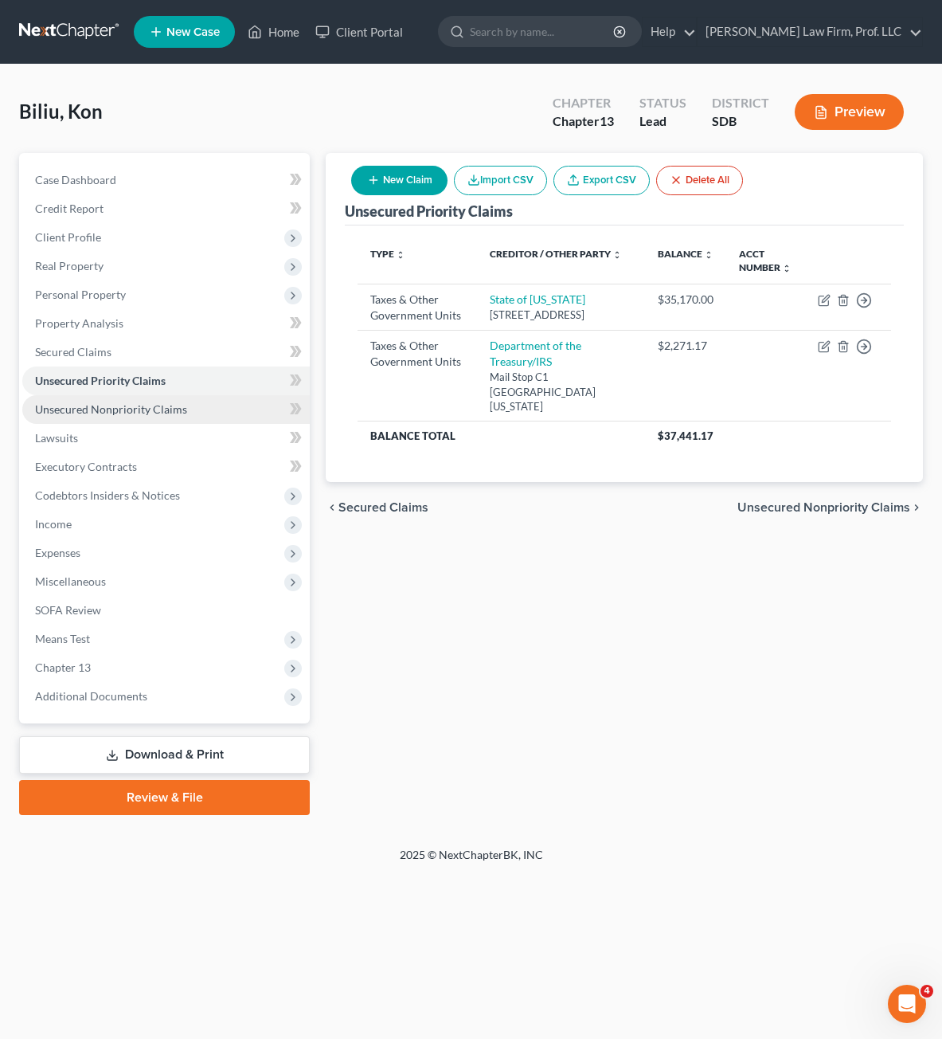
click at [188, 420] on link "Unsecured Nonpriority Claims" at bounding box center [166, 409] width 288 height 29
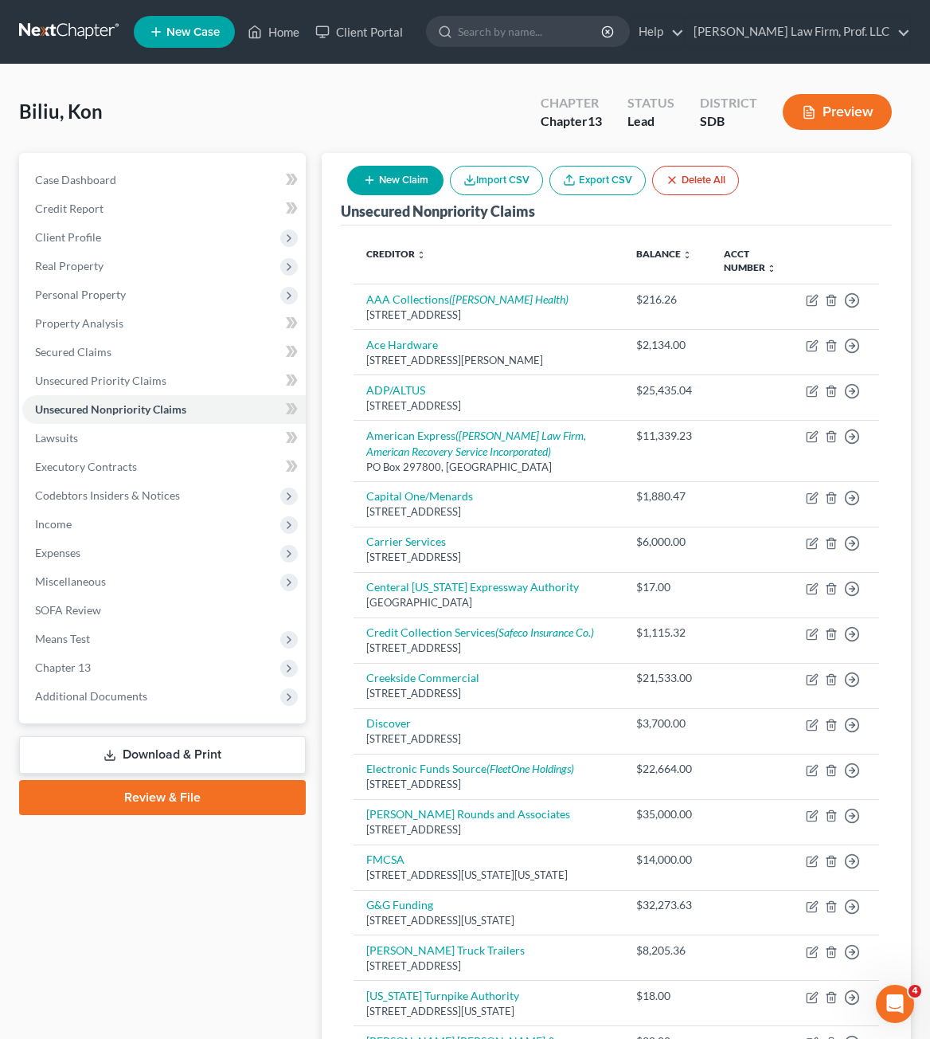
click at [405, 186] on button "New Claim" at bounding box center [395, 180] width 96 height 29
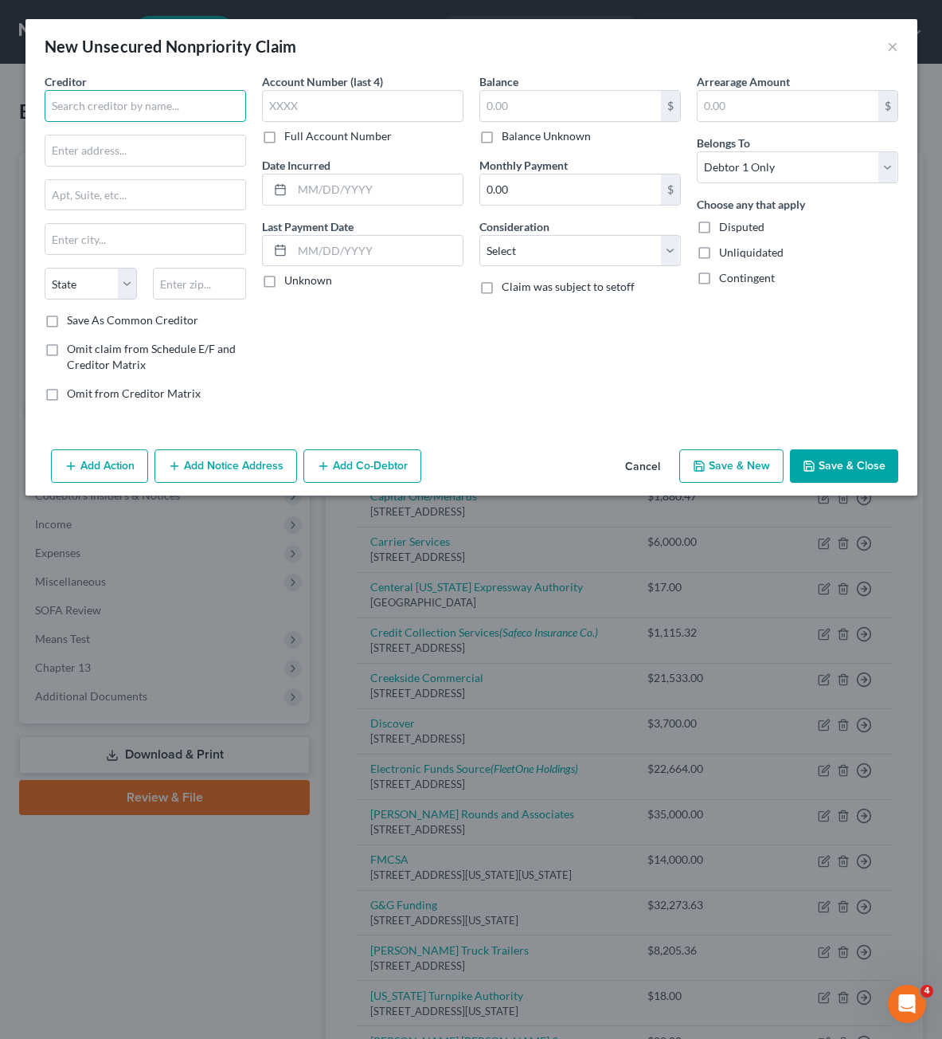
click at [86, 92] on input "text" at bounding box center [145, 106] width 201 height 32
click at [566, 102] on input "text" at bounding box center [570, 106] width 181 height 30
drag, startPoint x: 545, startPoint y: 382, endPoint x: 585, endPoint y: 278, distance: 111.7
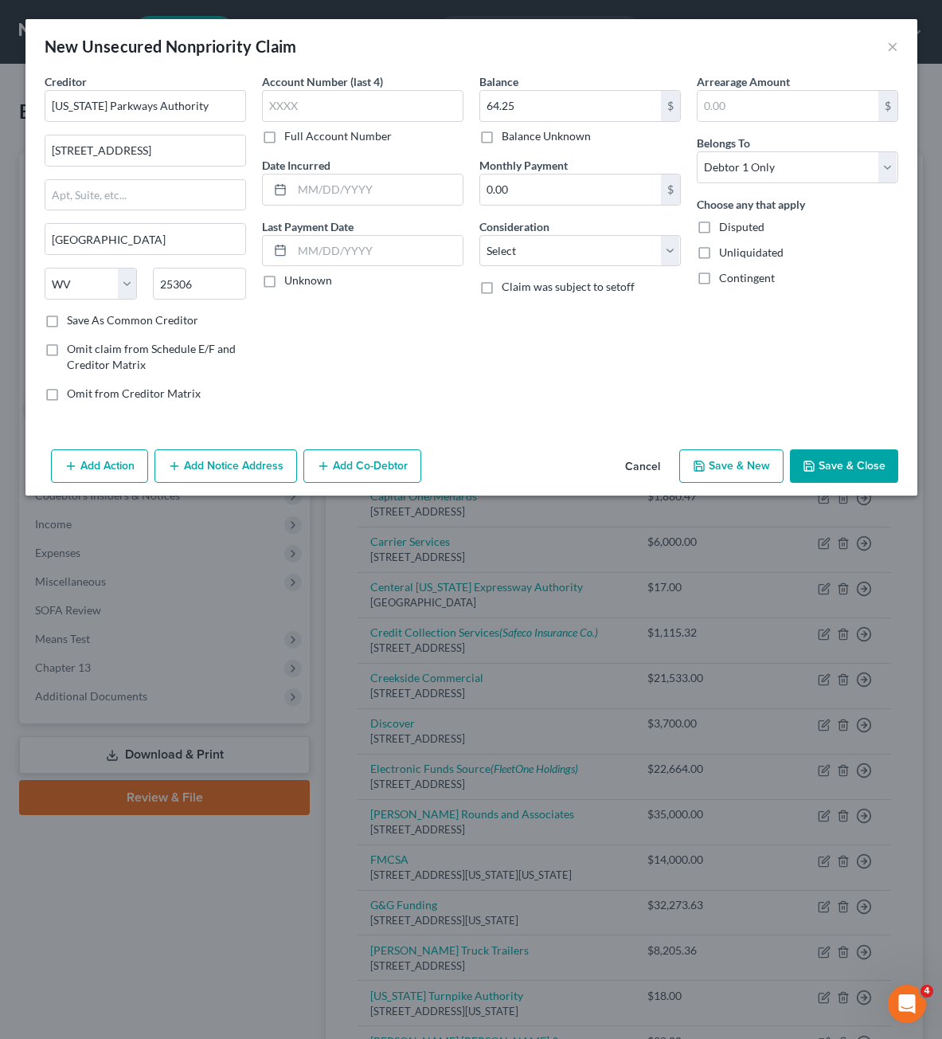
click at [545, 381] on div "Balance 64.25 $ Balance Unknown Balance Undetermined 64.25 $ Balance Unknown Mo…" at bounding box center [579, 243] width 217 height 341
click at [608, 247] on select "Select Cable / Satellite Services Collection Agency Credit Card Debt Debt Couns…" at bounding box center [579, 251] width 201 height 32
click at [479, 235] on select "Select Cable / Satellite Services Collection Agency Credit Card Debt Debt Couns…" at bounding box center [579, 251] width 201 height 32
click at [519, 309] on input "text" at bounding box center [580, 311] width 200 height 30
click at [724, 389] on div "Arrearage Amount $ Belongs To * Select Debtor 1 Only Debtor 2 Only Debtor 1 And…" at bounding box center [797, 243] width 217 height 341
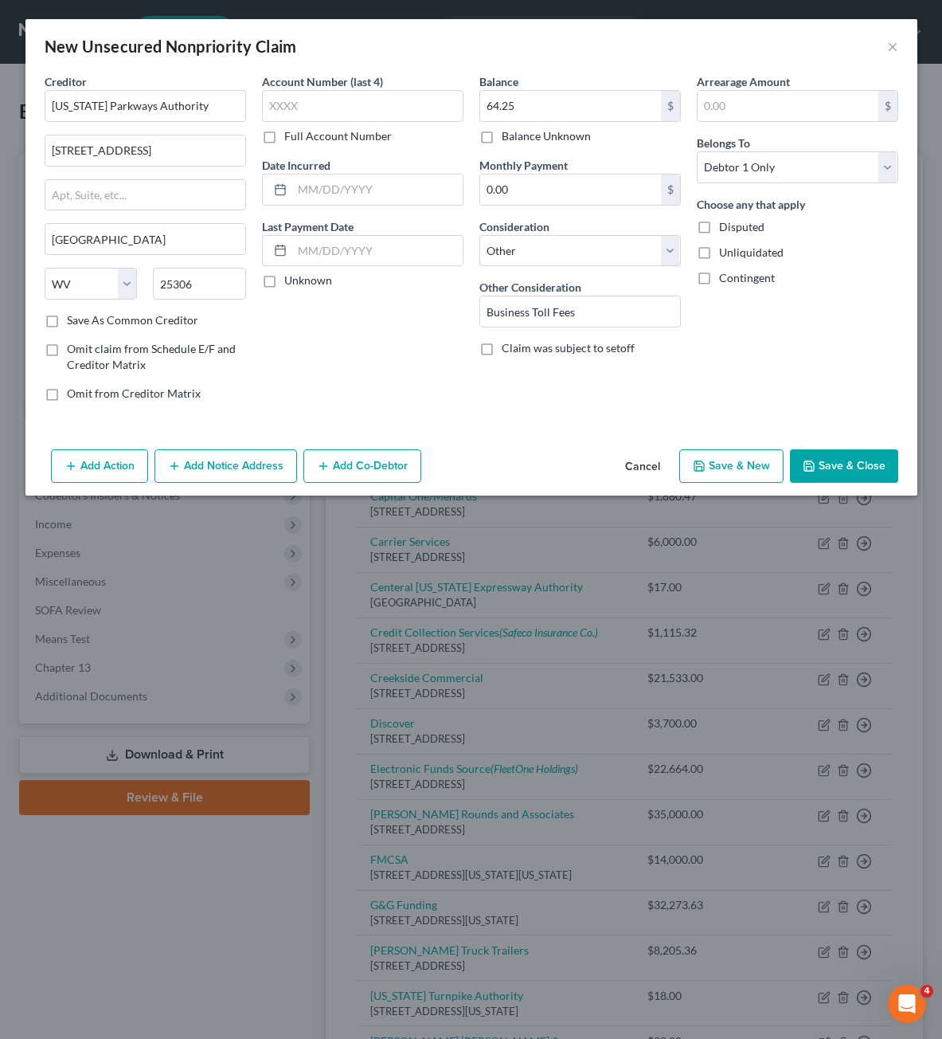
click at [811, 456] on button "Save & Close" at bounding box center [844, 465] width 108 height 33
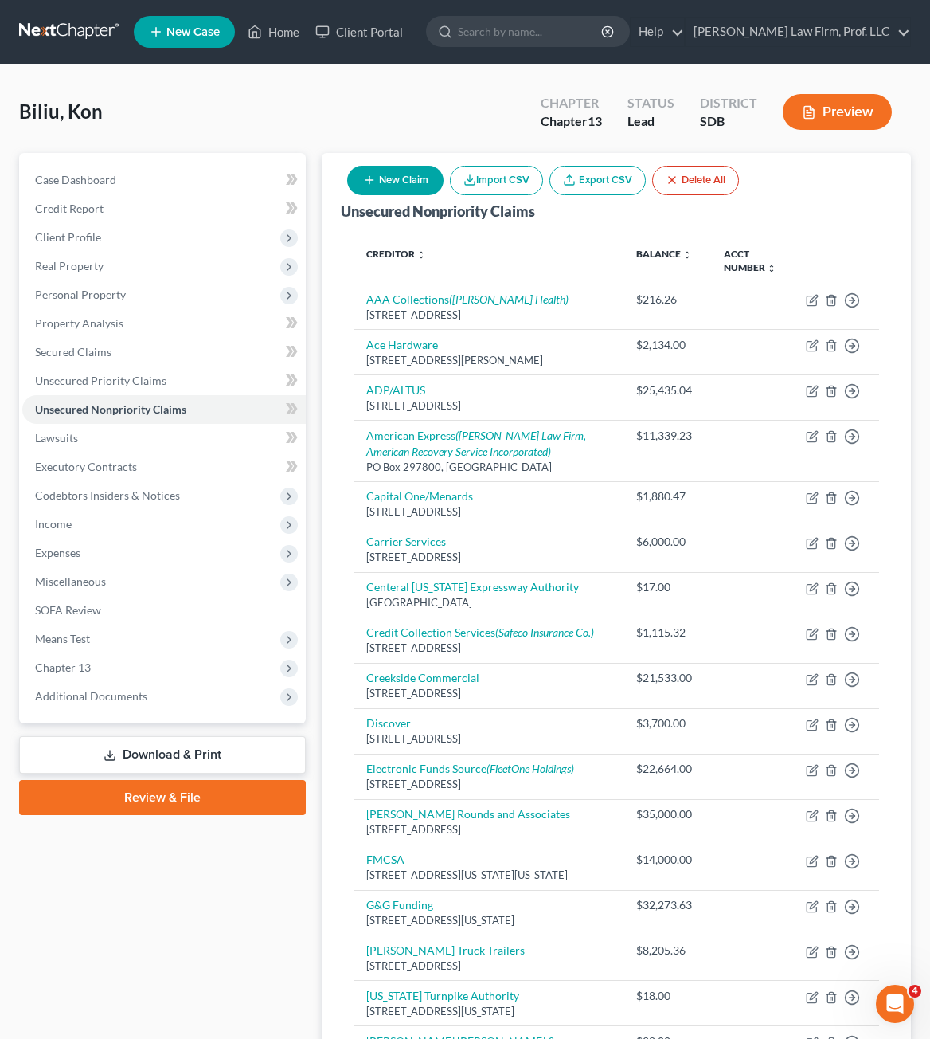
click at [393, 178] on button "New Claim" at bounding box center [395, 180] width 96 height 29
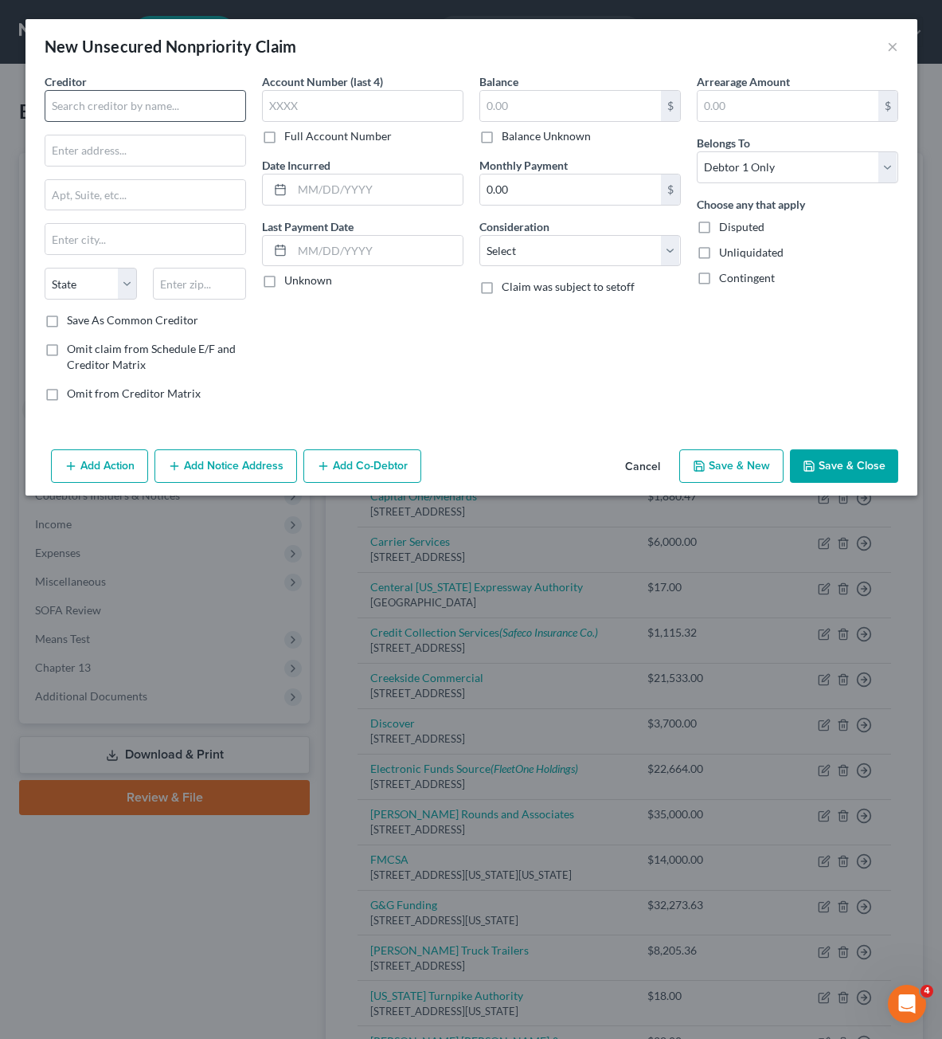
click at [131, 89] on div "Creditor *" at bounding box center [145, 97] width 201 height 49
click at [131, 95] on input "text" at bounding box center [145, 106] width 201 height 32
click at [506, 105] on input "text" at bounding box center [570, 106] width 181 height 30
click at [616, 101] on input "4,133.50" at bounding box center [570, 106] width 181 height 30
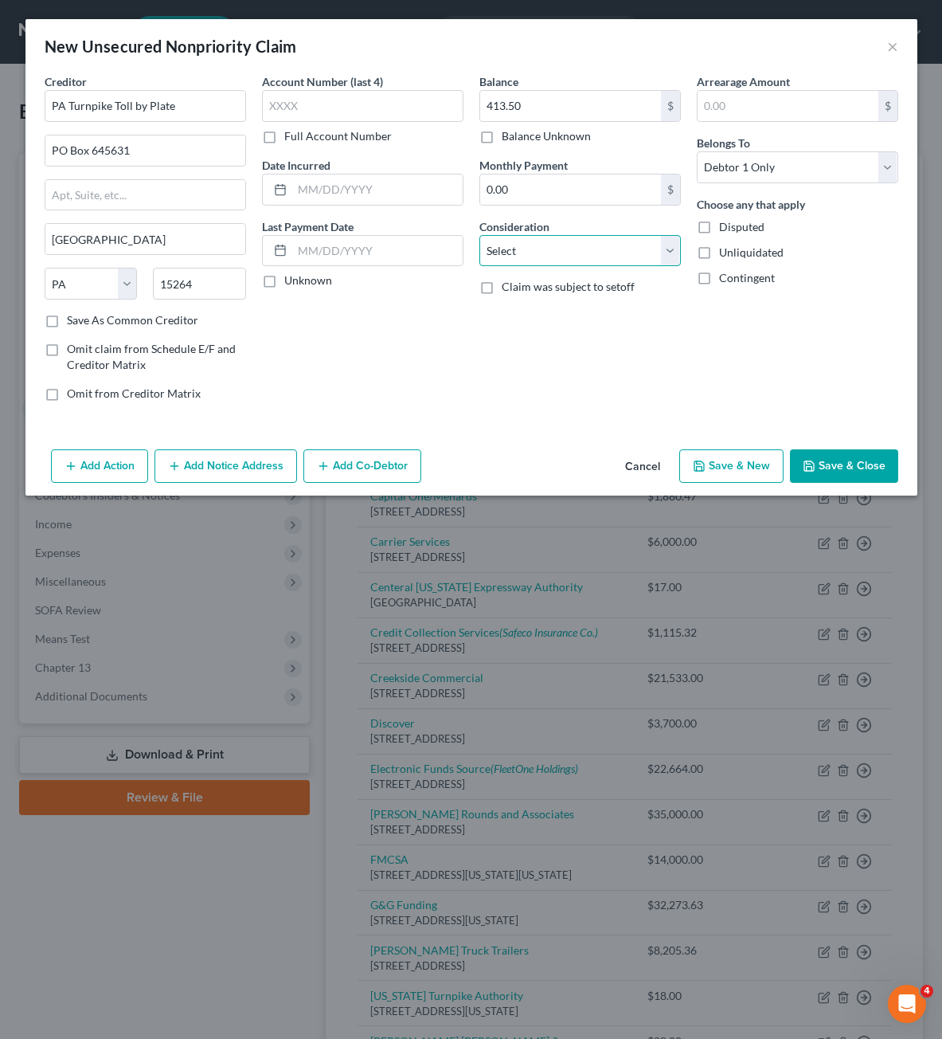
click at [650, 236] on select "Select Cable / Satellite Services Collection Agency Credit Card Debt Debt Couns…" at bounding box center [579, 251] width 201 height 32
click at [479, 235] on select "Select Cable / Satellite Services Collection Agency Credit Card Debt Debt Couns…" at bounding box center [579, 251] width 201 height 32
click at [710, 368] on div "Arrearage Amount $ Belongs To * Select Debtor 1 Only Debtor 2 Only Debtor 1 And…" at bounding box center [797, 243] width 217 height 341
click at [526, 323] on input "text" at bounding box center [580, 311] width 200 height 30
click at [827, 381] on div "Arrearage Amount $ Belongs To * Select Debtor 1 Only Debtor 2 Only Debtor 1 And…" at bounding box center [797, 243] width 217 height 341
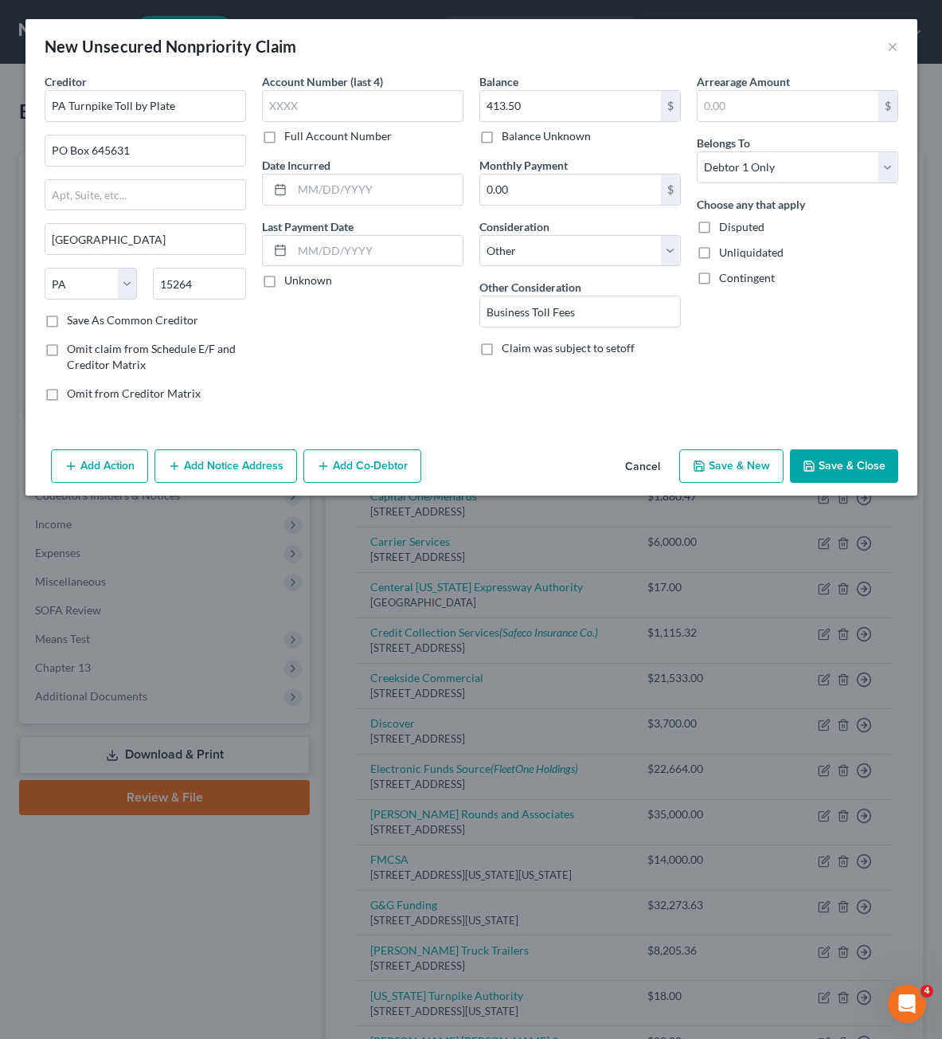
click at [831, 451] on button "Save & Close" at bounding box center [844, 465] width 108 height 33
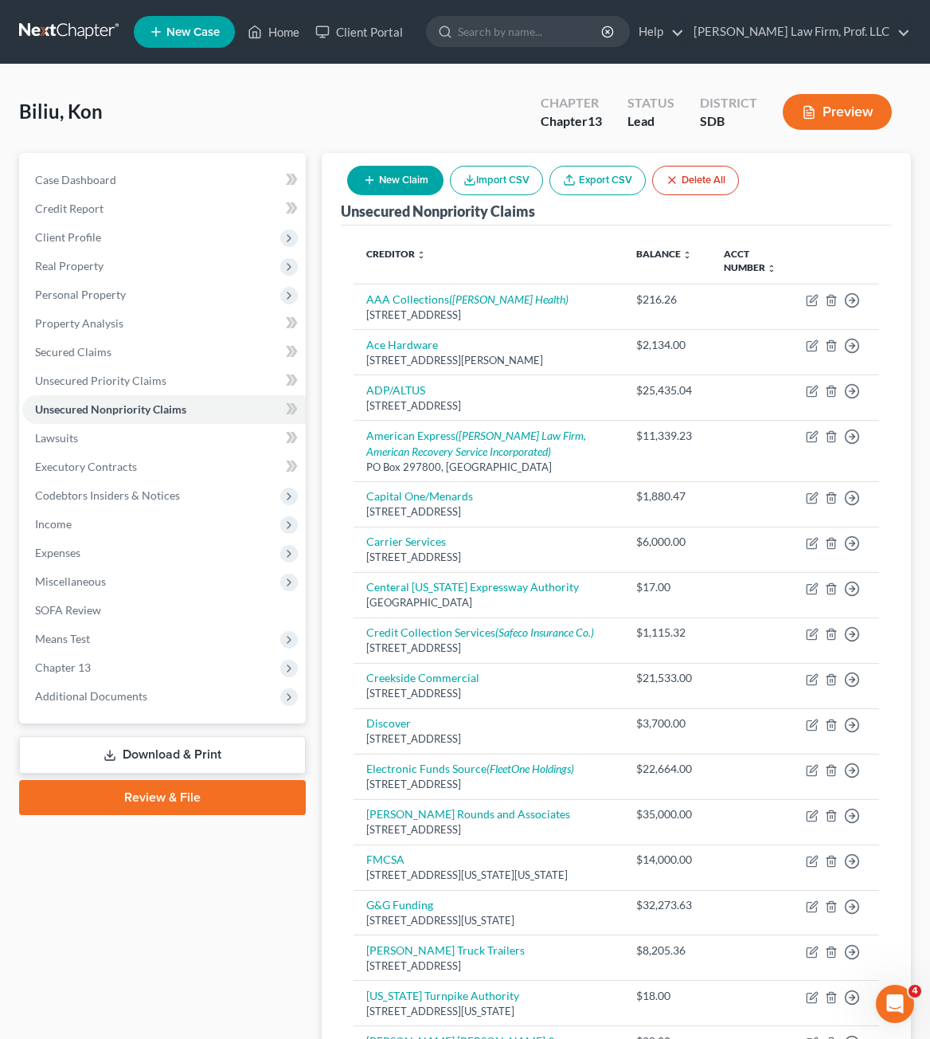
click at [392, 178] on button "New Claim" at bounding box center [395, 180] width 96 height 29
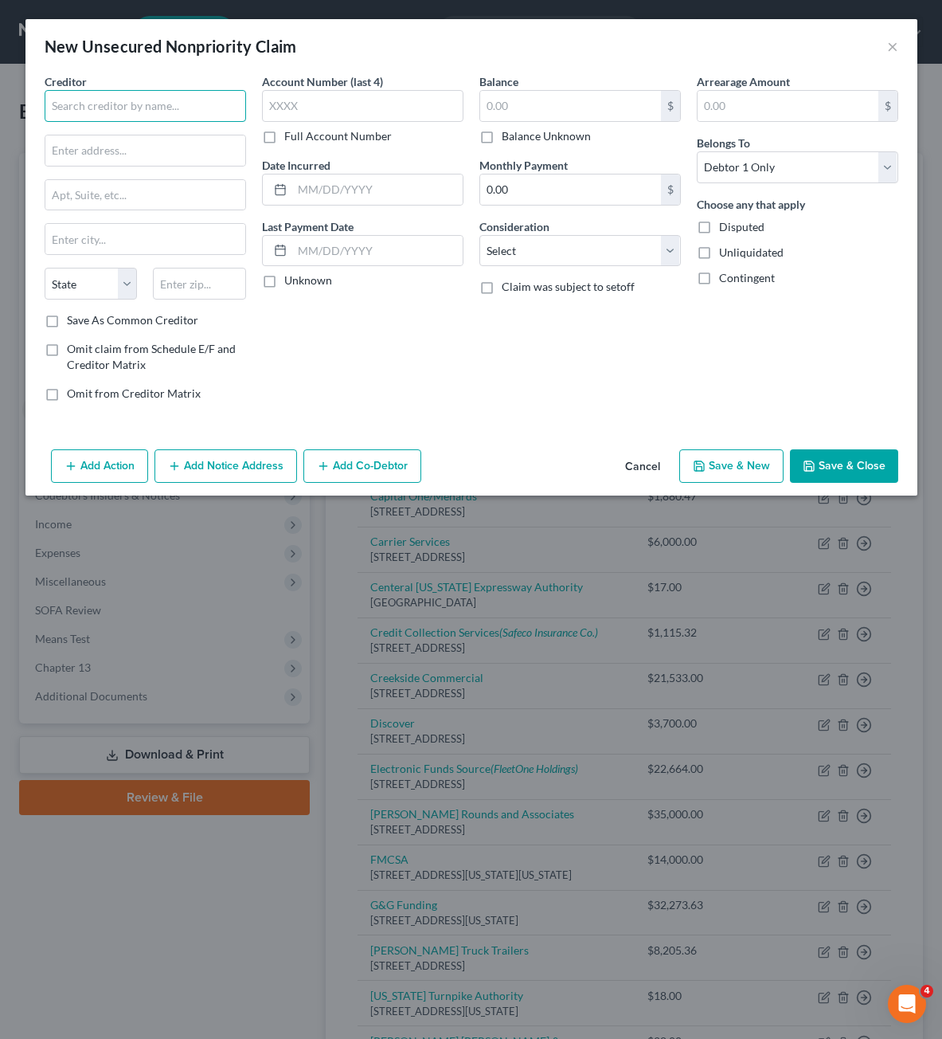
click at [211, 99] on input "text" at bounding box center [145, 106] width 201 height 32
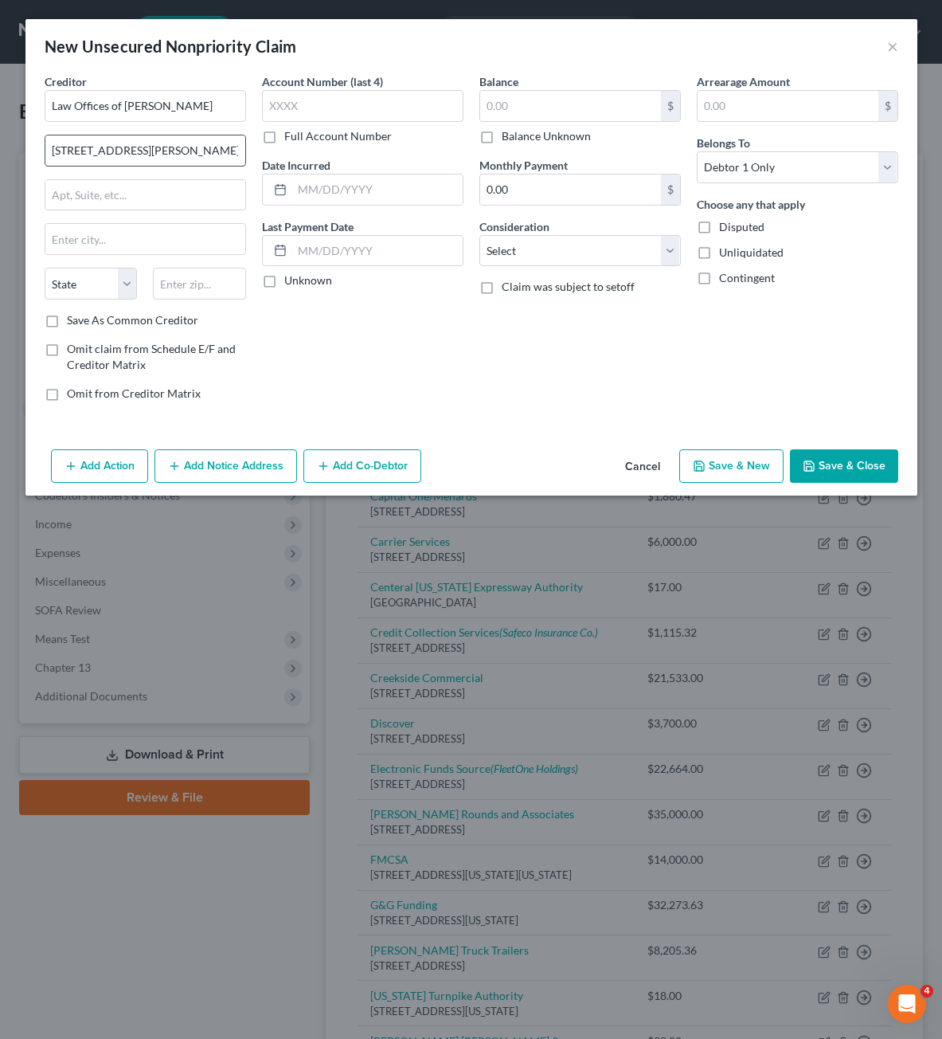
click at [75, 153] on input "[STREET_ADDRESS][PERSON_NAME]" at bounding box center [145, 150] width 200 height 30
click at [187, 275] on input "text" at bounding box center [199, 284] width 93 height 32
click at [466, 385] on div "Account Number (last 4) Full Account Number Date Incurred Last Payment Date Unk…" at bounding box center [362, 243] width 217 height 341
click at [258, 479] on button "Add Notice Address" at bounding box center [226, 465] width 143 height 33
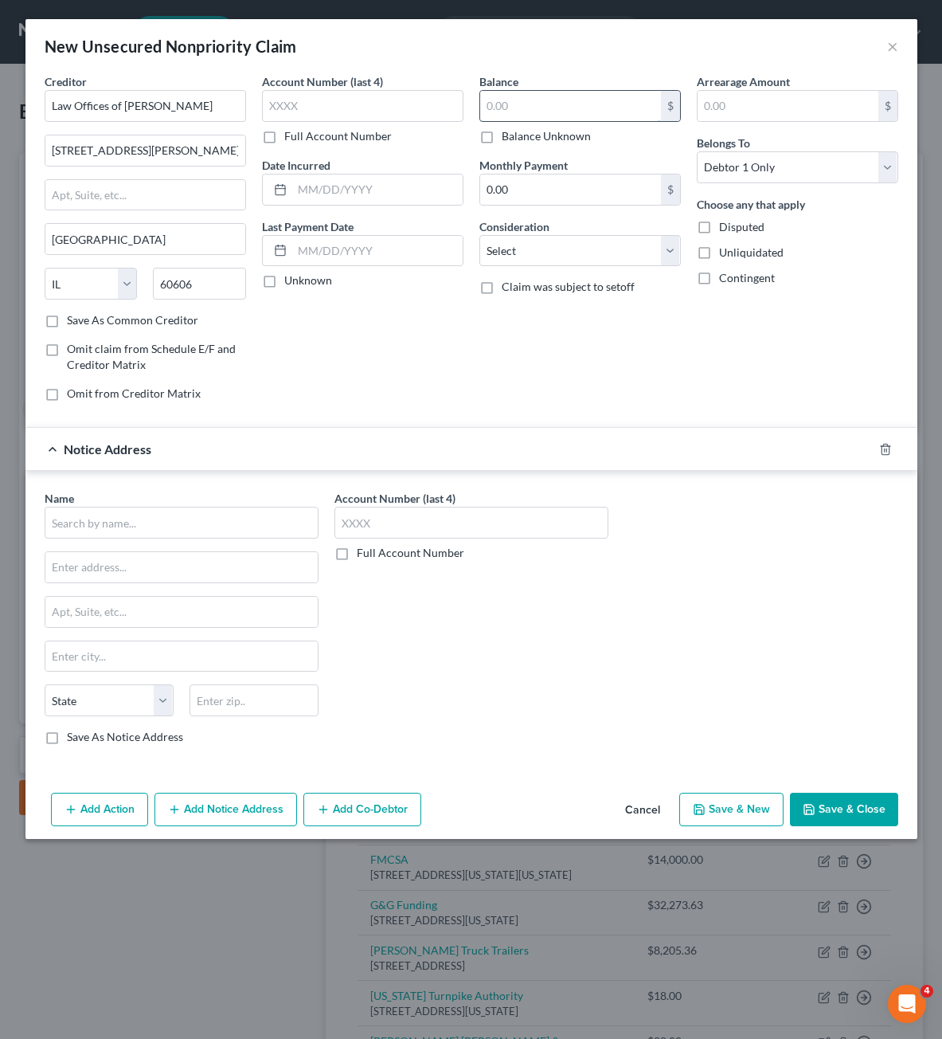
click at [579, 105] on input "text" at bounding box center [570, 106] width 181 height 30
click at [460, 350] on div "Account Number (last 4) Full Account Number Date Incurred Last Payment Date Unk…" at bounding box center [362, 243] width 217 height 341
click at [571, 115] on input "165" at bounding box center [570, 106] width 181 height 30
drag, startPoint x: 440, startPoint y: 354, endPoint x: 178, endPoint y: 198, distance: 305.0
click at [432, 348] on div "Account Number (last 4) Full Account Number Date Incurred Last Payment Date Unk…" at bounding box center [362, 243] width 217 height 341
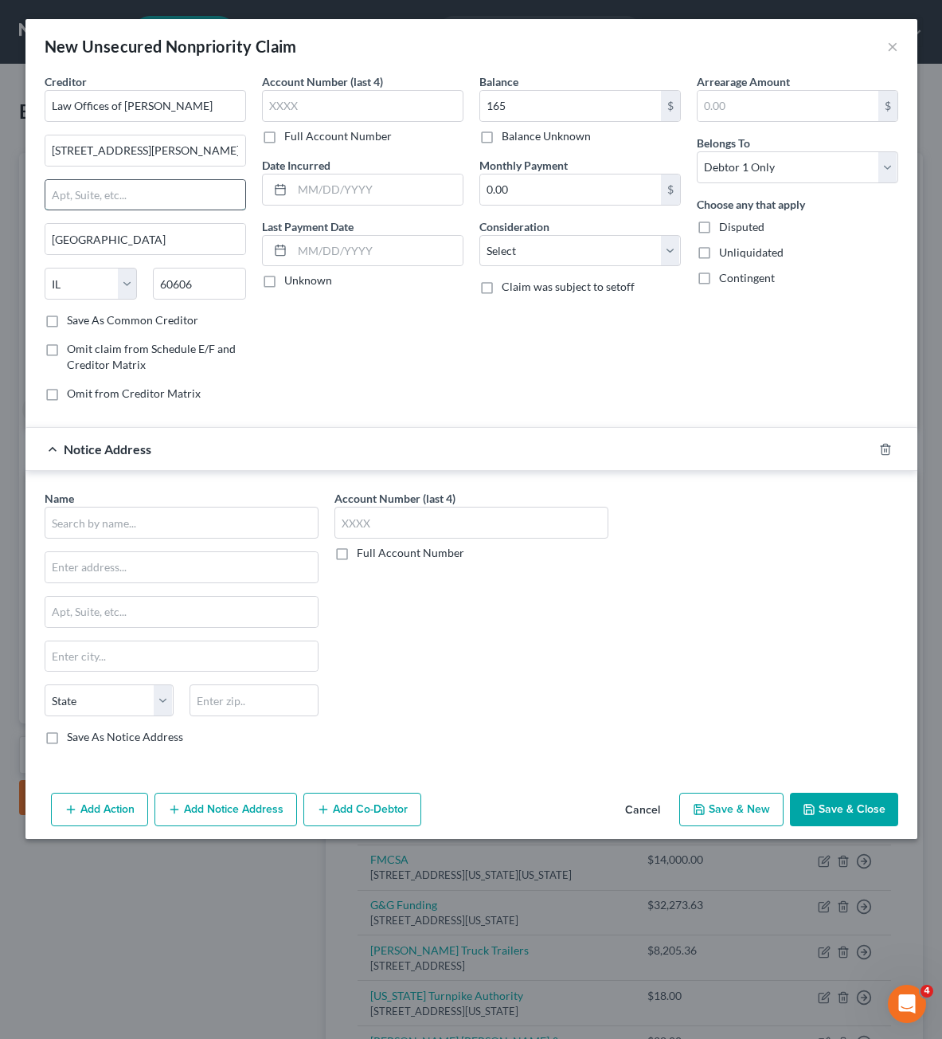
click at [165, 191] on input "text" at bounding box center [145, 195] width 200 height 30
click at [349, 360] on div "Account Number (last 4) Full Account Number Date Incurred Last Payment Date Unk…" at bounding box center [362, 243] width 217 height 341
click at [169, 532] on input "text" at bounding box center [182, 523] width 274 height 32
click at [93, 523] on input "Houbold Road Extension-JV LLC" at bounding box center [182, 523] width 274 height 32
click at [280, 534] on input "Houbolt Road Extension-JV LLC" at bounding box center [182, 523] width 274 height 32
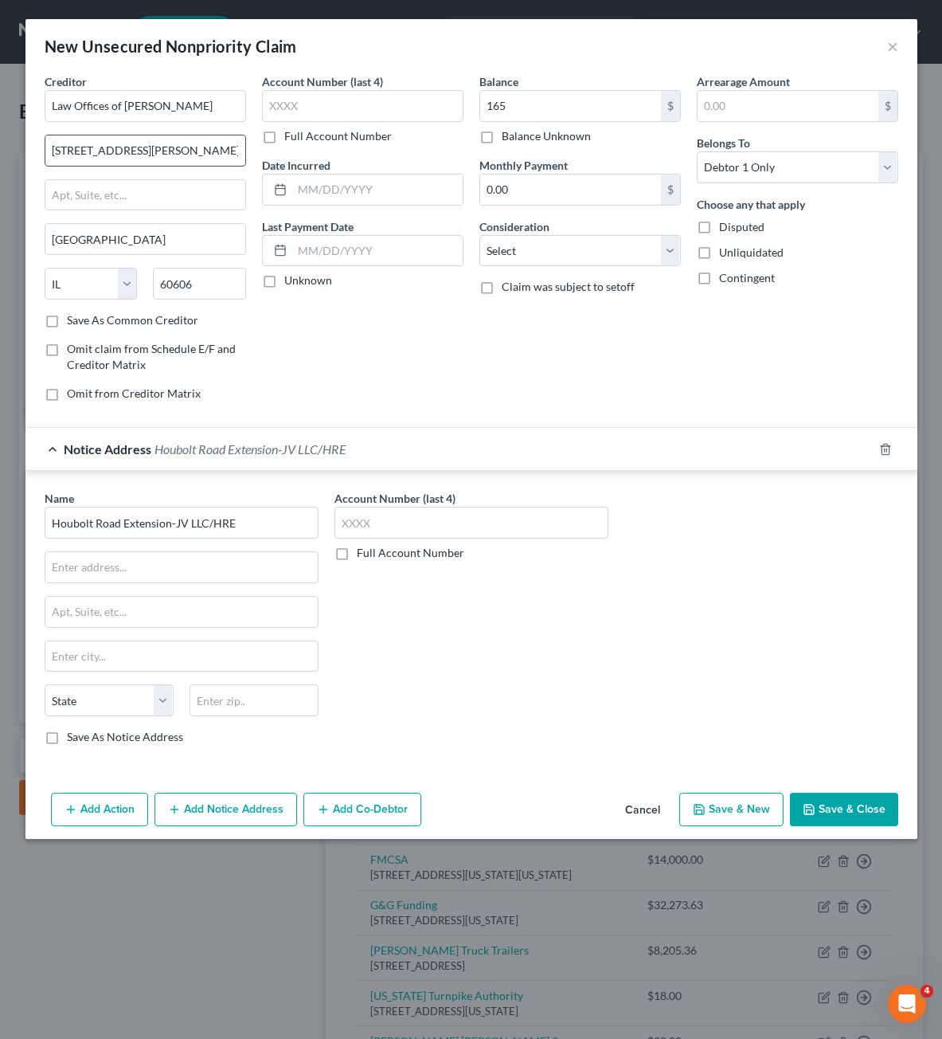
drag, startPoint x: 220, startPoint y: 152, endPoint x: 45, endPoint y: 151, distance: 174.4
click at [45, 151] on input "[STREET_ADDRESS][PERSON_NAME]" at bounding box center [145, 150] width 200 height 30
click at [135, 201] on input "text" at bounding box center [145, 195] width 200 height 30
paste input "[STREET_ADDRESS][PERSON_NAME]"
drag, startPoint x: 218, startPoint y: 146, endPoint x: -15, endPoint y: 145, distance: 233.3
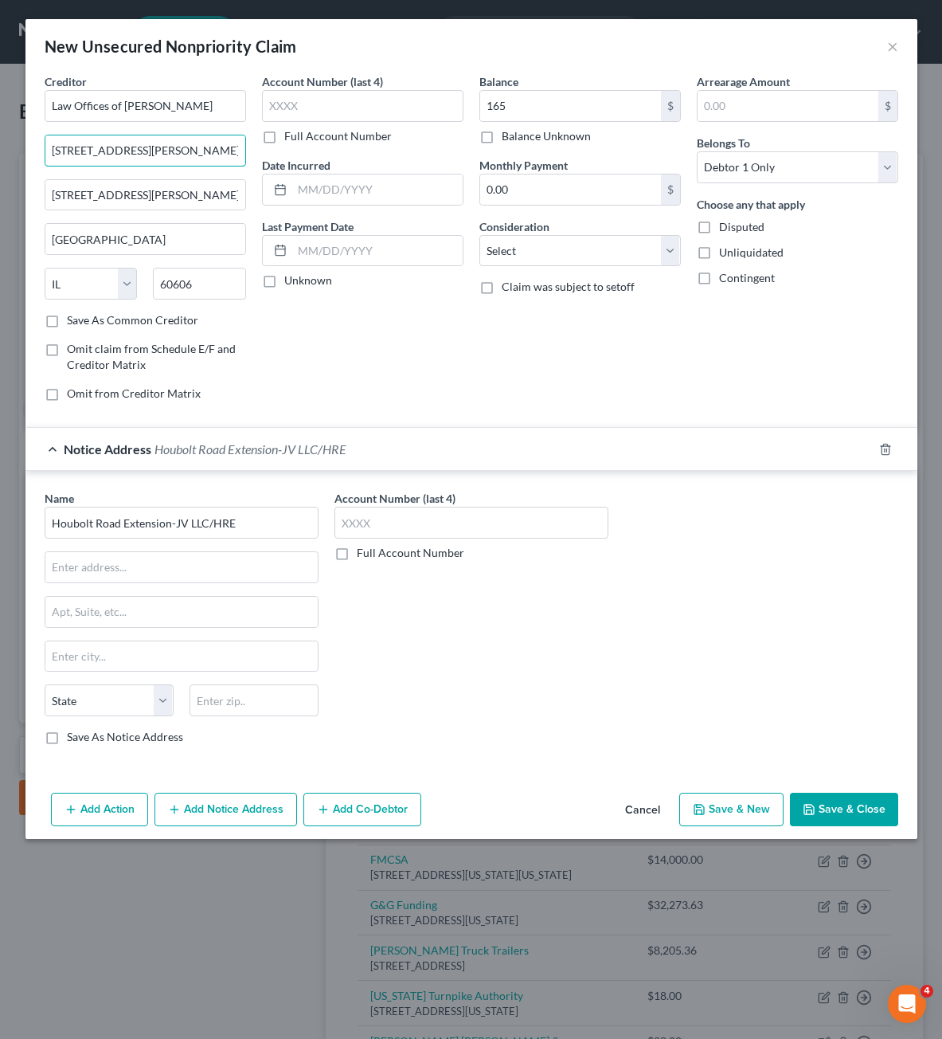
click at [0, 145] on html "Home New Case Client Portal [PERSON_NAME] Law Firm, Prof. LLC [PERSON_NAME][EMA…" at bounding box center [471, 997] width 942 height 1994
drag, startPoint x: 253, startPoint y: 527, endPoint x: -15, endPoint y: 530, distance: 268.4
click at [0, 530] on html "Home New Case Client Portal [PERSON_NAME] Law Firm, Prof. LLC [PERSON_NAME][EMA…" at bounding box center [471, 997] width 942 height 1994
click at [150, 143] on input "%" at bounding box center [145, 150] width 200 height 30
paste input "Houbolt Road Extension-JV LLC/HRE"
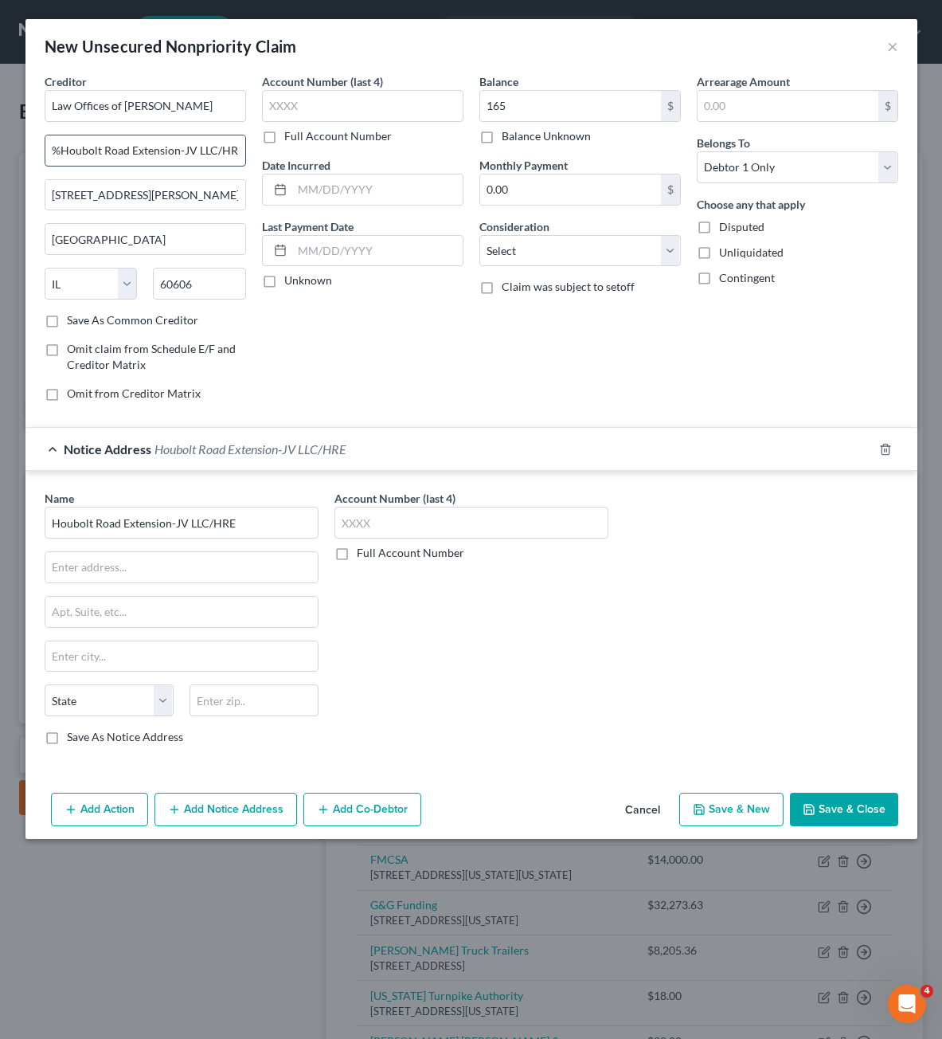
scroll to position [0, 4]
click at [426, 354] on div "Account Number (last 4) Full Account Number Date Incurred Last Payment Date Unk…" at bounding box center [362, 243] width 217 height 341
click at [276, 521] on input "Houbolt Road Extension-JV LLC/HRE" at bounding box center [182, 523] width 274 height 32
click at [889, 455] on icon "button" at bounding box center [885, 449] width 13 height 13
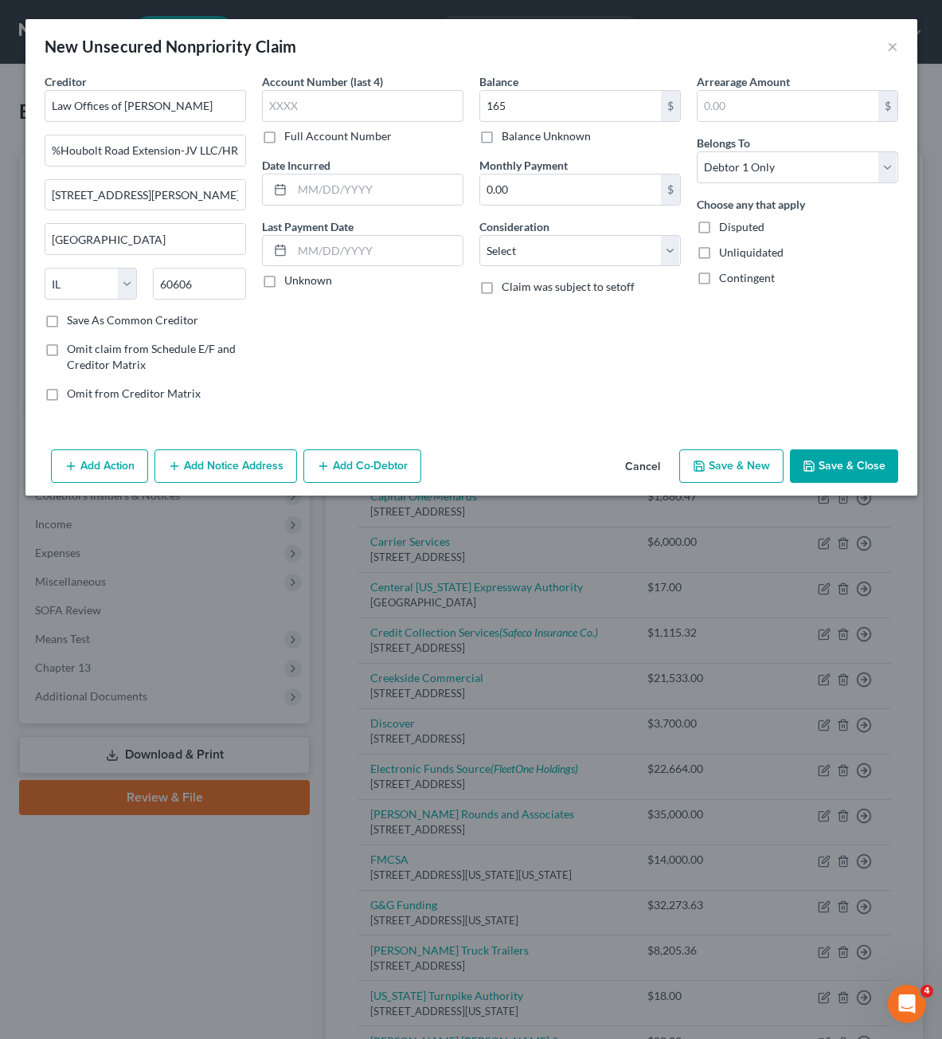
click at [854, 471] on button "Save & Close" at bounding box center [844, 465] width 108 height 33
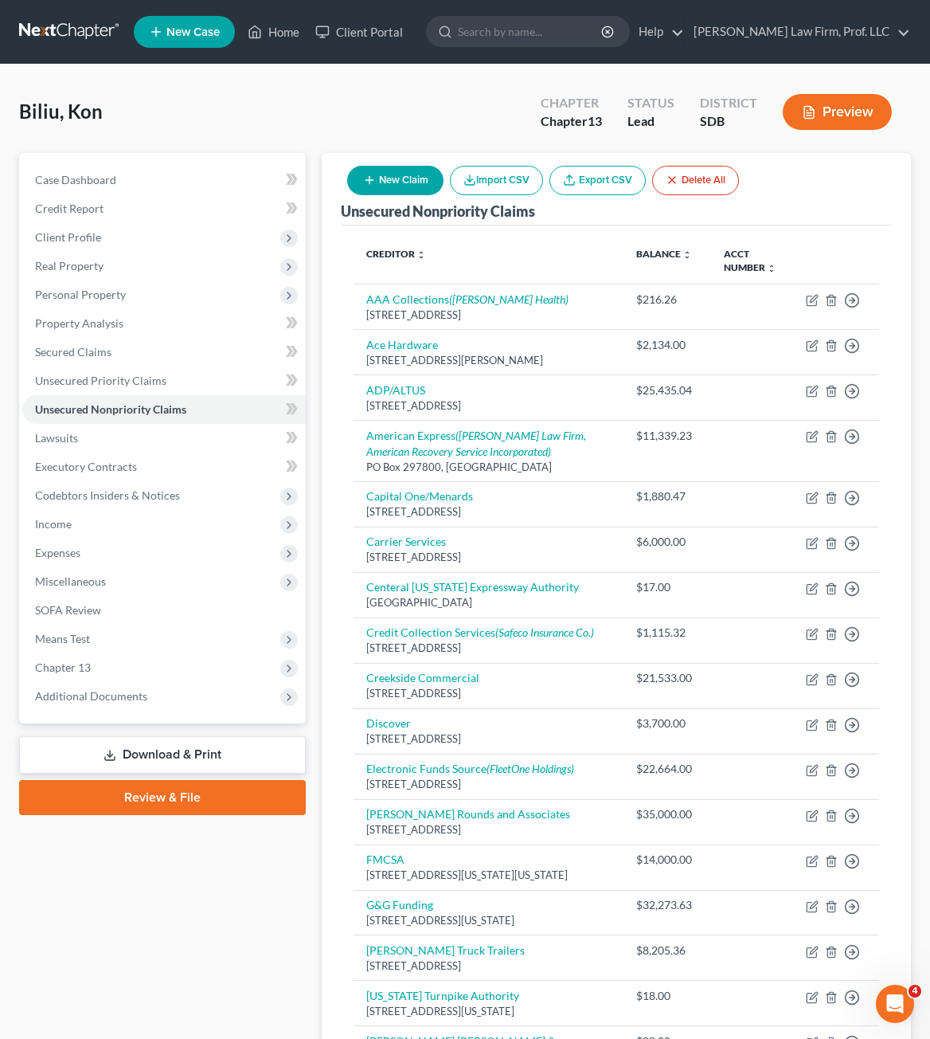
click at [385, 183] on button "New Claim" at bounding box center [395, 180] width 96 height 29
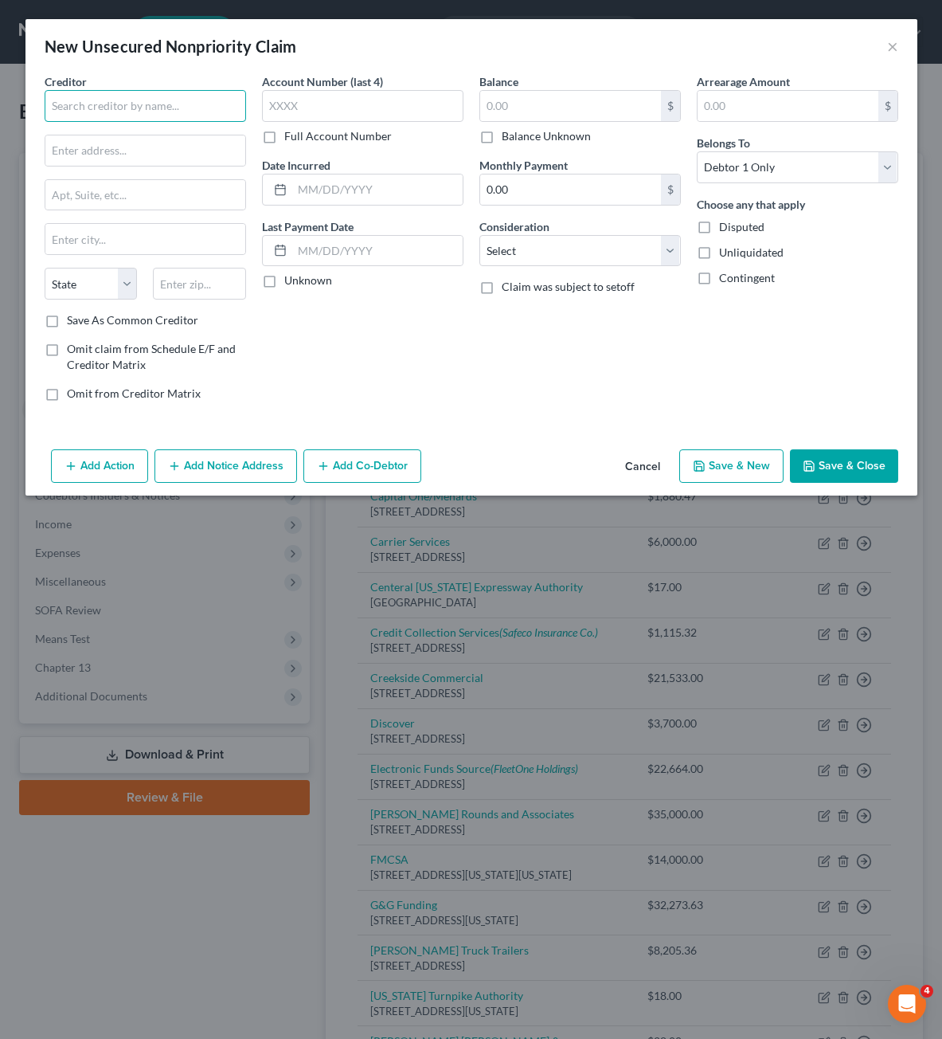
click at [148, 100] on input "text" at bounding box center [145, 106] width 201 height 32
click at [627, 478] on button "Cancel" at bounding box center [642, 467] width 61 height 32
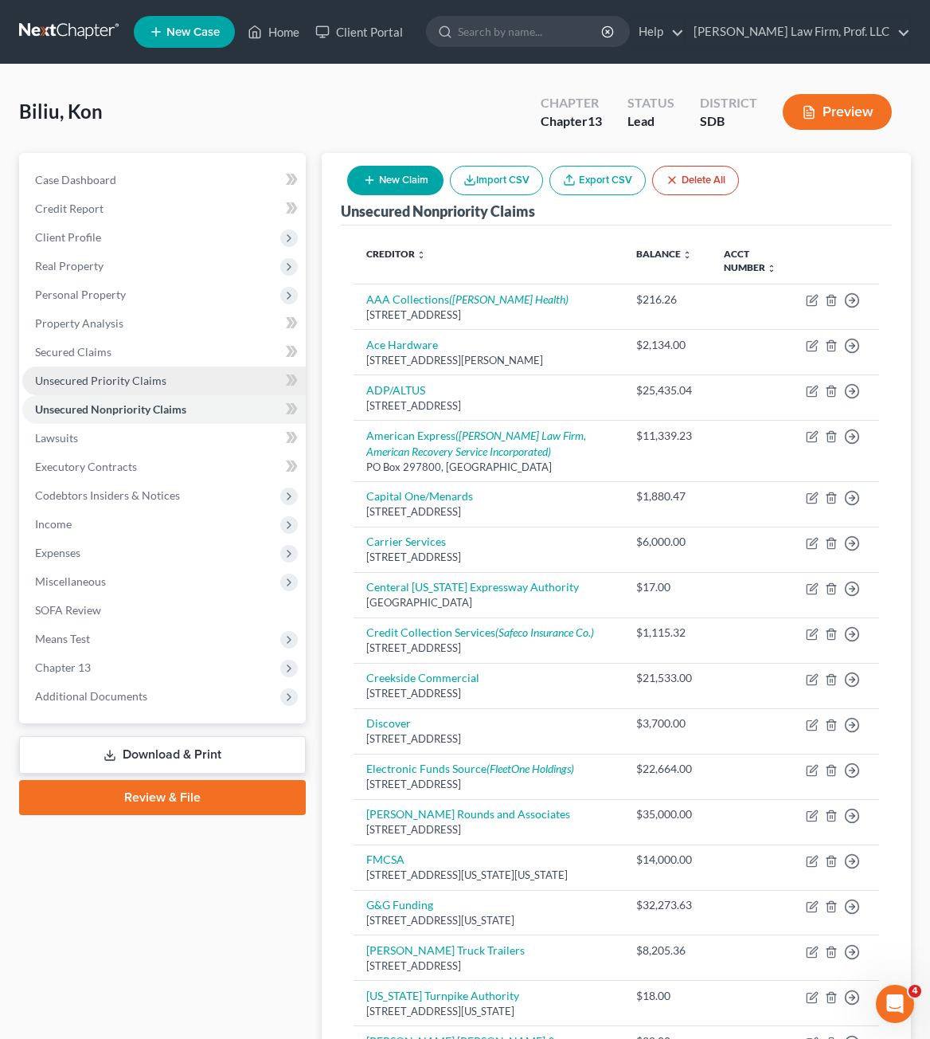
click at [97, 374] on span "Unsecured Priority Claims" at bounding box center [100, 381] width 131 height 14
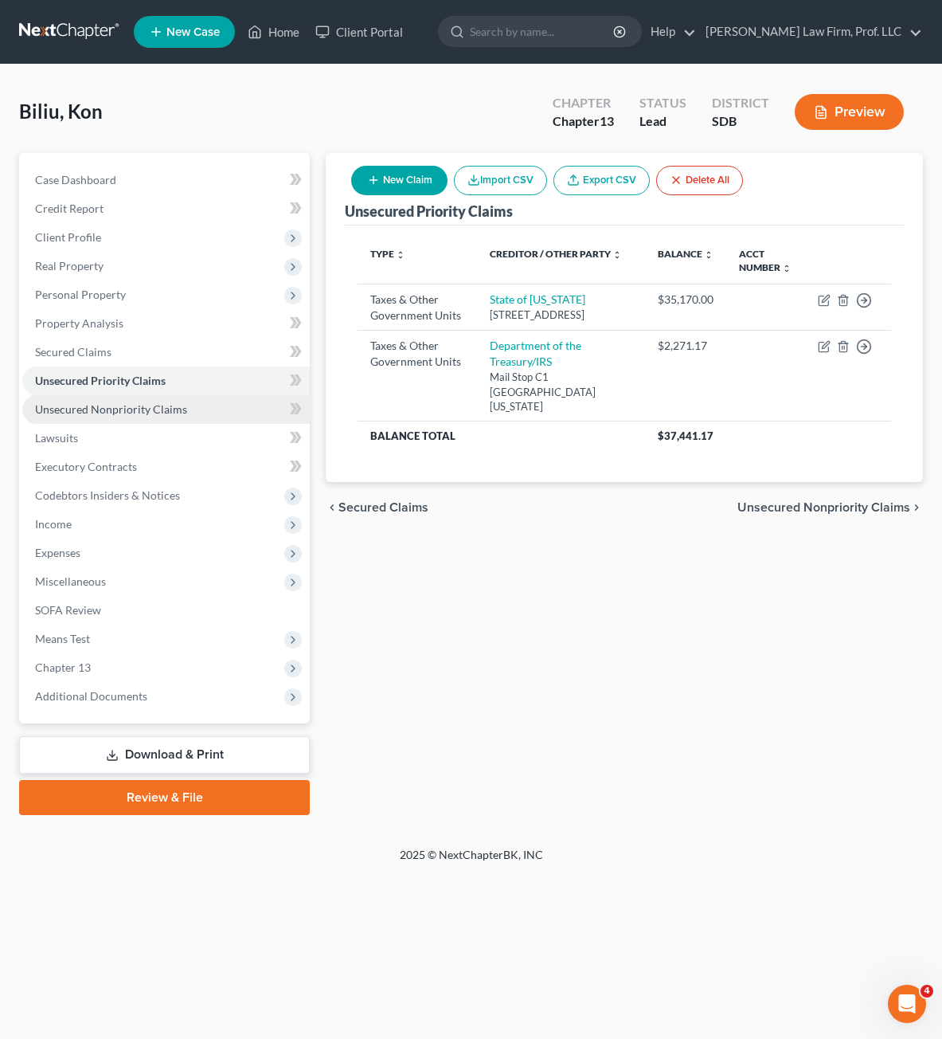
click at [97, 411] on span "Unsecured Nonpriority Claims" at bounding box center [111, 409] width 152 height 14
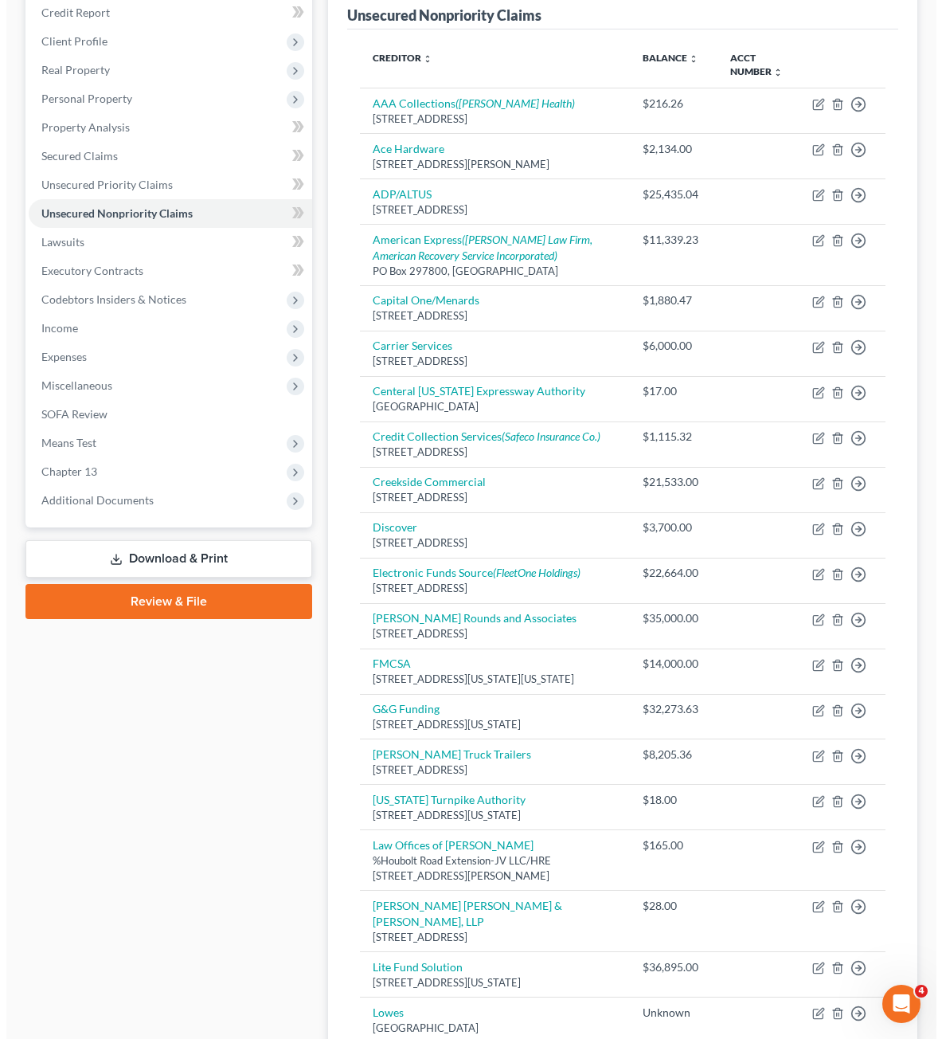
scroll to position [32, 0]
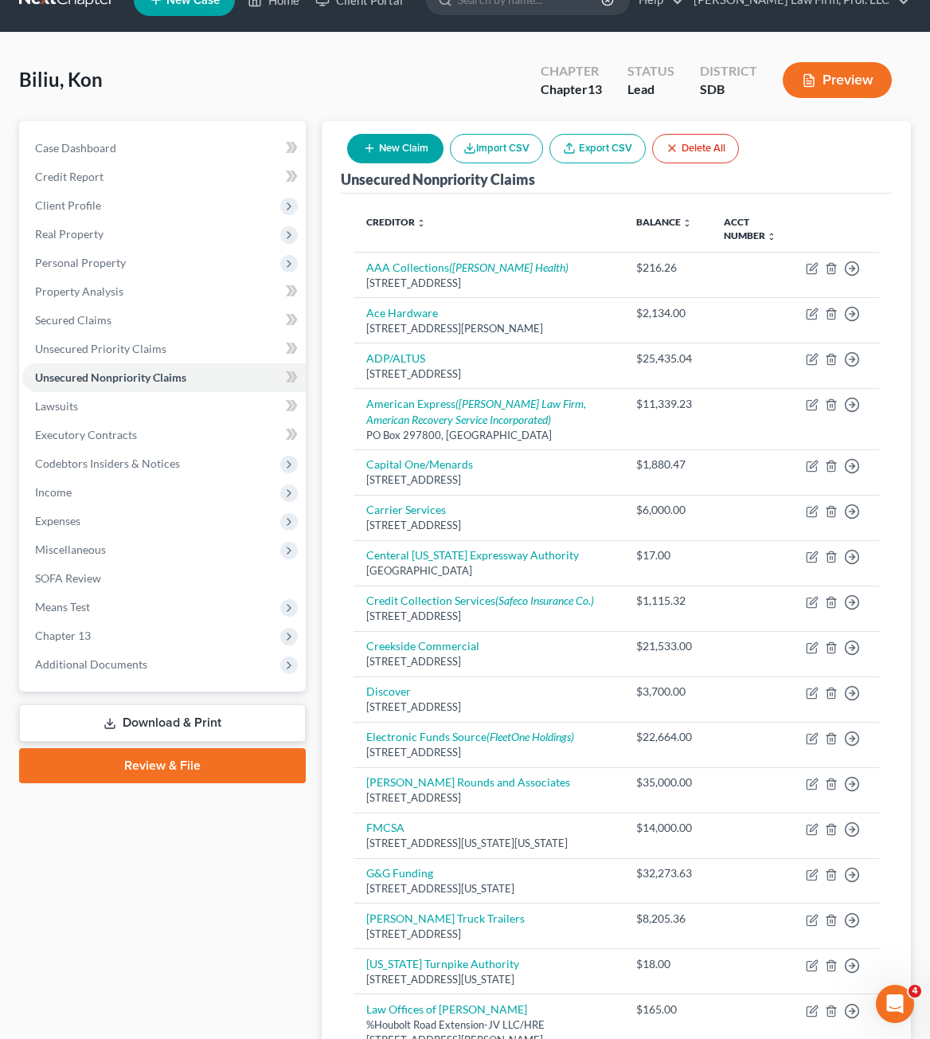
click at [381, 139] on button "New Claim" at bounding box center [395, 148] width 96 height 29
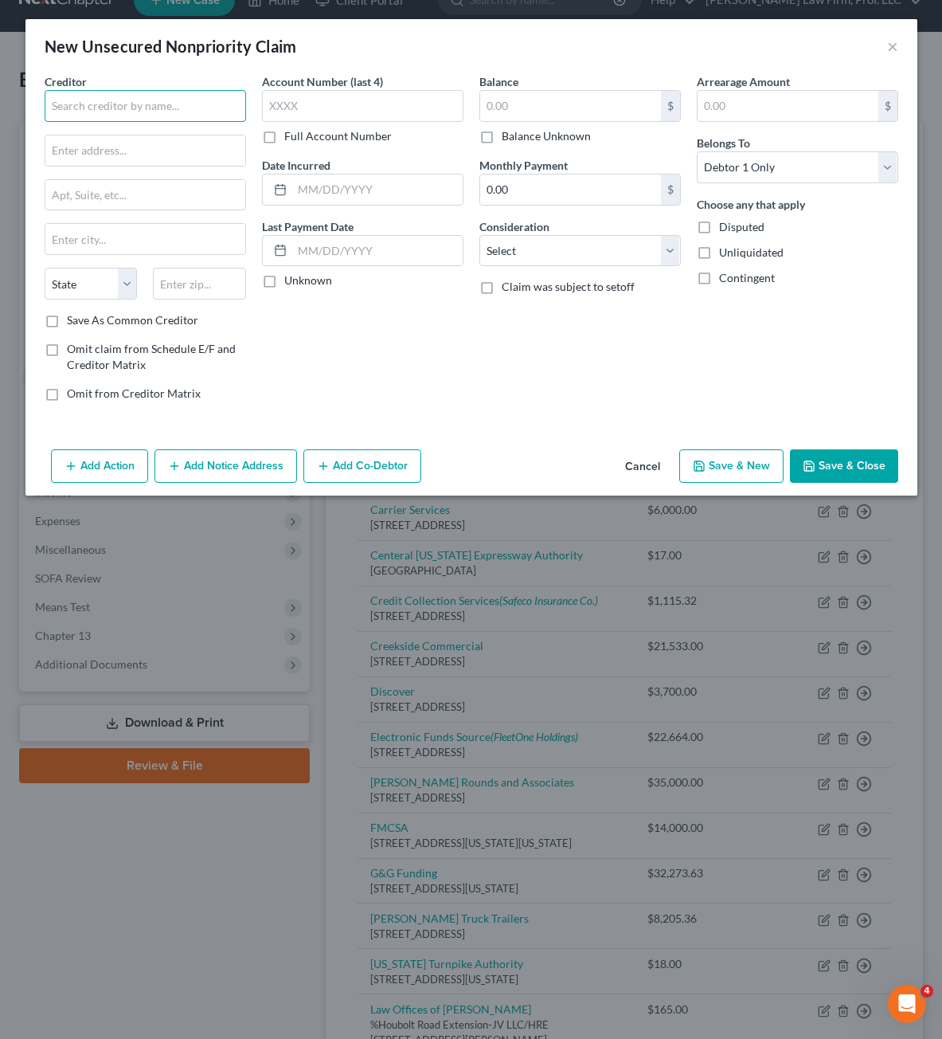
click at [196, 106] on input "text" at bounding box center [145, 106] width 201 height 32
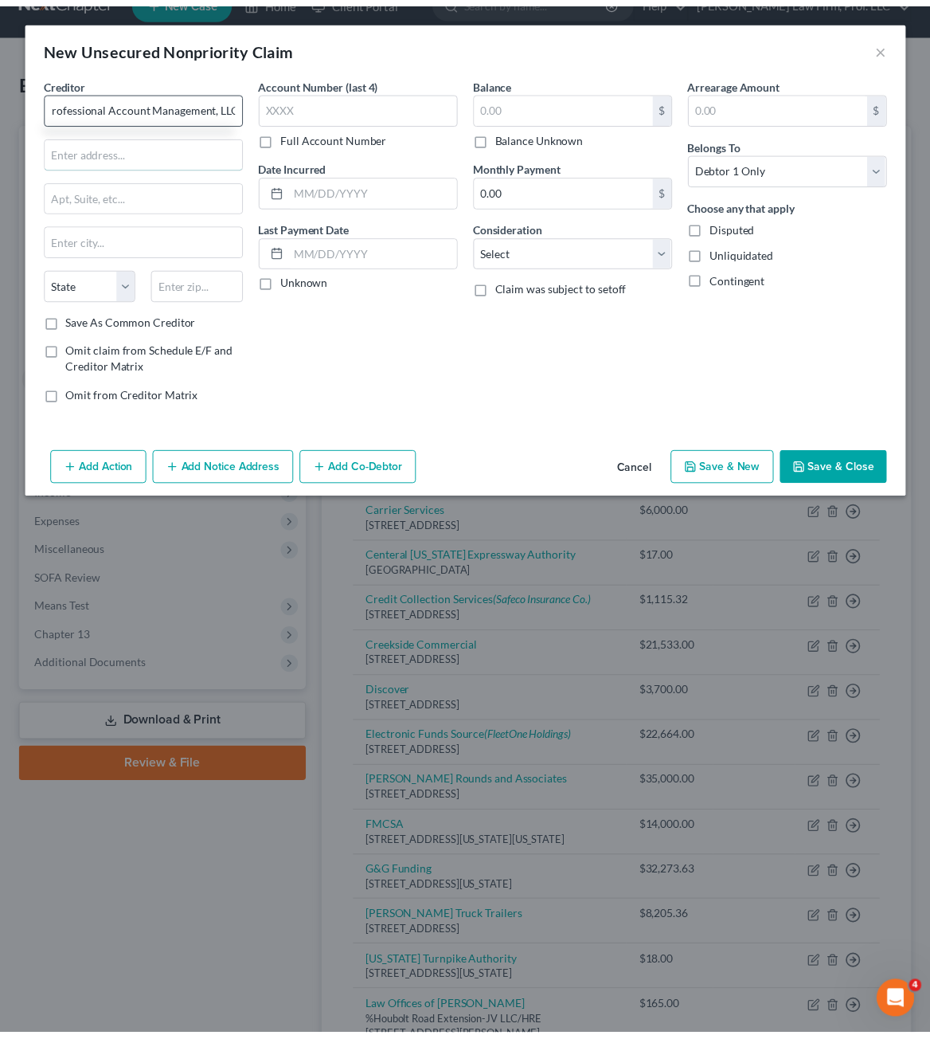
scroll to position [0, 0]
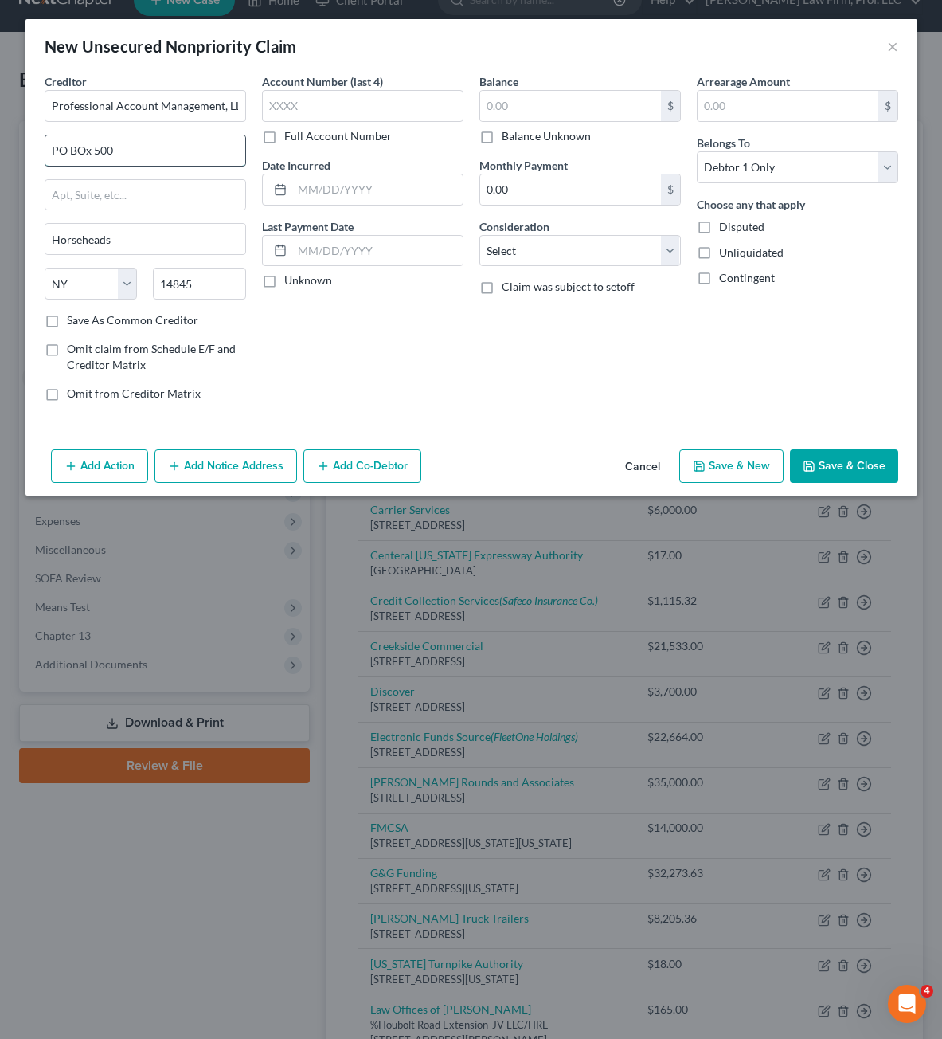
click at [81, 154] on input "PO BOx 500" at bounding box center [145, 150] width 200 height 30
click at [413, 370] on div "Account Number (last 4) Full Account Number Date Incurred Last Payment Date Unk…" at bounding box center [362, 243] width 217 height 341
click at [570, 96] on input "text" at bounding box center [570, 106] width 181 height 30
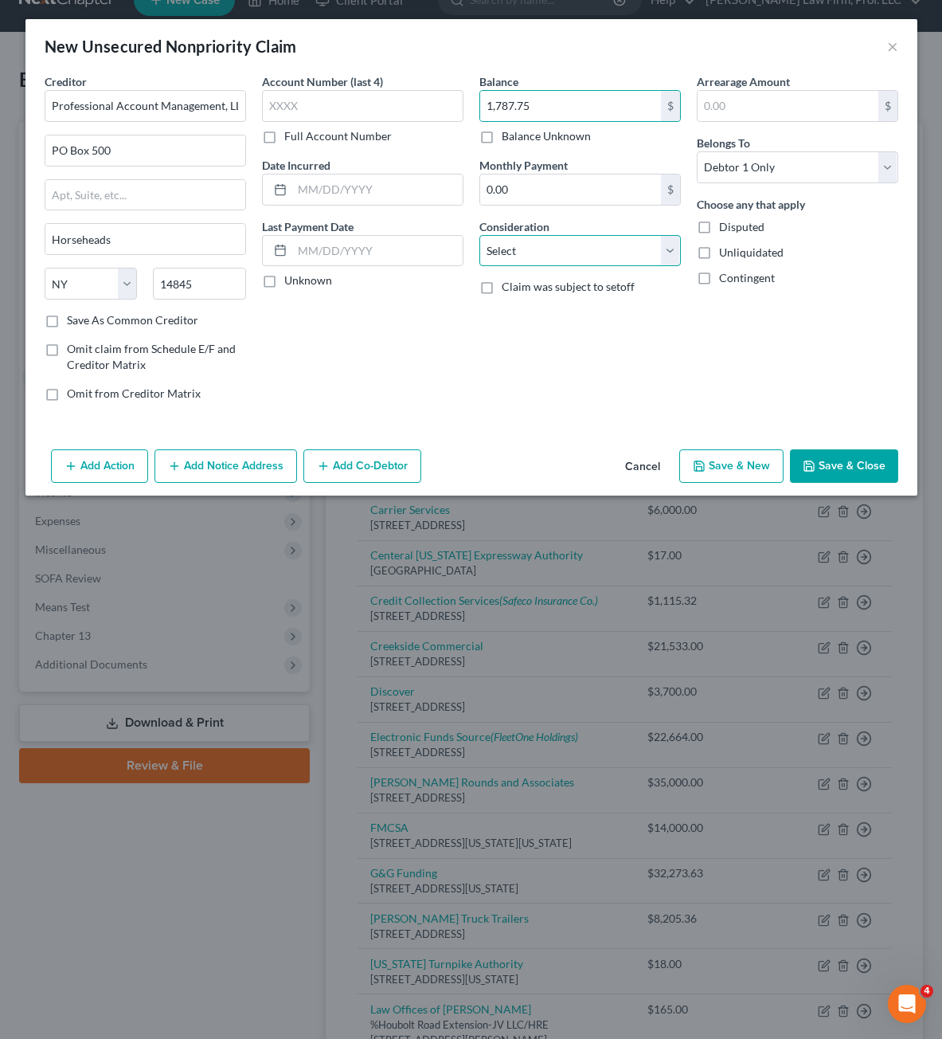
drag, startPoint x: 670, startPoint y: 236, endPoint x: 646, endPoint y: 260, distance: 33.8
click at [669, 237] on select "Select Cable / Satellite Services Collection Agency Credit Card Debt Debt Couns…" at bounding box center [579, 251] width 201 height 32
click at [479, 235] on select "Select Cable / Satellite Services Collection Agency Credit Card Debt Debt Couns…" at bounding box center [579, 251] width 201 height 32
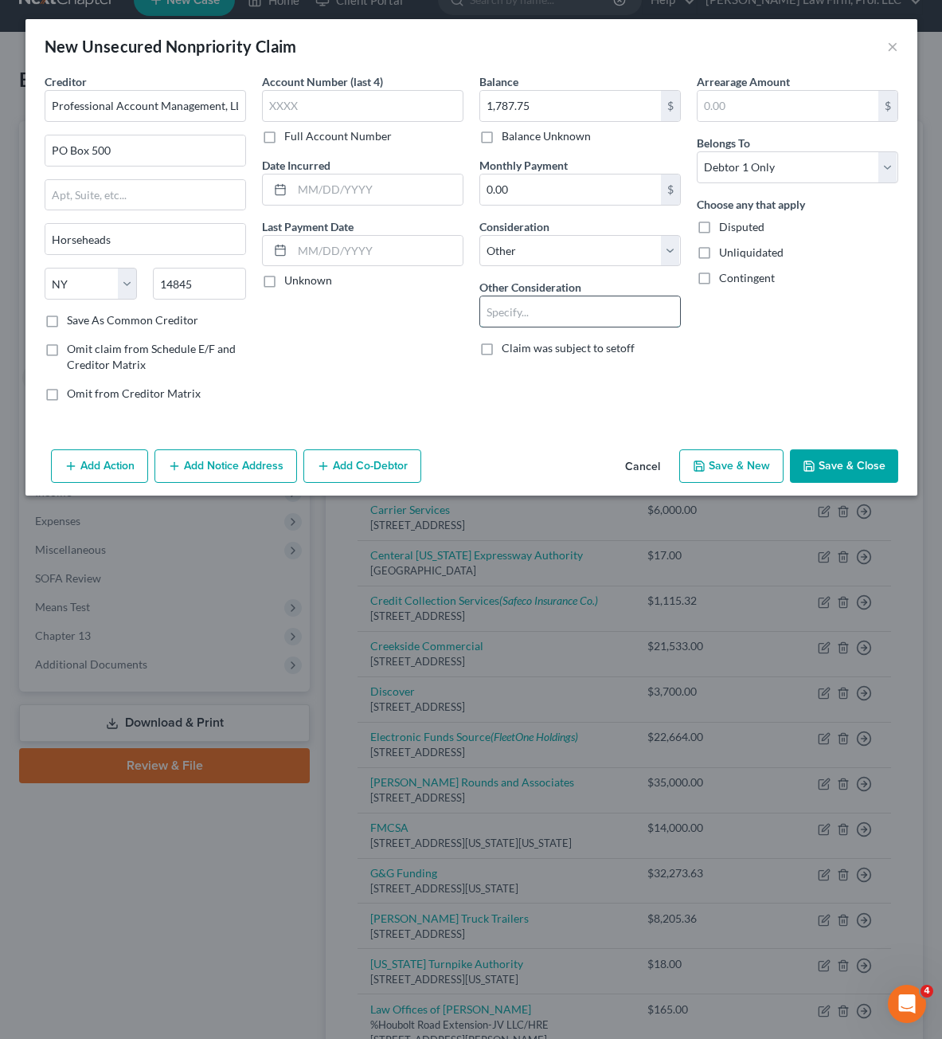
drag, startPoint x: 531, startPoint y: 307, endPoint x: 520, endPoint y: 299, distance: 13.7
click at [530, 307] on input "text" at bounding box center [580, 311] width 200 height 30
drag, startPoint x: 839, startPoint y: 477, endPoint x: 836, endPoint y: 467, distance: 10.8
click at [839, 475] on button "Save & Close" at bounding box center [844, 465] width 108 height 33
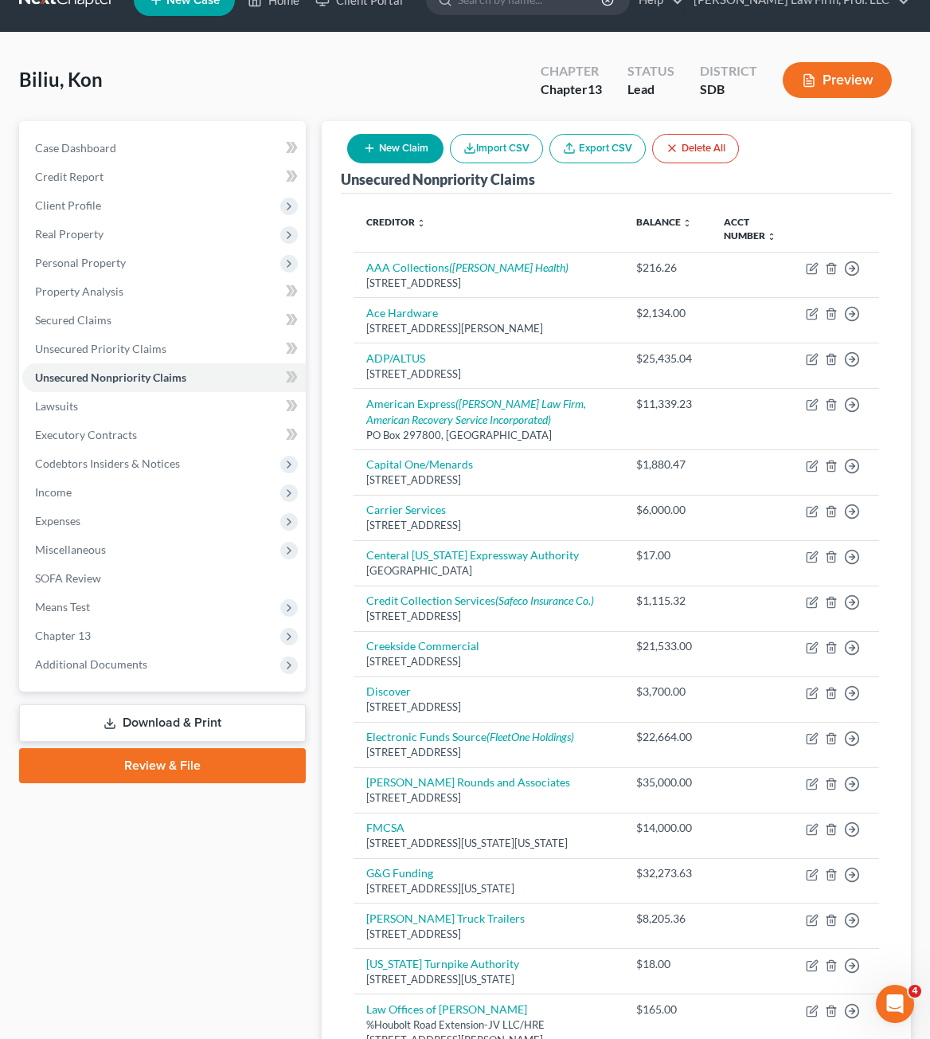
click at [390, 149] on button "New Claim" at bounding box center [395, 148] width 96 height 29
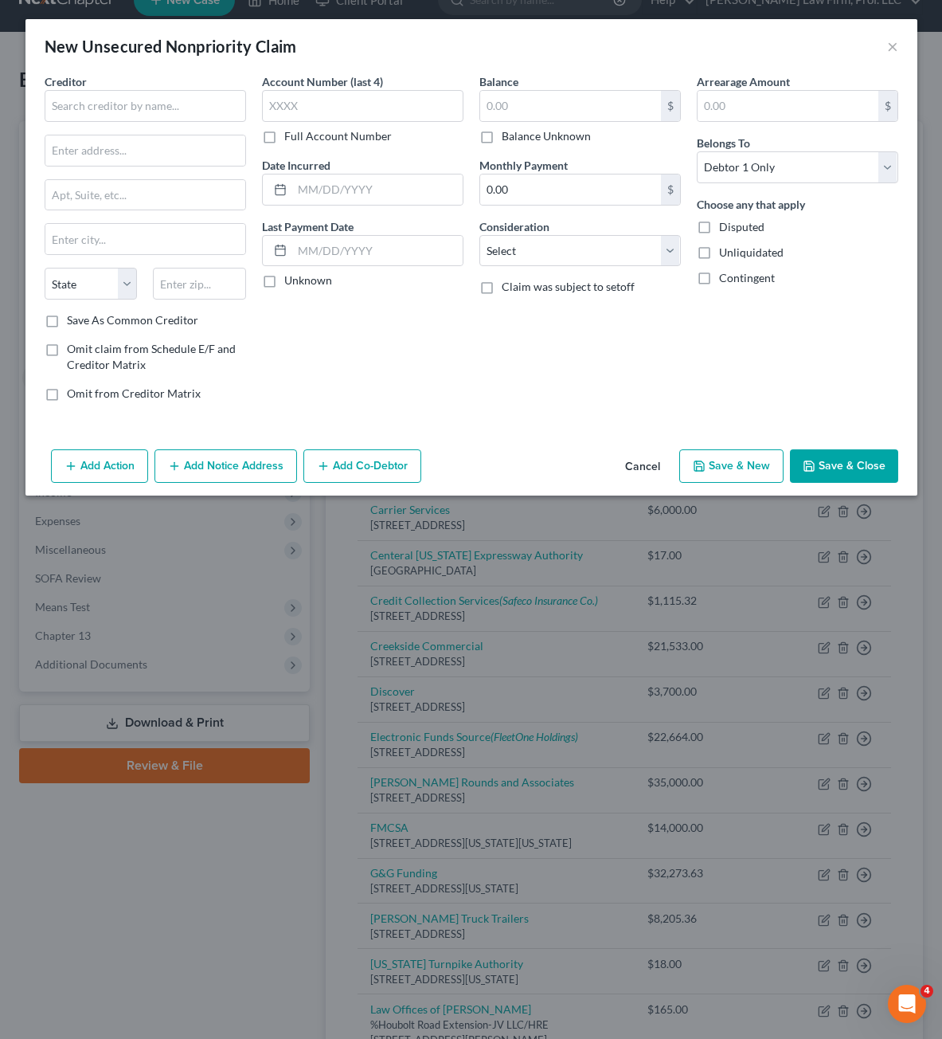
click at [173, 126] on div "Creditor * State [US_STATE] AK AR AZ CA CO [GEOGRAPHIC_DATA] DE DC [GEOGRAPHIC_…" at bounding box center [145, 192] width 201 height 239
click at [175, 115] on input "text" at bounding box center [145, 106] width 201 height 32
click at [637, 463] on button "Cancel" at bounding box center [642, 467] width 61 height 32
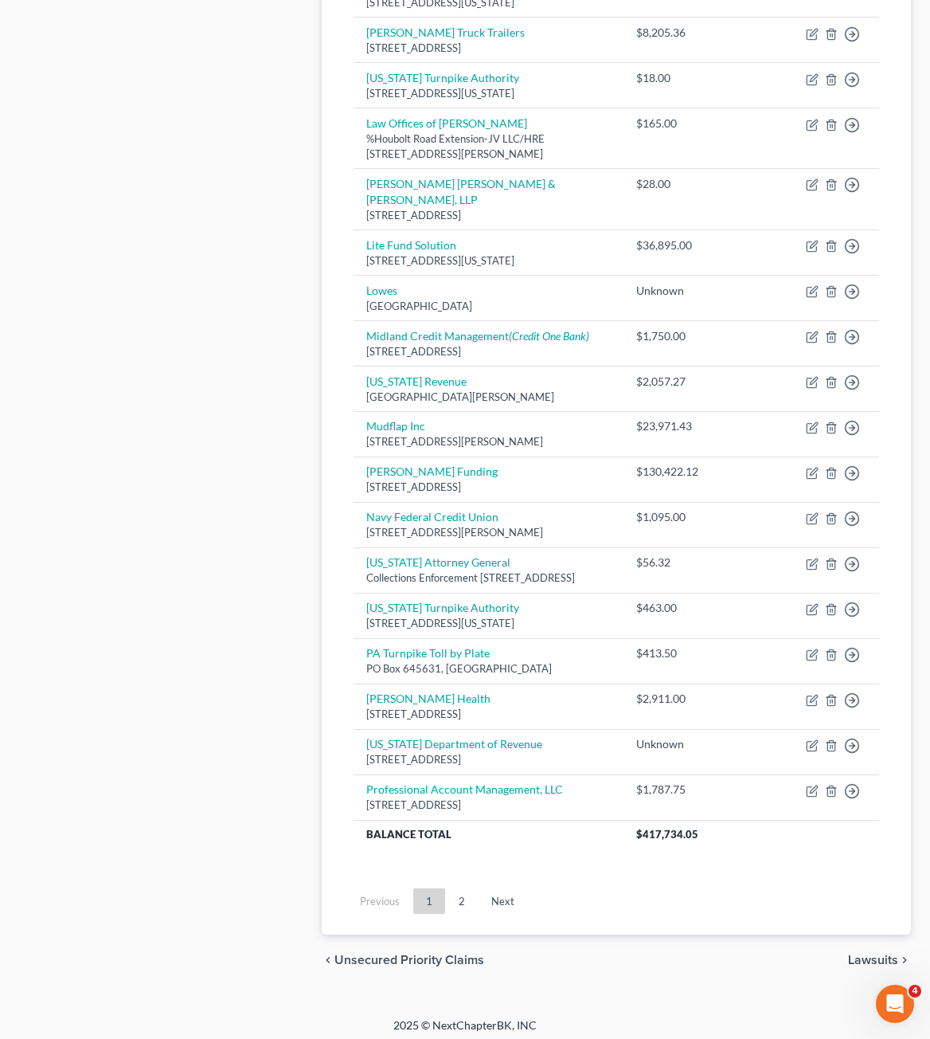
scroll to position [953, 0]
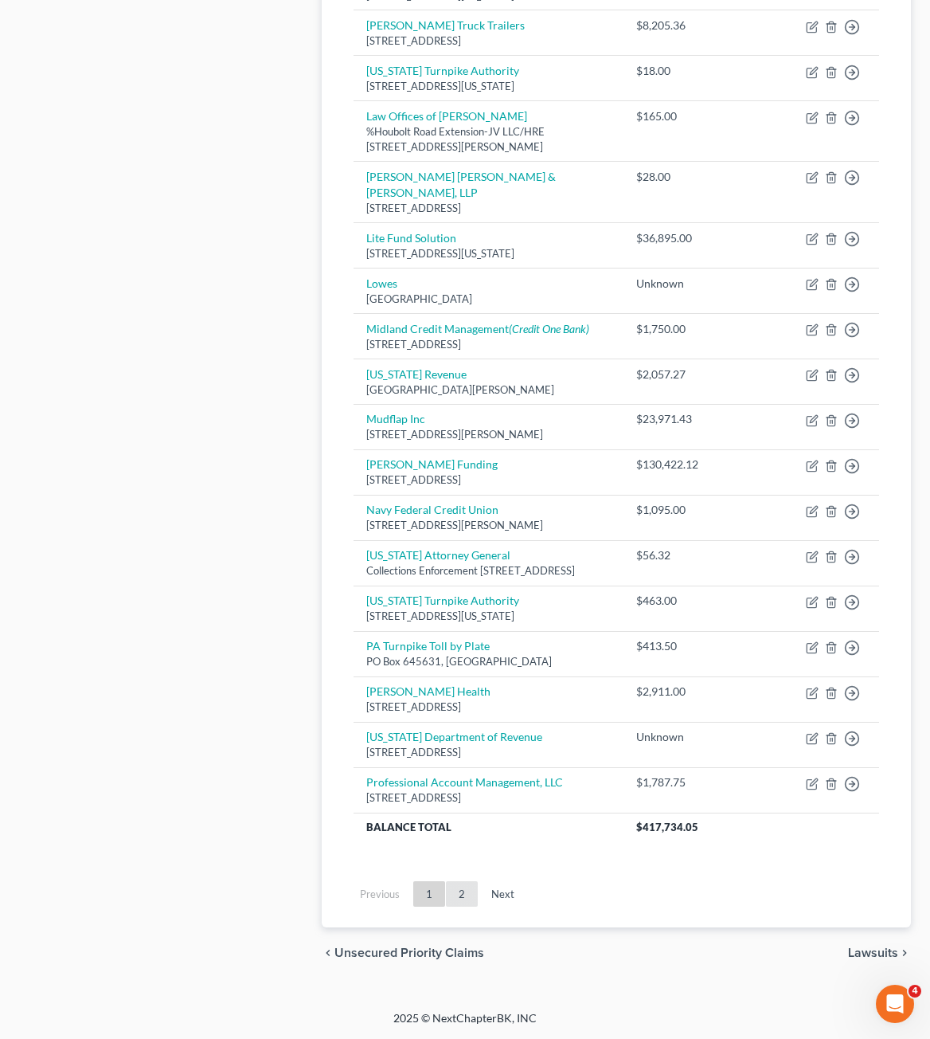
click at [473, 898] on link "2" at bounding box center [462, 893] width 32 height 25
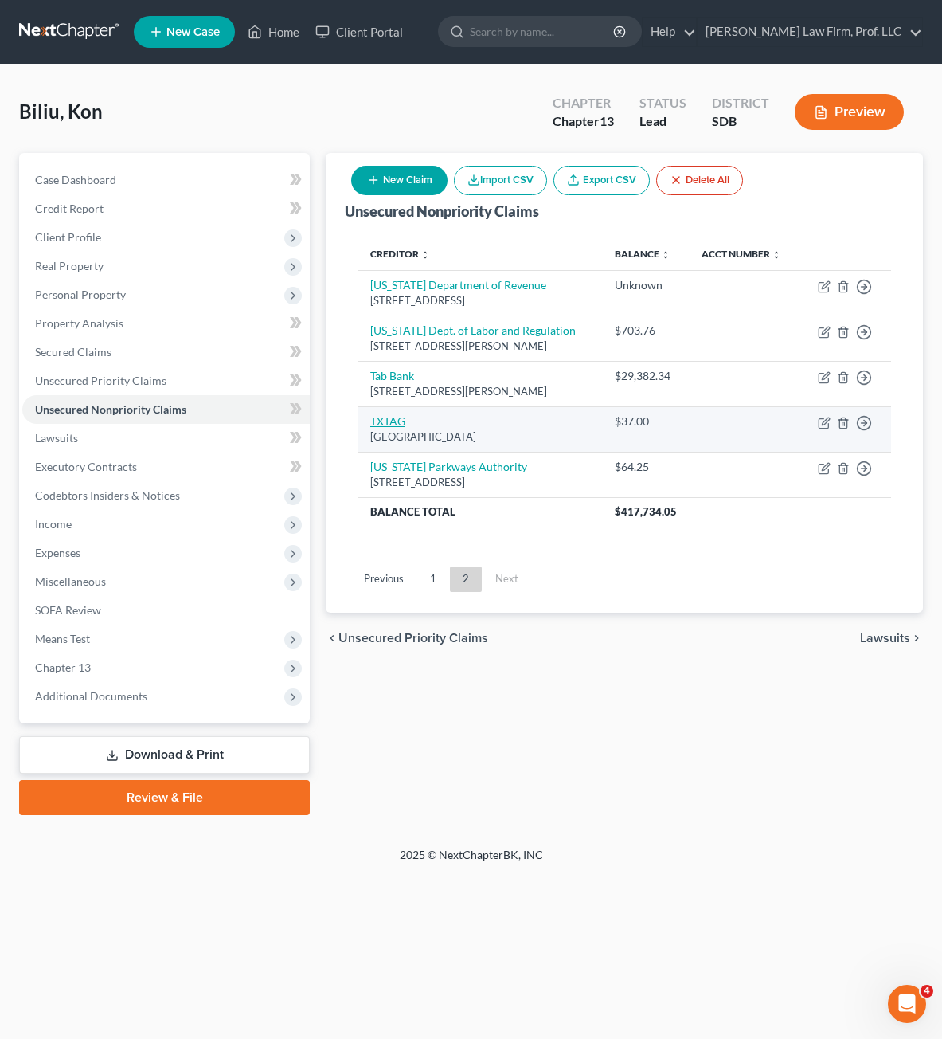
click at [397, 428] on link "TXTAG" at bounding box center [387, 421] width 35 height 14
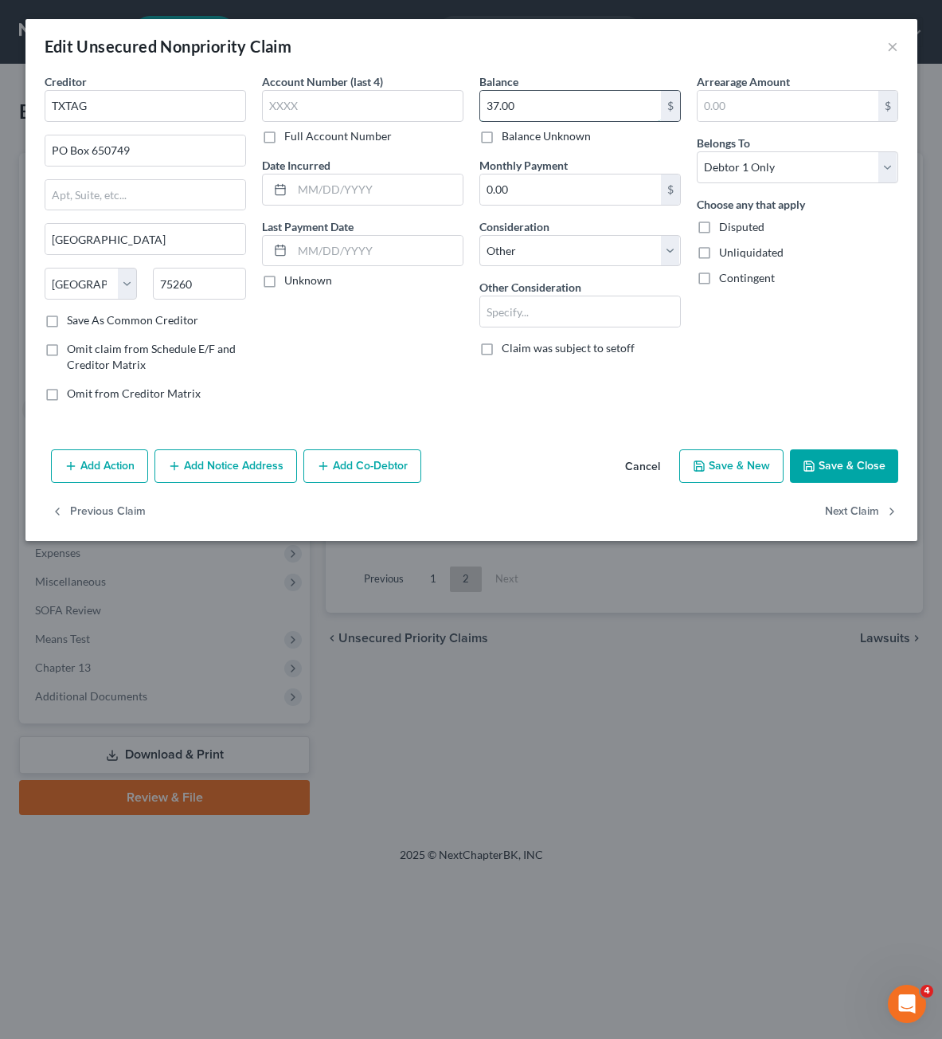
click at [530, 116] on input "37.00" at bounding box center [570, 106] width 181 height 30
click at [882, 458] on button "Save & Close" at bounding box center [844, 465] width 108 height 33
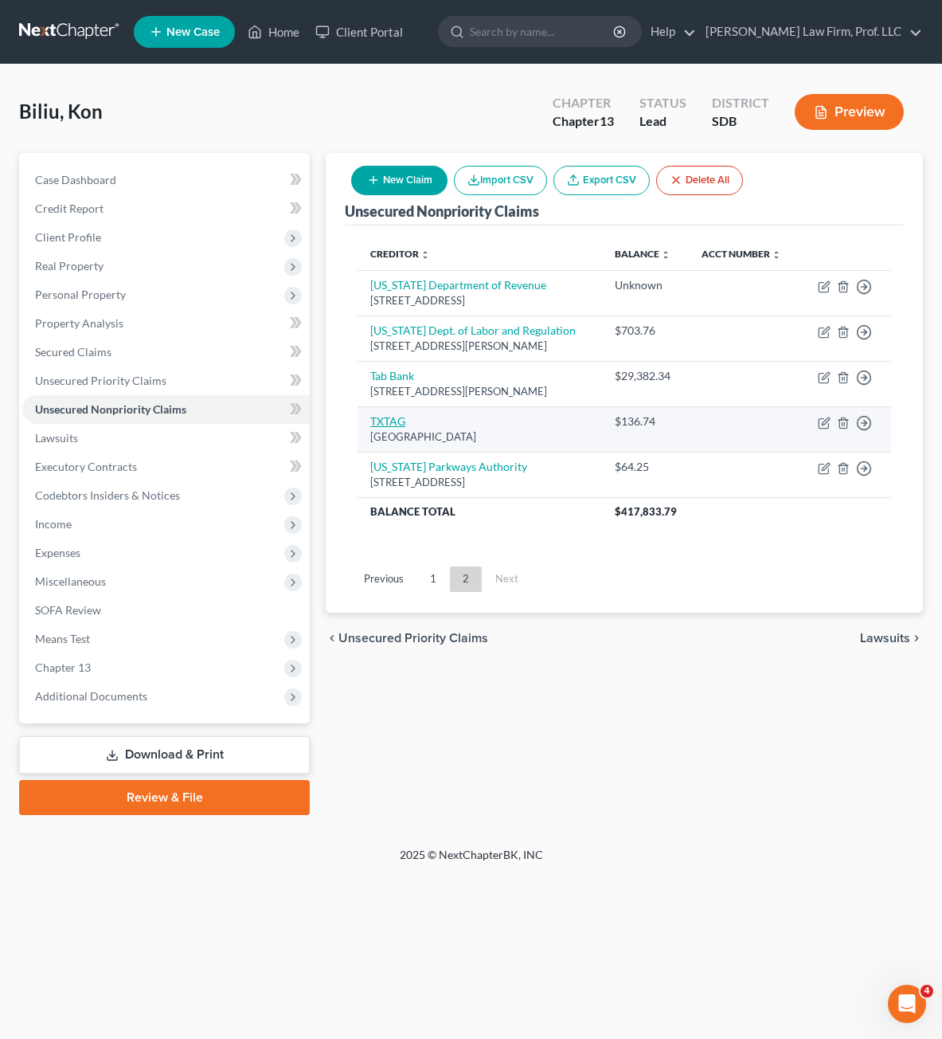
click at [389, 428] on link "TXTAG" at bounding box center [387, 421] width 35 height 14
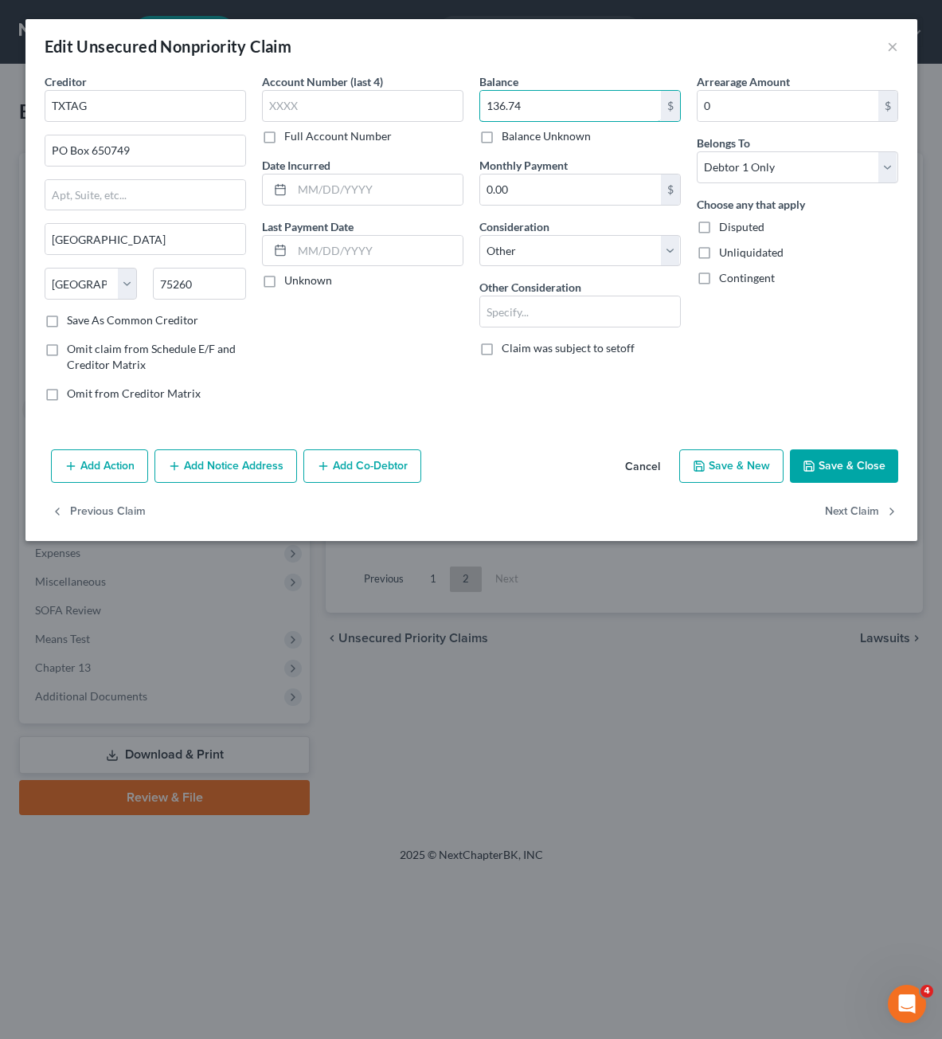
click at [529, 104] on input "136.74" at bounding box center [570, 106] width 181 height 30
click at [827, 455] on button "Save & Close" at bounding box center [844, 465] width 108 height 33
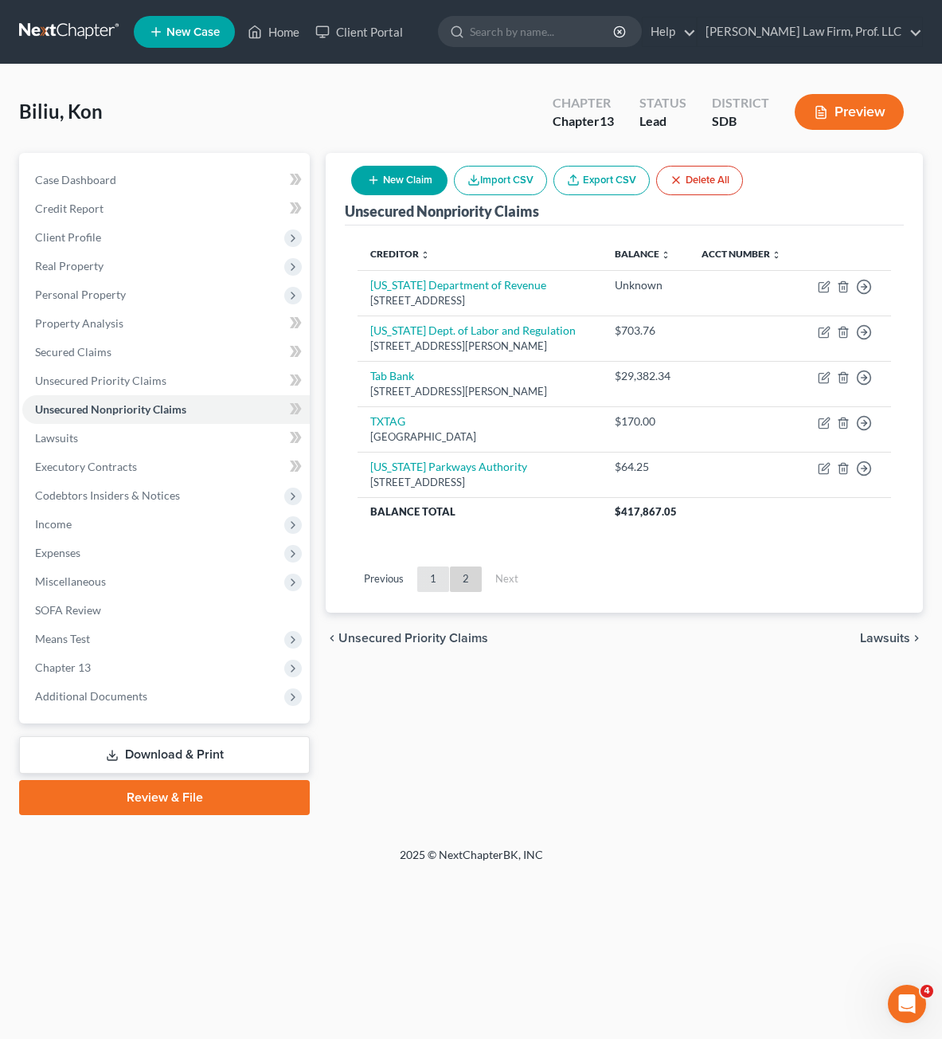
click at [418, 592] on link "1" at bounding box center [433, 578] width 32 height 25
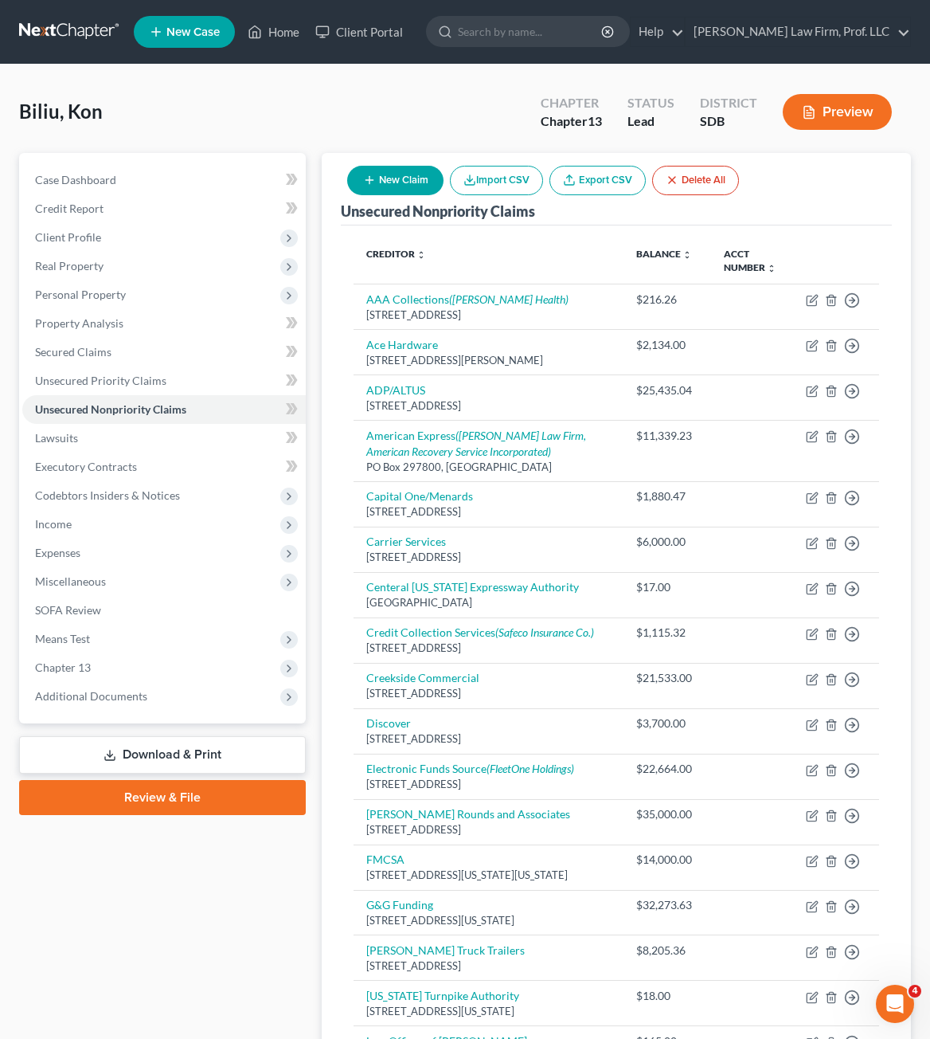
scroll to position [717, 0]
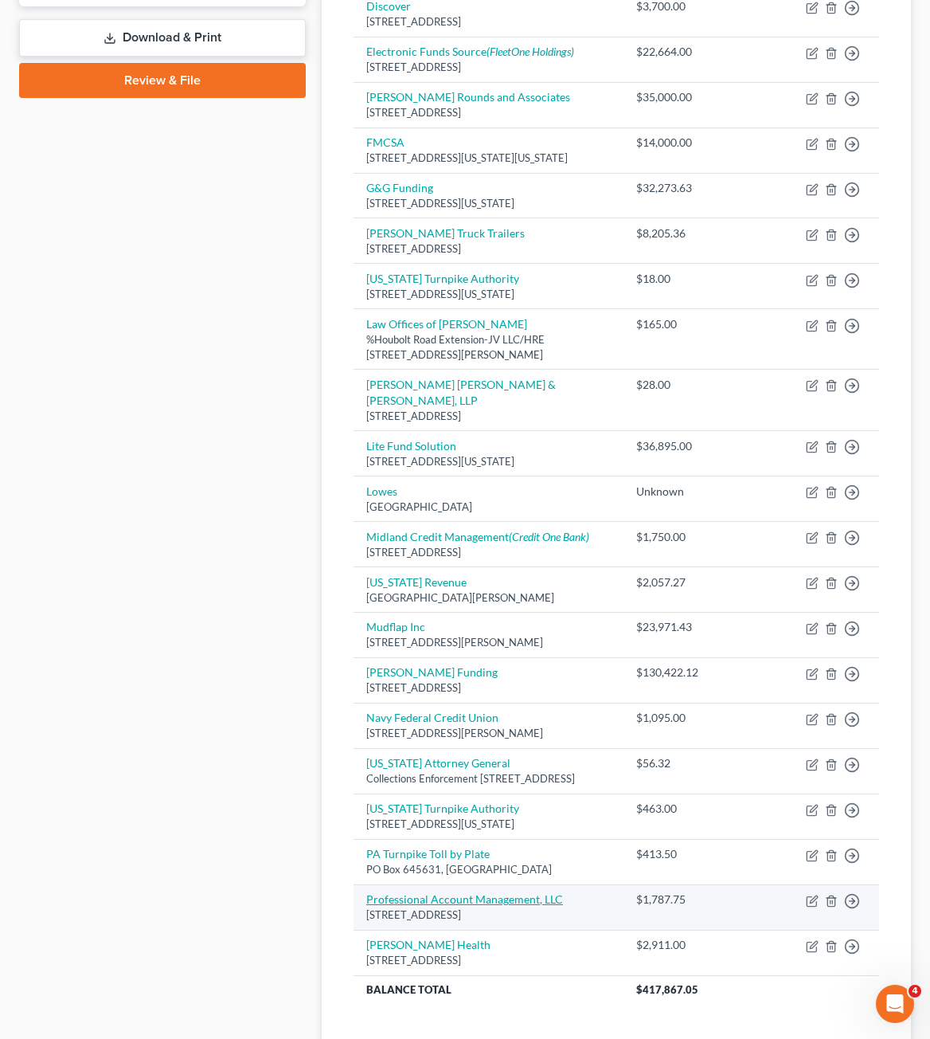
click at [500, 906] on link "Professional Account Management, LLC" at bounding box center [464, 899] width 197 height 14
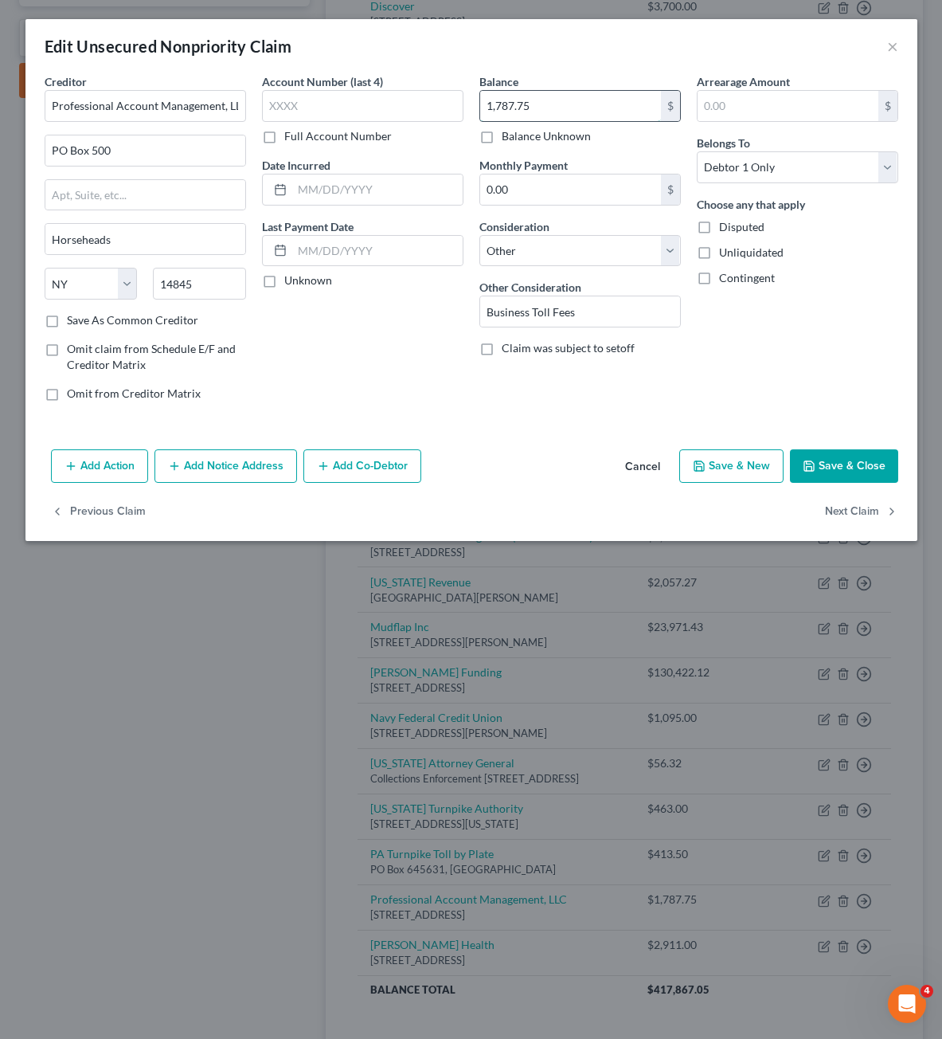
click at [546, 118] on input "1,787.75" at bounding box center [570, 106] width 181 height 30
click at [848, 452] on button "Save & Close" at bounding box center [844, 465] width 108 height 33
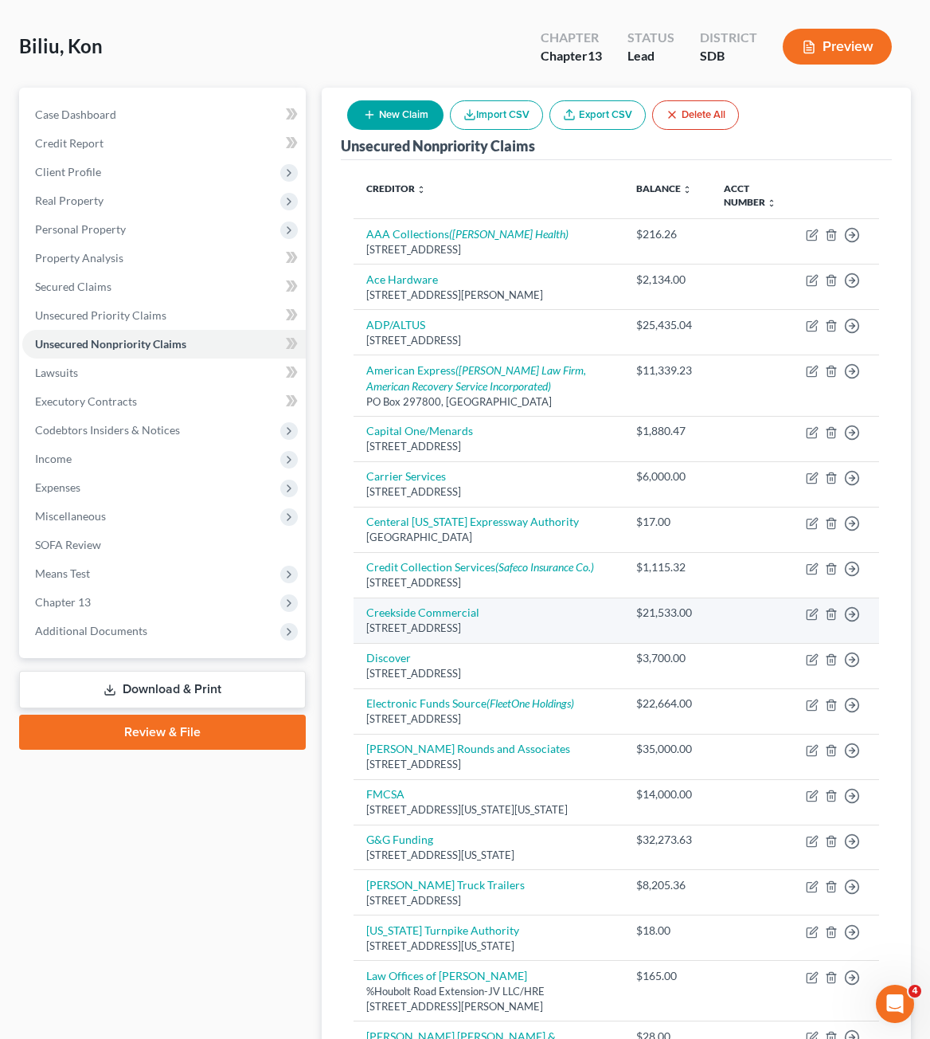
scroll to position [0, 0]
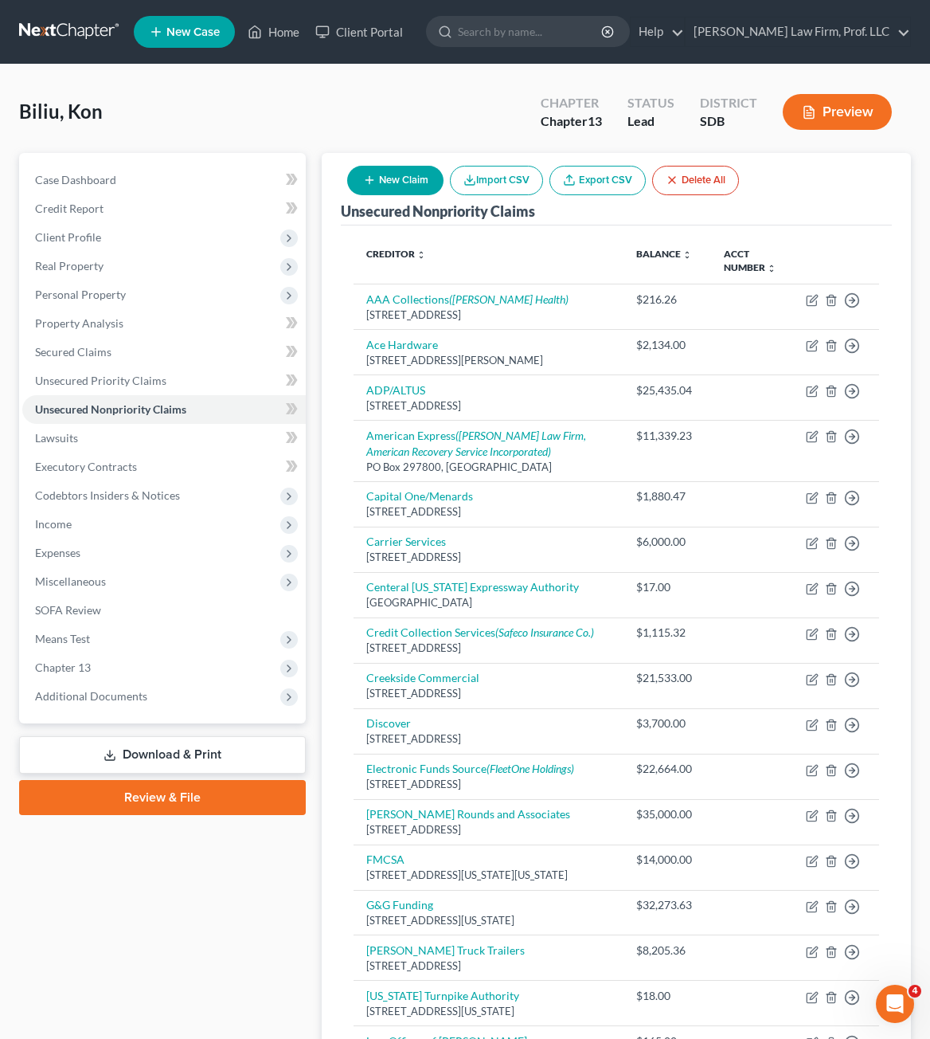
click at [409, 189] on button "New Claim" at bounding box center [395, 180] width 96 height 29
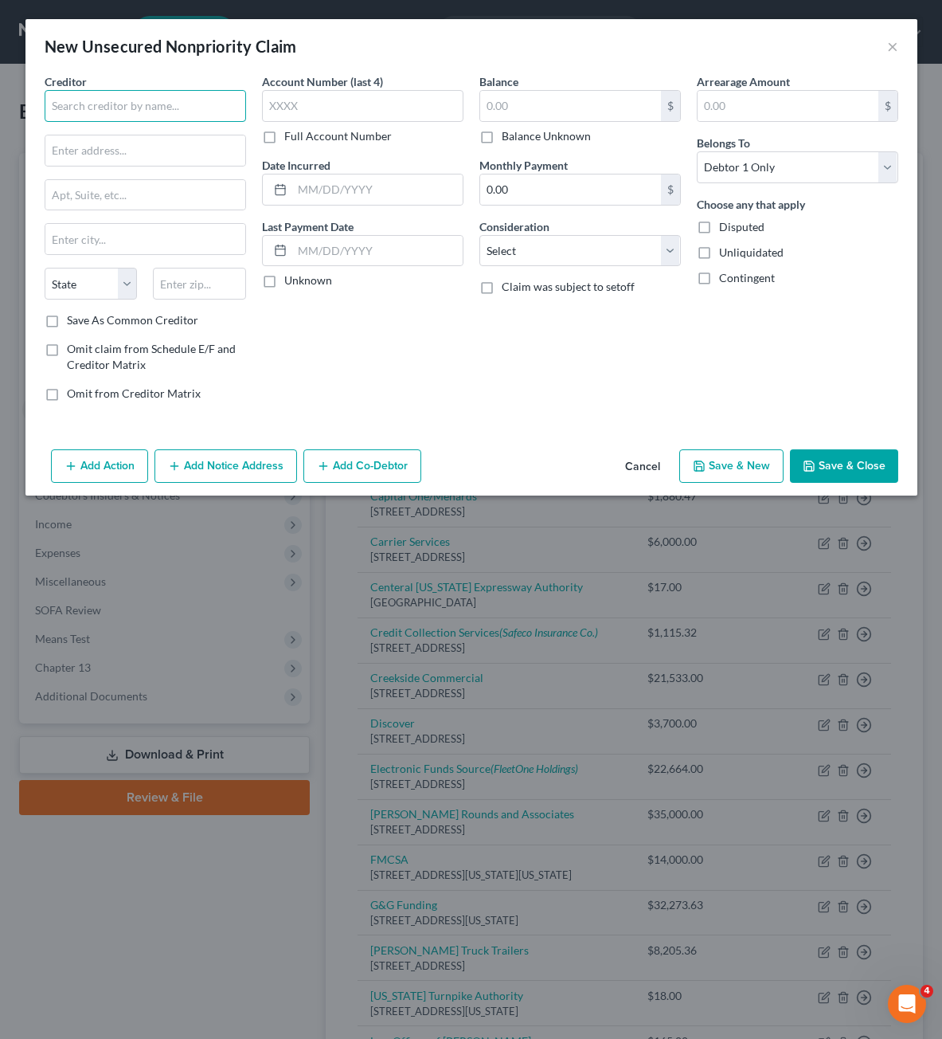
click at [209, 108] on input "text" at bounding box center [145, 106] width 201 height 32
click at [569, 110] on input "text" at bounding box center [570, 106] width 181 height 30
click at [393, 350] on div "Account Number (last 4) Full Account Number Date Incurred Last Payment Date Unk…" at bounding box center [362, 243] width 217 height 341
drag, startPoint x: 558, startPoint y: 282, endPoint x: 577, endPoint y: 248, distance: 39.2
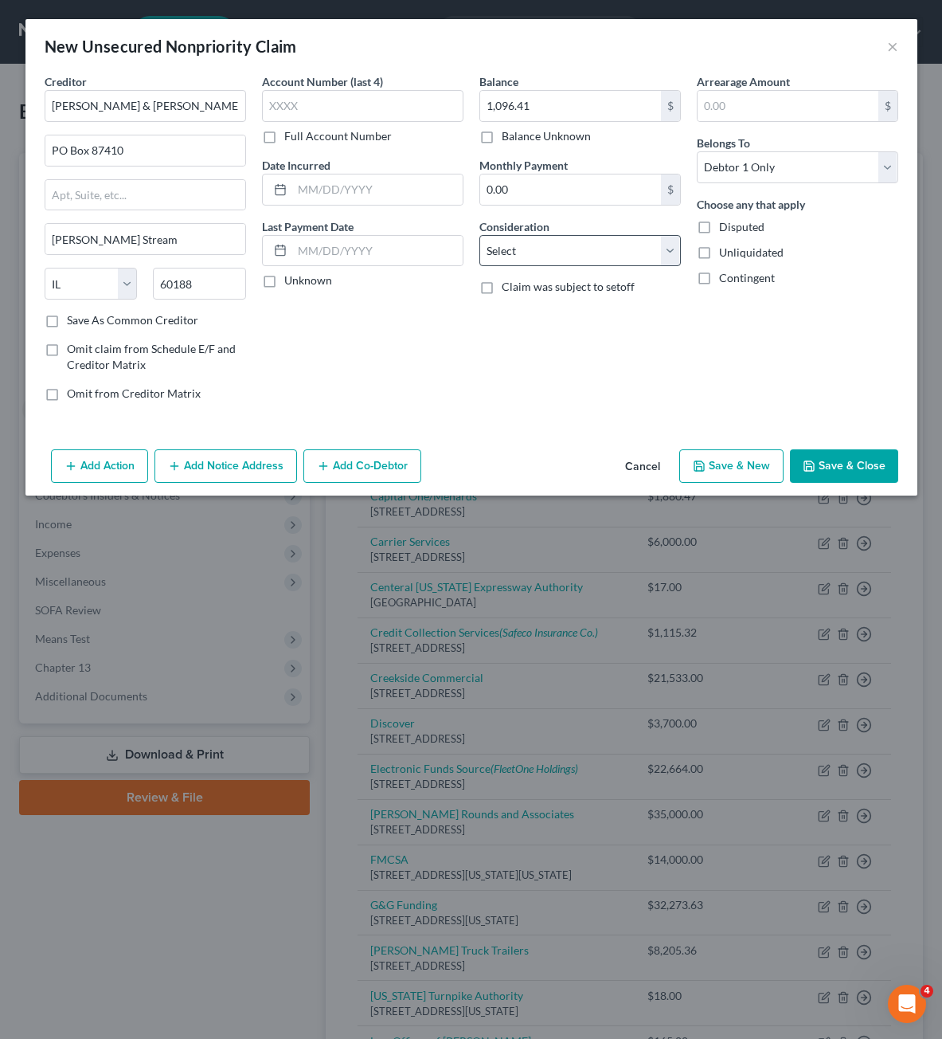
click at [560, 280] on span "Claim was subject to setoff" at bounding box center [568, 287] width 133 height 14
click at [518, 280] on input "Claim was subject to setoff" at bounding box center [513, 284] width 10 height 10
click at [566, 264] on select "Select Cable / Satellite Services Collection Agency Credit Card Debt Debt Couns…" at bounding box center [579, 251] width 201 height 32
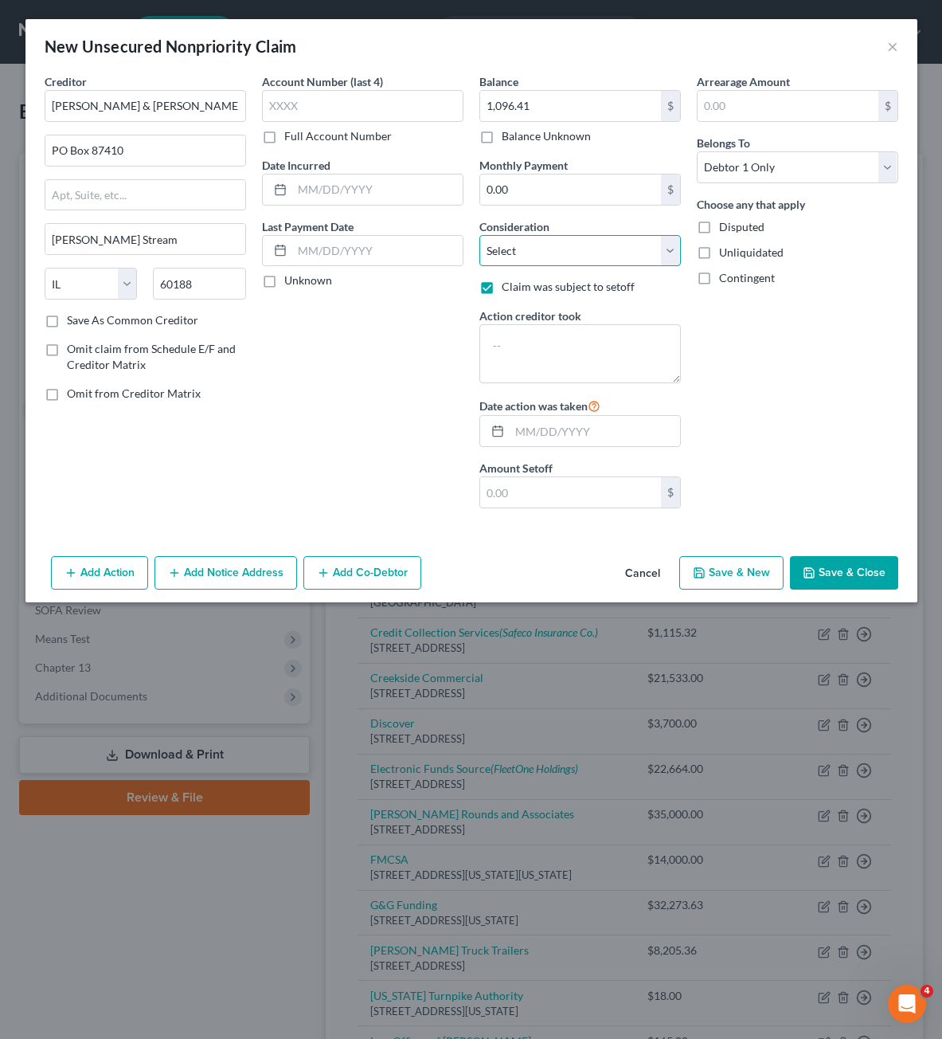
click at [577, 249] on select "Select Cable / Satellite Services Collection Agency Credit Card Debt Debt Couns…" at bounding box center [579, 251] width 201 height 32
drag, startPoint x: 577, startPoint y: 250, endPoint x: 569, endPoint y: 260, distance: 13.1
click at [577, 251] on select "Select Cable / Satellite Services Collection Agency Credit Card Debt Debt Couns…" at bounding box center [579, 251] width 201 height 32
click at [479, 235] on select "Select Cable / Satellite Services Collection Agency Credit Card Debt Debt Couns…" at bounding box center [579, 251] width 201 height 32
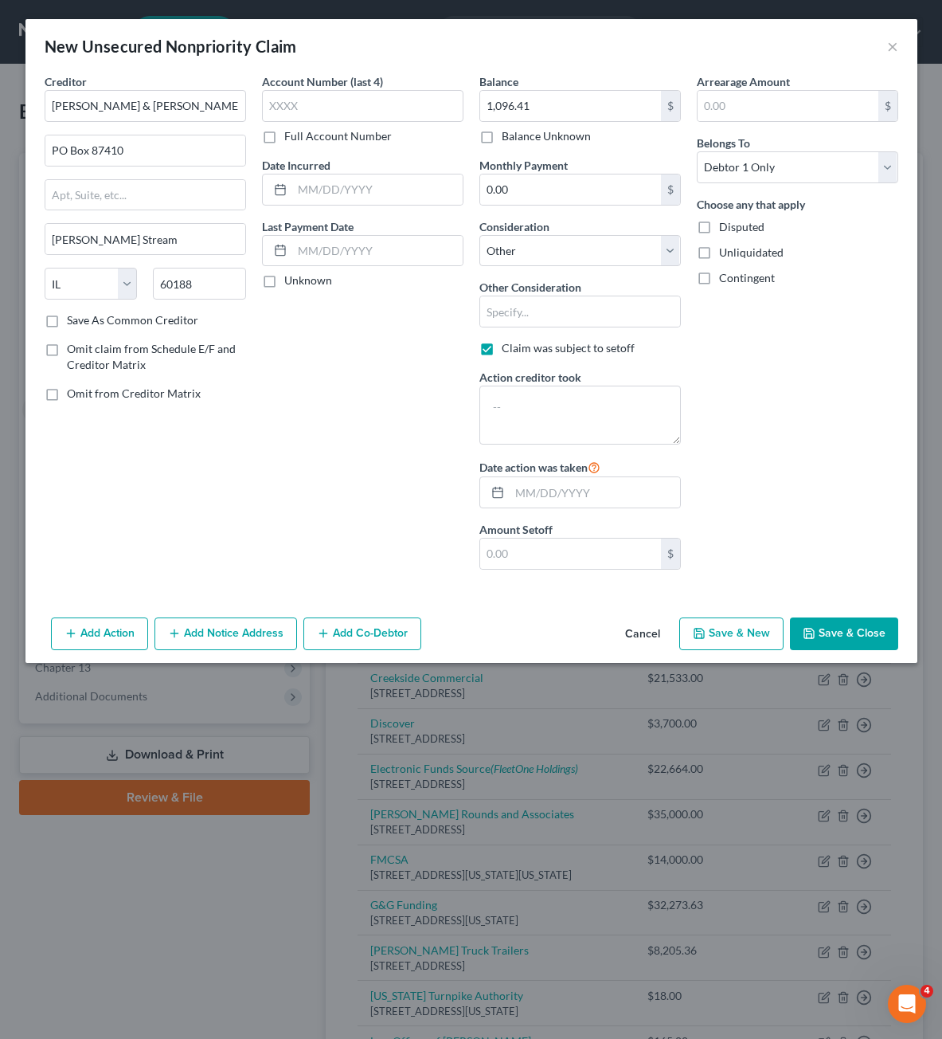
click at [514, 344] on span "Claim was subject to setoff" at bounding box center [568, 348] width 133 height 14
click at [514, 344] on input "Claim was subject to setoff" at bounding box center [513, 345] width 10 height 10
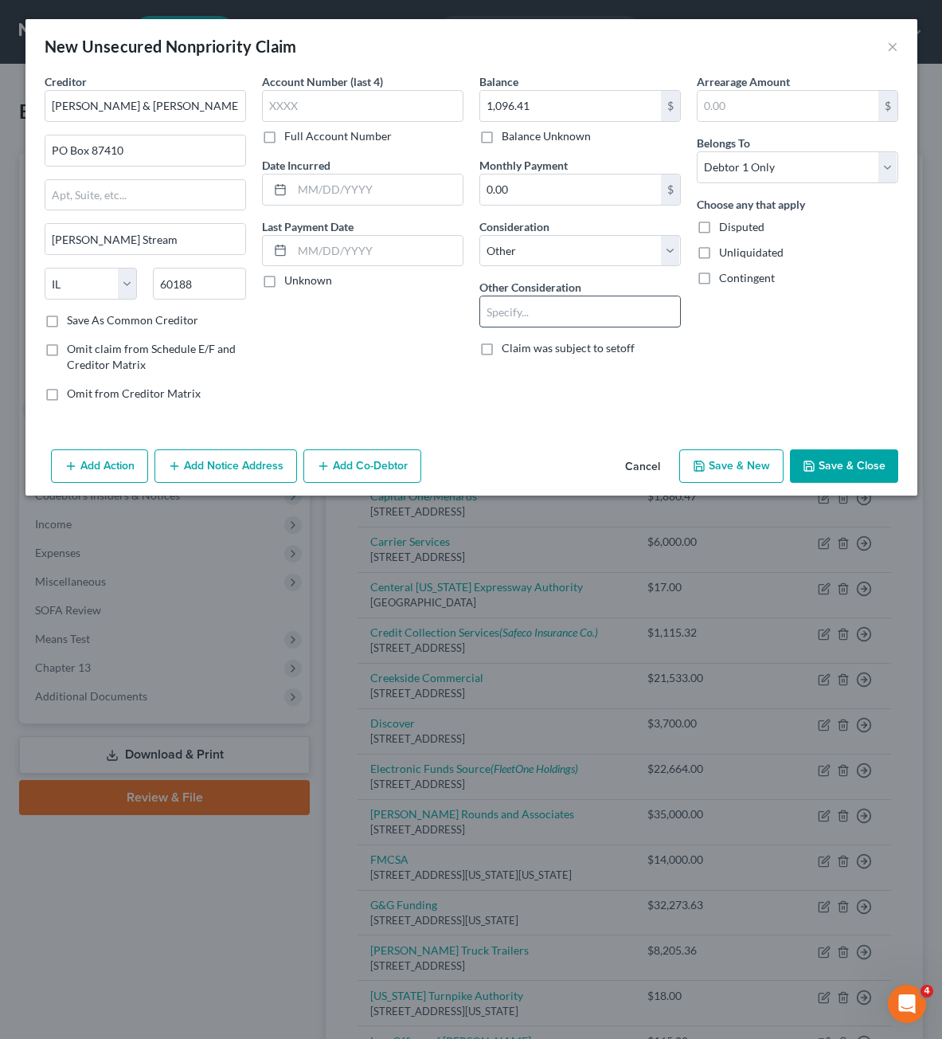
click at [531, 310] on input "text" at bounding box center [580, 311] width 200 height 30
drag, startPoint x: 483, startPoint y: 318, endPoint x: 499, endPoint y: 309, distance: 17.5
click at [485, 315] on input "Toll Prepass" at bounding box center [580, 311] width 200 height 30
drag, startPoint x: 514, startPoint y: 307, endPoint x: 526, endPoint y: 329, distance: 24.9
click at [526, 327] on div "Buysiness Toll Prepass" at bounding box center [579, 311] width 201 height 32
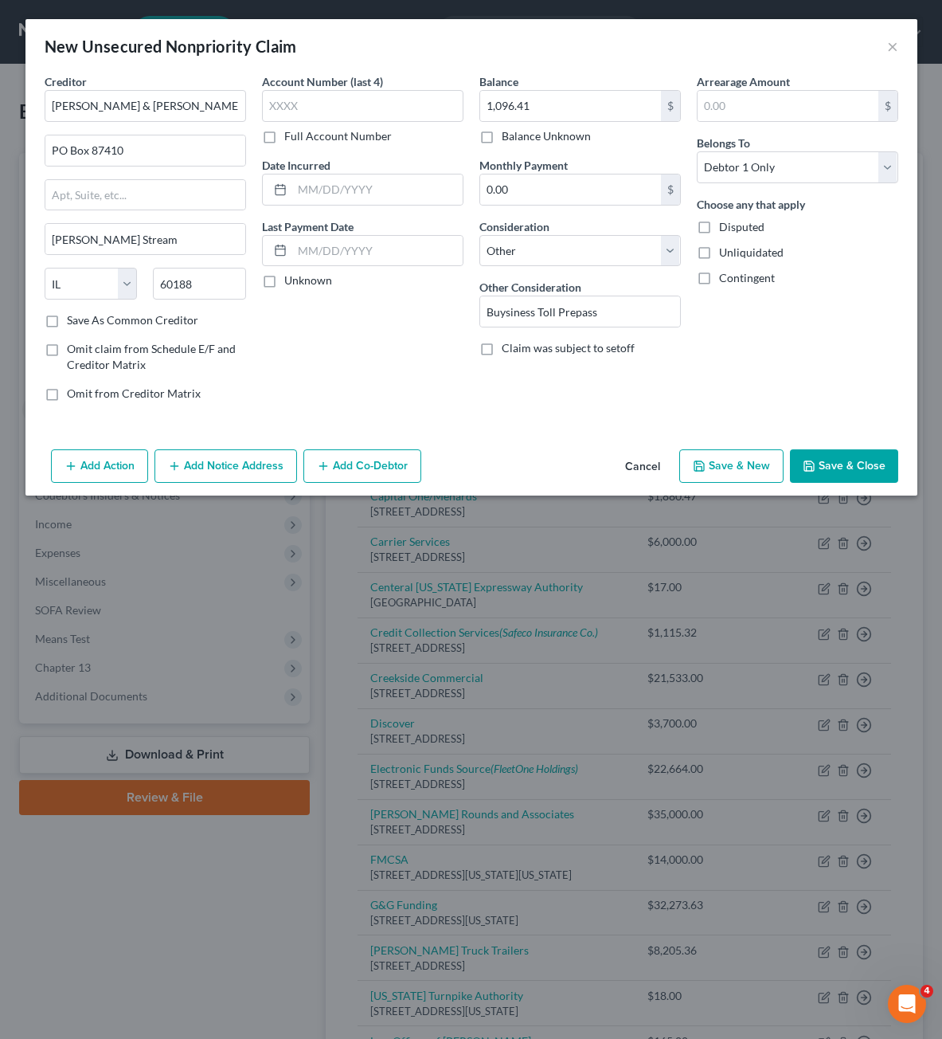
drag, startPoint x: 522, startPoint y: 310, endPoint x: 637, endPoint y: 278, distance: 119.8
click at [637, 278] on div "Balance 1,096.41 $ Balance Unknown Balance Undetermined 1,096.41 $ Balance Unkn…" at bounding box center [579, 243] width 217 height 341
click at [507, 307] on input "Buysiness Toll Prepass" at bounding box center [580, 311] width 200 height 30
drag, startPoint x: 596, startPoint y: 288, endPoint x: 591, endPoint y: 316, distance: 28.3
click at [597, 289] on div "Other Consideration Business Toll Prepass" at bounding box center [579, 303] width 201 height 49
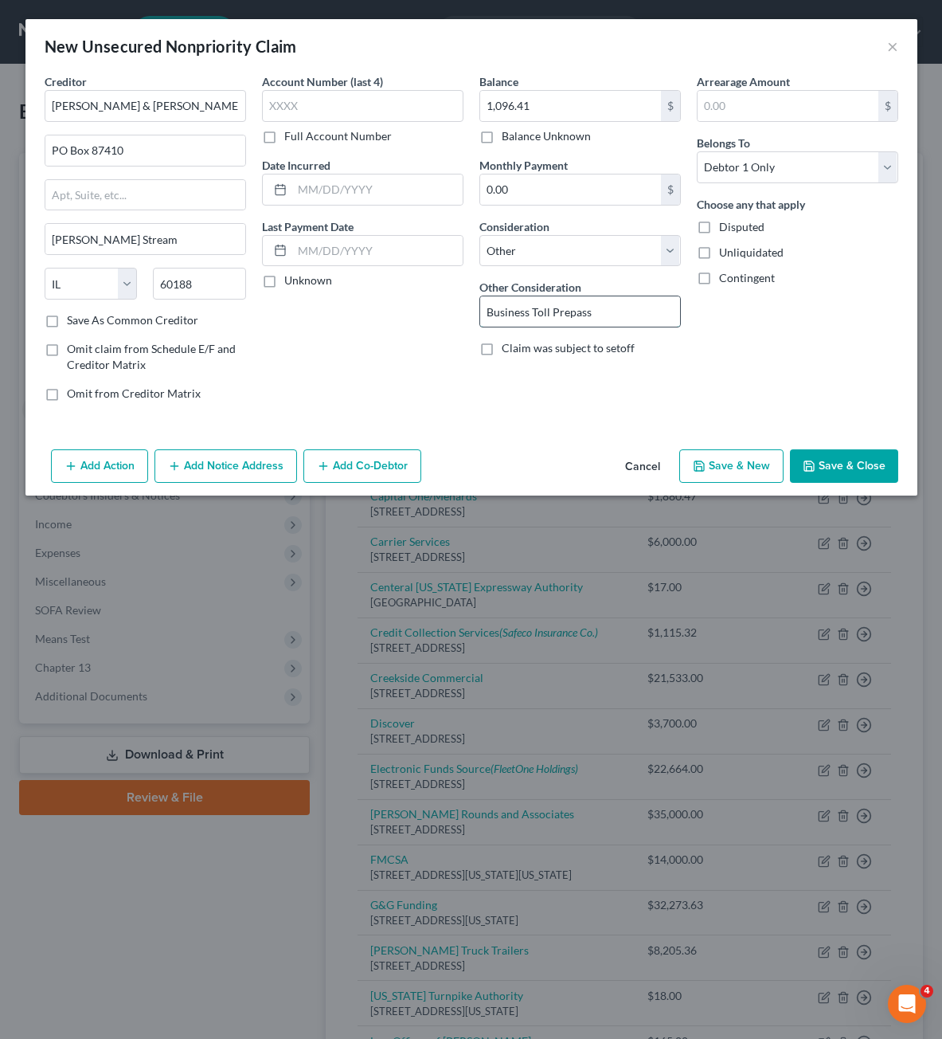
click at [591, 316] on input "Business Toll Prepass" at bounding box center [580, 311] width 200 height 30
click at [695, 320] on div "Arrearage Amount $ Belongs To * Select Debtor 1 Only Debtor 2 Only Debtor 1 And…" at bounding box center [797, 243] width 217 height 341
click at [516, 366] on div "Balance 1,096.41 $ Balance Unknown Balance Undetermined 1,096.41 $ Balance Unkn…" at bounding box center [579, 243] width 217 height 341
click at [387, 121] on input "text" at bounding box center [362, 106] width 201 height 32
click at [894, 474] on button "Save & Close" at bounding box center [844, 465] width 108 height 33
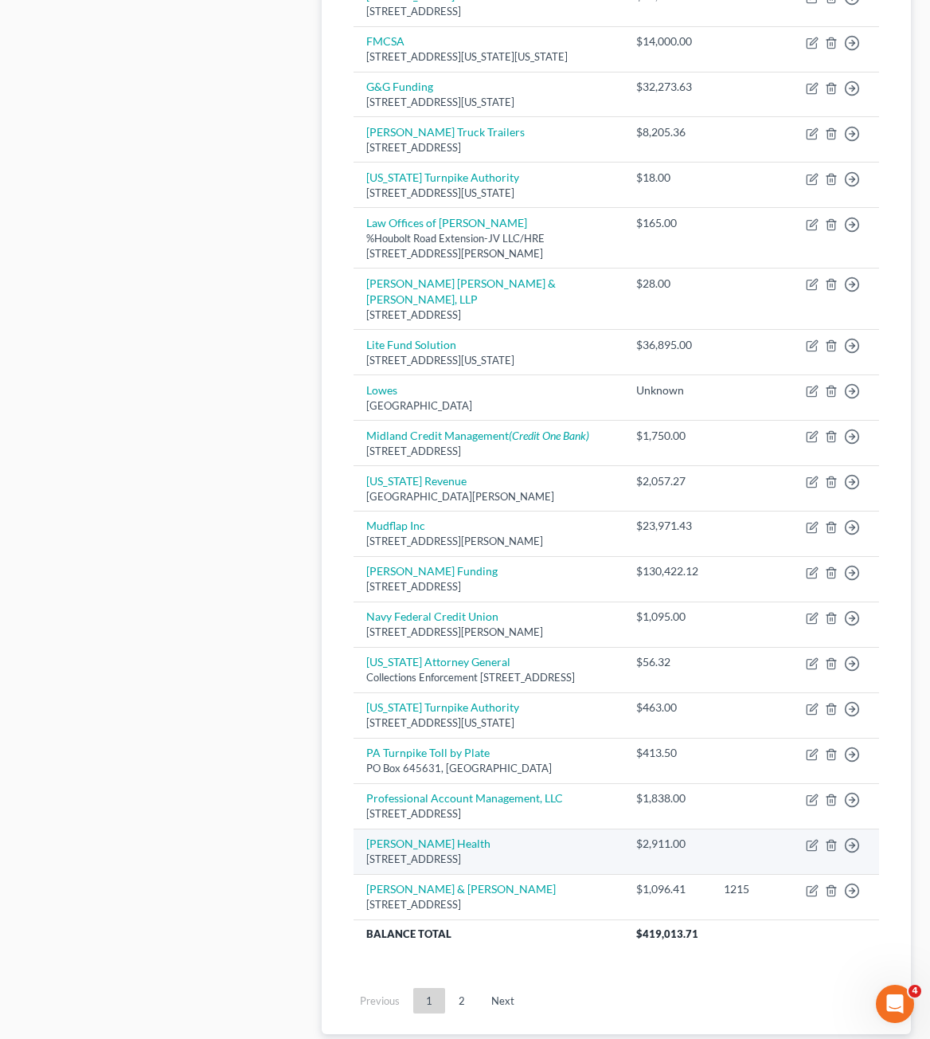
scroll to position [876, 0]
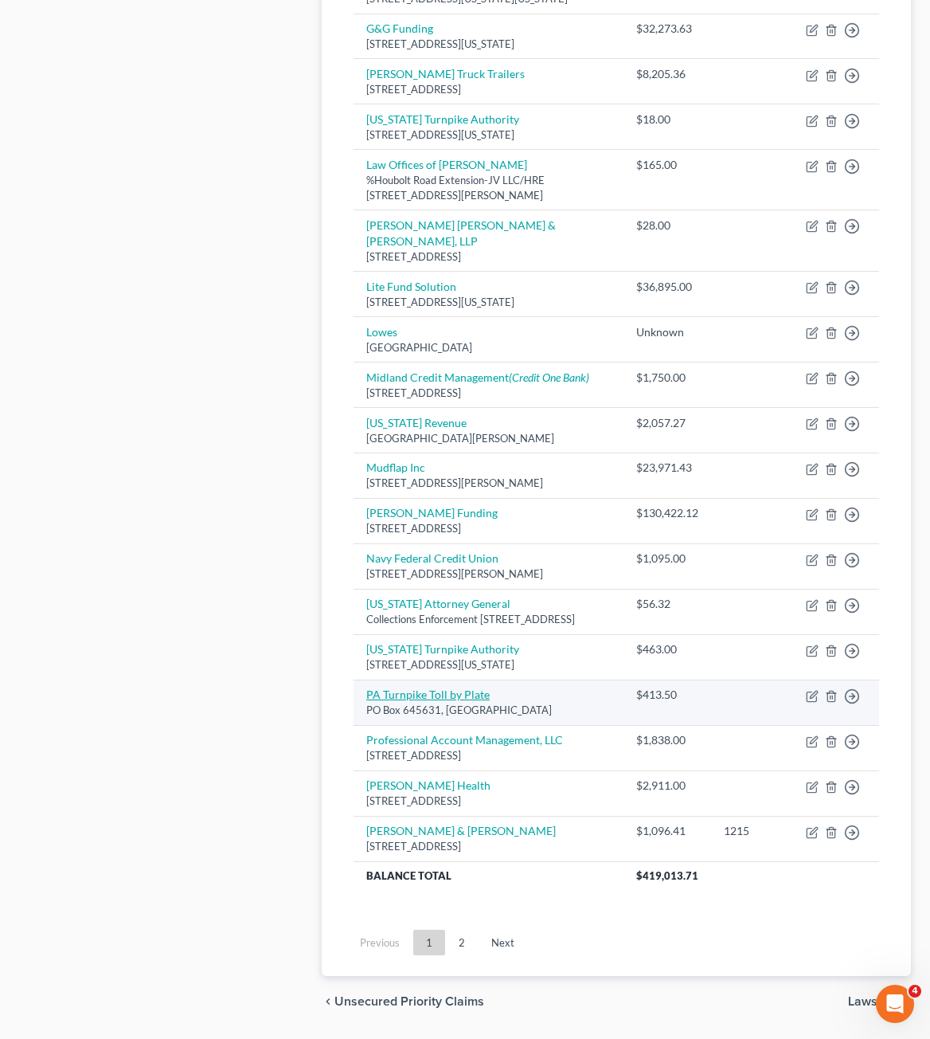
click at [385, 701] on link "PA Turnpike Toll by Plate" at bounding box center [427, 694] width 123 height 14
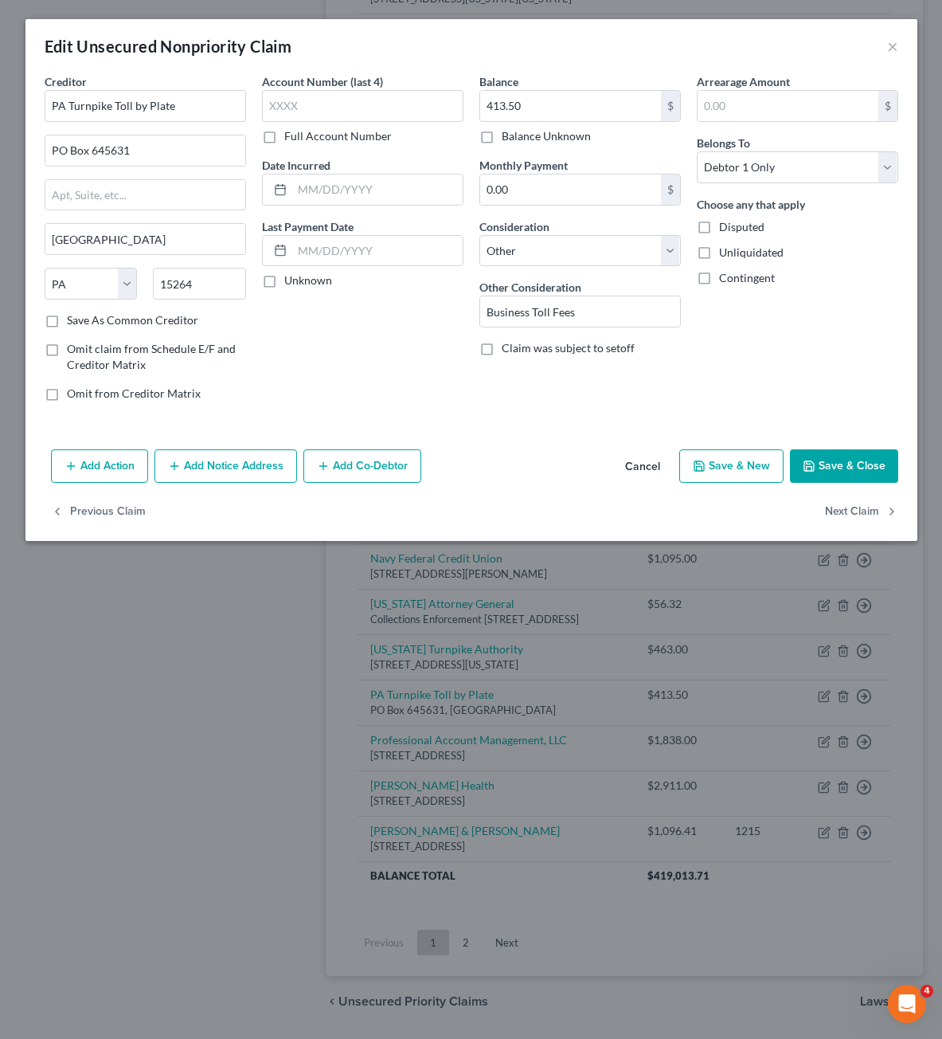
click at [184, 468] on button "Add Notice Address" at bounding box center [226, 465] width 143 height 33
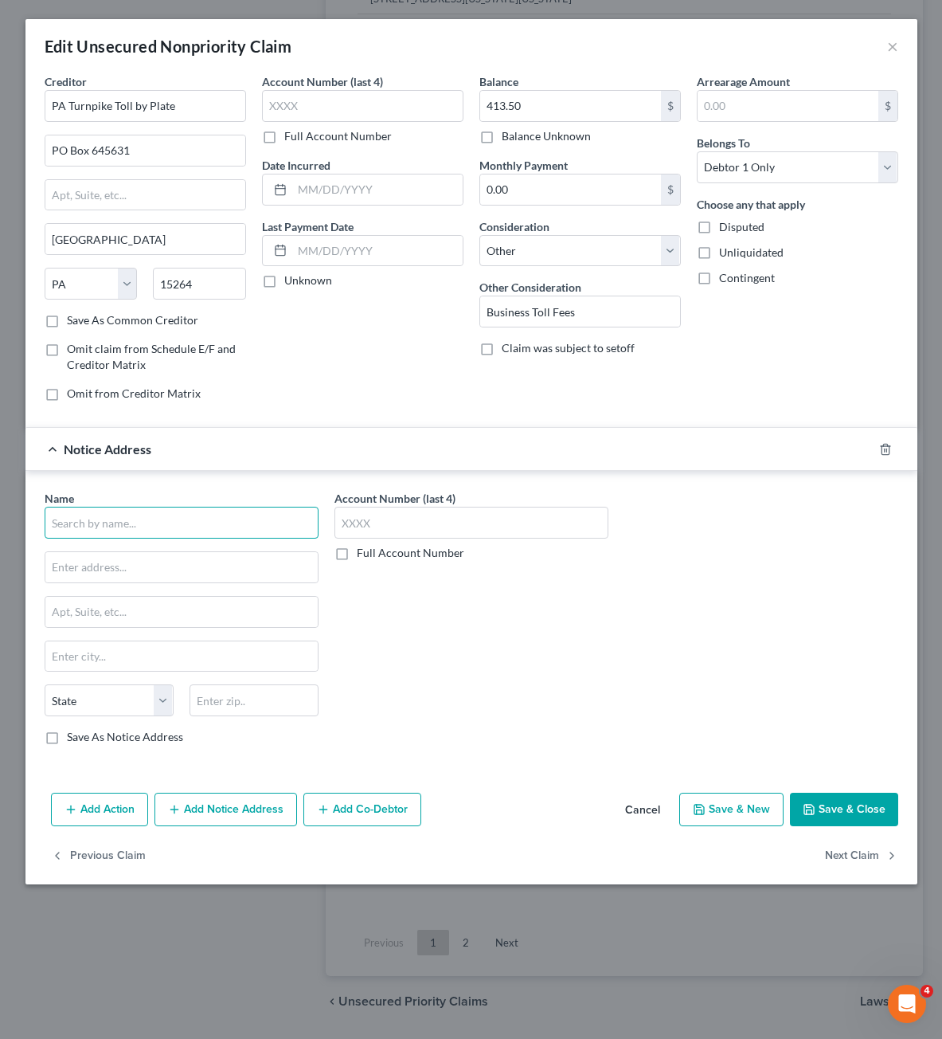
click at [111, 514] on input "text" at bounding box center [182, 523] width 274 height 32
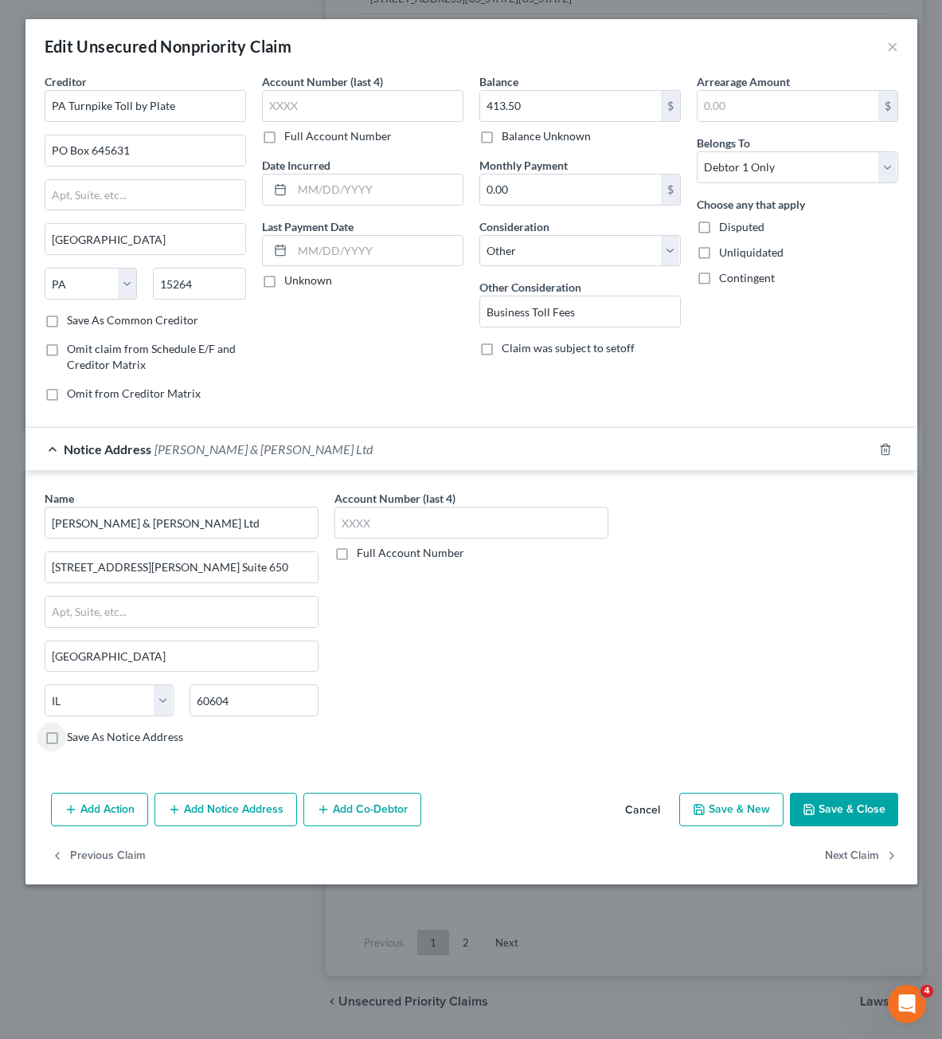
click at [609, 601] on div "Account Number (last 4) Full Account Number" at bounding box center [472, 624] width 290 height 268
click at [850, 809] on button "Save & Close" at bounding box center [844, 808] width 108 height 33
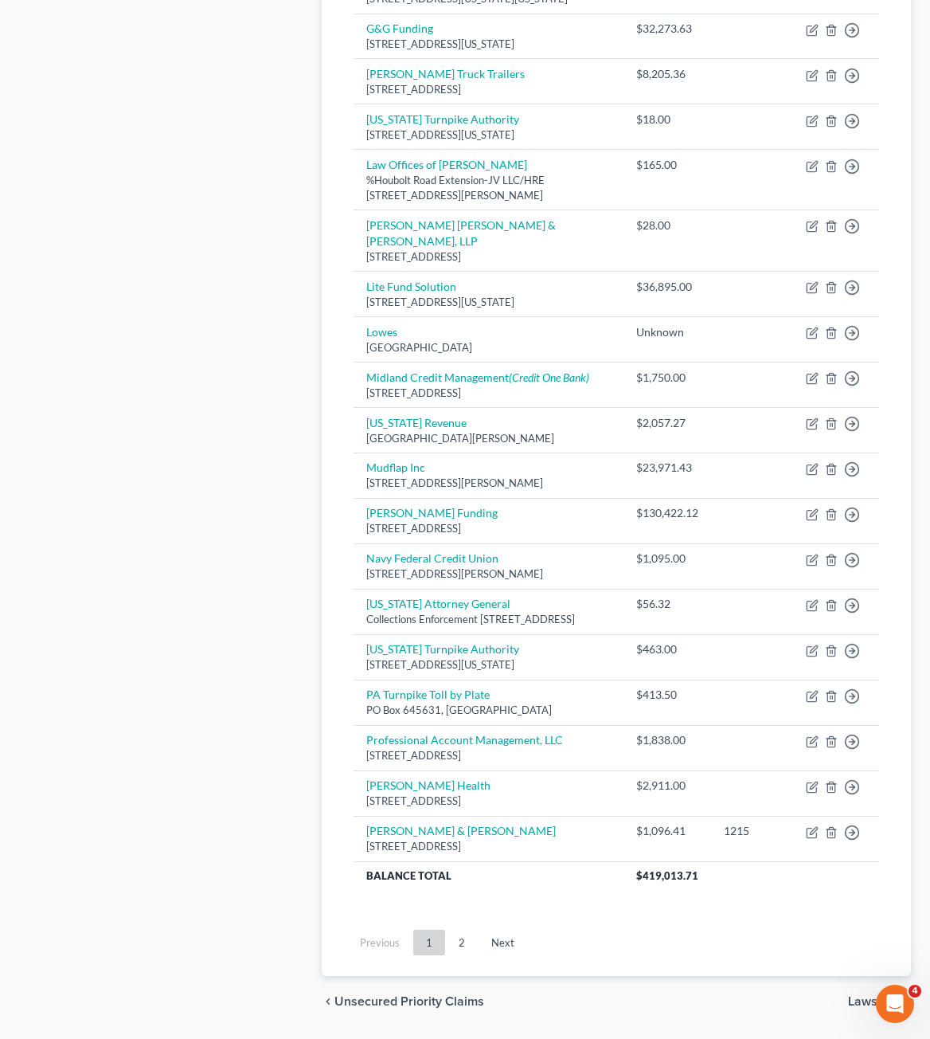
click at [808, 959] on ul "Previous 1 2 Next" at bounding box center [616, 941] width 551 height 41
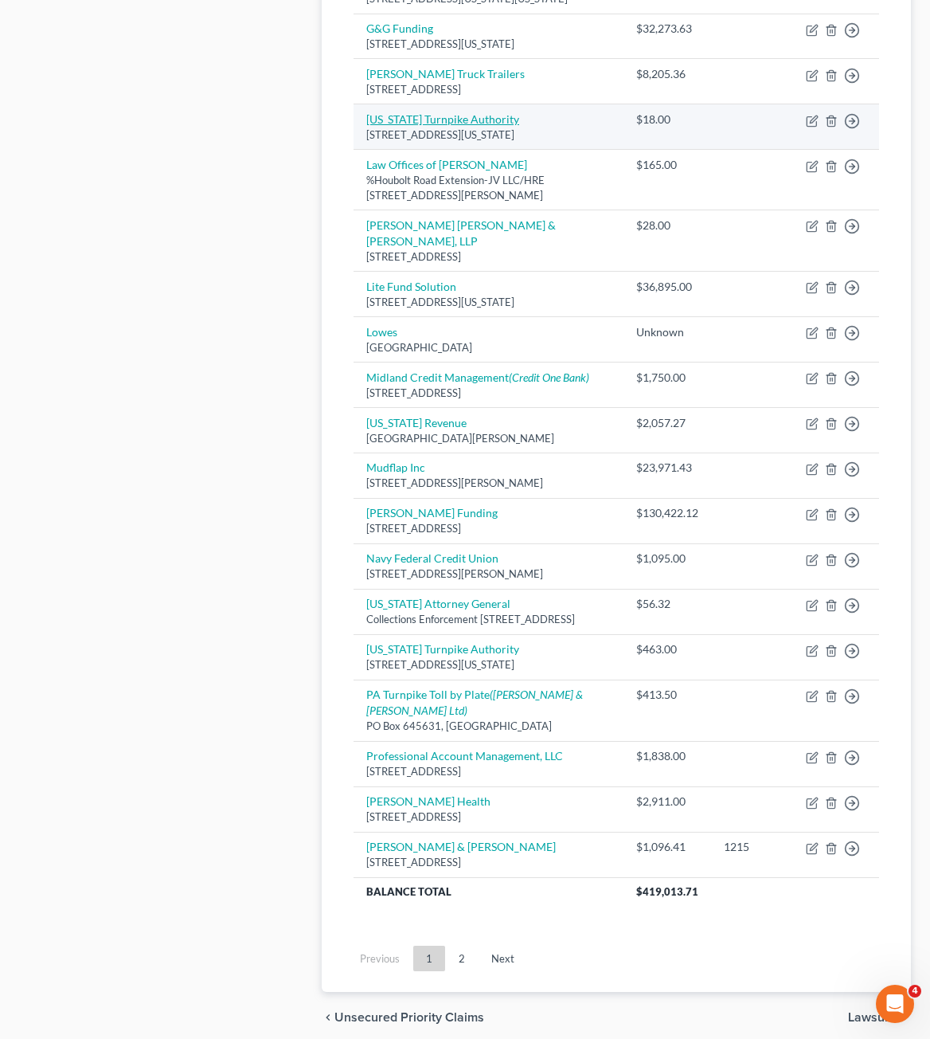
click at [440, 119] on link "[US_STATE] Turnpike Authority" at bounding box center [442, 119] width 153 height 14
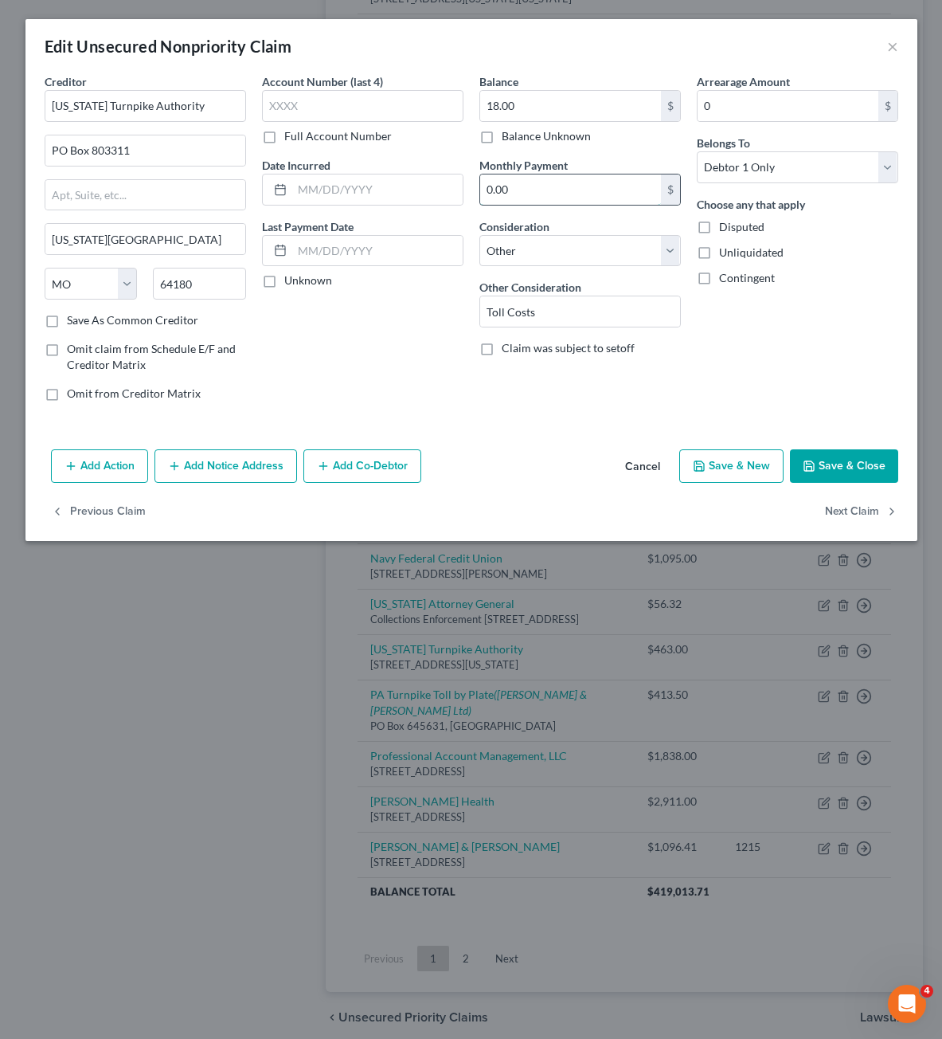
click at [578, 204] on input "0.00" at bounding box center [570, 189] width 181 height 30
drag, startPoint x: 562, startPoint y: 120, endPoint x: 568, endPoint y: 110, distance: 11.8
click at [563, 120] on div "18.00 $" at bounding box center [579, 106] width 201 height 32
click at [568, 110] on input "18.00" at bounding box center [570, 106] width 181 height 30
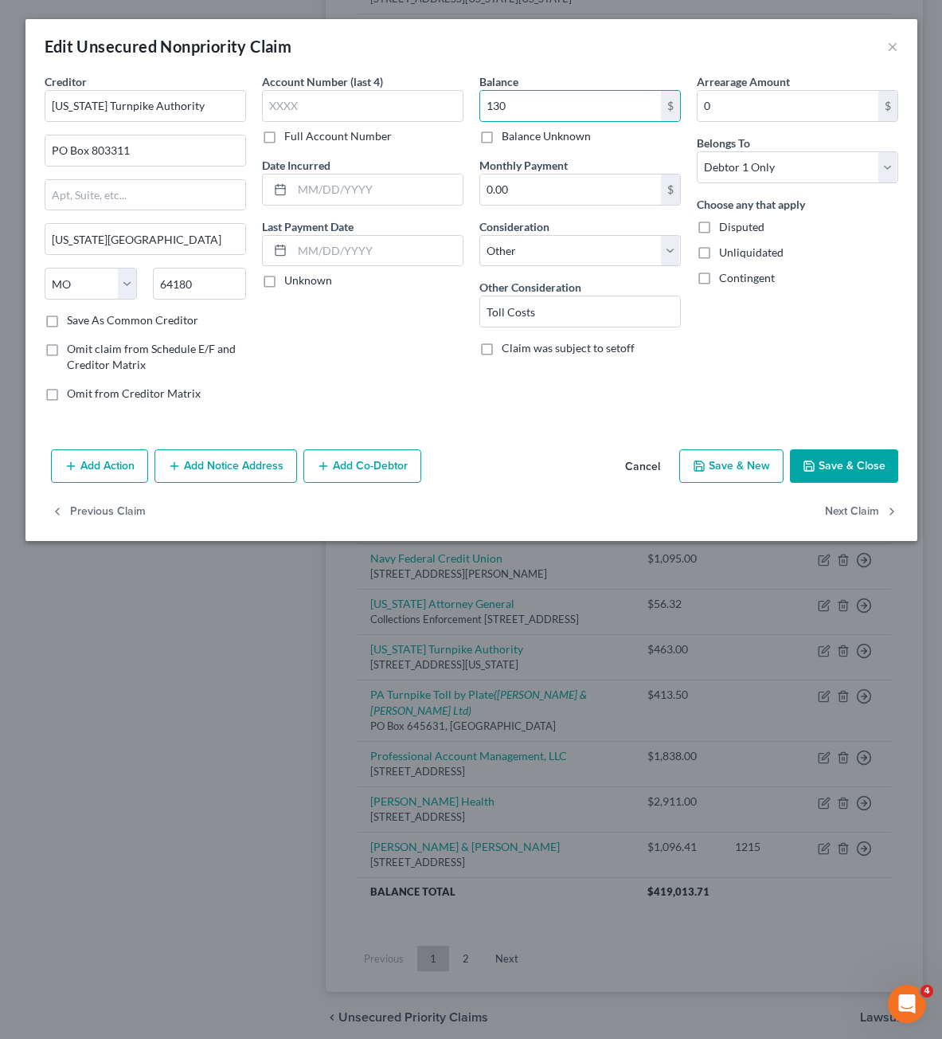
click at [840, 483] on div "Add Action Add Notice Address Add Co-Debtor Cancel Save & New Save & Close" at bounding box center [471, 469] width 892 height 53
click at [847, 462] on button "Save & Close" at bounding box center [844, 465] width 108 height 33
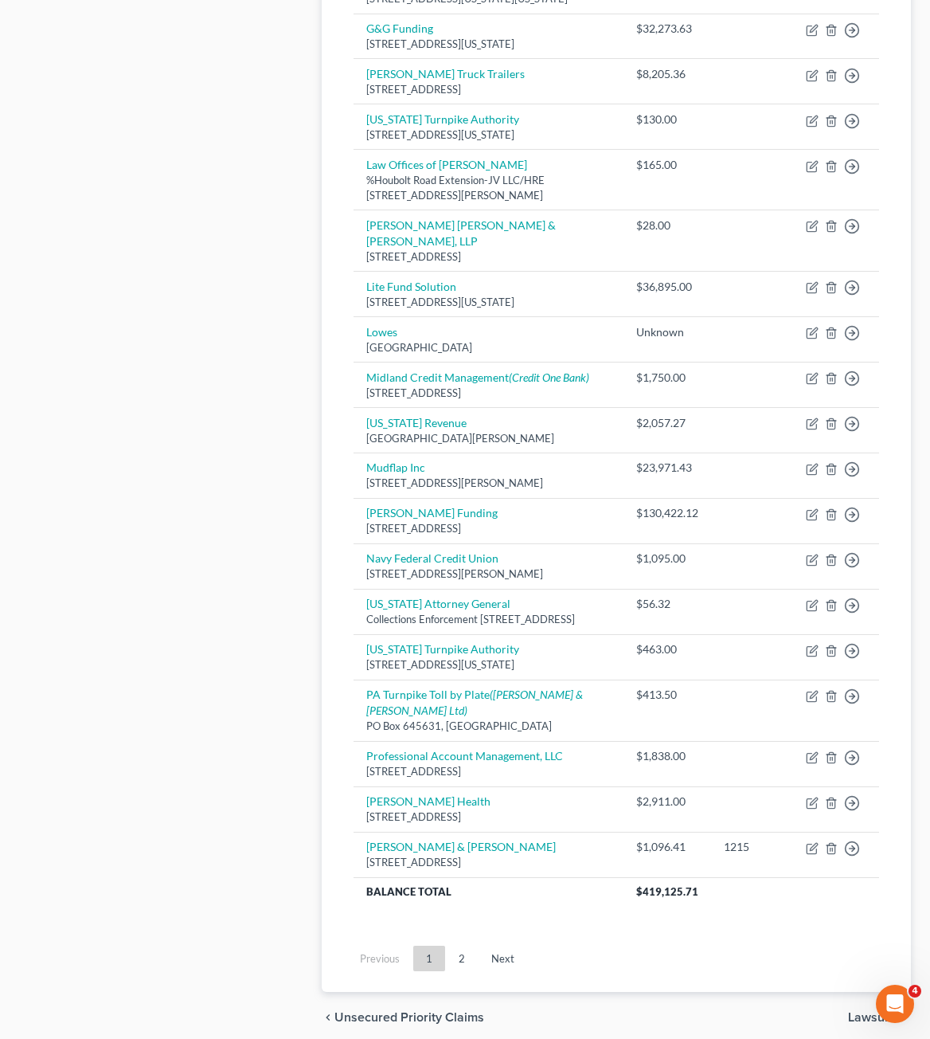
drag, startPoint x: 397, startPoint y: 925, endPoint x: 485, endPoint y: 930, distance: 88.5
click at [403, 925] on div "Creditor expand_more expand_less unfold_more Balance expand_more expand_less un…" at bounding box center [616, 143] width 551 height 1589
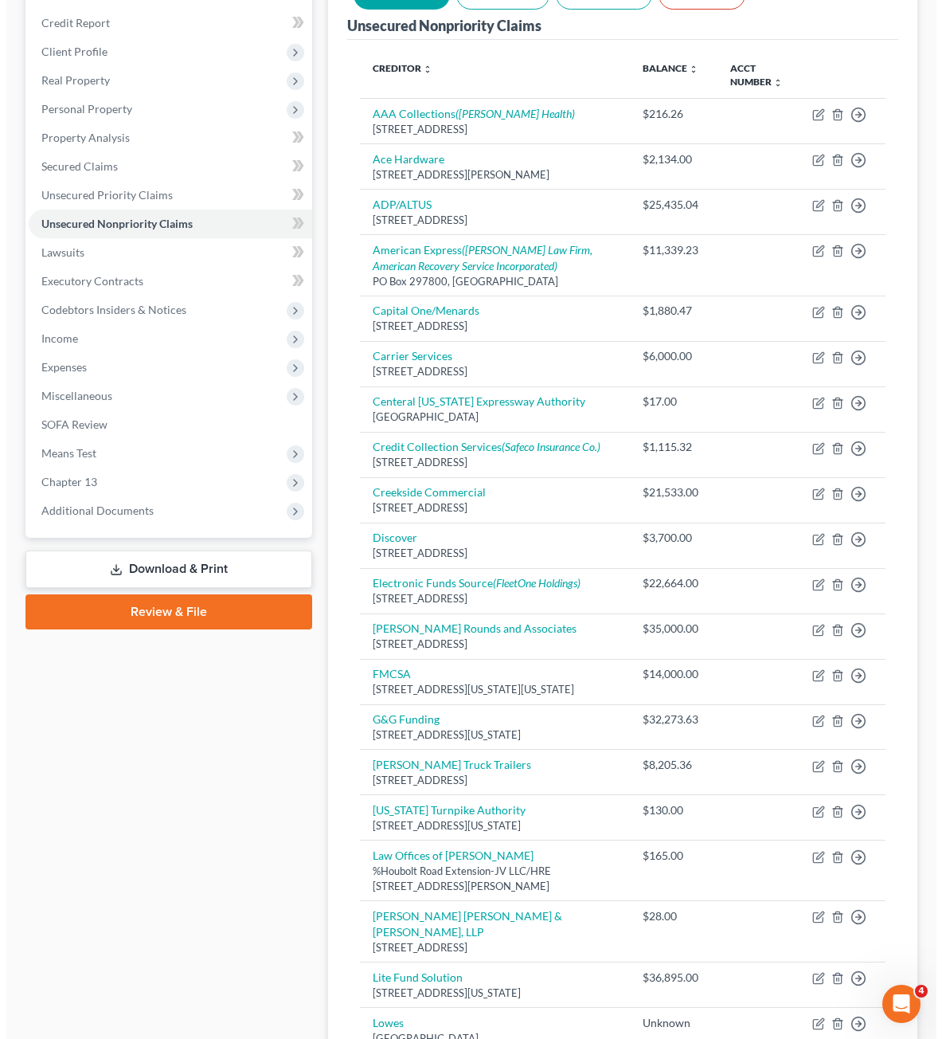
scroll to position [0, 0]
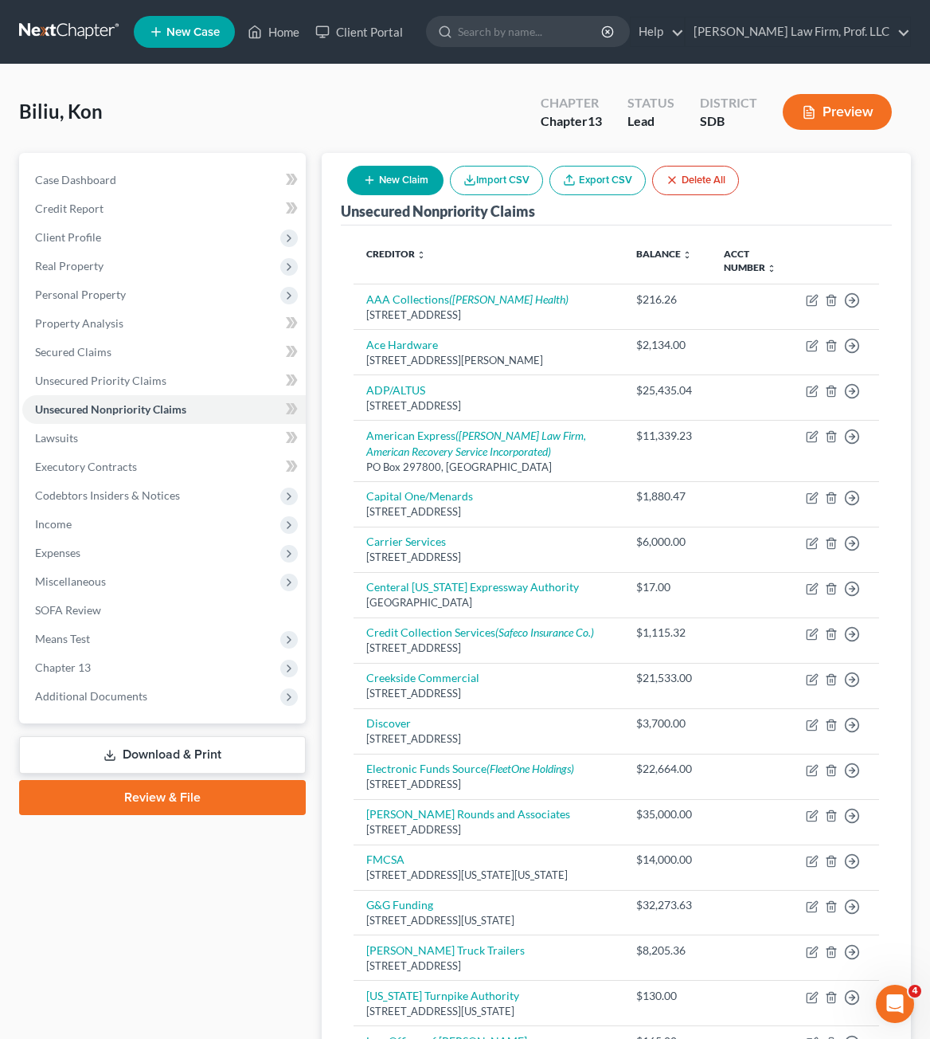
click at [375, 174] on icon "button" at bounding box center [369, 180] width 13 height 13
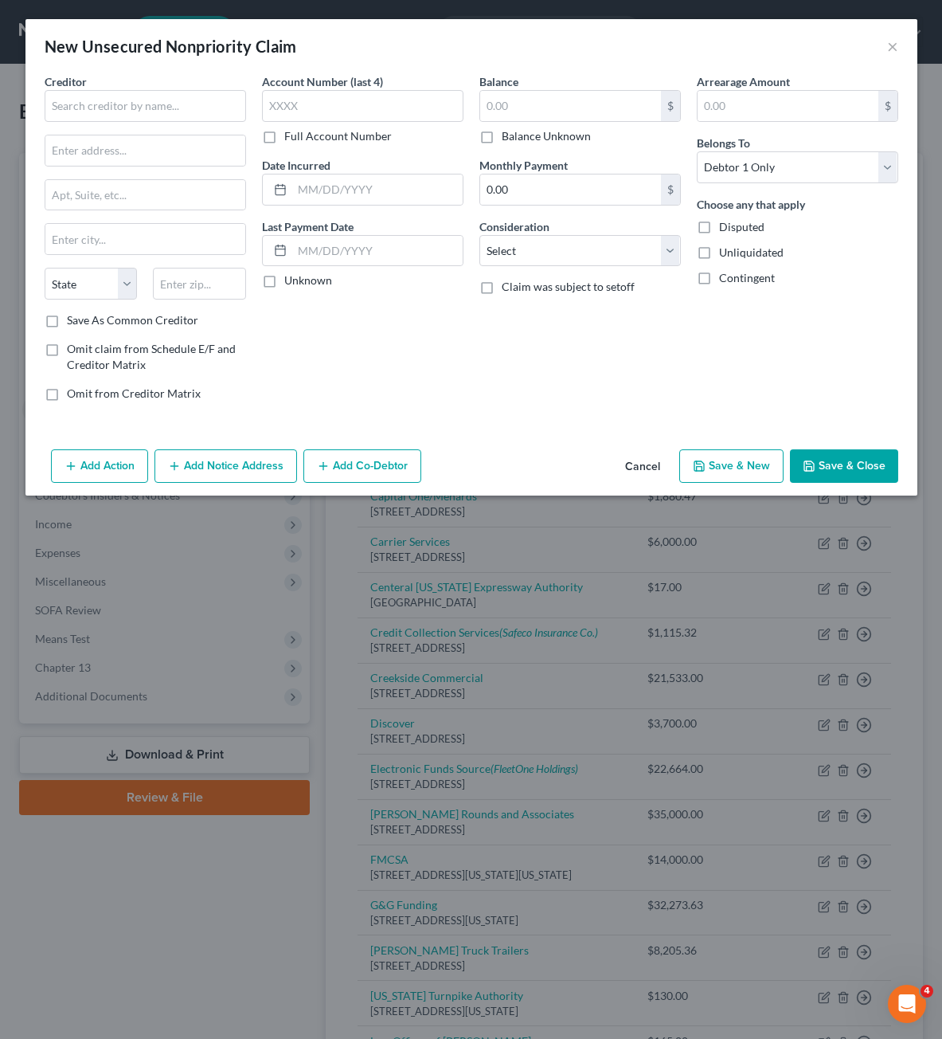
click at [228, 124] on div "Creditor * State [US_STATE] AK AR AZ CA CO [GEOGRAPHIC_DATA] DE DC [GEOGRAPHIC_…" at bounding box center [145, 192] width 201 height 239
click at [195, 110] on input "text" at bounding box center [145, 106] width 201 height 32
click at [668, 483] on div "Add Action Add Notice Address Add Co-Debtor Cancel Save & New Save & Close" at bounding box center [471, 469] width 892 height 53
drag, startPoint x: 663, startPoint y: 479, endPoint x: 571, endPoint y: 471, distance: 91.9
click at [663, 478] on button "Cancel" at bounding box center [642, 467] width 61 height 32
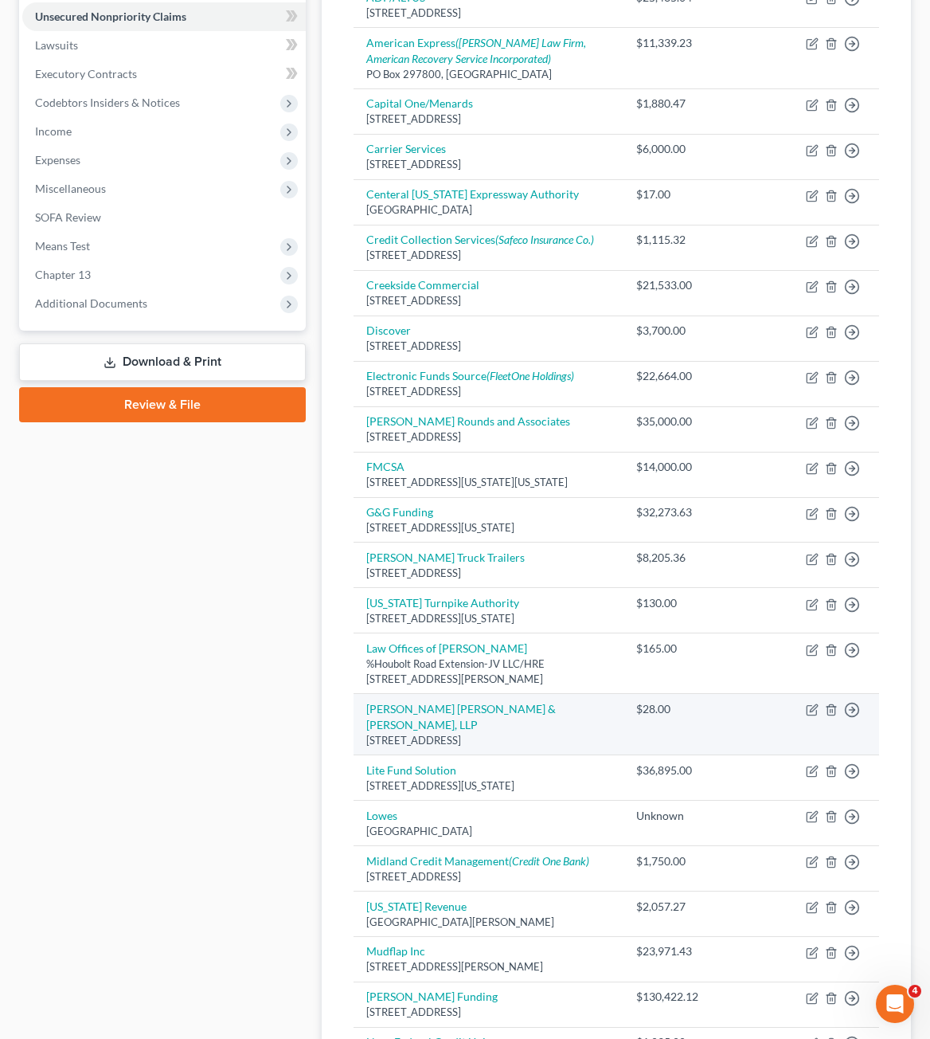
scroll to position [398, 0]
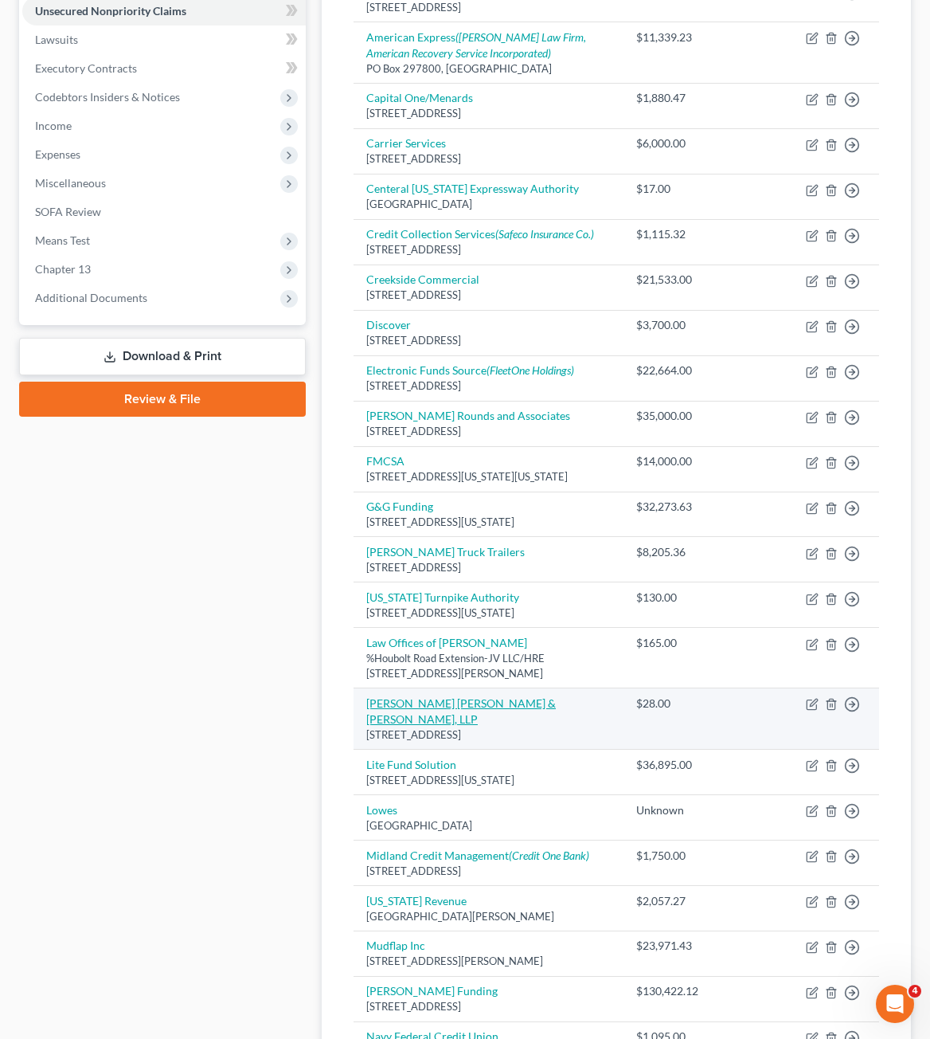
click at [437, 698] on link "[PERSON_NAME] [PERSON_NAME] & [PERSON_NAME], LLP" at bounding box center [461, 710] width 190 height 29
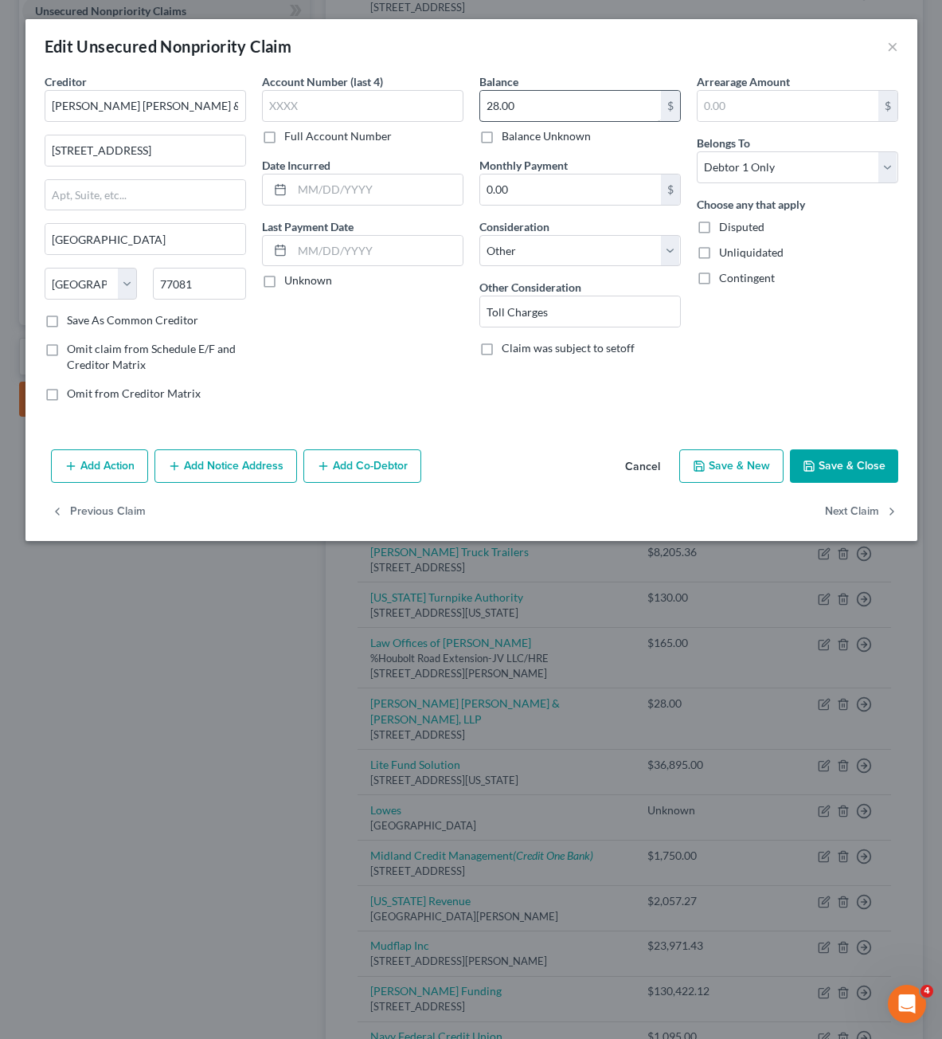
click at [579, 86] on div "Balance 28.00 $ Balance Unknown Balance Undetermined 28.00 $ Balance Unknown" at bounding box center [579, 108] width 201 height 71
click at [546, 113] on input "28.00" at bounding box center [570, 106] width 181 height 30
click at [544, 113] on input "28.00" at bounding box center [570, 106] width 181 height 30
click at [820, 466] on button "Save & Close" at bounding box center [844, 465] width 108 height 33
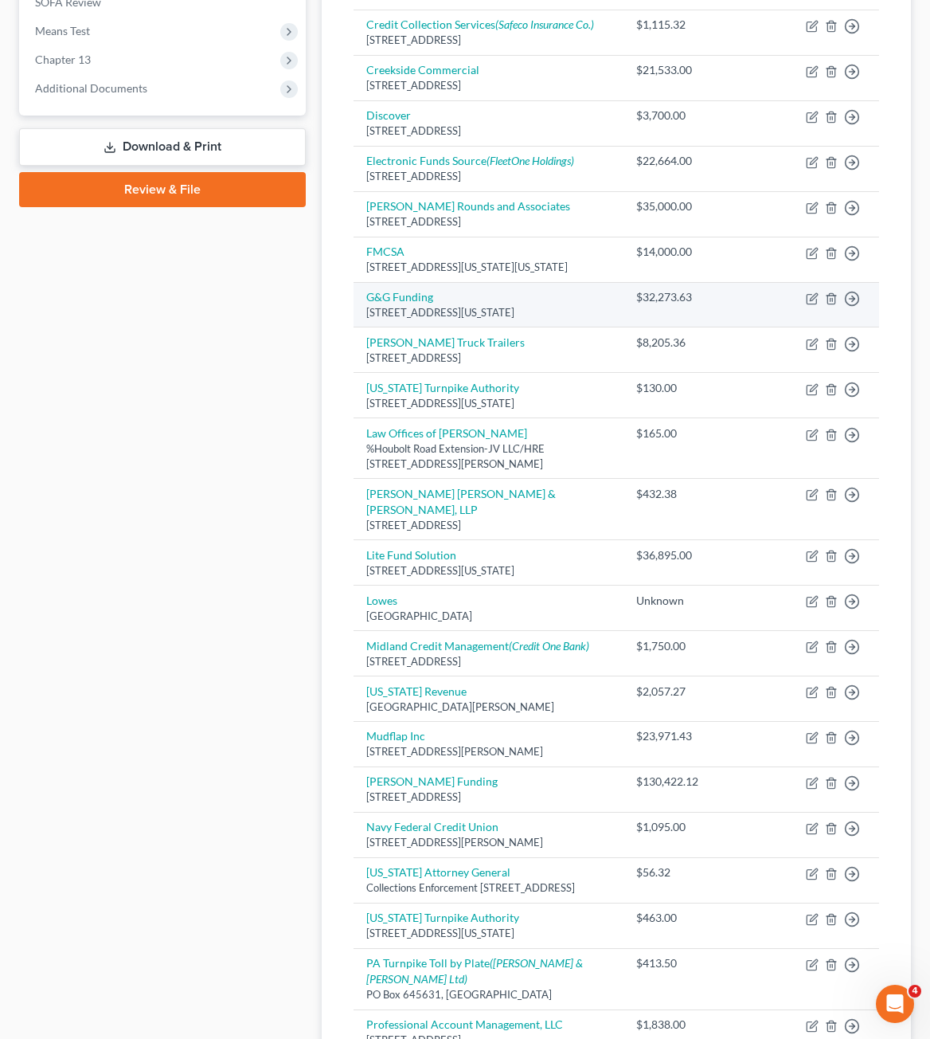
scroll to position [717, 0]
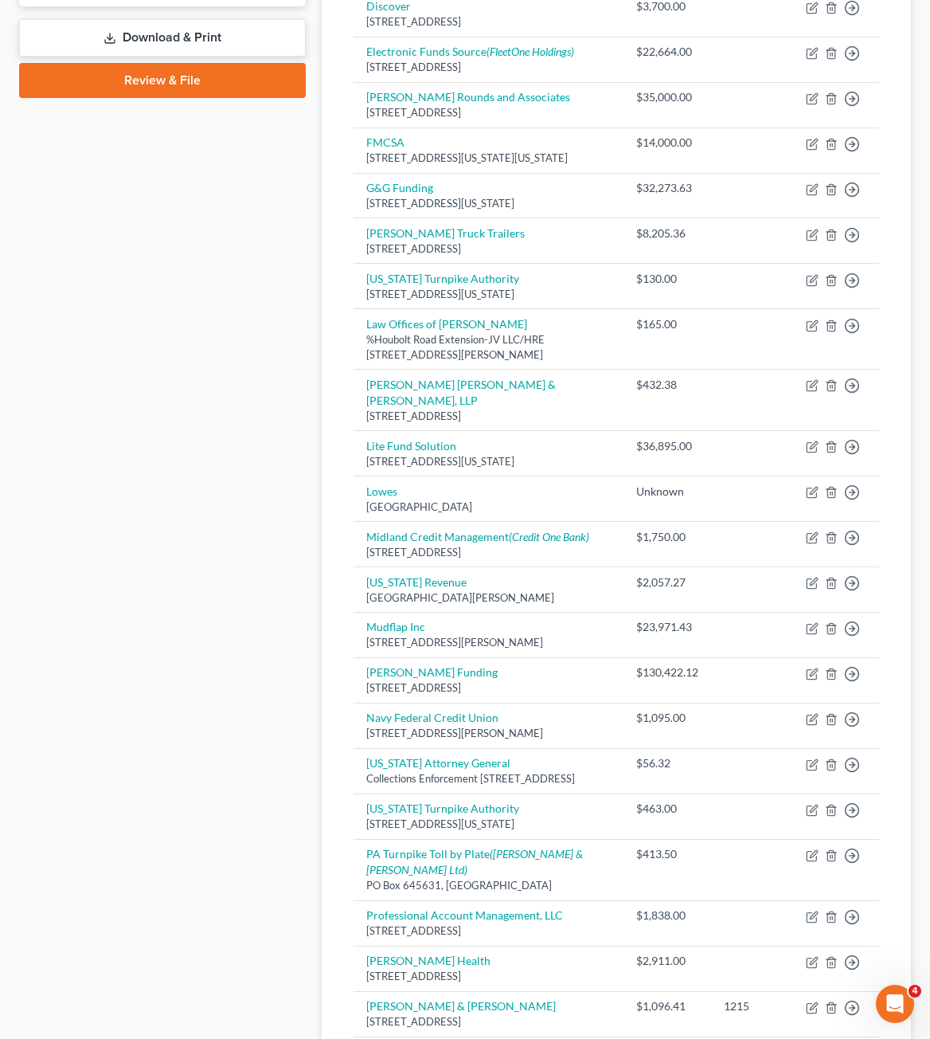
click at [176, 424] on div "Case Dashboard Payments Invoices Payments Payments Credit Report Client Profile" at bounding box center [162, 319] width 303 height 1766
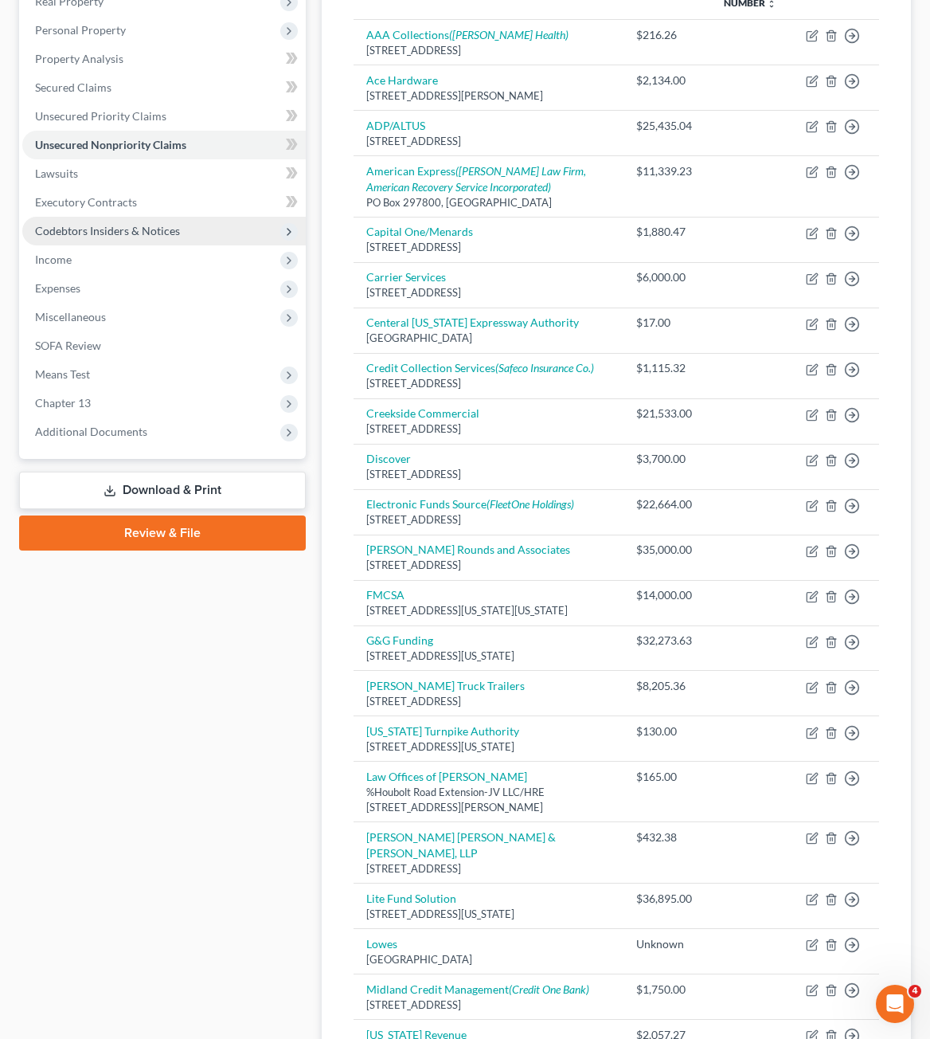
scroll to position [0, 0]
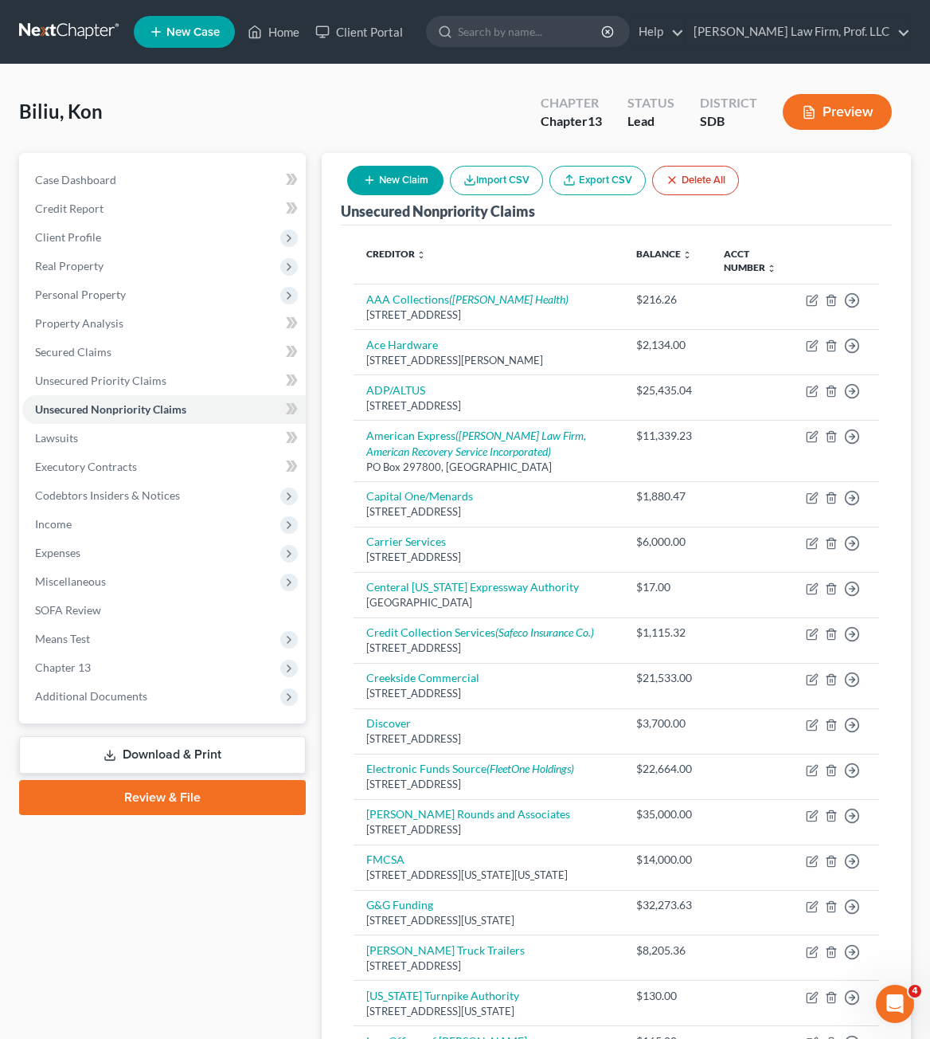
click at [388, 193] on button "New Claim" at bounding box center [395, 180] width 96 height 29
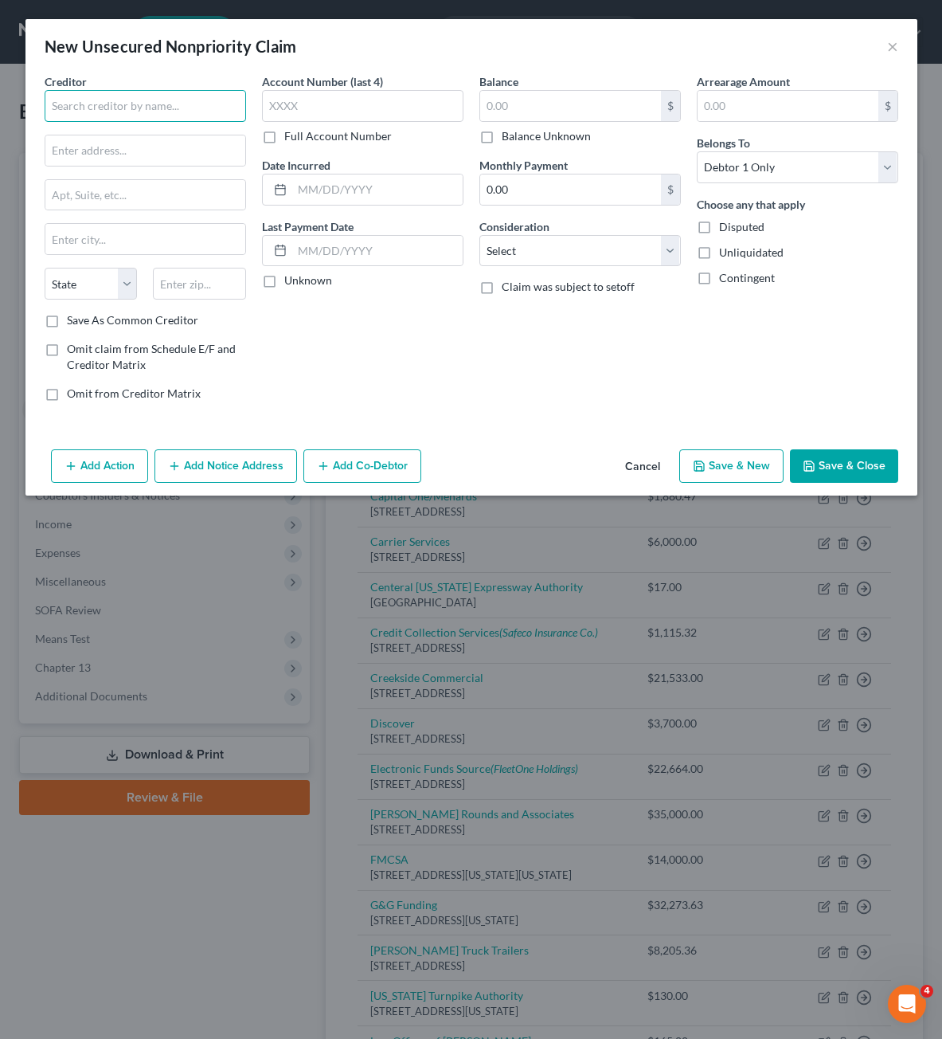
click at [175, 104] on input "text" at bounding box center [145, 106] width 201 height 32
click at [542, 118] on input "text" at bounding box center [570, 106] width 181 height 30
drag, startPoint x: 601, startPoint y: 338, endPoint x: 603, endPoint y: 242, distance: 96.4
click at [602, 334] on div "Balance 163.27 $ Balance Unknown Balance Undetermined 163.27 $ Balance Unknown …" at bounding box center [579, 243] width 217 height 341
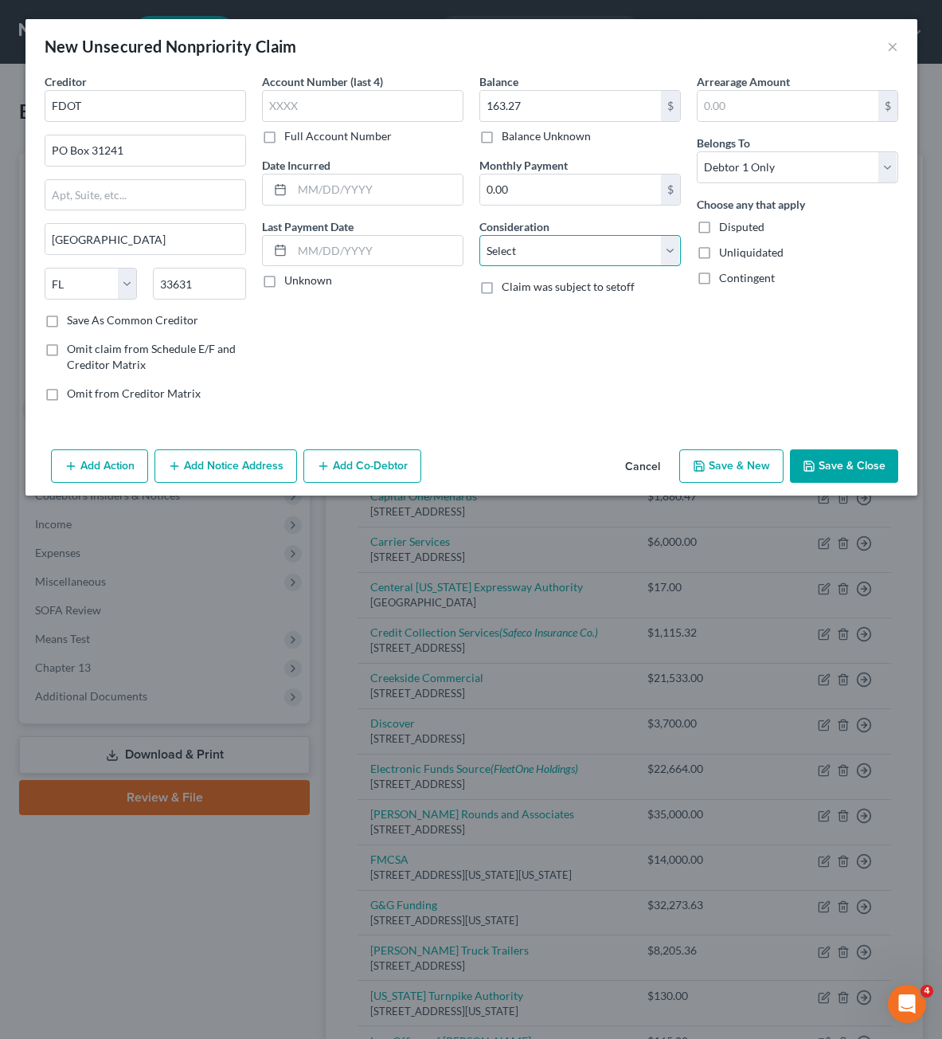
drag, startPoint x: 601, startPoint y: 252, endPoint x: 471, endPoint y: 578, distance: 351.4
click at [601, 252] on select "Select Cable / Satellite Services Collection Agency Credit Card Debt Debt Couns…" at bounding box center [579, 251] width 201 height 32
click at [479, 235] on select "Select Cable / Satellite Services Collection Agency Credit Card Debt Debt Couns…" at bounding box center [579, 251] width 201 height 32
click at [569, 333] on div "Balance 163.27 $ Balance Unknown Balance Undetermined 163.27 $ Balance Unknown …" at bounding box center [579, 243] width 217 height 341
click at [568, 325] on input "text" at bounding box center [580, 311] width 200 height 30
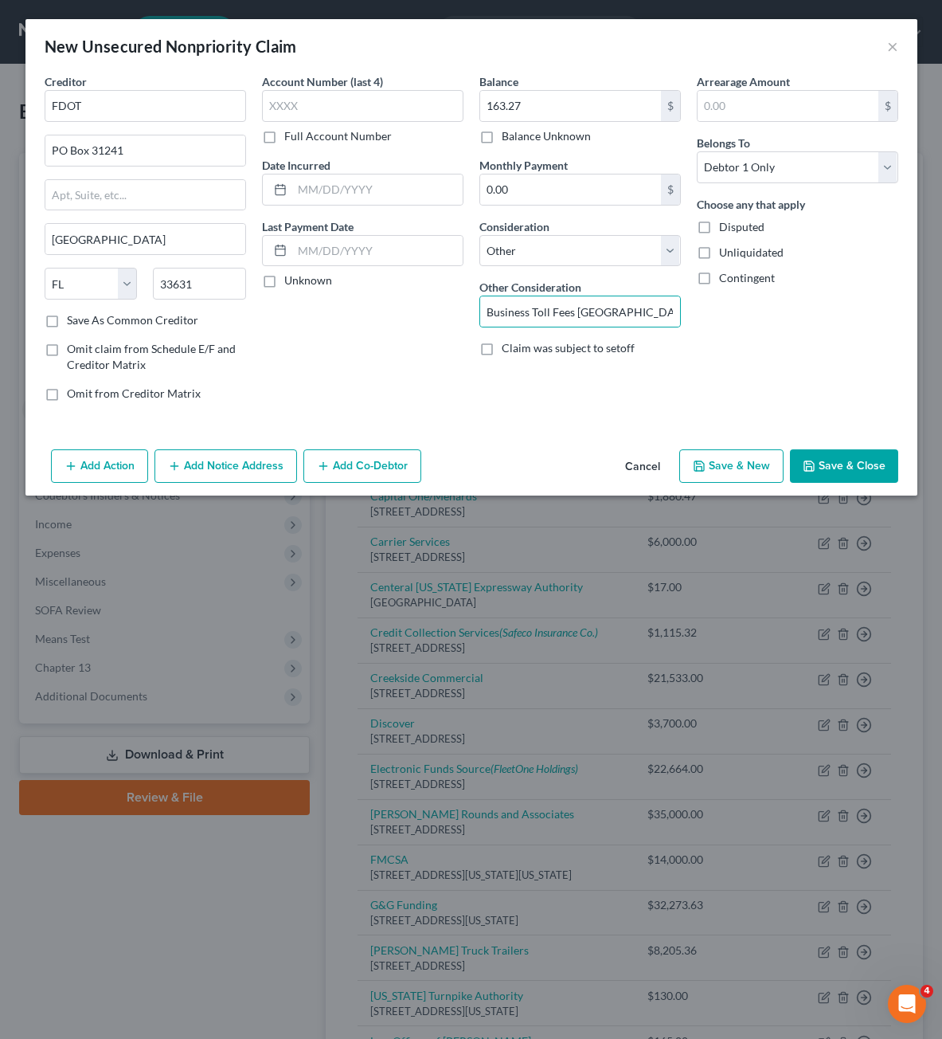
drag, startPoint x: 840, startPoint y: 467, endPoint x: 831, endPoint y: 460, distance: 11.5
click at [839, 465] on button "Save & Close" at bounding box center [844, 465] width 108 height 33
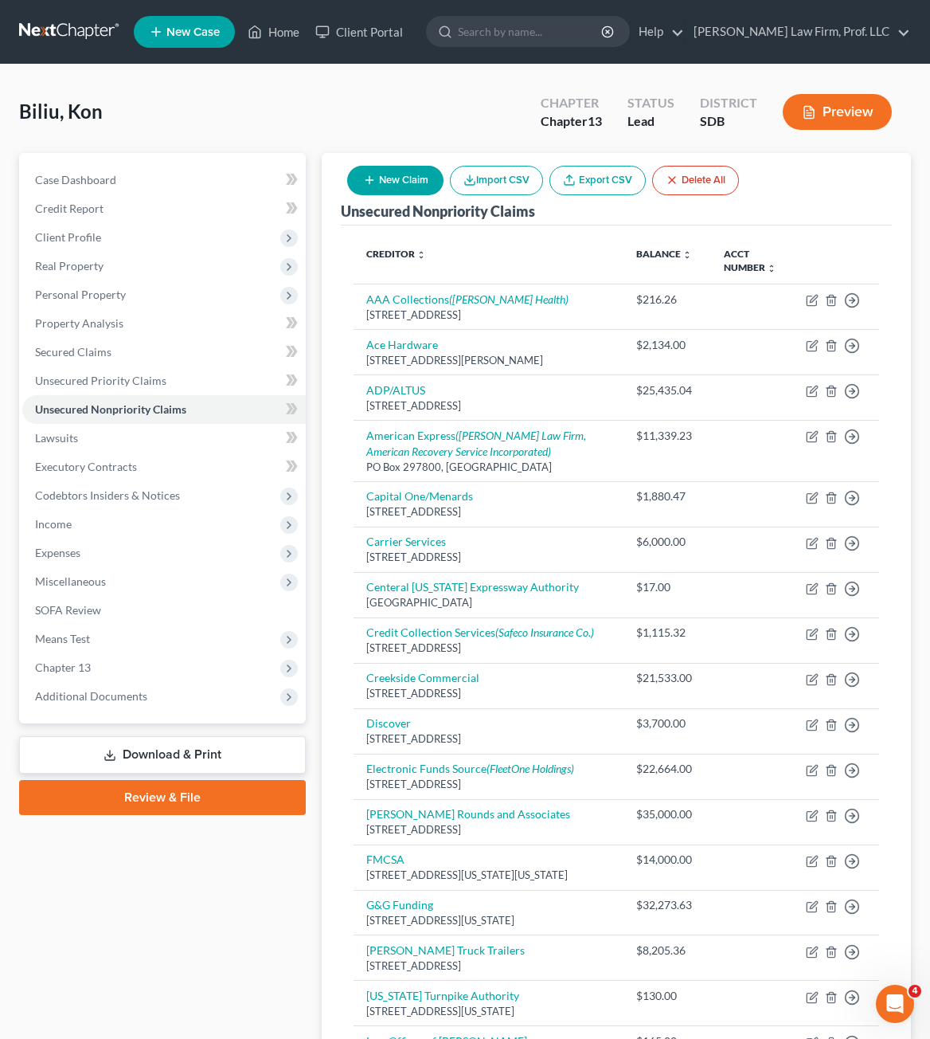
click at [388, 173] on button "New Claim" at bounding box center [395, 180] width 96 height 29
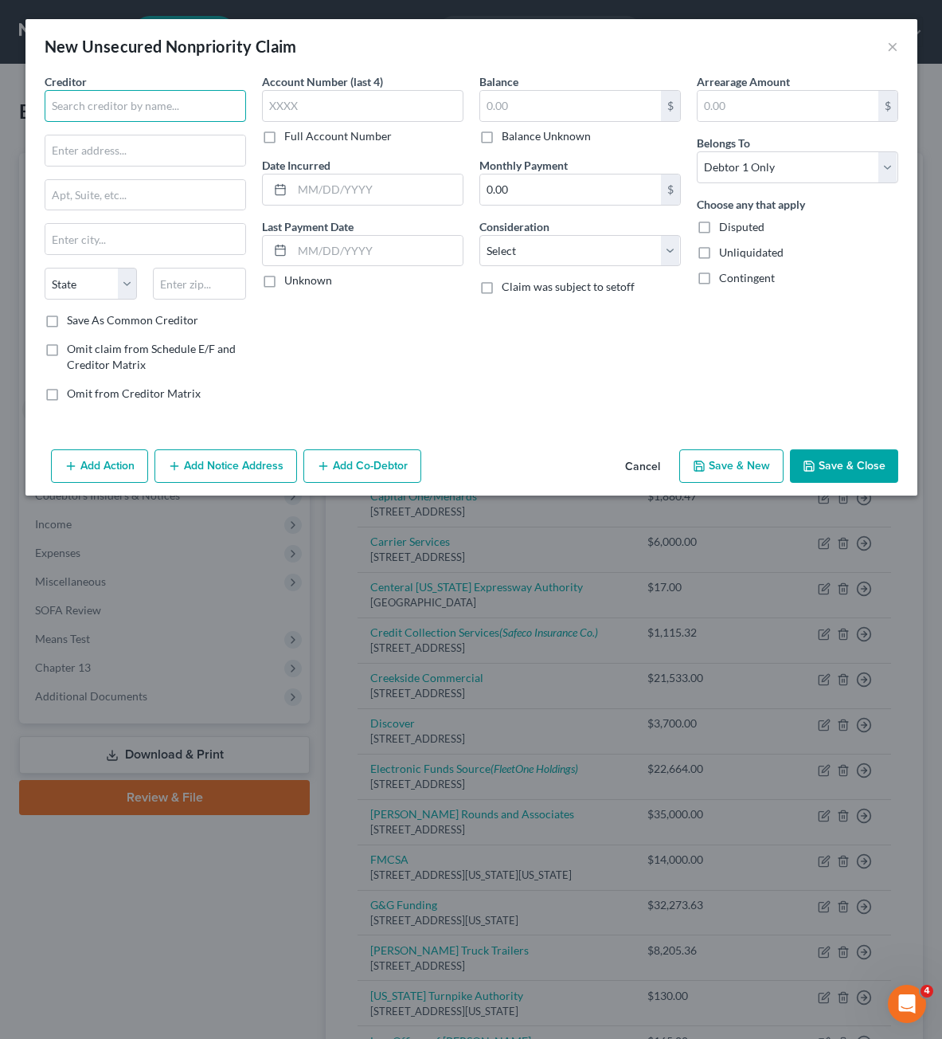
drag, startPoint x: 154, startPoint y: 104, endPoint x: 143, endPoint y: 97, distance: 12.2
click at [153, 104] on input "text" at bounding box center [145, 106] width 201 height 32
click at [126, 156] on input "text" at bounding box center [145, 150] width 200 height 30
click at [496, 104] on input "text" at bounding box center [570, 106] width 181 height 30
click at [358, 376] on div "Account Number (last 4) Full Account Number Date Incurred Last Payment Date Unk…" at bounding box center [362, 243] width 217 height 341
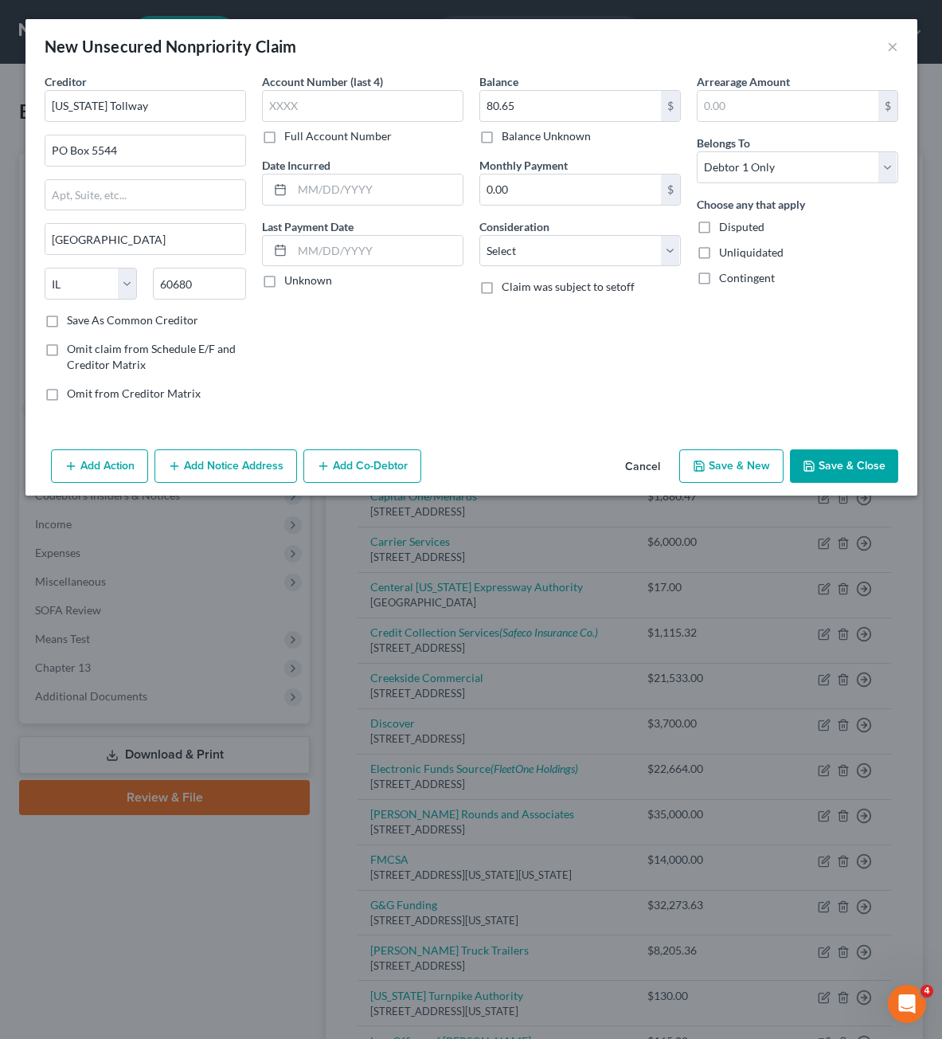
click at [716, 415] on div "Creditor * [US_STATE][GEOGRAPHIC_DATA][US_STATE] AZ [GEOGRAPHIC_DATA] CO [GEOGR…" at bounding box center [471, 258] width 892 height 370
drag, startPoint x: 644, startPoint y: 254, endPoint x: 637, endPoint y: 264, distance: 11.5
click at [644, 254] on select "Select Cable / Satellite Services Collection Agency Credit Card Debt Debt Couns…" at bounding box center [579, 251] width 201 height 32
click at [479, 235] on select "Select Cable / Satellite Services Collection Agency Credit Card Debt Debt Couns…" at bounding box center [579, 251] width 201 height 32
drag, startPoint x: 509, startPoint y: 310, endPoint x: 511, endPoint y: 294, distance: 16.1
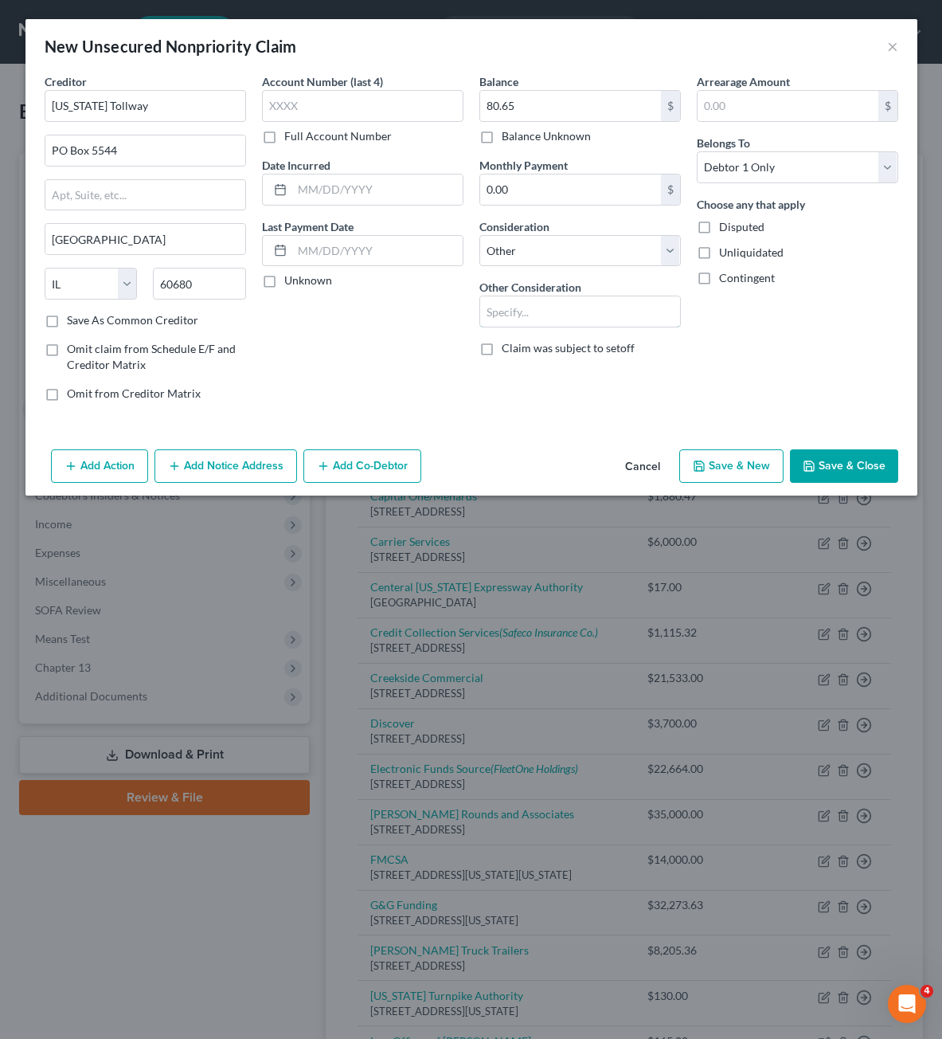
click at [513, 315] on input "text" at bounding box center [580, 311] width 200 height 30
click at [839, 449] on button "Save & Close" at bounding box center [844, 465] width 108 height 33
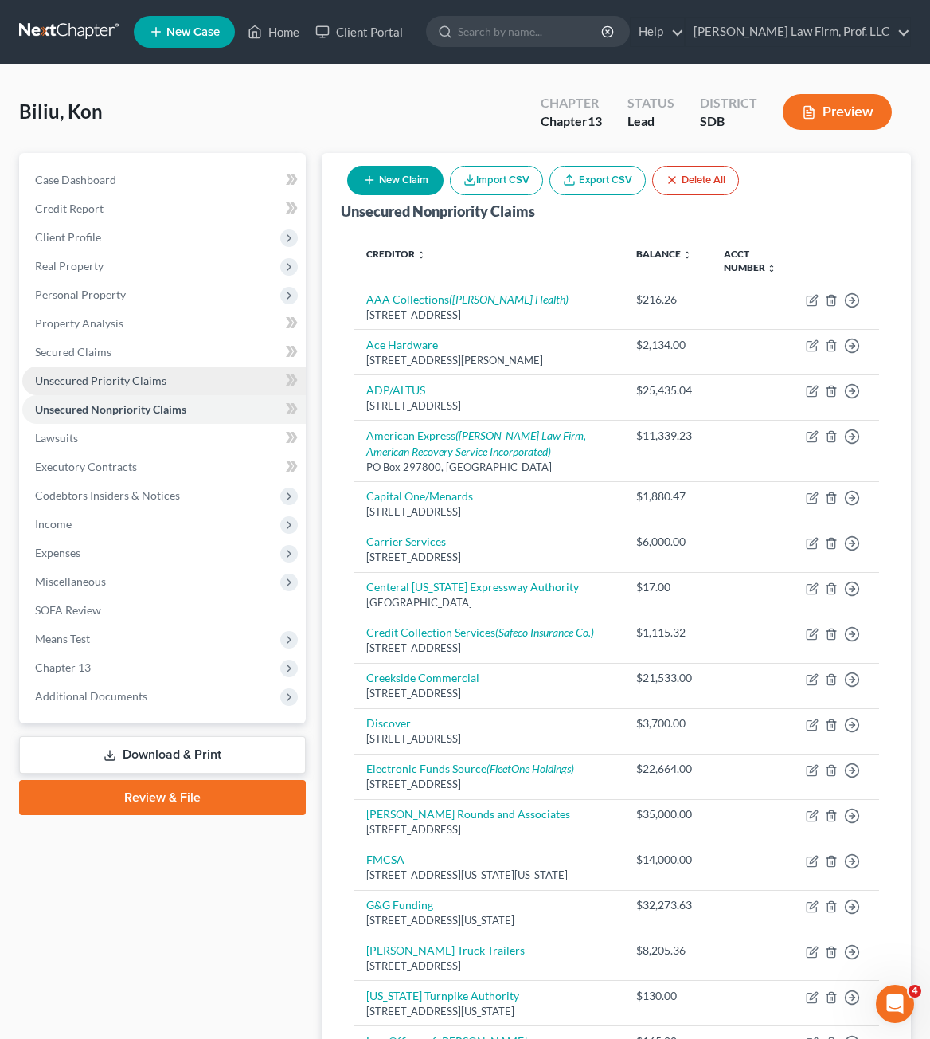
click at [139, 387] on link "Unsecured Priority Claims" at bounding box center [164, 380] width 284 height 29
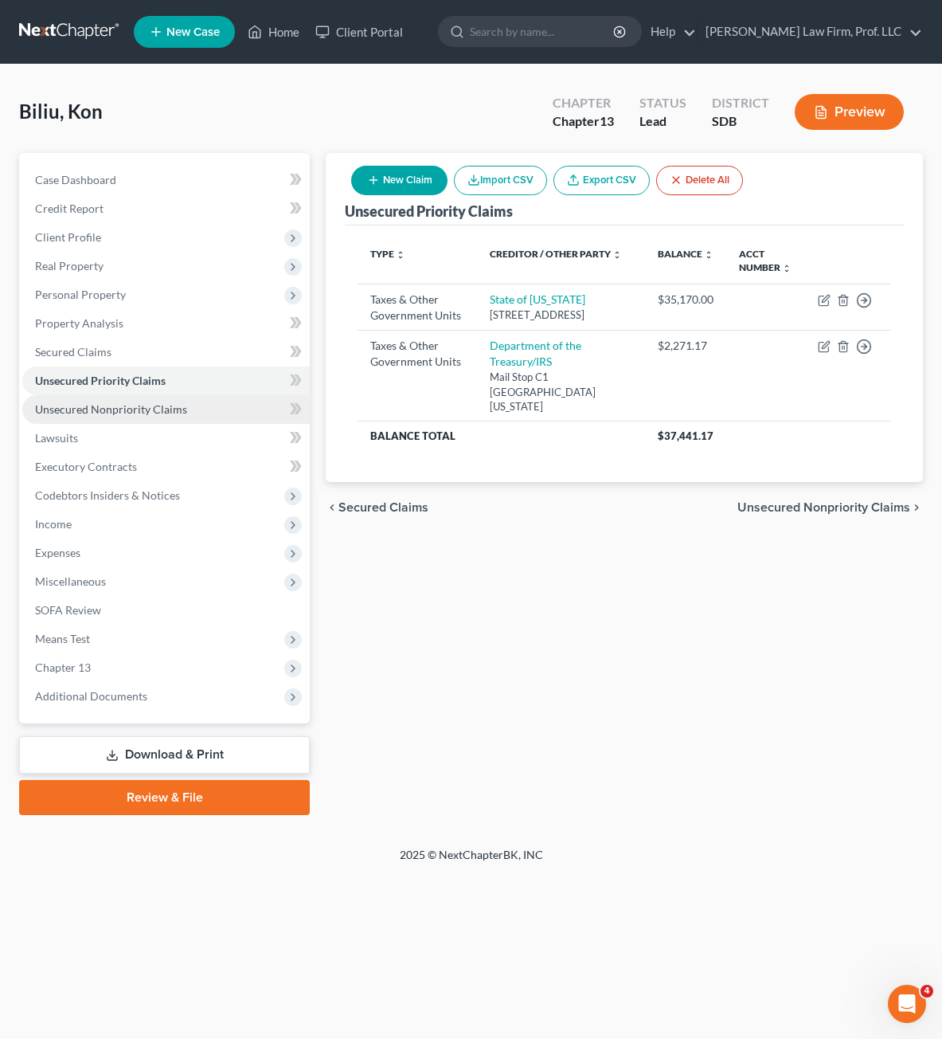
click at [127, 403] on span "Unsecured Nonpriority Claims" at bounding box center [111, 409] width 152 height 14
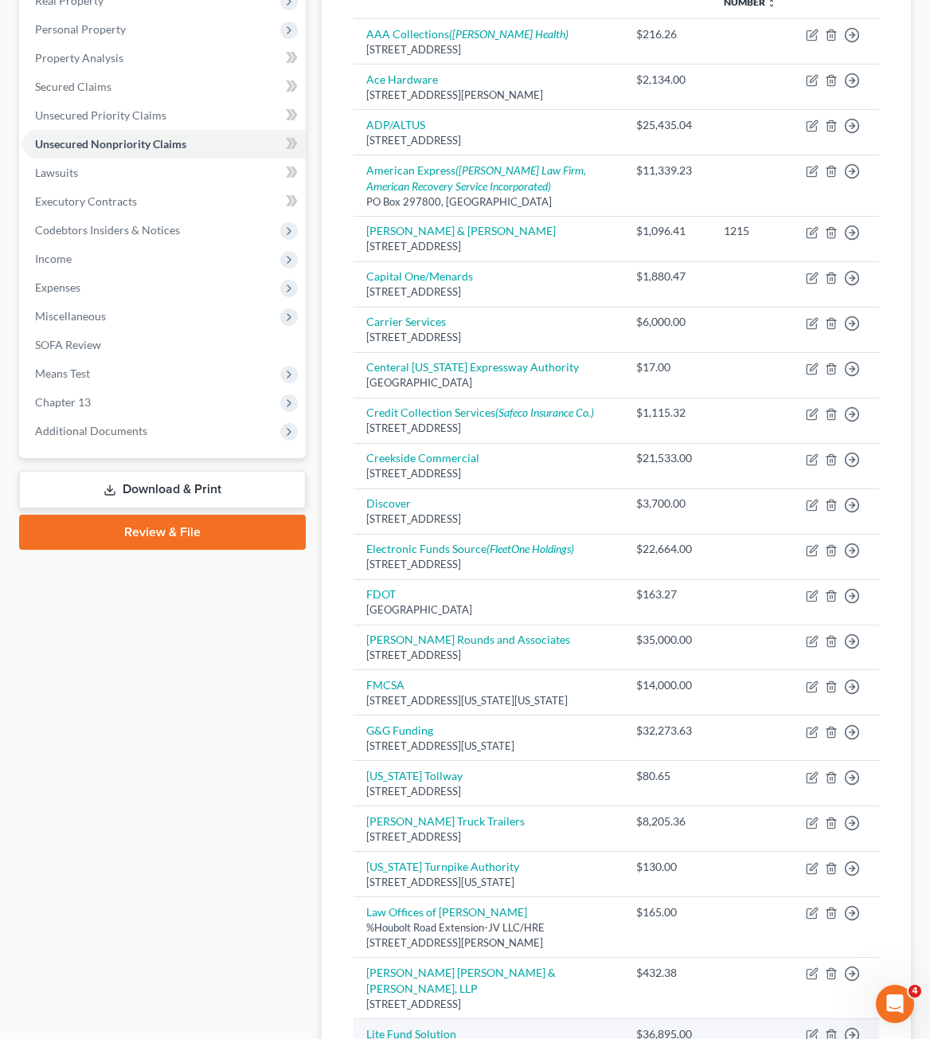
scroll to position [717, 0]
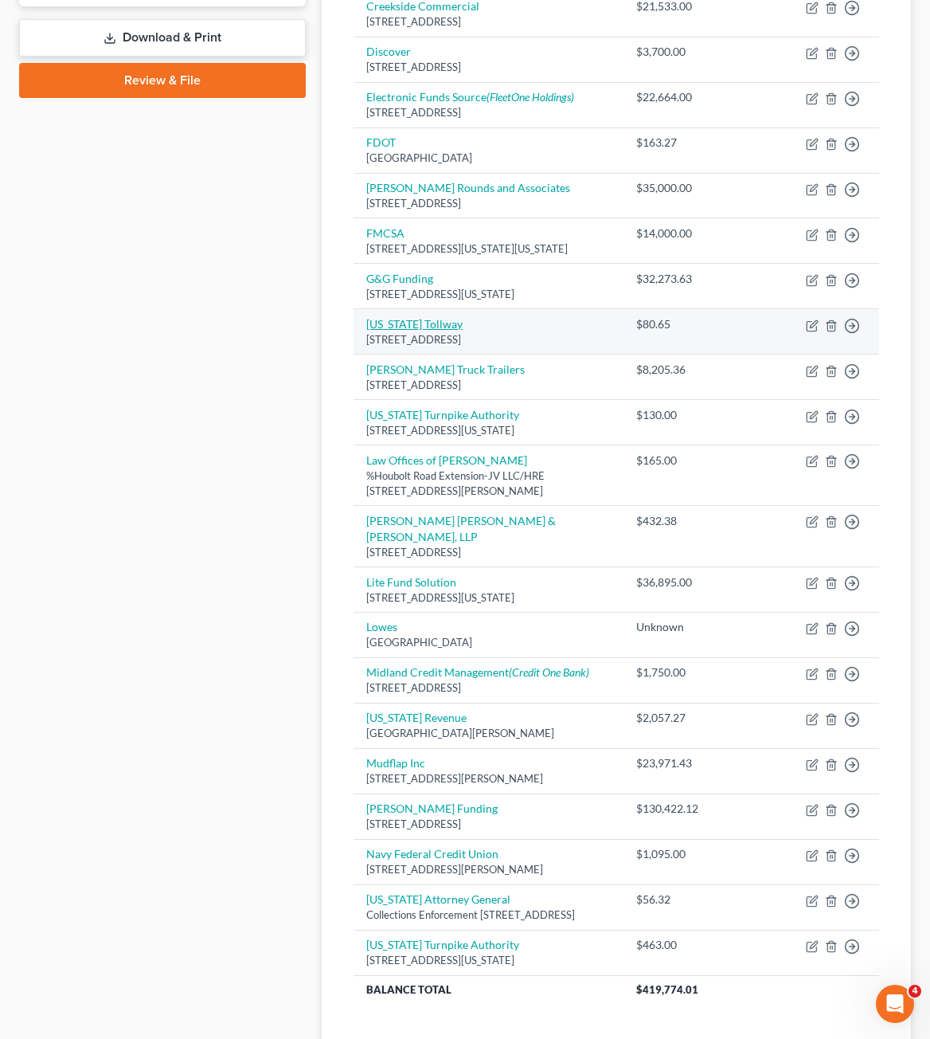
click at [397, 325] on link "[US_STATE] Tollway" at bounding box center [414, 324] width 96 height 14
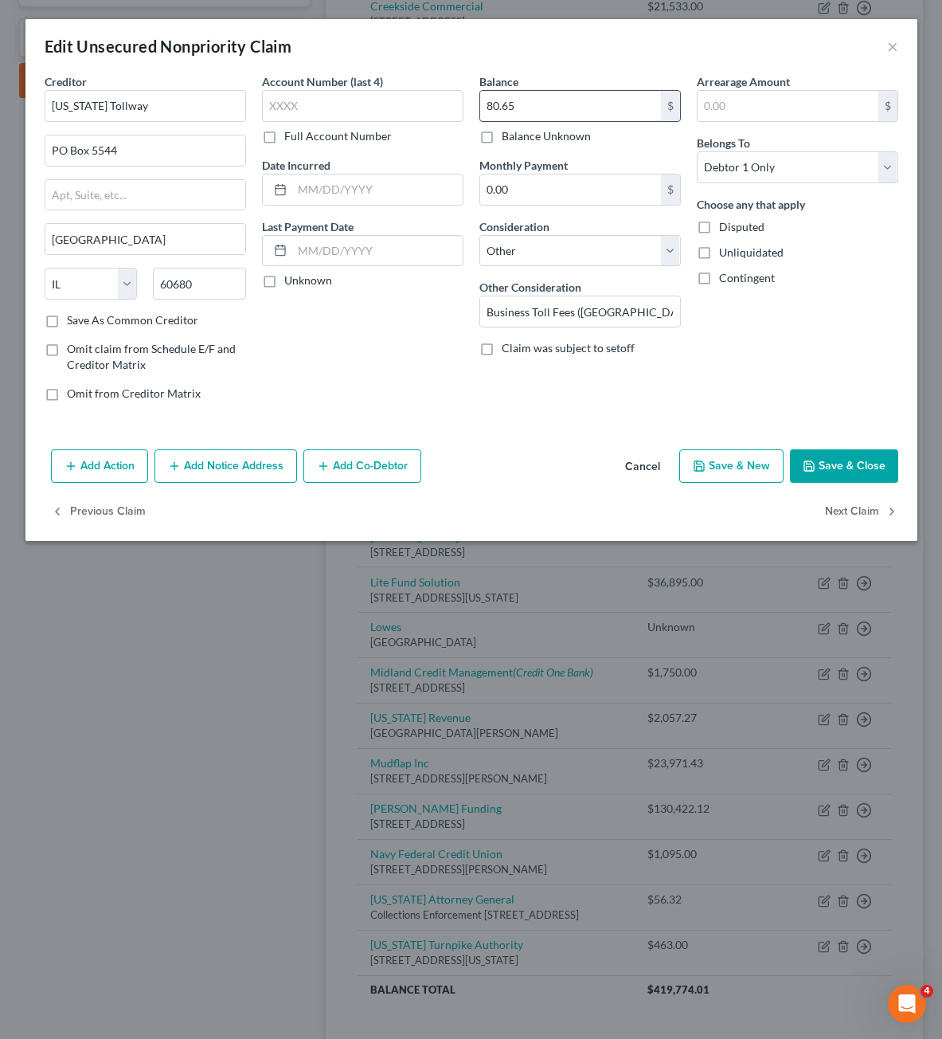
click at [611, 118] on input "80.65" at bounding box center [570, 106] width 181 height 30
click at [609, 118] on input "80.65" at bounding box center [570, 106] width 181 height 30
click at [839, 470] on button "Save & Close" at bounding box center [844, 465] width 108 height 33
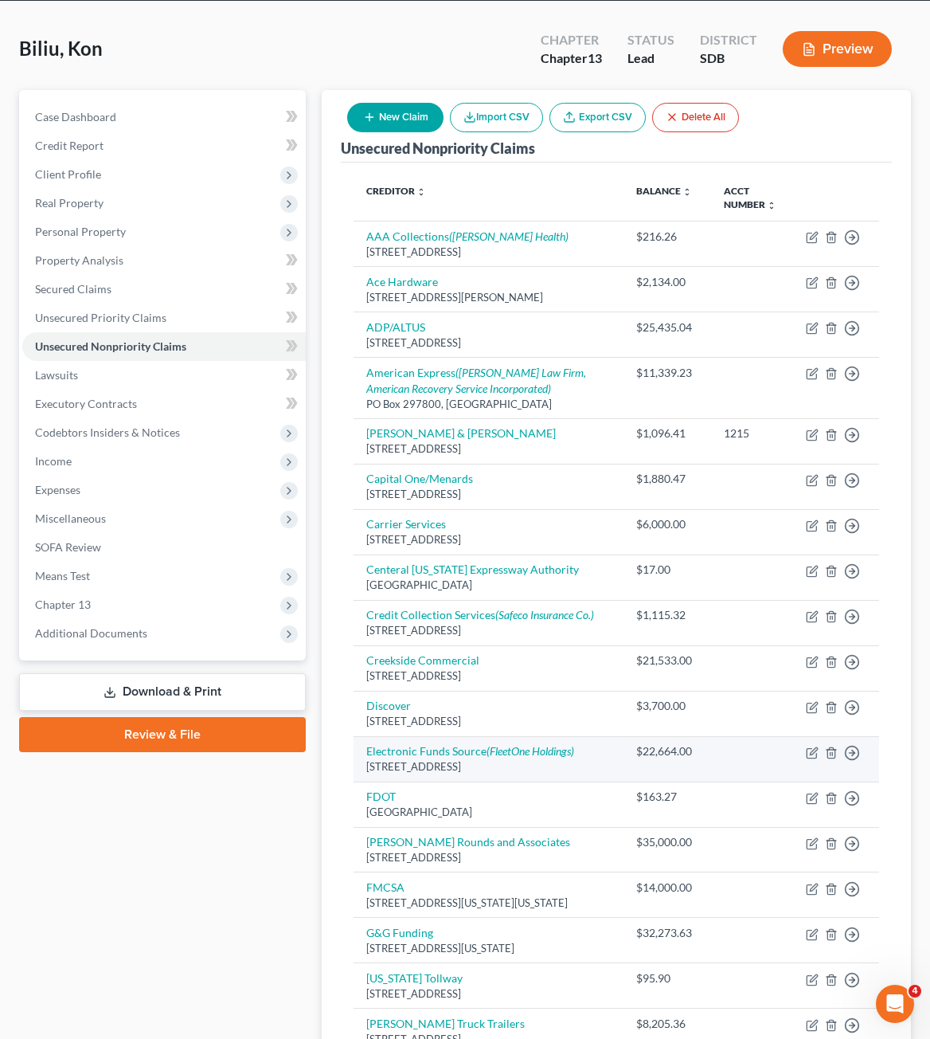
scroll to position [0, 0]
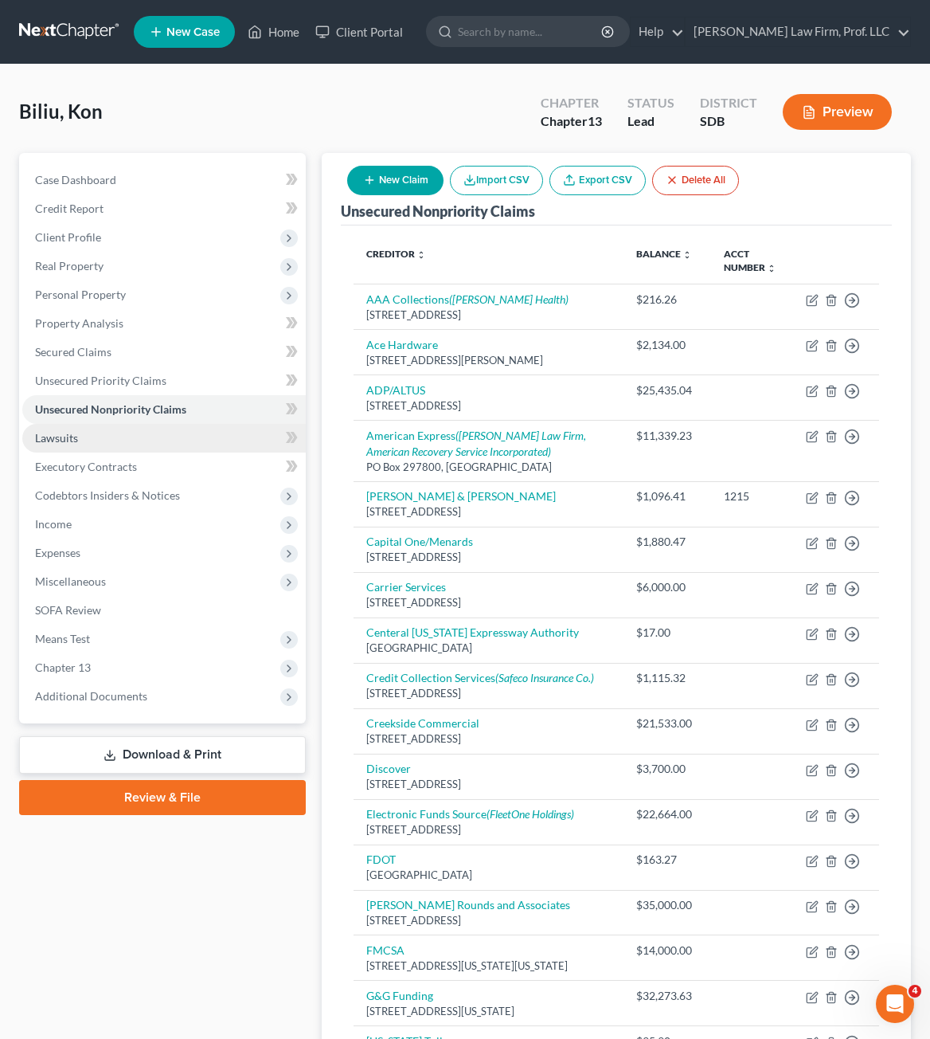
click at [97, 433] on link "Lawsuits" at bounding box center [164, 438] width 284 height 29
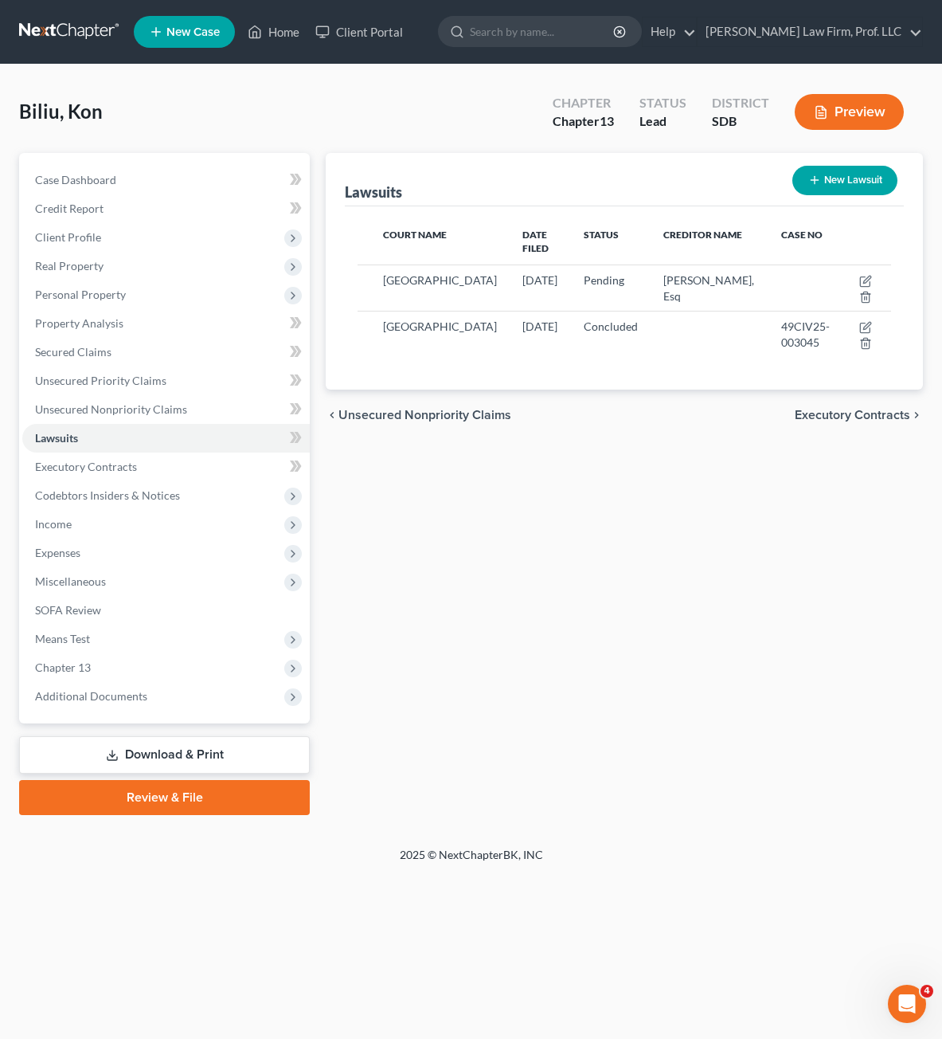
click at [673, 706] on div "Lawsuits New Lawsuit Court Name Date Filed Status Creditor Name Case No [GEOGRA…" at bounding box center [624, 484] width 613 height 662
click at [670, 581] on div "Lawsuits New Lawsuit Court Name Date Filed Status Creditor Name Case No [GEOGRA…" at bounding box center [624, 484] width 613 height 662
click at [135, 465] on link "Executory Contracts" at bounding box center [166, 466] width 288 height 29
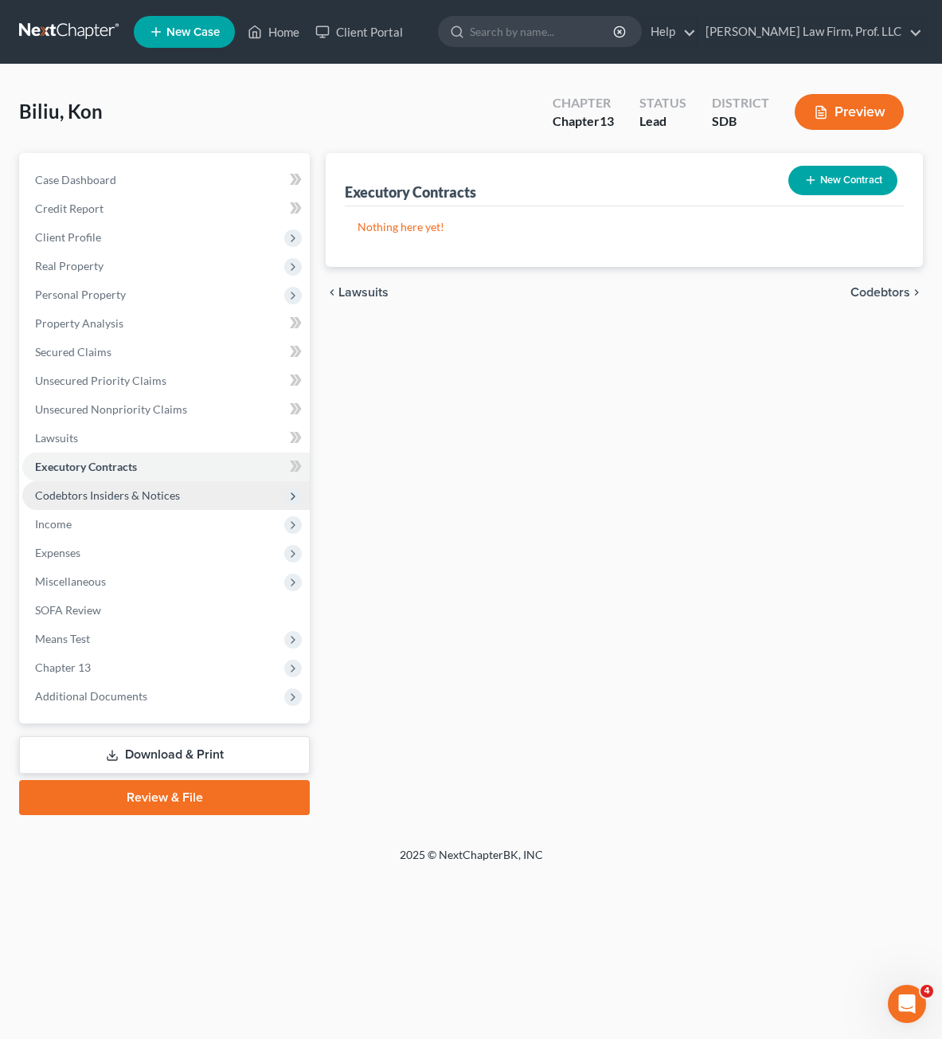
click at [211, 500] on span "Codebtors Insiders & Notices" at bounding box center [166, 495] width 288 height 29
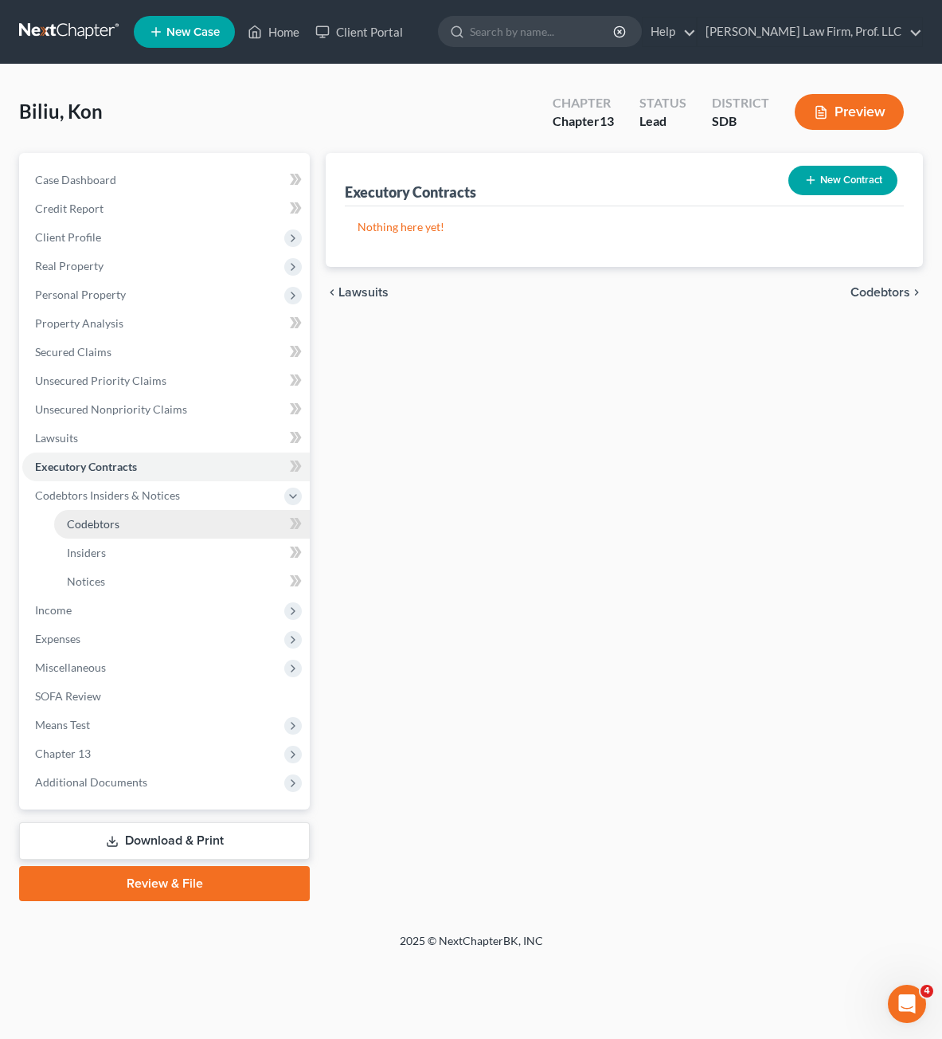
click at [179, 525] on link "Codebtors" at bounding box center [182, 524] width 256 height 29
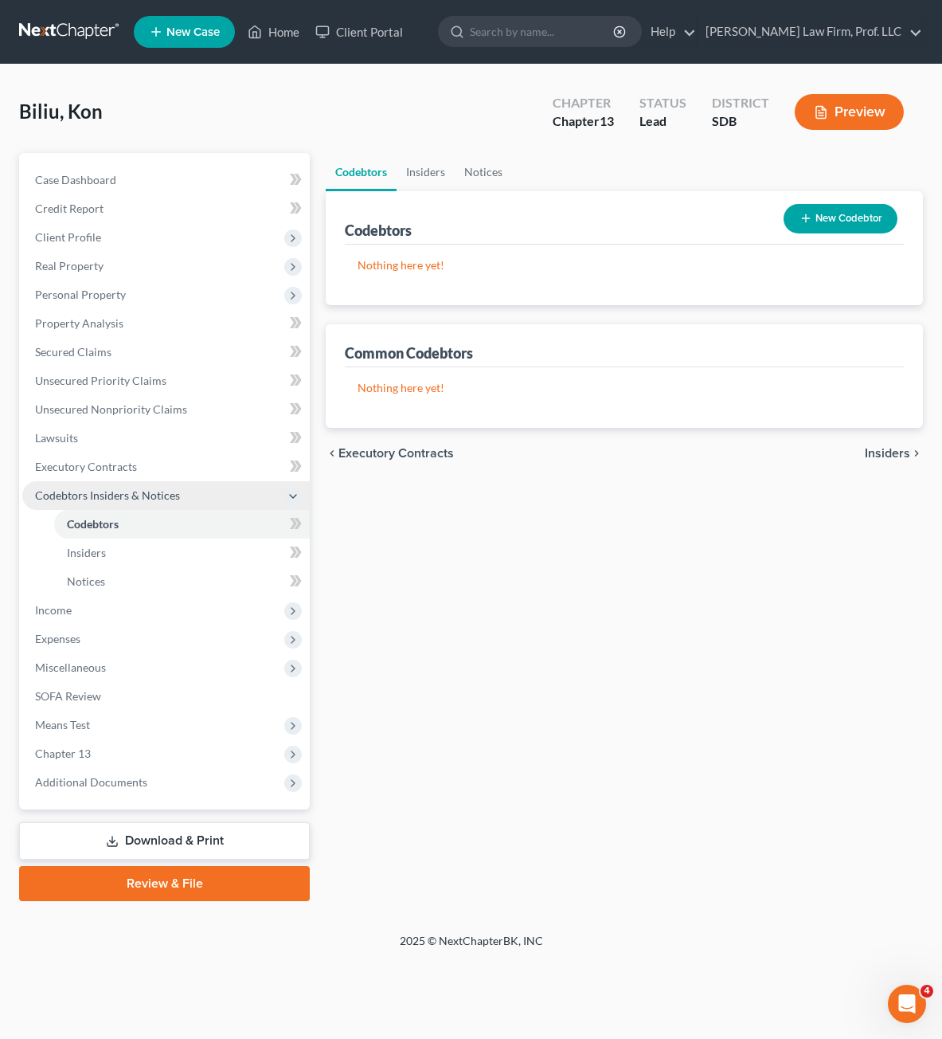
click at [173, 497] on span "Codebtors Insiders & Notices" at bounding box center [107, 495] width 145 height 14
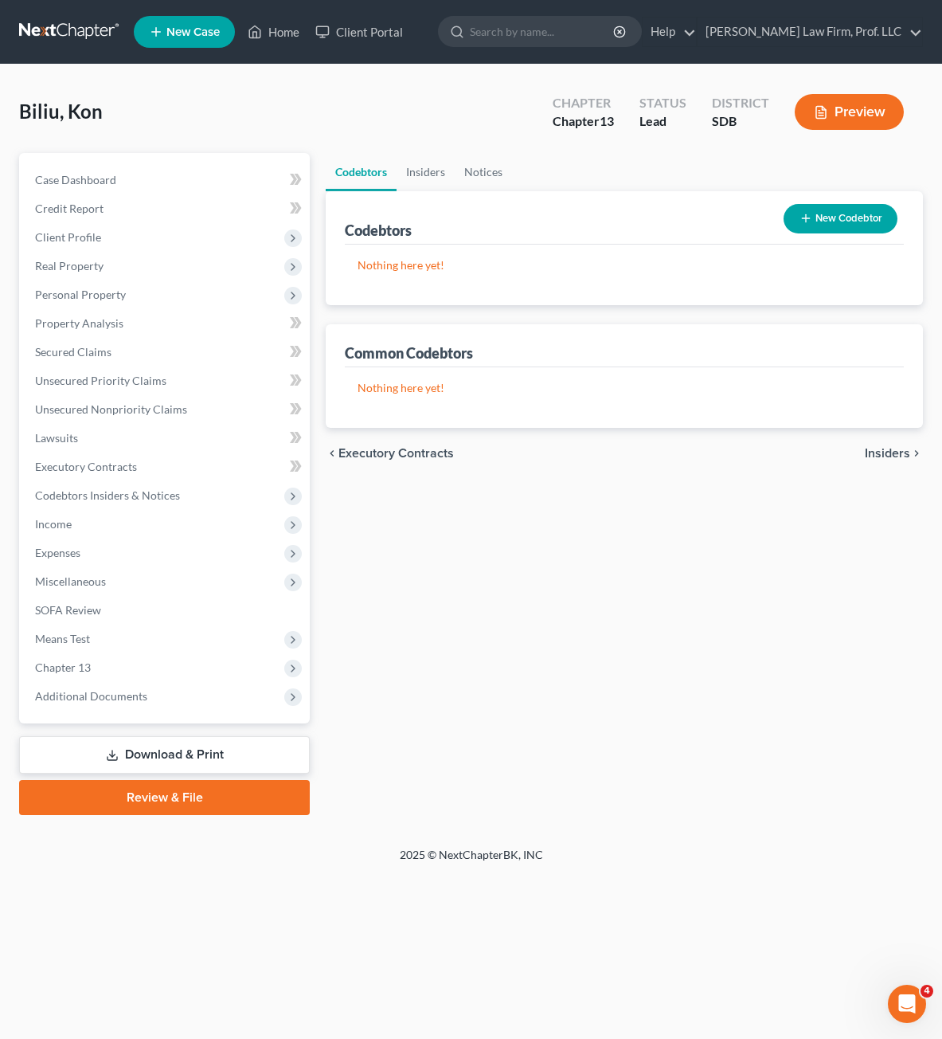
click at [617, 777] on div "Codebtors Insiders Notices Codebtors New Codebtor Nothing here yet! Name Credit…" at bounding box center [624, 484] width 613 height 662
click at [446, 685] on div "Codebtors Insiders Notices Codebtors New Codebtor Nothing here yet! Name Credit…" at bounding box center [624, 484] width 613 height 662
drag, startPoint x: 62, startPoint y: 230, endPoint x: 98, endPoint y: 255, distance: 43.5
click at [62, 230] on span "Client Profile" at bounding box center [68, 237] width 66 height 14
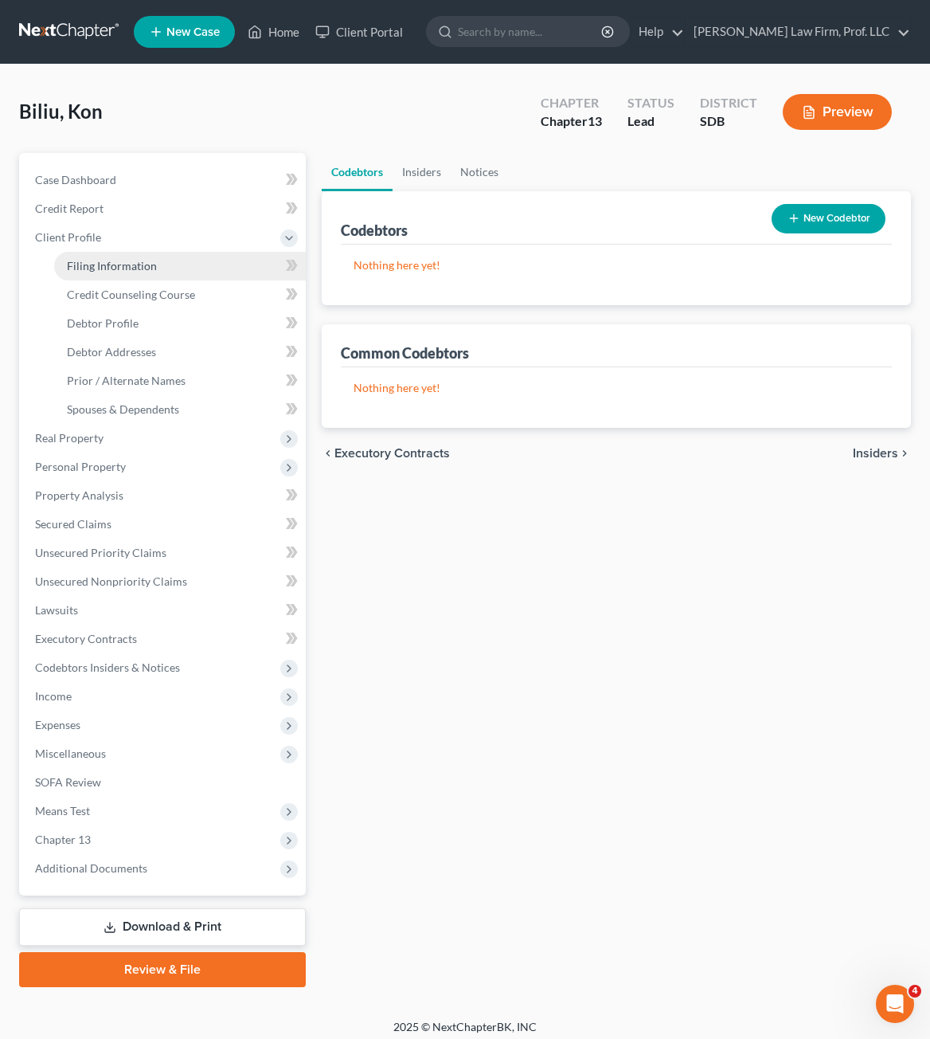
click at [128, 268] on span "Filing Information" at bounding box center [112, 266] width 90 height 14
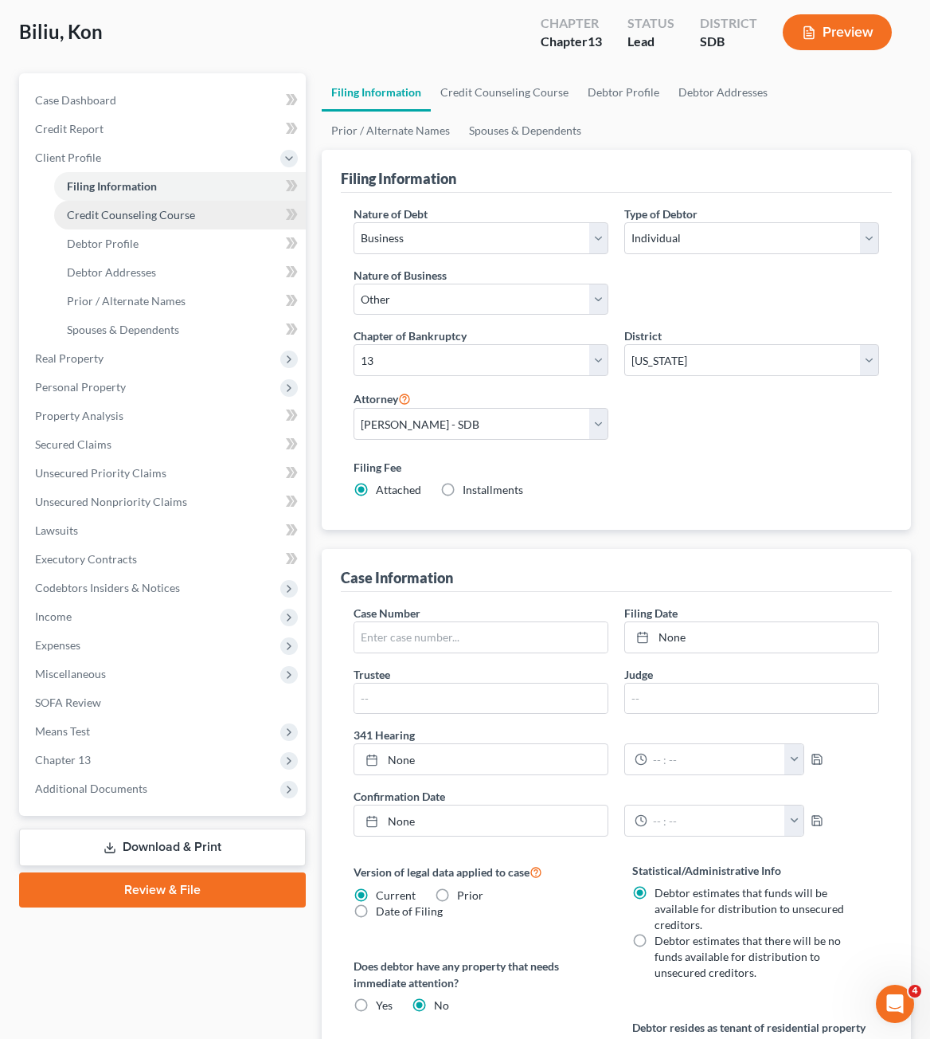
click at [127, 213] on span "Credit Counseling Course" at bounding box center [131, 215] width 128 height 14
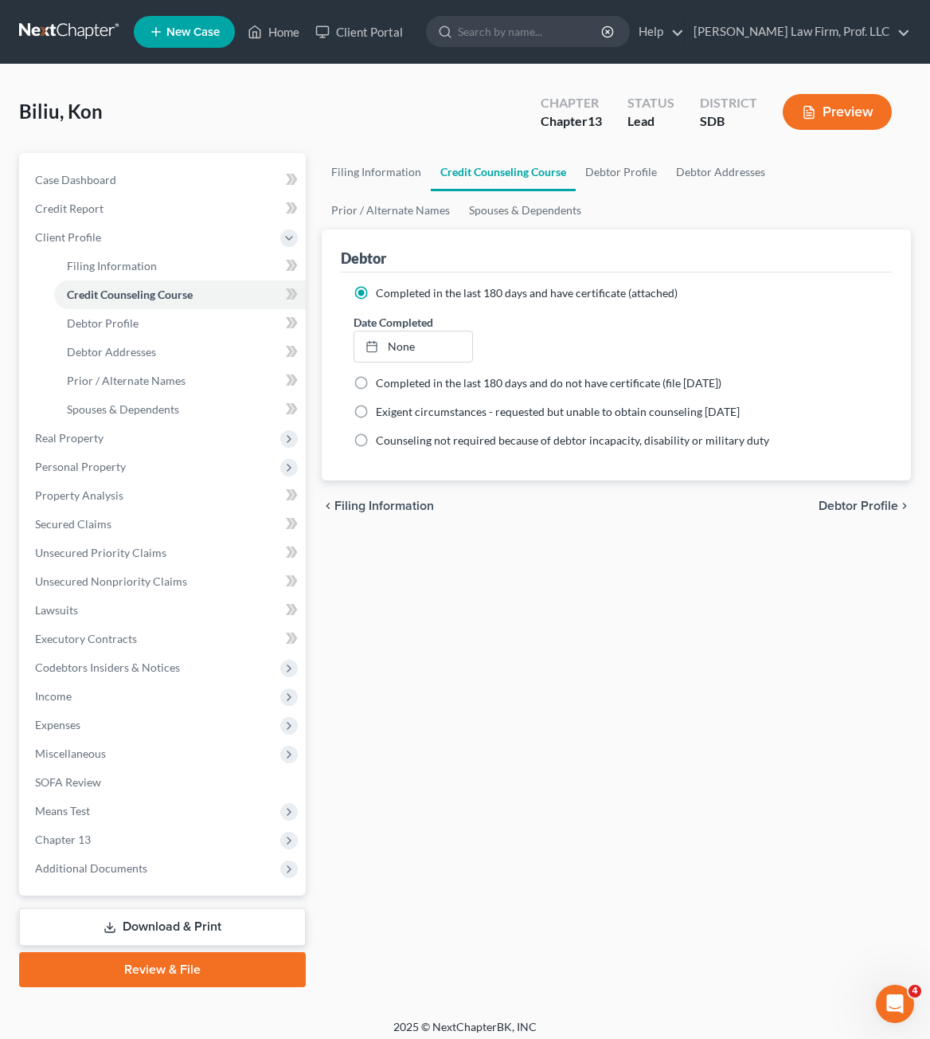
click at [608, 769] on div "Filing Information Credit Counseling Course Debtor Profile Debtor Addresses Pri…" at bounding box center [616, 570] width 605 height 834
drag, startPoint x: 647, startPoint y: 788, endPoint x: 504, endPoint y: 426, distance: 389.0
click at [647, 786] on div "Filing Information Credit Counseling Course Debtor Profile Debtor Addresses Pri…" at bounding box center [616, 570] width 605 height 834
click at [623, 624] on div "Filing Information Credit Counseling Course Debtor Profile Debtor Addresses Pri…" at bounding box center [616, 570] width 605 height 834
click at [127, 580] on span "Unsecured Nonpriority Claims" at bounding box center [111, 581] width 152 height 14
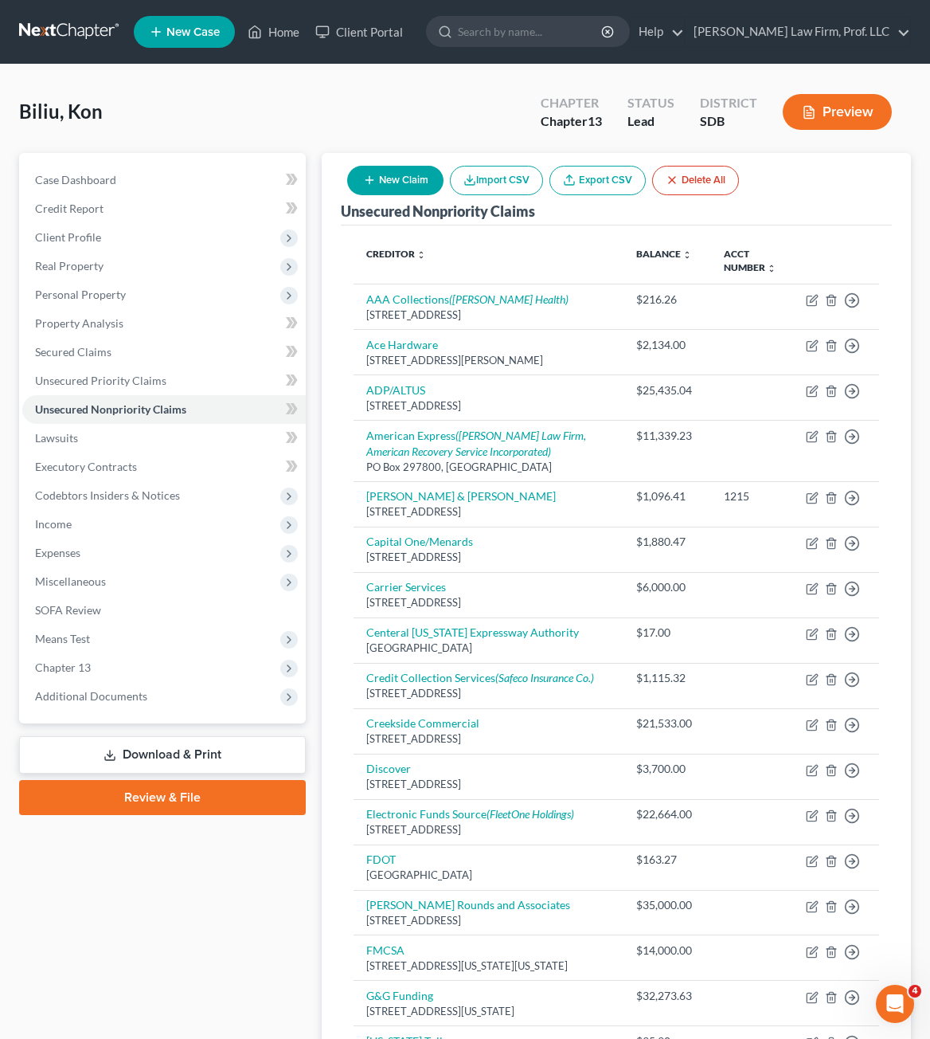
click at [629, 186] on link "Export CSV" at bounding box center [598, 180] width 96 height 29
click at [389, 193] on button "New Claim" at bounding box center [395, 180] width 96 height 29
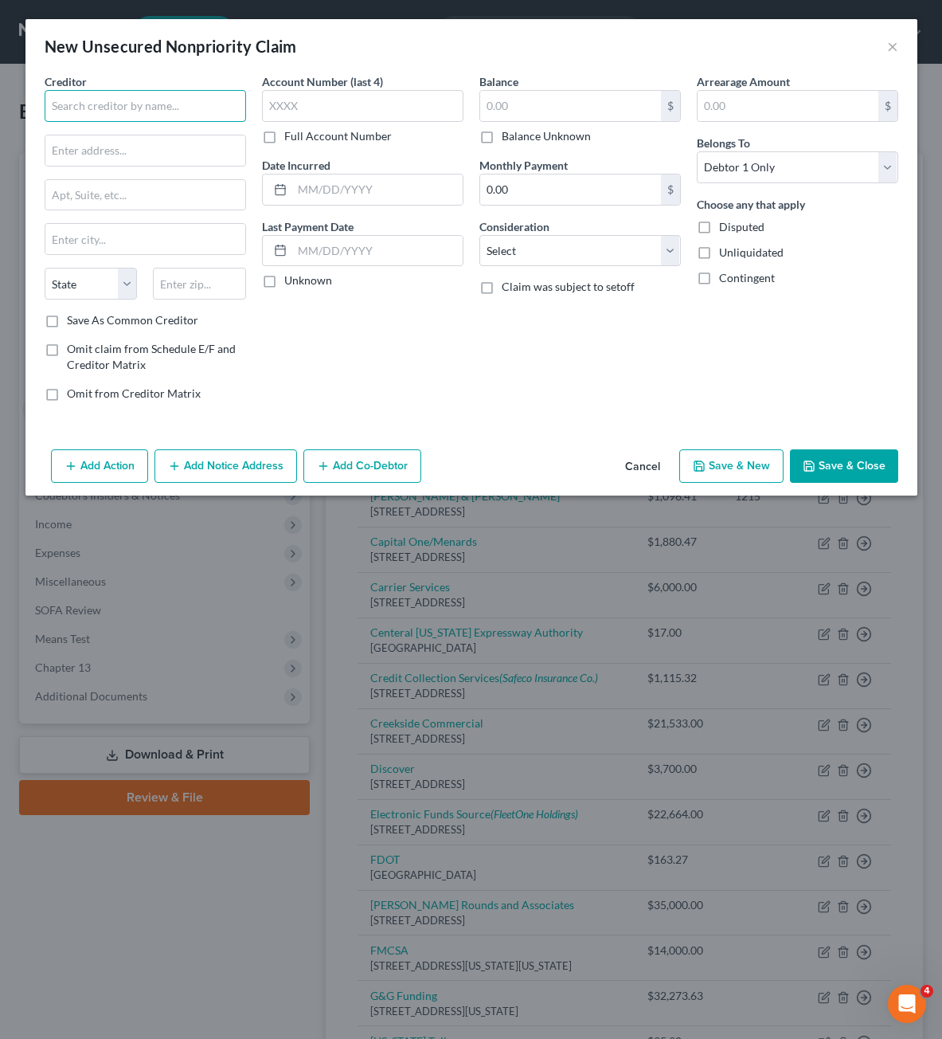
click at [76, 99] on input "text" at bounding box center [145, 106] width 201 height 32
click at [659, 468] on button "Cancel" at bounding box center [642, 467] width 61 height 32
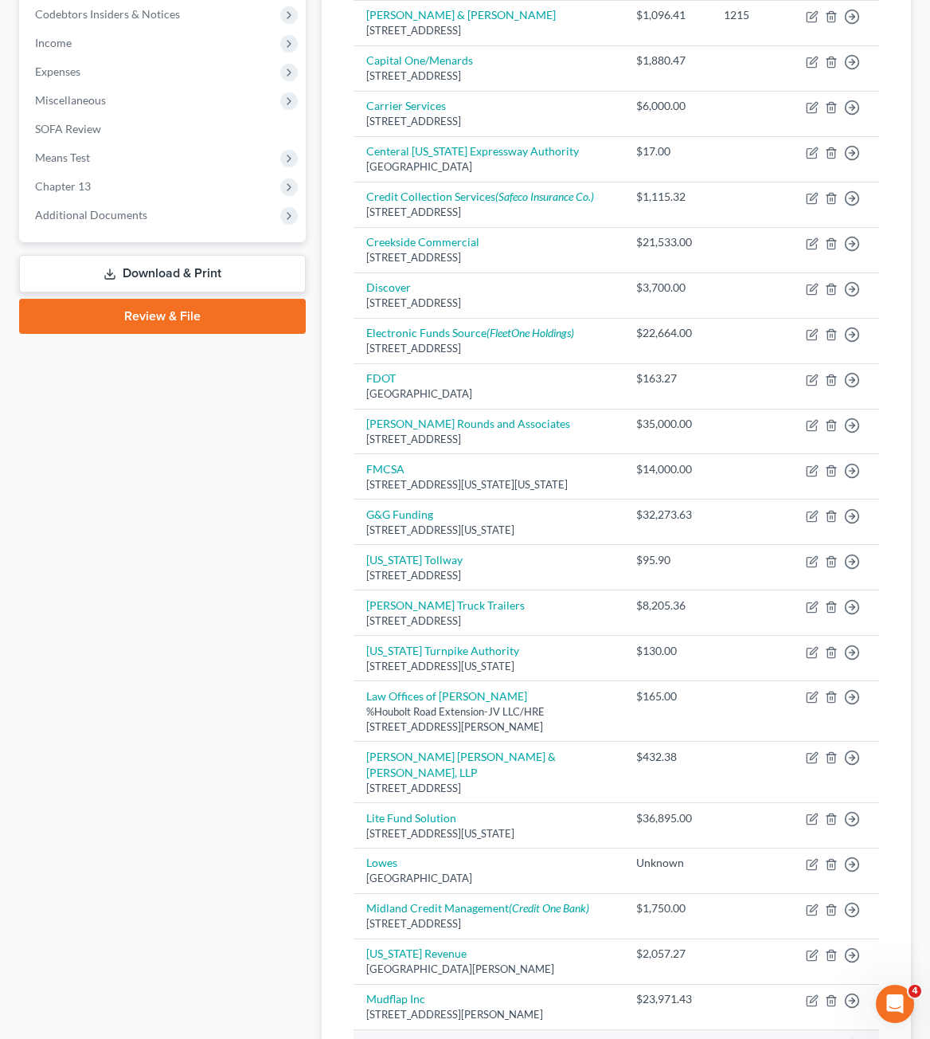
scroll to position [876, 0]
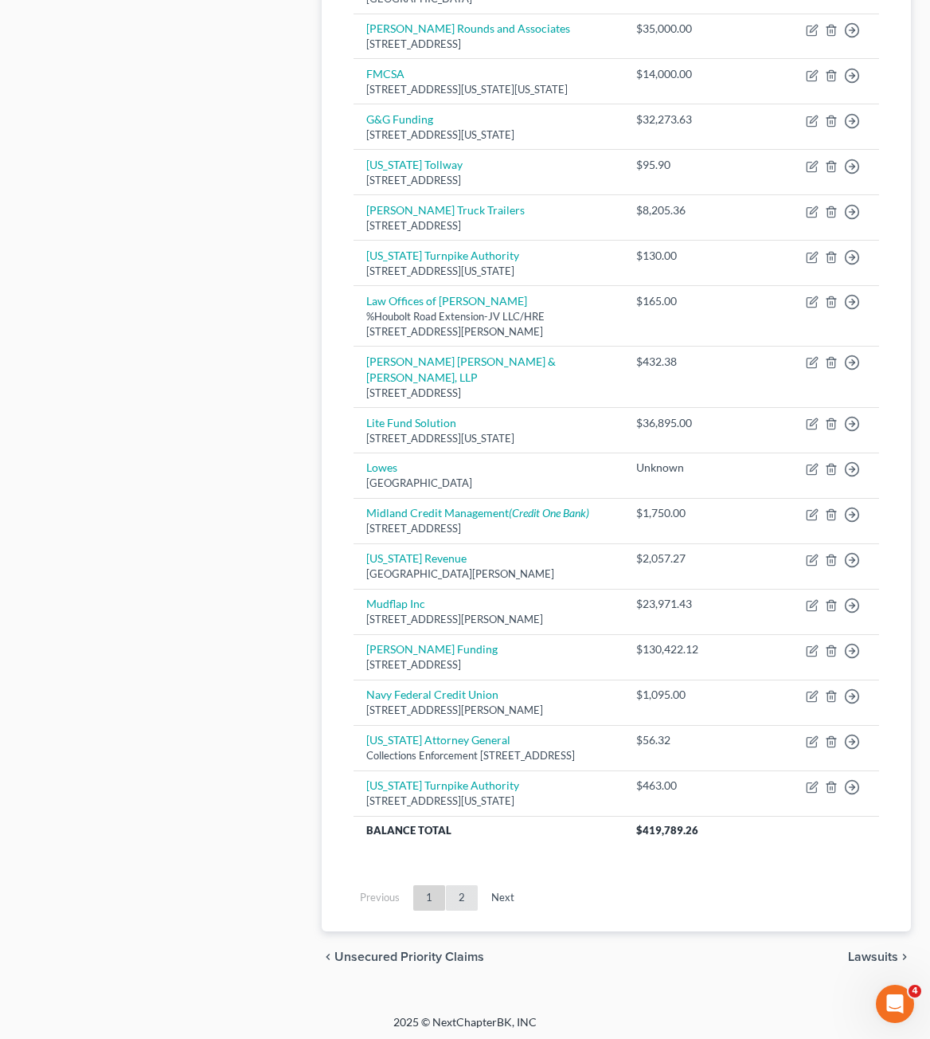
click at [452, 906] on link "2" at bounding box center [462, 897] width 32 height 25
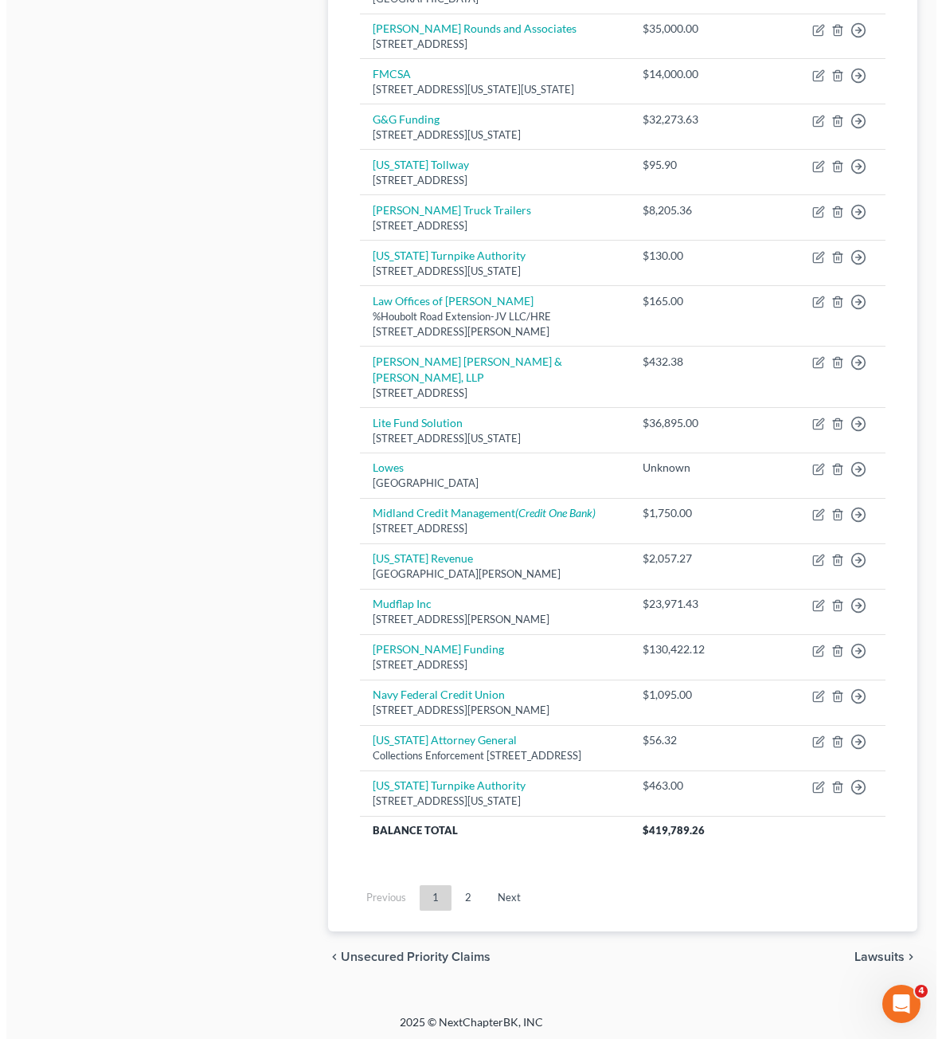
scroll to position [0, 0]
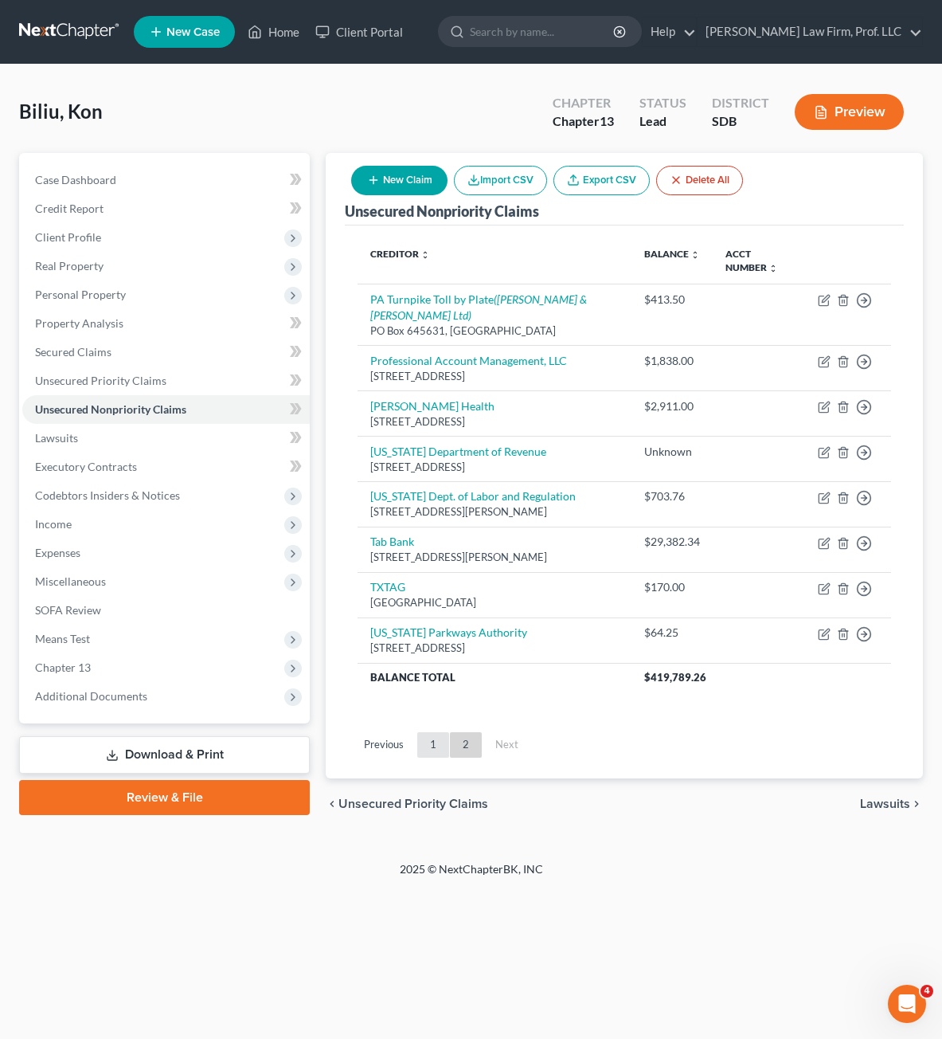
click at [436, 757] on link "1" at bounding box center [433, 744] width 32 height 25
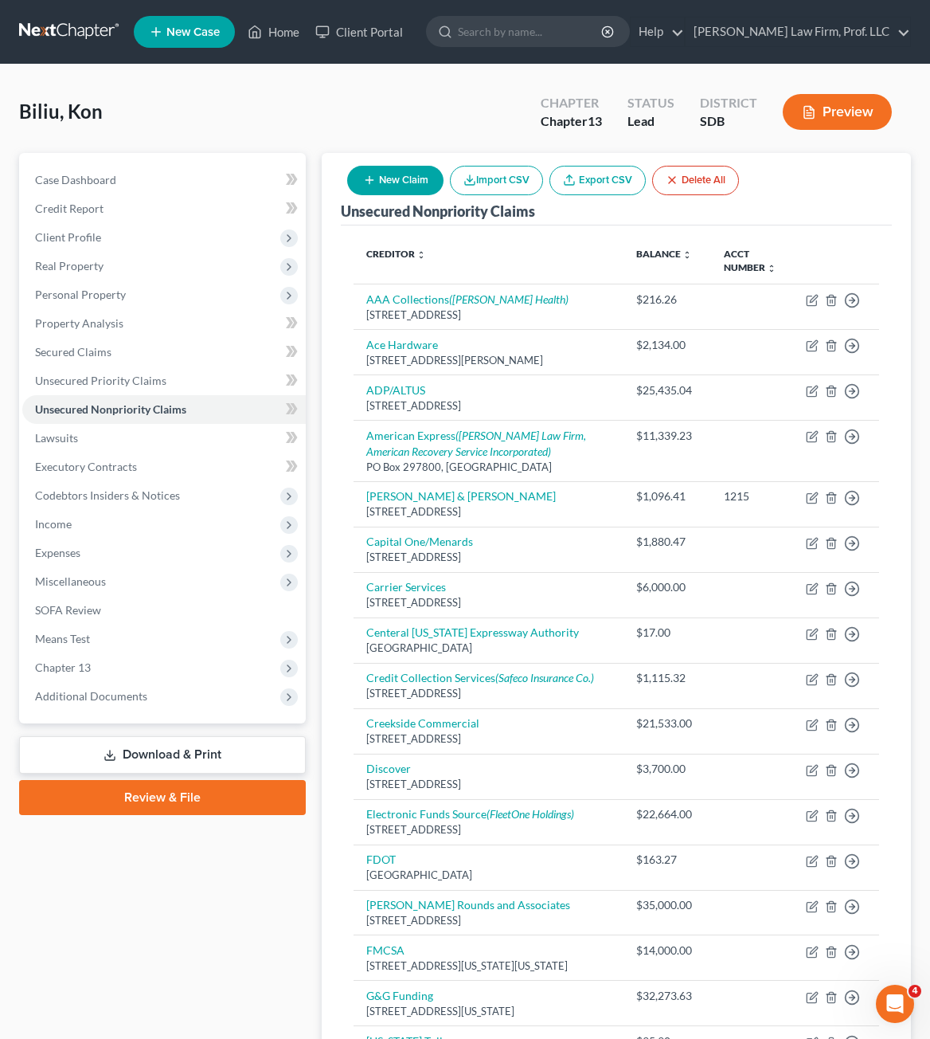
click at [366, 178] on icon "button" at bounding box center [369, 180] width 13 height 13
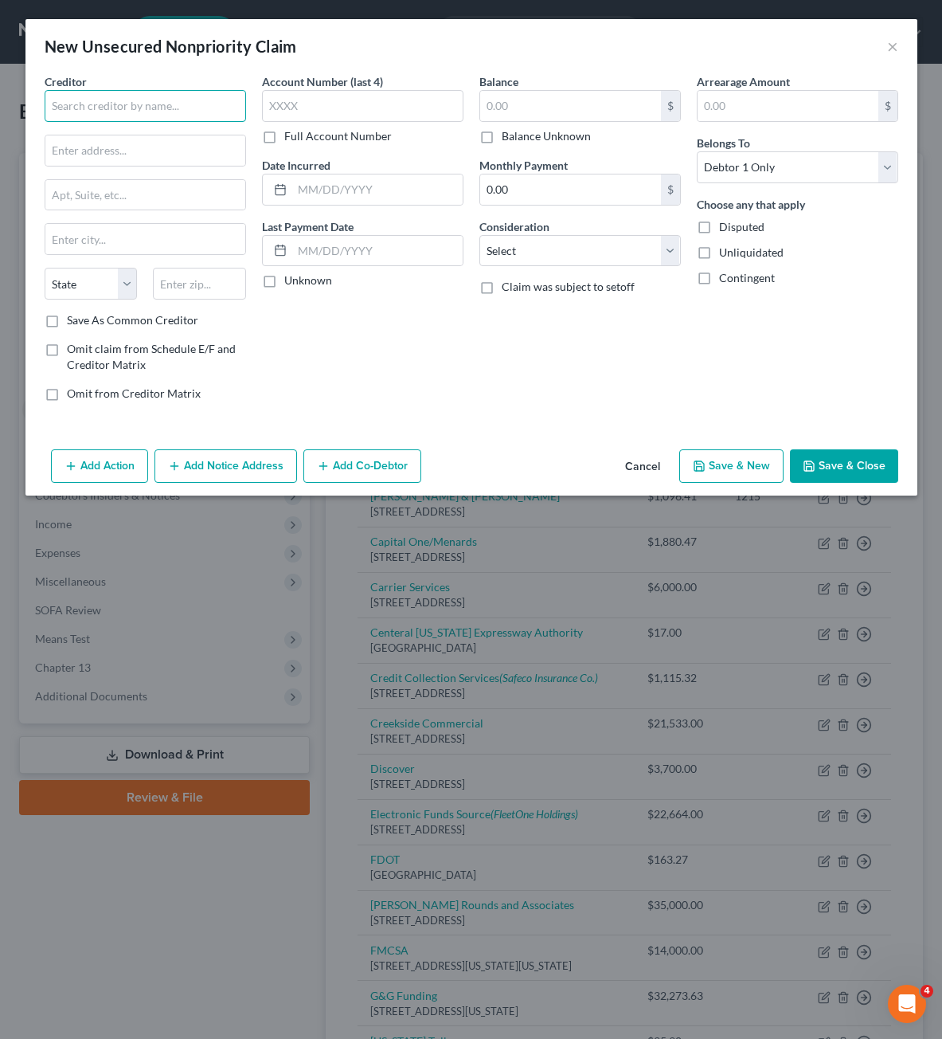
drag, startPoint x: 175, startPoint y: 119, endPoint x: 162, endPoint y: 89, distance: 32.4
click at [163, 108] on input "text" at bounding box center [145, 106] width 201 height 32
click at [453, 350] on div "Account Number (last 4) Full Account Number Date Incurred Last Payment Date Unk…" at bounding box center [362, 243] width 217 height 341
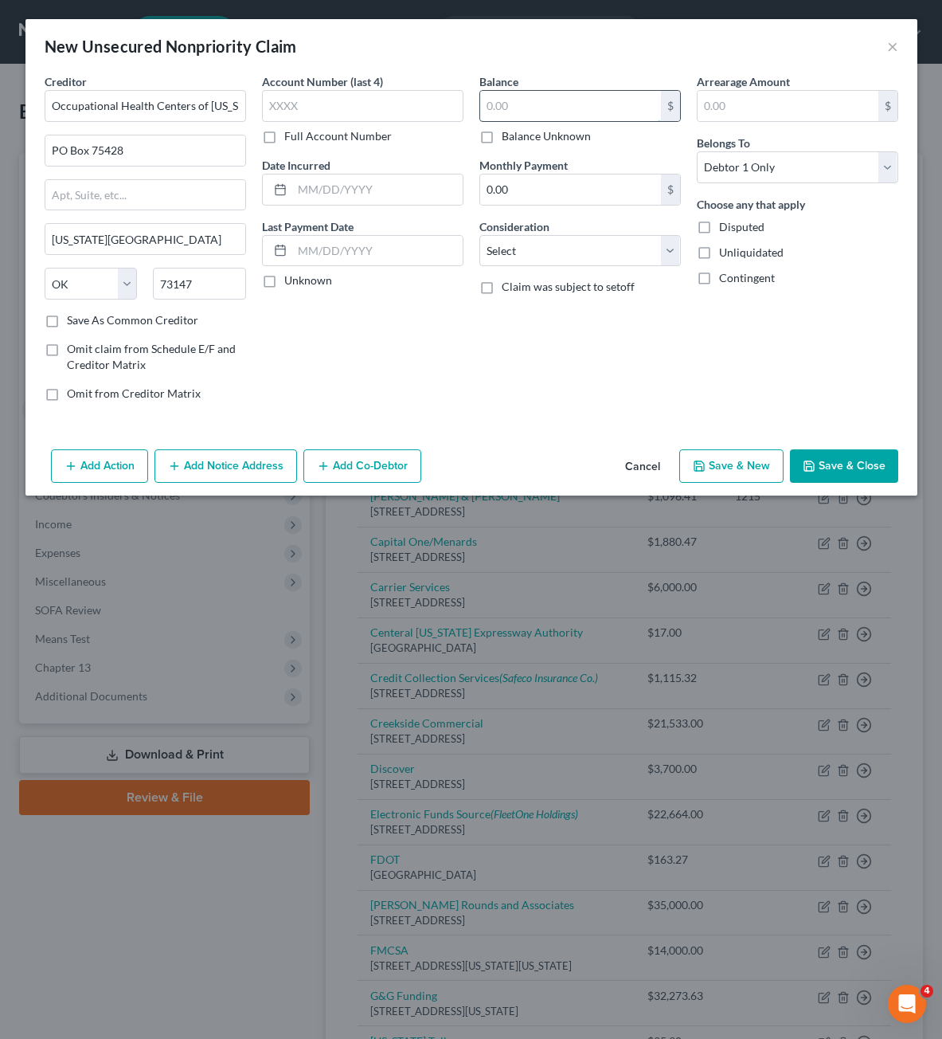
click at [513, 109] on input "text" at bounding box center [570, 106] width 181 height 30
click at [533, 422] on div "Creditor * Occupational Health Centers of [US_STATE][GEOGRAPHIC_DATA] [US_STATE…" at bounding box center [471, 258] width 892 height 370
click at [739, 358] on div "Arrearage Amount $ Belongs To * Select Debtor 1 Only Debtor 2 Only Debtor 1 And…" at bounding box center [797, 243] width 217 height 341
click at [553, 238] on div "Consideration Select Cable / Satellite Services Collection Agency Credit Card D…" at bounding box center [579, 242] width 201 height 49
click at [556, 245] on select "Select Cable / Satellite Services Collection Agency Credit Card Debt Debt Couns…" at bounding box center [579, 251] width 201 height 32
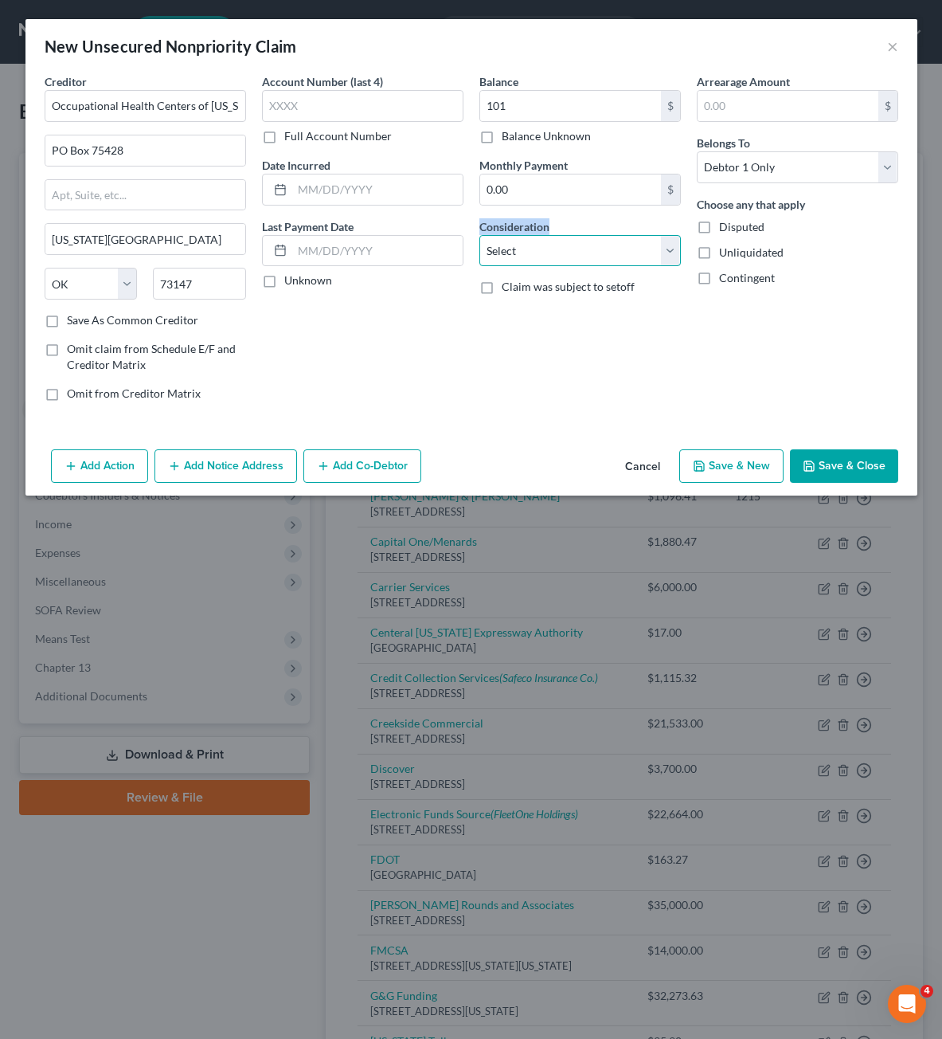
click at [560, 249] on select "Select Cable / Satellite Services Collection Agency Credit Card Debt Debt Couns…" at bounding box center [579, 251] width 201 height 32
drag, startPoint x: 565, startPoint y: 252, endPoint x: 565, endPoint y: 265, distance: 12.7
click at [565, 252] on select "Select Cable / Satellite Services Collection Agency Credit Card Debt Debt Couns…" at bounding box center [579, 251] width 201 height 32
click at [479, 235] on select "Select Cable / Satellite Services Collection Agency Credit Card Debt Debt Couns…" at bounding box center [579, 251] width 201 height 32
drag, startPoint x: 699, startPoint y: 433, endPoint x: 834, endPoint y: 482, distance: 143.1
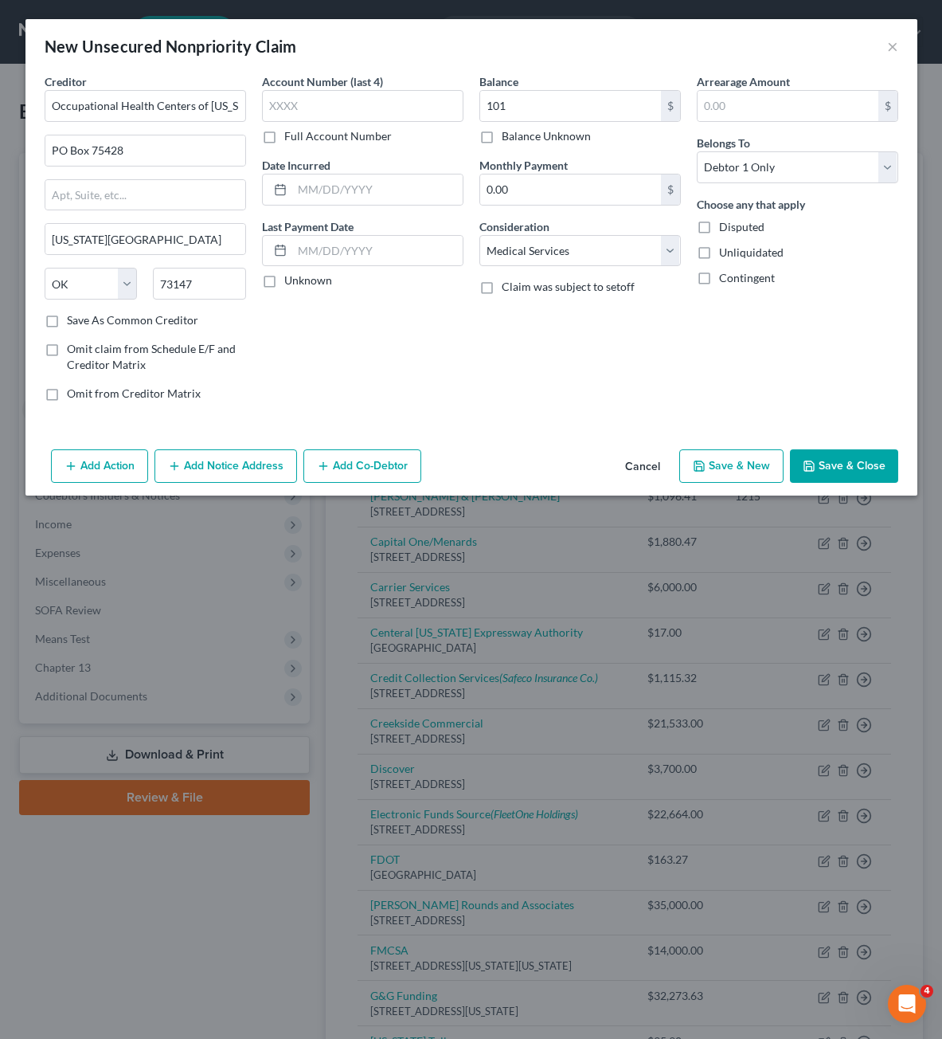
click at [705, 435] on div "Creditor * Occupational Health Centers of [US_STATE][GEOGRAPHIC_DATA] [US_STATE…" at bounding box center [471, 258] width 892 height 370
click at [834, 482] on button "Save & Close" at bounding box center [844, 465] width 108 height 33
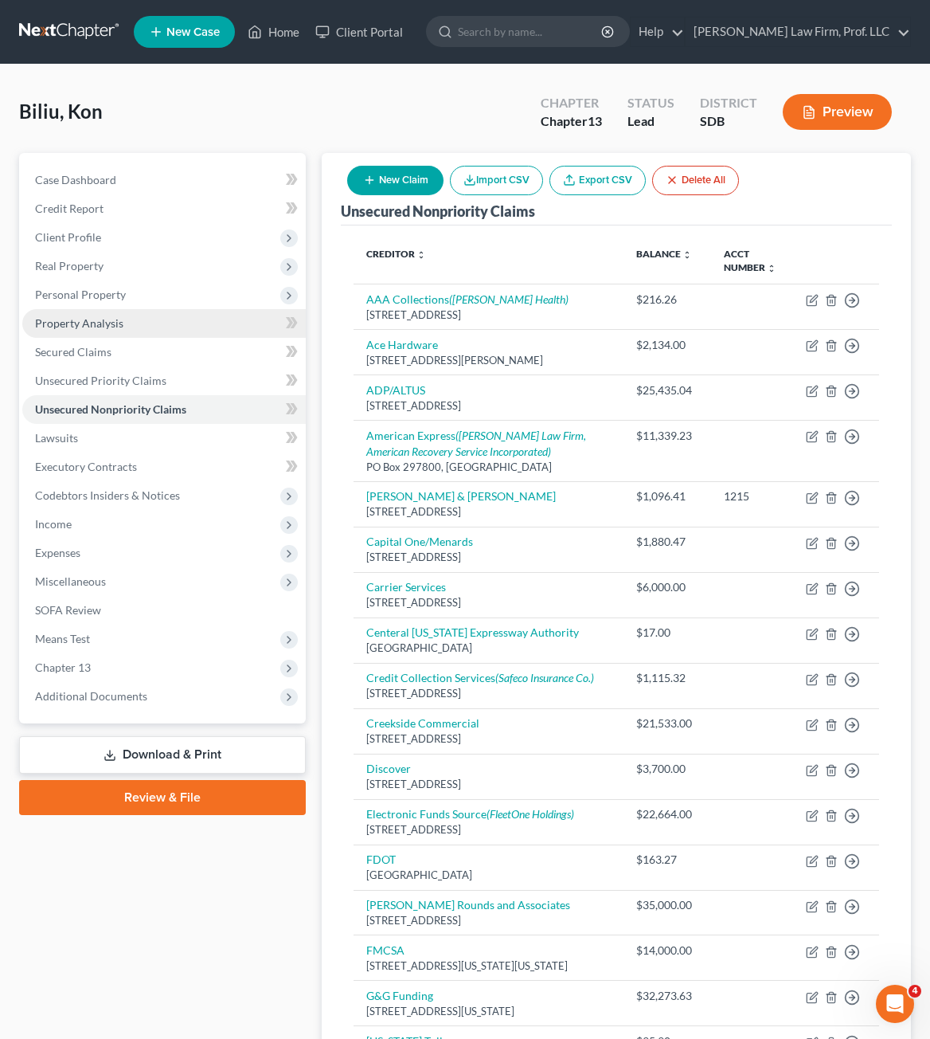
click at [80, 324] on span "Property Analysis" at bounding box center [79, 323] width 88 height 14
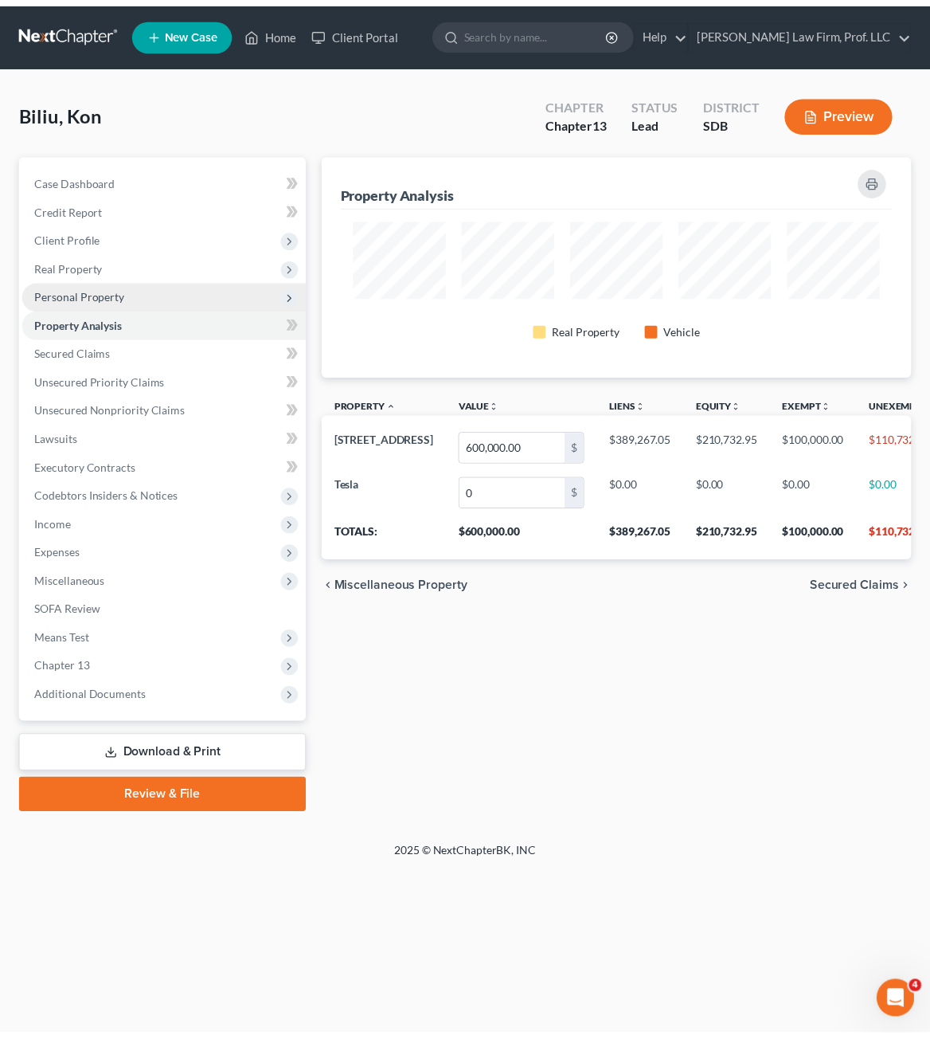
scroll to position [223, 597]
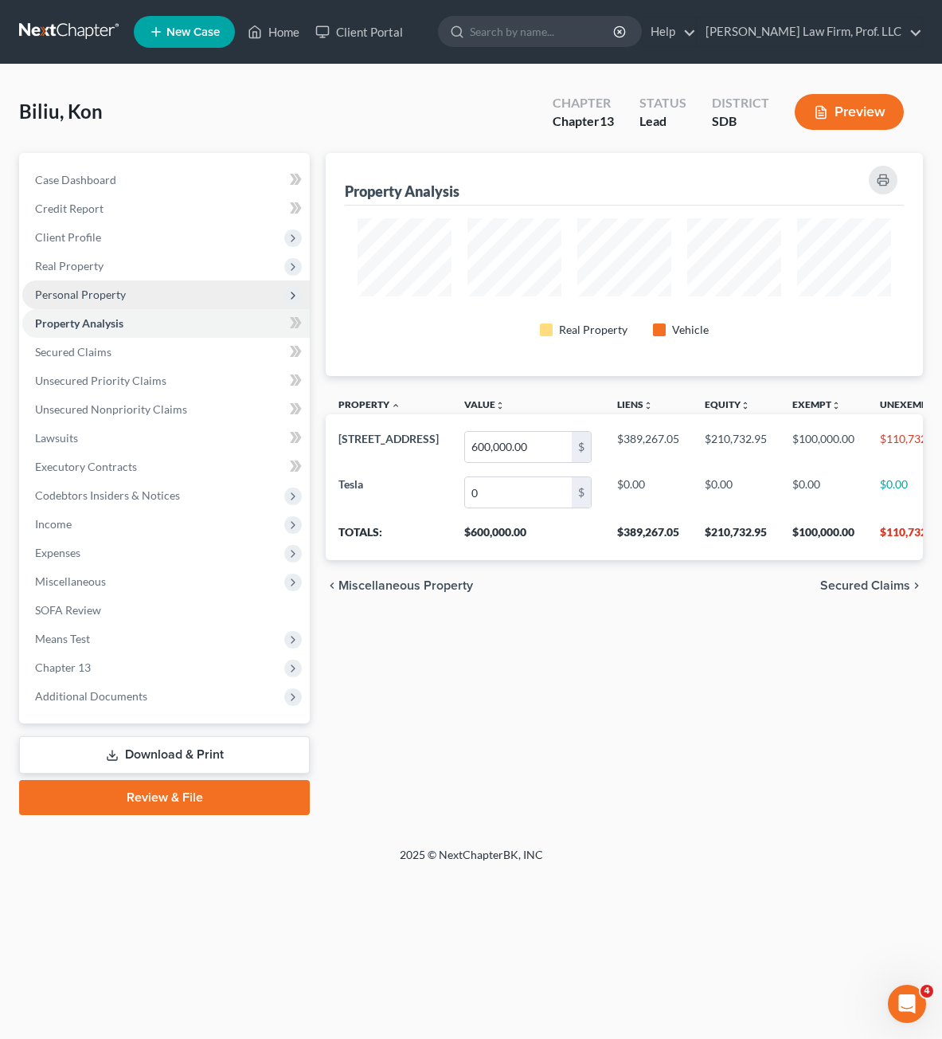
click at [96, 288] on span "Personal Property" at bounding box center [80, 295] width 91 height 14
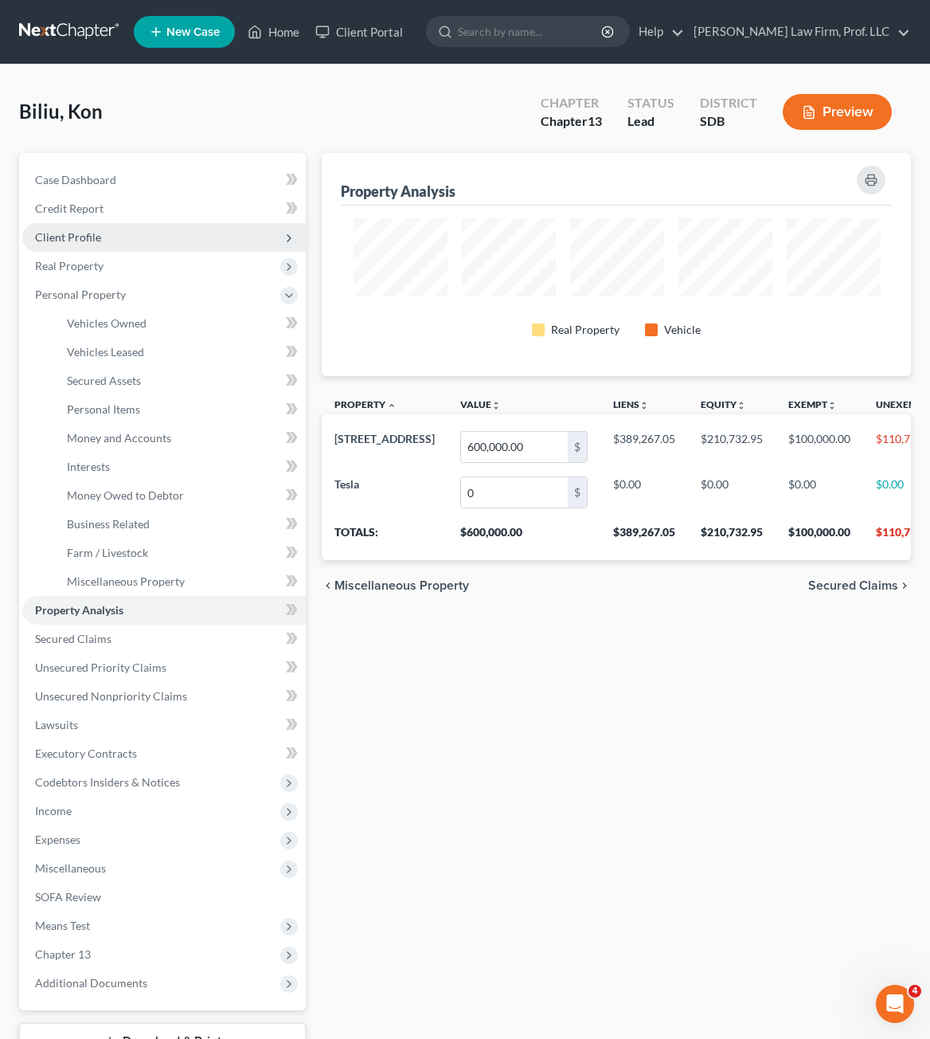
scroll to position [796190, 795822]
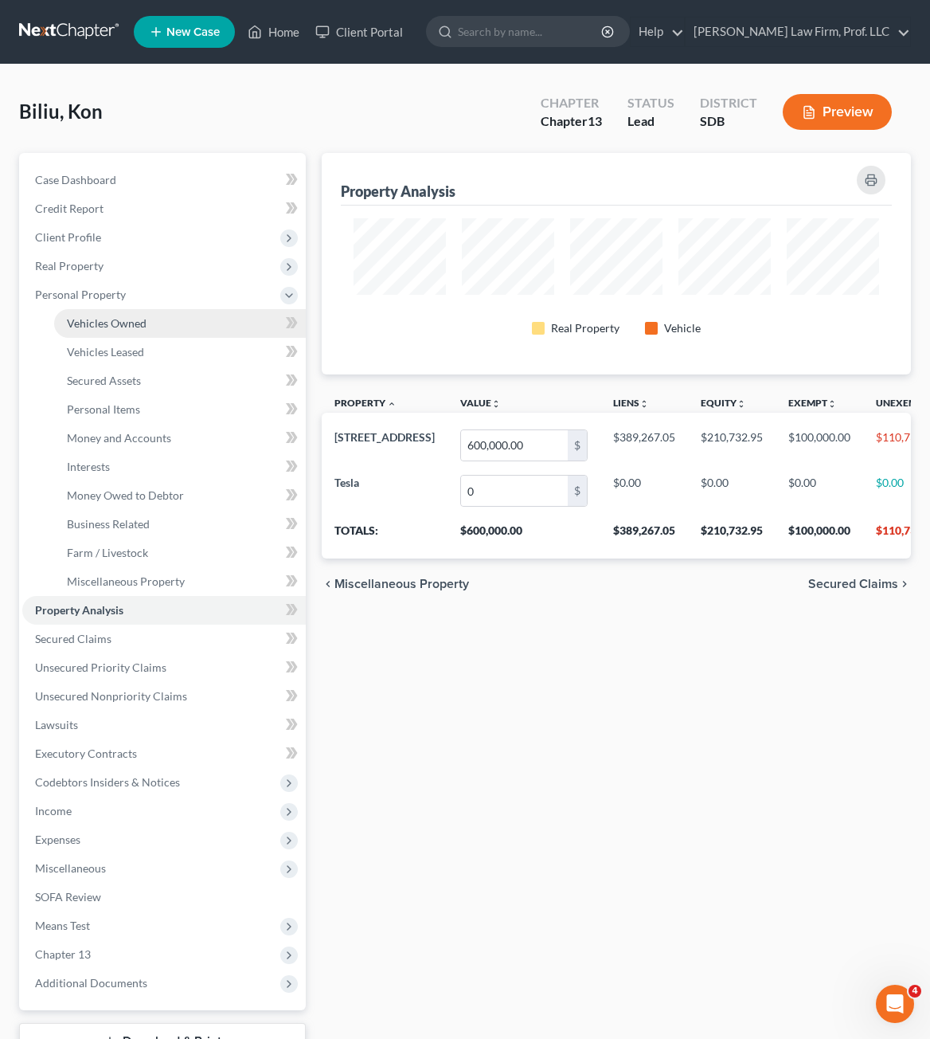
click at [138, 328] on span "Vehicles Owned" at bounding box center [107, 323] width 80 height 14
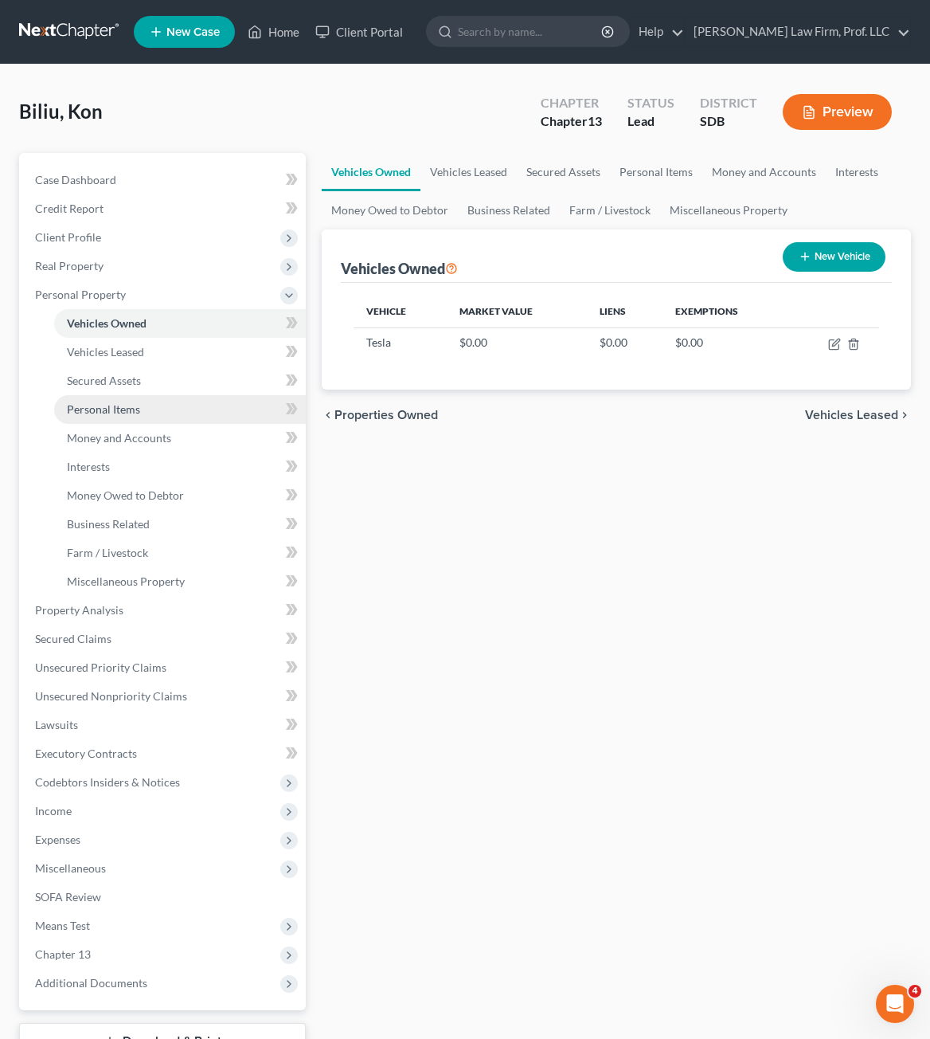
click at [108, 407] on span "Personal Items" at bounding box center [103, 409] width 73 height 14
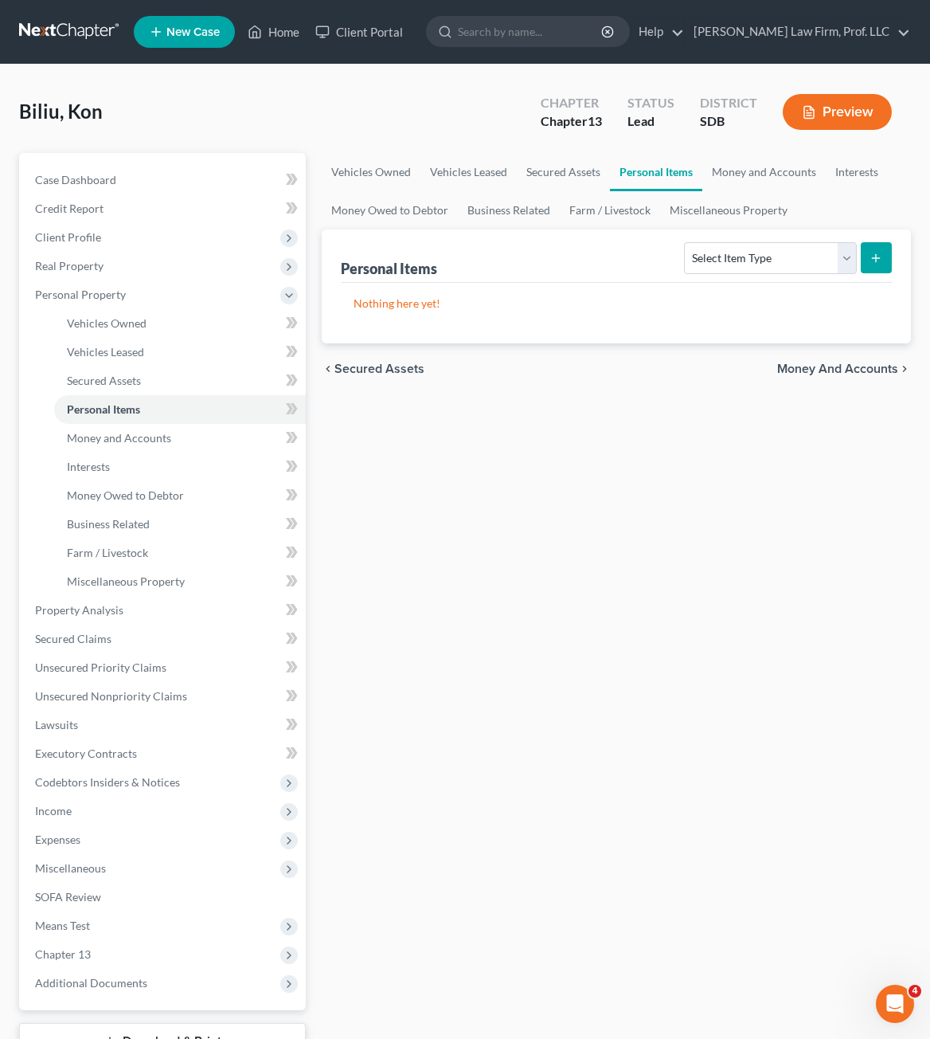
drag, startPoint x: 745, startPoint y: 292, endPoint x: 750, endPoint y: 279, distance: 14.6
click at [745, 289] on div "Nothing here yet!" at bounding box center [616, 313] width 551 height 61
click at [750, 279] on div "Personal Items Select Item Type Clothing Collectibles Of Value Electronics Fire…" at bounding box center [616, 255] width 551 height 53
click at [753, 254] on select "Select Item Type Clothing Collectibles Of Value Electronics Firearms Household …" at bounding box center [770, 258] width 172 height 32
click at [687, 242] on select "Select Item Type Clothing Collectibles Of Value Electronics Firearms Household …" at bounding box center [770, 258] width 172 height 32
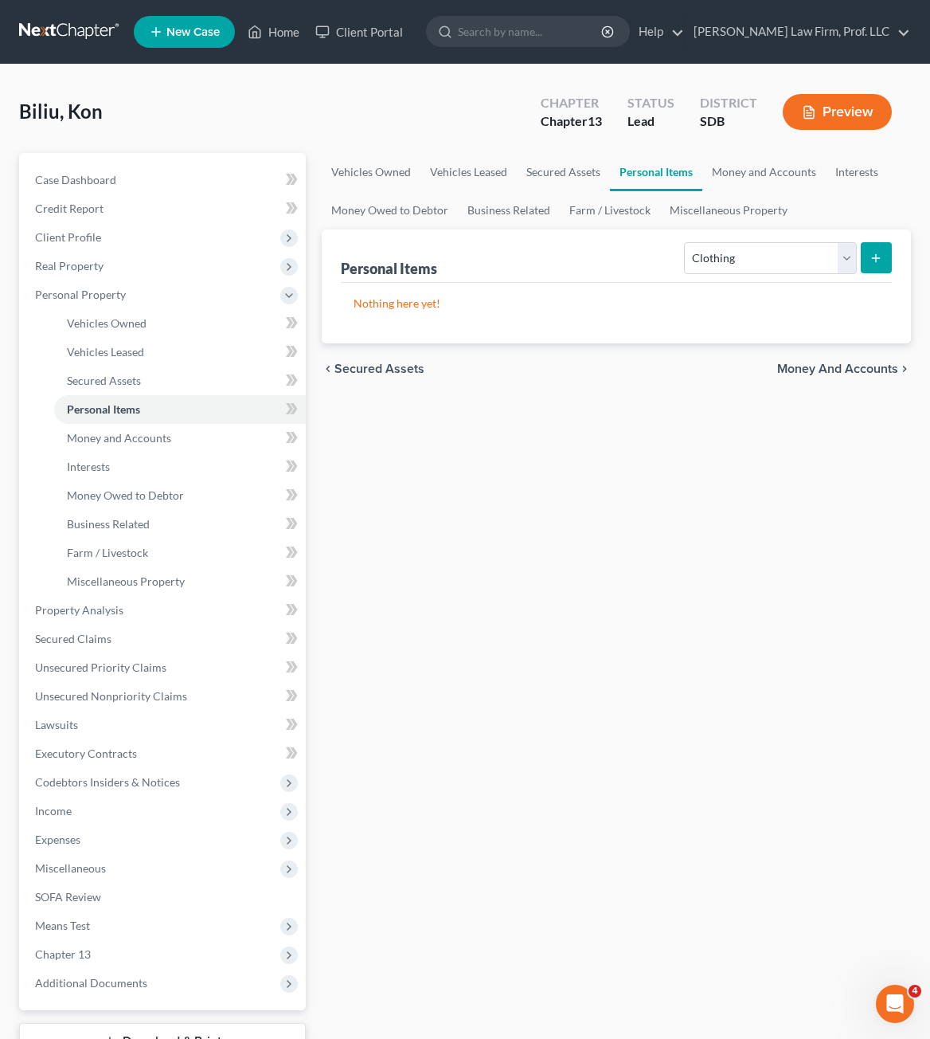
drag, startPoint x: 859, startPoint y: 266, endPoint x: 876, endPoint y: 263, distance: 17.0
click at [866, 264] on form "Select Item Type Clothing Collectibles Of Value Electronics Firearms Household …" at bounding box center [788, 258] width 208 height 33
click at [876, 263] on icon "submit" at bounding box center [876, 258] width 13 height 13
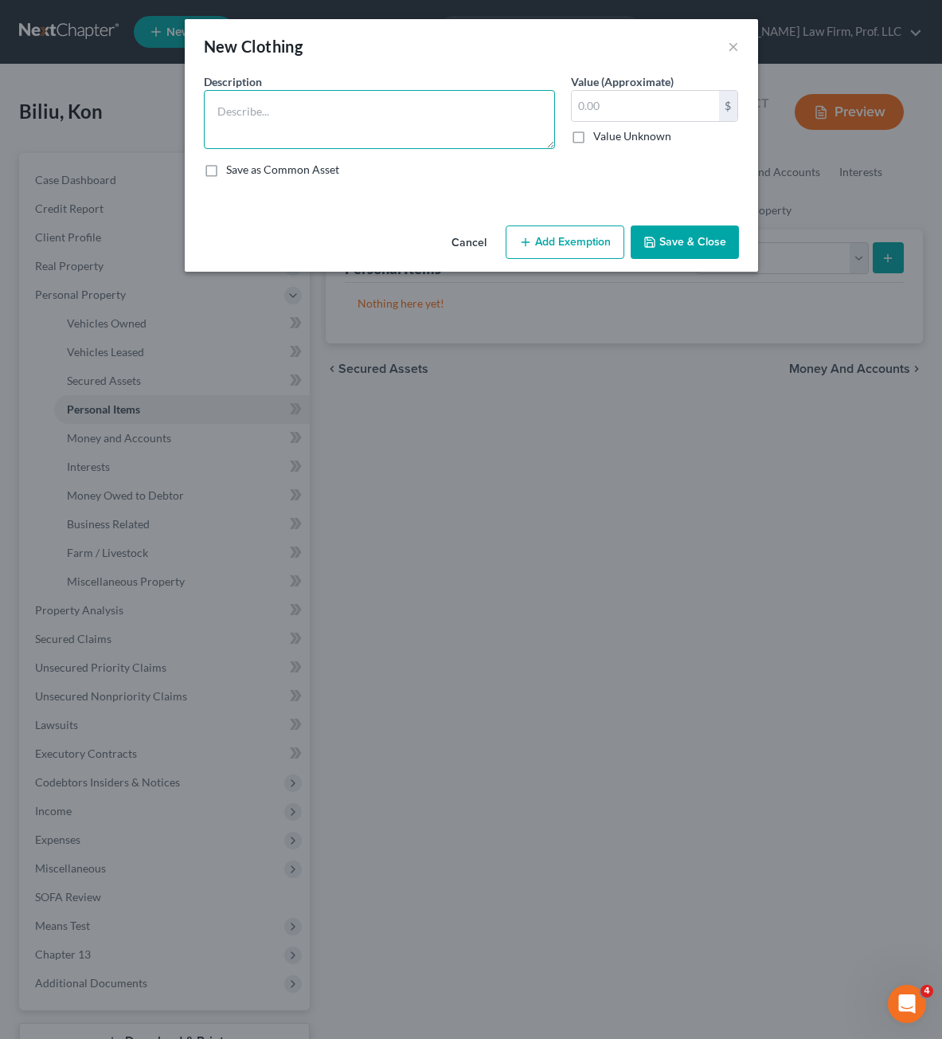
click at [311, 118] on textarea at bounding box center [379, 119] width 351 height 59
click at [573, 239] on button "Add Exemption" at bounding box center [565, 241] width 119 height 33
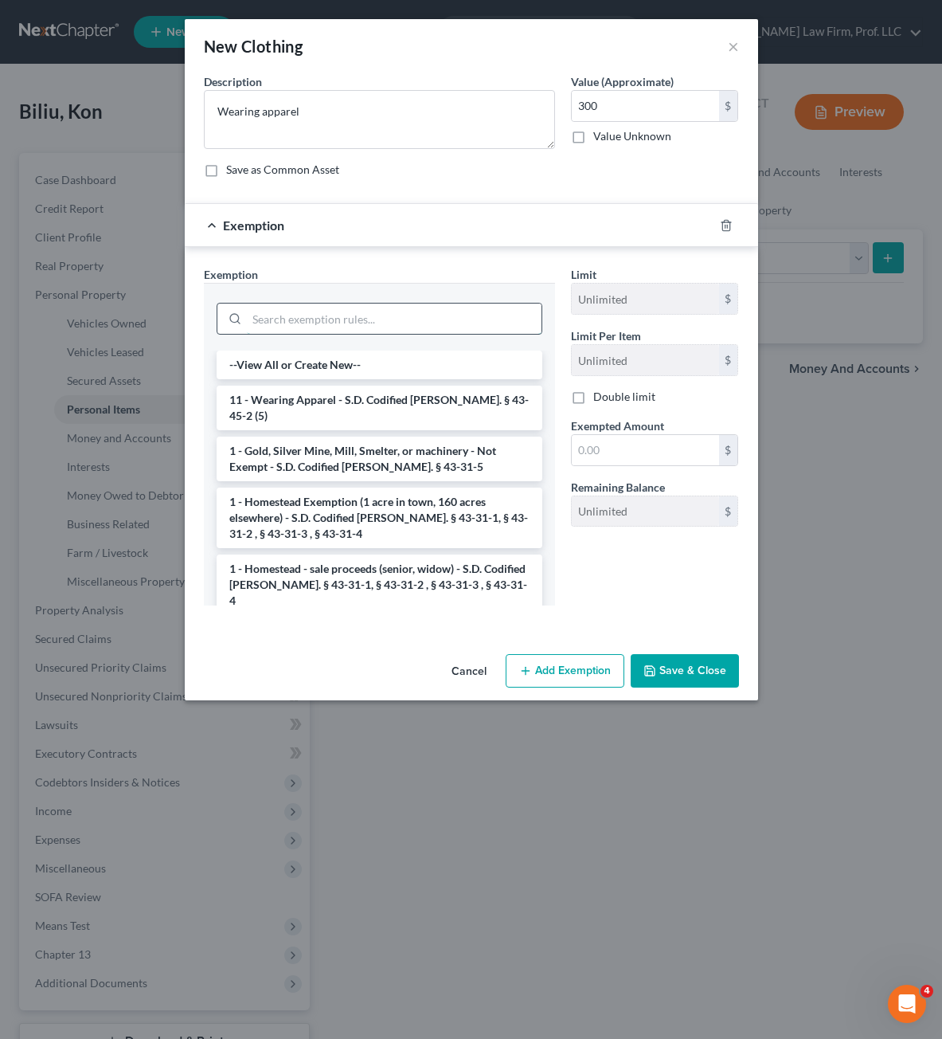
click at [301, 319] on input "search" at bounding box center [394, 318] width 295 height 30
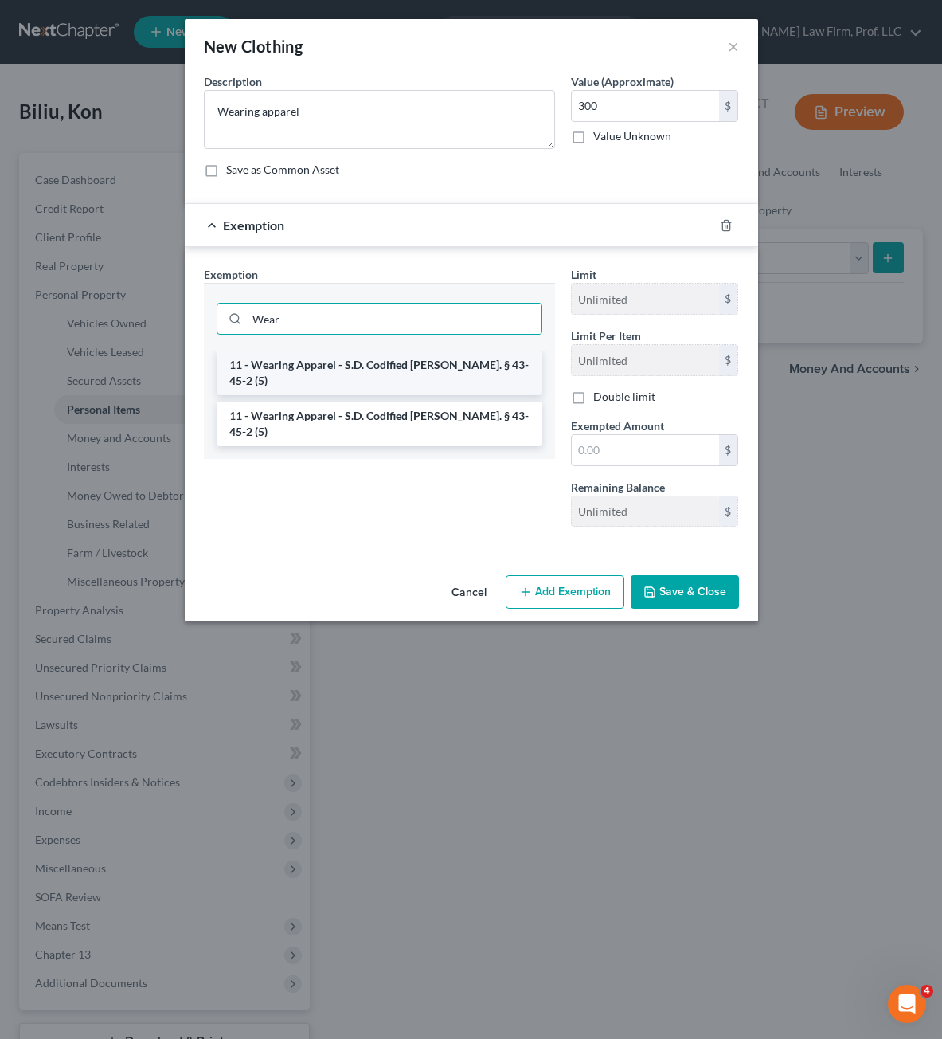
click at [317, 362] on li "11 - Wearing Apparel - S.D. Codified [PERSON_NAME]. § 43-45-2 (5)" at bounding box center [380, 372] width 326 height 45
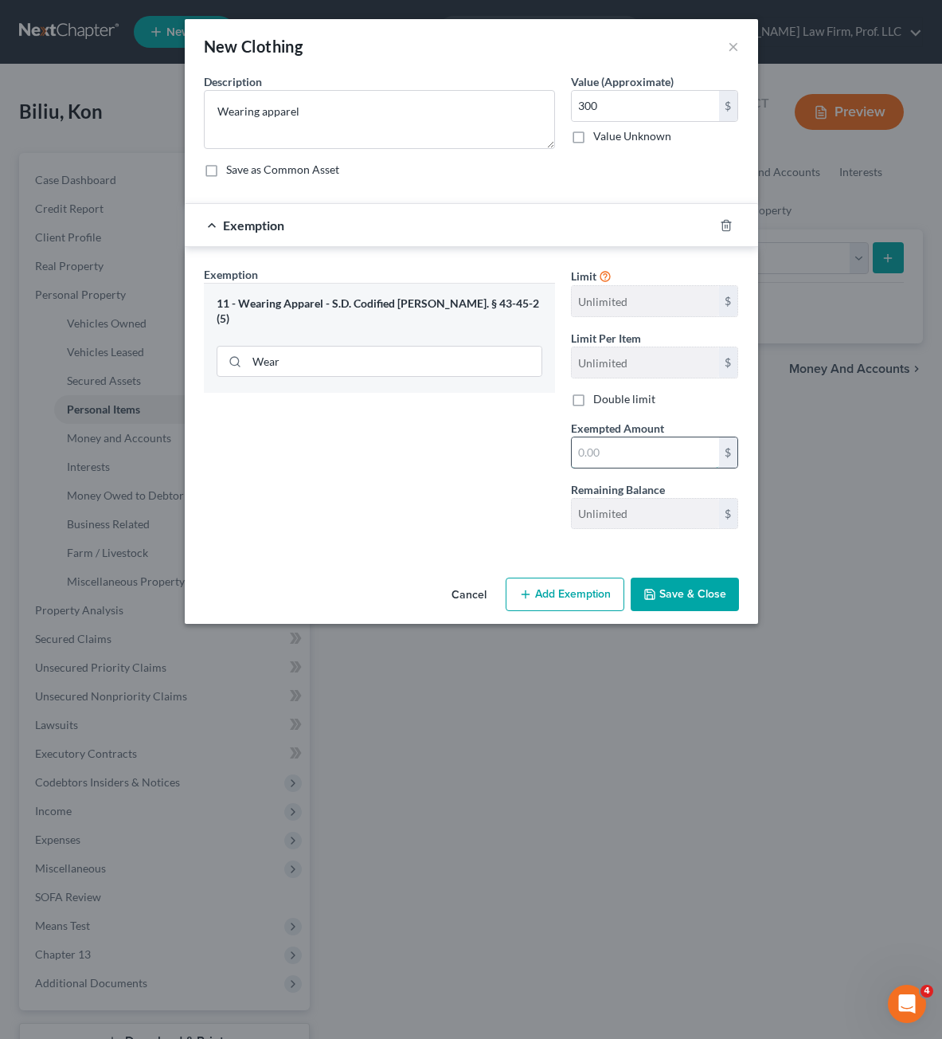
click at [590, 451] on input "text" at bounding box center [645, 452] width 147 height 30
click at [721, 593] on button "Save & Close" at bounding box center [685, 593] width 108 height 33
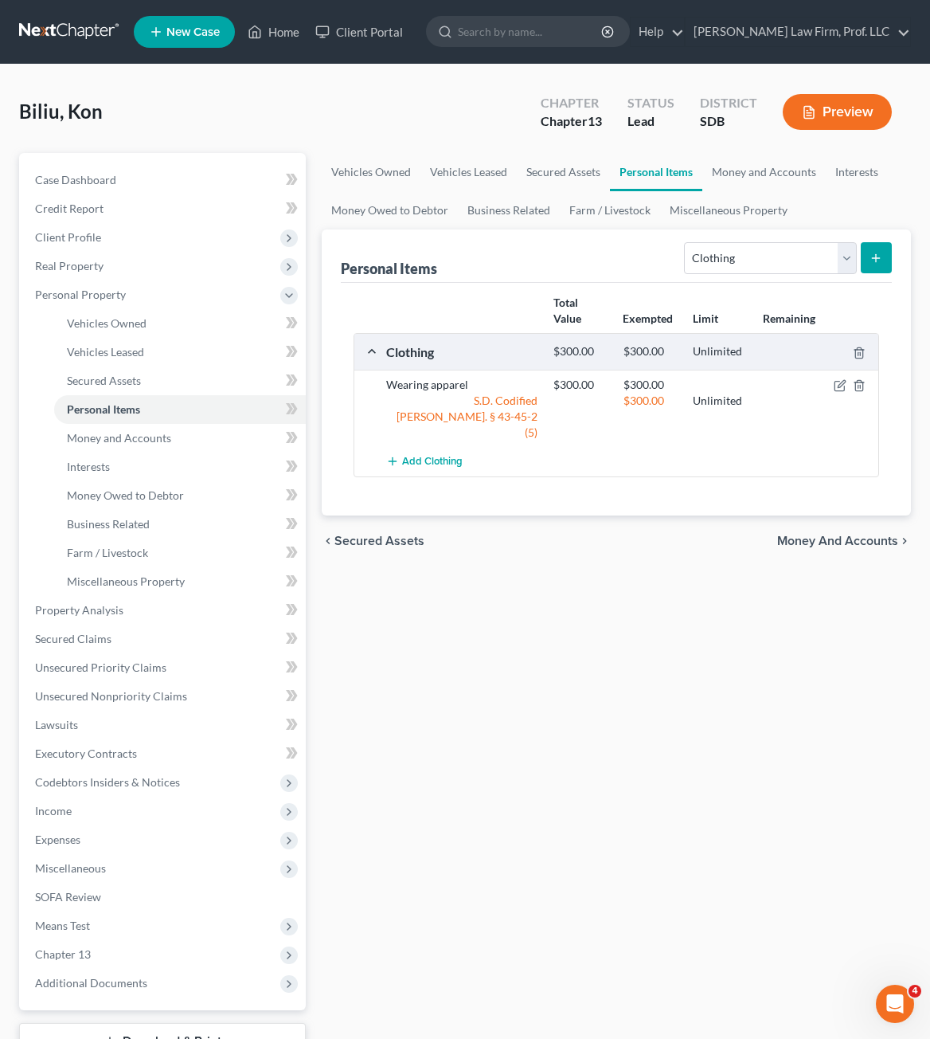
click at [702, 730] on div "Vehicles Owned Vehicles Leased Secured Assets Personal Items Money and Accounts…" at bounding box center [616, 627] width 605 height 949
click at [757, 261] on select "Select Item Type Clothing Collectibles Of Value Electronics Firearms Household …" at bounding box center [770, 258] width 172 height 32
click at [687, 242] on select "Select Item Type Clothing Collectibles Of Value Electronics Firearms Household …" at bounding box center [770, 258] width 172 height 32
drag, startPoint x: 816, startPoint y: 264, endPoint x: 683, endPoint y: 286, distance: 133.9
click at [816, 264] on select "Select Item Type Clothing Collectibles Of Value Electronics Firearms Household …" at bounding box center [770, 258] width 172 height 32
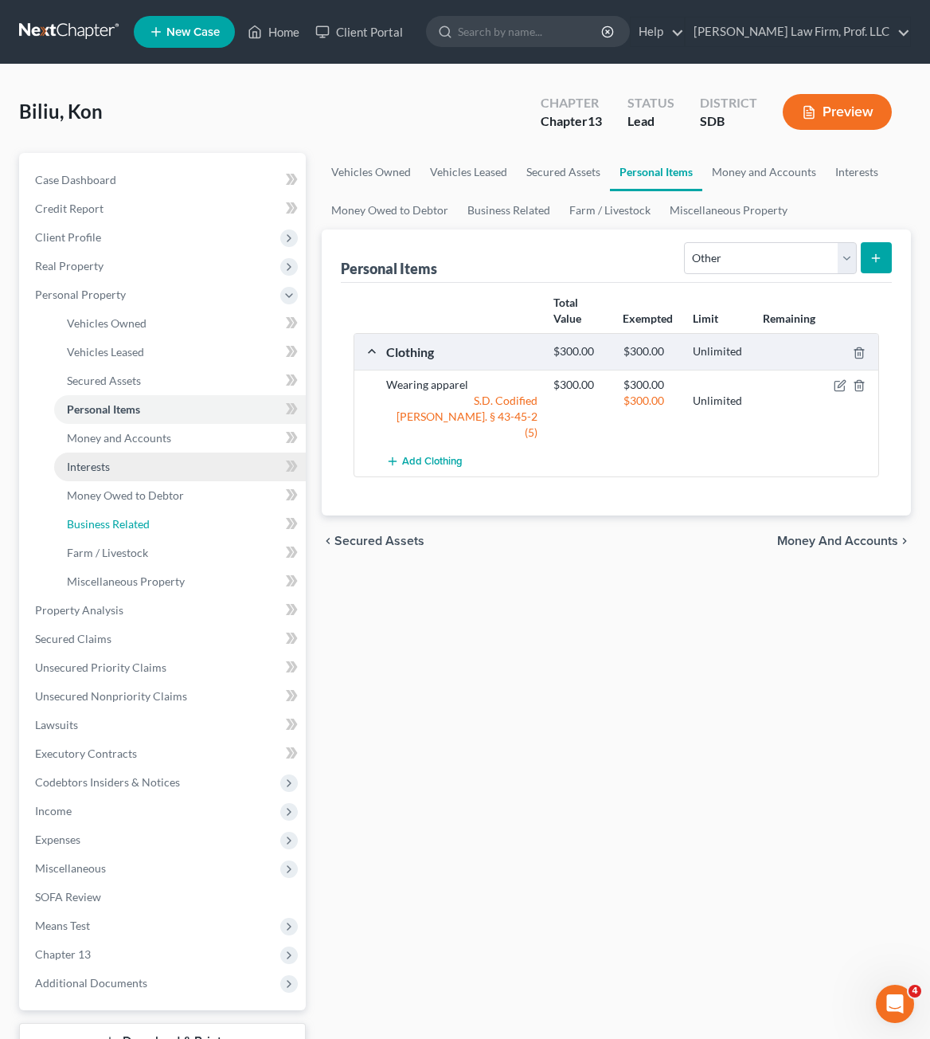
click at [96, 521] on span "Business Related" at bounding box center [108, 524] width 83 height 14
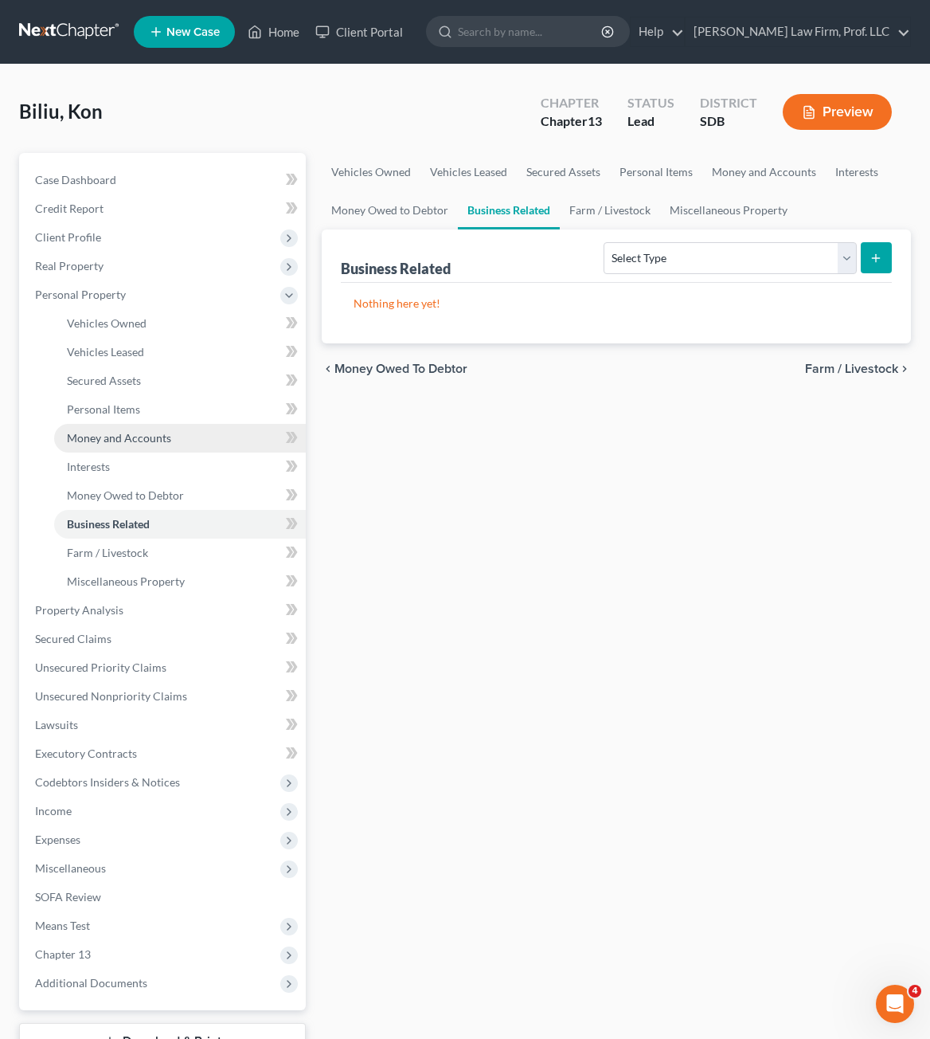
click at [101, 441] on span "Money and Accounts" at bounding box center [119, 438] width 104 height 14
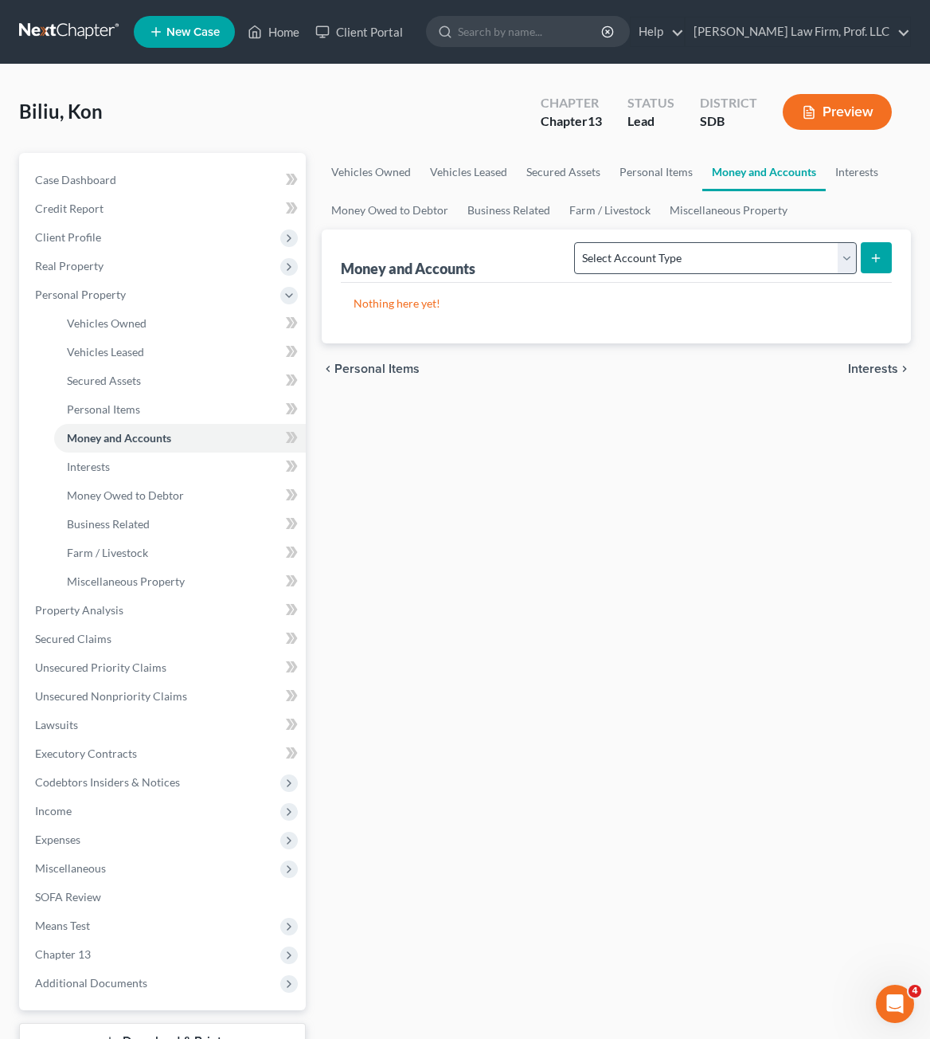
drag, startPoint x: 739, startPoint y: 281, endPoint x: 748, endPoint y: 262, distance: 21.0
click at [740, 282] on div "Money and Accounts Select Account Type Brokerage Cash on Hand Certificates of D…" at bounding box center [616, 286] width 589 height 114
drag, startPoint x: 748, startPoint y: 261, endPoint x: 748, endPoint y: 272, distance: 10.4
click at [747, 261] on select "Select Account Type Brokerage Cash on Hand Certificates of Deposit Checking Acc…" at bounding box center [715, 258] width 282 height 32
click at [578, 242] on select "Select Account Type Brokerage Cash on Hand Certificates of Deposit Checking Acc…" at bounding box center [715, 258] width 282 height 32
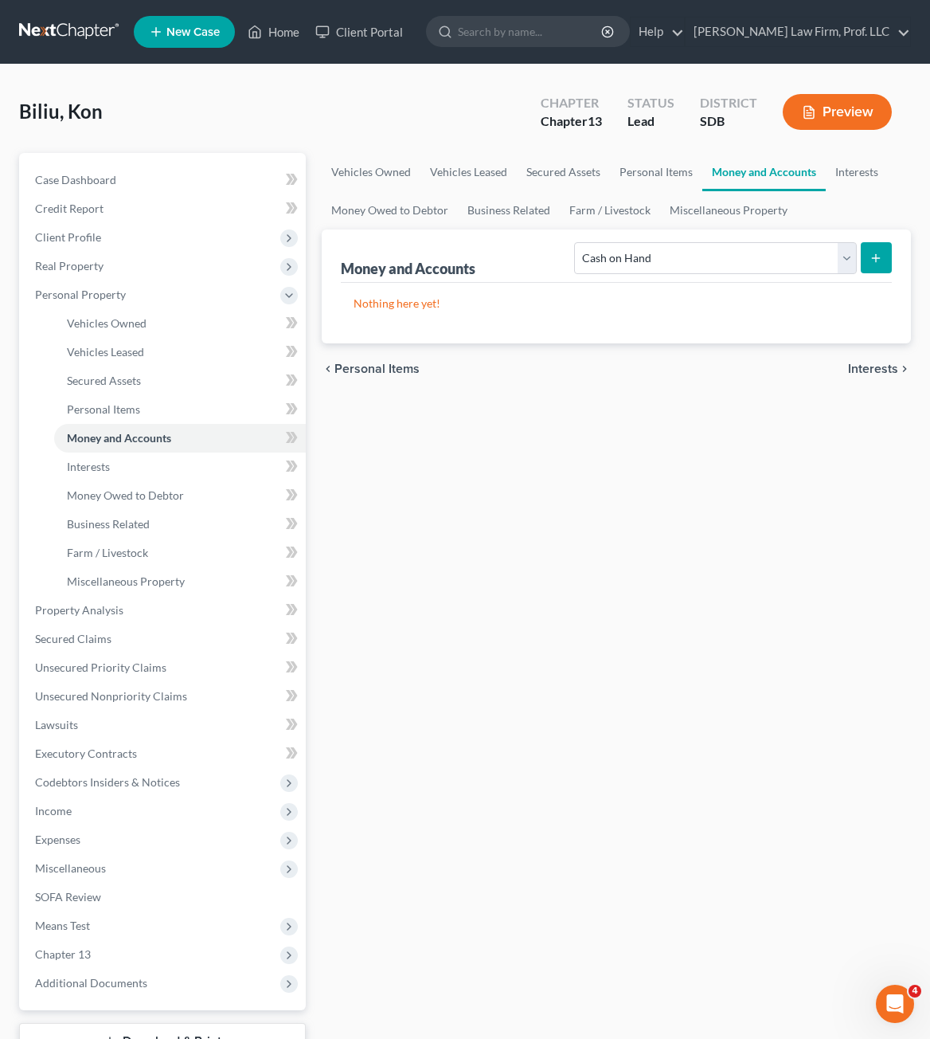
click at [867, 263] on button "submit" at bounding box center [876, 257] width 31 height 31
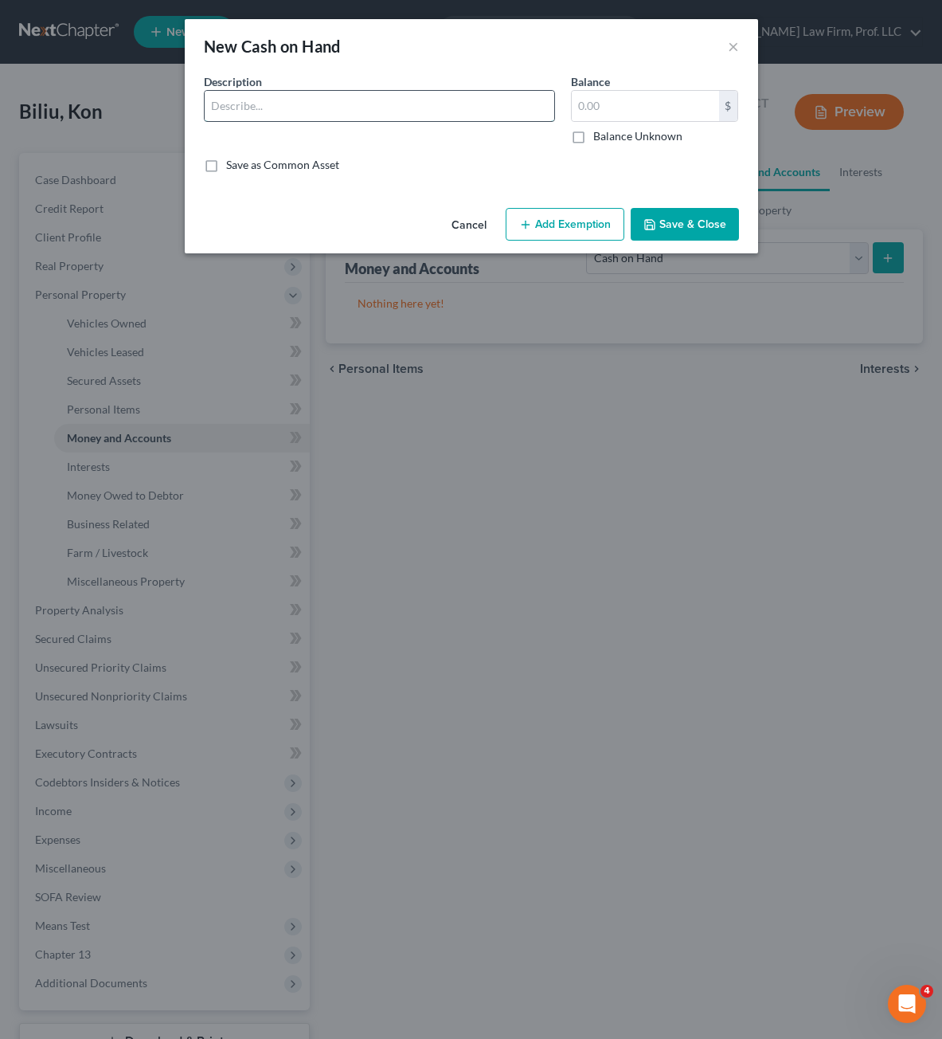
click at [375, 120] on input "text" at bounding box center [380, 106] width 350 height 30
click at [565, 221] on button "Add Exemption" at bounding box center [565, 224] width 119 height 33
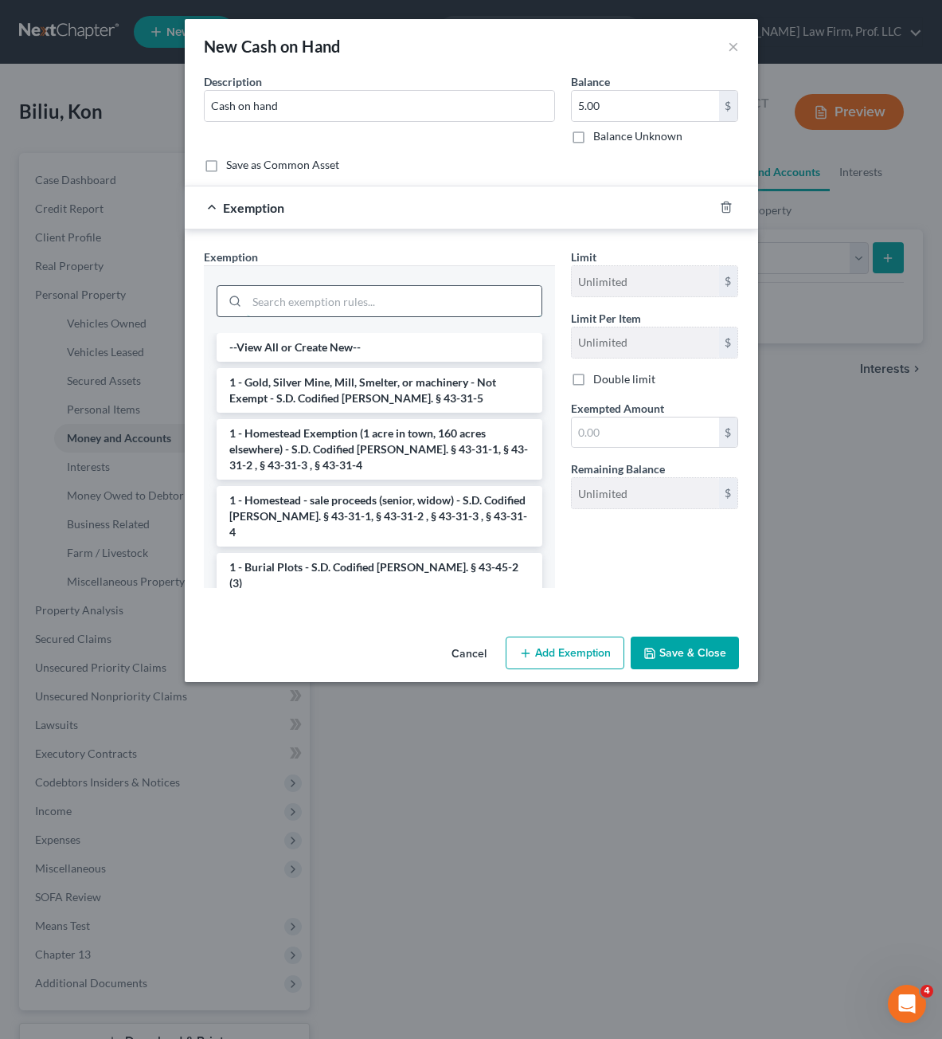
click at [315, 297] on input "search" at bounding box center [394, 301] width 295 height 30
click at [389, 299] on input "search" at bounding box center [394, 301] width 295 height 30
drag, startPoint x: 620, startPoint y: 417, endPoint x: 620, endPoint y: 428, distance: 11.1
click at [620, 417] on input "text" at bounding box center [645, 432] width 147 height 30
drag, startPoint x: 583, startPoint y: 133, endPoint x: 651, endPoint y: 193, distance: 90.9
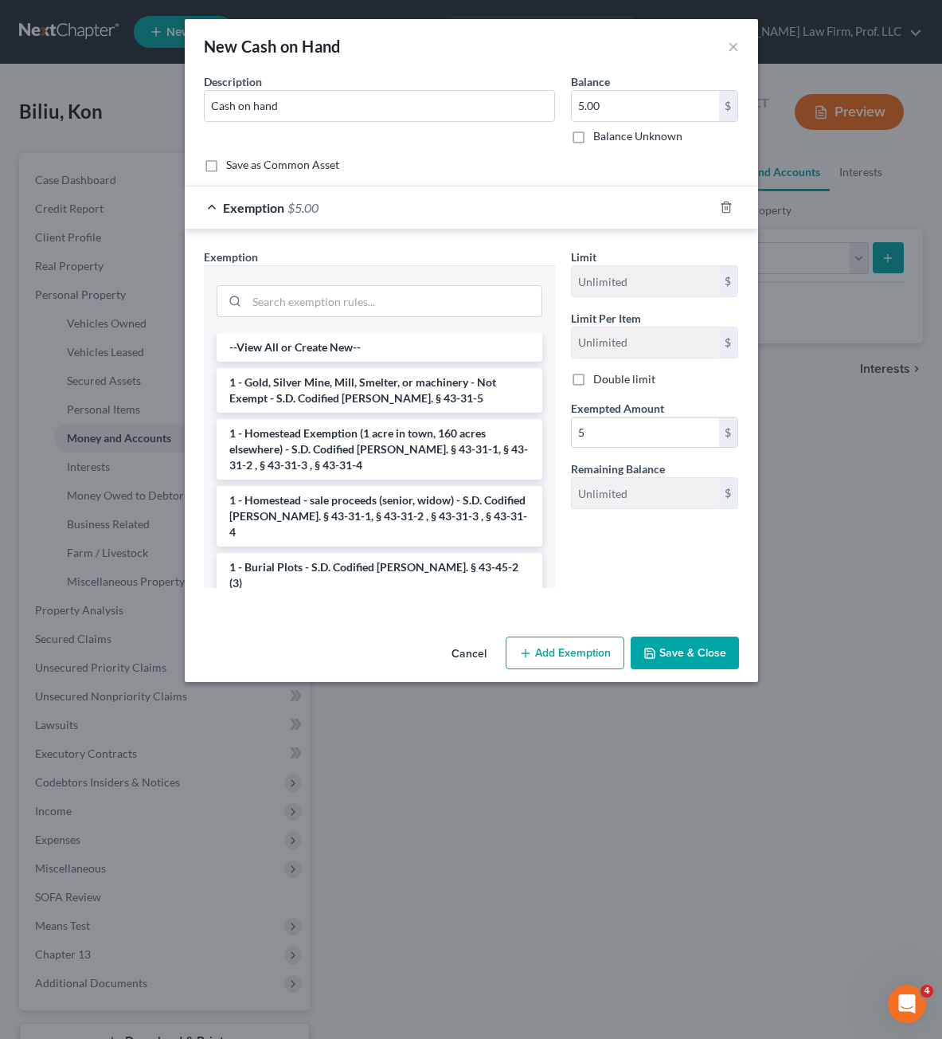
click at [593, 134] on label "Balance Unknown" at bounding box center [637, 136] width 89 height 16
click at [600, 134] on input "Balance Unknown" at bounding box center [605, 133] width 10 height 10
click at [733, 205] on div at bounding box center [736, 206] width 45 height 25
click at [726, 206] on icon "button" at bounding box center [726, 207] width 13 height 13
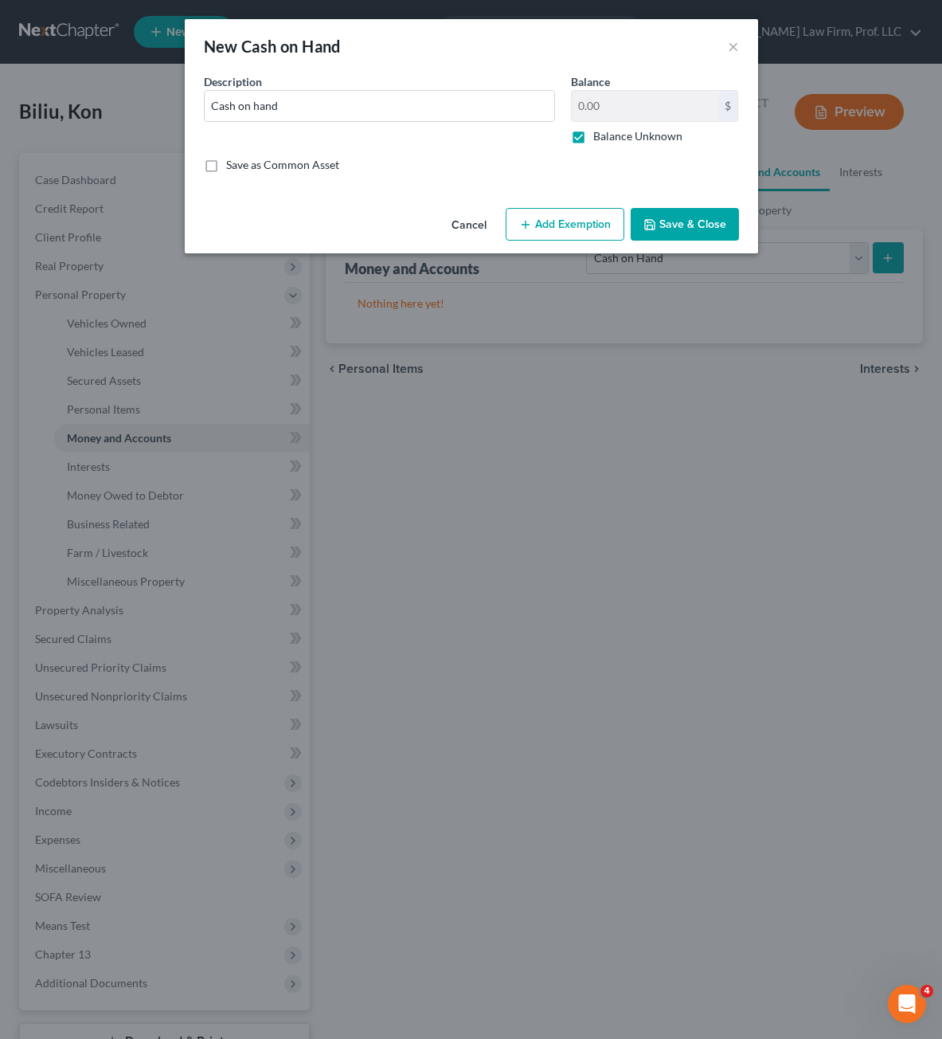
click at [667, 132] on label "Balance Unknown" at bounding box center [637, 136] width 89 height 16
click at [610, 132] on input "Balance Unknown" at bounding box center [605, 133] width 10 height 10
click at [648, 98] on input "0.00" at bounding box center [645, 106] width 147 height 30
click at [729, 245] on div "Cancel Add Exemption Save & Close" at bounding box center [471, 227] width 573 height 53
click at [710, 229] on button "Save & Close" at bounding box center [685, 224] width 108 height 33
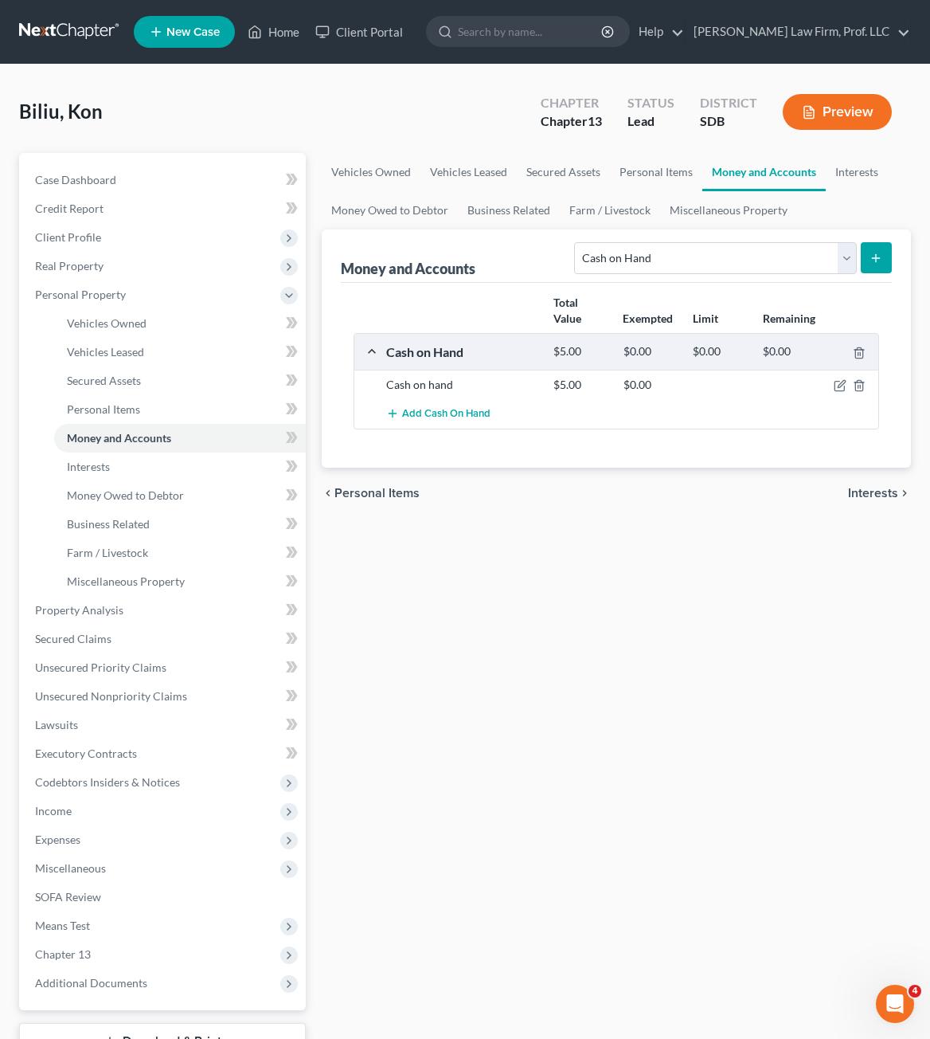
drag, startPoint x: 778, startPoint y: 648, endPoint x: 776, endPoint y: 628, distance: 20.1
click at [777, 648] on div "Vehicles Owned Vehicles Leased Secured Assets Personal Items Money and Accounts…" at bounding box center [616, 627] width 605 height 949
click at [107, 475] on link "Interests" at bounding box center [180, 466] width 252 height 29
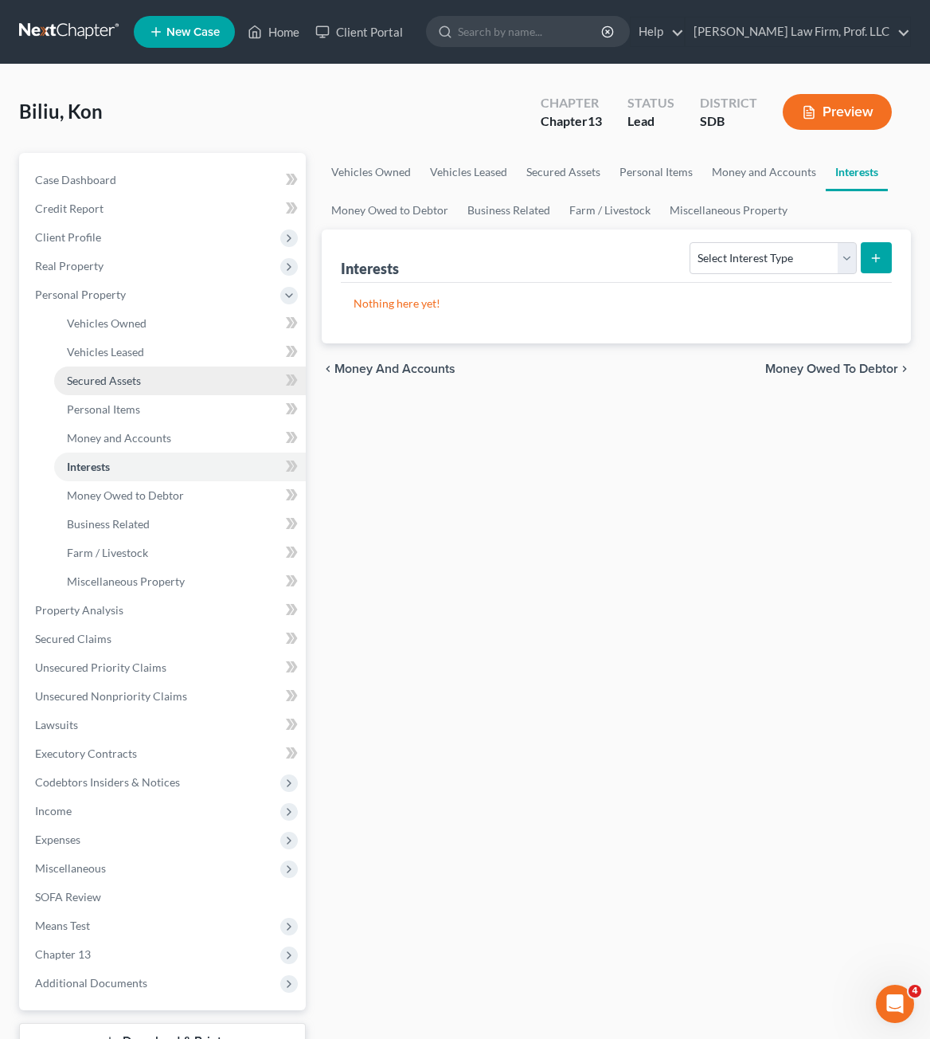
drag, startPoint x: 648, startPoint y: 429, endPoint x: 205, endPoint y: 390, distance: 445.3
click at [640, 430] on div "Vehicles Owned Vehicles Leased Secured Assets Personal Items Money and Accounts…" at bounding box center [616, 627] width 605 height 949
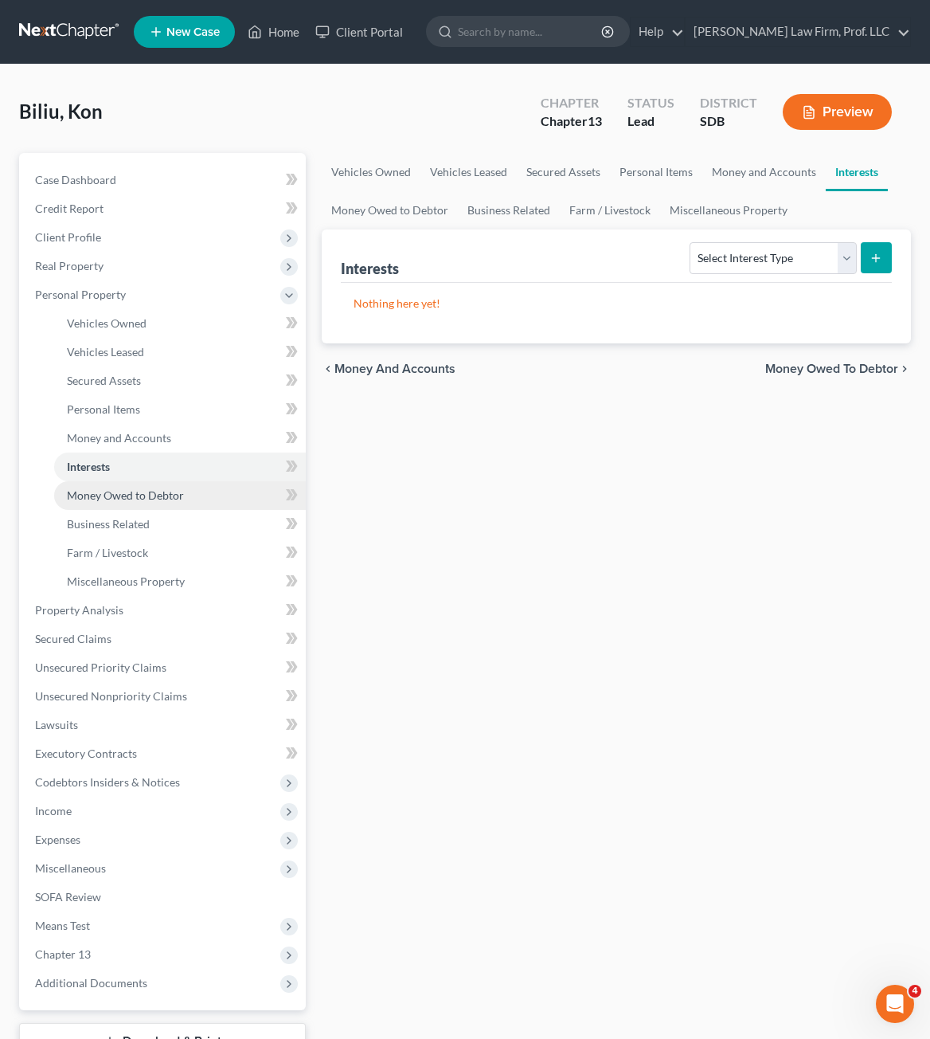
click at [155, 488] on span "Money Owed to Debtor" at bounding box center [125, 495] width 117 height 14
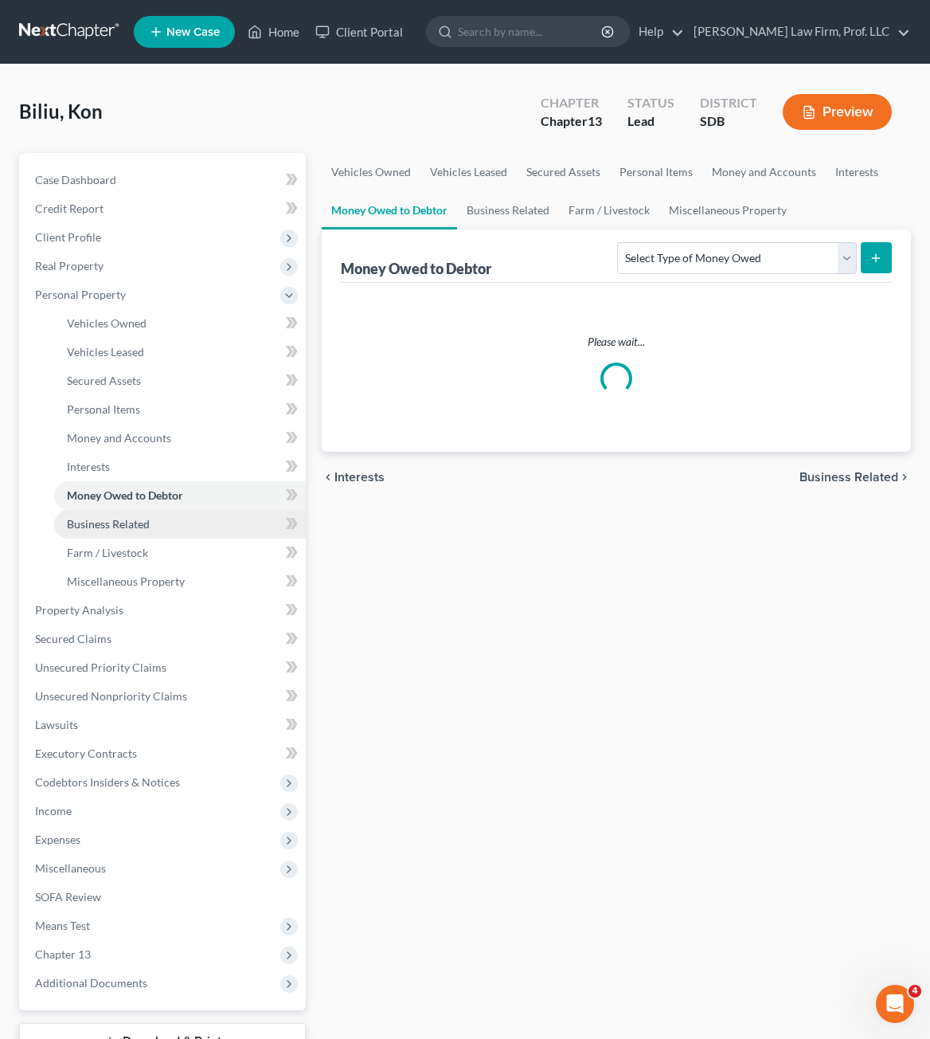
click at [138, 521] on span "Business Related" at bounding box center [108, 524] width 83 height 14
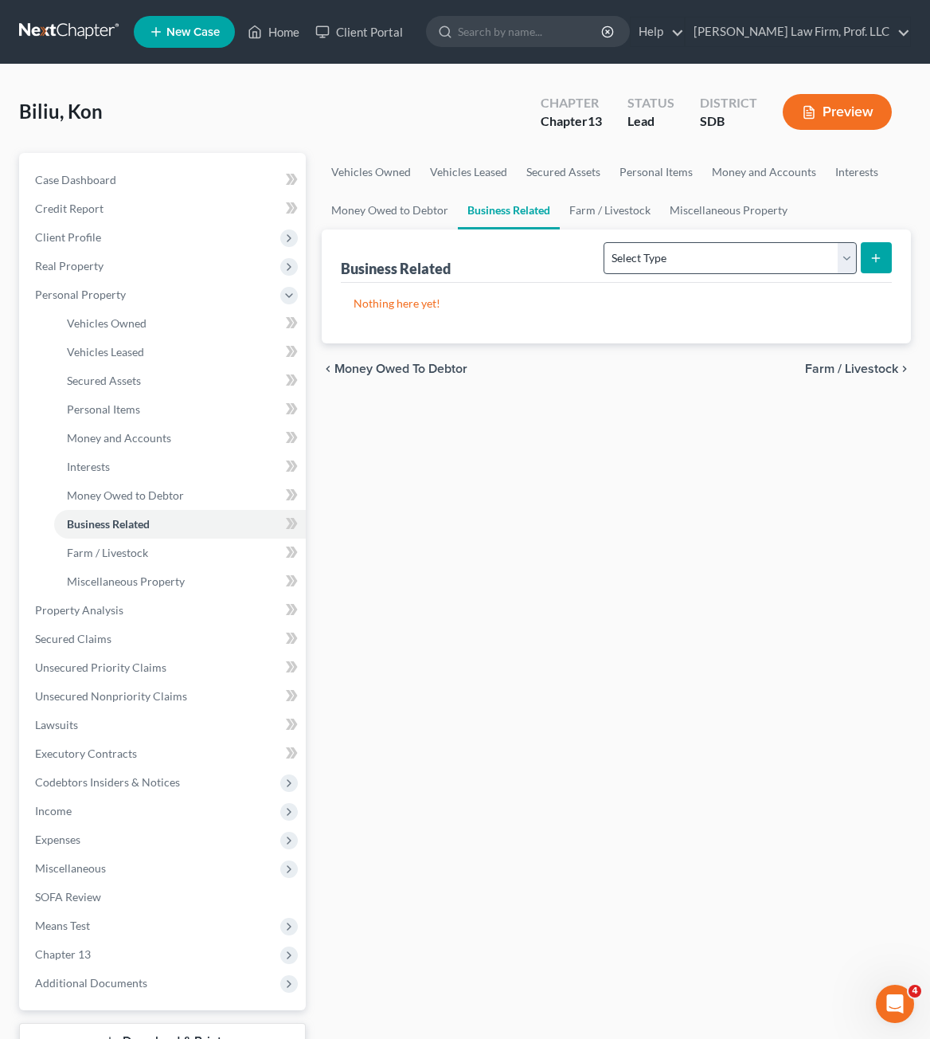
click at [773, 286] on div "Nothing here yet!" at bounding box center [616, 313] width 551 height 61
click at [768, 271] on select "Select Type Customer Lists Franchises Inventory Licenses Machinery Office Equip…" at bounding box center [730, 258] width 252 height 32
click at [605, 242] on select "Select Type Customer Lists Franchises Inventory Licenses Machinery Office Equip…" at bounding box center [730, 258] width 252 height 32
click at [872, 261] on icon "submit" at bounding box center [876, 258] width 13 height 13
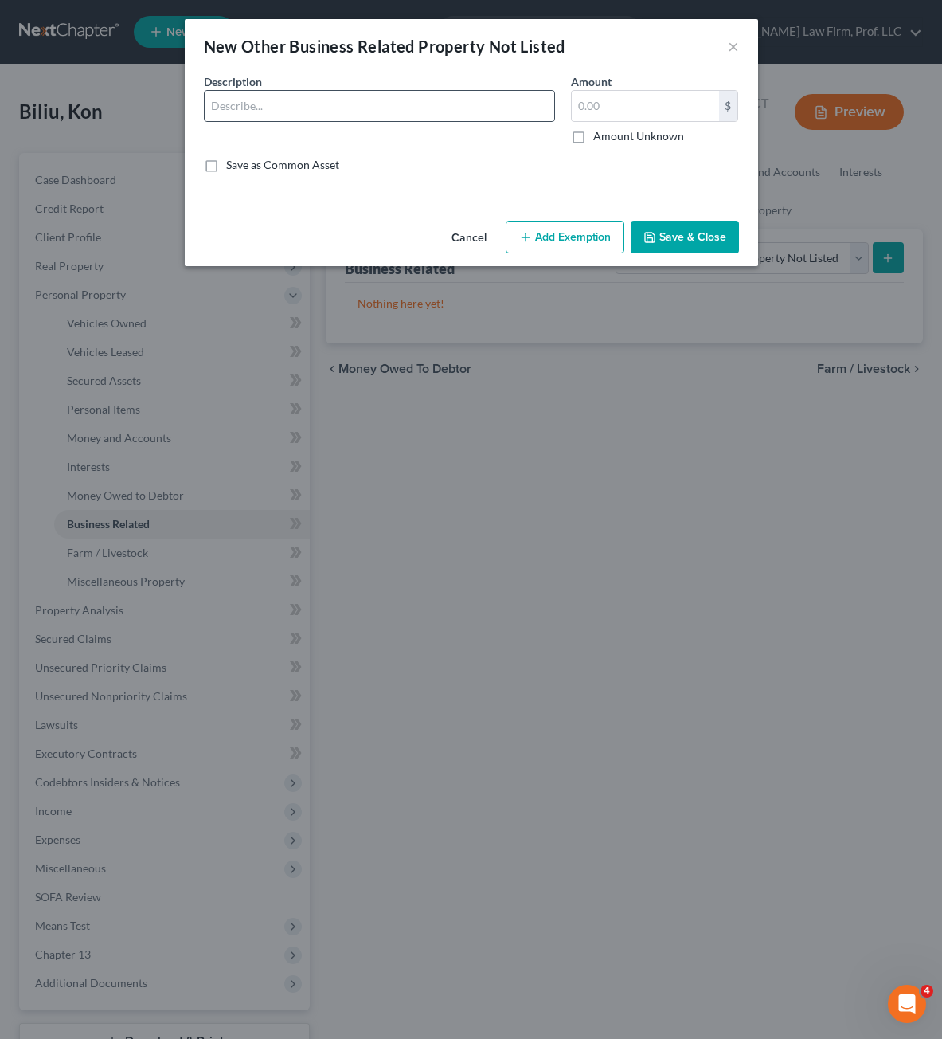
click at [364, 121] on div at bounding box center [379, 106] width 351 height 32
click at [385, 113] on input "text" at bounding box center [380, 106] width 350 height 30
click at [668, 112] on input "text" at bounding box center [645, 106] width 147 height 30
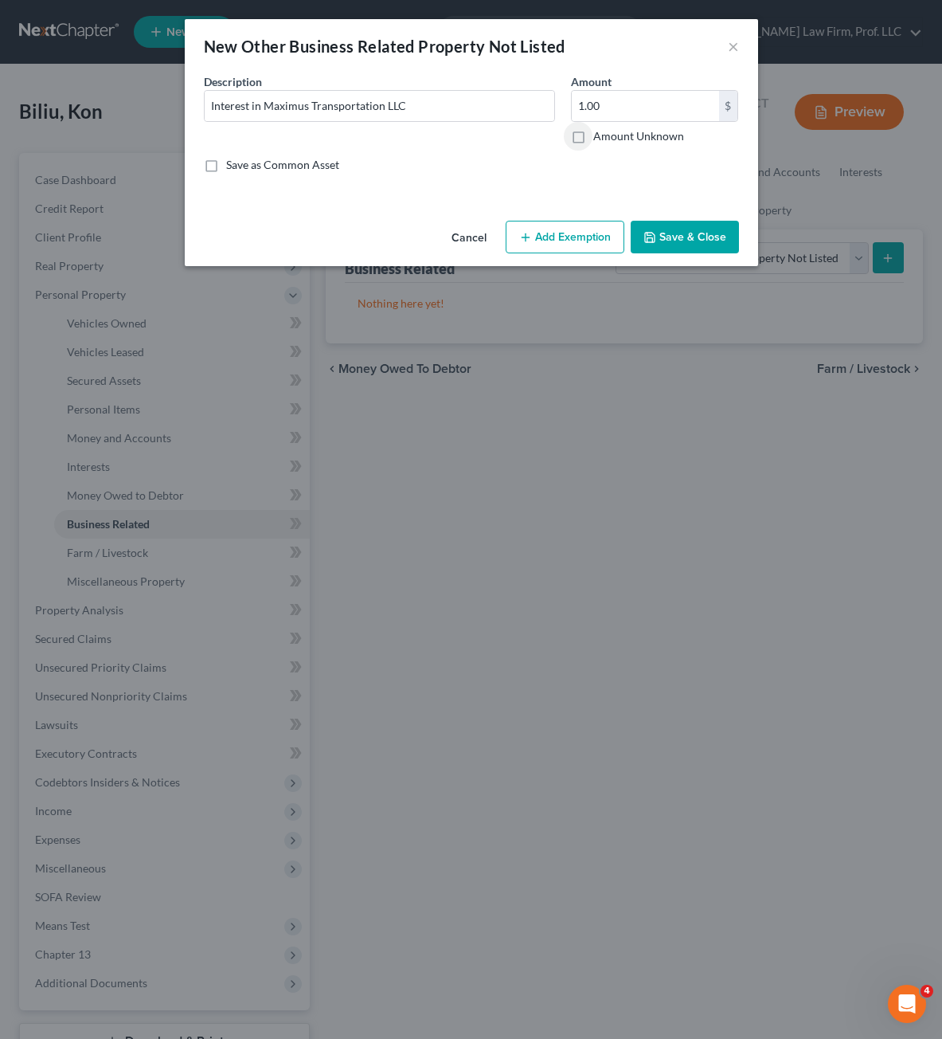
drag, startPoint x: 732, startPoint y: 231, endPoint x: 677, endPoint y: 272, distance: 68.8
click at [731, 230] on button "Save & Close" at bounding box center [685, 237] width 108 height 33
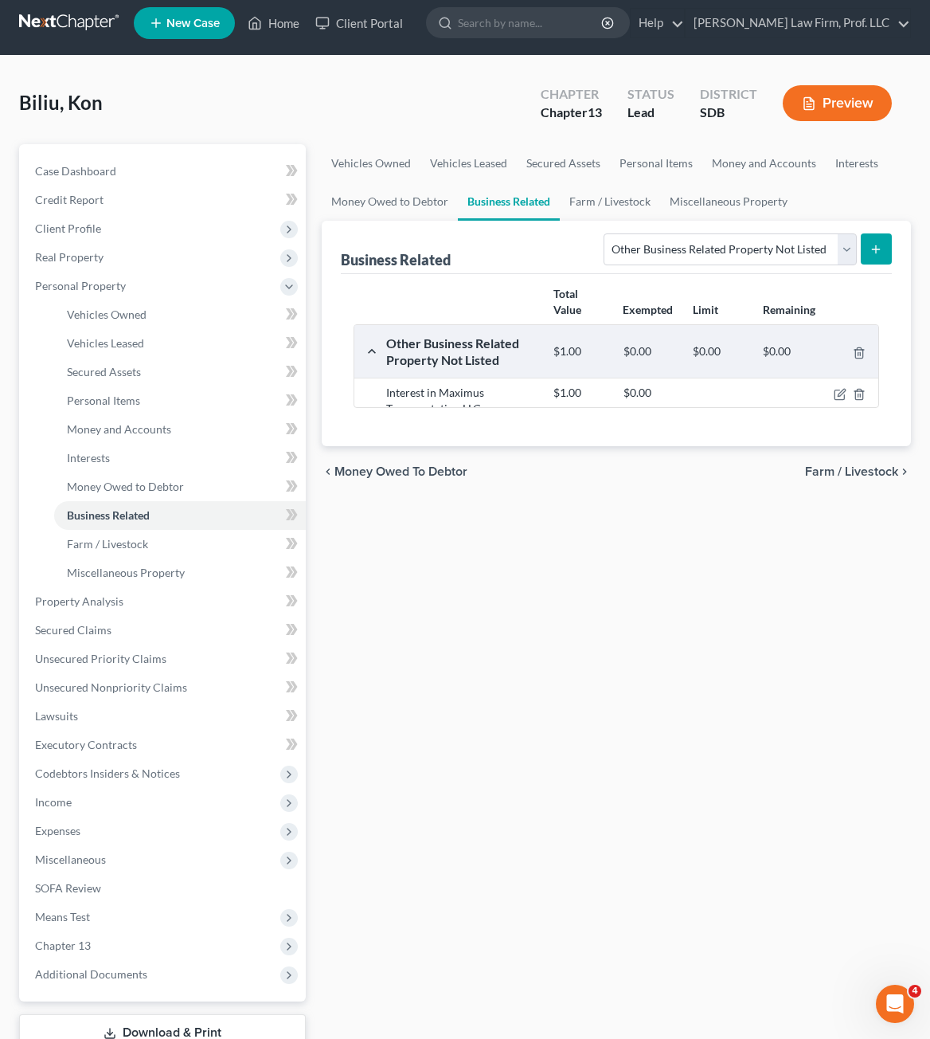
scroll to position [123, 0]
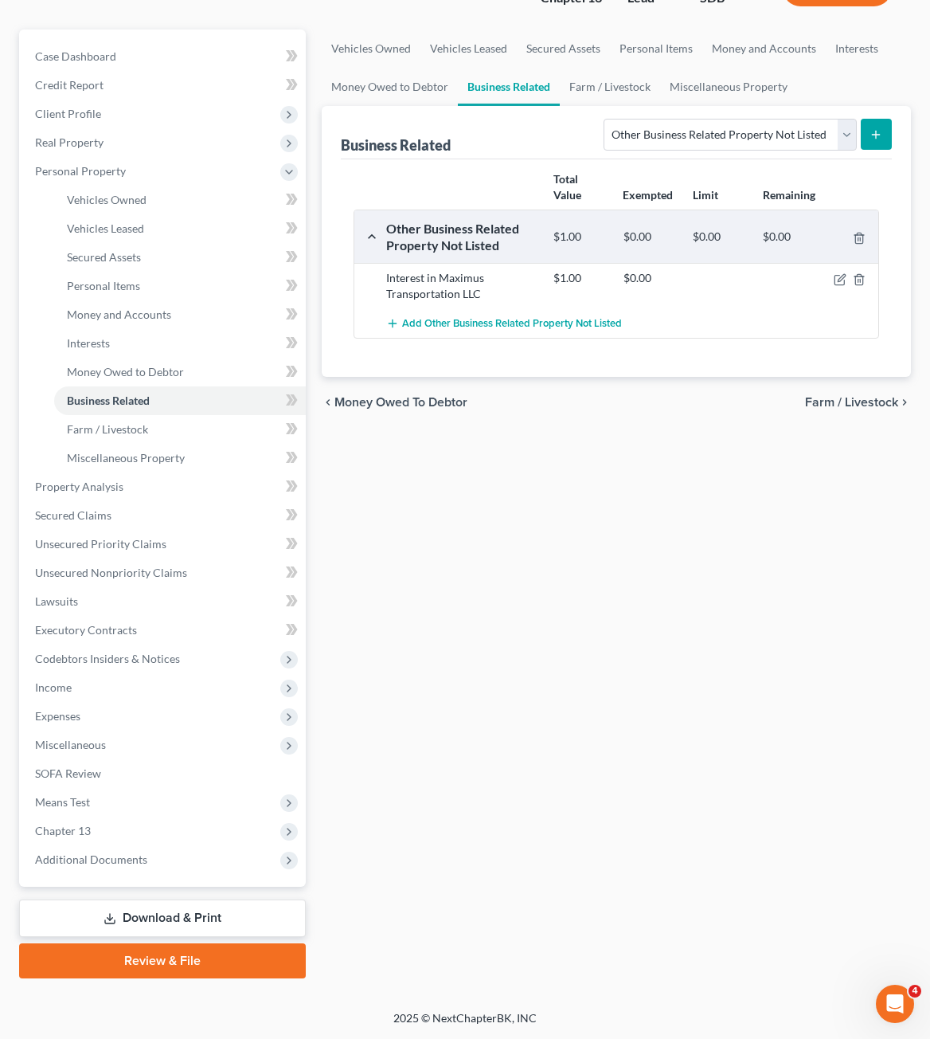
click at [679, 591] on div "Vehicles Owned Vehicles Leased Secured Assets Personal Items Money and Accounts…" at bounding box center [616, 503] width 605 height 949
click at [839, 281] on icon "button" at bounding box center [841, 277] width 7 height 7
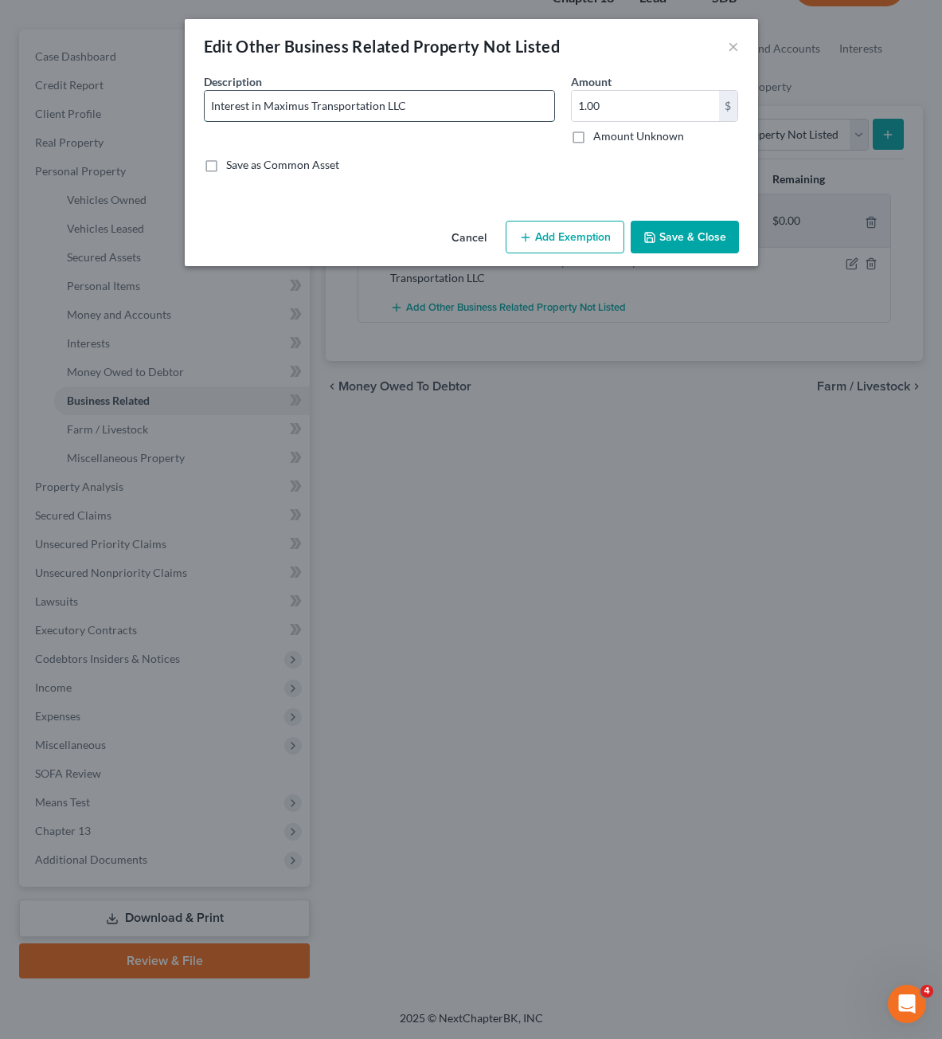
drag, startPoint x: 397, startPoint y: 119, endPoint x: 470, endPoint y: 119, distance: 72.5
click at [405, 119] on input "Interest in Maximus Transportation LLC" at bounding box center [380, 106] width 350 height 30
click at [470, 119] on input "Interest in Maximus Transportation LLC" at bounding box center [380, 106] width 350 height 30
click at [636, 101] on input "1.00" at bounding box center [645, 106] width 147 height 30
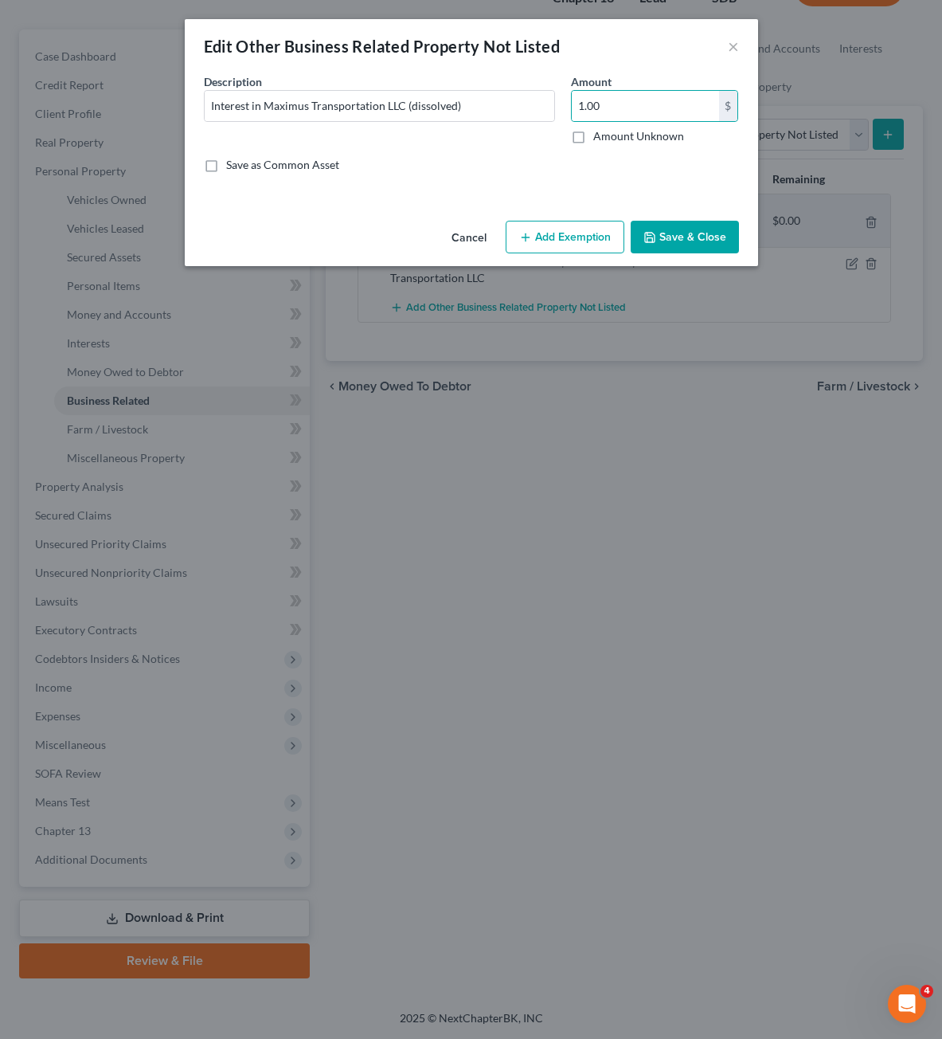
click at [452, 143] on div "Description * Interest in Maximus Transportation LLC (dissolved)" at bounding box center [379, 108] width 367 height 71
click at [729, 241] on button "Save & Close" at bounding box center [685, 237] width 108 height 33
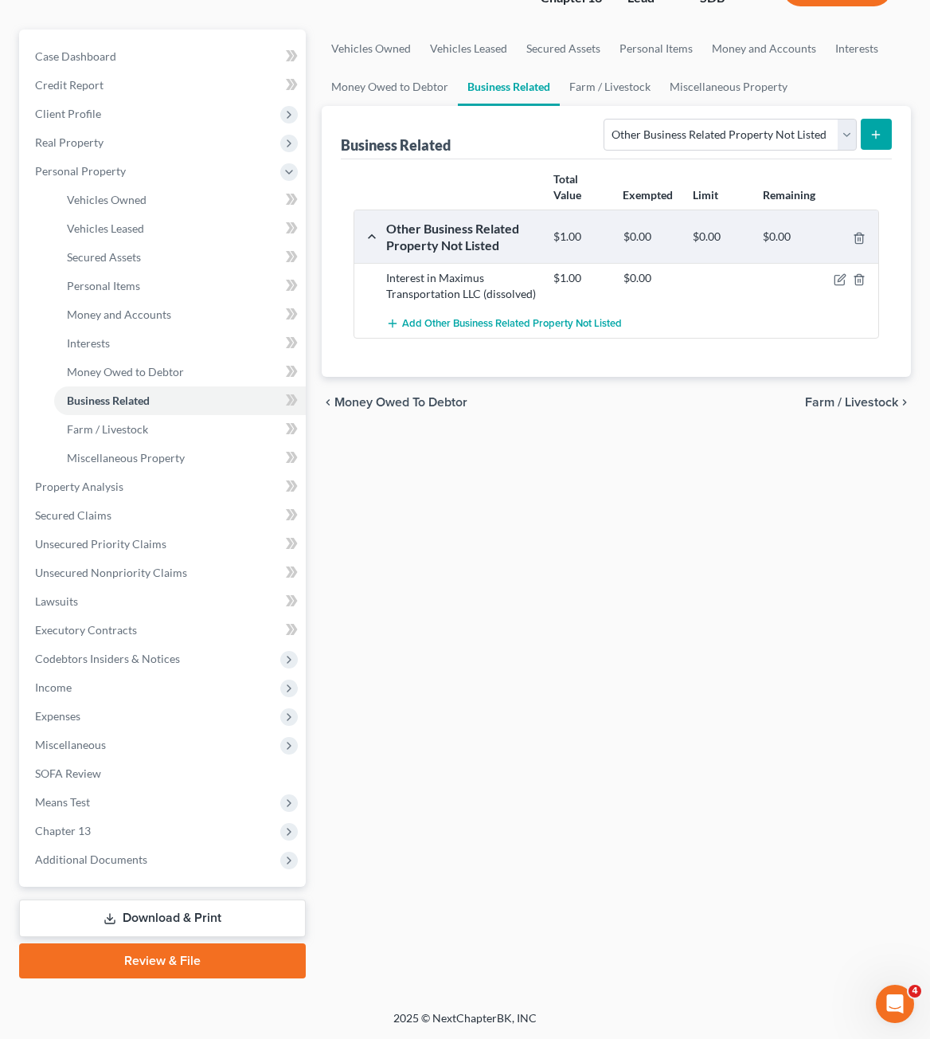
click at [750, 514] on div "Vehicles Owned Vehicles Leased Secured Assets Personal Items Money and Accounts…" at bounding box center [616, 503] width 605 height 949
drag, startPoint x: 423, startPoint y: 270, endPoint x: 490, endPoint y: 314, distance: 80.0
click at [424, 270] on div "Interest in Maximus Transportation LLC (dissolved)" at bounding box center [461, 286] width 167 height 32
click at [840, 281] on icon "button" at bounding box center [841, 277] width 7 height 7
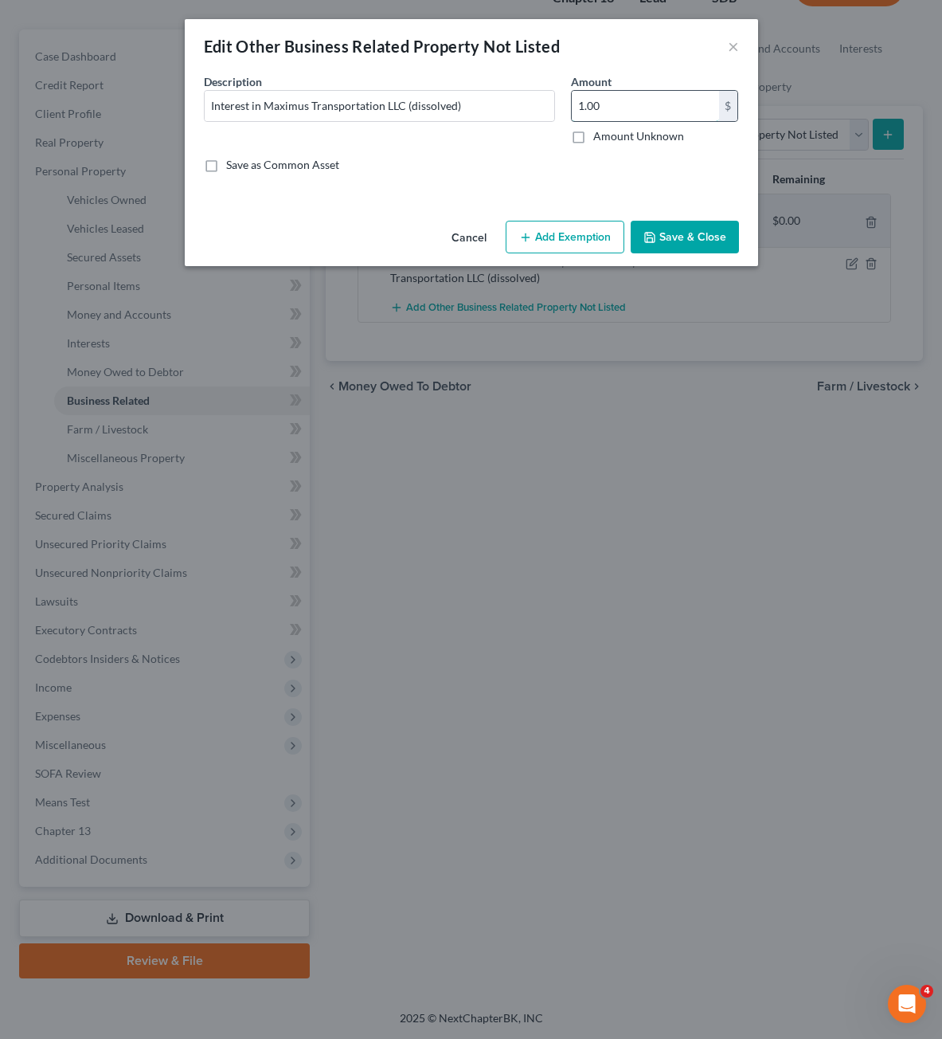
click at [606, 114] on input "1.00" at bounding box center [645, 106] width 147 height 30
click at [607, 114] on input "1.00" at bounding box center [645, 106] width 147 height 30
click at [692, 229] on button "Save & Close" at bounding box center [685, 237] width 108 height 33
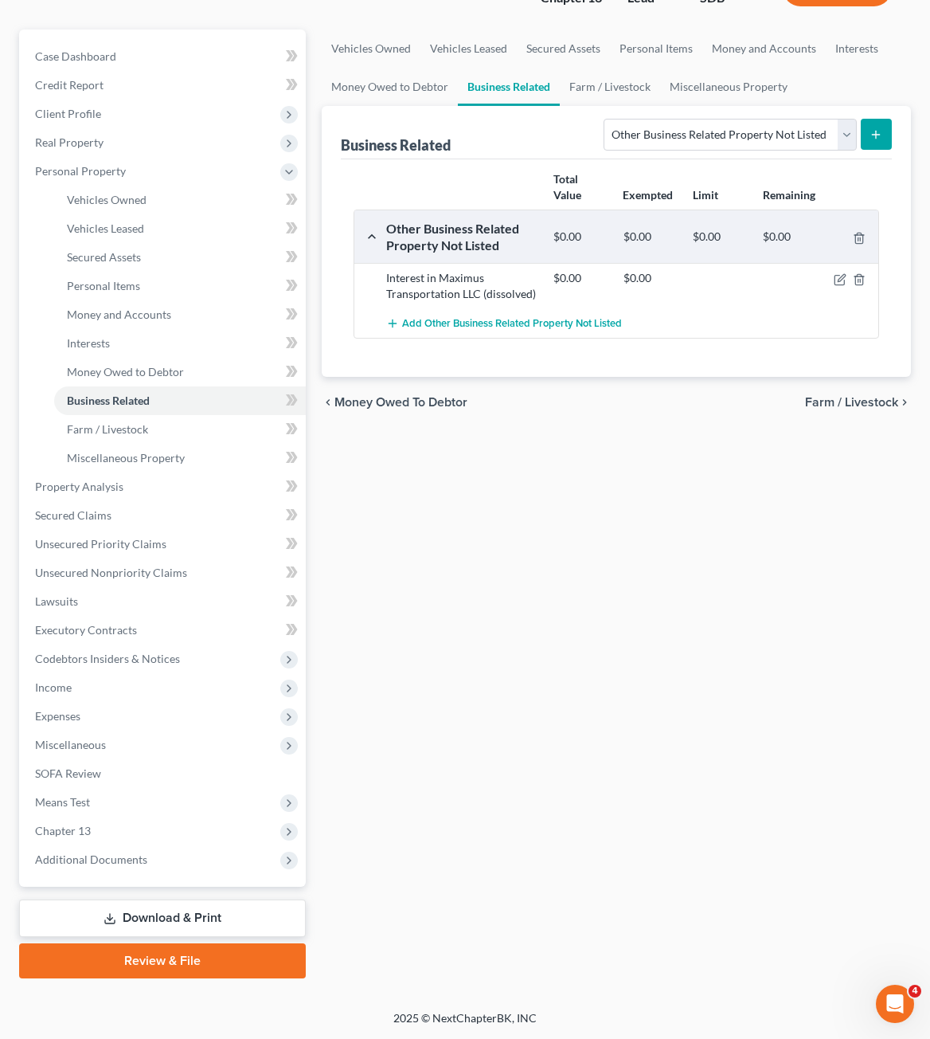
click at [466, 495] on div "Vehicles Owned Vehicles Leased Secured Assets Personal Items Money and Accounts…" at bounding box center [616, 503] width 605 height 949
click at [77, 750] on span "Miscellaneous" at bounding box center [70, 744] width 71 height 14
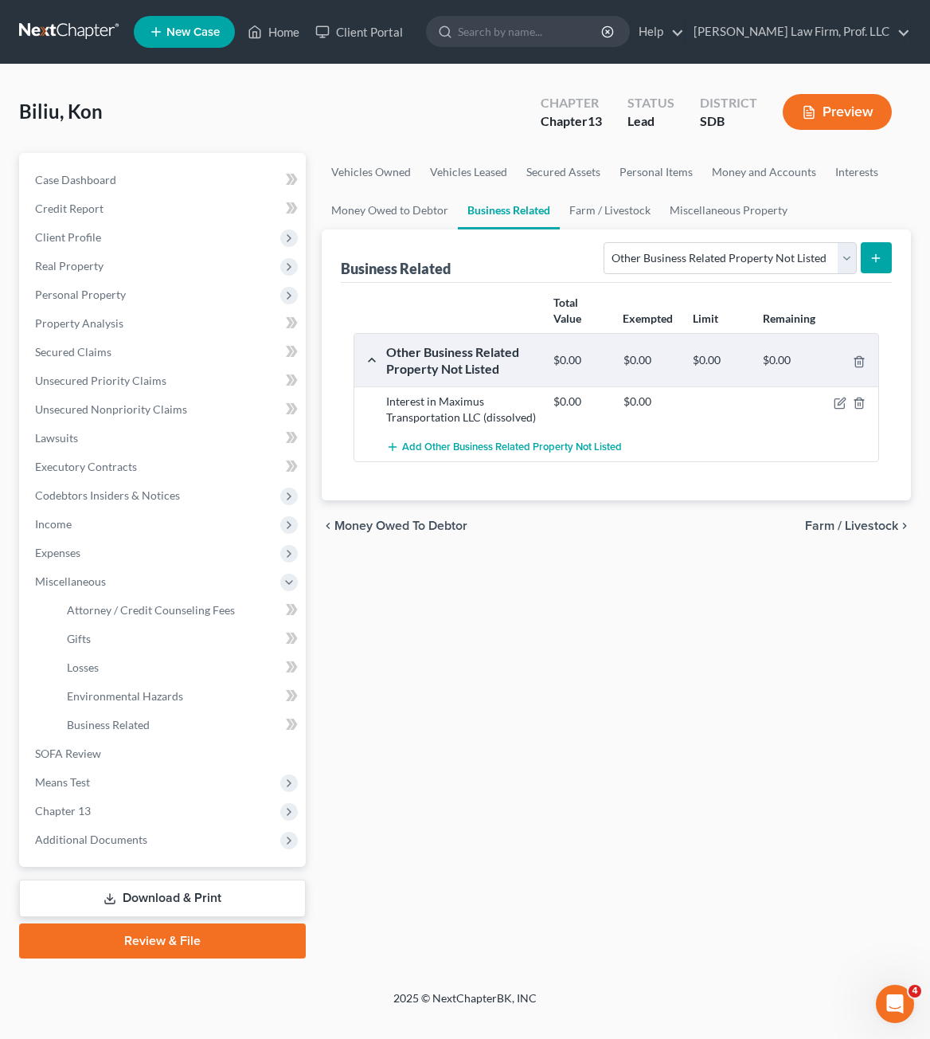
scroll to position [0, 0]
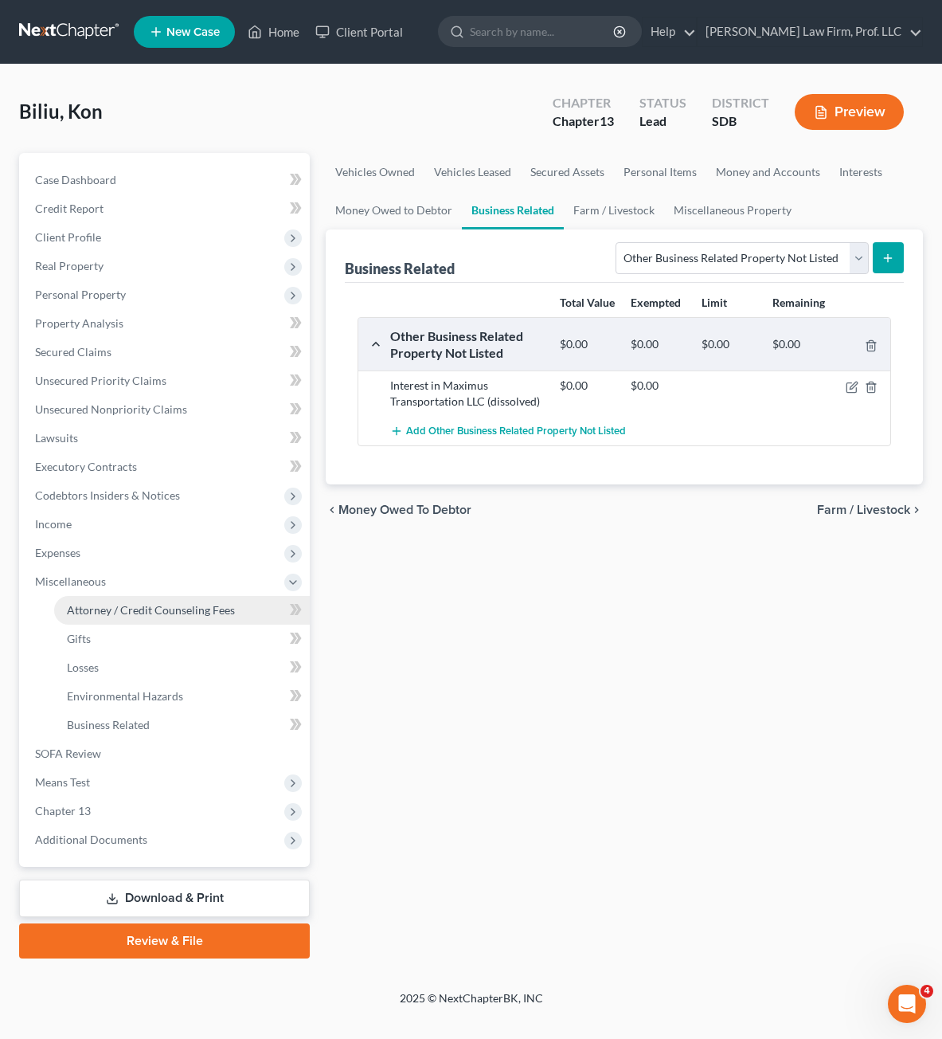
click at [82, 616] on span "Attorney / Credit Counseling Fees" at bounding box center [151, 610] width 168 height 14
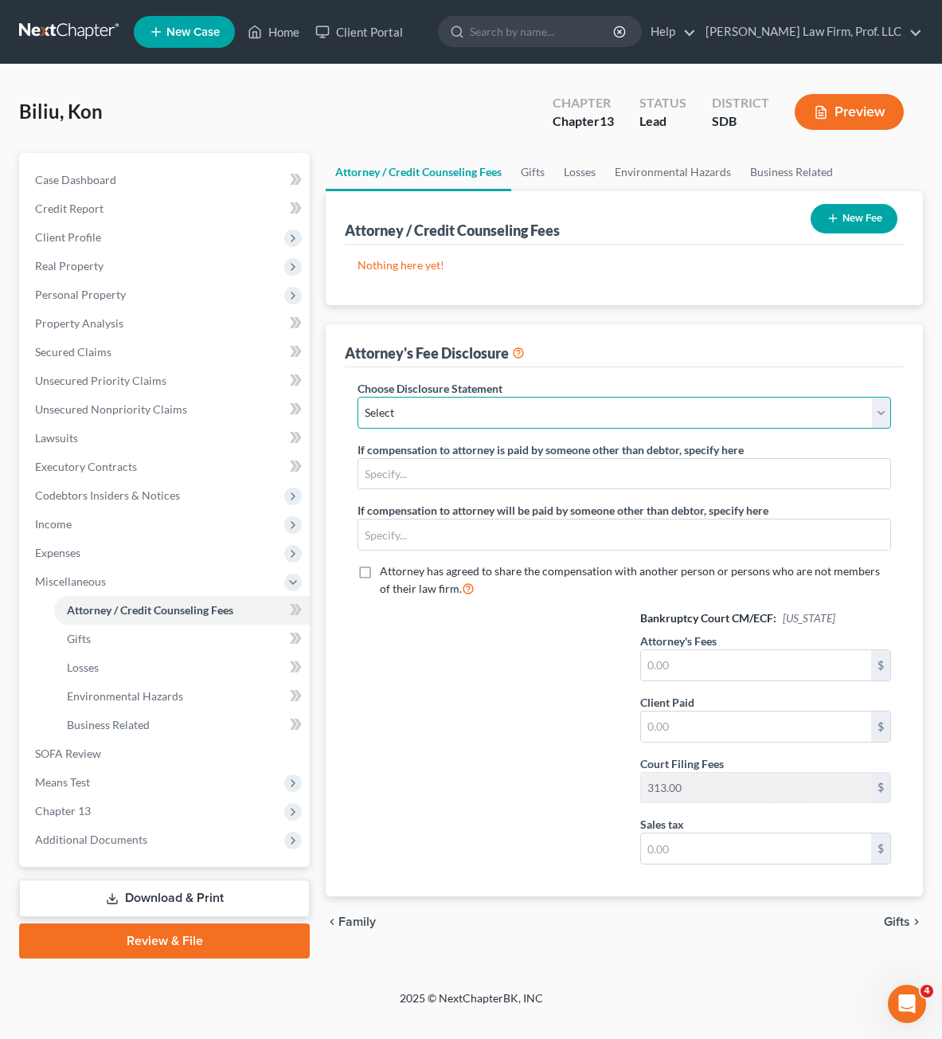
drag, startPoint x: 443, startPoint y: 403, endPoint x: 448, endPoint y: 411, distance: 9.3
click at [443, 406] on select "Select Disclosure" at bounding box center [625, 413] width 534 height 32
click at [533, 298] on div "Nothing here yet! Attorney / Credit Counselor Fees" at bounding box center [624, 274] width 559 height 61
click at [842, 209] on button "New Fee" at bounding box center [854, 218] width 87 height 29
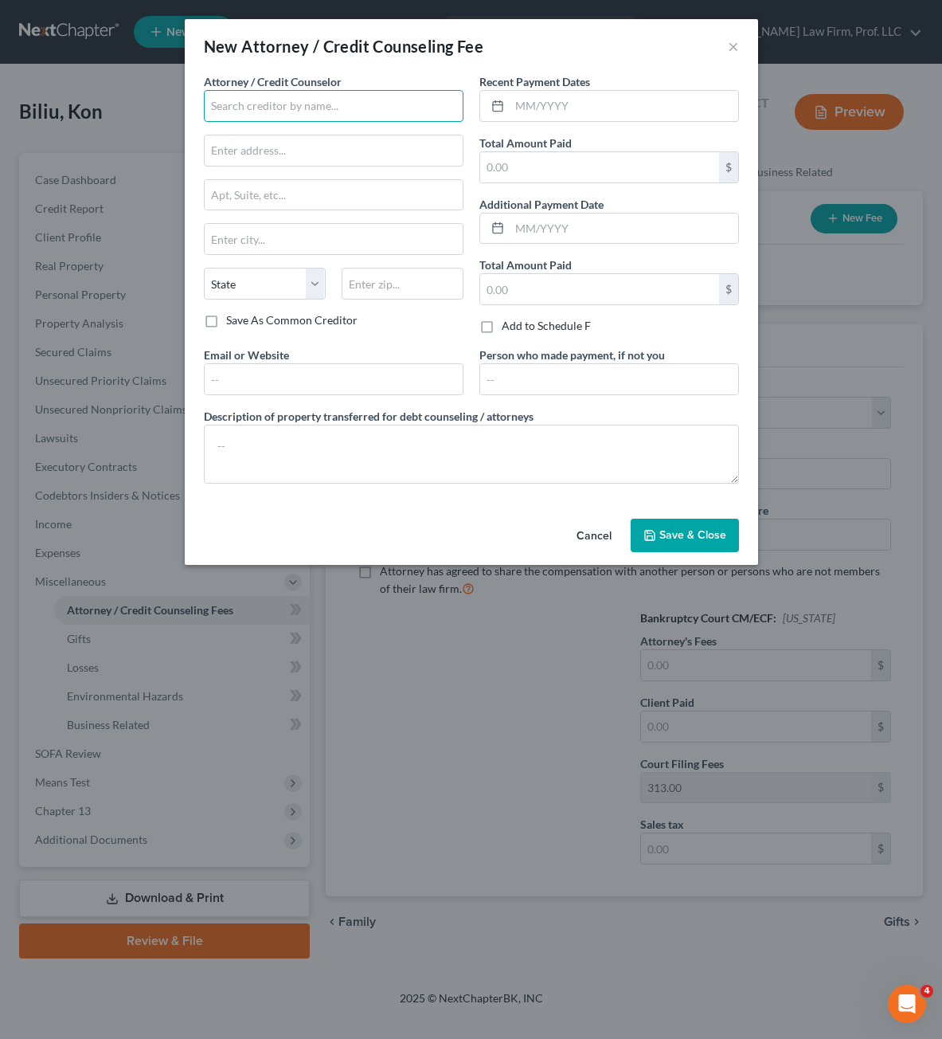
click at [273, 110] on input "text" at bounding box center [334, 106] width 260 height 32
click at [560, 113] on input "text" at bounding box center [624, 106] width 229 height 30
click at [574, 172] on input "text" at bounding box center [599, 167] width 239 height 30
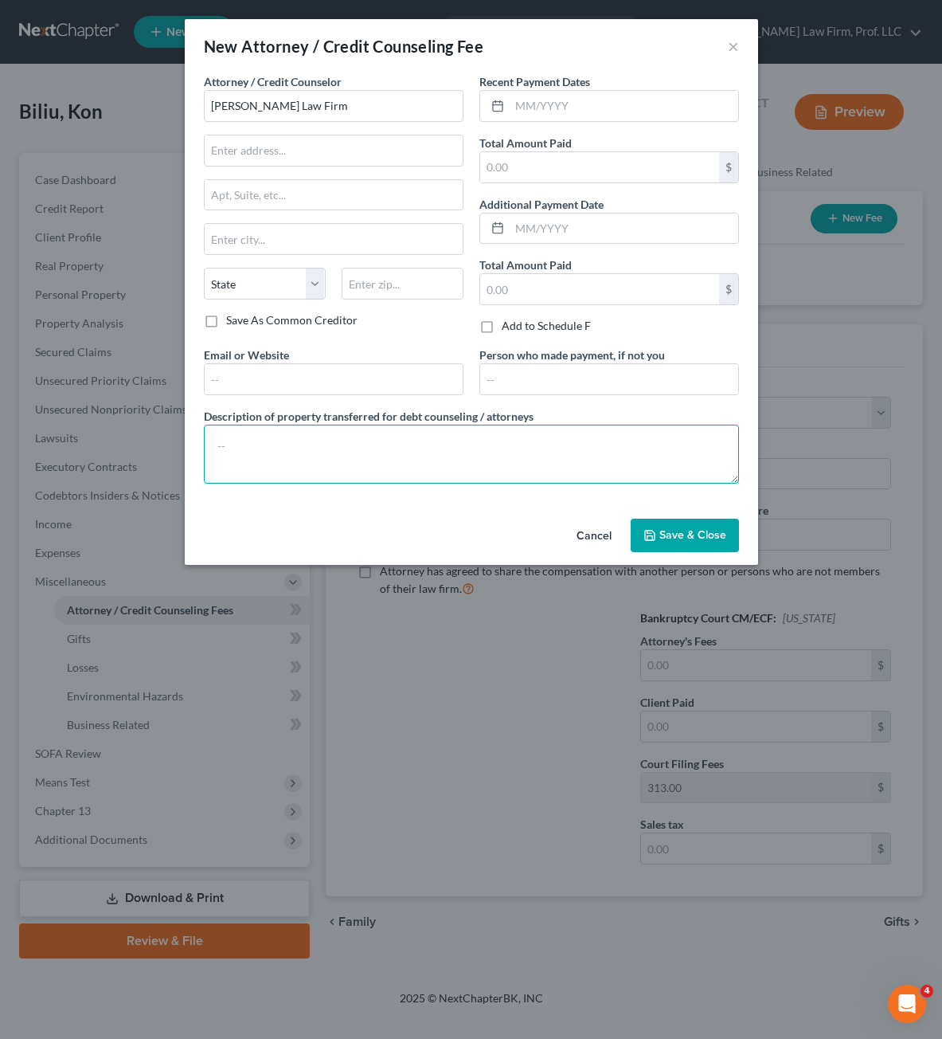
click at [496, 469] on textarea at bounding box center [471, 453] width 535 height 59
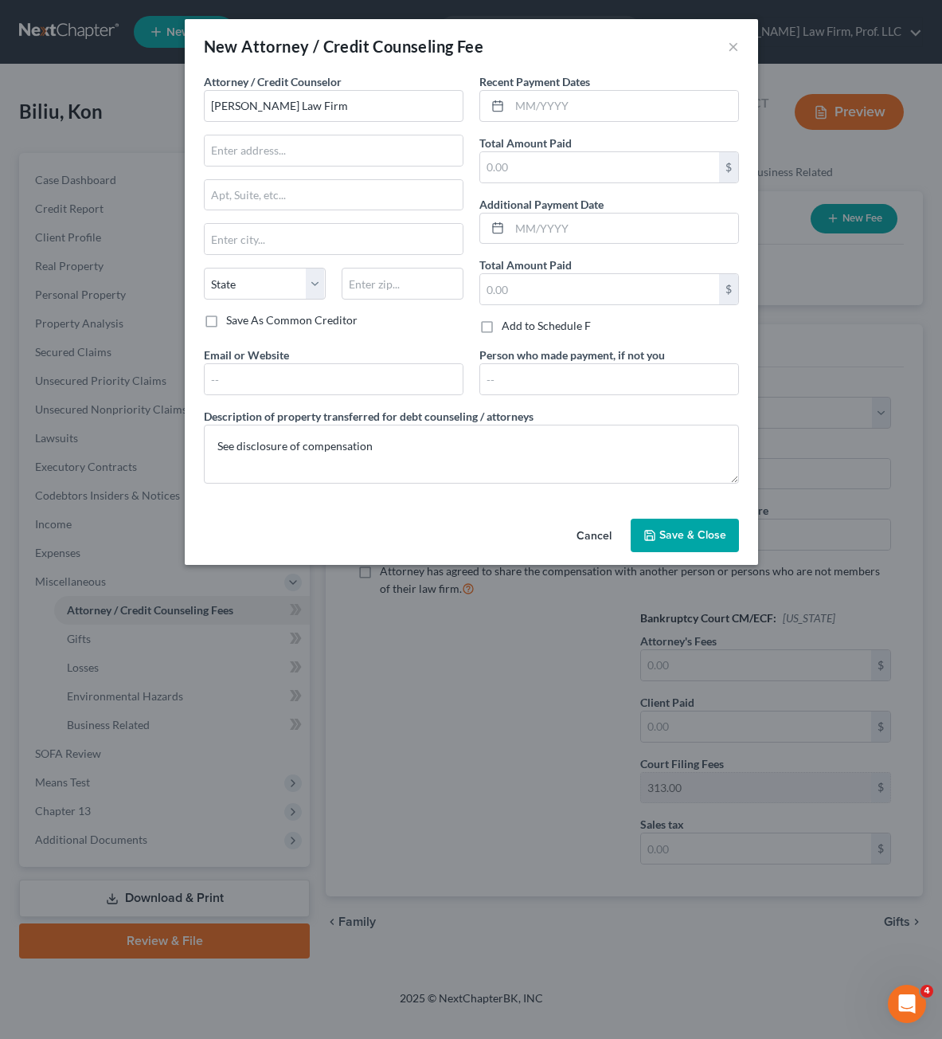
click at [660, 533] on span "Save & Close" at bounding box center [692, 535] width 67 height 14
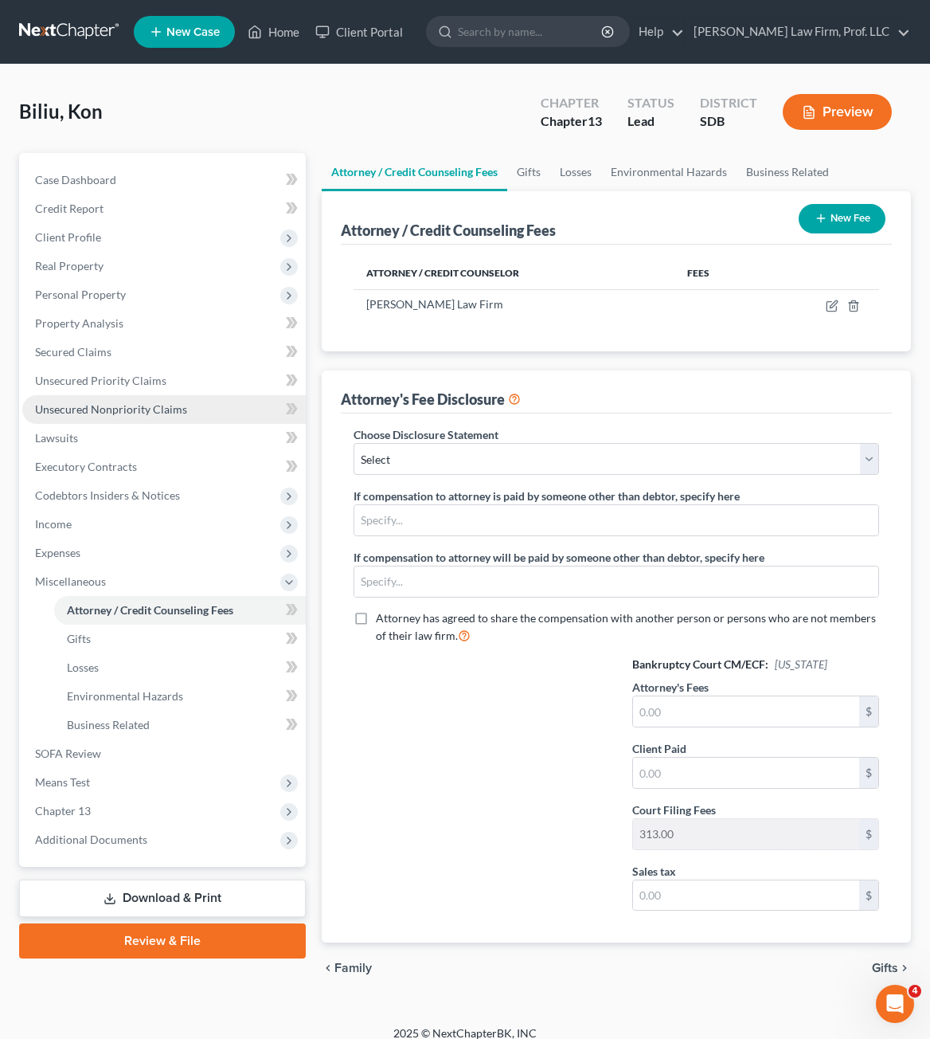
click at [129, 411] on span "Unsecured Nonpriority Claims" at bounding box center [111, 409] width 152 height 14
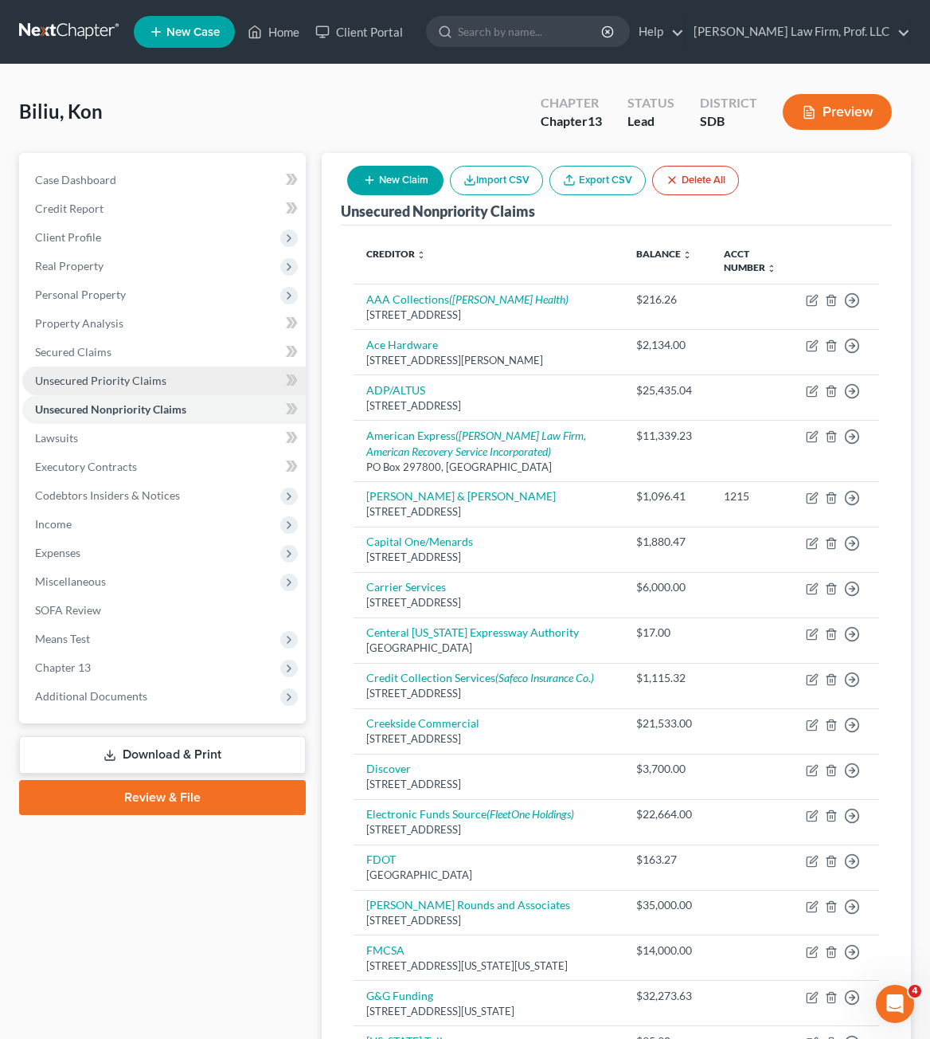
click at [65, 375] on span "Unsecured Priority Claims" at bounding box center [100, 381] width 131 height 14
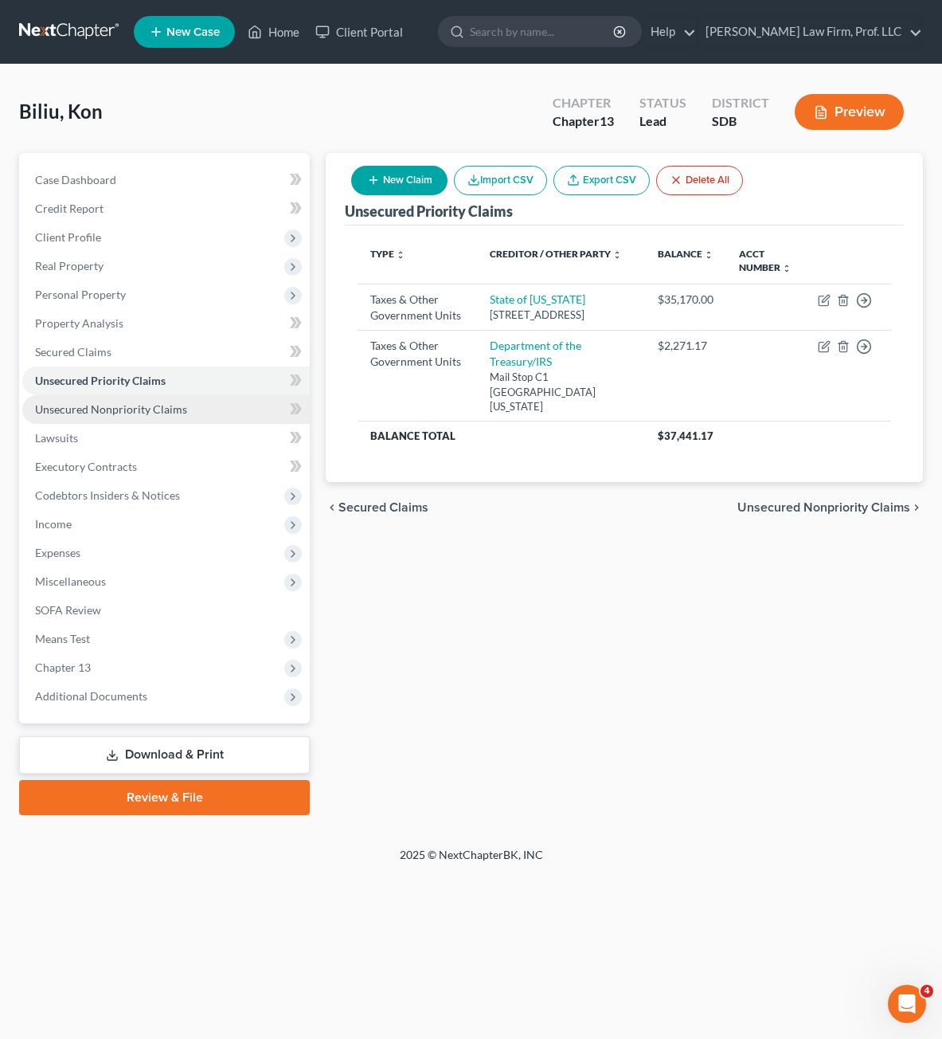
click at [107, 411] on span "Unsecured Nonpriority Claims" at bounding box center [111, 409] width 152 height 14
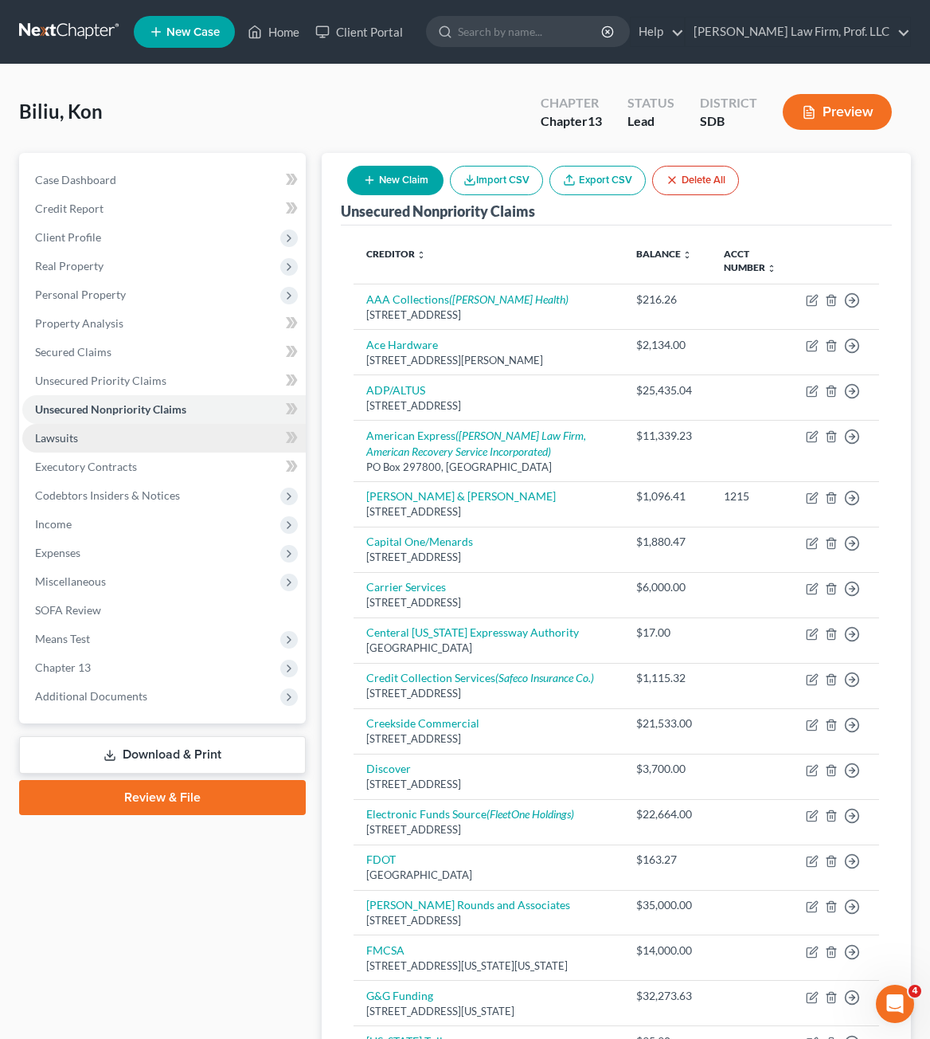
click at [76, 440] on span "Lawsuits" at bounding box center [56, 438] width 43 height 14
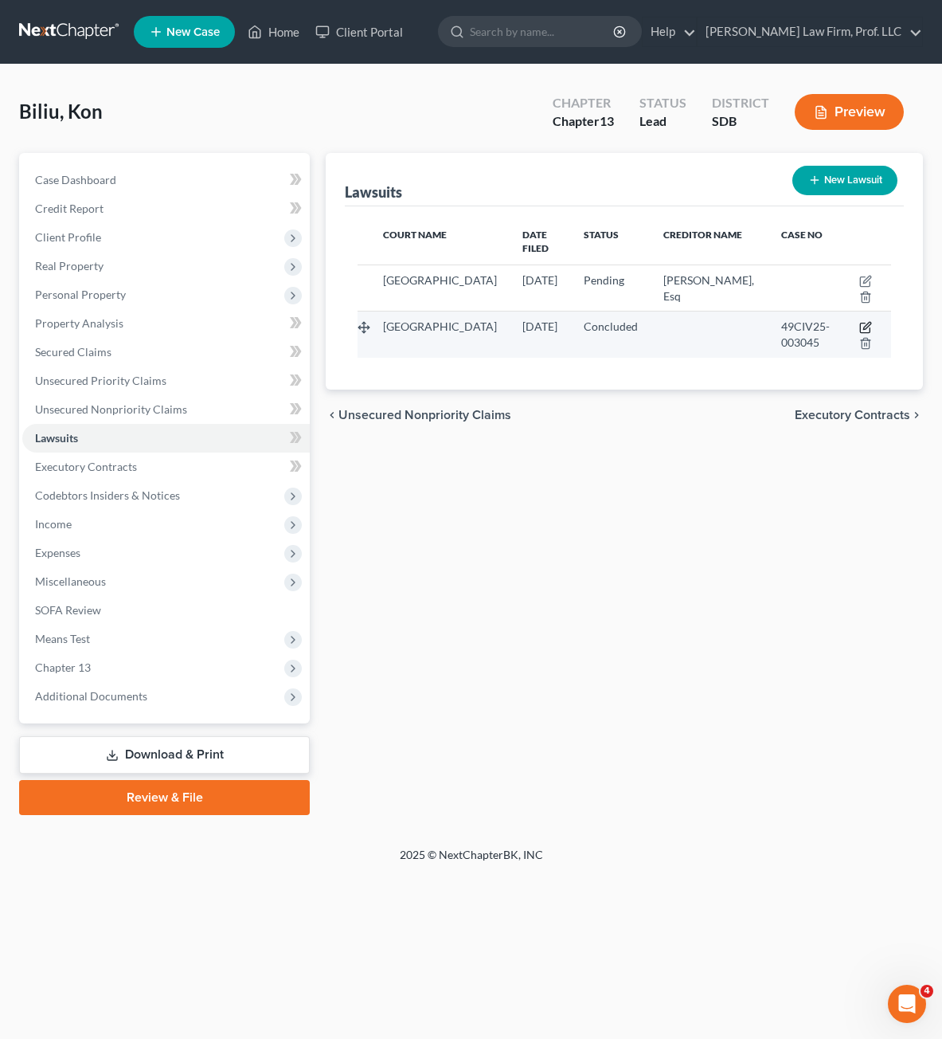
click at [870, 323] on icon "button" at bounding box center [866, 326] width 7 height 7
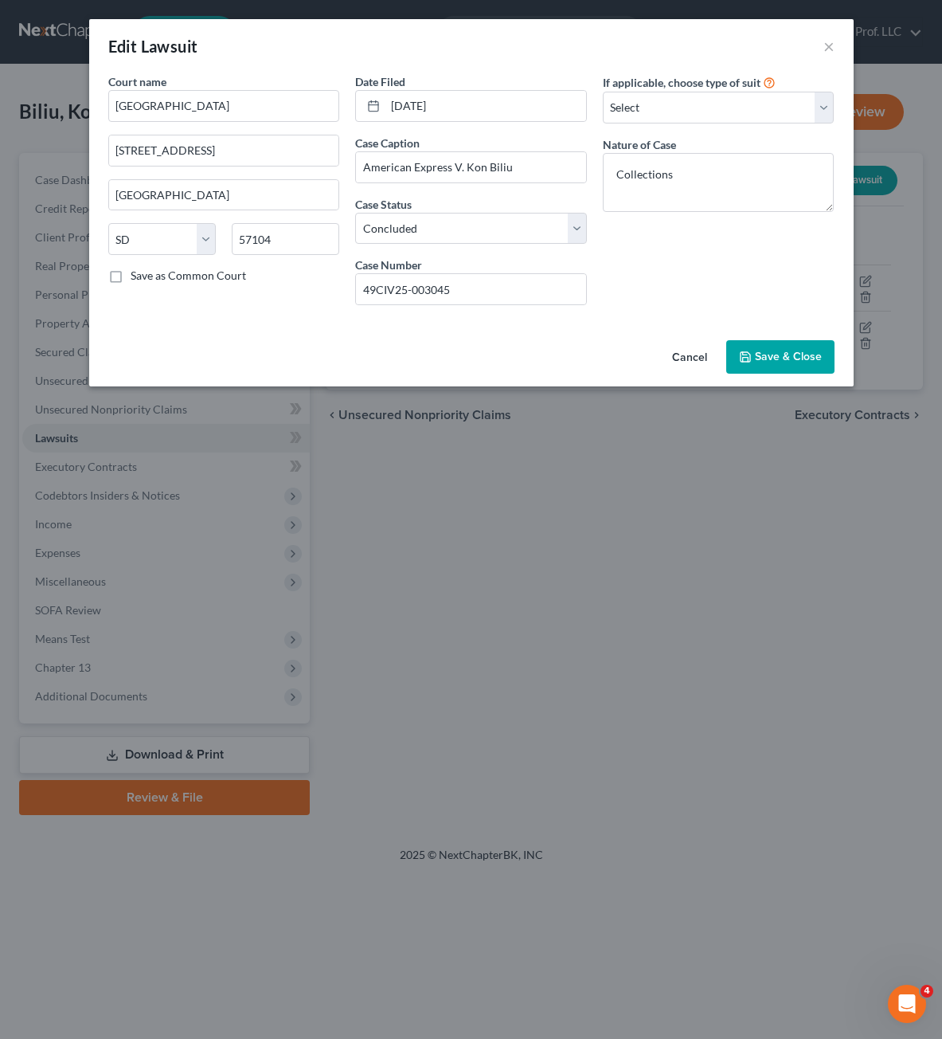
click at [651, 237] on div "If applicable, choose type of suit Select Repossession Garnishment Foreclosure …" at bounding box center [719, 195] width 248 height 244
click at [628, 323] on div "Court name * [GEOGRAPHIC_DATA] [GEOGRAPHIC_DATA] [GEOGRAPHIC_DATA] [US_STATE][G…" at bounding box center [471, 203] width 765 height 260
click at [581, 247] on div "Date Filed [DATE] Case Caption American Express V. Kon Biliu Case Status * Sele…" at bounding box center [471, 195] width 248 height 244
click at [726, 215] on div "If applicable, choose type of suit Select Repossession Garnishment Foreclosure …" at bounding box center [719, 195] width 248 height 244
drag, startPoint x: 746, startPoint y: 195, endPoint x: 761, endPoint y: 140, distance: 57.0
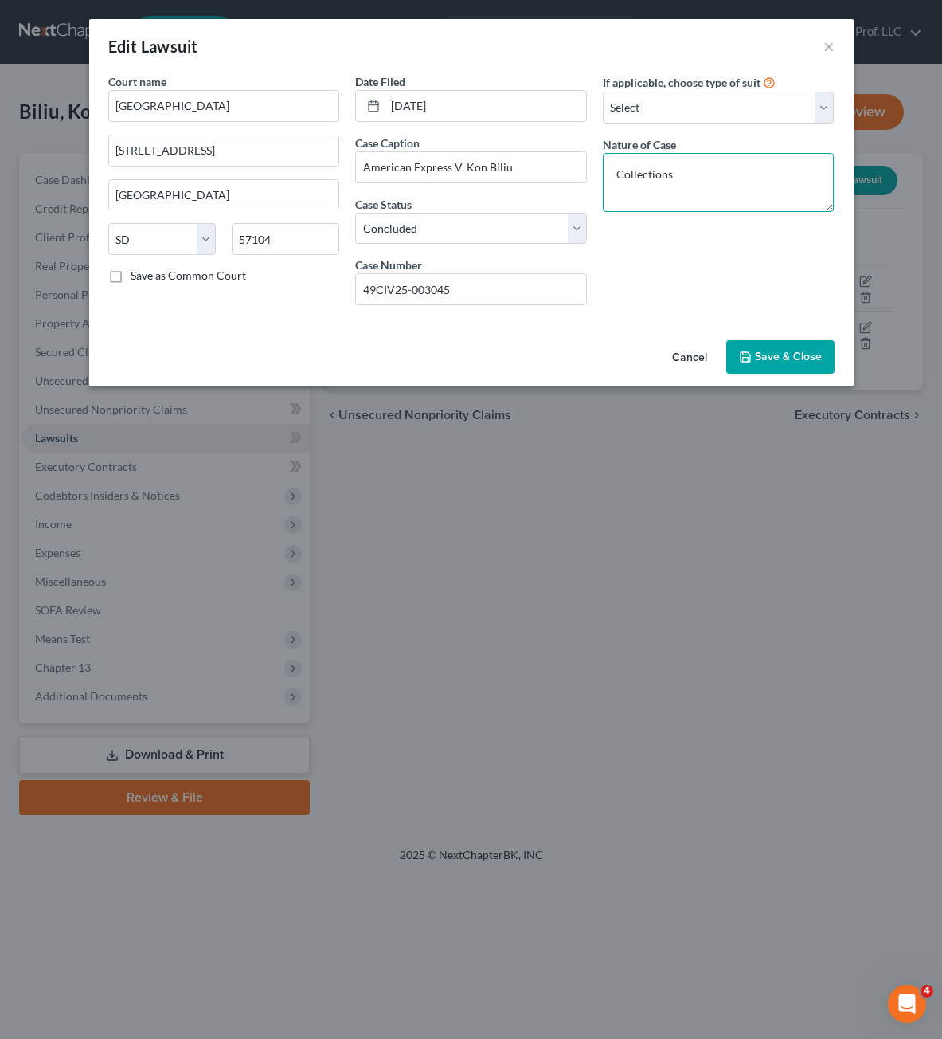
click at [746, 194] on textarea "Collections" at bounding box center [719, 182] width 232 height 59
click at [765, 117] on select "Select Repossession Garnishment Foreclosure Attached, Seized, Or Levied Other" at bounding box center [719, 108] width 232 height 32
click at [603, 92] on select "Select Repossession Garnishment Foreclosure Attached, Seized, Or Levied Other" at bounding box center [719, 108] width 232 height 32
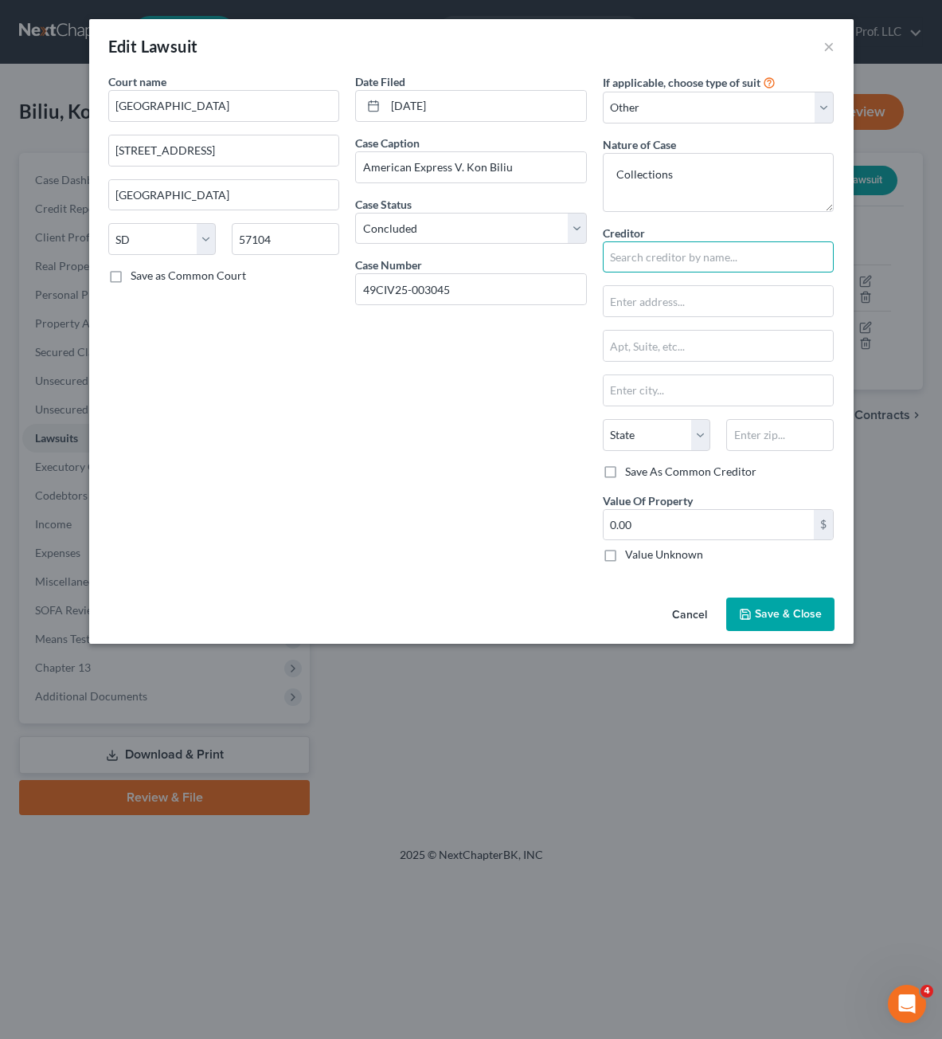
click at [639, 251] on input "text" at bounding box center [719, 257] width 232 height 32
click at [782, 88] on div "If applicable, choose type of suit Select Repossession Garnishment Foreclosure …" at bounding box center [719, 98] width 232 height 50
click at [769, 111] on select "Select Repossession Garnishment Foreclosure Attached, Seized, Or Levied Other" at bounding box center [719, 108] width 232 height 32
click at [603, 92] on select "Select Repossession Garnishment Foreclosure Attached, Seized, Or Levied Other" at bounding box center [719, 108] width 232 height 32
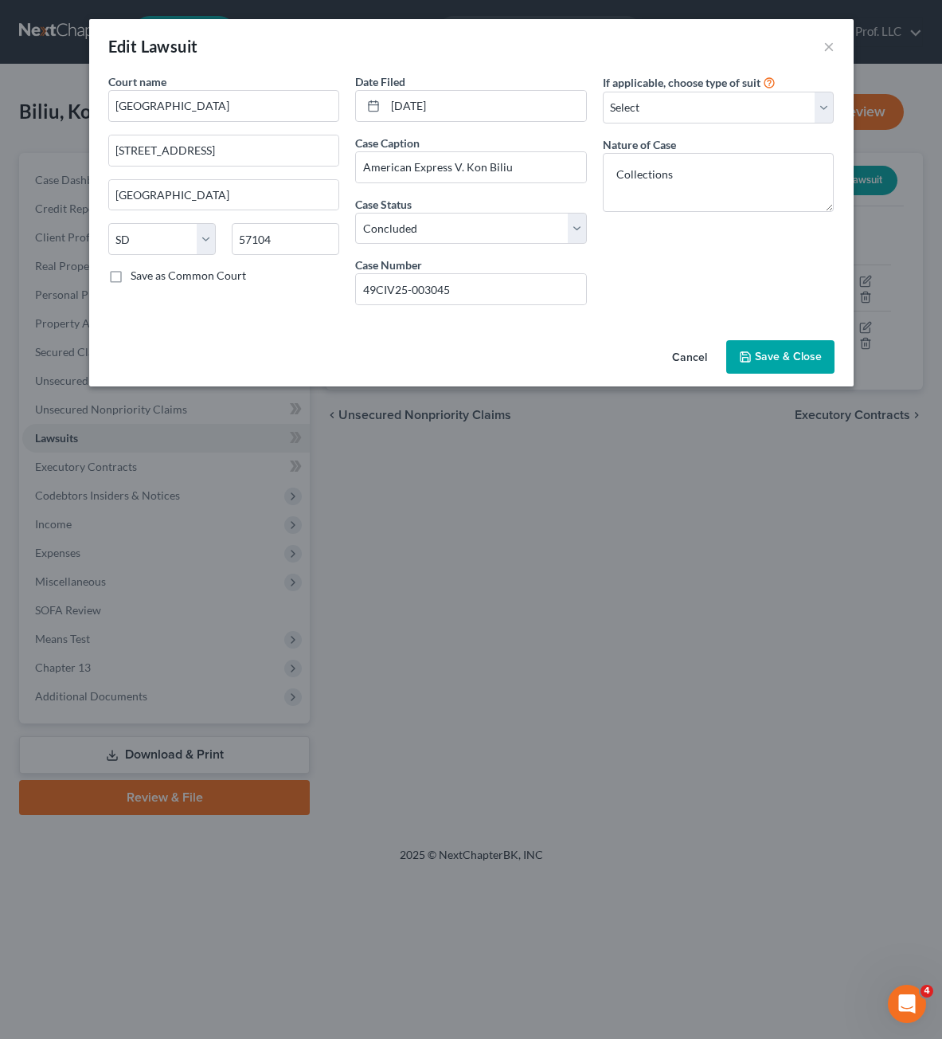
click at [635, 289] on div "If applicable, choose type of suit Select Repossession Garnishment Foreclosure …" at bounding box center [719, 195] width 248 height 244
drag, startPoint x: 731, startPoint y: 354, endPoint x: 737, endPoint y: 360, distance: 9.0
click at [734, 354] on button "Save & Close" at bounding box center [780, 356] width 108 height 33
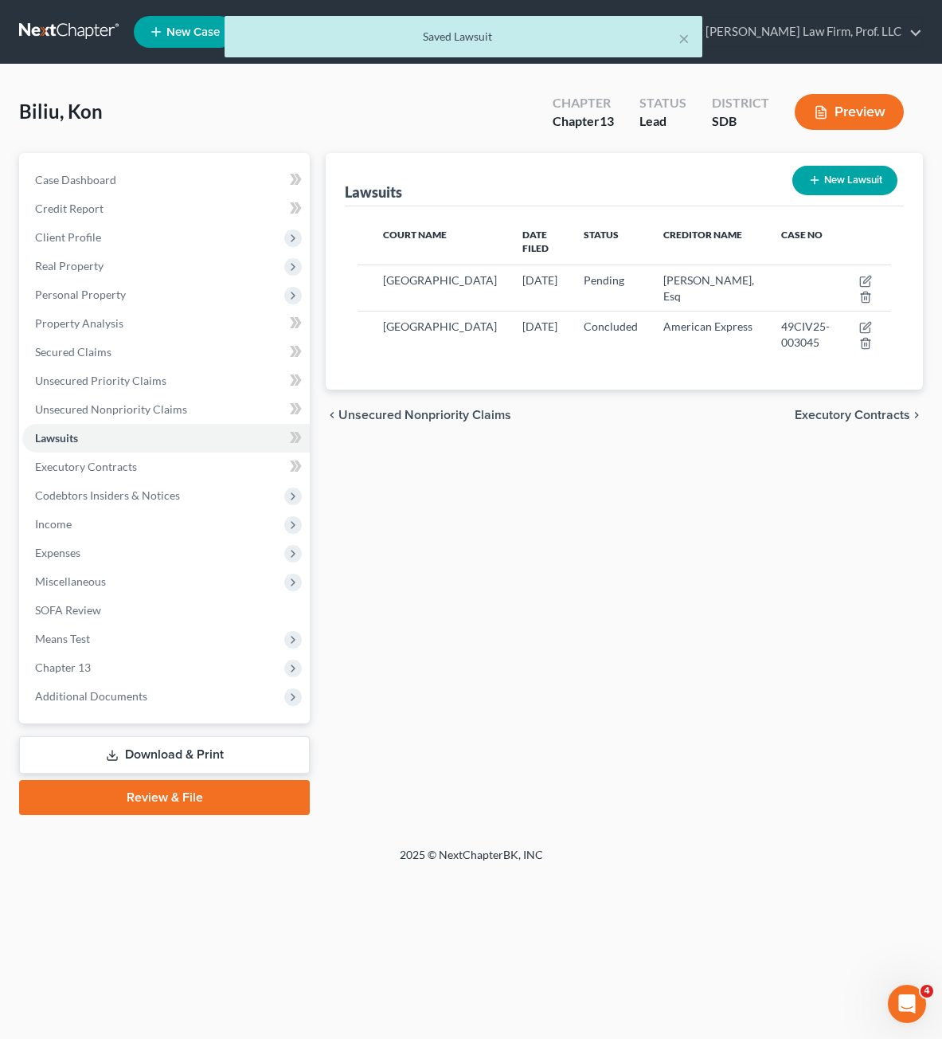
drag, startPoint x: 734, startPoint y: 535, endPoint x: 746, endPoint y: 444, distance: 91.6
click at [734, 531] on div "Lawsuits New Lawsuit Court Name Date Filed Status Creditor Name Case No [GEOGRA…" at bounding box center [624, 484] width 613 height 662
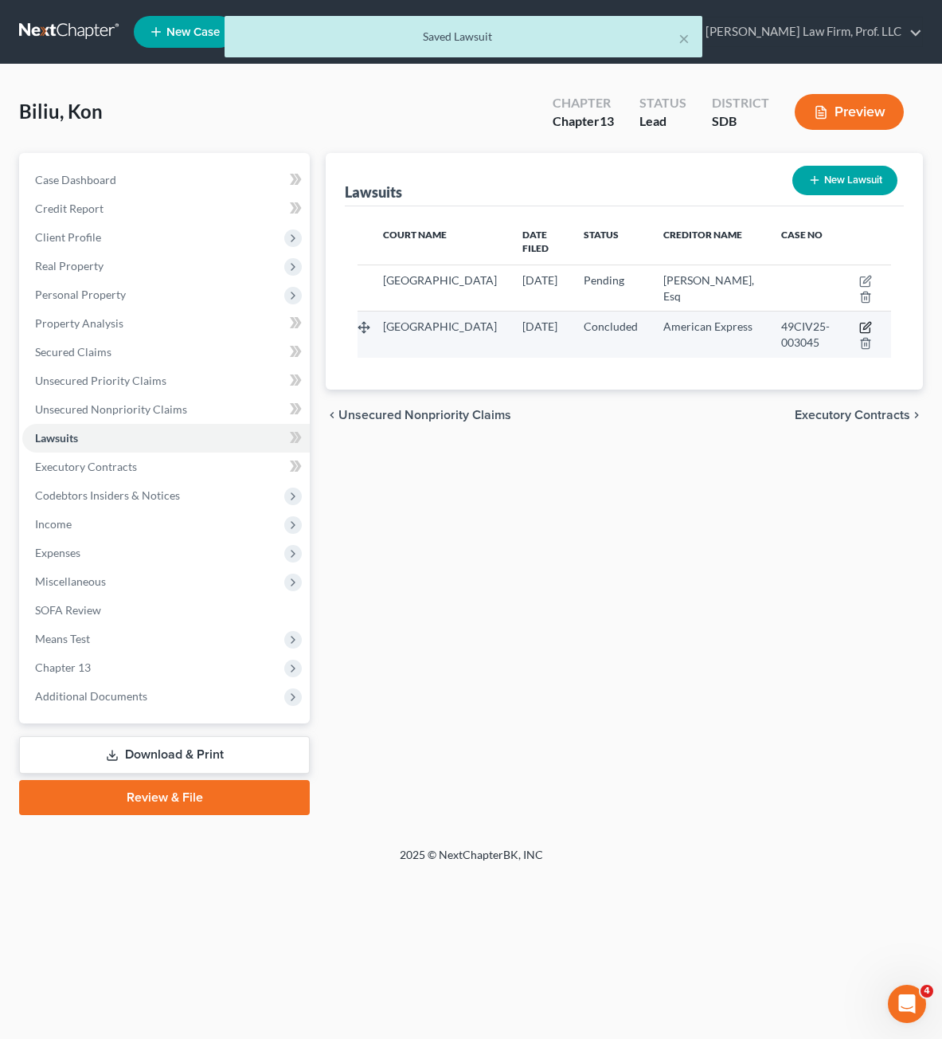
click at [861, 324] on icon "button" at bounding box center [865, 328] width 10 height 10
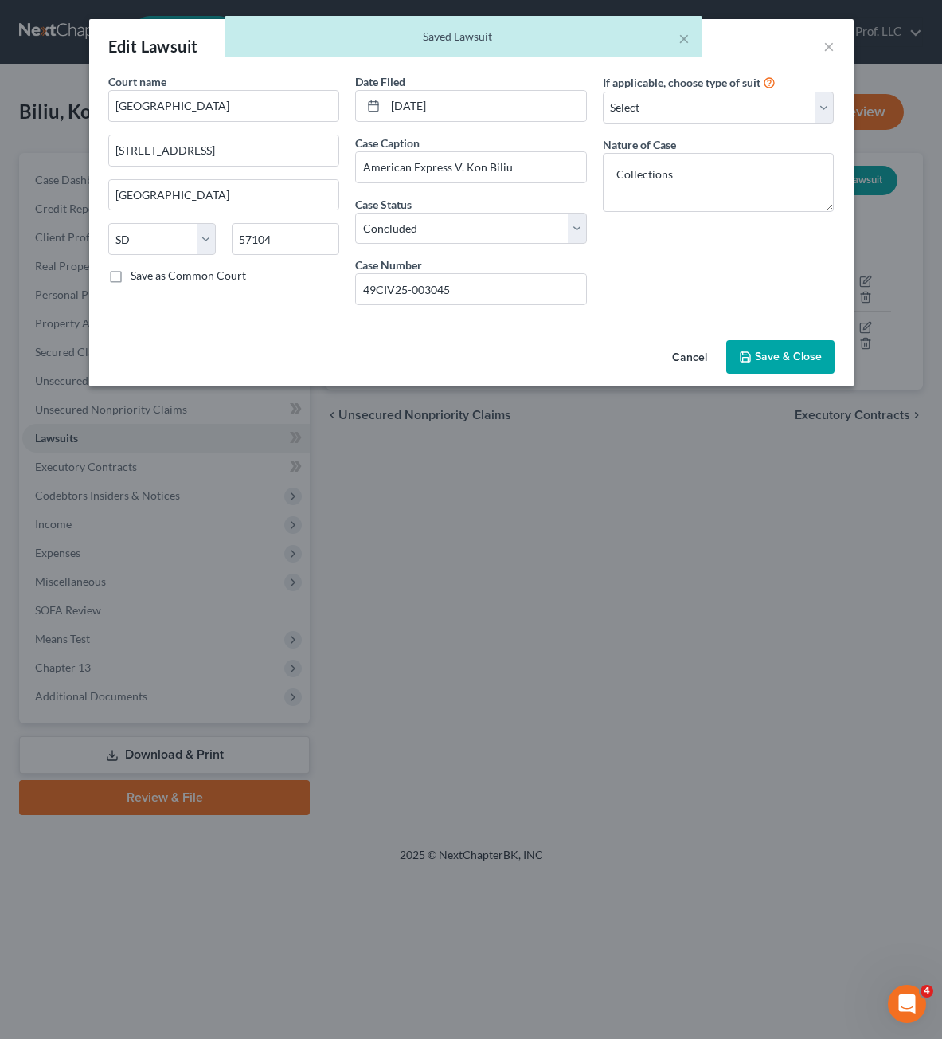
click at [612, 296] on div "If applicable, choose type of suit Select Repossession Garnishment Foreclosure …" at bounding box center [719, 195] width 248 height 244
click at [659, 187] on textarea "Collections" at bounding box center [719, 182] width 232 height 59
drag, startPoint x: 763, startPoint y: 103, endPoint x: 762, endPoint y: 121, distance: 18.3
click at [763, 103] on select "Select Repossession Garnishment Foreclosure Attached, Seized, Or Levied Other" at bounding box center [719, 108] width 232 height 32
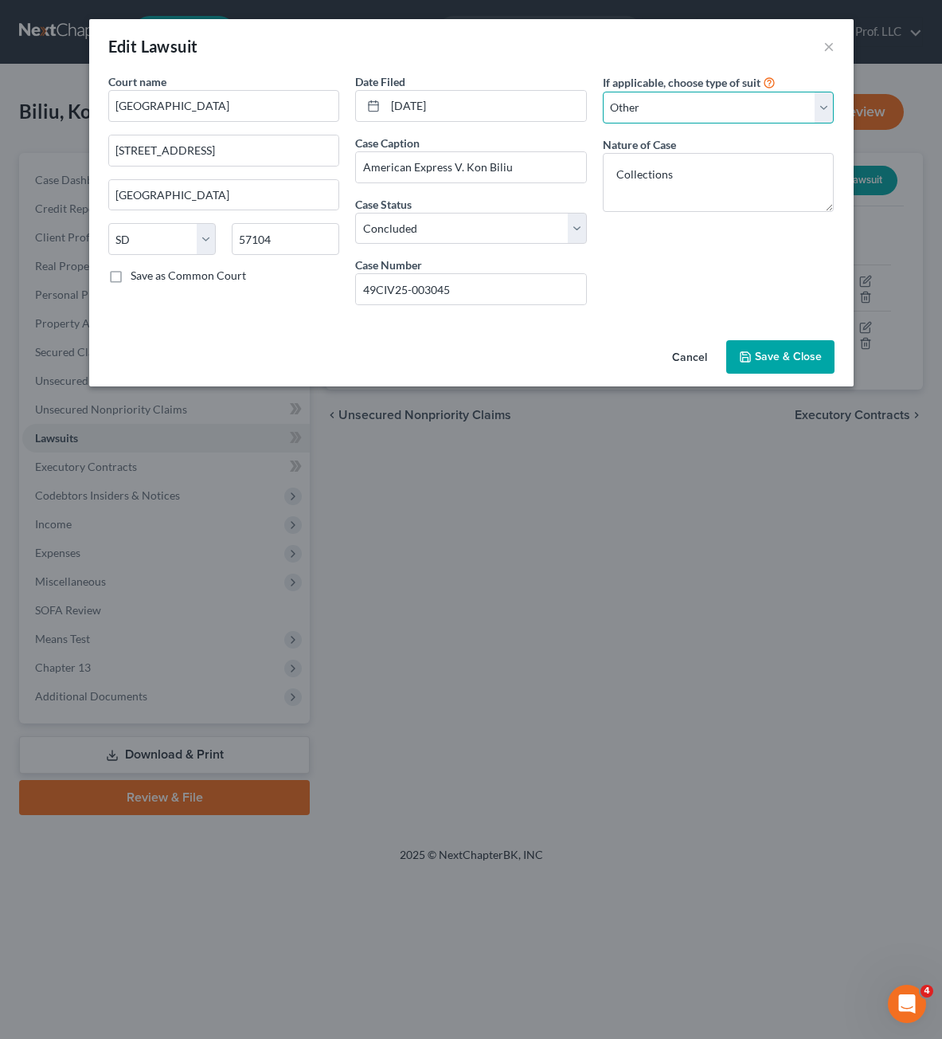
click at [603, 92] on select "Select Repossession Garnishment Foreclosure Attached, Seized, Or Levied Other" at bounding box center [719, 108] width 232 height 32
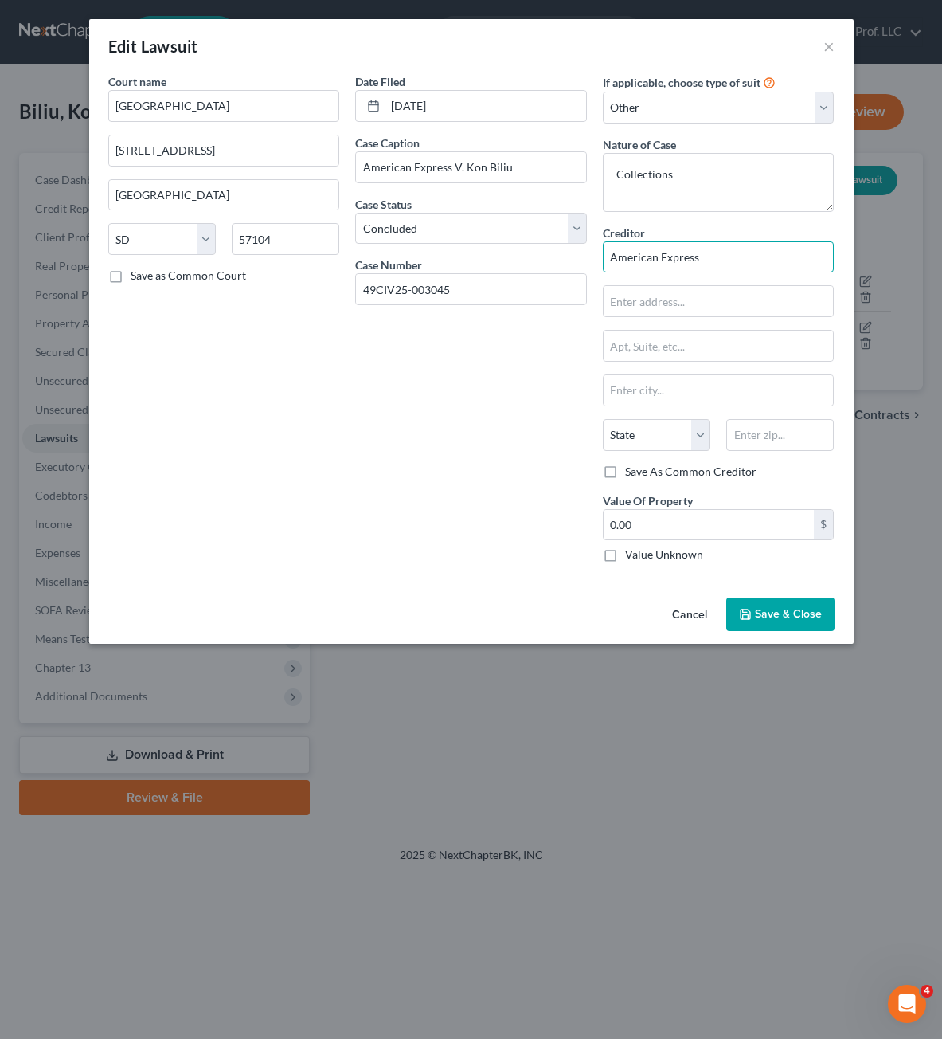
drag, startPoint x: 716, startPoint y: 266, endPoint x: 258, endPoint y: 217, distance: 460.6
click at [268, 209] on div "Court name * [GEOGRAPHIC_DATA] [GEOGRAPHIC_DATA] [GEOGRAPHIC_DATA] [US_STATE][G…" at bounding box center [471, 324] width 742 height 502
click at [518, 475] on div "Date Filed [DATE] Case Caption American Express V. Kon Biliu Case Status * Sele…" at bounding box center [471, 324] width 248 height 502
click at [724, 108] on select "Select Repossession Garnishment Foreclosure Attached, Seized, Or Levied Other" at bounding box center [719, 108] width 232 height 32
click at [603, 92] on select "Select Repossession Garnishment Foreclosure Attached, Seized, Or Levied Other" at bounding box center [719, 108] width 232 height 32
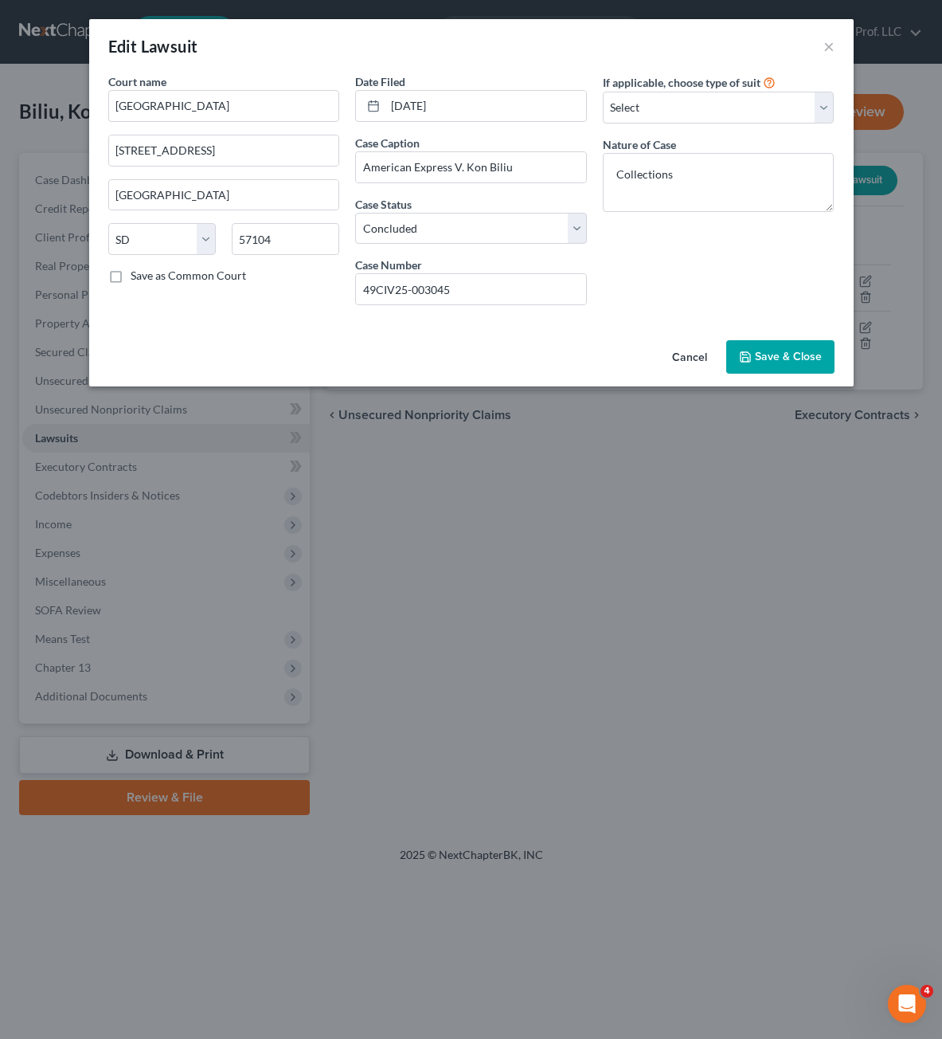
click at [782, 360] on span "Save & Close" at bounding box center [788, 357] width 67 height 14
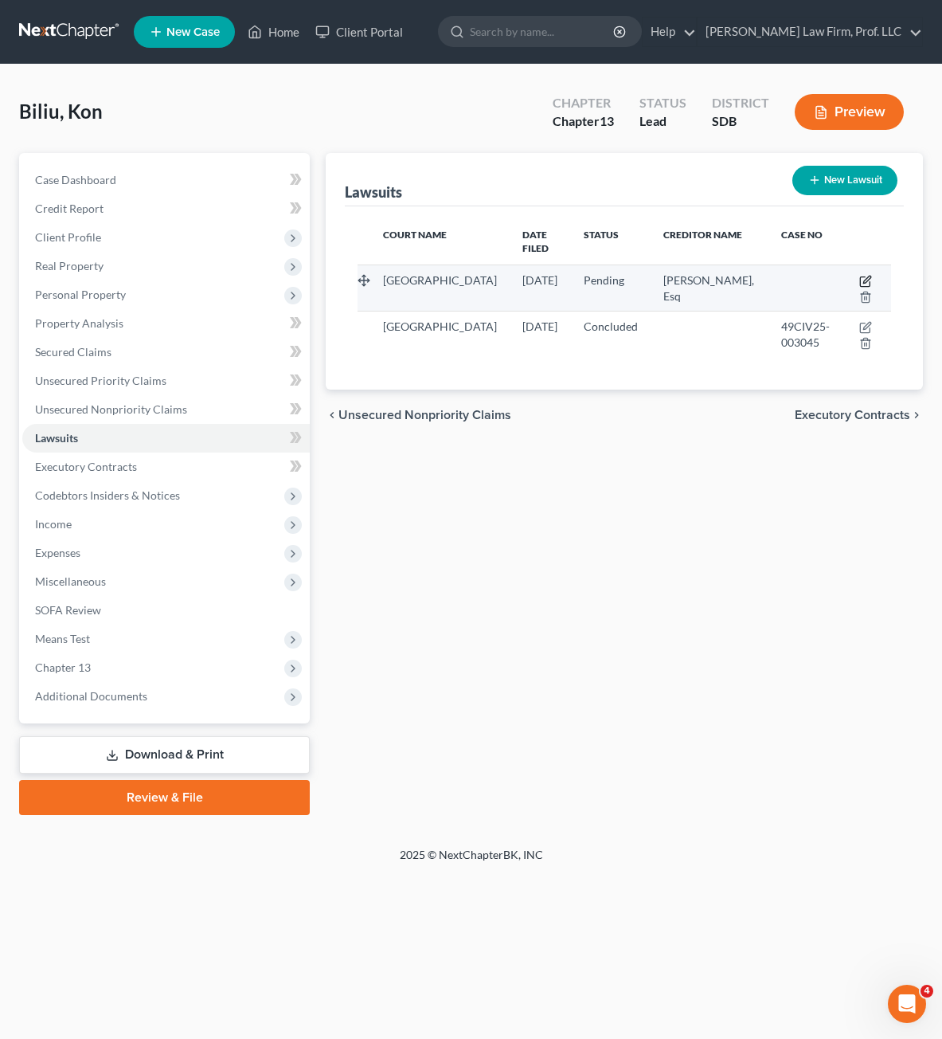
click at [867, 277] on icon "button" at bounding box center [865, 281] width 13 height 13
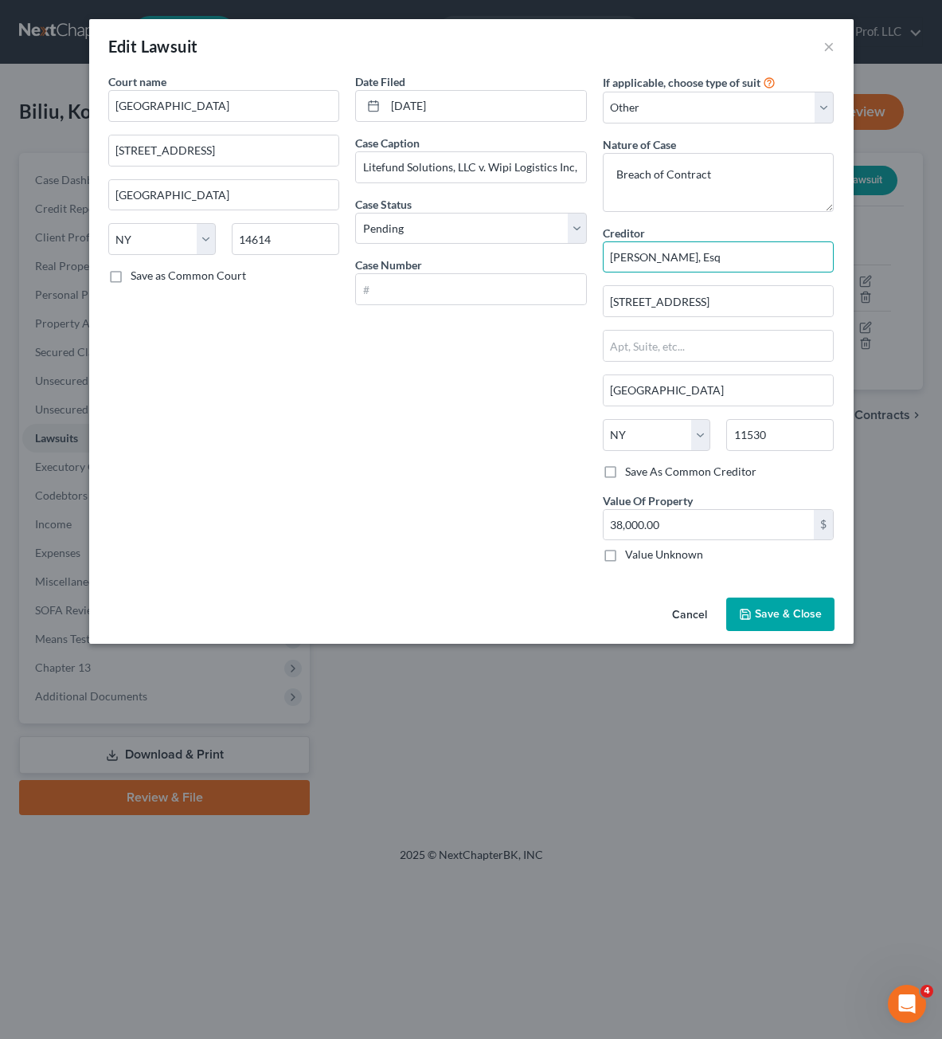
click at [731, 259] on input "[PERSON_NAME], Esq" at bounding box center [719, 257] width 232 height 32
drag, startPoint x: 819, startPoint y: 296, endPoint x: 505, endPoint y: 315, distance: 314.3
click at [505, 315] on div "Court name * Monroe County [STREET_ADDRESS] [GEOGRAPHIC_DATA] [US_STATE] AK AR …" at bounding box center [471, 324] width 742 height 502
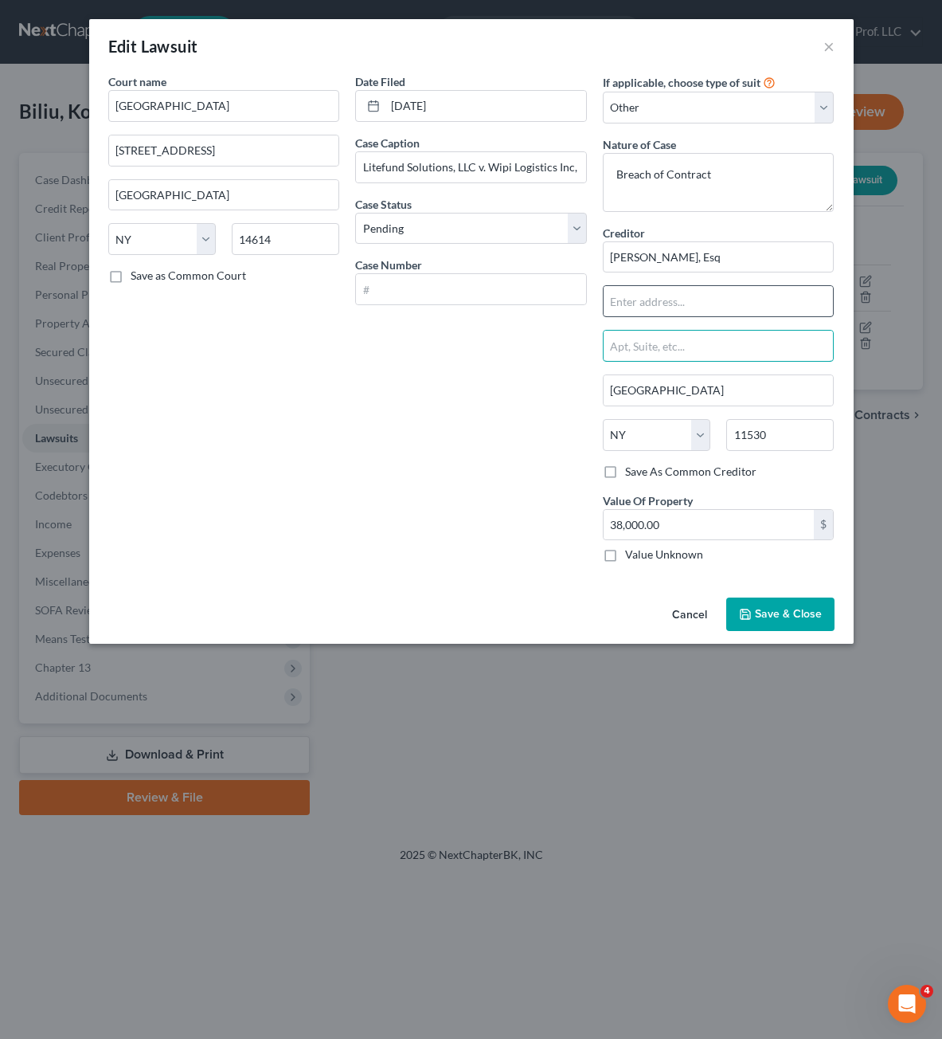
paste input "[STREET_ADDRESS]"
click at [684, 307] on input "text" at bounding box center [719, 301] width 230 height 30
drag, startPoint x: 761, startPoint y: 619, endPoint x: 724, endPoint y: 594, distance: 44.2
click at [761, 619] on span "Save & Close" at bounding box center [788, 614] width 67 height 14
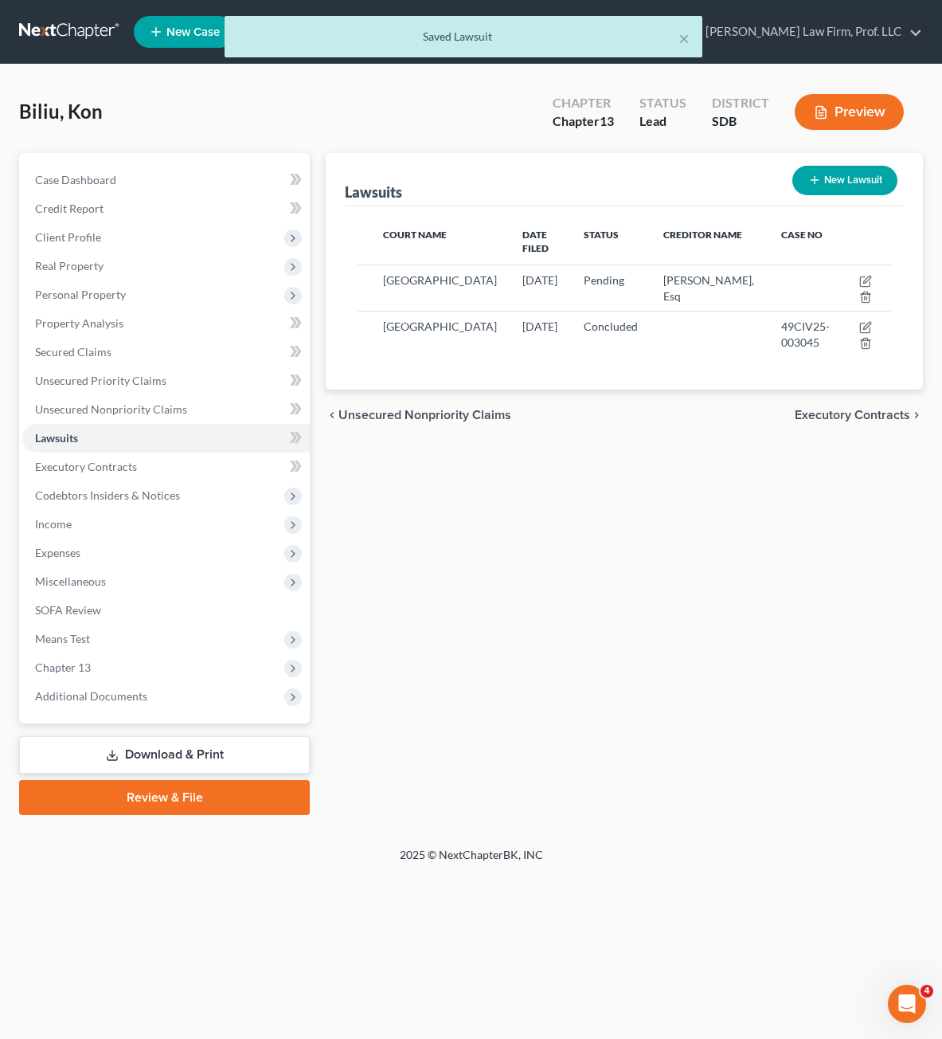
drag, startPoint x: 707, startPoint y: 604, endPoint x: 695, endPoint y: 593, distance: 16.3
click at [706, 604] on div "Lawsuits New Lawsuit Court Name Date Filed Status Creditor Name Case No [GEOGRA…" at bounding box center [624, 484] width 613 height 662
click at [701, 550] on div "Lawsuits New Lawsuit Court Name Date Filed Status Creditor Name Case No [GEOGRA…" at bounding box center [624, 484] width 613 height 662
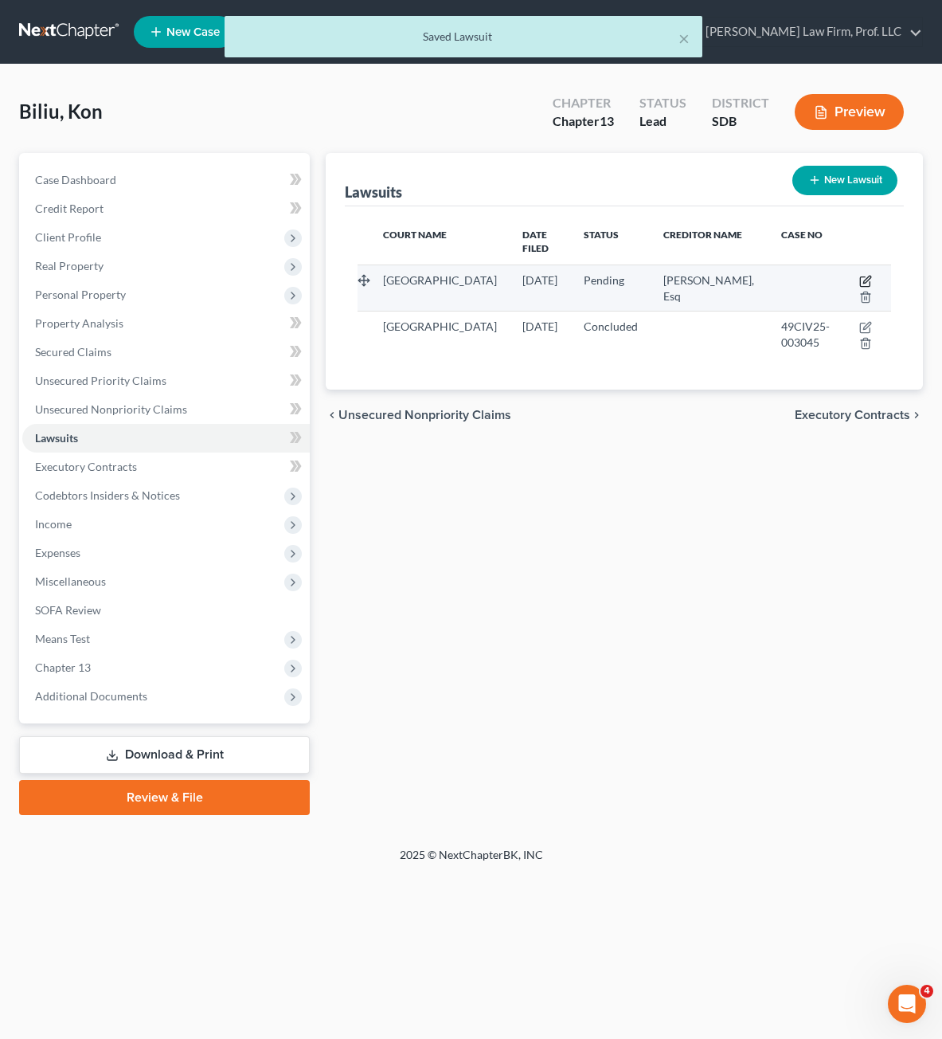
click at [865, 276] on icon "button" at bounding box center [865, 281] width 13 height 13
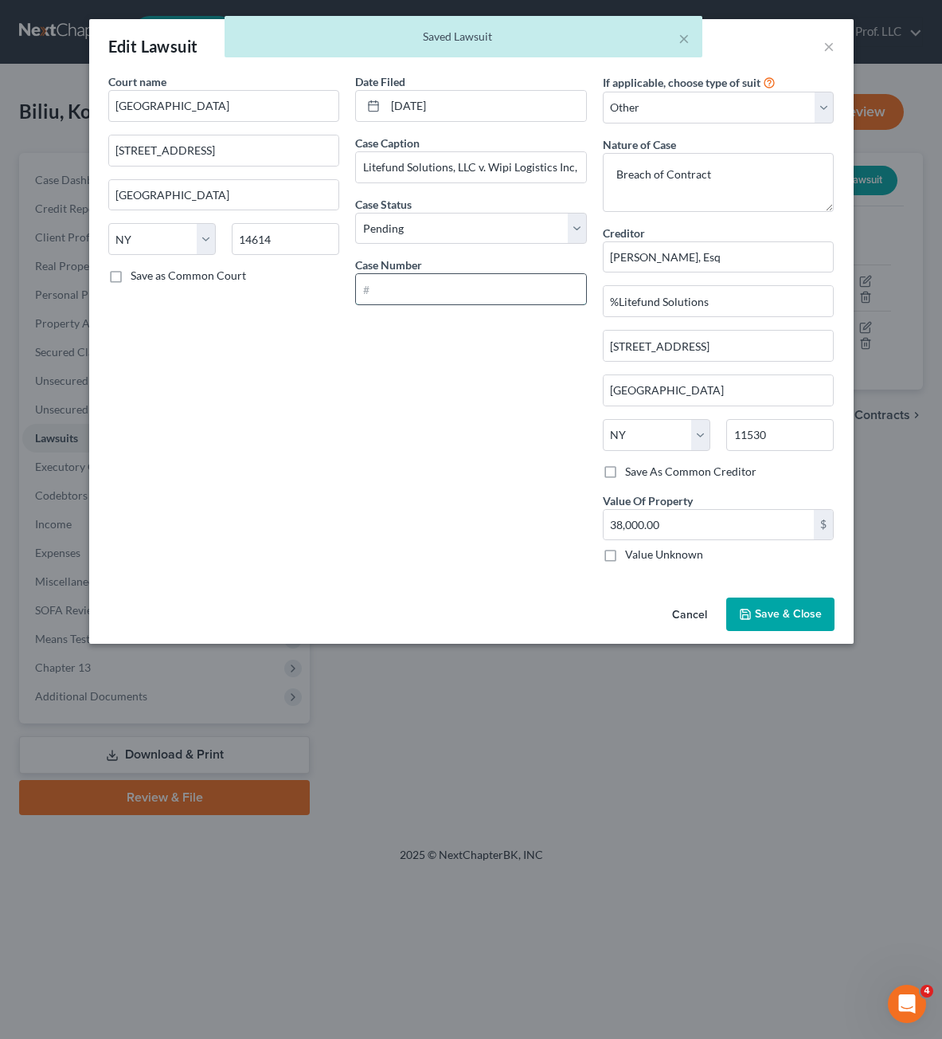
click at [489, 294] on input "text" at bounding box center [471, 289] width 230 height 30
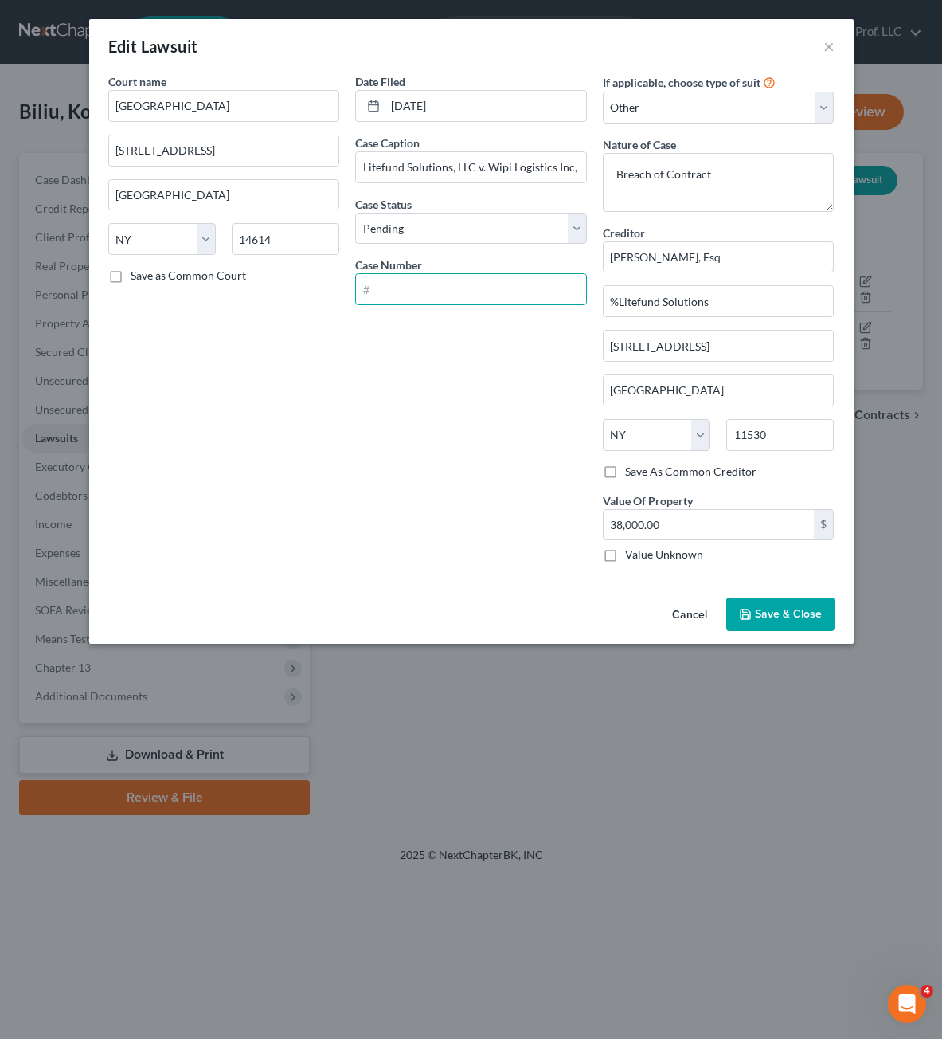
click at [362, 368] on div "Date Filed [DATE] Case Caption Litefund Solutions, LLC v. Wipi Logistics Inc, t…" at bounding box center [471, 324] width 248 height 502
click at [343, 339] on div "Court name * Monroe County [STREET_ADDRESS] Rochester State [US_STATE] AK AR AZ…" at bounding box center [224, 324] width 248 height 502
click at [799, 606] on button "Save & Close" at bounding box center [780, 613] width 108 height 33
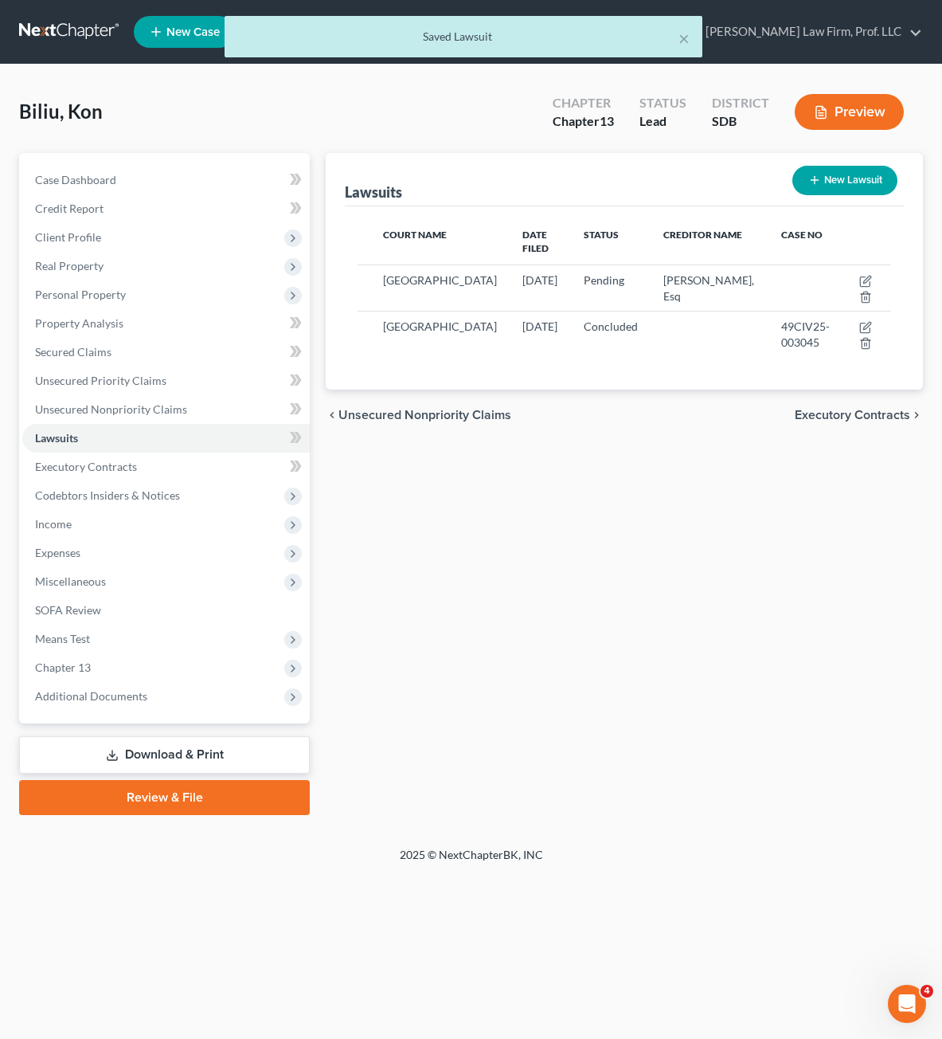
drag, startPoint x: 601, startPoint y: 632, endPoint x: 540, endPoint y: 568, distance: 89.0
click at [91, 299] on span "Personal Property" at bounding box center [80, 295] width 91 height 14
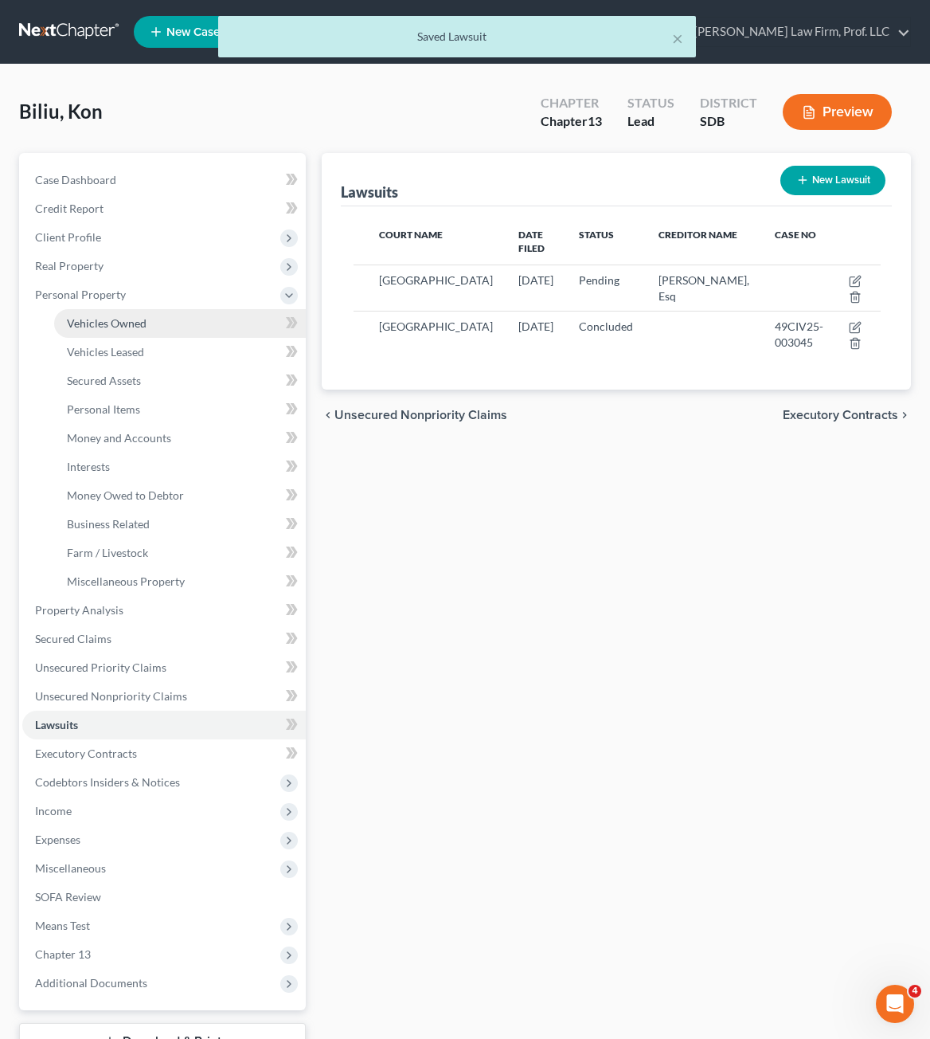
click at [117, 318] on span "Vehicles Owned" at bounding box center [107, 323] width 80 height 14
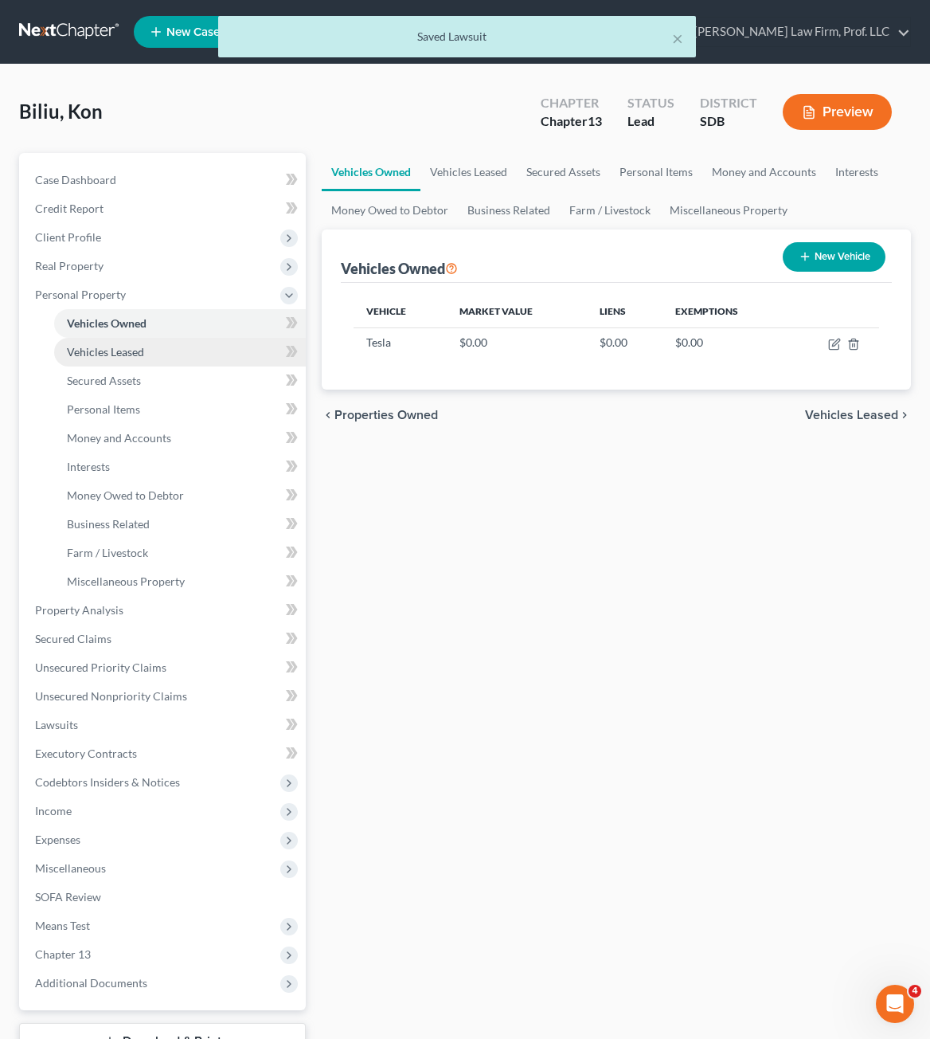
click at [136, 347] on span "Vehicles Leased" at bounding box center [105, 352] width 77 height 14
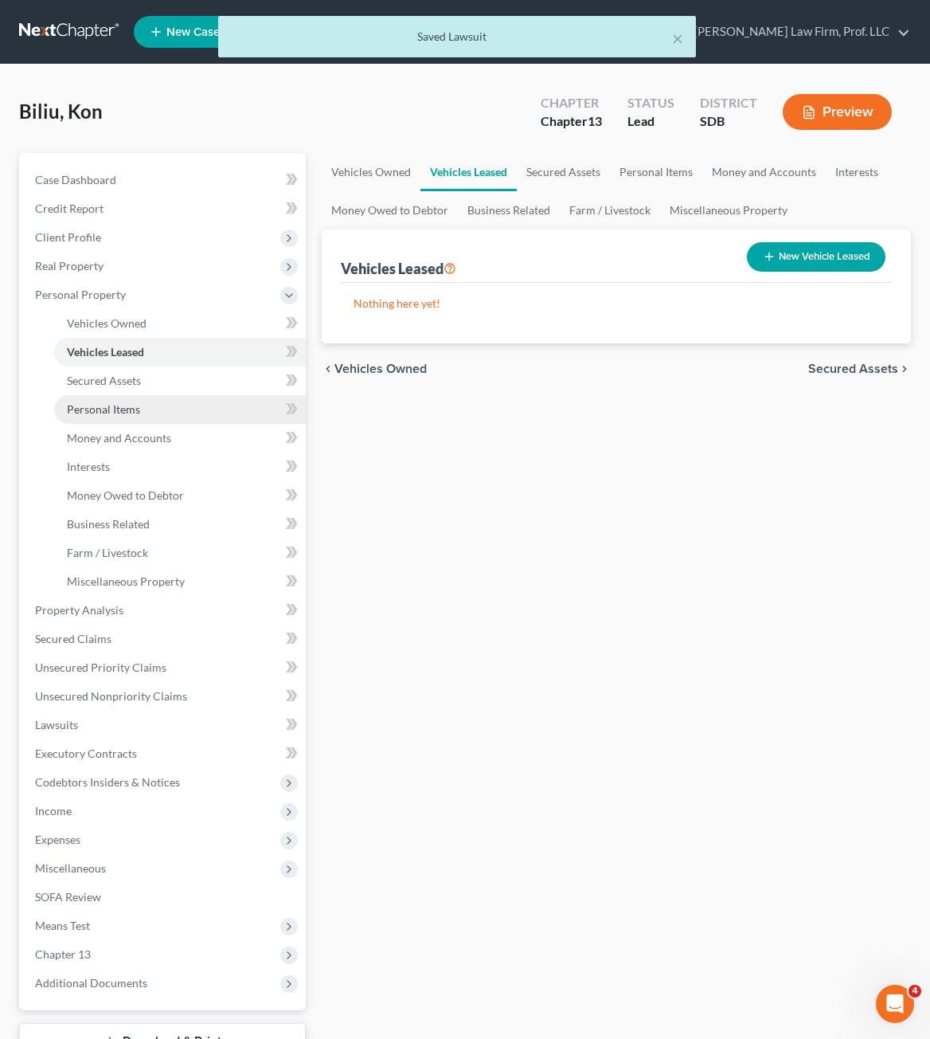
click at [129, 403] on span "Personal Items" at bounding box center [103, 409] width 73 height 14
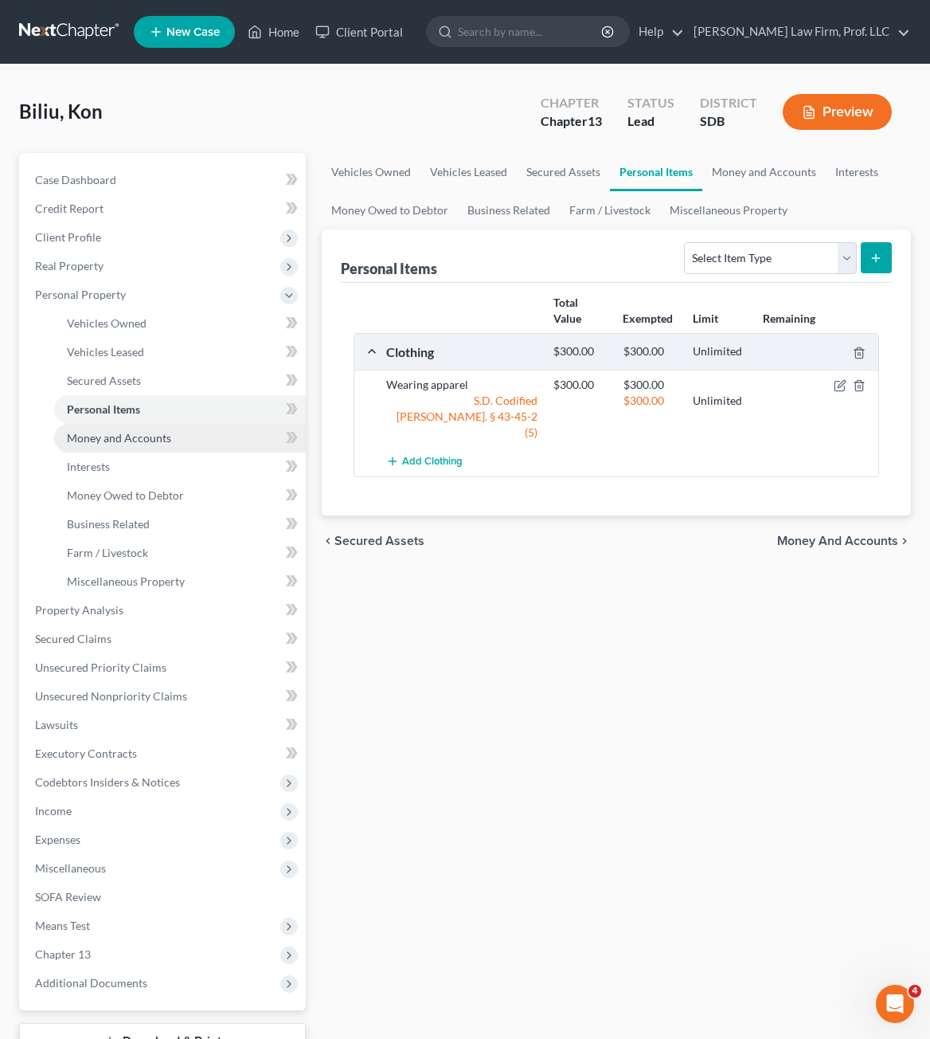
click at [155, 439] on span "Money and Accounts" at bounding box center [119, 438] width 104 height 14
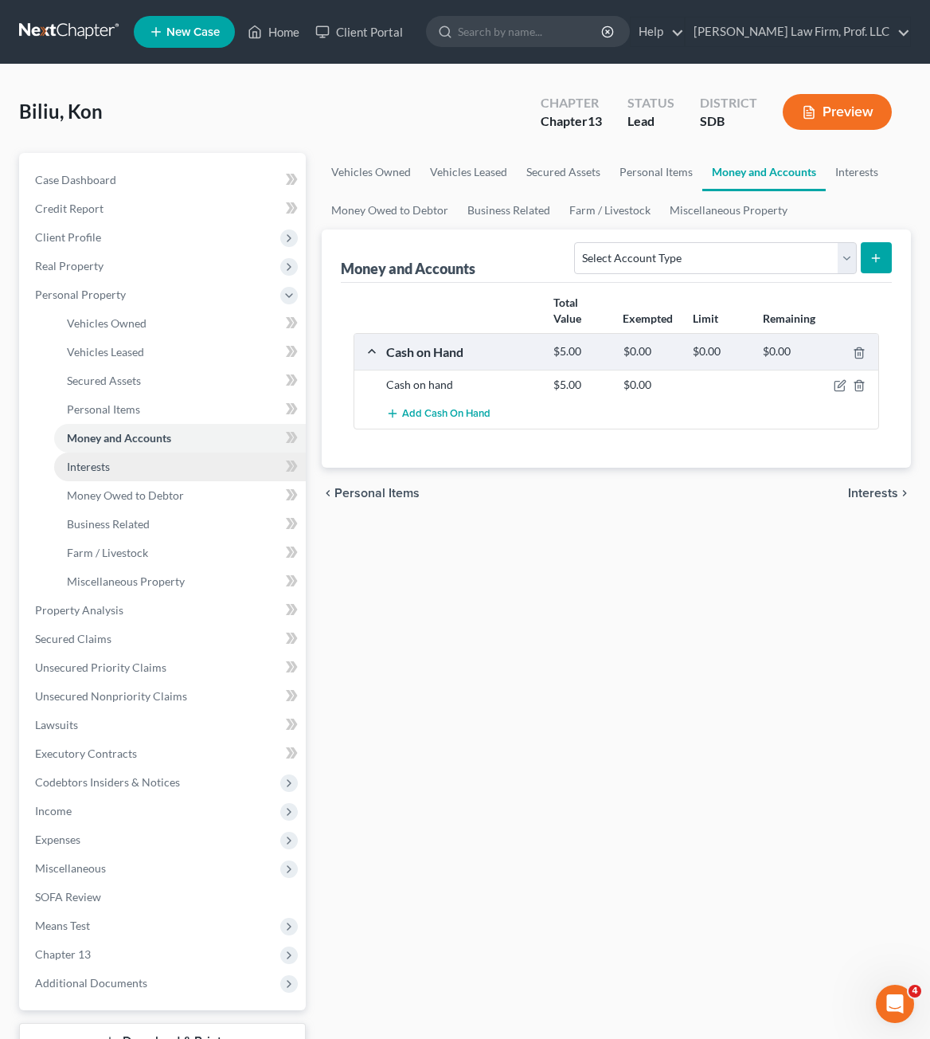
click at [92, 465] on span "Interests" at bounding box center [88, 467] width 43 height 14
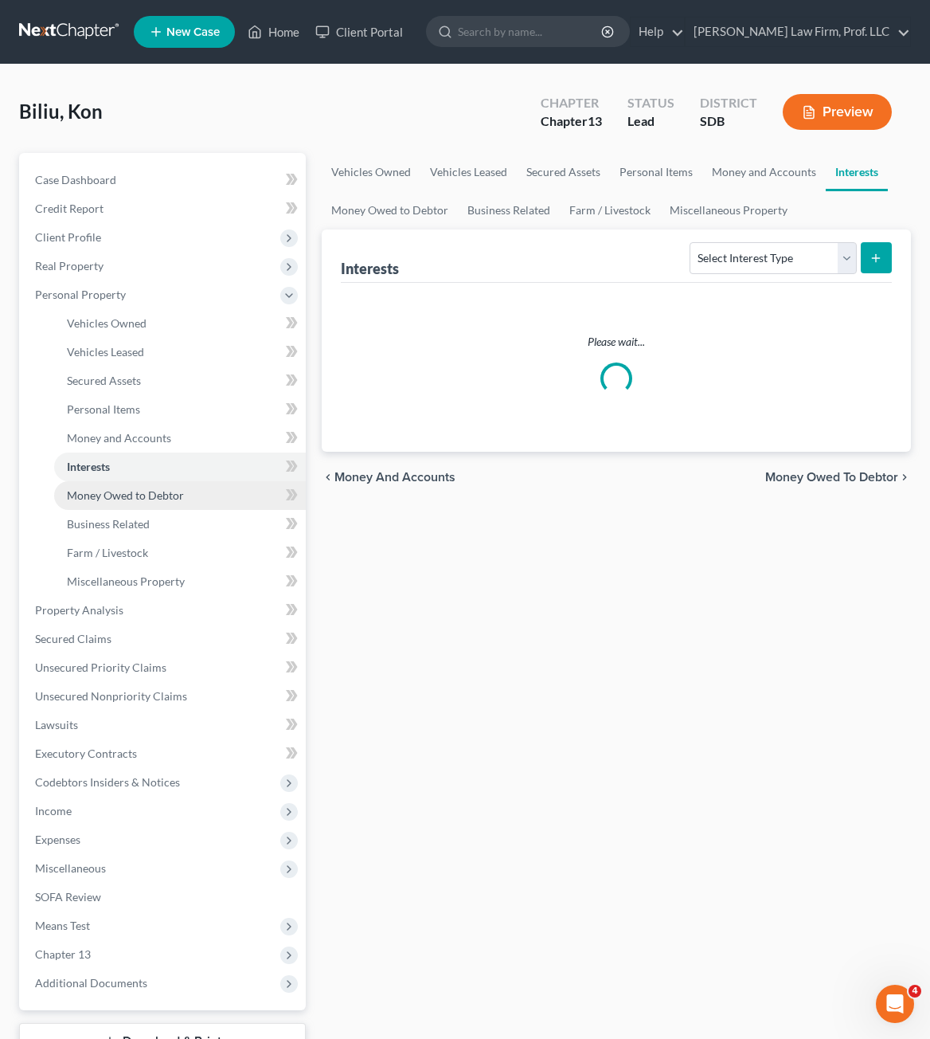
click at [123, 503] on link "Money Owed to Debtor" at bounding box center [180, 495] width 252 height 29
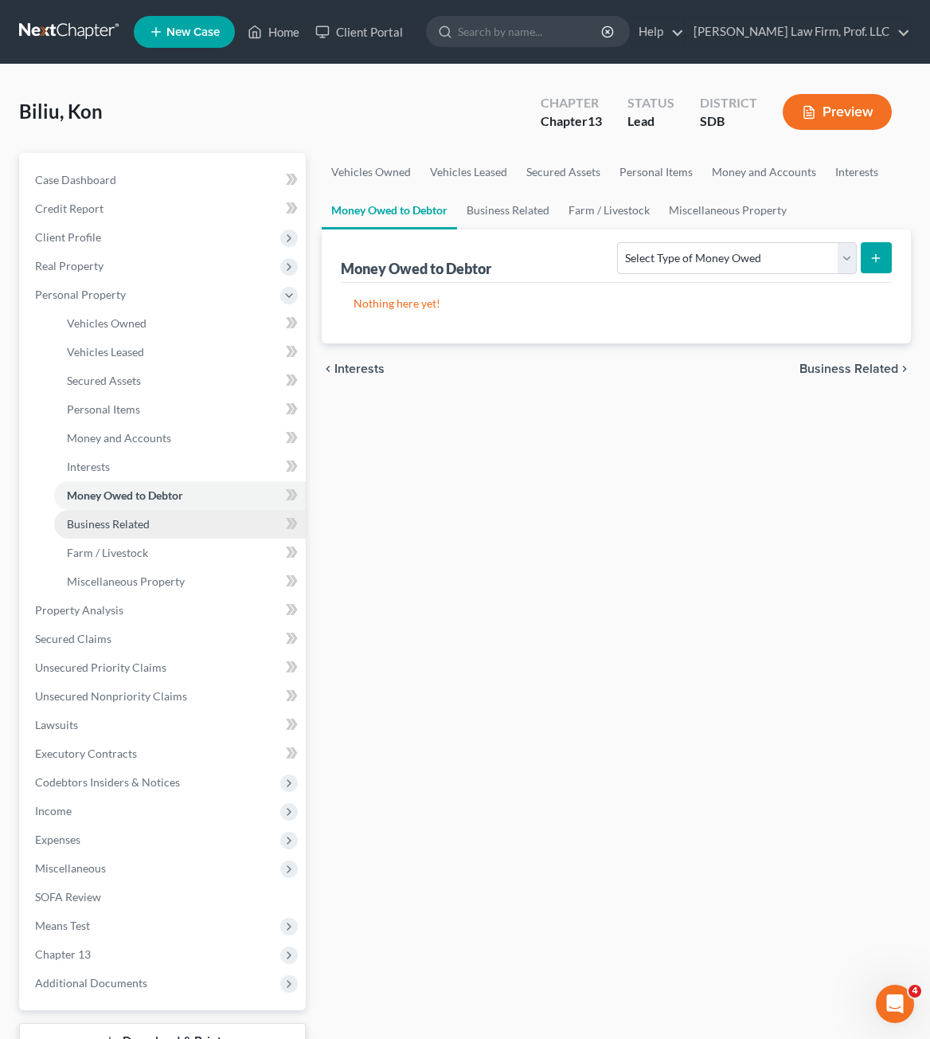
click at [121, 534] on link "Business Related" at bounding box center [180, 524] width 252 height 29
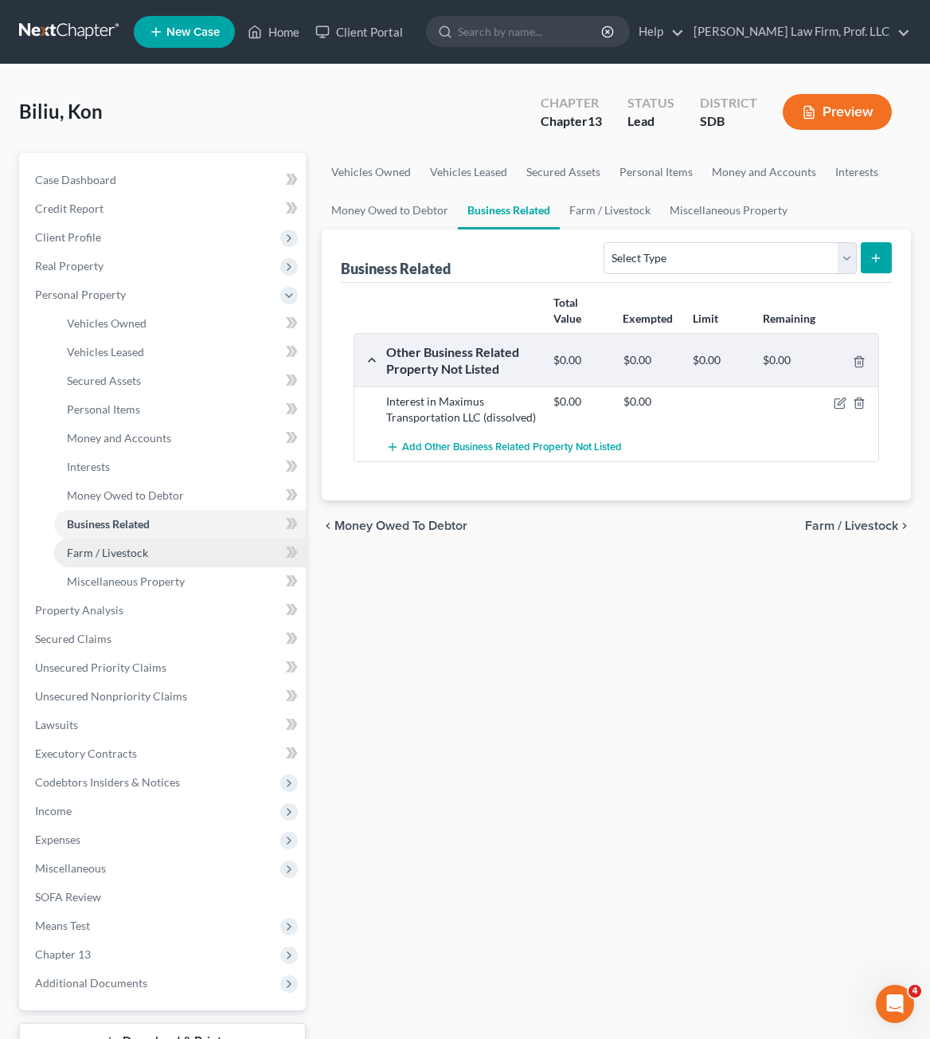
click at [124, 561] on link "Farm / Livestock" at bounding box center [180, 552] width 252 height 29
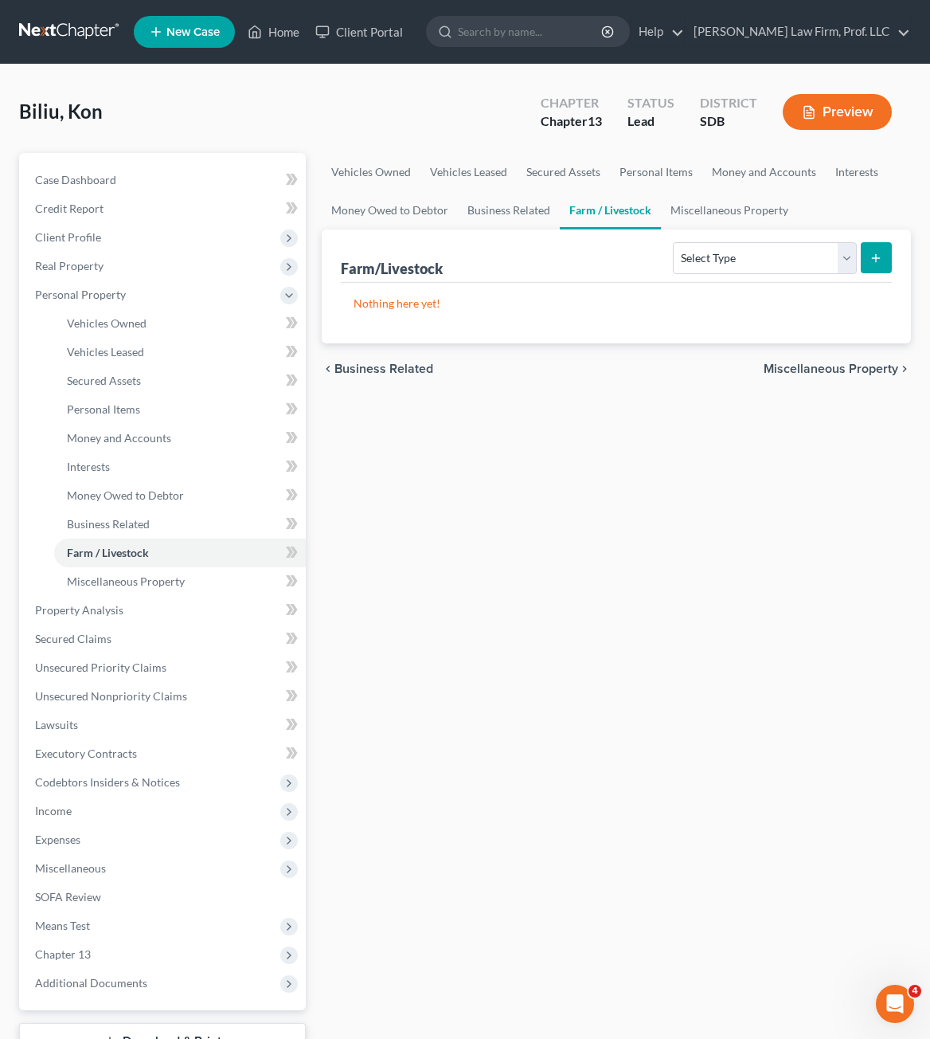
click at [881, 651] on div "Vehicles Owned Vehicles Leased Secured Assets Personal Items Money and Accounts…" at bounding box center [616, 627] width 605 height 949
click at [125, 524] on span "Business Related" at bounding box center [108, 524] width 83 height 14
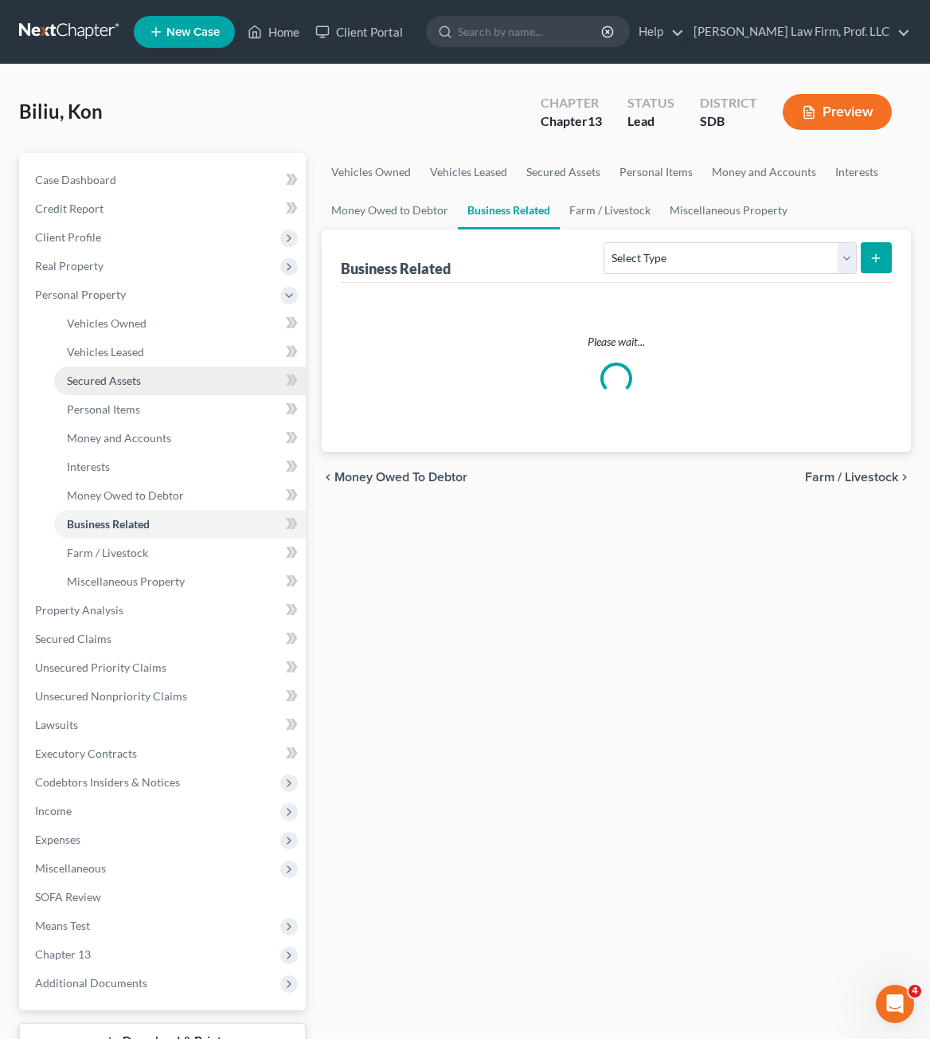
click at [94, 382] on span "Secured Assets" at bounding box center [104, 381] width 74 height 14
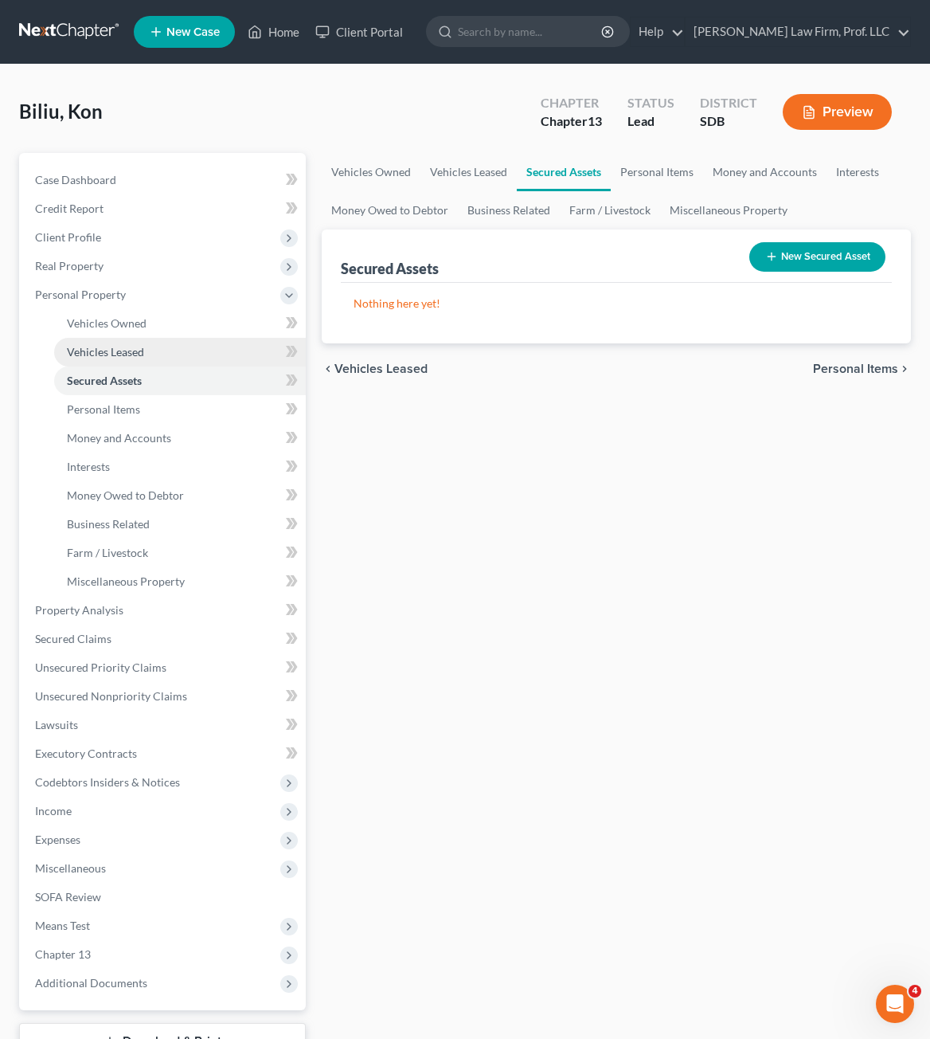
click at [96, 347] on span "Vehicles Leased" at bounding box center [105, 352] width 77 height 14
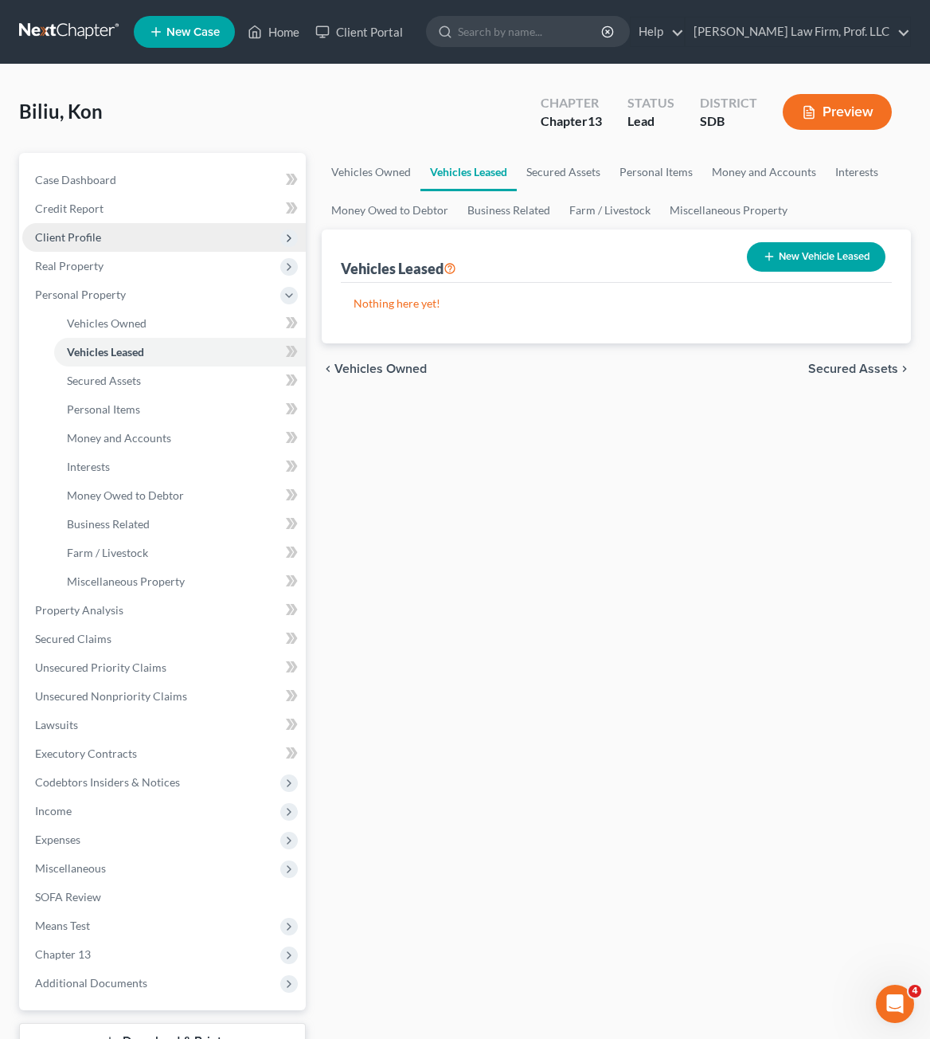
click at [81, 236] on span "Client Profile" at bounding box center [68, 237] width 66 height 14
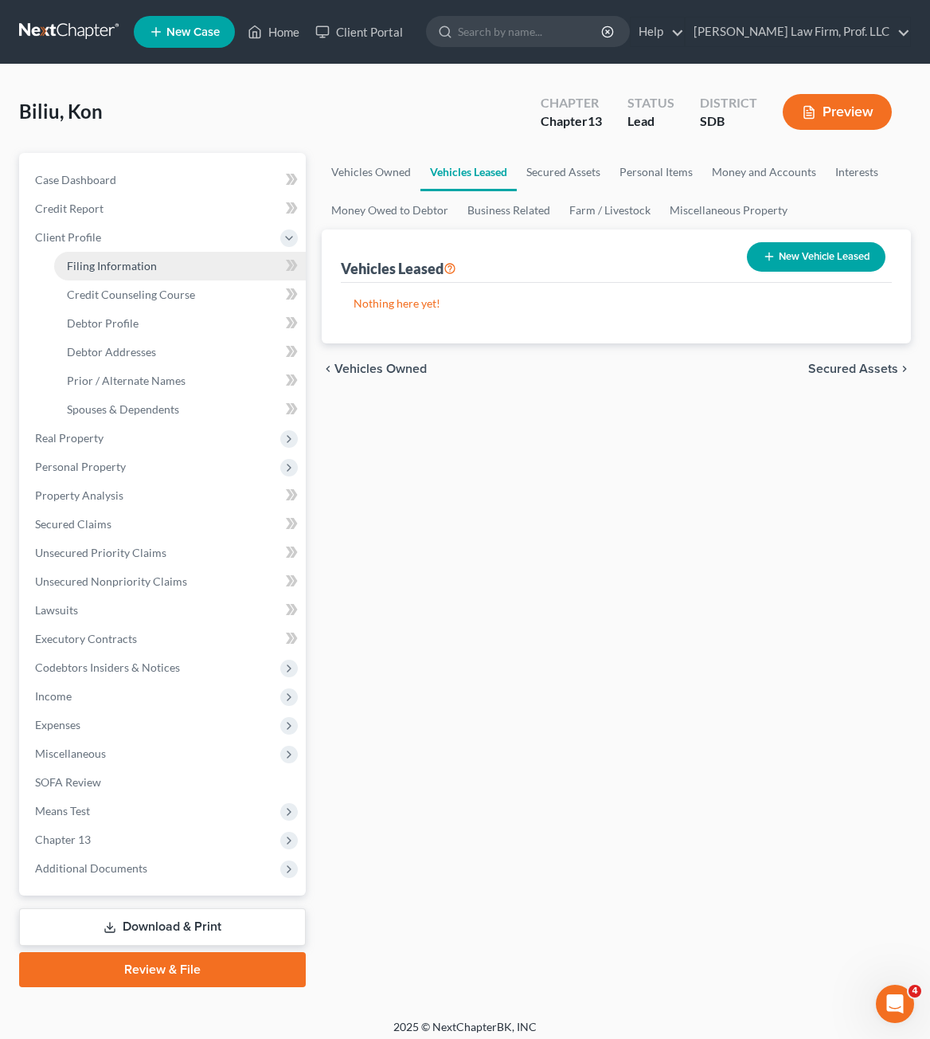
click at [156, 269] on link "Filing Information" at bounding box center [180, 266] width 252 height 29
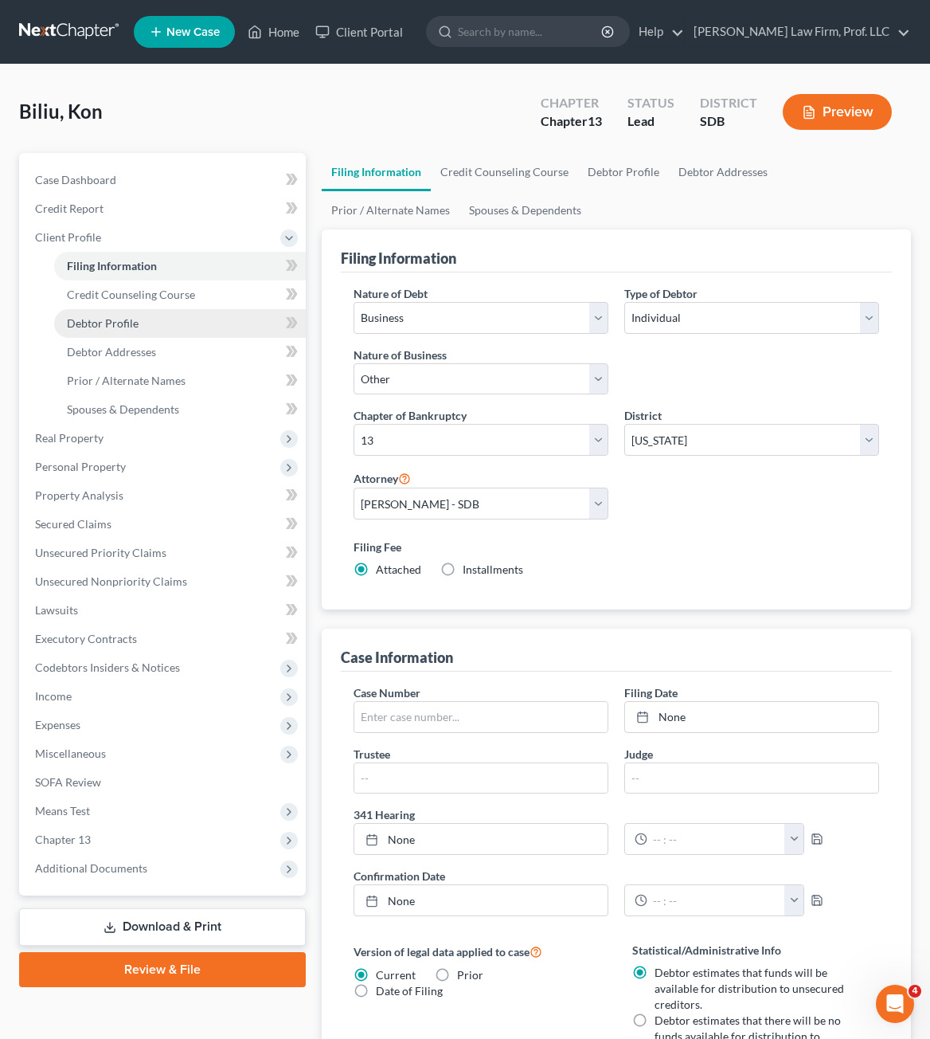
click at [152, 319] on link "Debtor Profile" at bounding box center [180, 323] width 252 height 29
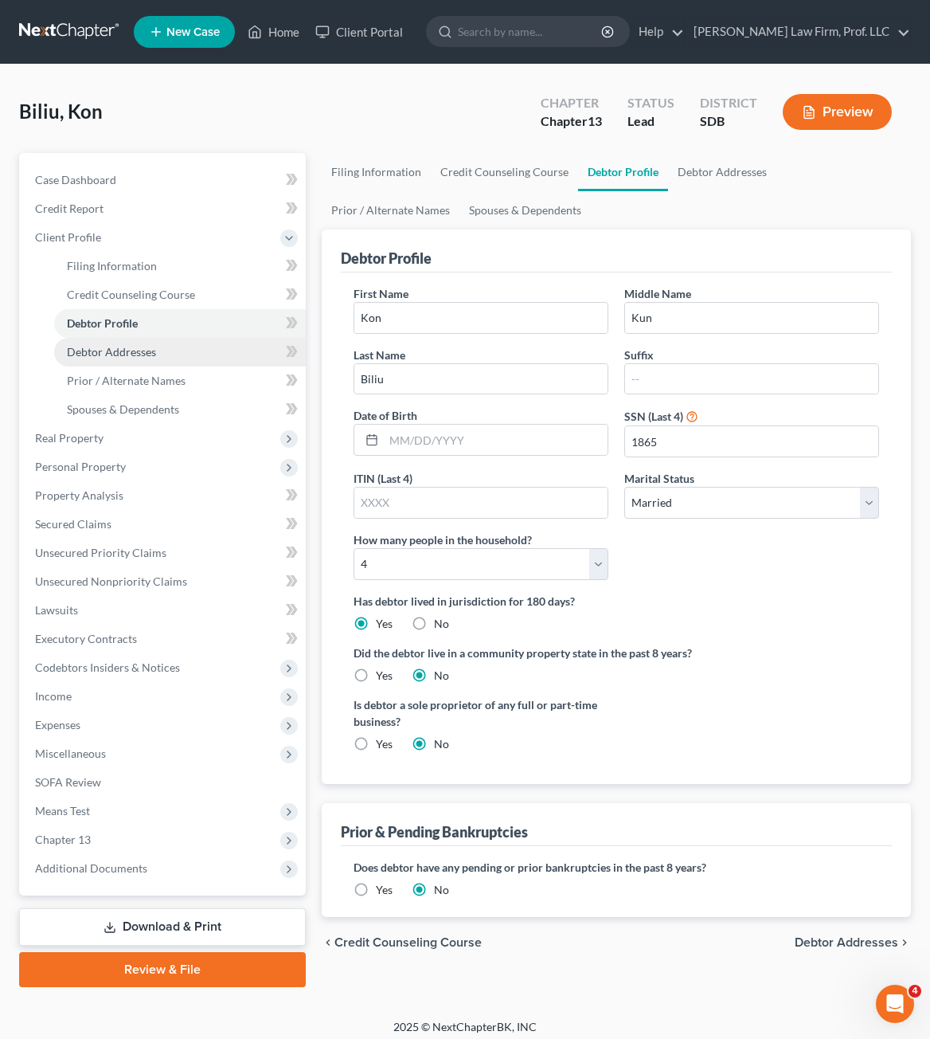
click at [130, 352] on span "Debtor Addresses" at bounding box center [111, 352] width 89 height 14
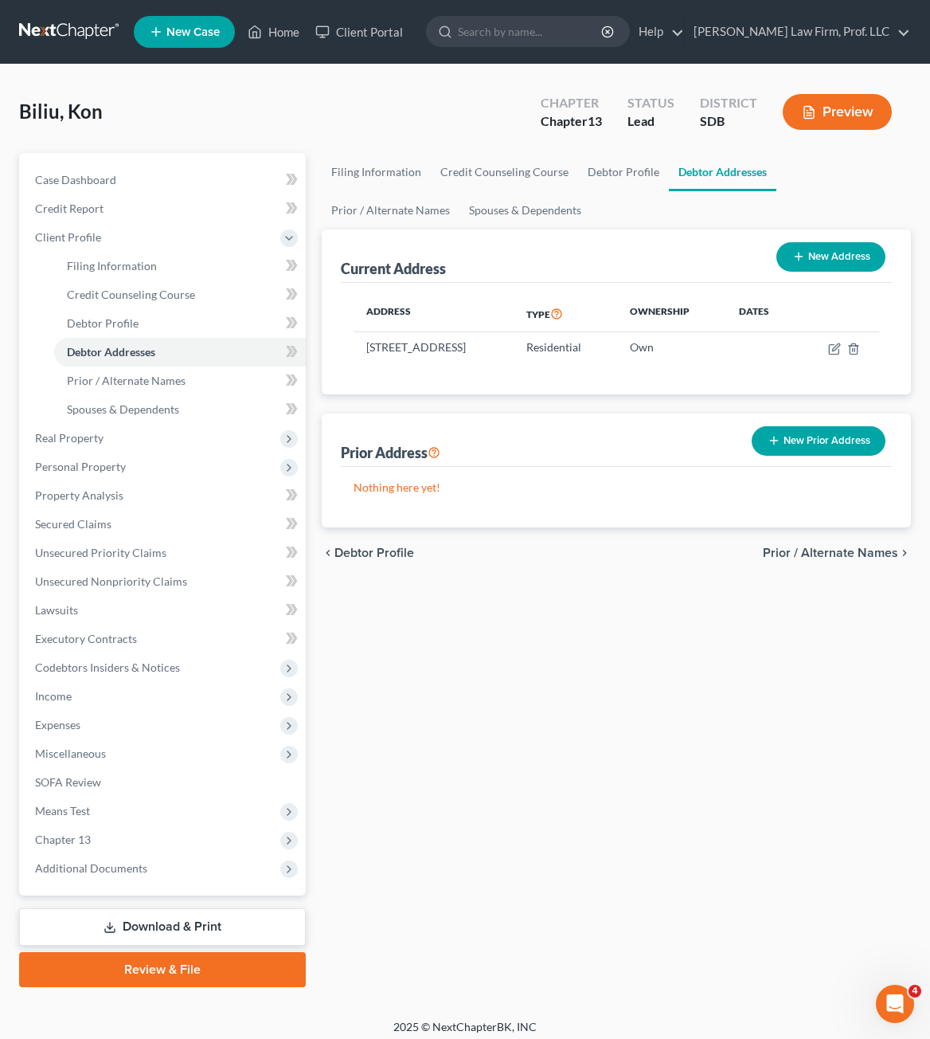
drag, startPoint x: 565, startPoint y: 820, endPoint x: 110, endPoint y: 253, distance: 726.9
click at [565, 818] on div "Filing Information Credit Counseling Course Debtor Profile Debtor Addresses Pri…" at bounding box center [616, 570] width 605 height 834
click at [148, 378] on span "Prior / Alternate Names" at bounding box center [126, 381] width 119 height 14
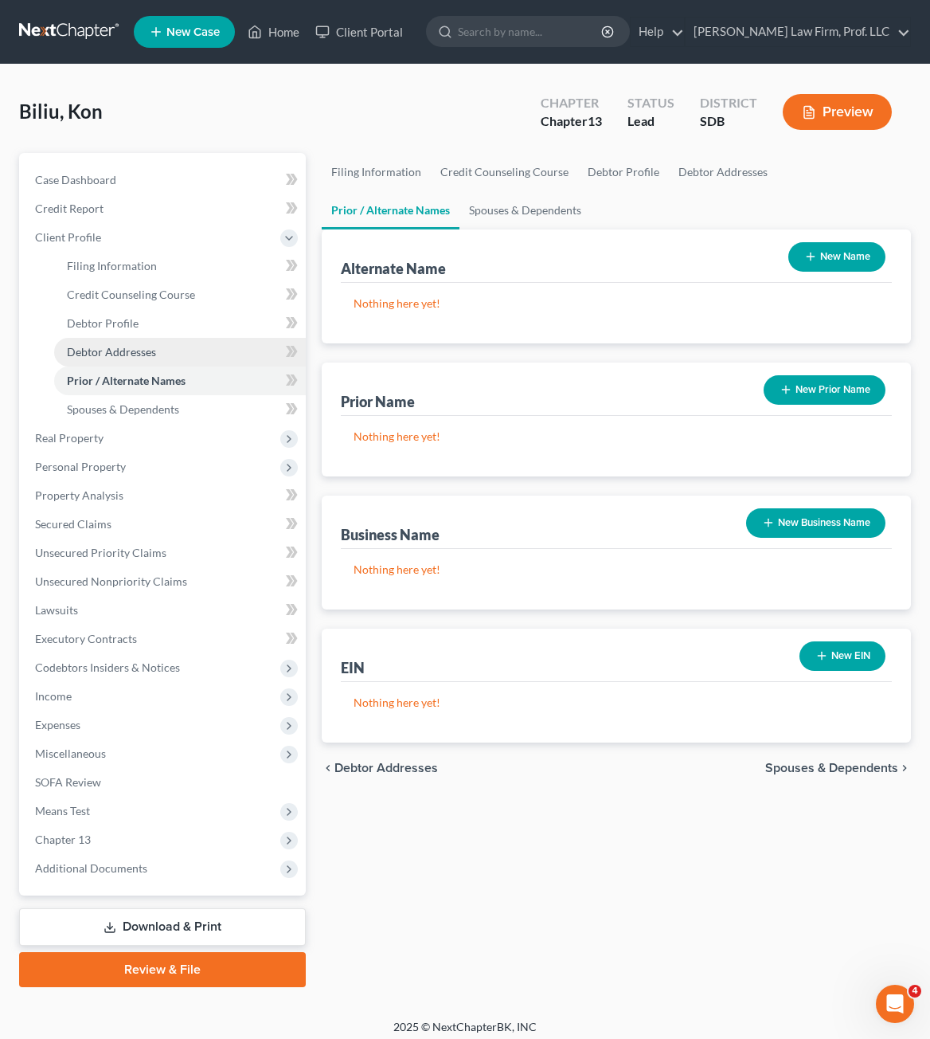
click at [130, 345] on span "Debtor Addresses" at bounding box center [111, 352] width 89 height 14
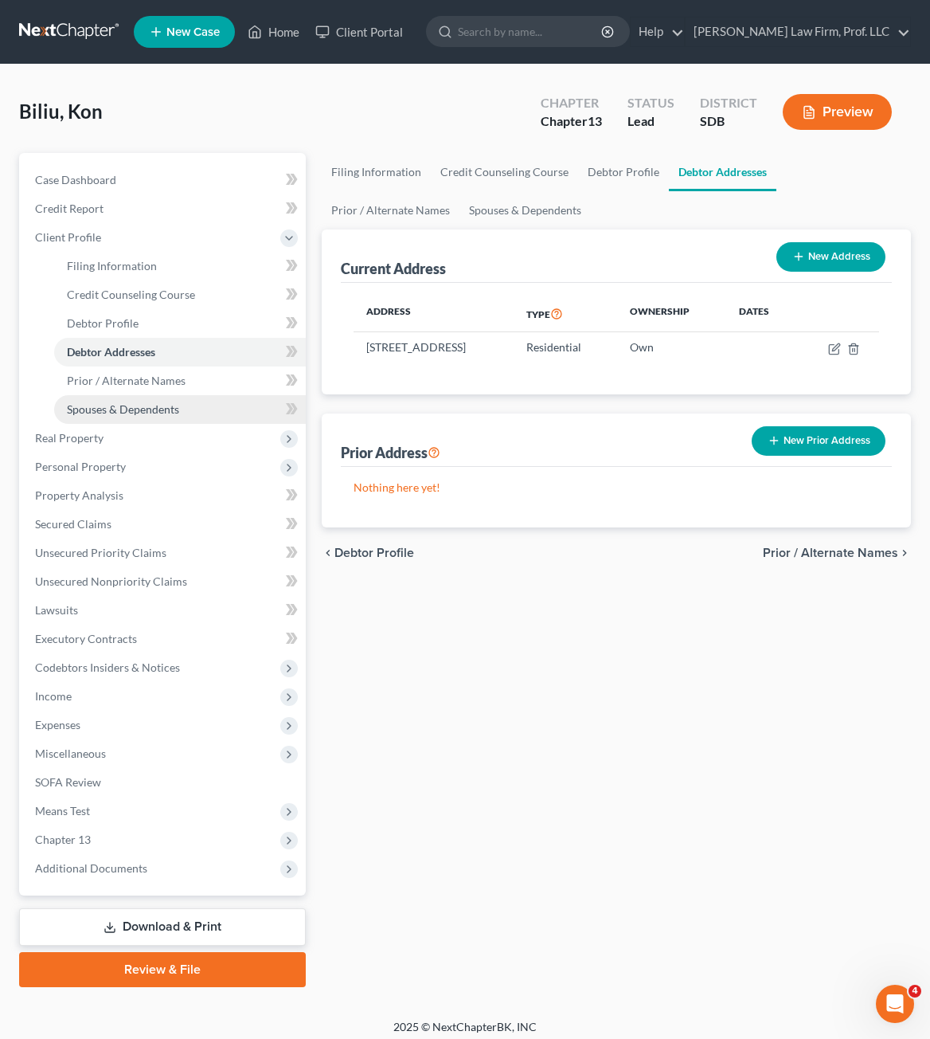
click at [182, 420] on link "Spouses & Dependents" at bounding box center [180, 409] width 252 height 29
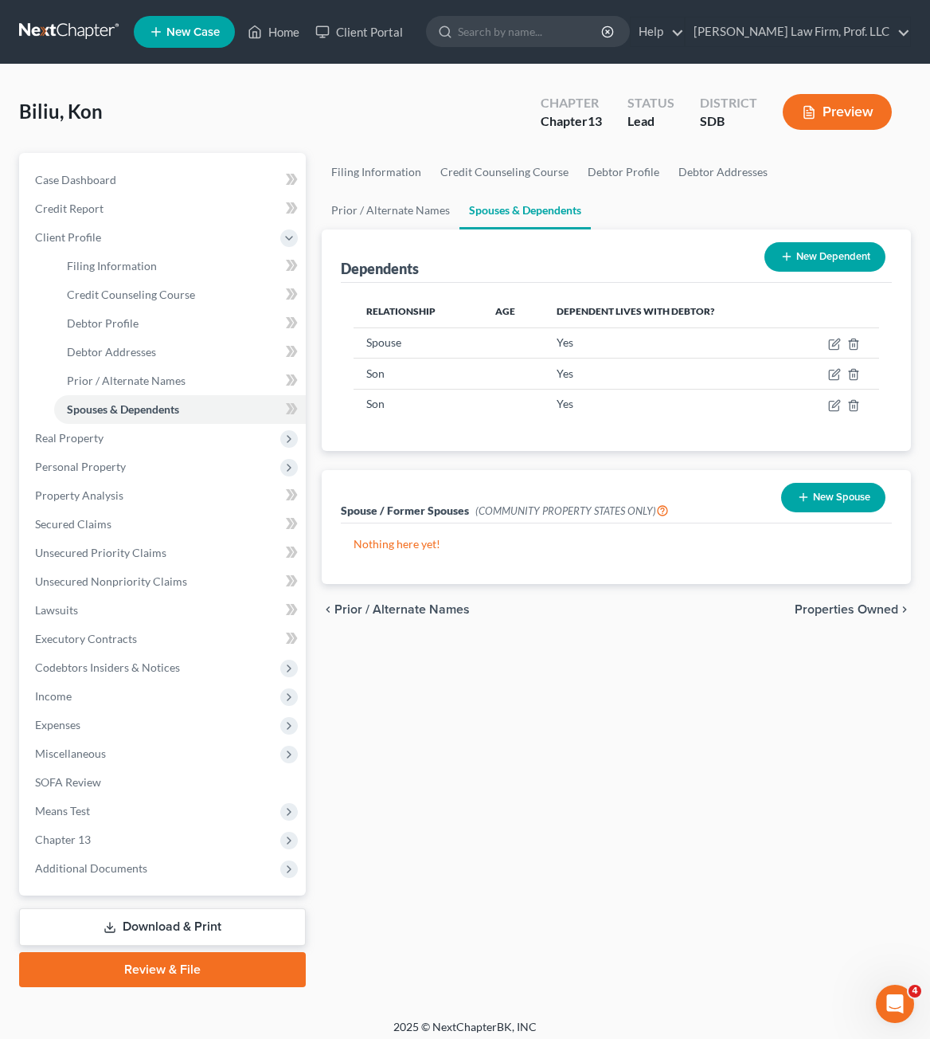
click at [655, 882] on div "Filing Information Credit Counseling Course Debtor Profile Debtor Addresses Pri…" at bounding box center [616, 570] width 605 height 834
click at [542, 627] on div "chevron_left Prior / Alternate Names Properties Owned chevron_right" at bounding box center [616, 609] width 589 height 51
click at [114, 803] on span "Means Test" at bounding box center [164, 810] width 284 height 29
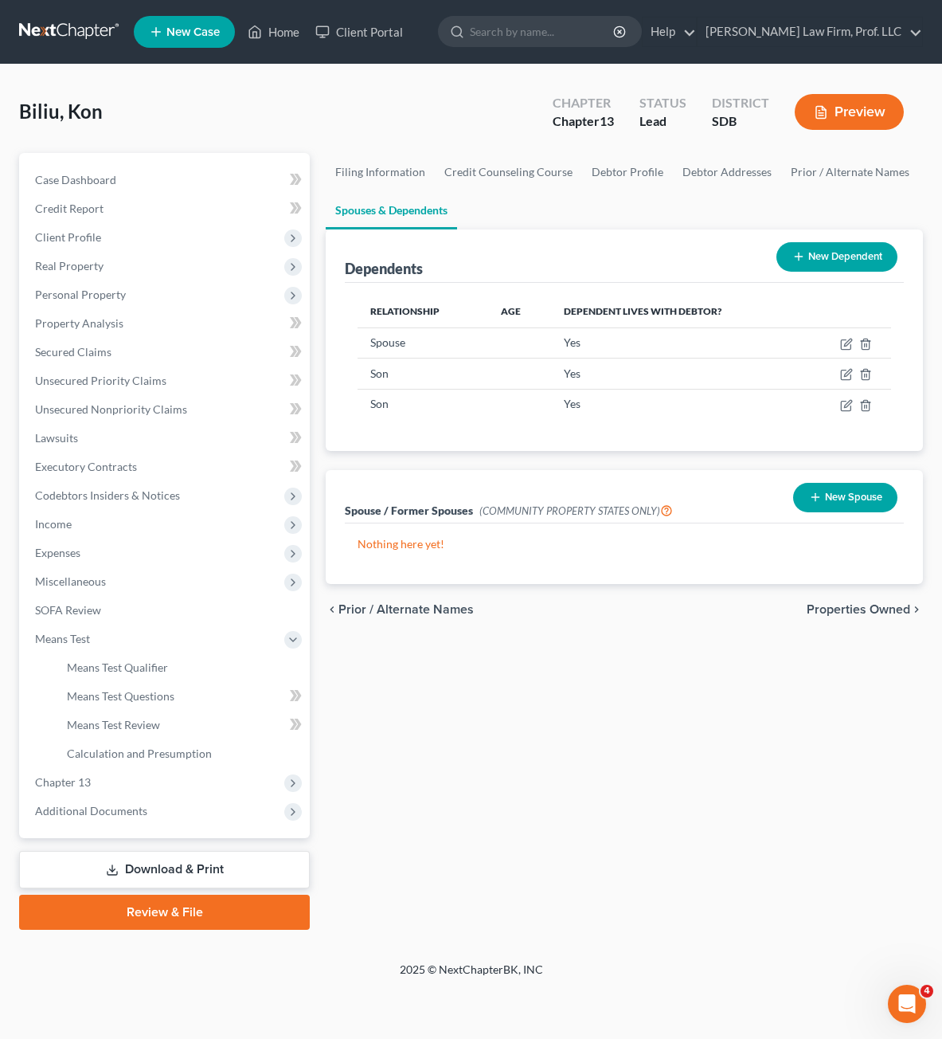
click at [448, 810] on div "Filing Information Credit Counseling Course Debtor Profile Debtor Addresses Pri…" at bounding box center [624, 541] width 613 height 777
click at [80, 237] on span "Client Profile" at bounding box center [68, 237] width 66 height 14
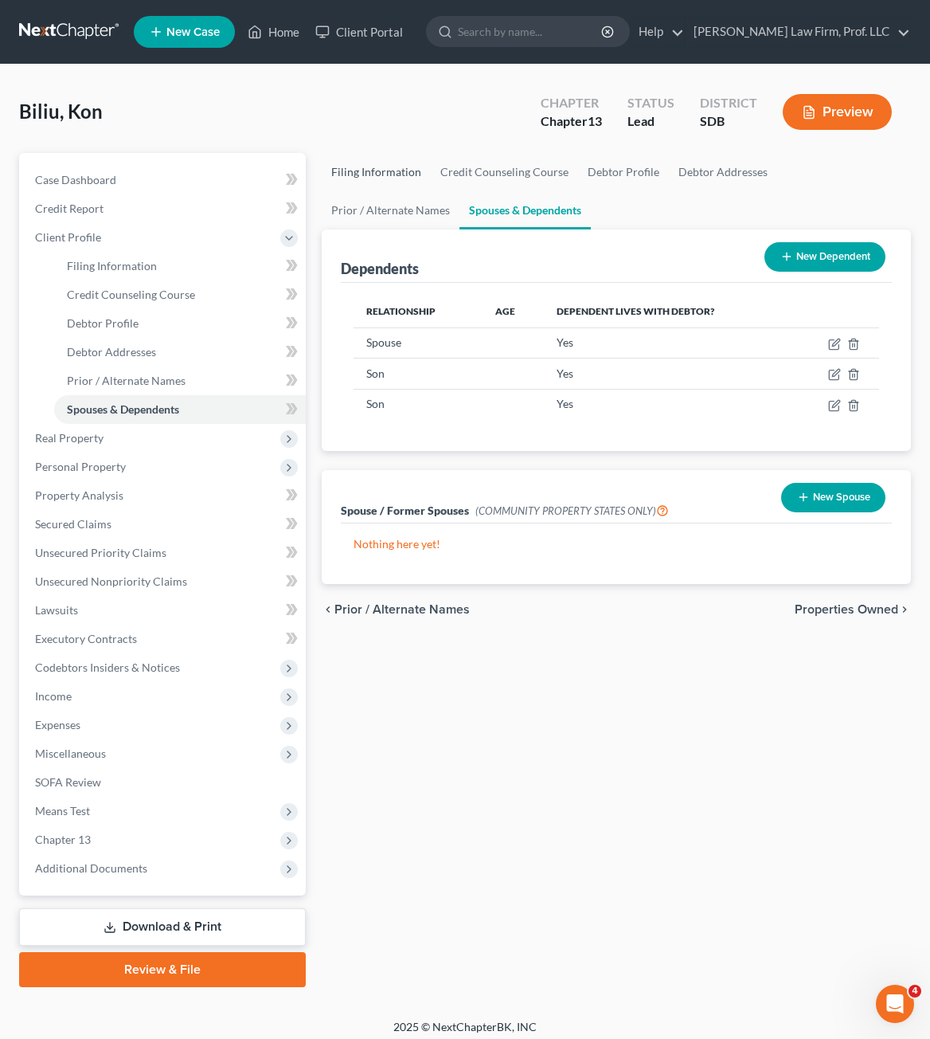
click at [377, 158] on link "Filing Information" at bounding box center [376, 172] width 109 height 38
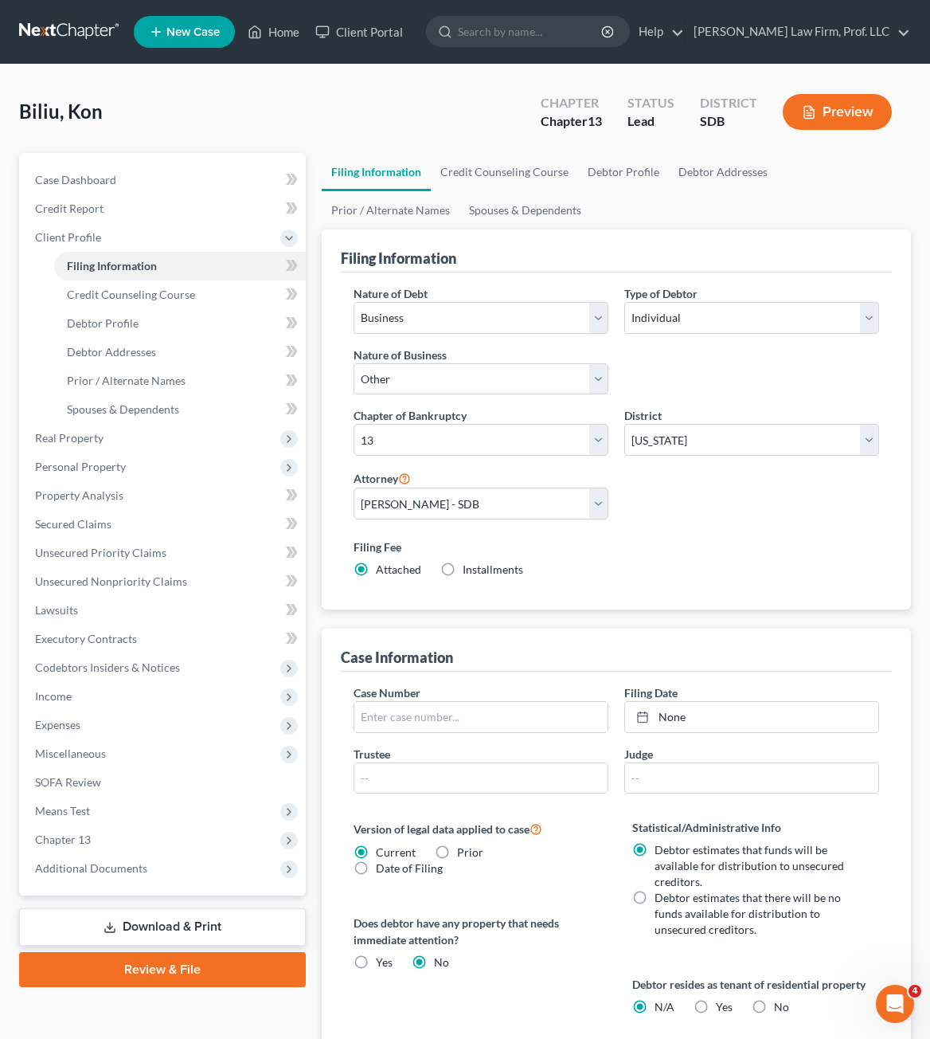
click at [370, 177] on link "Filing Information" at bounding box center [376, 172] width 109 height 38
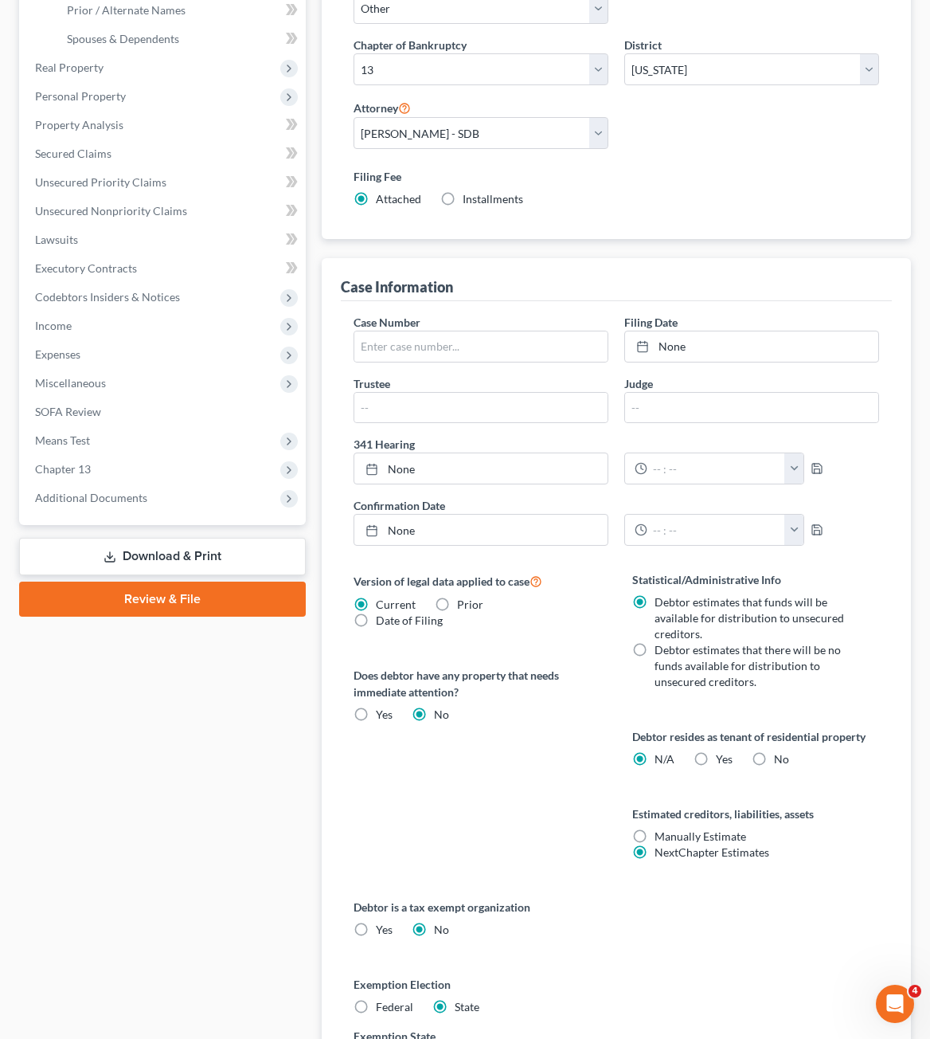
scroll to position [398, 0]
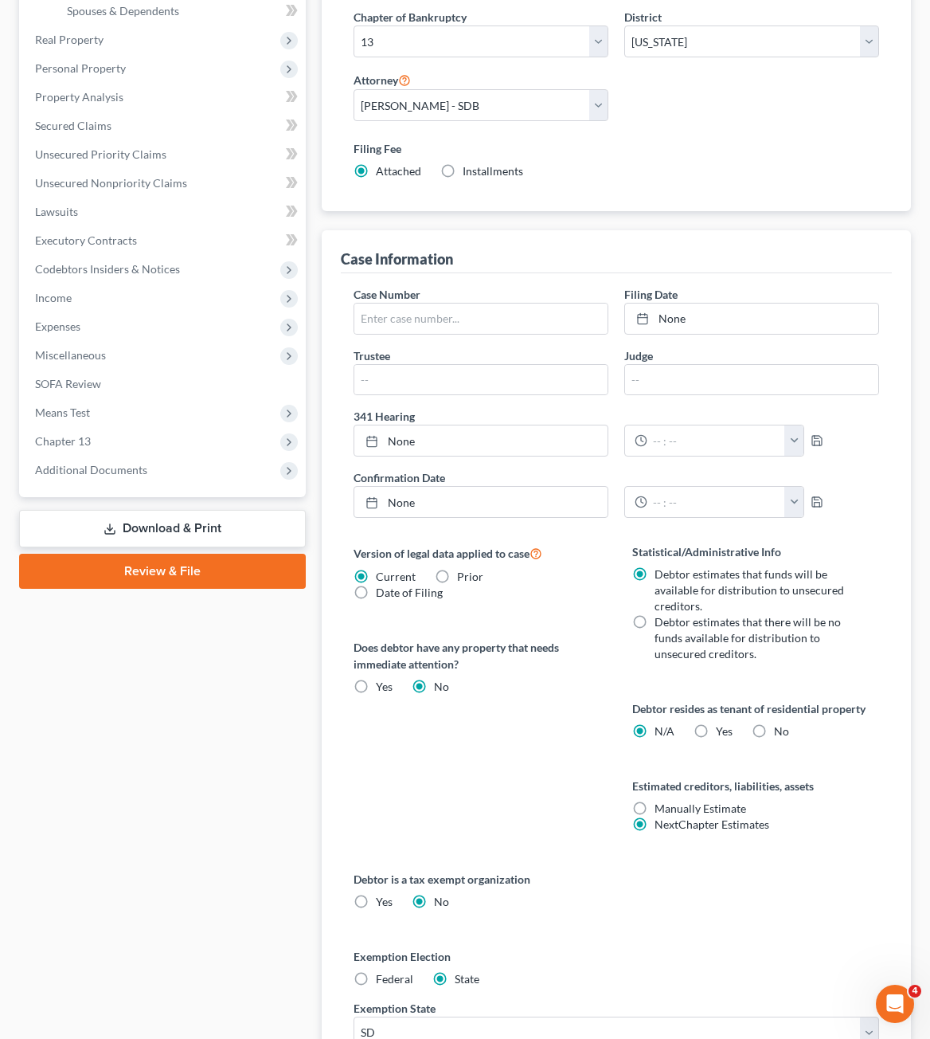
click at [774, 729] on label "No" at bounding box center [781, 731] width 15 height 16
click at [780, 729] on input "No" at bounding box center [785, 728] width 10 height 10
click at [720, 883] on label "Debtor is a tax exempt organization" at bounding box center [617, 878] width 526 height 17
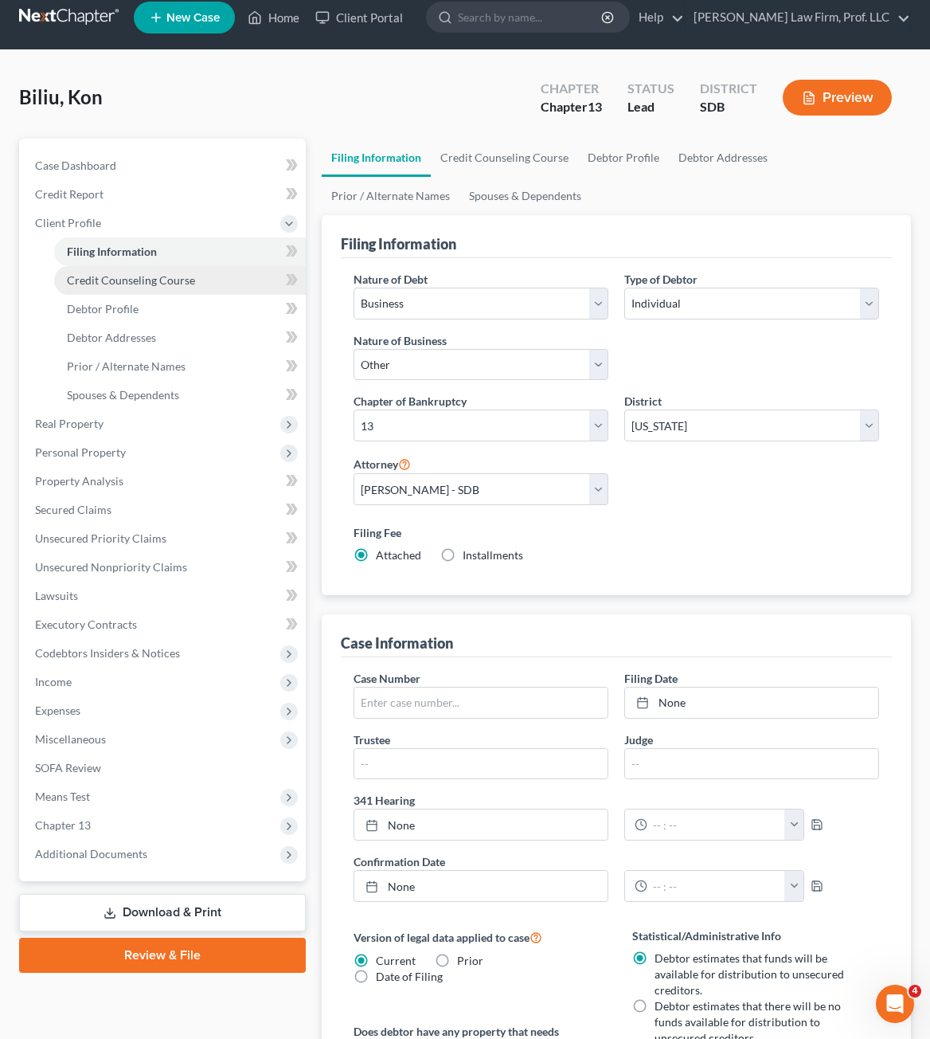
scroll to position [0, 0]
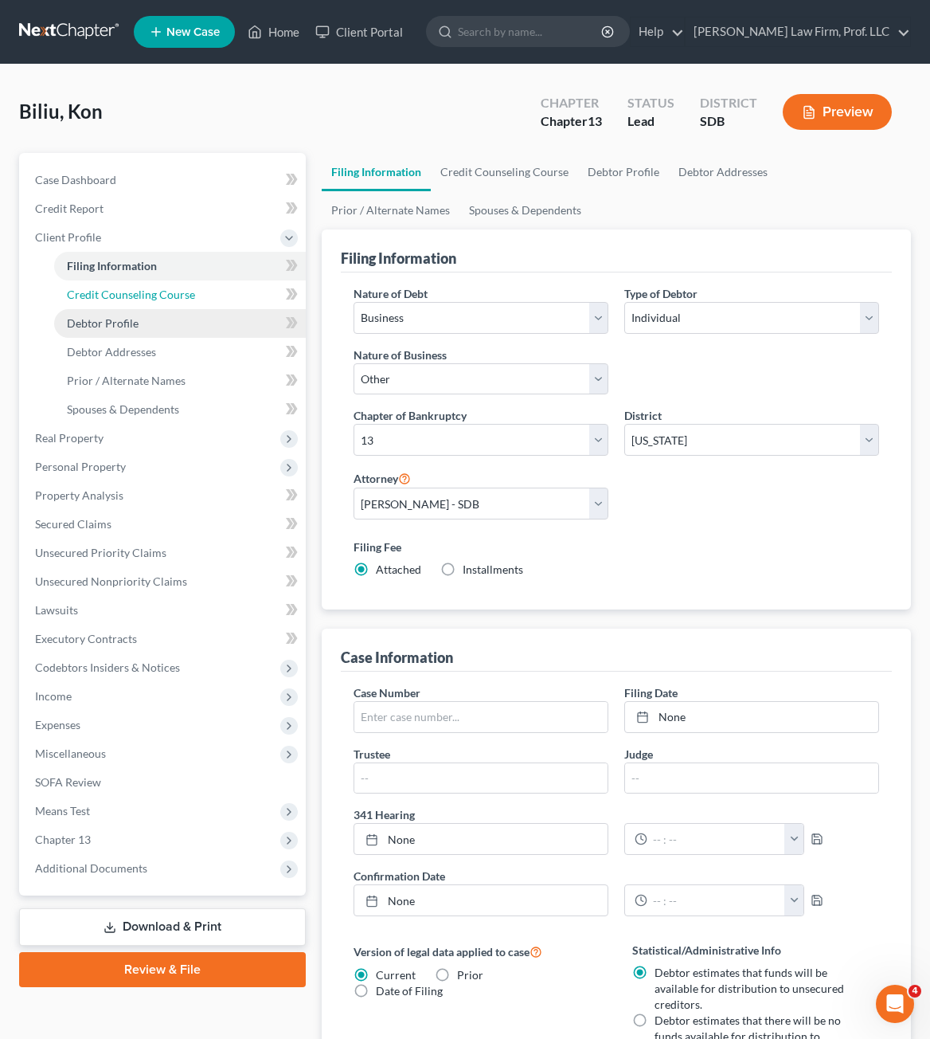
drag, startPoint x: 131, startPoint y: 299, endPoint x: 138, endPoint y: 331, distance: 32.7
click at [132, 299] on span "Credit Counseling Course" at bounding box center [131, 295] width 128 height 14
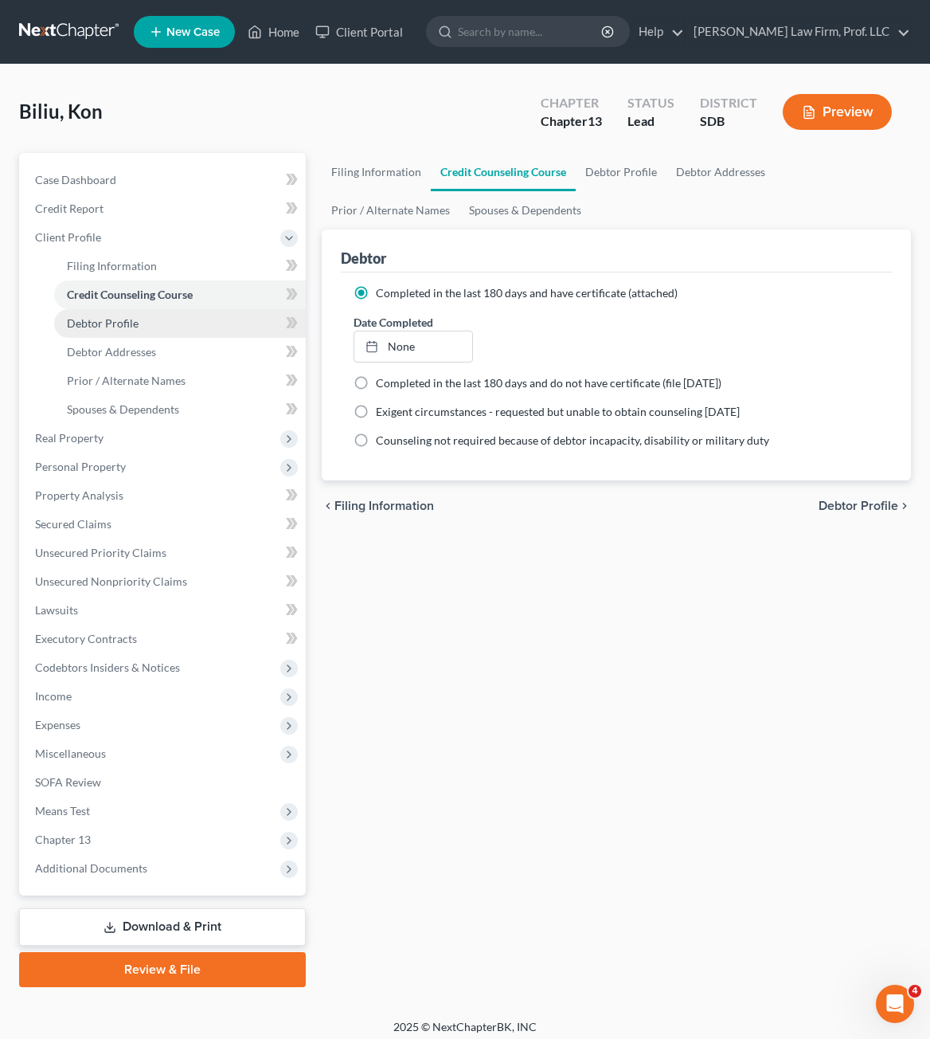
click at [138, 331] on link "Debtor Profile" at bounding box center [180, 323] width 252 height 29
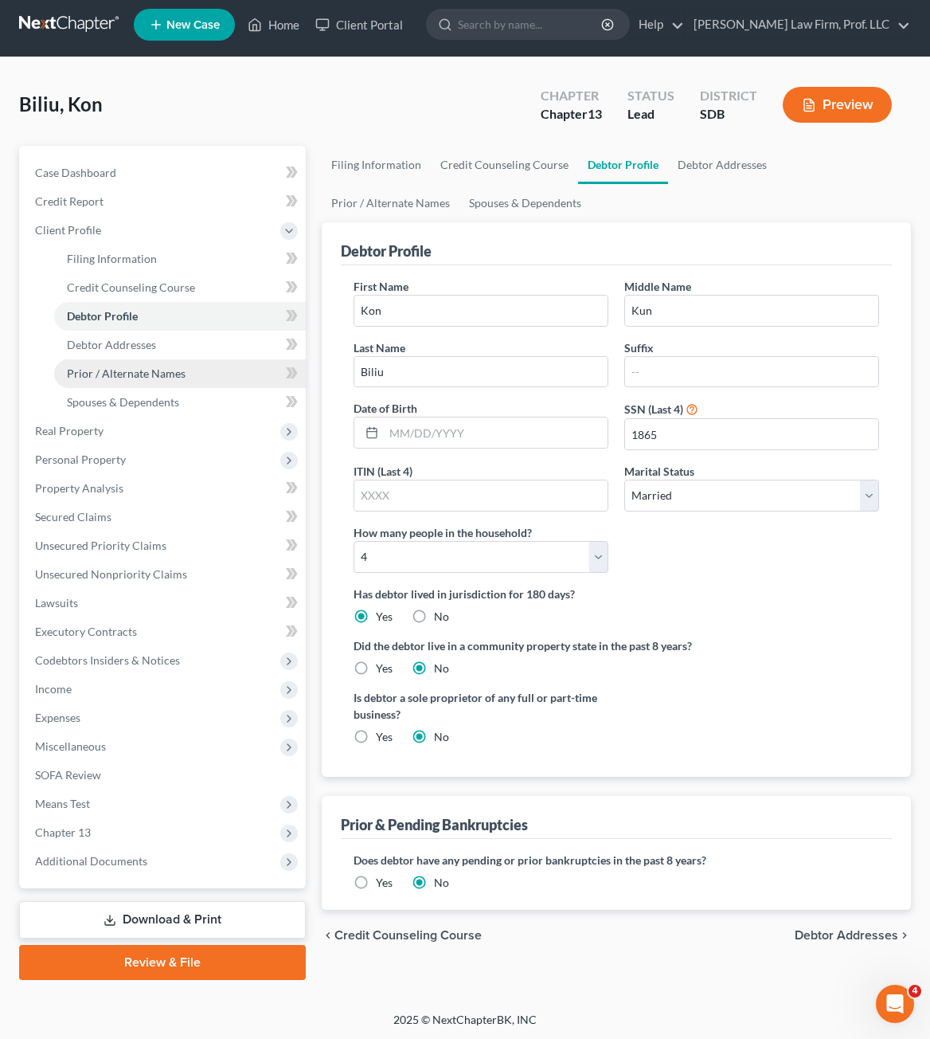
scroll to position [9, 0]
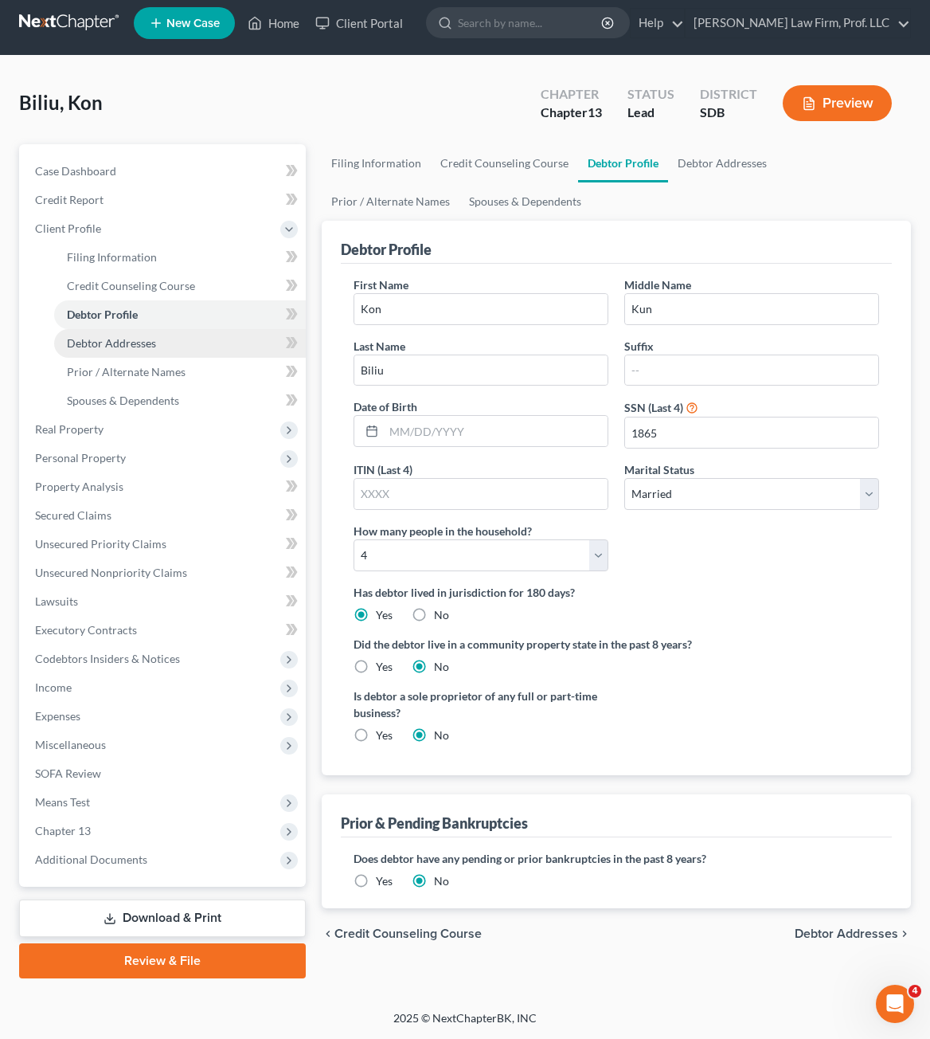
click at [111, 341] on span "Debtor Addresses" at bounding box center [111, 343] width 89 height 14
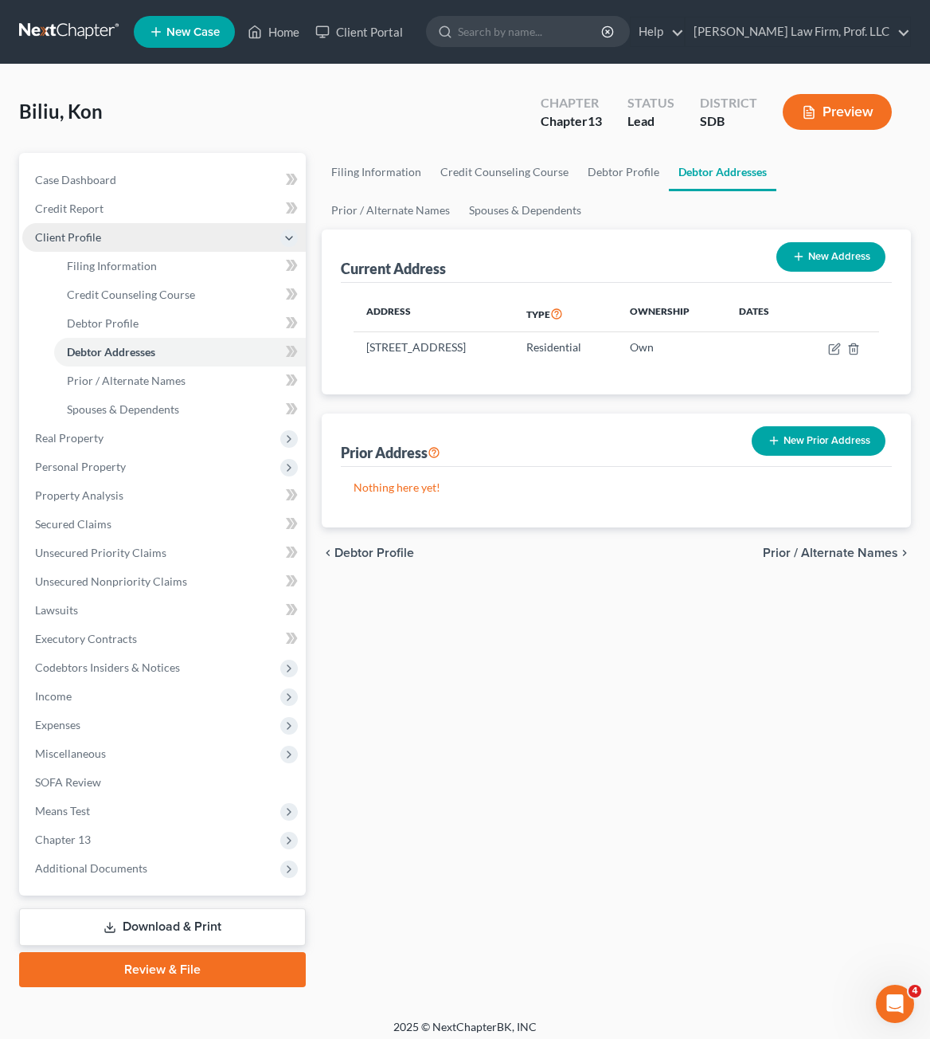
click at [84, 228] on span "Client Profile" at bounding box center [164, 237] width 284 height 29
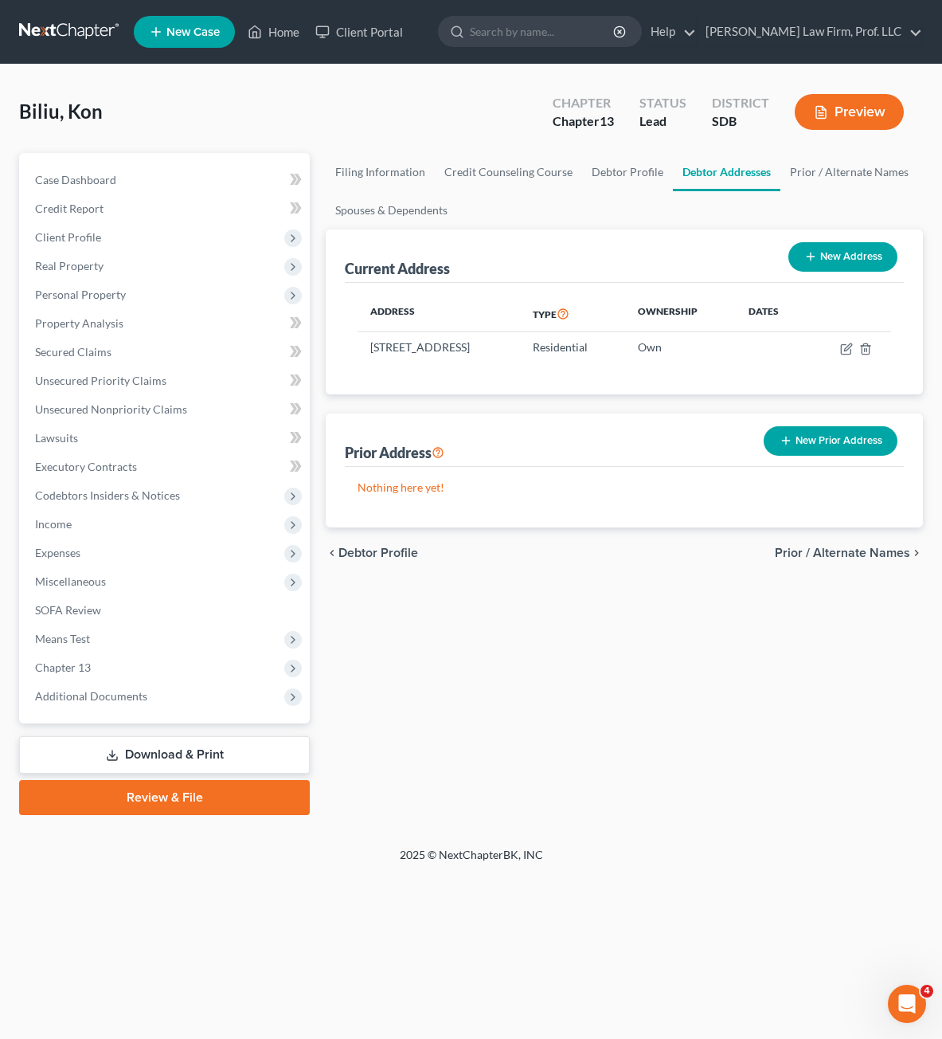
click at [628, 650] on div "Filing Information Credit Counseling Course Debtor Profile Debtor Addresses Pri…" at bounding box center [624, 484] width 613 height 662
drag, startPoint x: 650, startPoint y: 767, endPoint x: 772, endPoint y: 744, distance: 124.0
click at [652, 767] on div "Filing Information Credit Counseling Course Debtor Profile Debtor Addresses Pri…" at bounding box center [624, 484] width 613 height 662
click at [700, 646] on div "Filing Information Credit Counseling Course Debtor Profile Debtor Addresses Pri…" at bounding box center [624, 484] width 613 height 662
click at [80, 204] on span "Credit Report" at bounding box center [69, 208] width 68 height 14
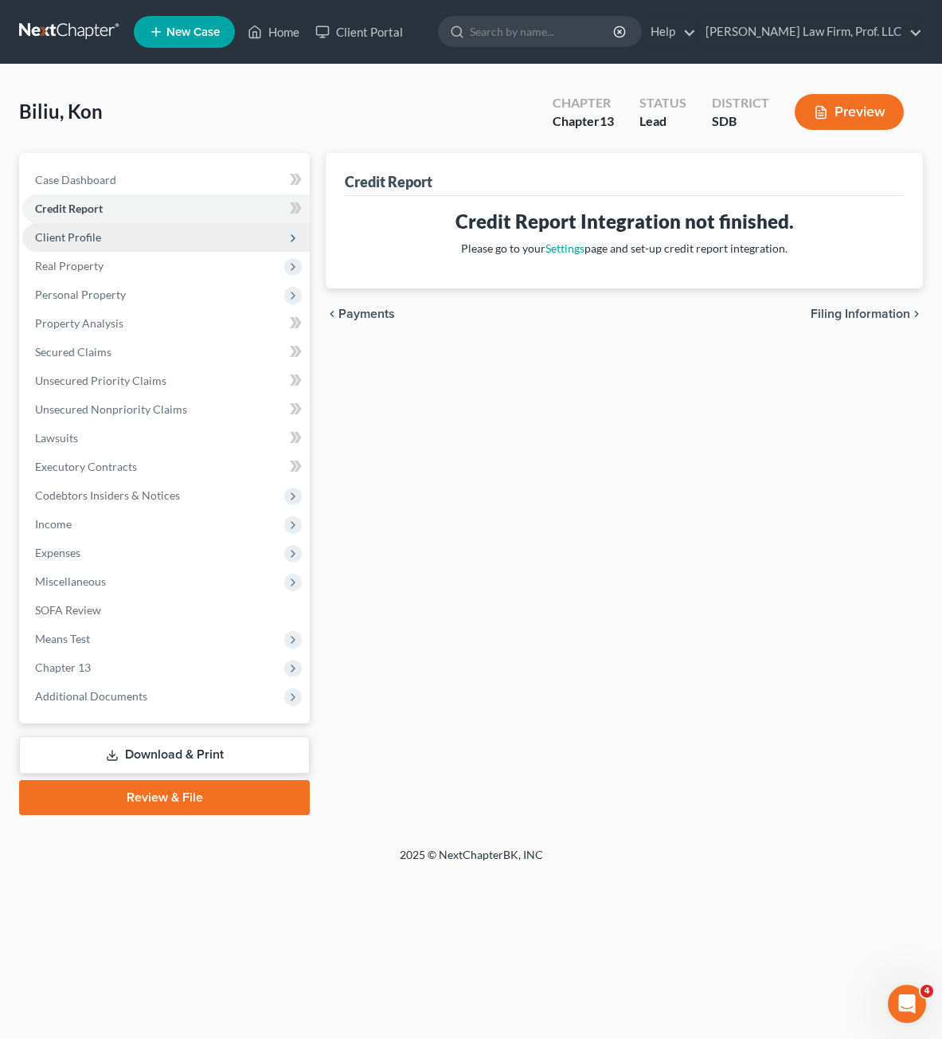
click at [74, 237] on span "Client Profile" at bounding box center [68, 237] width 66 height 14
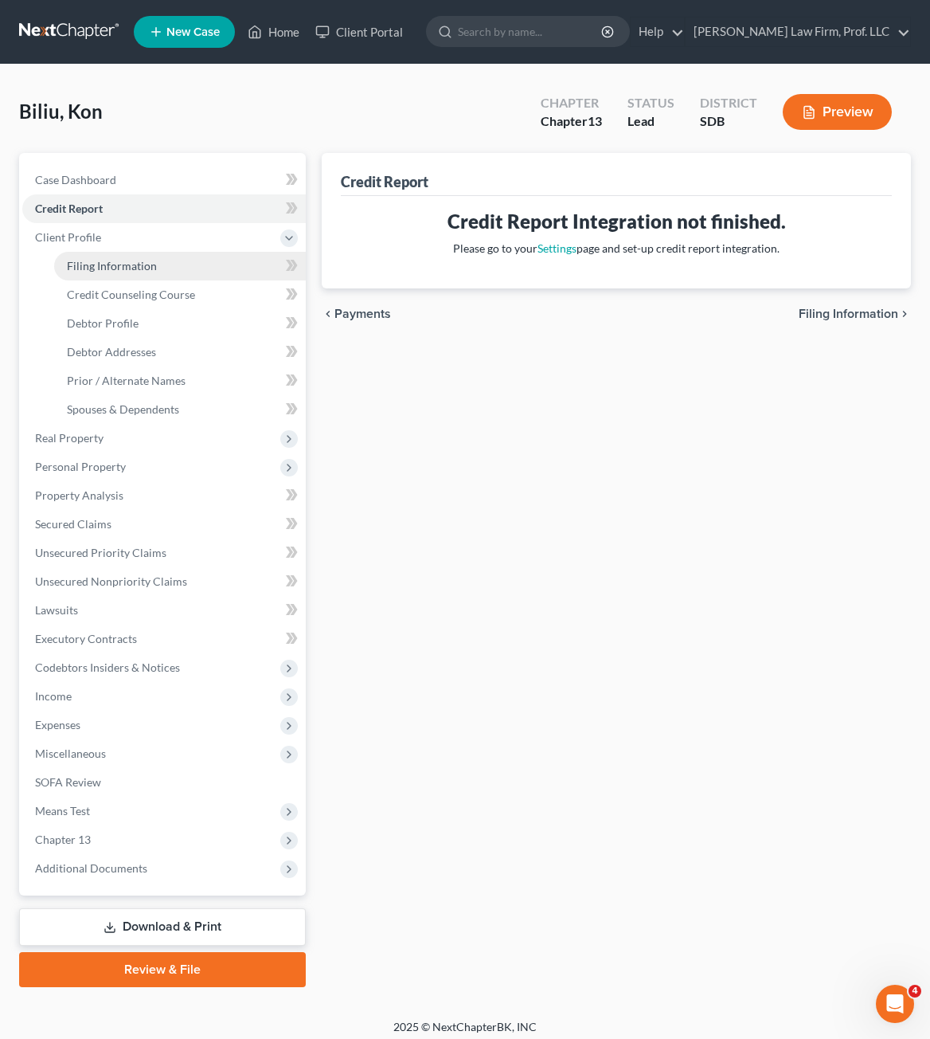
click at [107, 256] on link "Filing Information" at bounding box center [180, 266] width 252 height 29
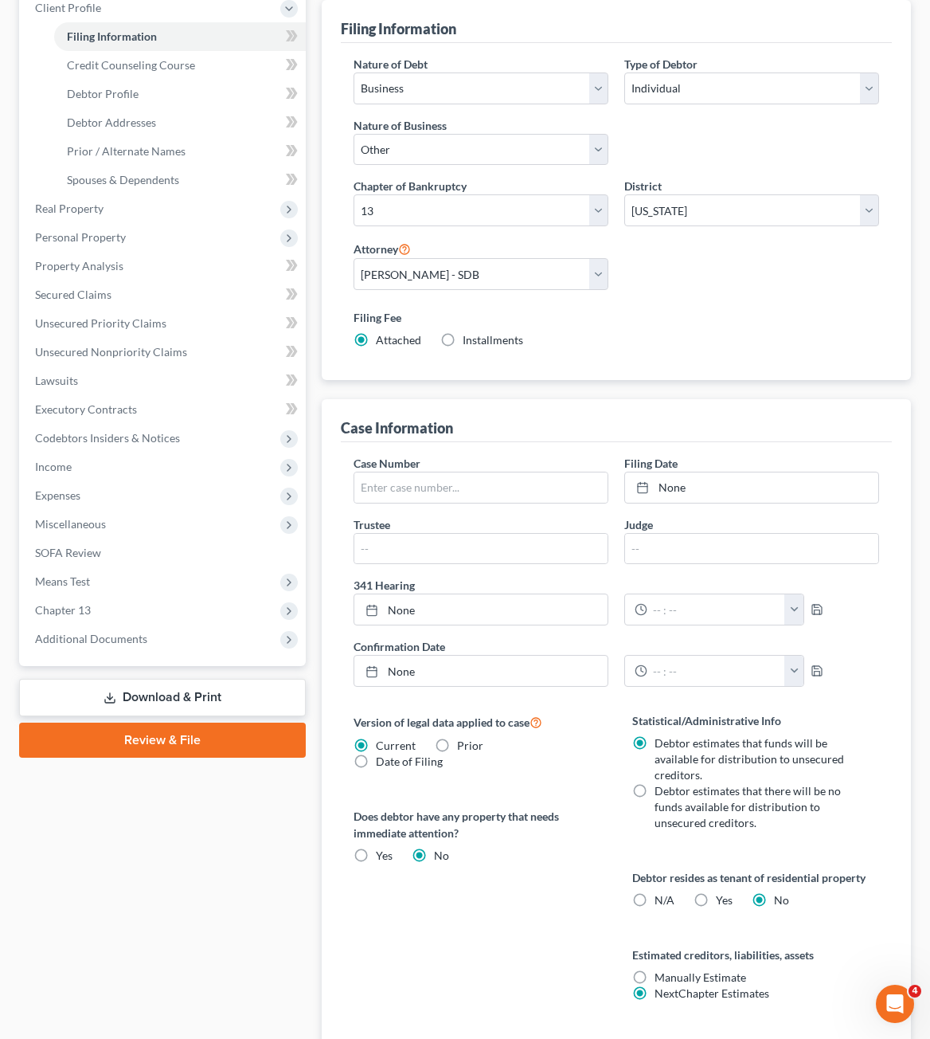
scroll to position [239, 0]
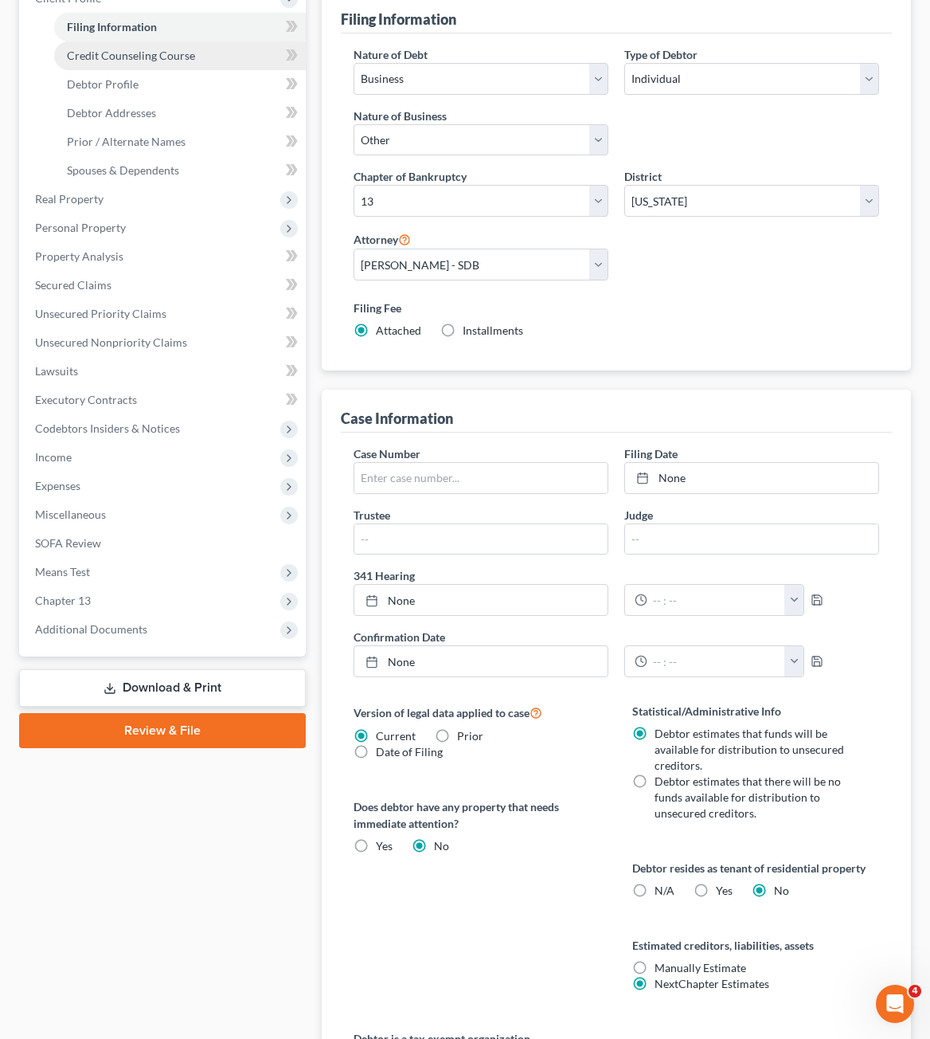
click at [135, 64] on link "Credit Counseling Course" at bounding box center [180, 55] width 252 height 29
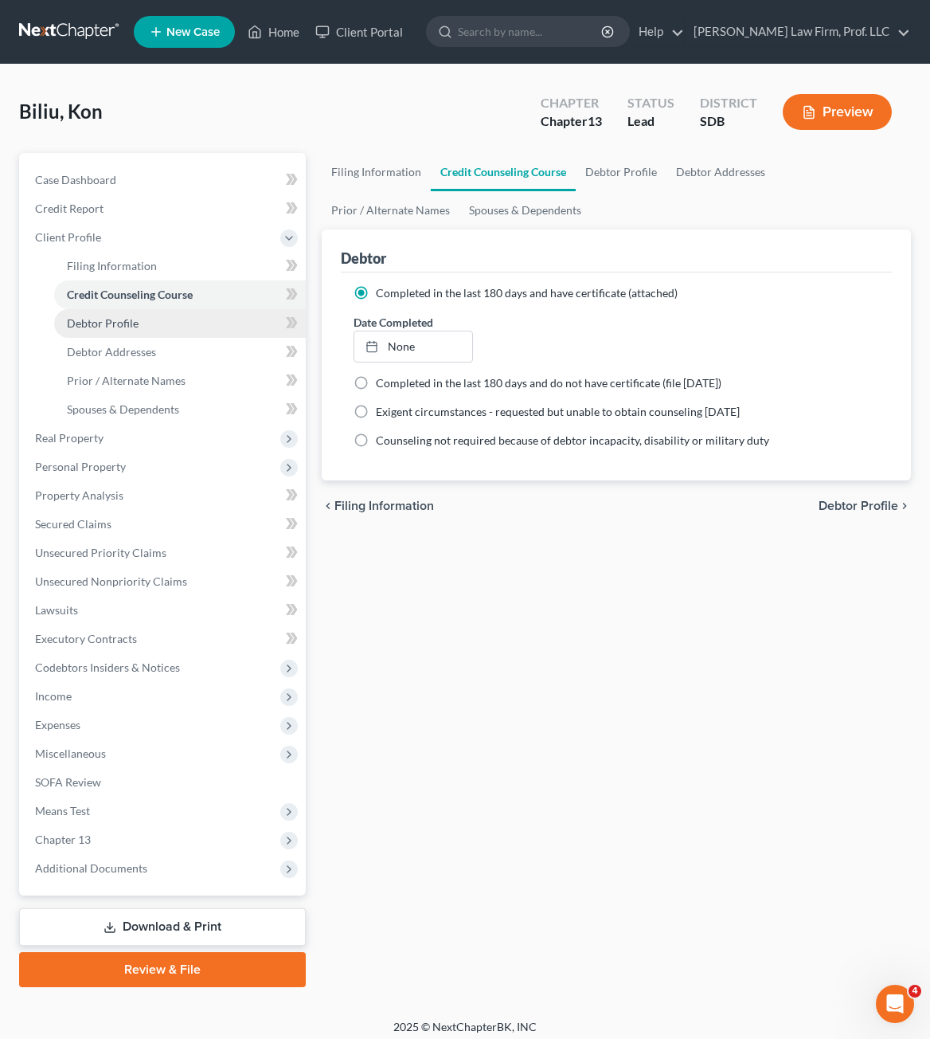
click at [119, 324] on span "Debtor Profile" at bounding box center [103, 323] width 72 height 14
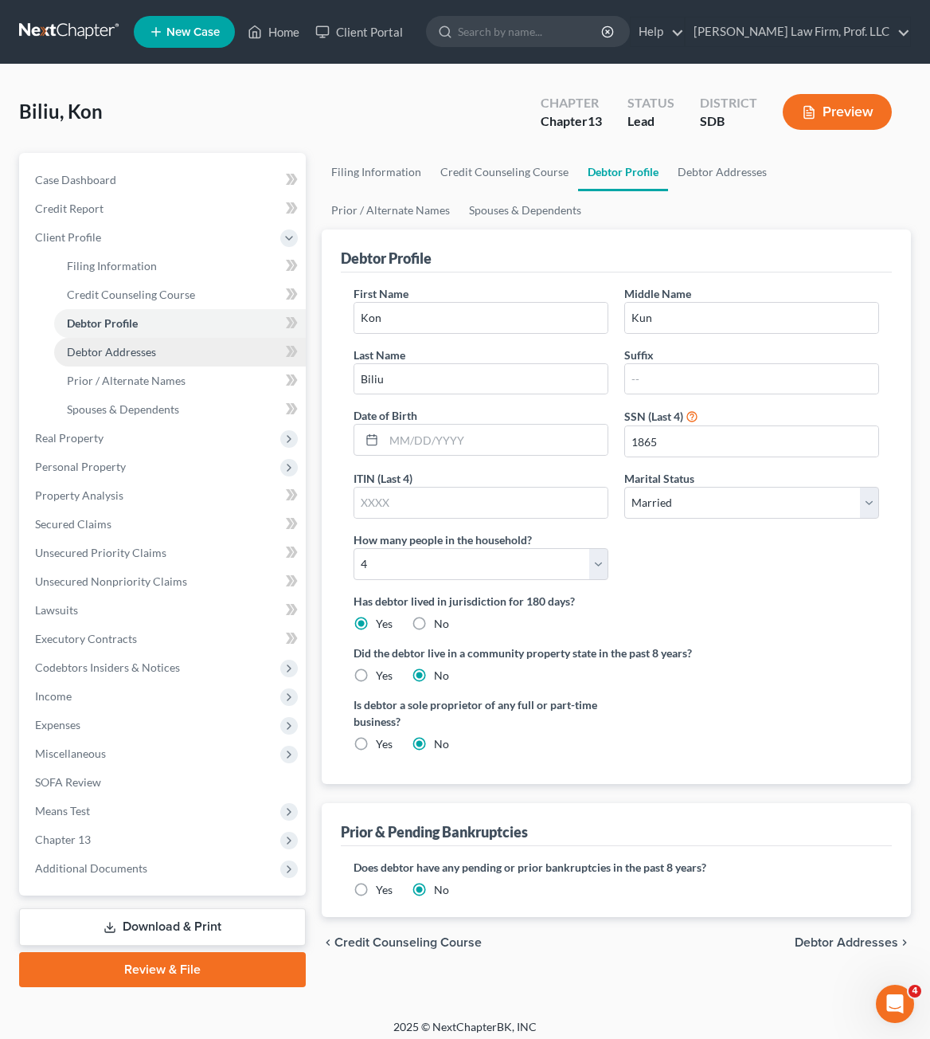
click at [108, 362] on link "Debtor Addresses" at bounding box center [180, 352] width 252 height 29
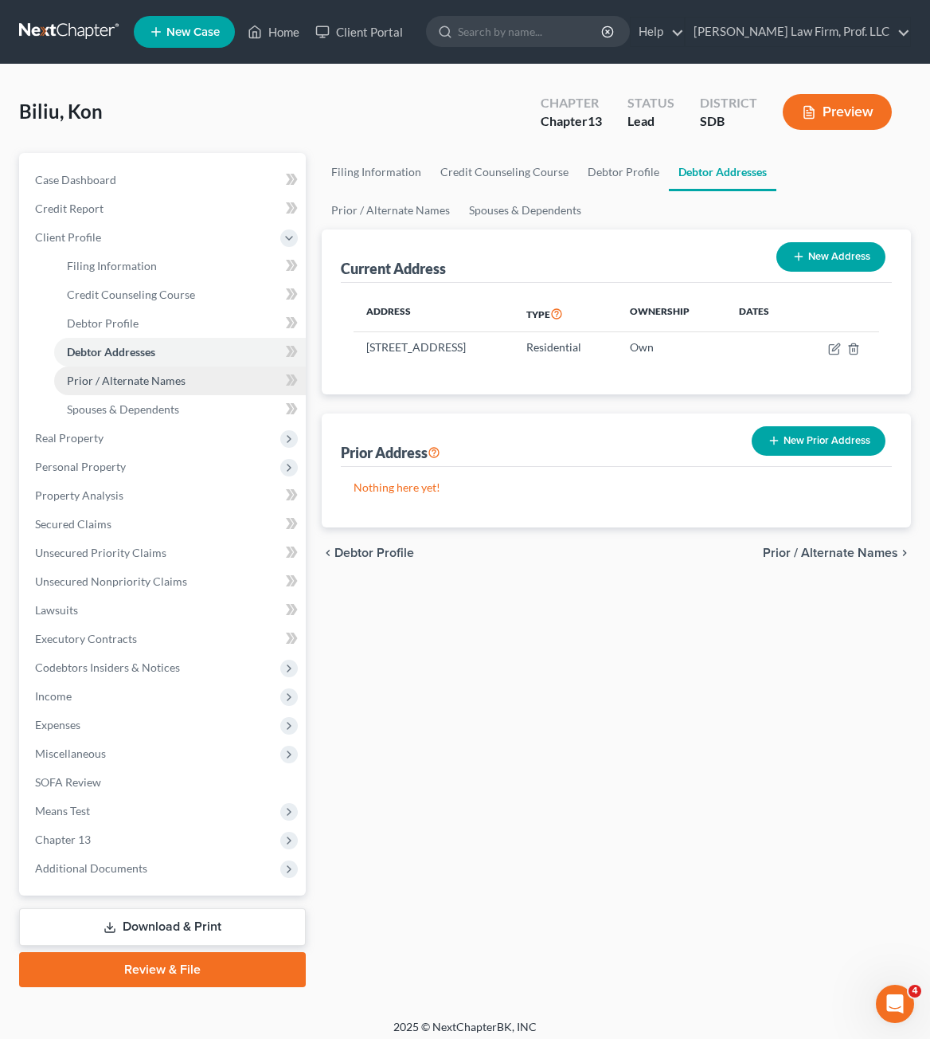
click at [108, 385] on span "Prior / Alternate Names" at bounding box center [126, 381] width 119 height 14
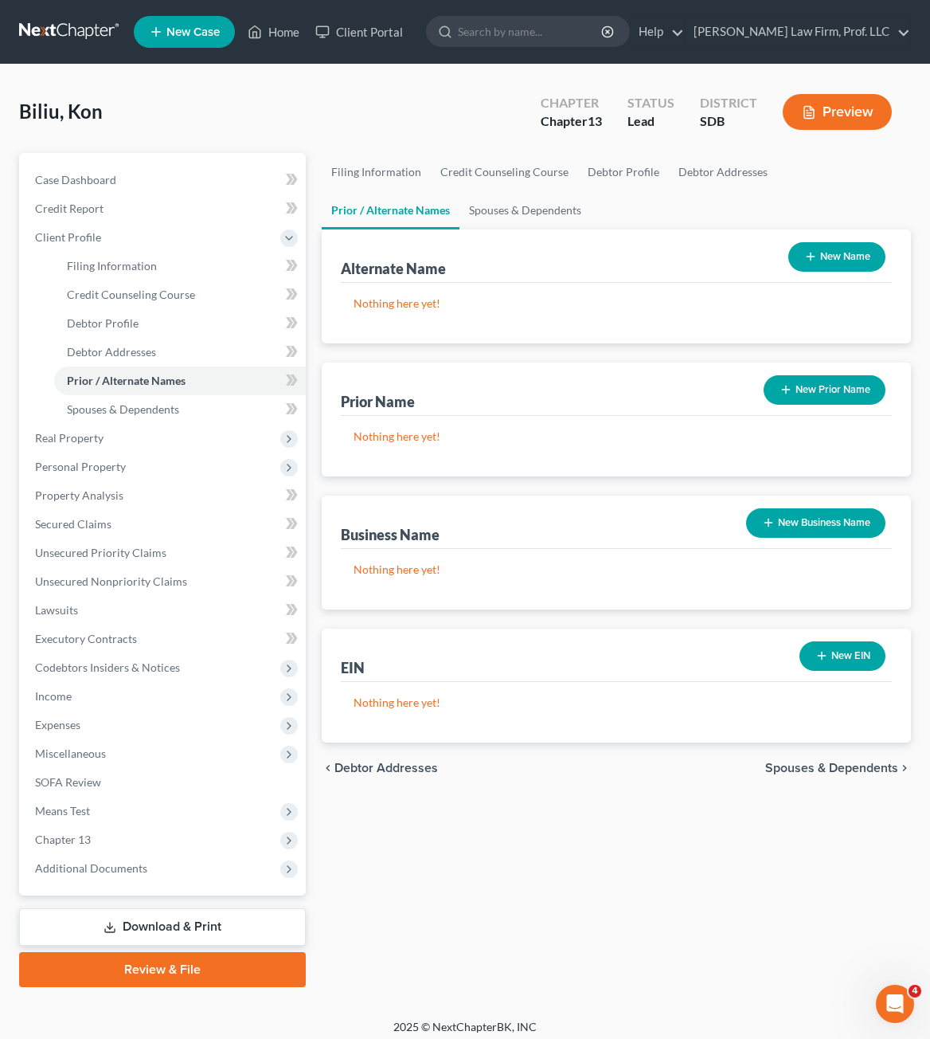
click at [696, 308] on p "Nothing here yet!" at bounding box center [617, 303] width 526 height 16
click at [537, 526] on div "Business Name New Business Name" at bounding box center [616, 521] width 551 height 53
drag, startPoint x: 452, startPoint y: 534, endPoint x: 514, endPoint y: 536, distance: 62.2
click at [319, 520] on div "Filing Information Credit Counseling Course Debtor Profile Debtor Addresses Pri…" at bounding box center [616, 570] width 605 height 834
click at [514, 536] on div "Business Name New Business Name" at bounding box center [616, 521] width 551 height 53
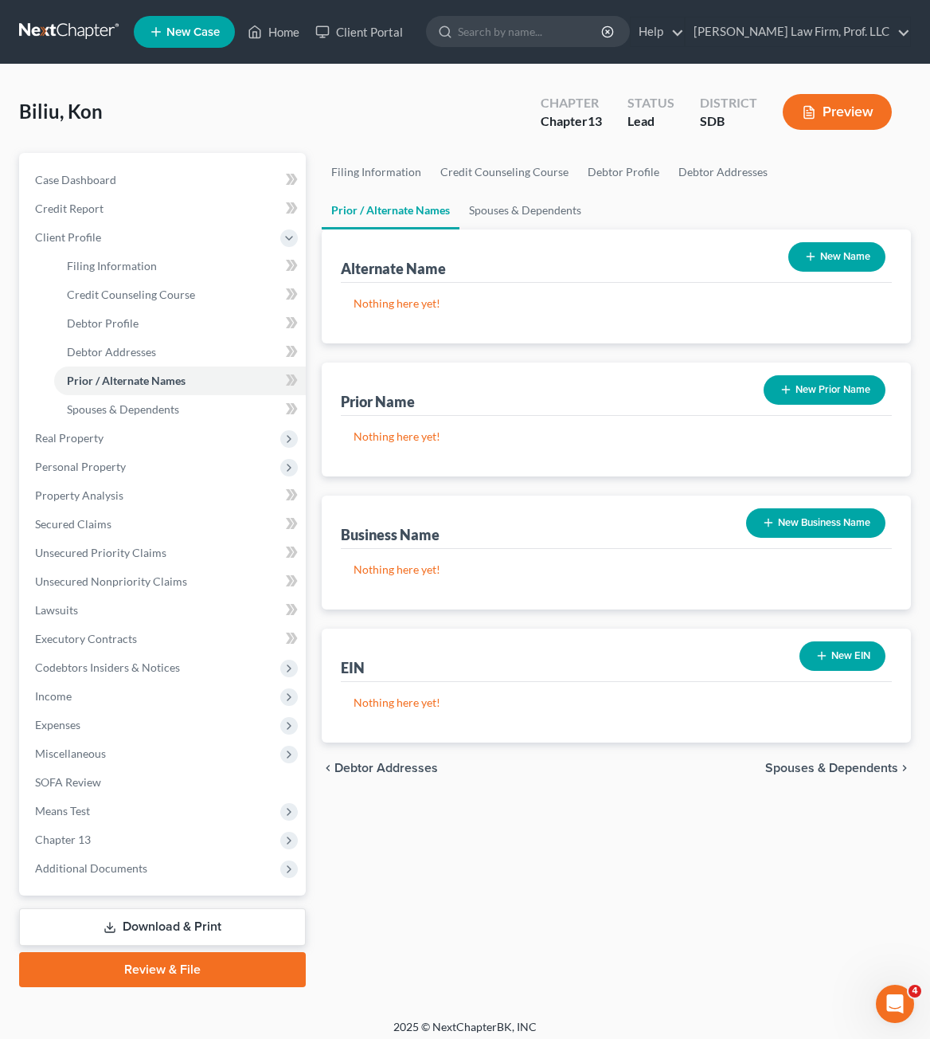
click at [835, 526] on button "New Business Name" at bounding box center [815, 522] width 139 height 29
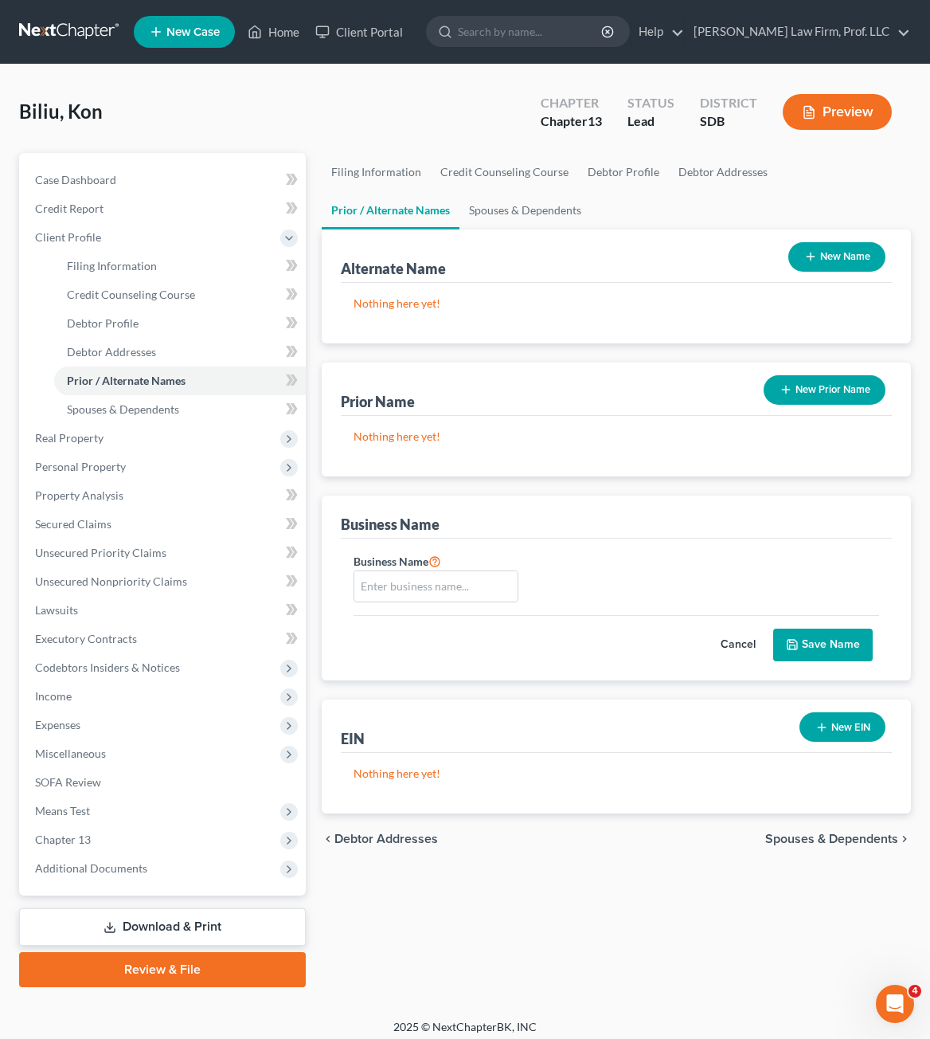
click at [733, 634] on button "Cancel" at bounding box center [738, 645] width 70 height 32
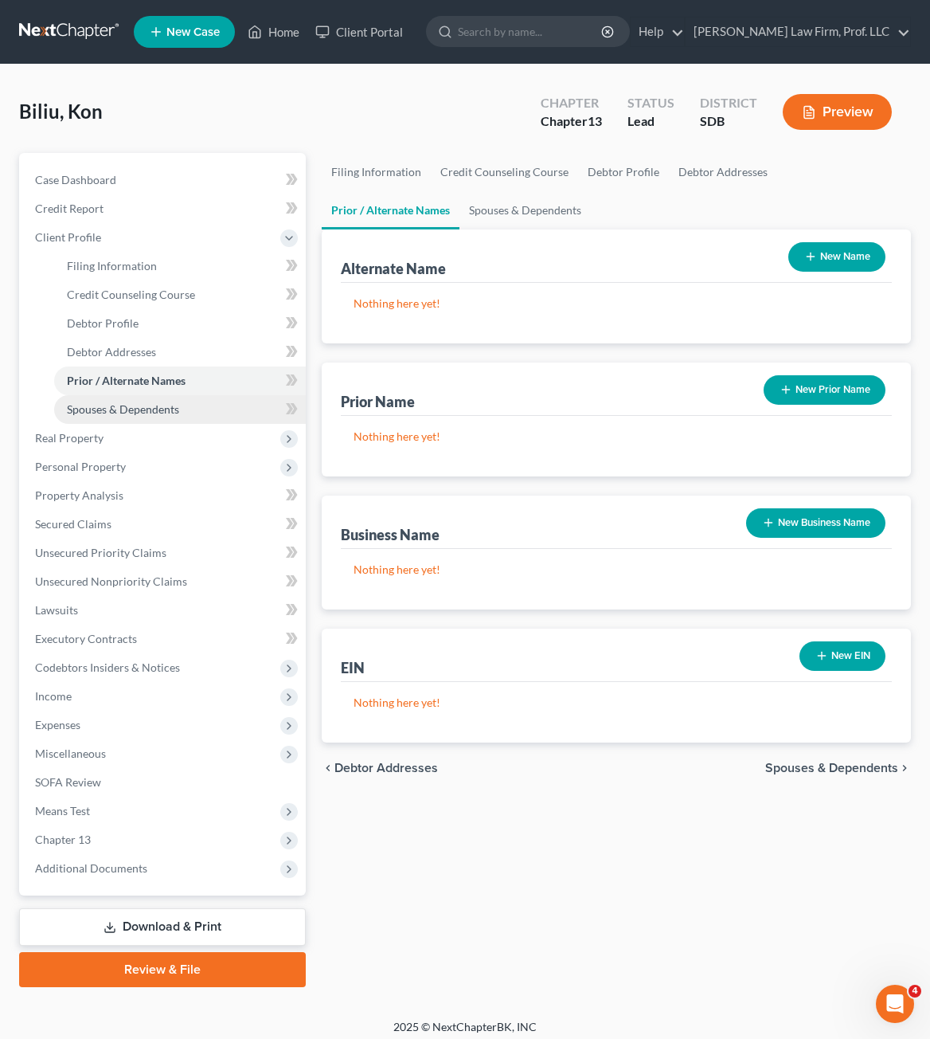
click at [100, 408] on span "Spouses & Dependents" at bounding box center [123, 409] width 112 height 14
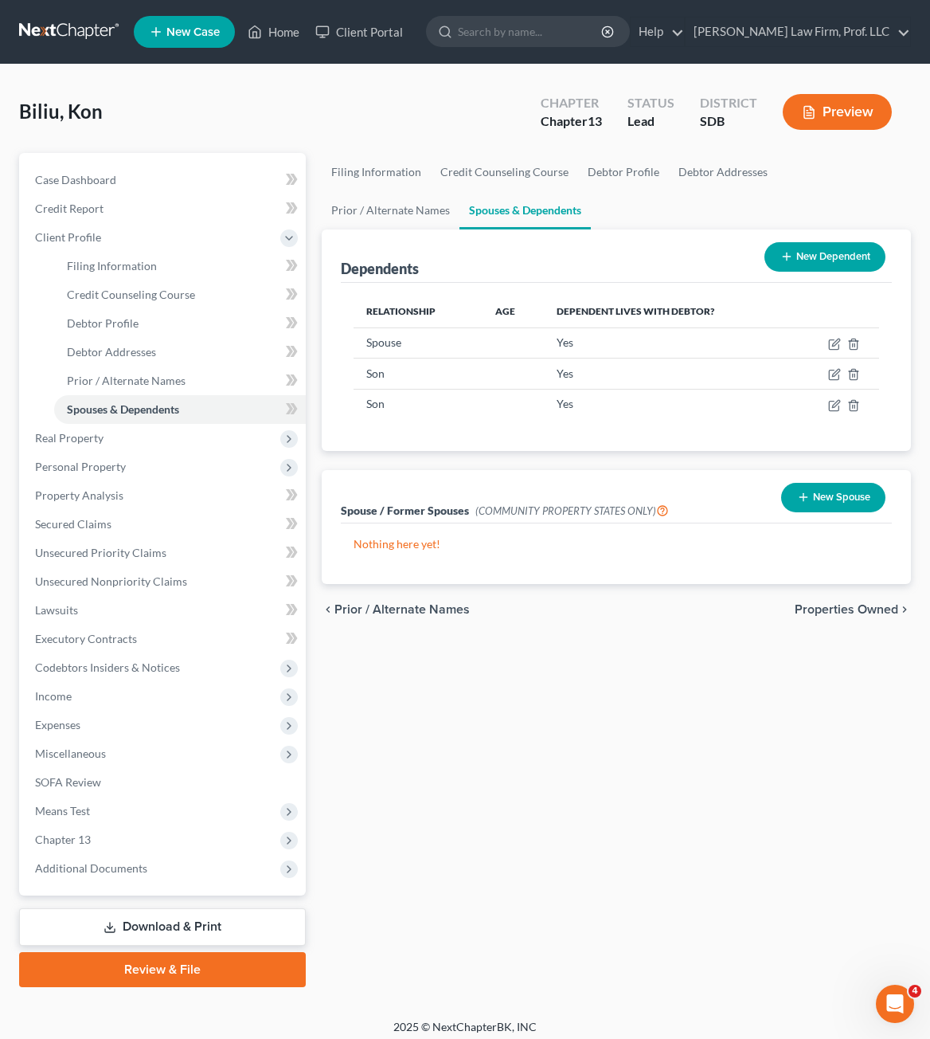
click at [670, 782] on div "Filing Information Credit Counseling Course Debtor Profile Debtor Addresses Pri…" at bounding box center [616, 570] width 605 height 834
click at [857, 346] on icon "button" at bounding box center [853, 343] width 7 height 10
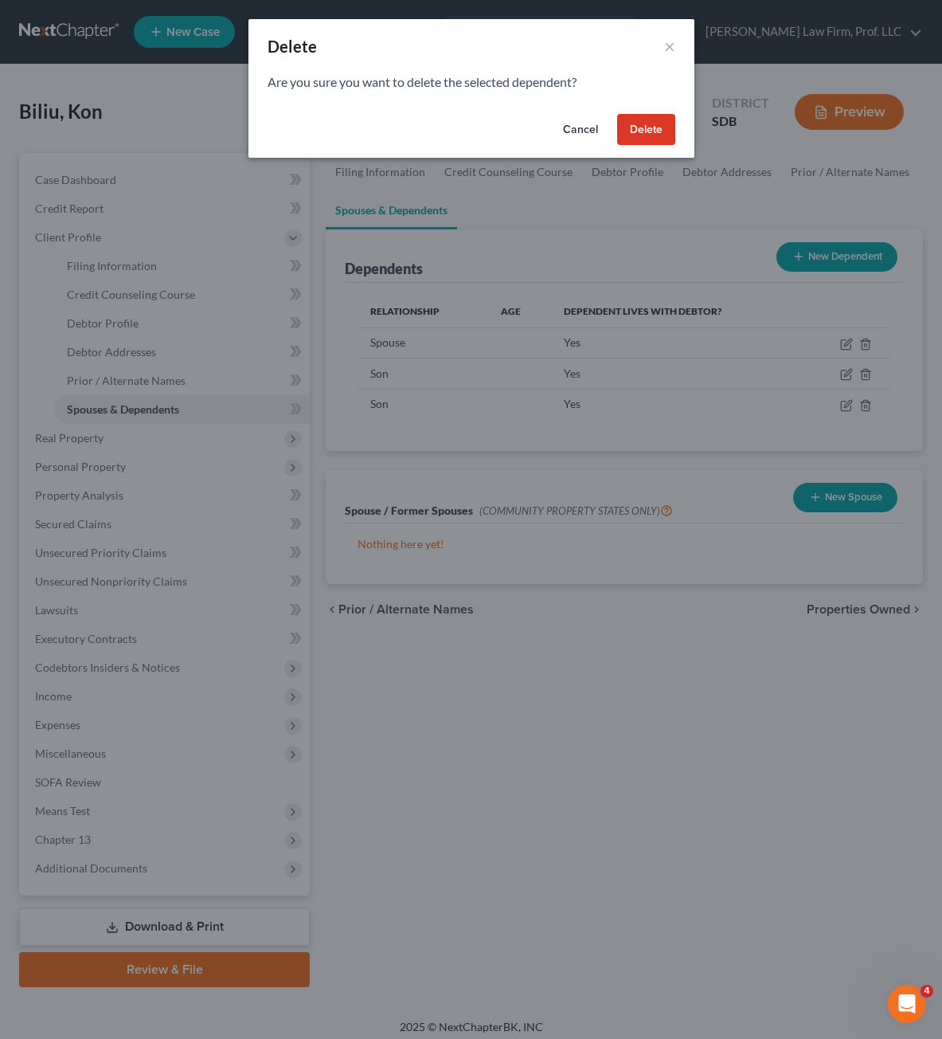
click at [654, 128] on button "Delete" at bounding box center [646, 130] width 58 height 32
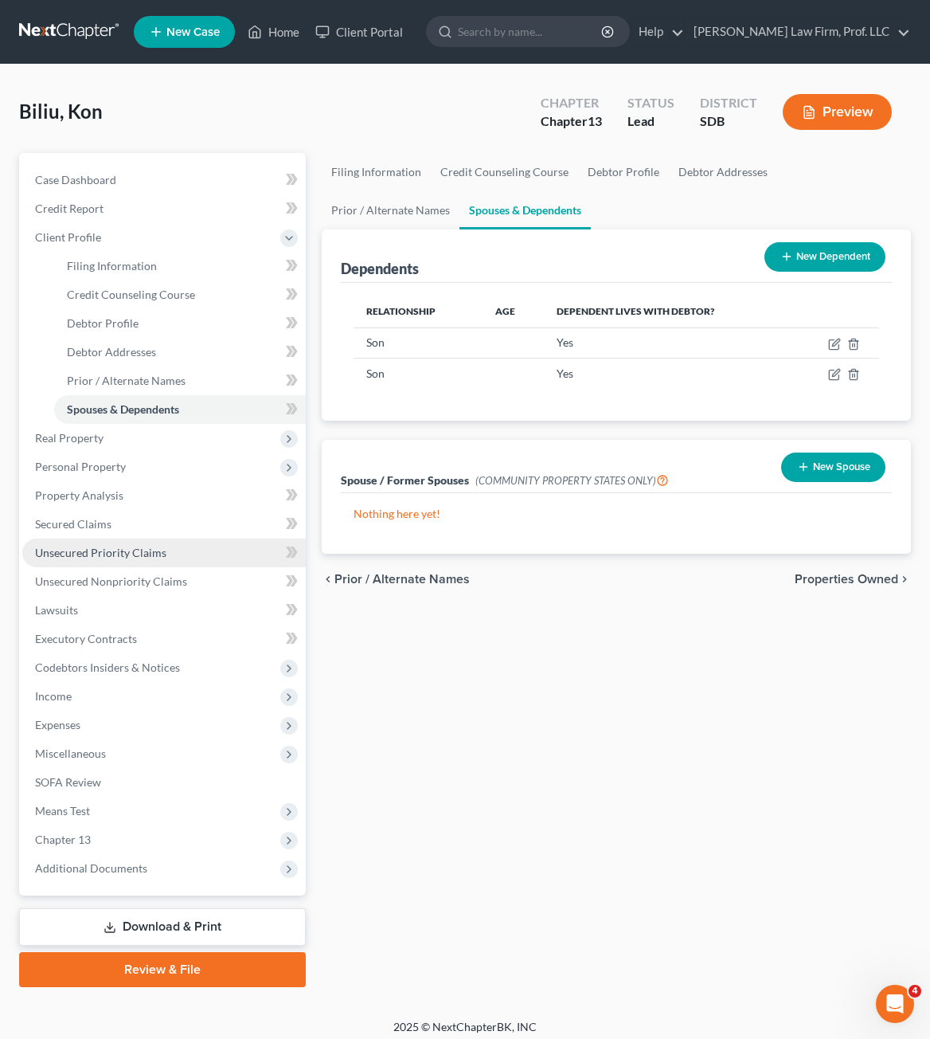
click at [398, 679] on div "Filing Information Credit Counseling Course Debtor Profile Debtor Addresses Pri…" at bounding box center [616, 570] width 605 height 834
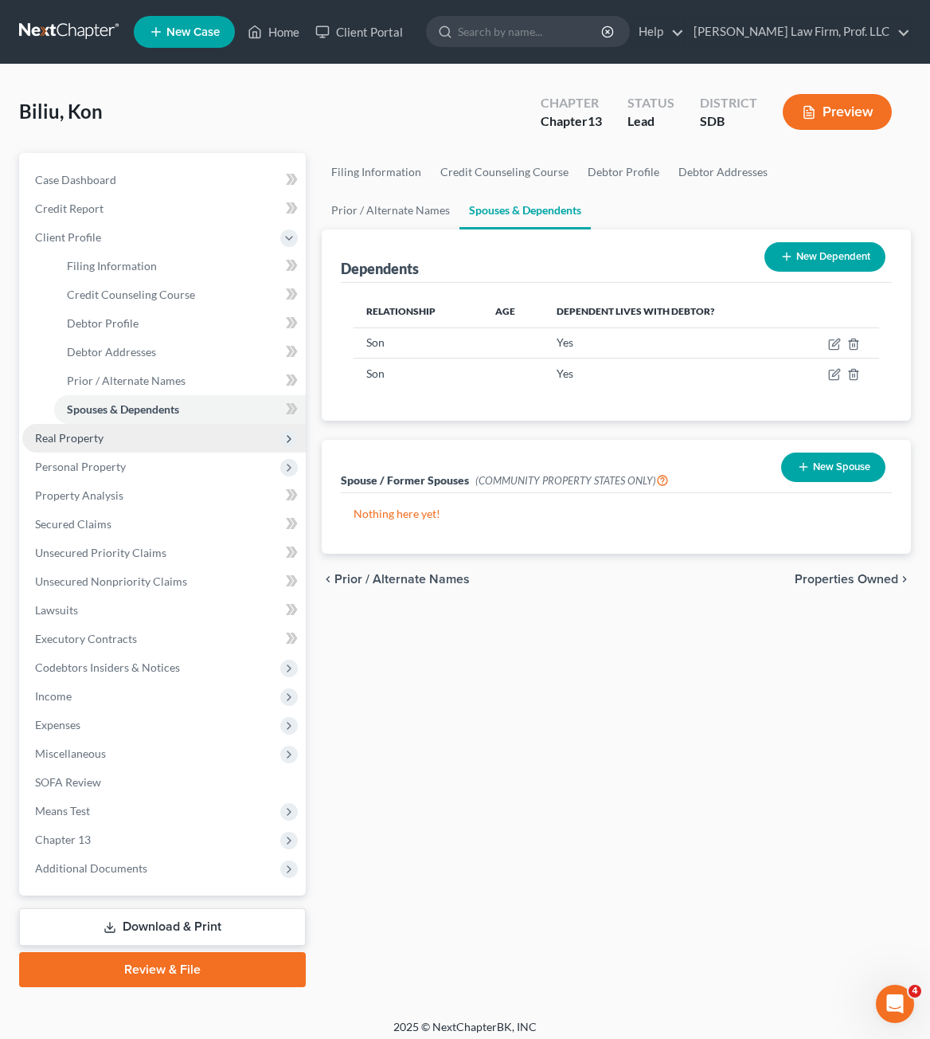
click at [148, 435] on span "Real Property" at bounding box center [164, 438] width 284 height 29
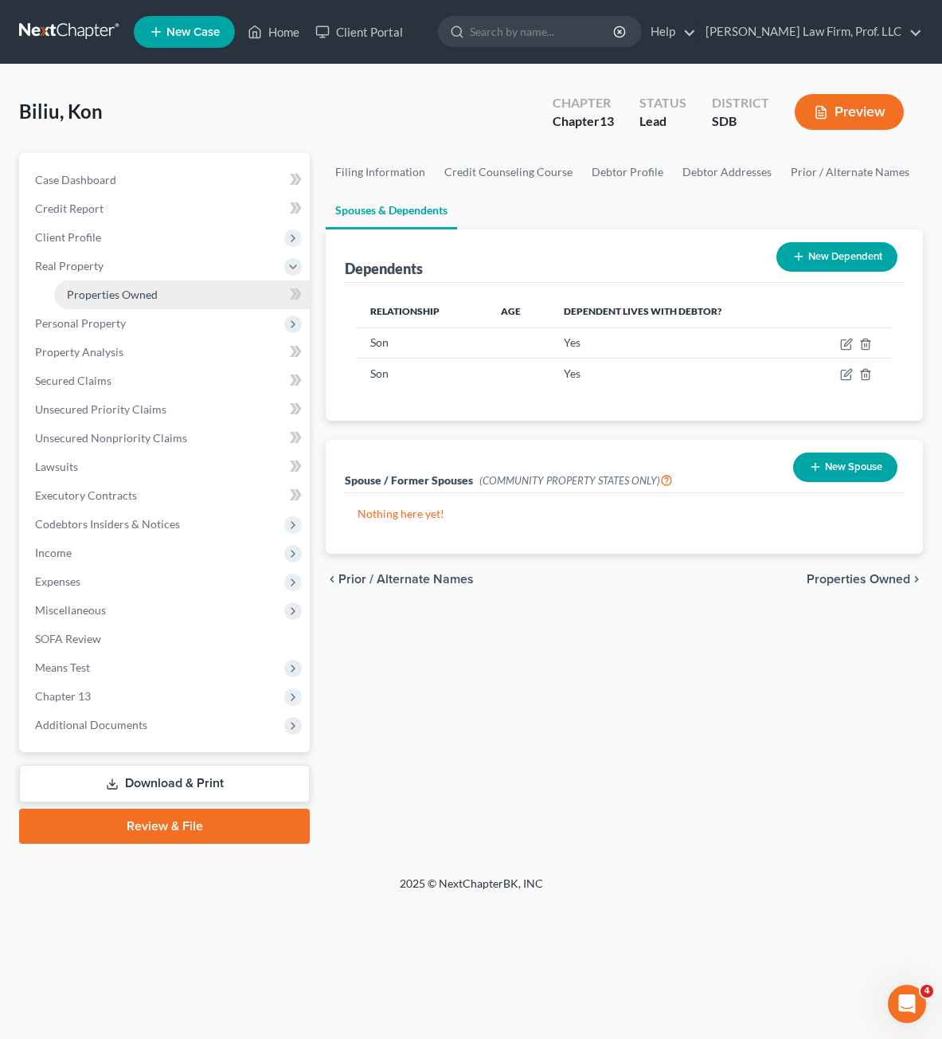
click at [115, 299] on span "Properties Owned" at bounding box center [112, 295] width 91 height 14
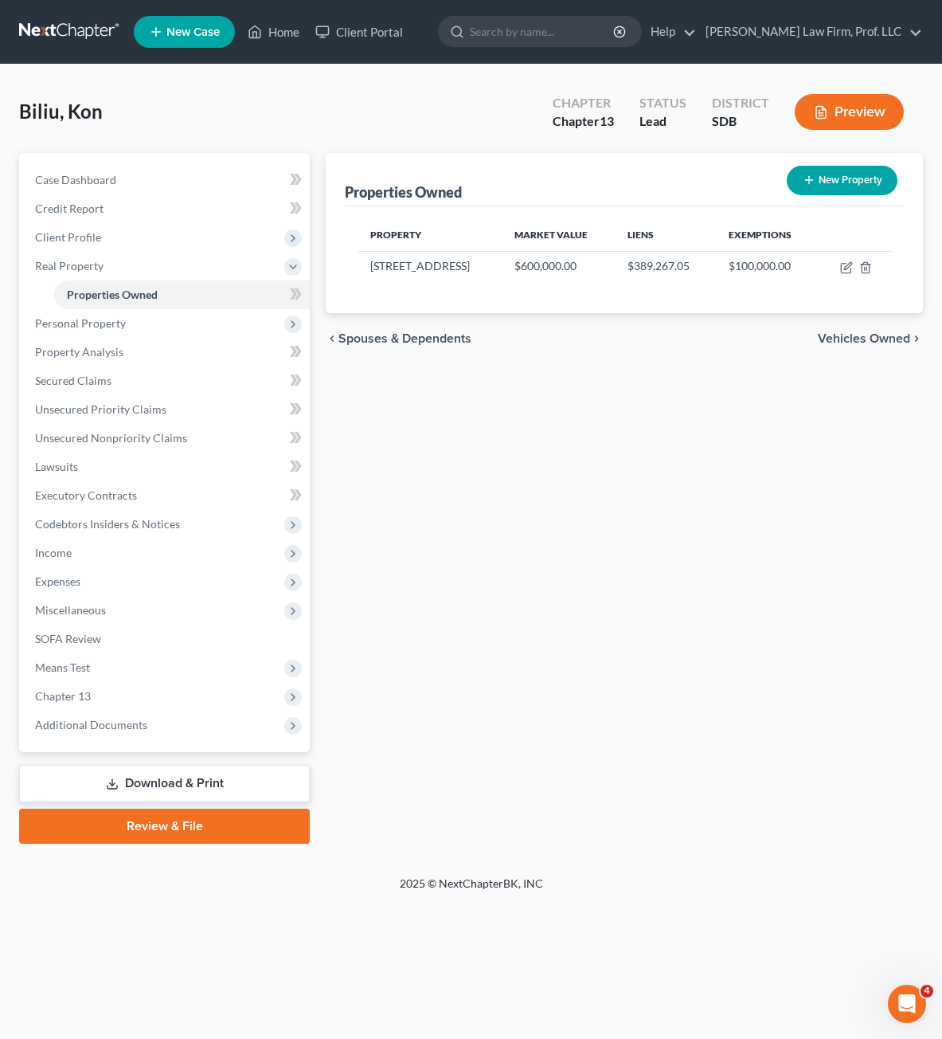
drag, startPoint x: 85, startPoint y: 319, endPoint x: 770, endPoint y: 604, distance: 741.9
click at [85, 319] on span "Personal Property" at bounding box center [80, 323] width 91 height 14
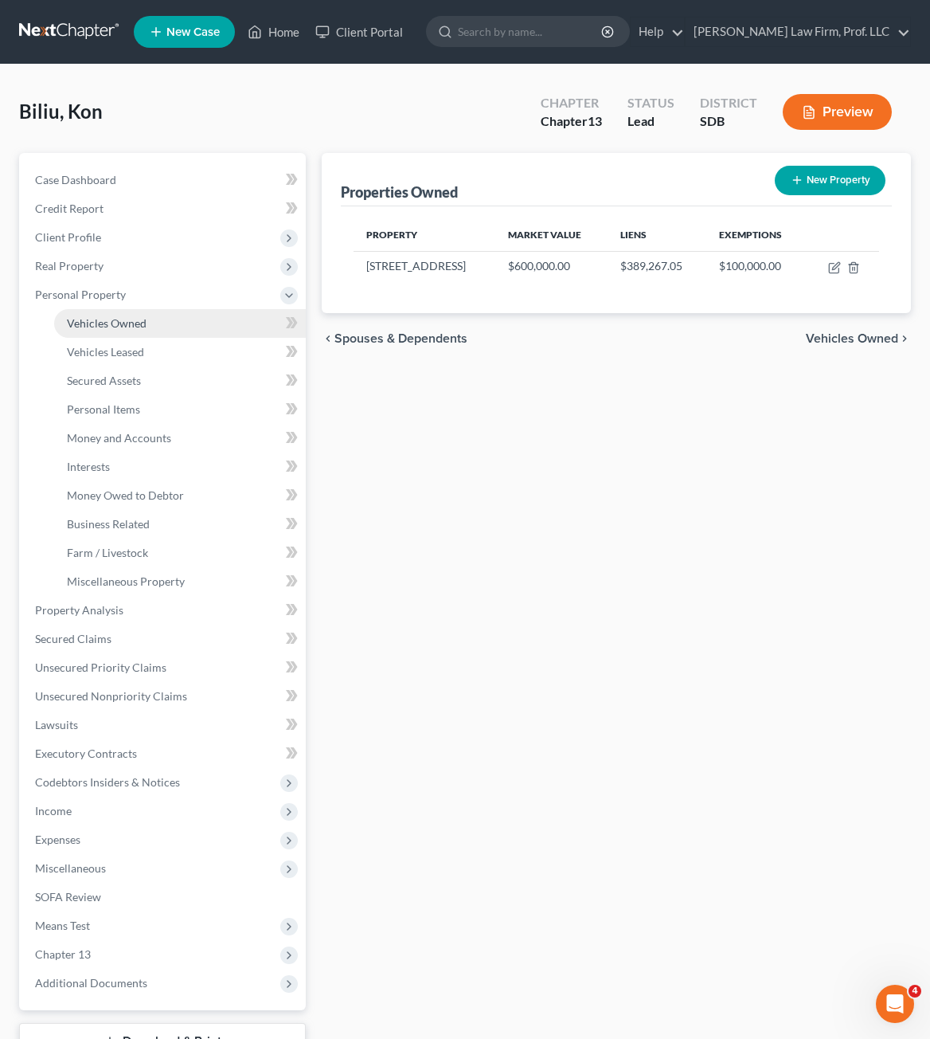
click at [106, 323] on span "Vehicles Owned" at bounding box center [107, 323] width 80 height 14
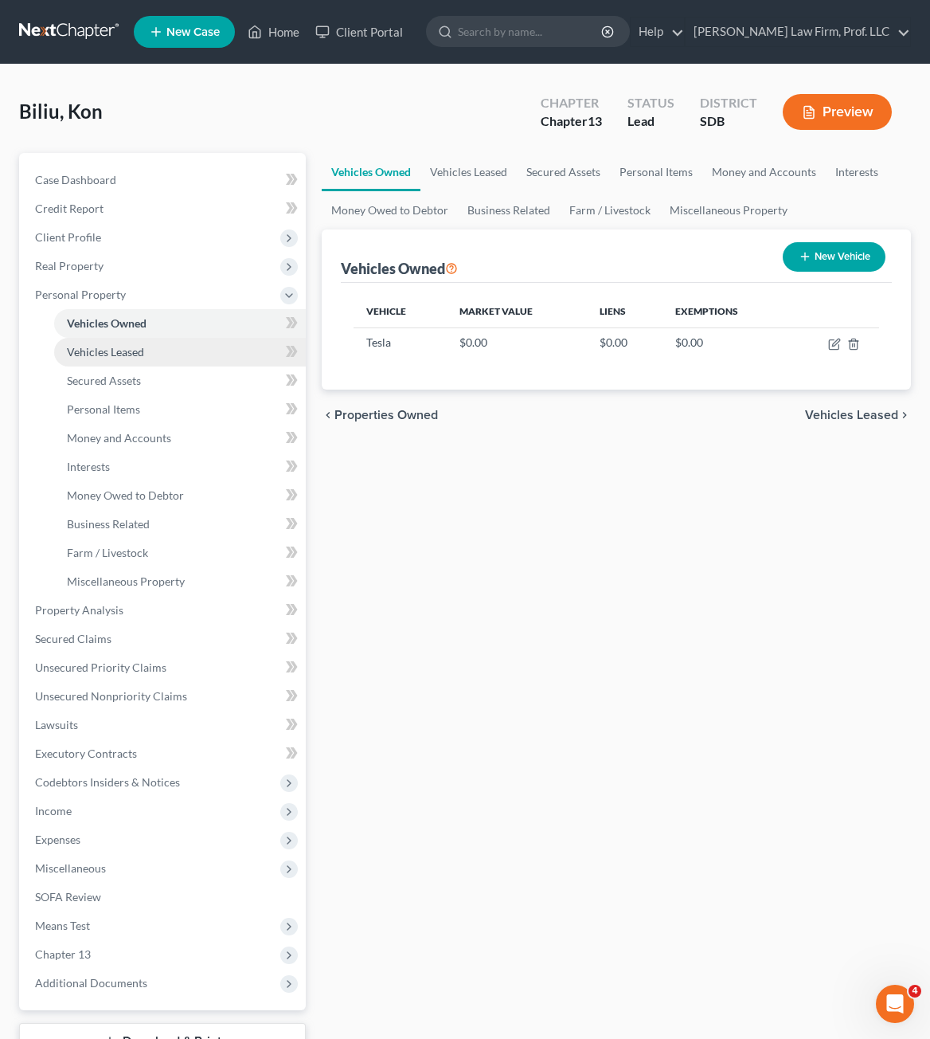
click at [111, 365] on link "Vehicles Leased" at bounding box center [180, 352] width 252 height 29
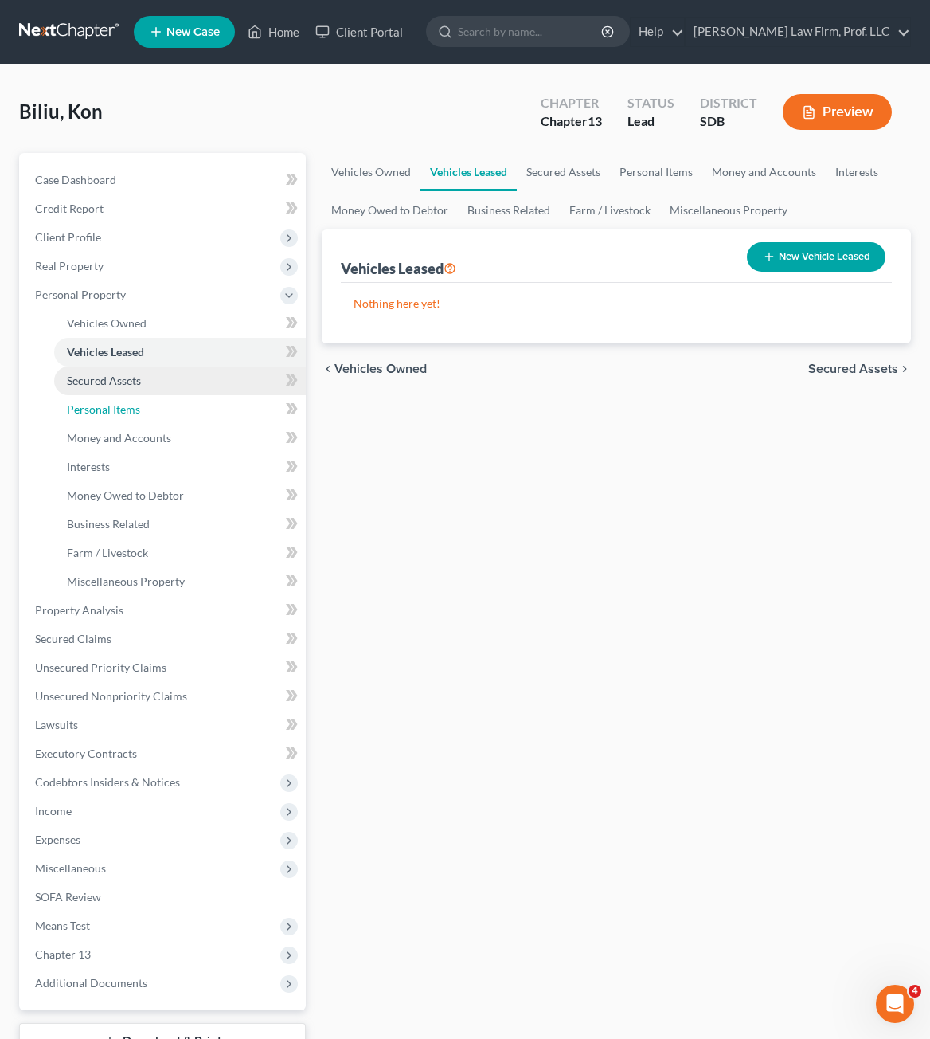
drag, startPoint x: 139, startPoint y: 395, endPoint x: 143, endPoint y: 385, distance: 11.1
click at [139, 395] on link "Personal Items" at bounding box center [180, 409] width 252 height 29
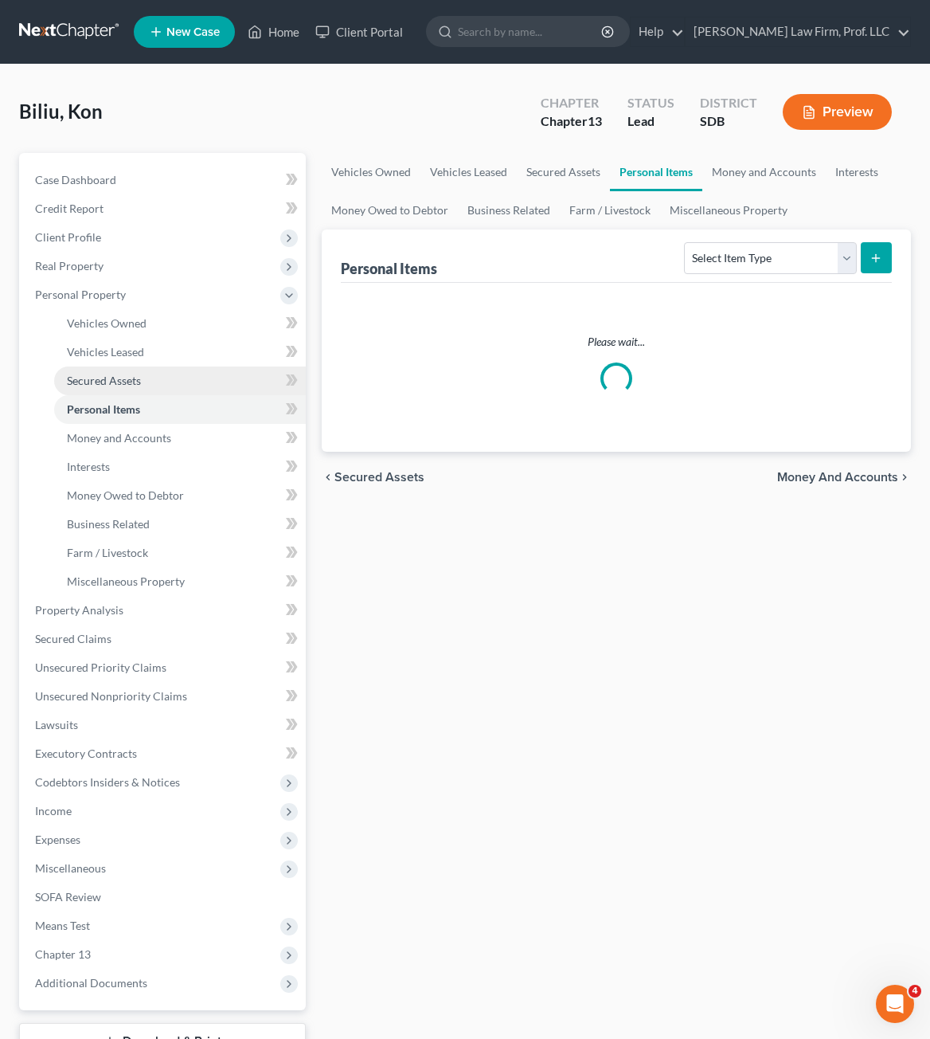
click at [143, 380] on link "Secured Assets" at bounding box center [180, 380] width 252 height 29
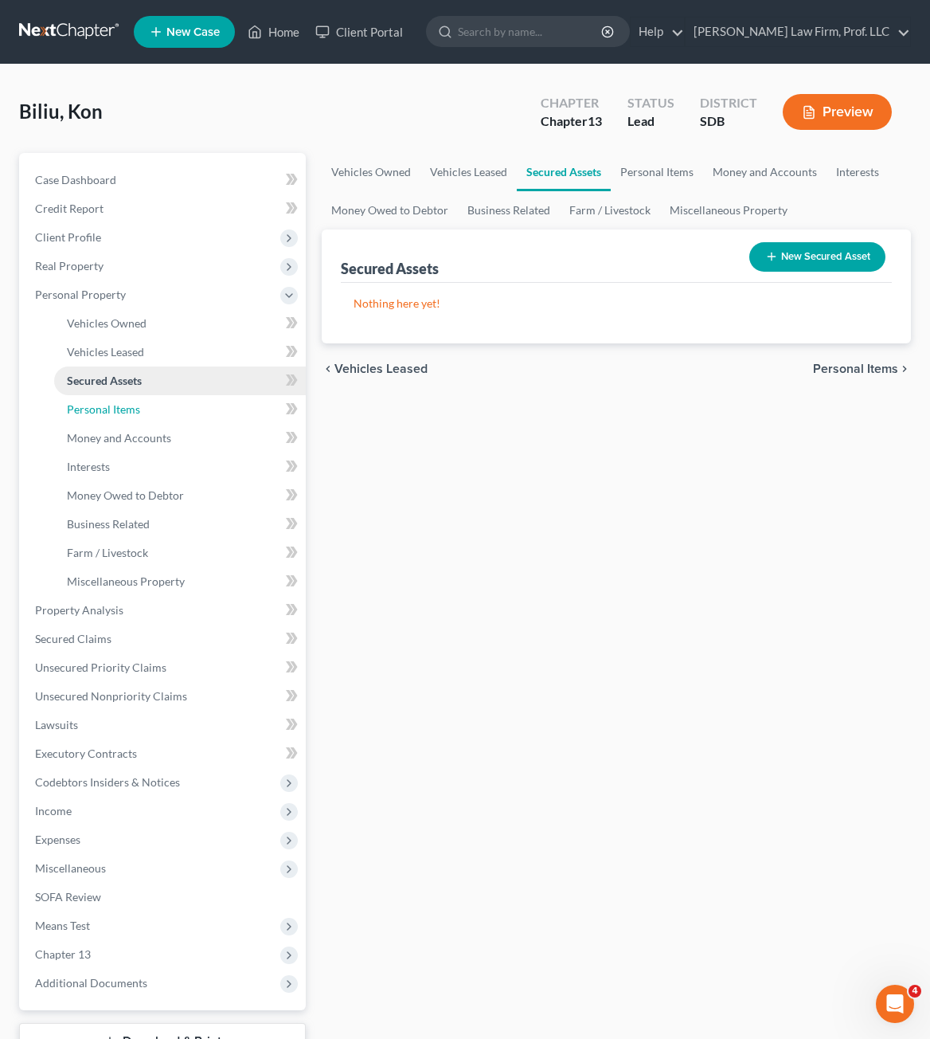
drag, startPoint x: 144, startPoint y: 403, endPoint x: 147, endPoint y: 388, distance: 15.5
click at [144, 404] on link "Personal Items" at bounding box center [180, 409] width 252 height 29
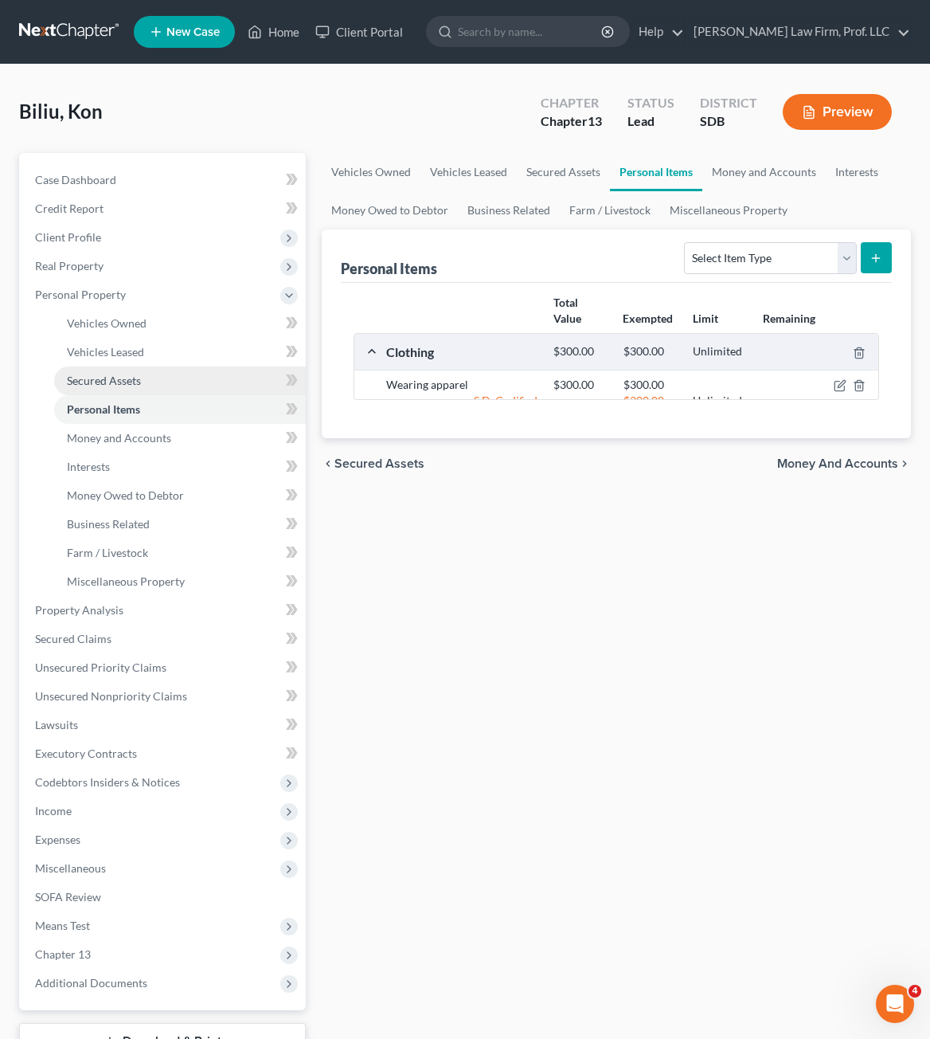
click at [151, 385] on link "Secured Assets" at bounding box center [180, 380] width 252 height 29
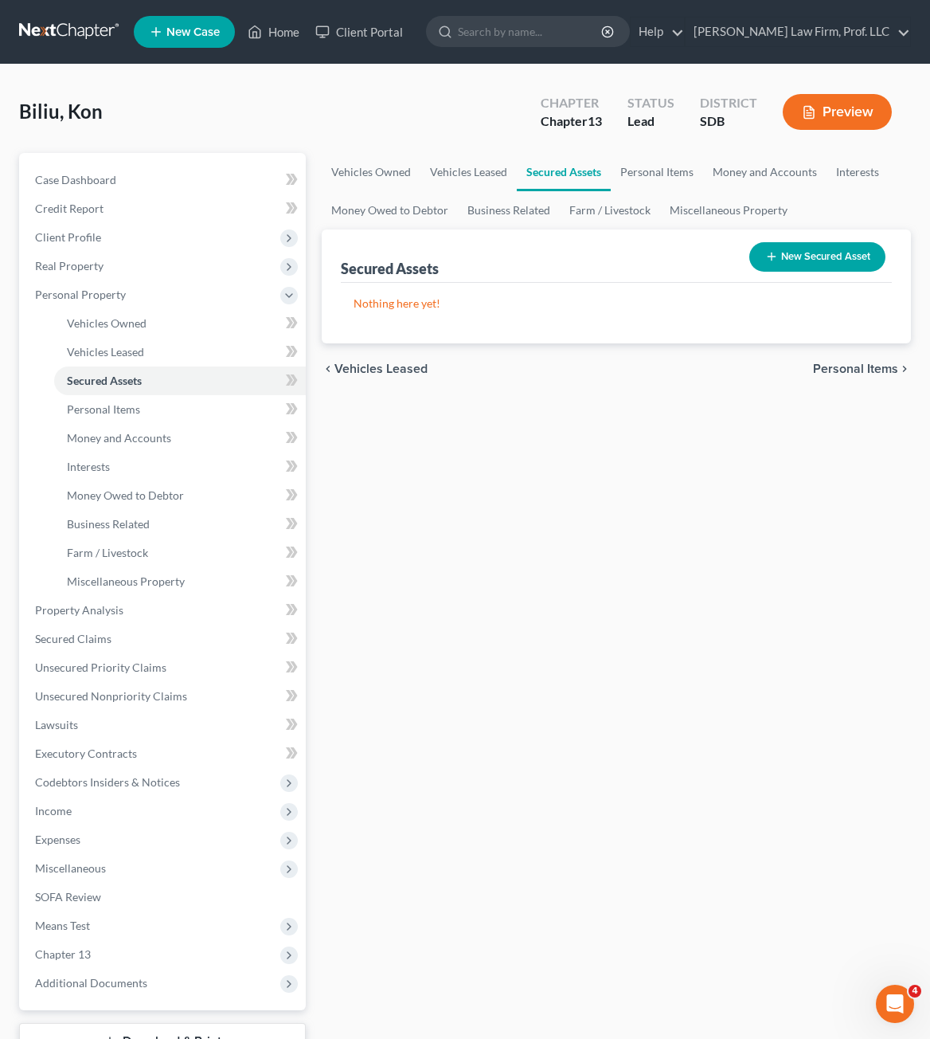
click at [655, 536] on div "Vehicles Owned Vehicles Leased Secured Assets Personal Items Money and Accounts…" at bounding box center [616, 627] width 605 height 949
click at [675, 160] on link "Personal Items" at bounding box center [657, 172] width 92 height 38
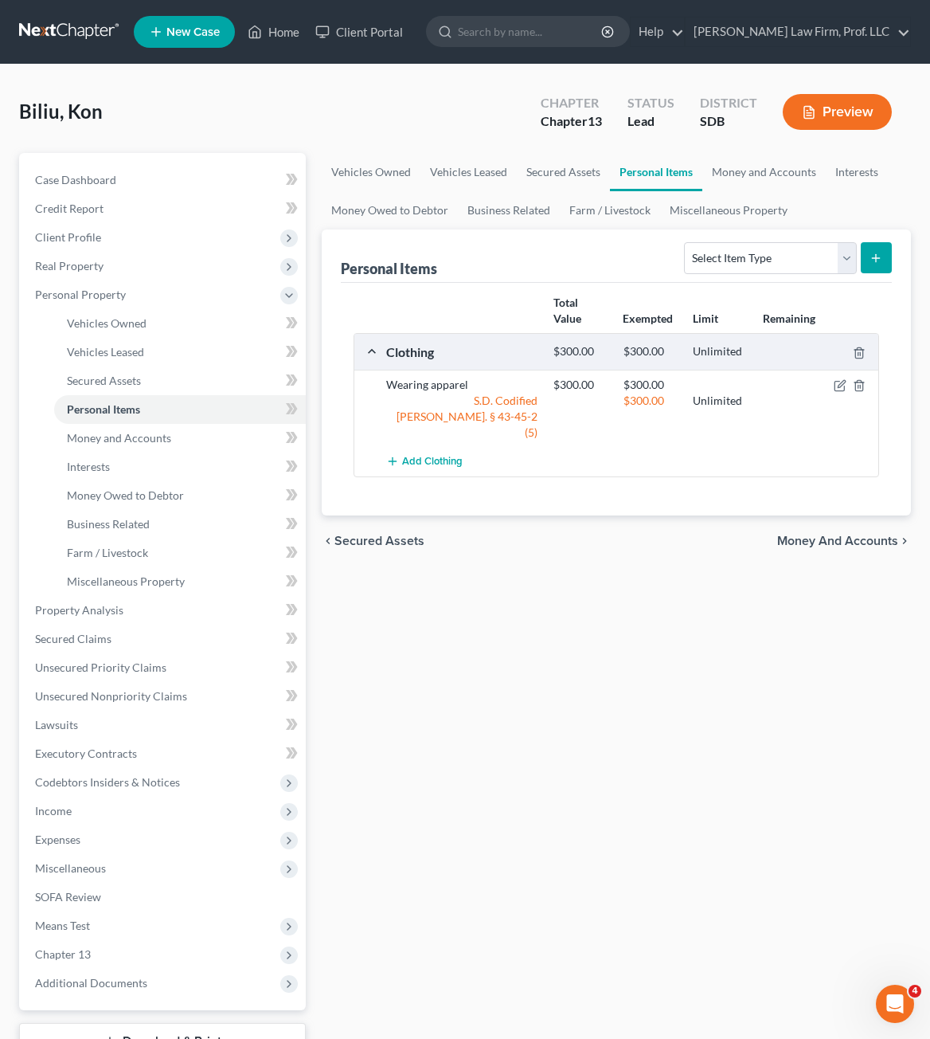
drag, startPoint x: 369, startPoint y: 579, endPoint x: 913, endPoint y: 607, distance: 544.7
click at [370, 580] on div "Vehicles Owned Vehicles Leased Secured Assets Personal Items Money and Accounts…" at bounding box center [616, 627] width 605 height 949
drag, startPoint x: 556, startPoint y: 170, endPoint x: 611, endPoint y: 174, distance: 55.1
click at [556, 170] on link "Secured Assets" at bounding box center [563, 172] width 93 height 38
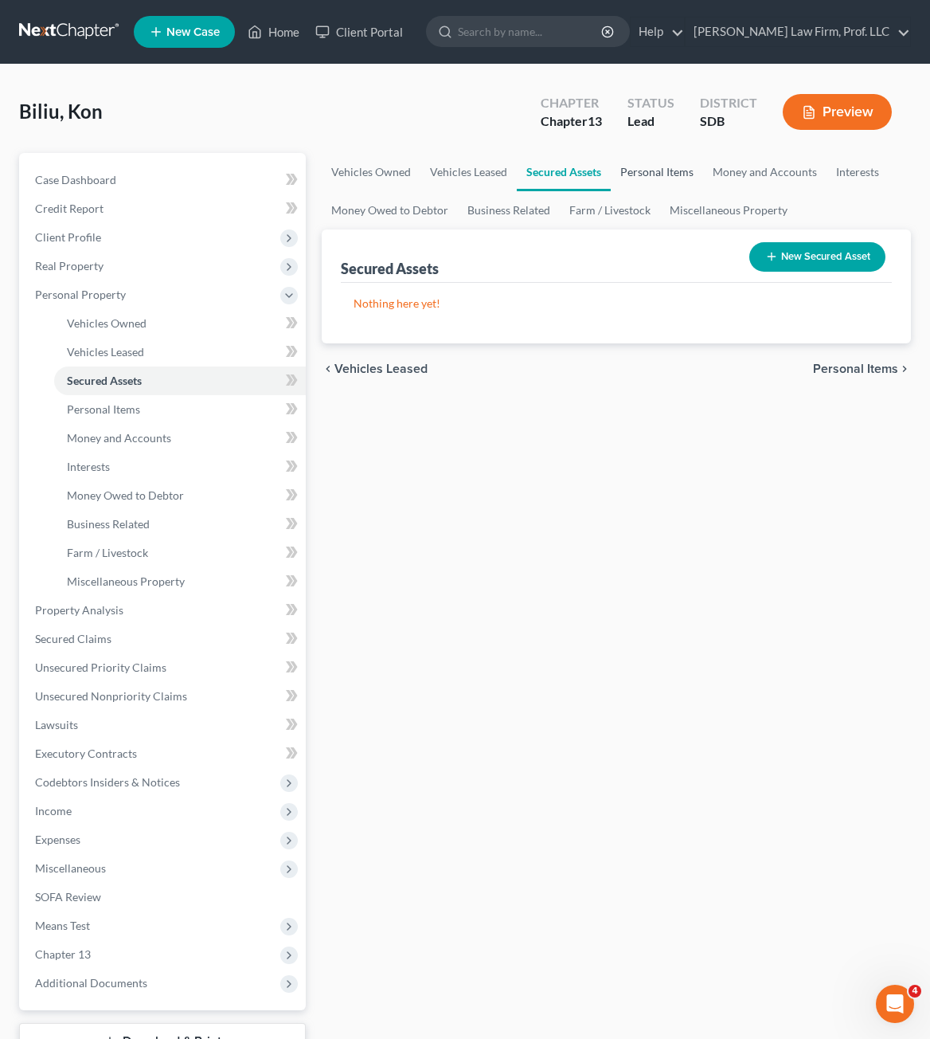
click at [651, 174] on link "Personal Items" at bounding box center [657, 172] width 92 height 38
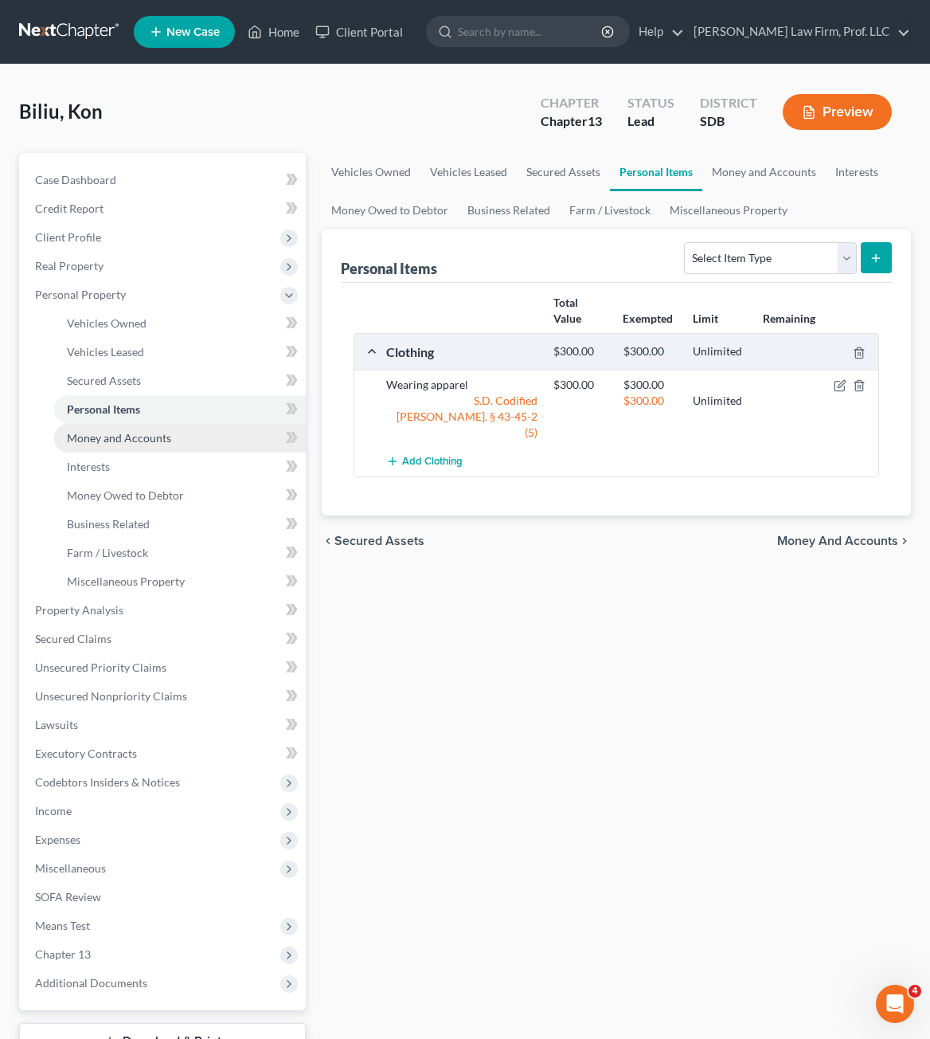
click at [125, 431] on span "Money and Accounts" at bounding box center [119, 438] width 104 height 14
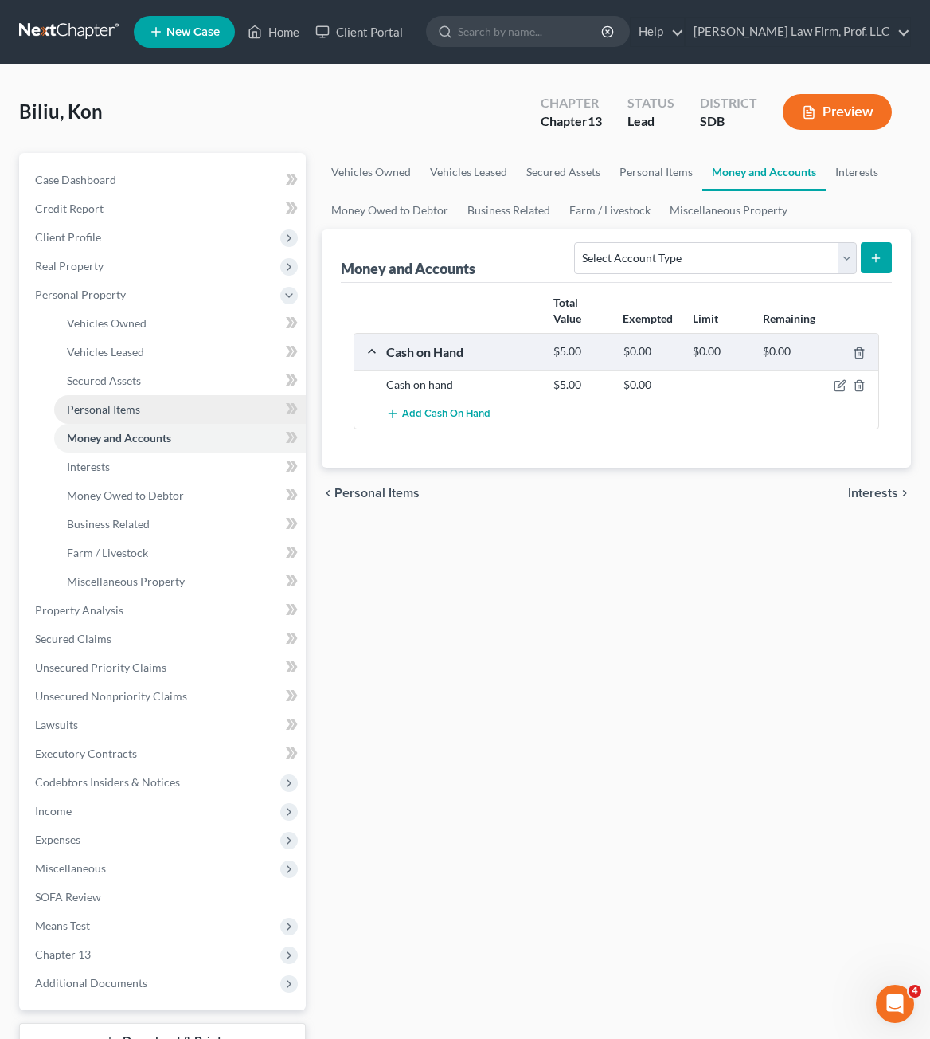
click at [187, 402] on link "Personal Items" at bounding box center [180, 409] width 252 height 29
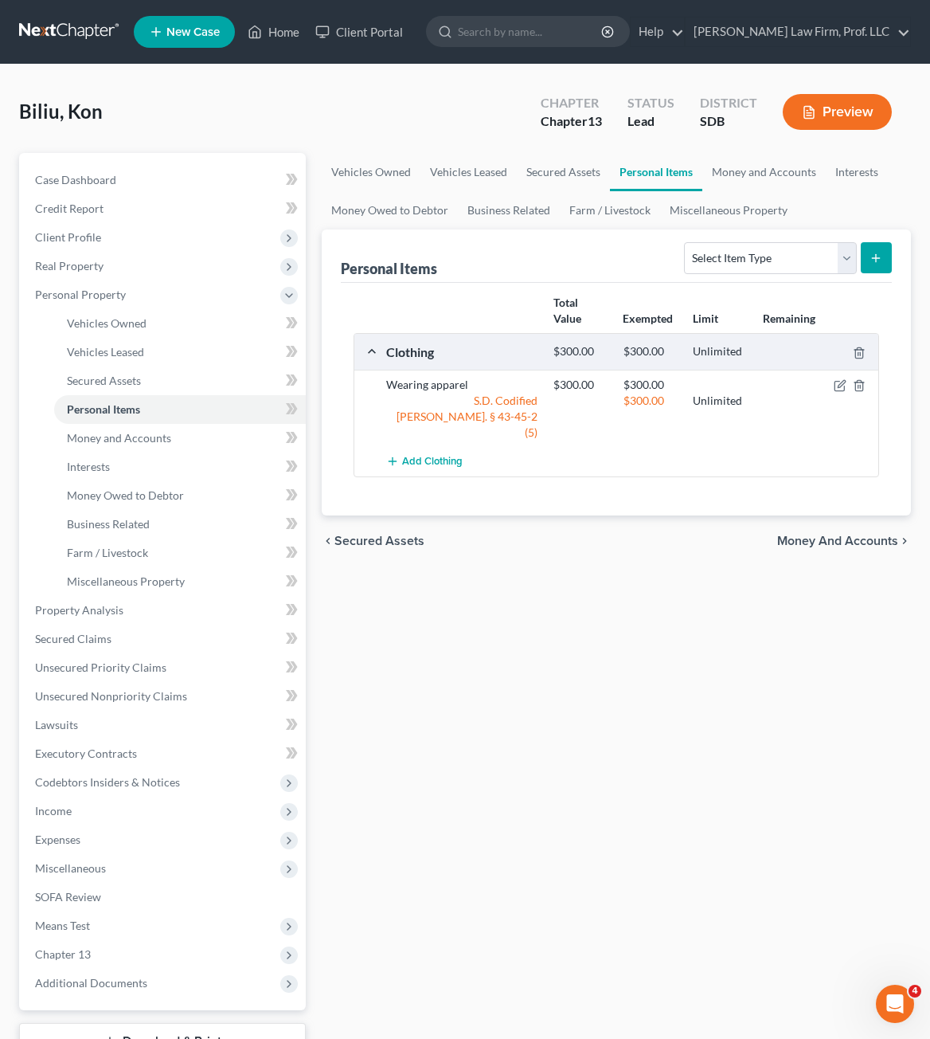
click at [613, 545] on div "chevron_left Secured Assets Money and Accounts chevron_right" at bounding box center [616, 540] width 589 height 51
click at [129, 444] on span "Money and Accounts" at bounding box center [119, 438] width 104 height 14
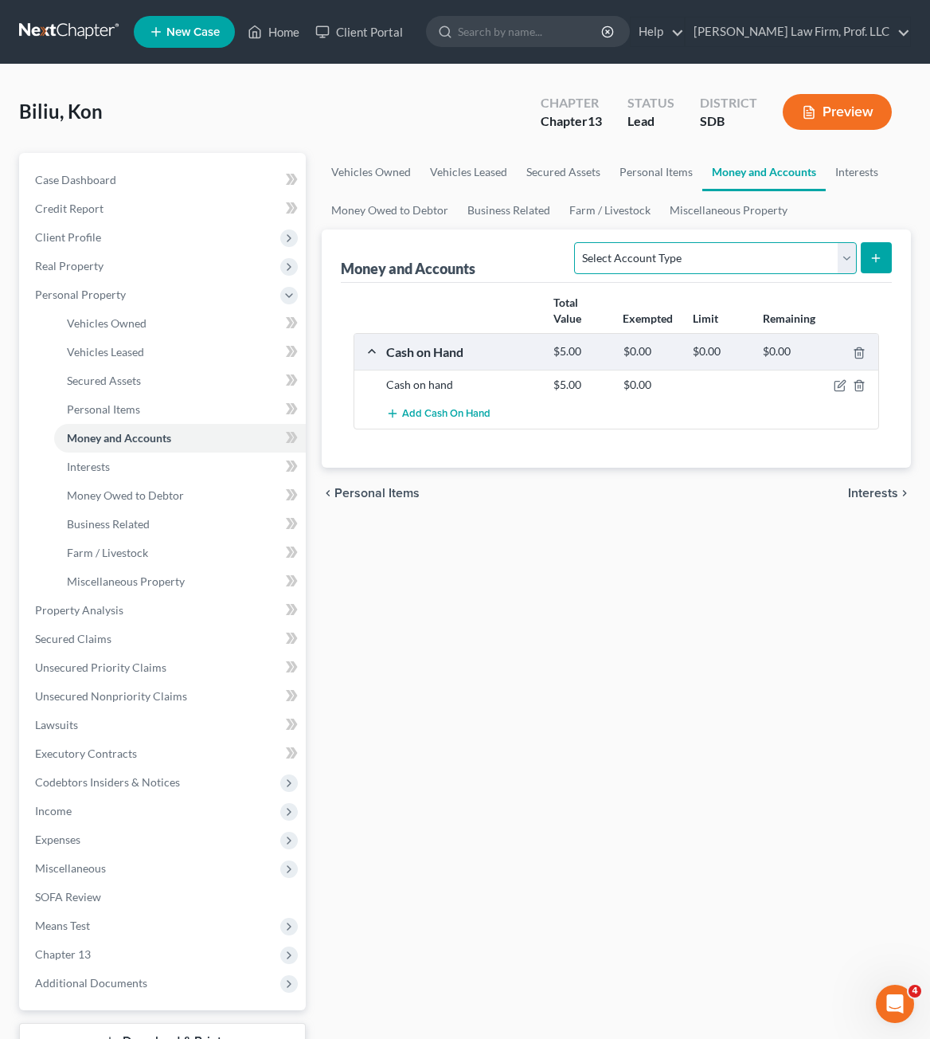
click at [762, 268] on select "Select Account Type Brokerage Cash on Hand Certificates of Deposit Checking Acc…" at bounding box center [715, 258] width 282 height 32
click at [578, 242] on select "Select Account Type Brokerage Cash on Hand Certificates of Deposit Checking Acc…" at bounding box center [715, 258] width 282 height 32
click at [882, 257] on icon "submit" at bounding box center [876, 258] width 13 height 13
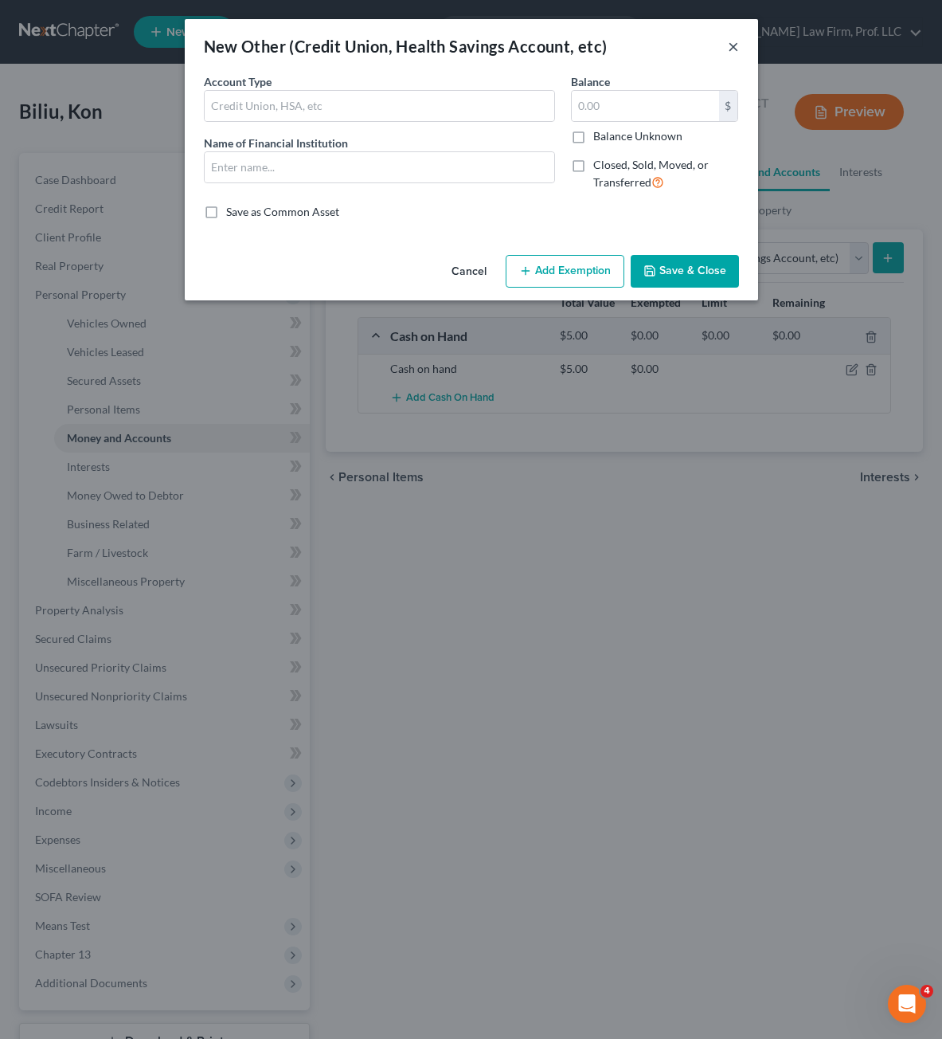
click at [732, 46] on button "×" at bounding box center [733, 46] width 11 height 19
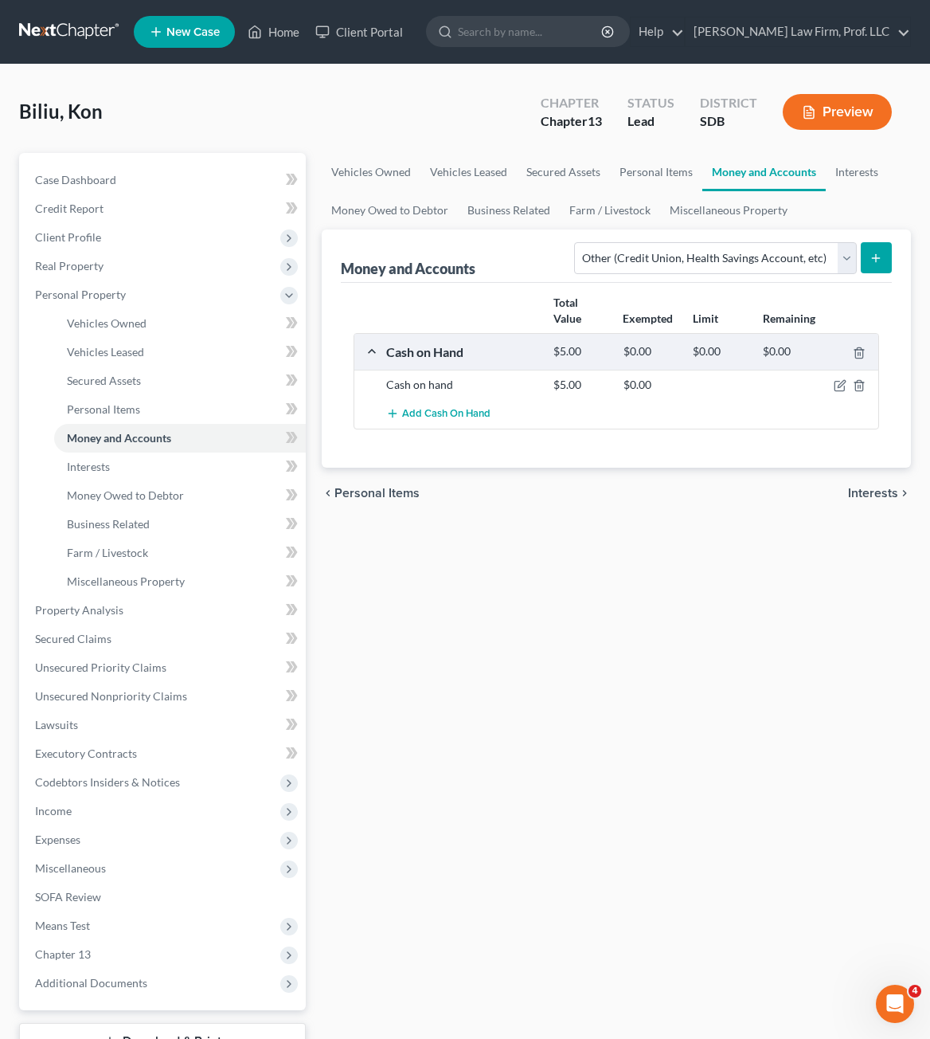
click at [679, 656] on div "Vehicles Owned Vehicles Leased Secured Assets Personal Items Money and Accounts…" at bounding box center [616, 627] width 605 height 949
click at [801, 632] on div "Vehicles Owned Vehicles Leased Secured Assets Personal Items Money and Accounts…" at bounding box center [616, 627] width 605 height 949
drag, startPoint x: 633, startPoint y: 794, endPoint x: 440, endPoint y: 475, distance: 372.7
click at [633, 790] on div "Vehicles Owned Vehicles Leased Secured Assets Personal Items Money and Accounts…" at bounding box center [616, 627] width 605 height 949
click at [679, 607] on div "Vehicles Owned Vehicles Leased Secured Assets Personal Items Money and Accounts…" at bounding box center [616, 627] width 605 height 949
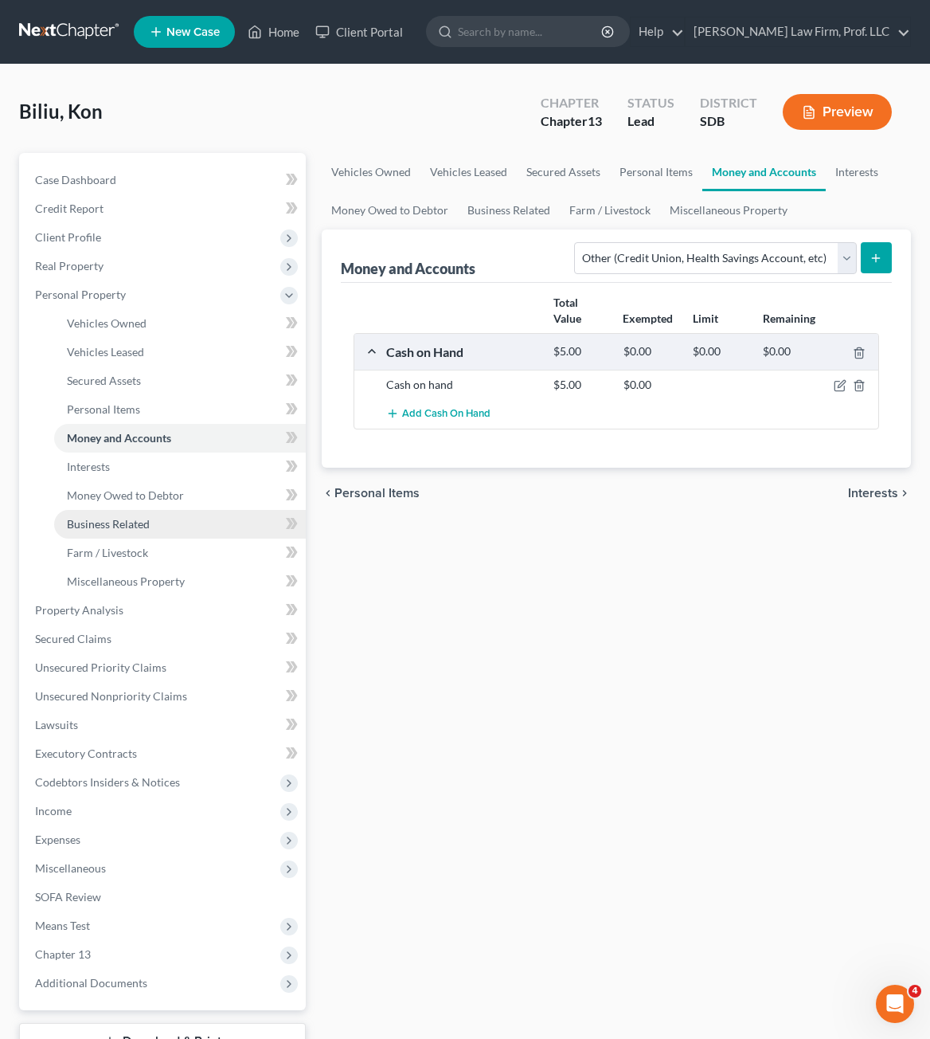
click at [564, 680] on div "Vehicles Owned Vehicles Leased Secured Assets Personal Items Money and Accounts…" at bounding box center [616, 627] width 605 height 949
click at [133, 457] on link "Interests" at bounding box center [180, 466] width 252 height 29
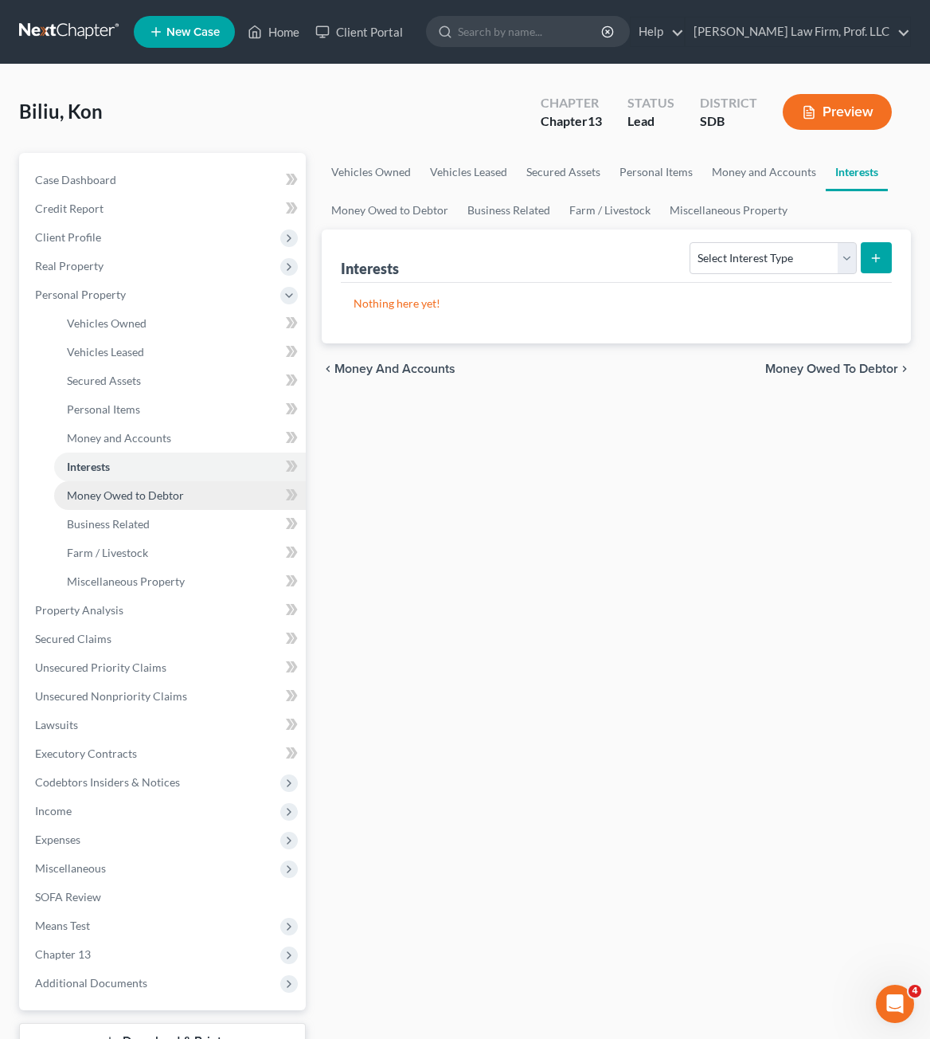
drag, startPoint x: 114, startPoint y: 488, endPoint x: 256, endPoint y: 481, distance: 142.7
click at [115, 488] on span "Money Owed to Debtor" at bounding box center [125, 495] width 117 height 14
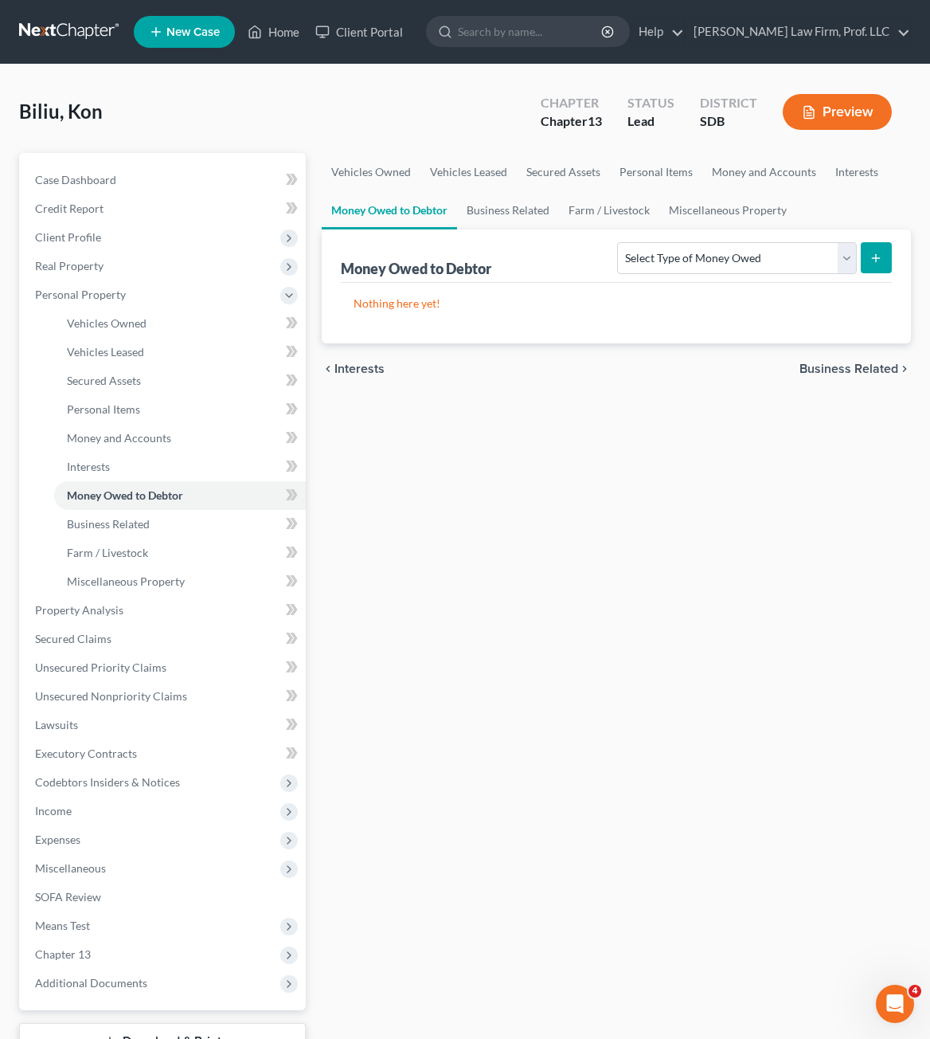
drag, startPoint x: 434, startPoint y: 500, endPoint x: 411, endPoint y: 463, distance: 44.0
click at [434, 500] on div "Vehicles Owned Vehicles Leased Secured Assets Personal Items Money and Accounts…" at bounding box center [616, 627] width 605 height 949
click at [636, 453] on div "Vehicles Owned Vehicles Leased Secured Assets Personal Items Money and Accounts…" at bounding box center [616, 627] width 605 height 949
drag, startPoint x: 580, startPoint y: 464, endPoint x: 889, endPoint y: 403, distance: 314.9
click at [577, 462] on div "Vehicles Owned Vehicles Leased Secured Assets Personal Items Money and Accounts…" at bounding box center [616, 627] width 605 height 949
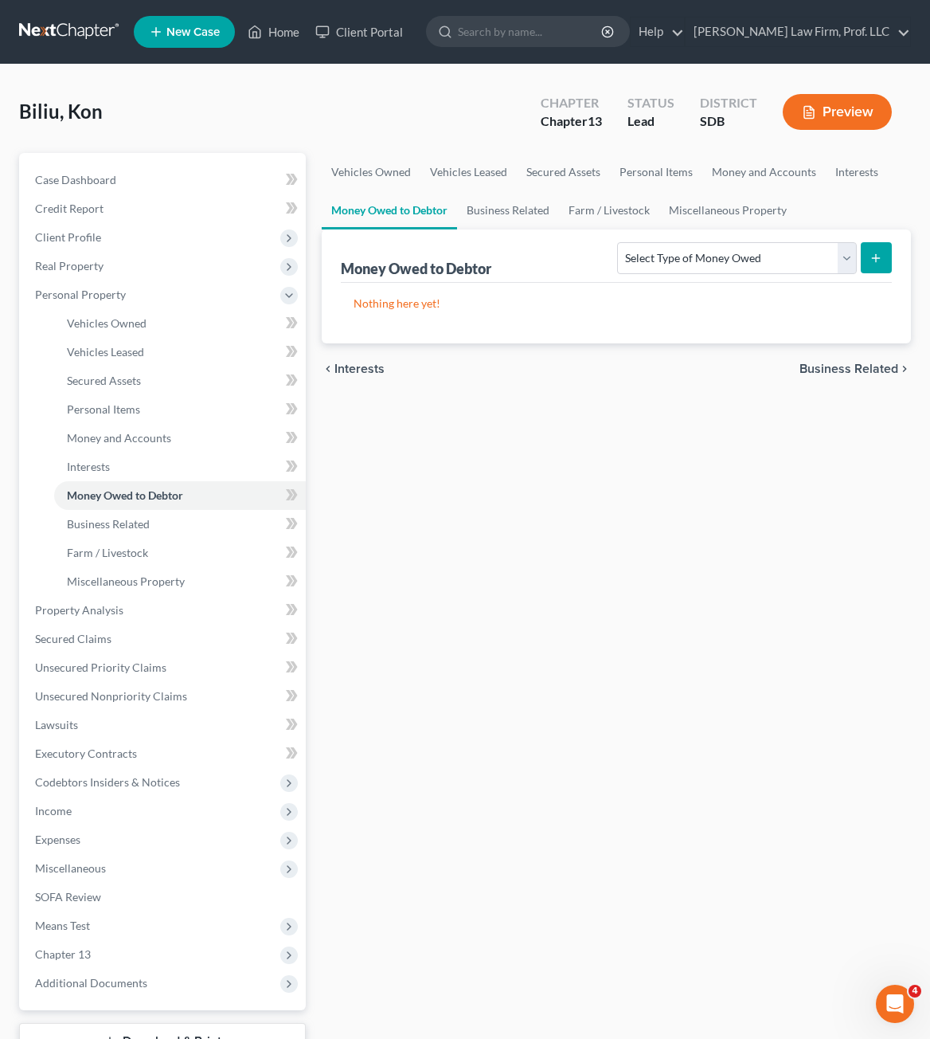
drag, startPoint x: 664, startPoint y: 352, endPoint x: 923, endPoint y: 492, distance: 294.4
click at [663, 351] on div "chevron_left Interests Business Related chevron_right" at bounding box center [616, 368] width 589 height 51
drag, startPoint x: 875, startPoint y: 785, endPoint x: 684, endPoint y: 583, distance: 278.3
click at [875, 785] on div "Vehicles Owned Vehicles Leased Secured Assets Personal Items Money and Accounts…" at bounding box center [616, 627] width 605 height 949
click at [104, 524] on span "Business Related" at bounding box center [108, 524] width 83 height 14
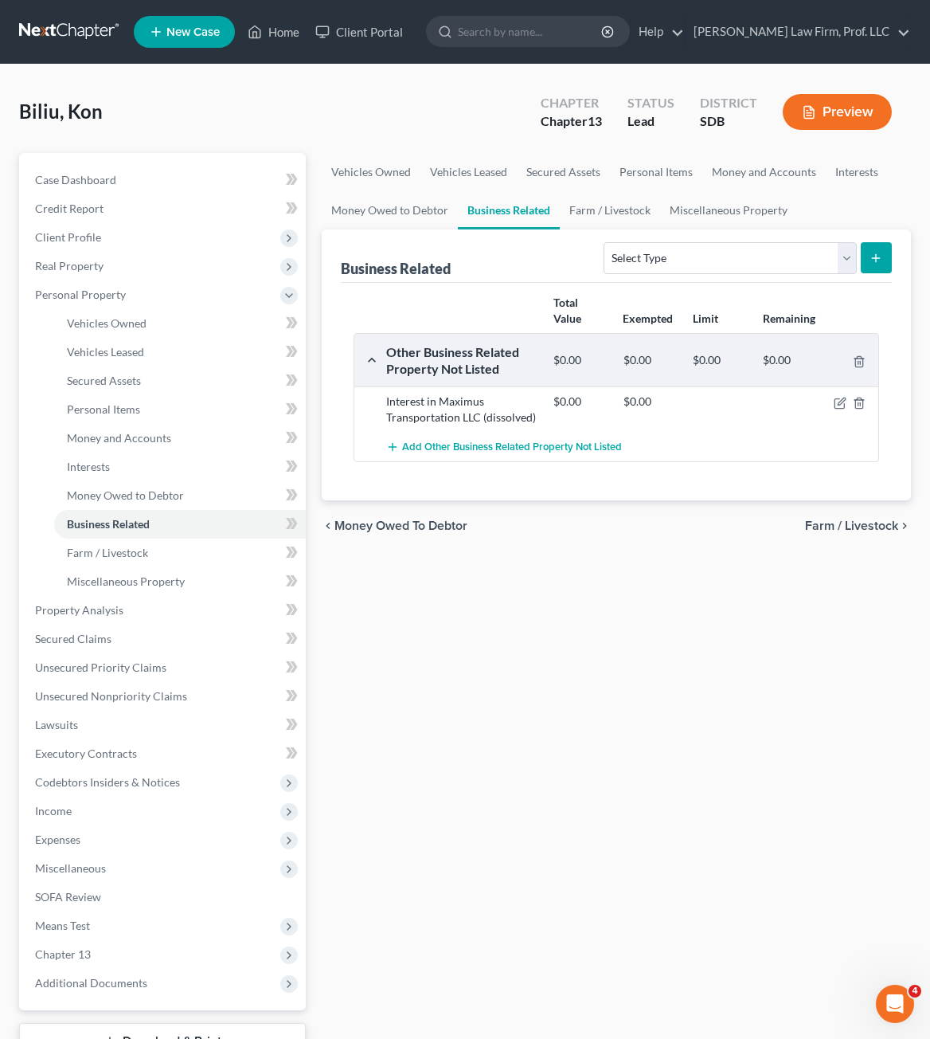
click at [447, 663] on div "Vehicles Owned Vehicles Leased Secured Assets Personal Items Money and Accounts…" at bounding box center [616, 627] width 605 height 949
click at [83, 561] on link "Farm / Livestock" at bounding box center [180, 552] width 252 height 29
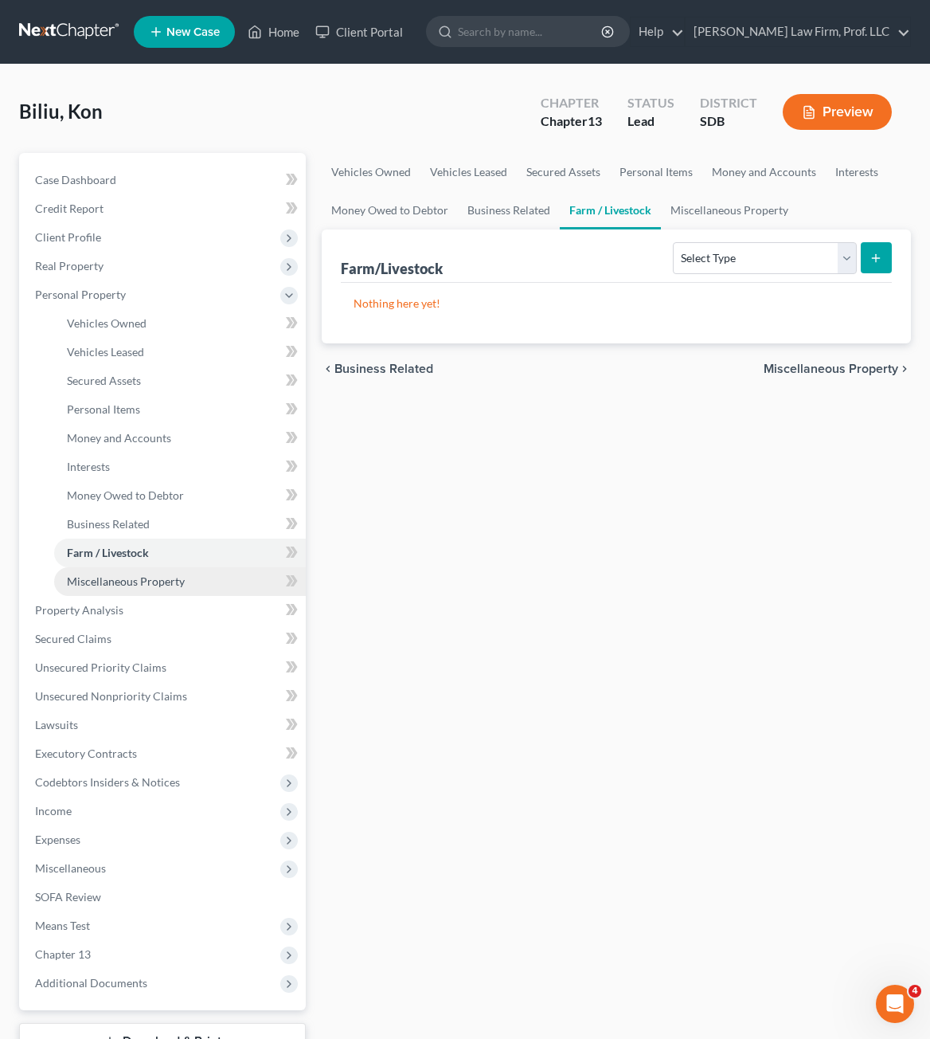
click at [99, 574] on span "Miscellaneous Property" at bounding box center [126, 581] width 118 height 14
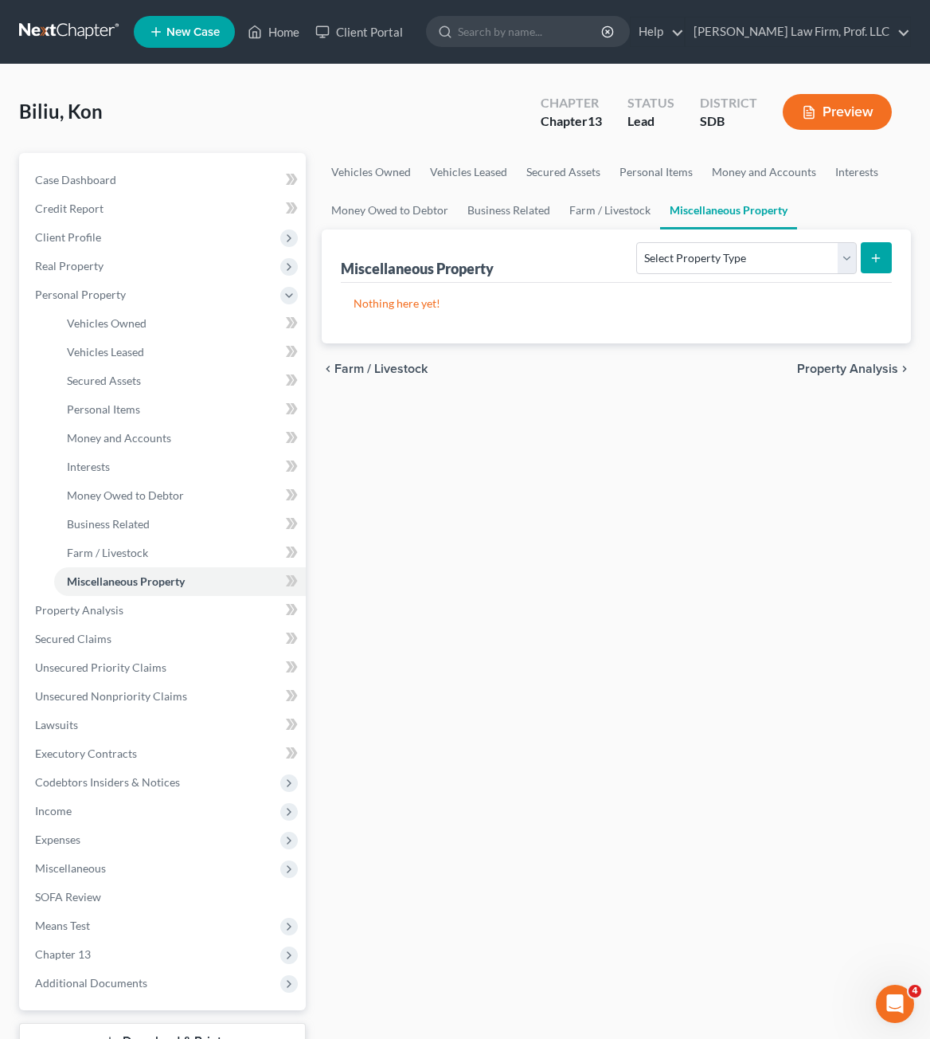
click at [397, 573] on div "Vehicles Owned Vehicles Leased Secured Assets Personal Items Money and Accounts…" at bounding box center [616, 627] width 605 height 949
click at [839, 260] on select "Select Property Type Assigned for Creditor Benefit [DATE] Holding for Another N…" at bounding box center [746, 258] width 220 height 32
drag, startPoint x: 839, startPoint y: 260, endPoint x: 621, endPoint y: 597, distance: 401.4
click at [839, 260] on select "Select Property Type Assigned for Creditor Benefit [DATE] Holding for Another N…" at bounding box center [746, 258] width 220 height 32
drag, startPoint x: 542, startPoint y: 667, endPoint x: 411, endPoint y: 613, distance: 142.1
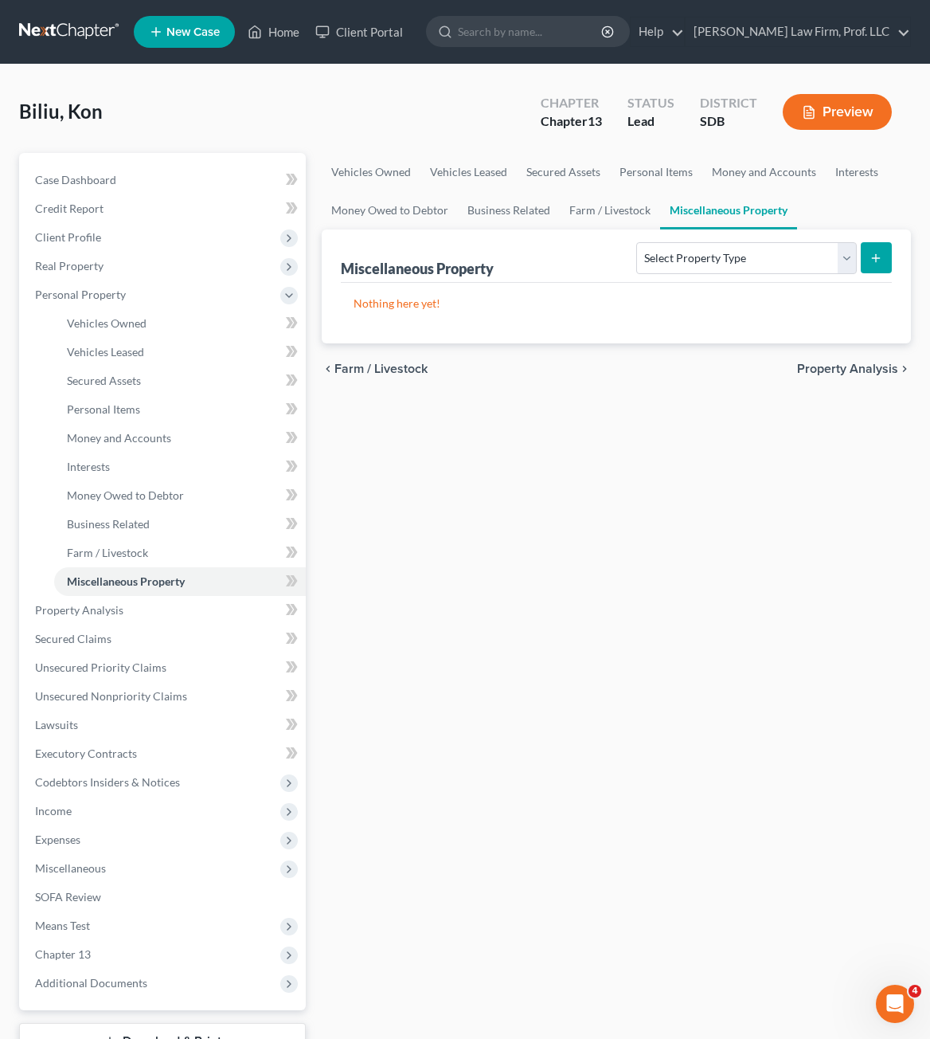
click at [542, 660] on div "Vehicles Owned Vehicles Leased Secured Assets Personal Items Money and Accounts…" at bounding box center [616, 627] width 605 height 949
click at [72, 619] on link "Property Analysis" at bounding box center [164, 610] width 284 height 29
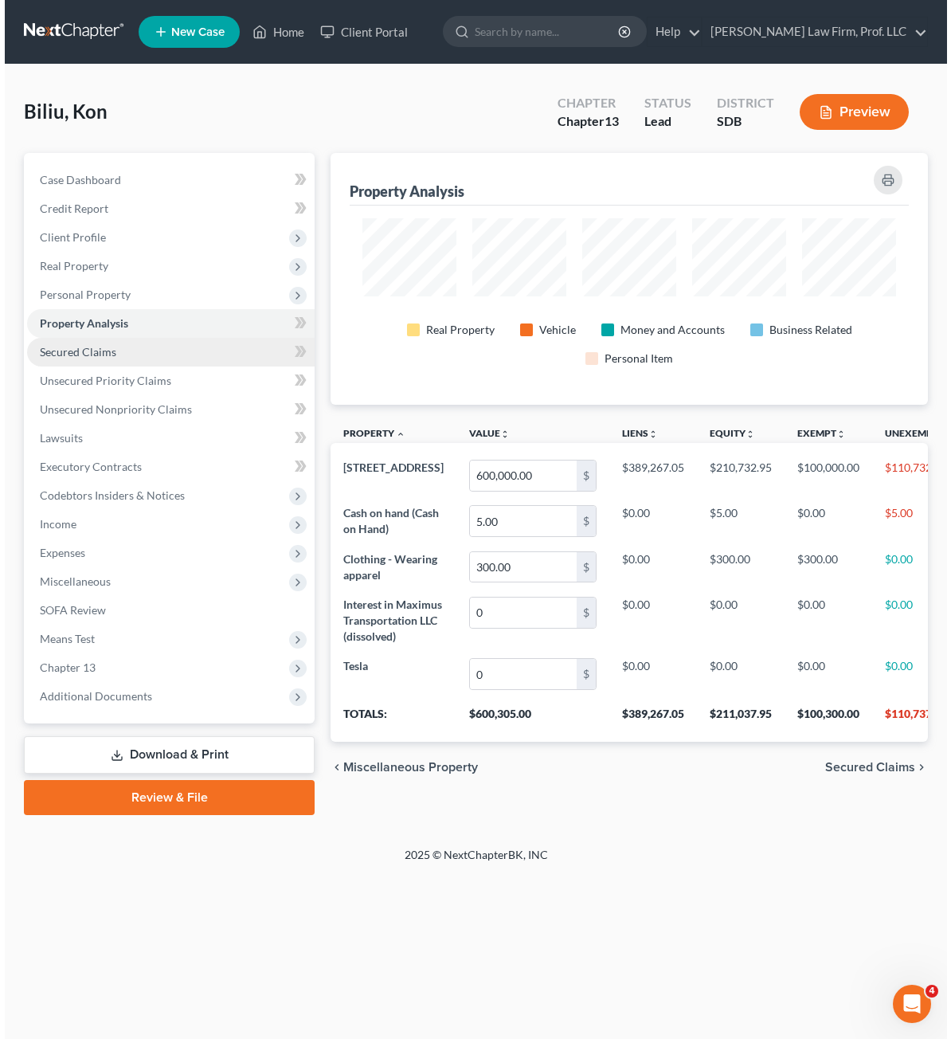
scroll to position [252, 597]
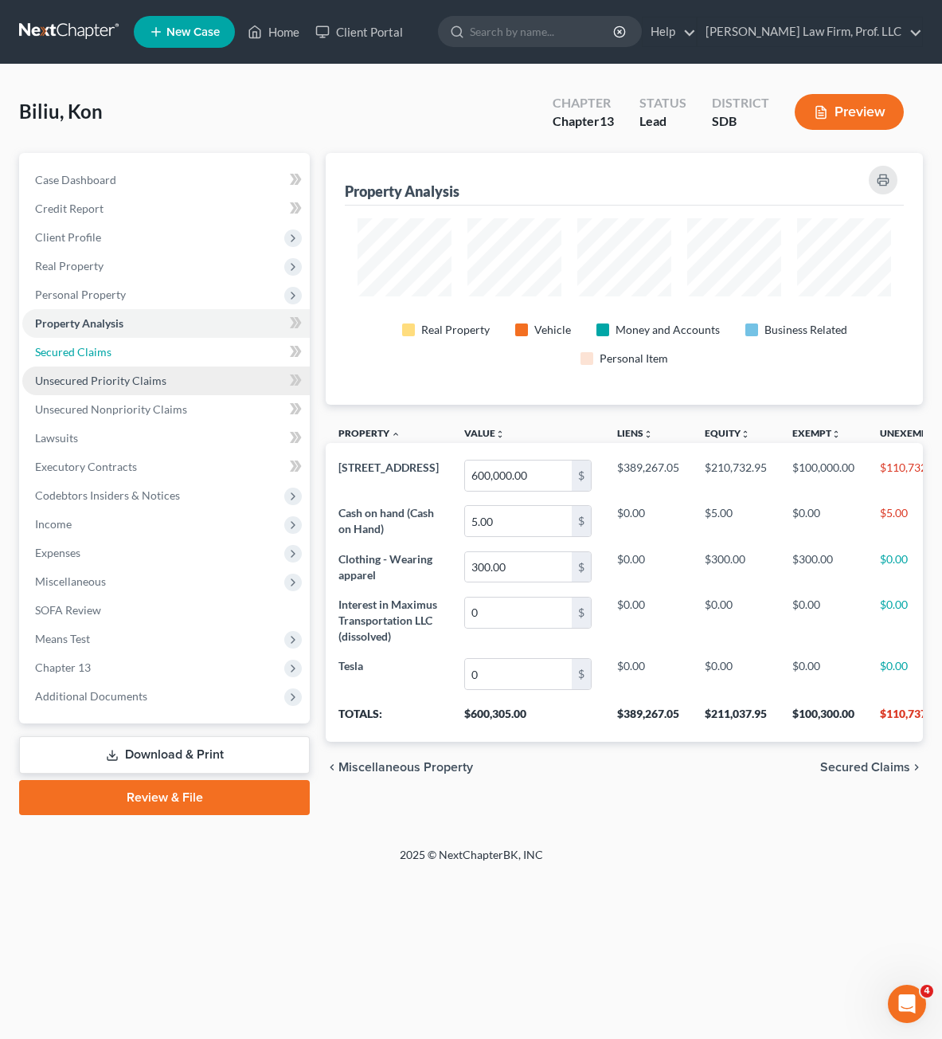
drag, startPoint x: 122, startPoint y: 346, endPoint x: 126, endPoint y: 378, distance: 32.1
click at [121, 346] on link "Secured Claims" at bounding box center [166, 352] width 288 height 29
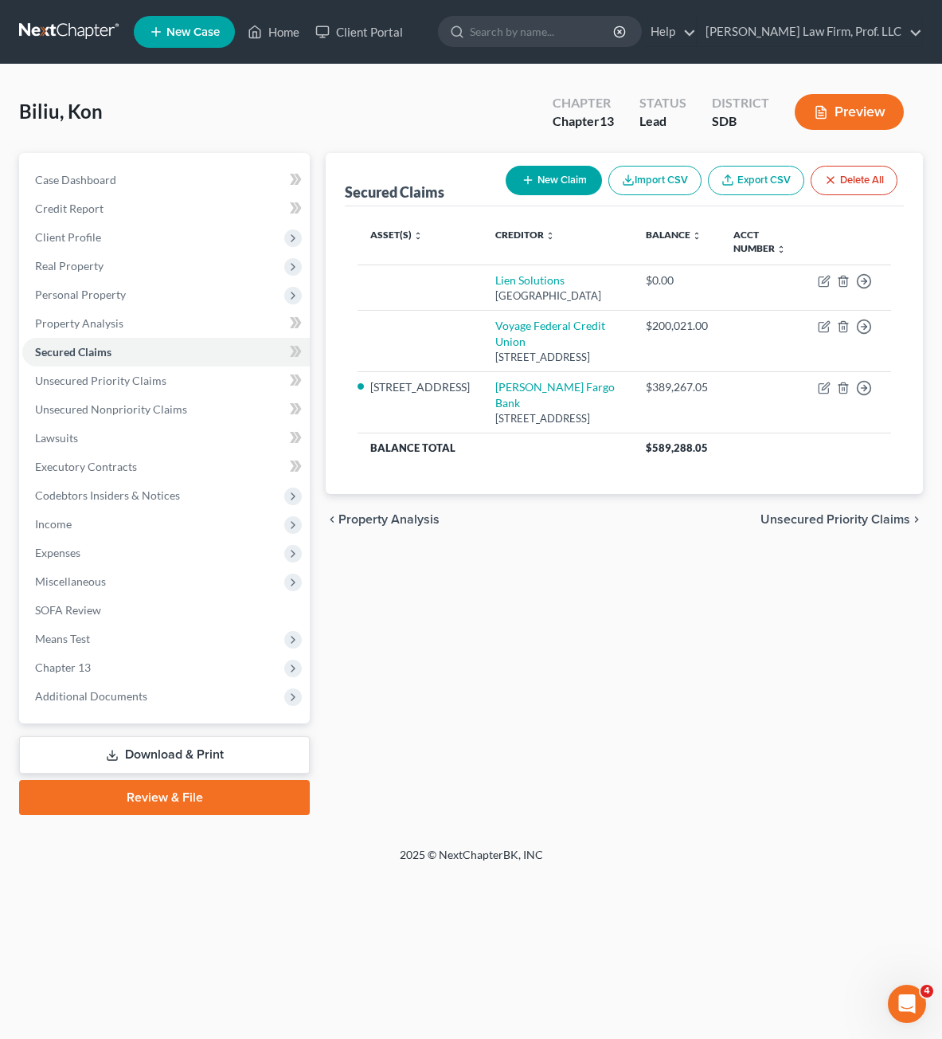
drag, startPoint x: 715, startPoint y: 736, endPoint x: 550, endPoint y: 561, distance: 240.0
click at [715, 736] on div "Secured Claims New Claim Import CSV Export CSV Delete All Asset(s) expand_more …" at bounding box center [624, 484] width 613 height 662
click at [129, 377] on span "Unsecured Priority Claims" at bounding box center [100, 381] width 131 height 14
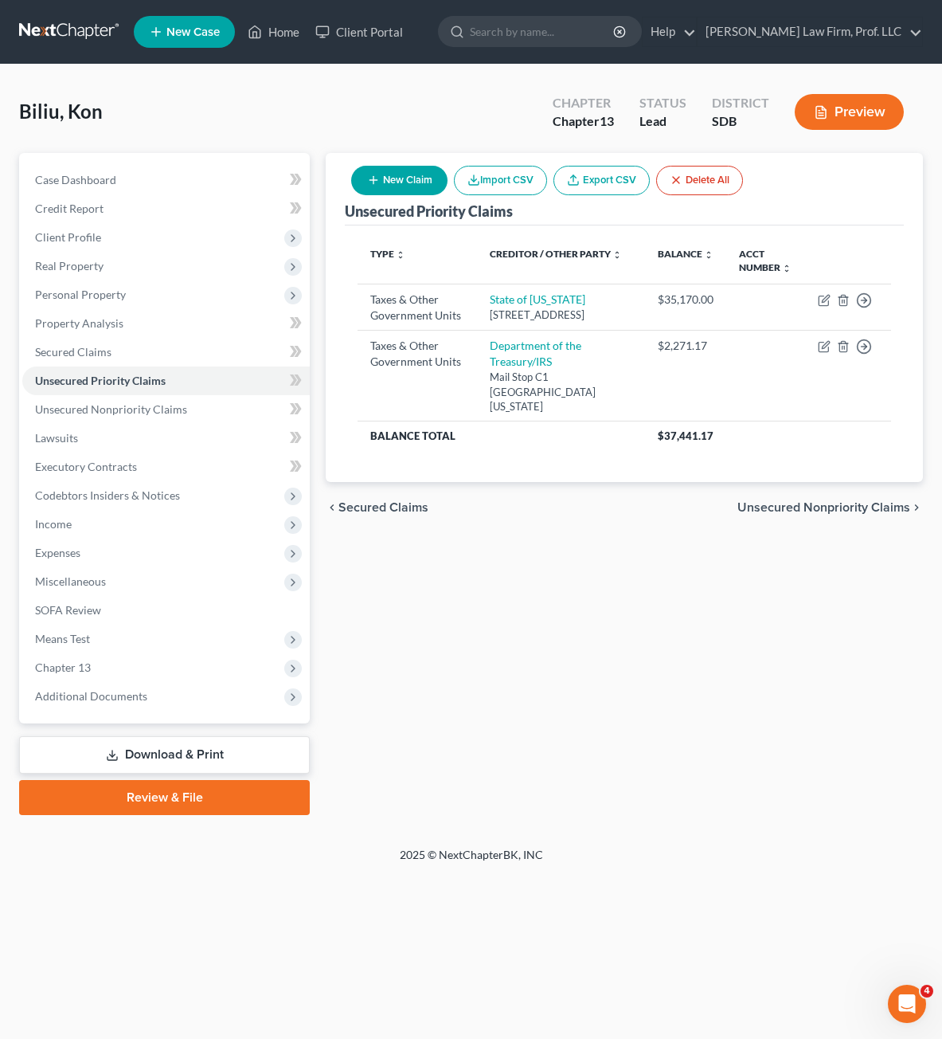
click at [578, 542] on div "Unsecured Priority Claims New Claim Import CSV Export CSV Delete All Type expan…" at bounding box center [624, 484] width 613 height 662
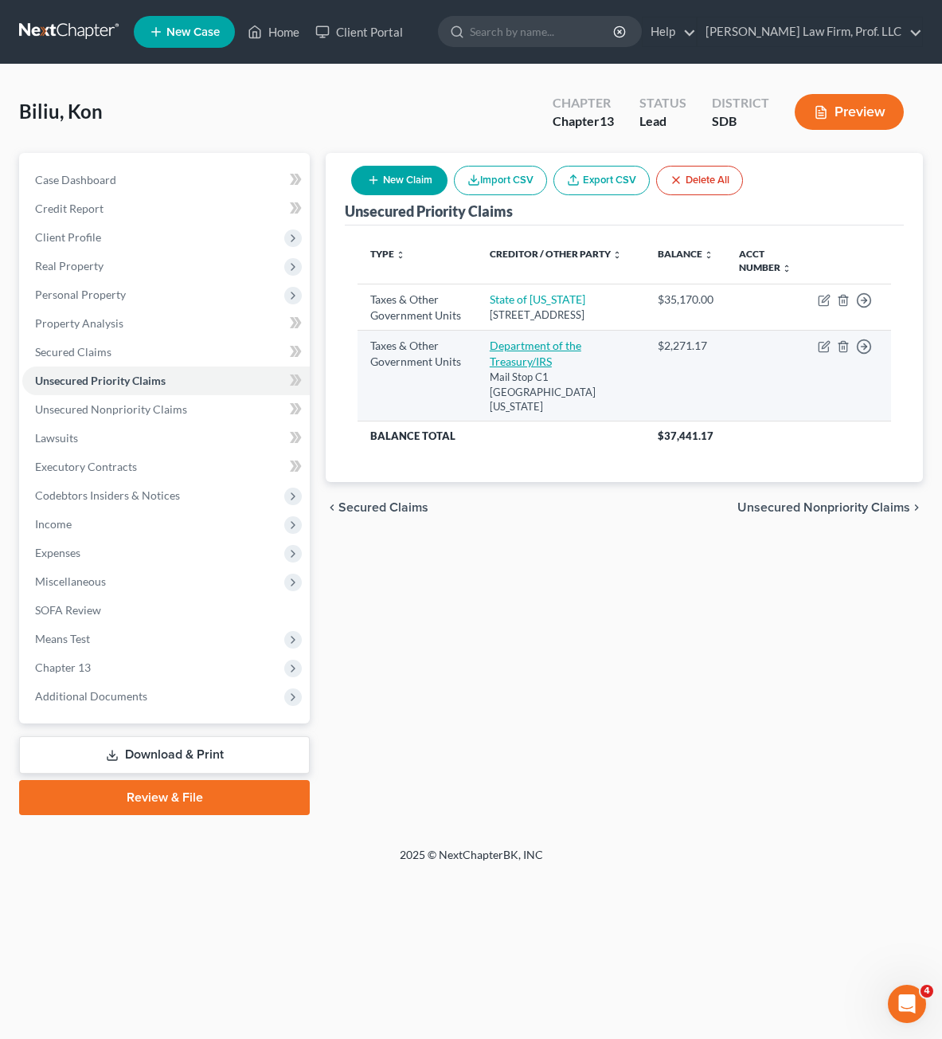
click at [533, 368] on link "Department of the Treasury/IRS" at bounding box center [536, 352] width 92 height 29
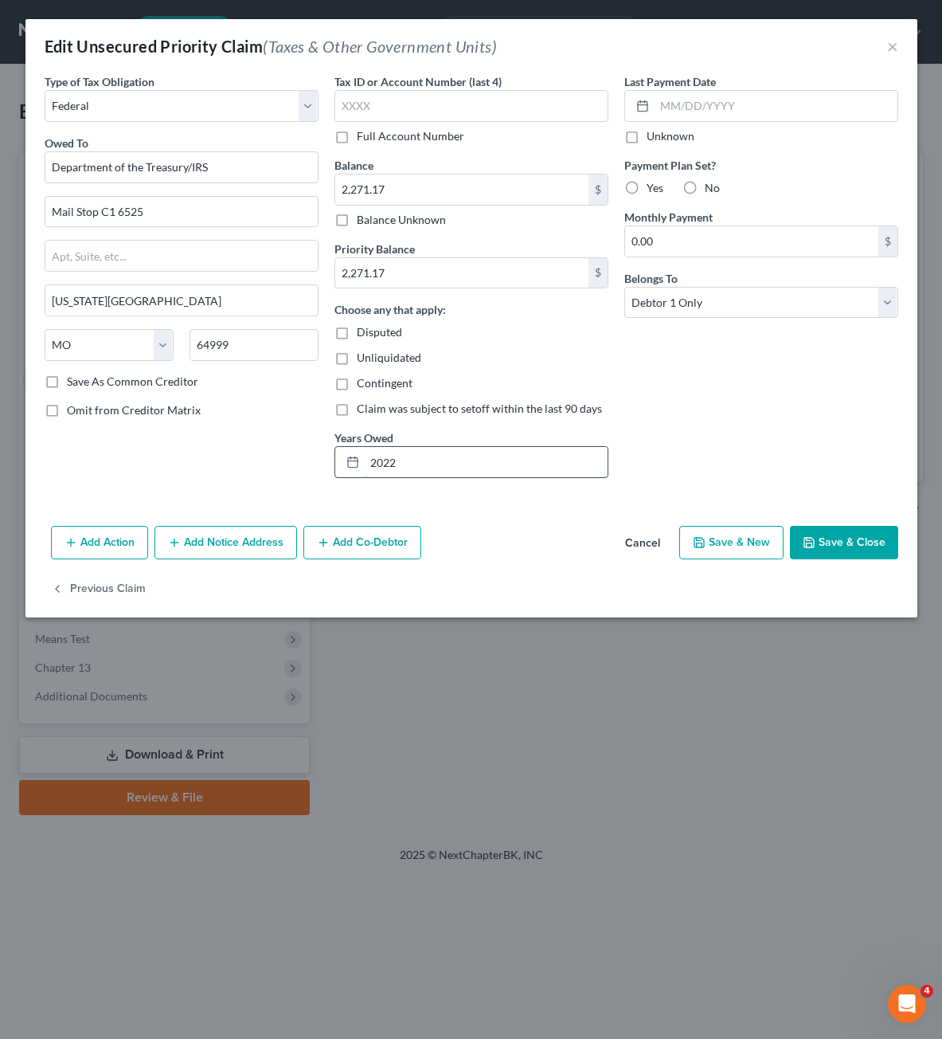
click at [495, 464] on input "2022" at bounding box center [486, 462] width 243 height 30
click at [705, 426] on div "Last Payment Date Unknown Payment Plan Set? Yes No Monthly Payment 0.00 $ Belon…" at bounding box center [761, 281] width 290 height 417
drag, startPoint x: 552, startPoint y: 499, endPoint x: 878, endPoint y: 520, distance: 326.4
click at [552, 499] on div "Type of Tax Obligation * Select Federal City State Franchise Tax Board Other Ow…" at bounding box center [471, 296] width 892 height 446
click at [651, 372] on div "Last Payment Date Unknown Payment Plan Set? Yes No Monthly Payment 0.00 $ Belon…" at bounding box center [761, 281] width 290 height 417
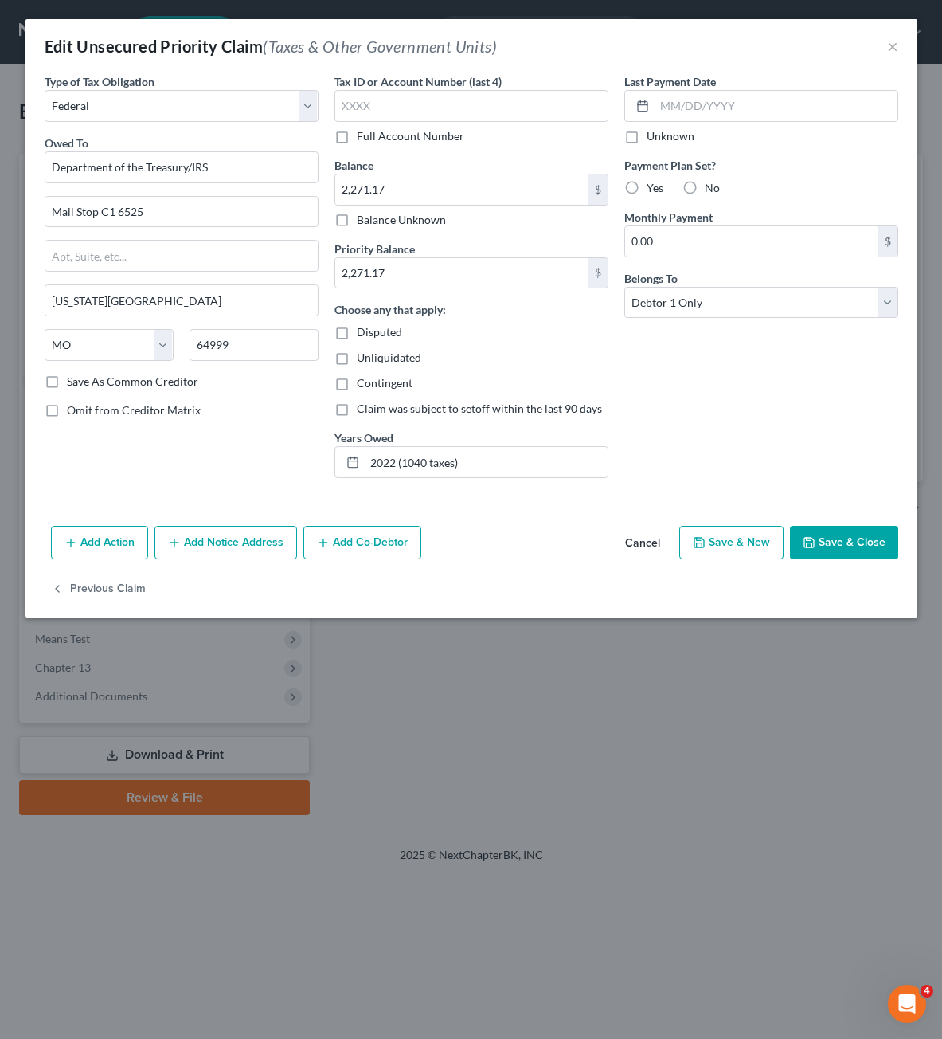
click at [835, 537] on button "Save & Close" at bounding box center [844, 542] width 108 height 33
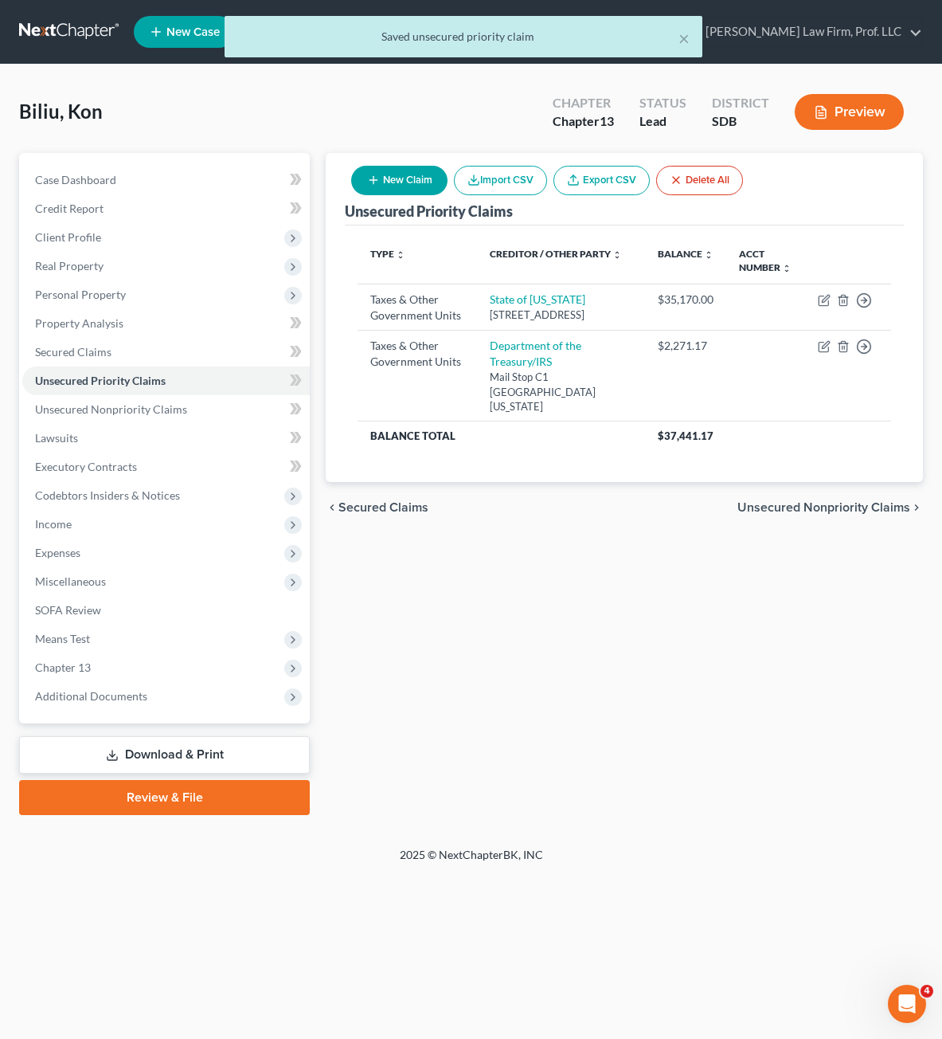
click at [755, 695] on div "Unsecured Priority Claims New Claim Import CSV Export CSV Delete All Type expan…" at bounding box center [624, 484] width 613 height 662
click at [825, 296] on icon "button" at bounding box center [824, 300] width 13 height 13
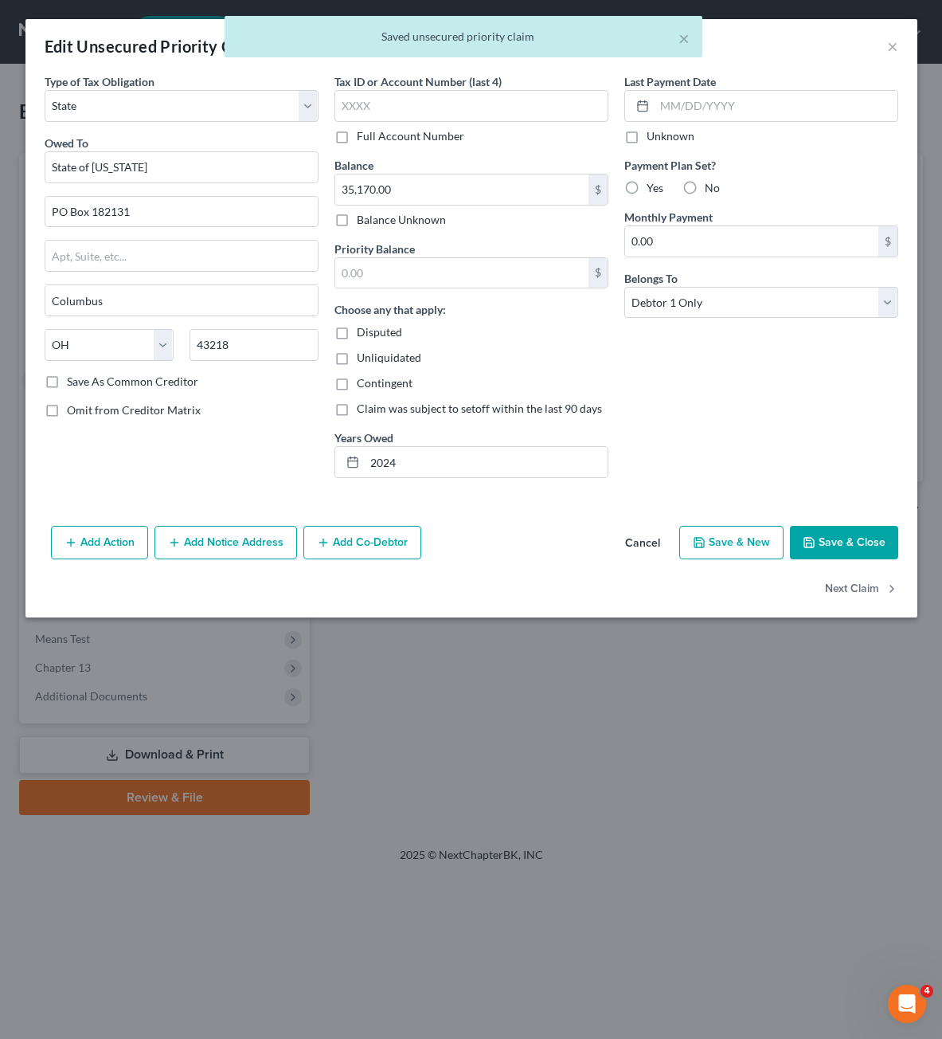
click at [495, 337] on div "Disputed" at bounding box center [471, 332] width 274 height 16
drag, startPoint x: 718, startPoint y: 417, endPoint x: 498, endPoint y: 299, distance: 249.4
click at [718, 413] on div "Last Payment Date Unknown Payment Plan Set? Yes No Monthly Payment 0.00 $ Belon…" at bounding box center [761, 281] width 290 height 417
click at [499, 280] on input "text" at bounding box center [461, 273] width 253 height 30
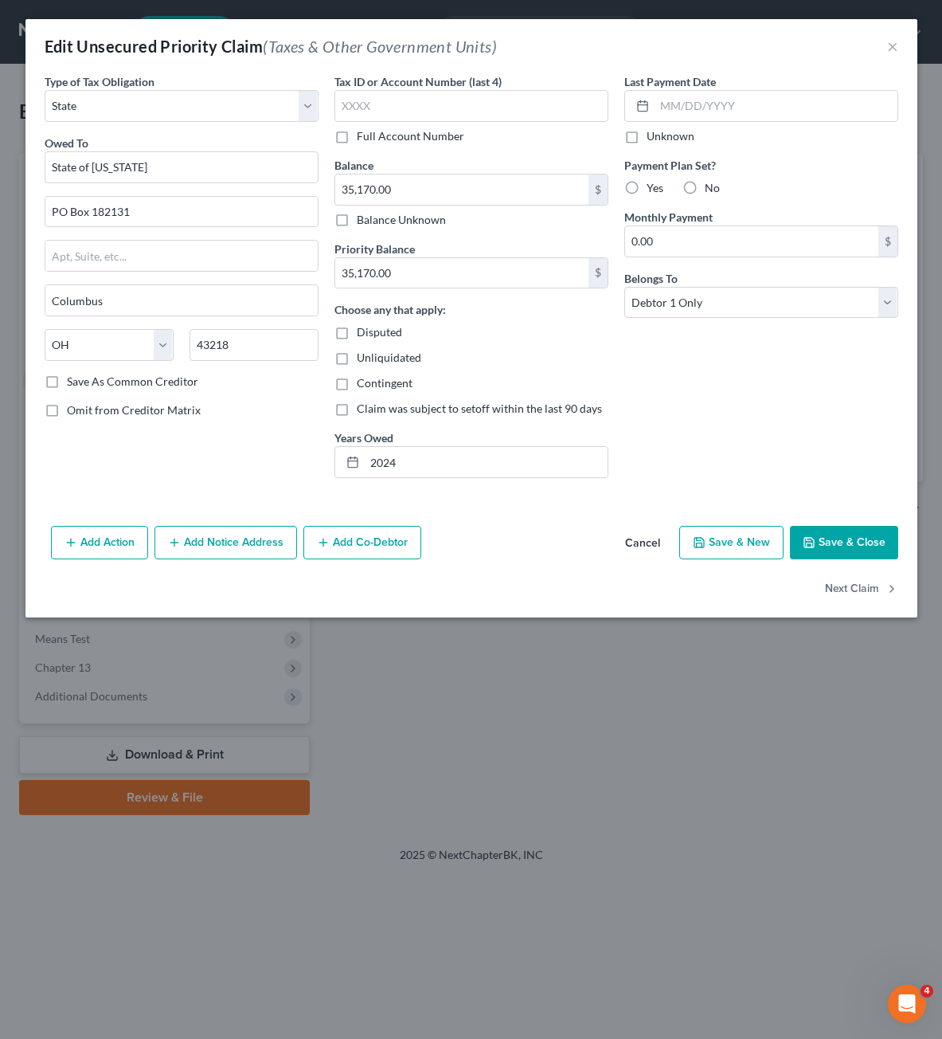
drag, startPoint x: 820, startPoint y: 420, endPoint x: 861, endPoint y: 526, distance: 113.7
click at [820, 420] on div "Last Payment Date Unknown Payment Plan Set? Yes No Monthly Payment 0.00 $ Belon…" at bounding box center [761, 281] width 290 height 417
click at [897, 45] on button "×" at bounding box center [892, 46] width 11 height 19
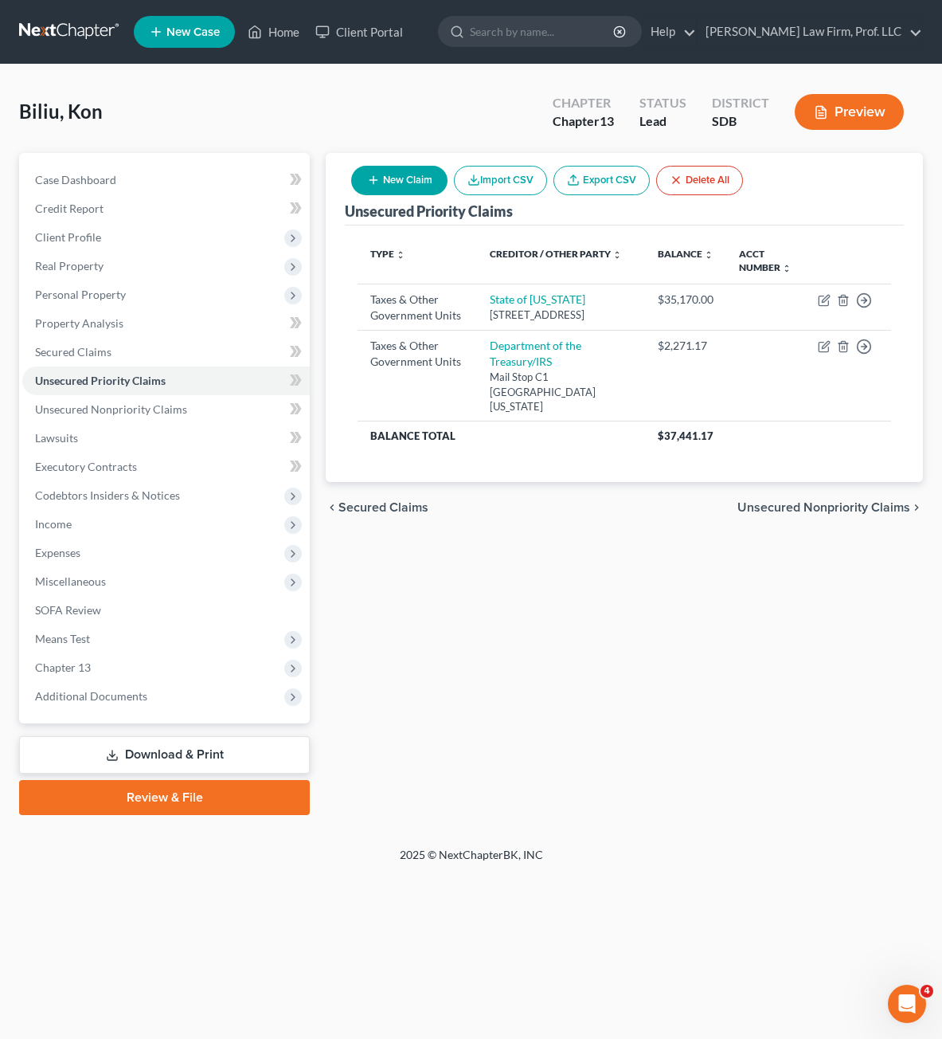
drag, startPoint x: 595, startPoint y: 792, endPoint x: 10, endPoint y: 315, distance: 754.5
click at [595, 791] on div "Unsecured Priority Claims New Claim Import CSV Export CSV Delete All Type expan…" at bounding box center [624, 484] width 613 height 662
click at [139, 408] on span "Unsecured Nonpriority Claims" at bounding box center [111, 409] width 152 height 14
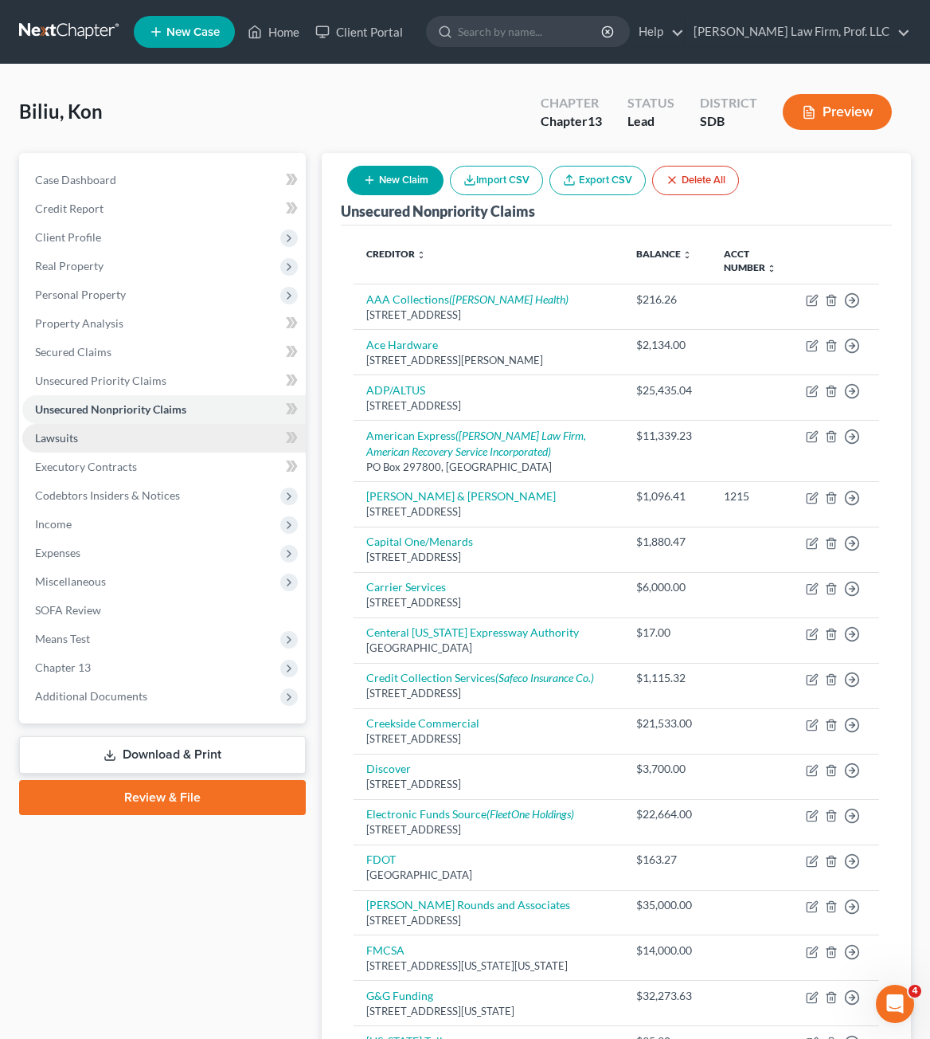
click at [104, 439] on link "Lawsuits" at bounding box center [164, 438] width 284 height 29
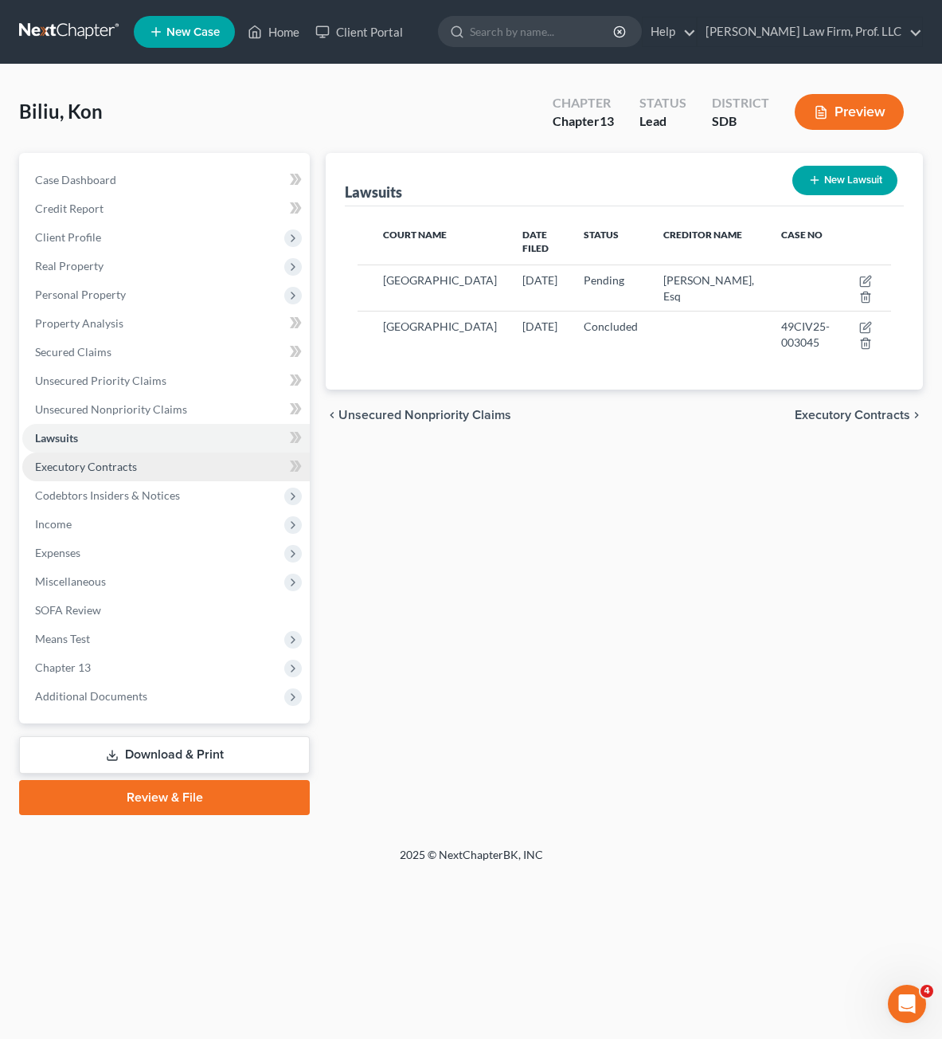
click at [96, 454] on link "Executory Contracts" at bounding box center [166, 466] width 288 height 29
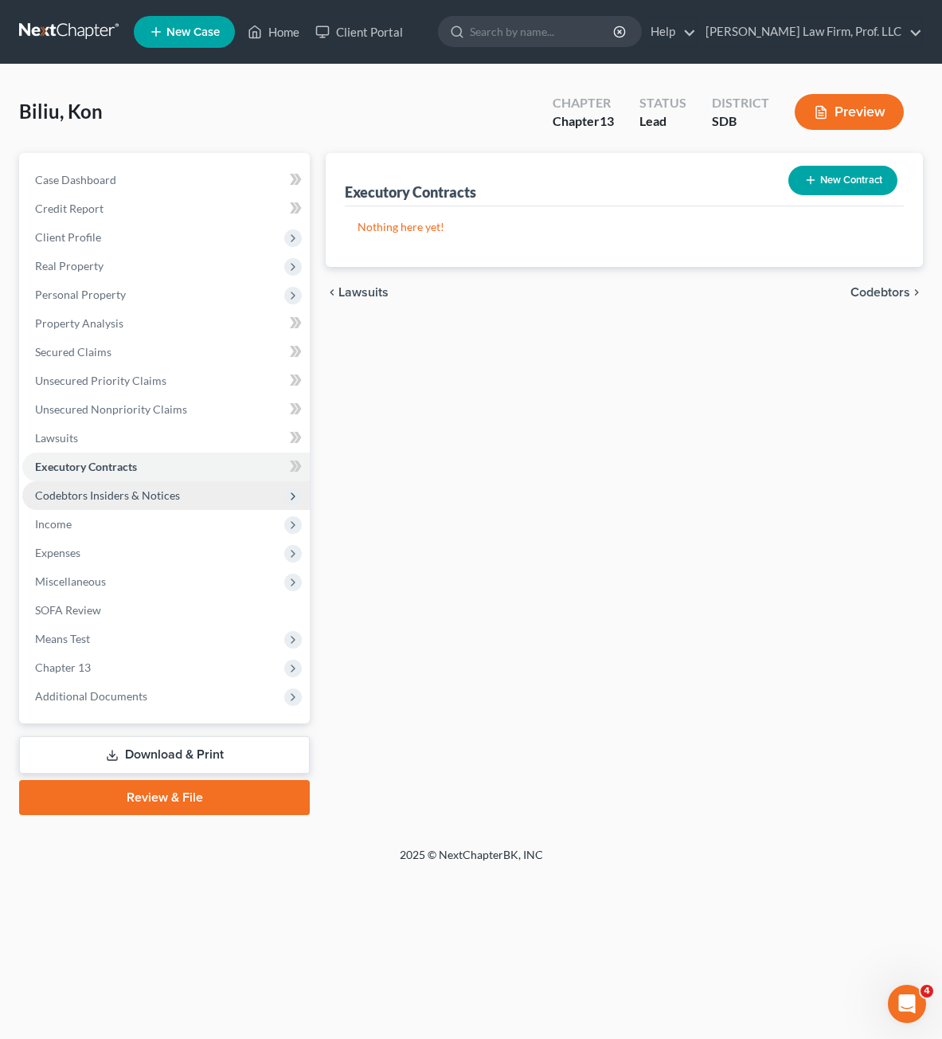
click at [142, 503] on span "Codebtors Insiders & Notices" at bounding box center [166, 495] width 288 height 29
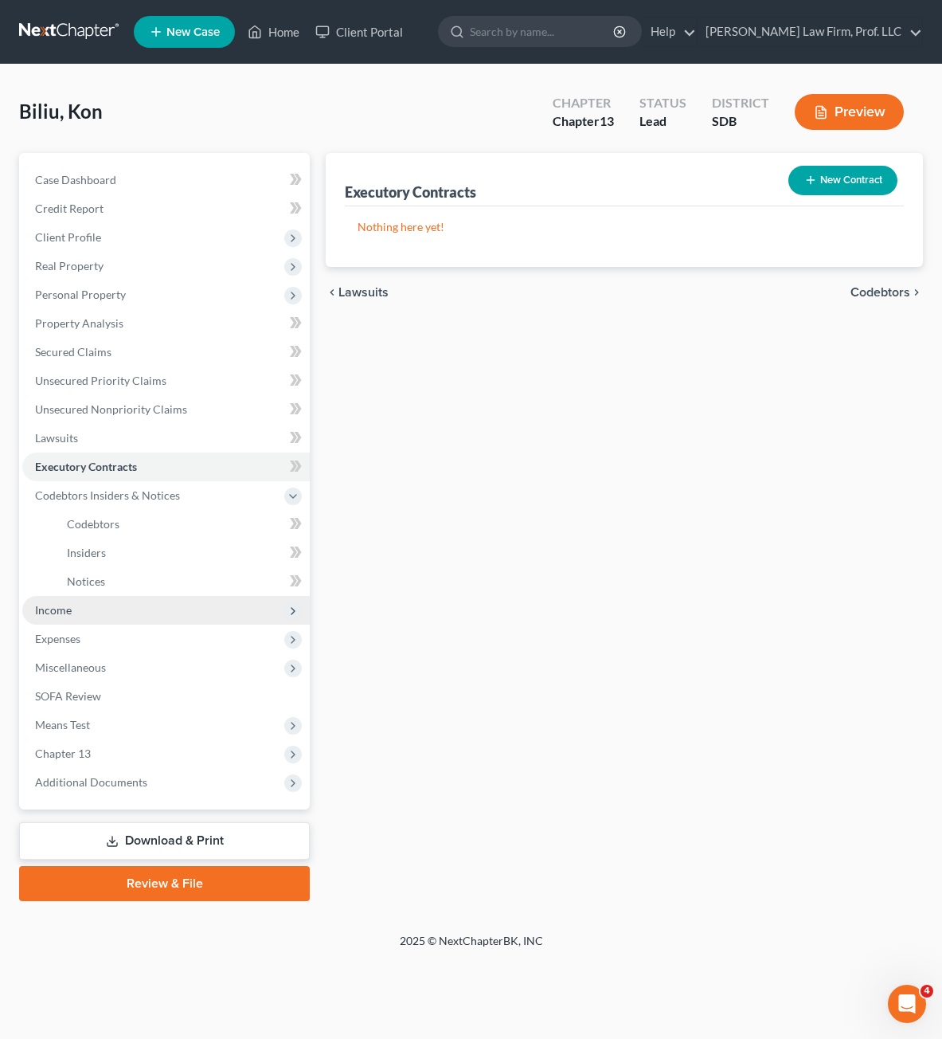
click at [140, 600] on span "Income" at bounding box center [166, 610] width 288 height 29
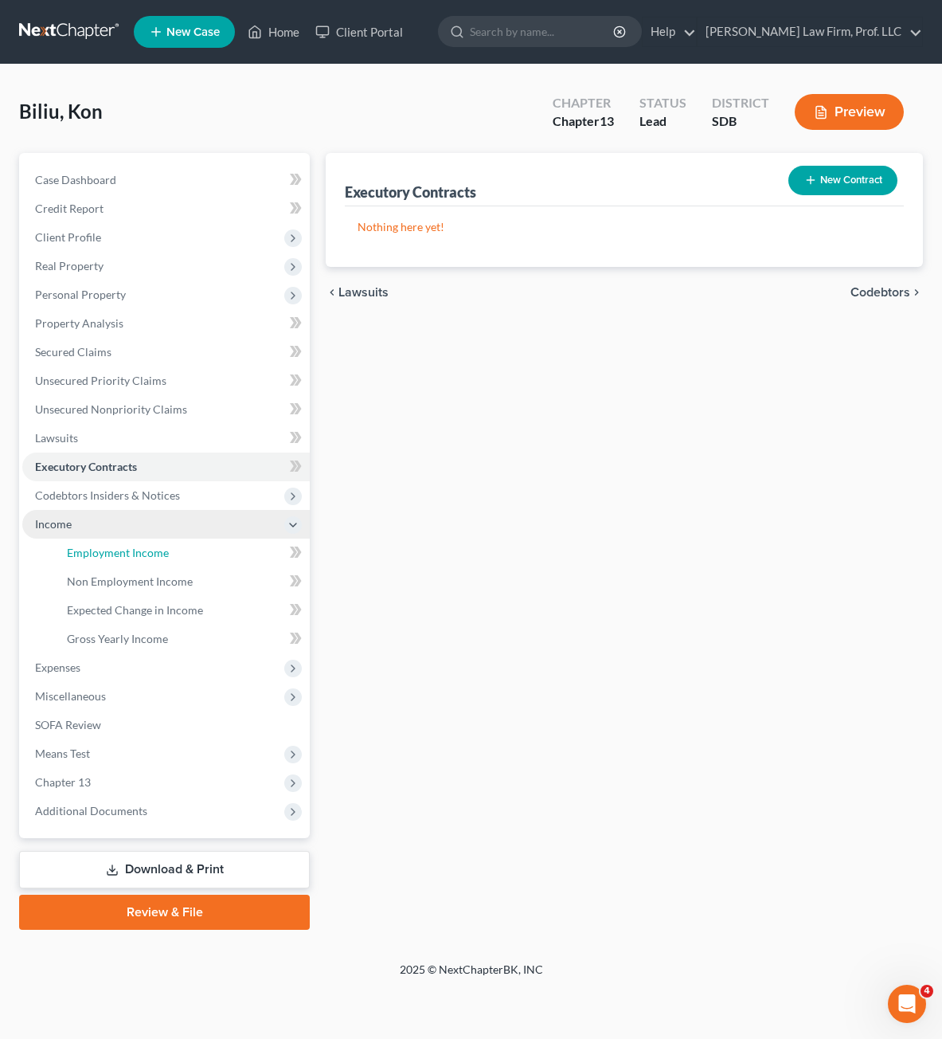
drag, startPoint x: 123, startPoint y: 551, endPoint x: 306, endPoint y: 522, distance: 184.6
click at [124, 550] on span "Employment Income" at bounding box center [118, 553] width 102 height 14
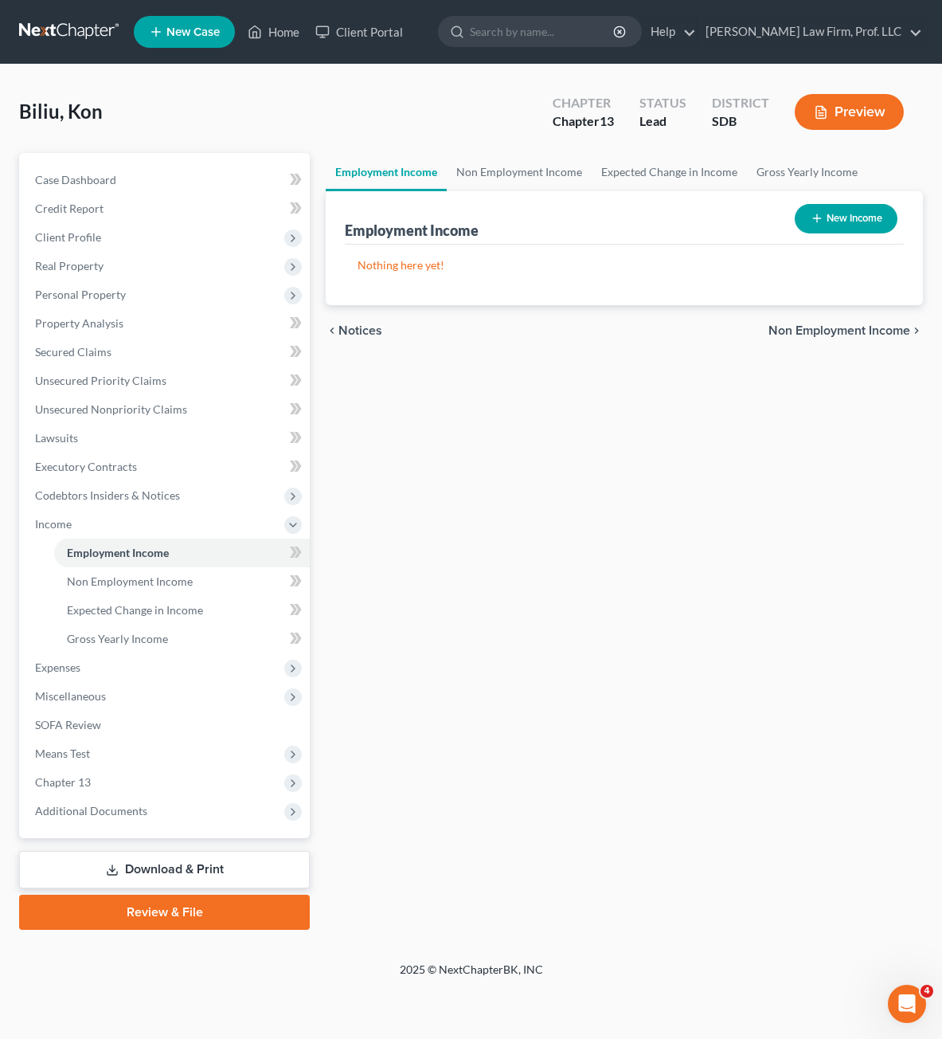
drag, startPoint x: 554, startPoint y: 421, endPoint x: 731, endPoint y: 383, distance: 180.9
click at [557, 421] on div "Employment Income Non Employment Income Expected Change in Income Gross Yearly …" at bounding box center [624, 541] width 613 height 777
click at [451, 628] on div "Employment Income Non Employment Income Expected Change in Income Gross Yearly …" at bounding box center [624, 541] width 613 height 777
click at [120, 582] on span "Non Employment Income" at bounding box center [130, 581] width 126 height 14
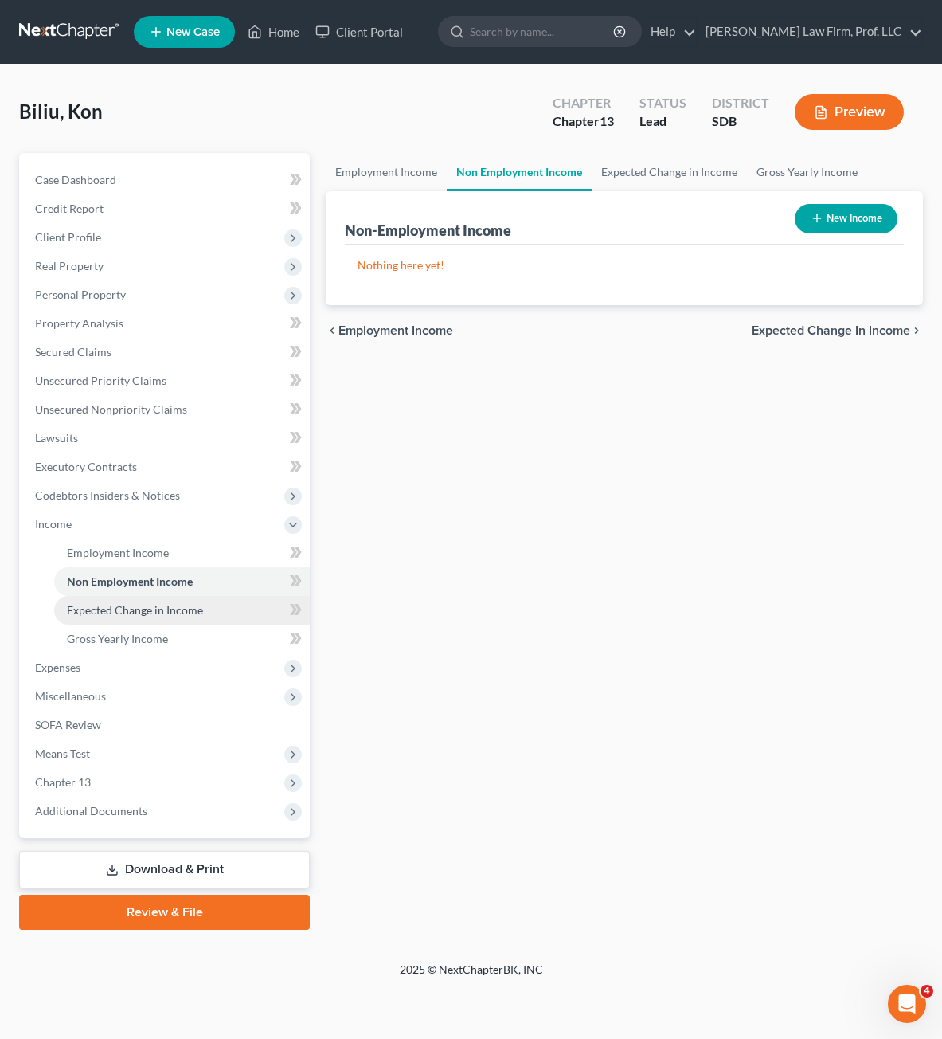
drag, startPoint x: 159, startPoint y: 618, endPoint x: 138, endPoint y: 620, distance: 21.6
click at [159, 618] on link "Expected Change in Income" at bounding box center [182, 610] width 256 height 29
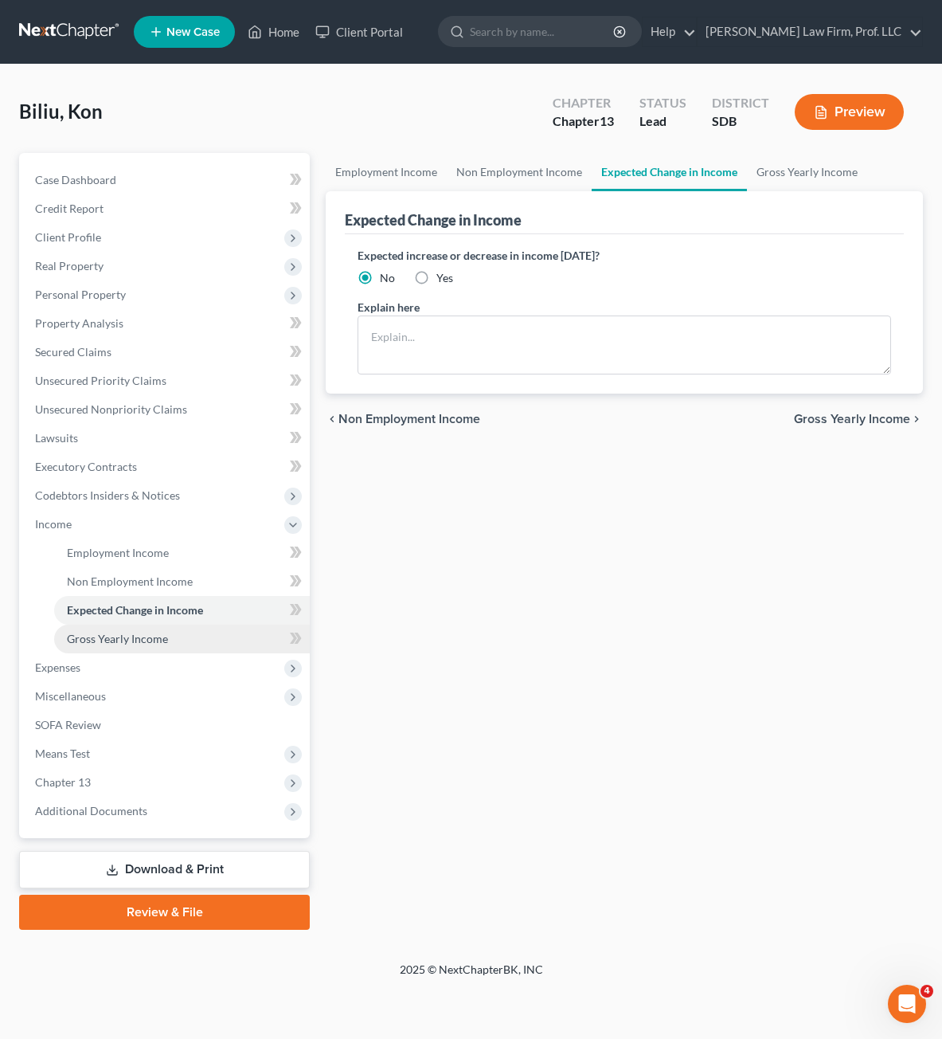
click at [146, 640] on span "Gross Yearly Income" at bounding box center [117, 639] width 101 height 14
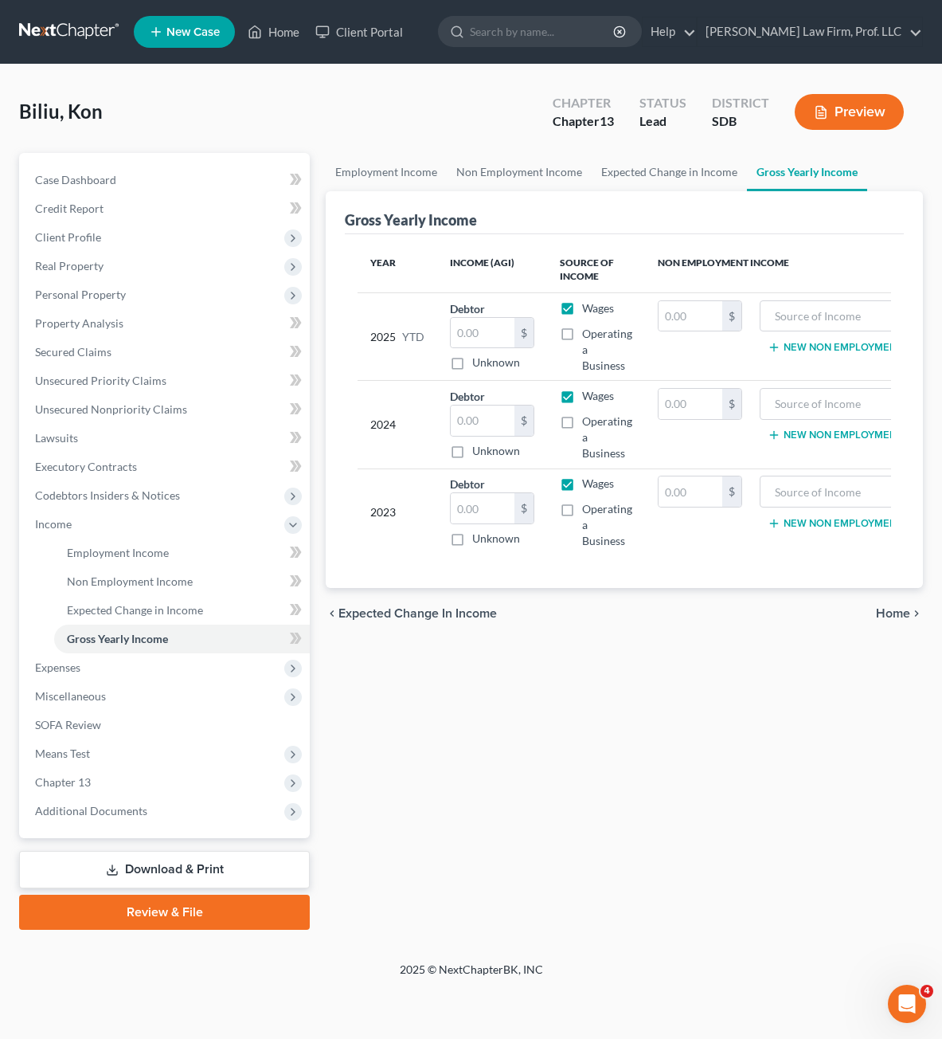
drag, startPoint x: 685, startPoint y: 717, endPoint x: 750, endPoint y: 724, distance: 65.7
click at [687, 718] on div "Employment Income Non Employment Income Expected Change in Income Gross Yearly …" at bounding box center [624, 541] width 613 height 777
drag, startPoint x: 849, startPoint y: 840, endPoint x: 939, endPoint y: 391, distance: 458.1
click at [847, 839] on div "Employment Income Non Employment Income Expected Change in Income Gross Yearly …" at bounding box center [624, 541] width 613 height 777
click at [941, 276] on div "Biliu, Kon Upgraded Chapter Chapter 13 Status Lead District SDB Preview Petitio…" at bounding box center [471, 513] width 942 height 897
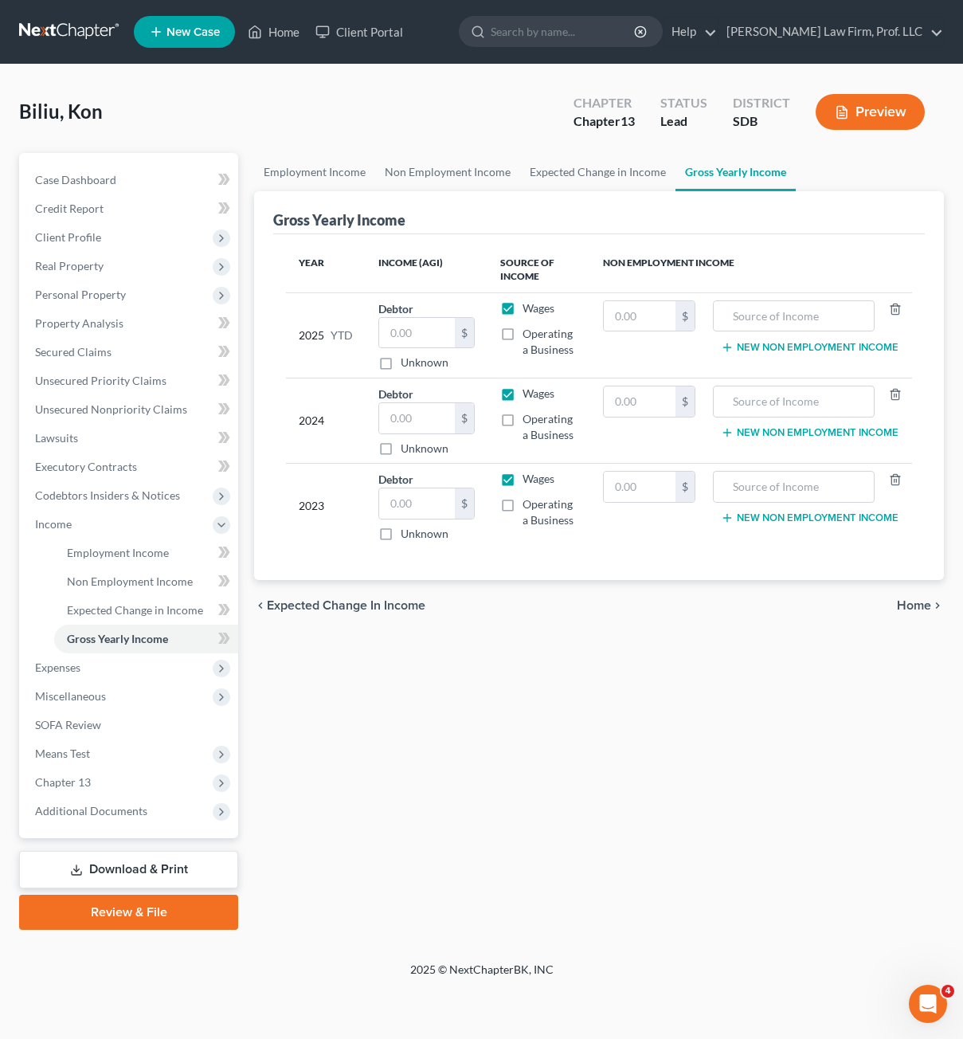
click at [451, 806] on div "Employment Income Non Employment Income Expected Change in Income Gross Yearly …" at bounding box center [599, 541] width 706 height 777
drag, startPoint x: 82, startPoint y: 675, endPoint x: 349, endPoint y: 730, distance: 272.4
click at [82, 675] on span "Expenses" at bounding box center [130, 667] width 216 height 29
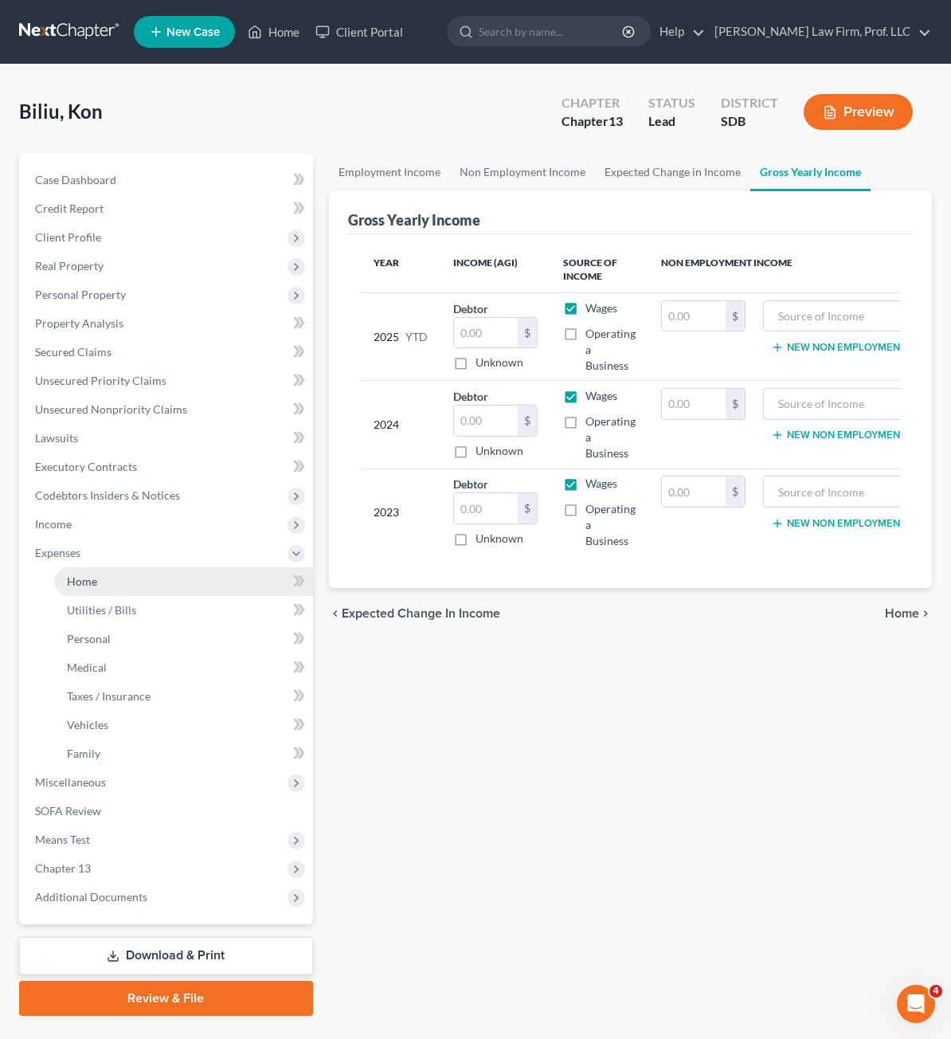
click at [78, 581] on span "Home" at bounding box center [82, 581] width 30 height 14
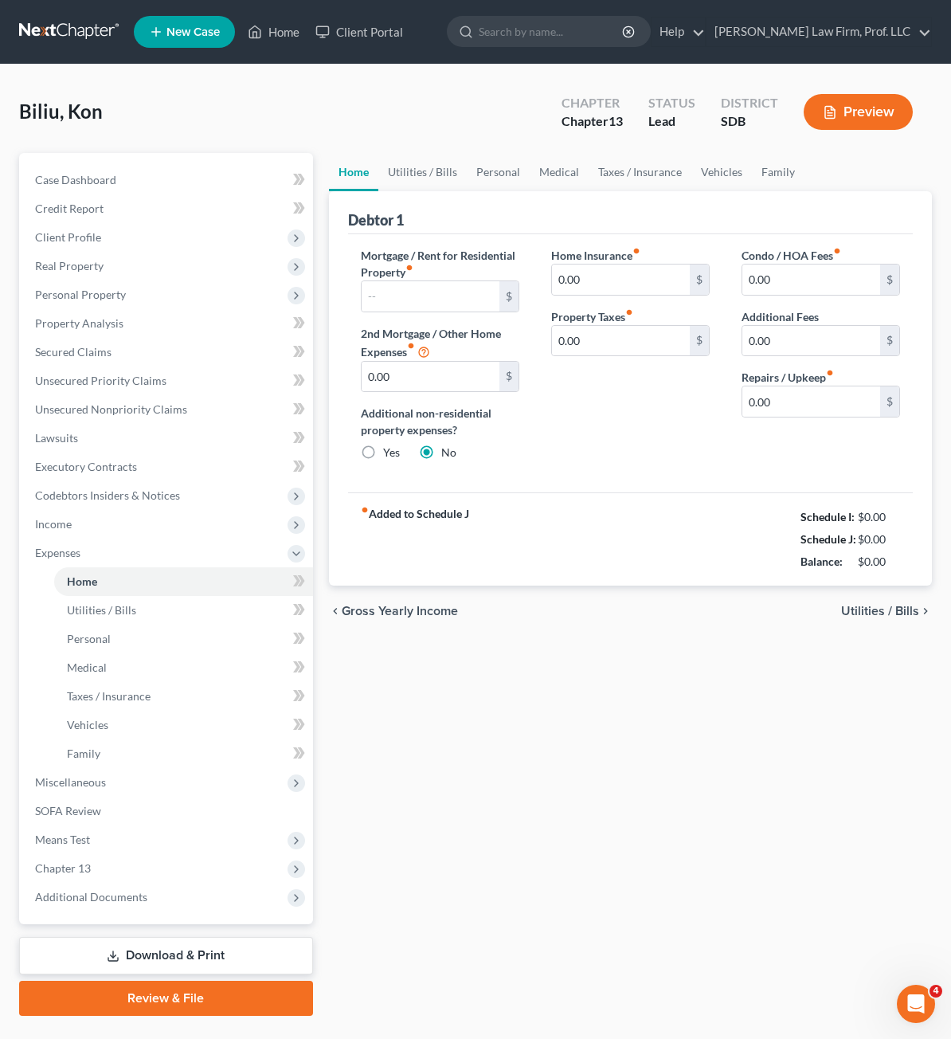
click at [839, 105] on button "Preview" at bounding box center [858, 112] width 109 height 36
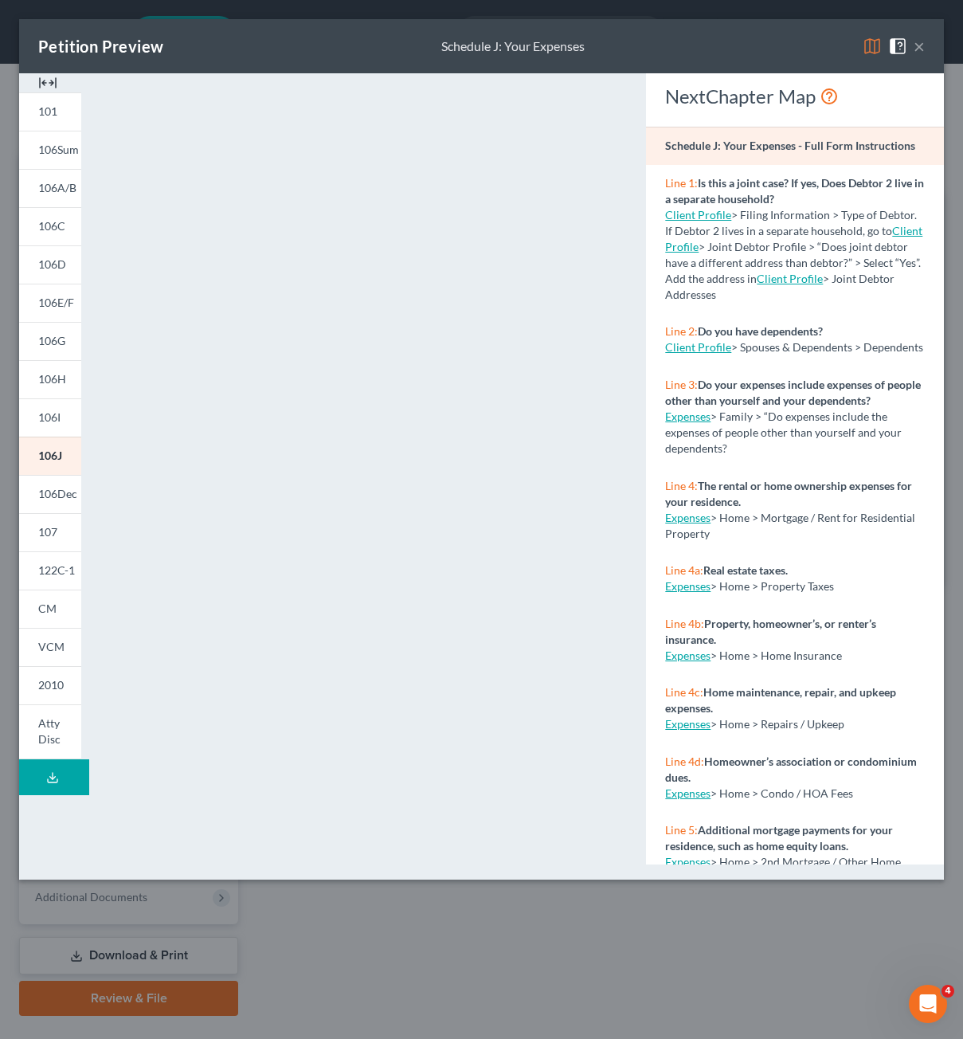
click at [540, 989] on div "Petition Preview Schedule J: Your Expenses × 101 106Sum 106A/B 106C 106D 106E/F…" at bounding box center [481, 519] width 963 height 1039
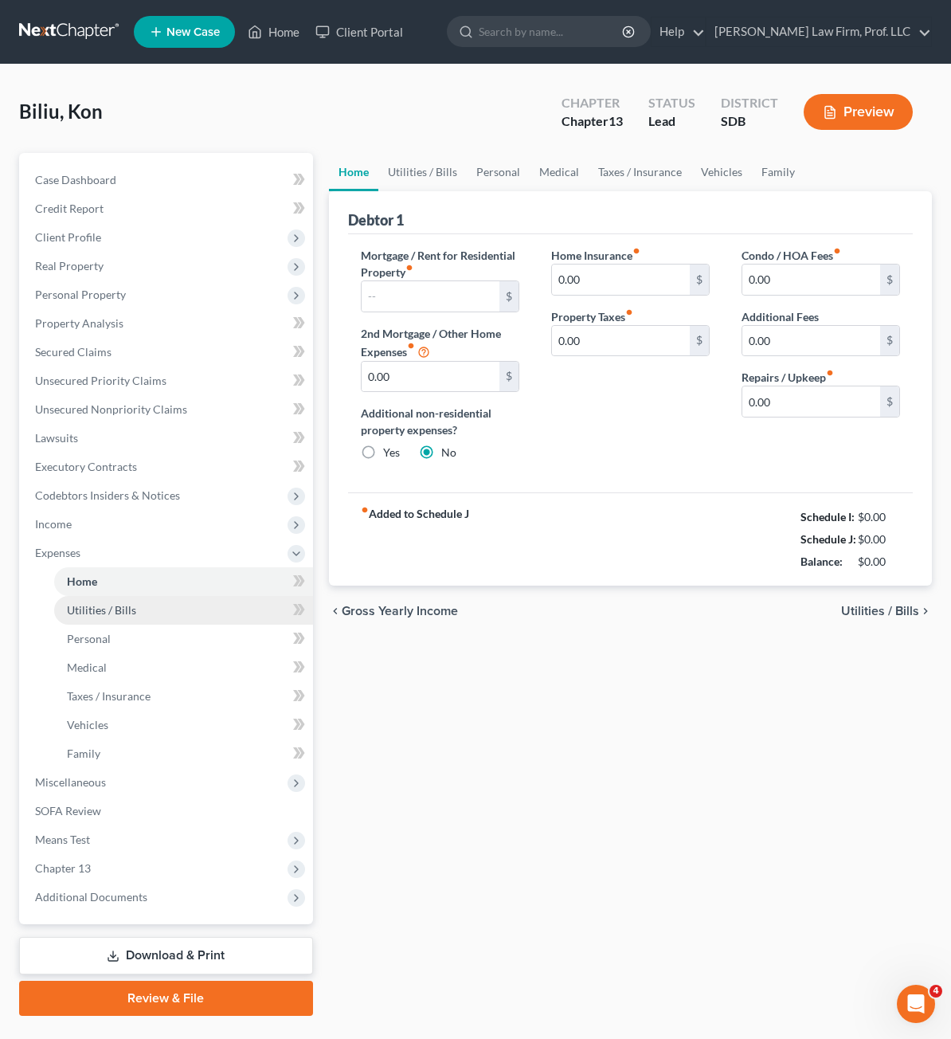
click at [90, 608] on span "Utilities / Bills" at bounding box center [101, 610] width 69 height 14
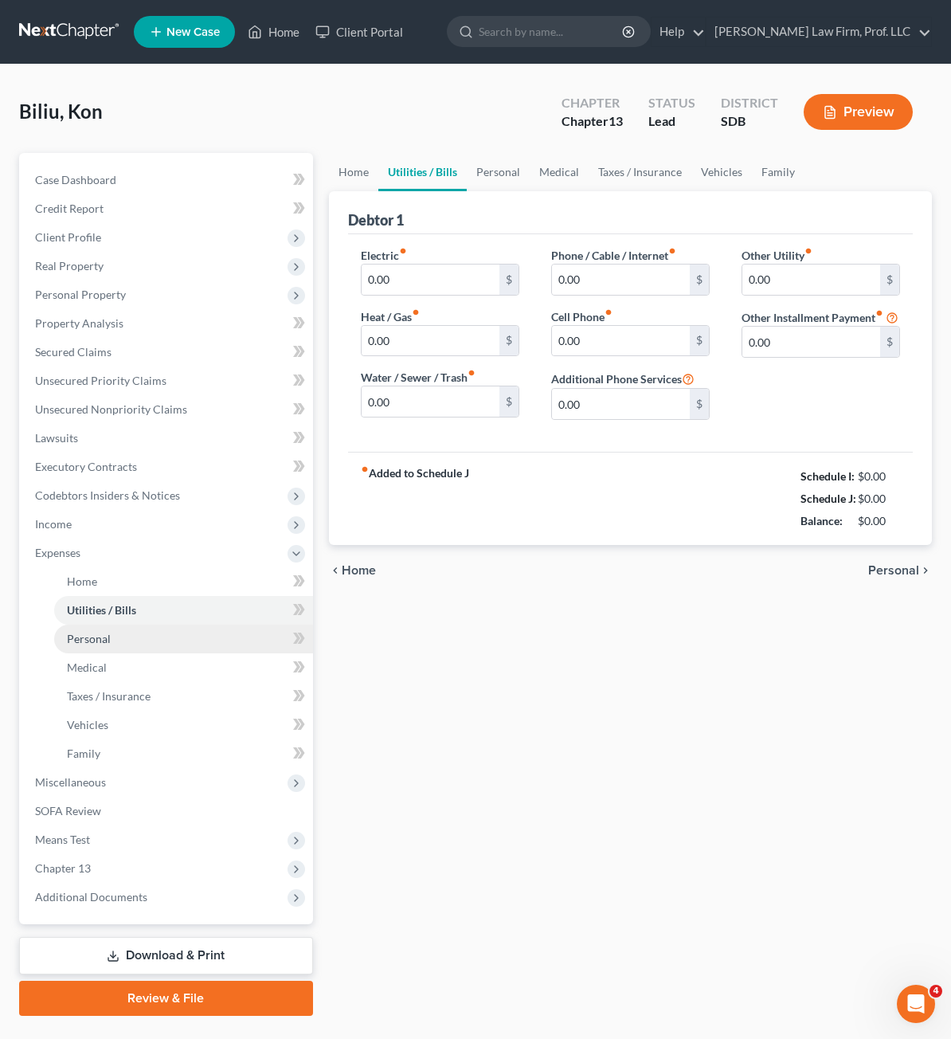
click at [80, 647] on link "Personal" at bounding box center [183, 638] width 259 height 29
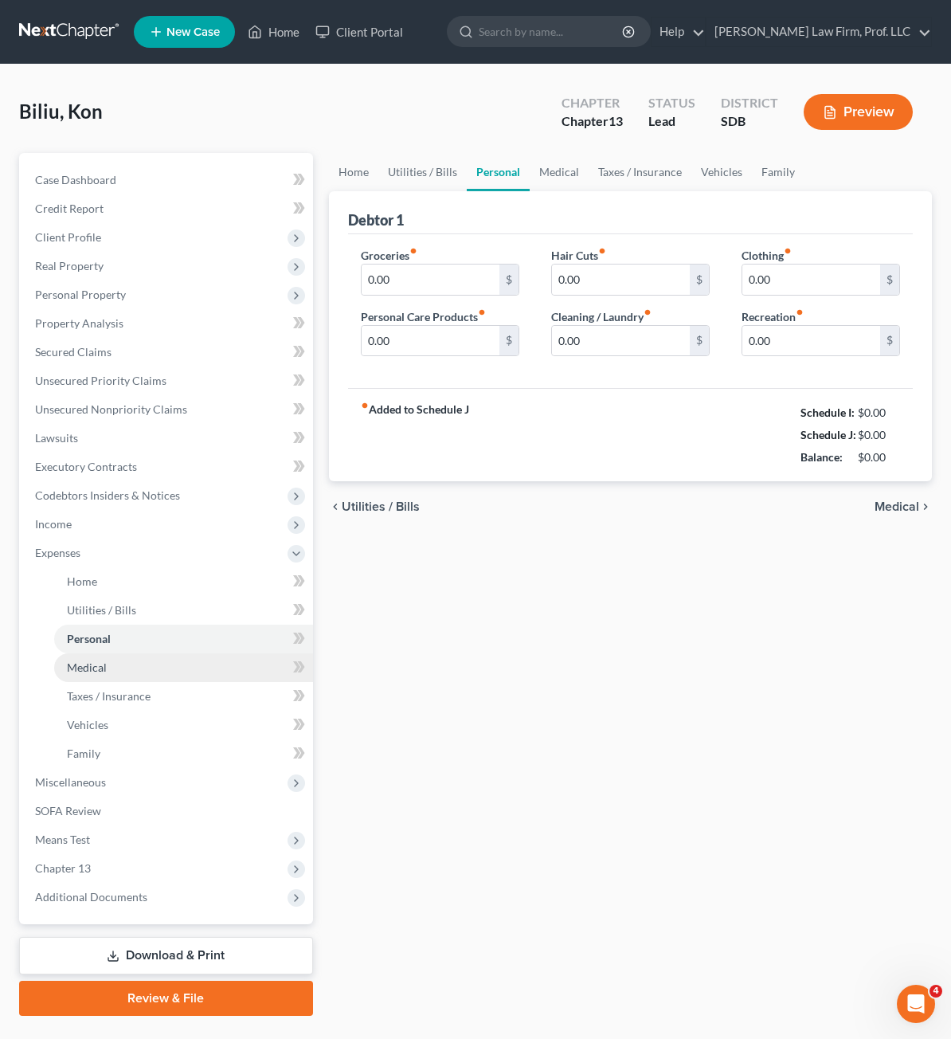
click at [97, 674] on link "Medical" at bounding box center [183, 667] width 259 height 29
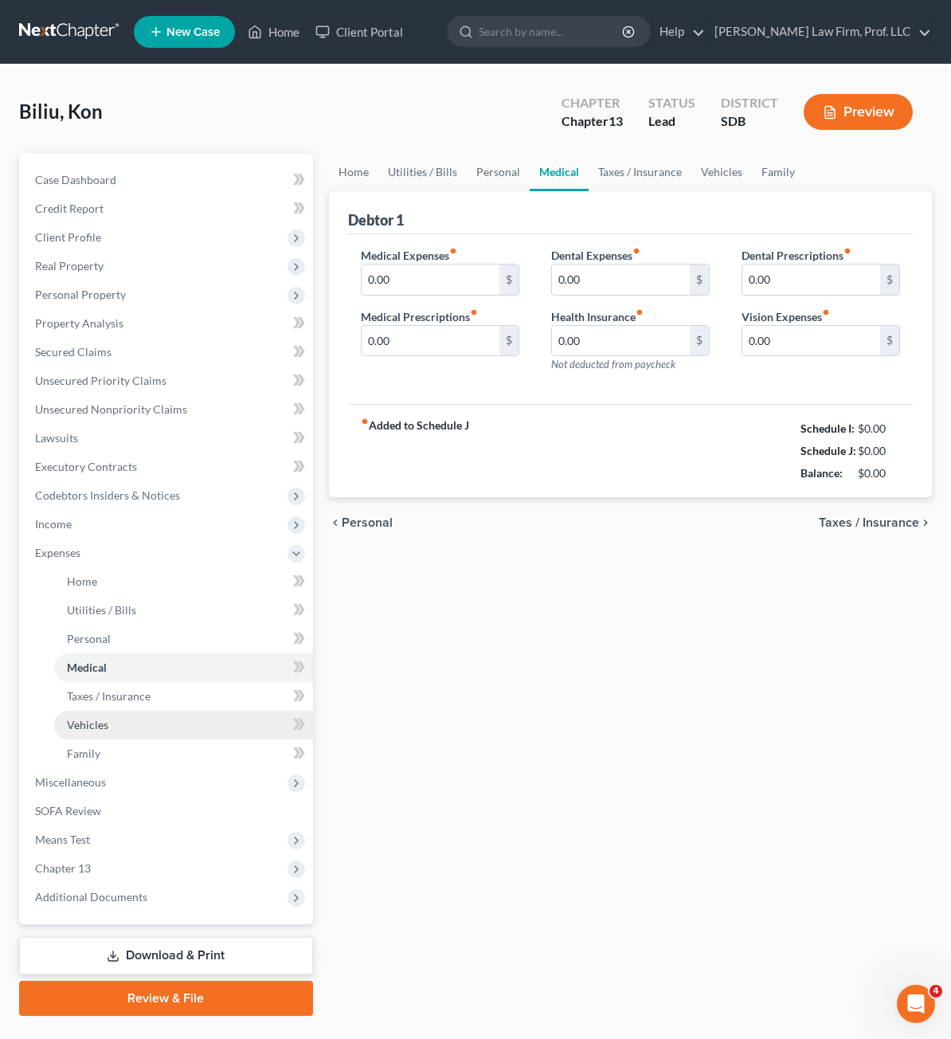
click at [96, 719] on span "Vehicles" at bounding box center [87, 725] width 41 height 14
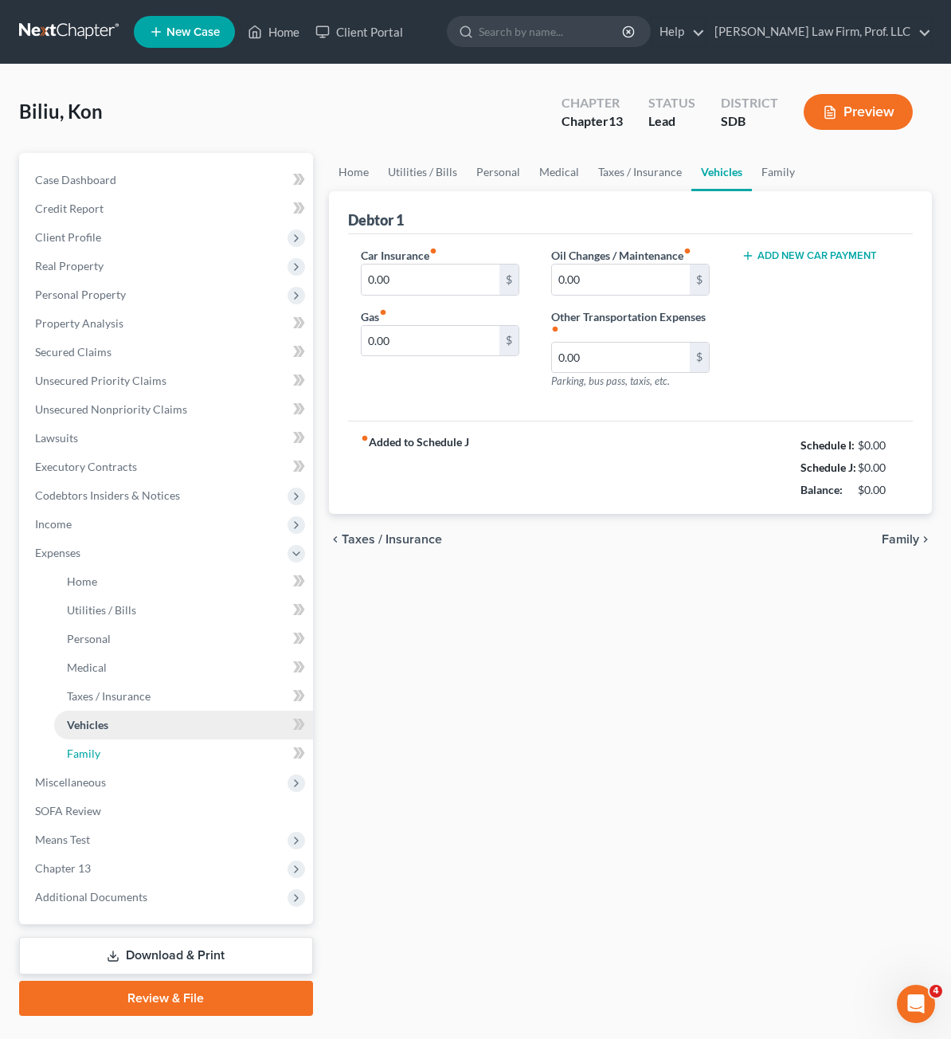
click at [96, 745] on link "Family" at bounding box center [183, 753] width 259 height 29
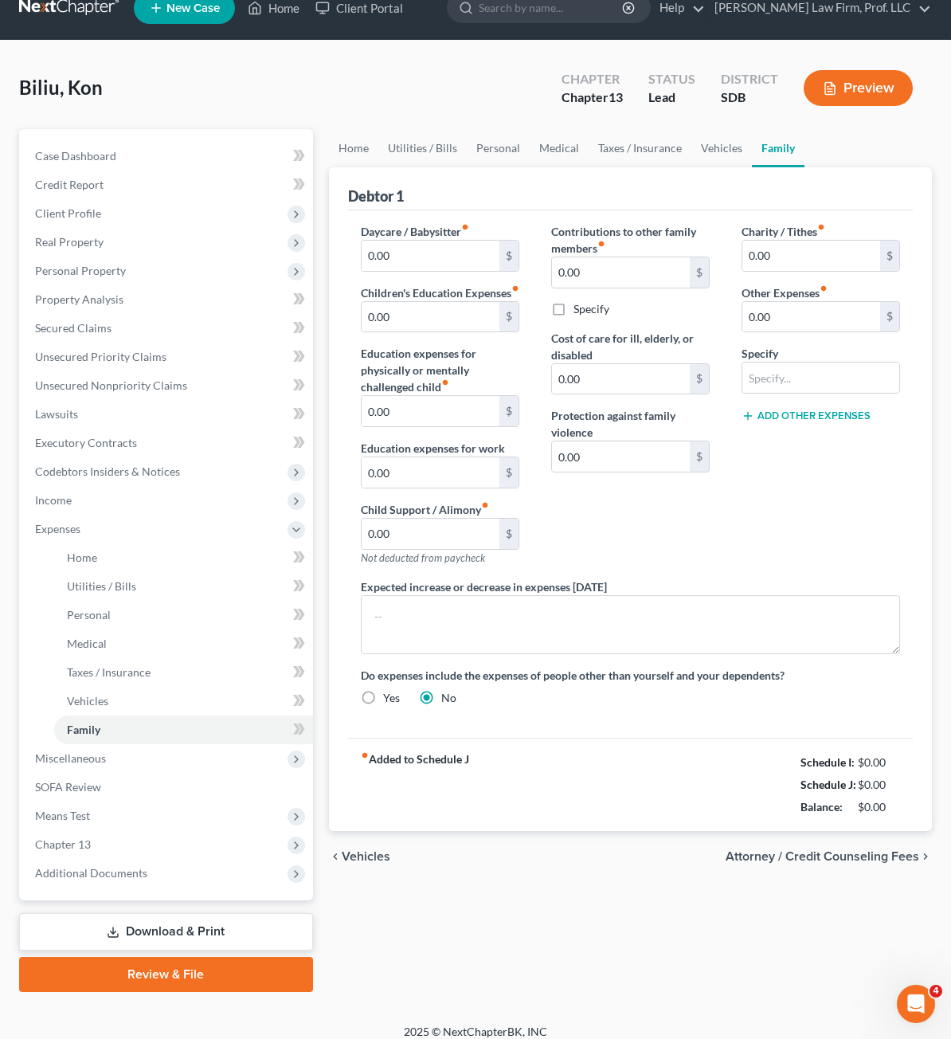
scroll to position [37, 0]
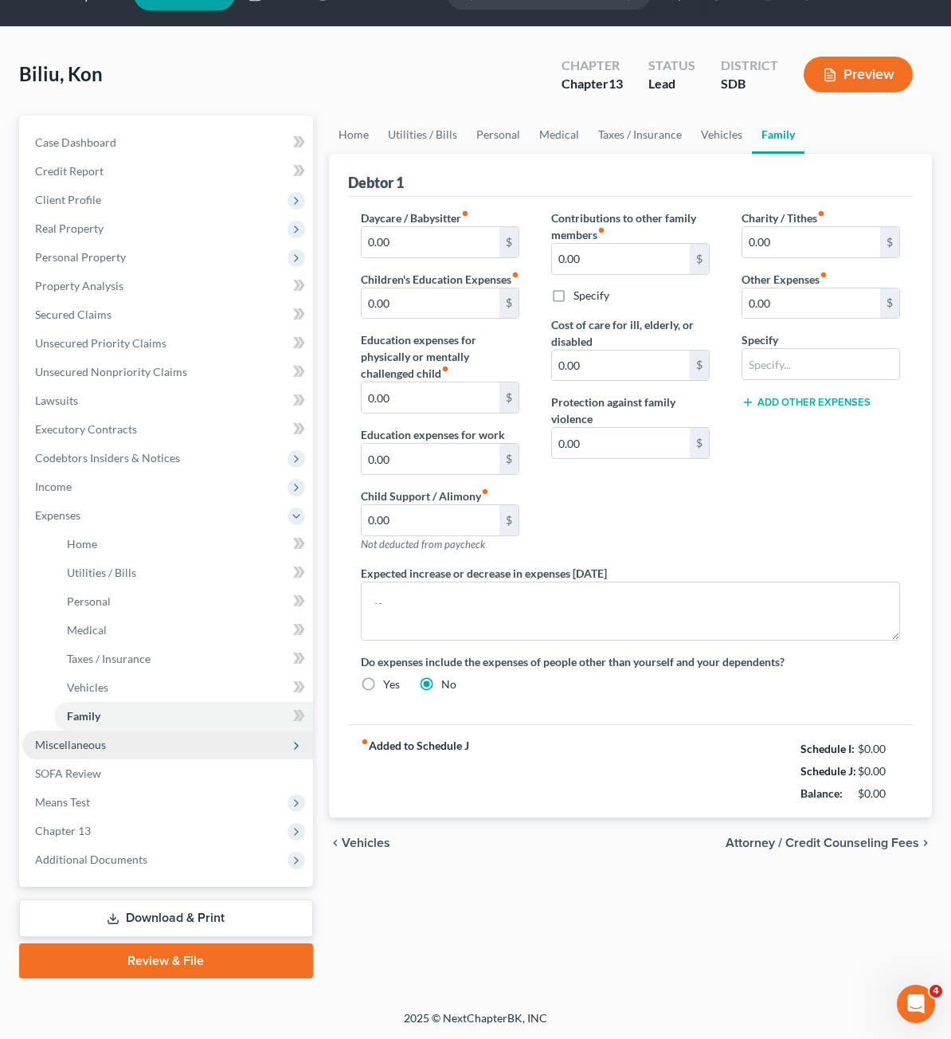
click at [108, 749] on span "Miscellaneous" at bounding box center [167, 744] width 291 height 29
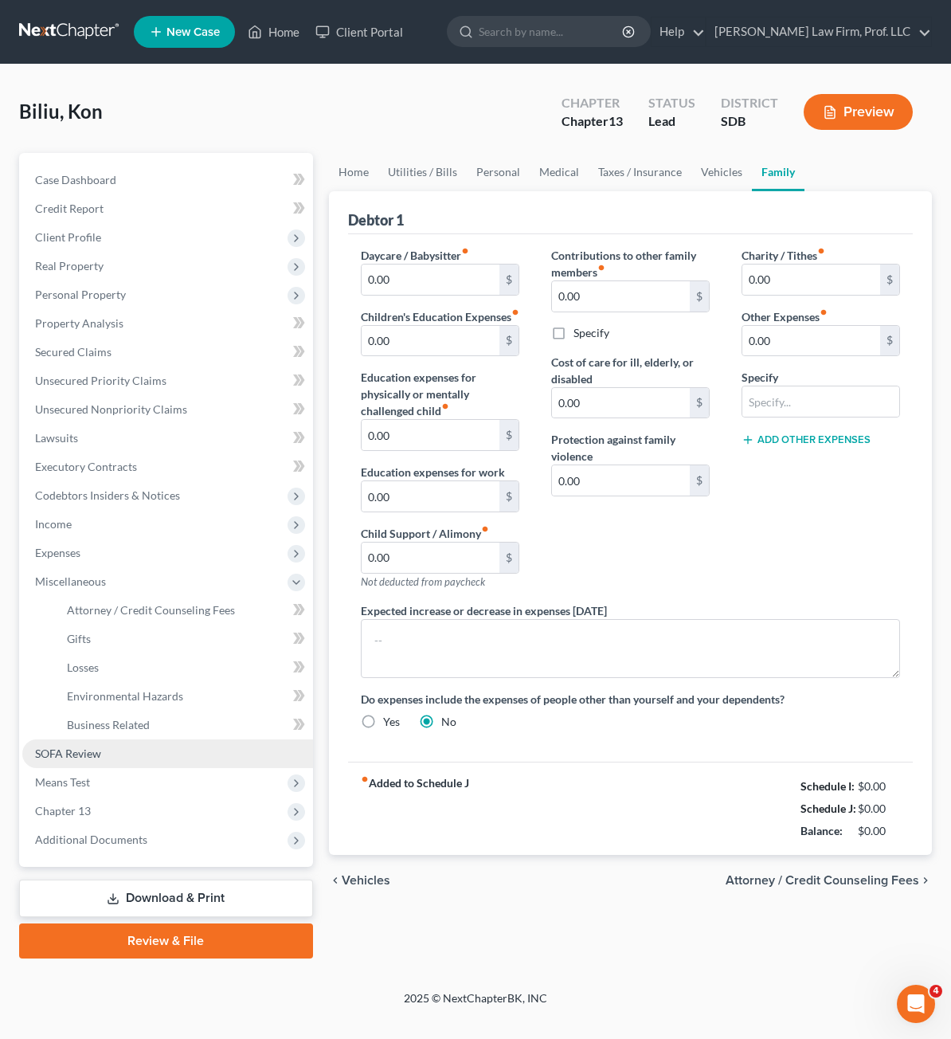
scroll to position [0, 0]
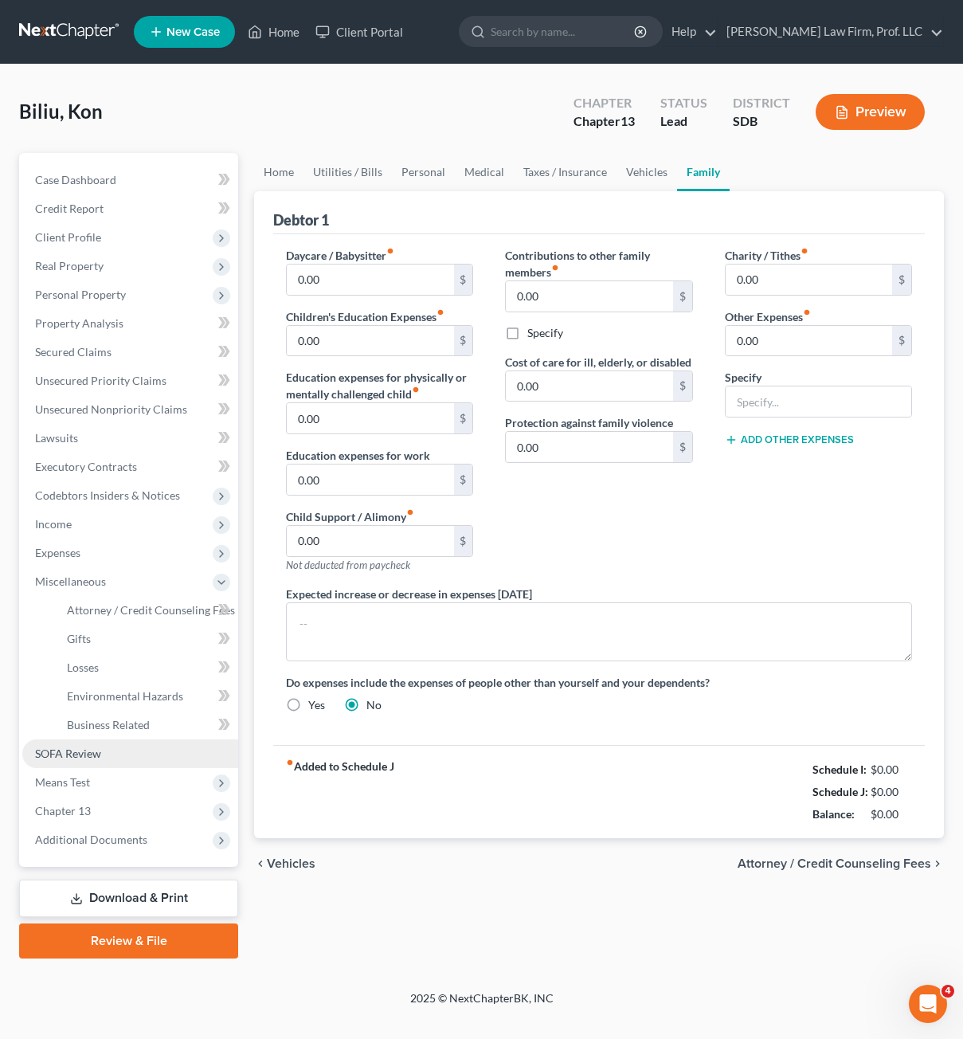
click at [79, 755] on span "SOFA Review" at bounding box center [68, 753] width 66 height 14
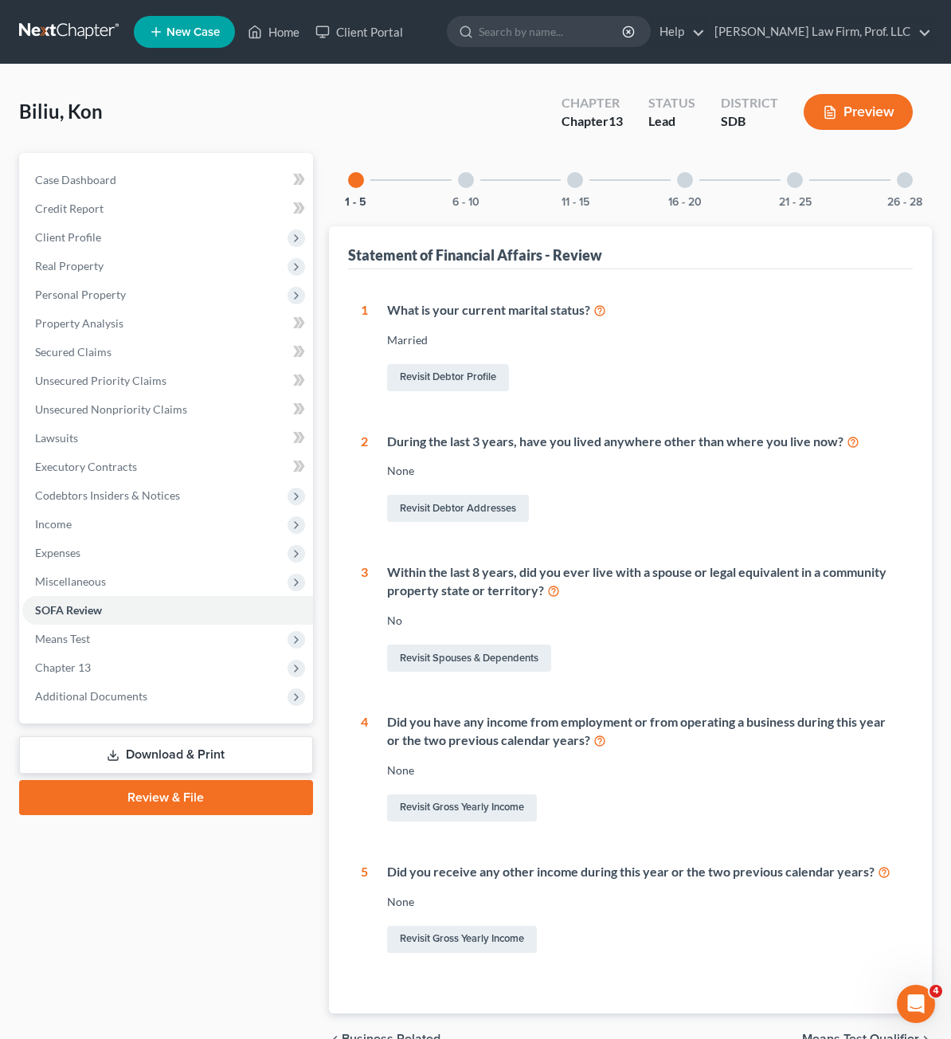
scroll to position [86, 0]
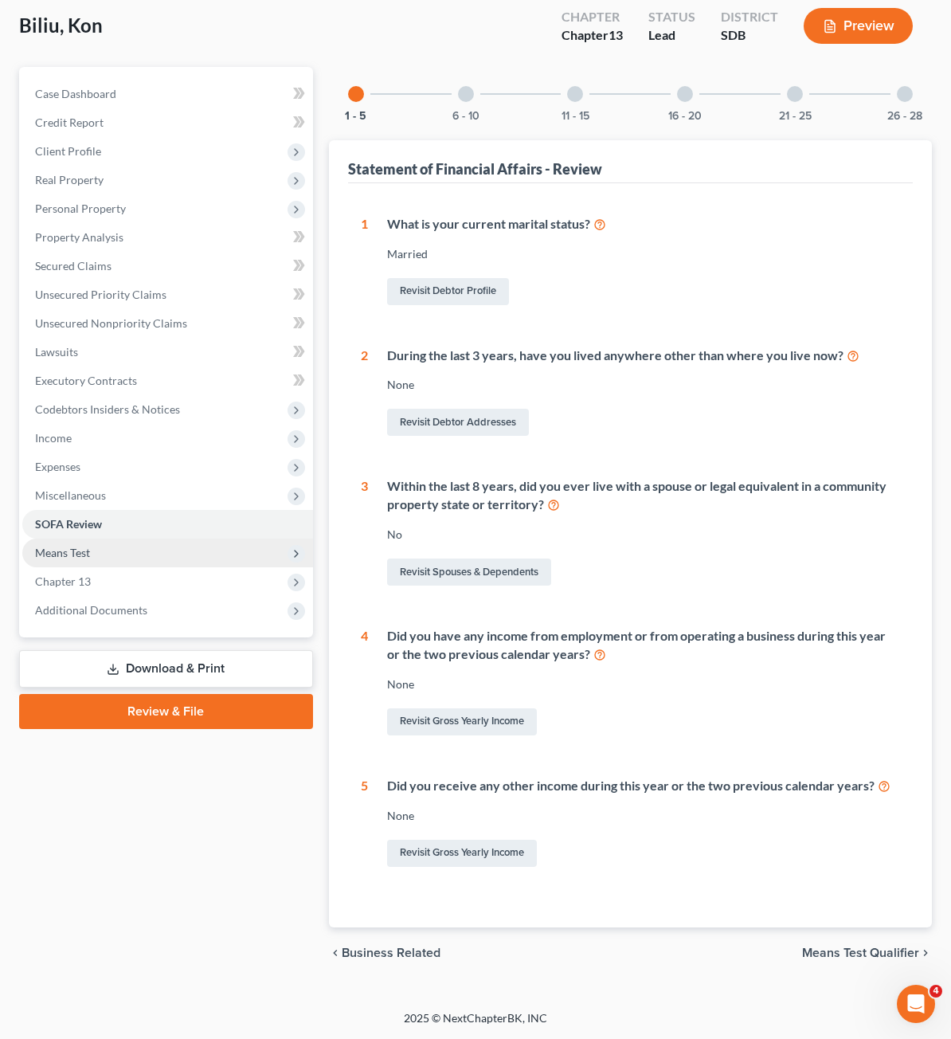
drag, startPoint x: 75, startPoint y: 575, endPoint x: 90, endPoint y: 562, distance: 19.8
click at [75, 574] on span "Chapter 13" at bounding box center [63, 581] width 56 height 14
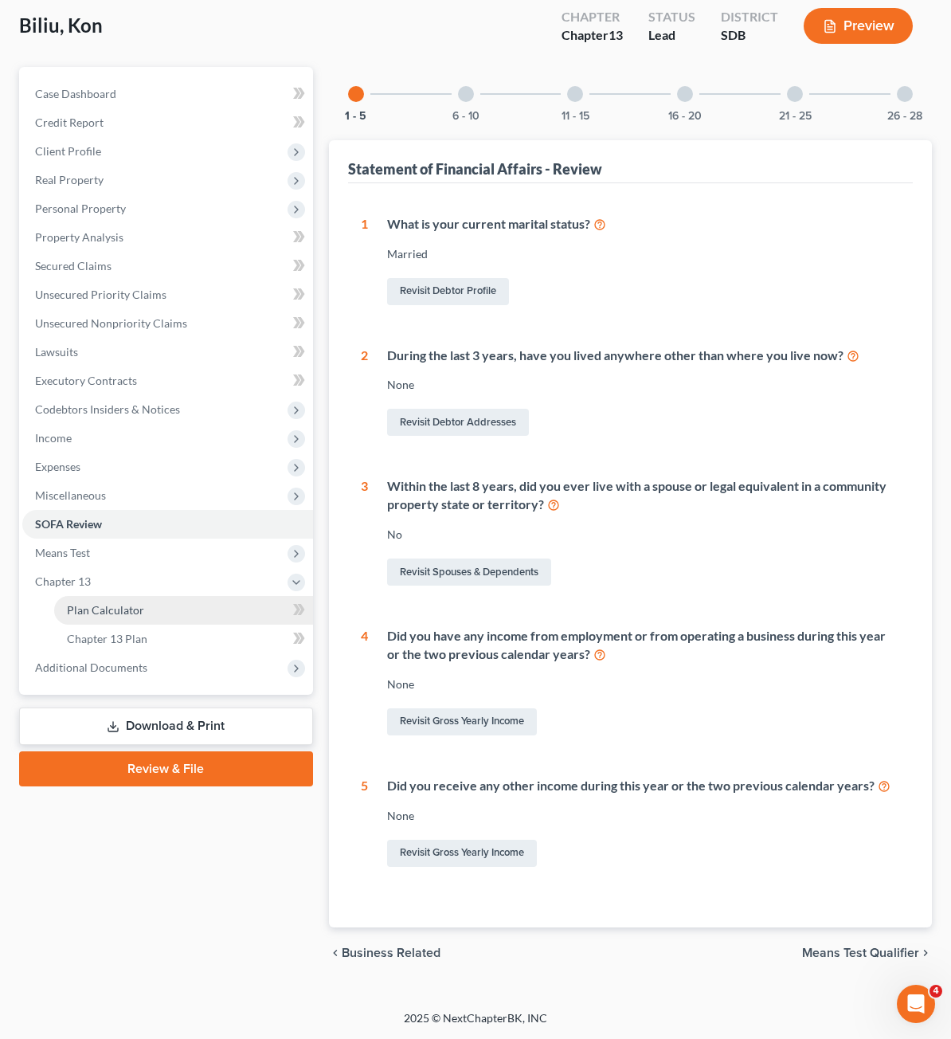
click at [107, 604] on span "Plan Calculator" at bounding box center [105, 610] width 77 height 14
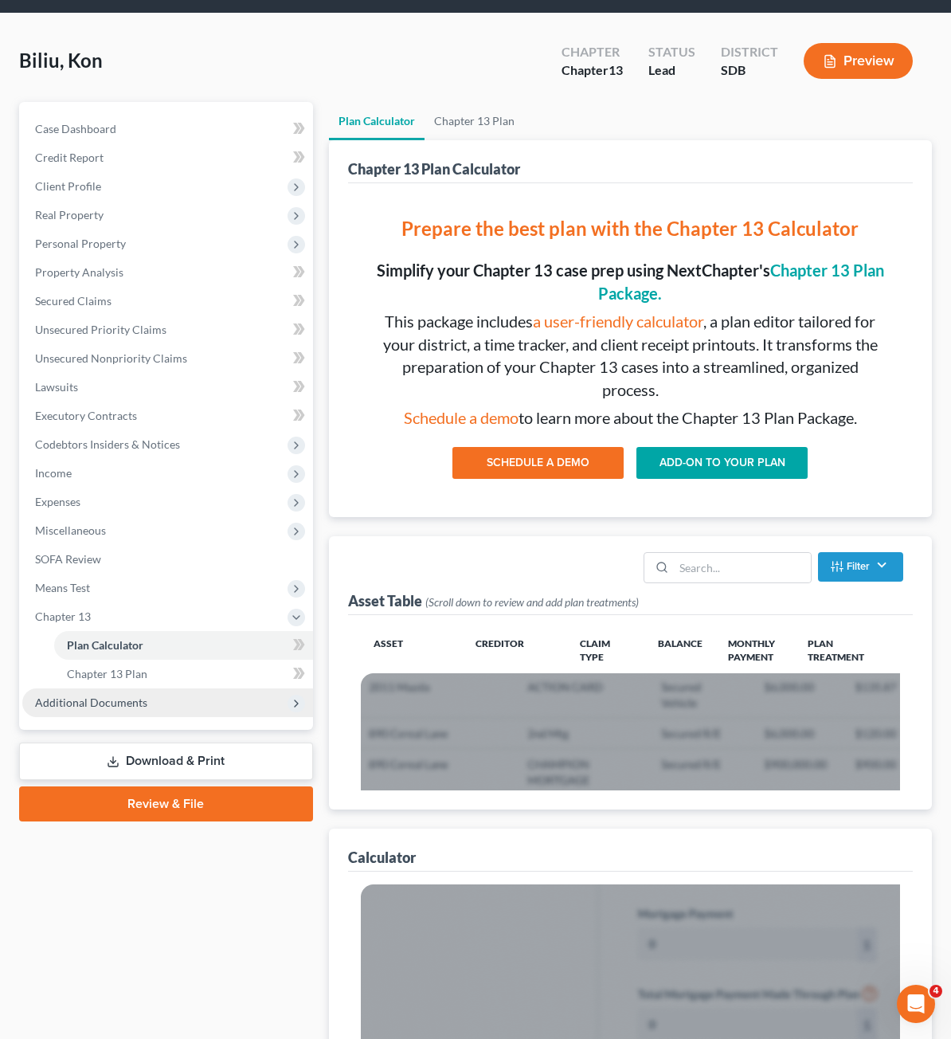
scroll to position [80, 0]
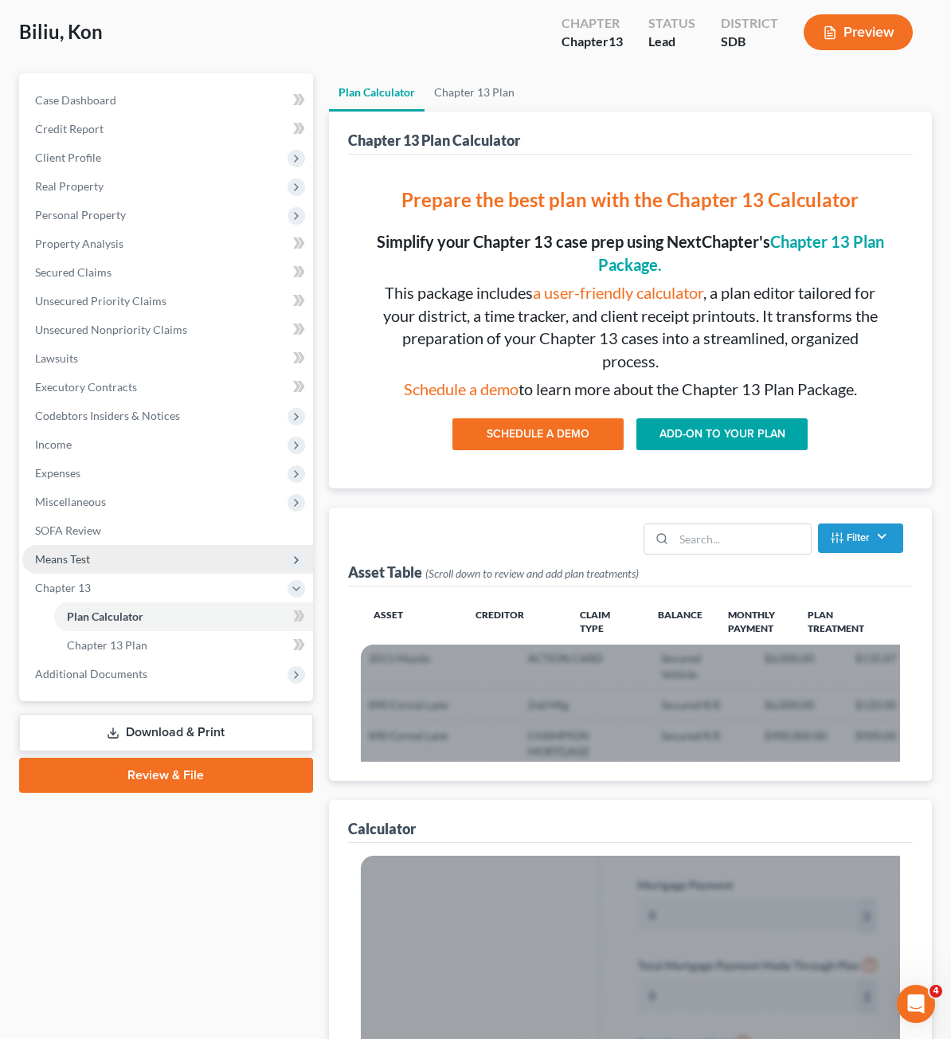
click at [112, 570] on span "Means Test" at bounding box center [167, 559] width 291 height 29
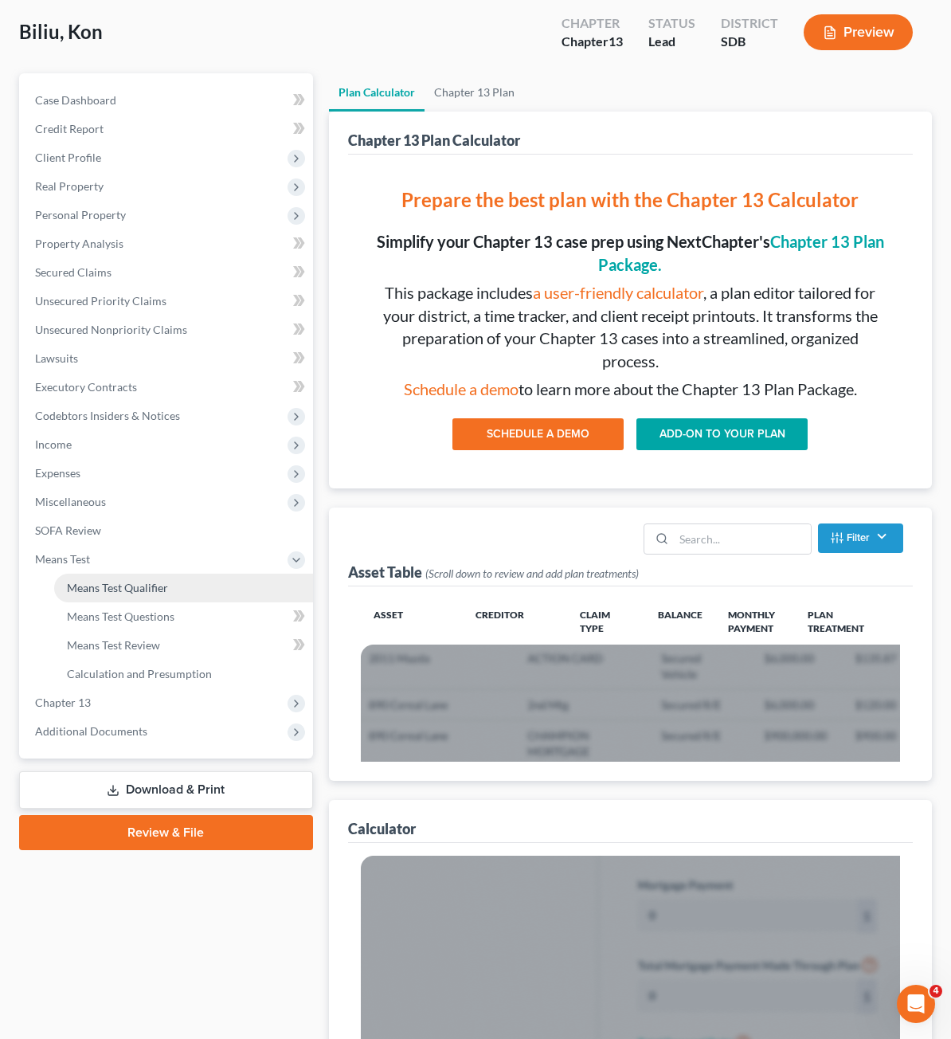
click at [154, 592] on span "Means Test Qualifier" at bounding box center [117, 588] width 101 height 14
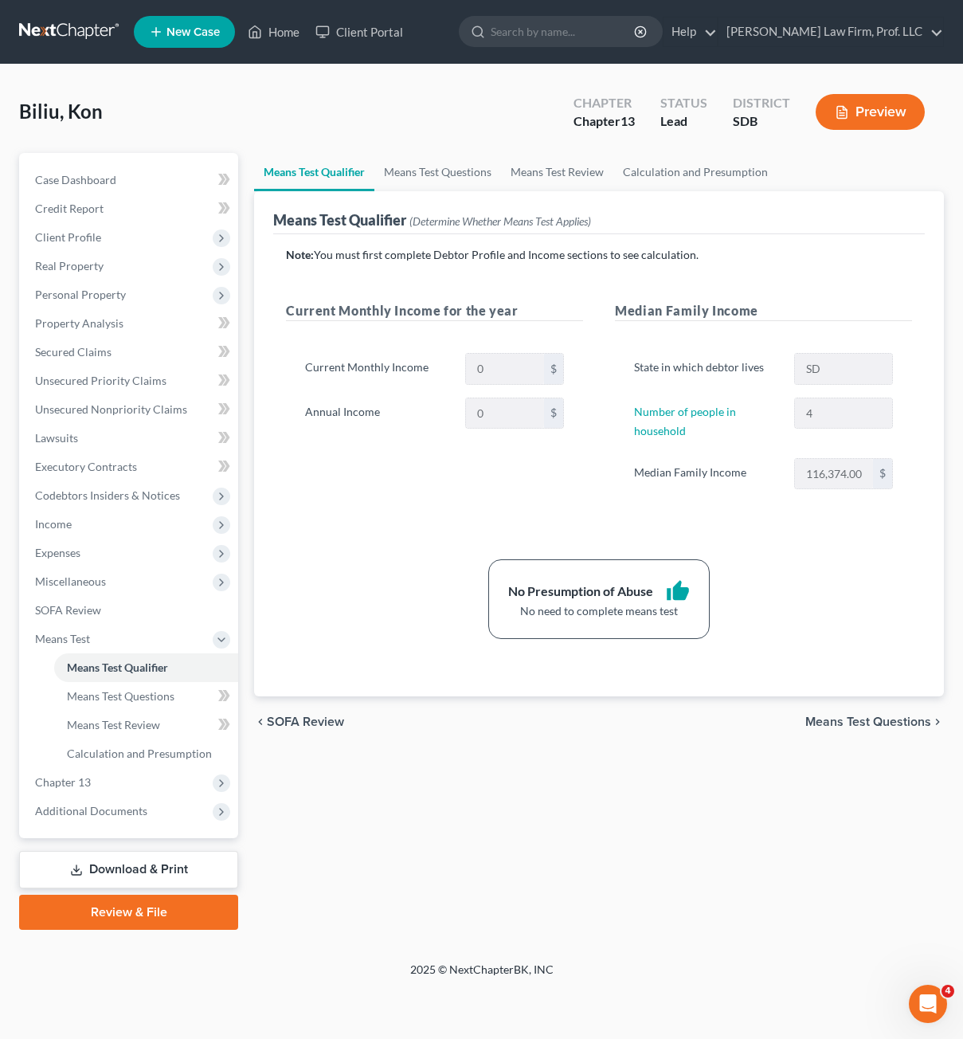
click at [667, 823] on div "Means Test Qualifier Means Test Questions Means Test Review Calculation and Pre…" at bounding box center [599, 541] width 706 height 777
drag, startPoint x: 697, startPoint y: 838, endPoint x: 687, endPoint y: 818, distance: 22.1
click at [698, 838] on div "Means Test Qualifier Means Test Questions Means Test Review Calculation and Pre…" at bounding box center [599, 541] width 706 height 777
click at [325, 515] on div "Current Monthly Income for the year Current Monthly Income 0 $ Annual Income 0 $" at bounding box center [434, 411] width 329 height 221
click at [794, 664] on div "Note: You must first complete Debtor Profile and Income sections to see calcula…" at bounding box center [598, 465] width 651 height 463
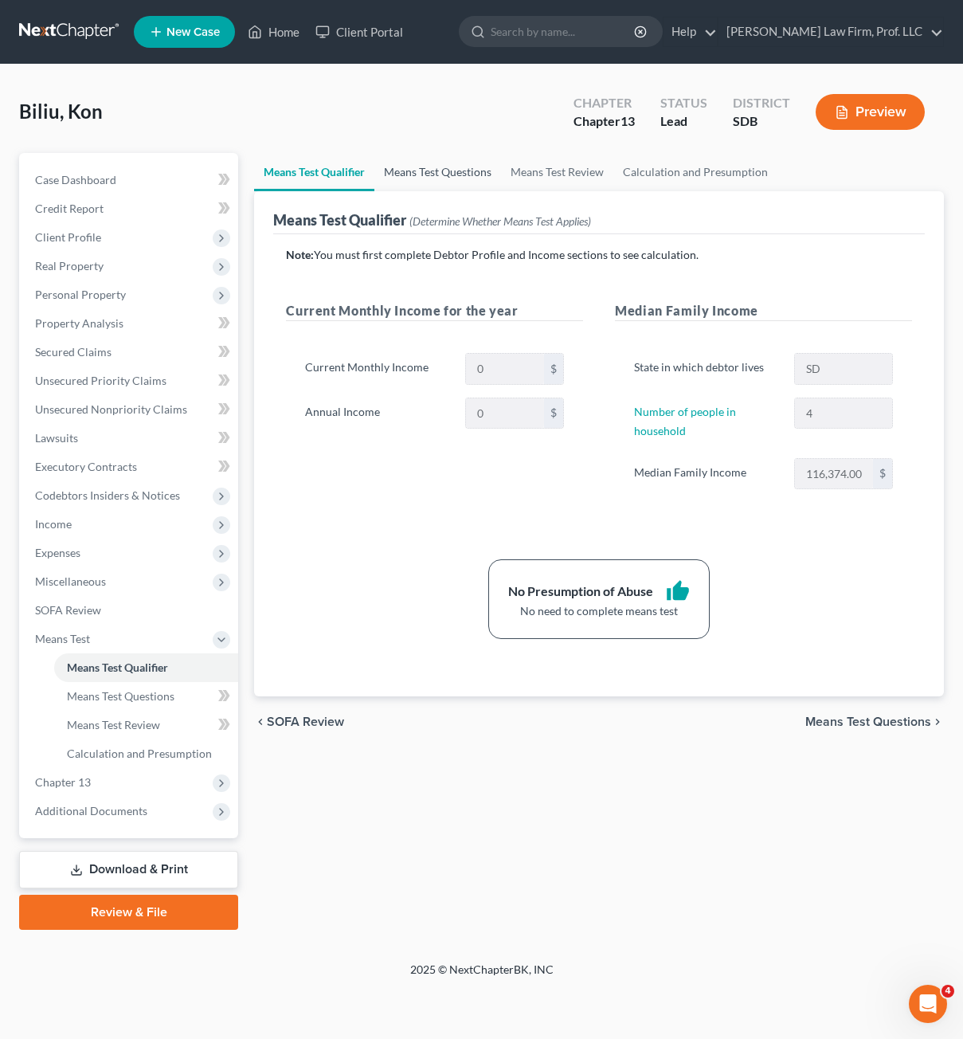
click at [407, 177] on link "Means Test Questions" at bounding box center [437, 172] width 127 height 38
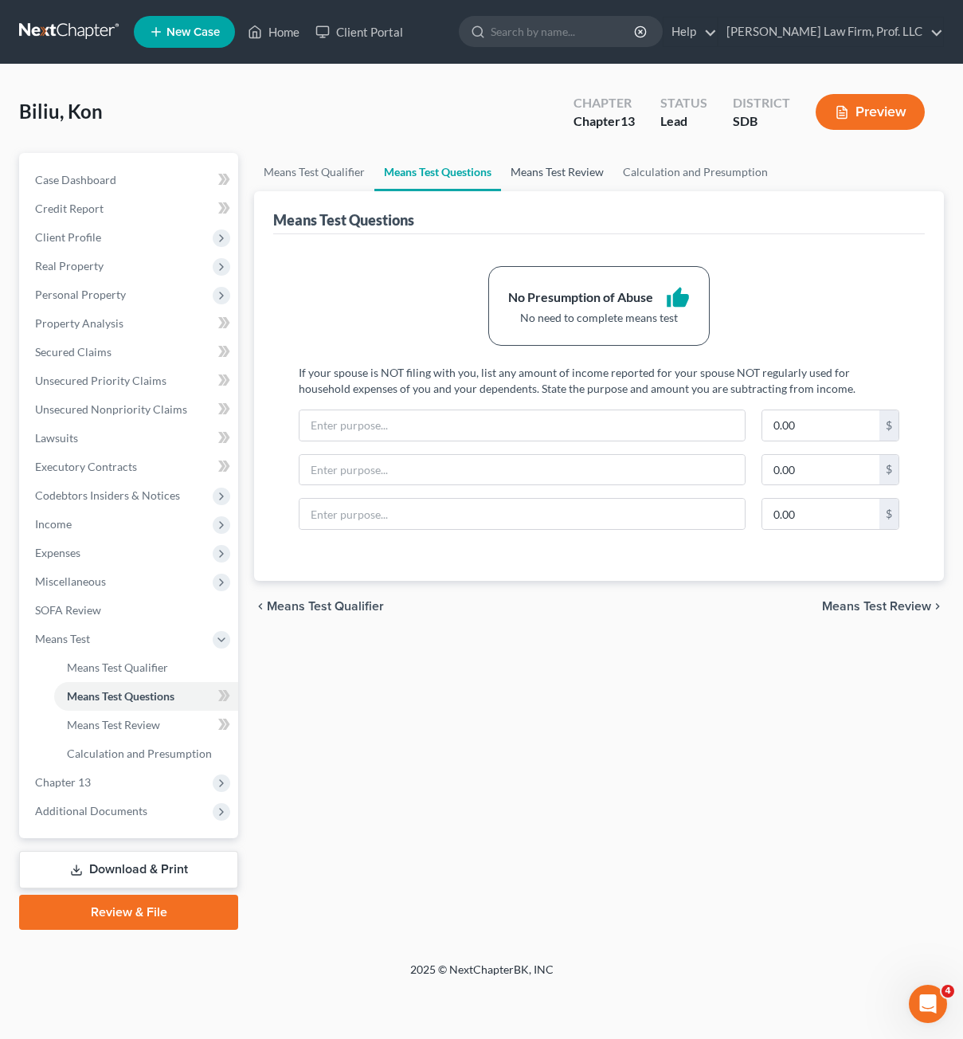
click at [539, 170] on link "Means Test Review" at bounding box center [557, 172] width 112 height 38
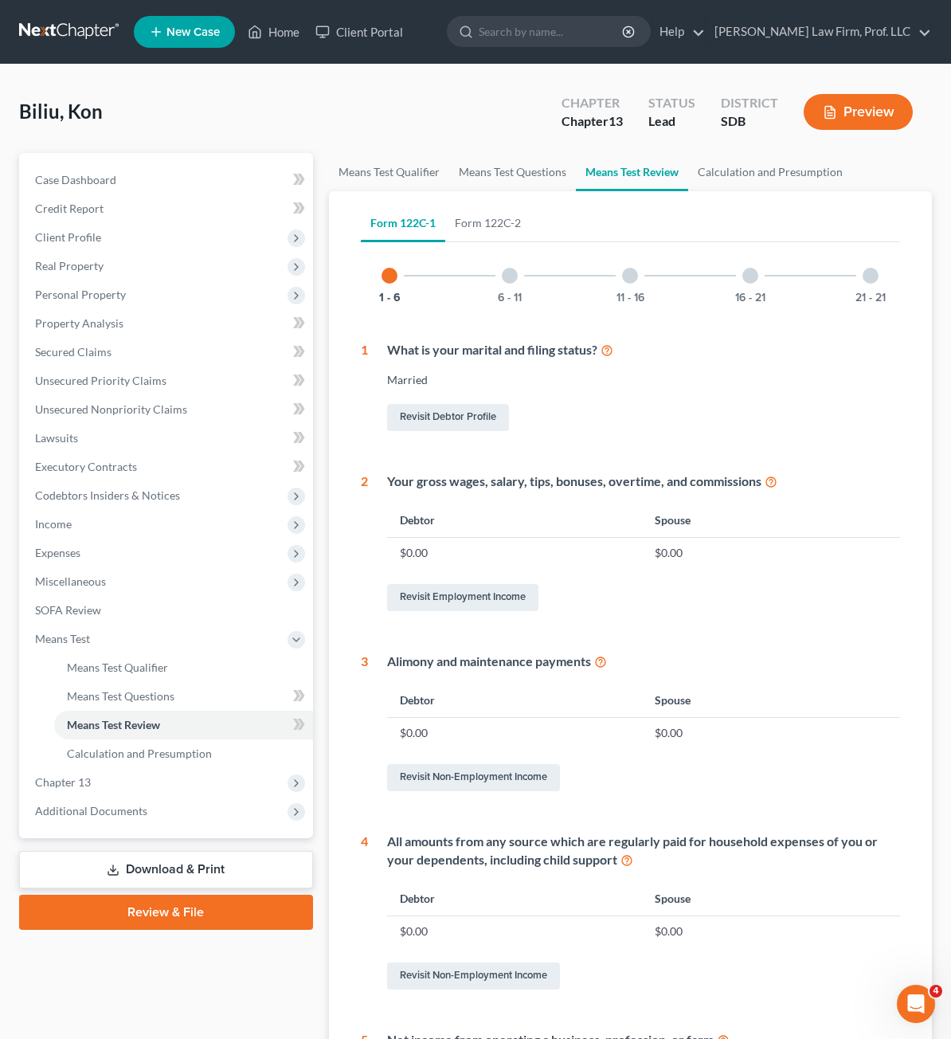
click at [855, 570] on div "Your gross wages, salary, tips, bonuses, overtime, and commissions Debtor Spous…" at bounding box center [634, 543] width 532 height 142
click at [320, 550] on div "Petition Navigation Case Dashboard Payments Invoices Payments Payments Credit R…" at bounding box center [475, 740] width 929 height 1174
drag, startPoint x: 748, startPoint y: 561, endPoint x: 937, endPoint y: 627, distance: 200.7
click at [750, 557] on td "$0.00" at bounding box center [771, 553] width 258 height 30
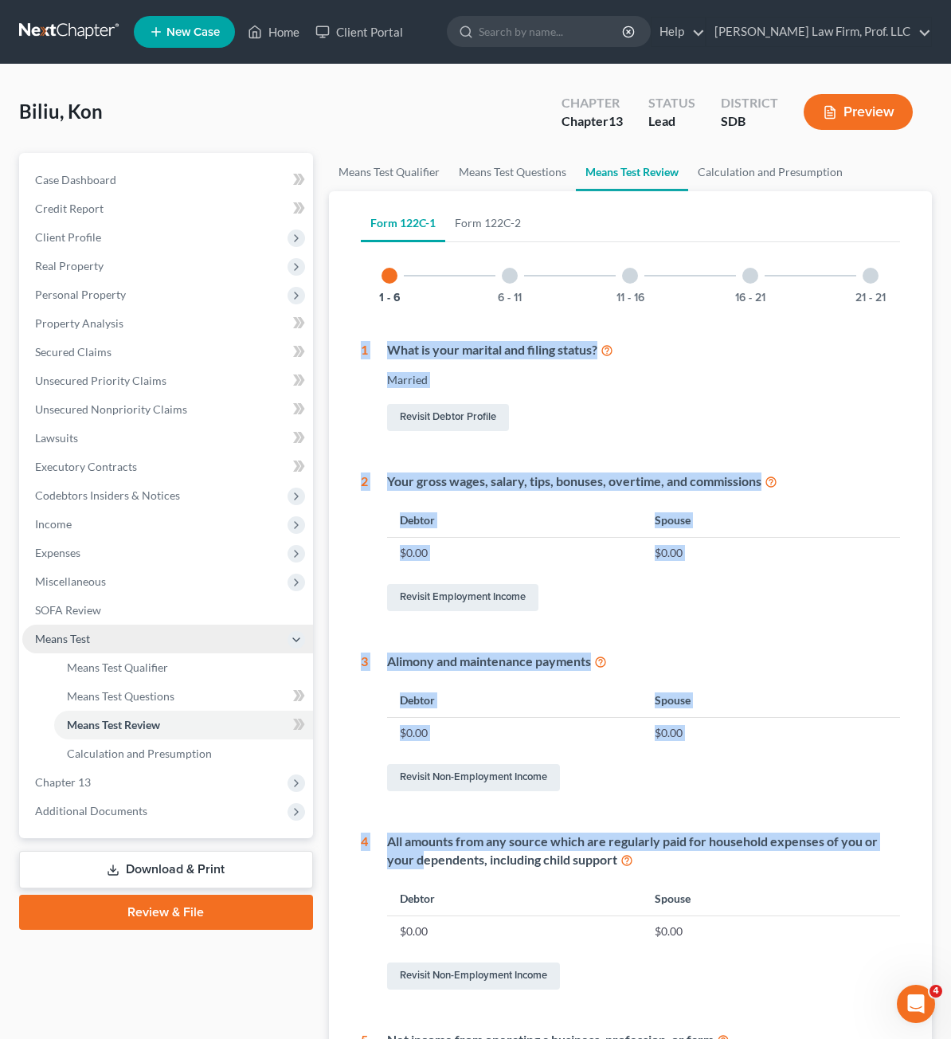
drag, startPoint x: 730, startPoint y: 260, endPoint x: 160, endPoint y: 596, distance: 660.8
click at [951, 1014] on html "Home New Case Client Portal [PERSON_NAME] Law Firm, Prof. LLC [PERSON_NAME][EMA…" at bounding box center [475, 693] width 951 height 1387
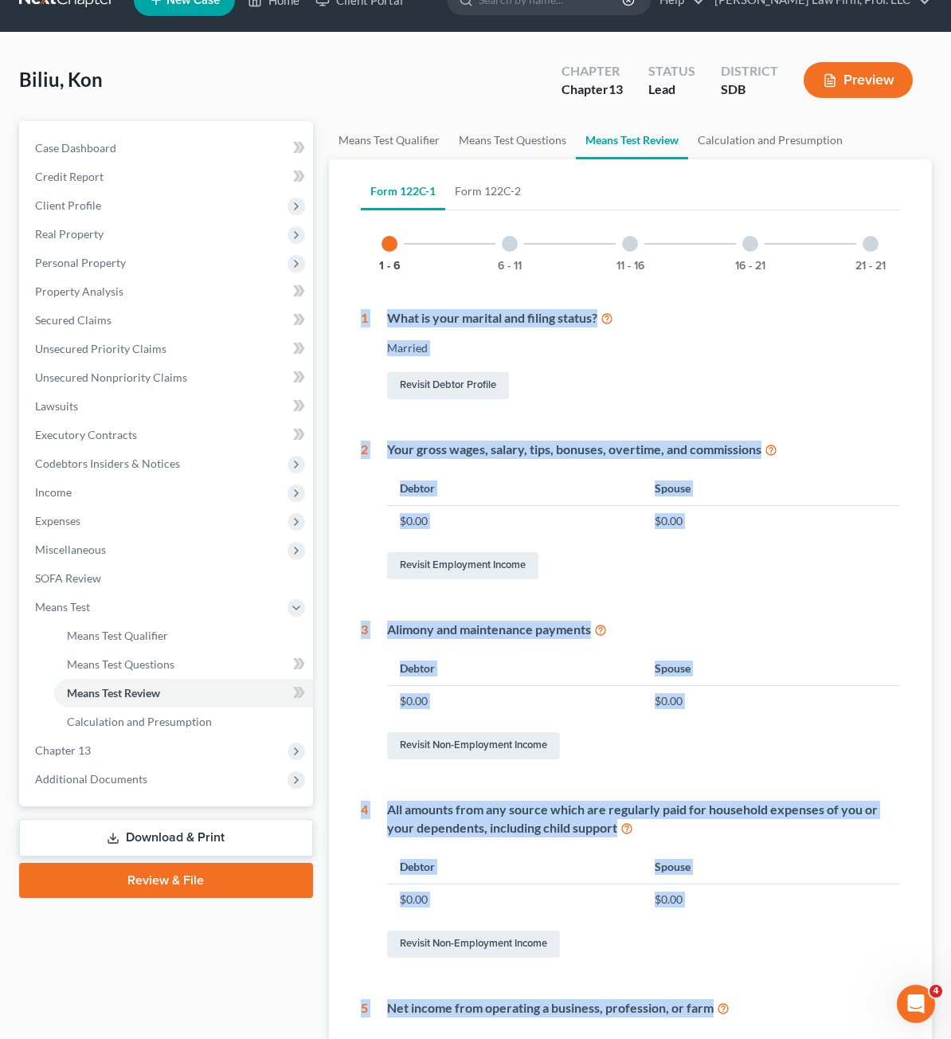
click at [730, 559] on div "Revisit Employment Income" at bounding box center [643, 565] width 513 height 33
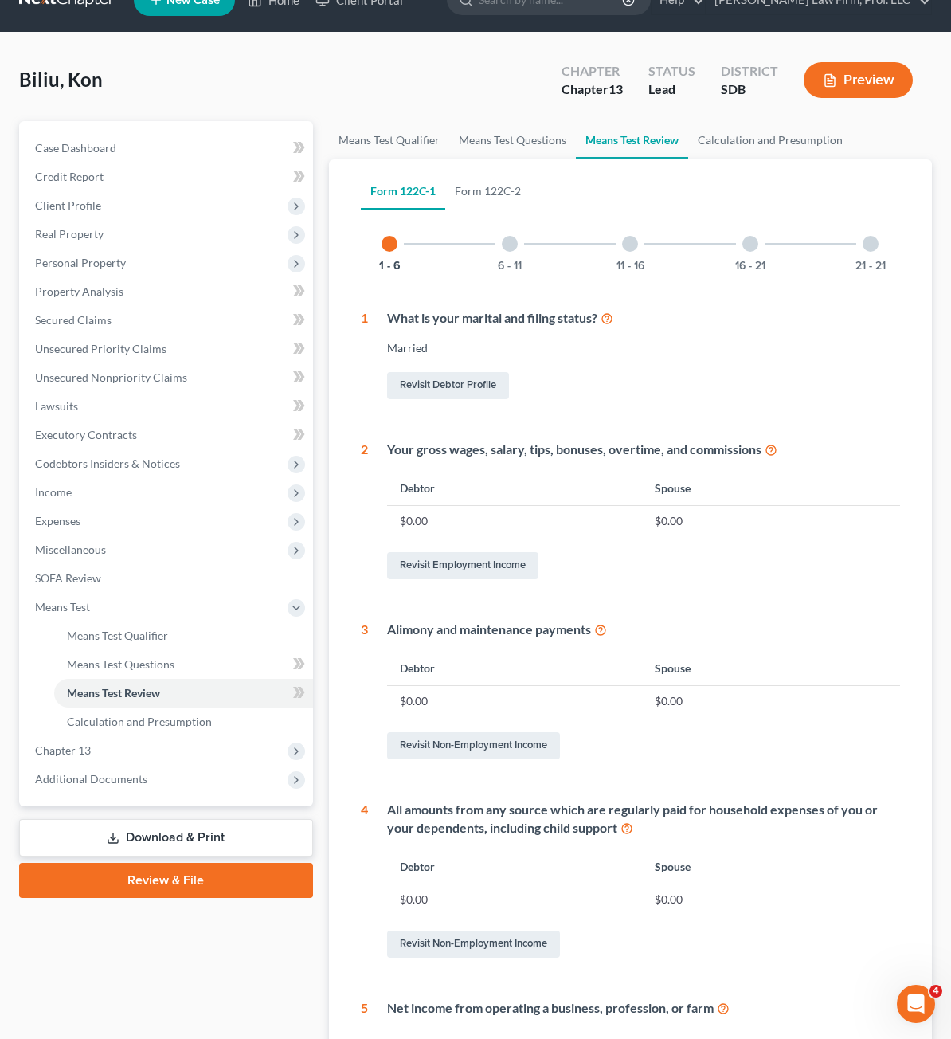
drag, startPoint x: 749, startPoint y: 567, endPoint x: 882, endPoint y: 590, distance: 135.0
click at [752, 569] on div "Revisit Employment Income" at bounding box center [643, 565] width 513 height 33
click at [757, 370] on div "Revisit Debtor Profile" at bounding box center [643, 385] width 513 height 33
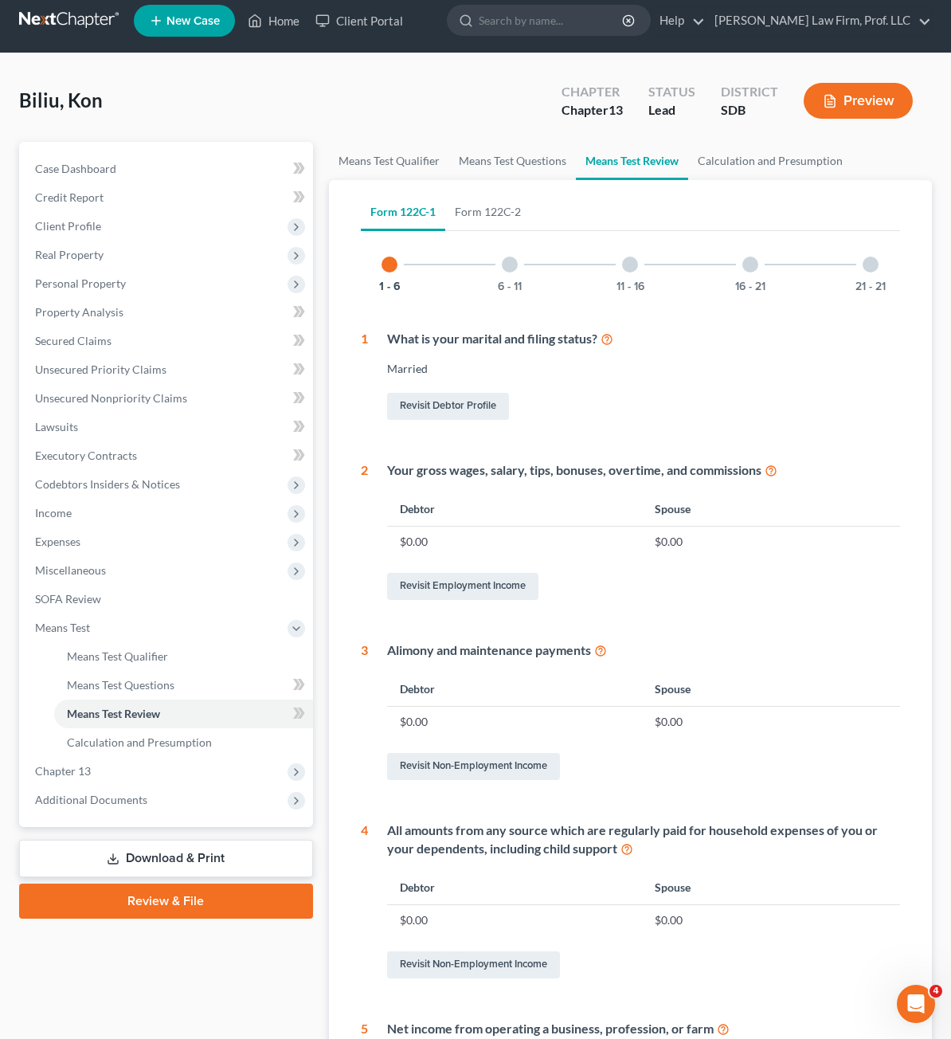
scroll to position [0, 0]
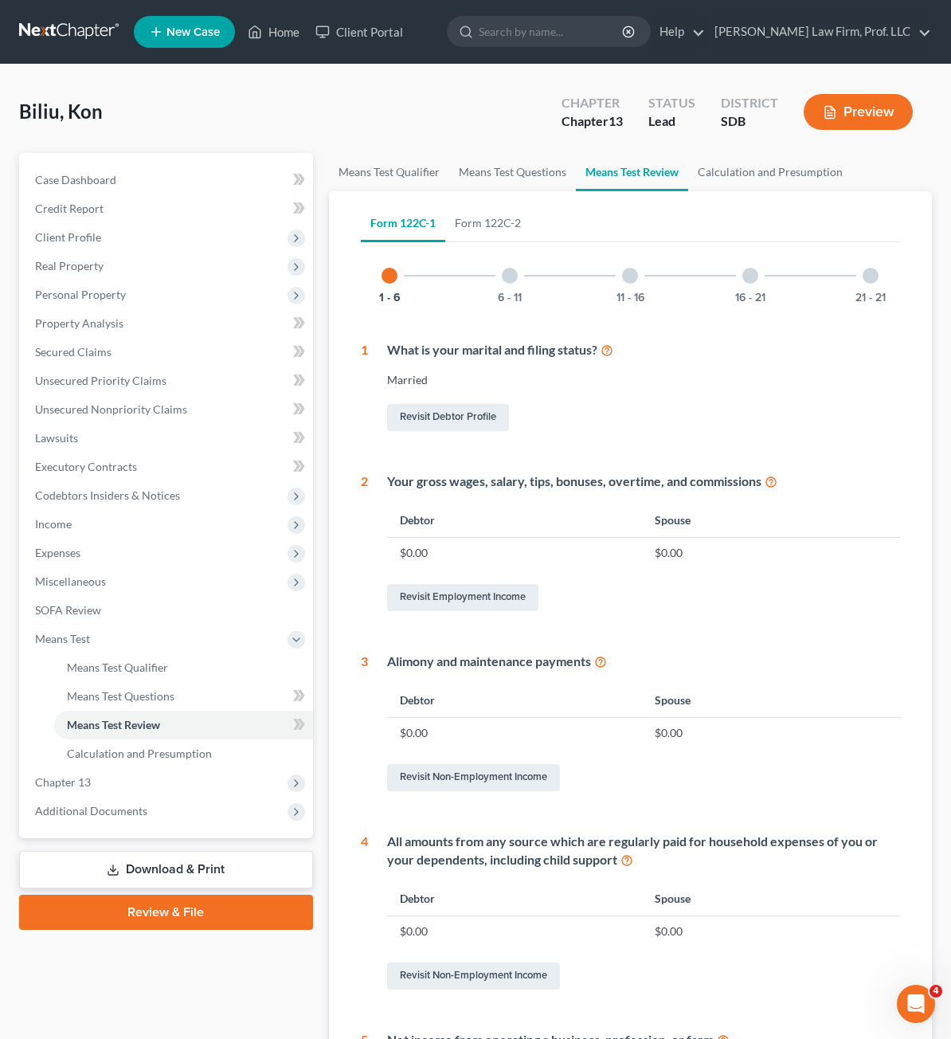
click at [204, 96] on div "Biliu, Kon Upgraded Chapter Chapter 13 Status Lead District SDB Preview" at bounding box center [475, 118] width 913 height 69
click at [84, 240] on span "Client Profile" at bounding box center [68, 237] width 66 height 14
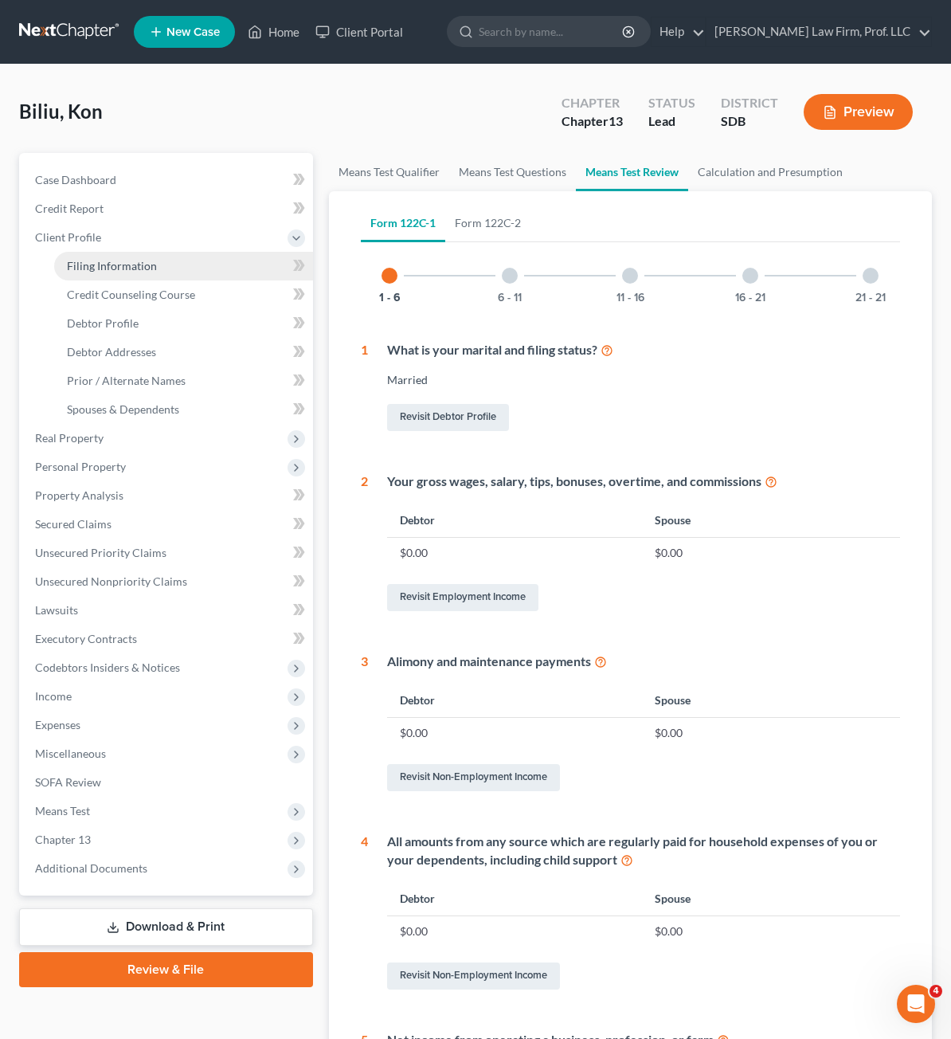
click at [111, 274] on link "Filing Information" at bounding box center [183, 266] width 259 height 29
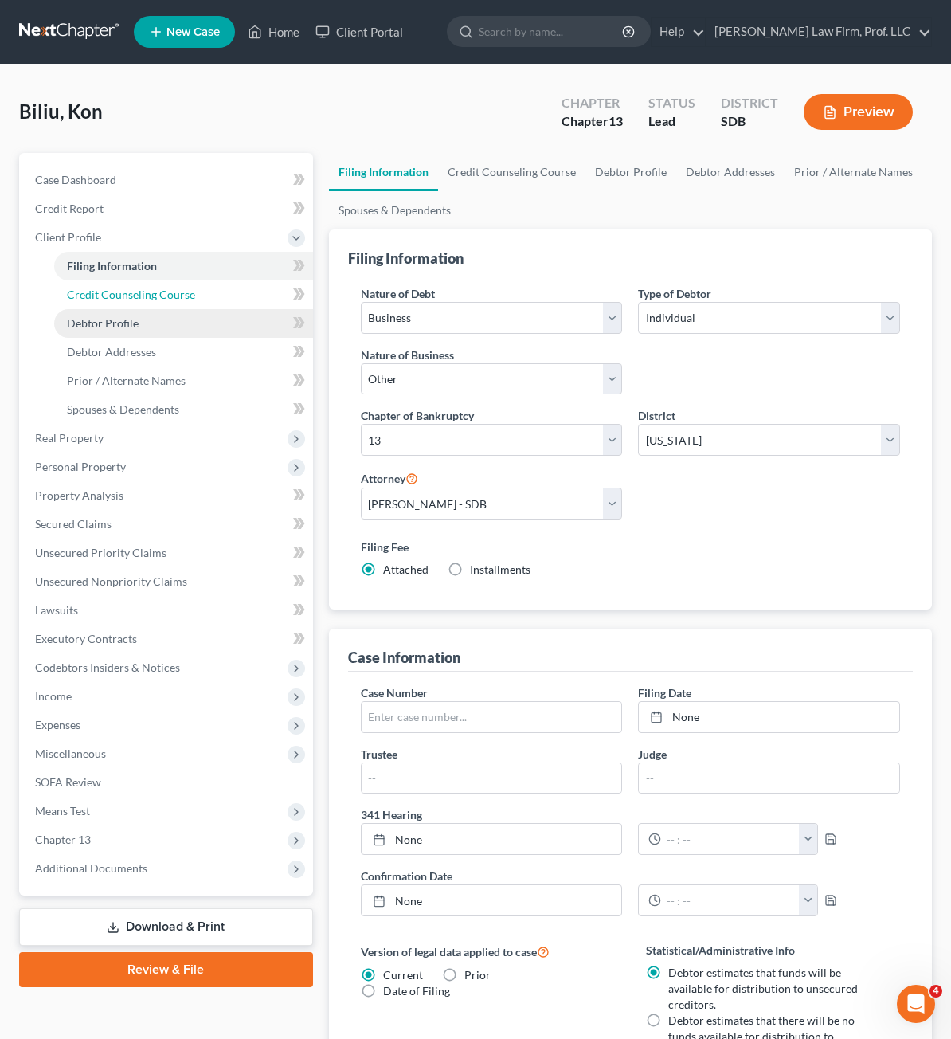
click at [150, 291] on span "Credit Counseling Course" at bounding box center [131, 295] width 128 height 14
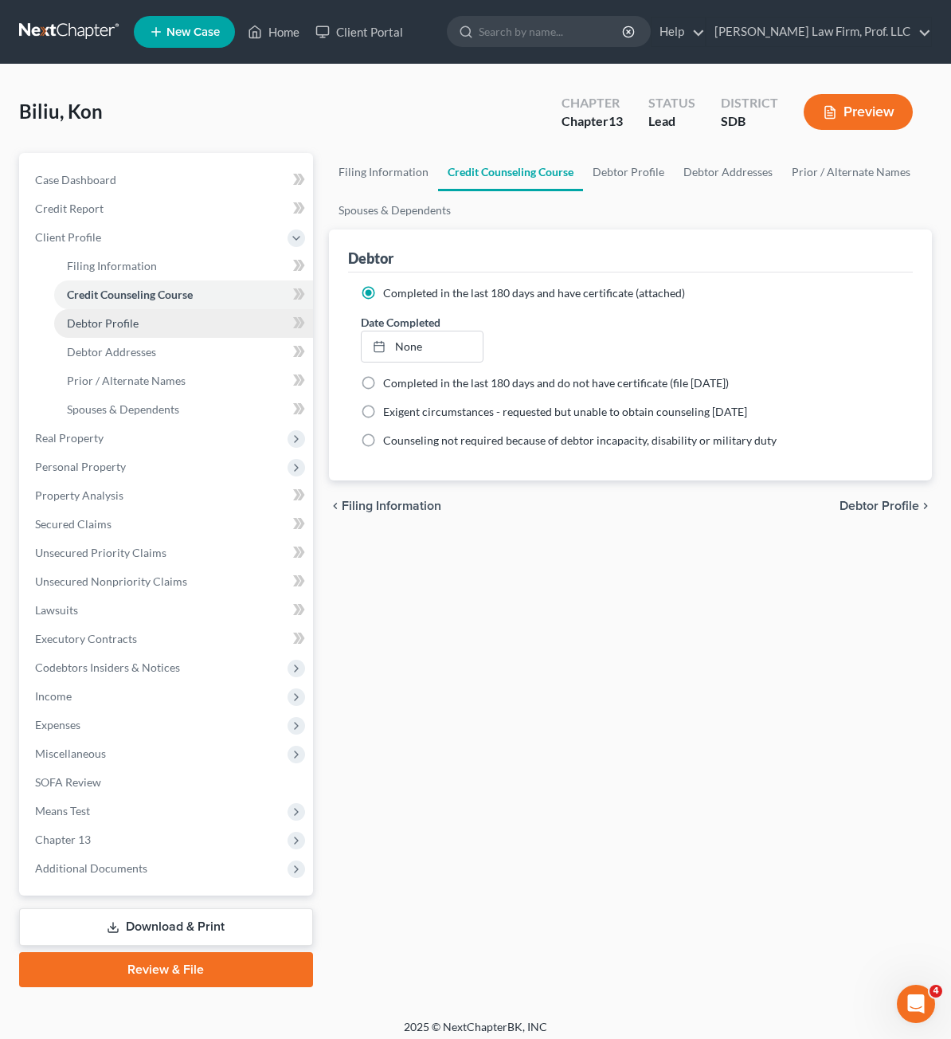
click at [135, 327] on span "Debtor Profile" at bounding box center [103, 323] width 72 height 14
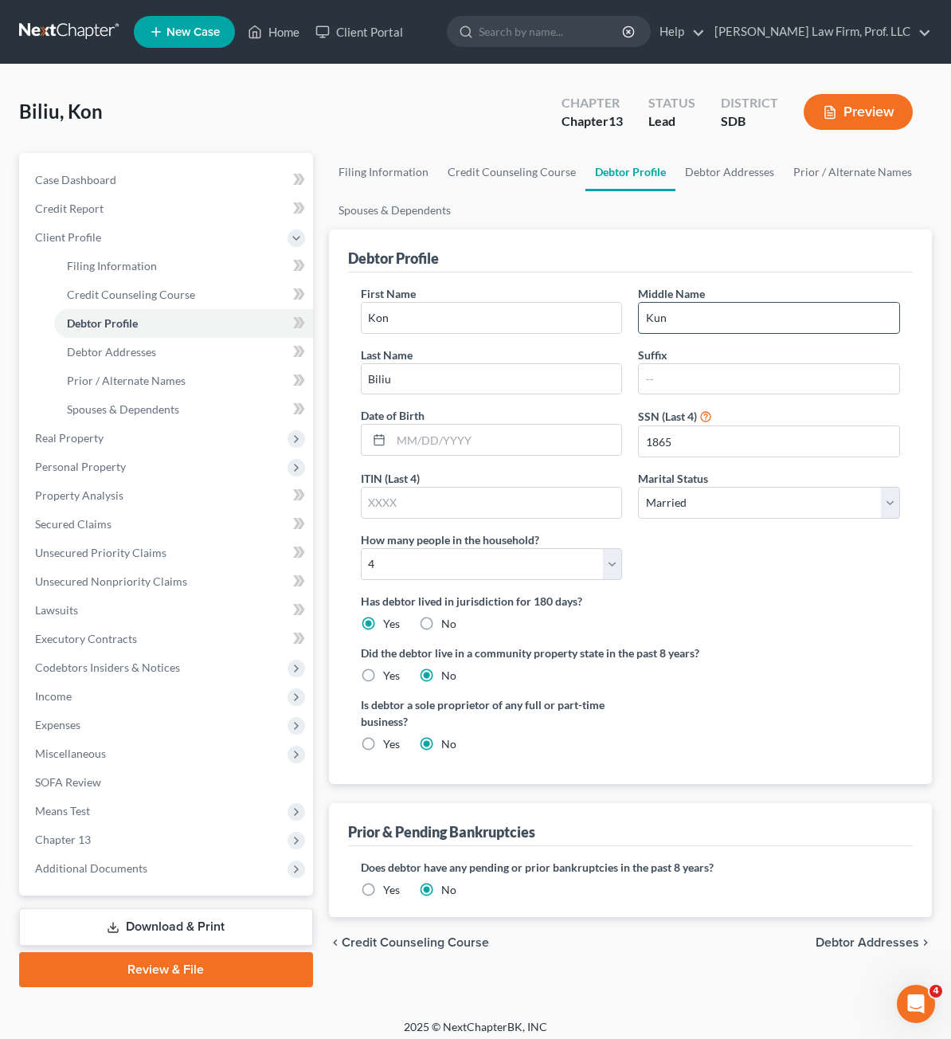
click at [639, 324] on input "Kun" at bounding box center [769, 318] width 260 height 30
click at [803, 506] on ng-include "First Name Kon Middle Name [PERSON_NAME] Last Name [PERSON_NAME] Date of Birth …" at bounding box center [630, 524] width 539 height 479
drag, startPoint x: 117, startPoint y: 109, endPoint x: 172, endPoint y: 164, distance: 77.7
click at [110, 111] on div "Biliu, Kon Upgraded Chapter Chapter 13 Status Lead District SDB Preview" at bounding box center [475, 118] width 913 height 69
click at [73, 108] on span "Biliu, Kon" at bounding box center [61, 111] width 84 height 23
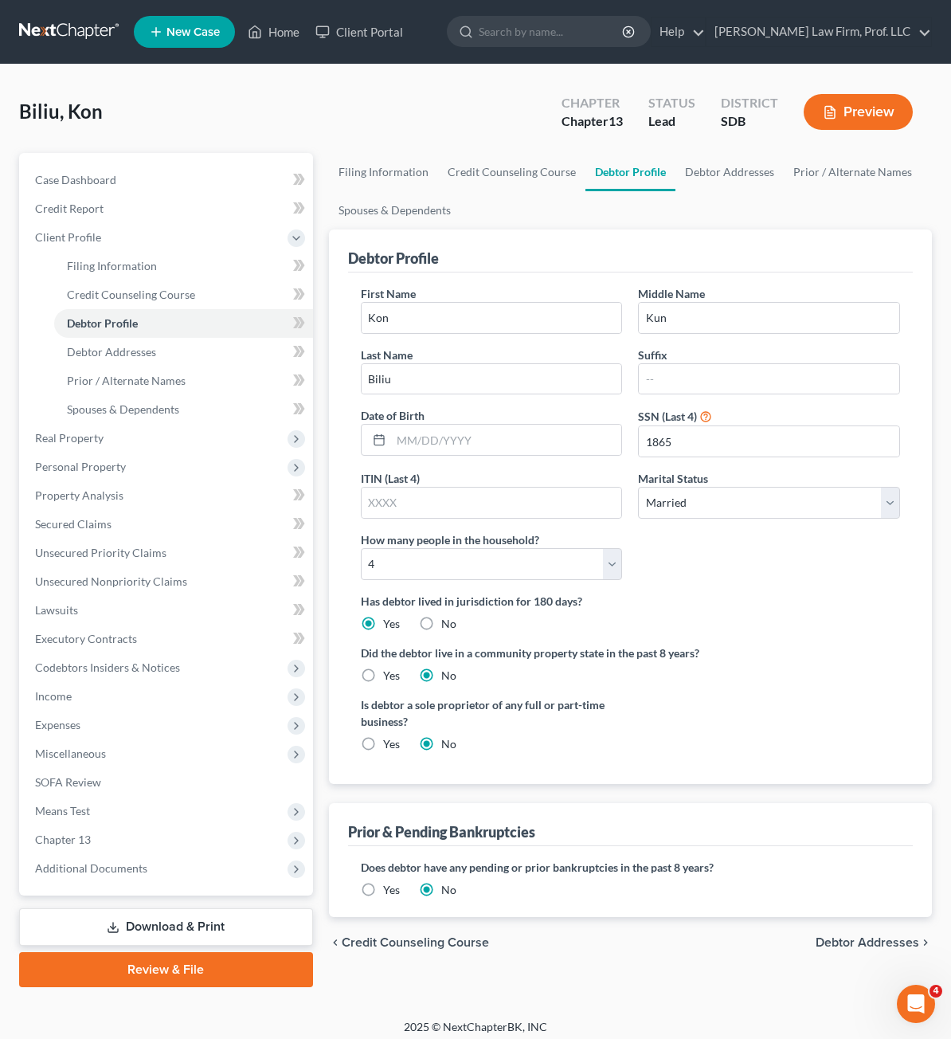
click at [73, 108] on span "Biliu, Kon" at bounding box center [61, 111] width 84 height 23
click at [72, 108] on span "Biliu, Kon" at bounding box center [61, 111] width 84 height 23
click at [61, 182] on span "Case Dashboard" at bounding box center [75, 180] width 81 height 14
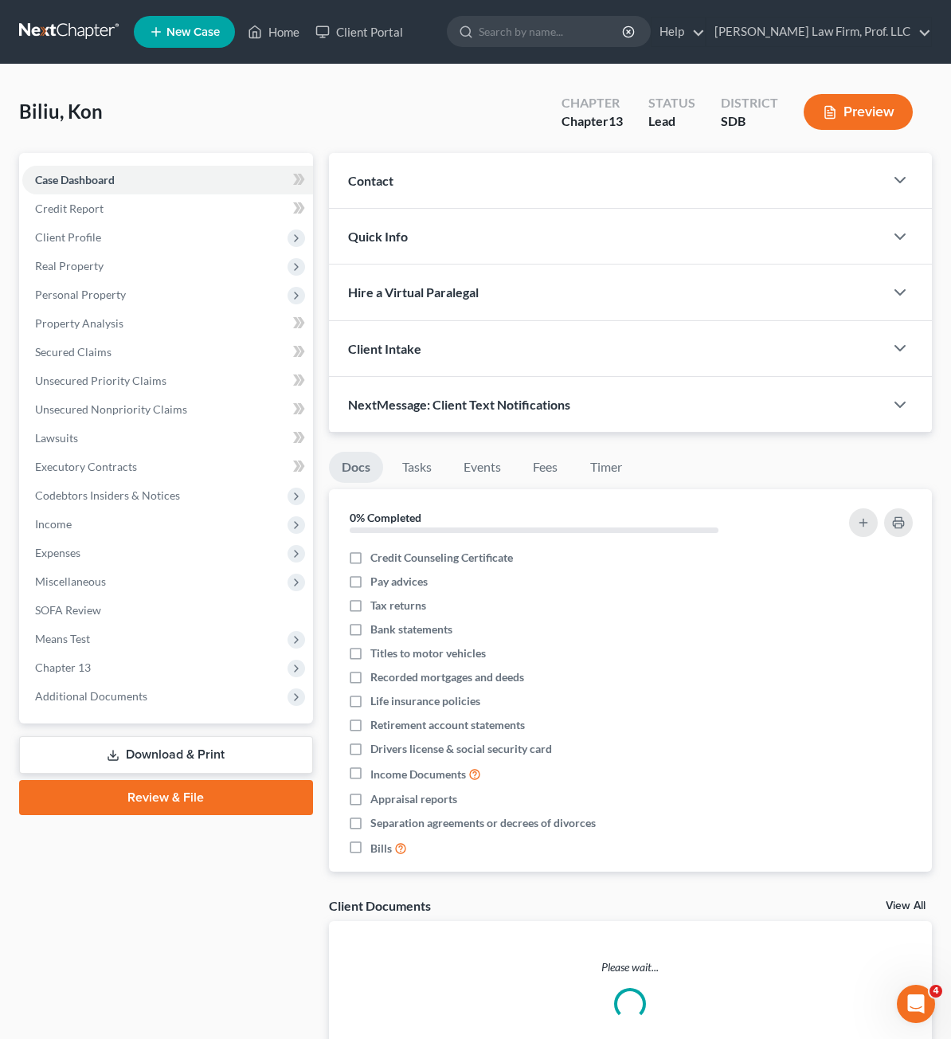
drag, startPoint x: 172, startPoint y: 164, endPoint x: 104, endPoint y: 182, distance: 70.7
click at [174, 164] on div "Case Dashboard Payments Invoices Payments Payments Credit Report Client Profile…" at bounding box center [166, 438] width 294 height 570
drag, startPoint x: 104, startPoint y: 182, endPoint x: 45, endPoint y: 187, distance: 59.2
click at [104, 182] on span "Case Dashboard" at bounding box center [75, 180] width 80 height 14
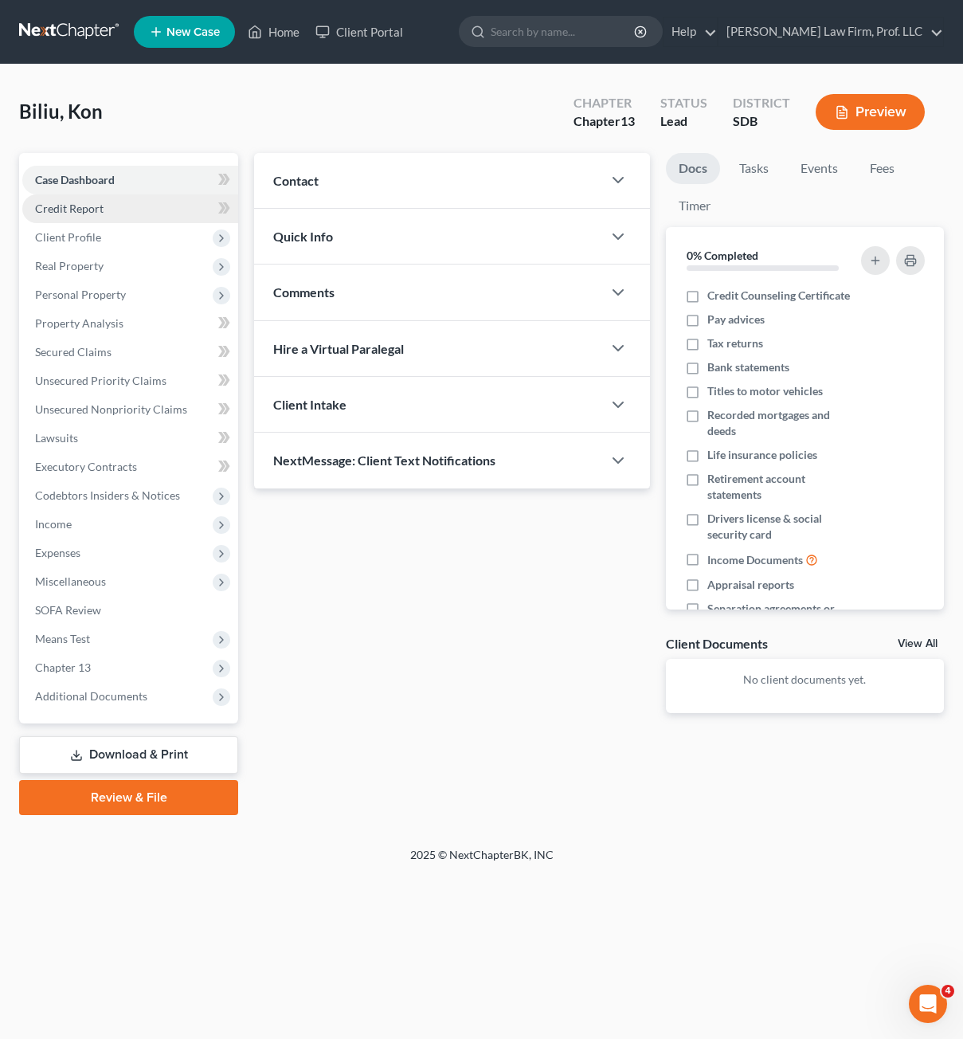
click at [80, 214] on span "Credit Report" at bounding box center [69, 208] width 68 height 14
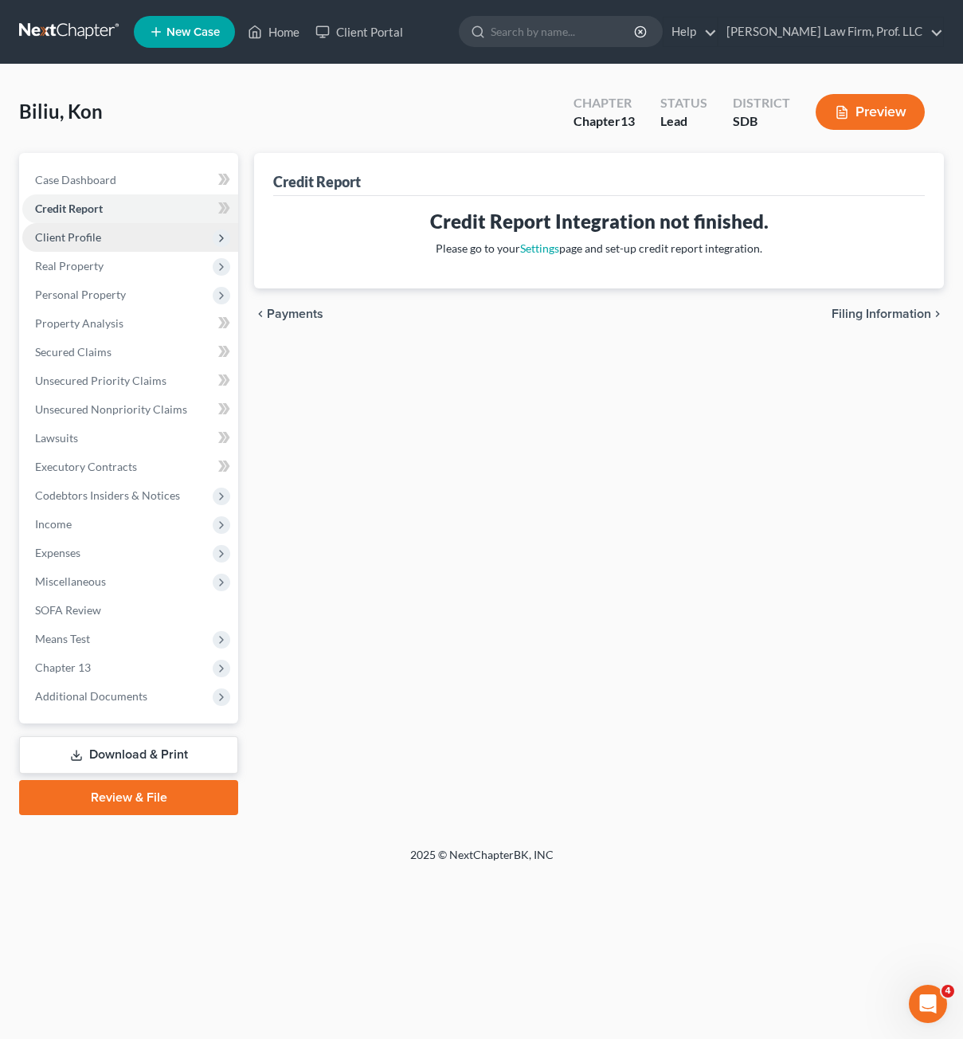
click at [79, 242] on span "Client Profile" at bounding box center [68, 237] width 66 height 14
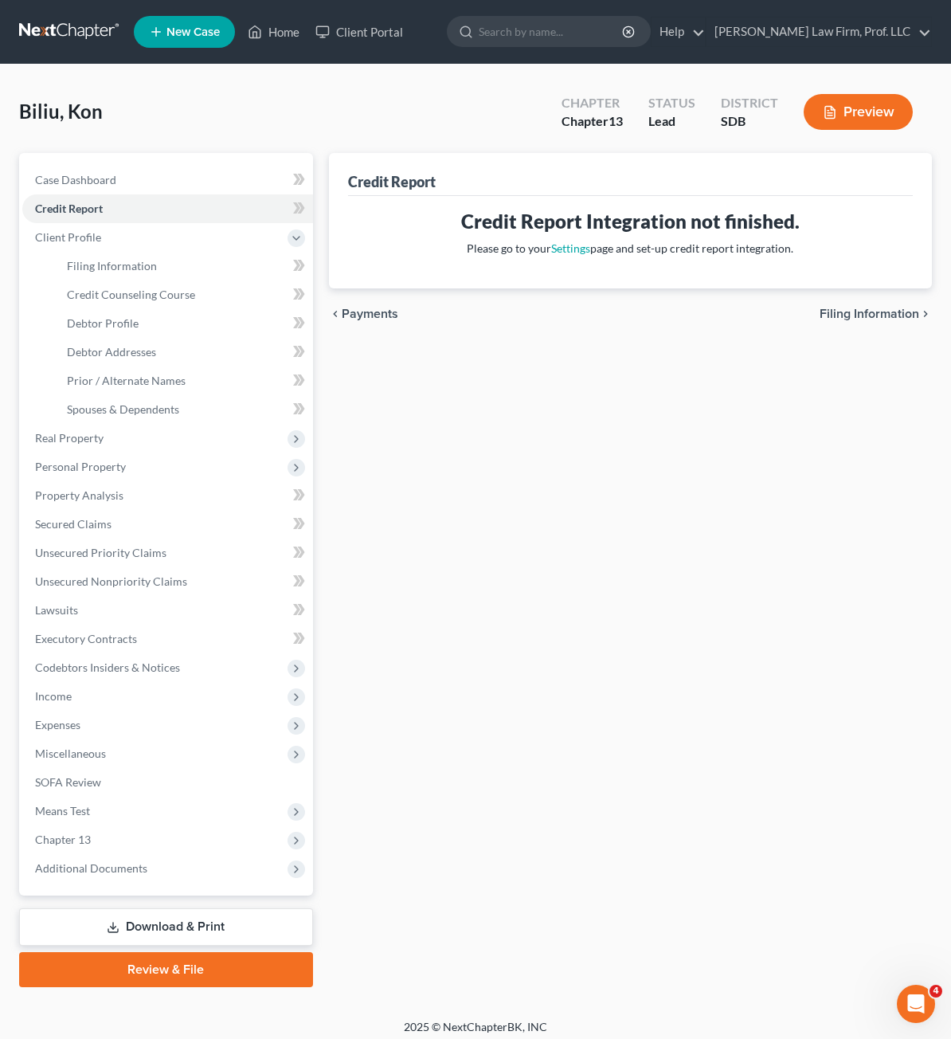
drag, startPoint x: 874, startPoint y: 335, endPoint x: 254, endPoint y: 142, distance: 649.9
click at [875, 325] on div "chevron_left Payments Filing Information chevron_right" at bounding box center [630, 313] width 603 height 51
click at [855, 295] on div "chevron_left Payments Filing Information chevron_right" at bounding box center [630, 313] width 603 height 51
click at [86, 29] on link at bounding box center [70, 32] width 102 height 29
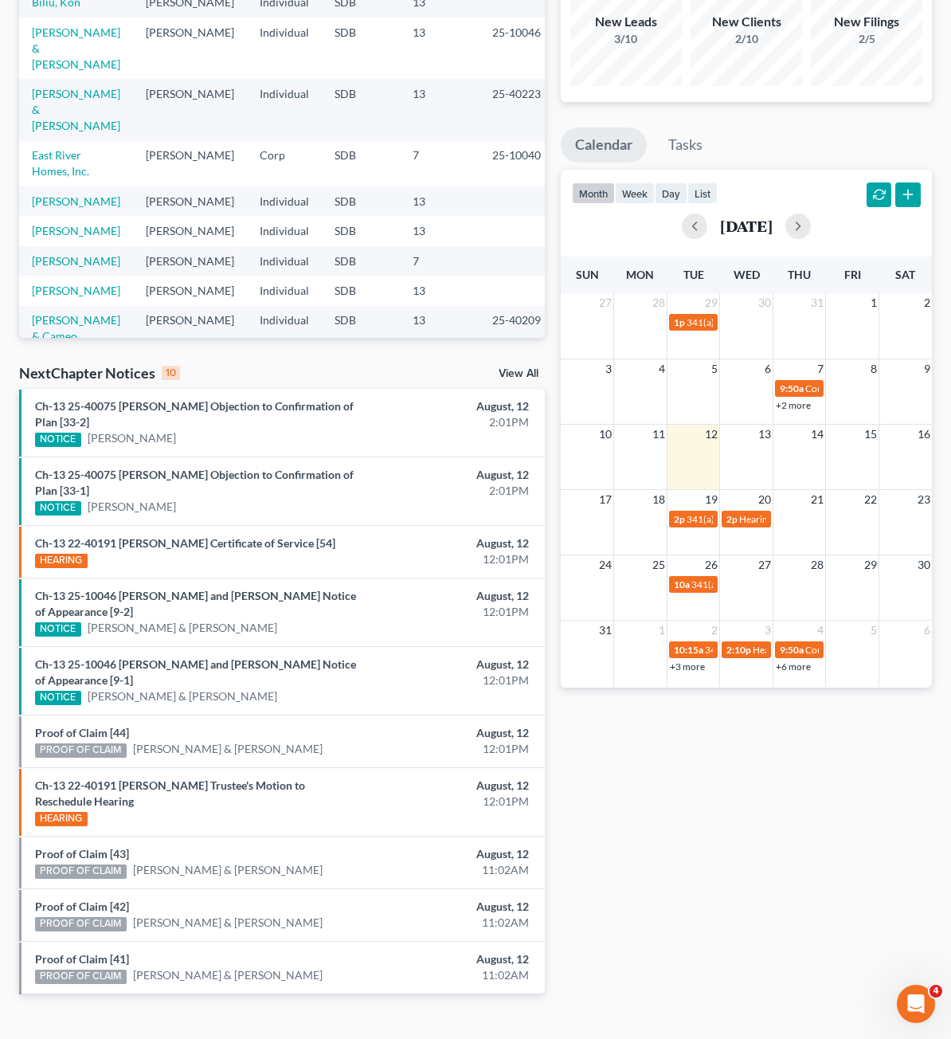
scroll to position [187, 0]
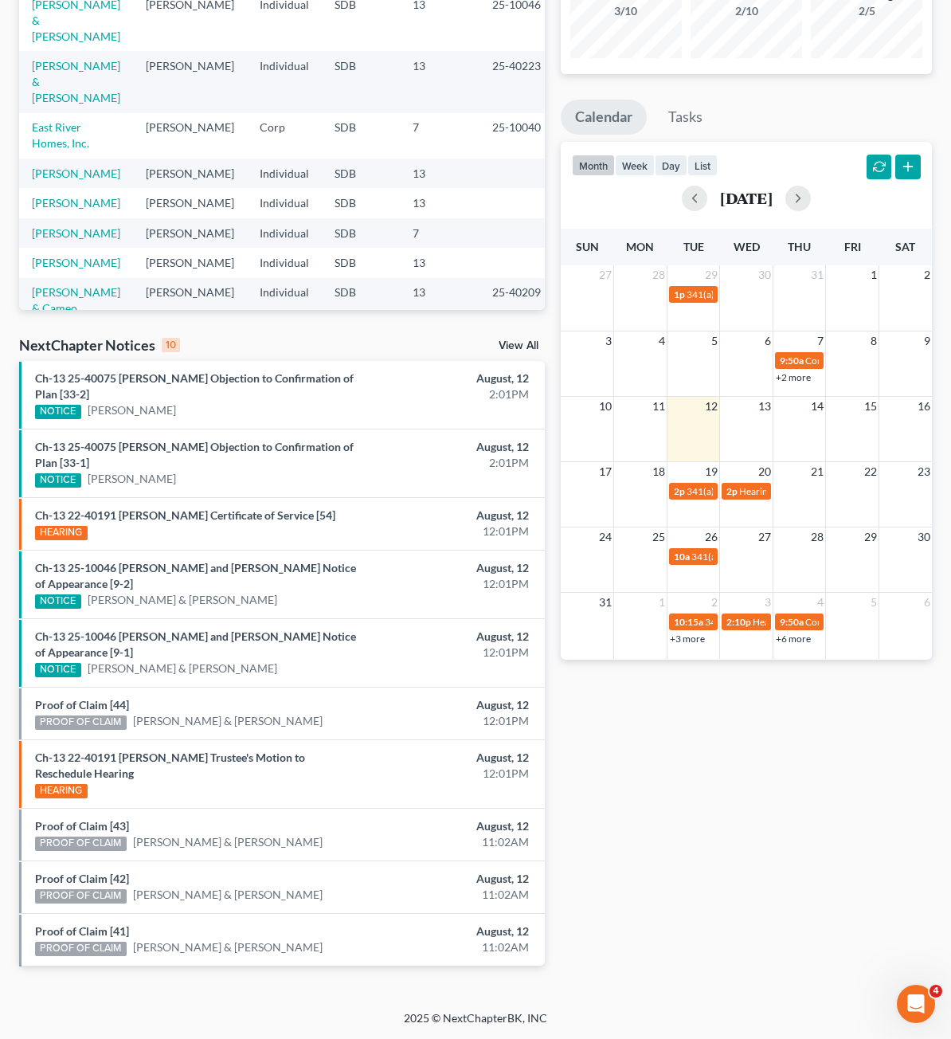
click at [550, 666] on div "Recent Cases 15 View All Name unfold_more expand_more expand_less Attorney unfo…" at bounding box center [282, 443] width 542 height 1094
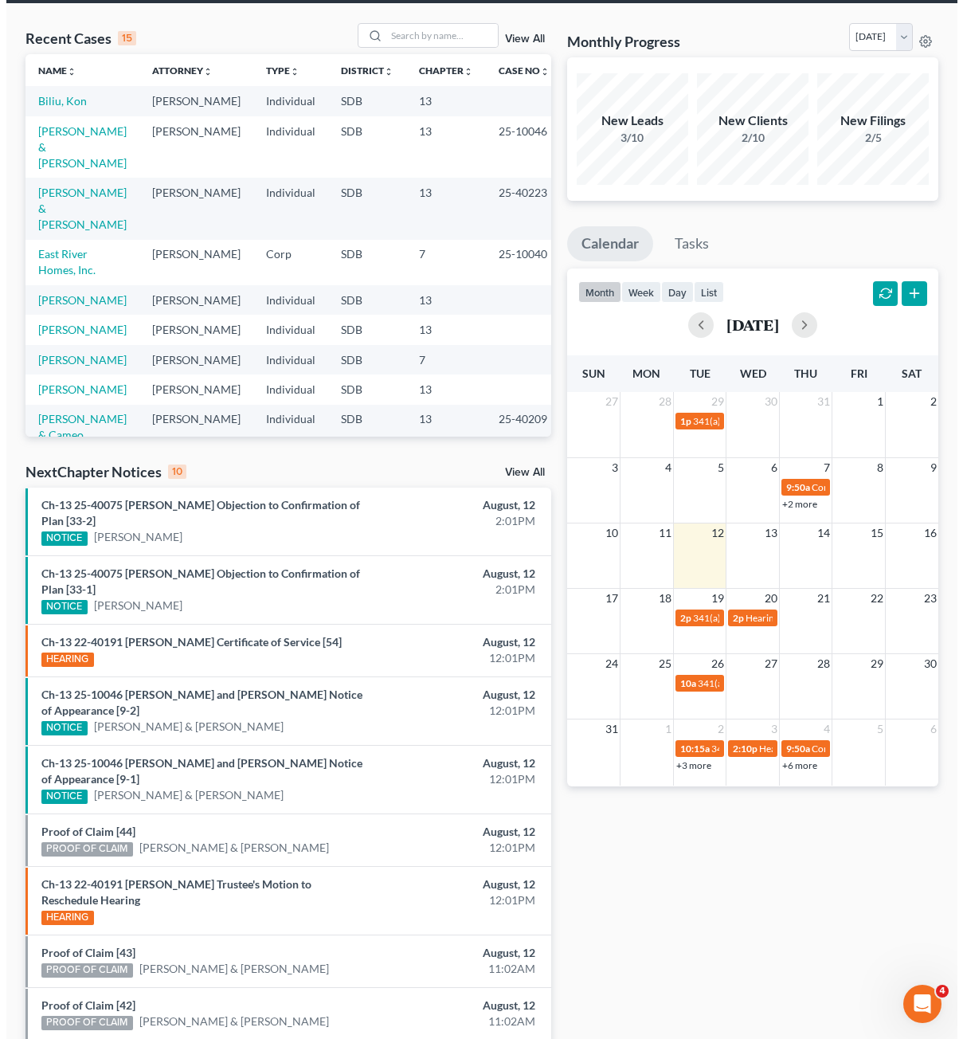
scroll to position [0, 0]
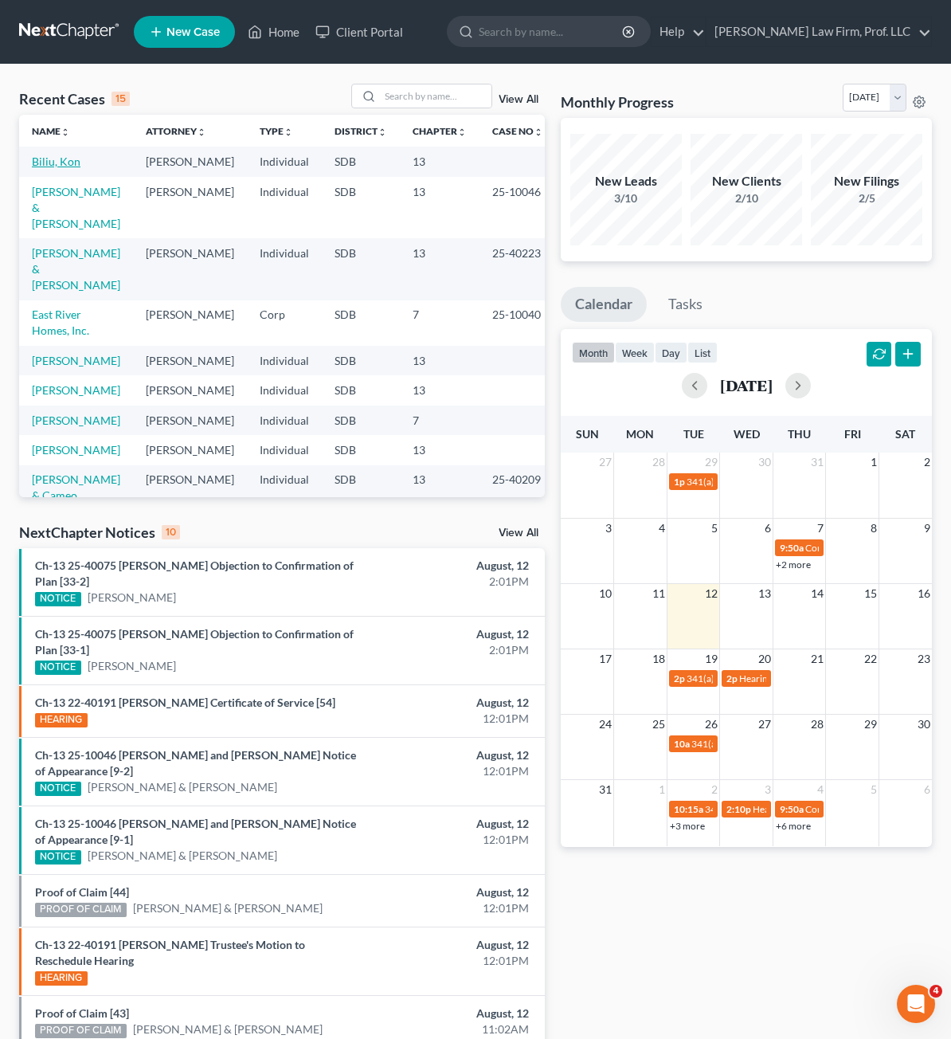
click at [50, 157] on link "Biliu, Kon" at bounding box center [56, 162] width 49 height 14
